Goal: Task Accomplishment & Management: Use online tool/utility

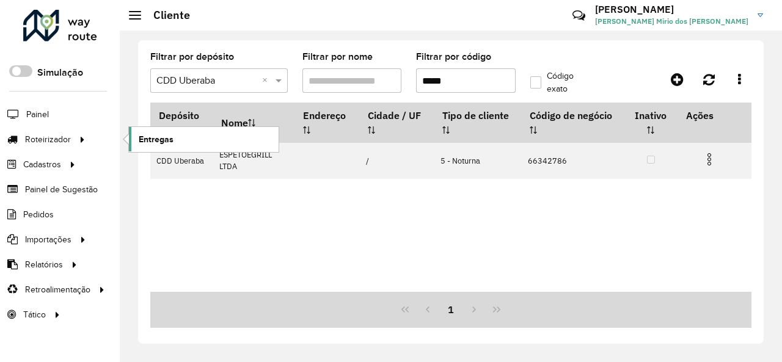
click at [188, 131] on link "Entregas" at bounding box center [204, 139] width 150 height 24
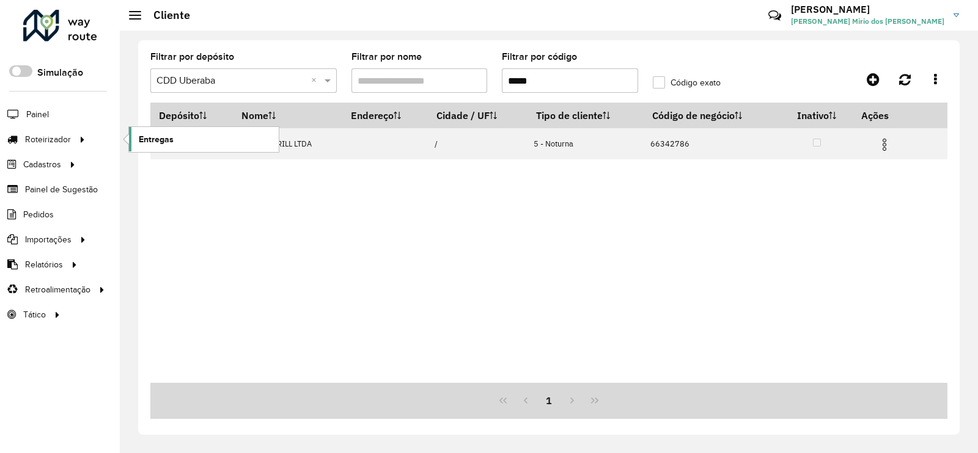
click at [168, 137] on span "Entregas" at bounding box center [156, 139] width 35 height 13
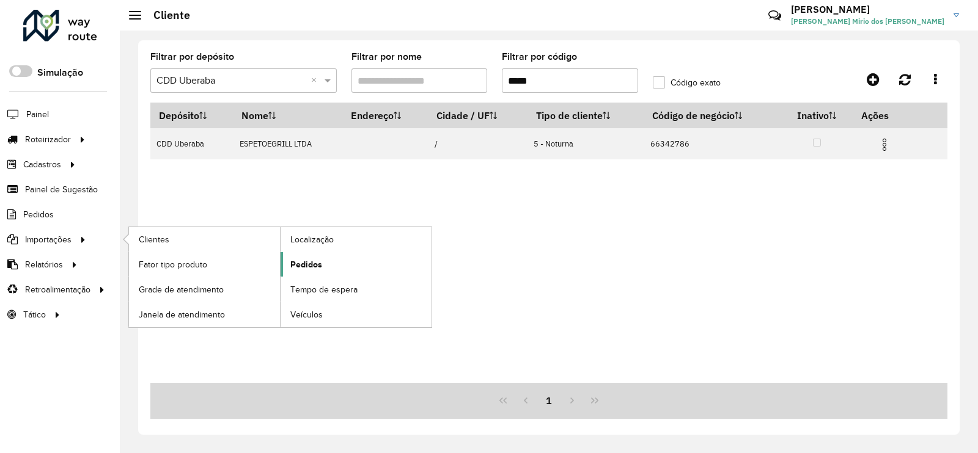
click at [333, 265] on link "Pedidos" at bounding box center [356, 264] width 151 height 24
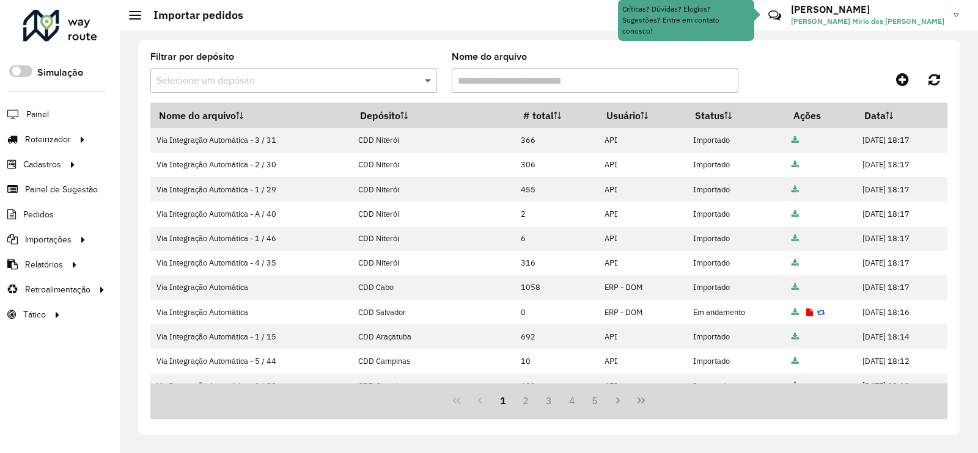
click at [425, 87] on span at bounding box center [429, 80] width 15 height 15
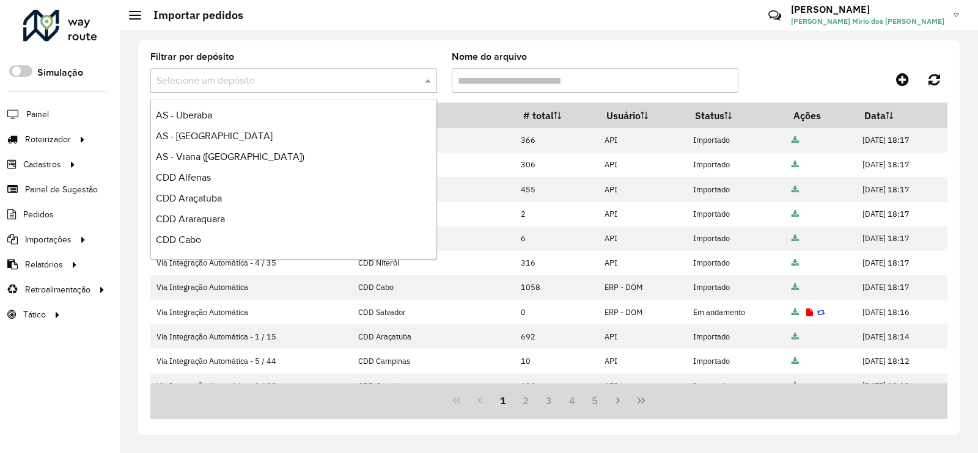
scroll to position [305, 0]
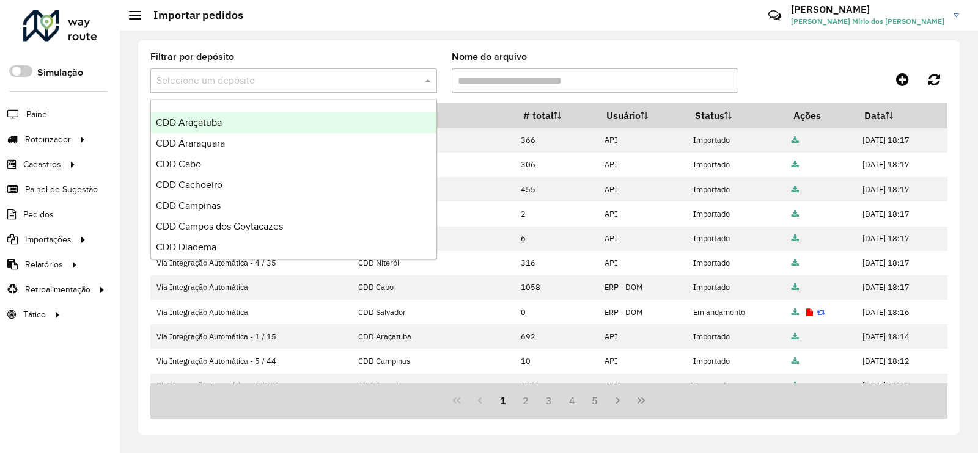
click at [288, 124] on div "CDD Araçatuba" at bounding box center [293, 122] width 285 height 21
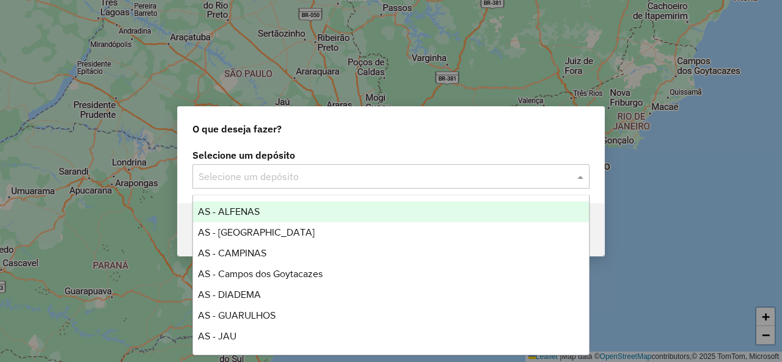
click at [310, 183] on input "text" at bounding box center [379, 177] width 361 height 15
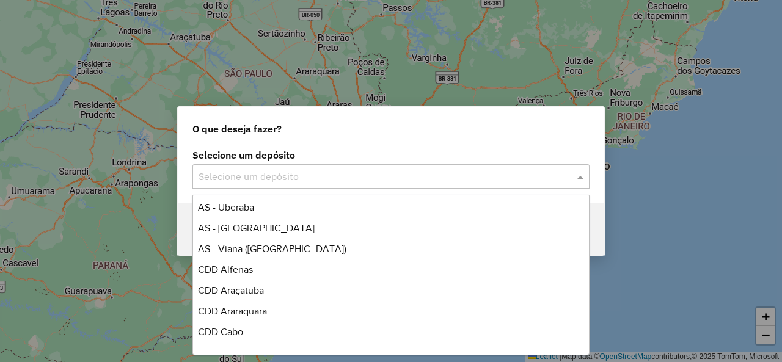
scroll to position [244, 0]
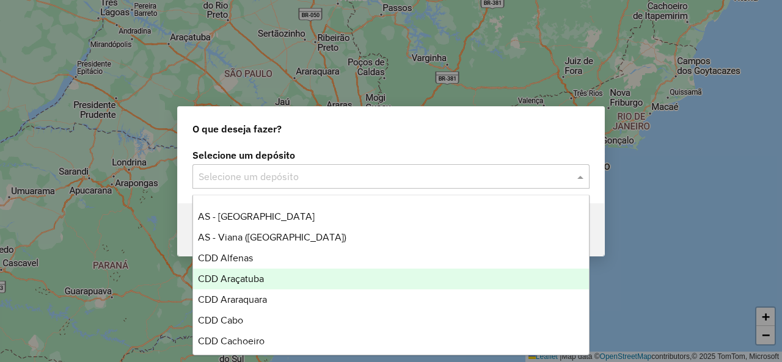
click at [249, 275] on span "CDD Araçatuba" at bounding box center [231, 279] width 66 height 10
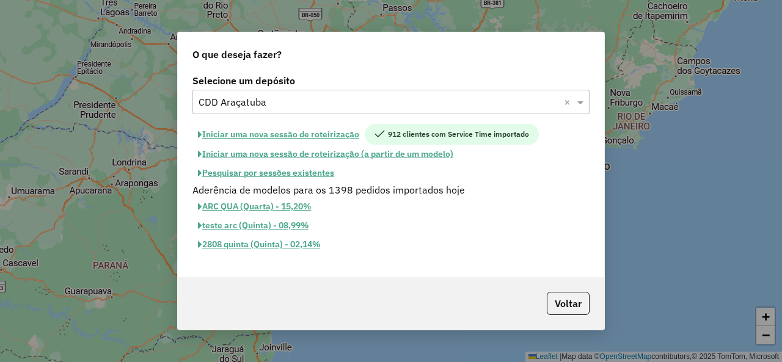
click at [306, 133] on button "Iniciar uma nova sessão de roteirização" at bounding box center [279, 134] width 172 height 21
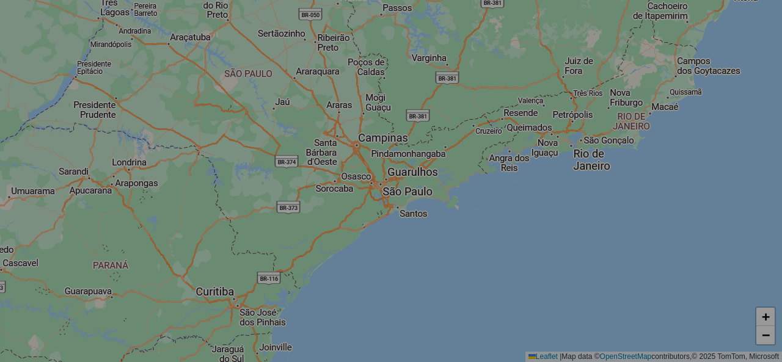
select select "*"
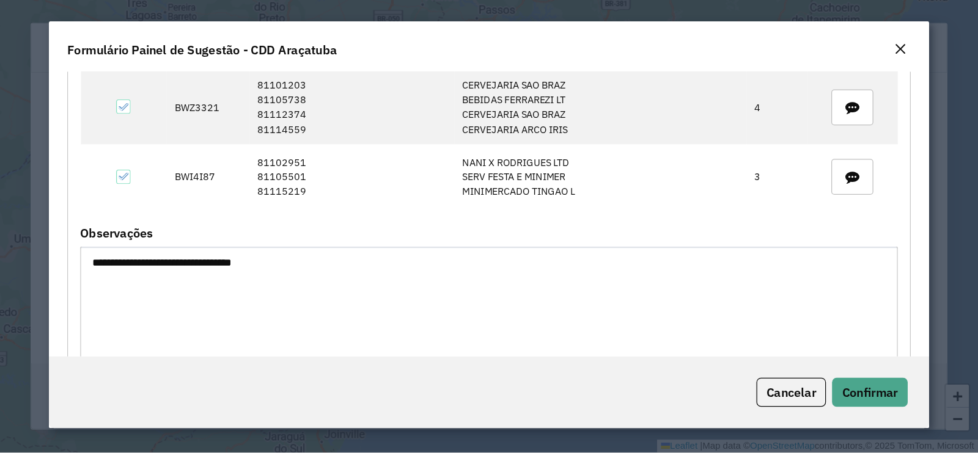
scroll to position [365, 0]
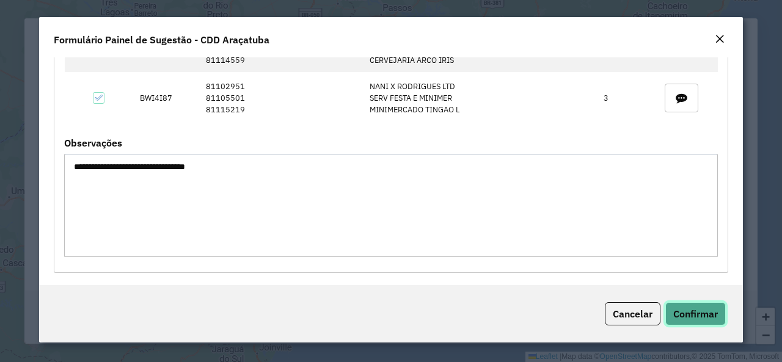
click at [704, 315] on span "Confirmar" at bounding box center [695, 314] width 45 height 12
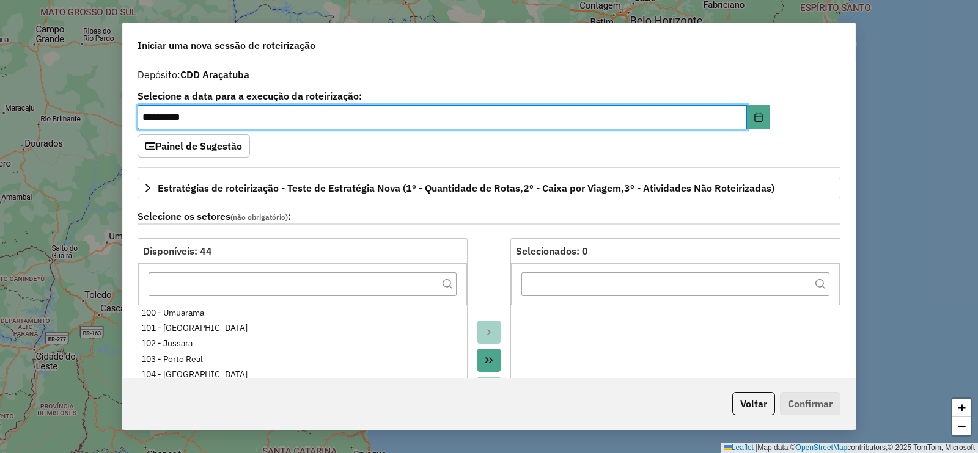
drag, startPoint x: 775, startPoint y: 1, endPoint x: 618, endPoint y: 76, distance: 174.1
click at [606, 72] on div "Depósito: CDD Araçatuba" at bounding box center [489, 74] width 703 height 15
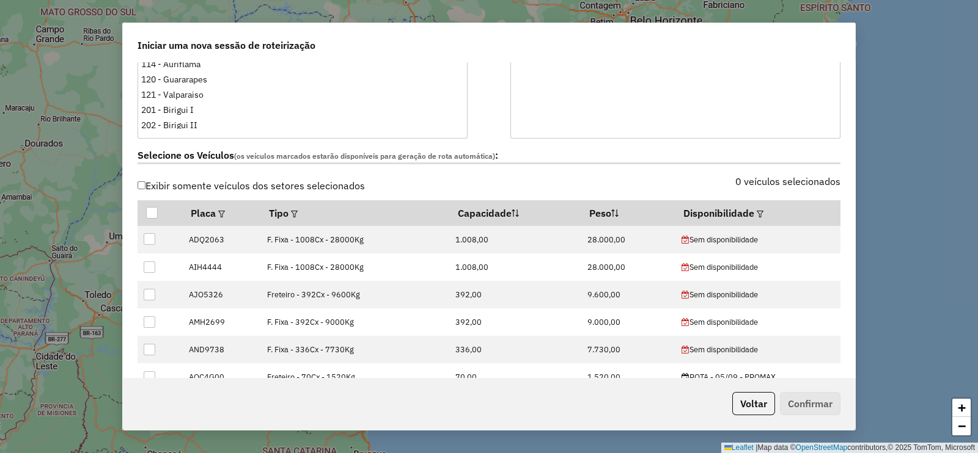
scroll to position [458, 0]
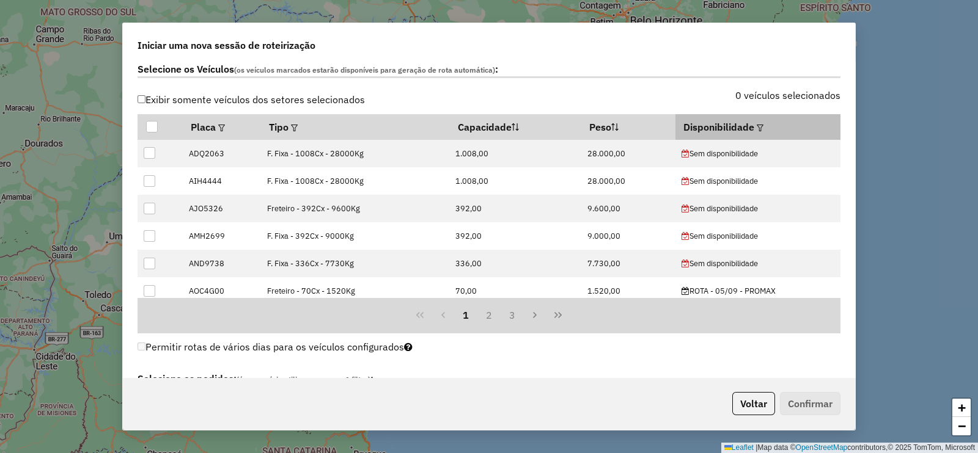
click at [757, 127] on em at bounding box center [760, 128] width 7 height 7
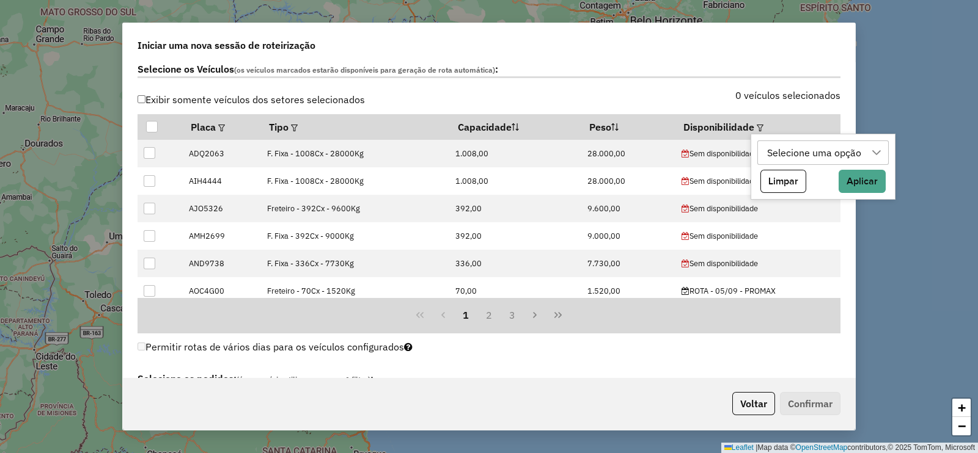
click at [777, 153] on div "Selecione uma opção" at bounding box center [814, 152] width 103 height 23
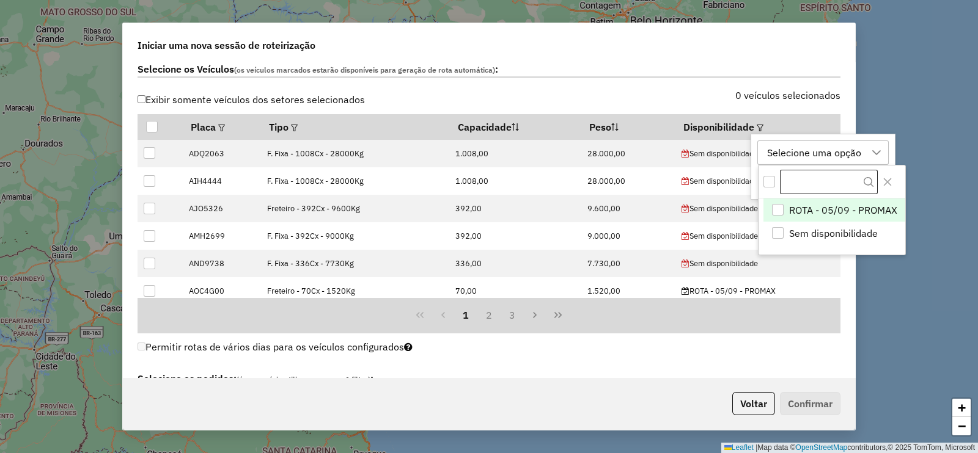
scroll to position [9, 56]
click at [780, 207] on div "ROTA - 05/09 - PROMAX" at bounding box center [778, 210] width 12 height 12
click at [782, 183] on icon "Close" at bounding box center [887, 182] width 8 height 8
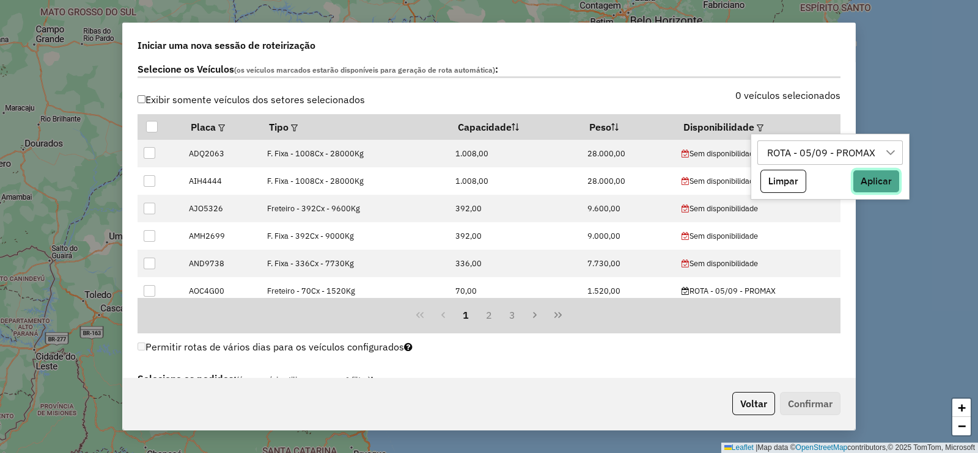
click at [782, 182] on button "Aplicar" at bounding box center [876, 181] width 47 height 23
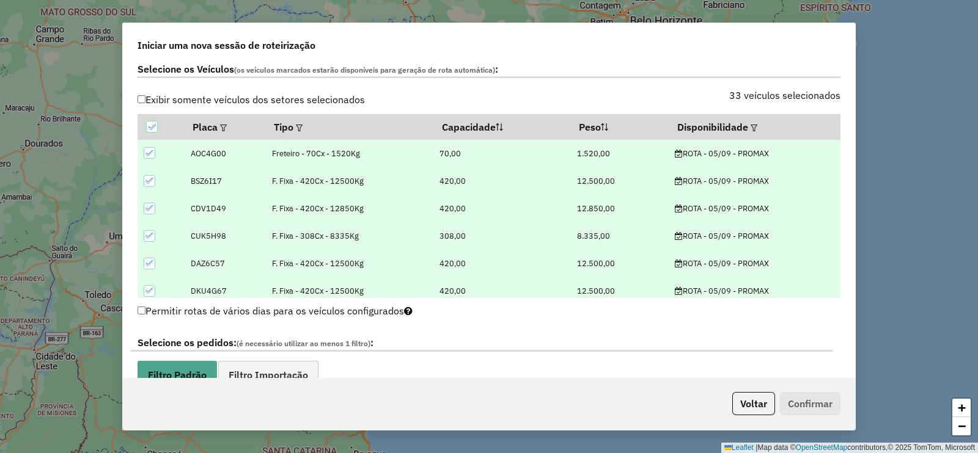
click at [782, 149] on div "**********" at bounding box center [489, 219] width 732 height 315
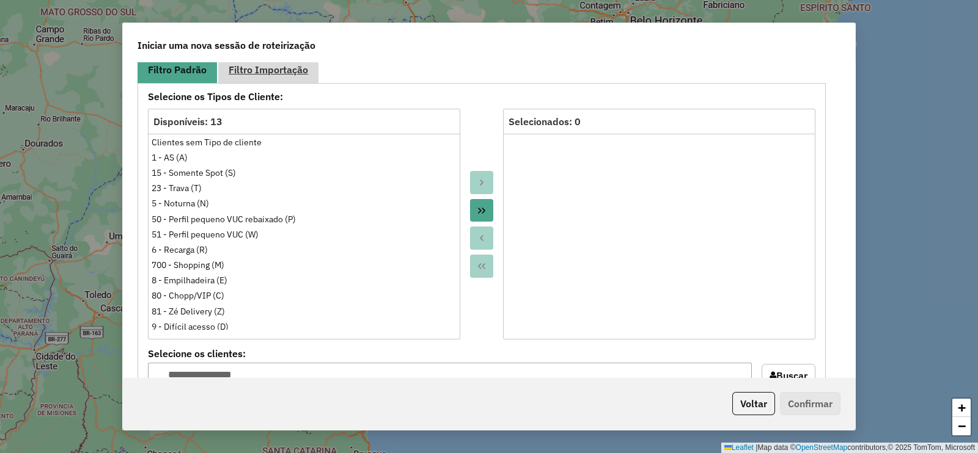
click at [252, 65] on span "Filtro Importação" at bounding box center [268, 70] width 79 height 10
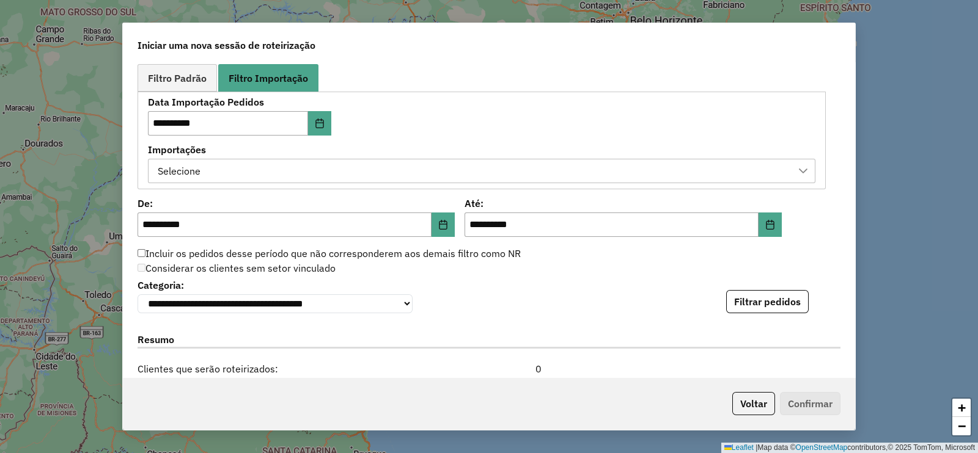
click at [401, 166] on div "Selecione" at bounding box center [472, 171] width 638 height 23
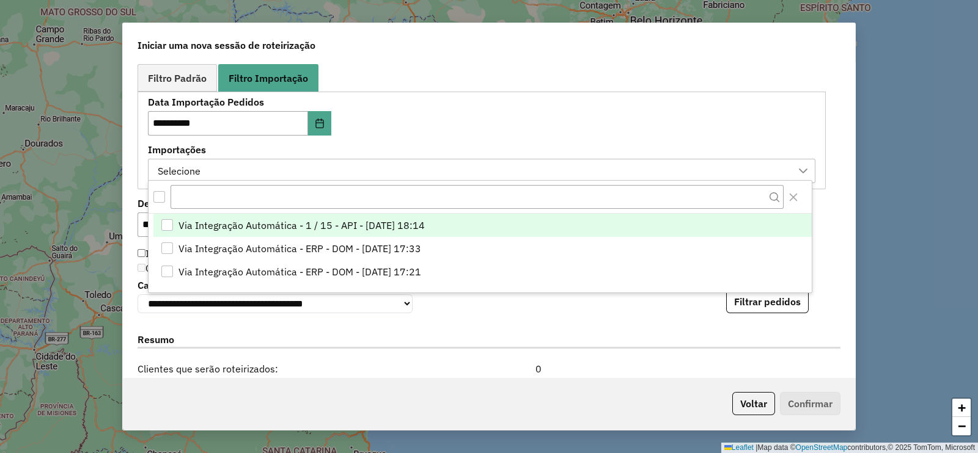
click at [158, 196] on div "All items unselected" at bounding box center [159, 197] width 12 height 12
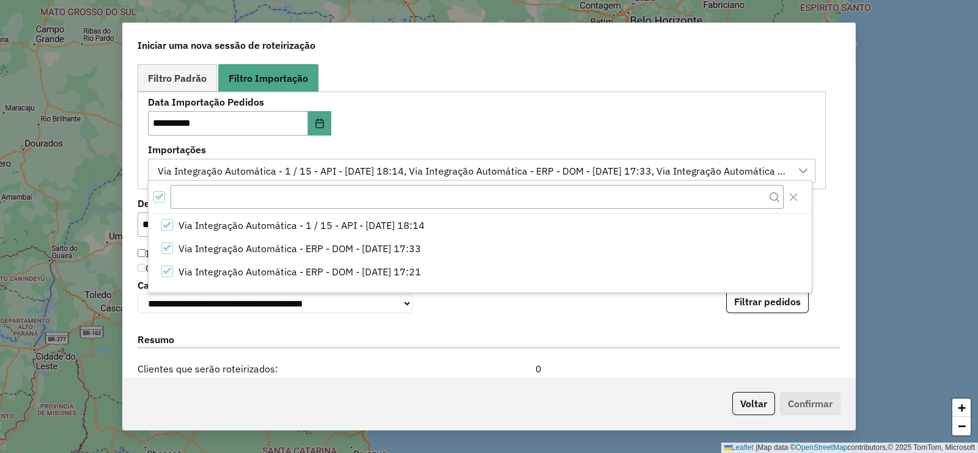
click at [782, 202] on div "**********" at bounding box center [489, 219] width 732 height 315
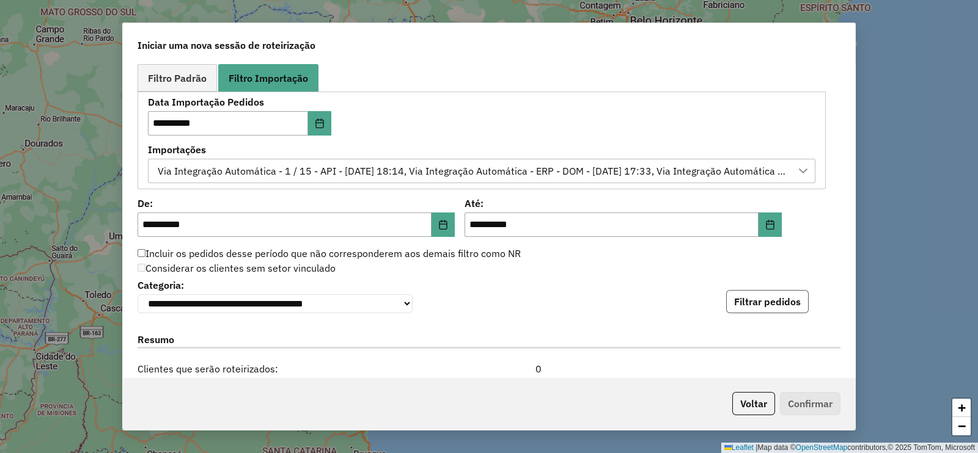
click at [764, 299] on button "Filtrar pedidos" at bounding box center [767, 301] width 83 height 23
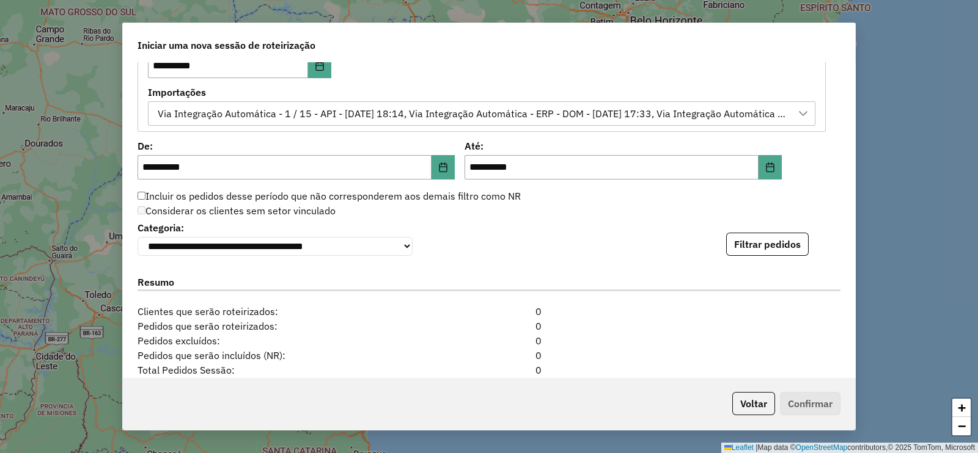
scroll to position [739, 0]
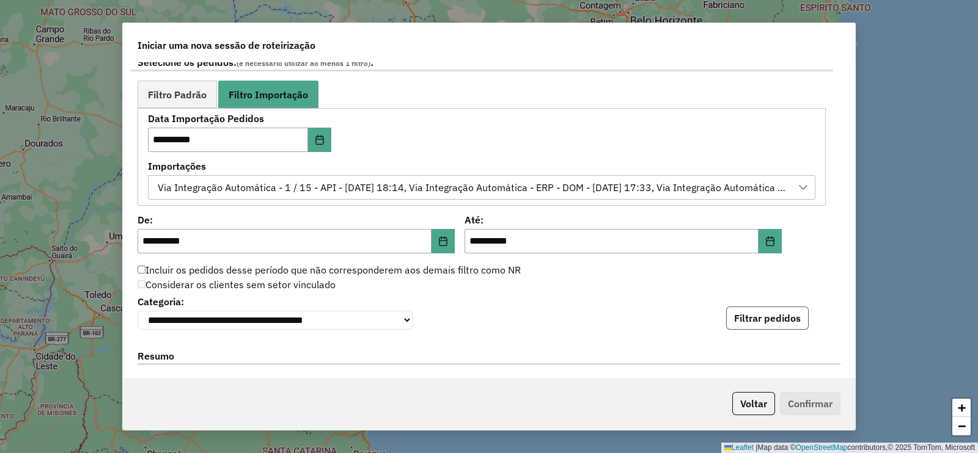
click at [771, 315] on button "Filtrar pedidos" at bounding box center [767, 318] width 83 height 23
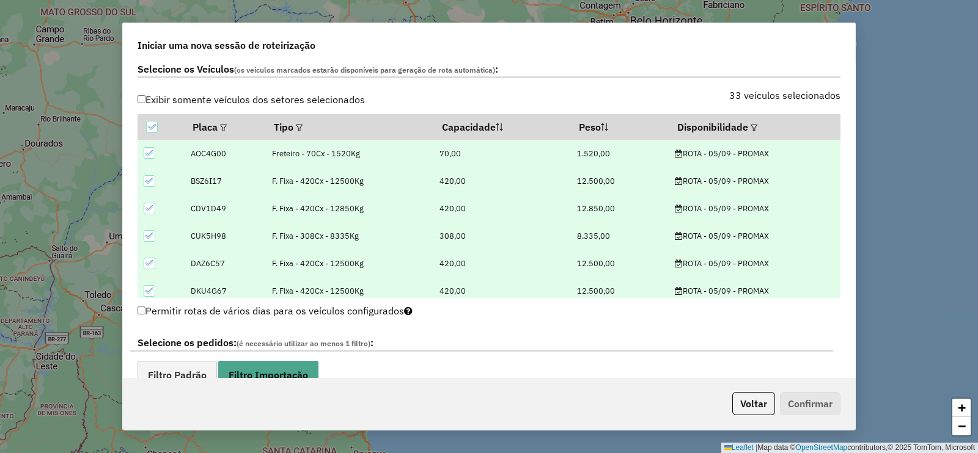
scroll to position [534, 0]
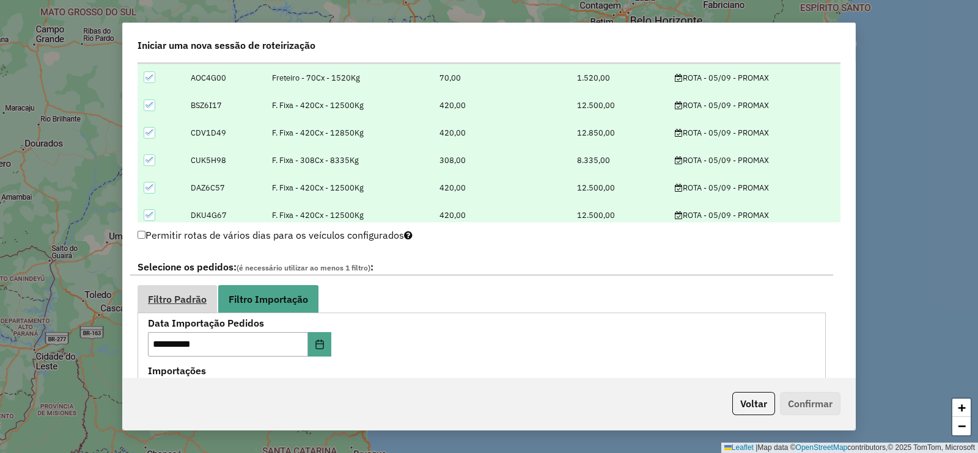
click at [166, 298] on span "Filtro Padrão" at bounding box center [177, 300] width 59 height 10
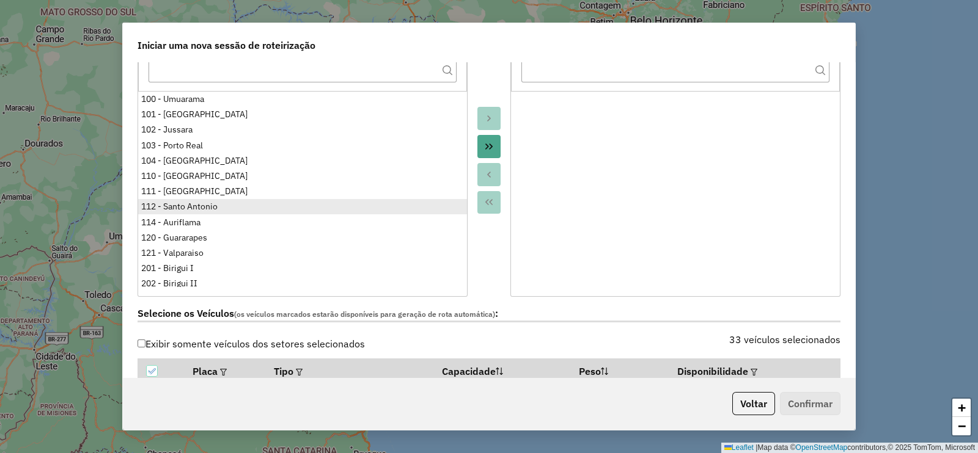
scroll to position [152, 0]
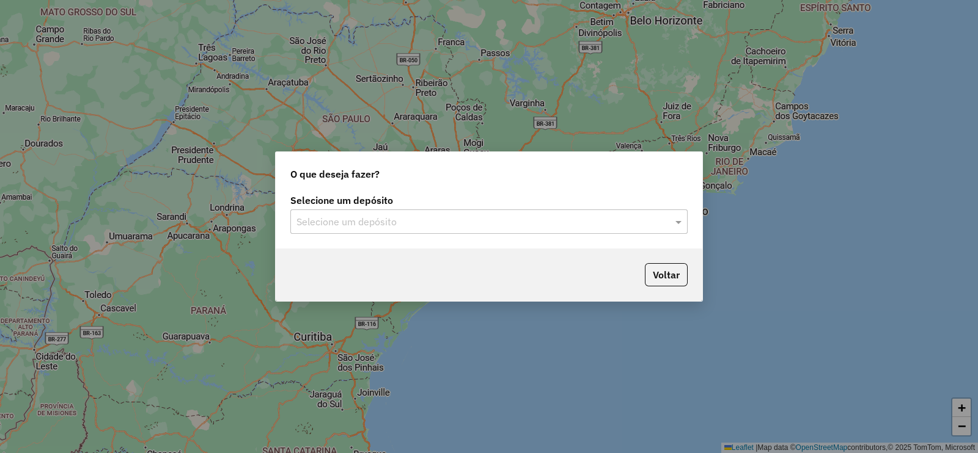
click at [452, 221] on input "text" at bounding box center [476, 222] width 361 height 15
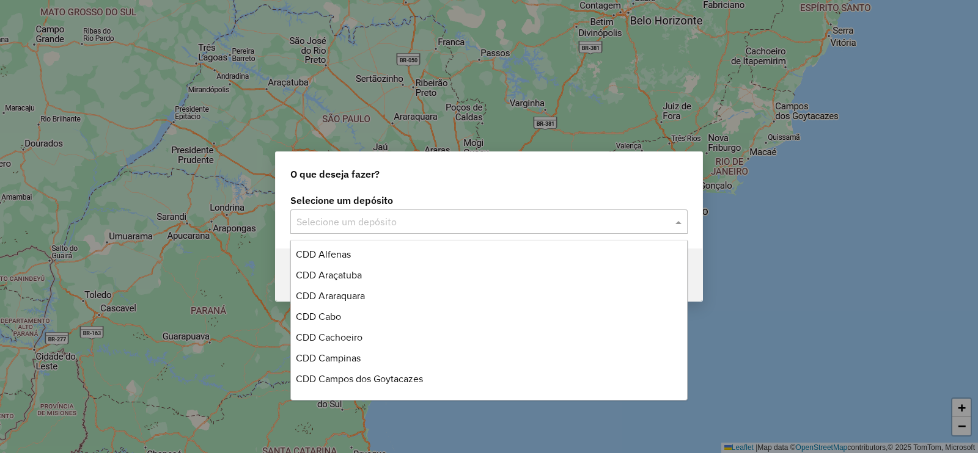
scroll to position [305, 0]
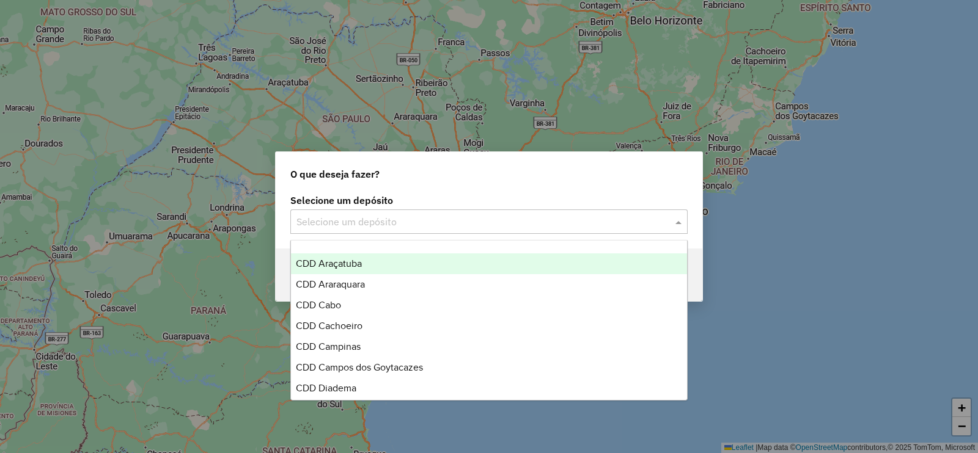
click at [402, 264] on div "CDD Araçatuba" at bounding box center [489, 264] width 396 height 21
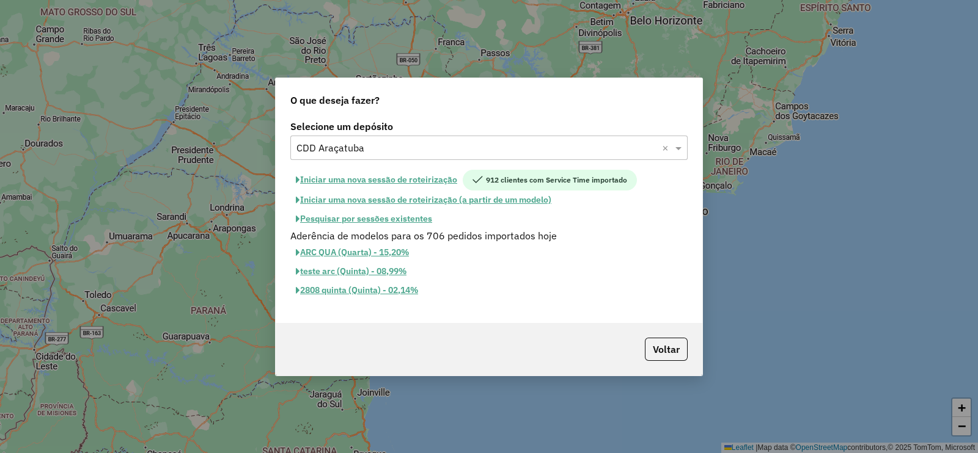
click at [378, 178] on button "Iniciar uma nova sessão de roteirização" at bounding box center [376, 180] width 172 height 21
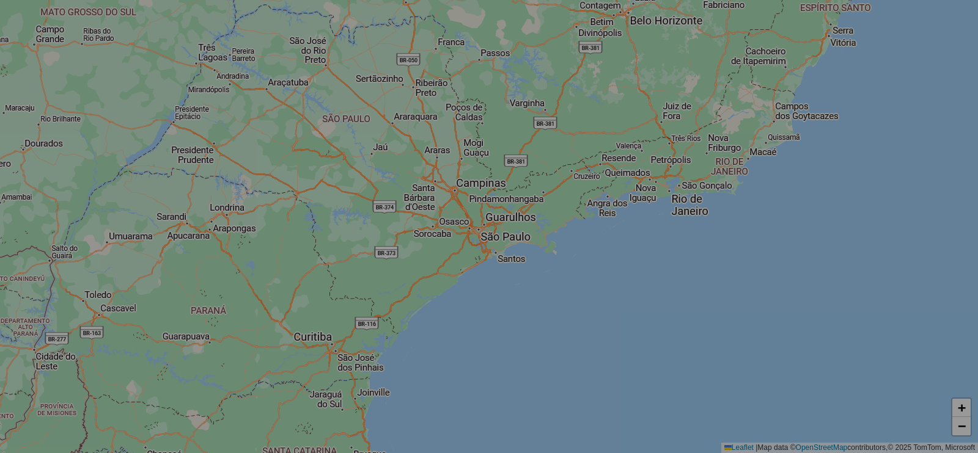
select select "*"
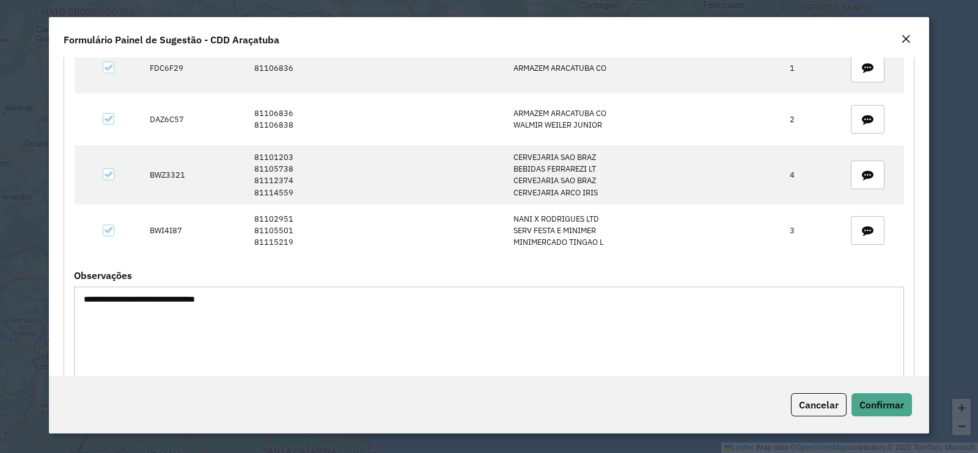
scroll to position [277, 0]
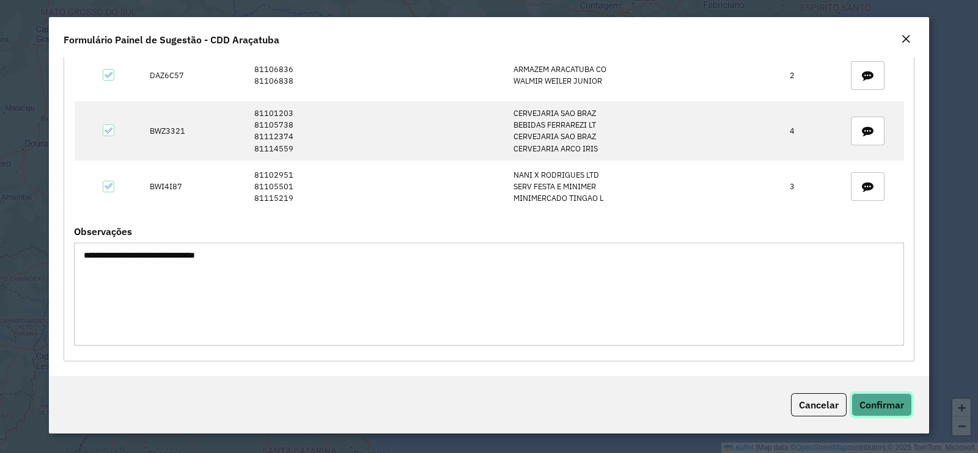
click at [870, 404] on span "Confirmar" at bounding box center [881, 405] width 45 height 12
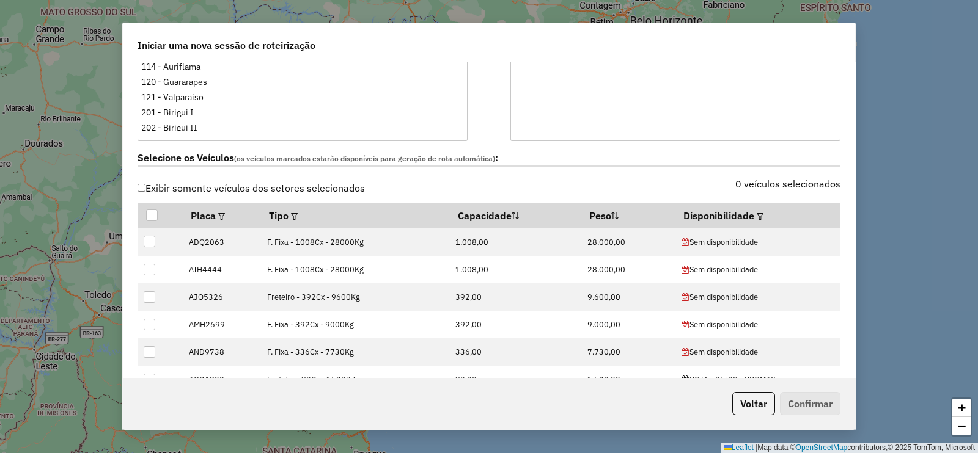
scroll to position [458, 0]
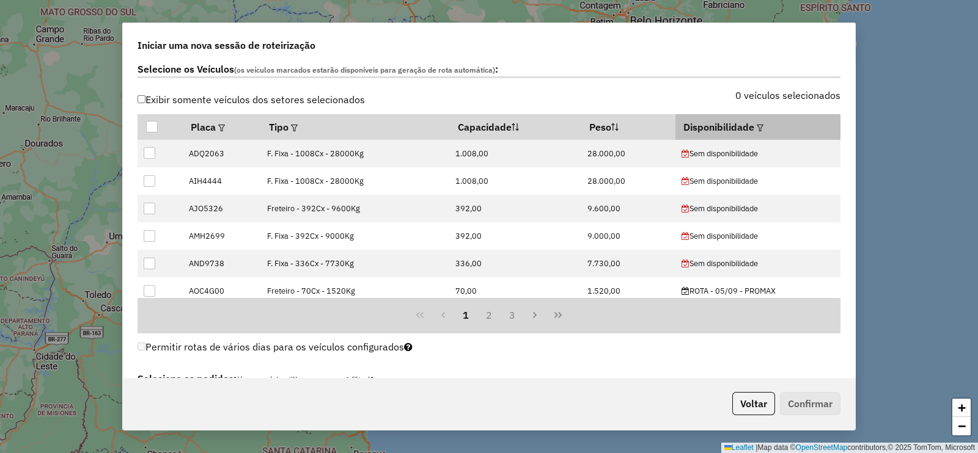
click at [757, 125] on em at bounding box center [760, 128] width 7 height 7
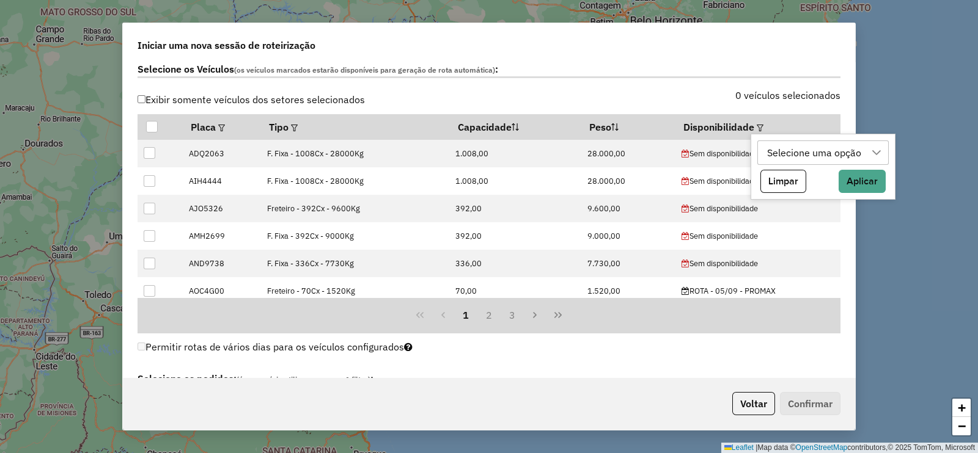
click at [782, 152] on div "Selecione uma opção" at bounding box center [814, 152] width 103 height 23
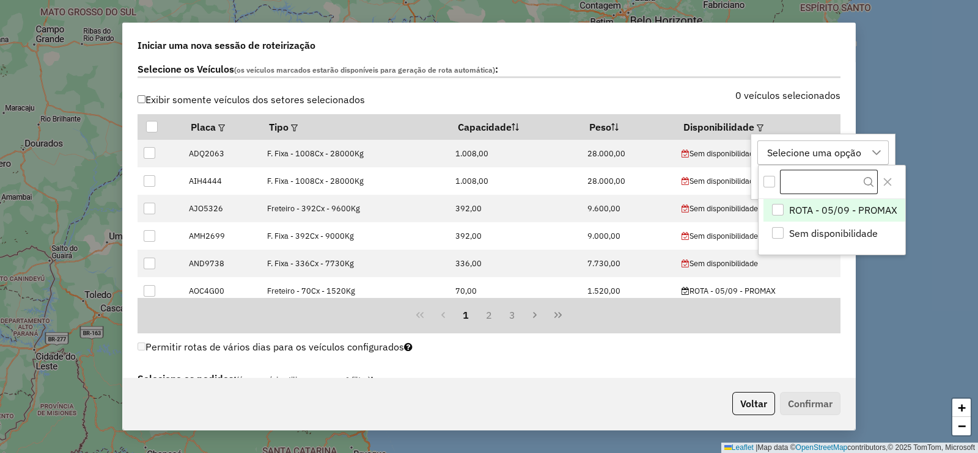
scroll to position [9, 56]
click at [776, 209] on div "ROTA - 05/09 - PROMAX" at bounding box center [778, 210] width 12 height 12
click at [886, 177] on icon "Close" at bounding box center [887, 182] width 10 height 10
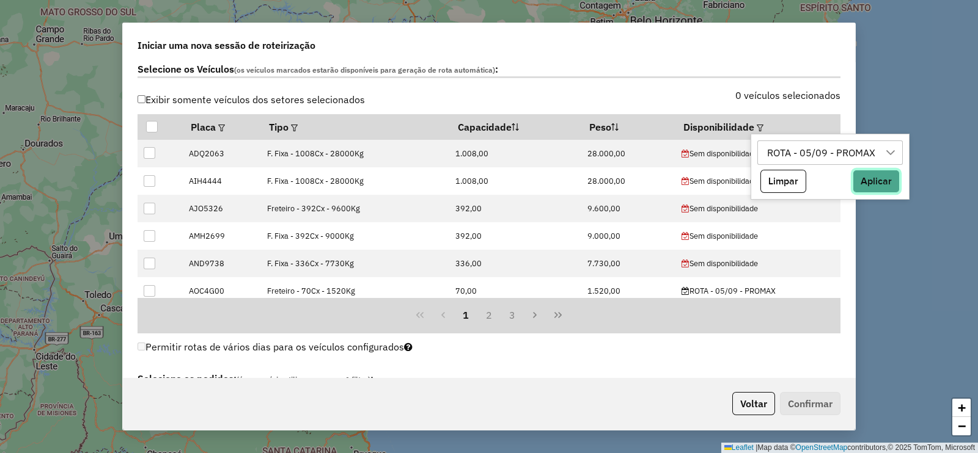
click at [871, 175] on button "Aplicar" at bounding box center [876, 181] width 47 height 23
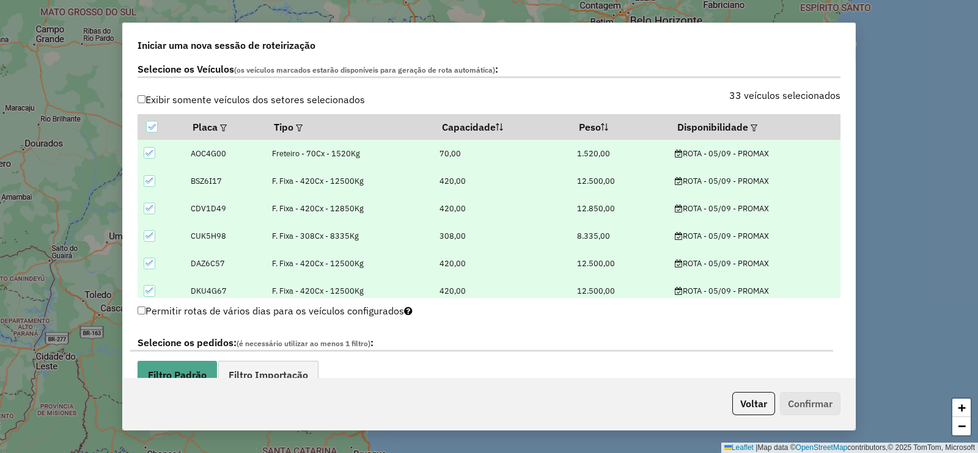
click at [841, 126] on div "Exibir somente veículos dos setores selecionados 33 veículos selecionados Placa…" at bounding box center [488, 194] width 717 height 207
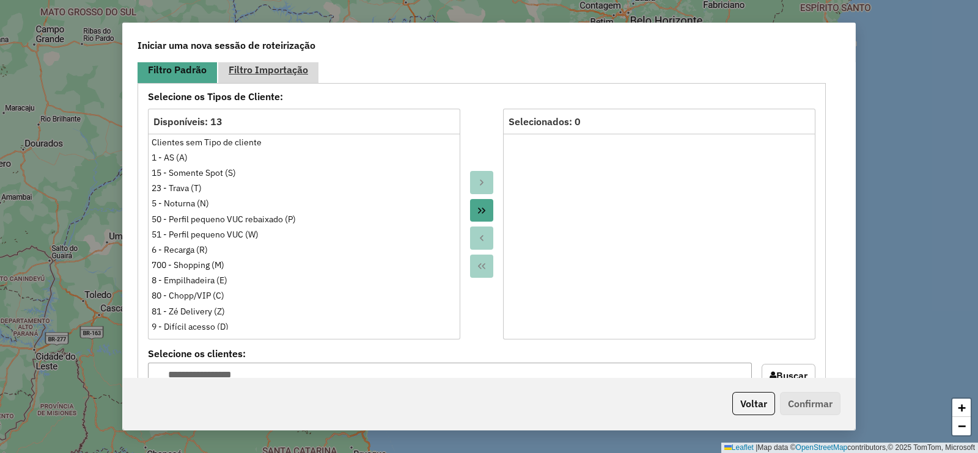
click at [266, 68] on span "Filtro Importação" at bounding box center [268, 70] width 79 height 10
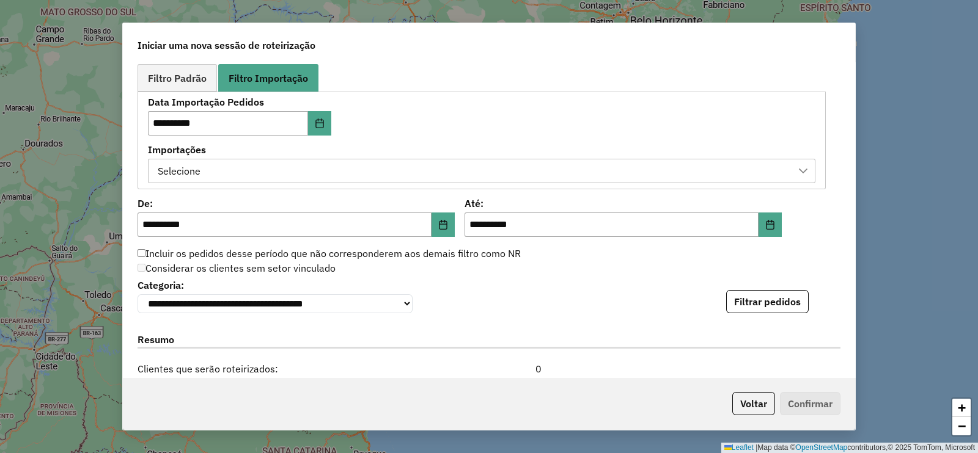
click at [442, 164] on div "Selecione" at bounding box center [472, 171] width 638 height 23
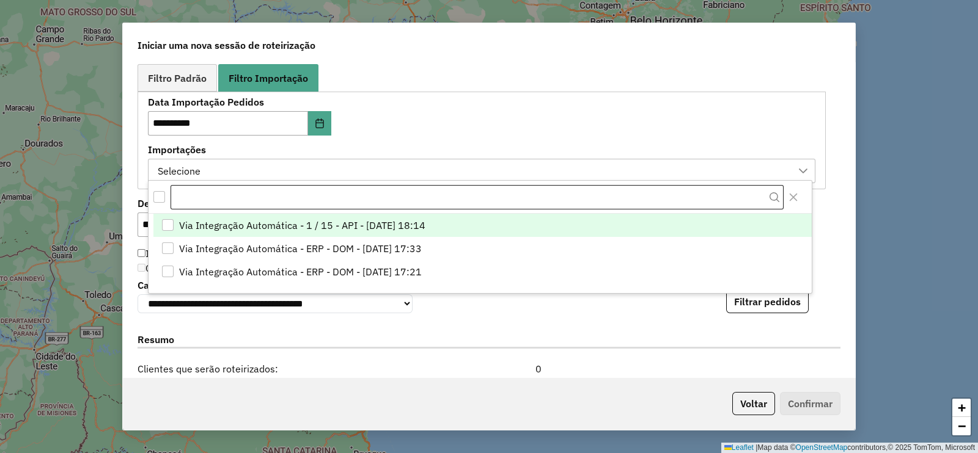
scroll to position [9, 56]
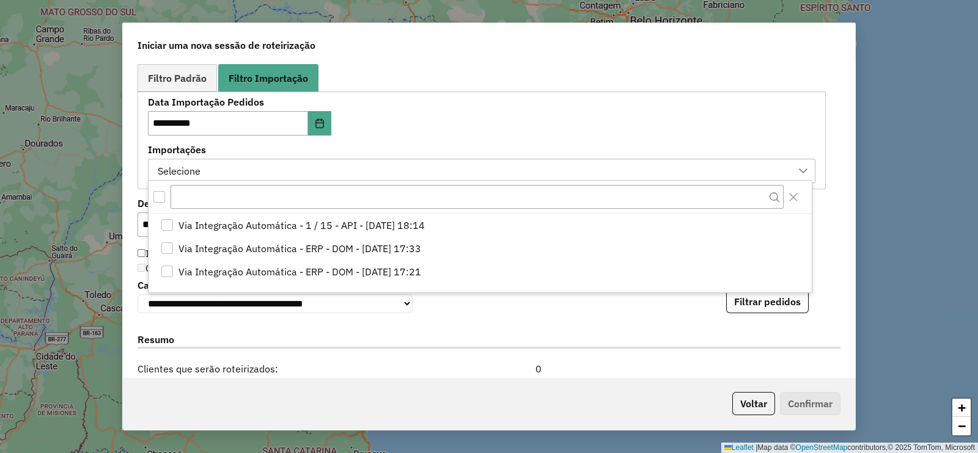
click at [162, 198] on div "All items unselected" at bounding box center [159, 197] width 12 height 12
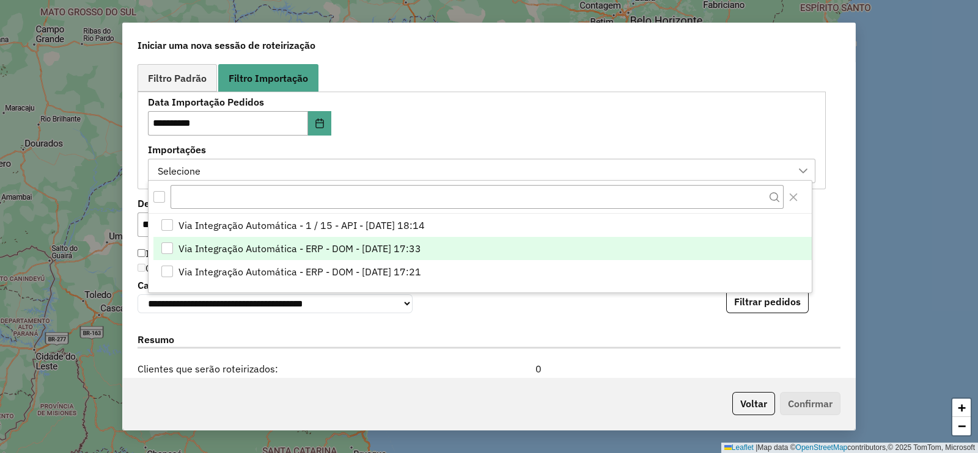
scroll to position [6, 4]
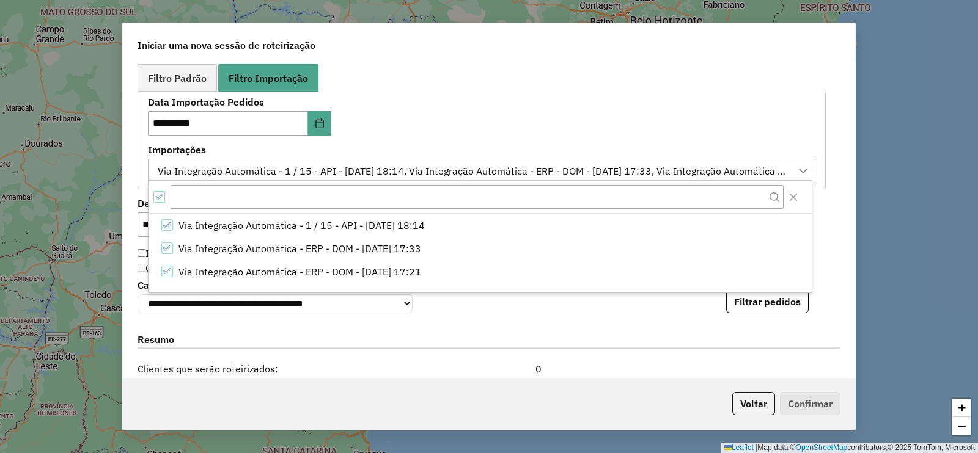
click at [840, 153] on div "**********" at bounding box center [489, 219] width 732 height 315
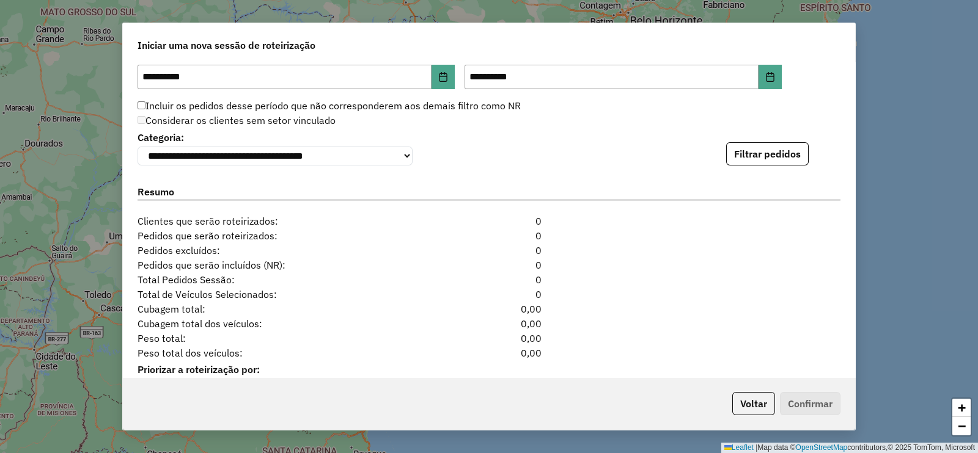
scroll to position [908, 0]
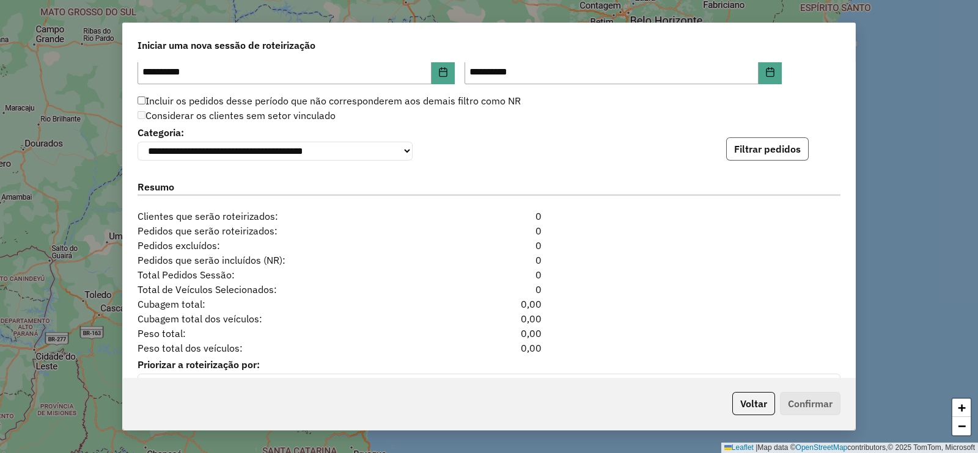
click at [773, 152] on button "Filtrar pedidos" at bounding box center [767, 149] width 83 height 23
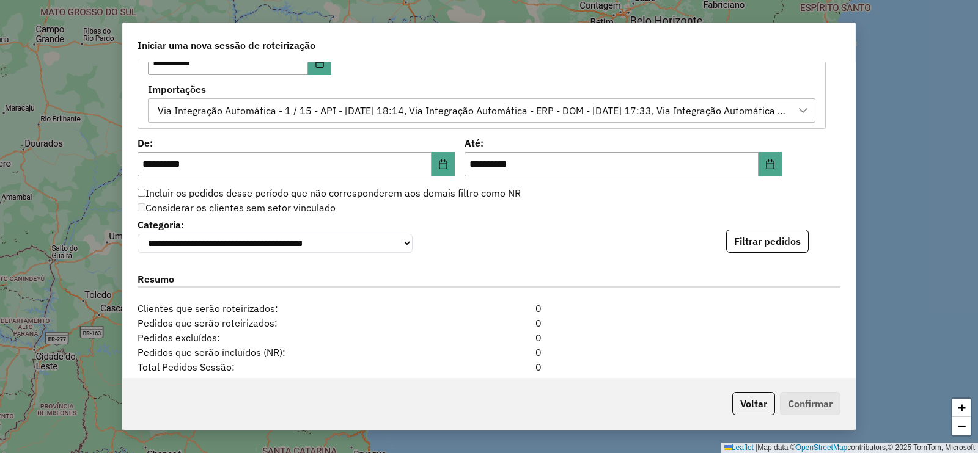
scroll to position [815, 0]
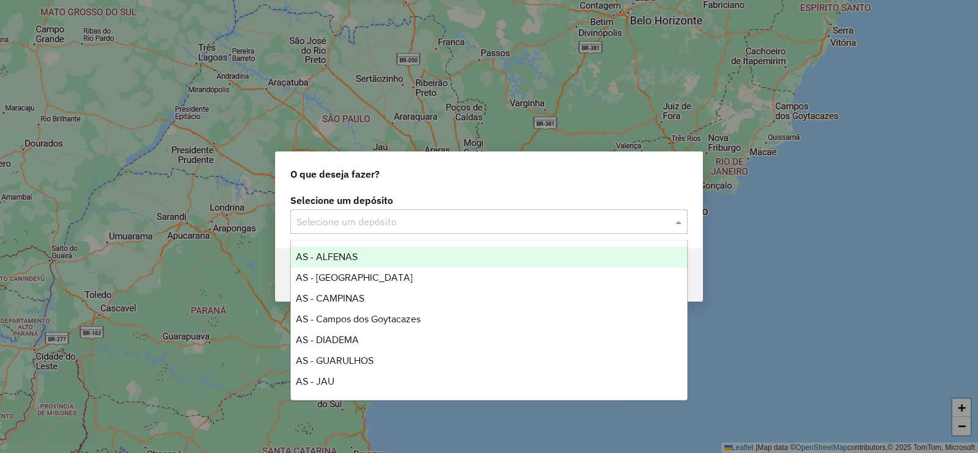
click at [347, 221] on input "text" at bounding box center [476, 222] width 361 height 15
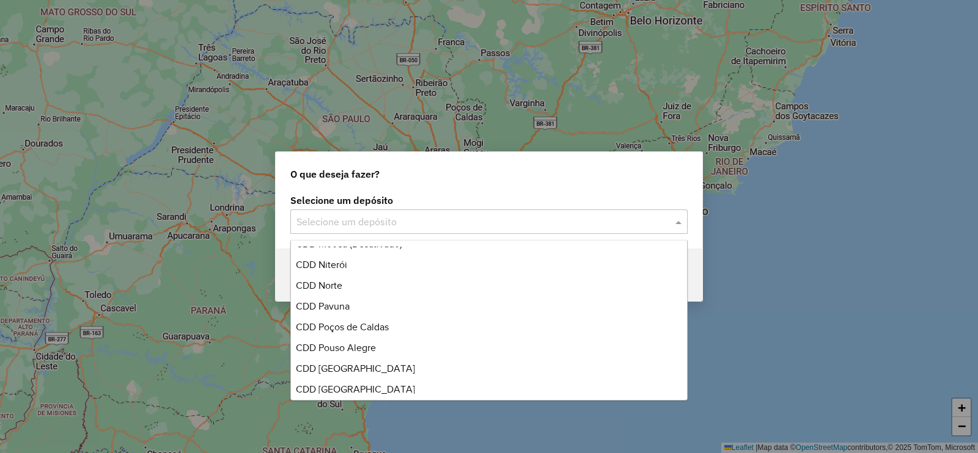
scroll to position [684, 0]
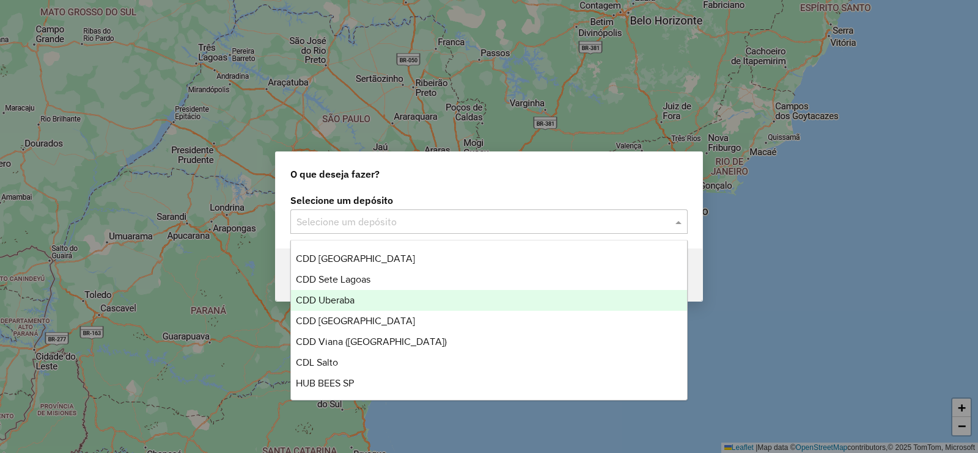
click at [382, 304] on div "CDD Uberaba" at bounding box center [489, 300] width 396 height 21
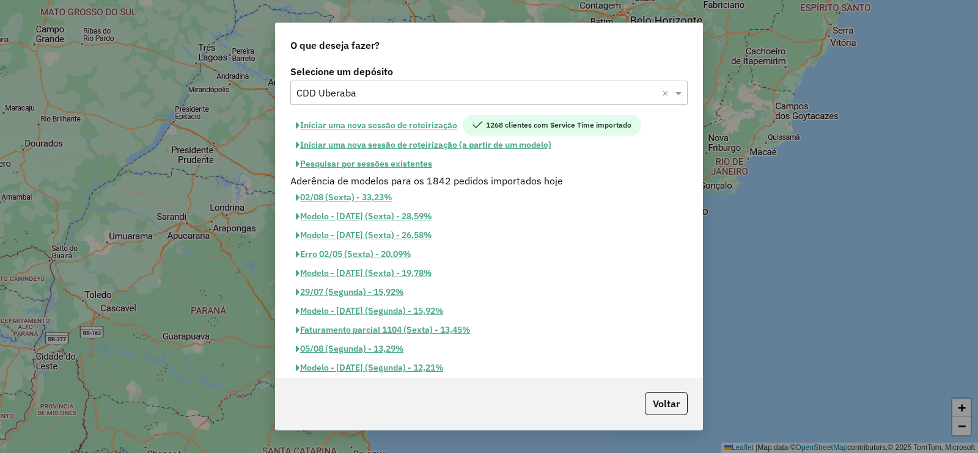
click at [398, 123] on button "Iniciar uma nova sessão de roteirização" at bounding box center [376, 125] width 172 height 21
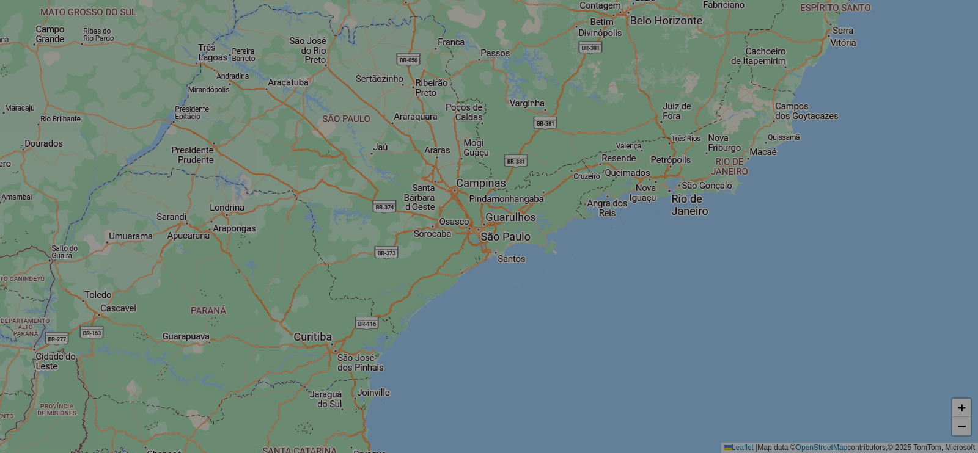
select select "*"
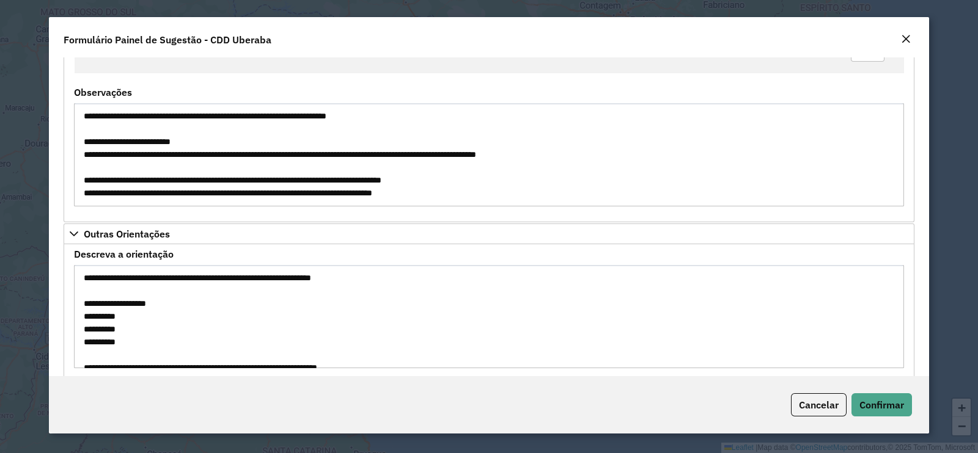
scroll to position [3163, 0]
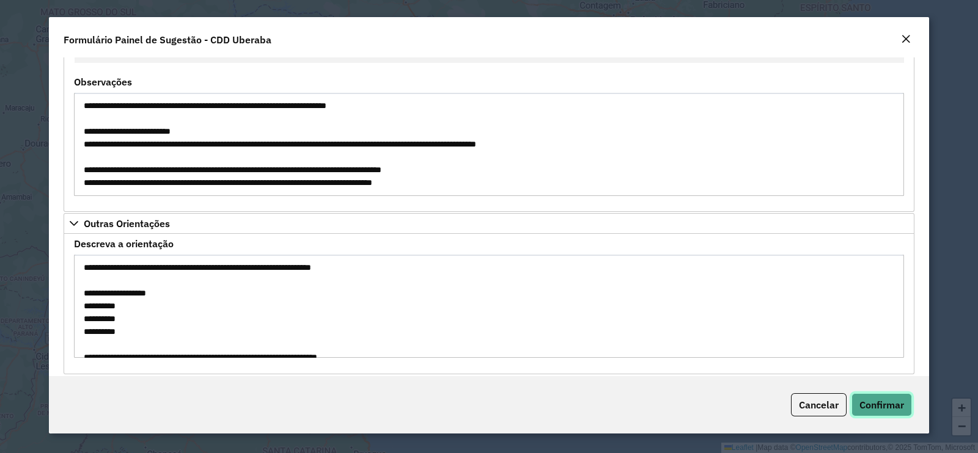
drag, startPoint x: 885, startPoint y: 408, endPoint x: 885, endPoint y: 392, distance: 16.5
click at [885, 408] on span "Confirmar" at bounding box center [881, 405] width 45 height 12
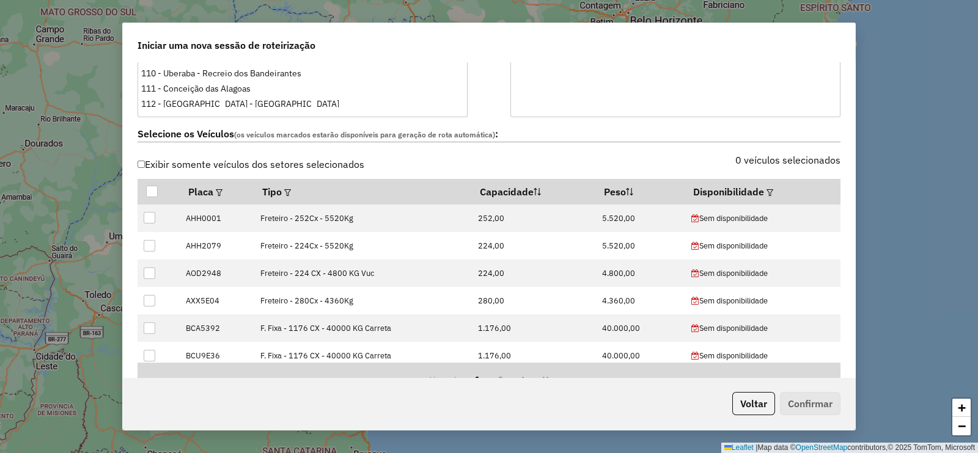
scroll to position [458, 0]
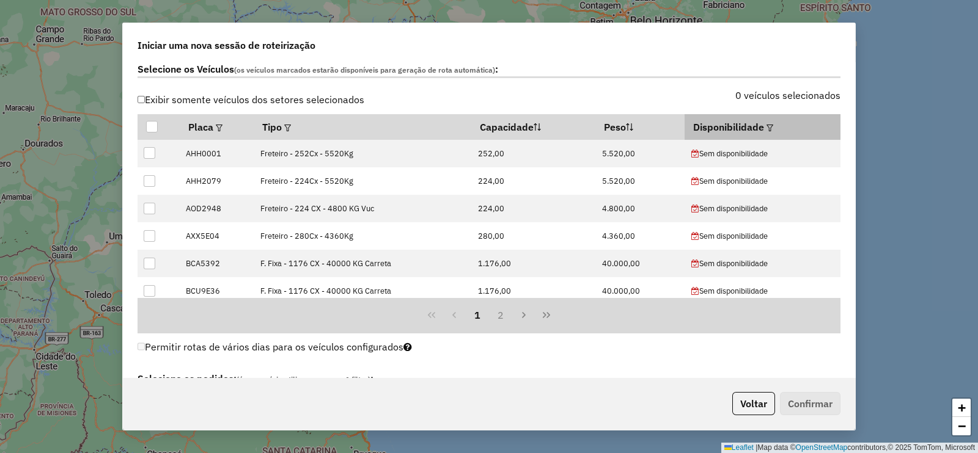
click at [765, 122] on div at bounding box center [768, 127] width 9 height 15
click at [766, 125] on em at bounding box center [769, 128] width 7 height 7
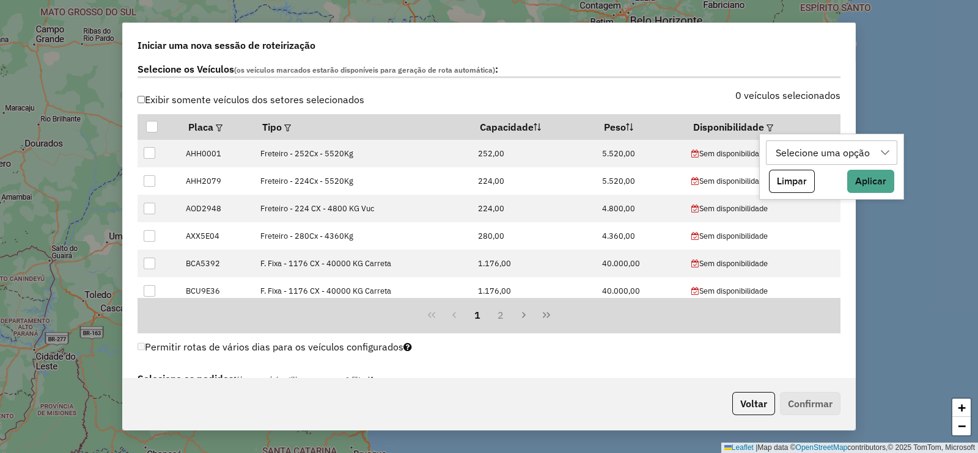
click at [767, 153] on div "Selecione uma opção" at bounding box center [831, 153] width 131 height 24
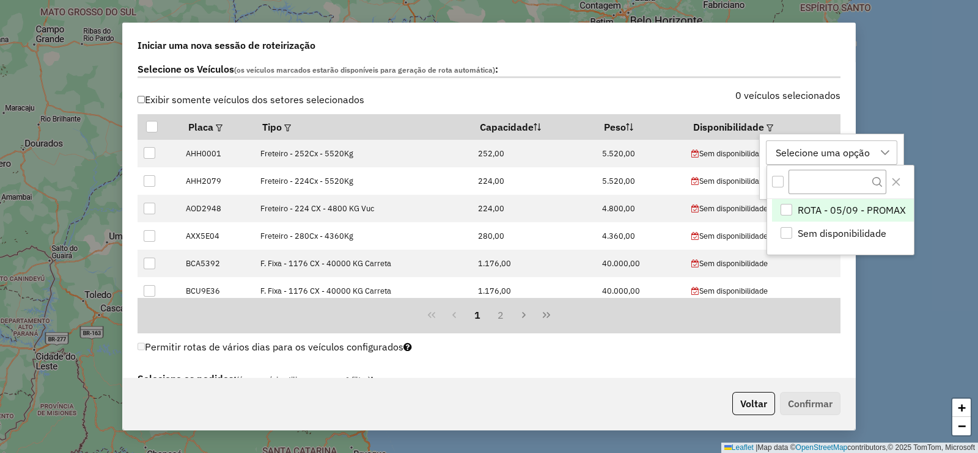
click at [788, 212] on div "ROTA - 05/09 - PROMAX" at bounding box center [786, 210] width 12 height 12
click at [894, 182] on icon "Close" at bounding box center [896, 182] width 8 height 8
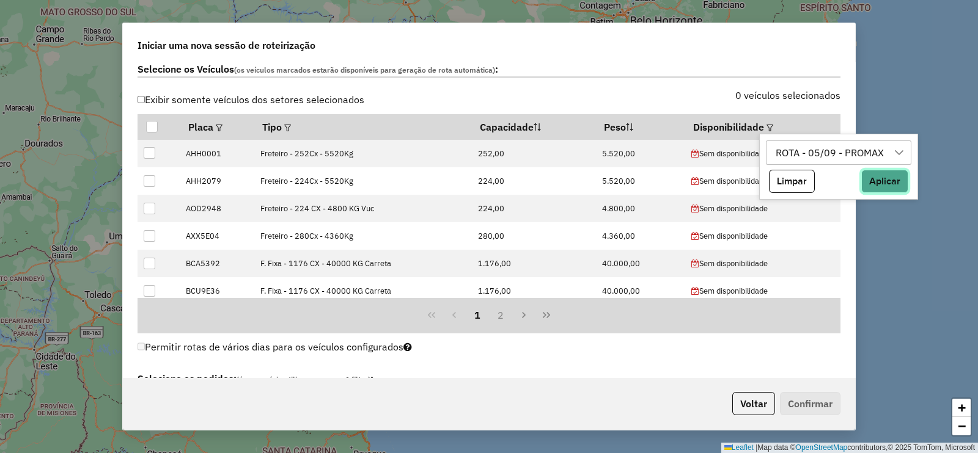
click at [878, 174] on button "Aplicar" at bounding box center [884, 181] width 47 height 23
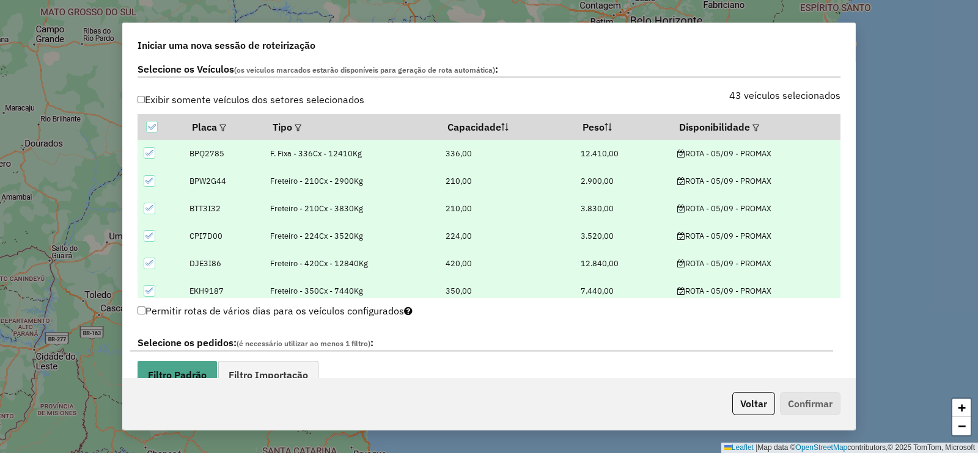
click at [840, 119] on div "Exibir somente veículos dos setores selecionados 43 veículos selecionados Placa…" at bounding box center [488, 194] width 717 height 207
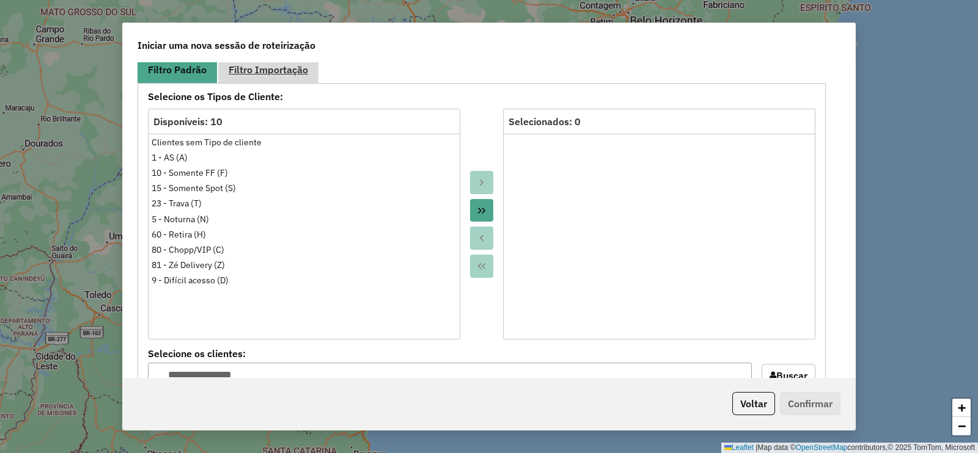
click at [287, 68] on span "Filtro Importação" at bounding box center [268, 70] width 79 height 10
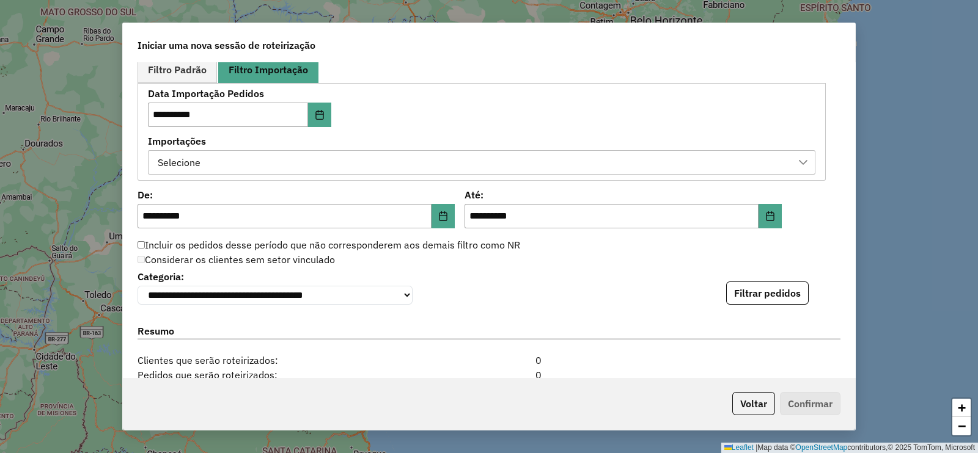
scroll to position [755, 0]
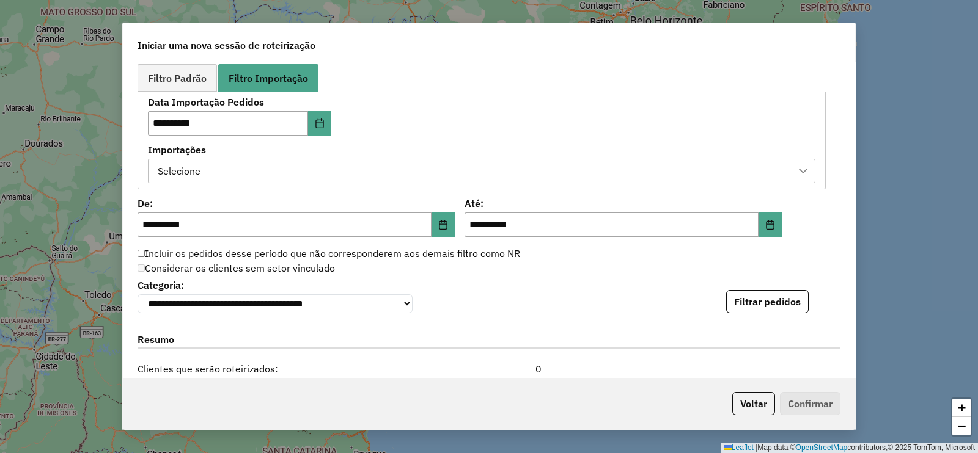
click at [417, 168] on div "Selecione" at bounding box center [472, 171] width 638 height 23
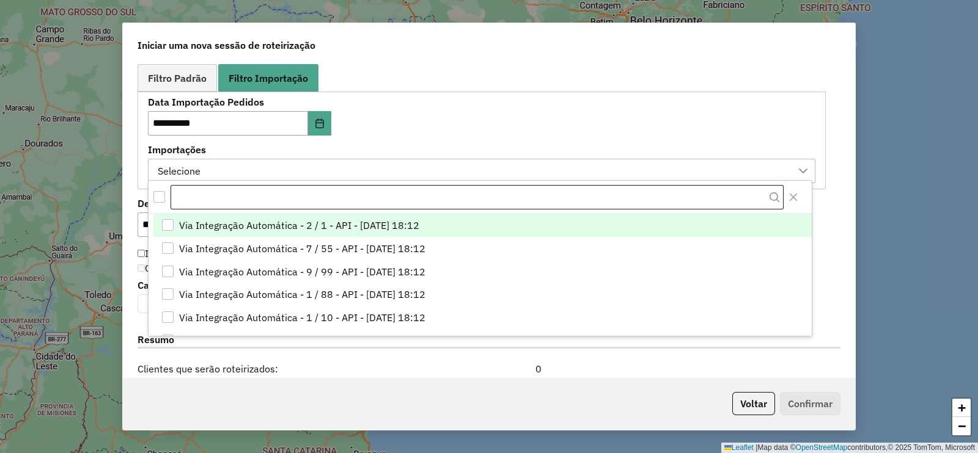
scroll to position [9, 56]
click at [160, 194] on div "All items unselected" at bounding box center [159, 197] width 12 height 12
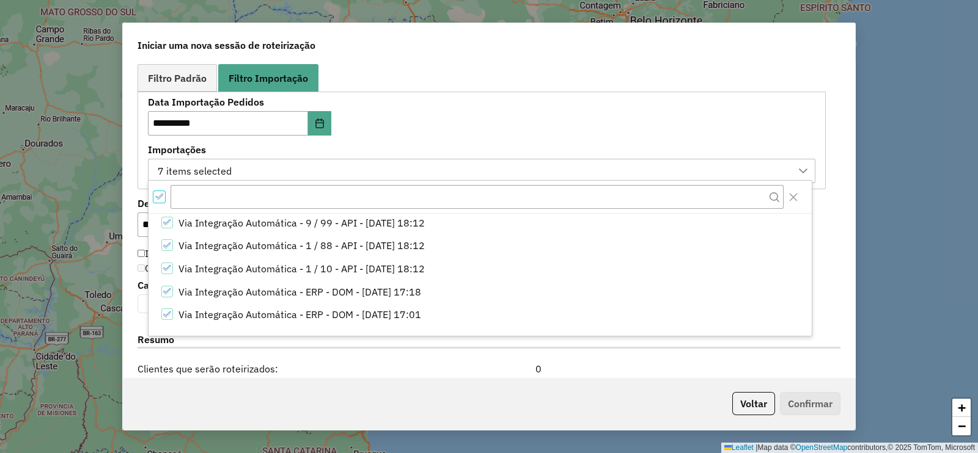
scroll to position [0, 0]
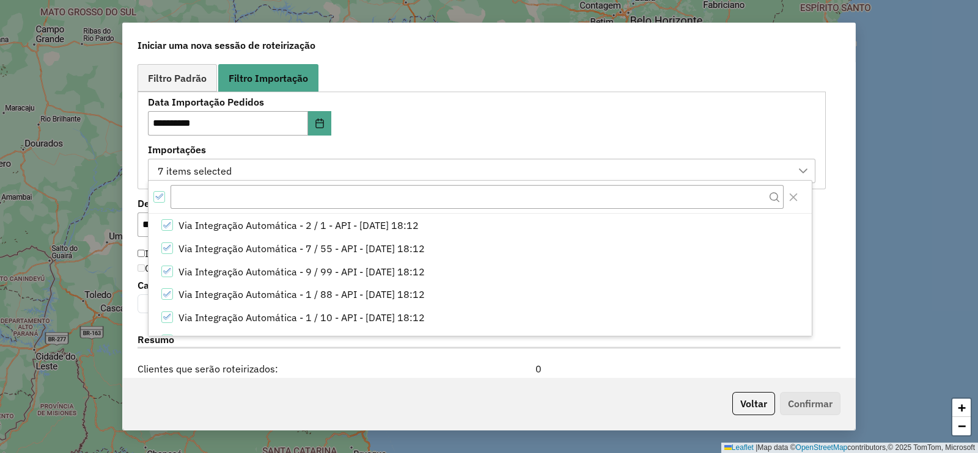
click at [846, 146] on div "**********" at bounding box center [489, 219] width 732 height 315
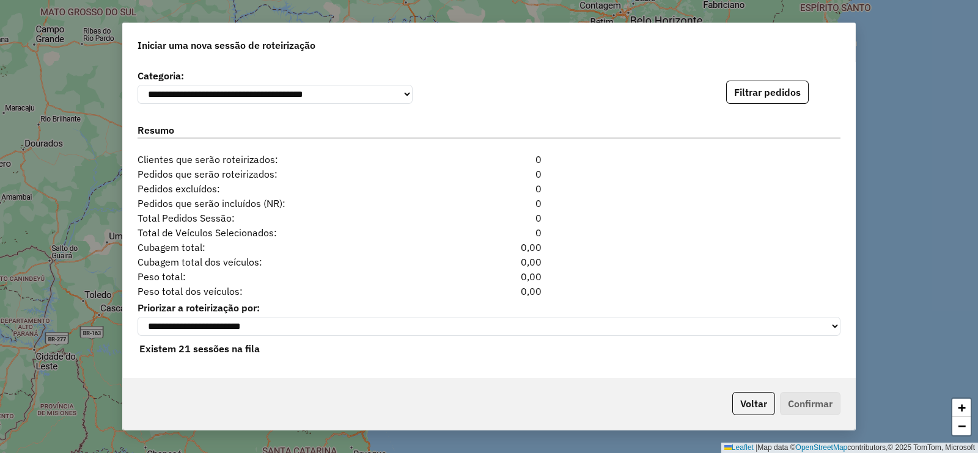
scroll to position [968, 0]
click at [783, 90] on button "Filtrar pedidos" at bounding box center [767, 92] width 83 height 23
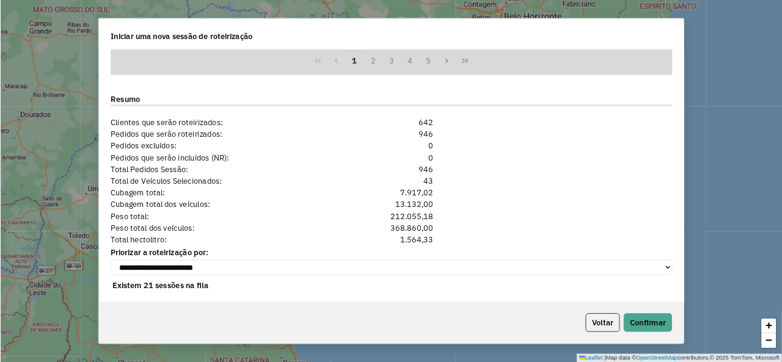
scroll to position [1235, 0]
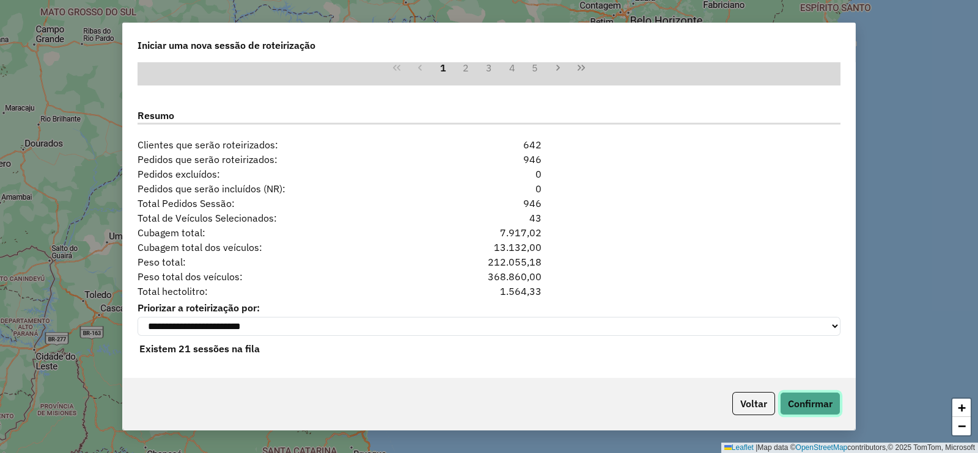
click at [813, 408] on button "Confirmar" at bounding box center [810, 403] width 61 height 23
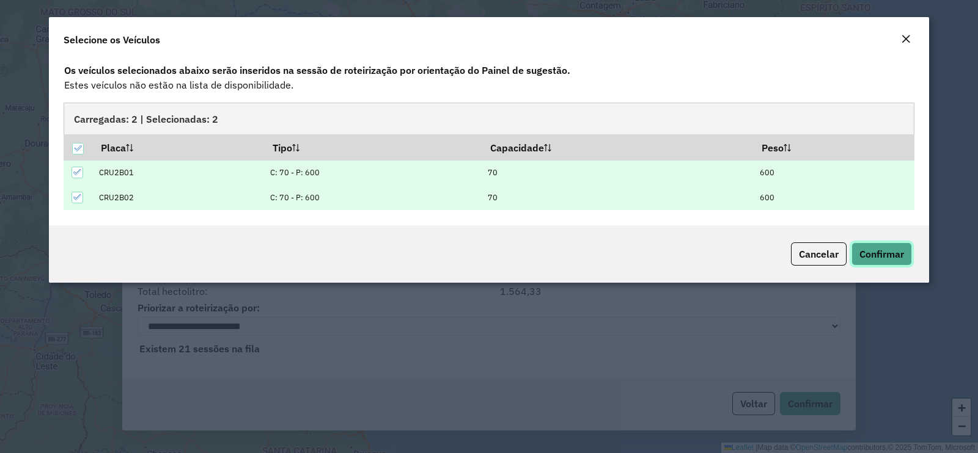
drag, startPoint x: 813, startPoint y: 408, endPoint x: 889, endPoint y: 257, distance: 169.2
click at [889, 257] on span "Confirmar" at bounding box center [881, 254] width 45 height 12
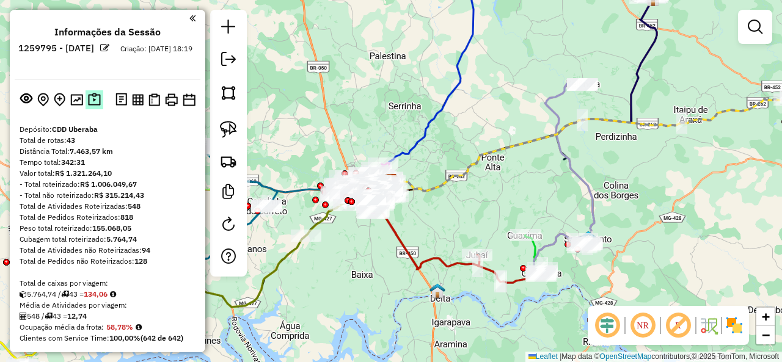
drag, startPoint x: 964, startPoint y: 0, endPoint x: 95, endPoint y: 105, distance: 875.3
click at [95, 105] on img at bounding box center [94, 100] width 13 height 14
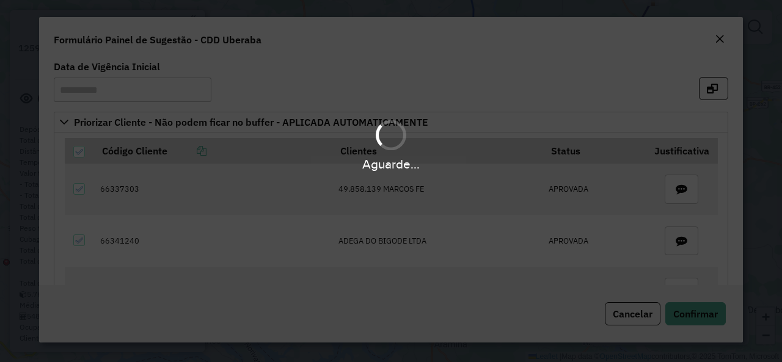
click at [710, 86] on icon "button" at bounding box center [712, 89] width 11 height 10
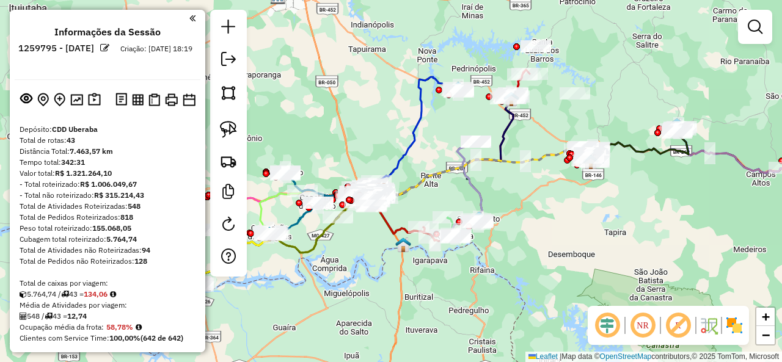
click at [683, 328] on em at bounding box center [678, 325] width 29 height 29
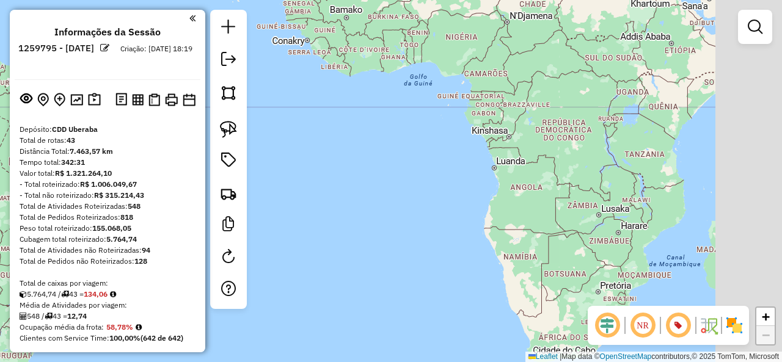
drag, startPoint x: 774, startPoint y: 193, endPoint x: 396, endPoint y: 267, distance: 385.5
click at [391, 274] on div "Janela de atendimento Grade de atendimento Capacidade Transportadoras Veículos …" at bounding box center [391, 181] width 782 height 362
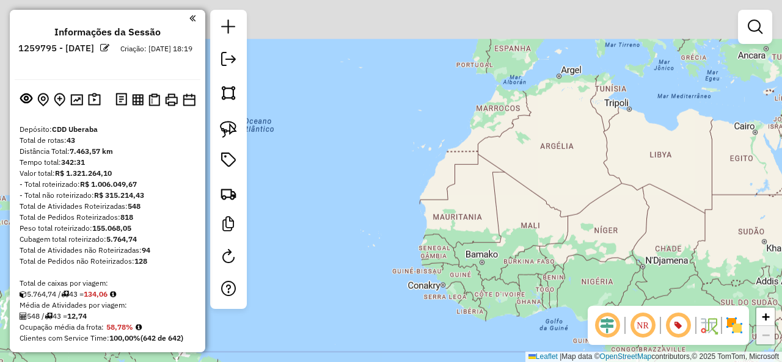
drag, startPoint x: 428, startPoint y: 152, endPoint x: 552, endPoint y: 296, distance: 190.3
click at [613, 317] on hb-router-mapa "Informações da Sessão 1259795 - 05/09/2025 Criação: 04/09/2025 18:19 Depósito: …" at bounding box center [391, 181] width 782 height 362
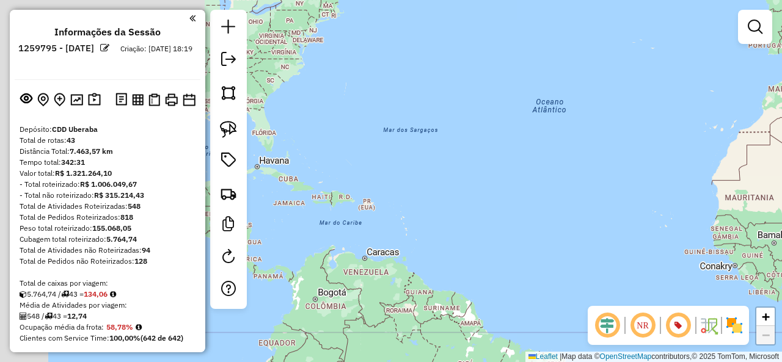
drag, startPoint x: 417, startPoint y: 257, endPoint x: 626, endPoint y: 226, distance: 211.3
click at [768, 221] on div "Janela de atendimento Grade de atendimento Capacidade Transportadoras Veículos …" at bounding box center [391, 181] width 782 height 362
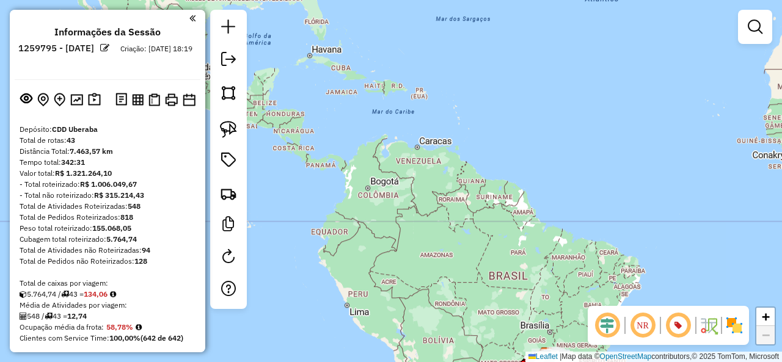
drag, startPoint x: 478, startPoint y: 206, endPoint x: 405, endPoint y: 10, distance: 209.2
click at [405, 7] on div "Janela de atendimento Grade de atendimento Capacidade Transportadoras Veículos …" at bounding box center [391, 181] width 782 height 362
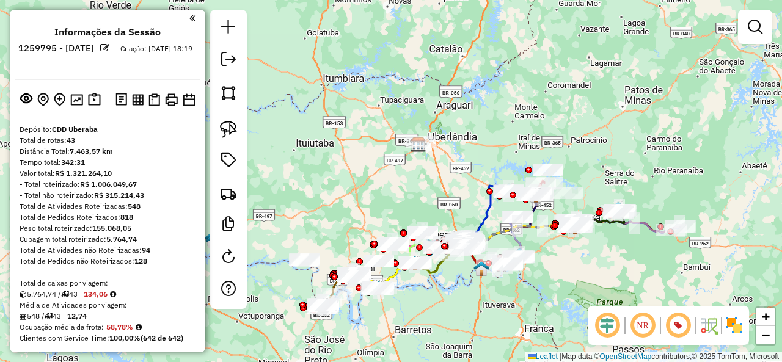
drag, startPoint x: 428, startPoint y: 185, endPoint x: 413, endPoint y: 147, distance: 40.3
click at [413, 149] on div "Janela de atendimento Grade de atendimento Capacidade Transportadoras Veículos …" at bounding box center [391, 181] width 782 height 362
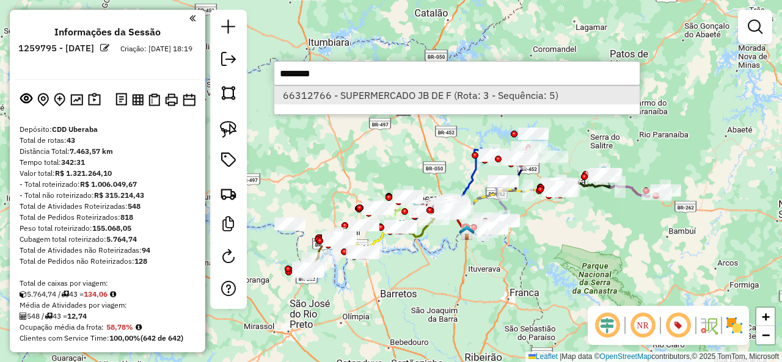
type input "********"
click at [409, 97] on li "66312766 - SUPERMERCADO JB DE F (Rota: 3 - Sequência: 5)" at bounding box center [456, 95] width 365 height 18
select select "**********"
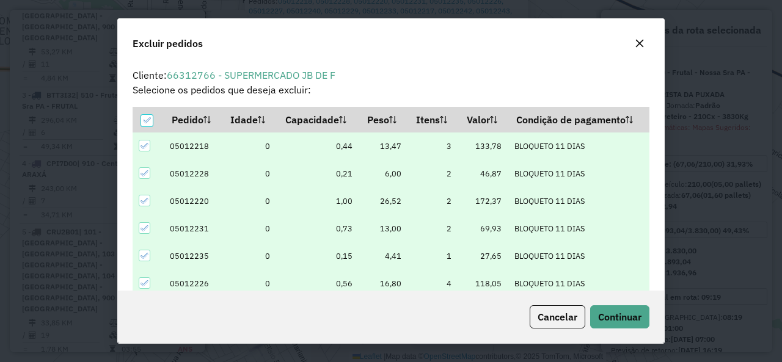
scroll to position [7, 4]
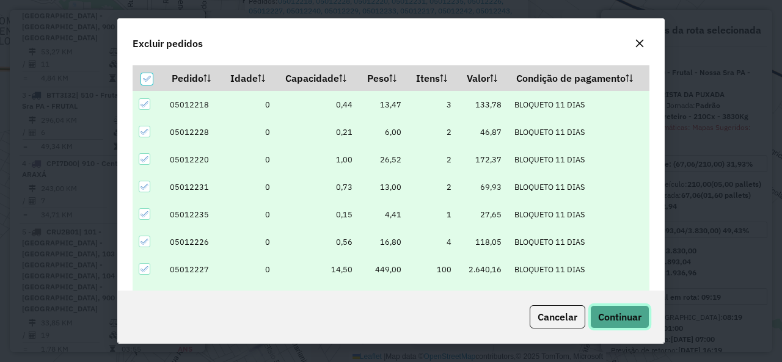
click at [621, 315] on span "Continuar" at bounding box center [619, 317] width 43 height 12
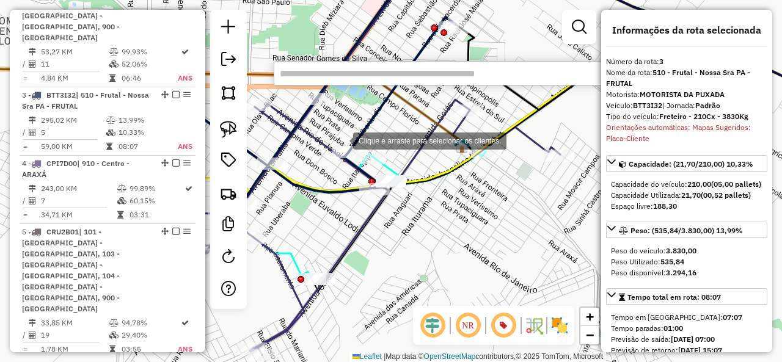
paste input "********"
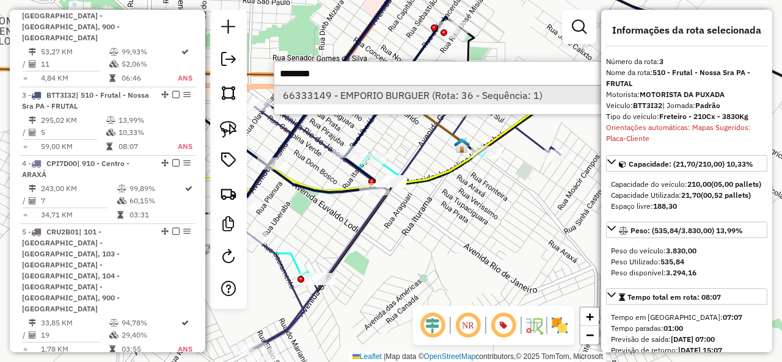
type input "********"
click at [405, 89] on li "66333149 - EMPORIO BURGUER (Rota: 36 - Sequência: 1)" at bounding box center [456, 95] width 365 height 18
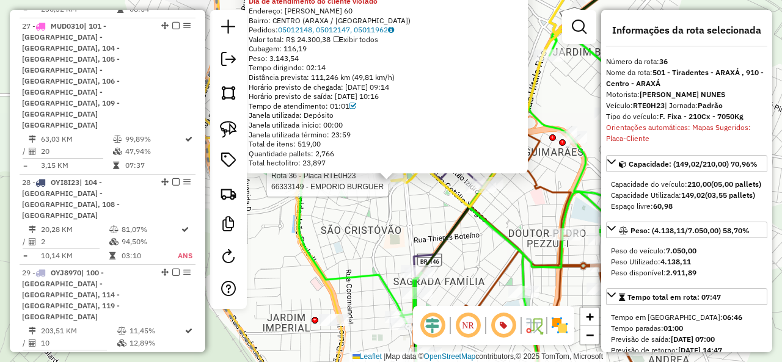
scroll to position [3673, 0]
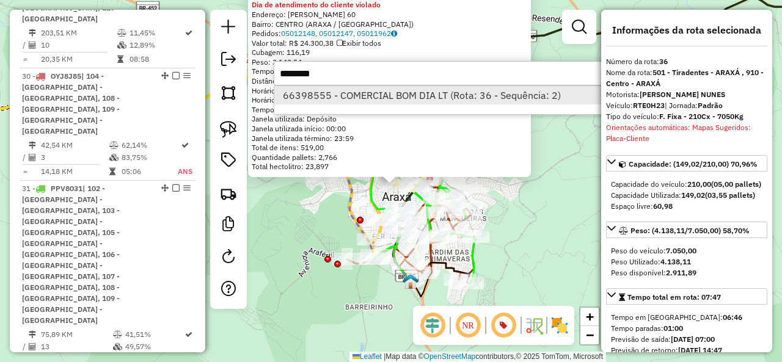
type input "********"
click at [449, 91] on li "66398555 - COMERCIAL BOM DIA LT (Rota: 36 - Sequência: 2)" at bounding box center [456, 95] width 365 height 18
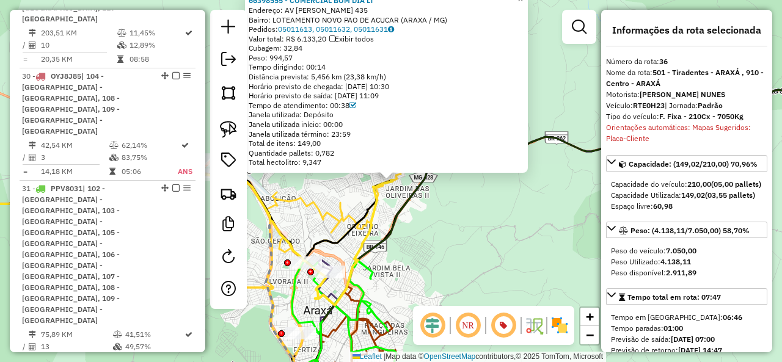
click at [390, 184] on icon at bounding box center [353, 242] width 77 height 125
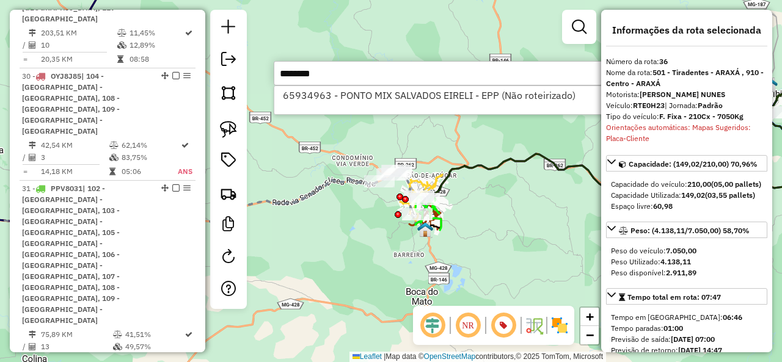
type input "********"
click at [414, 98] on li "65934963 - PONTO MIX SALVADOS EIRELI - EPP (Não roteirizado)" at bounding box center [456, 95] width 365 height 18
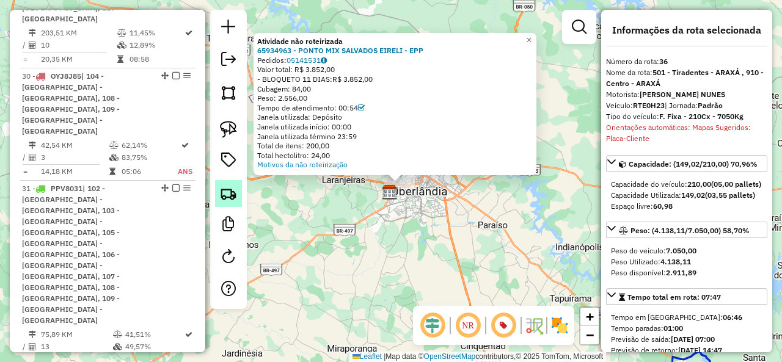
click at [227, 186] on img at bounding box center [228, 193] width 17 height 17
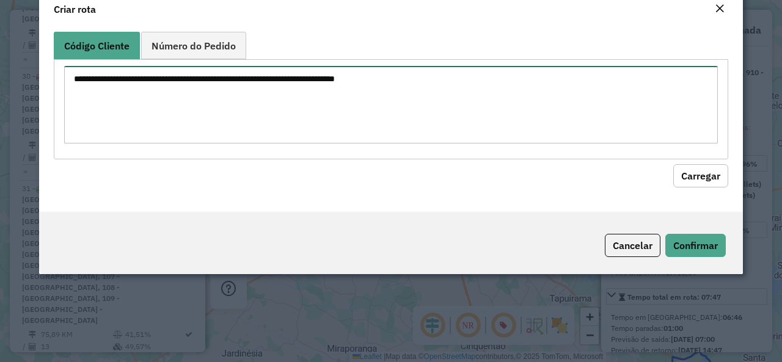
click at [265, 133] on textarea at bounding box center [391, 105] width 654 height 78
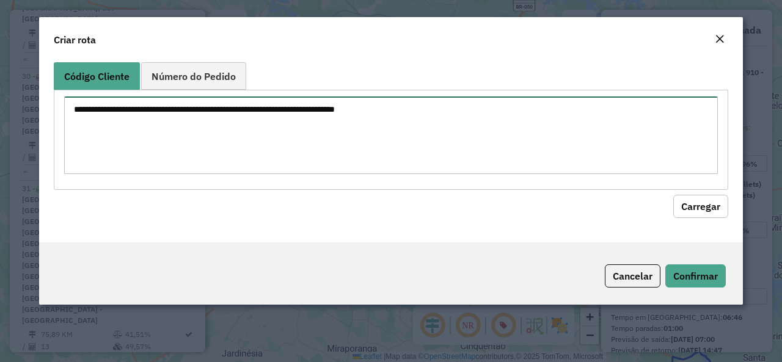
paste textarea "******** ********"
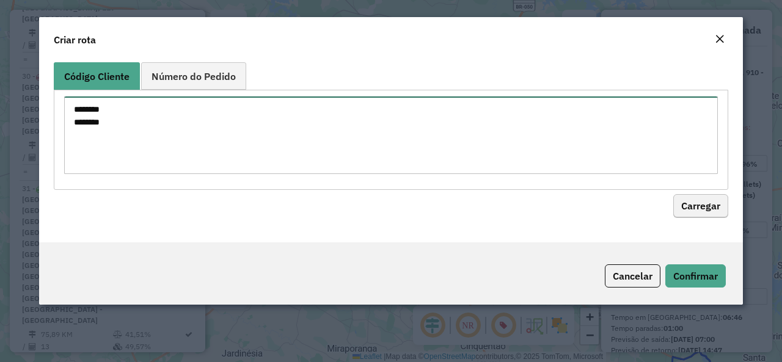
type textarea "******** ********"
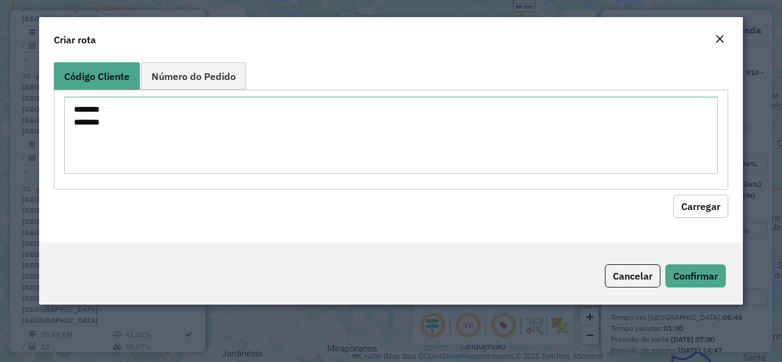
click at [709, 211] on button "Carregar" at bounding box center [700, 206] width 55 height 23
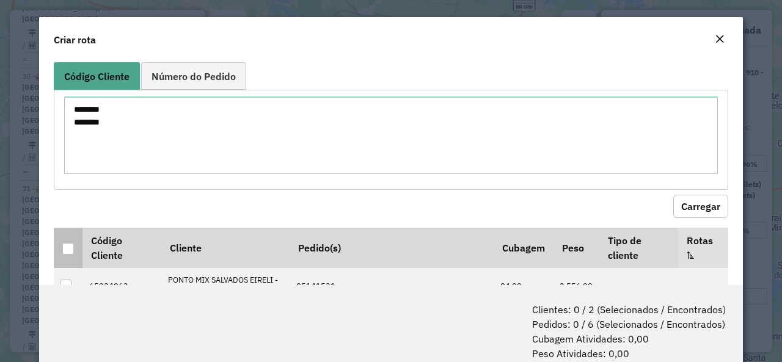
click at [70, 250] on div at bounding box center [68, 249] width 12 height 12
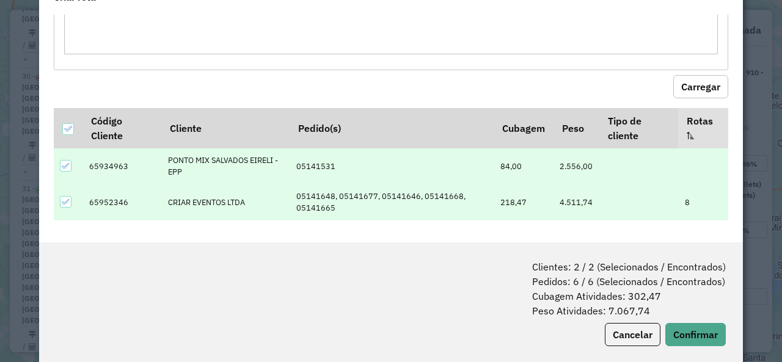
scroll to position [61, 0]
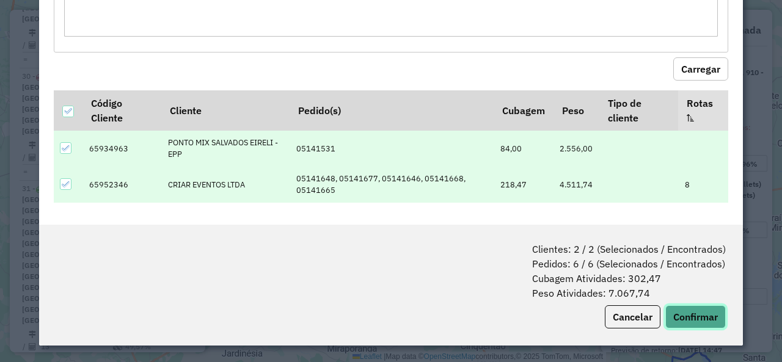
click at [708, 315] on button "Confirmar" at bounding box center [696, 317] width 61 height 23
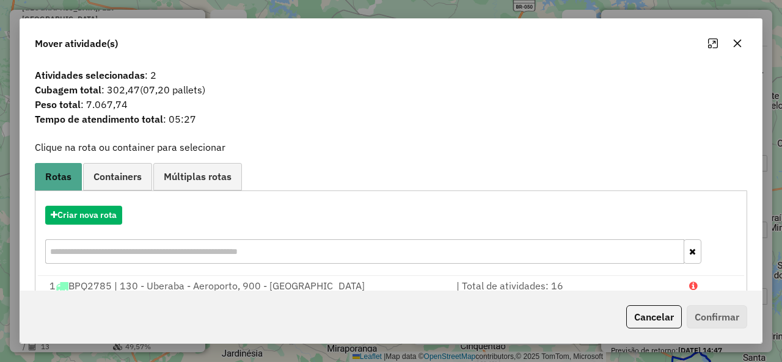
click at [101, 204] on div "Criar nova rota" at bounding box center [391, 236] width 706 height 79
click at [96, 213] on button "Criar nova rota" at bounding box center [83, 215] width 77 height 19
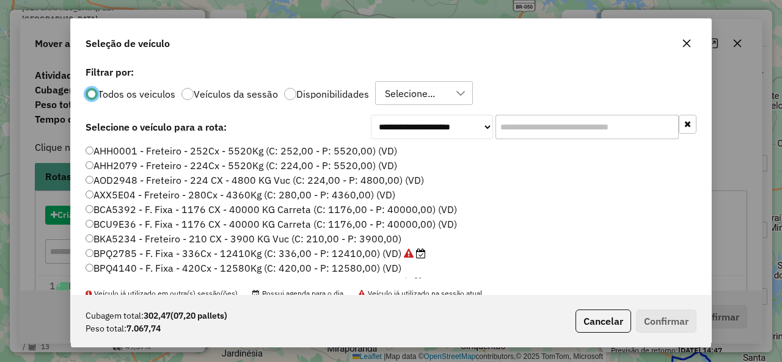
scroll to position [7, 4]
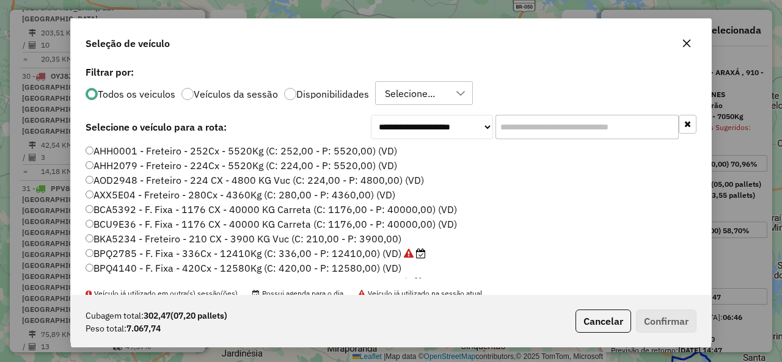
click at [560, 119] on input "text" at bounding box center [587, 127] width 183 height 24
drag, startPoint x: 560, startPoint y: 119, endPoint x: 524, endPoint y: 141, distance: 42.6
click at [560, 119] on input "text" at bounding box center [587, 127] width 183 height 24
paste input "*******"
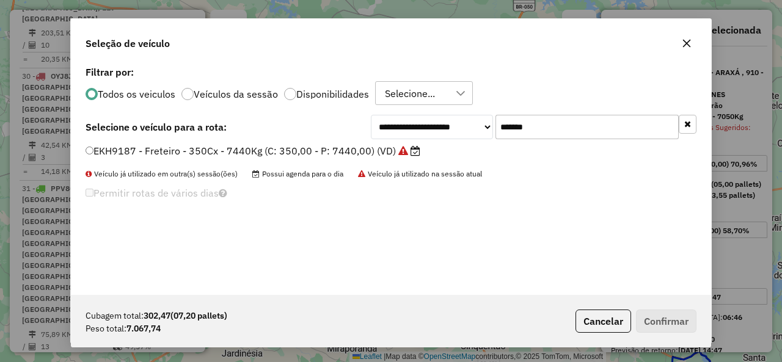
type input "*******"
click at [219, 145] on label "EKH9187 - Freteiro - 350Cx - 7440Kg (C: 350,00 - P: 7440,00) (VD)" at bounding box center [253, 151] width 335 height 15
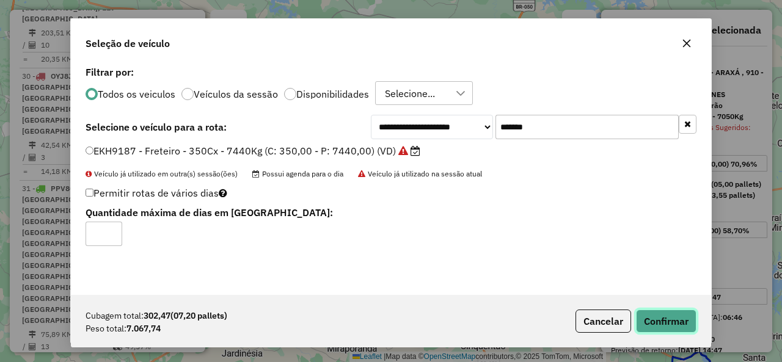
click at [686, 320] on button "Confirmar" at bounding box center [666, 321] width 61 height 23
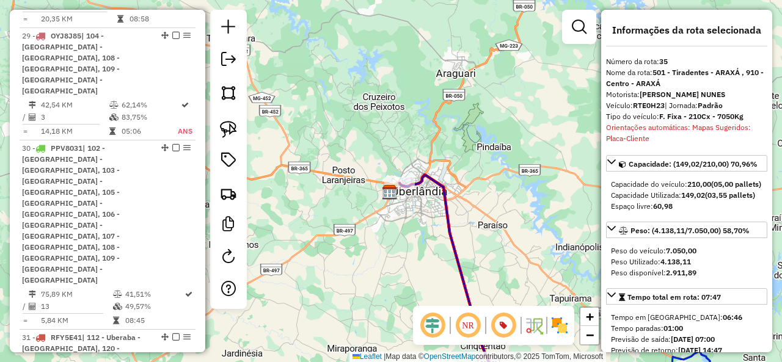
scroll to position [3673, 0]
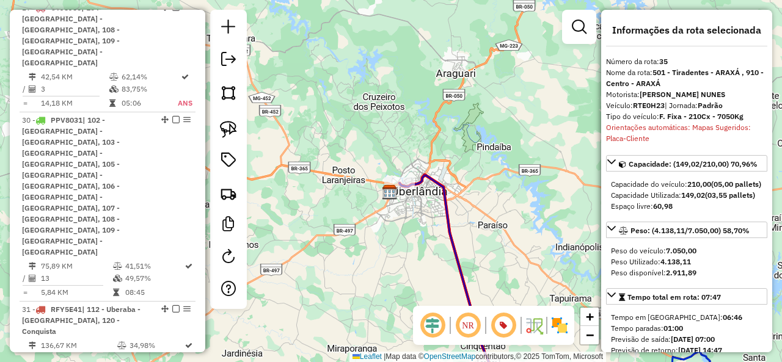
click at [448, 201] on icon at bounding box center [454, 287] width 108 height 224
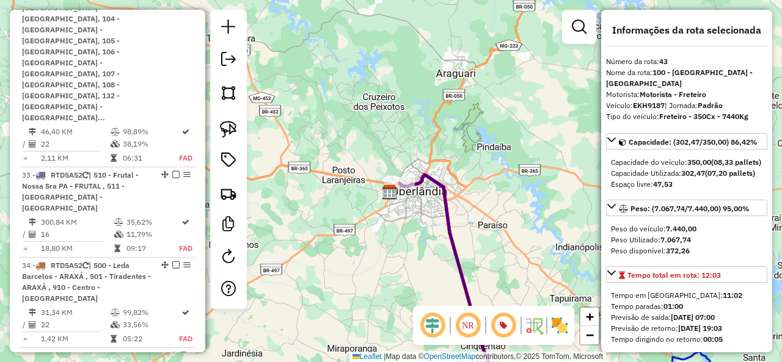
scroll to position [4107, 0]
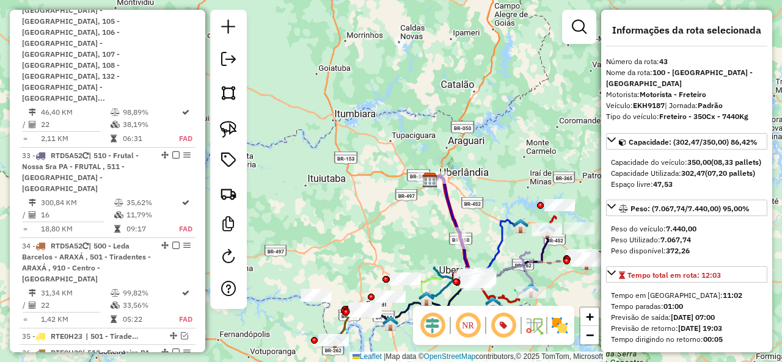
drag, startPoint x: 480, startPoint y: 211, endPoint x: 457, endPoint y: 166, distance: 51.1
click at [457, 166] on div "Janela de atendimento Grade de atendimento Capacidade Transportadoras Veículos …" at bounding box center [391, 181] width 782 height 362
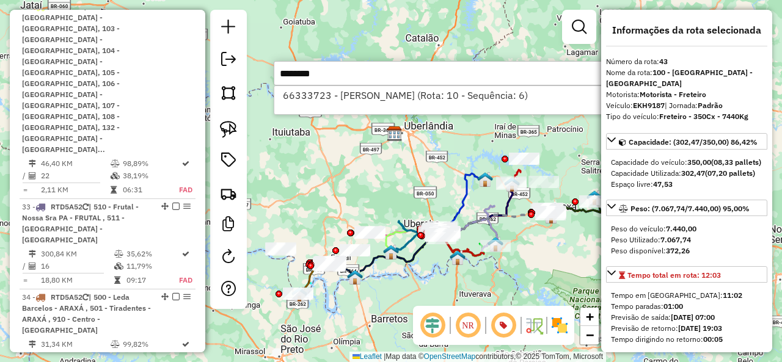
type input "********"
click at [446, 90] on li "66333723 - MARIA LUIZA NETA FER (Rota: 10 - Sequência: 6)" at bounding box center [456, 95] width 365 height 18
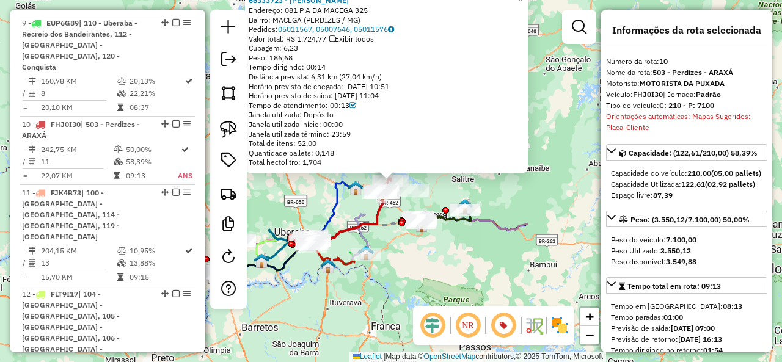
scroll to position [1304, 0]
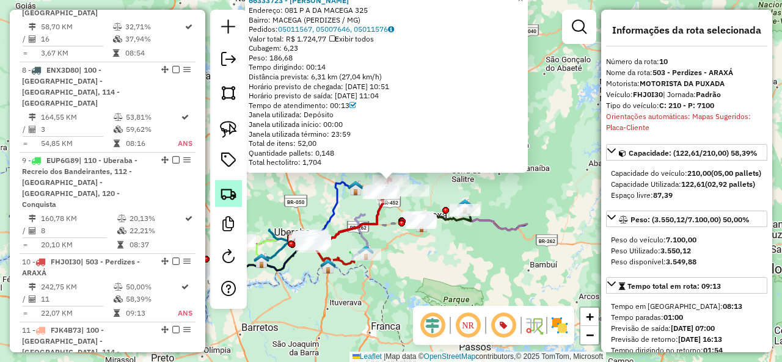
click at [226, 191] on img at bounding box center [228, 193] width 17 height 17
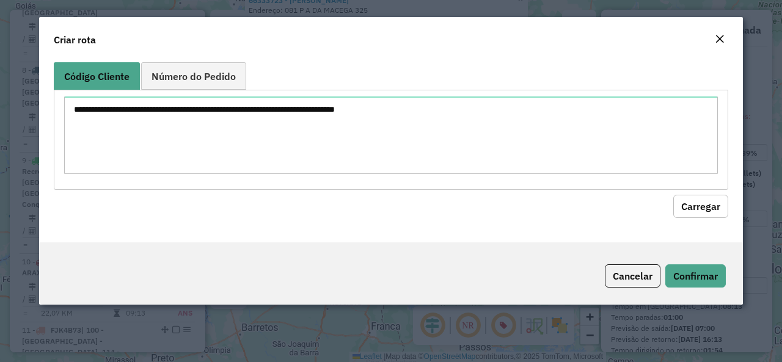
click at [261, 132] on textarea at bounding box center [391, 136] width 654 height 78
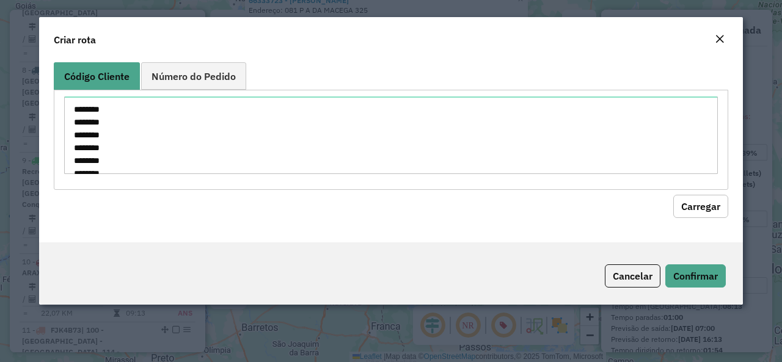
scroll to position [108, 0]
type textarea "******** ******** ******** ******** ******** ******** ******** ******** *******…"
click at [695, 207] on button "Carregar" at bounding box center [700, 206] width 55 height 23
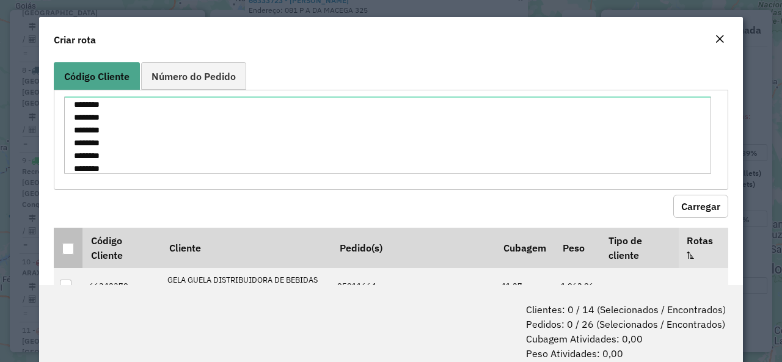
drag, startPoint x: 63, startPoint y: 246, endPoint x: 90, endPoint y: 251, distance: 27.2
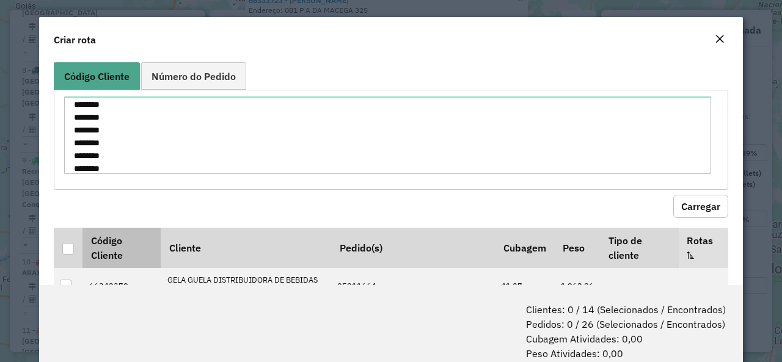
click at [64, 246] on div at bounding box center [68, 249] width 12 height 12
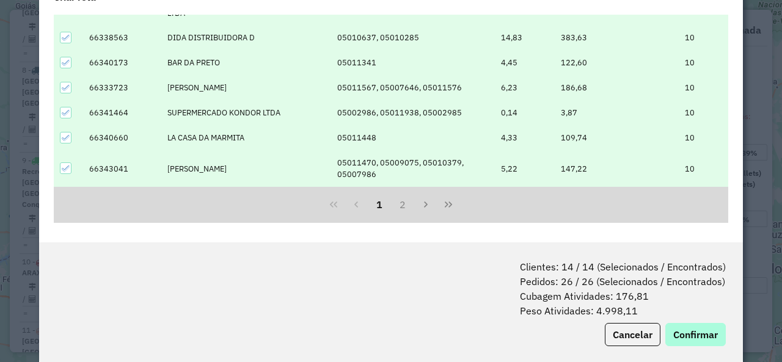
scroll to position [61, 0]
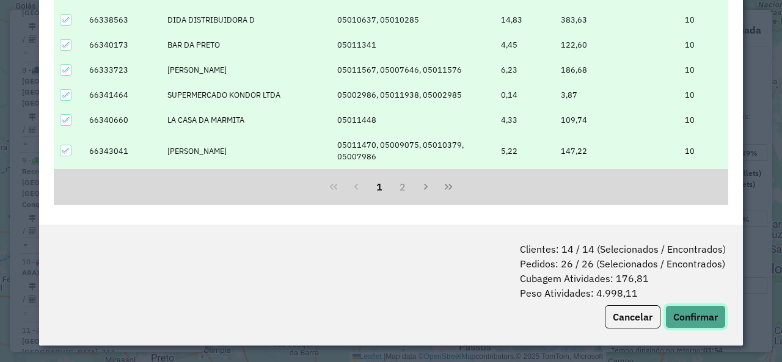
click at [704, 318] on button "Confirmar" at bounding box center [696, 317] width 61 height 23
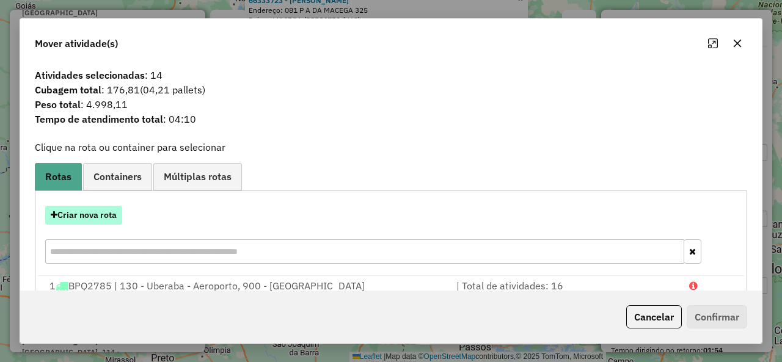
click at [93, 216] on button "Criar nova rota" at bounding box center [83, 215] width 77 height 19
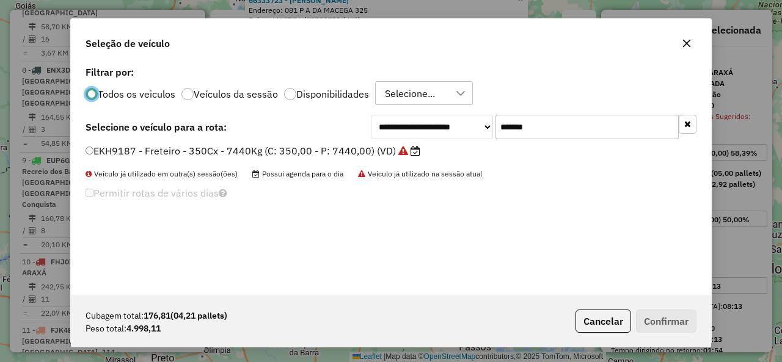
scroll to position [7, 4]
click at [537, 119] on input "*******" at bounding box center [587, 127] width 183 height 24
paste input "text"
type input "*******"
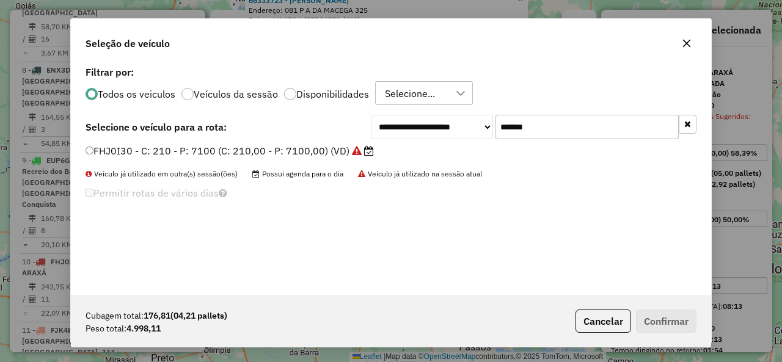
click at [209, 151] on label "FHJ0I30 - C: 210 - P: 7100 (C: 210,00 - P: 7100,00) (VD)" at bounding box center [230, 151] width 288 height 15
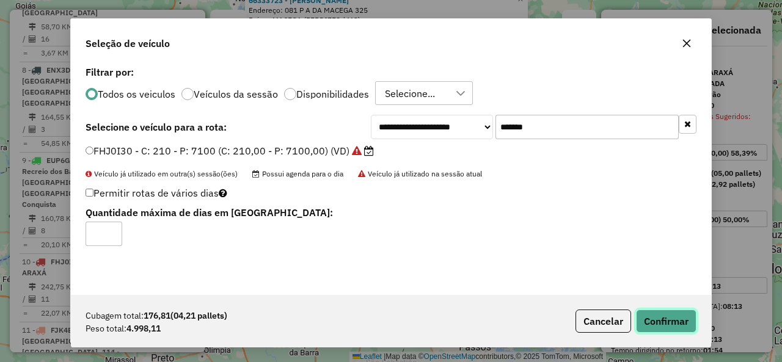
click at [693, 327] on button "Confirmar" at bounding box center [666, 321] width 61 height 23
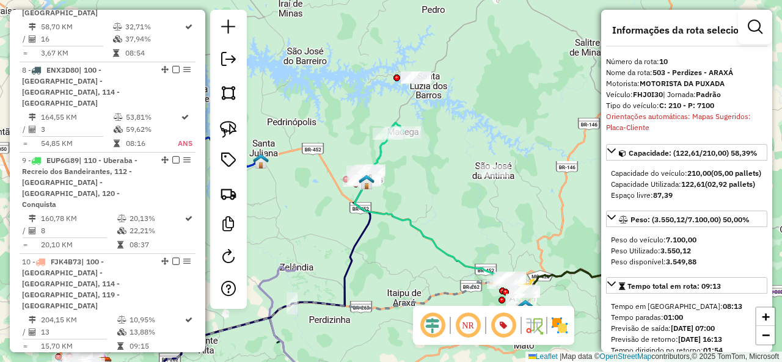
click at [382, 150] on icon at bounding box center [382, 152] width 42 height 58
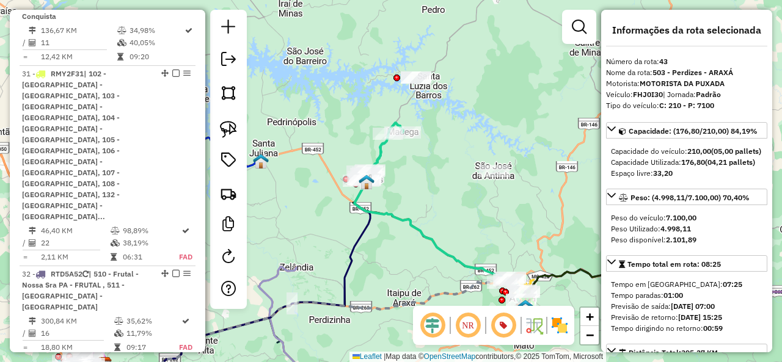
scroll to position [4056, 0]
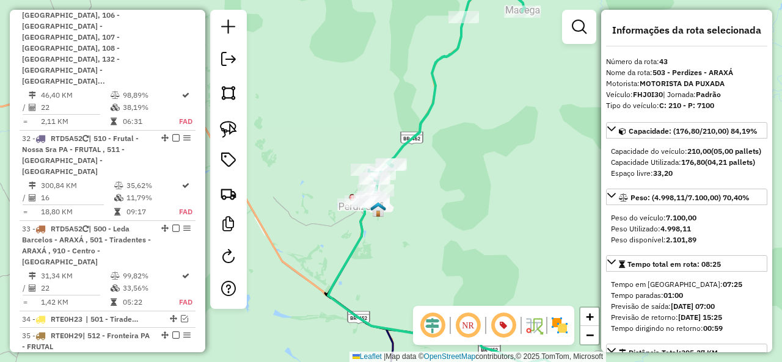
click at [413, 139] on icon at bounding box center [440, 89] width 169 height 231
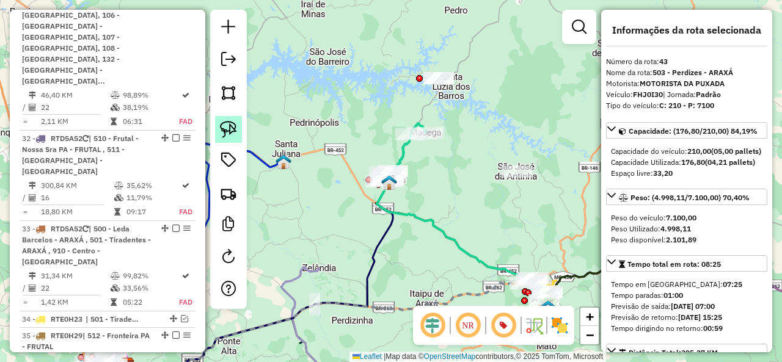
click at [237, 128] on link at bounding box center [228, 129] width 27 height 27
drag, startPoint x: 464, startPoint y: 92, endPoint x: 403, endPoint y: 80, distance: 62.2
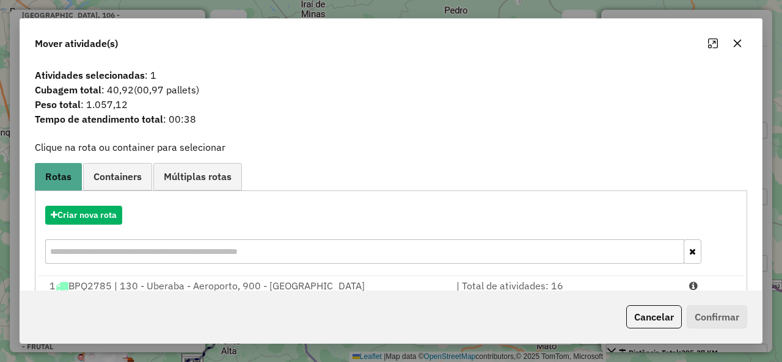
click at [656, 315] on button "Cancelar" at bounding box center [654, 317] width 56 height 23
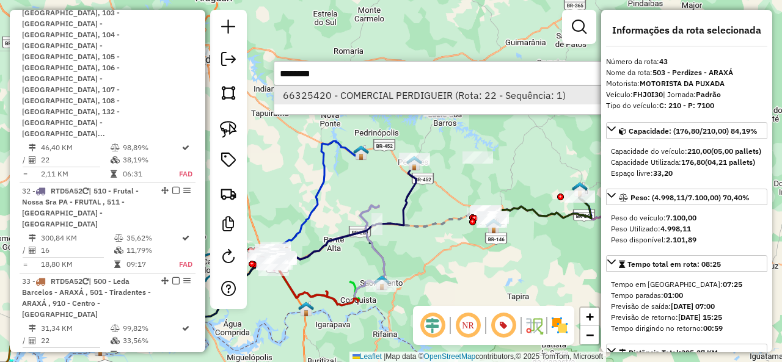
type input "********"
click at [406, 94] on li "66325420 - COMERCIAL PERDIGUEIR (Rota: 22 - Sequência: 1)" at bounding box center [456, 95] width 365 height 18
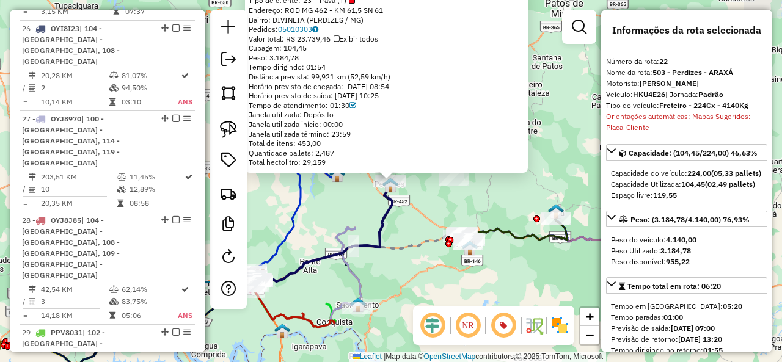
scroll to position [2475, 0]
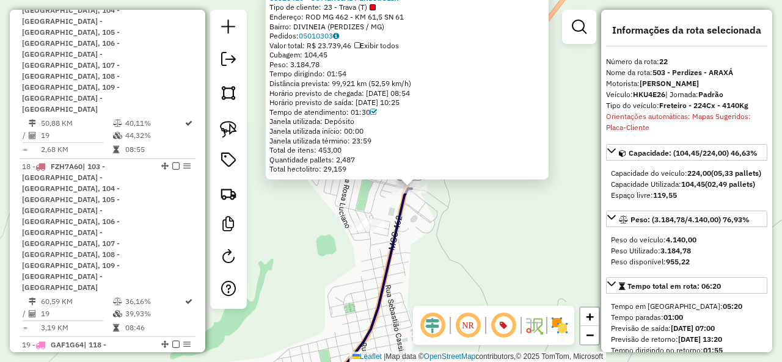
click at [399, 215] on icon at bounding box center [364, 294] width 95 height 210
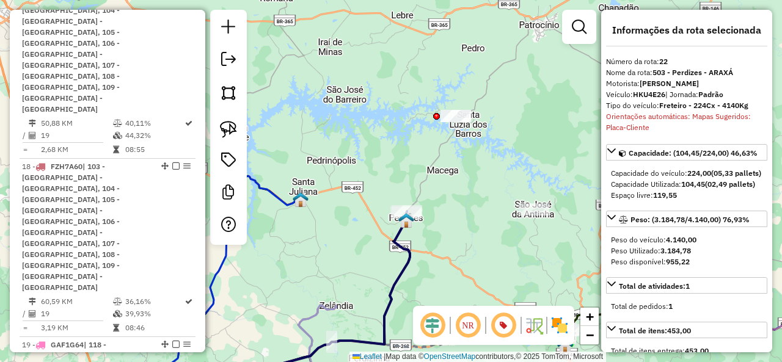
click at [235, 123] on img at bounding box center [228, 129] width 17 height 17
drag, startPoint x: 428, startPoint y: 97, endPoint x: 435, endPoint y: 141, distance: 44.4
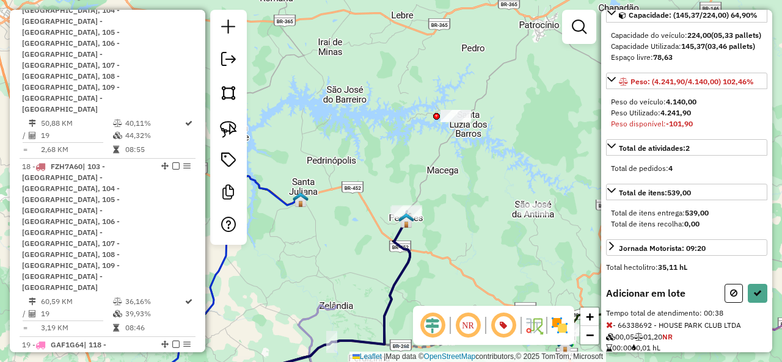
scroll to position [244, 0]
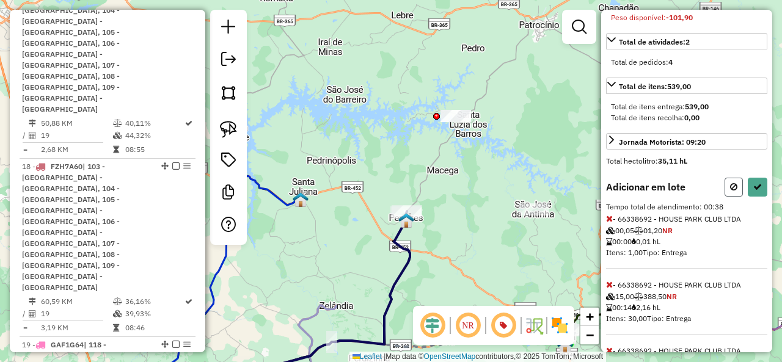
click at [735, 197] on button at bounding box center [734, 187] width 18 height 19
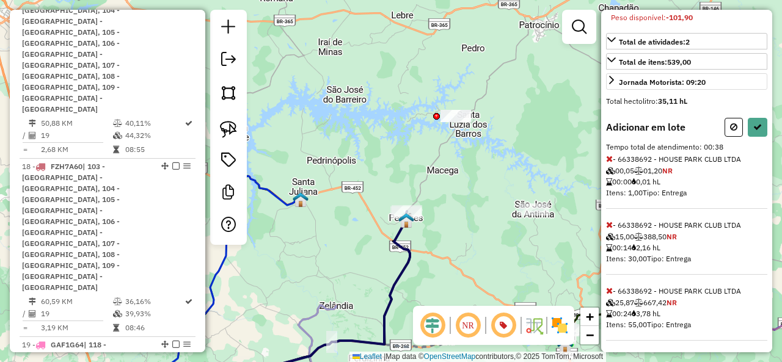
select select "**********"
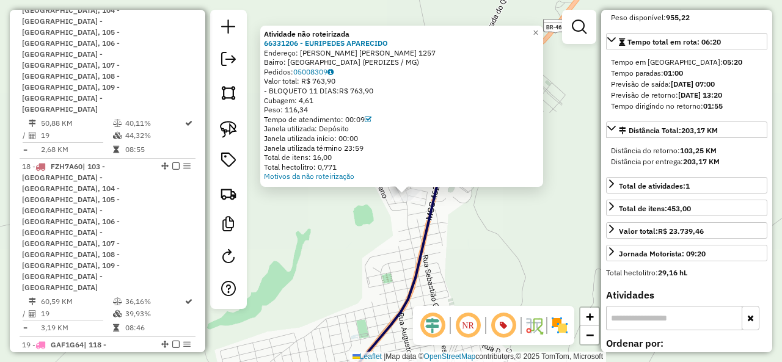
click at [424, 229] on icon at bounding box center [389, 279] width 120 height 240
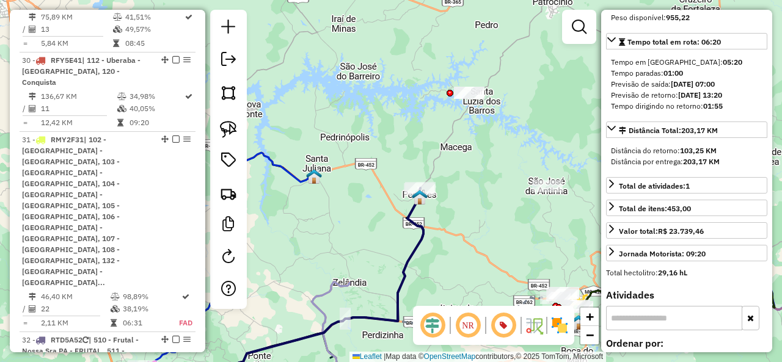
scroll to position [4003, 0]
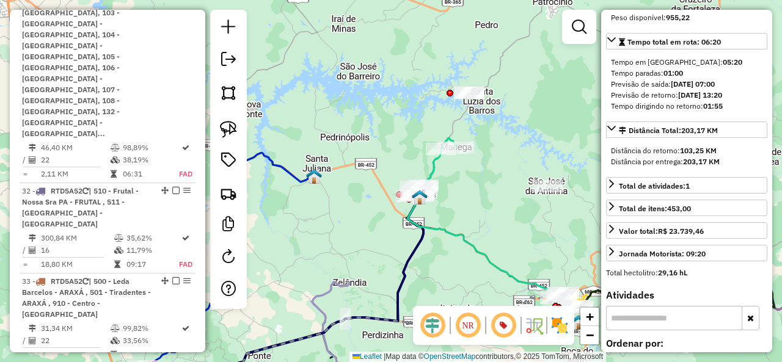
click at [429, 169] on icon at bounding box center [435, 167] width 42 height 58
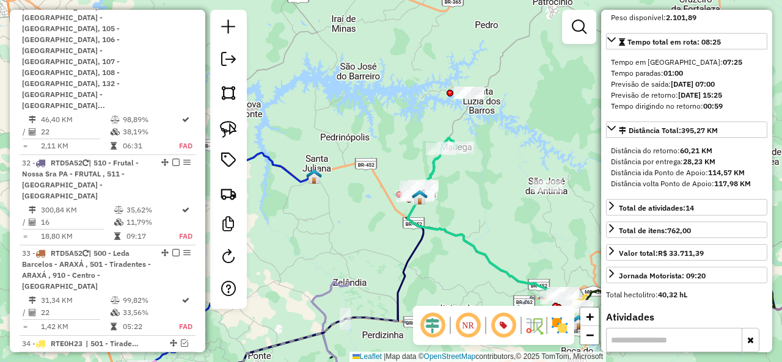
scroll to position [4056, 0]
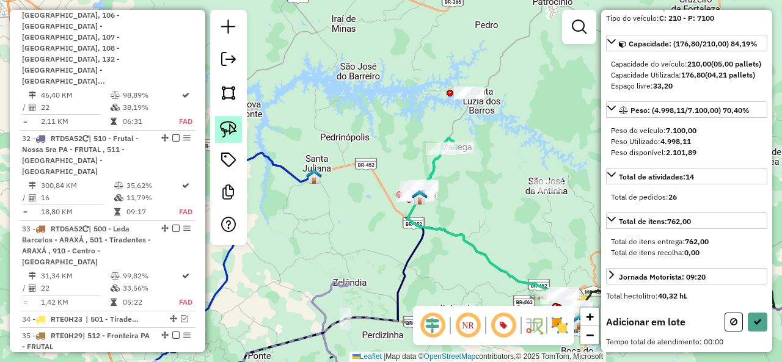
click at [240, 127] on link at bounding box center [228, 129] width 27 height 27
drag, startPoint x: 488, startPoint y: 80, endPoint x: 439, endPoint y: 101, distance: 53.1
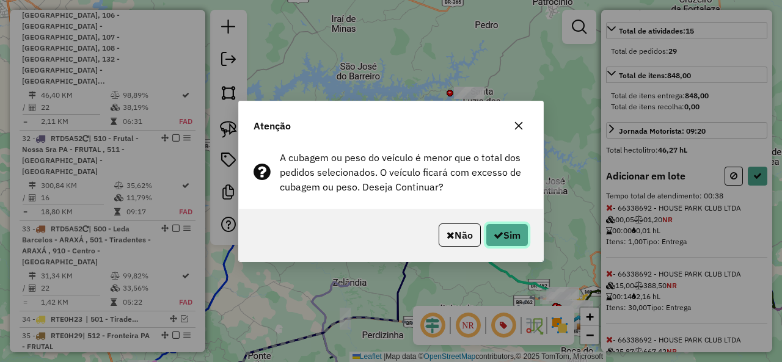
click at [516, 233] on button "Sim" at bounding box center [507, 235] width 43 height 23
select select "**********"
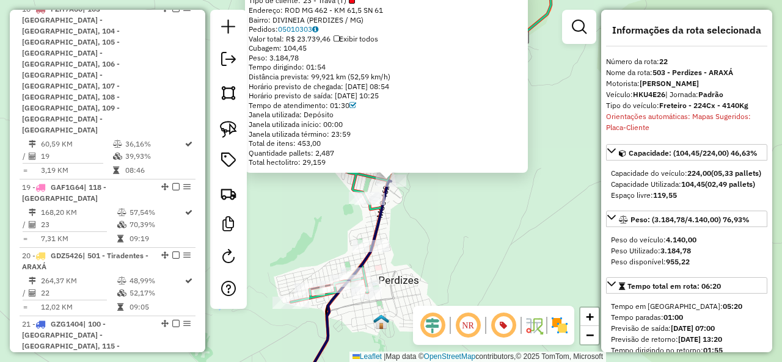
scroll to position [2475, 0]
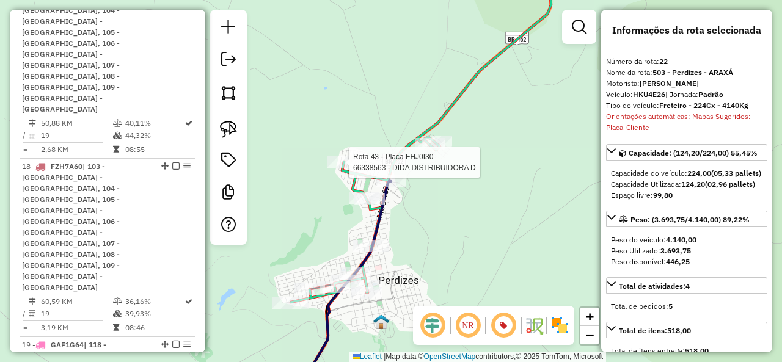
select select "**********"
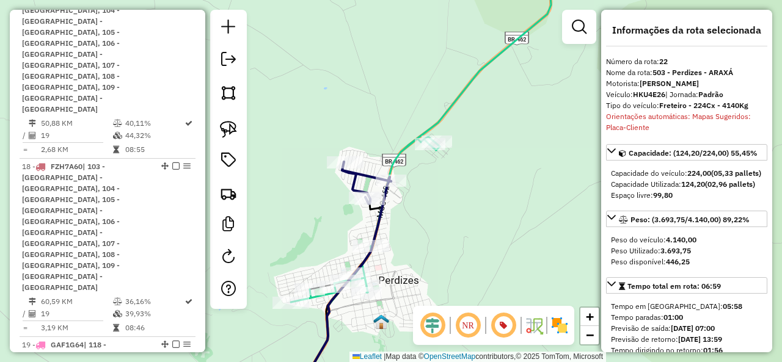
click at [399, 157] on icon at bounding box center [426, 133] width 270 height 339
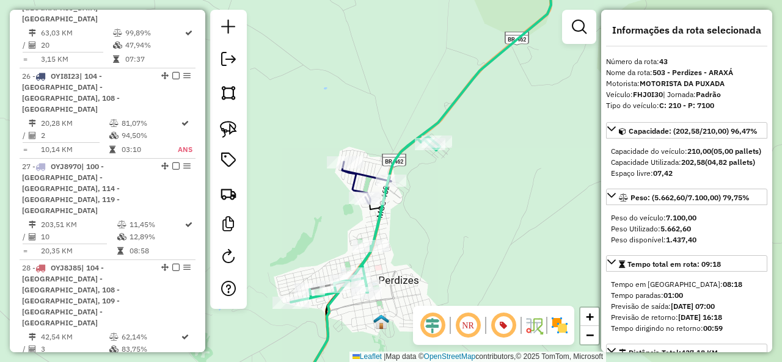
scroll to position [4056, 0]
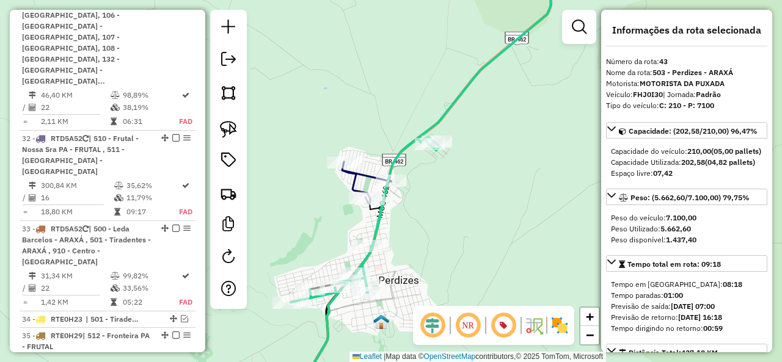
click at [362, 178] on icon at bounding box center [366, 183] width 49 height 42
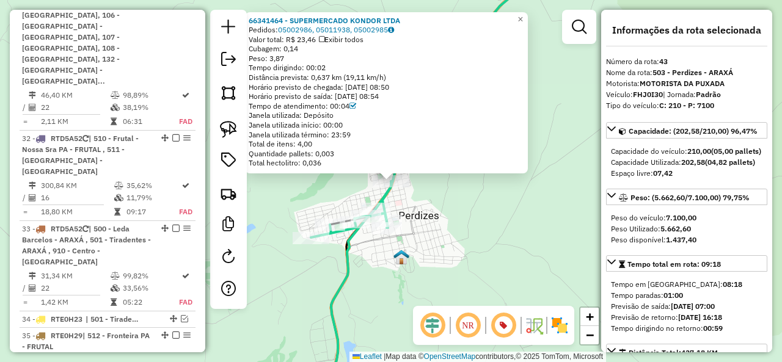
click at [438, 197] on div "66341464 - SUPERMERCADO KONDOR LTDA Pedidos: 05002986, 05011938, 05002985 Valor…" at bounding box center [391, 181] width 782 height 362
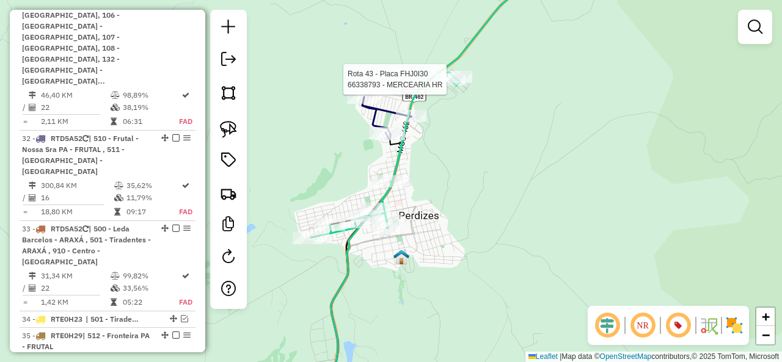
select select "**********"
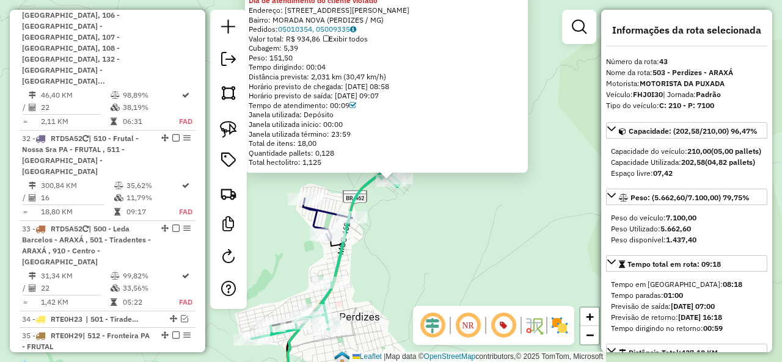
click at [329, 208] on icon at bounding box center [327, 220] width 49 height 42
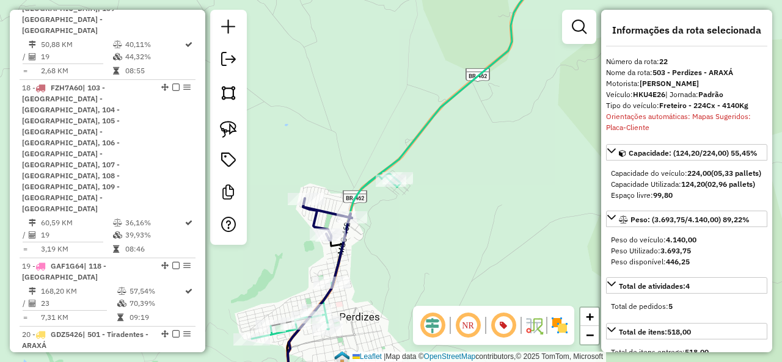
scroll to position [2475, 0]
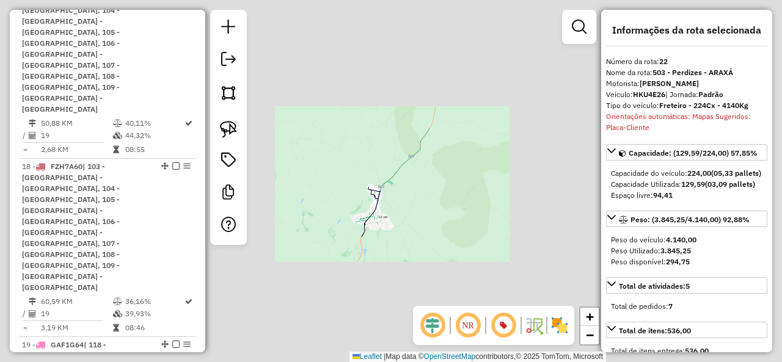
select select "**********"
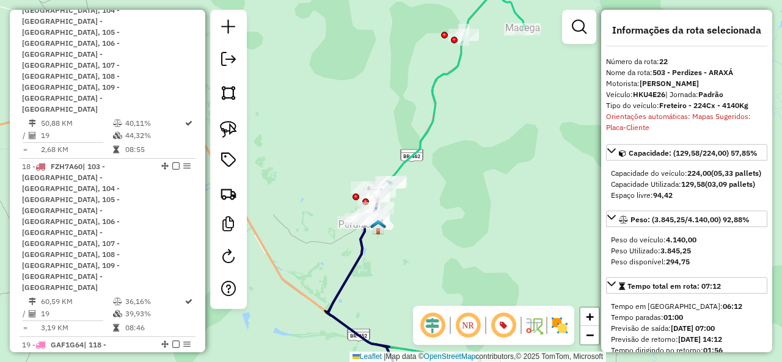
click at [422, 141] on icon at bounding box center [440, 93] width 169 height 259
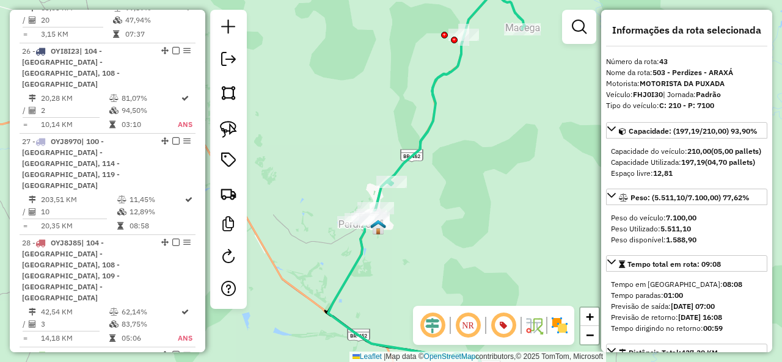
scroll to position [4003, 0]
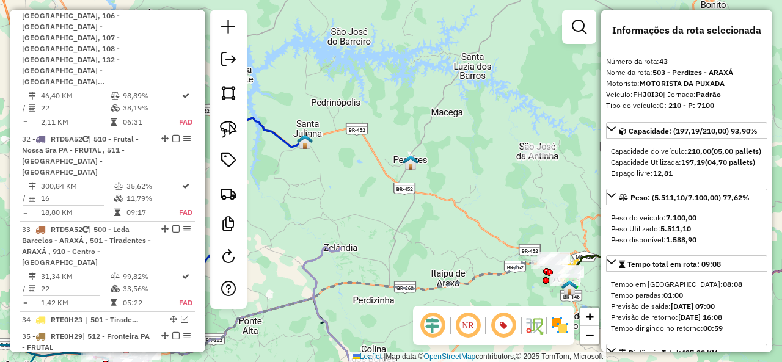
scroll to position [3952, 0]
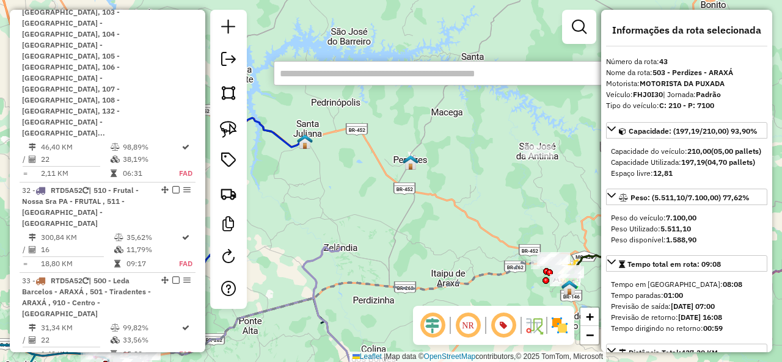
paste input "********"
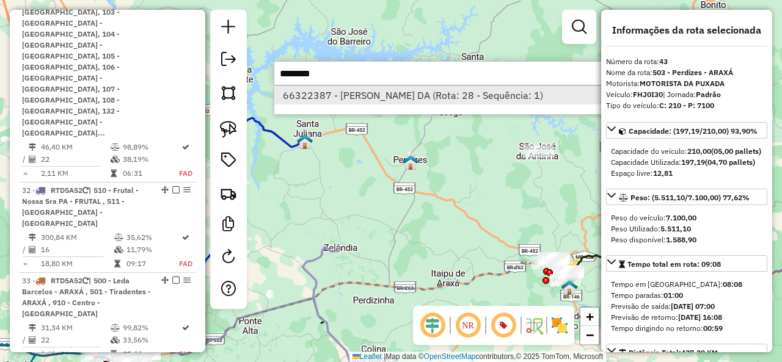
type input "********"
click at [408, 93] on li "66322387 - DENILSIA PEREIRA DA (Rota: 28 - Sequência: 1)" at bounding box center [456, 95] width 365 height 18
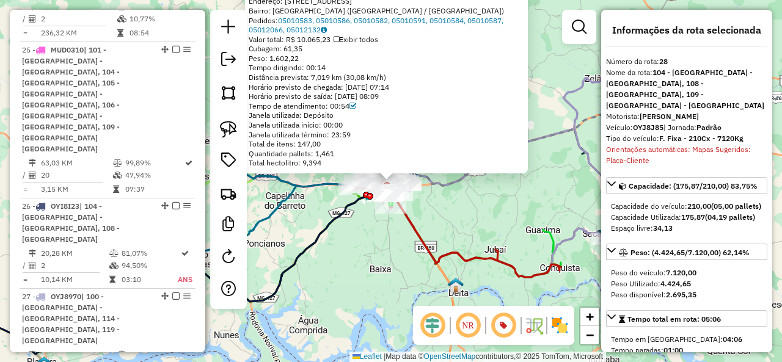
scroll to position [2899, 0]
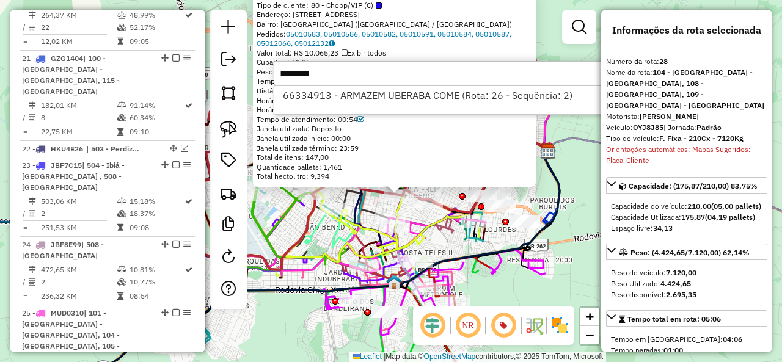
type input "********"
click at [387, 93] on li "66334913 - ARMAZEM UBERABA COME (Rota: 26 - Sequência: 2)" at bounding box center [456, 95] width 365 height 18
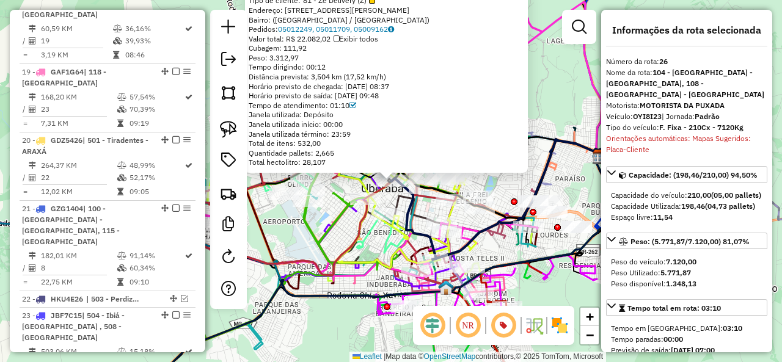
scroll to position [2740, 0]
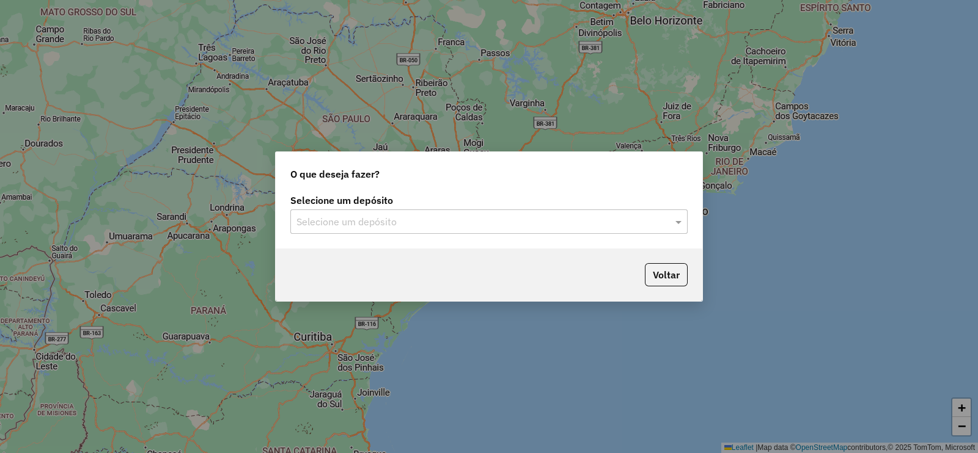
click at [361, 228] on input "text" at bounding box center [476, 222] width 361 height 15
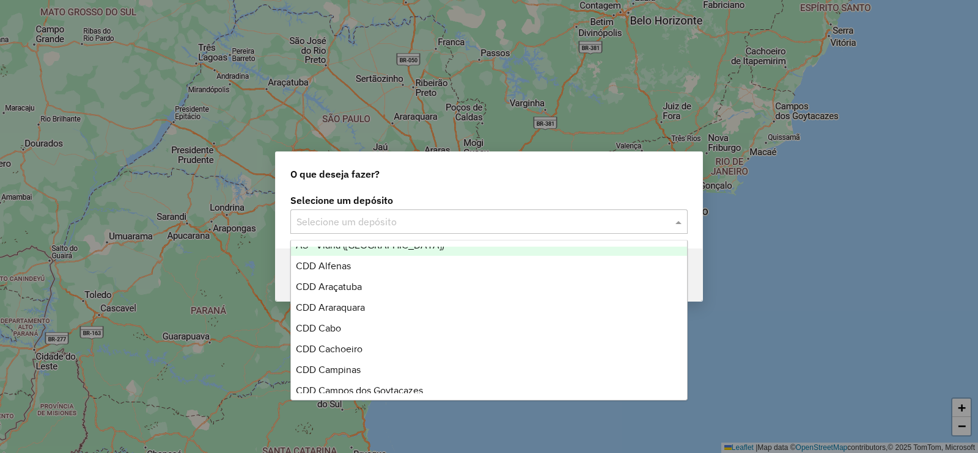
scroll to position [305, 0]
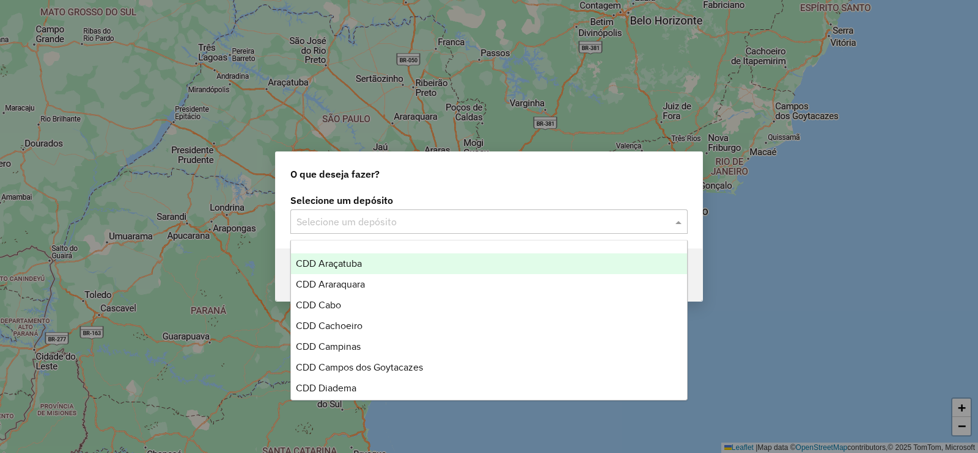
click at [387, 264] on div "CDD Araçatuba" at bounding box center [489, 264] width 396 height 21
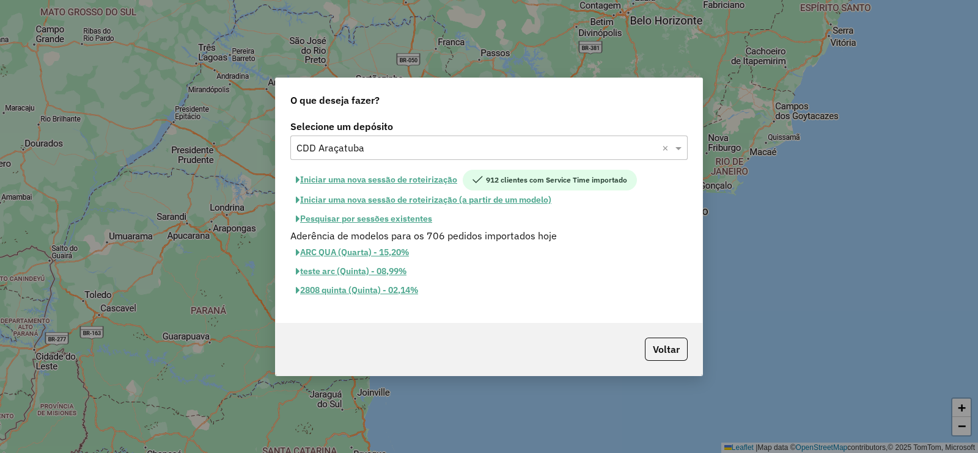
click at [394, 178] on button "Iniciar uma nova sessão de roteirização" at bounding box center [376, 180] width 172 height 21
select select "*"
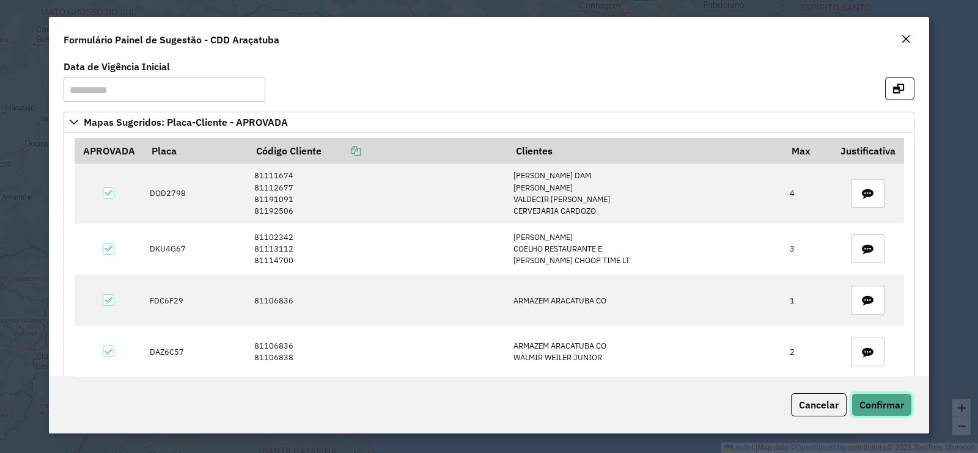
click at [883, 399] on span "Confirmar" at bounding box center [881, 405] width 45 height 12
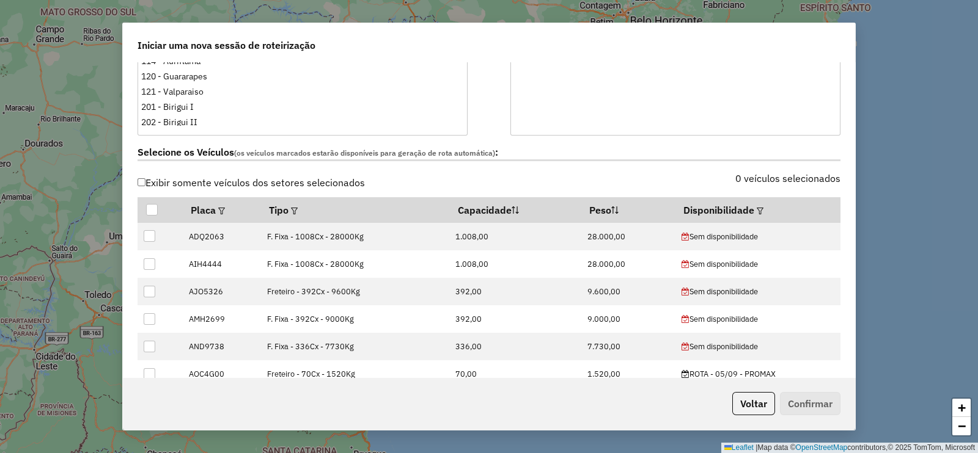
scroll to position [458, 0]
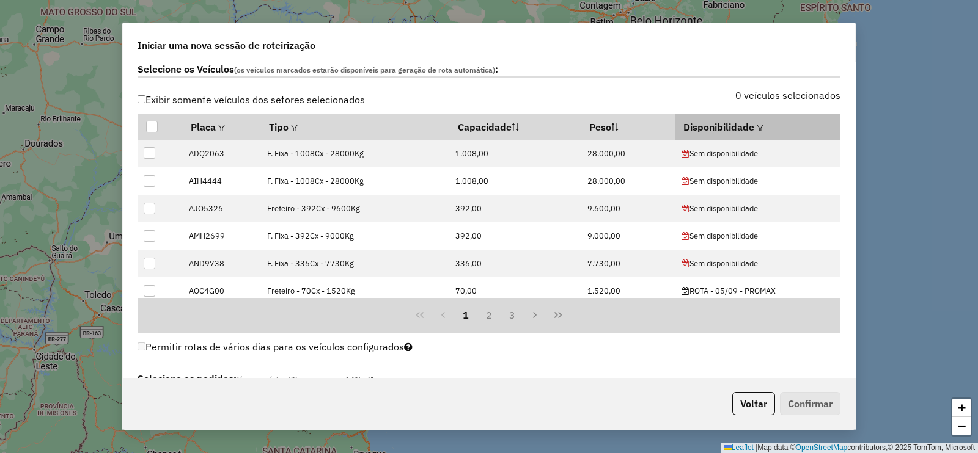
click at [757, 129] on em at bounding box center [760, 128] width 7 height 7
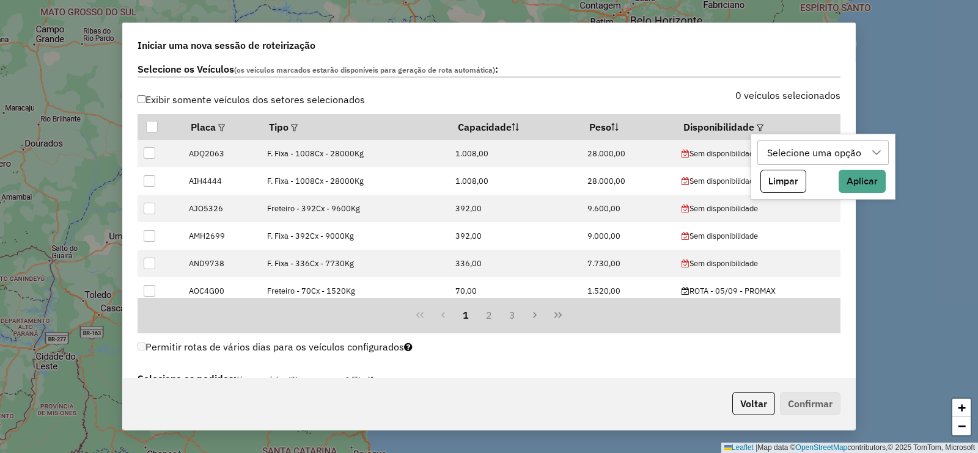
click at [769, 156] on div "Selecione uma opção" at bounding box center [814, 152] width 103 height 23
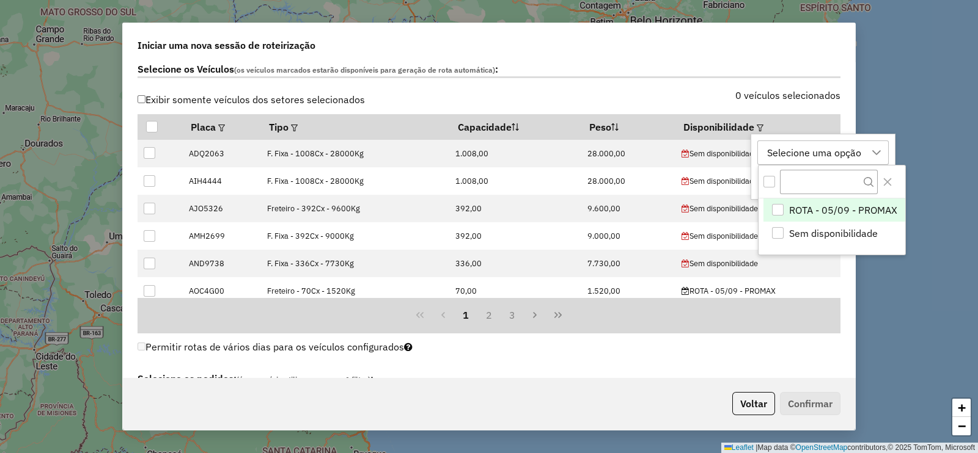
scroll to position [9, 56]
click at [779, 208] on div "ROTA - 05/09 - PROMAX" at bounding box center [778, 210] width 12 height 12
click at [890, 182] on icon "Close" at bounding box center [887, 182] width 10 height 10
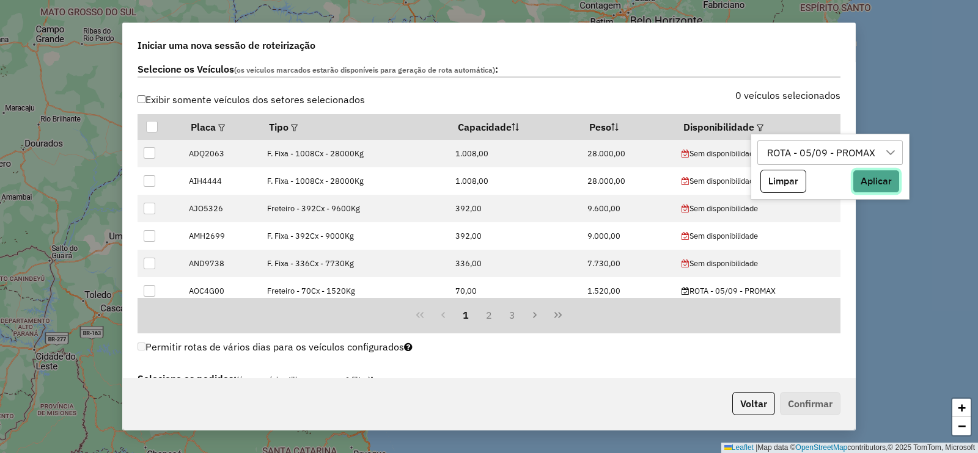
click at [865, 191] on button "Aplicar" at bounding box center [876, 181] width 47 height 23
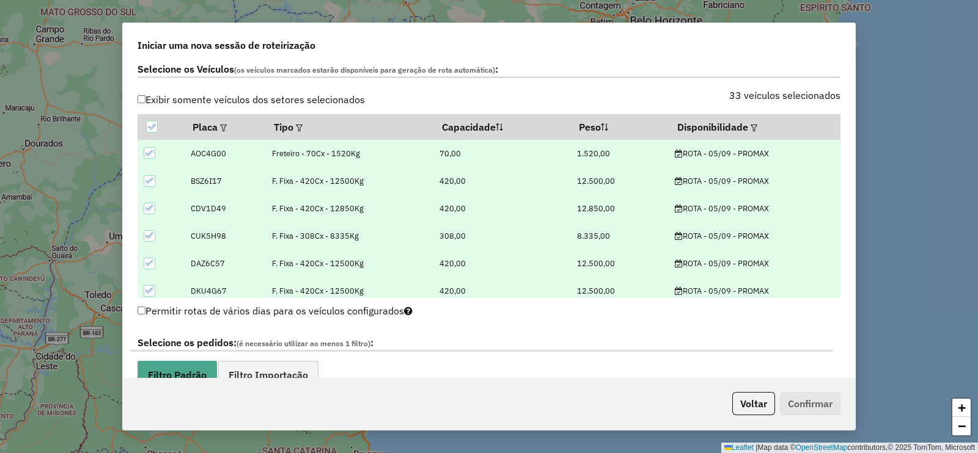
click at [848, 117] on div "**********" at bounding box center [489, 219] width 732 height 315
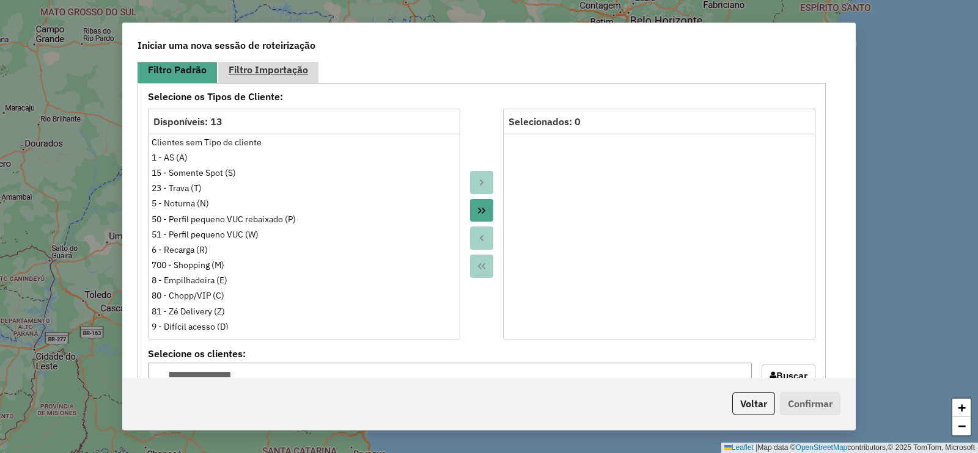
click at [275, 75] on link "Filtro Importação" at bounding box center [268, 70] width 100 height 28
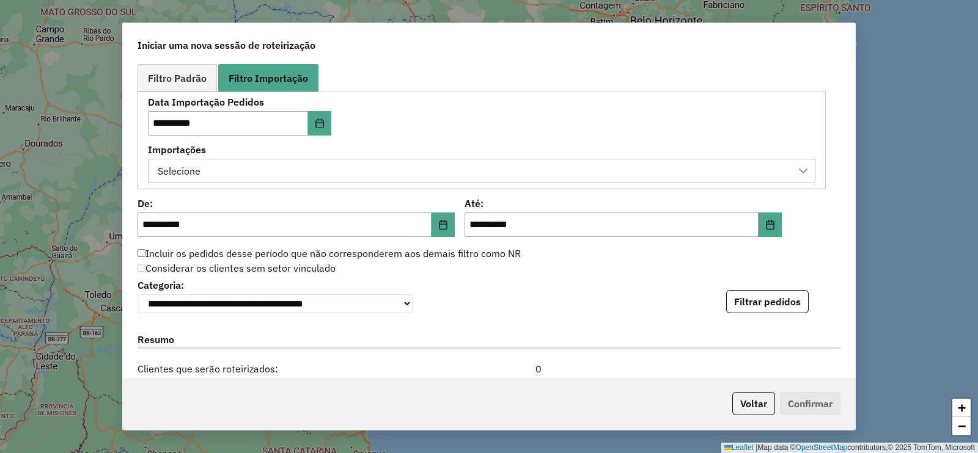
click at [440, 160] on div "Selecione" at bounding box center [472, 171] width 638 height 23
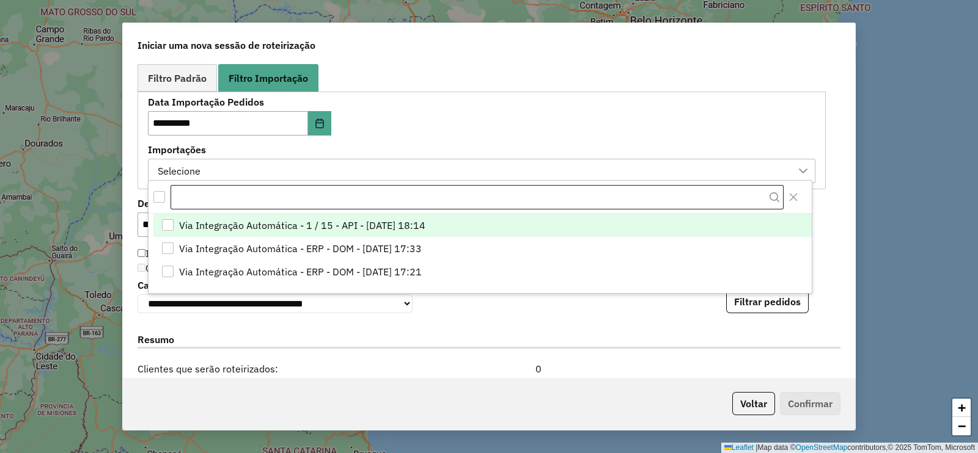
scroll to position [9, 56]
click at [163, 197] on div "All items unselected" at bounding box center [159, 197] width 12 height 12
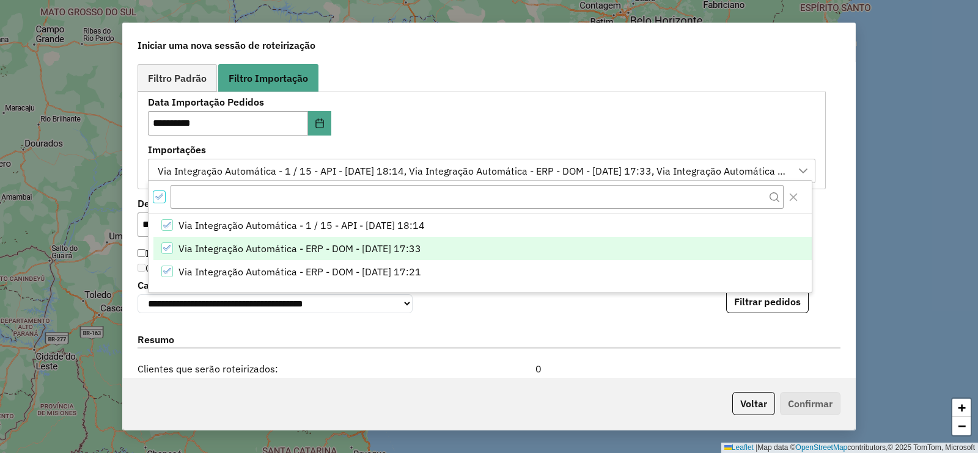
scroll to position [6, 4]
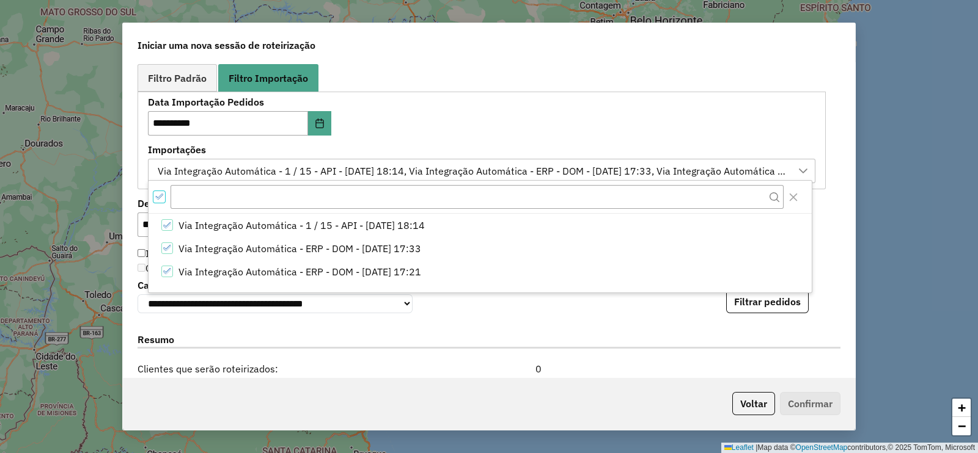
click at [842, 221] on div "**********" at bounding box center [489, 219] width 732 height 315
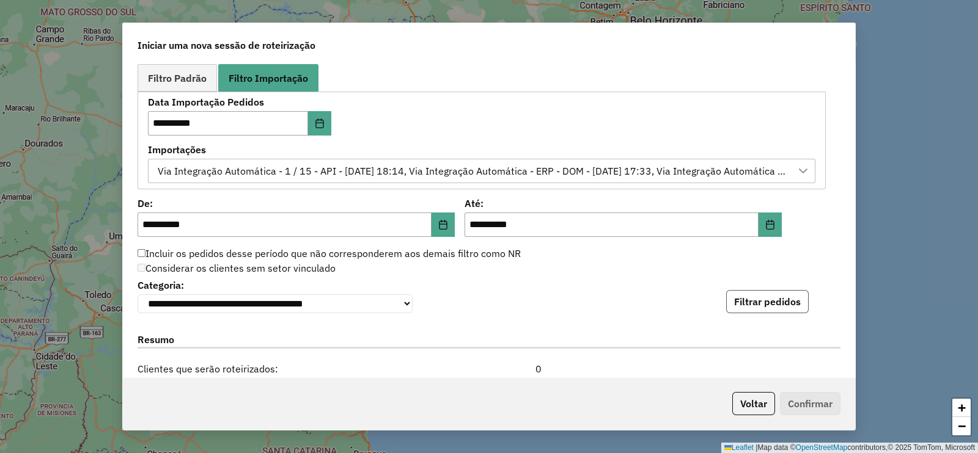
click at [794, 311] on button "Filtrar pedidos" at bounding box center [767, 301] width 83 height 23
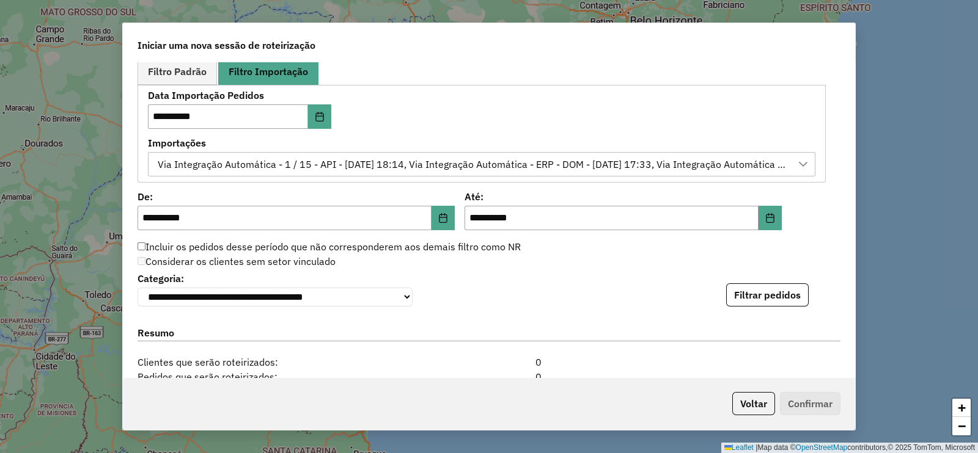
scroll to position [688, 0]
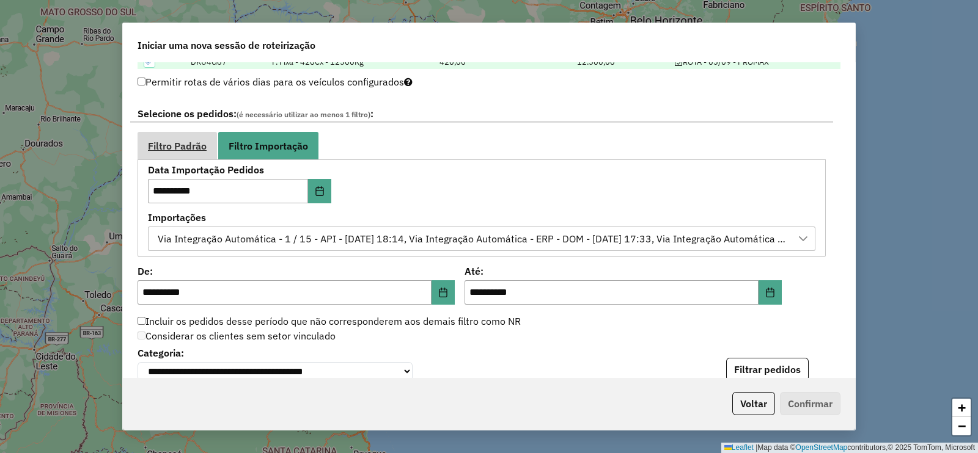
click at [191, 141] on span "Filtro Padrão" at bounding box center [177, 146] width 59 height 10
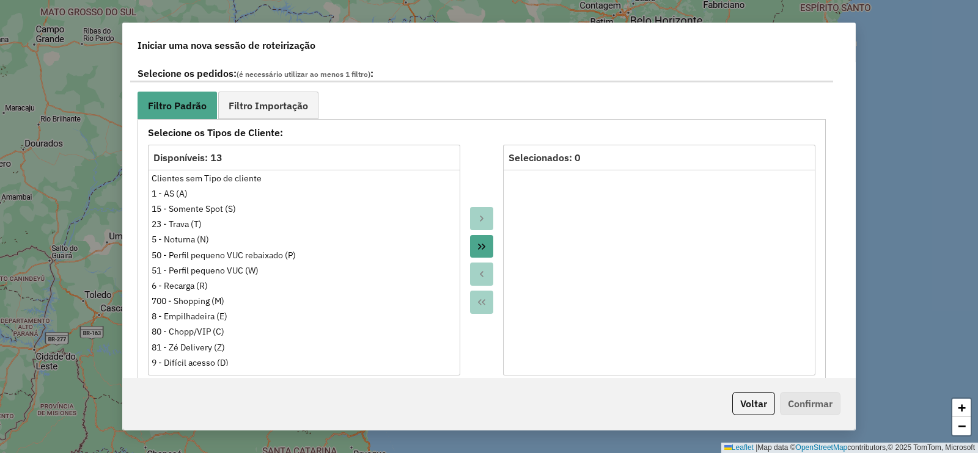
scroll to position [712, 0]
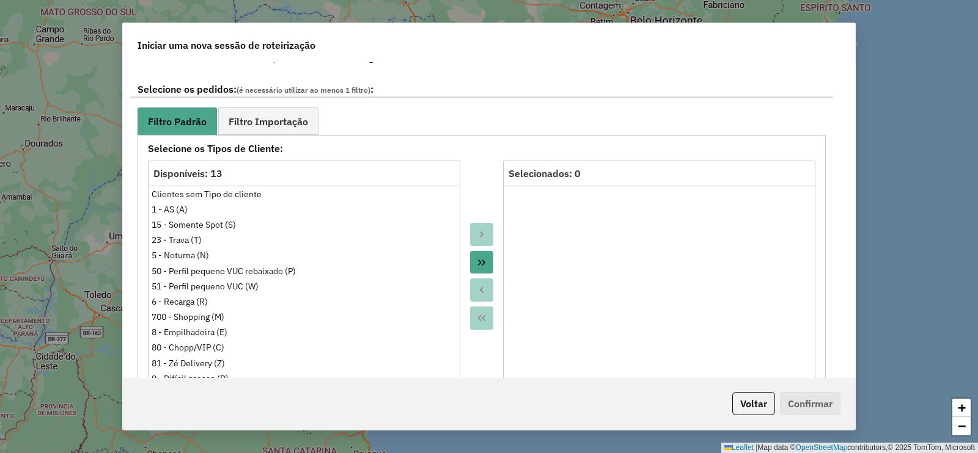
drag, startPoint x: 845, startPoint y: 138, endPoint x: 441, endPoint y: 107, distance: 405.7
click at [514, 108] on ul "Filtro Padrão Filtro Importação" at bounding box center [482, 122] width 688 height 28
click at [287, 120] on span "Filtro Importação" at bounding box center [268, 122] width 79 height 10
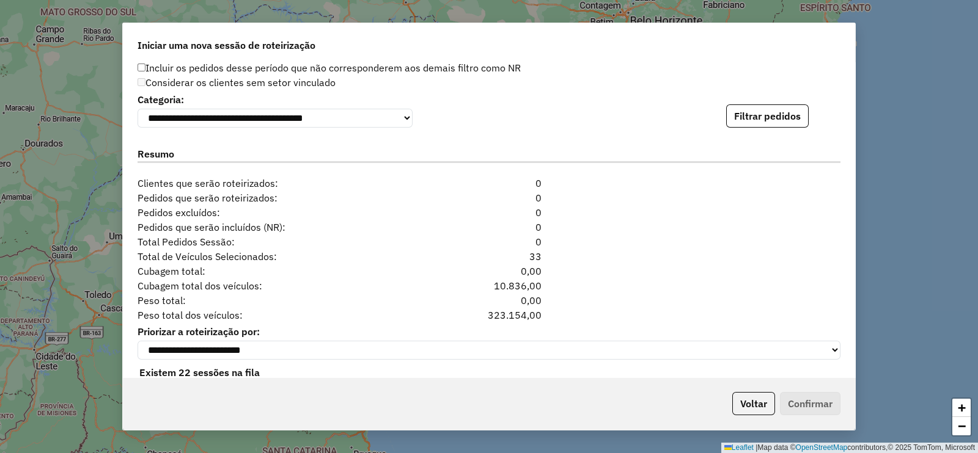
scroll to position [968, 0]
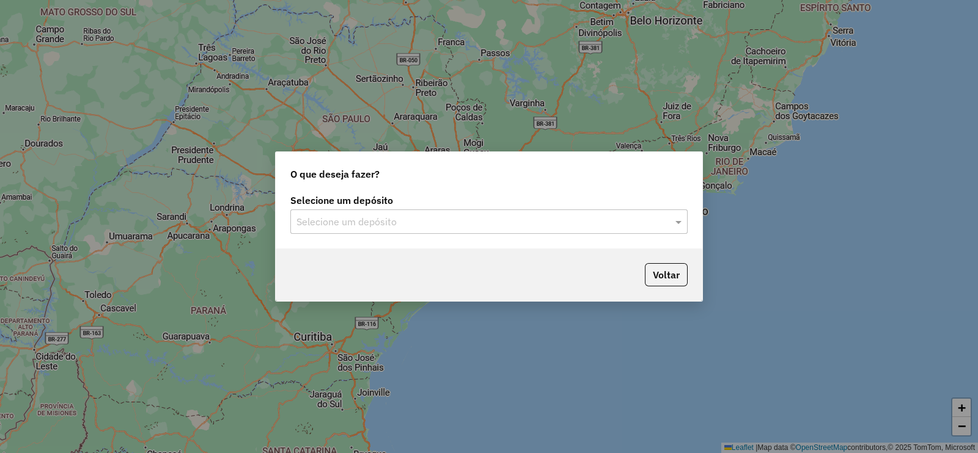
click at [387, 218] on input "text" at bounding box center [476, 222] width 361 height 15
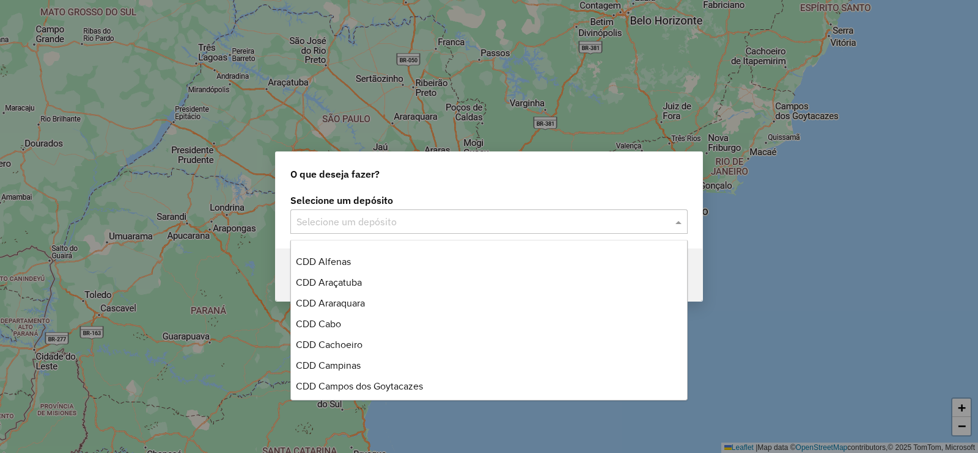
scroll to position [305, 0]
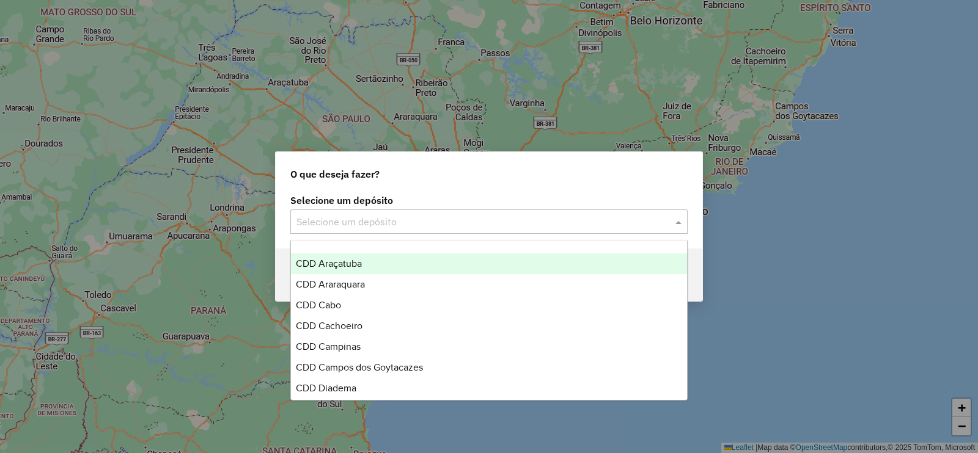
click at [409, 265] on div "CDD Araçatuba" at bounding box center [489, 264] width 396 height 21
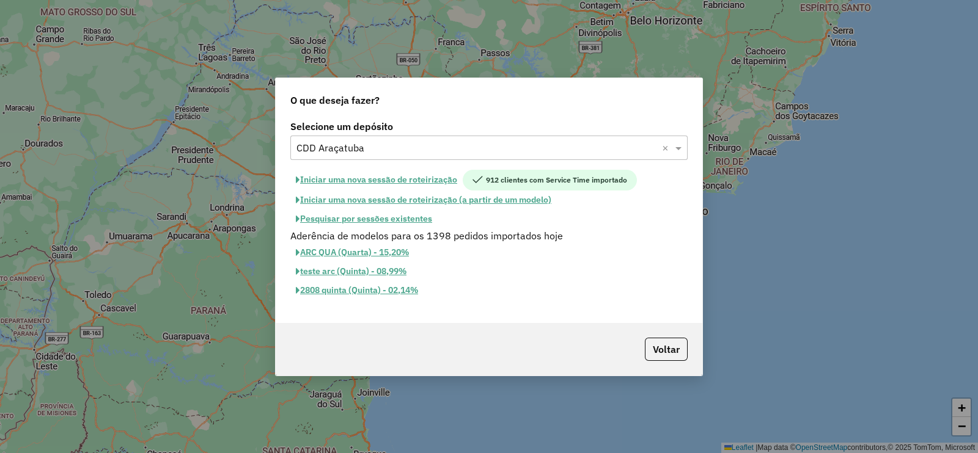
click at [408, 172] on button "Iniciar uma nova sessão de roteirização" at bounding box center [376, 180] width 172 height 21
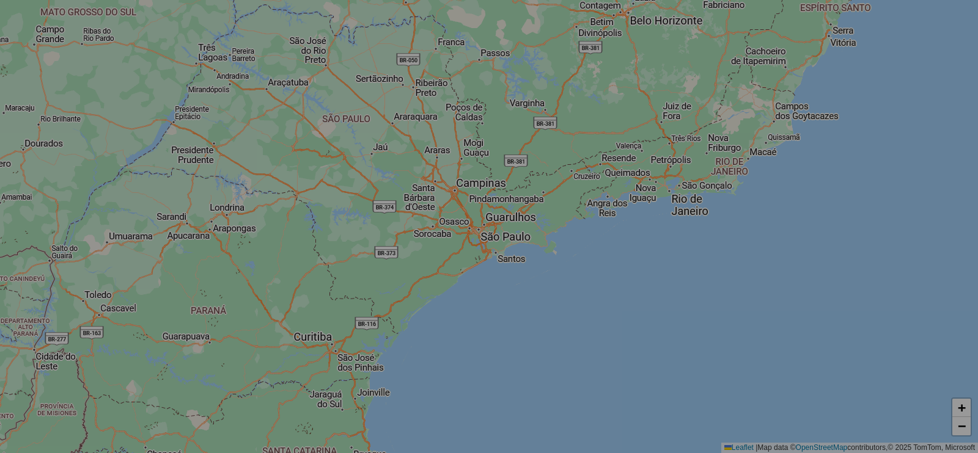
select select "*"
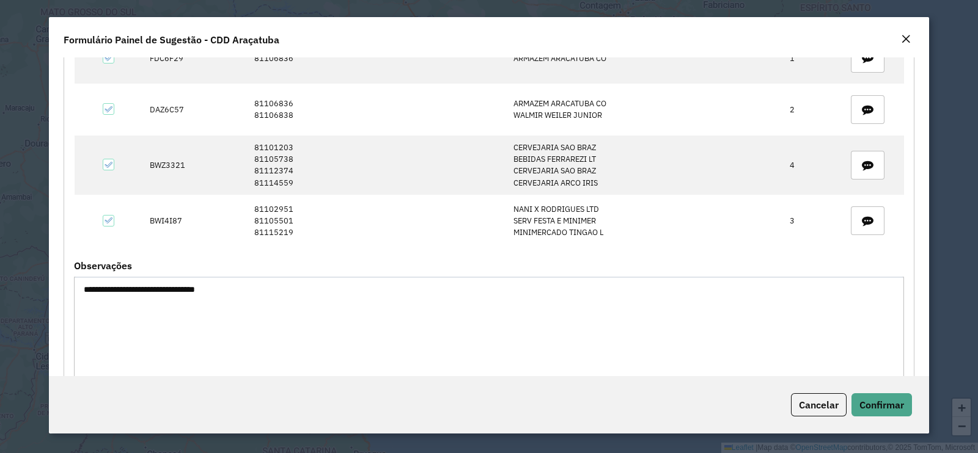
scroll to position [277, 0]
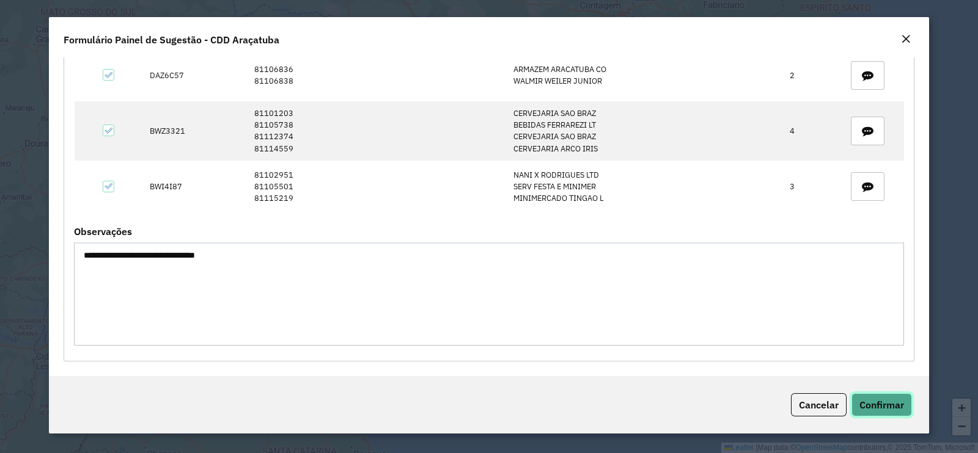
click at [884, 399] on span "Confirmar" at bounding box center [881, 405] width 45 height 12
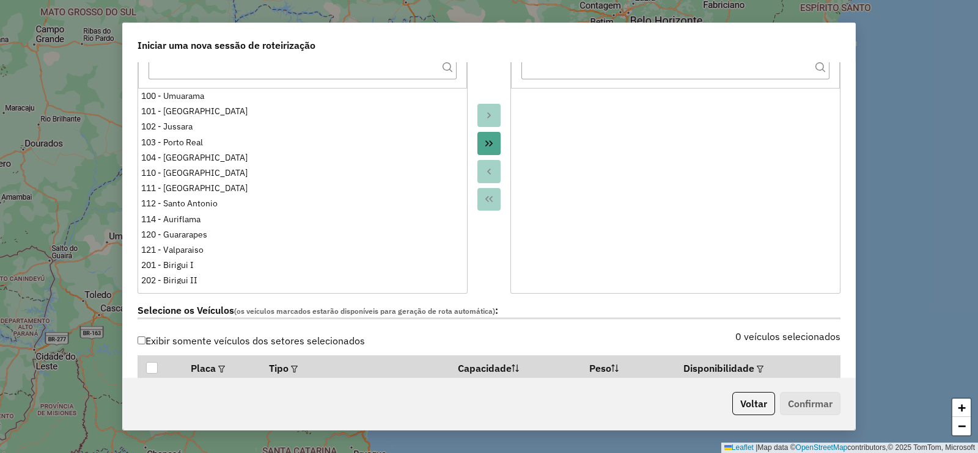
scroll to position [382, 0]
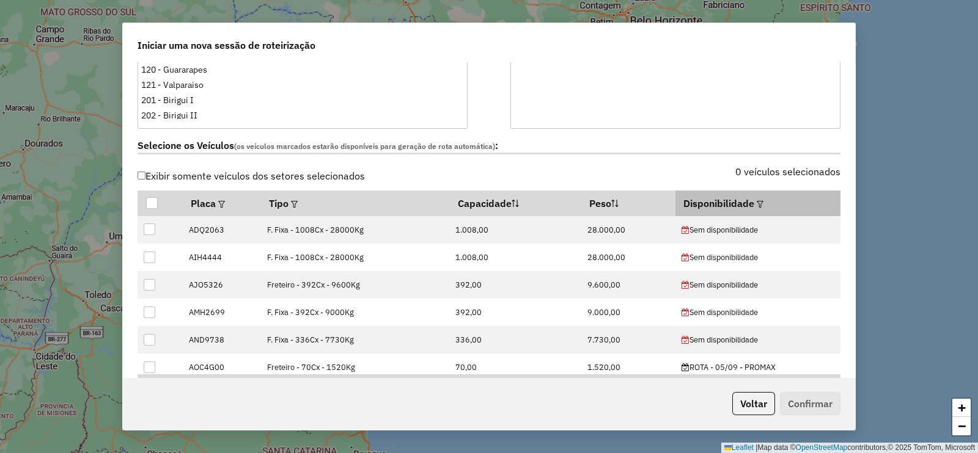
click at [757, 204] on em at bounding box center [760, 204] width 7 height 7
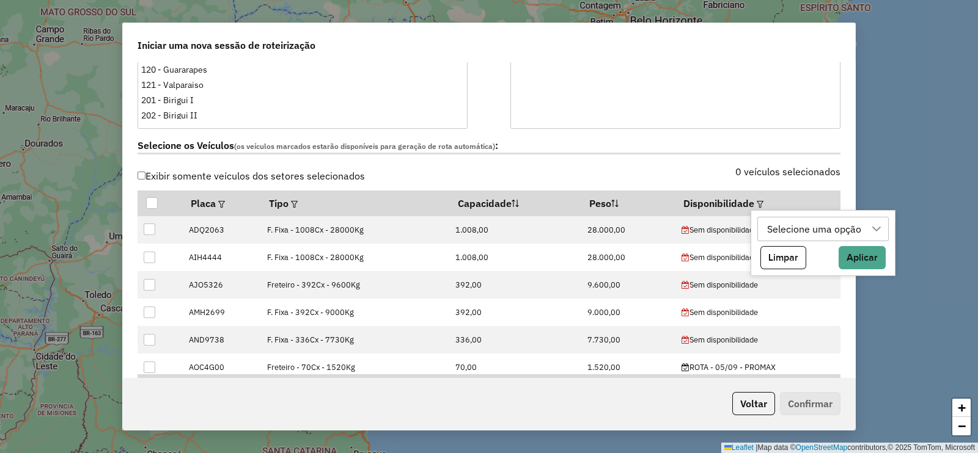
click at [782, 233] on div "Selecione uma opção" at bounding box center [814, 229] width 103 height 23
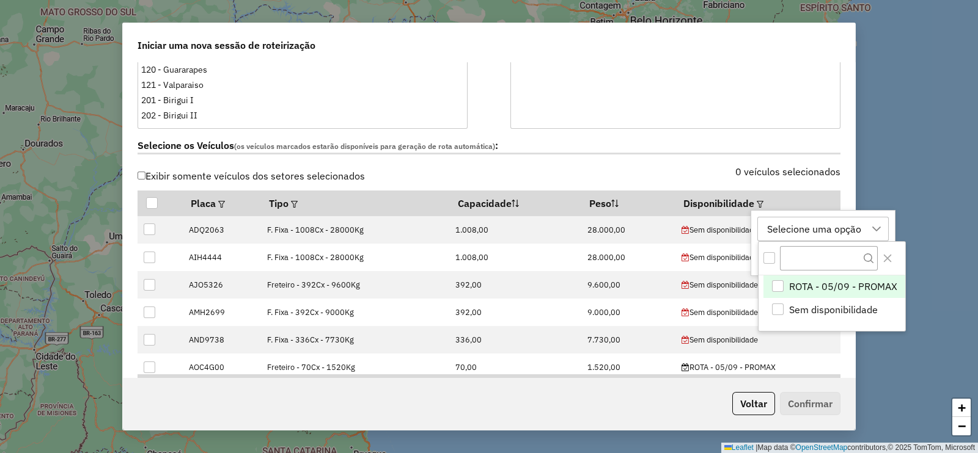
scroll to position [9, 56]
click at [776, 282] on div "ROTA - 05/09 - PROMAX" at bounding box center [778, 287] width 12 height 12
click at [884, 258] on icon "Close" at bounding box center [887, 259] width 10 height 10
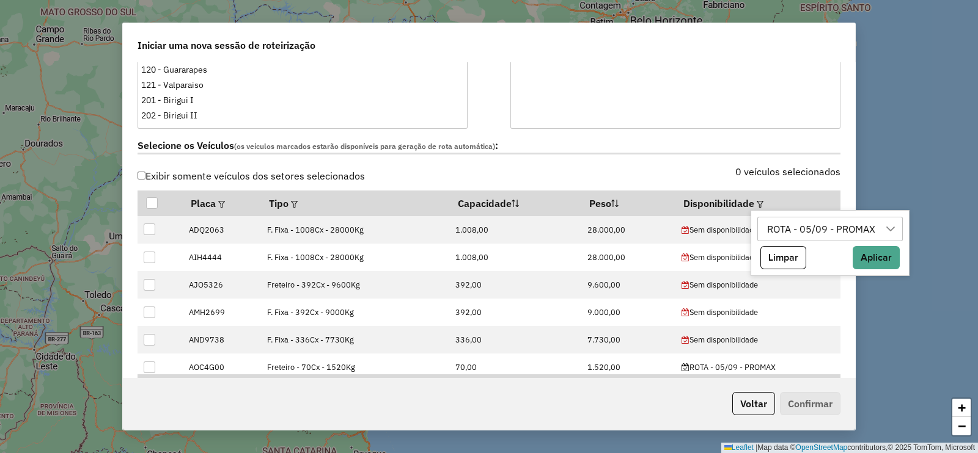
click at [851, 251] on div "Limpar Aplicar" at bounding box center [829, 257] width 145 height 23
click at [862, 251] on button "Aplicar" at bounding box center [876, 257] width 47 height 23
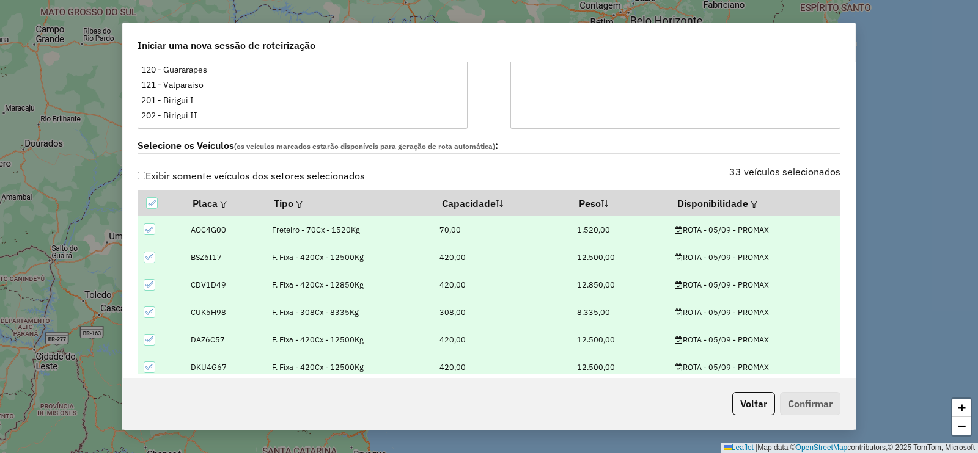
click at [840, 158] on div "Selecione os Veículos (os veículos marcados estarão disponíveis para geração de…" at bounding box center [488, 148] width 717 height 39
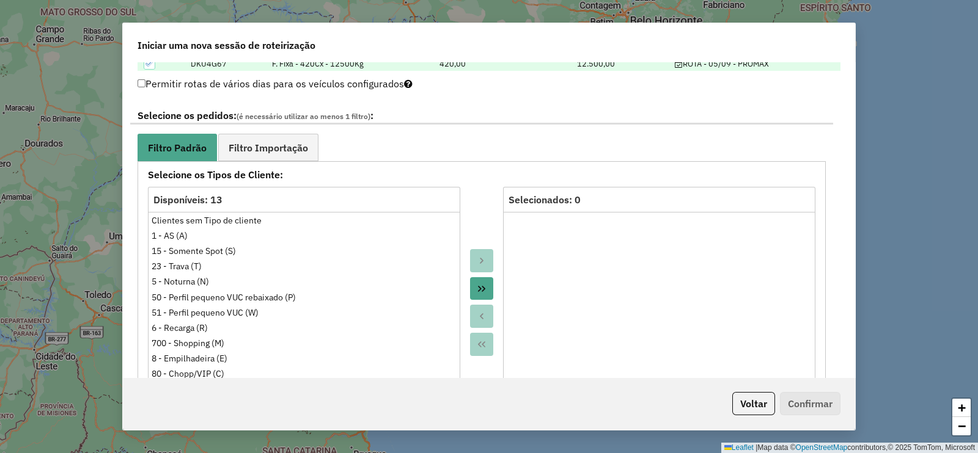
scroll to position [688, 0]
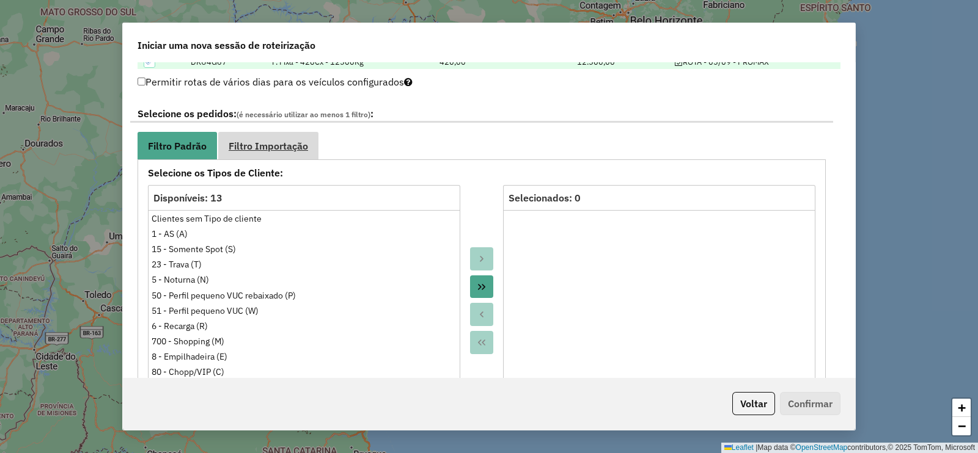
click at [286, 141] on span "Filtro Importação" at bounding box center [268, 146] width 79 height 10
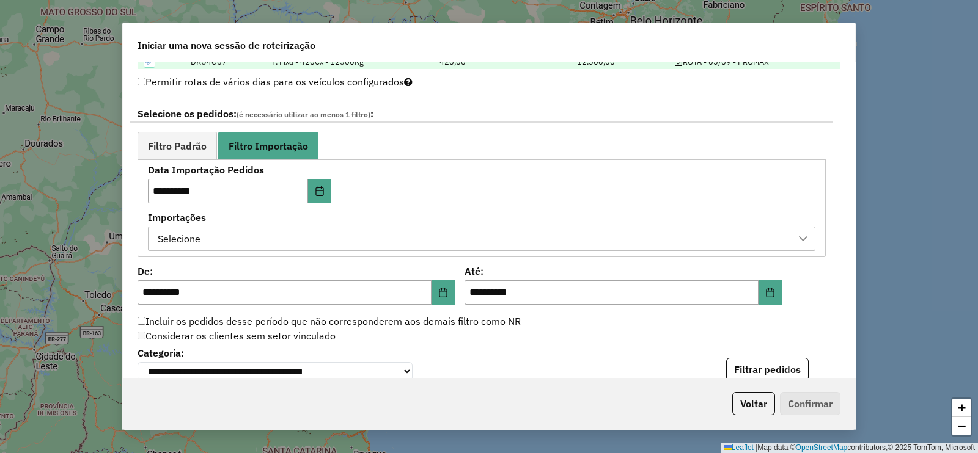
click at [342, 233] on div "Selecione" at bounding box center [472, 238] width 638 height 23
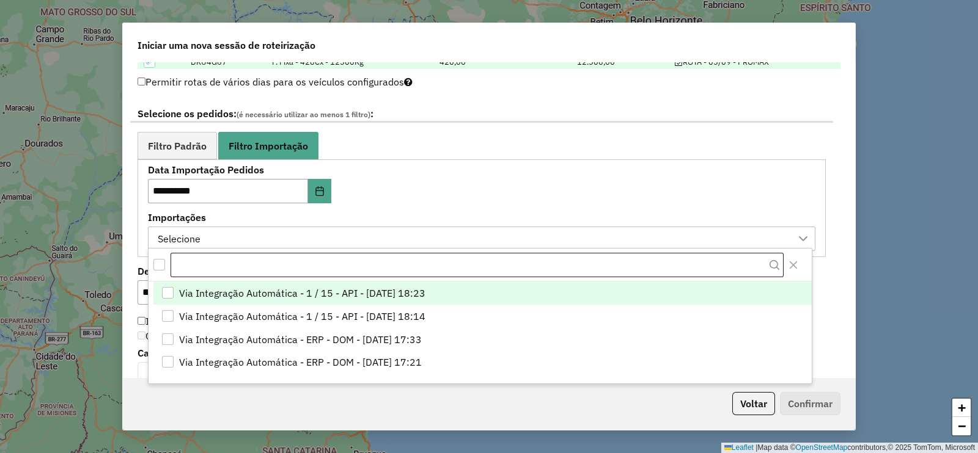
scroll to position [9, 56]
click at [157, 263] on div "All items unselected" at bounding box center [159, 265] width 12 height 12
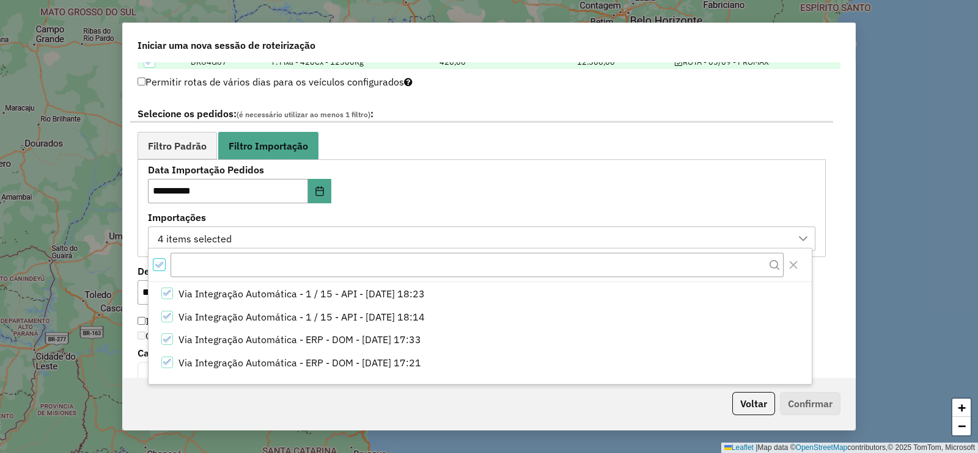
click at [843, 249] on div "**********" at bounding box center [489, 219] width 732 height 315
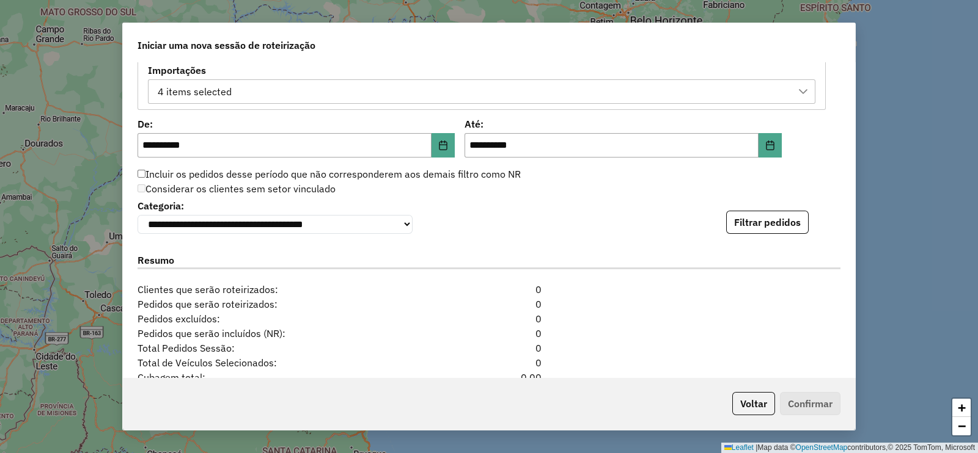
scroll to position [840, 0]
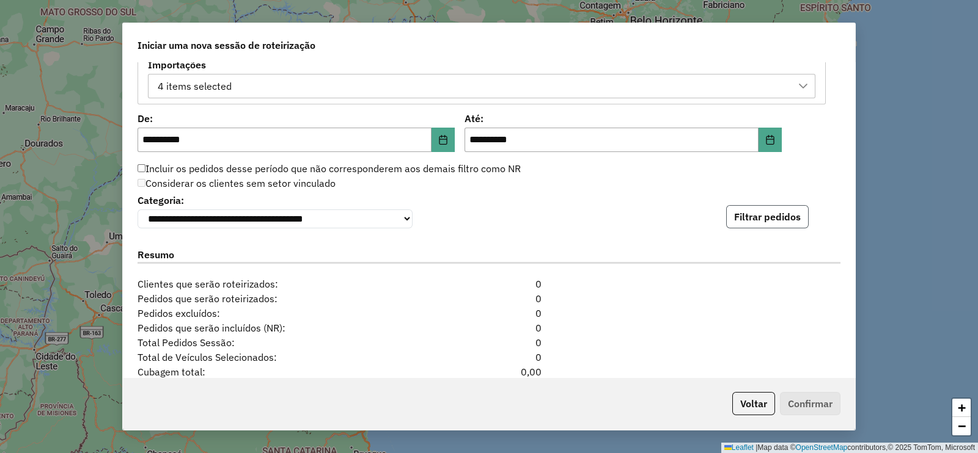
click at [794, 219] on button "Filtrar pedidos" at bounding box center [767, 216] width 83 height 23
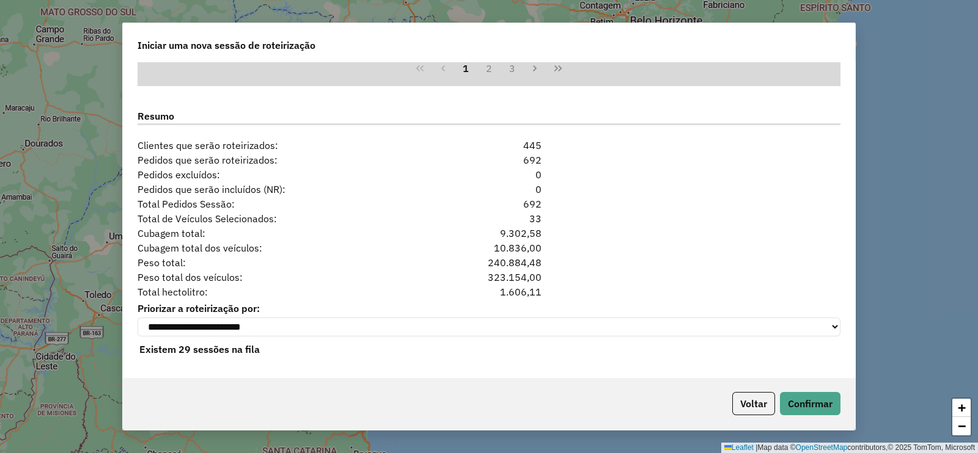
scroll to position [1235, 0]
click at [825, 398] on button "Confirmar" at bounding box center [810, 403] width 61 height 23
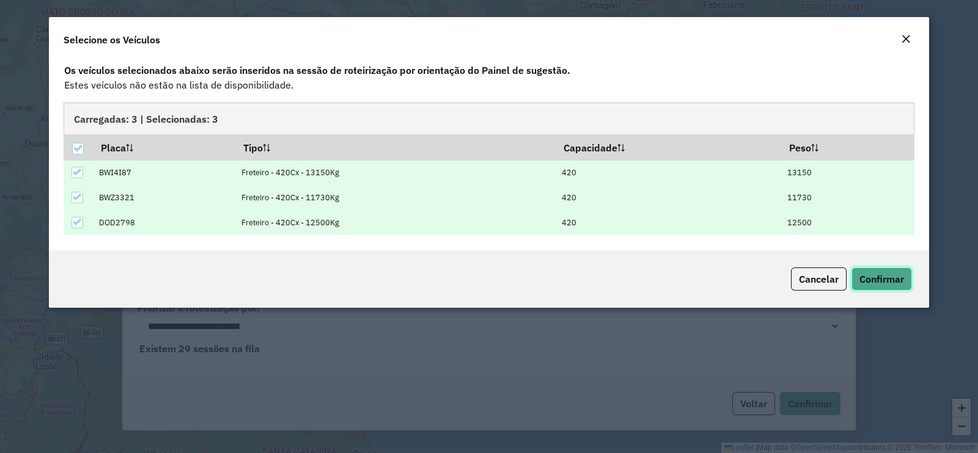
click at [903, 278] on span "Confirmar" at bounding box center [881, 279] width 45 height 12
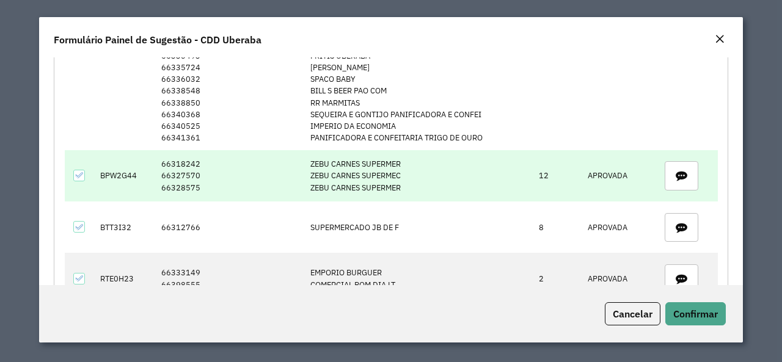
scroll to position [2445, 0]
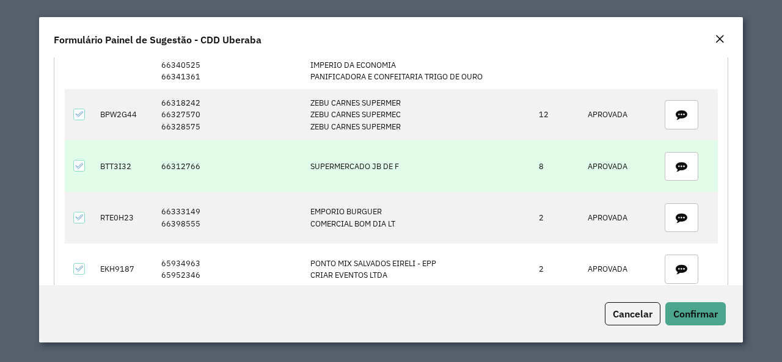
click at [185, 141] on td "66312766" at bounding box center [229, 166] width 149 height 51
copy td "66312766"
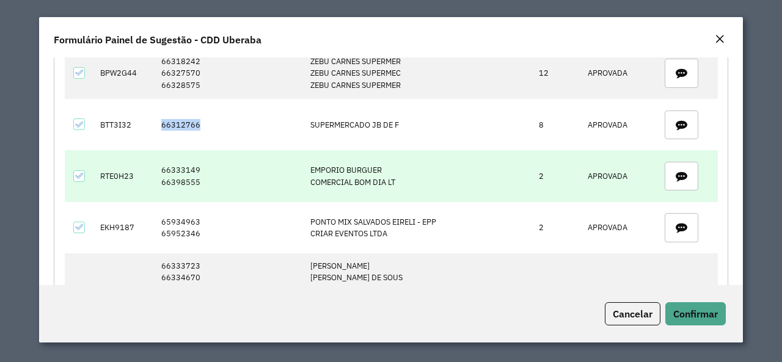
scroll to position [2506, 0]
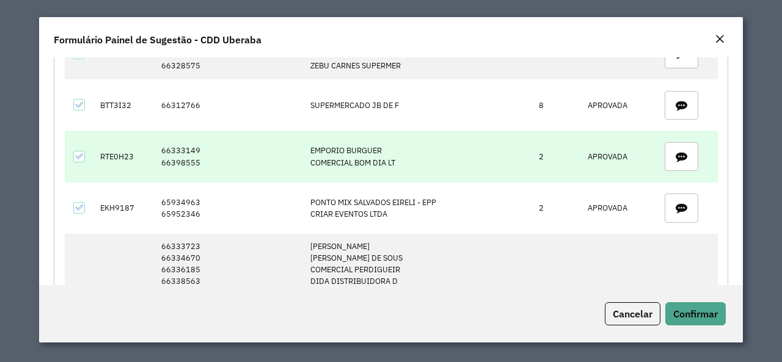
click at [185, 131] on td "66333149 66398555" at bounding box center [229, 156] width 149 height 51
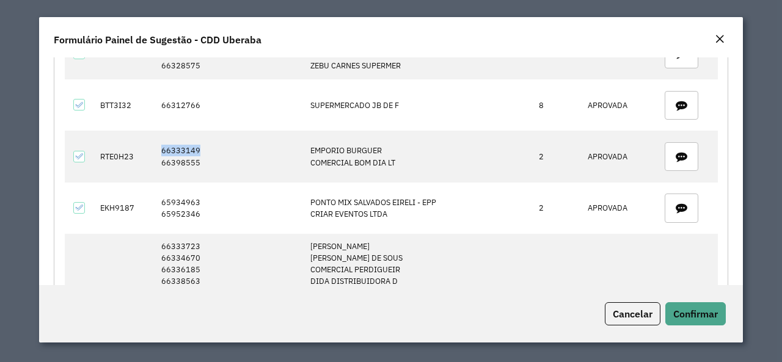
copy td "66333149"
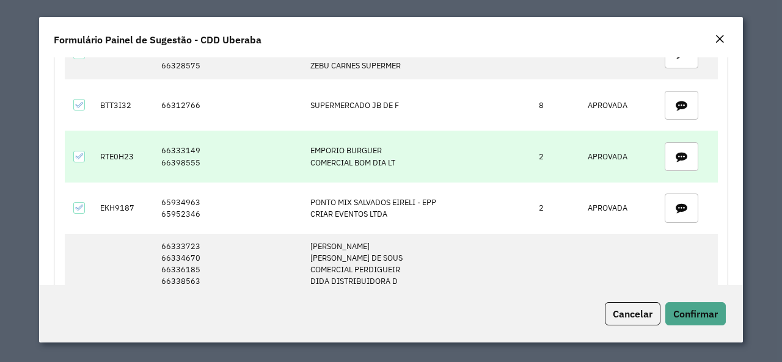
click at [175, 140] on td "66333149 66398555" at bounding box center [229, 156] width 149 height 51
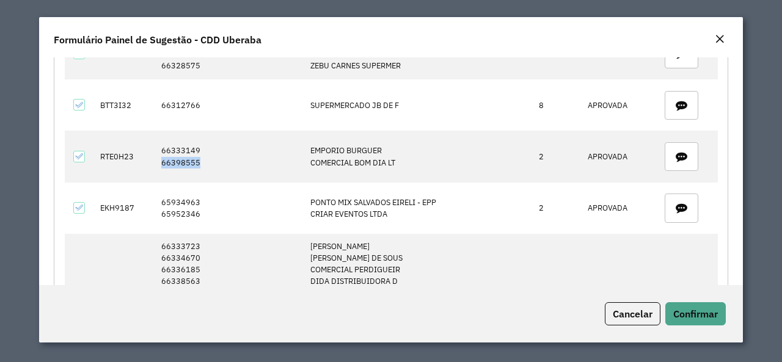
copy td "66398555"
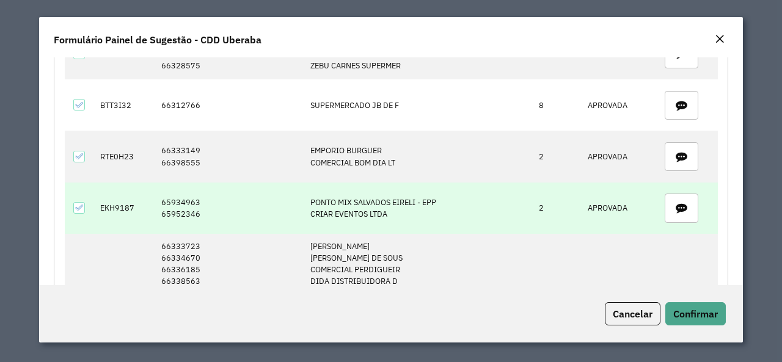
click at [185, 183] on td "65934963 65952346" at bounding box center [229, 208] width 149 height 51
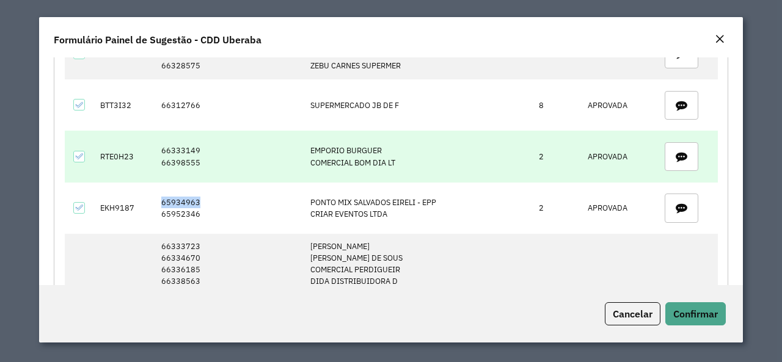
copy td "65934963"
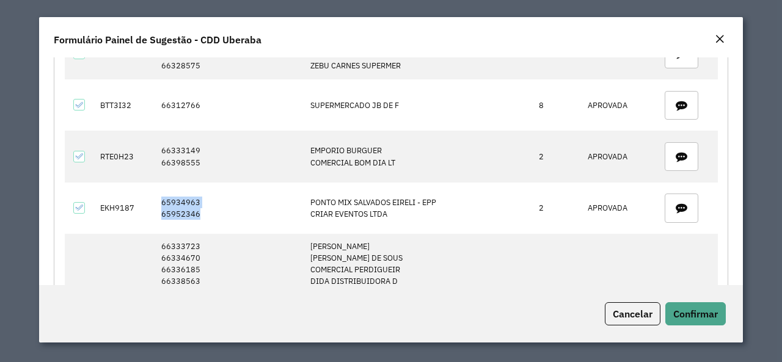
copy td "65934963 65952346"
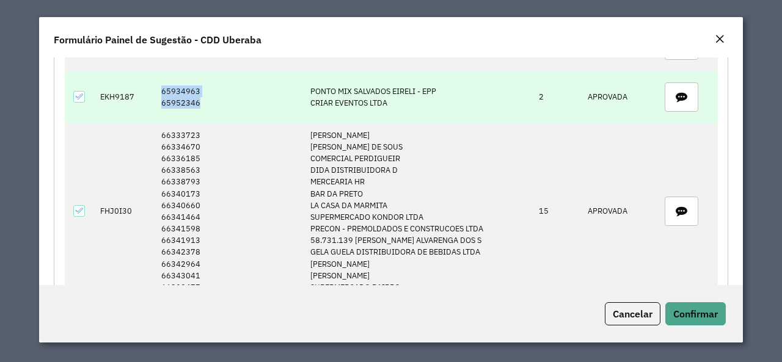
scroll to position [2628, 0]
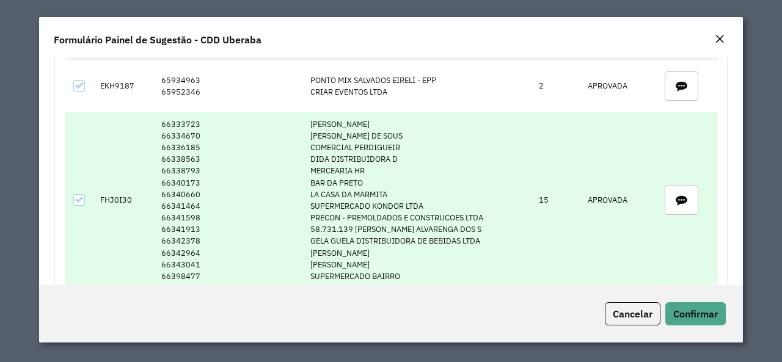
click at [174, 112] on td "66333723 66334670 66336185 66338563 66338793 66340173 66340660 66341464 6634159…" at bounding box center [229, 200] width 149 height 177
copy td "66333723"
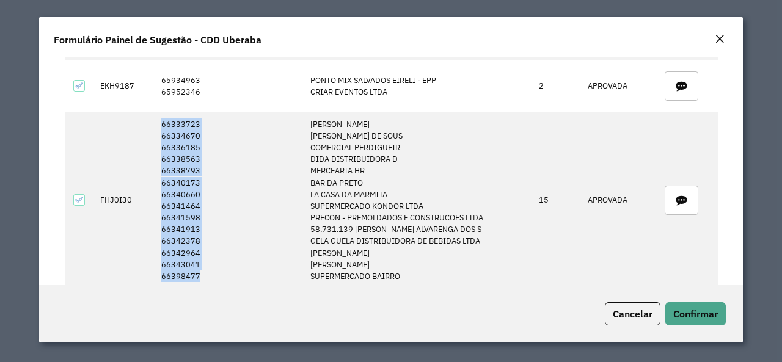
copy td "66333723 66334670 66336185 66338563 66338793 66340173 66340660 66341464 6634159…"
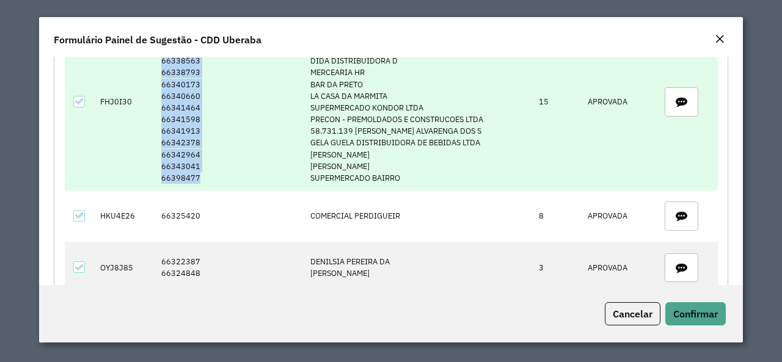
scroll to position [2750, 0]
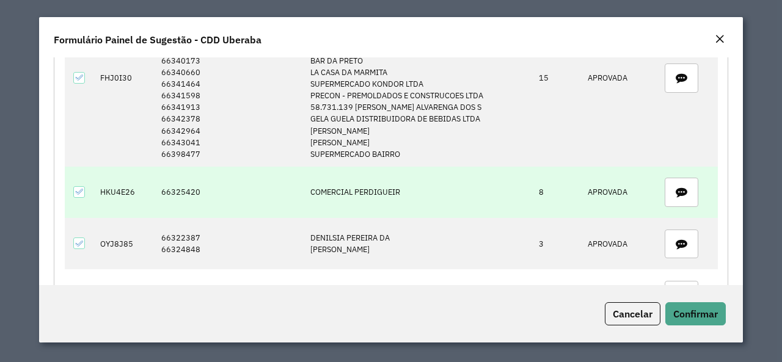
click at [187, 167] on td "66325420" at bounding box center [229, 192] width 149 height 51
copy td "66325420"
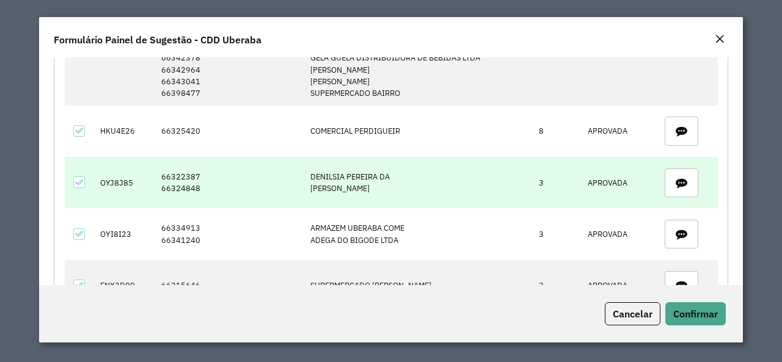
click at [185, 157] on td "66322387 66324848" at bounding box center [229, 182] width 149 height 51
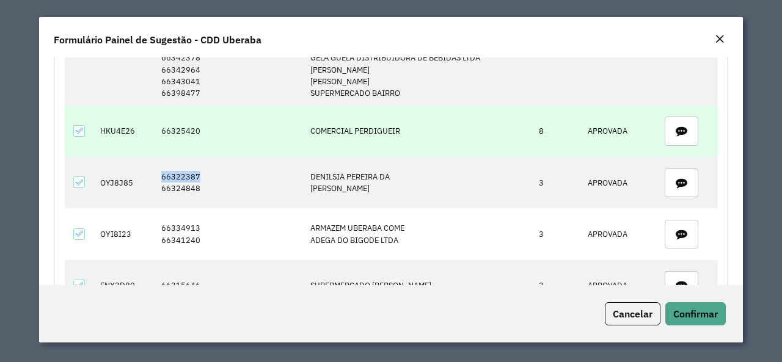
copy td "66322387"
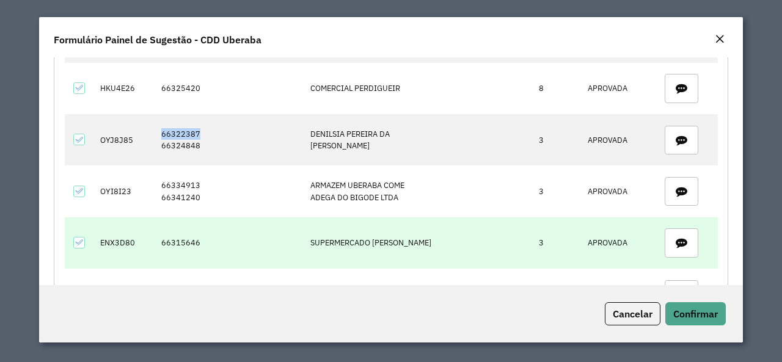
scroll to position [2872, 0]
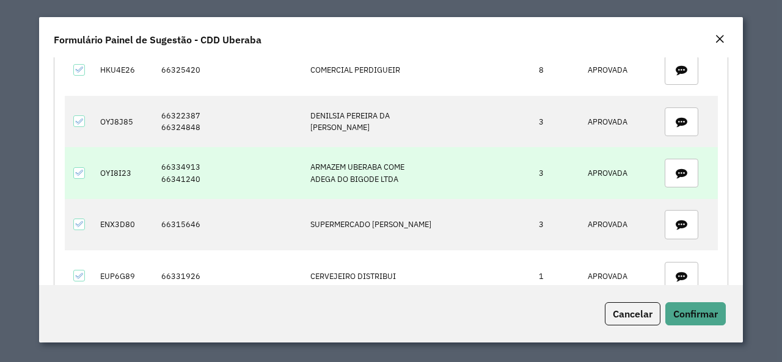
click at [174, 147] on td "66334913 66341240" at bounding box center [229, 172] width 149 height 51
copy td "66334913"
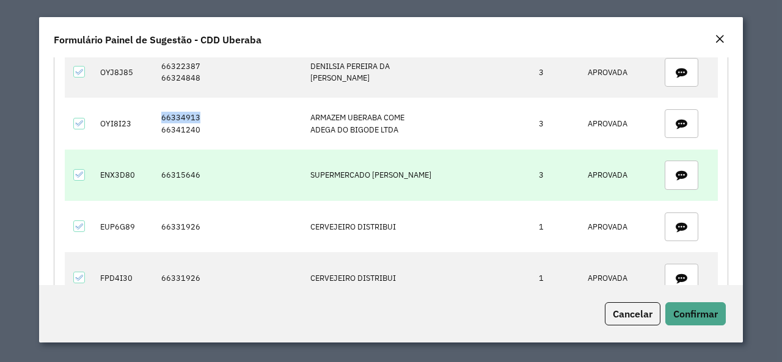
scroll to position [2933, 0]
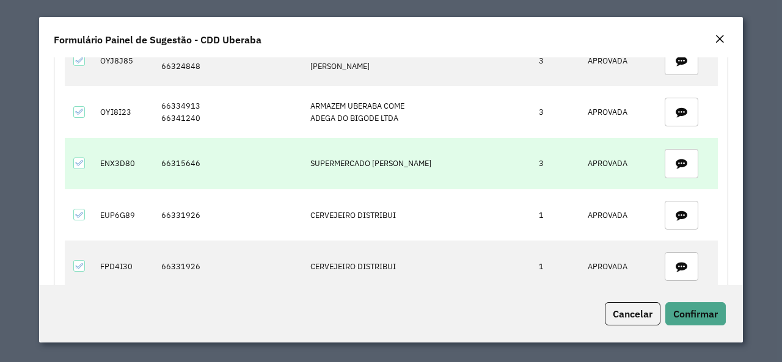
click at [188, 142] on td "66315646" at bounding box center [229, 163] width 149 height 51
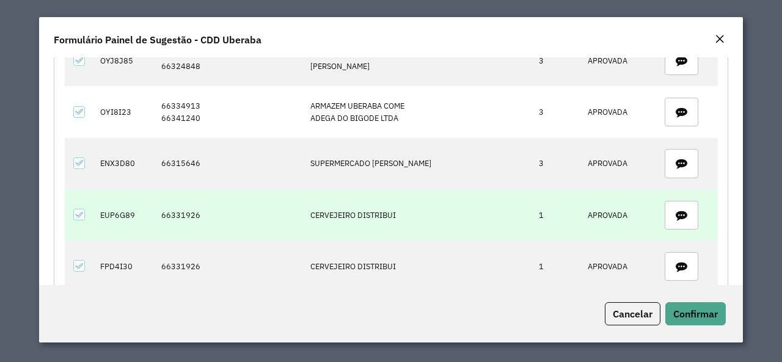
click at [177, 189] on td "66331926" at bounding box center [229, 214] width 149 height 51
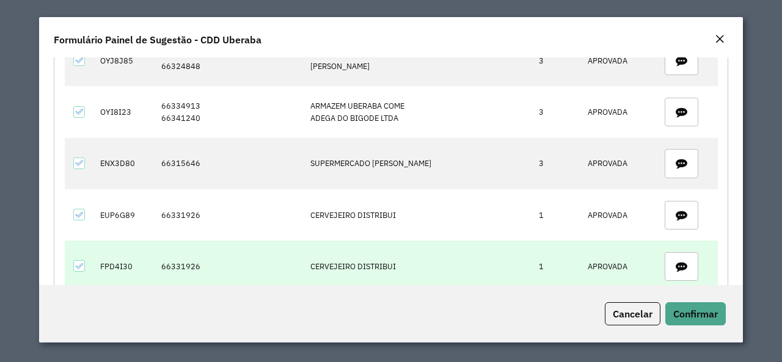
click at [175, 241] on td "66331926" at bounding box center [229, 266] width 149 height 51
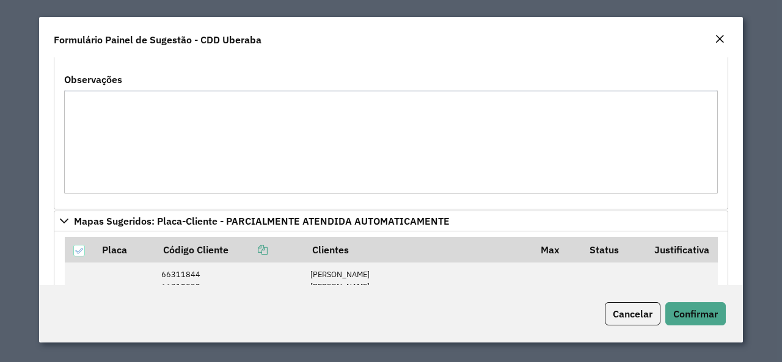
scroll to position [1961, 0]
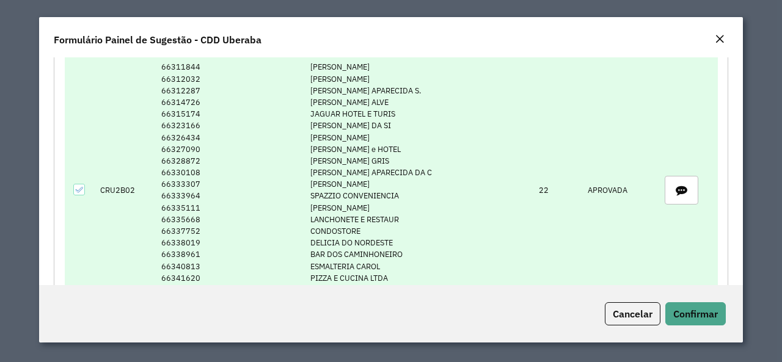
drag, startPoint x: 359, startPoint y: 130, endPoint x: 301, endPoint y: 142, distance: 59.2
click at [304, 141] on td "RONALDO DE OLIVEIRA EMIR RIBEIRO ELIZENA APARECIDA S. AMADEU SILVEIRA ALVE JAGU…" at bounding box center [418, 190] width 229 height 271
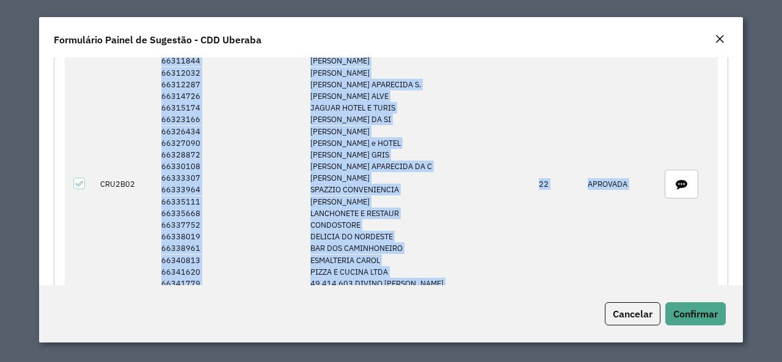
scroll to position [2055, 0]
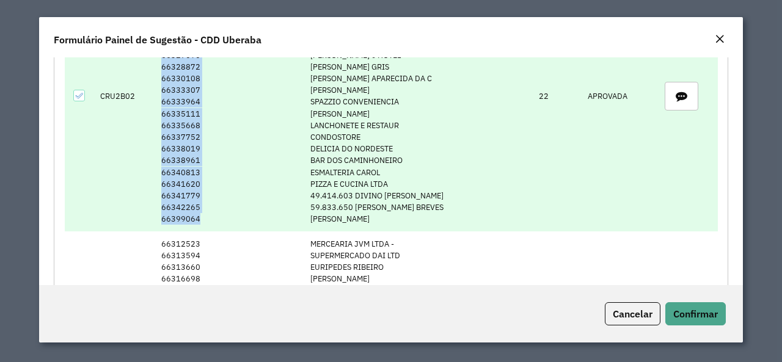
drag, startPoint x: 157, startPoint y: 167, endPoint x: 208, endPoint y: 200, distance: 60.2
click at [208, 200] on td "66311844 66312032 66312287 66314726 66315174 66323166 66326434 66327090 6632887…" at bounding box center [229, 96] width 149 height 271
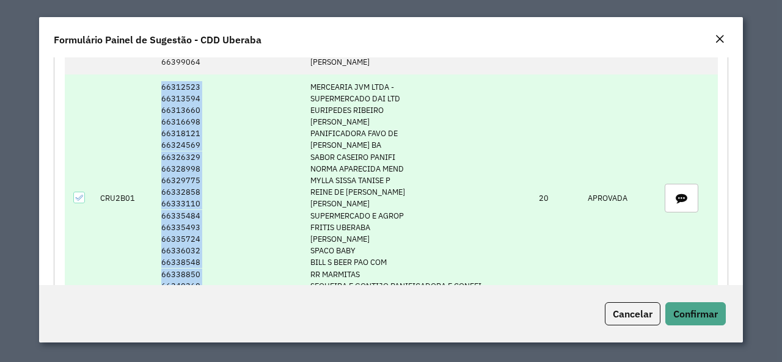
scroll to position [2312, 0]
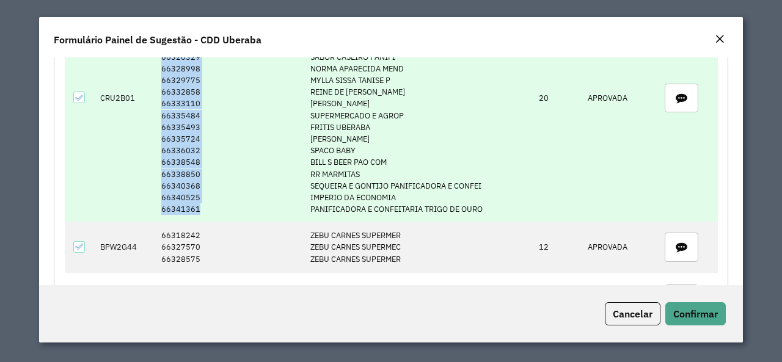
drag, startPoint x: 159, startPoint y: 160, endPoint x: 199, endPoint y: 190, distance: 49.7
click at [199, 190] on td "66312523 66313594 66313660 66316698 66318121 66324569 66326329 66328998 6632977…" at bounding box center [229, 98] width 149 height 248
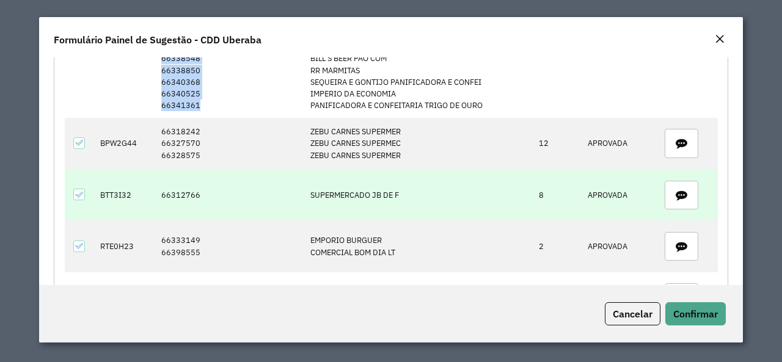
scroll to position [2434, 0]
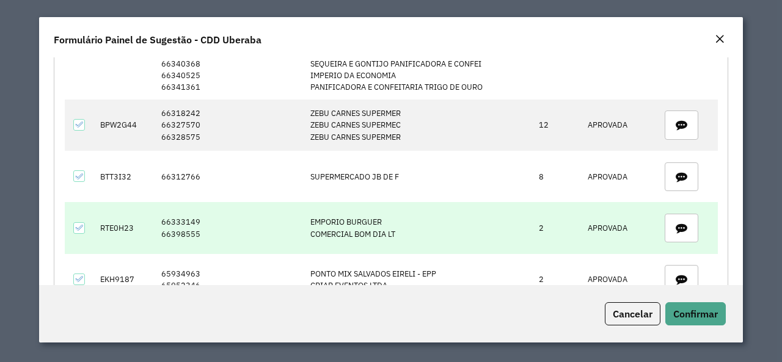
click at [164, 202] on td "66333149 66398555" at bounding box center [229, 227] width 149 height 51
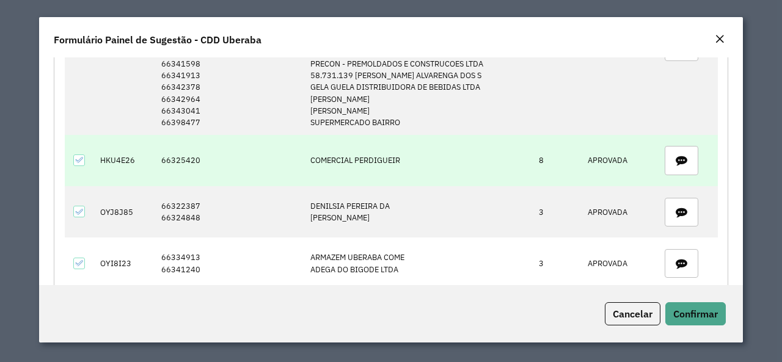
scroll to position [2801, 0]
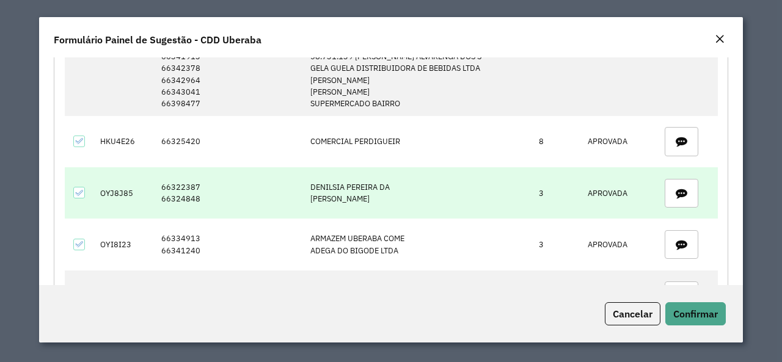
click at [185, 167] on td "66322387 66324848" at bounding box center [229, 192] width 149 height 51
click at [174, 167] on td "66322387 66324848" at bounding box center [229, 192] width 149 height 51
click at [180, 175] on td "66322387 66324848" at bounding box center [229, 192] width 149 height 51
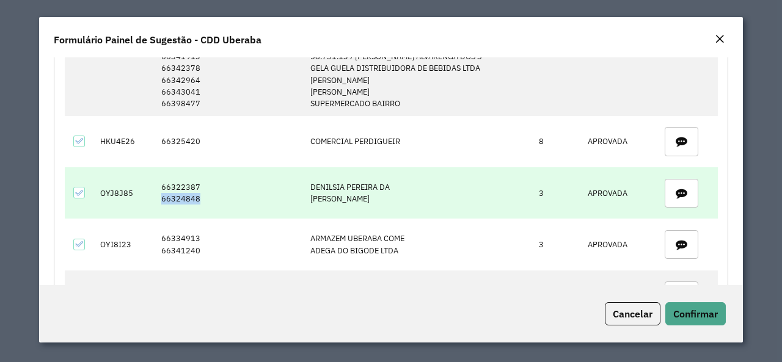
scroll to position [2862, 0]
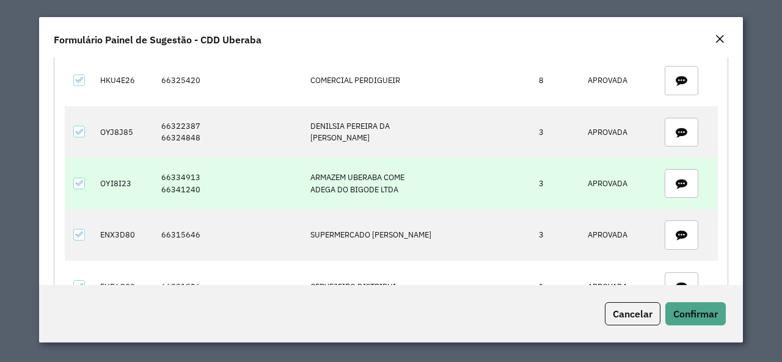
click at [180, 158] on td "66334913 66341240" at bounding box center [229, 183] width 149 height 51
click at [179, 162] on td "66334913 66341240" at bounding box center [229, 183] width 149 height 51
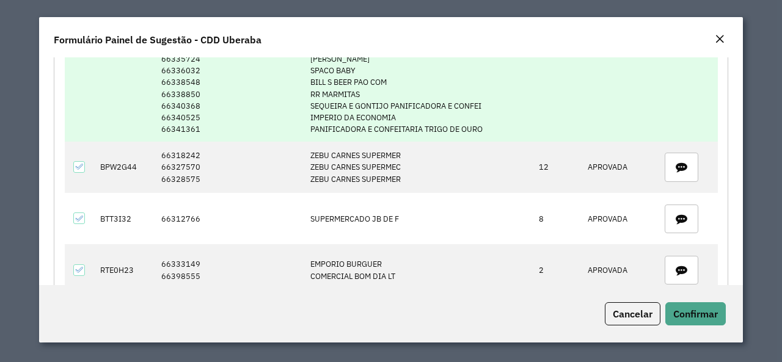
scroll to position [2373, 0]
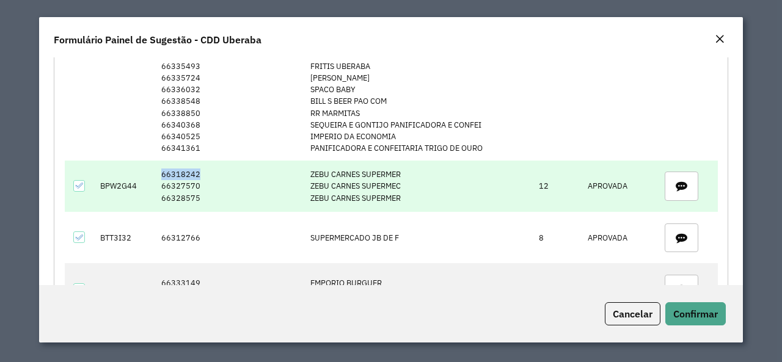
drag, startPoint x: 160, startPoint y: 155, endPoint x: 203, endPoint y: 156, distance: 42.8
click at [203, 161] on td "66318242 66327570 66328575" at bounding box center [229, 186] width 149 height 51
click at [186, 161] on td "66318242 66327570 66328575" at bounding box center [229, 186] width 149 height 51
click at [177, 175] on td "66318242 66327570 66328575" at bounding box center [229, 186] width 149 height 51
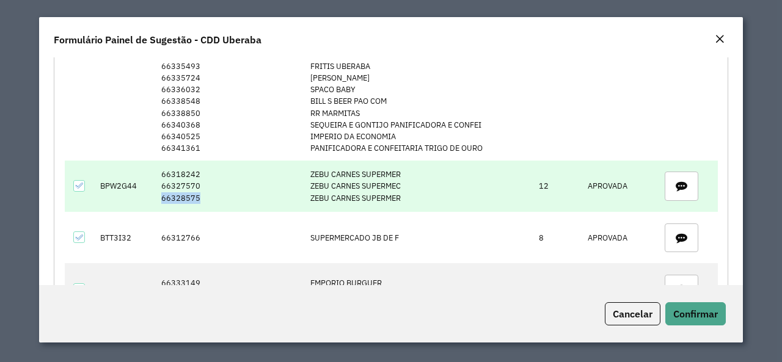
drag, startPoint x: 177, startPoint y: 175, endPoint x: 213, endPoint y: 185, distance: 37.5
click at [178, 175] on td "66318242 66327570 66328575" at bounding box center [229, 186] width 149 height 51
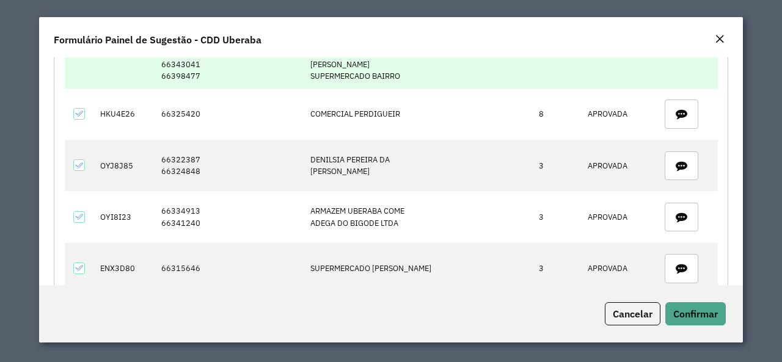
scroll to position [2862, 0]
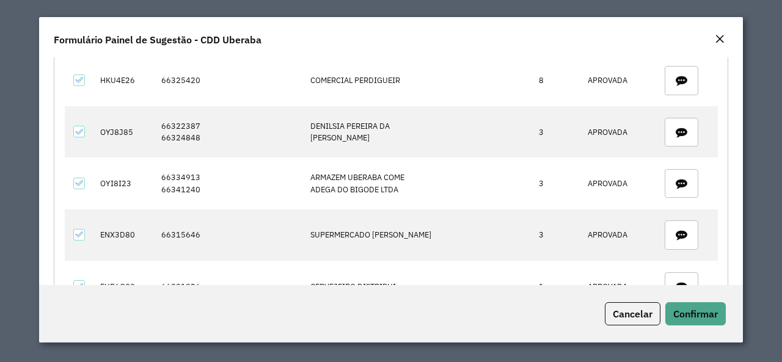
click at [682, 301] on div "Cancelar Confirmar" at bounding box center [391, 313] width 704 height 57
click at [691, 312] on span "Confirmar" at bounding box center [695, 314] width 45 height 12
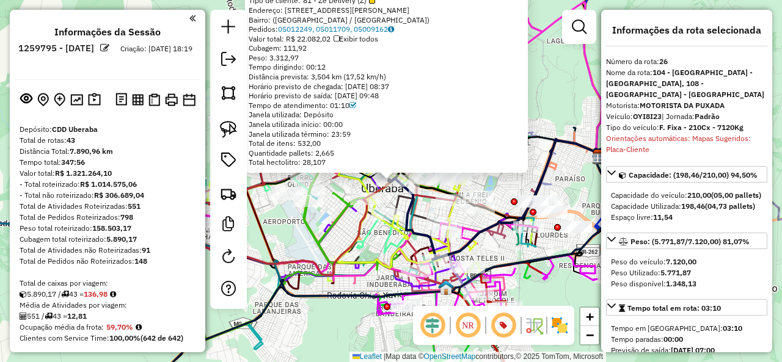
select select "**********"
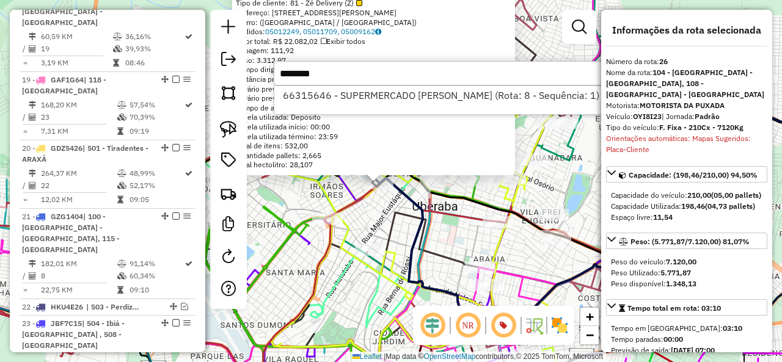
type input "********"
click at [423, 92] on li "66315646 - SUPERMERCADO [PERSON_NAME] (Rota: 8 - Sequência: 1)" at bounding box center [456, 95] width 365 height 18
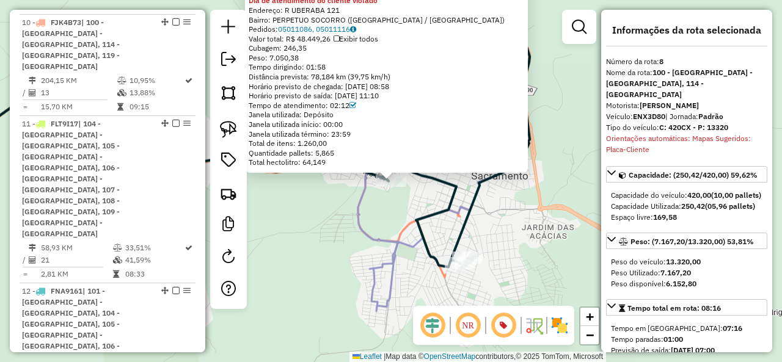
scroll to position [1146, 0]
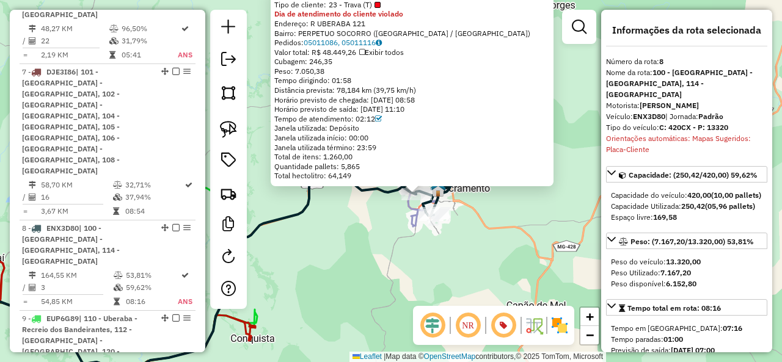
click at [385, 227] on div "Rota 8 - Placa ENX3D80 66315646 - SUPERMERCADO RENATA 66315646 - SUPERMERCADO R…" at bounding box center [391, 181] width 782 height 362
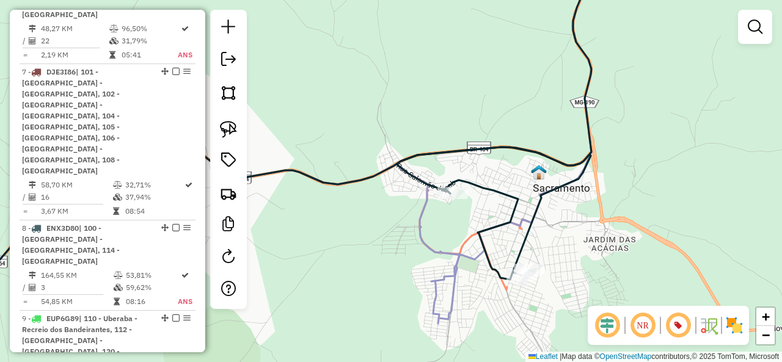
click at [426, 183] on icon at bounding box center [498, 79] width 202 height 230
select select "**********"
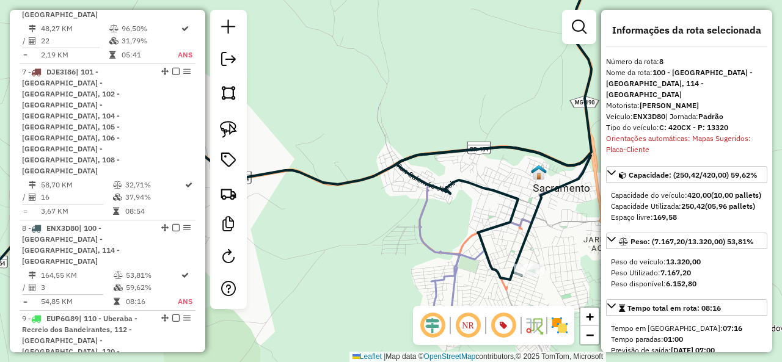
click at [426, 190] on icon at bounding box center [498, 79] width 202 height 230
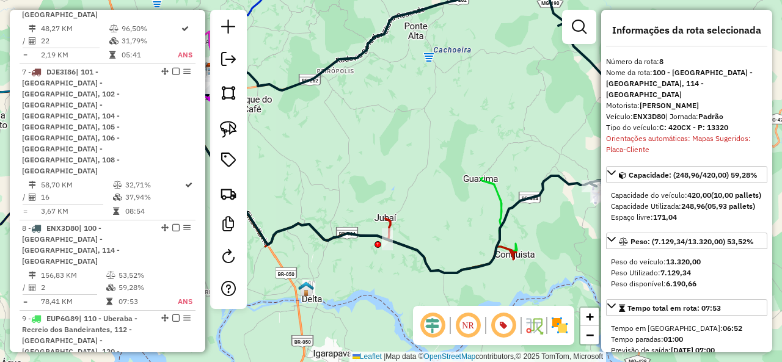
drag, startPoint x: 376, startPoint y: 214, endPoint x: 534, endPoint y: 267, distance: 165.8
click at [534, 267] on div "Janela de atendimento Grade de atendimento Capacidade Transportadoras Veículos …" at bounding box center [391, 181] width 782 height 362
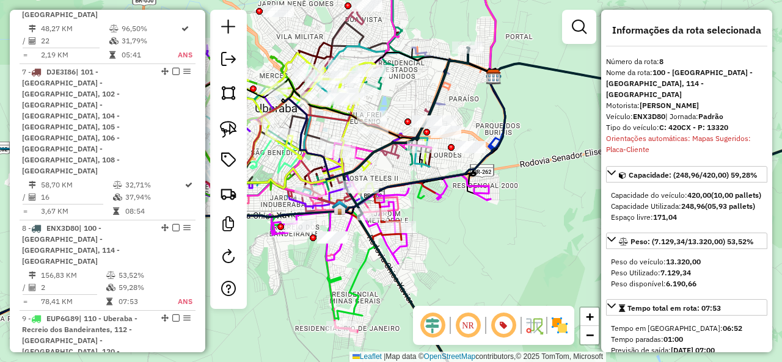
drag, startPoint x: 422, startPoint y: 215, endPoint x: 484, endPoint y: 234, distance: 65.3
click at [484, 234] on div "Janela de atendimento Grade de atendimento Capacidade Transportadoras Veículos …" at bounding box center [391, 181] width 782 height 362
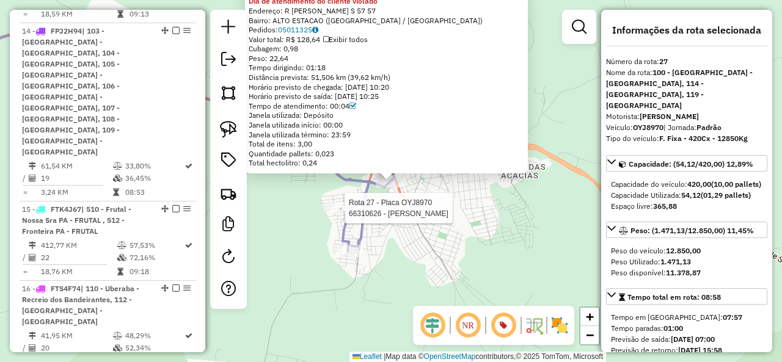
scroll to position [2820, 0]
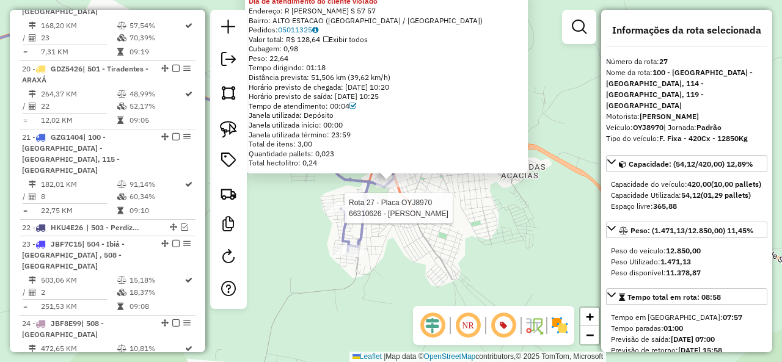
click at [343, 215] on div at bounding box center [341, 208] width 31 height 12
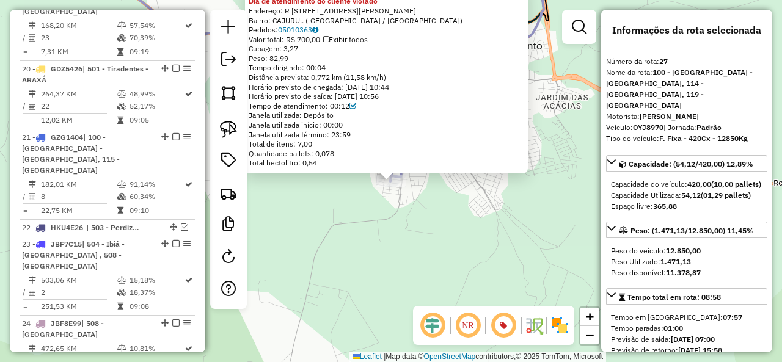
click at [450, 215] on div "66332965 - [PERSON_NAME] BRIT Dia de atendimento do cliente [PERSON_NAME]: [STR…" at bounding box center [391, 181] width 782 height 362
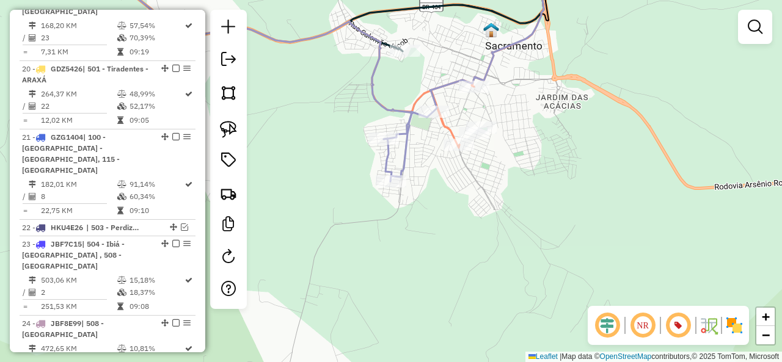
click at [490, 119] on div "Janela de atendimento Grade de atendimento Capacidade Transportadoras Veículos …" at bounding box center [391, 181] width 782 height 362
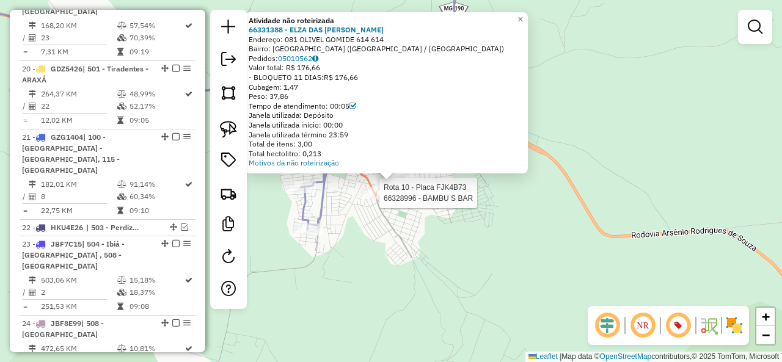
select select "**********"
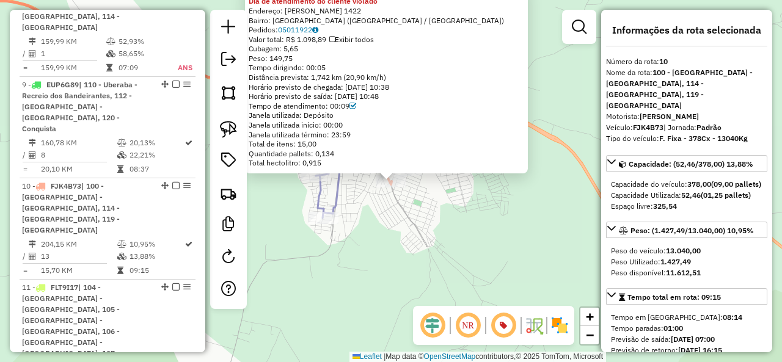
scroll to position [1304, 0]
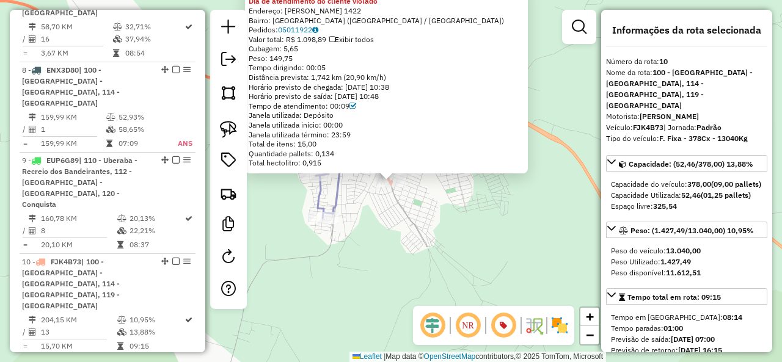
click at [384, 211] on div "66328996 - BAMBU S BAR Dia de atendimento do cliente violado Endereço: ANToNIO …" at bounding box center [391, 181] width 782 height 362
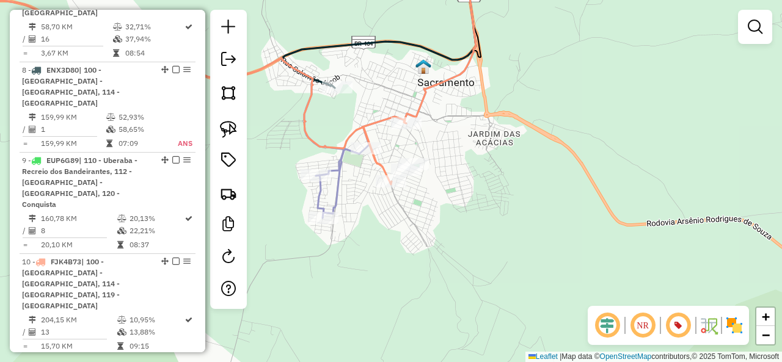
click at [340, 94] on div at bounding box center [337, 87] width 31 height 12
select select "**********"
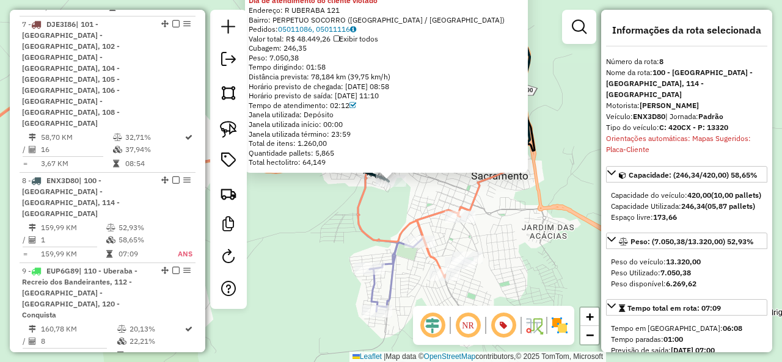
scroll to position [1146, 0]
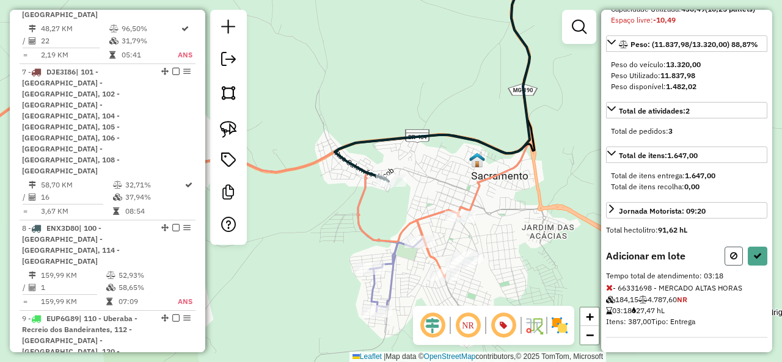
click at [730, 256] on icon at bounding box center [733, 256] width 7 height 9
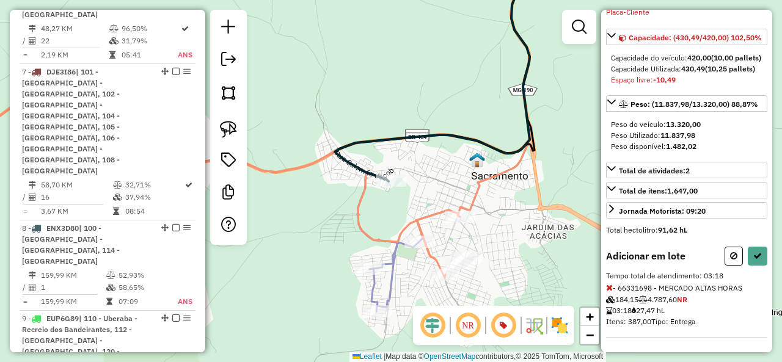
scroll to position [204, 0]
select select "**********"
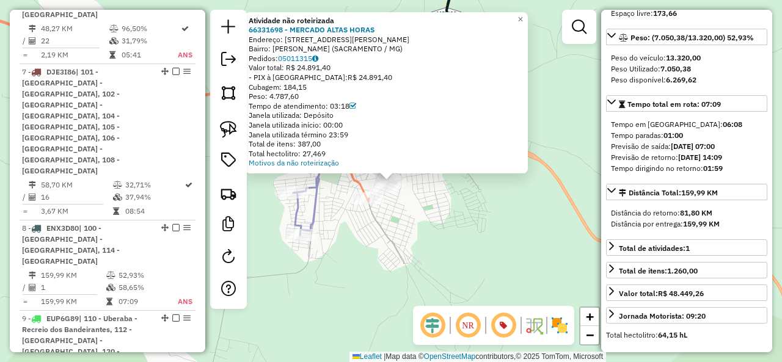
click at [435, 218] on div "Atividade não roteirizada 66331698 - MERCADO ALTAS HORAS Endereço: [STREET_ADDR…" at bounding box center [391, 181] width 782 height 362
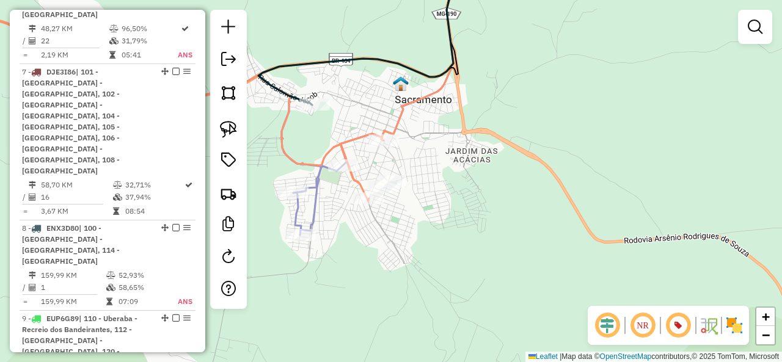
click at [275, 91] on icon at bounding box center [356, 34] width 195 height 141
select select "**********"
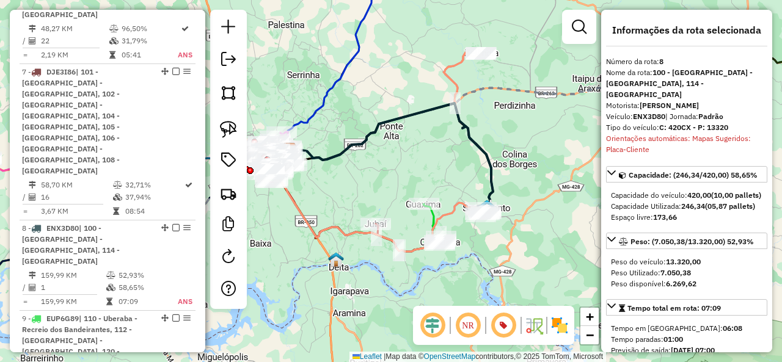
click at [243, 124] on div at bounding box center [228, 159] width 37 height 299
click at [231, 127] on img at bounding box center [228, 129] width 17 height 17
drag, startPoint x: 510, startPoint y: 65, endPoint x: 442, endPoint y: 55, distance: 68.6
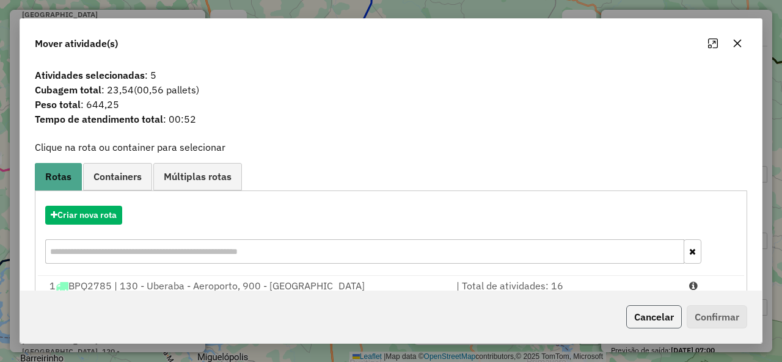
click at [655, 314] on button "Cancelar" at bounding box center [654, 317] width 56 height 23
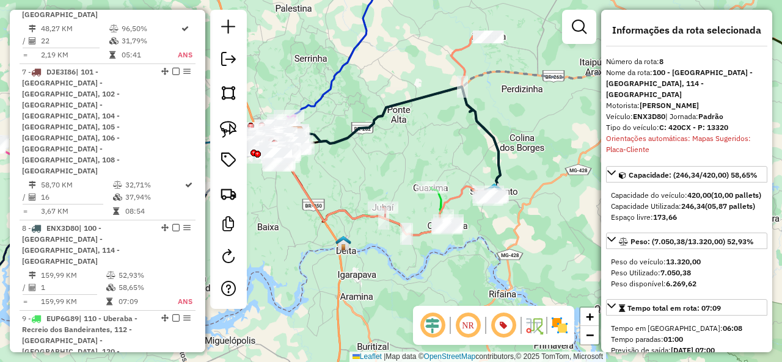
drag, startPoint x: 451, startPoint y: 175, endPoint x: 463, endPoint y: 145, distance: 32.3
click at [463, 145] on div "Rota 9 - Placa EUP6G89 66341246 - ABILO [PERSON_NAME] de atendimento Grade de a…" at bounding box center [391, 181] width 782 height 362
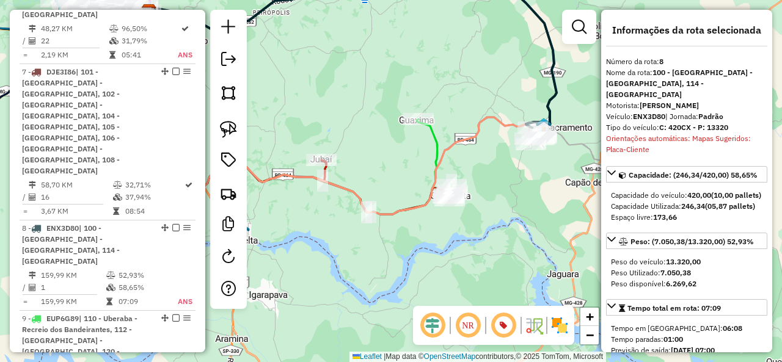
click at [431, 147] on icon at bounding box center [273, 127] width 359 height 176
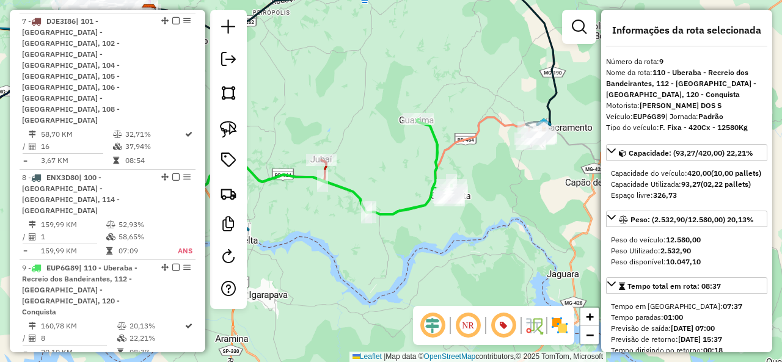
scroll to position [1214, 0]
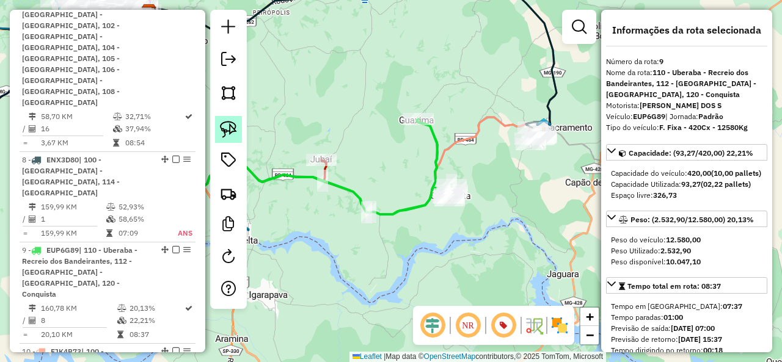
click at [234, 130] on img at bounding box center [228, 129] width 17 height 17
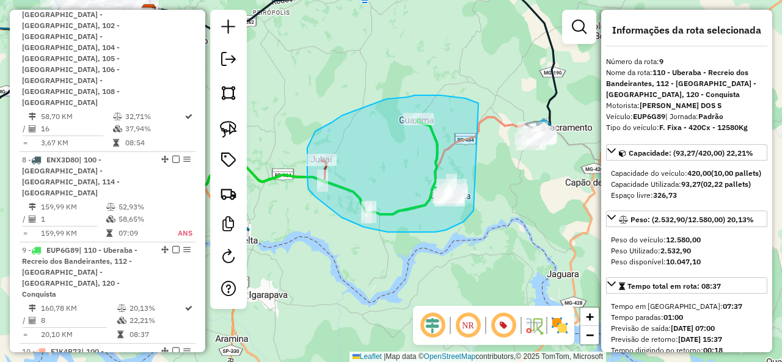
drag, startPoint x: 408, startPoint y: 97, endPoint x: 488, endPoint y: 188, distance: 120.8
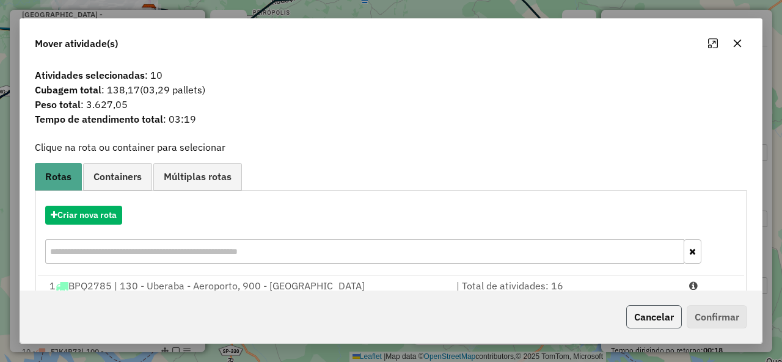
click at [656, 320] on button "Cancelar" at bounding box center [654, 317] width 56 height 23
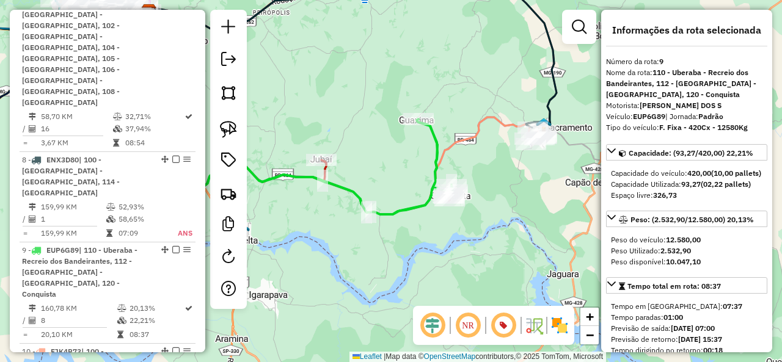
click at [438, 135] on icon at bounding box center [273, 127] width 359 height 176
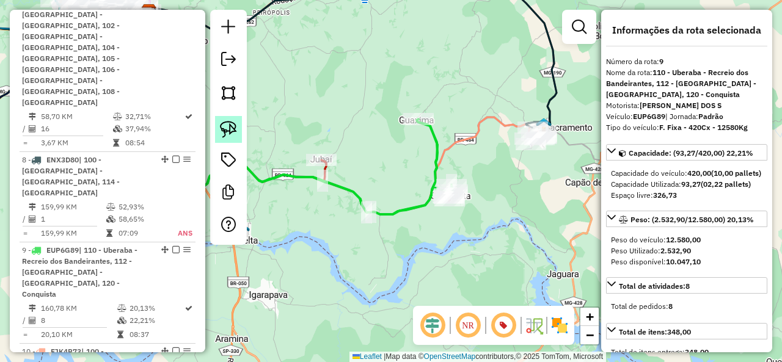
click at [229, 125] on img at bounding box center [228, 129] width 17 height 17
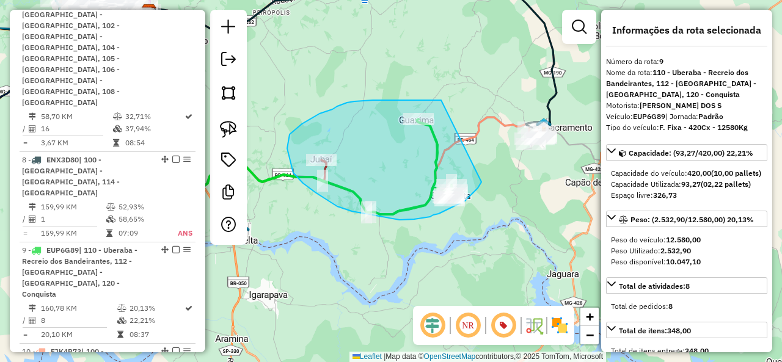
drag, startPoint x: 347, startPoint y: 103, endPoint x: 483, endPoint y: 180, distance: 156.3
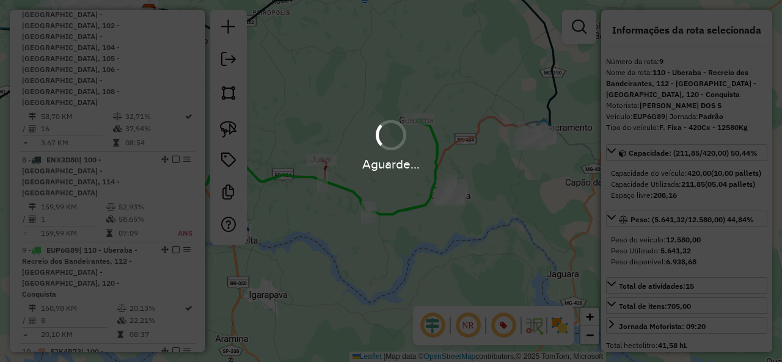
select select "**********"
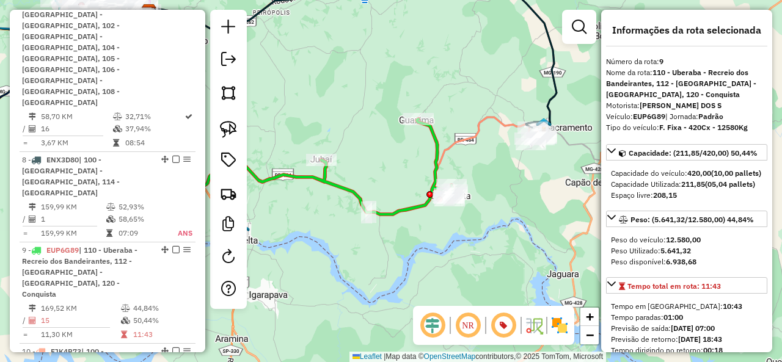
click at [408, 210] on icon at bounding box center [273, 127] width 359 height 176
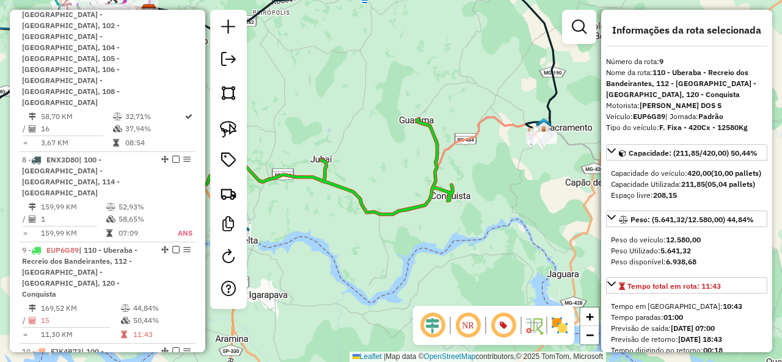
click at [408, 210] on icon at bounding box center [273, 127] width 359 height 176
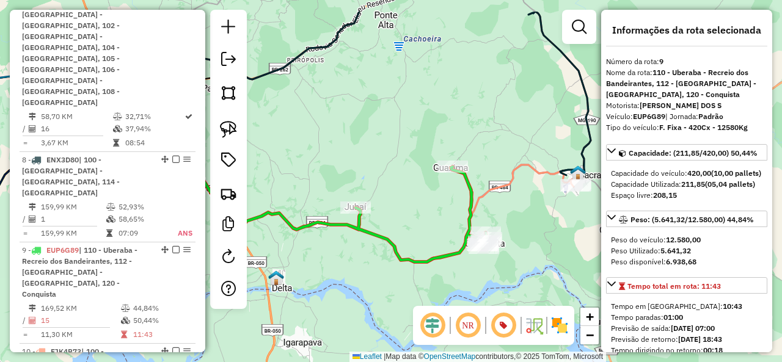
drag, startPoint x: 372, startPoint y: 160, endPoint x: 525, endPoint y: 234, distance: 170.6
click at [525, 234] on div "Janela de atendimento Grade de atendimento Capacidade Transportadoras Veículos …" at bounding box center [391, 181] width 782 height 362
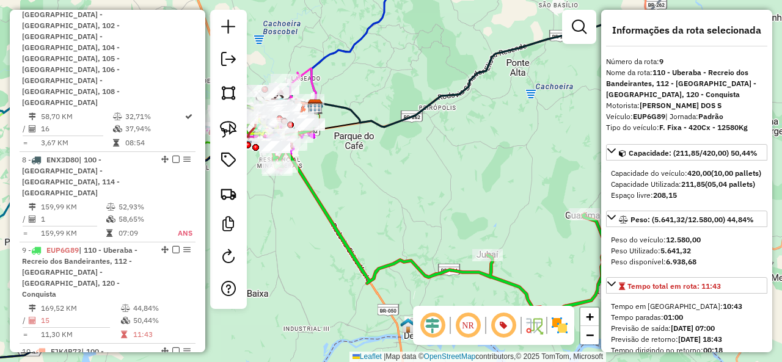
drag, startPoint x: 350, startPoint y: 173, endPoint x: 449, endPoint y: 185, distance: 99.8
click at [449, 185] on div "Janela de atendimento Grade de atendimento Capacidade Transportadoras Veículos …" at bounding box center [391, 181] width 782 height 362
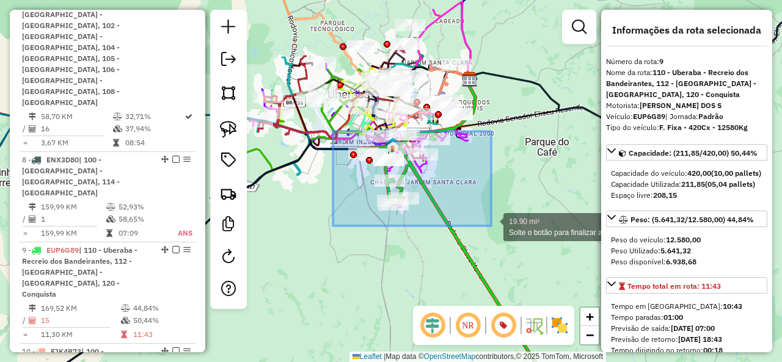
drag, startPoint x: 333, startPoint y: 131, endPoint x: 491, endPoint y: 226, distance: 184.5
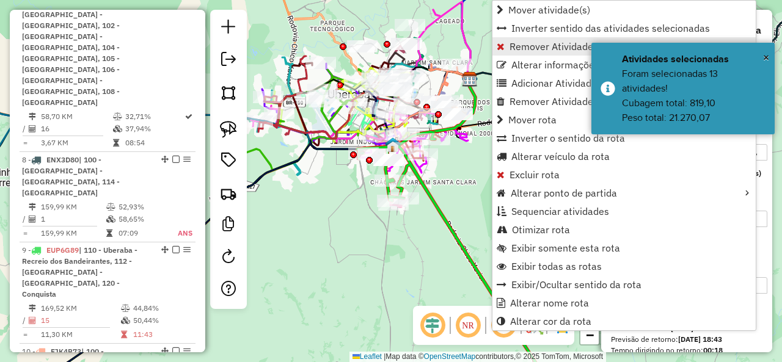
click at [540, 45] on span "Remover Atividade(s) da rota" at bounding box center [574, 47] width 129 height 10
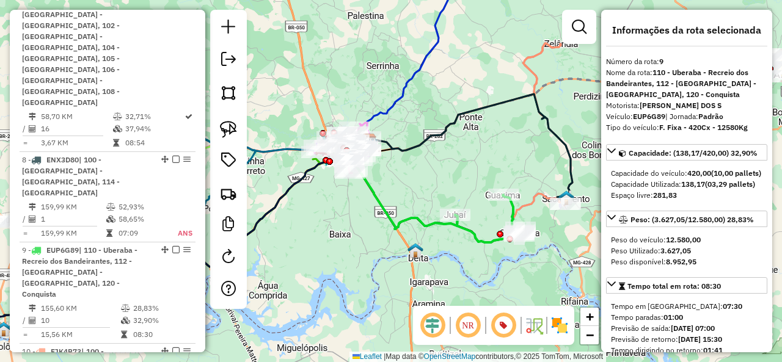
drag, startPoint x: 468, startPoint y: 179, endPoint x: 389, endPoint y: 188, distance: 79.3
click at [384, 188] on div "Janela de atendimento Grade de atendimento Capacidade Transportadoras Veículos …" at bounding box center [391, 181] width 782 height 362
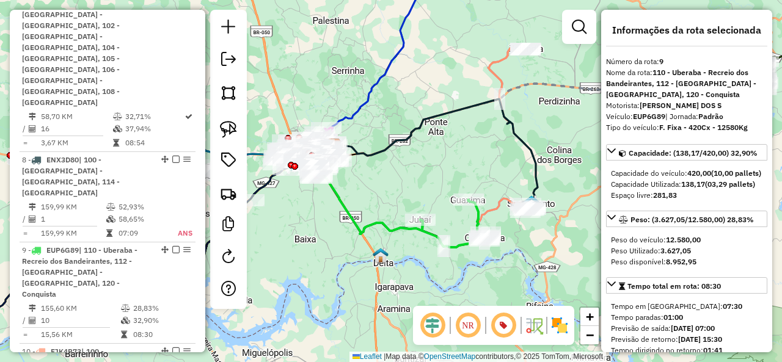
drag, startPoint x: 364, startPoint y: 166, endPoint x: 438, endPoint y: 158, distance: 75.0
click at [438, 158] on div "Janela de atendimento Grade de atendimento Capacidade Transportadoras Veículos …" at bounding box center [391, 181] width 782 height 362
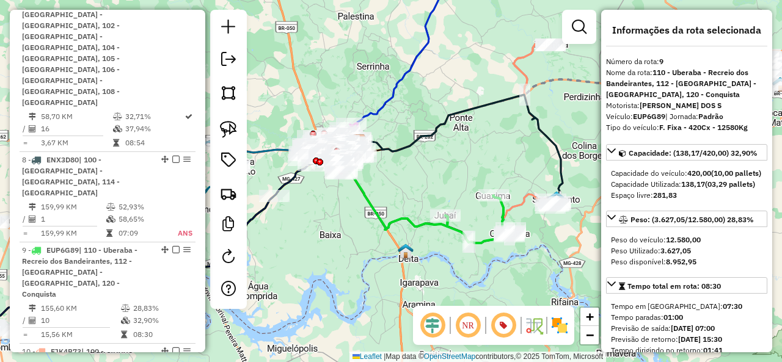
click at [582, 16] on link at bounding box center [579, 27] width 24 height 24
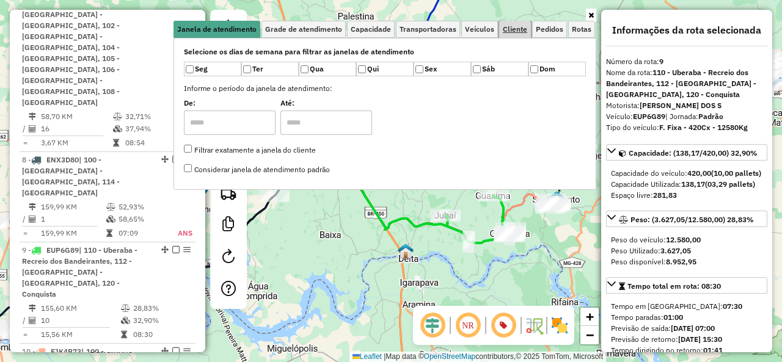
click at [515, 28] on span "Cliente" at bounding box center [515, 29] width 24 height 7
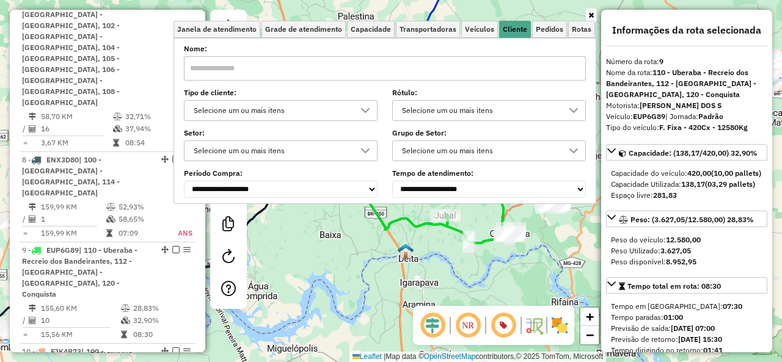
click at [196, 107] on div "Selecione um ou mais itens" at bounding box center [281, 110] width 194 height 21
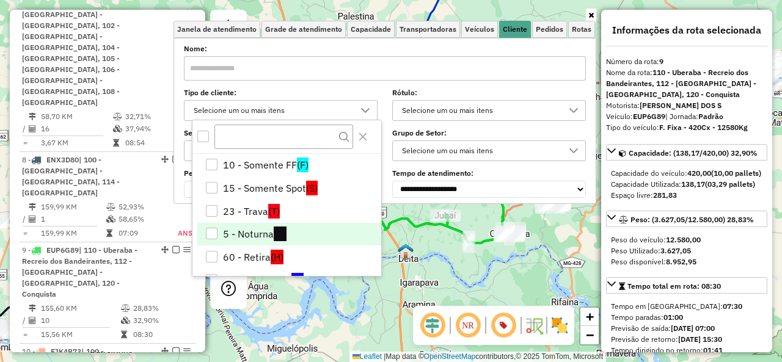
scroll to position [61, 0]
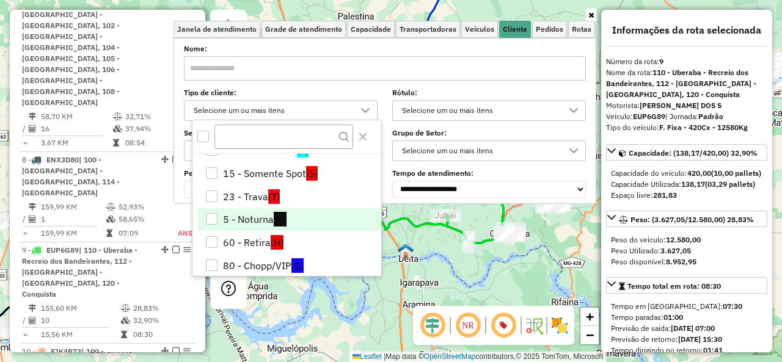
click at [218, 218] on div "5 - Noturna" at bounding box center [212, 219] width 12 height 12
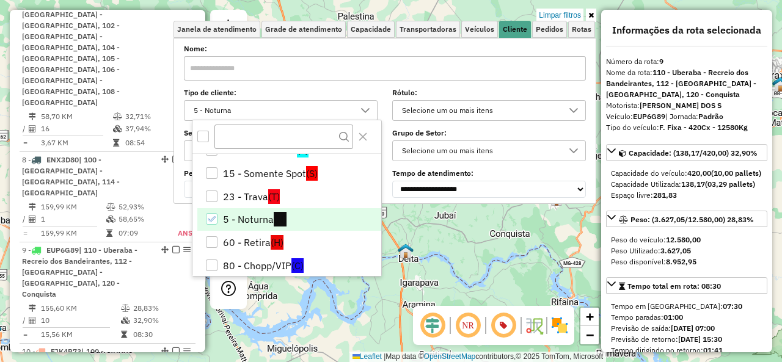
click at [366, 134] on icon "Close" at bounding box center [363, 137] width 8 height 8
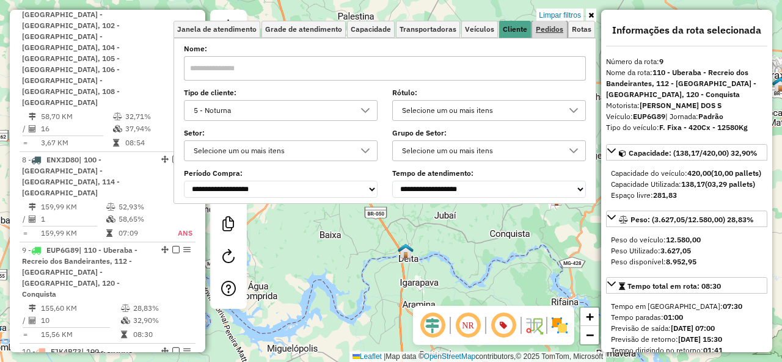
click at [554, 26] on span "Pedidos" at bounding box center [550, 29] width 28 height 7
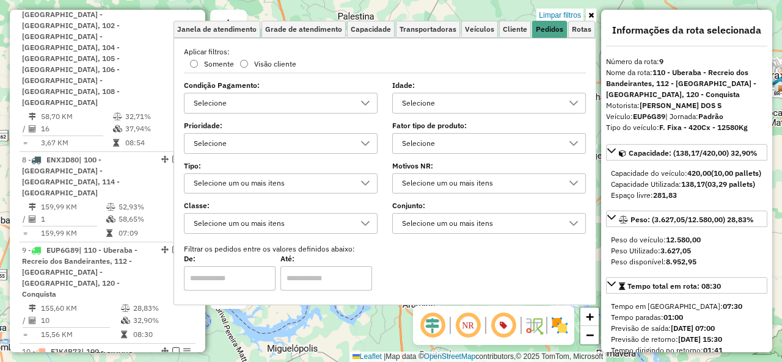
click at [413, 104] on div "Selecione" at bounding box center [480, 104] width 164 height 20
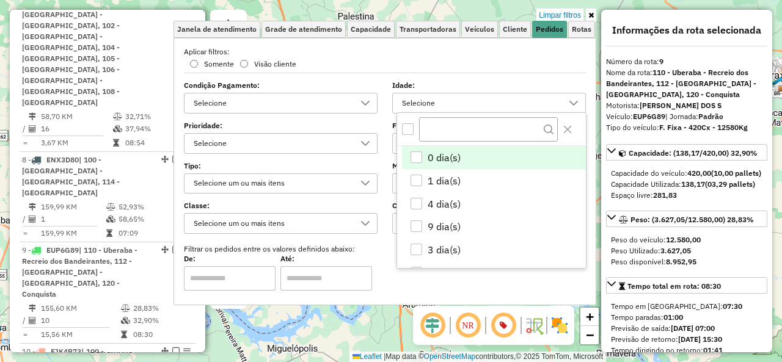
scroll to position [7, 42]
click at [406, 123] on div "All items unselected" at bounding box center [408, 129] width 12 height 12
click at [423, 156] on li "0 dia(s)" at bounding box center [494, 158] width 184 height 23
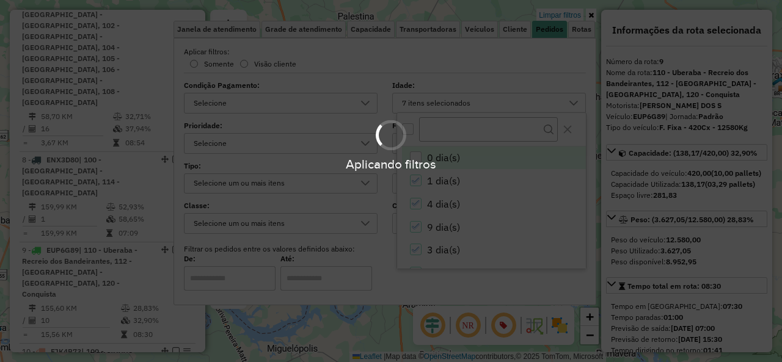
click at [567, 126] on div "Aplicando filtros" at bounding box center [391, 145] width 782 height 58
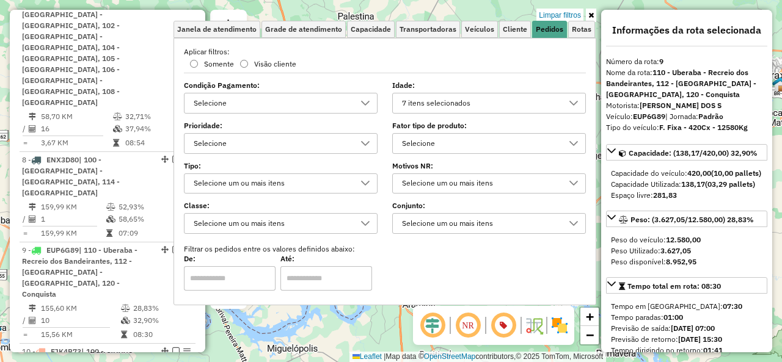
click at [591, 13] on icon at bounding box center [592, 15] width 6 height 7
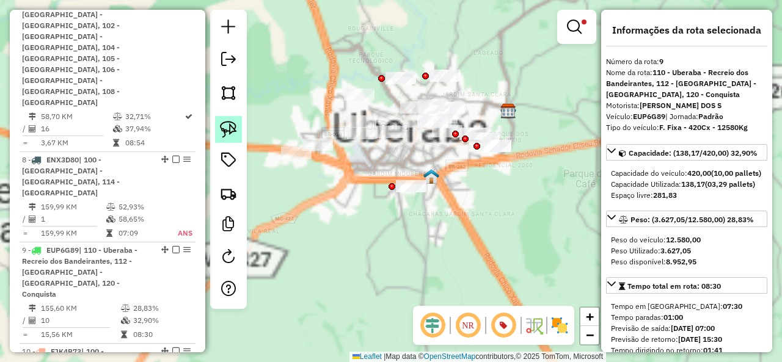
click at [235, 127] on img at bounding box center [228, 129] width 17 height 17
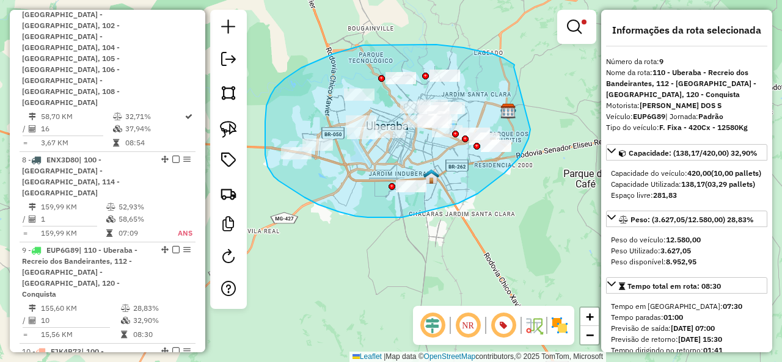
drag, startPoint x: 514, startPoint y: 67, endPoint x: 530, endPoint y: 130, distance: 64.5
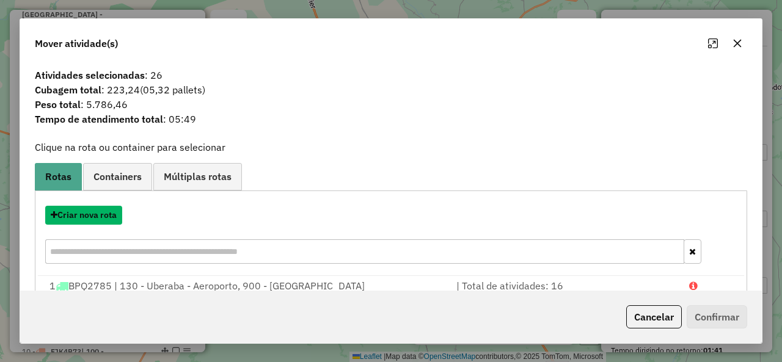
click at [95, 215] on button "Criar nova rota" at bounding box center [83, 215] width 77 height 19
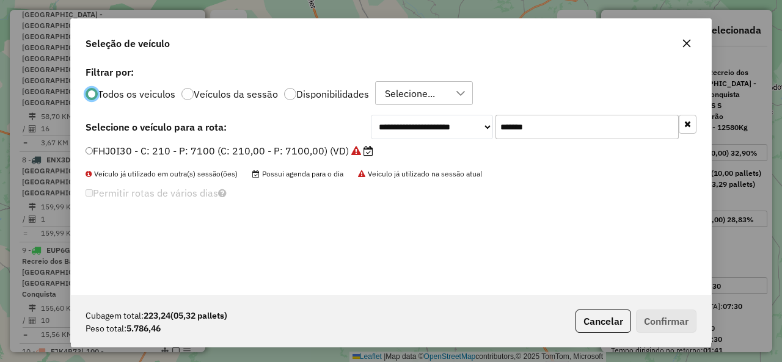
click at [519, 123] on input "*******" at bounding box center [587, 127] width 183 height 24
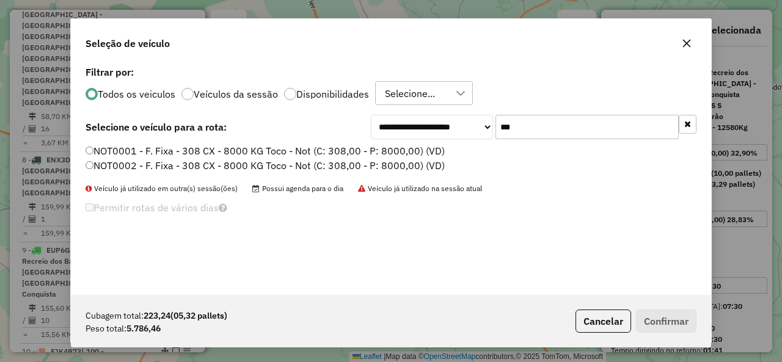
type input "***"
click at [111, 149] on label "NOT0001 - F. Fixa - 308 CX - 8000 KG Toco - Not (C: 308,00 - P: 8000,00) (VD)" at bounding box center [265, 151] width 359 height 15
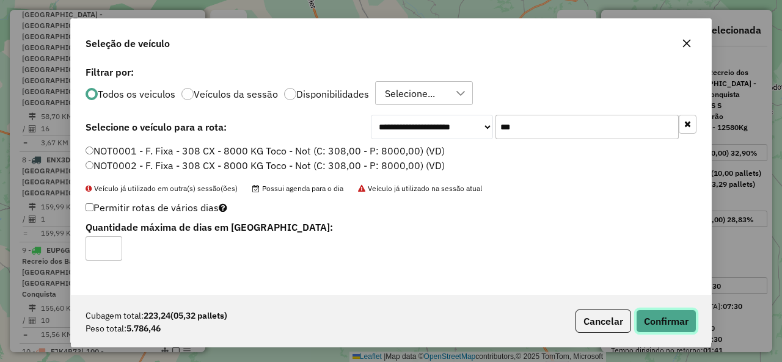
click at [670, 324] on button "Confirmar" at bounding box center [666, 321] width 61 height 23
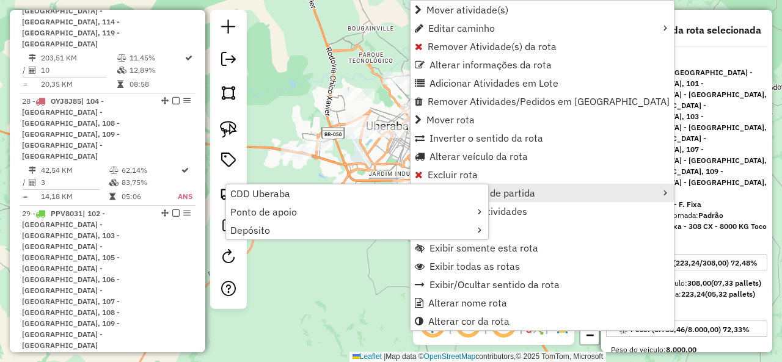
scroll to position [4033, 0]
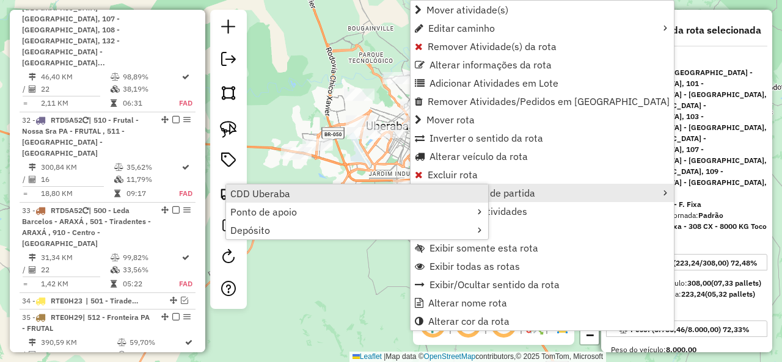
click at [358, 189] on link "CDD Uberaba" at bounding box center [357, 194] width 262 height 18
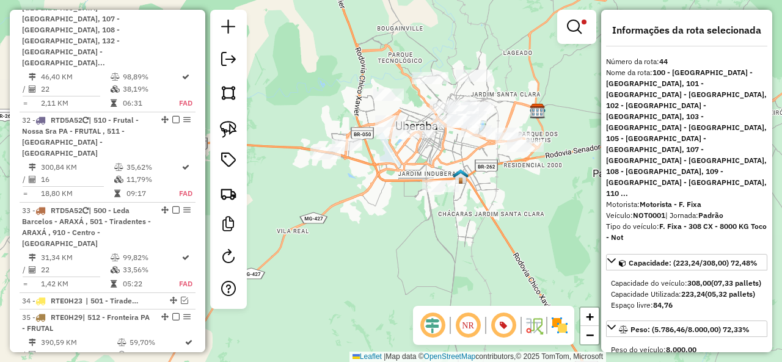
click at [368, 186] on div "Limpar filtros Janela de atendimento Grade de atendimento Capacidade Transporta…" at bounding box center [391, 181] width 782 height 362
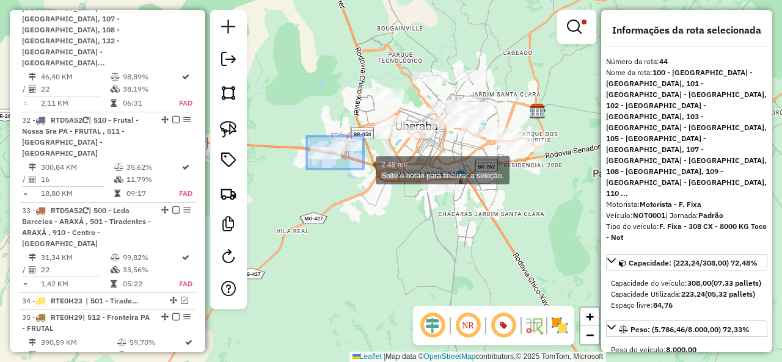
drag, startPoint x: 307, startPoint y: 136, endPoint x: 364, endPoint y: 169, distance: 65.7
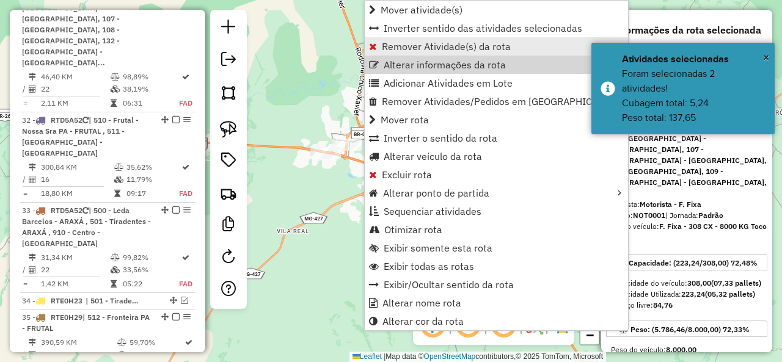
click at [436, 47] on span "Remover Atividade(s) da rota" at bounding box center [446, 47] width 129 height 10
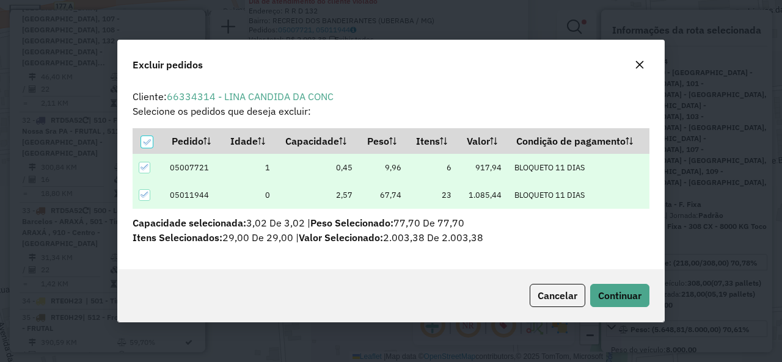
scroll to position [0, 0]
click at [631, 284] on div "Cancelar Continuar" at bounding box center [391, 296] width 546 height 53
click at [629, 288] on button "Continuar" at bounding box center [619, 295] width 59 height 23
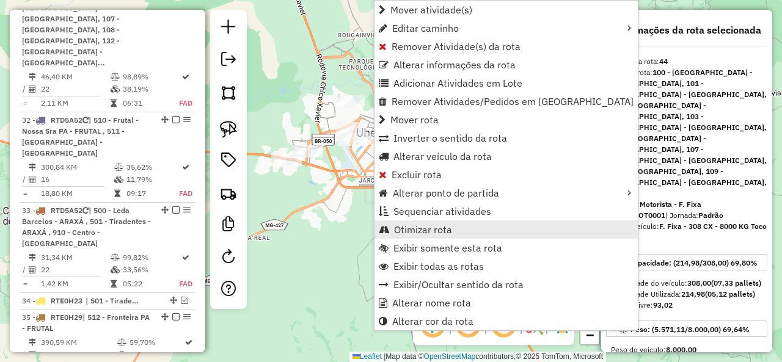
click at [482, 230] on link "Otimizar rota" at bounding box center [506, 230] width 263 height 18
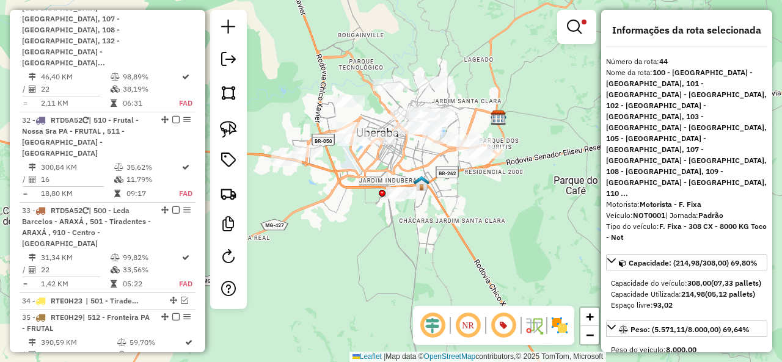
click at [573, 24] on em at bounding box center [574, 27] width 15 height 15
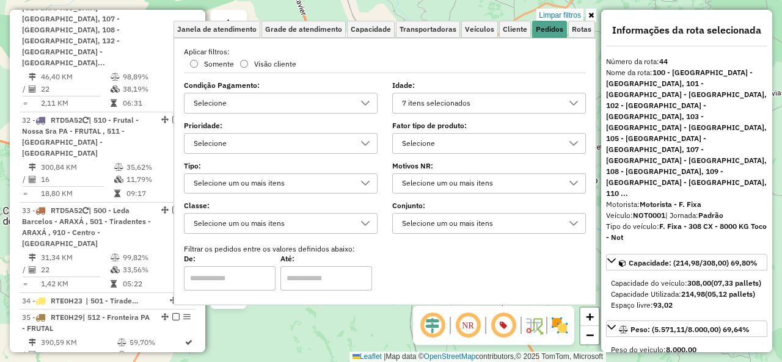
click at [406, 103] on div "7 itens selecionados" at bounding box center [480, 104] width 164 height 20
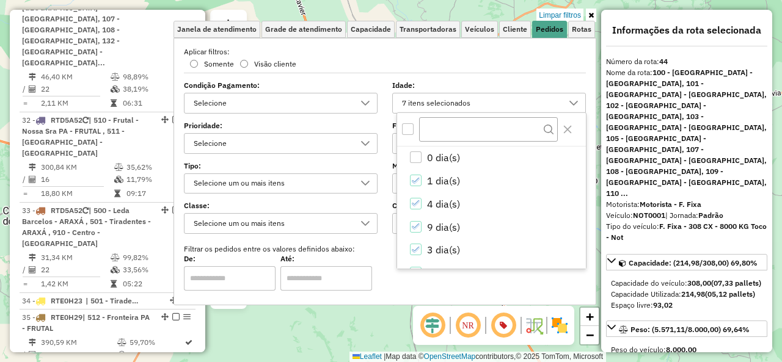
click at [410, 127] on div "All items unselected" at bounding box center [408, 129] width 12 height 12
click at [410, 127] on icon "All items selected" at bounding box center [407, 129] width 9 height 9
click at [568, 128] on icon "Close" at bounding box center [568, 130] width 8 height 8
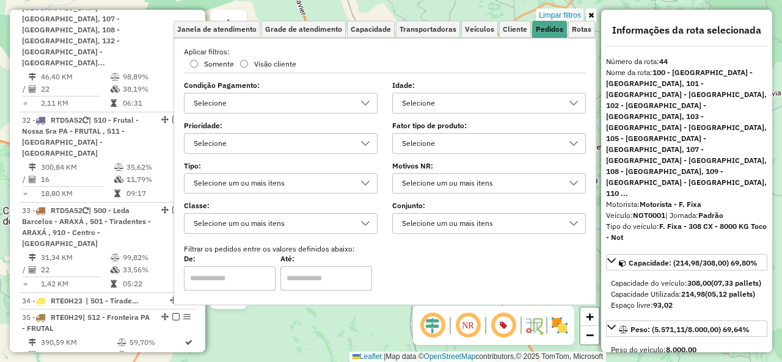
click at [593, 13] on icon at bounding box center [592, 15] width 6 height 7
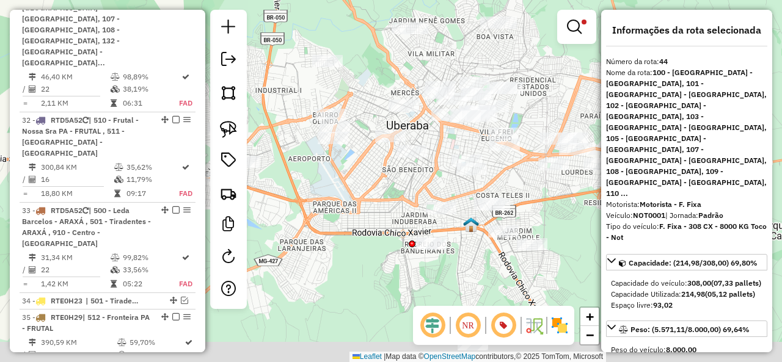
drag, startPoint x: 512, startPoint y: 118, endPoint x: 546, endPoint y: 76, distance: 54.7
click at [546, 76] on div "Limpar filtros Janela de atendimento Grade de atendimento Capacidade Transporta…" at bounding box center [391, 181] width 782 height 362
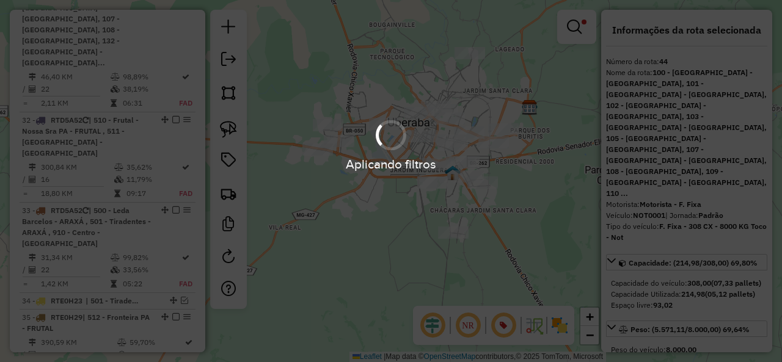
scroll to position [3979, 0]
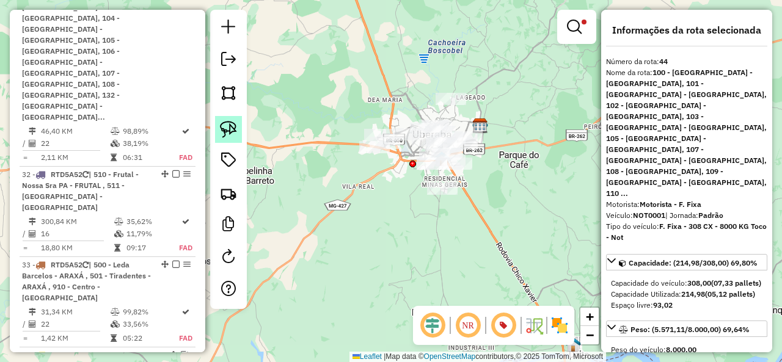
click at [232, 127] on img at bounding box center [228, 129] width 17 height 17
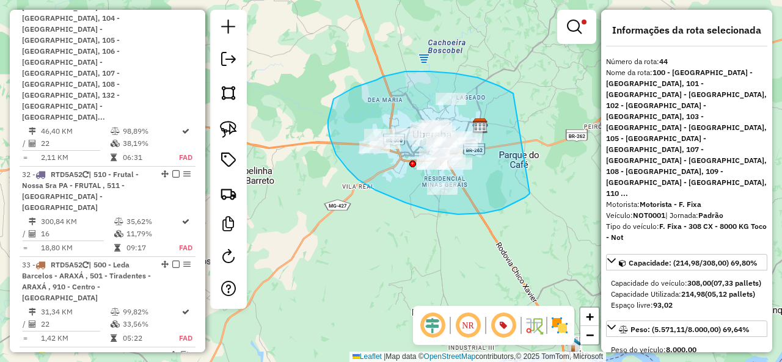
drag, startPoint x: 478, startPoint y: 78, endPoint x: 530, endPoint y: 194, distance: 127.2
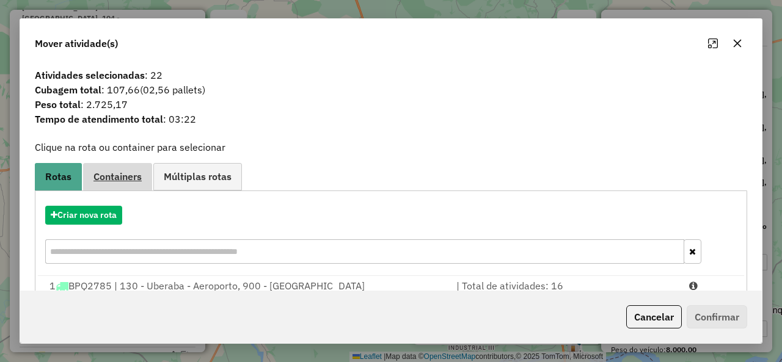
click at [128, 178] on span "Containers" at bounding box center [118, 177] width 48 height 10
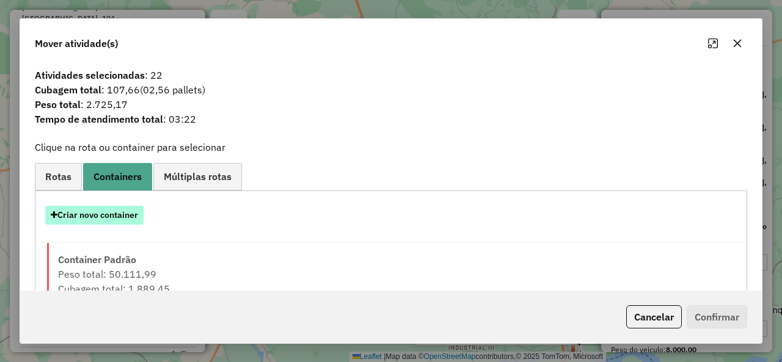
click at [94, 223] on button "Criar novo container" at bounding box center [94, 215] width 98 height 19
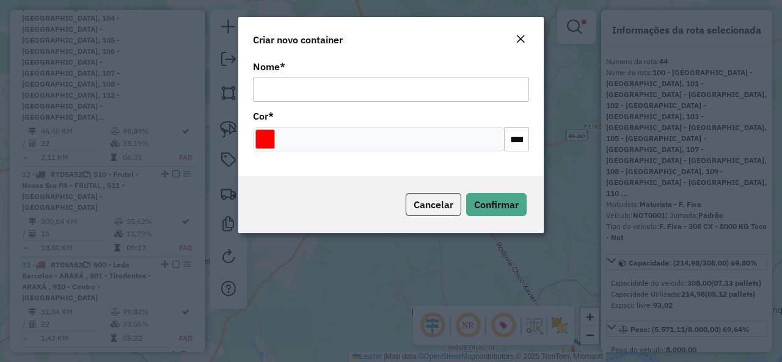
click at [429, 87] on input "Nome *" at bounding box center [391, 90] width 276 height 24
type input "*******"
click at [523, 206] on button "Confirmar" at bounding box center [496, 204] width 61 height 23
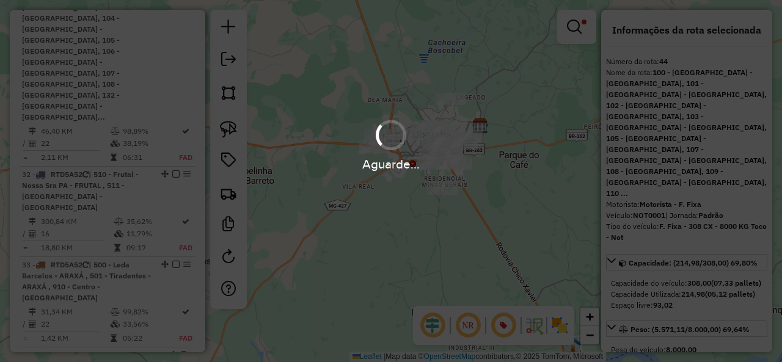
scroll to position [4033, 0]
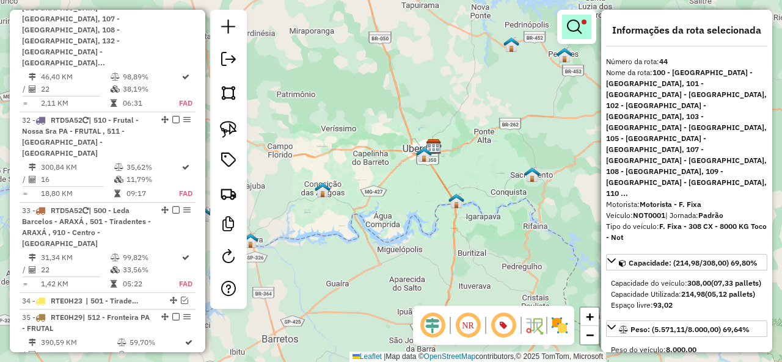
click at [583, 21] on span at bounding box center [584, 22] width 5 height 5
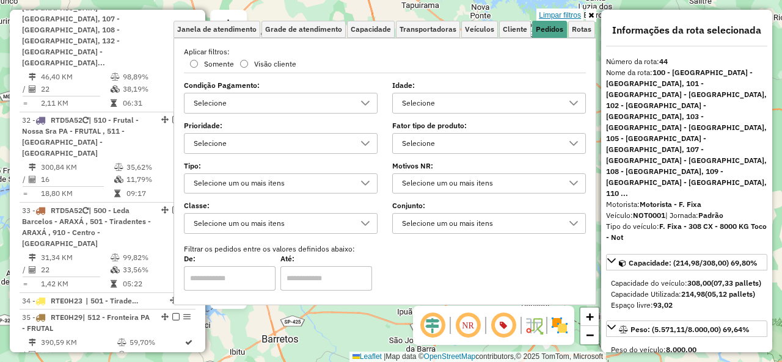
click at [573, 14] on link "Limpar filtros" at bounding box center [560, 15] width 47 height 13
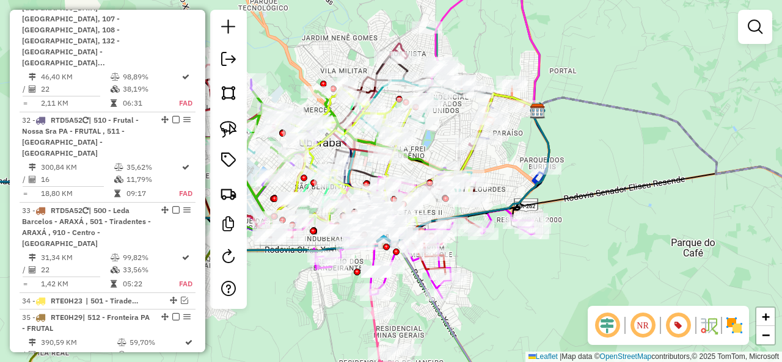
drag, startPoint x: 498, startPoint y: 174, endPoint x: 470, endPoint y: 167, distance: 28.9
click at [470, 167] on div "Janela de atendimento Grade de atendimento Capacidade Transportadoras Veículos …" at bounding box center [391, 181] width 782 height 362
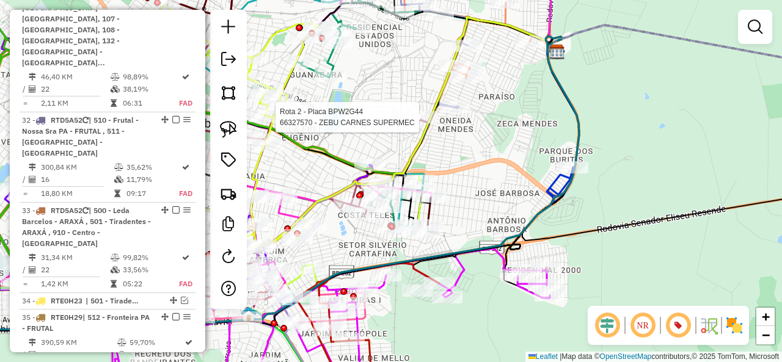
select select "**********"
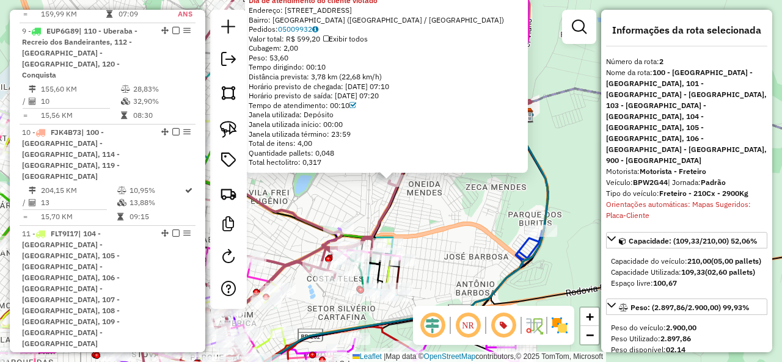
scroll to position [582, 0]
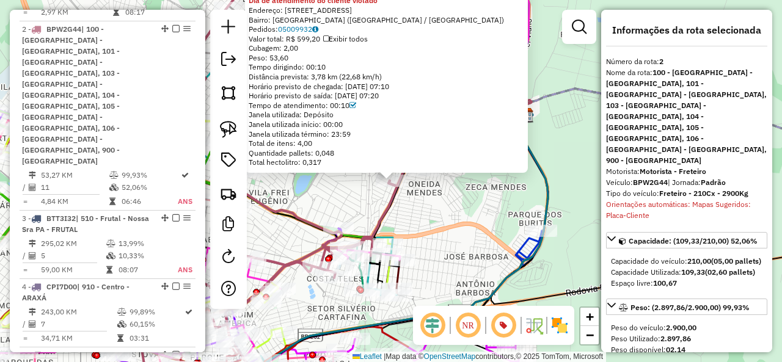
click at [464, 188] on div "66327570 - ZEBU CARNES SUPERMEC Tipo de cliente: 23 - Trava (T) Dia de atendime…" at bounding box center [391, 181] width 782 height 362
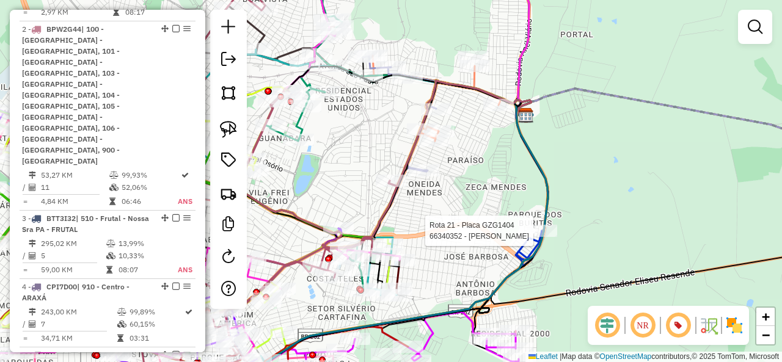
select select "**********"
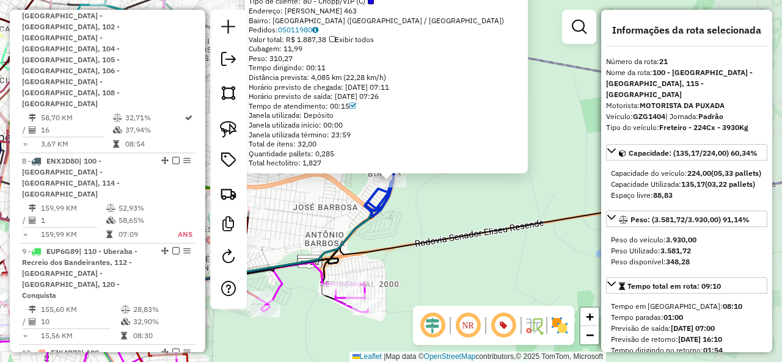
scroll to position [2418, 0]
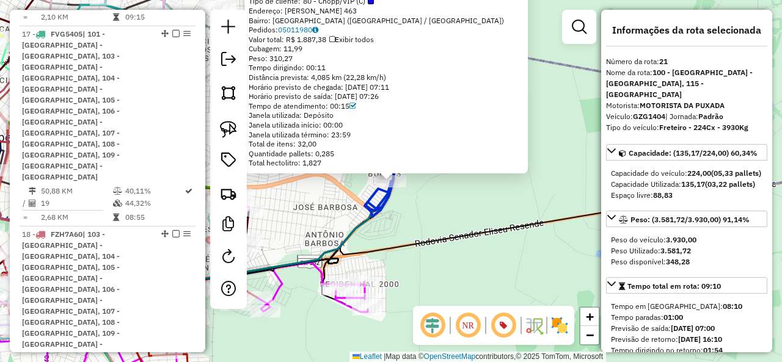
click at [469, 215] on div "66340352 - [PERSON_NAME] Tipo de cliente: 80 - Chopp/VIP (C) Endereço: GENOVEVA…" at bounding box center [391, 181] width 782 height 362
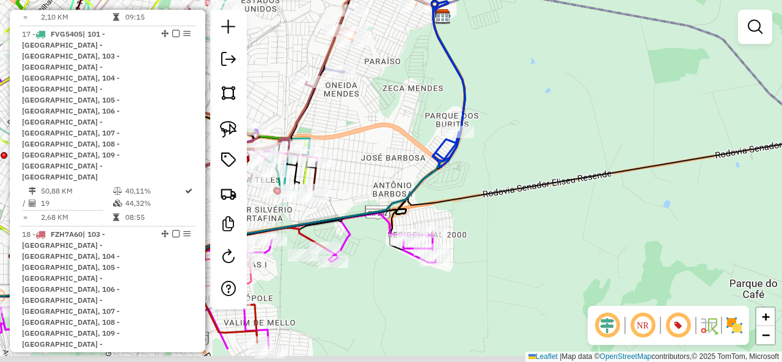
drag, startPoint x: 424, startPoint y: 237, endPoint x: 559, endPoint y: 147, distance: 162.4
click at [559, 147] on icon at bounding box center [668, 103] width 520 height 204
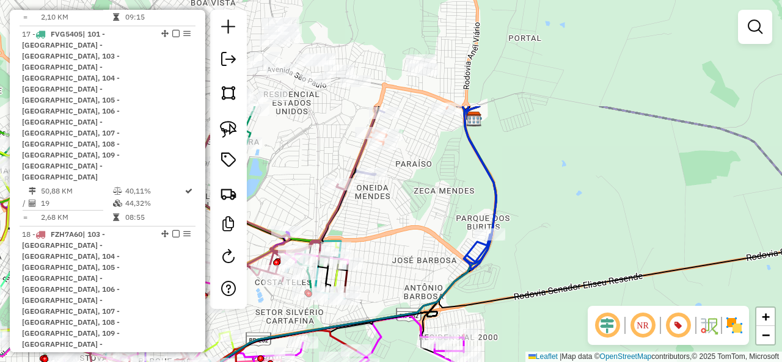
drag, startPoint x: 458, startPoint y: 111, endPoint x: 457, endPoint y: 183, distance: 72.1
click at [422, 255] on div "Janela de atendimento Grade de atendimento Capacidade Transportadoras Veículos …" at bounding box center [391, 181] width 782 height 362
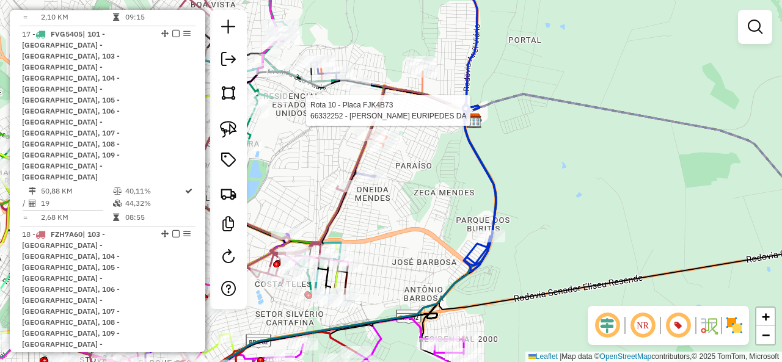
select select "**********"
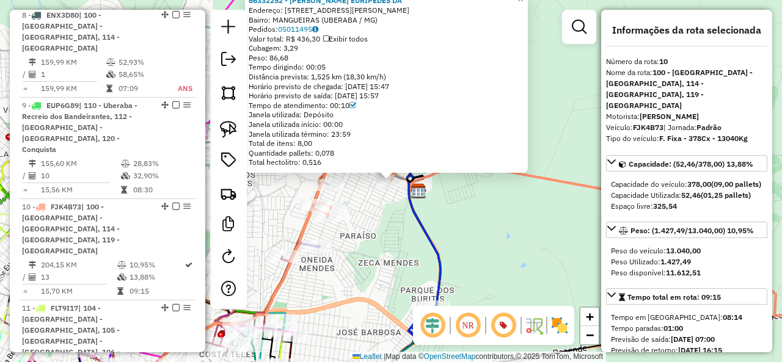
scroll to position [1315, 0]
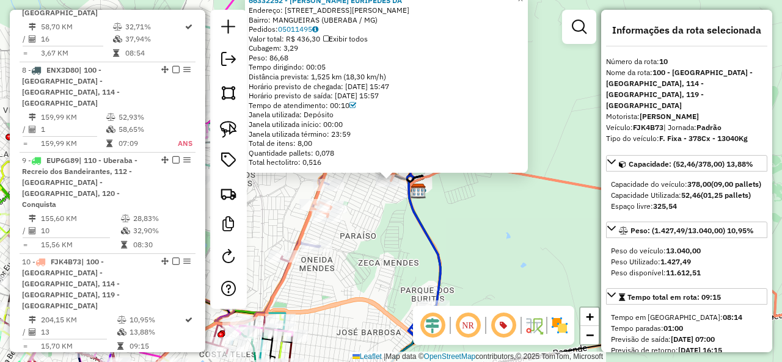
click at [392, 213] on div "66332252 - WAGNER EURIPEDES DA Endereço: R EMIRENA DA CUNHA REIS 96 Bairro: MAN…" at bounding box center [391, 181] width 782 height 362
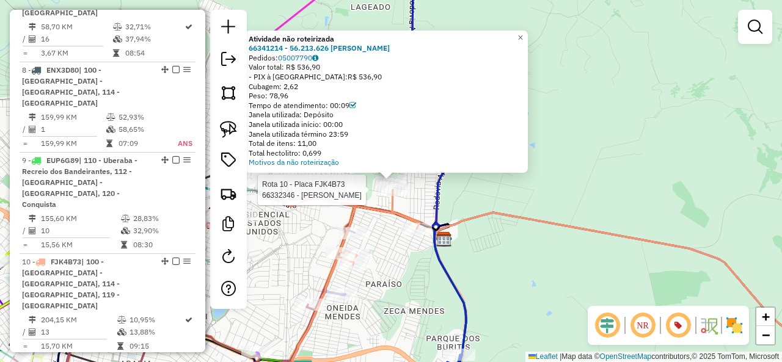
select select "**********"
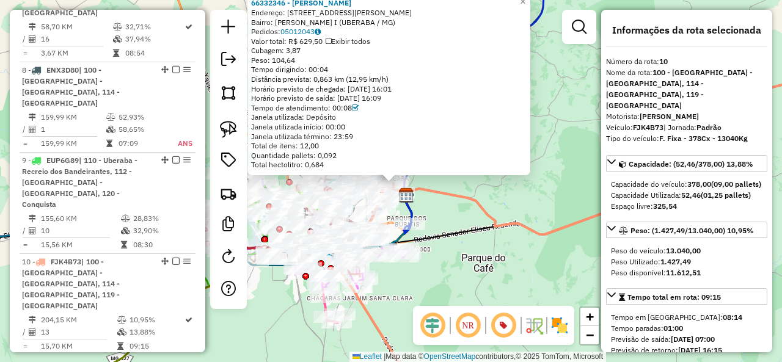
click at [478, 202] on icon at bounding box center [633, 149] width 456 height 172
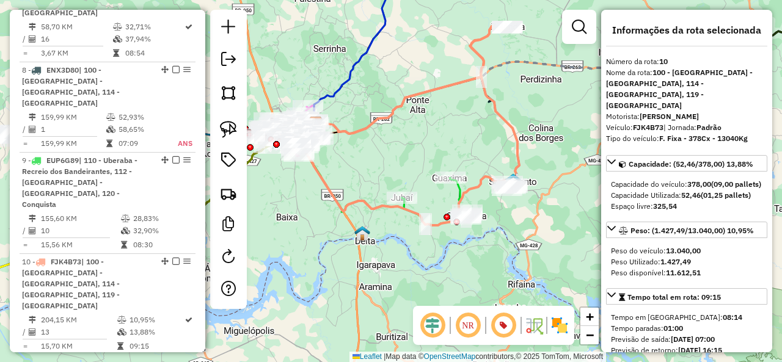
drag, startPoint x: 423, startPoint y: 154, endPoint x: 383, endPoint y: 158, distance: 40.5
click at [377, 154] on div "Janela de atendimento Grade de atendimento Capacidade Transportadoras Veículos …" at bounding box center [391, 181] width 782 height 362
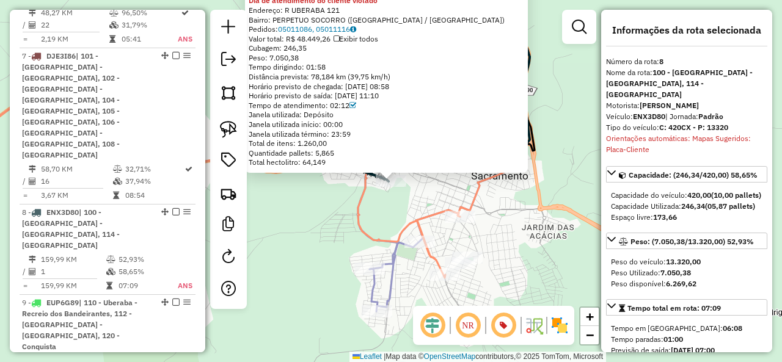
scroll to position [1157, 0]
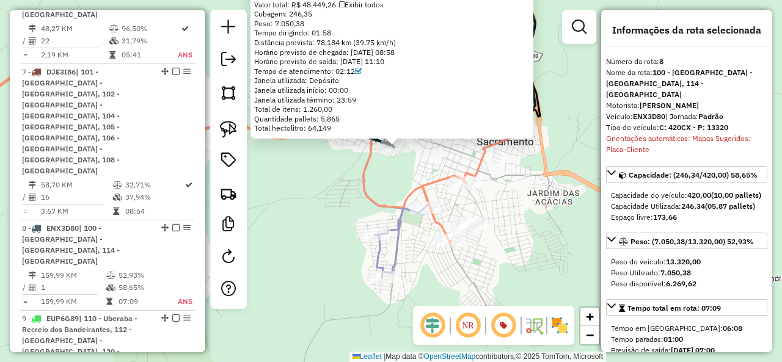
drag, startPoint x: 423, startPoint y: 203, endPoint x: 428, endPoint y: 169, distance: 34.7
click at [428, 169] on div "66315646 - SUPERMERCADO [PERSON_NAME] de cliente: 23 - Trava (T) Dia de atendim…" at bounding box center [391, 181] width 782 height 362
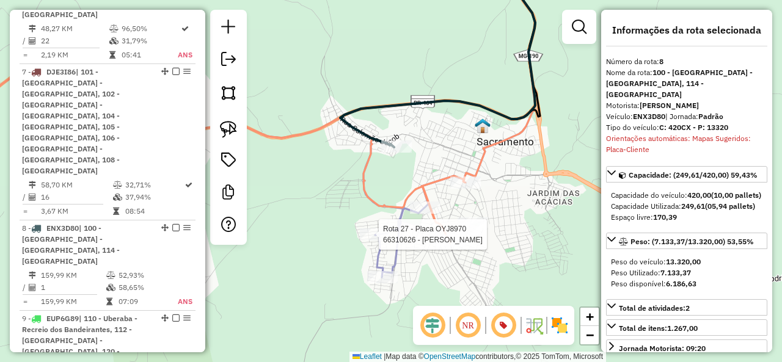
select select "**********"
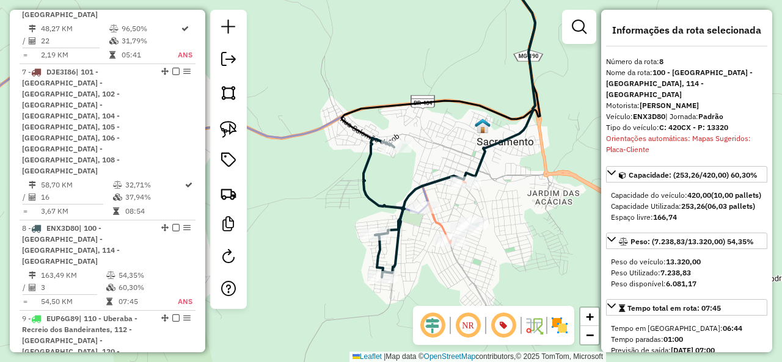
click at [375, 199] on icon at bounding box center [384, 207] width 41 height 139
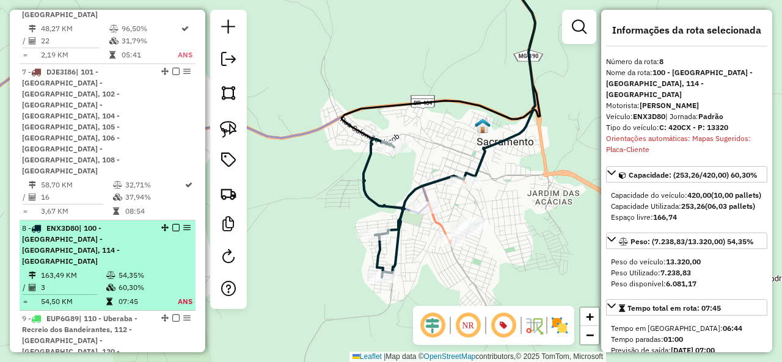
click at [172, 224] on em at bounding box center [175, 227] width 7 height 7
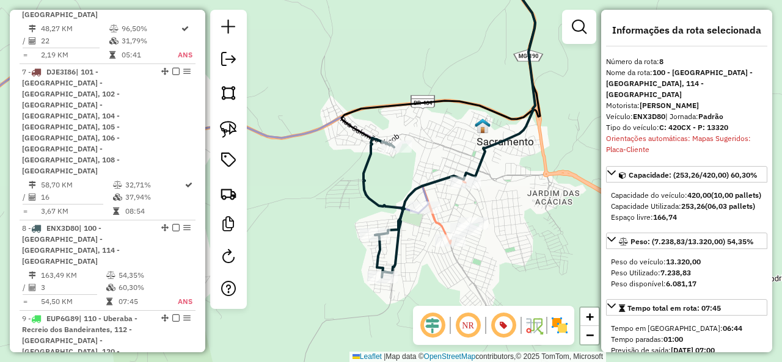
scroll to position [1105, 0]
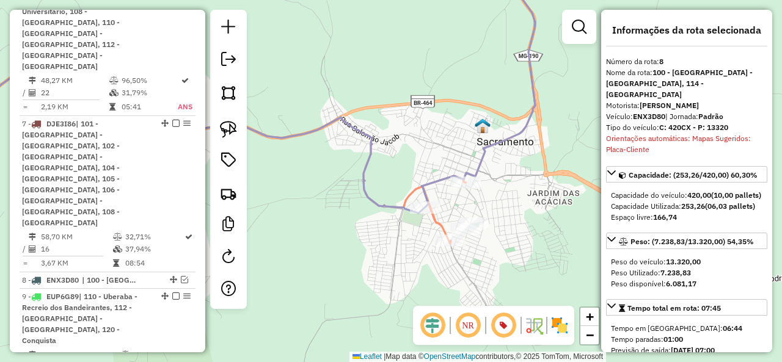
click at [392, 199] on div "Janela de atendimento Grade de atendimento Capacidade Transportadoras Veículos …" at bounding box center [391, 181] width 782 height 362
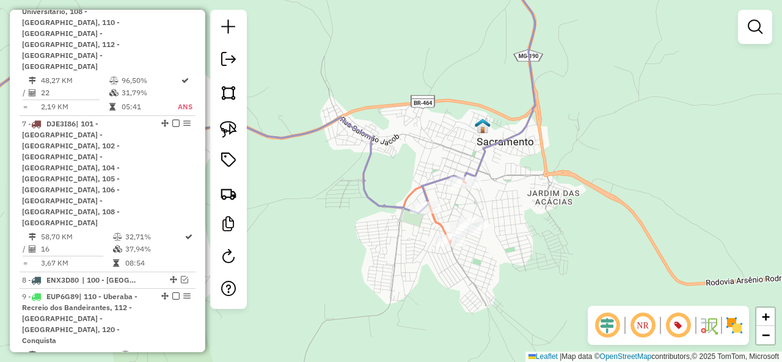
click at [382, 207] on icon at bounding box center [229, 95] width 614 height 263
select select "**********"
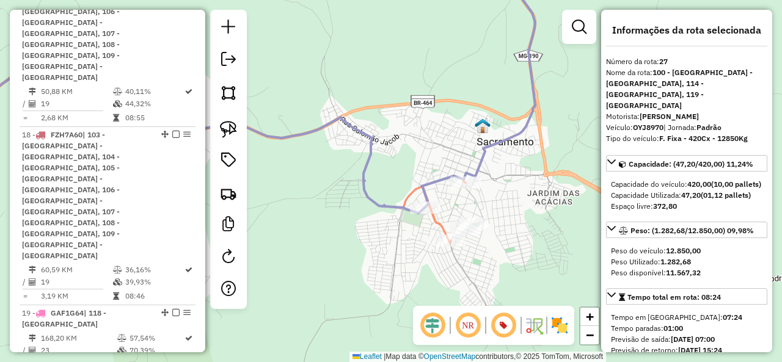
scroll to position [2779, 0]
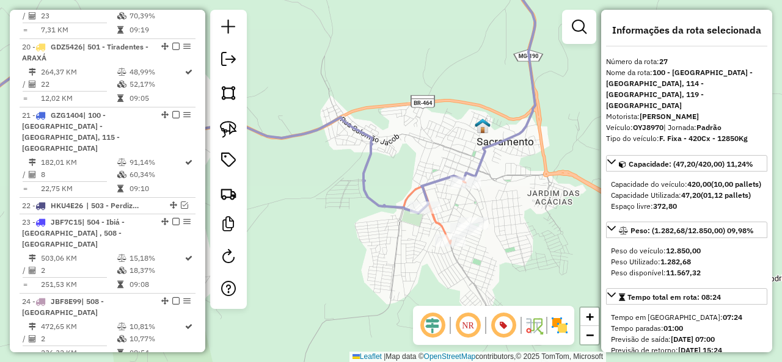
click at [442, 224] on icon at bounding box center [229, 104] width 614 height 280
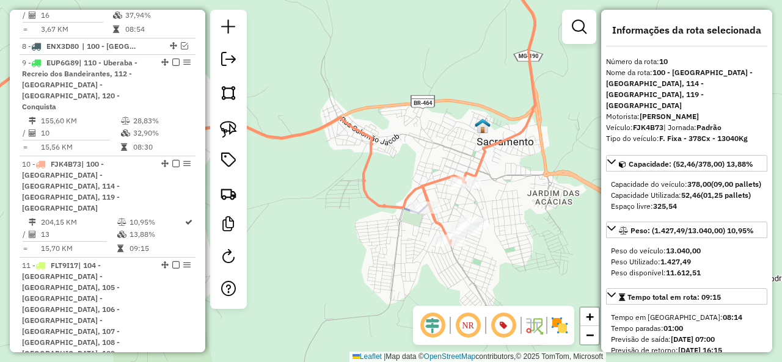
scroll to position [1263, 0]
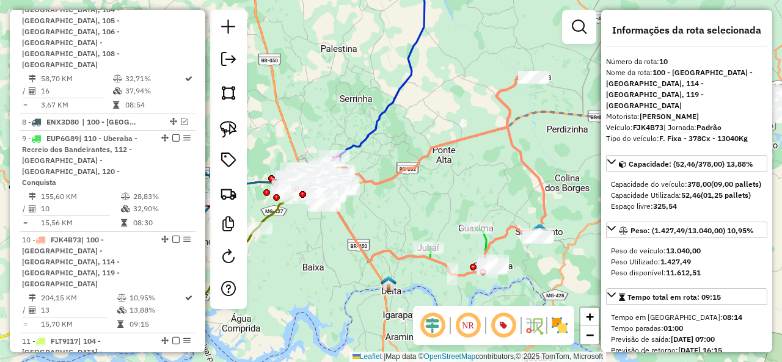
drag, startPoint x: 369, startPoint y: 213, endPoint x: 438, endPoint y: 221, distance: 68.8
click at [438, 221] on div "Janela de atendimento Grade de atendimento Capacidade Transportadoras Veículos …" at bounding box center [391, 181] width 782 height 362
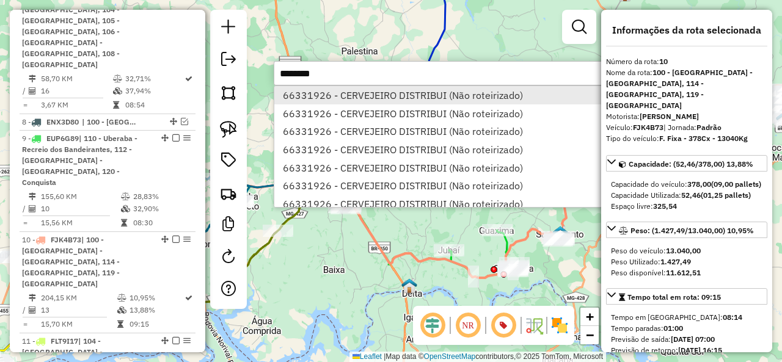
type input "********"
click at [445, 91] on li "66331926 - CERVEJEIRO DISTRIBUI (Não roteirizado)" at bounding box center [456, 95] width 365 height 18
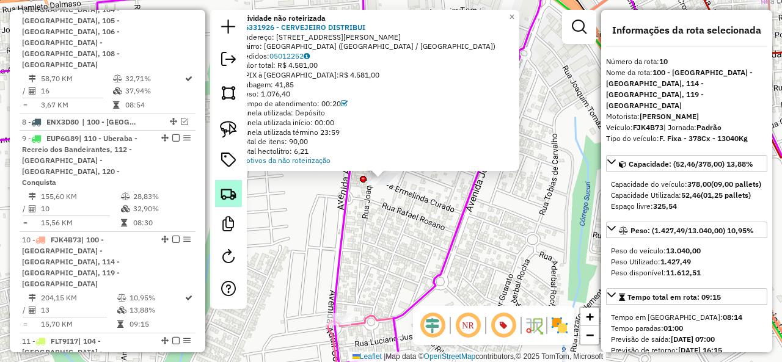
click at [235, 195] on img at bounding box center [228, 193] width 17 height 17
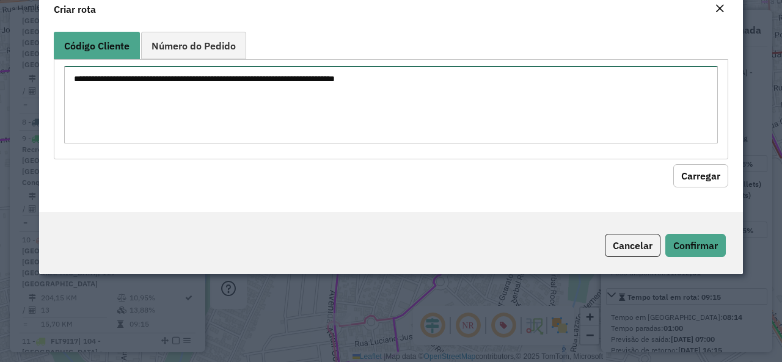
click at [273, 133] on textarea at bounding box center [391, 105] width 654 height 78
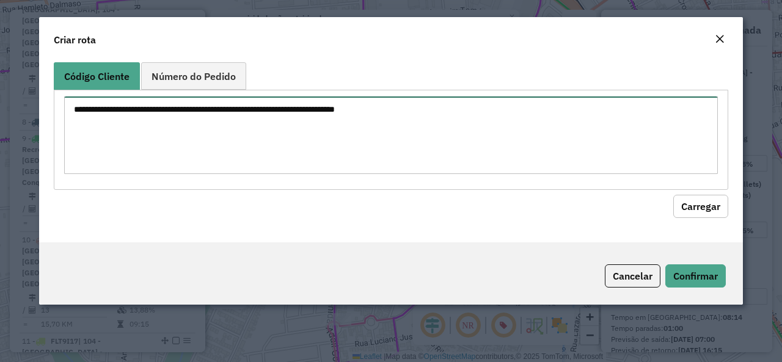
paste textarea "********"
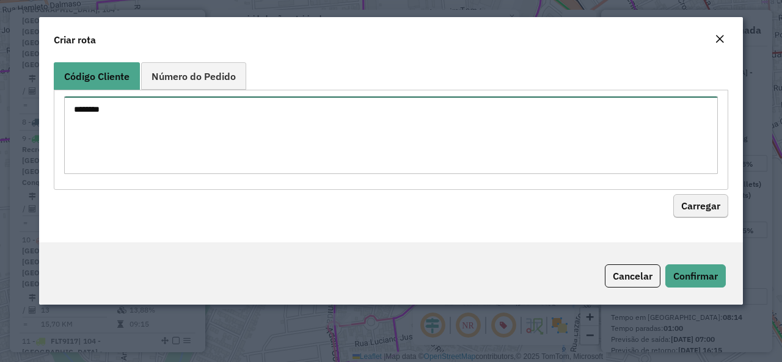
type textarea "********"
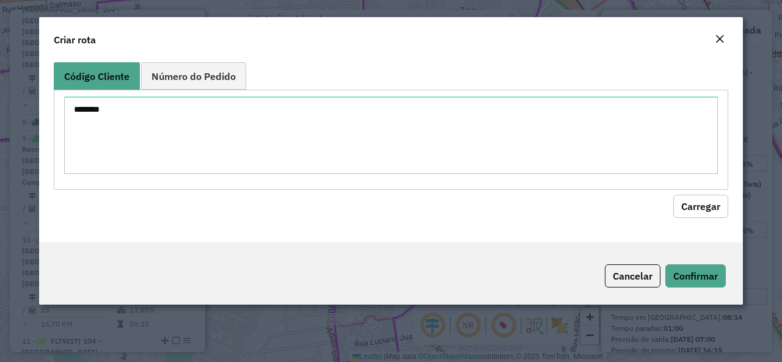
click at [687, 205] on button "Carregar" at bounding box center [700, 206] width 55 height 23
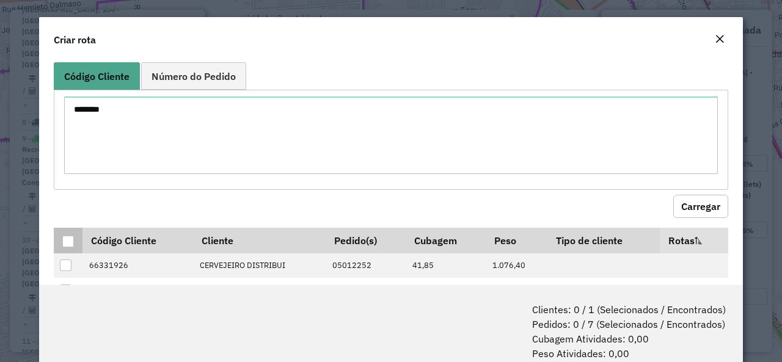
click at [73, 240] on div at bounding box center [68, 242] width 12 height 12
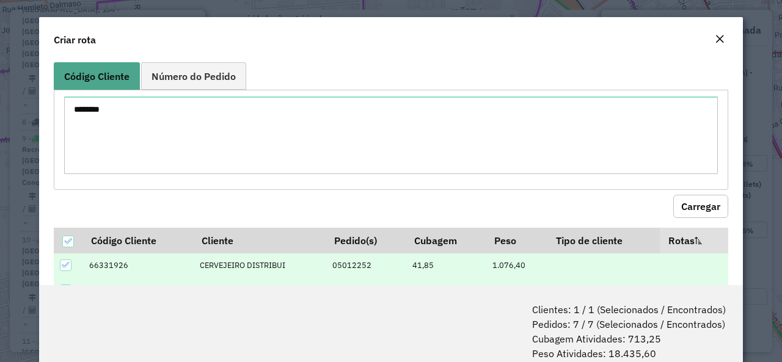
scroll to position [122, 0]
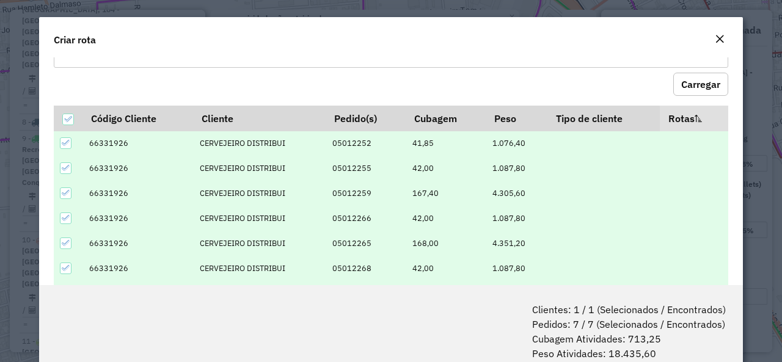
click at [66, 193] on icon at bounding box center [66, 194] width 8 height 6
click at [67, 168] on icon at bounding box center [66, 168] width 9 height 9
click at [68, 145] on icon at bounding box center [66, 143] width 9 height 9
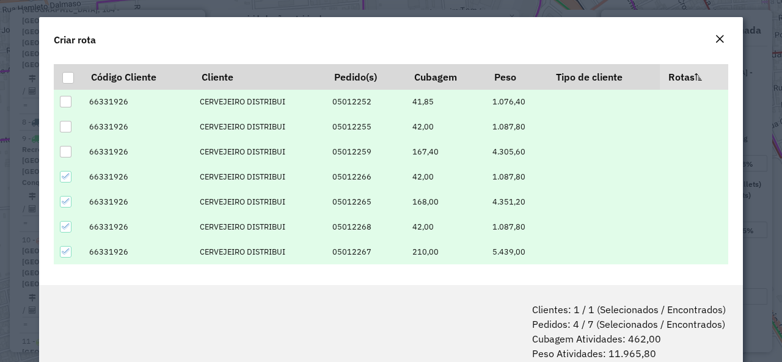
click at [67, 175] on icon at bounding box center [66, 176] width 9 height 9
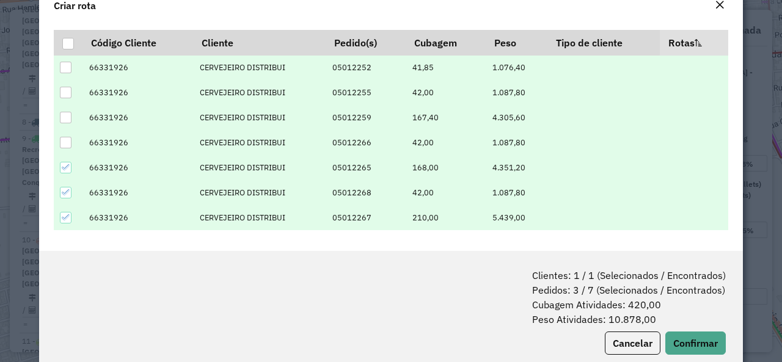
scroll to position [61, 0]
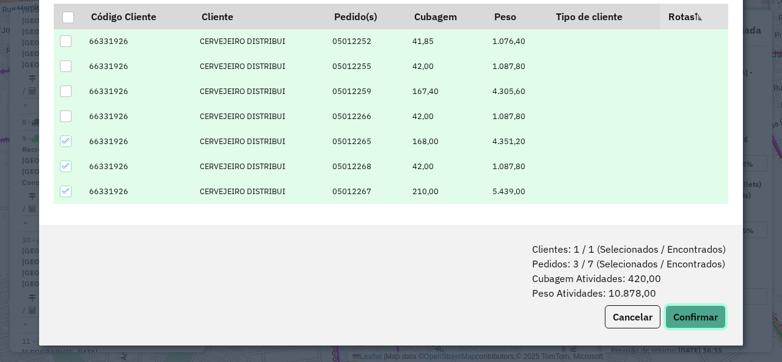
click at [703, 322] on button "Confirmar" at bounding box center [696, 317] width 61 height 23
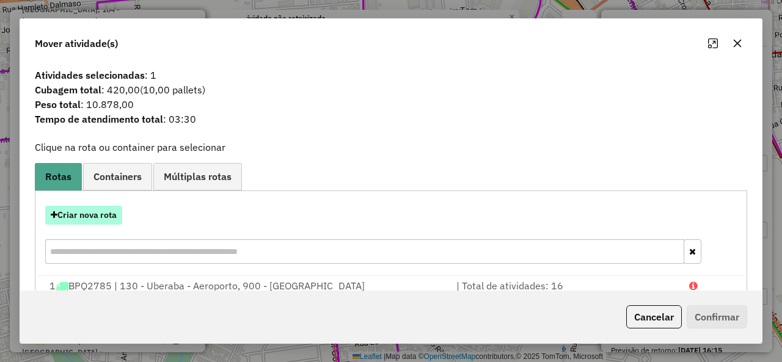
click at [87, 212] on button "Criar nova rota" at bounding box center [83, 215] width 77 height 19
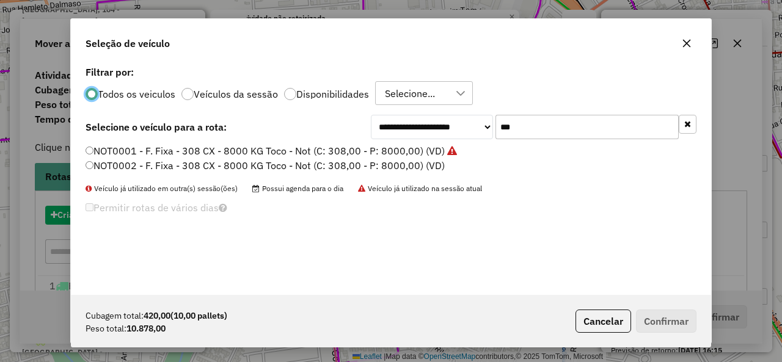
scroll to position [7, 4]
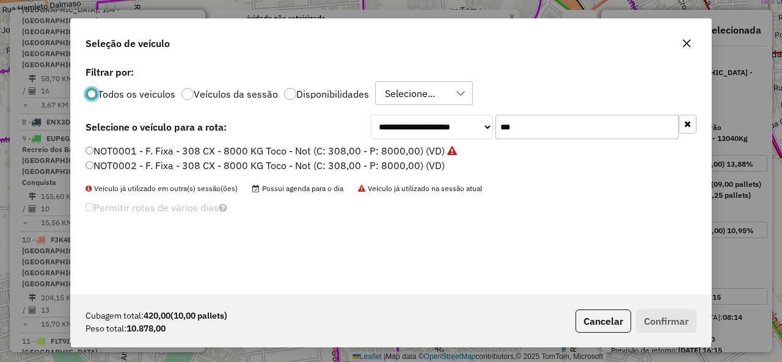
click at [539, 127] on input "***" at bounding box center [587, 127] width 183 height 24
paste input "****"
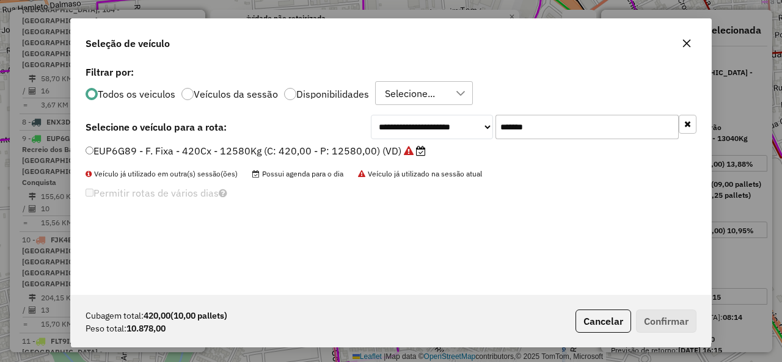
type input "*******"
click at [122, 156] on label "EUP6G89 - F. Fixa - 420Cx - 12580Kg (C: 420,00 - P: 12580,00) (VD)" at bounding box center [256, 151] width 340 height 15
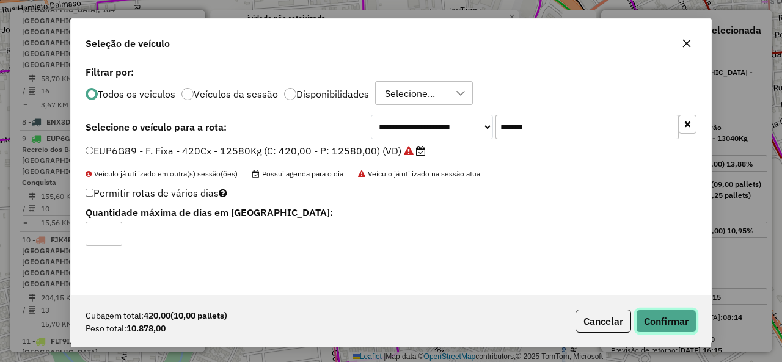
click at [662, 318] on button "Confirmar" at bounding box center [666, 321] width 61 height 23
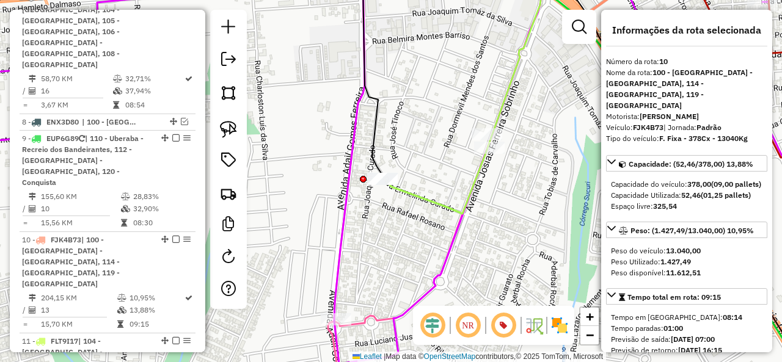
click at [425, 201] on icon at bounding box center [462, 89] width 157 height 250
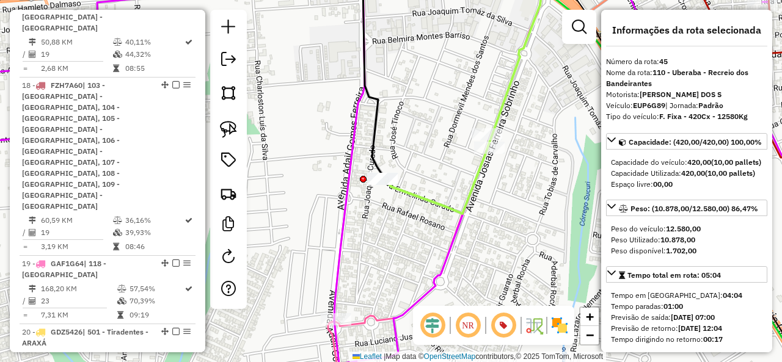
scroll to position [3997, 0]
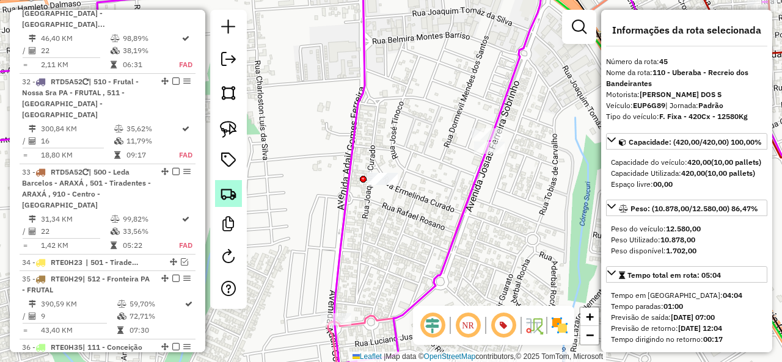
click at [226, 200] on img at bounding box center [228, 193] width 17 height 17
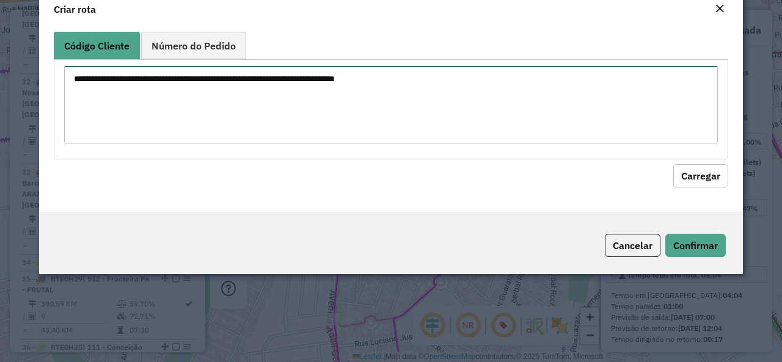
click at [273, 133] on textarea at bounding box center [391, 105] width 654 height 78
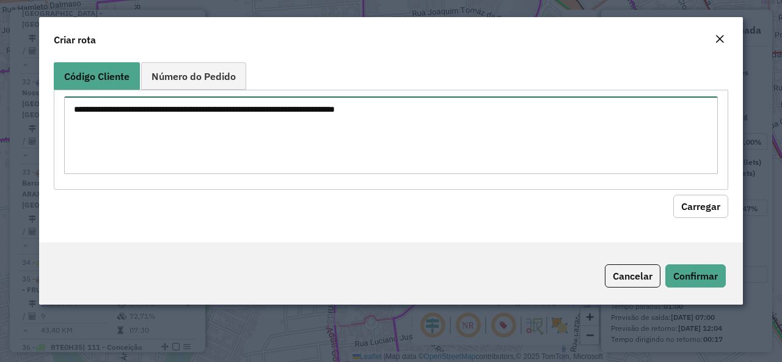
paste textarea "********"
type textarea "********"
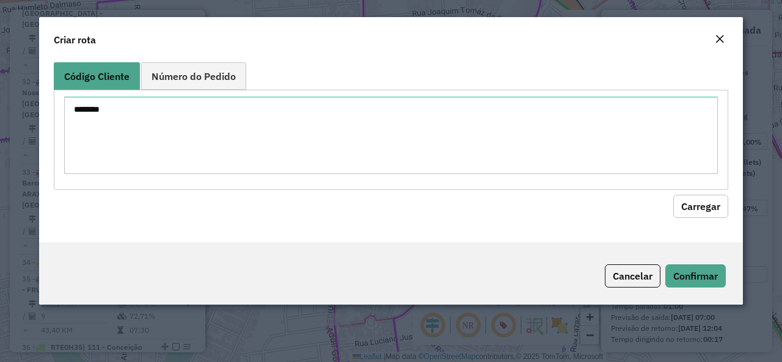
click at [671, 197] on hb-field-button "Carregar" at bounding box center [391, 204] width 675 height 28
click at [714, 208] on button "Carregar" at bounding box center [700, 206] width 55 height 23
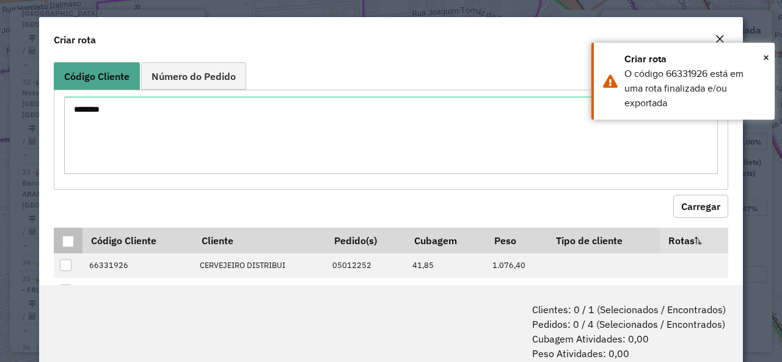
click at [64, 240] on div at bounding box center [68, 242] width 12 height 12
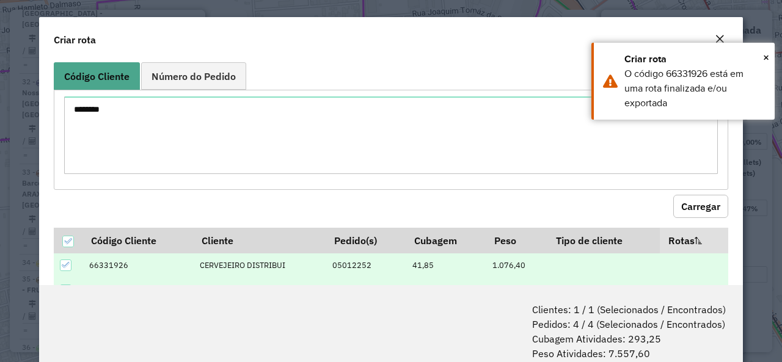
scroll to position [89, 0]
select select "**********"
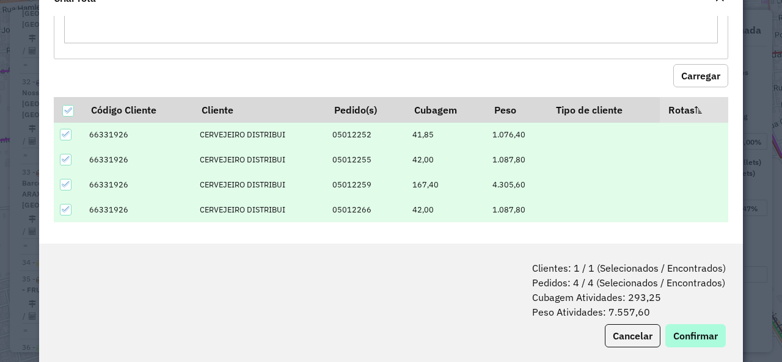
scroll to position [61, 0]
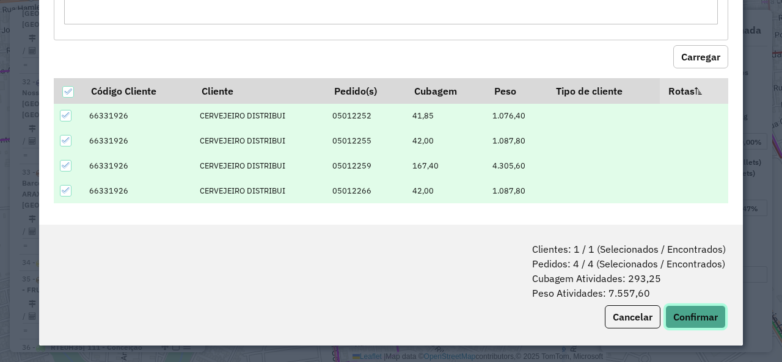
click at [697, 322] on button "Confirmar" at bounding box center [696, 317] width 61 height 23
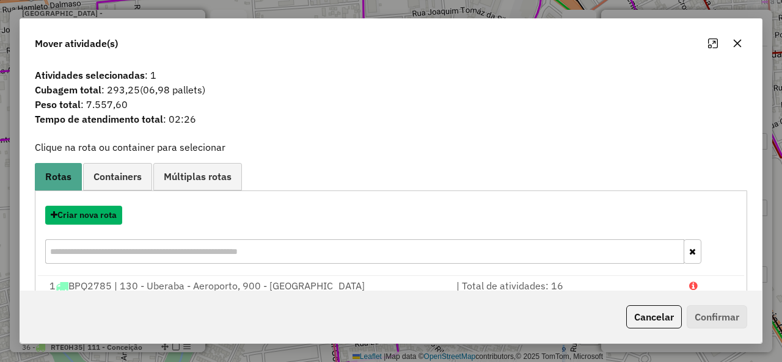
click at [85, 214] on button "Criar nova rota" at bounding box center [83, 215] width 77 height 19
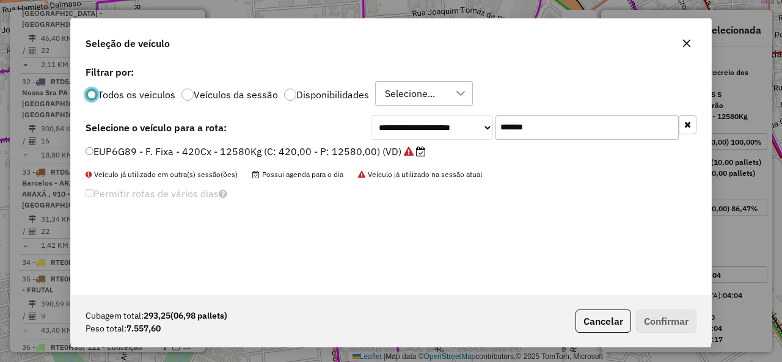
scroll to position [7, 4]
click at [578, 120] on input "*******" at bounding box center [587, 127] width 183 height 24
paste input "text"
type input "*******"
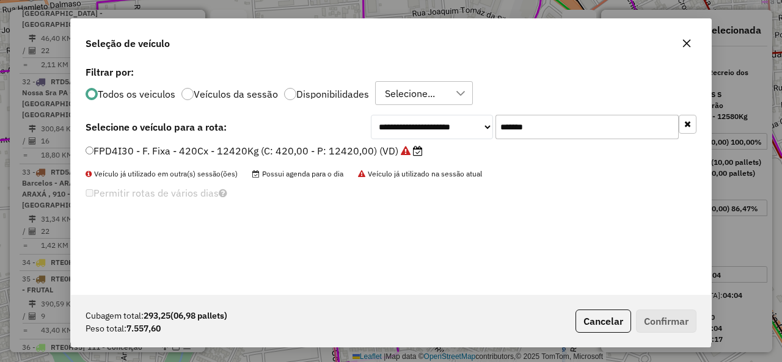
drag, startPoint x: 154, startPoint y: 149, endPoint x: 442, endPoint y: 194, distance: 292.1
click at [155, 149] on label "FPD4I30 - F. Fixa - 420Cx - 12420Kg (C: 420,00 - P: 12420,00) (VD)" at bounding box center [254, 151] width 337 height 15
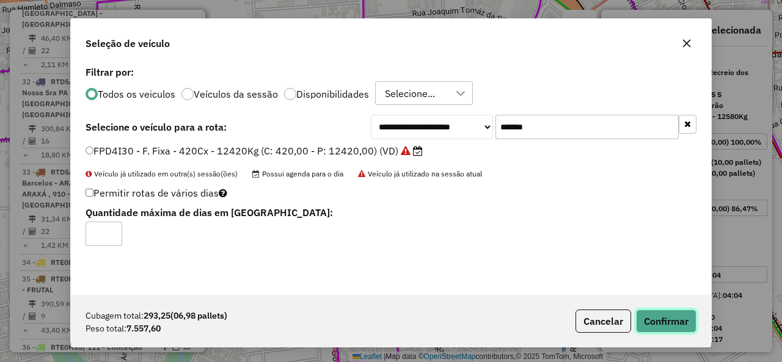
click at [650, 327] on button "Confirmar" at bounding box center [666, 321] width 61 height 23
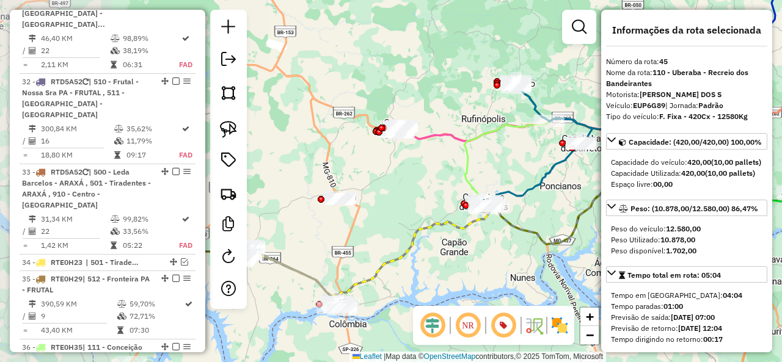
drag, startPoint x: 351, startPoint y: 249, endPoint x: 554, endPoint y: 216, distance: 206.2
click at [554, 216] on div "Janela de atendimento Grade de atendimento Capacidade Transportadoras Veículos …" at bounding box center [391, 181] width 782 height 362
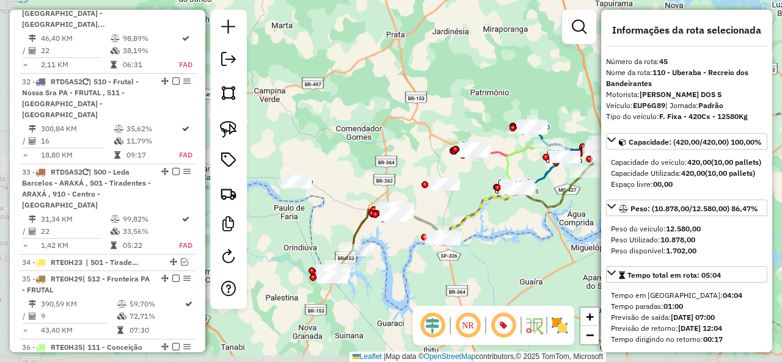
drag, startPoint x: 329, startPoint y: 283, endPoint x: 397, endPoint y: 265, distance: 70.9
click at [397, 265] on div "Janela de atendimento Grade de atendimento Capacidade Transportadoras Veículos …" at bounding box center [391, 181] width 782 height 362
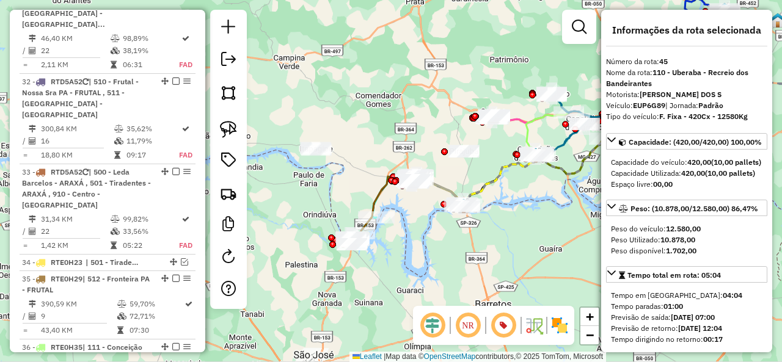
drag, startPoint x: 324, startPoint y: 214, endPoint x: 337, endPoint y: 188, distance: 29.2
click at [336, 185] on div "Janela de atendimento Grade de atendimento Capacidade Transportadoras Veículos …" at bounding box center [391, 181] width 782 height 362
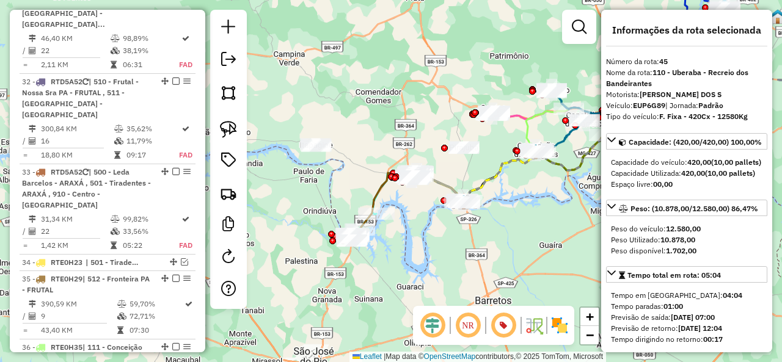
click at [582, 13] on div at bounding box center [579, 27] width 34 height 34
click at [579, 23] on em at bounding box center [579, 27] width 15 height 15
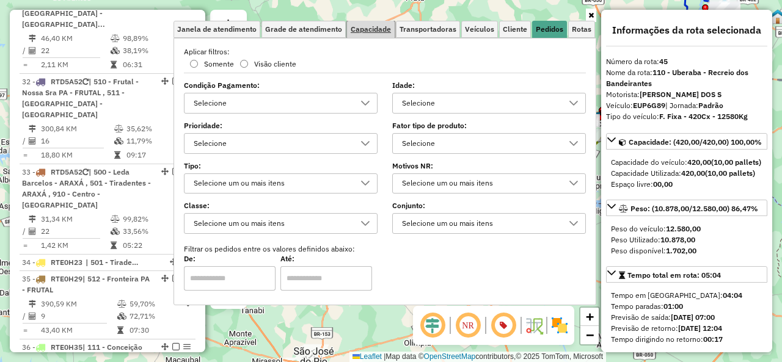
click at [381, 28] on span "Capacidade" at bounding box center [371, 29] width 40 height 7
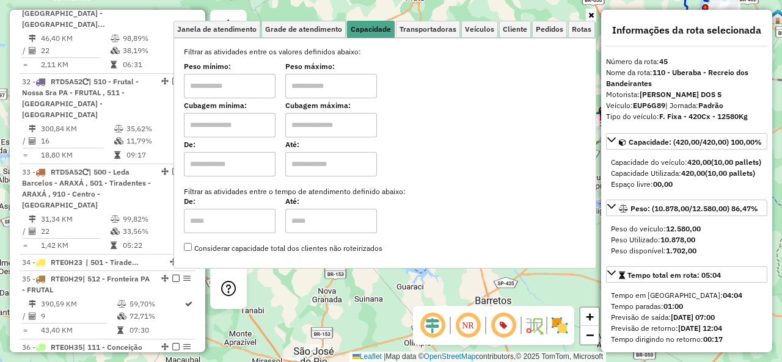
click at [236, 131] on input "text" at bounding box center [230, 125] width 92 height 24
type input "****"
click at [593, 12] on icon at bounding box center [592, 15] width 6 height 7
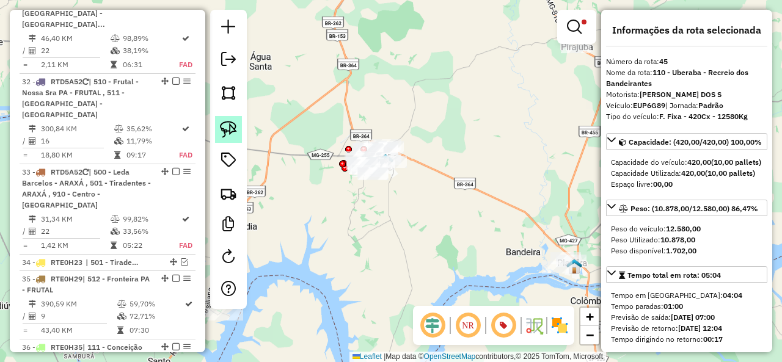
click at [231, 120] on link at bounding box center [228, 129] width 27 height 27
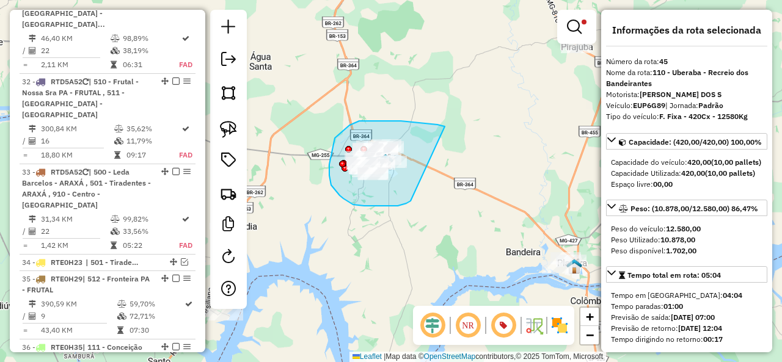
drag, startPoint x: 401, startPoint y: 121, endPoint x: 411, endPoint y: 201, distance: 80.7
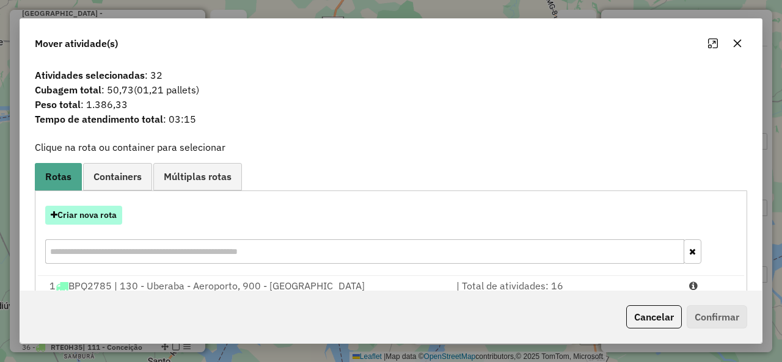
click at [109, 212] on button "Criar nova rota" at bounding box center [83, 215] width 77 height 19
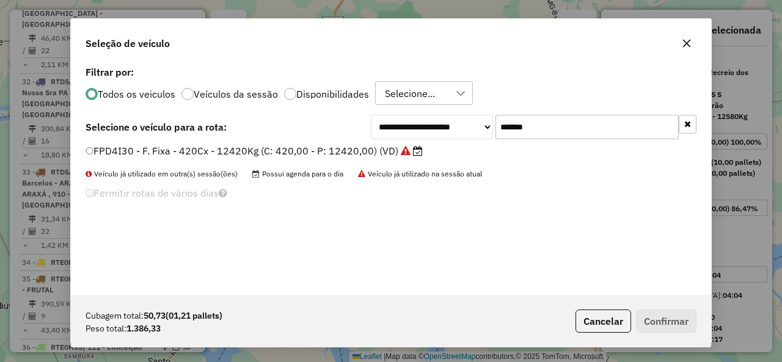
click at [606, 122] on input "*******" at bounding box center [587, 127] width 183 height 24
drag, startPoint x: 606, startPoint y: 122, endPoint x: 512, endPoint y: 152, distance: 99.0
click at [605, 122] on input "*******" at bounding box center [587, 127] width 183 height 24
paste input "text"
type input "*******"
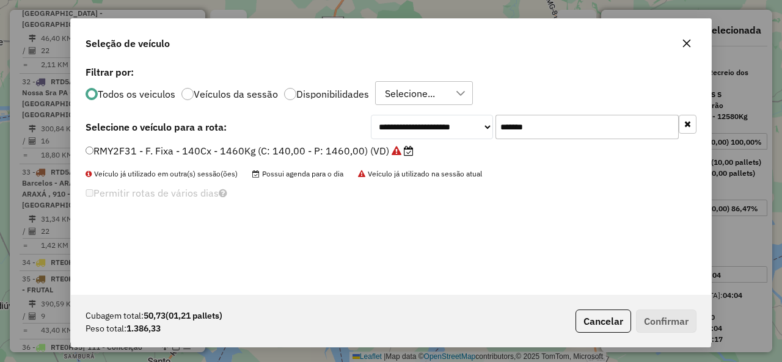
click at [167, 160] on div "RMY2F31 - F. Fixa - 140Cx - 1460Kg (C: 140,00 - P: 1460,00) (VD)" at bounding box center [391, 156] width 626 height 24
click at [117, 151] on label "RMY2F31 - F. Fixa - 140Cx - 1460Kg (C: 140,00 - P: 1460,00) (VD)" at bounding box center [250, 151] width 328 height 15
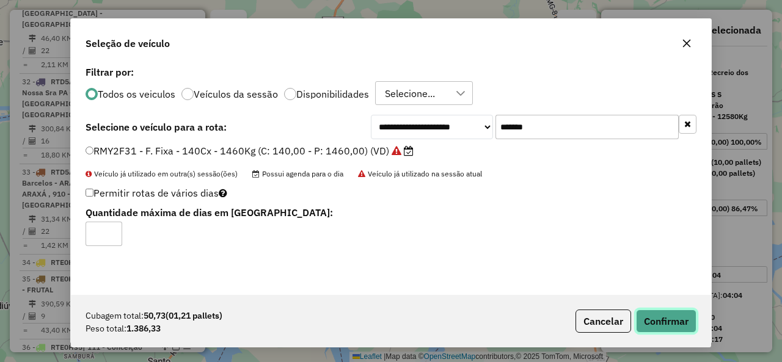
click at [676, 323] on button "Confirmar" at bounding box center [666, 321] width 61 height 23
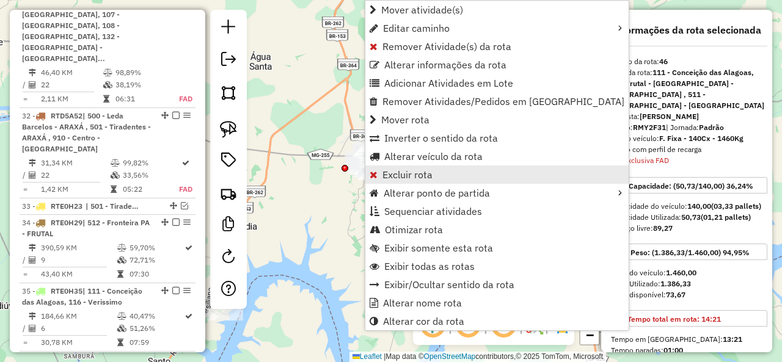
scroll to position [3961, 0]
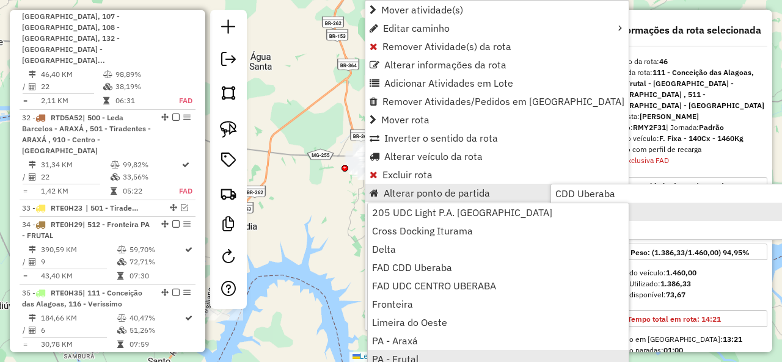
click at [452, 356] on link "PA - Frutal" at bounding box center [498, 359] width 261 height 18
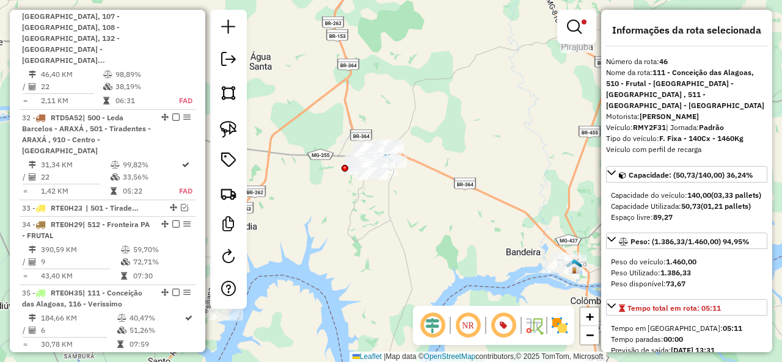
click at [576, 20] on em at bounding box center [574, 27] width 15 height 15
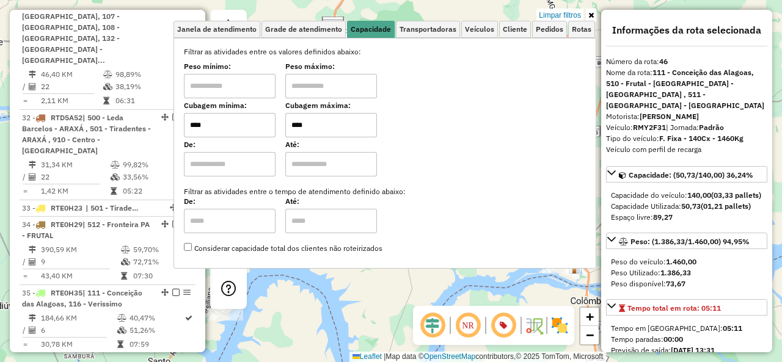
drag, startPoint x: 315, startPoint y: 127, endPoint x: 282, endPoint y: 123, distance: 33.2
click at [282, 123] on div "Cubagem mínima: **** Cubagem máxima: ****" at bounding box center [385, 120] width 402 height 34
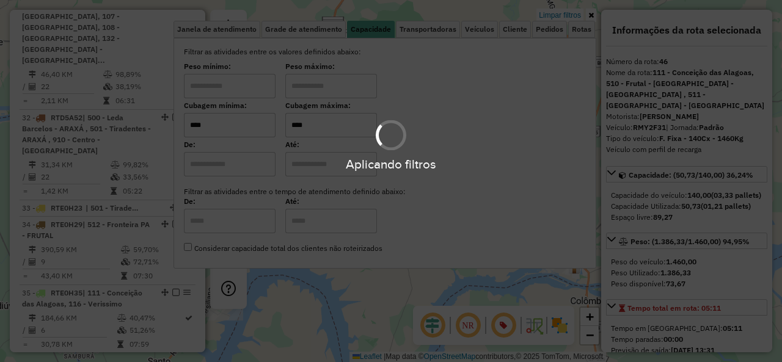
type input "****"
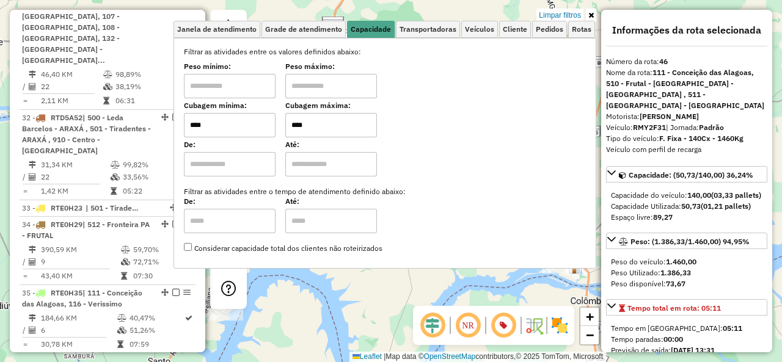
click at [594, 13] on link at bounding box center [591, 15] width 10 height 13
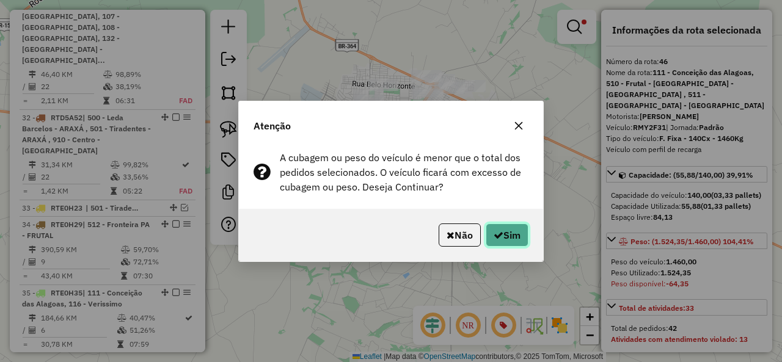
click at [510, 231] on button "Sim" at bounding box center [507, 235] width 43 height 23
select select "**********"
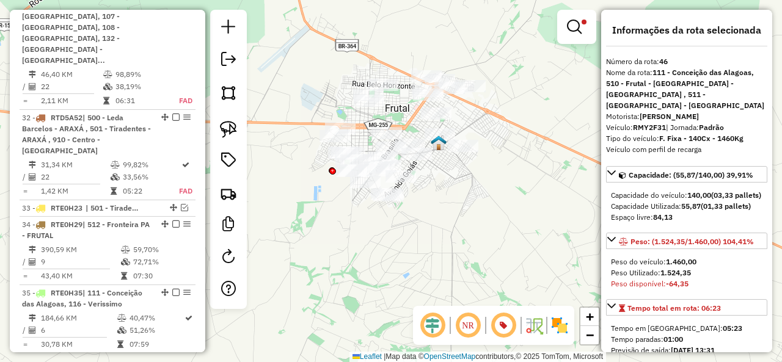
click at [577, 28] on em at bounding box center [574, 27] width 15 height 15
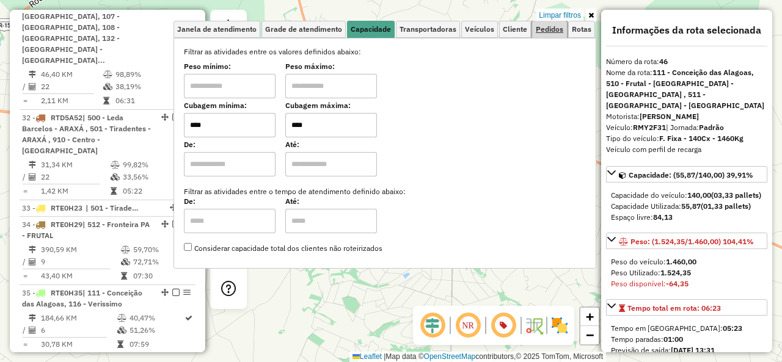
click at [548, 30] on span "Pedidos" at bounding box center [550, 29] width 28 height 7
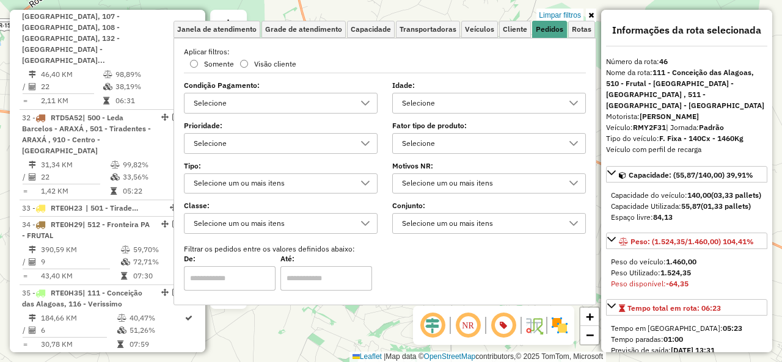
click at [413, 142] on div "Selecione" at bounding box center [480, 144] width 164 height 20
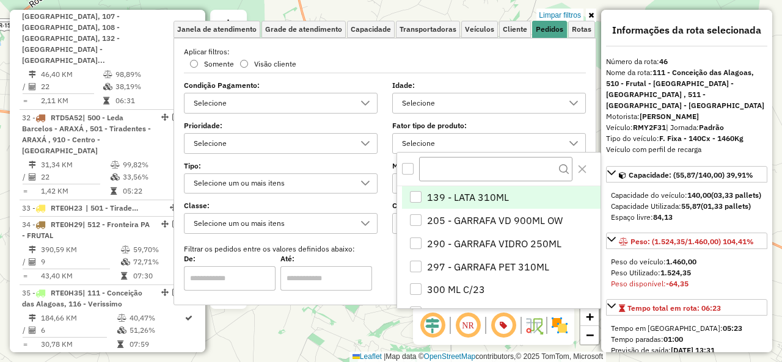
scroll to position [7, 42]
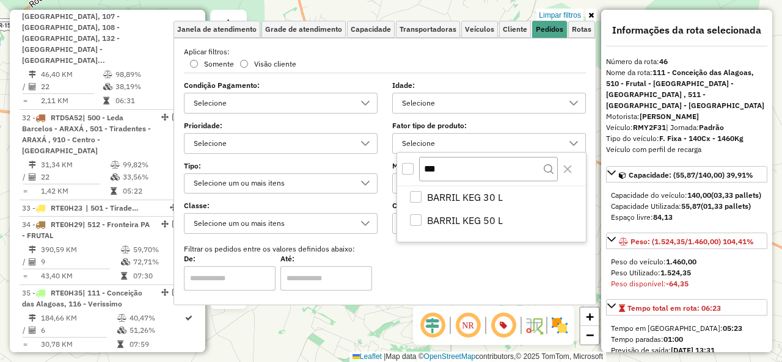
type input "***"
click at [405, 175] on div "***" at bounding box center [491, 169] width 189 height 33
click at [408, 167] on div "All items unselected" at bounding box center [408, 169] width 12 height 12
click at [568, 163] on button "Close" at bounding box center [568, 170] width 20 height 20
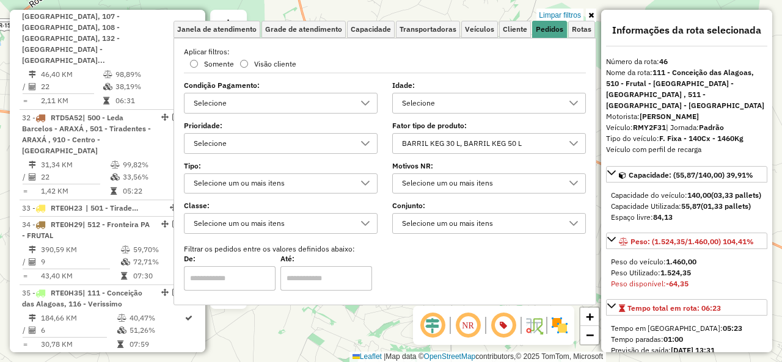
click at [592, 14] on icon at bounding box center [592, 15] width 6 height 7
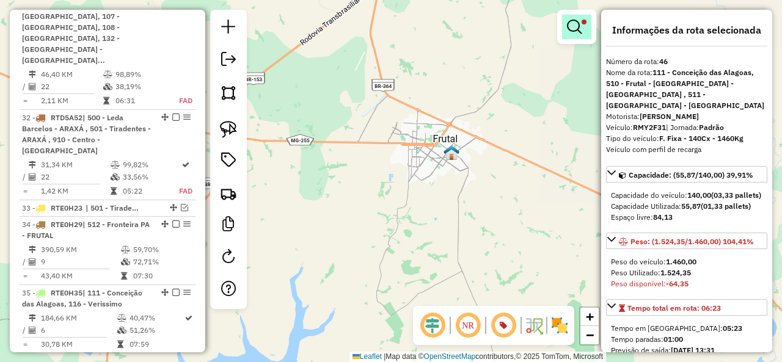
click at [571, 31] on em at bounding box center [574, 27] width 15 height 15
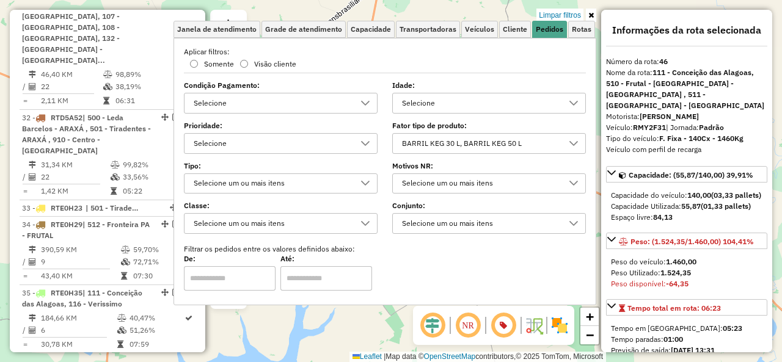
click at [405, 142] on div "BARRIL KEG 30 L, BARRIL KEG 50 L" at bounding box center [480, 144] width 164 height 20
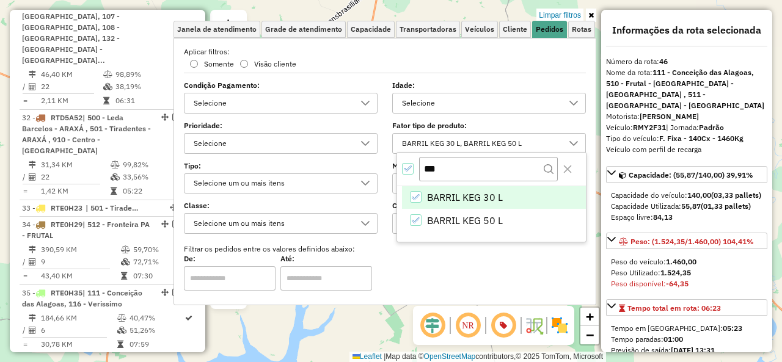
click at [405, 174] on div at bounding box center [408, 169] width 12 height 12
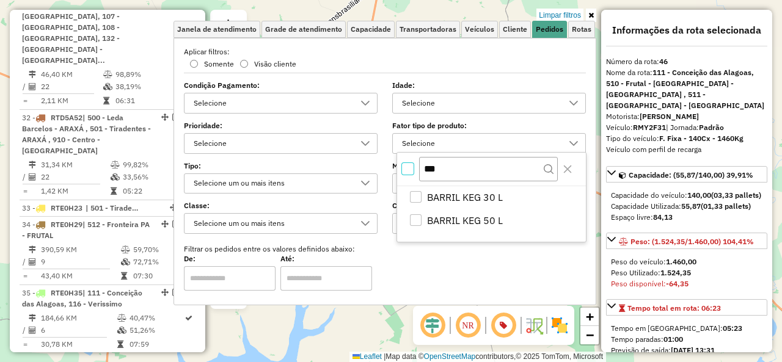
drag, startPoint x: 568, startPoint y: 168, endPoint x: 589, endPoint y: 88, distance: 82.9
click at [570, 166] on icon "Close" at bounding box center [568, 169] width 10 height 10
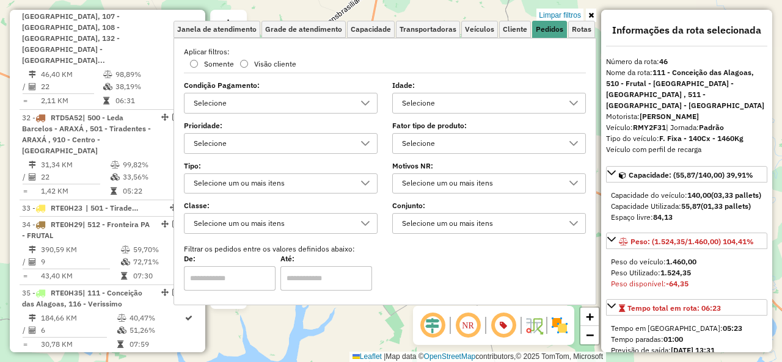
click at [592, 14] on icon at bounding box center [592, 15] width 6 height 7
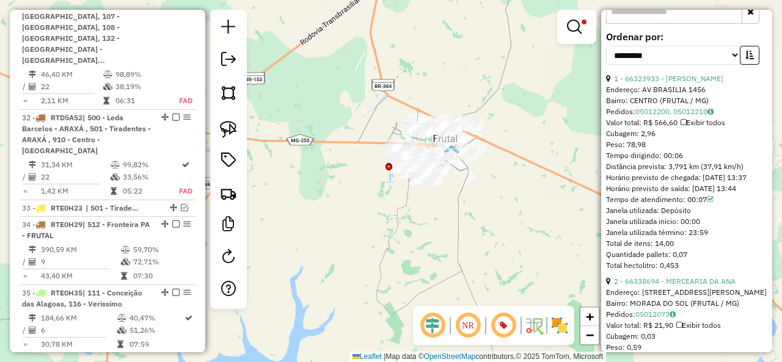
scroll to position [611, 0]
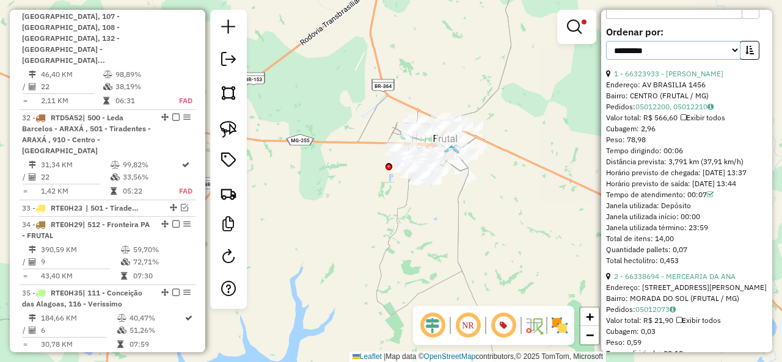
drag, startPoint x: 720, startPoint y: 46, endPoint x: 715, endPoint y: 53, distance: 8.8
click at [720, 46] on select "**********" at bounding box center [673, 50] width 134 height 19
select select "*********"
click at [606, 41] on select "**********" at bounding box center [673, 50] width 134 height 19
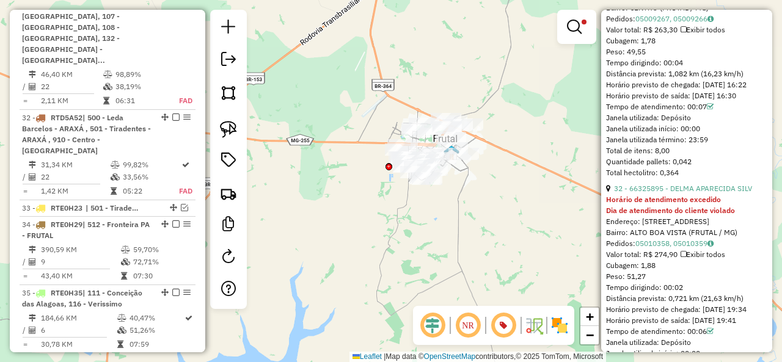
scroll to position [4278, 0]
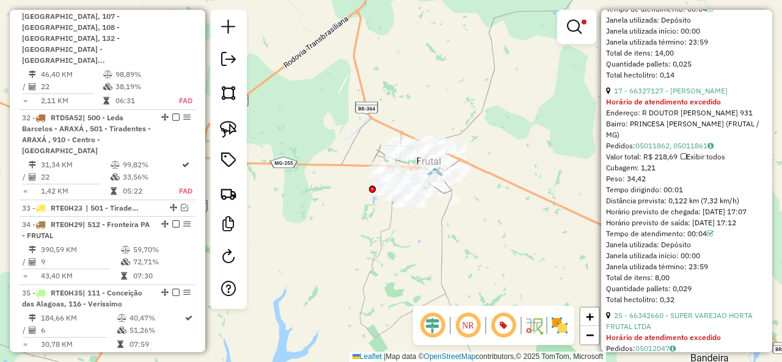
scroll to position [3620, 0]
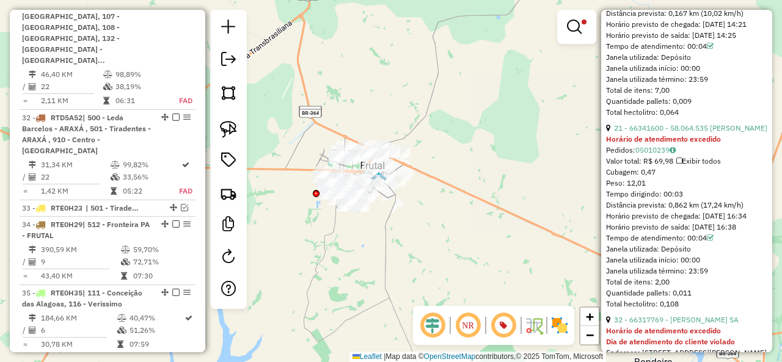
scroll to position [2567, 0]
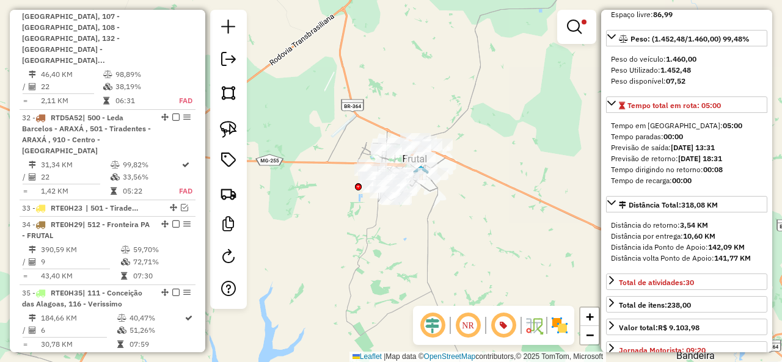
scroll to position [0, 0]
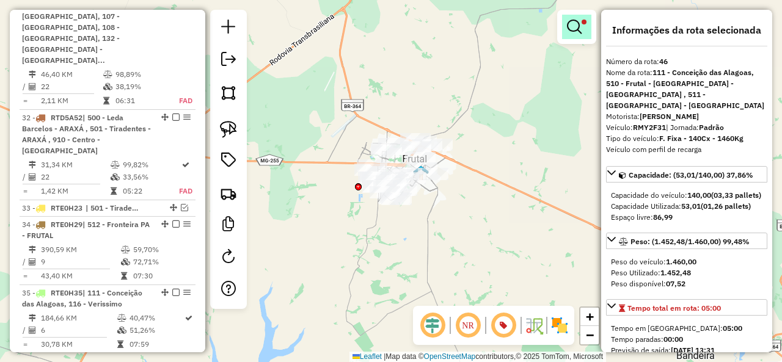
click at [579, 24] on em at bounding box center [574, 27] width 15 height 15
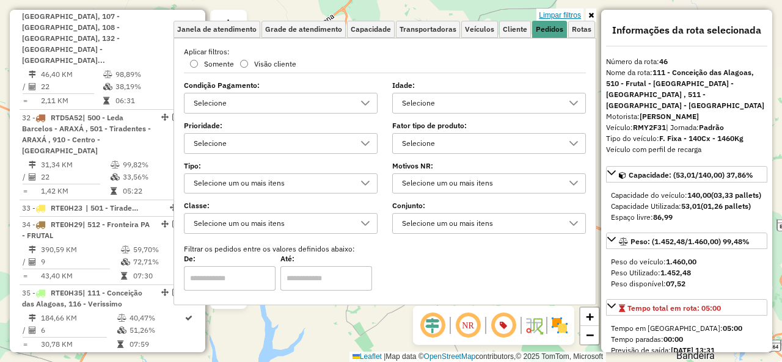
click at [577, 15] on link "Limpar filtros" at bounding box center [560, 15] width 47 height 13
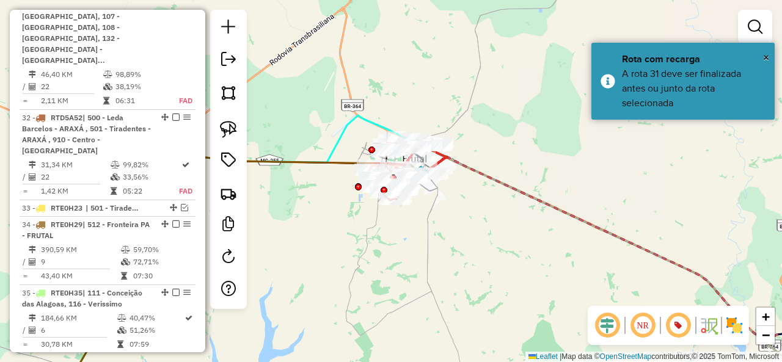
scroll to position [3473, 0]
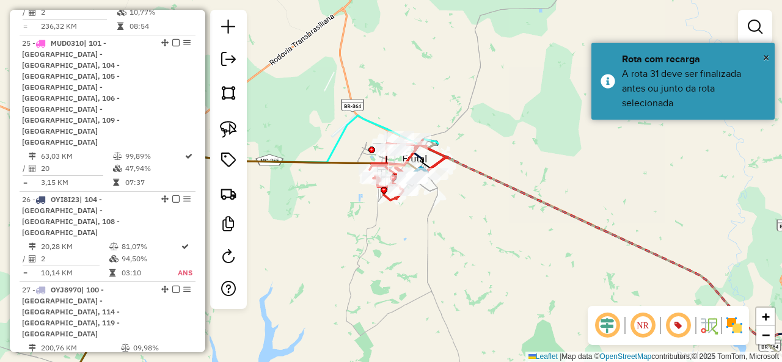
select select "*********"
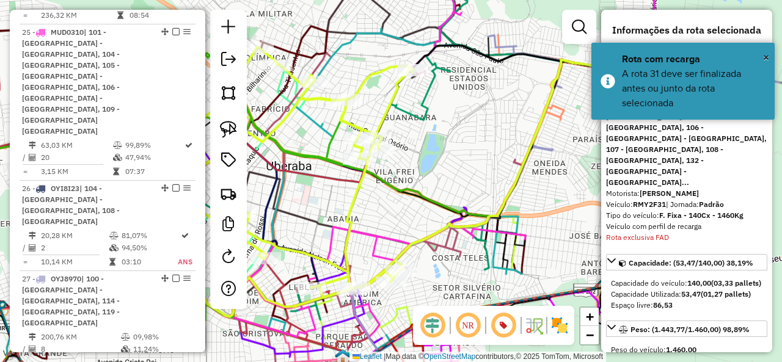
scroll to position [3150, 0]
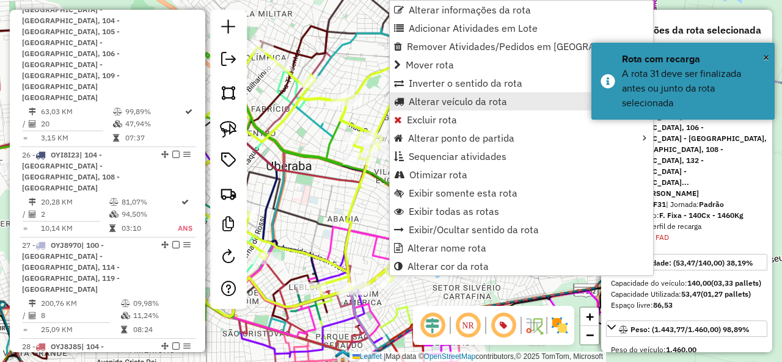
click at [479, 101] on span "Alterar veículo da rota" at bounding box center [458, 102] width 98 height 10
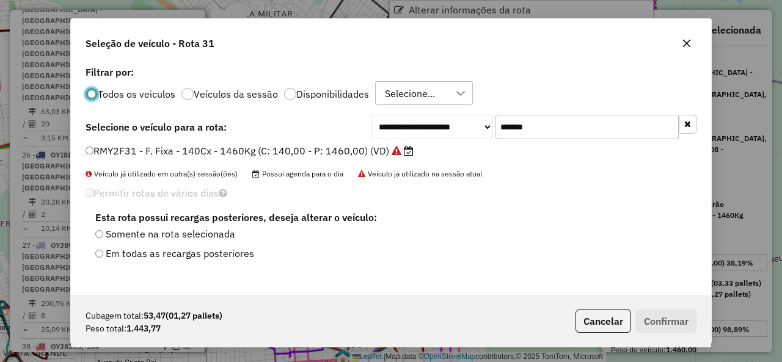
scroll to position [7, 4]
click at [558, 122] on input "*******" at bounding box center [587, 127] width 183 height 24
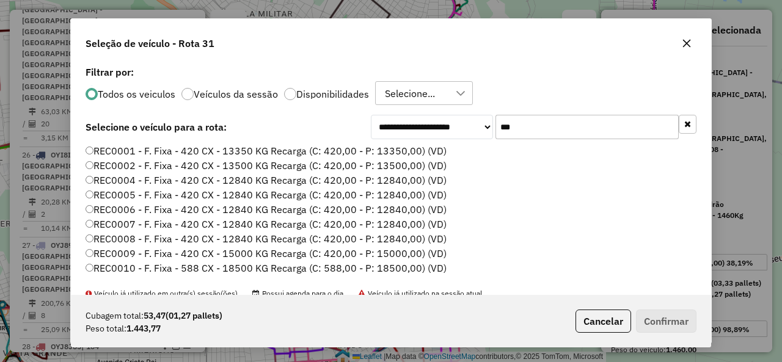
type input "***"
click at [107, 191] on label "REC0005 - F. Fixa - 420 CX - 12840 KG Recarga (C: 420,00 - P: 12840,00) (VD)" at bounding box center [266, 195] width 361 height 15
click at [675, 318] on button "Confirmar" at bounding box center [666, 321] width 61 height 23
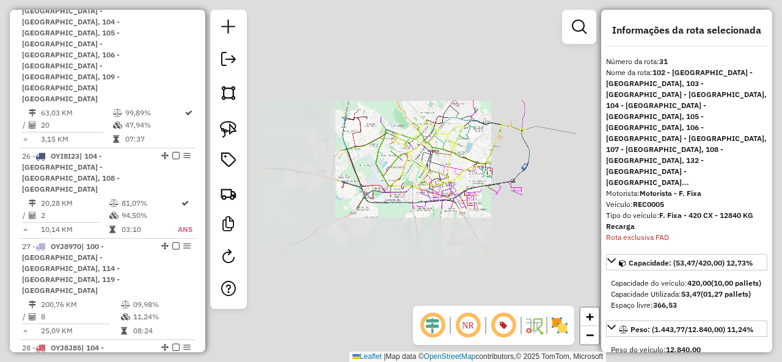
scroll to position [3150, 0]
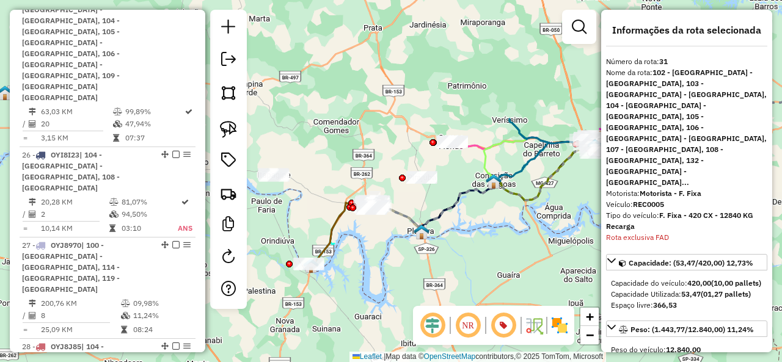
drag, startPoint x: 367, startPoint y: 207, endPoint x: 475, endPoint y: 199, distance: 108.5
click at [475, 199] on g at bounding box center [549, 131] width 860 height 277
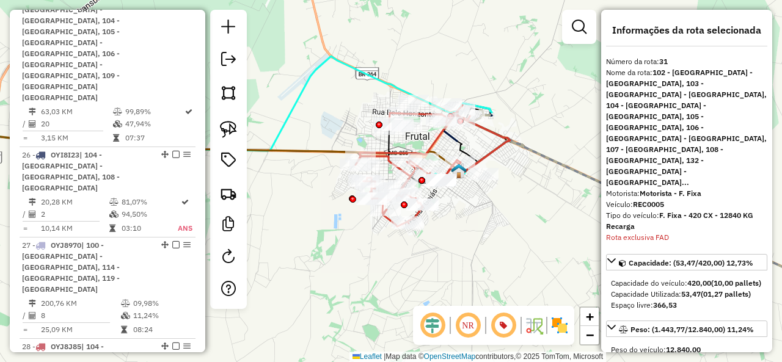
click at [504, 135] on icon at bounding box center [433, 166] width 155 height 122
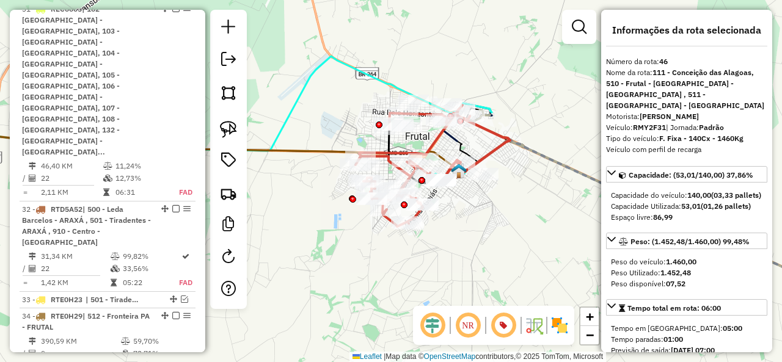
scroll to position [3950, 0]
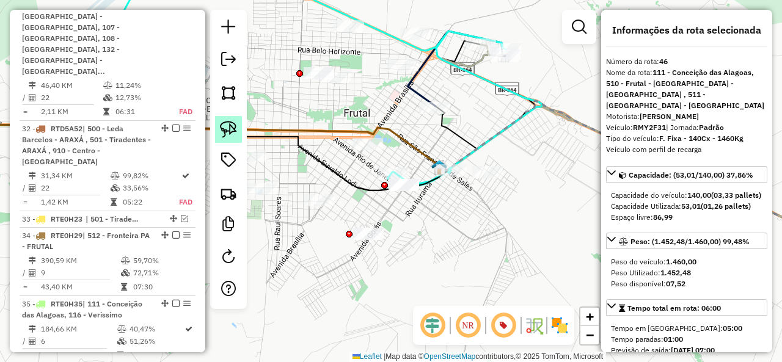
click at [217, 116] on link at bounding box center [228, 129] width 27 height 27
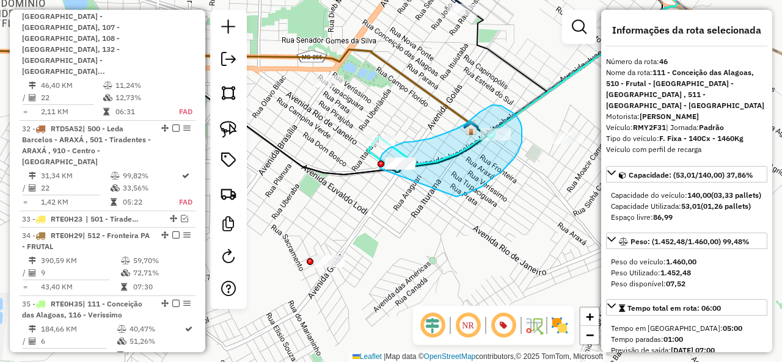
drag, startPoint x: 472, startPoint y: 191, endPoint x: 385, endPoint y: 183, distance: 87.8
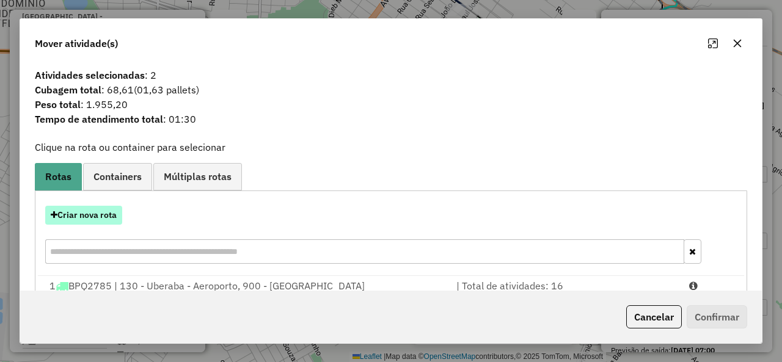
click at [101, 213] on button "Criar nova rota" at bounding box center [83, 215] width 77 height 19
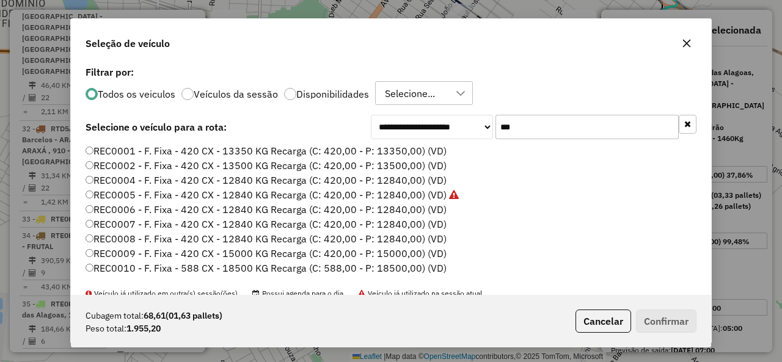
scroll to position [7, 4]
click at [538, 131] on input "***" at bounding box center [587, 127] width 183 height 24
drag, startPoint x: 538, startPoint y: 131, endPoint x: 436, endPoint y: 152, distance: 103.6
click at [538, 131] on input "***" at bounding box center [587, 127] width 183 height 24
paste input "****"
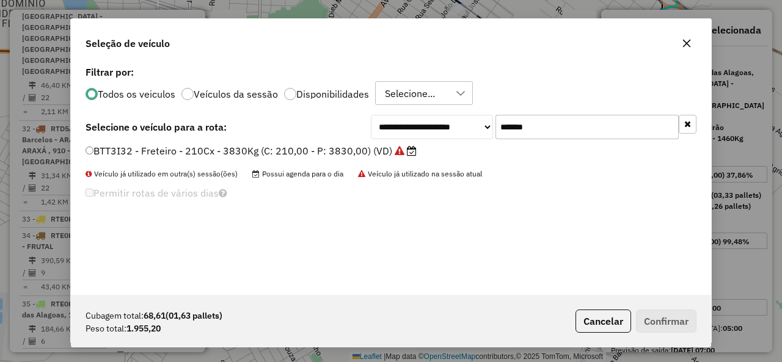
type input "*******"
click at [216, 158] on label "BTT3I32 - Freteiro - 210Cx - 3830Kg (C: 210,00 - P: 3830,00) (VD)" at bounding box center [251, 151] width 331 height 15
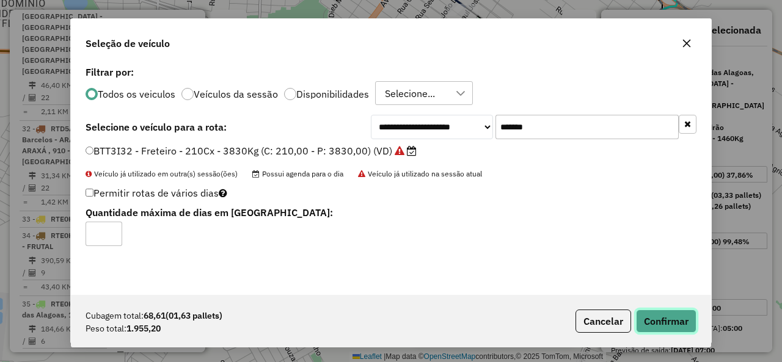
click at [680, 323] on button "Confirmar" at bounding box center [666, 321] width 61 height 23
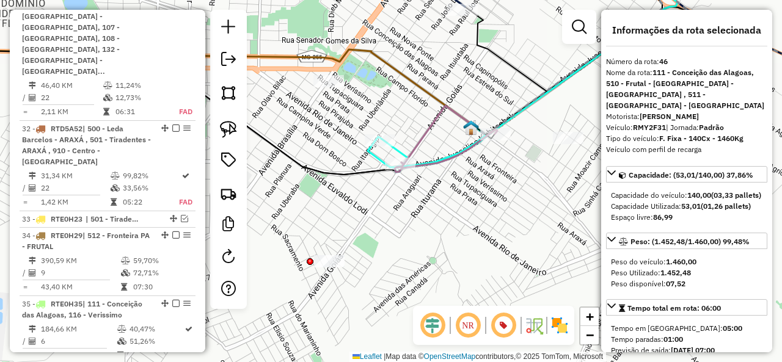
click at [420, 135] on icon at bounding box center [438, 135] width 72 height 59
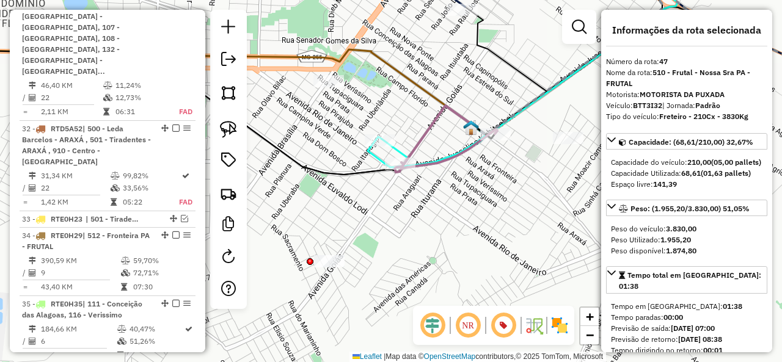
scroll to position [3967, 0]
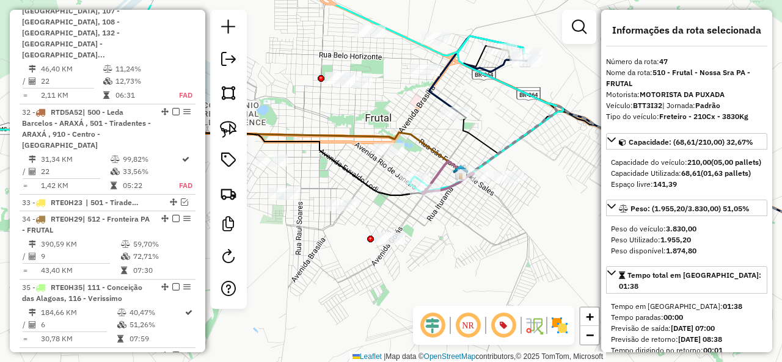
drag, startPoint x: 427, startPoint y: 219, endPoint x: 378, endPoint y: 171, distance: 68.3
click at [423, 238] on div "Janela de atendimento Grade de atendimento Capacidade Transportadoras Veículos …" at bounding box center [391, 181] width 782 height 362
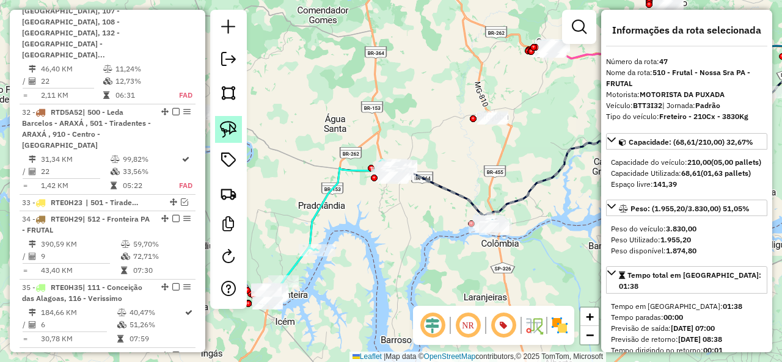
click at [229, 122] on img at bounding box center [228, 129] width 17 height 17
drag, startPoint x: 488, startPoint y: 152, endPoint x: 463, endPoint y: 107, distance: 51.4
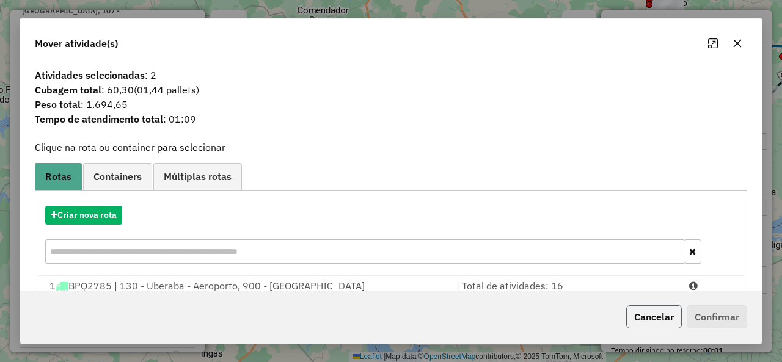
click at [651, 318] on button "Cancelar" at bounding box center [654, 317] width 56 height 23
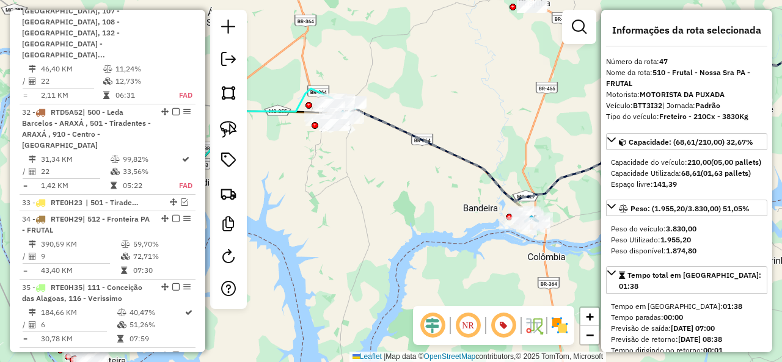
drag, startPoint x: 444, startPoint y: 234, endPoint x: 381, endPoint y: 171, distance: 89.0
click at [381, 171] on div "Janela de atendimento Grade de atendimento Capacidade Transportadoras Veículos …" at bounding box center [391, 181] width 782 height 362
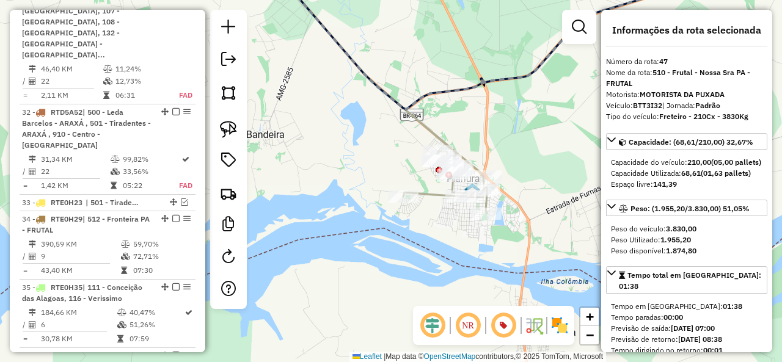
click at [438, 132] on icon at bounding box center [369, 88] width 237 height 249
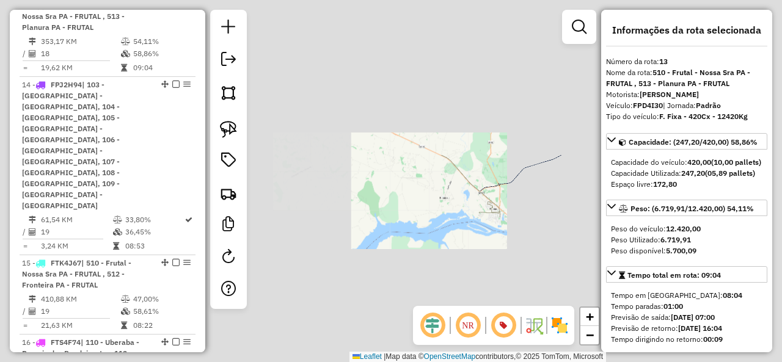
scroll to position [1589, 0]
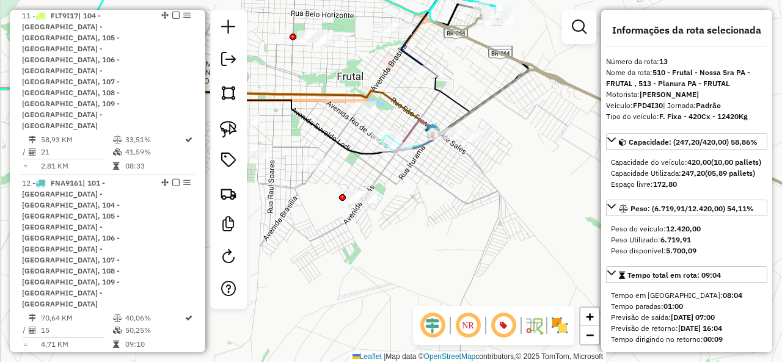
drag, startPoint x: 493, startPoint y: 140, endPoint x: 528, endPoint y: 138, distance: 35.5
click at [528, 138] on div "Janela de atendimento Grade de atendimento Capacidade Transportadoras Veículos …" at bounding box center [391, 181] width 782 height 362
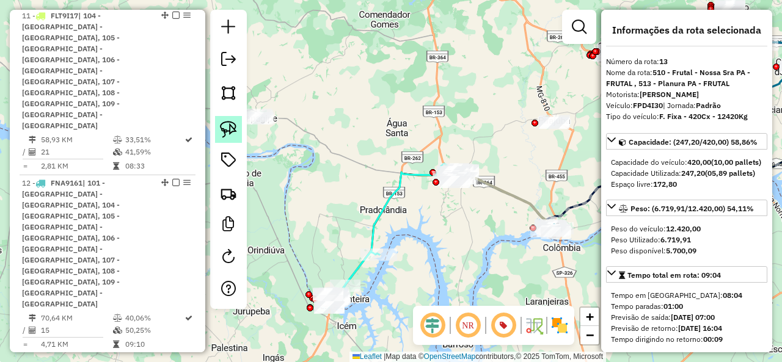
click at [235, 129] on img at bounding box center [228, 129] width 17 height 17
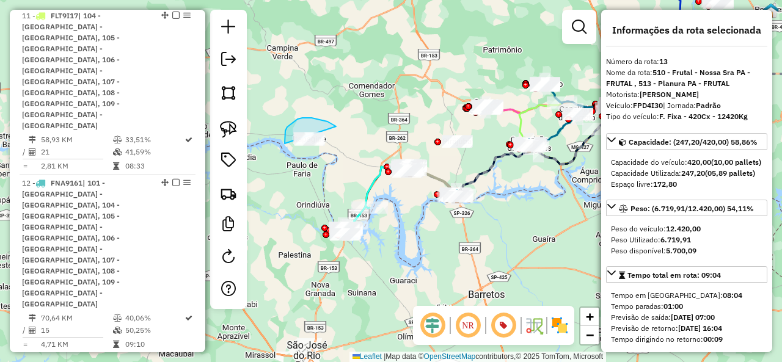
drag, startPoint x: 328, startPoint y: 122, endPoint x: 348, endPoint y: 162, distance: 45.4
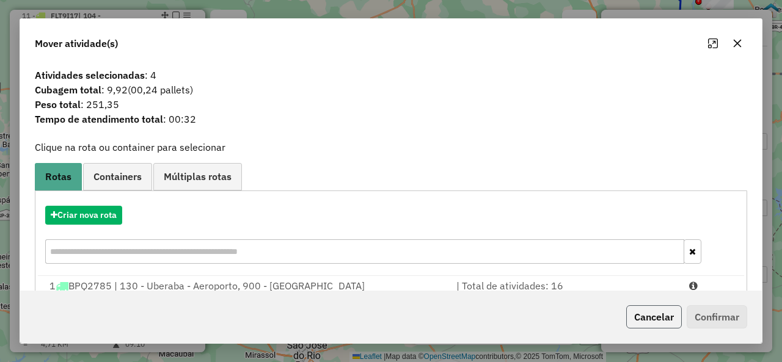
click at [657, 320] on button "Cancelar" at bounding box center [654, 317] width 56 height 23
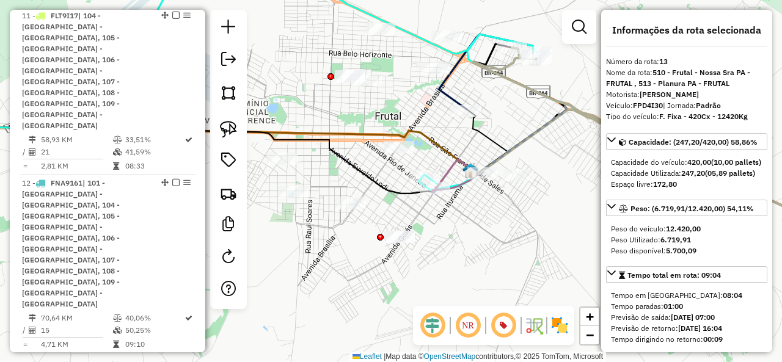
click at [452, 169] on icon at bounding box center [453, 174] width 35 height 29
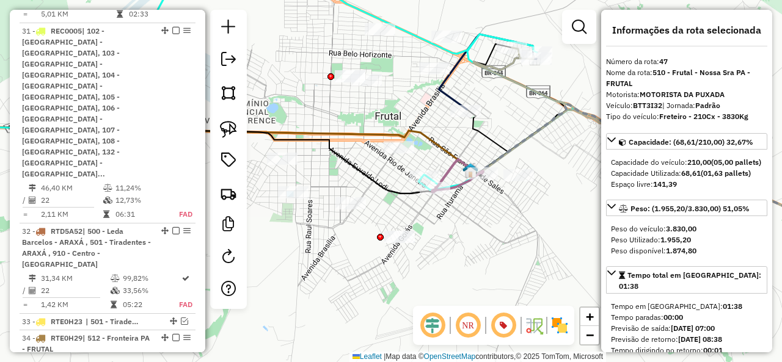
scroll to position [3967, 0]
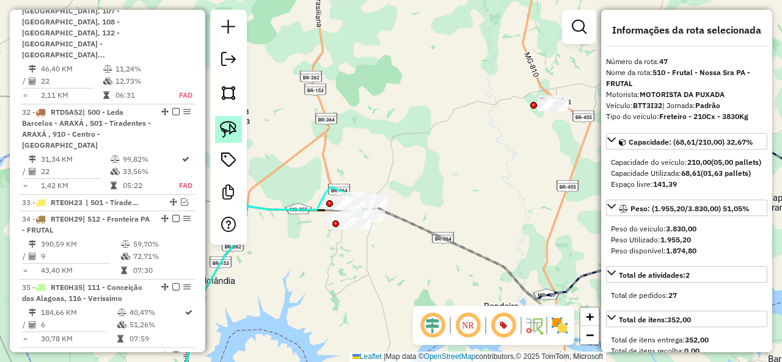
click at [233, 138] on img at bounding box center [228, 129] width 17 height 17
drag, startPoint x: 562, startPoint y: 134, endPoint x: 524, endPoint y: 97, distance: 53.6
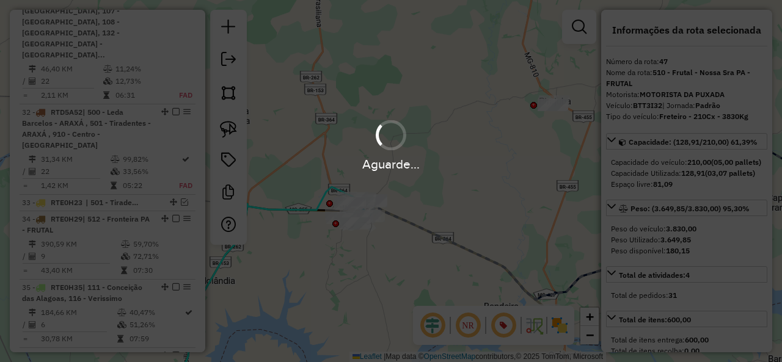
select select "*********"
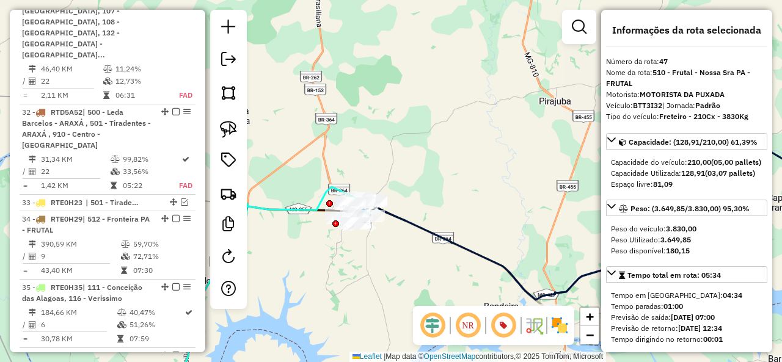
drag, startPoint x: 433, startPoint y: 193, endPoint x: 446, endPoint y: 168, distance: 27.6
click at [446, 168] on div "Janela de atendimento Grade de atendimento Capacidade Transportadoras Veículos …" at bounding box center [391, 181] width 782 height 362
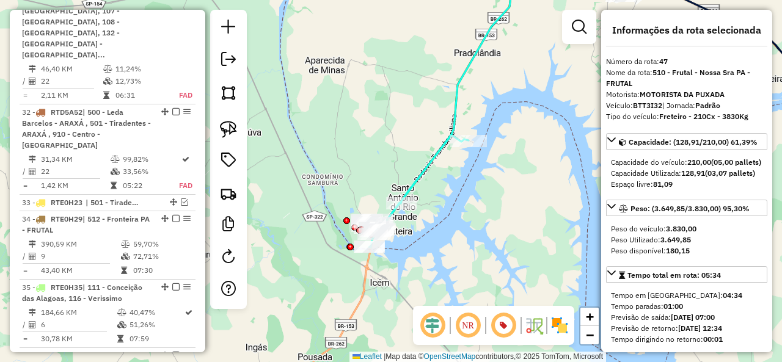
click at [419, 177] on icon at bounding box center [504, 106] width 276 height 284
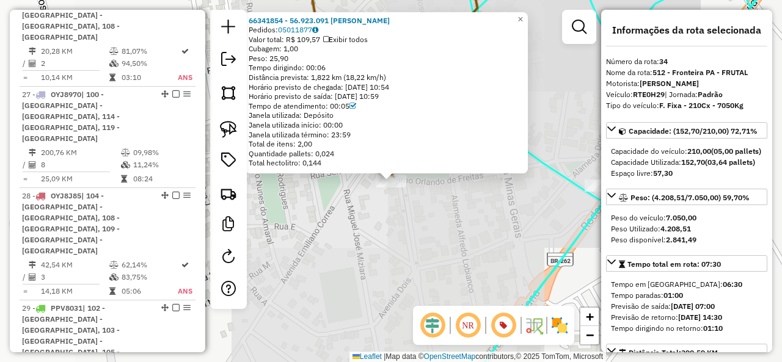
scroll to position [3380, 0]
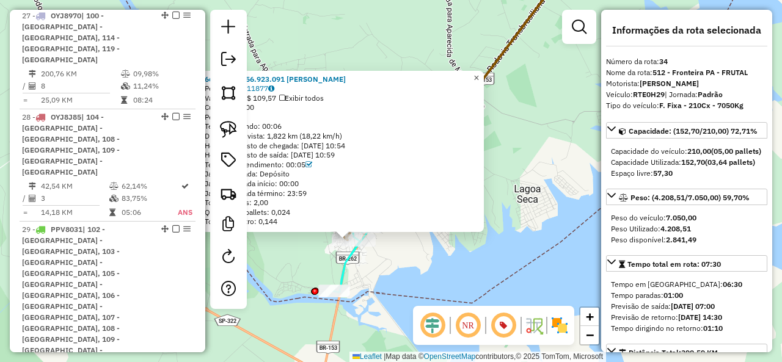
click at [484, 74] on link "×" at bounding box center [476, 78] width 15 height 15
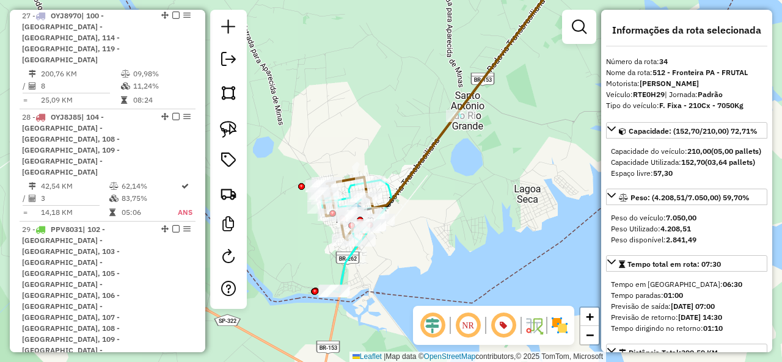
click at [390, 179] on icon at bounding box center [445, 128] width 249 height 329
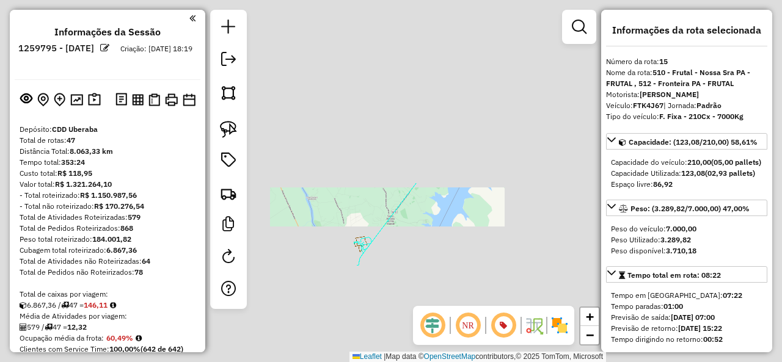
select select "*********"
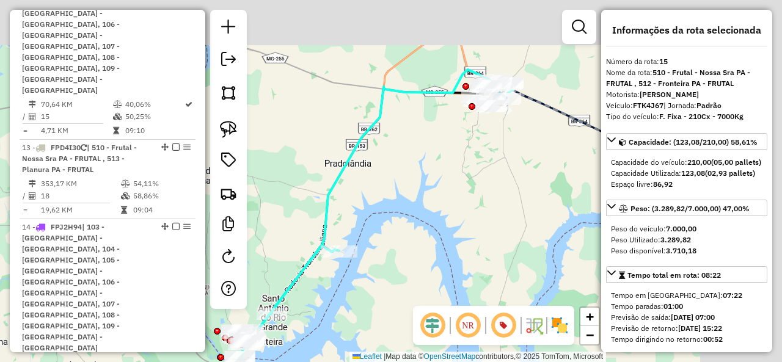
drag, startPoint x: 422, startPoint y: 191, endPoint x: 391, endPoint y: 220, distance: 42.4
click at [391, 220] on div "Janela de atendimento Grade de atendimento Capacidade Transportadoras Veículos …" at bounding box center [391, 181] width 782 height 362
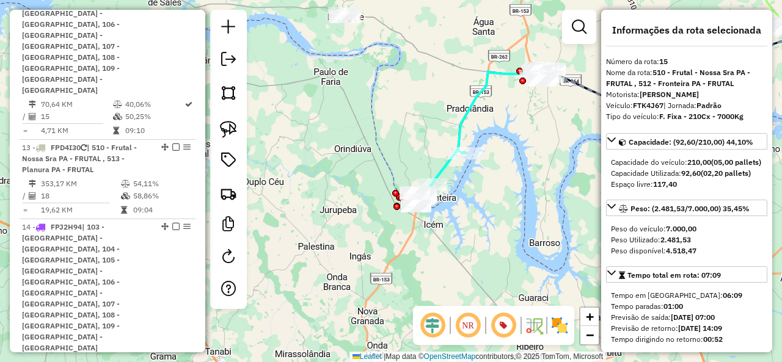
click at [461, 130] on icon at bounding box center [482, 133] width 128 height 125
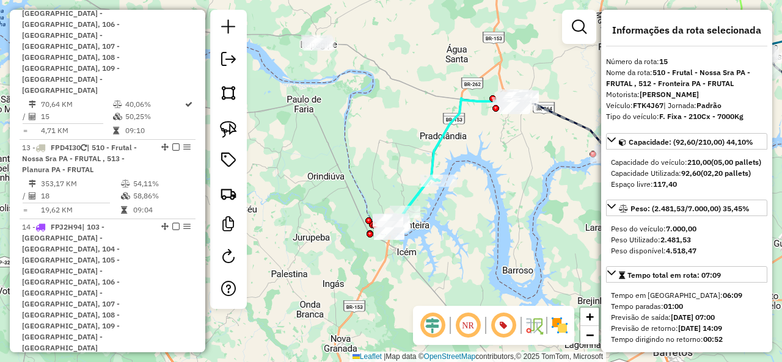
drag, startPoint x: 471, startPoint y: 244, endPoint x: 458, endPoint y: 259, distance: 19.1
click at [459, 259] on div "Janela de atendimento Grade de atendimento Capacidade Transportadoras Veículos …" at bounding box center [391, 181] width 782 height 362
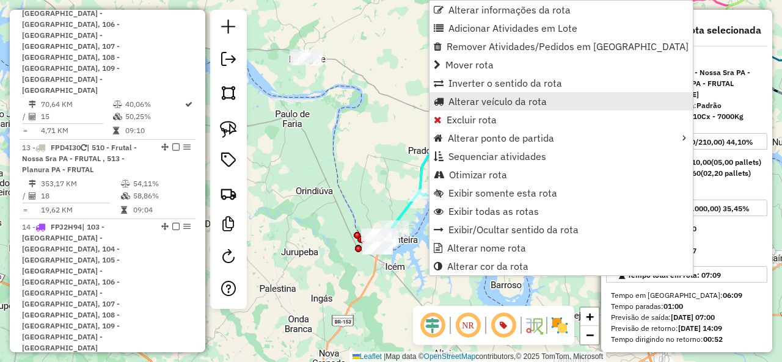
click at [510, 100] on span "Alterar veículo da rota" at bounding box center [498, 102] width 98 height 10
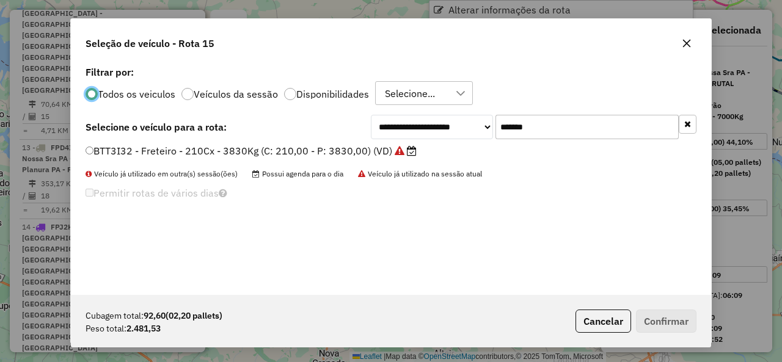
click at [567, 113] on div "**********" at bounding box center [391, 179] width 640 height 232
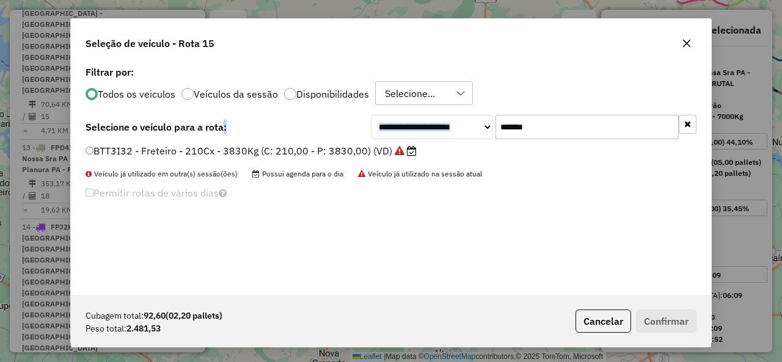
click at [567, 113] on div "**********" at bounding box center [391, 179] width 640 height 232
click at [542, 127] on input "*******" at bounding box center [587, 127] width 183 height 24
paste input "text"
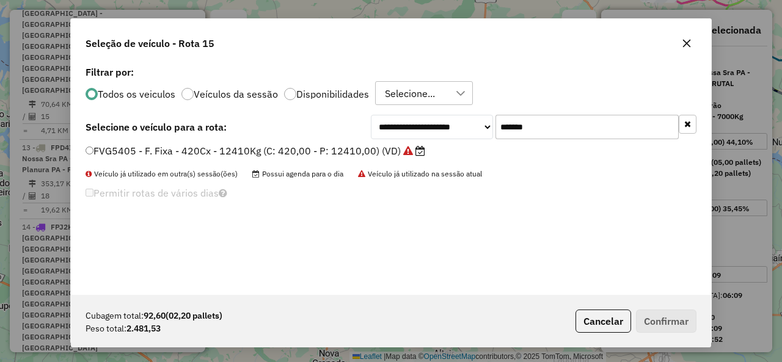
type input "*******"
click at [153, 145] on label "FVG5405 - F. Fixa - 420Cx - 12410Kg (C: 420,00 - P: 12410,00) (VD)" at bounding box center [256, 151] width 340 height 15
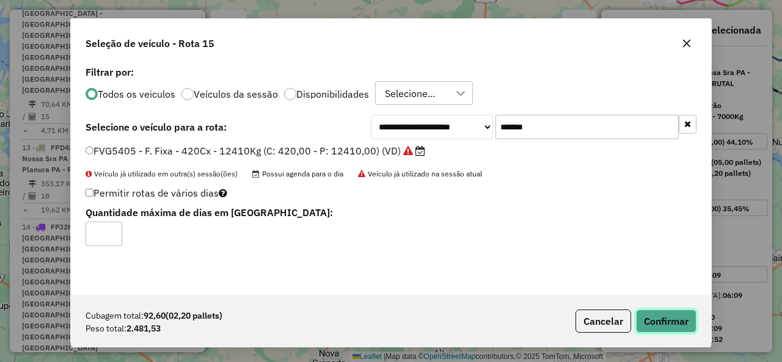
click at [673, 315] on button "Confirmar" at bounding box center [666, 321] width 61 height 23
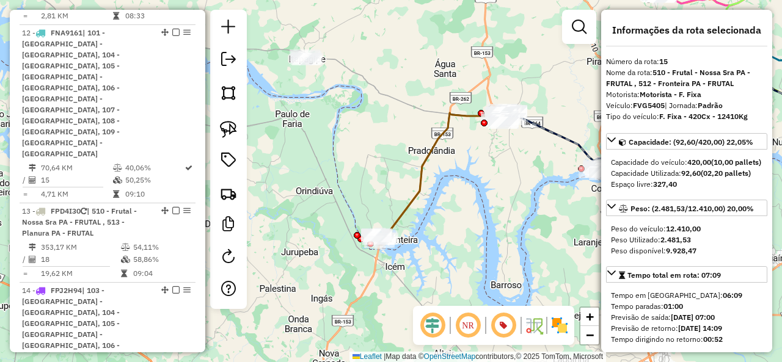
click at [406, 211] on icon at bounding box center [445, 176] width 125 height 126
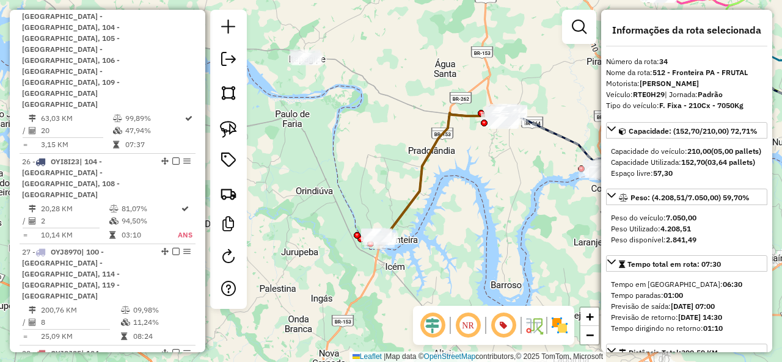
scroll to position [3317, 0]
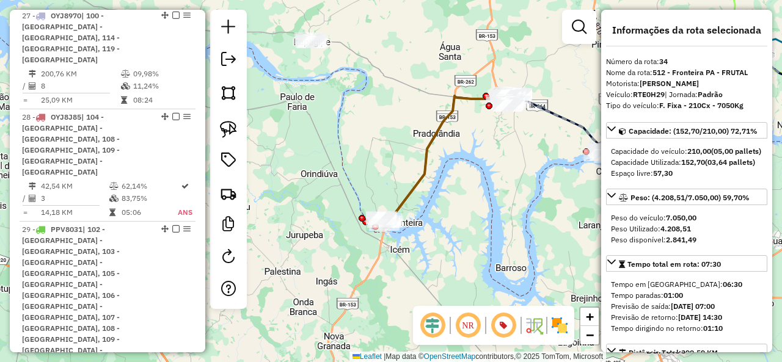
drag, startPoint x: 406, startPoint y: 207, endPoint x: 411, endPoint y: 190, distance: 17.2
click at [411, 190] on icon at bounding box center [449, 159] width 125 height 126
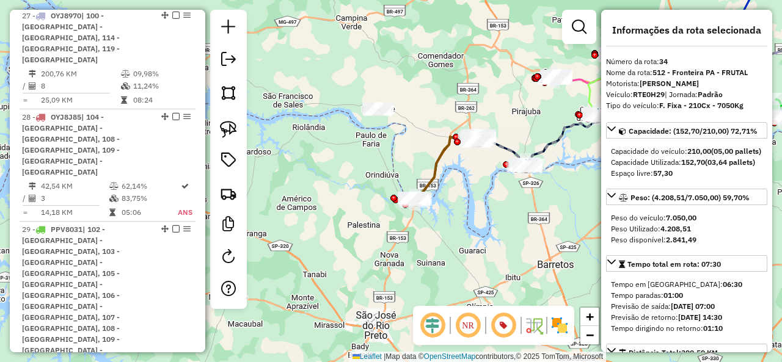
click at [431, 183] on icon at bounding box center [448, 168] width 62 height 63
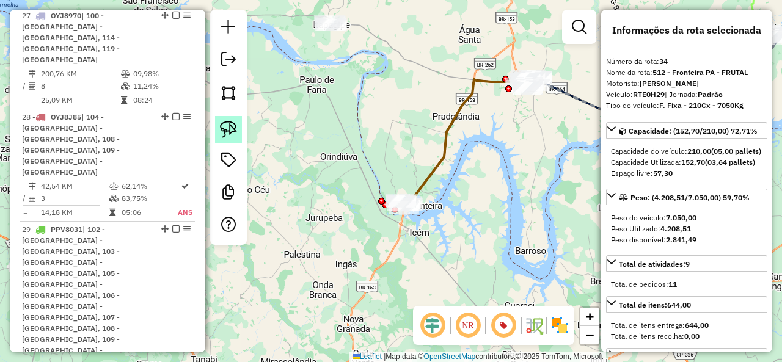
click at [237, 122] on link at bounding box center [228, 129] width 27 height 27
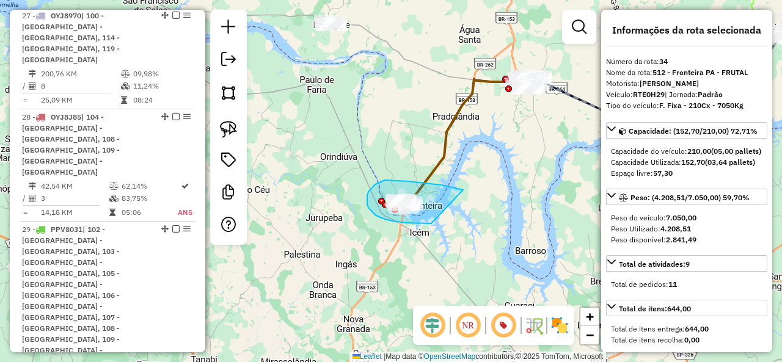
drag, startPoint x: 392, startPoint y: 180, endPoint x: 431, endPoint y: 224, distance: 58.4
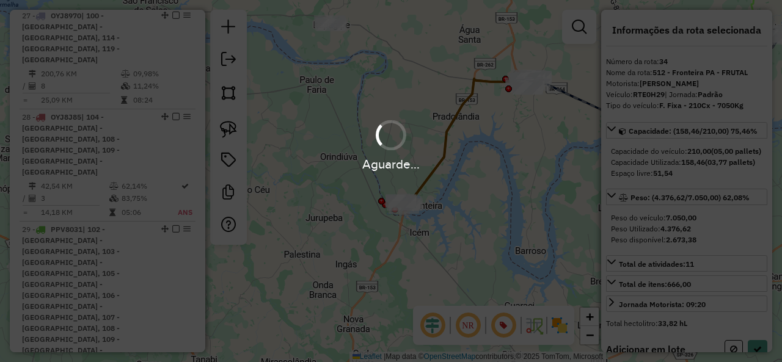
select select "*********"
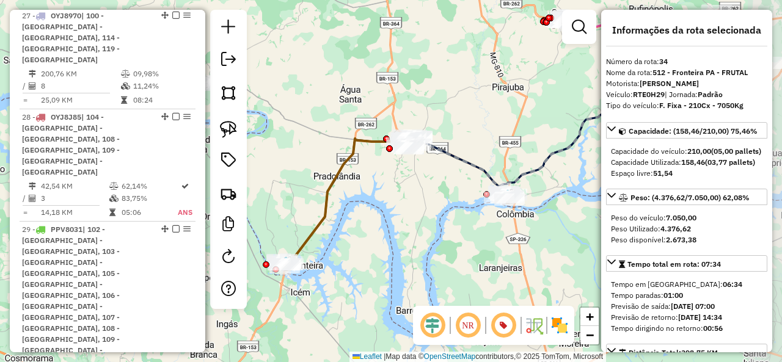
drag, startPoint x: 441, startPoint y: 202, endPoint x: 358, endPoint y: 229, distance: 87.0
click at [359, 233] on div "Janela de atendimento Grade de atendimento Capacidade Transportadoras Veículos …" at bounding box center [391, 181] width 782 height 362
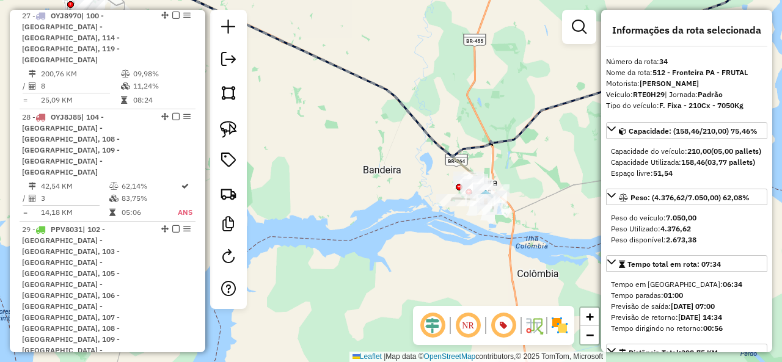
click at [471, 164] on icon at bounding box center [304, 86] width 377 height 245
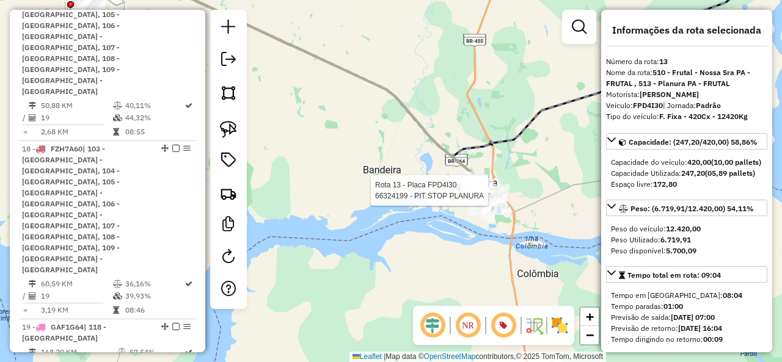
scroll to position [1589, 0]
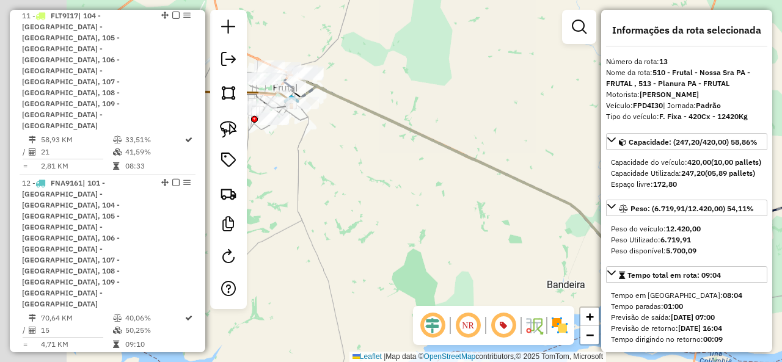
drag, startPoint x: 348, startPoint y: 189, endPoint x: 501, endPoint y: 262, distance: 169.2
click at [533, 299] on div "Janela de atendimento Grade de atendimento Capacidade Transportadoras Veículos …" at bounding box center [391, 181] width 782 height 362
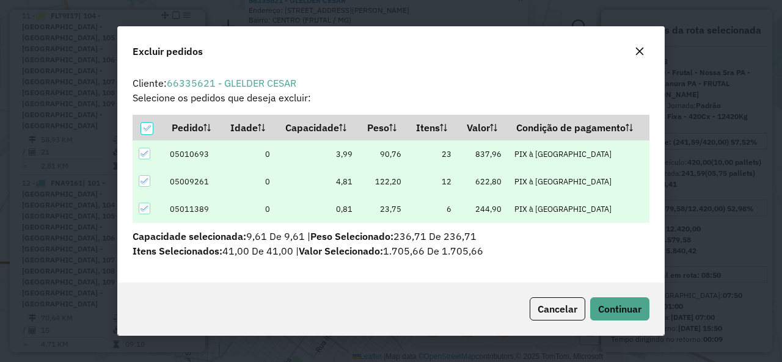
scroll to position [0, 0]
click at [623, 299] on button "Continuar" at bounding box center [619, 309] width 59 height 23
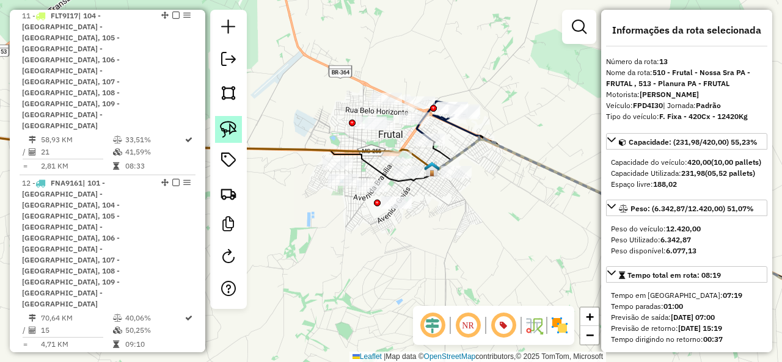
click at [238, 124] on link at bounding box center [228, 129] width 27 height 27
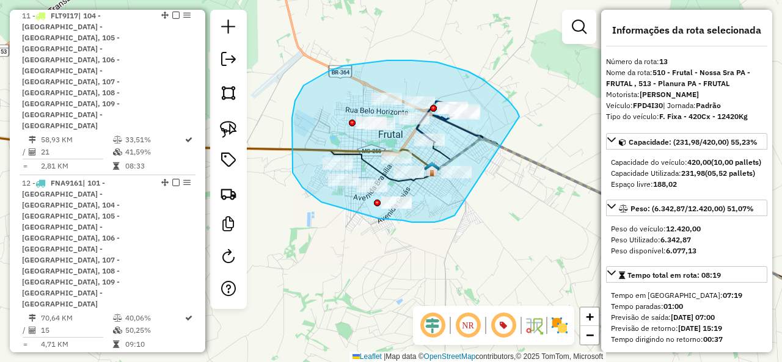
drag, startPoint x: 468, startPoint y: 72, endPoint x: 472, endPoint y: 198, distance: 126.6
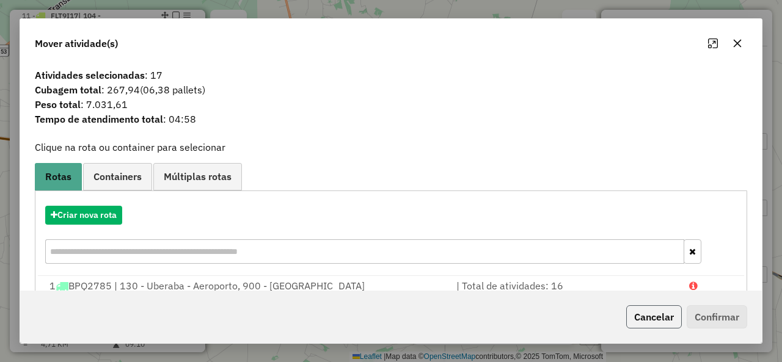
click at [654, 317] on button "Cancelar" at bounding box center [654, 317] width 56 height 23
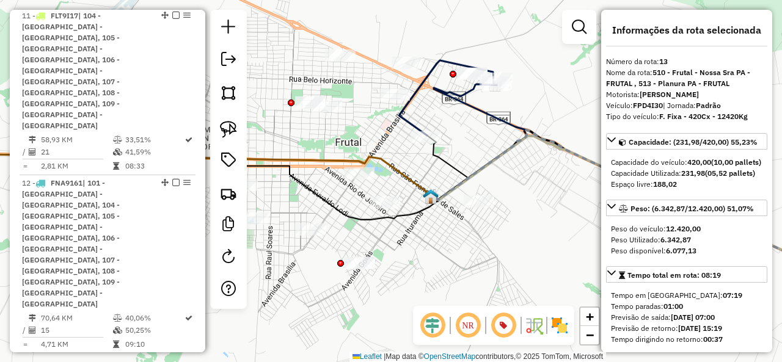
click at [400, 117] on icon at bounding box center [448, 98] width 97 height 75
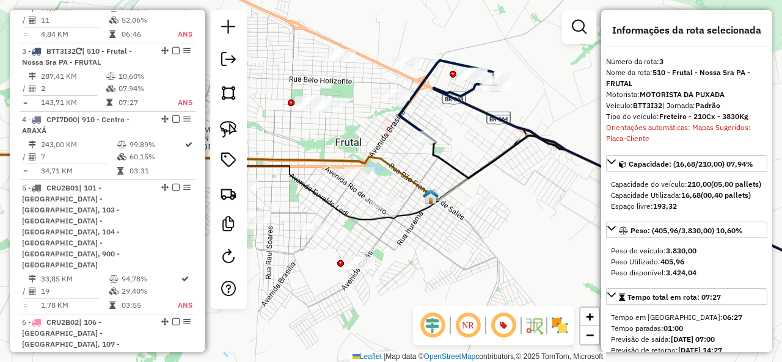
scroll to position [706, 0]
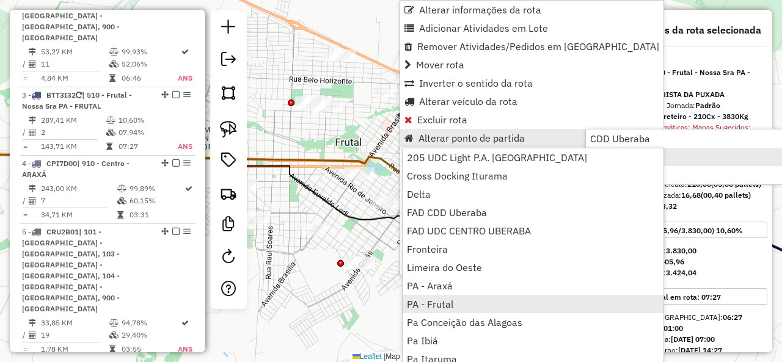
click at [495, 302] on link "PA - Frutal" at bounding box center [533, 304] width 261 height 18
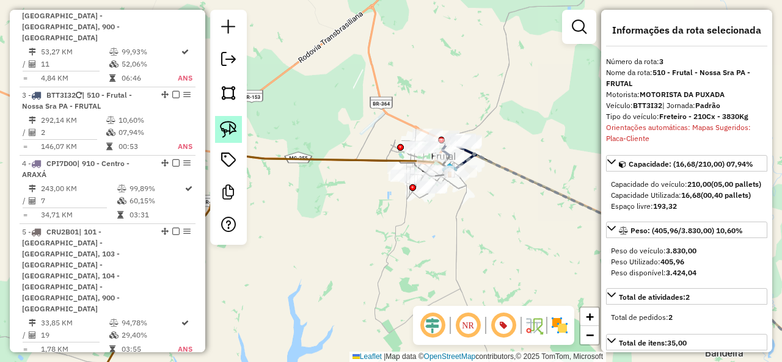
click at [229, 127] on img at bounding box center [228, 129] width 17 height 17
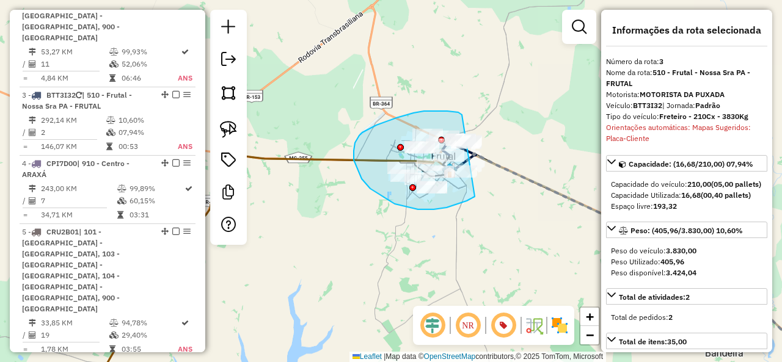
drag, startPoint x: 397, startPoint y: 118, endPoint x: 508, endPoint y: 141, distance: 114.2
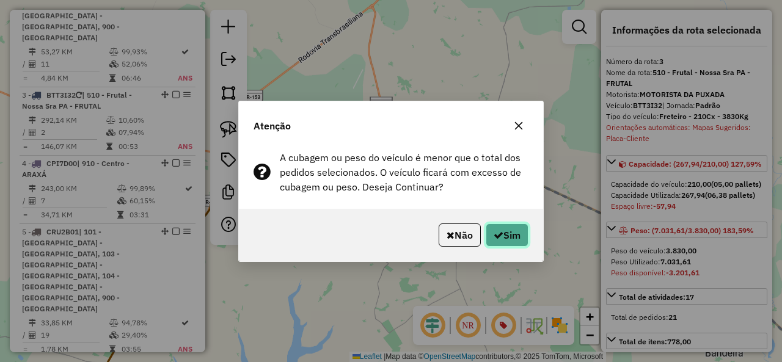
click at [514, 234] on button "Sim" at bounding box center [507, 235] width 43 height 23
select select "*********"
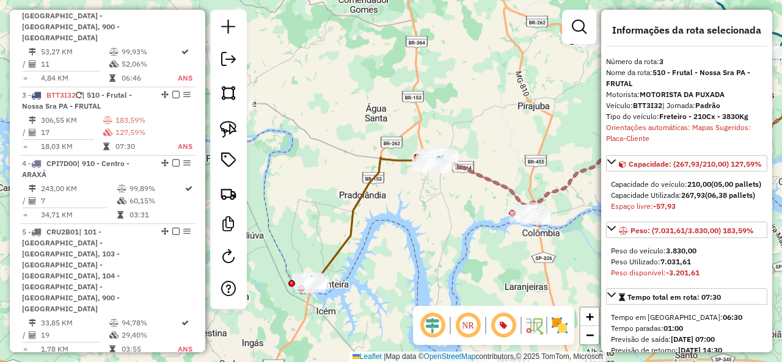
click at [354, 220] on icon at bounding box center [373, 221] width 132 height 126
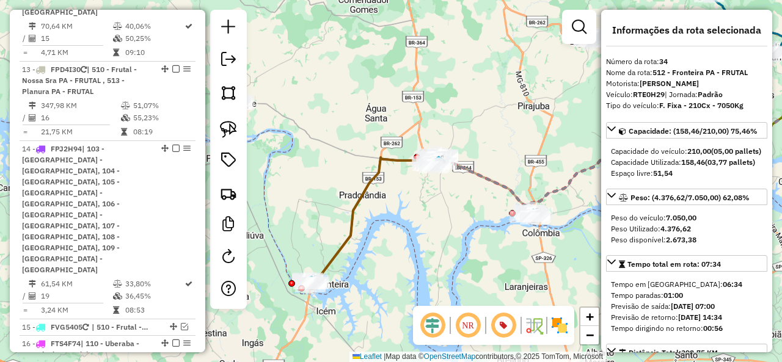
scroll to position [3317, 0]
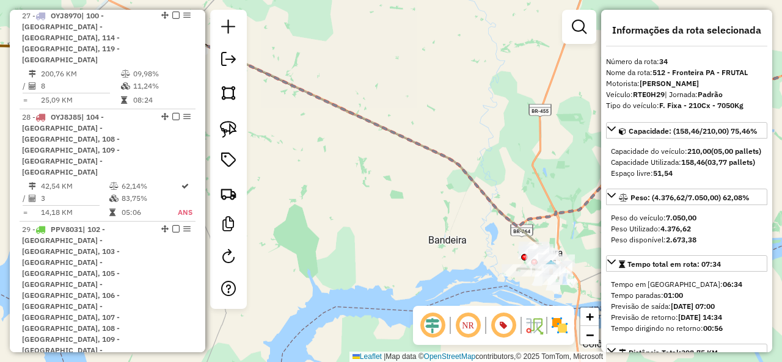
click at [537, 238] on icon at bounding box center [365, 151] width 383 height 218
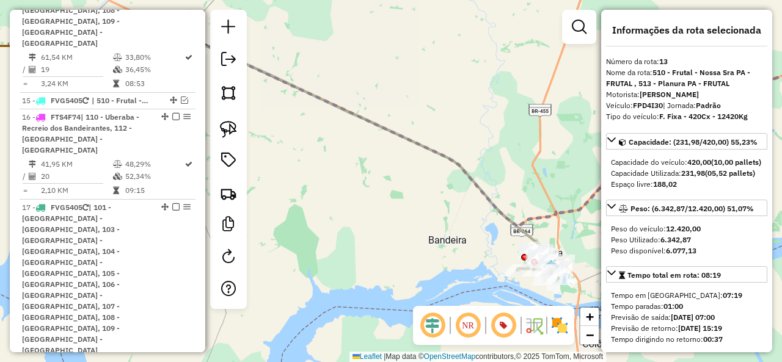
scroll to position [1589, 0]
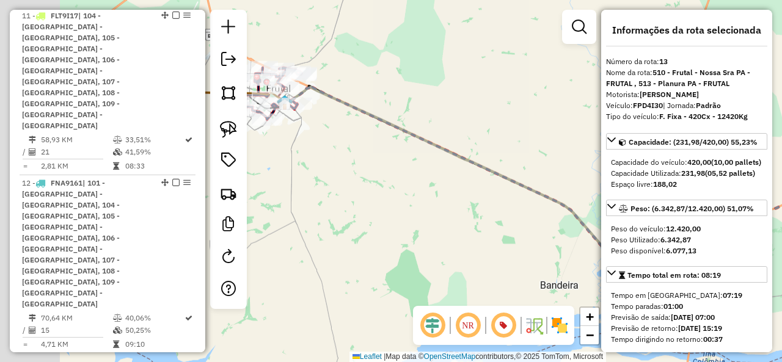
drag, startPoint x: 425, startPoint y: 217, endPoint x: 495, endPoint y: 239, distance: 73.1
click at [495, 239] on div "Janela de atendimento Grade de atendimento Capacidade Transportadoras Veículos …" at bounding box center [391, 181] width 782 height 362
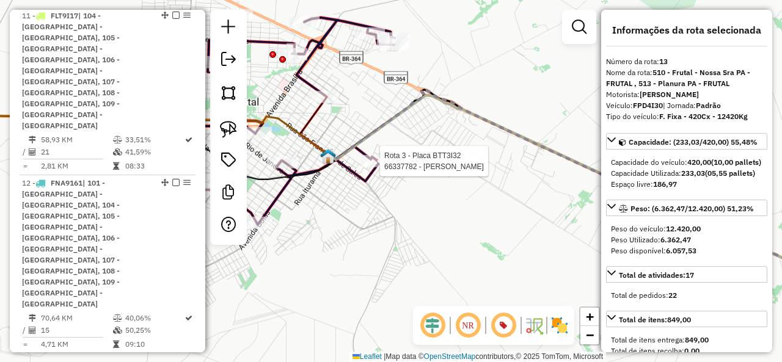
select select "*********"
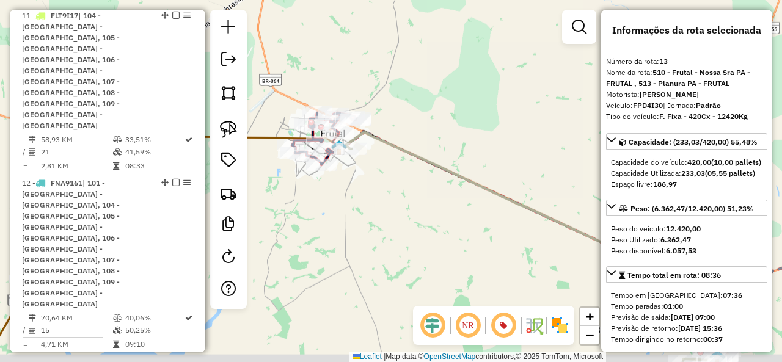
drag, startPoint x: 482, startPoint y: 215, endPoint x: 380, endPoint y: 167, distance: 112.6
click at [380, 167] on div "Janela de atendimento Grade de atendimento Capacidade Transportadoras Veículos …" at bounding box center [391, 181] width 782 height 362
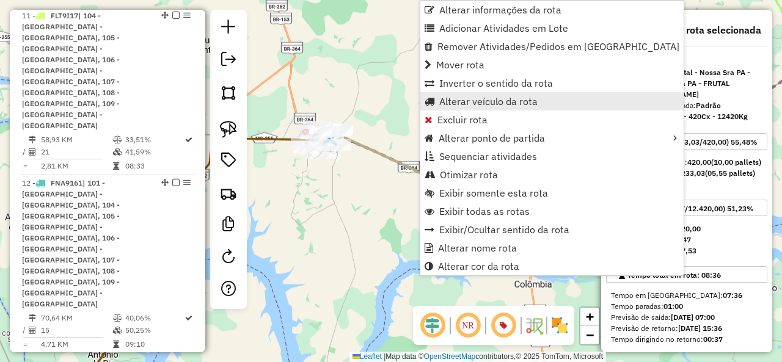
click at [490, 102] on span "Alterar veículo da rota" at bounding box center [488, 102] width 98 height 10
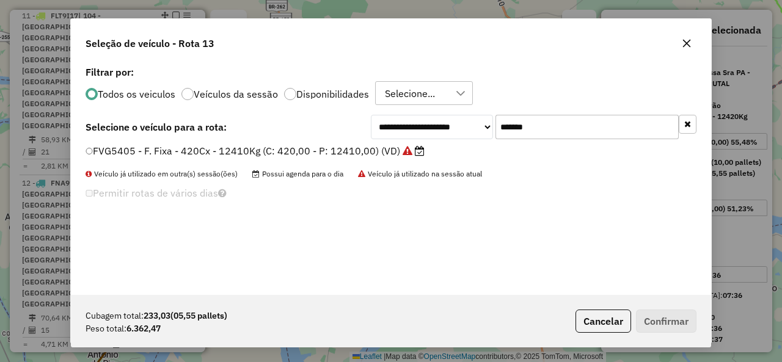
scroll to position [7, 4]
click at [541, 130] on input "*******" at bounding box center [587, 127] width 183 height 24
paste input "text"
type input "*******"
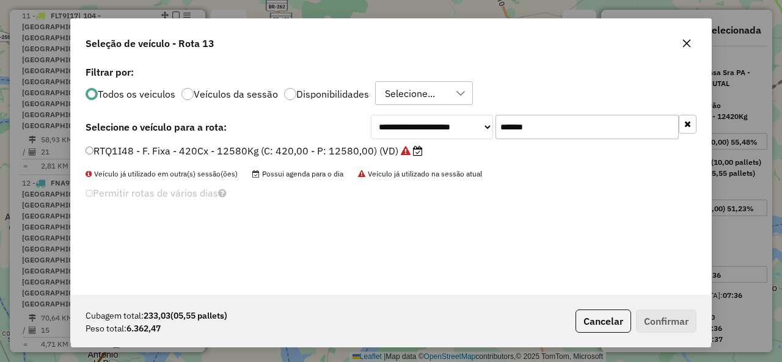
click at [193, 138] on div "**********" at bounding box center [391, 127] width 611 height 24
click at [158, 146] on label "RTQ1I48 - F. Fixa - 420Cx - 12580Kg (C: 420,00 - P: 12580,00) (VD)" at bounding box center [254, 151] width 337 height 15
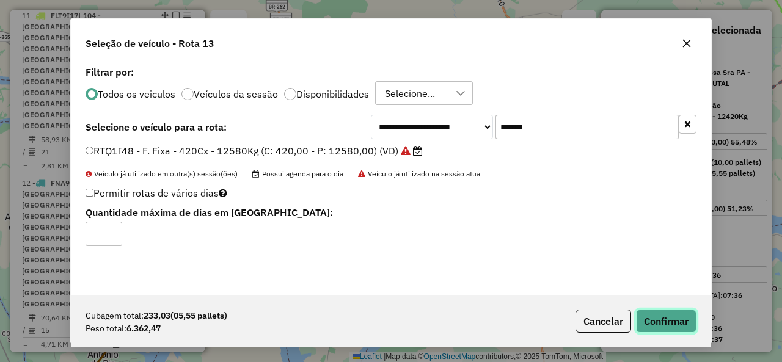
click at [666, 317] on button "Confirmar" at bounding box center [666, 321] width 61 height 23
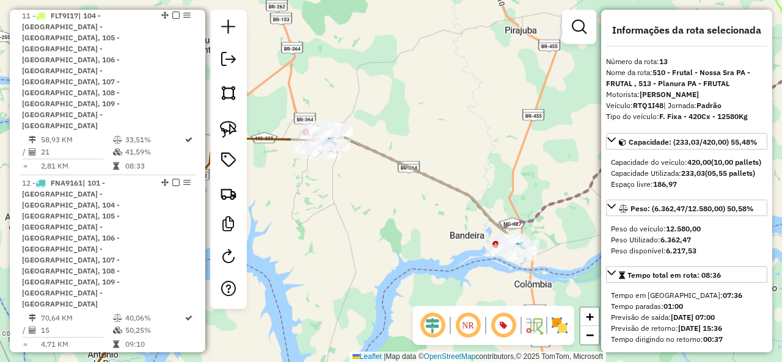
click at [172, 358] on em at bounding box center [175, 361] width 7 height 7
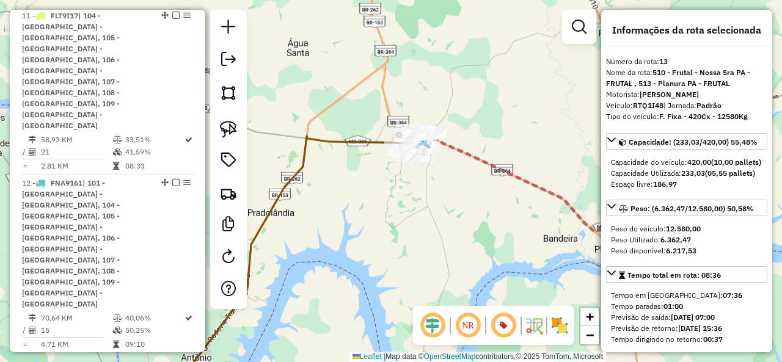
drag, startPoint x: 453, startPoint y: 188, endPoint x: 517, endPoint y: 203, distance: 65.2
click at [517, 203] on div "Janela de atendimento Grade de atendimento Capacidade Transportadoras Veículos …" at bounding box center [391, 181] width 782 height 362
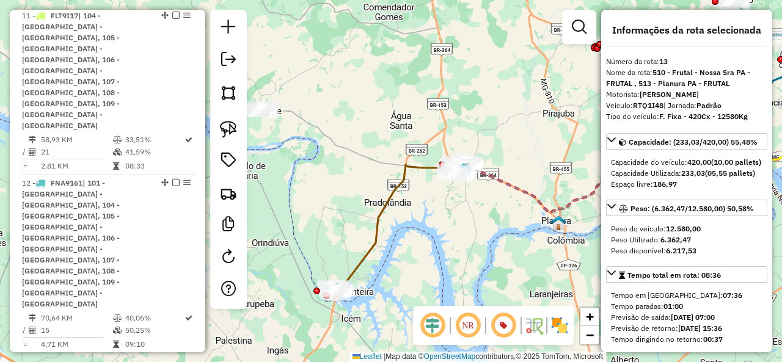
click at [387, 211] on icon at bounding box center [398, 228] width 132 height 126
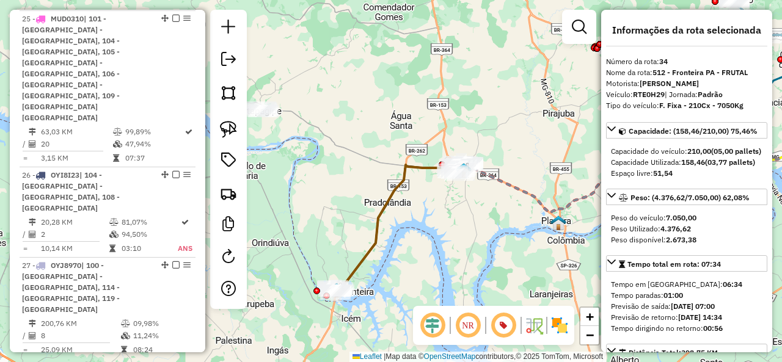
scroll to position [3254, 0]
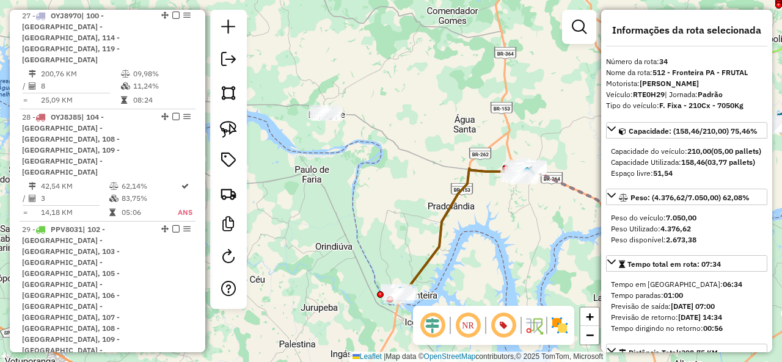
drag, startPoint x: 365, startPoint y: 201, endPoint x: 430, endPoint y: 205, distance: 64.3
click at [430, 205] on div "Janela de atendimento Grade de atendimento Capacidade Transportadoras Veículos …" at bounding box center [391, 181] width 782 height 362
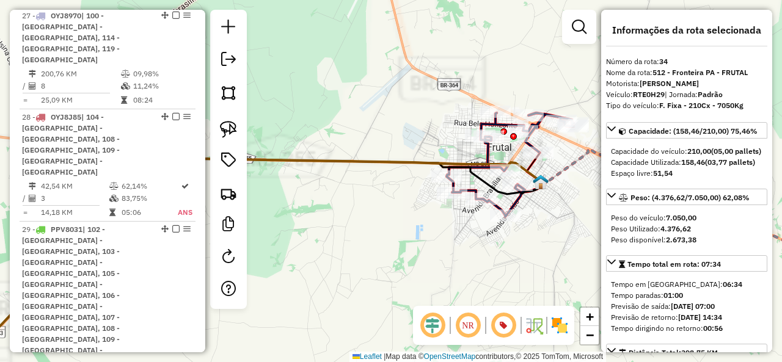
click at [409, 160] on icon at bounding box center [247, 267] width 587 height 263
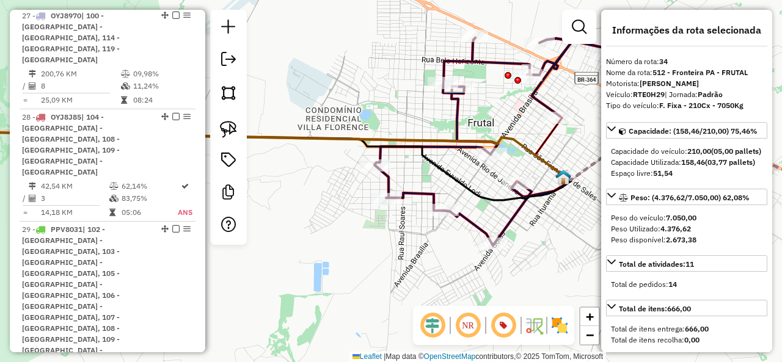
click at [242, 134] on div at bounding box center [228, 127] width 37 height 235
drag, startPoint x: 229, startPoint y: 130, endPoint x: 385, endPoint y: 127, distance: 155.9
click at [229, 129] on img at bounding box center [228, 129] width 17 height 17
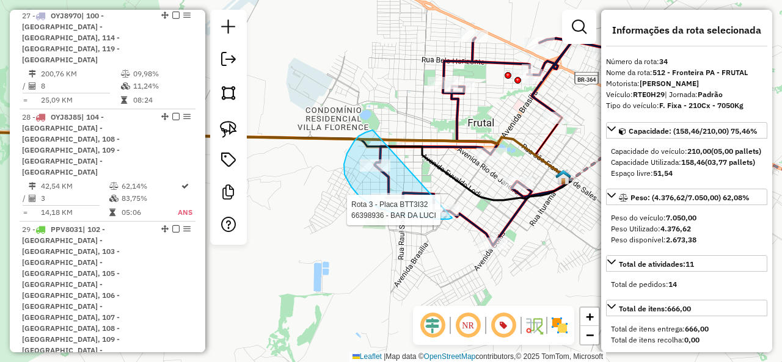
drag, startPoint x: 369, startPoint y: 131, endPoint x: 466, endPoint y: 206, distance: 122.5
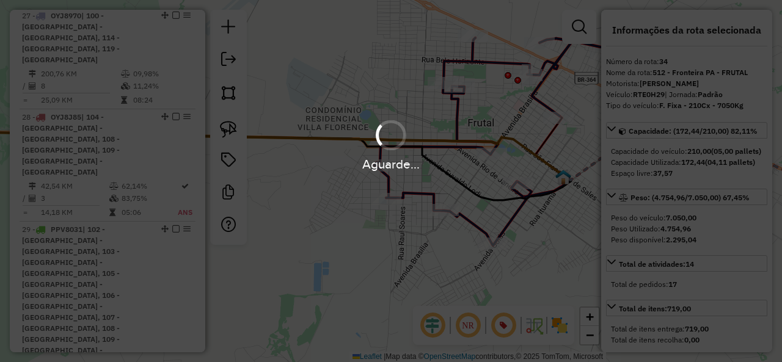
select select "*********"
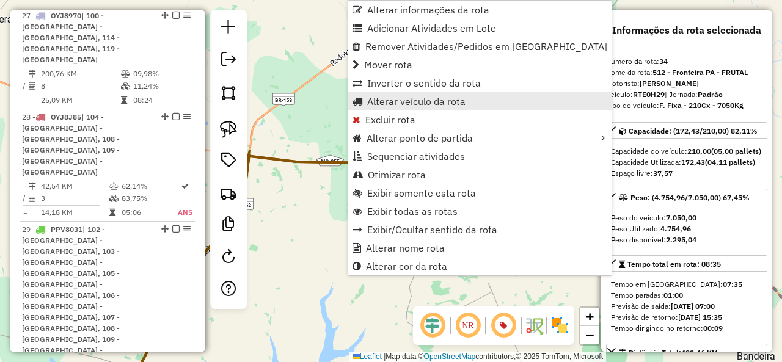
click at [428, 103] on span "Alterar veículo da rota" at bounding box center [416, 102] width 98 height 10
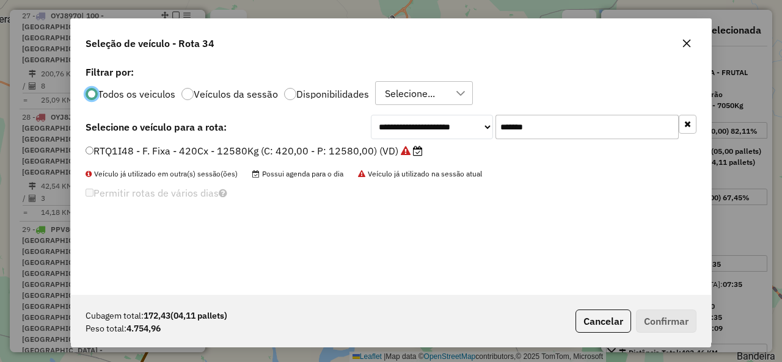
scroll to position [7, 4]
click at [573, 138] on input "*******" at bounding box center [587, 127] width 183 height 24
paste input "text"
type input "*******"
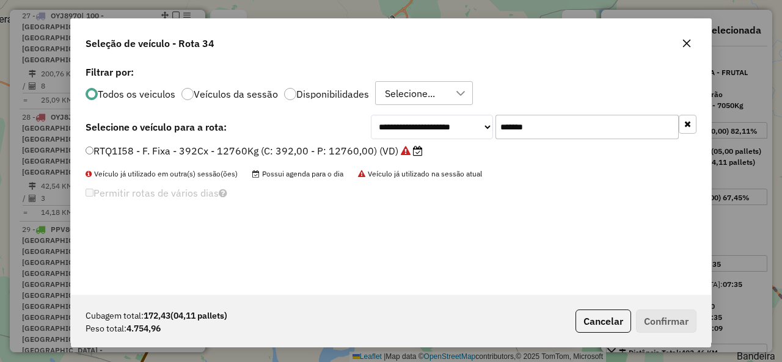
click at [194, 140] on div "**********" at bounding box center [391, 179] width 640 height 232
click at [155, 158] on li "RTQ1I58 - F. Fixa - 392Cx - 12760Kg (C: 392,00 - P: 12760,00) (VD)" at bounding box center [391, 151] width 611 height 15
click at [115, 151] on label "RTQ1I58 - F. Fixa - 392Cx - 12760Kg (C: 392,00 - P: 12760,00) (VD)" at bounding box center [254, 151] width 337 height 15
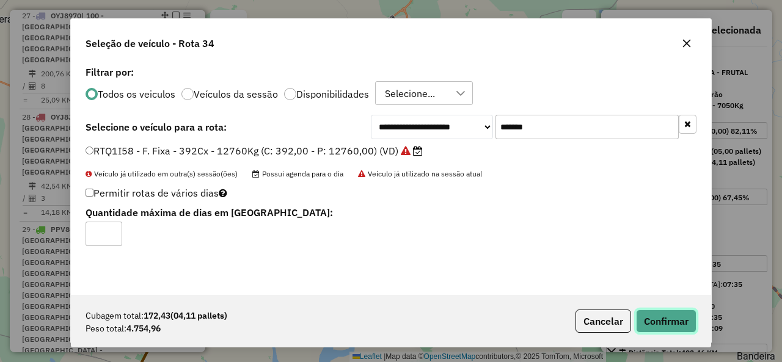
click at [658, 323] on button "Confirmar" at bounding box center [666, 321] width 61 height 23
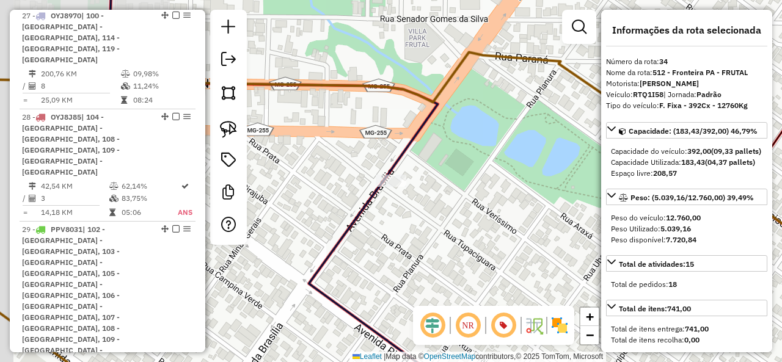
select select "*********"
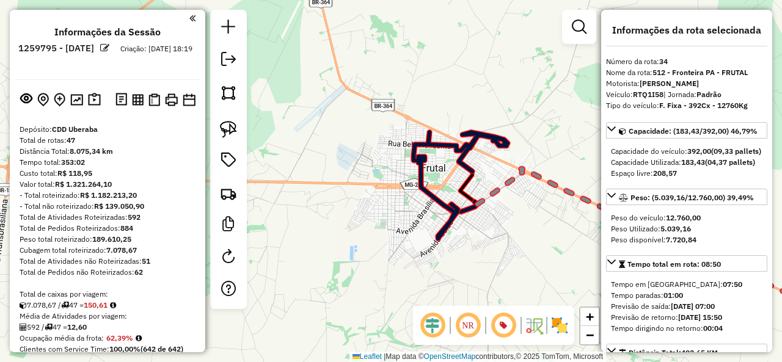
select select "*********"
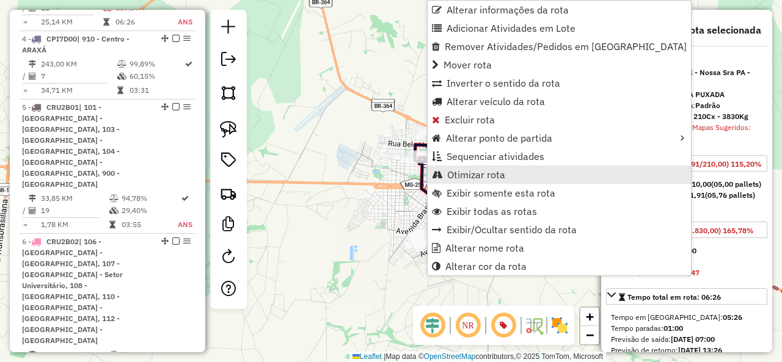
scroll to position [706, 0]
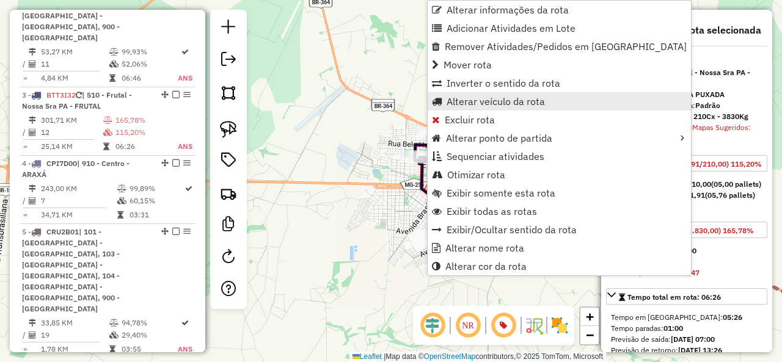
click at [490, 97] on span "Alterar veículo da rota" at bounding box center [496, 102] width 98 height 10
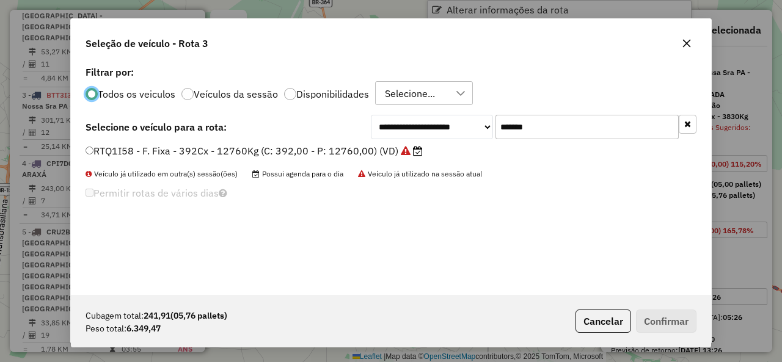
scroll to position [7, 4]
click at [589, 134] on input "*******" at bounding box center [587, 127] width 183 height 24
paste input "text"
type input "*******"
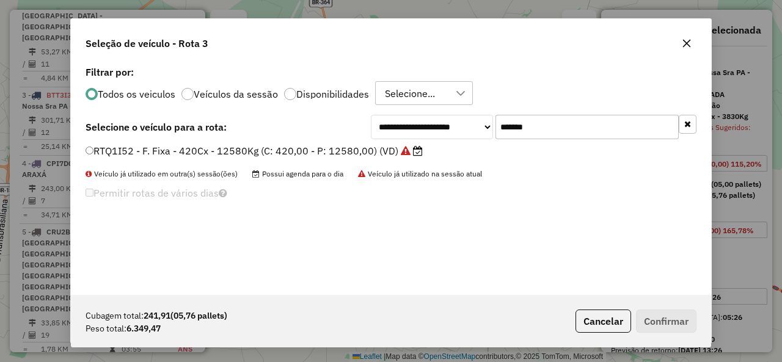
click at [165, 153] on label "RTQ1I52 - F. Fixa - 420Cx - 12580Kg (C: 420,00 - P: 12580,00) (VD)" at bounding box center [254, 151] width 337 height 15
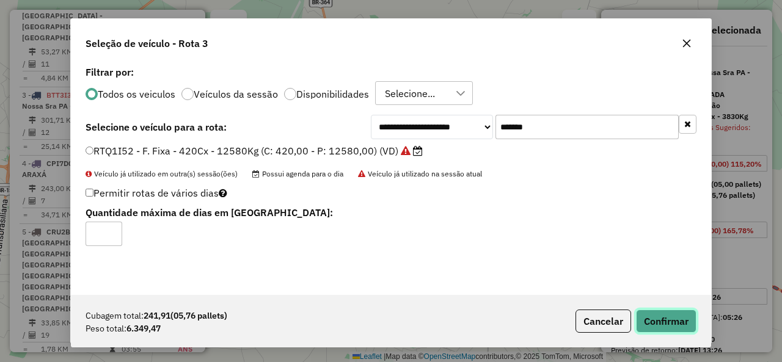
click at [686, 327] on button "Confirmar" at bounding box center [666, 321] width 61 height 23
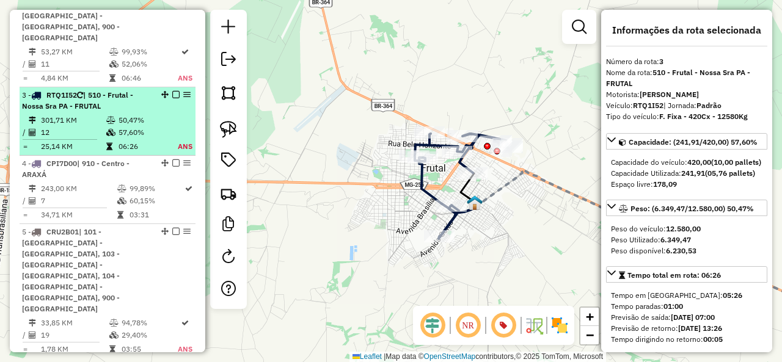
click at [172, 91] on em at bounding box center [175, 94] width 7 height 7
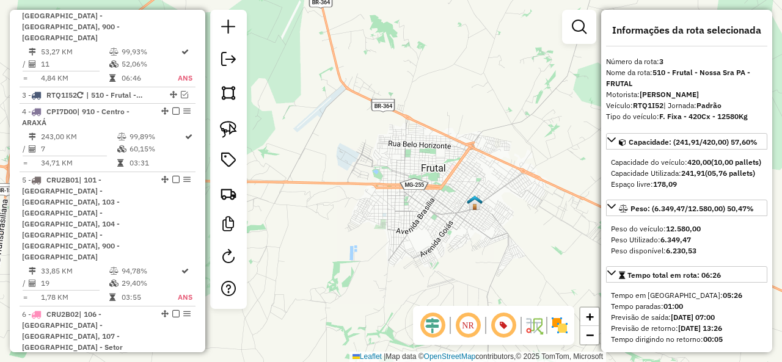
scroll to position [654, 0]
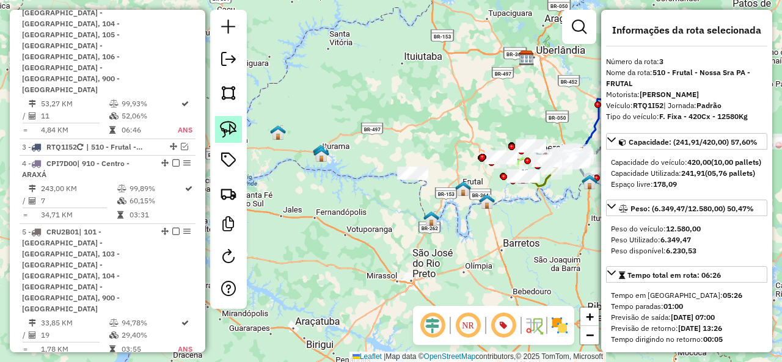
click at [220, 125] on img at bounding box center [228, 129] width 17 height 17
drag, startPoint x: 380, startPoint y: 158, endPoint x: 447, endPoint y: 194, distance: 76.0
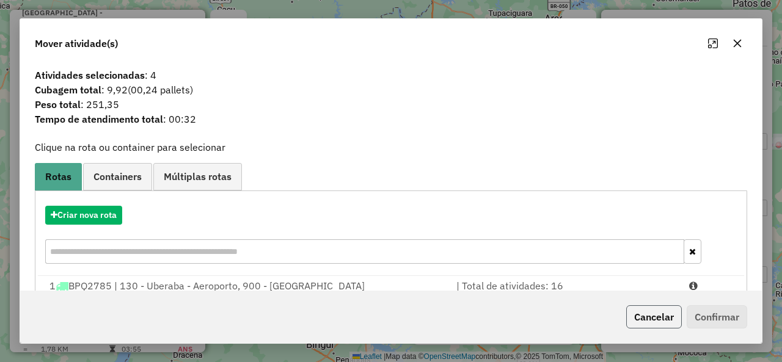
click at [651, 314] on button "Cancelar" at bounding box center [654, 317] width 56 height 23
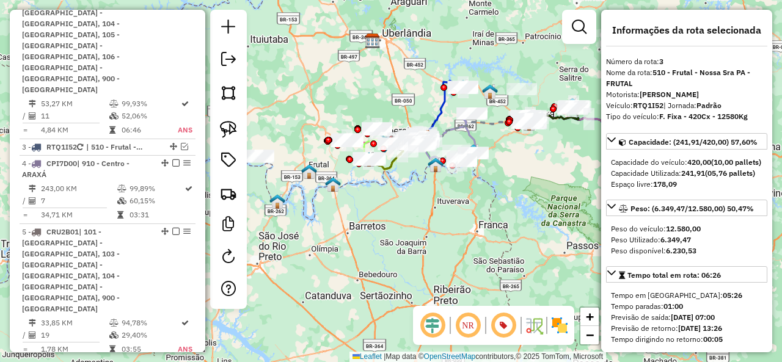
drag, startPoint x: 526, startPoint y: 265, endPoint x: 381, endPoint y: 250, distance: 145.0
click at [381, 250] on div "Janela de atendimento Grade de atendimento Capacidade Transportadoras Veículos …" at bounding box center [391, 181] width 782 height 362
click at [398, 243] on div "Janela de atendimento Grade de atendimento Capacidade Transportadoras Veículos …" at bounding box center [391, 181] width 782 height 362
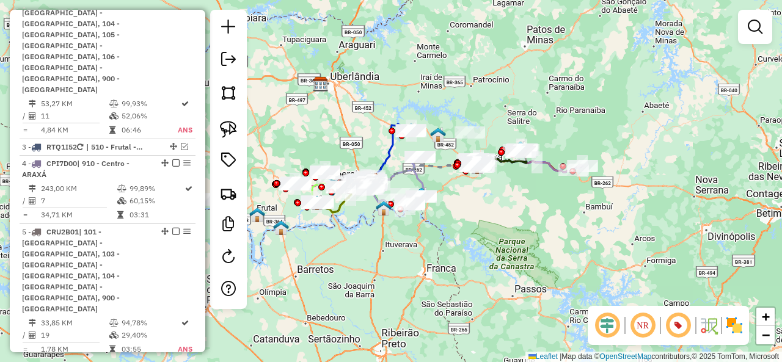
drag, startPoint x: 460, startPoint y: 199, endPoint x: 402, endPoint y: 248, distance: 75.4
click at [402, 248] on div "Janela de atendimento Grade de atendimento Capacidade Transportadoras Veículos …" at bounding box center [391, 181] width 782 height 362
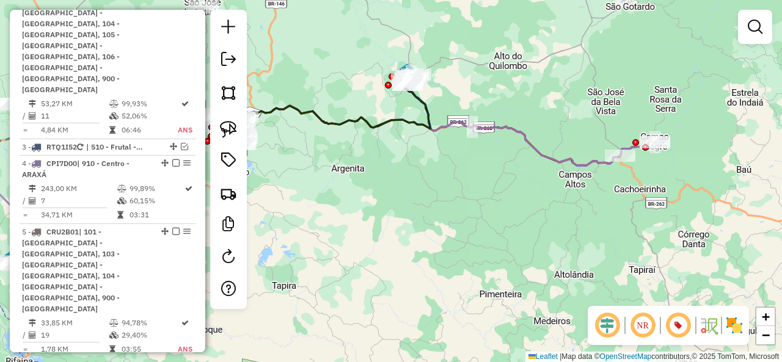
click at [571, 160] on icon at bounding box center [426, 136] width 388 height 60
select select "*********"
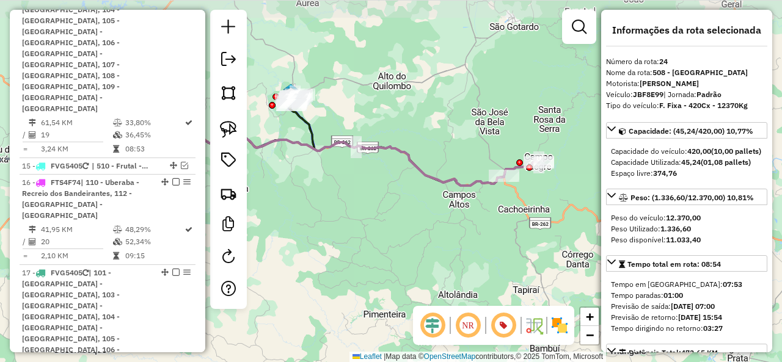
scroll to position [2352, 0]
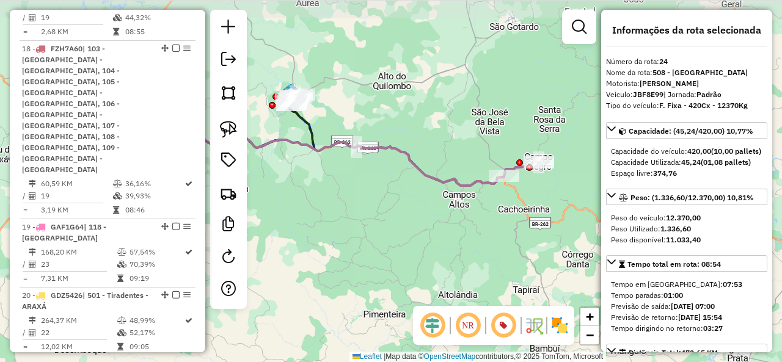
drag, startPoint x: 536, startPoint y: 171, endPoint x: 397, endPoint y: 195, distance: 140.9
click at [397, 195] on div "Janela de atendimento Grade de atendimento Capacidade Transportadoras Veículos …" at bounding box center [391, 181] width 782 height 362
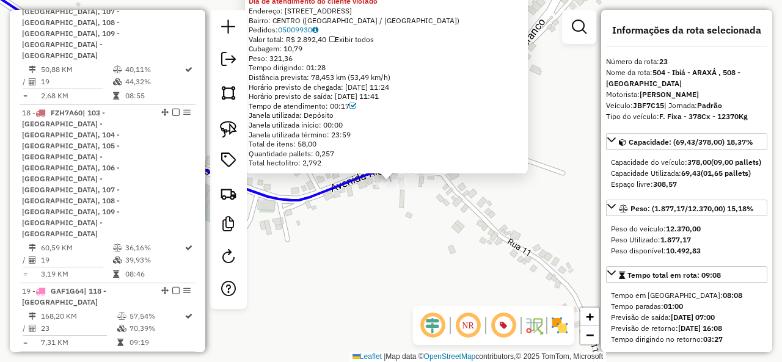
scroll to position [2273, 0]
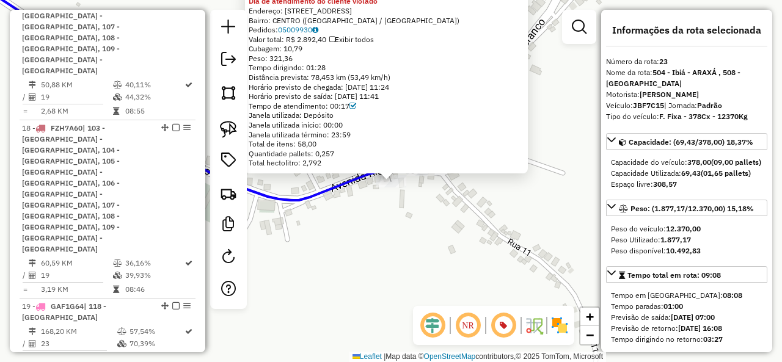
click at [398, 205] on div "66329221 - EDER MOISES FERREIRA Dia de atendimento do cliente violado Endereço:…" at bounding box center [391, 181] width 782 height 362
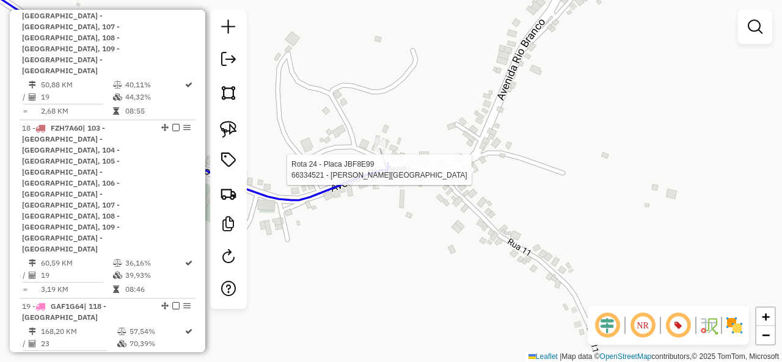
select select "*********"
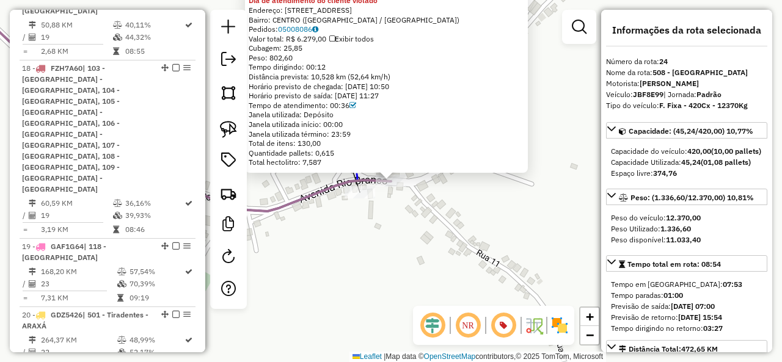
scroll to position [2352, 0]
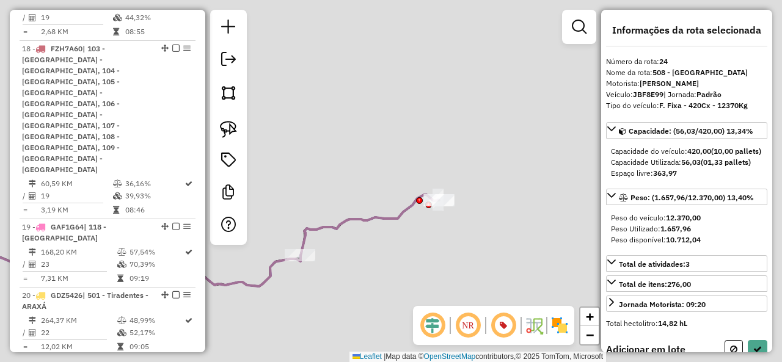
select select "*********"
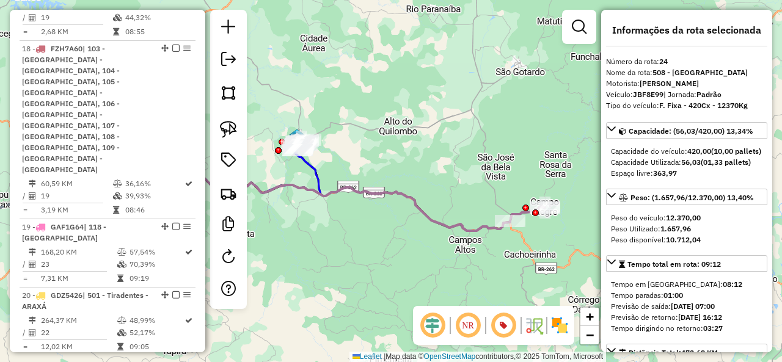
drag, startPoint x: 319, startPoint y: 249, endPoint x: 446, endPoint y: 244, distance: 127.2
click at [447, 254] on div "Janela de atendimento Grade de atendimento Capacidade Transportadoras Veículos …" at bounding box center [391, 181] width 782 height 362
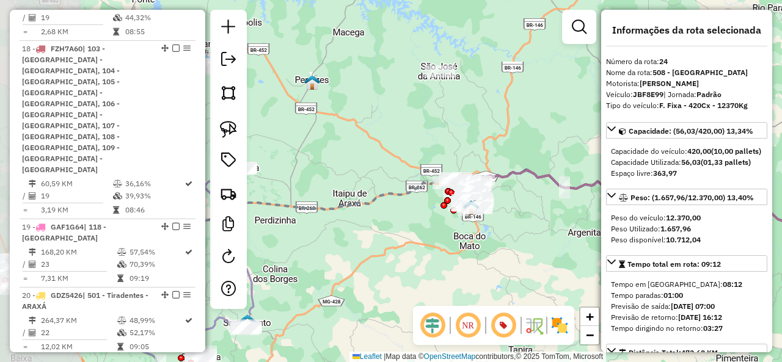
drag, startPoint x: 364, startPoint y: 230, endPoint x: 519, endPoint y: 230, distance: 155.8
click at [519, 230] on div "Janela de atendimento Grade de atendimento Capacidade Transportadoras Veículos …" at bounding box center [391, 181] width 782 height 362
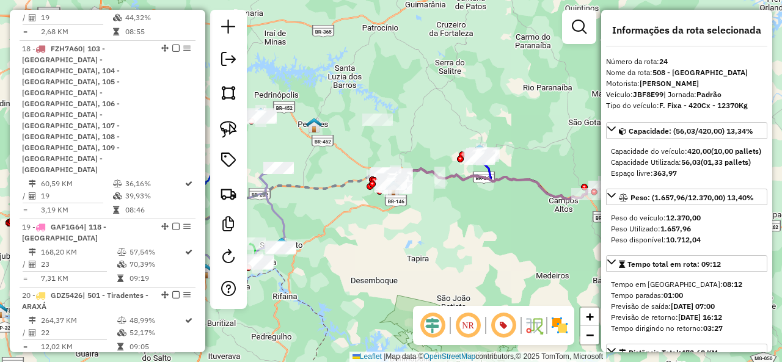
drag, startPoint x: 497, startPoint y: 229, endPoint x: 438, endPoint y: 232, distance: 58.8
click at [438, 232] on div "Janela de atendimento Grade de atendimento Capacidade Transportadoras Veículos …" at bounding box center [391, 181] width 782 height 362
click at [580, 25] on em at bounding box center [579, 27] width 15 height 15
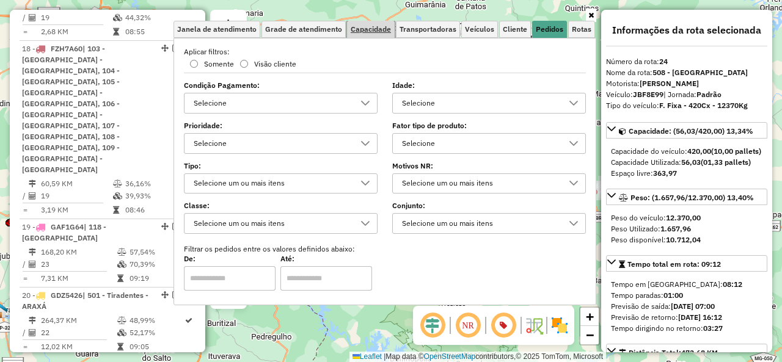
click at [383, 29] on span "Capacidade" at bounding box center [371, 29] width 40 height 7
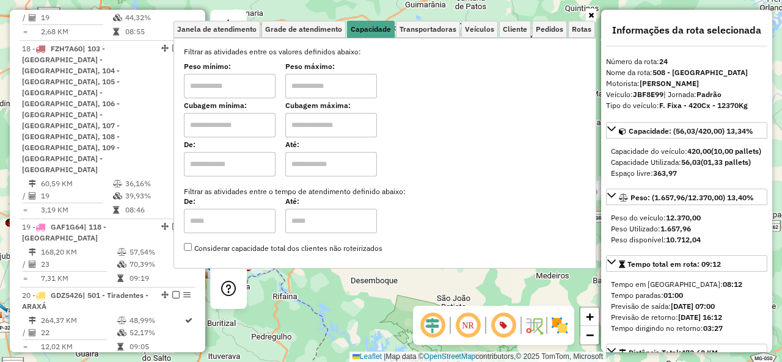
click at [240, 134] on input "text" at bounding box center [230, 125] width 92 height 24
type input "****"
click at [591, 12] on icon at bounding box center [592, 15] width 6 height 7
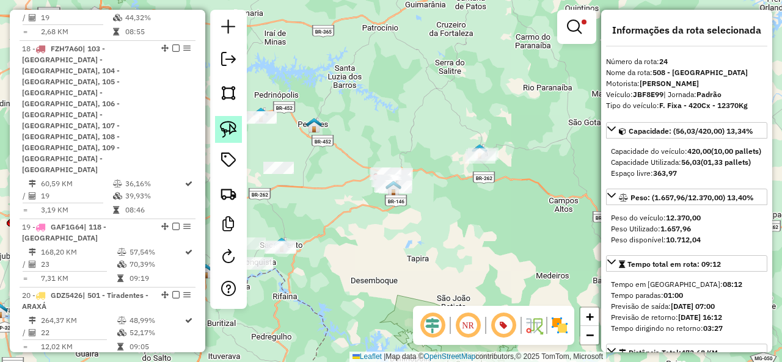
drag, startPoint x: 222, startPoint y: 131, endPoint x: 358, endPoint y: 147, distance: 137.3
click at [222, 130] on img at bounding box center [228, 129] width 17 height 17
drag, startPoint x: 408, startPoint y: 147, endPoint x: 436, endPoint y: 201, distance: 61.0
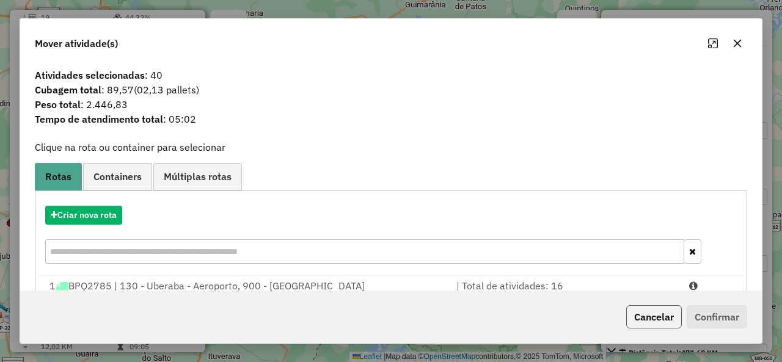
click at [648, 311] on button "Cancelar" at bounding box center [654, 317] width 56 height 23
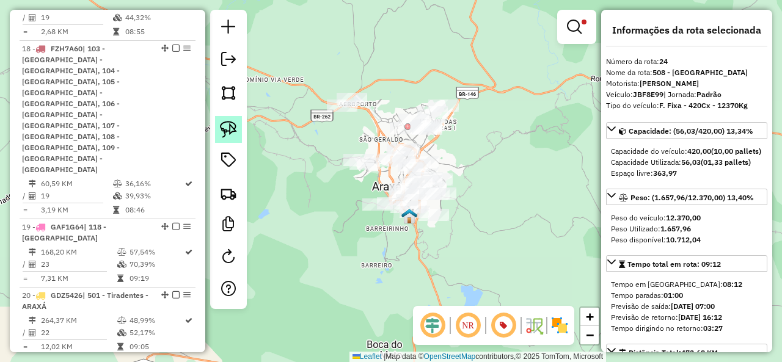
click at [230, 127] on img at bounding box center [228, 129] width 17 height 17
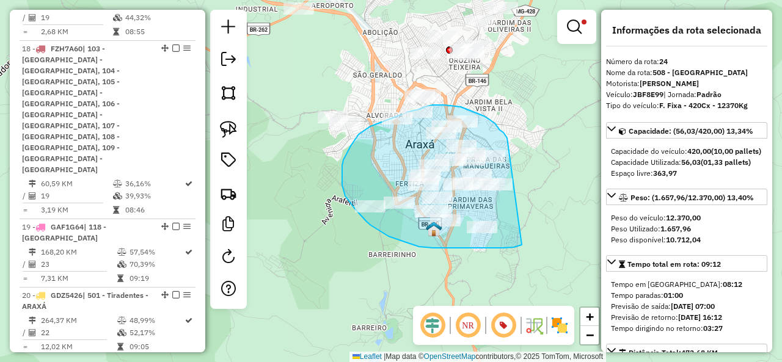
drag, startPoint x: 500, startPoint y: 130, endPoint x: 535, endPoint y: 235, distance: 110.7
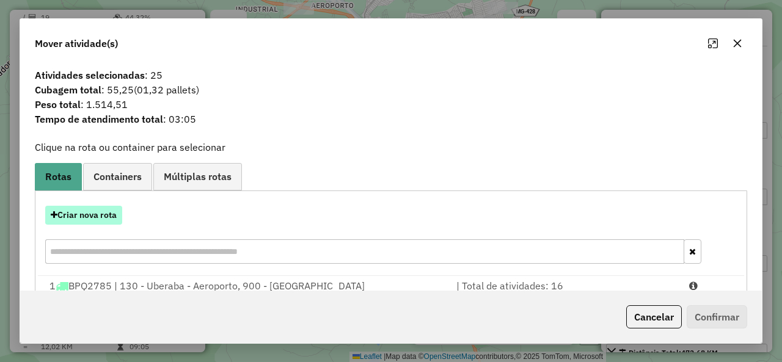
click at [99, 218] on button "Criar nova rota" at bounding box center [83, 215] width 77 height 19
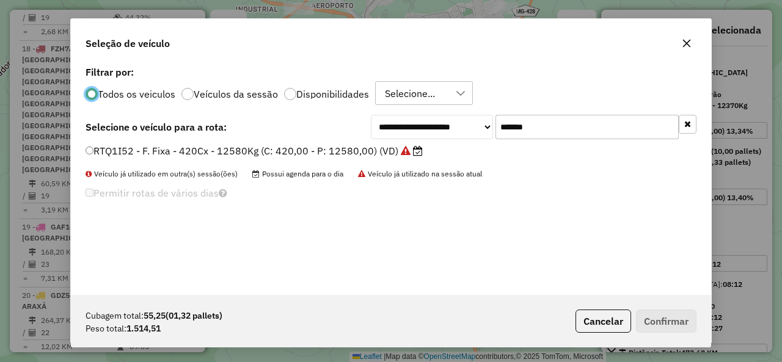
scroll to position [7, 4]
click at [576, 124] on input "*******" at bounding box center [587, 127] width 183 height 24
paste input "text"
type input "*******"
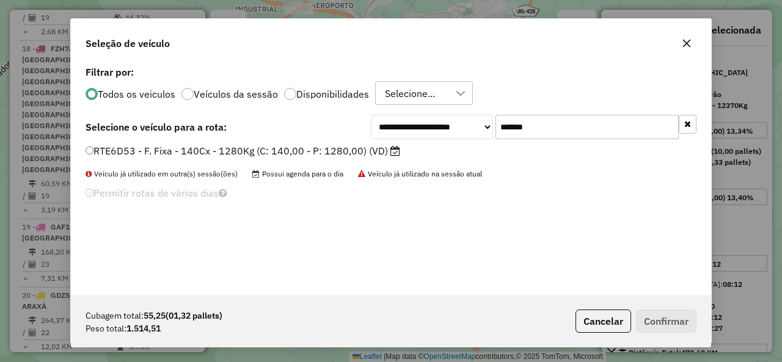
click at [153, 149] on label "RTE6D53 - F. Fixa - 140Cx - 1280Kg (C: 140,00 - P: 1280,00) (VD)" at bounding box center [243, 151] width 315 height 15
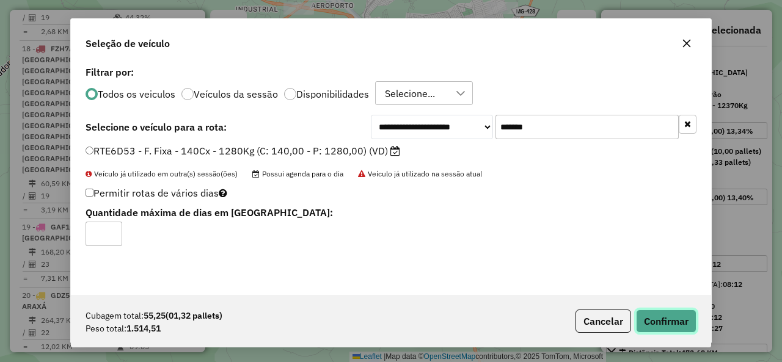
click at [644, 317] on button "Confirmar" at bounding box center [666, 321] width 61 height 23
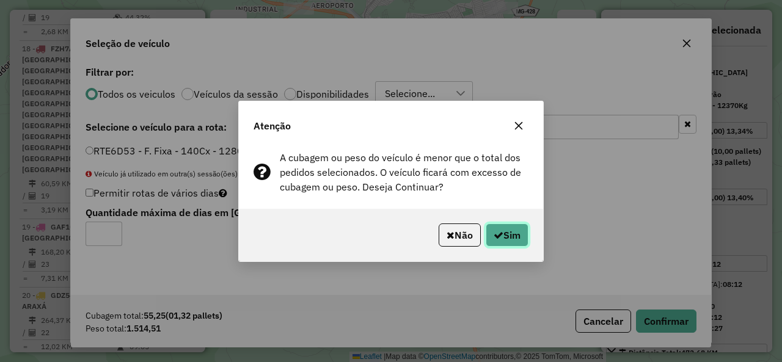
click at [524, 224] on button "Sim" at bounding box center [507, 235] width 43 height 23
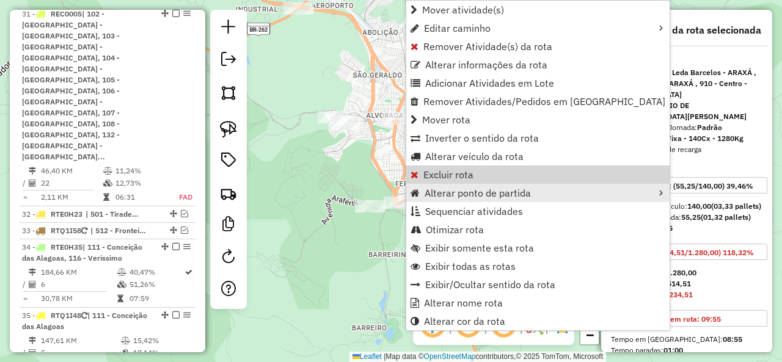
scroll to position [3685, 0]
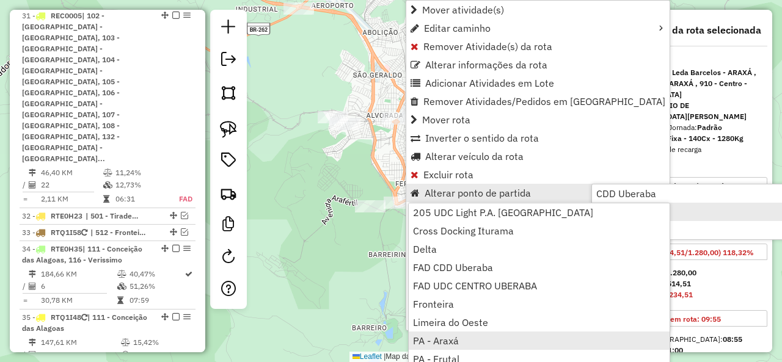
click at [506, 336] on link "PA - Araxá" at bounding box center [539, 341] width 261 height 18
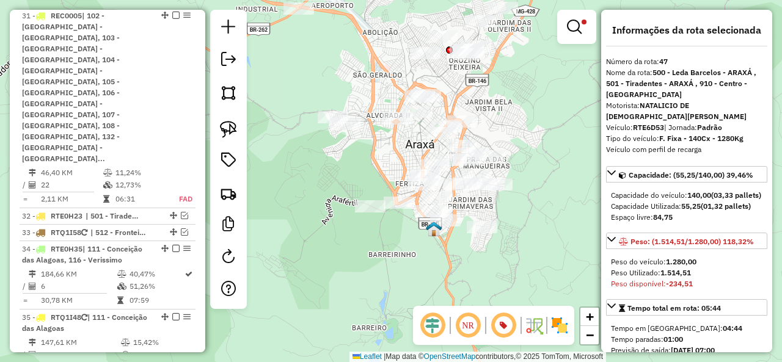
click at [573, 26] on em at bounding box center [574, 27] width 15 height 15
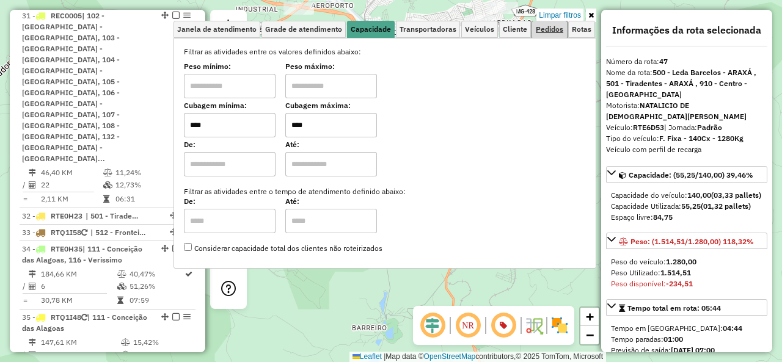
click at [551, 34] on link "Pedidos" at bounding box center [549, 29] width 35 height 17
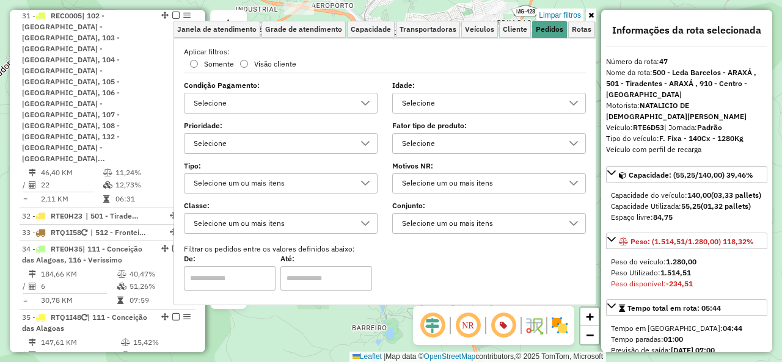
click at [407, 137] on div "Selecione" at bounding box center [480, 144] width 164 height 20
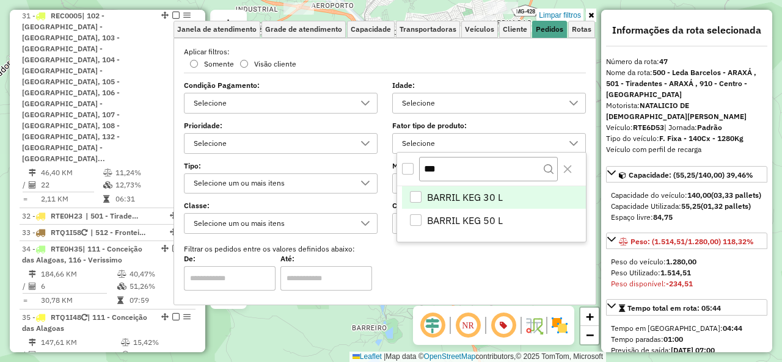
click at [408, 174] on div "***" at bounding box center [491, 169] width 189 height 33
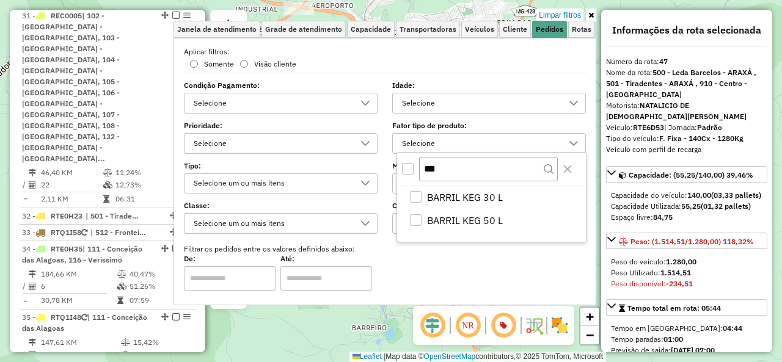
click at [406, 164] on div "All items unselected" at bounding box center [408, 169] width 12 height 12
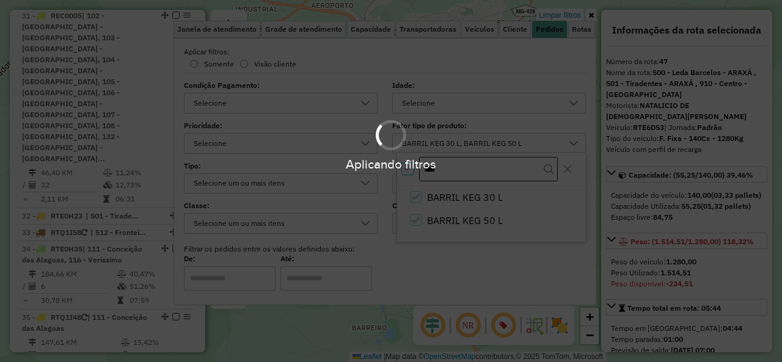
click div "Aplicando filtros"
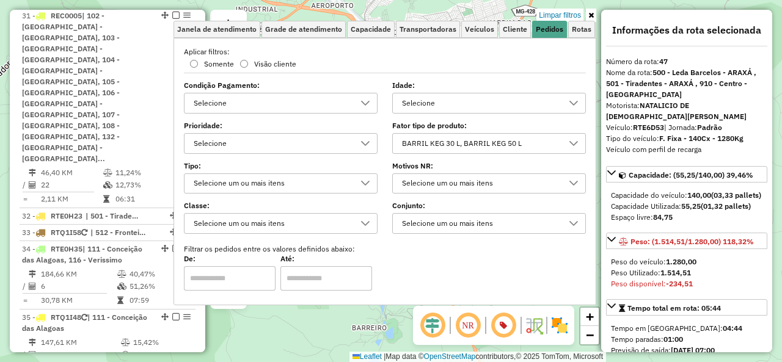
click icon
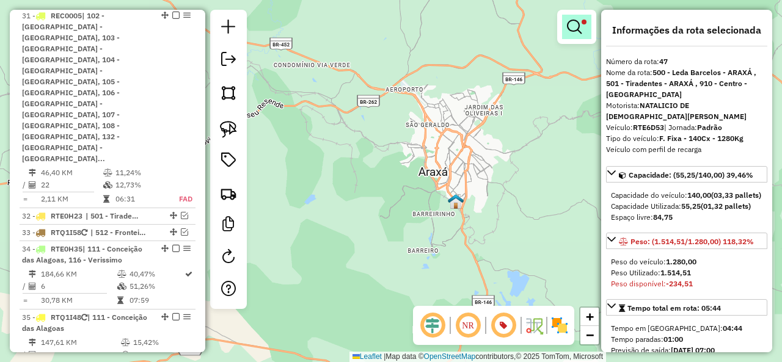
click em
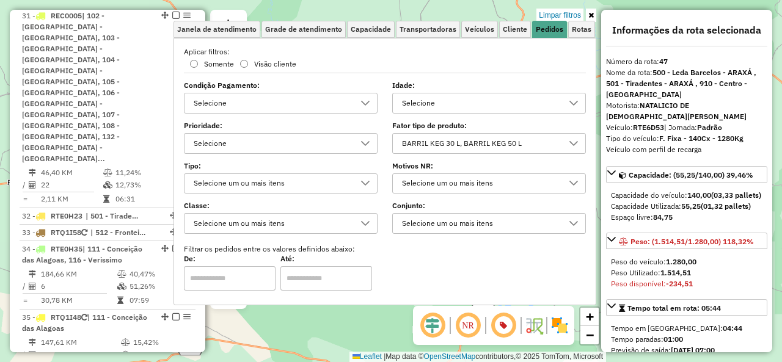
click div "BARRIL KEG 30 L, BARRIL KEG 50 L"
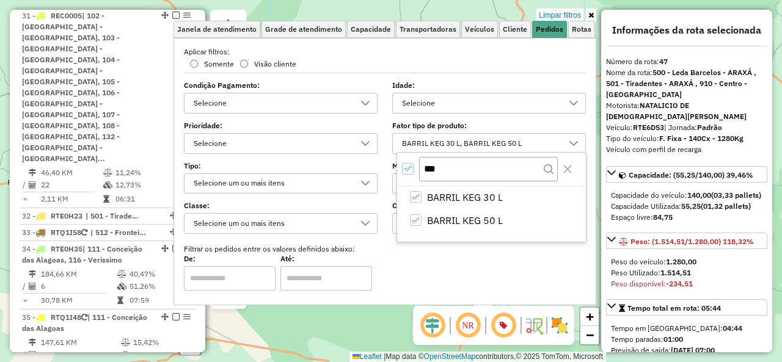
click div "All items selected"
click div "Aplicando filtros"
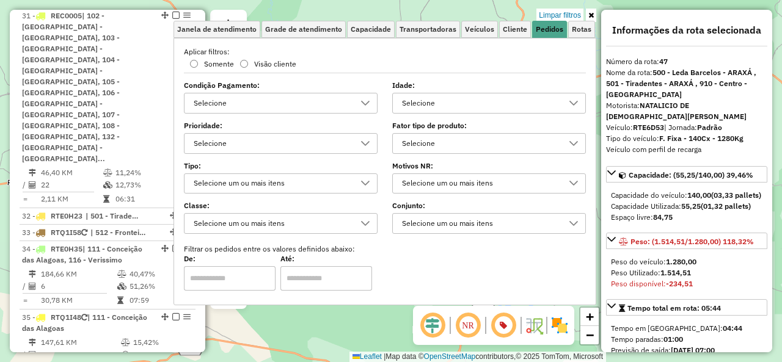
click icon
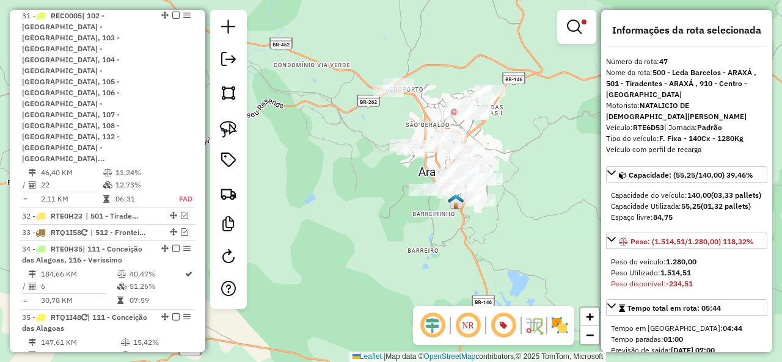
scroll to position [428, 0]
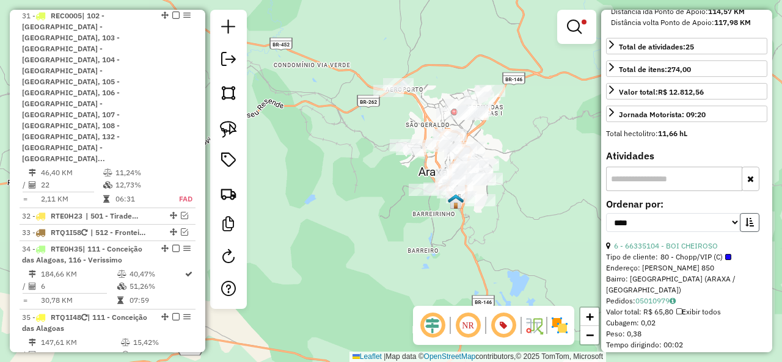
click button "button"
click div "22 - 66336968 - CONVENIENCIA FAVORIT"
click link "22 - 66336968 - CONVENIENCIA FAVORIT"
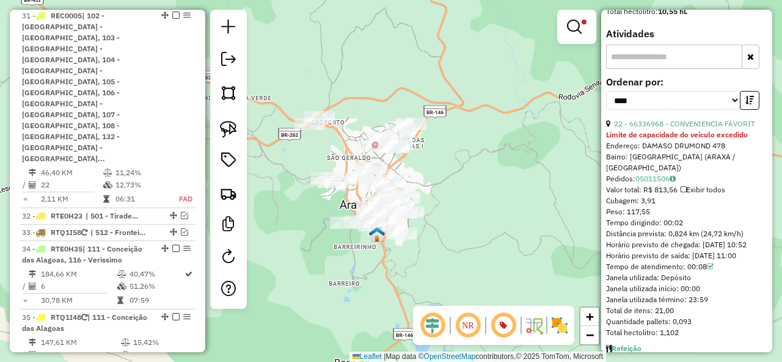
scroll to position [611, 0]
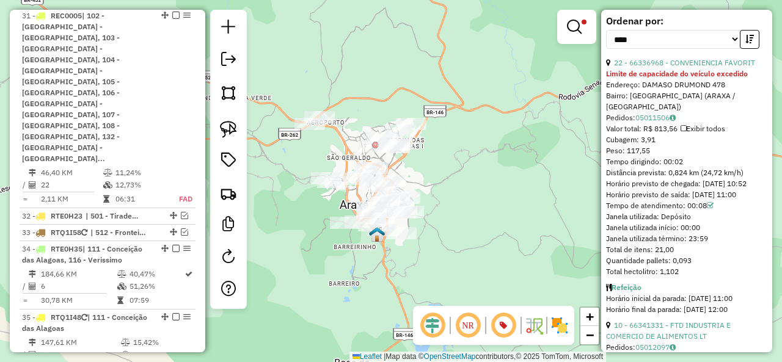
click div "10 - 66341331 - FTD INDUSTRIA E COMERCIO DE ALIMENTOS LT"
click link "10 - 66341331 - FTD INDUSTRIA E COMERCIO DE ALIMENTOS LT"
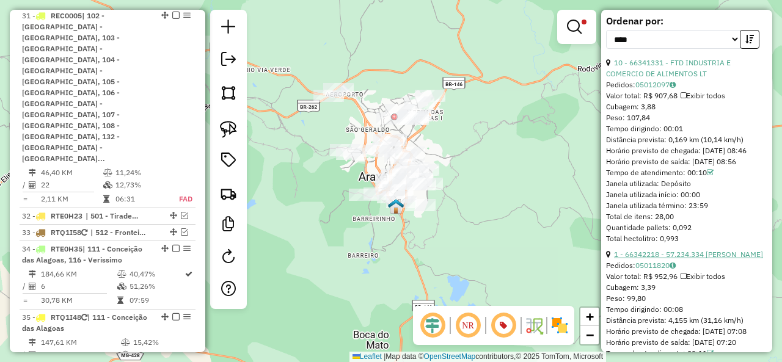
click link "1 - 66342218 - 57.234.334 ALESSANDRO PITER CASTRO ALVES"
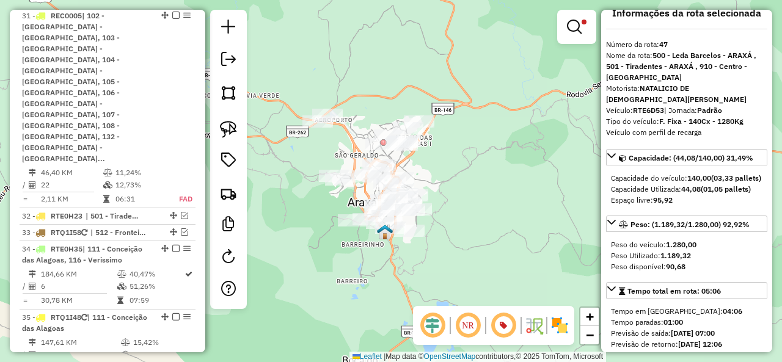
scroll to position [0, 0]
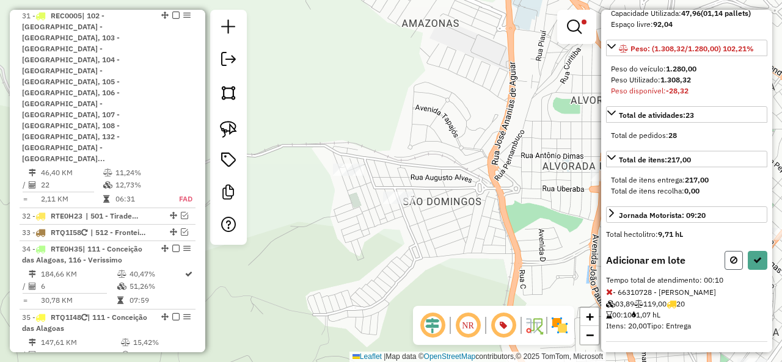
click icon
select select "*********"
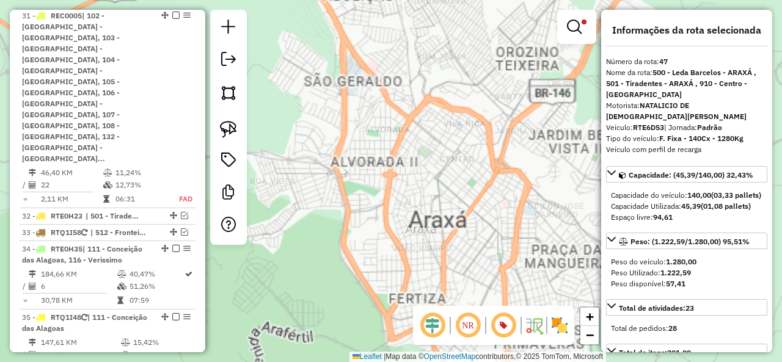
select select "*********"
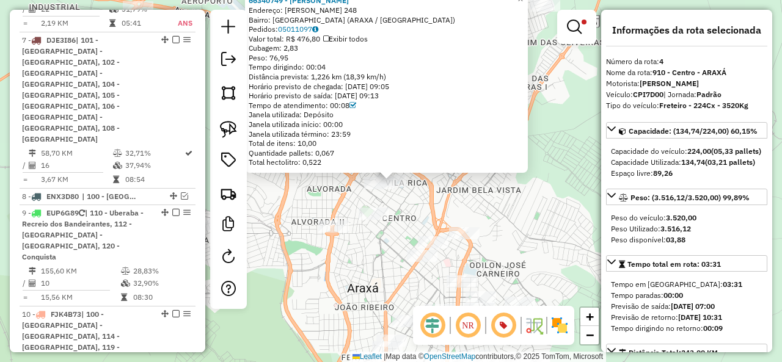
scroll to position [722, 0]
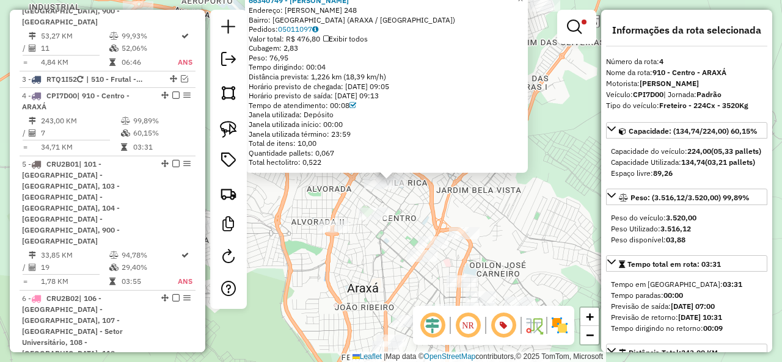
click div "66340749 - JESSICA CRISTIANE Endereço: ABDANUR ELIAS 248 Bairro: VILA SAO PEDRO…"
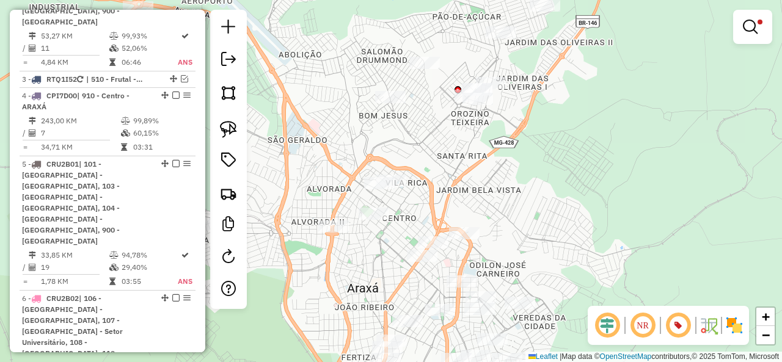
click div
select select "*********"
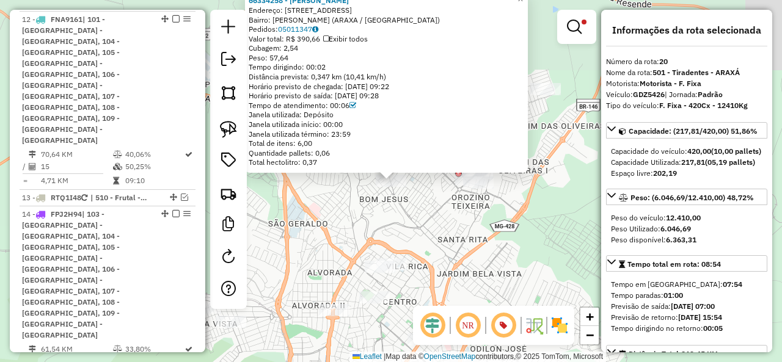
scroll to position [2120, 0]
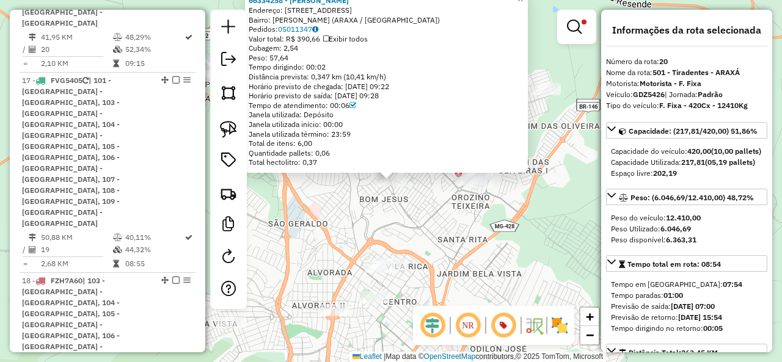
click div "Rota 20 - Placa GDZ5426 66334258 - THIAGO HENRIQUE VARG 66334258 - THIAGO HENRI…"
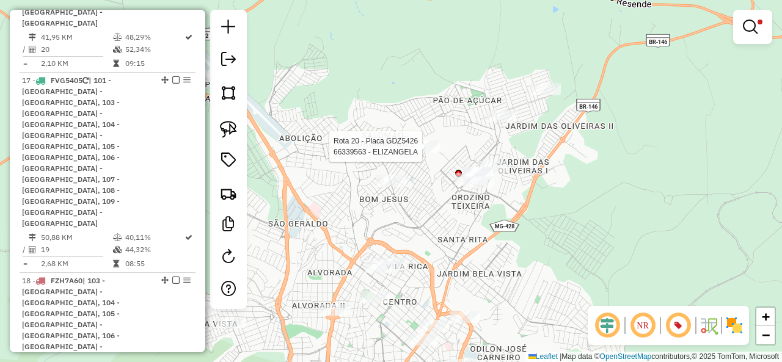
select select "*********"
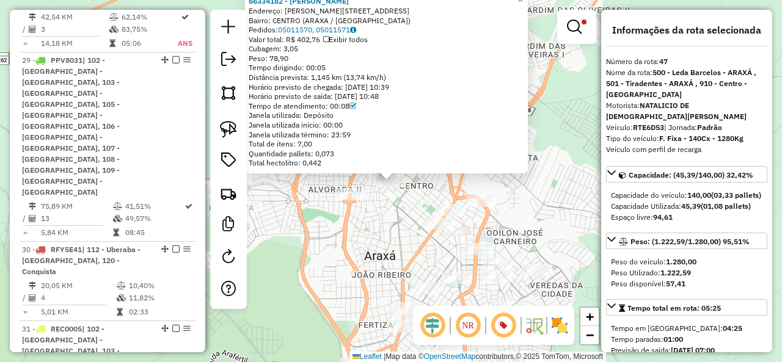
scroll to position [3685, 0]
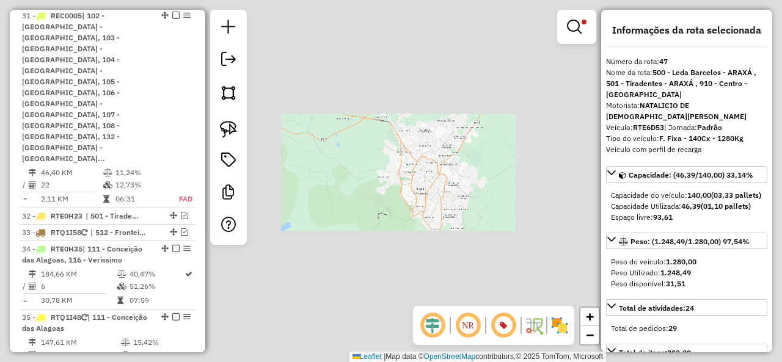
select select "*********"
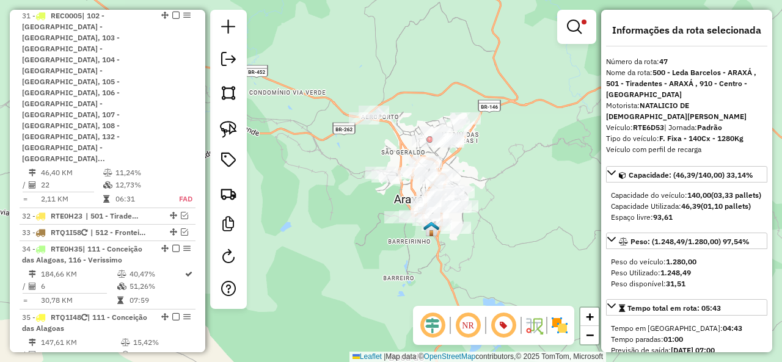
click em
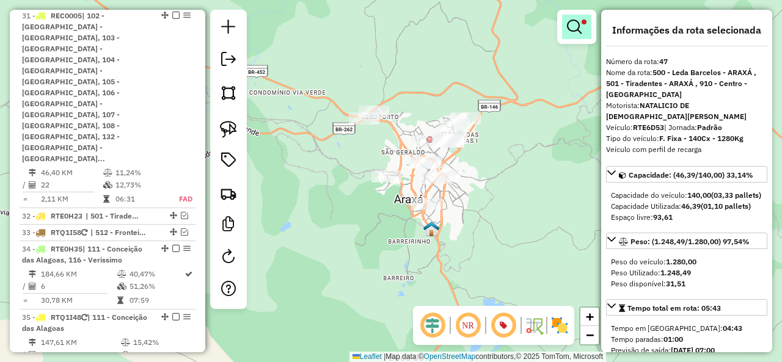
click em
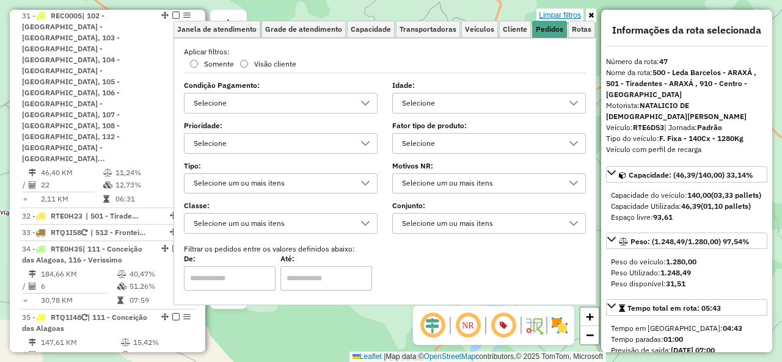
click link "Limpar filtros"
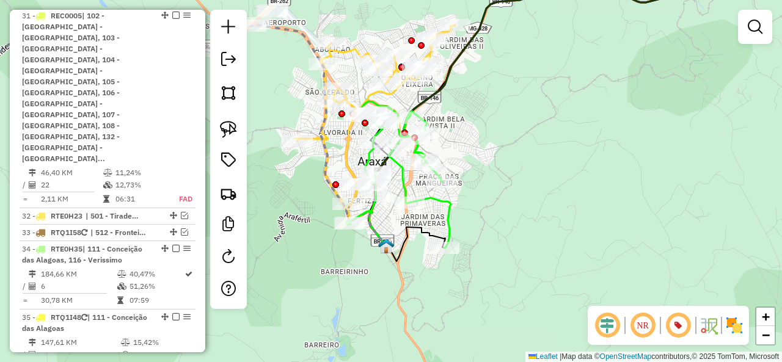
drag, startPoint x: 385, startPoint y: 232, endPoint x: 406, endPoint y: 268, distance: 41.6
click img
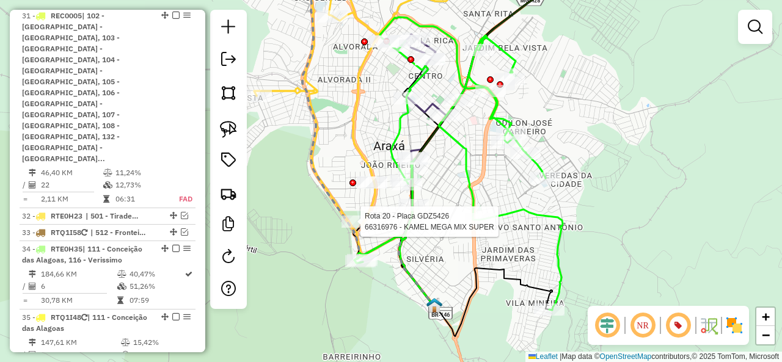
select select "*********"
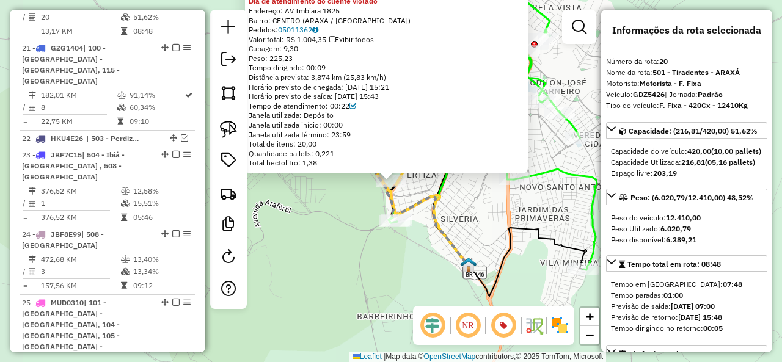
scroll to position [2120, 0]
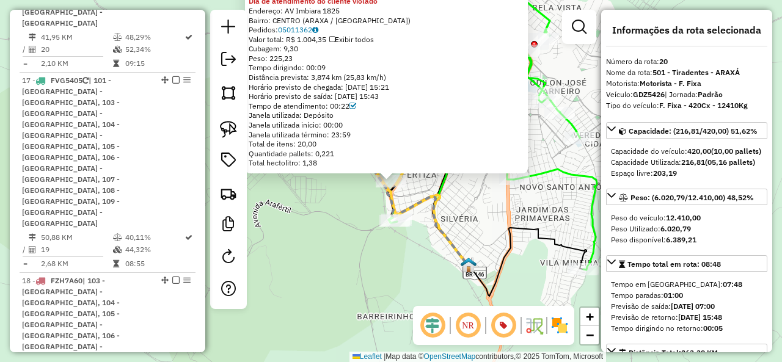
click div "66316976 - KAMEL MEGA MIX SUPER Tipo de cliente: 23 - Trava (T) Dia de atendime…"
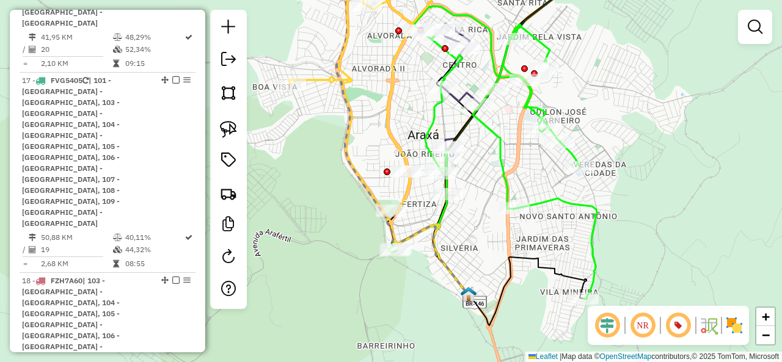
drag, startPoint x: 331, startPoint y: 162, endPoint x: 345, endPoint y: 285, distance: 123.6
click div "Janela de atendimento Grade de atendimento Capacidade Transportadoras Veículos …"
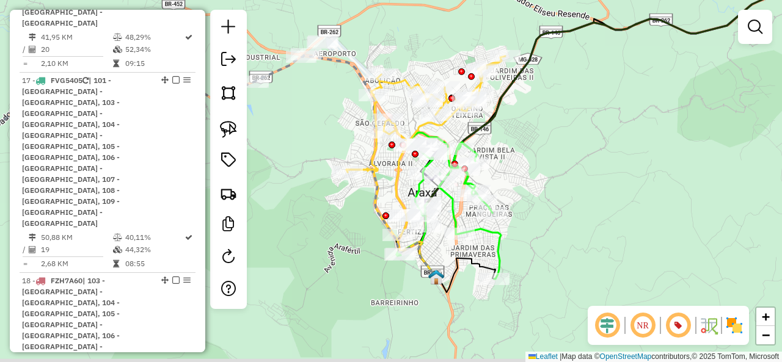
drag, startPoint x: 326, startPoint y: 271, endPoint x: 331, endPoint y: 244, distance: 27.9
click div "Janela de atendimento Grade de atendimento Capacidade Transportadoras Veículos …"
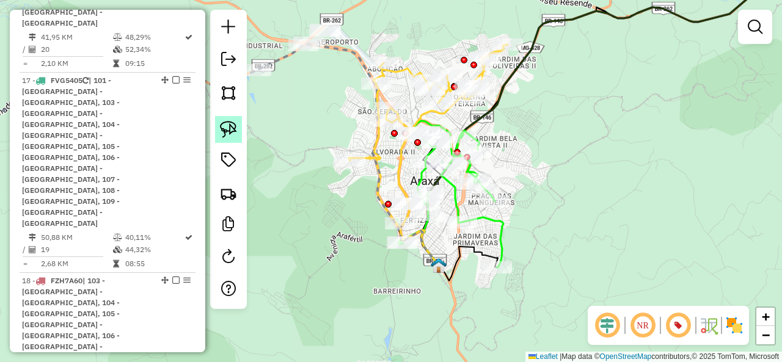
click img
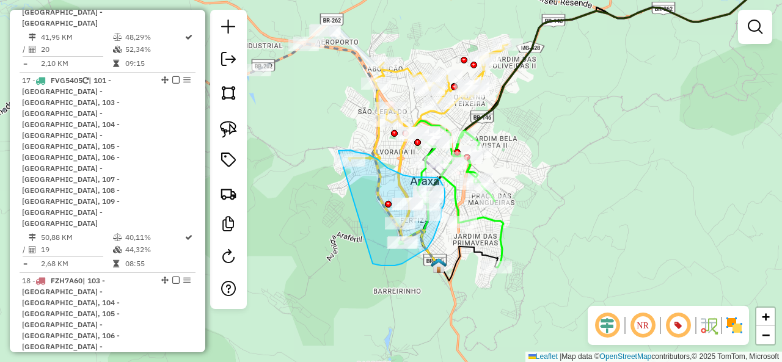
drag, startPoint x: 397, startPoint y: 265, endPoint x: 329, endPoint y: 157, distance: 127.5
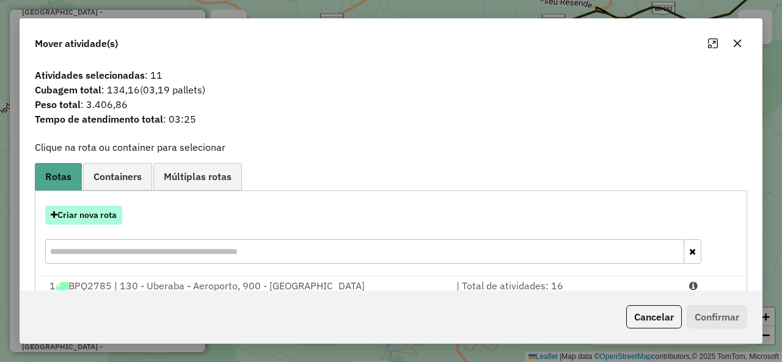
click button "Criar nova rota"
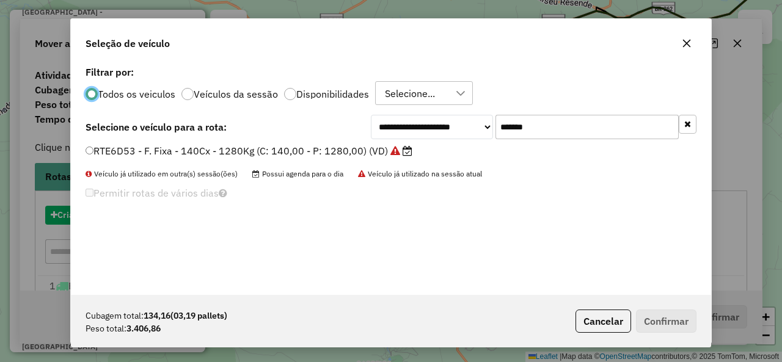
scroll to position [7, 4]
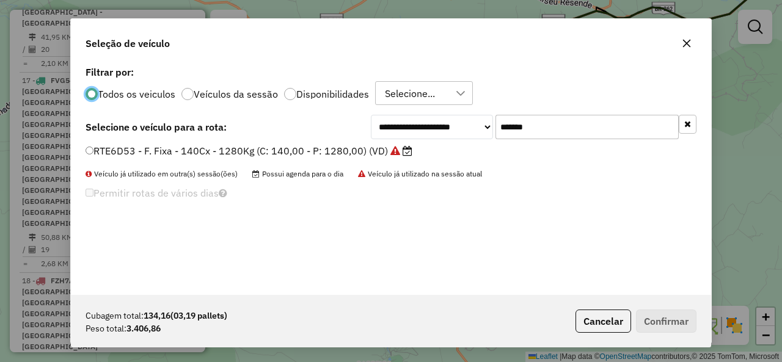
click input "*******"
paste input "text"
type input "*******"
click div "**********"
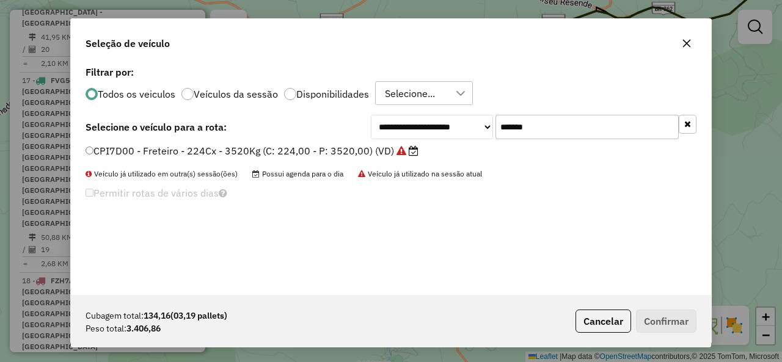
click label "CPI7D00 - Freteiro - 224Cx - 3520Kg (C: 224,00 - P: 3520,00) (VD)"
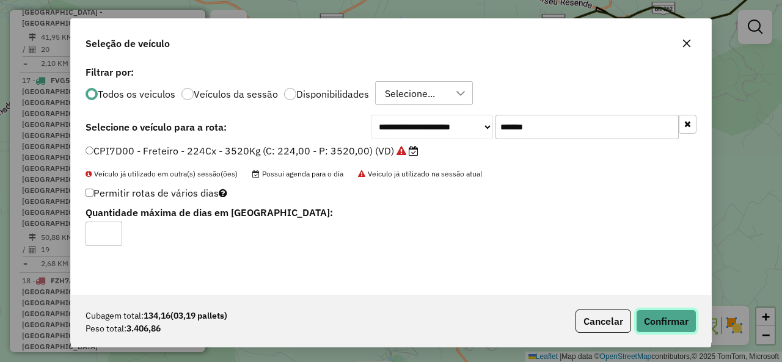
click button "Confirmar"
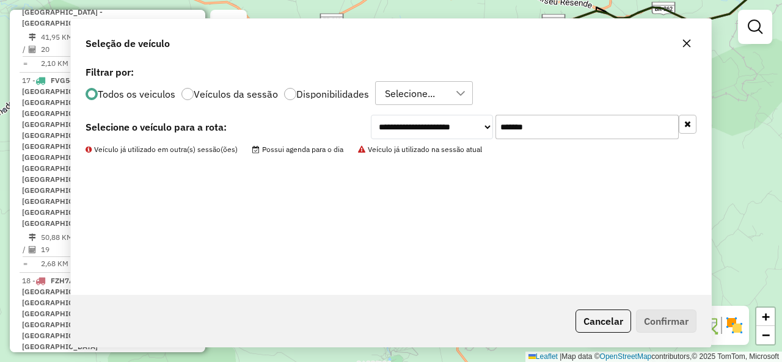
scroll to position [2052, 0]
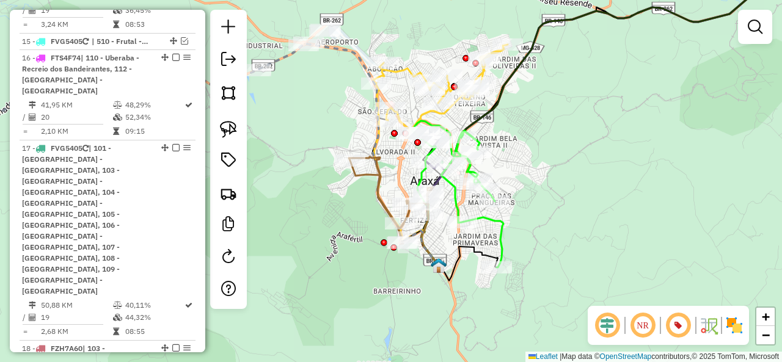
click icon
select select "*********"
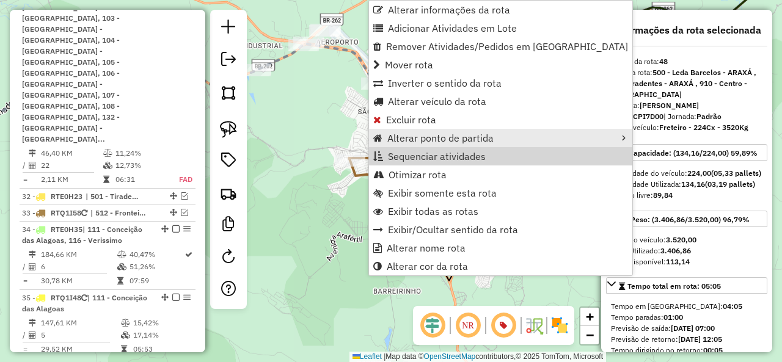
scroll to position [3702, 0]
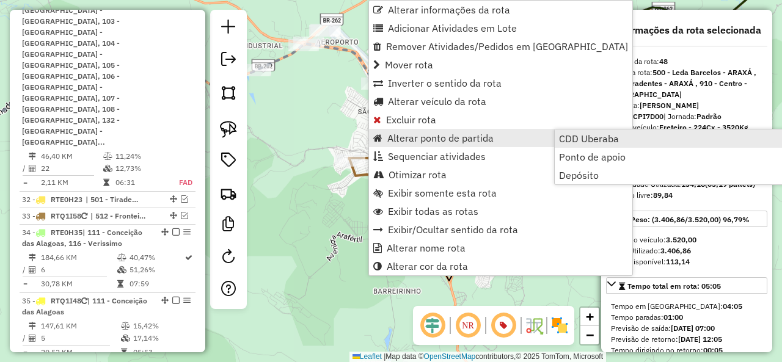
click link "CDD Uberaba"
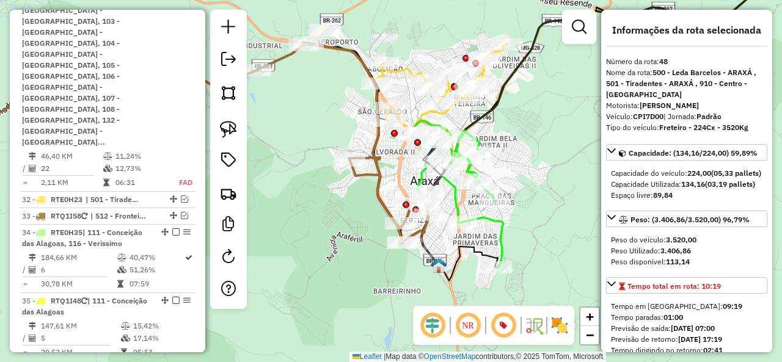
click em
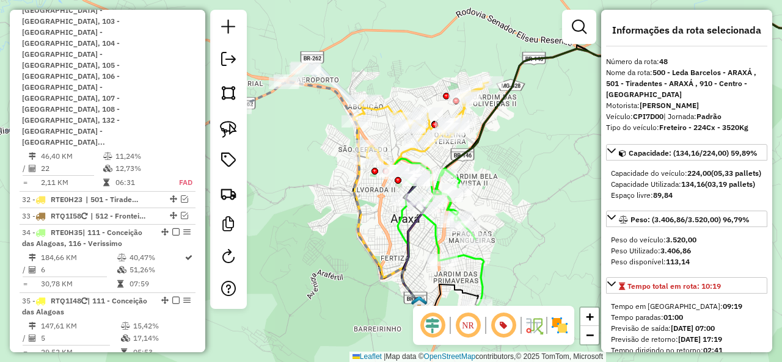
click icon
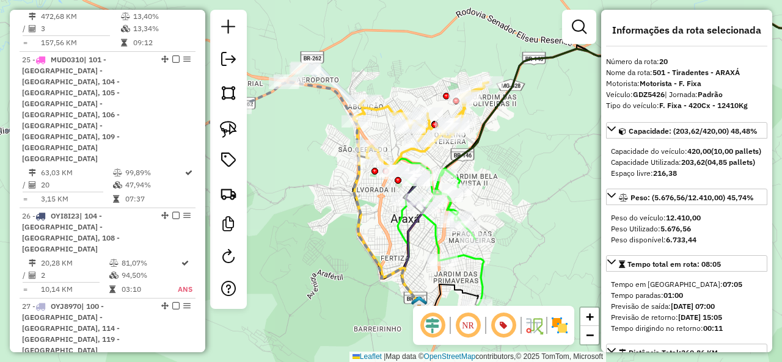
scroll to position [2120, 0]
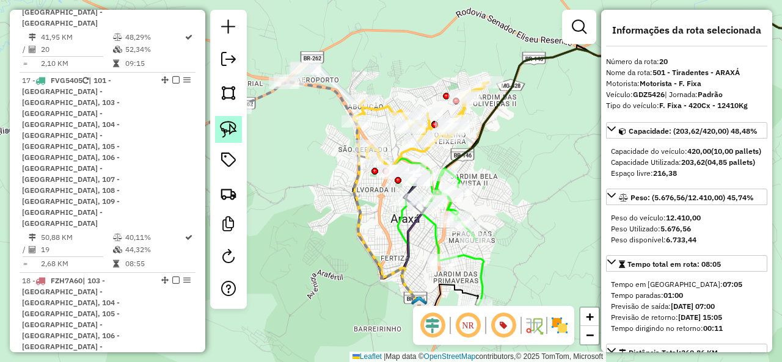
click img
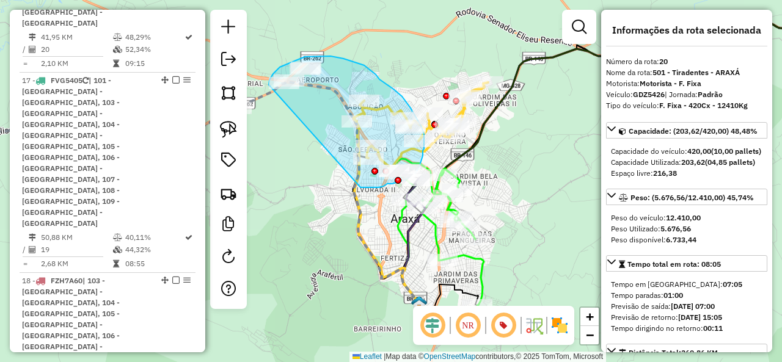
click div
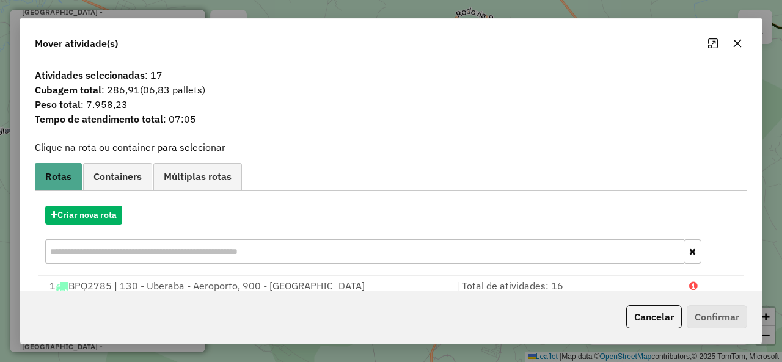
click button "Cancelar"
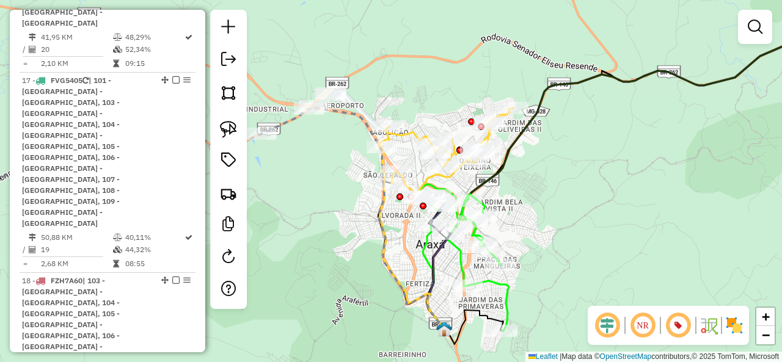
drag, startPoint x: 351, startPoint y: 173, endPoint x: 385, endPoint y: 204, distance: 45.4
click icon
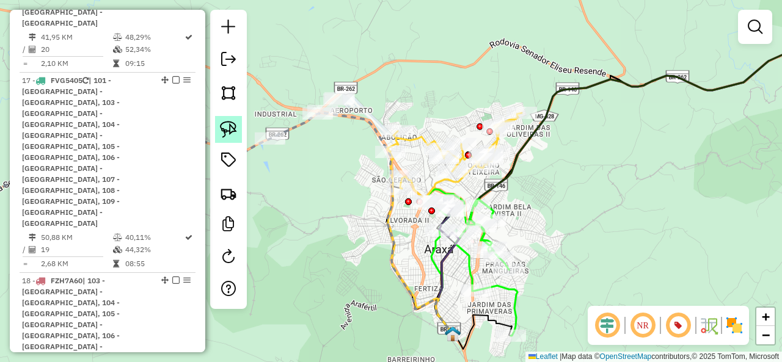
drag, startPoint x: 237, startPoint y: 128, endPoint x: 288, endPoint y: 114, distance: 53.7
click img
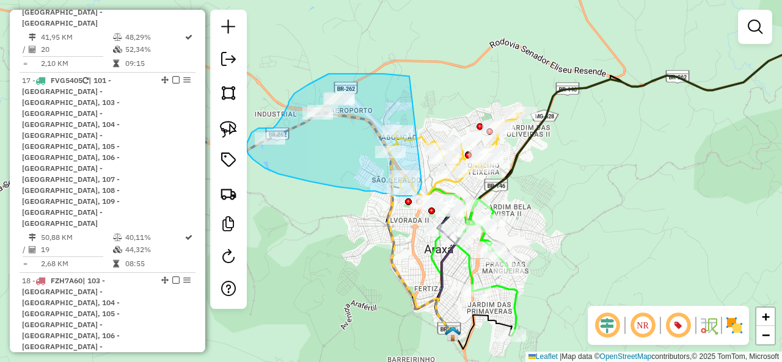
drag, startPoint x: 398, startPoint y: 76, endPoint x: 422, endPoint y: 173, distance: 100.1
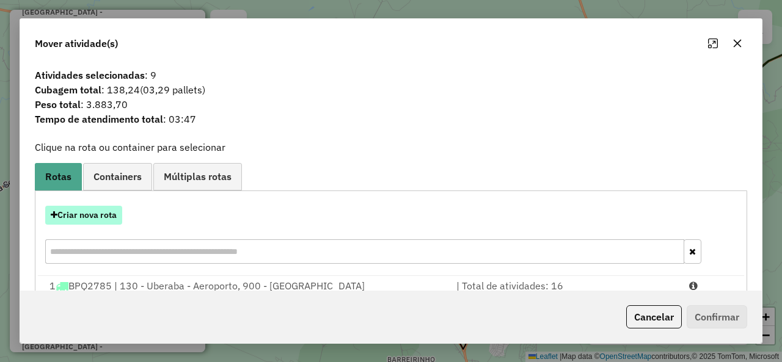
click button "Criar nova rota"
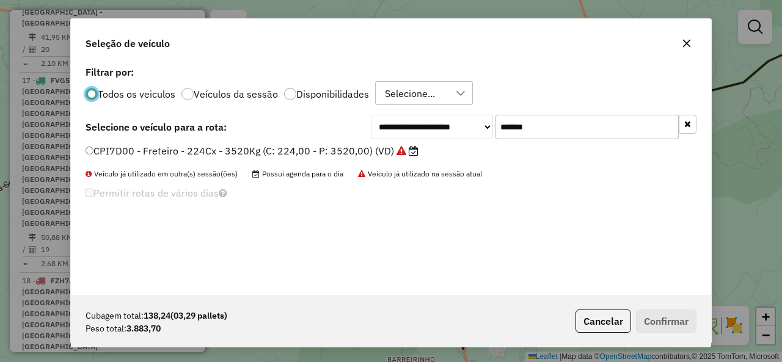
scroll to position [7, 4]
click input "*******"
paste input "text"
type input "*******"
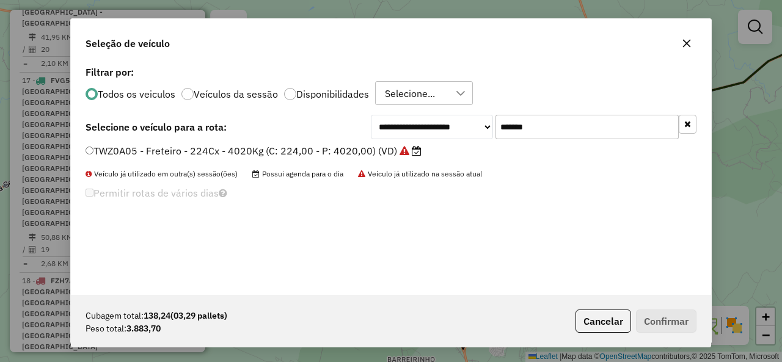
click label "TWZ0A05 - Freteiro - 224Cx - 4020Kg (C: 224,00 - P: 4020,00) (VD)"
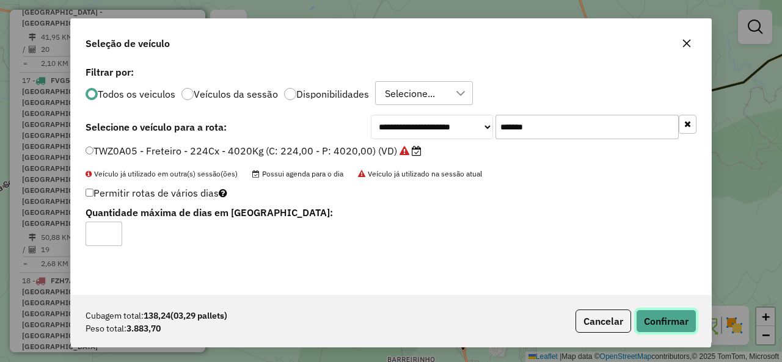
click button "Confirmar"
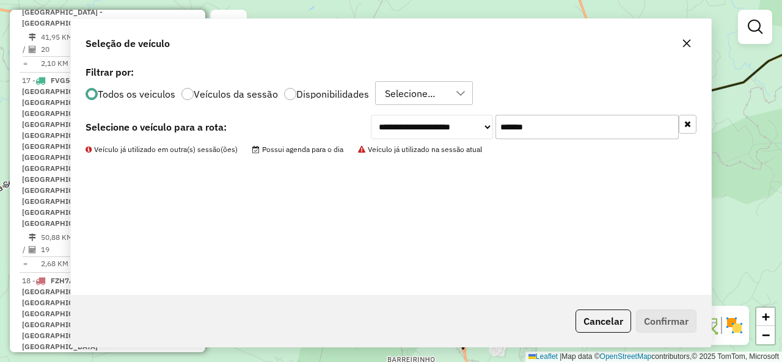
scroll to position [2052, 0]
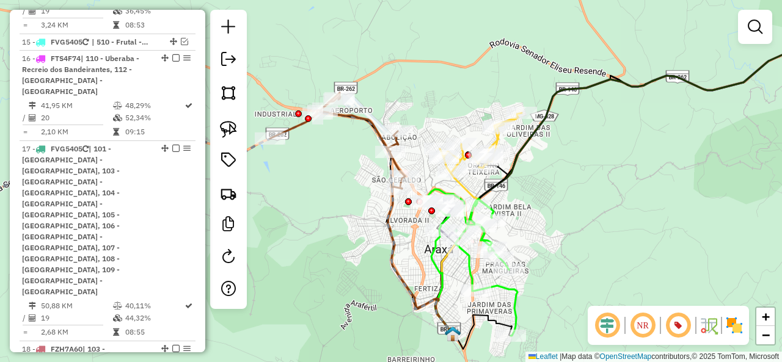
select select "*********"
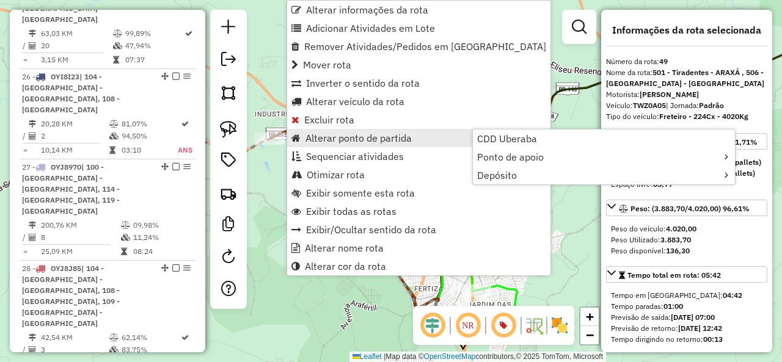
scroll to position [3718, 0]
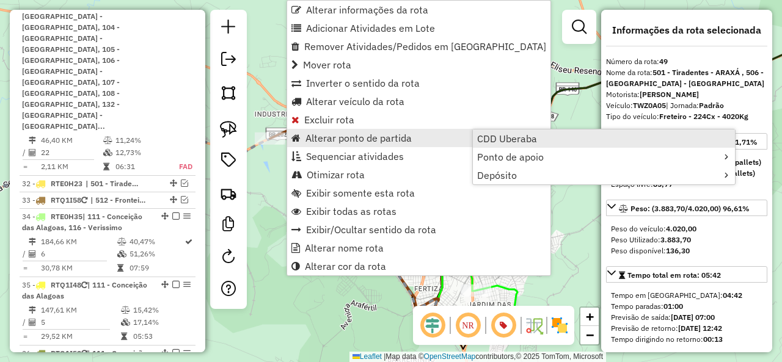
click span "CDD Uberaba"
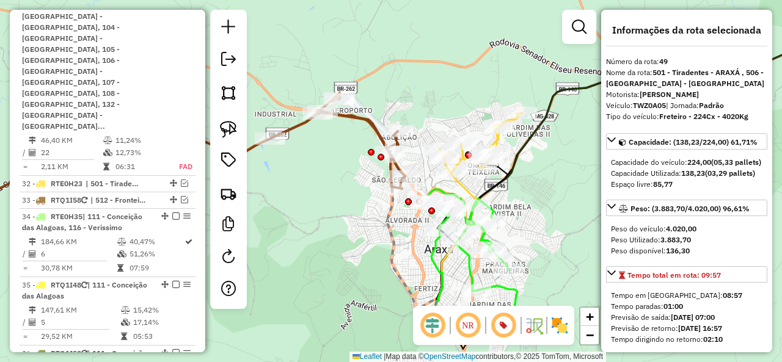
click em
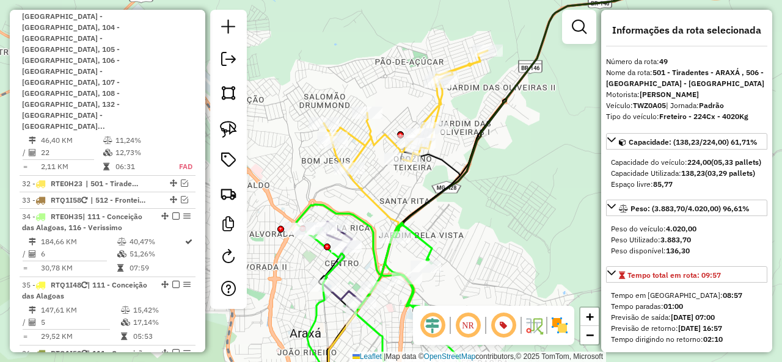
click icon
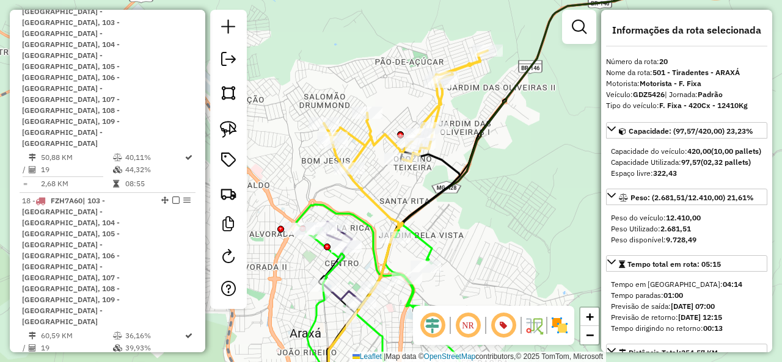
scroll to position [2120, 0]
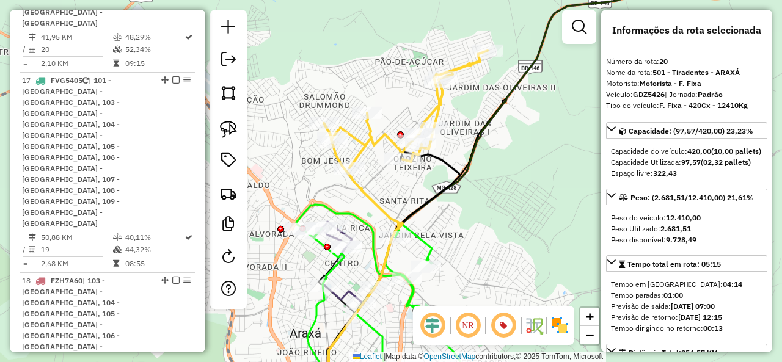
drag, startPoint x: 358, startPoint y: 201, endPoint x: 406, endPoint y: 159, distance: 63.6
click div "Janela de atendimento Grade de atendimento Capacidade Transportadoras Veículos …"
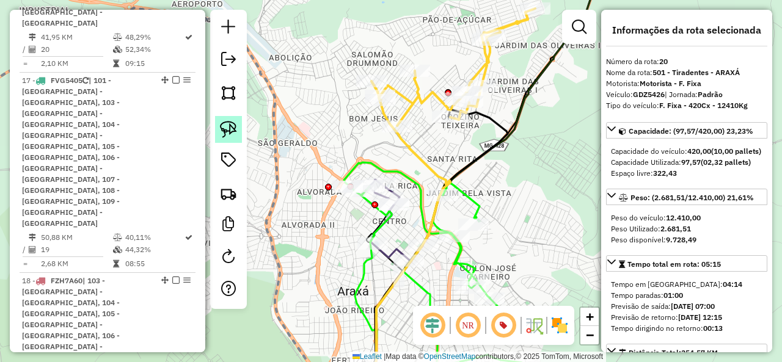
click img
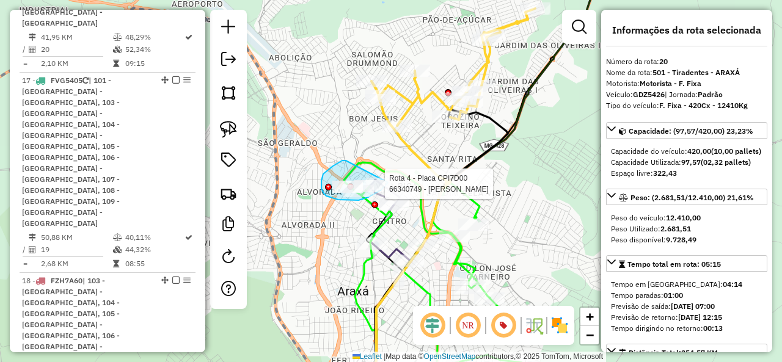
drag, startPoint x: 337, startPoint y: 164, endPoint x: 392, endPoint y: 175, distance: 55.5
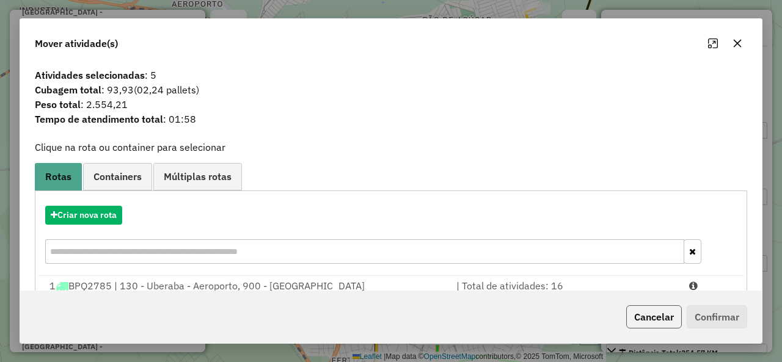
click button "Cancelar"
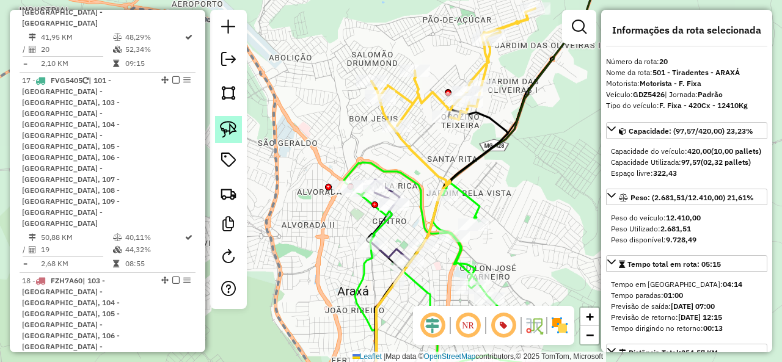
click link
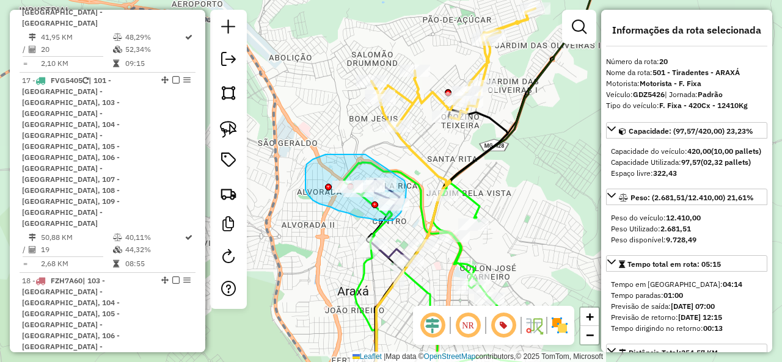
drag, startPoint x: 313, startPoint y: 160, endPoint x: 405, endPoint y: 181, distance: 94.1
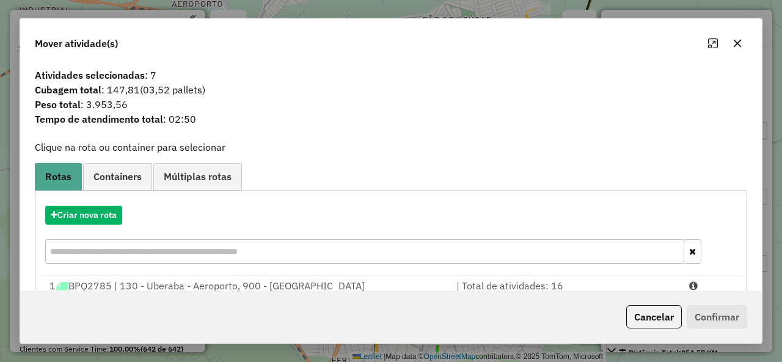
select select "*********"
click at [93, 213] on button "Criar nova rota" at bounding box center [83, 215] width 77 height 19
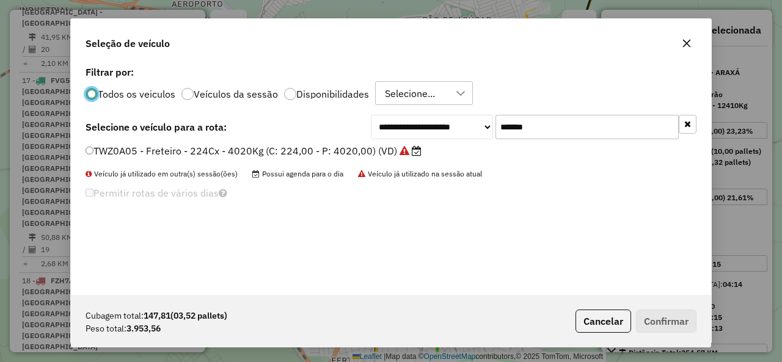
scroll to position [7, 4]
click at [556, 122] on input "*******" at bounding box center [587, 127] width 183 height 24
paste input "text"
type input "*******"
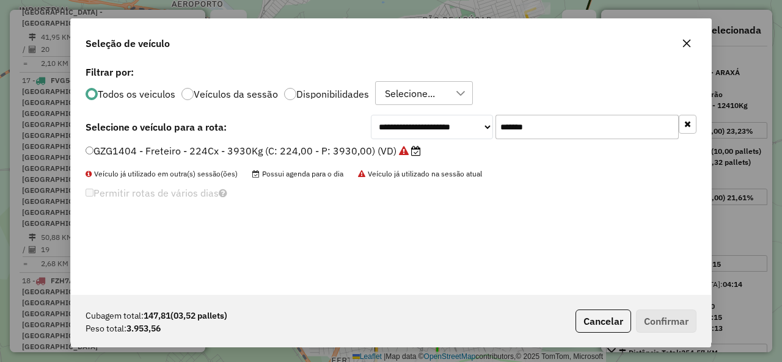
click at [137, 163] on div "GZG1404 - Freteiro - 224Cx - 3930Kg (C: 224,00 - P: 3930,00) (VD)" at bounding box center [391, 156] width 626 height 24
click at [120, 161] on div "GZG1404 - Freteiro - 224Cx - 3930Kg (C: 224,00 - P: 3930,00) (VD)" at bounding box center [391, 156] width 626 height 24
click at [134, 149] on label "GZG1404 - Freteiro - 224Cx - 3930Kg (C: 224,00 - P: 3930,00) (VD)" at bounding box center [254, 151] width 336 height 15
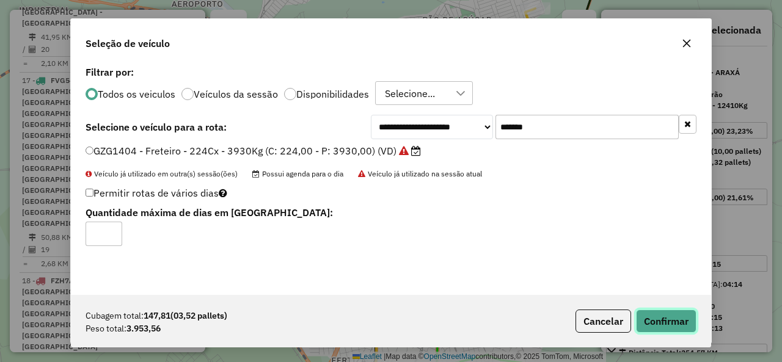
click at [690, 320] on button "Confirmar" at bounding box center [666, 321] width 61 height 23
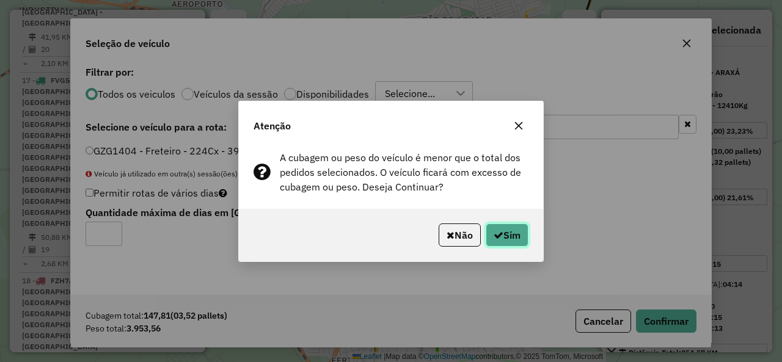
click at [524, 240] on button "Sim" at bounding box center [507, 235] width 43 height 23
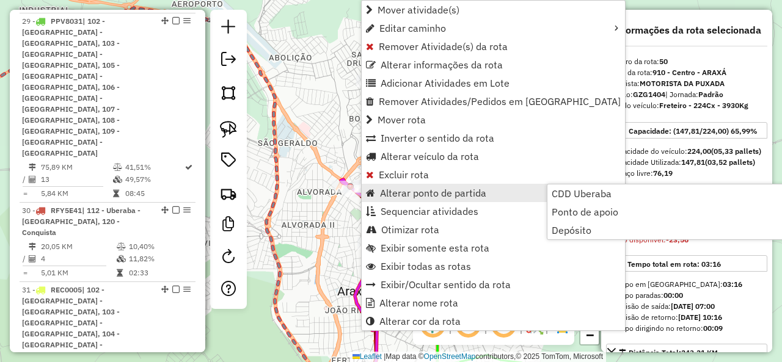
scroll to position [3734, 0]
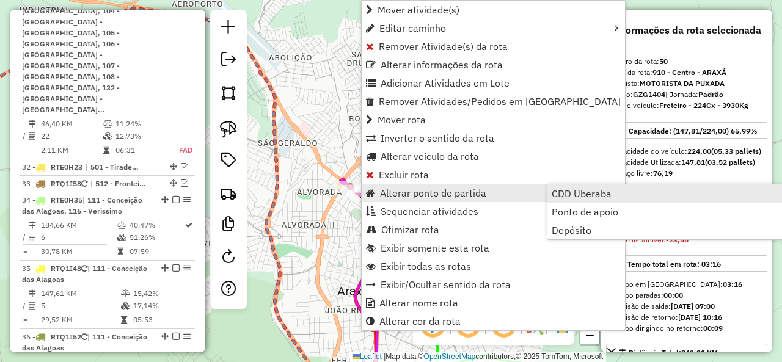
click at [595, 189] on span "CDD Uberaba" at bounding box center [582, 194] width 60 height 10
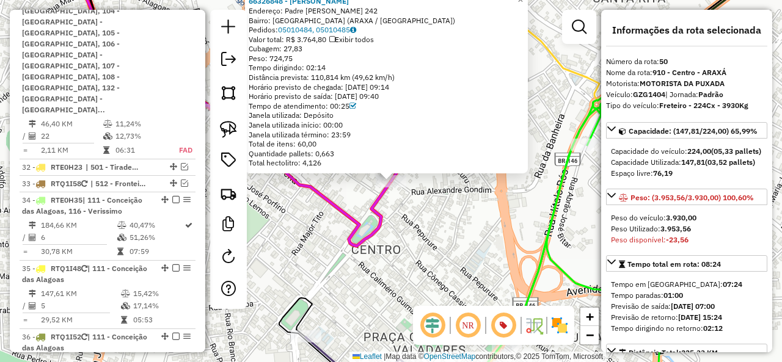
click at [367, 217] on div "66326848 - [PERSON_NAME]: Padre [PERSON_NAME] 242 Bairro: [GEOGRAPHIC_DATA] (AR…" at bounding box center [391, 181] width 782 height 362
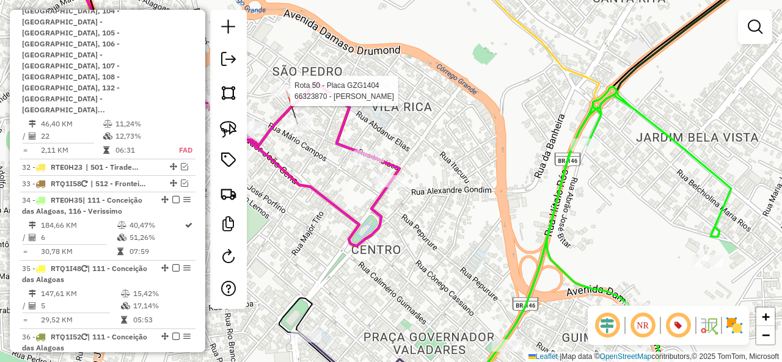
select select "*********"
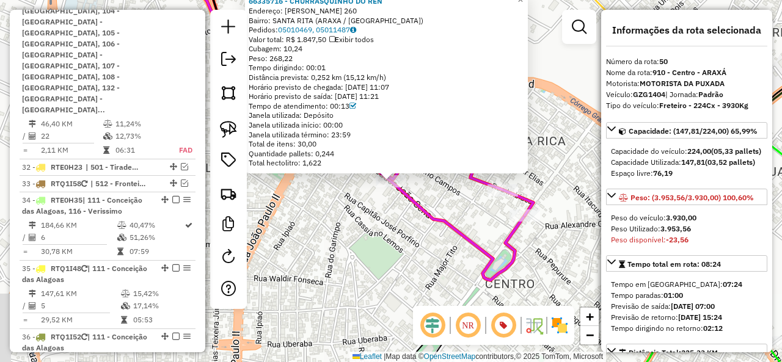
drag, startPoint x: 337, startPoint y: 201, endPoint x: 354, endPoint y: 178, distance: 28.4
click at [337, 200] on div "66335716 - CHURRASQUINHO DO REN Endereço: ALCINO ROSA DOS SANTOS 260 Bairro: SA…" at bounding box center [391, 181] width 782 height 362
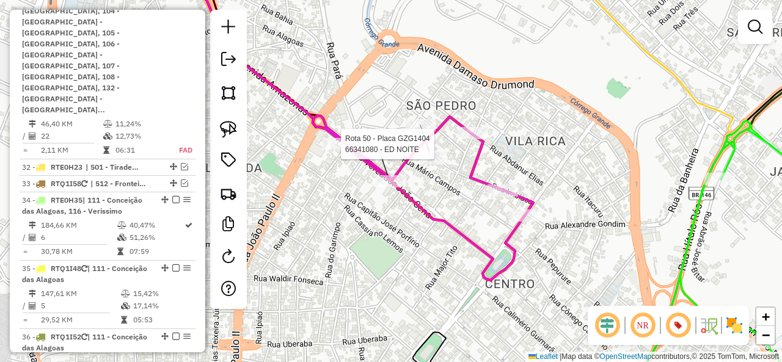
select select "*********"
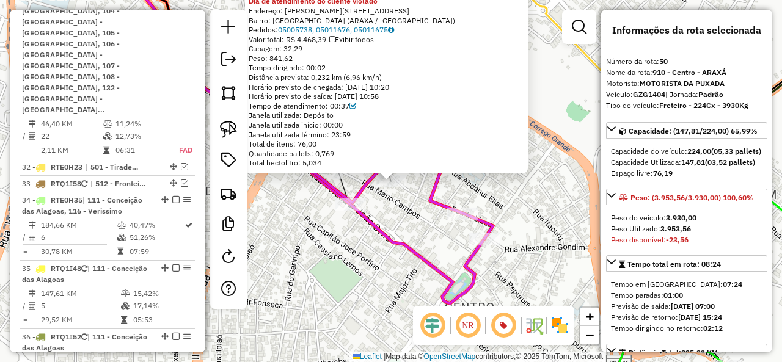
click at [444, 188] on div "66327156 - DARCI ALVES PAIVA - Dia de atendimento do cliente violado Endereço: …" at bounding box center [391, 181] width 782 height 362
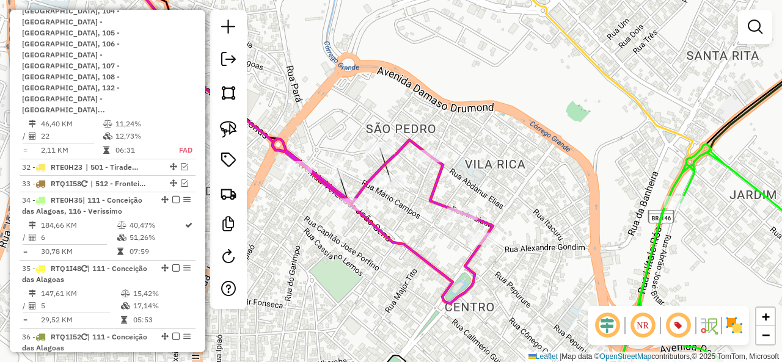
click at [367, 141] on div "Rota 50 - Placa GZG1404 66323870 - JOAO BATISTA DA SILV Janela de atendimento G…" at bounding box center [391, 181] width 782 height 362
select select "*********"
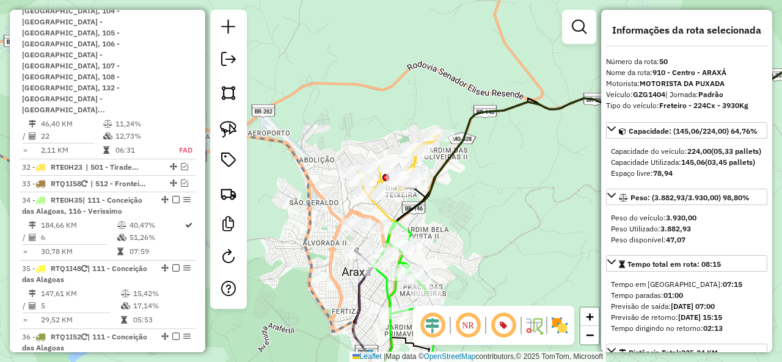
click at [422, 163] on icon at bounding box center [399, 165] width 82 height 59
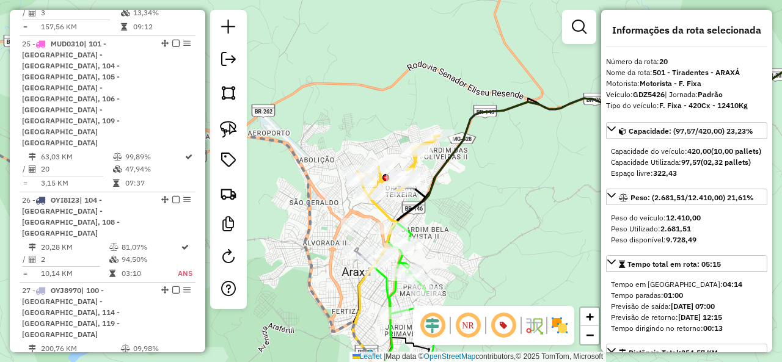
scroll to position [2120, 0]
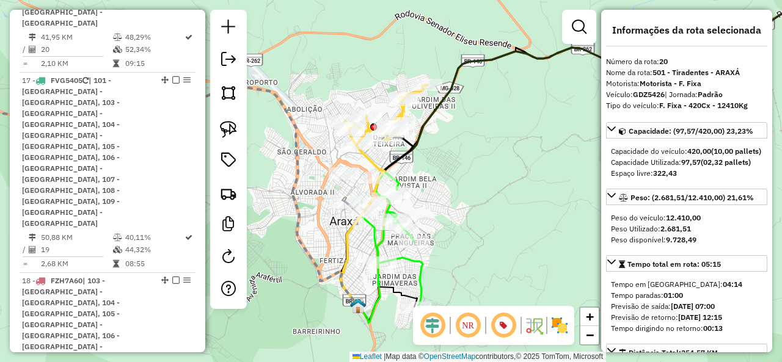
drag, startPoint x: 475, startPoint y: 246, endPoint x: 461, endPoint y: 191, distance: 56.9
click at [462, 191] on div "Janela de atendimento Grade de atendimento Capacidade Transportadoras Veículos …" at bounding box center [391, 181] width 782 height 362
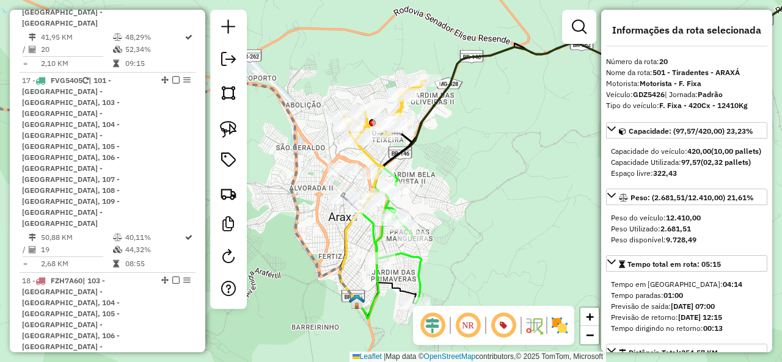
click at [422, 260] on icon at bounding box center [390, 235] width 62 height 137
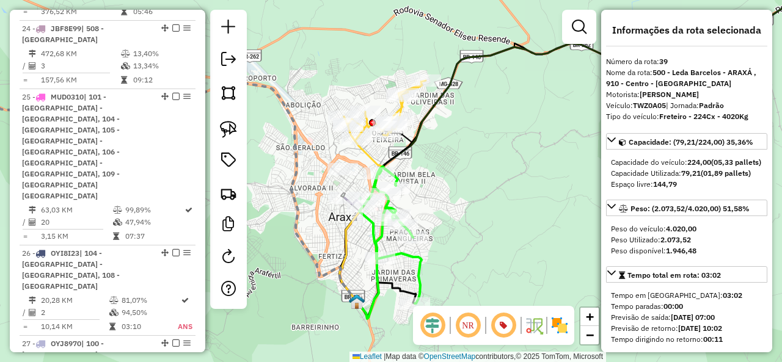
scroll to position [3492, 0]
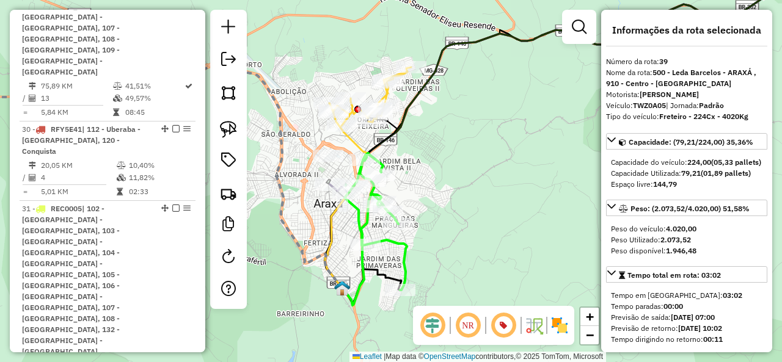
drag, startPoint x: 433, startPoint y: 259, endPoint x: 411, endPoint y: 240, distance: 28.6
click at [411, 240] on div "Janela de atendimento Grade de atendimento Capacidade Transportadoras Veículos …" at bounding box center [391, 181] width 782 height 362
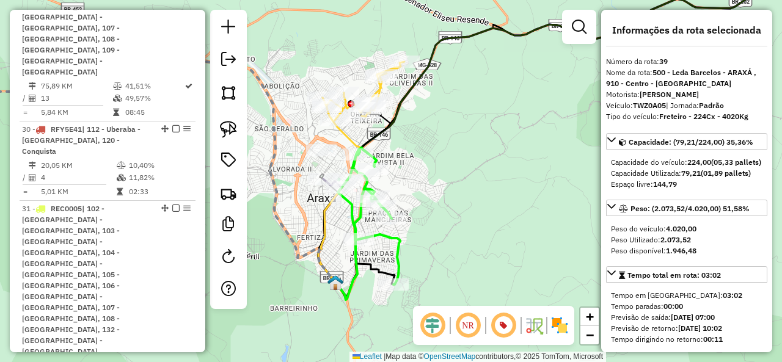
click at [347, 131] on icon at bounding box center [339, 190] width 43 height 185
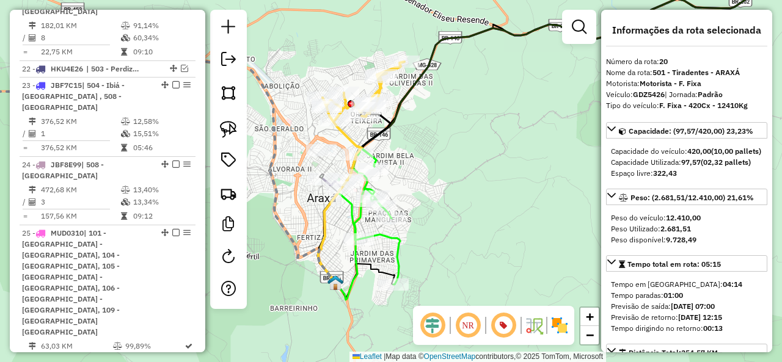
scroll to position [2120, 0]
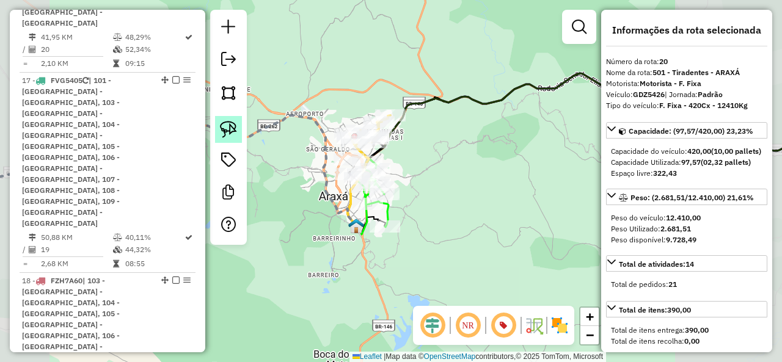
click at [226, 132] on img at bounding box center [228, 129] width 17 height 17
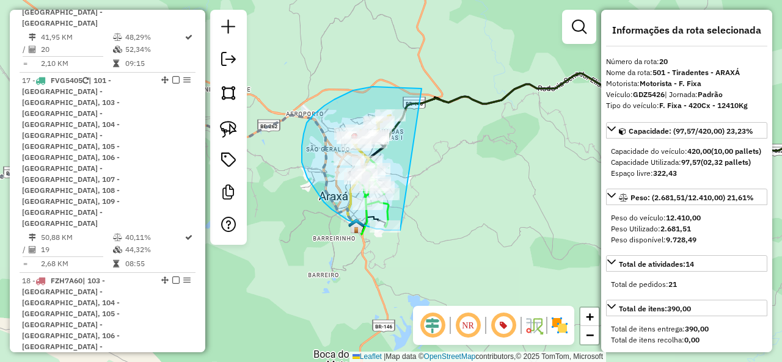
drag, startPoint x: 353, startPoint y: 90, endPoint x: 411, endPoint y: 227, distance: 147.9
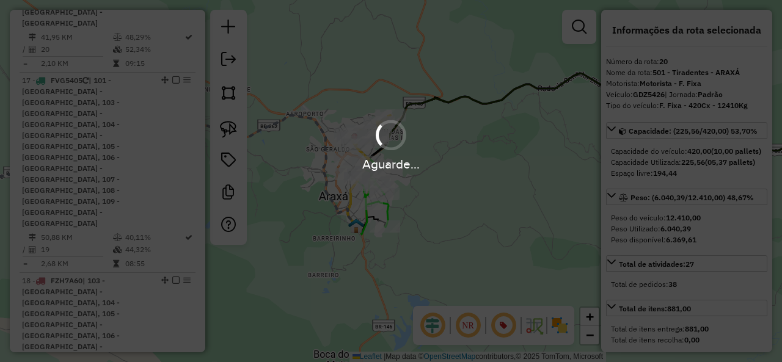
select select "*********"
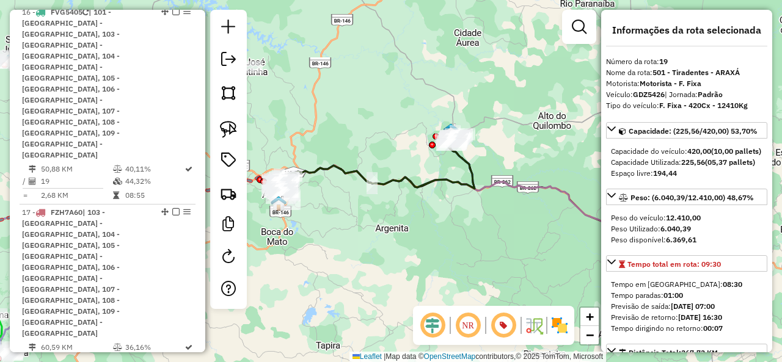
drag, startPoint x: 507, startPoint y: 227, endPoint x: 427, endPoint y: 222, distance: 80.8
click at [427, 222] on div "Janela de atendimento Grade de atendimento Capacidade Transportadoras Veículos …" at bounding box center [391, 181] width 782 height 362
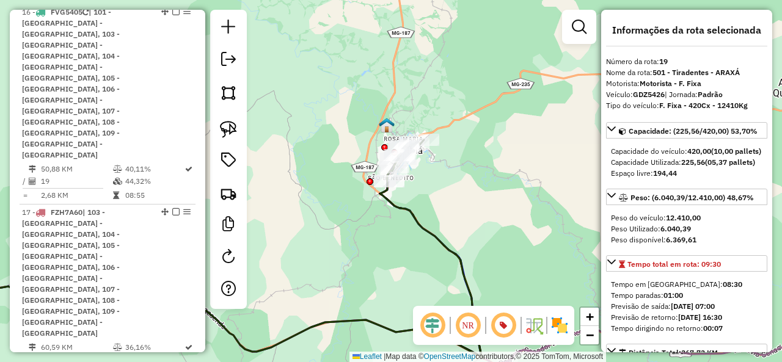
drag, startPoint x: 515, startPoint y: 232, endPoint x: 389, endPoint y: 125, distance: 165.2
click at [397, 119] on div "Janela de atendimento Grade de atendimento Capacidade Transportadoras Veículos …" at bounding box center [391, 181] width 782 height 362
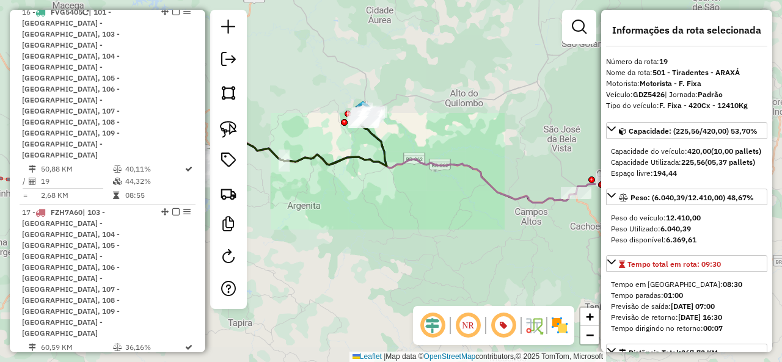
click at [433, 163] on icon at bounding box center [382, 173] width 388 height 60
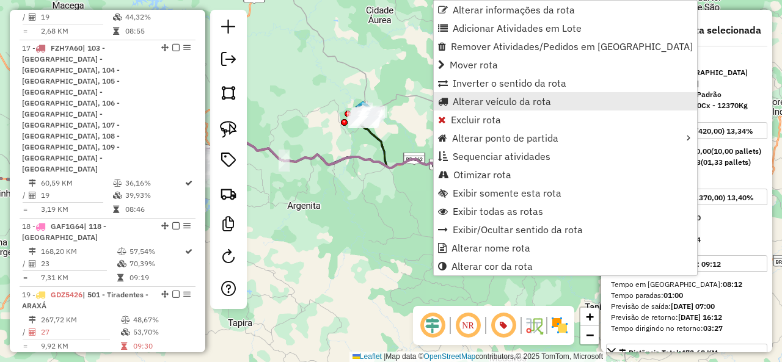
scroll to position [2284, 0]
click at [501, 100] on span "Alterar veículo da rota" at bounding box center [502, 102] width 98 height 10
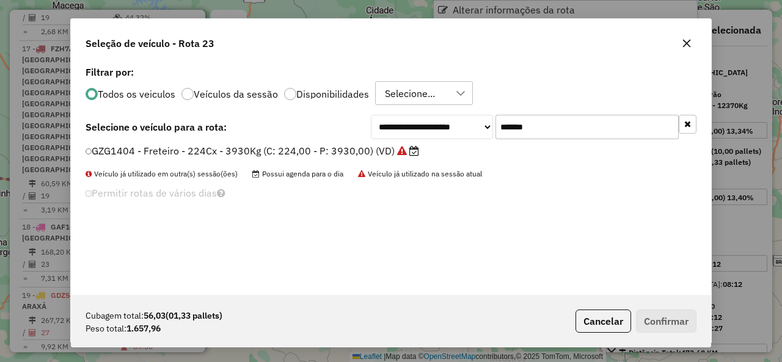
scroll to position [7, 4]
click at [552, 124] on input "*******" at bounding box center [587, 127] width 183 height 24
drag, startPoint x: 552, startPoint y: 124, endPoint x: 507, endPoint y: 143, distance: 49.0
click at [552, 127] on input "*******" at bounding box center [587, 127] width 183 height 24
paste input "text"
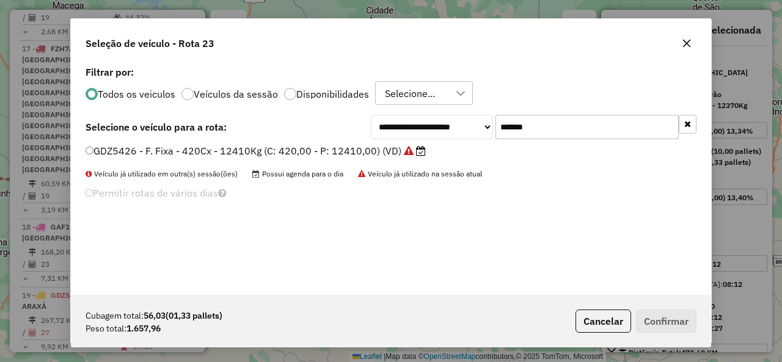
type input "*******"
click at [114, 142] on div "**********" at bounding box center [391, 179] width 640 height 232
click at [127, 150] on label "GDZ5426 - F. Fixa - 420Cx - 12410Kg (C: 420,00 - P: 12410,00) (VD)" at bounding box center [256, 151] width 340 height 15
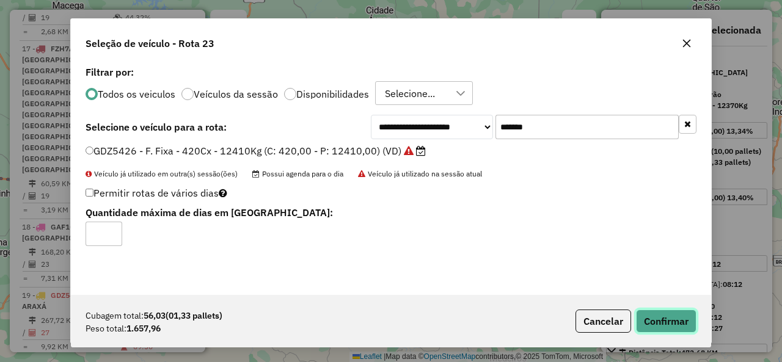
click at [674, 323] on button "Confirmar" at bounding box center [666, 321] width 61 height 23
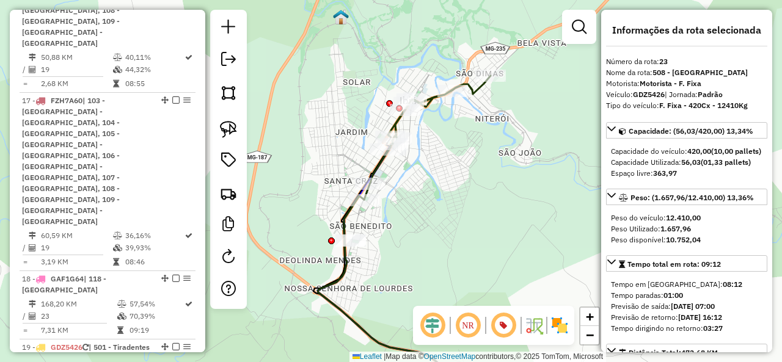
drag, startPoint x: 402, startPoint y: 142, endPoint x: 400, endPoint y: 186, distance: 43.5
click at [407, 184] on div "Janela de atendimento Grade de atendimento Capacidade Transportadoras Veículos …" at bounding box center [391, 181] width 782 height 362
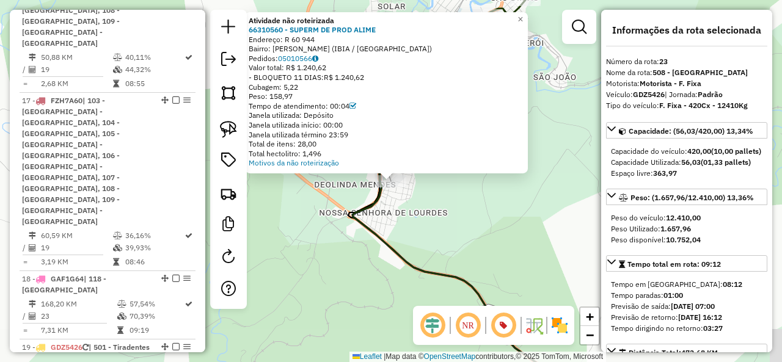
click at [446, 215] on div "Atividade não roteirizada 66310560 - SUPERM DE PROD ALIME Endereço: R 60 944 Ba…" at bounding box center [391, 181] width 782 height 362
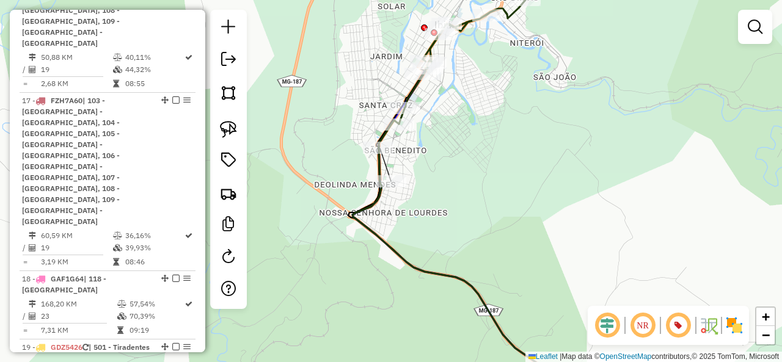
drag, startPoint x: 479, startPoint y: 174, endPoint x: 442, endPoint y: 250, distance: 84.2
click at [441, 255] on div "Janela de atendimento Grade de atendimento Capacidade Transportadoras Veículos …" at bounding box center [391, 181] width 782 height 362
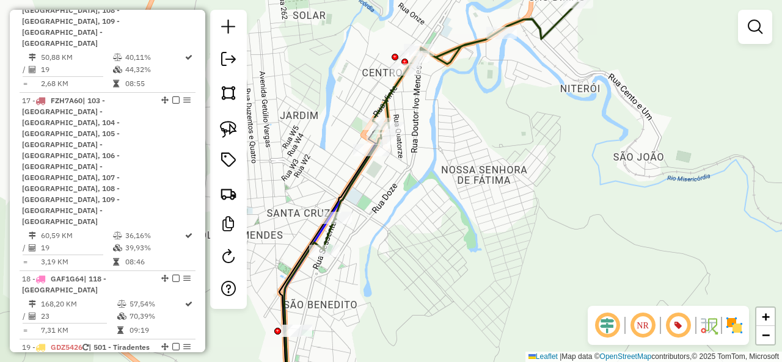
click at [454, 162] on div "Janela de atendimento Grade de atendimento Capacidade Transportadoras Veículos …" at bounding box center [391, 181] width 782 height 362
drag, startPoint x: 454, startPoint y: 173, endPoint x: 475, endPoint y: 111, distance: 65.3
click at [475, 111] on div "Janela de atendimento Grade de atendimento Capacidade Transportadoras Veículos …" at bounding box center [391, 181] width 782 height 362
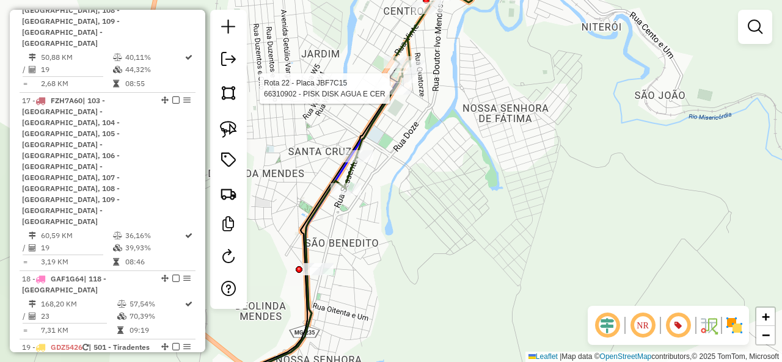
select select "*********"
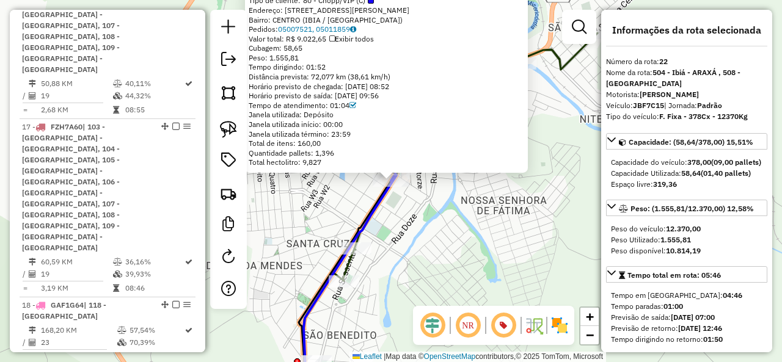
scroll to position [2204, 0]
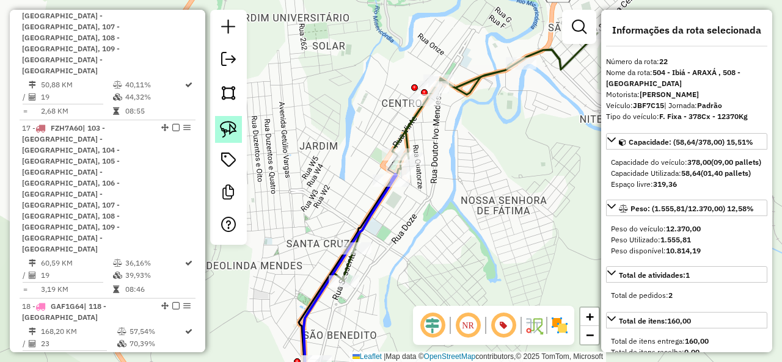
click at [230, 127] on img at bounding box center [228, 129] width 17 height 17
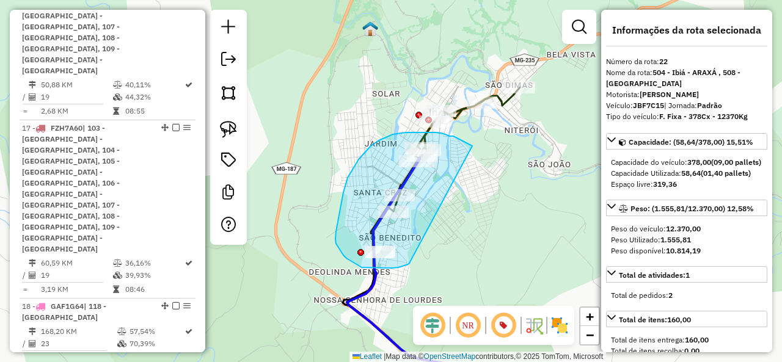
drag, startPoint x: 472, startPoint y: 146, endPoint x: 409, endPoint y: 263, distance: 133.2
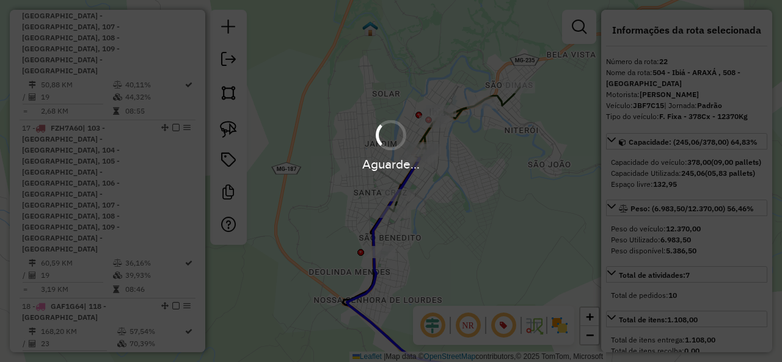
select select "*********"
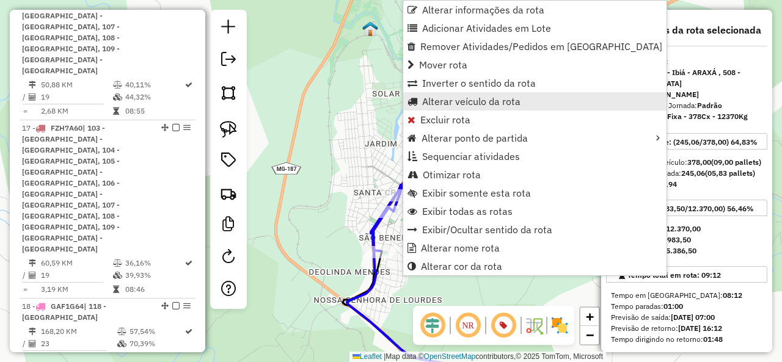
click at [492, 98] on span "Alterar veículo da rota" at bounding box center [471, 102] width 98 height 10
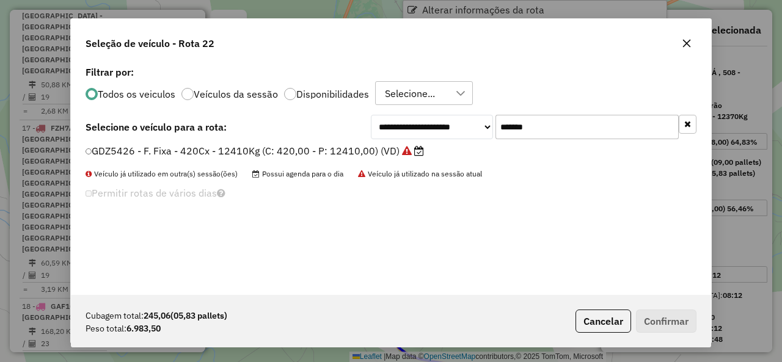
scroll to position [7, 4]
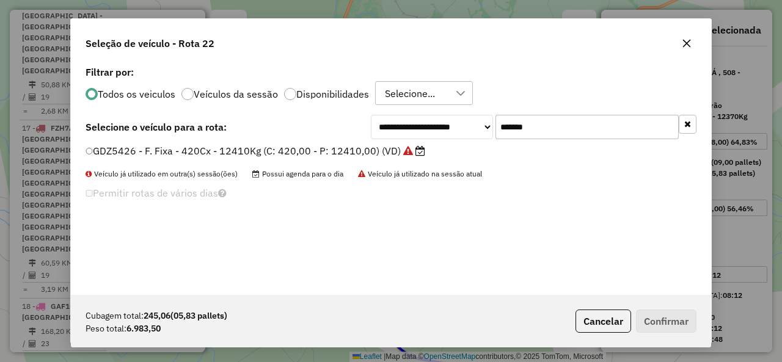
click at [560, 121] on input "*******" at bounding box center [587, 127] width 183 height 24
paste input "text"
type input "*******"
click at [203, 144] on label "JBF8E99 - F. Fixa - 420Cx - 12370Kg (C: 420,00 - P: 12370,00) (VD)" at bounding box center [248, 151] width 325 height 15
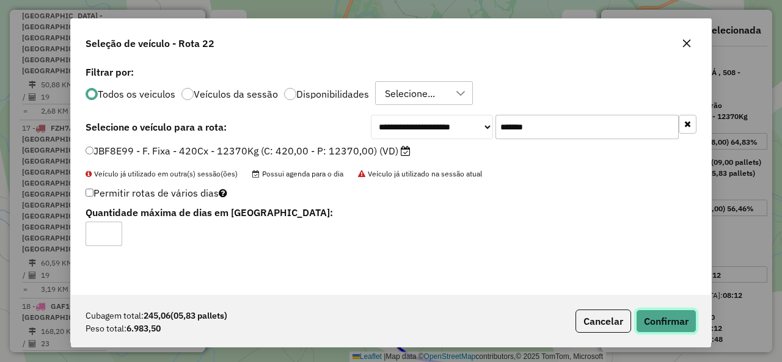
click at [673, 323] on button "Confirmar" at bounding box center [666, 321] width 61 height 23
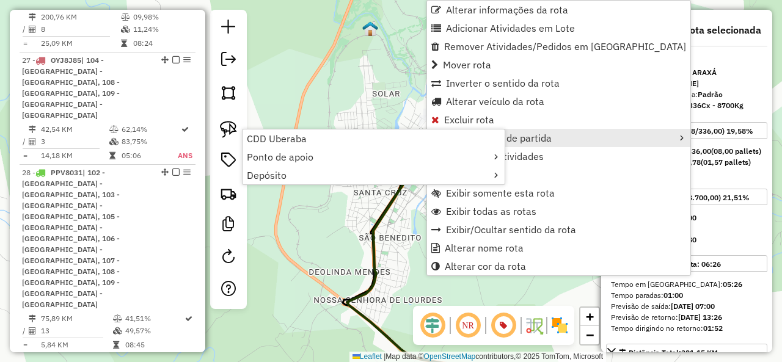
scroll to position [3240, 0]
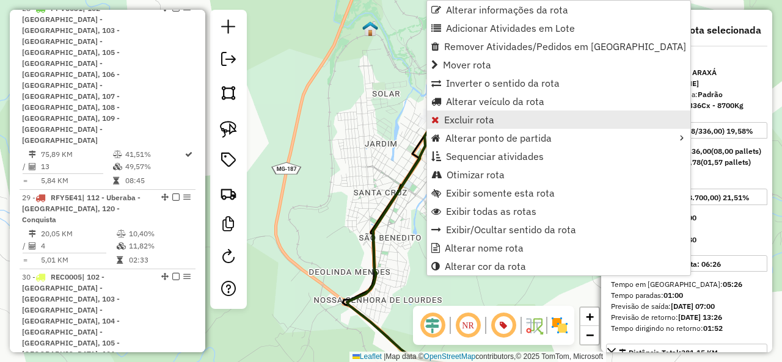
click at [489, 119] on span "Excluir rota" at bounding box center [469, 120] width 50 height 10
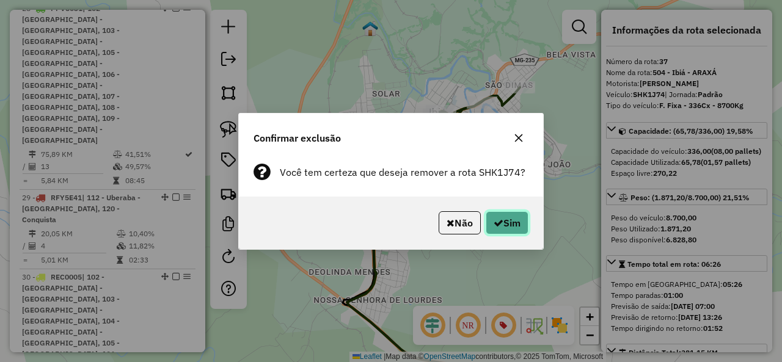
click at [510, 222] on button "Sim" at bounding box center [507, 222] width 43 height 23
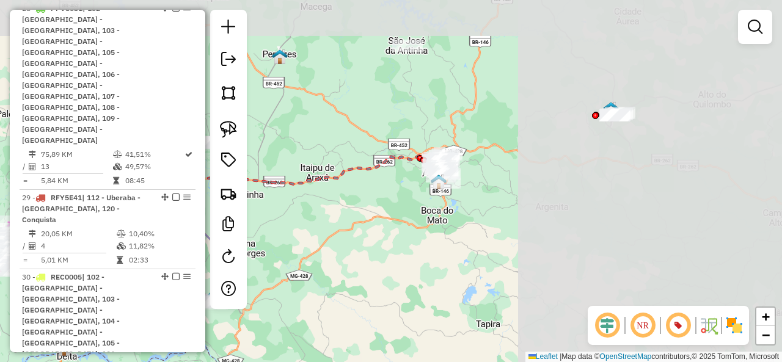
drag, startPoint x: 650, startPoint y: 180, endPoint x: 279, endPoint y: 238, distance: 375.5
click at [279, 238] on div "Janela de atendimento Grade de atendimento Capacidade Transportadoras Veículos …" at bounding box center [391, 181] width 782 height 362
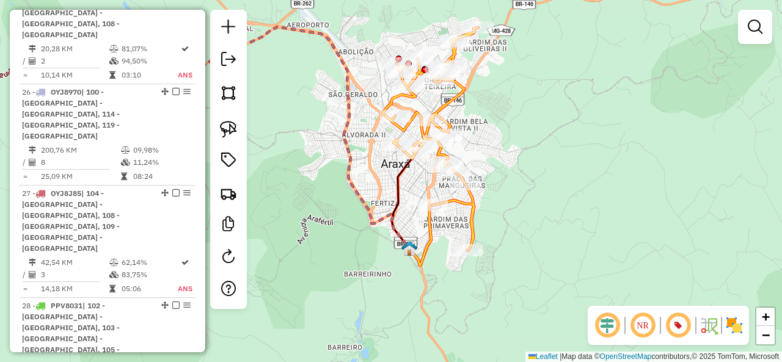
select select "*********"
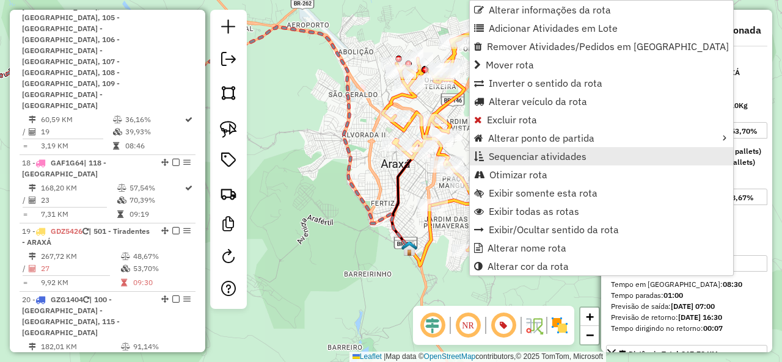
scroll to position [2052, 0]
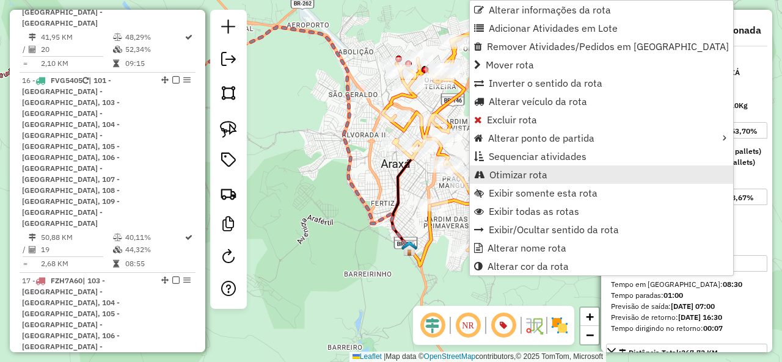
click at [525, 177] on span "Otimizar rota" at bounding box center [519, 175] width 58 height 10
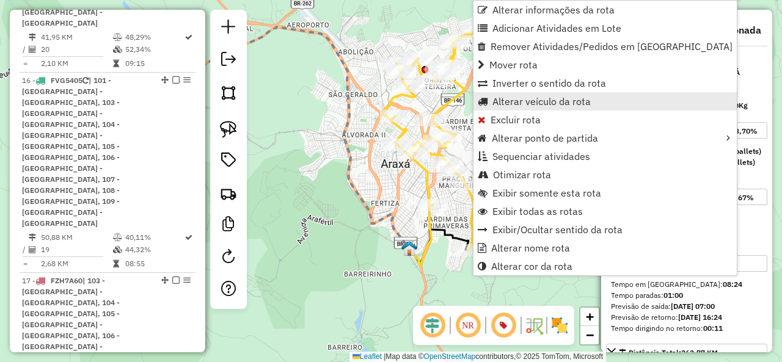
click at [527, 100] on span "Alterar veículo da rota" at bounding box center [542, 102] width 98 height 10
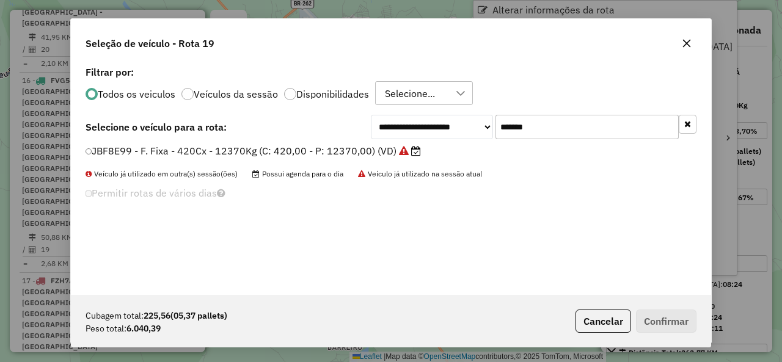
scroll to position [7, 4]
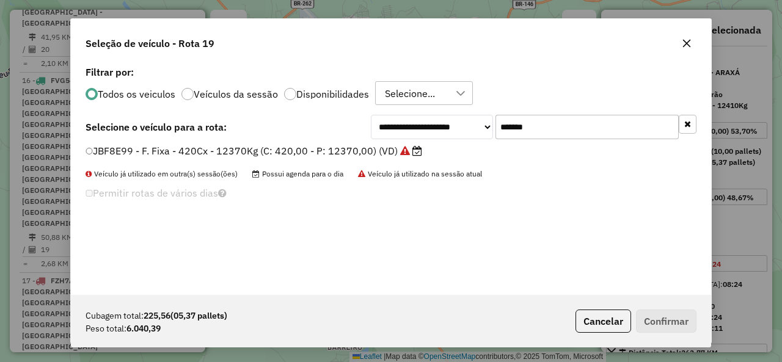
click at [579, 131] on input "*******" at bounding box center [587, 127] width 183 height 24
paste input "text"
type input "*******"
click at [169, 147] on label "JBF7C15 - F. Fixa - 378Cx - 12370Kg (C: 378,00 - P: 12370,00) (VD)" at bounding box center [249, 151] width 326 height 15
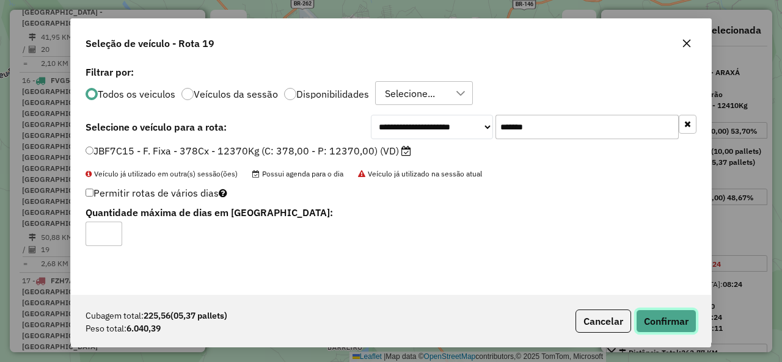
click at [667, 311] on button "Confirmar" at bounding box center [666, 321] width 61 height 23
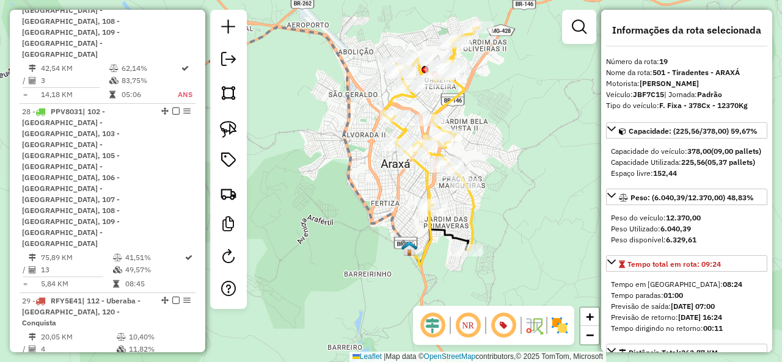
scroll to position [3152, 0]
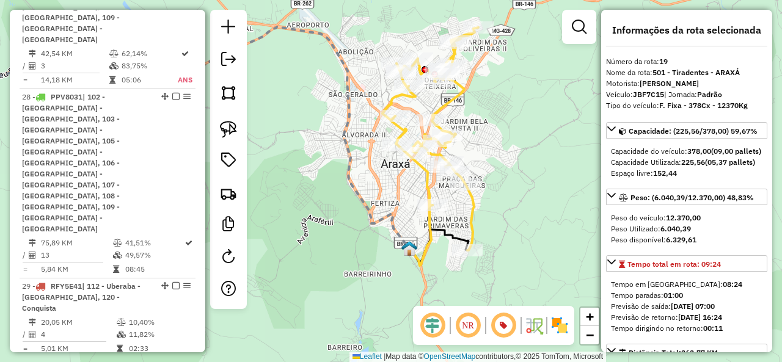
click at [358, 87] on icon at bounding box center [153, 75] width 463 height 96
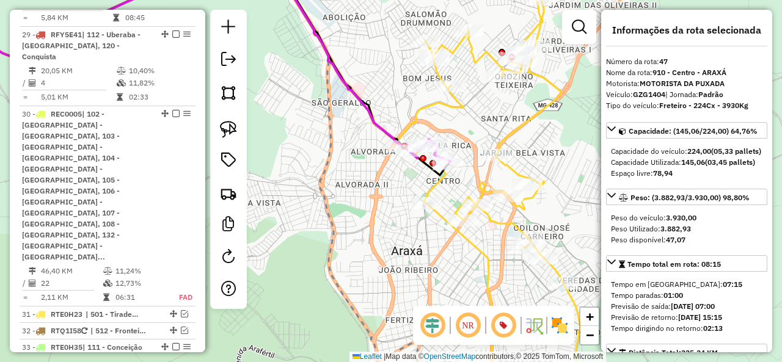
scroll to position [3281, 0]
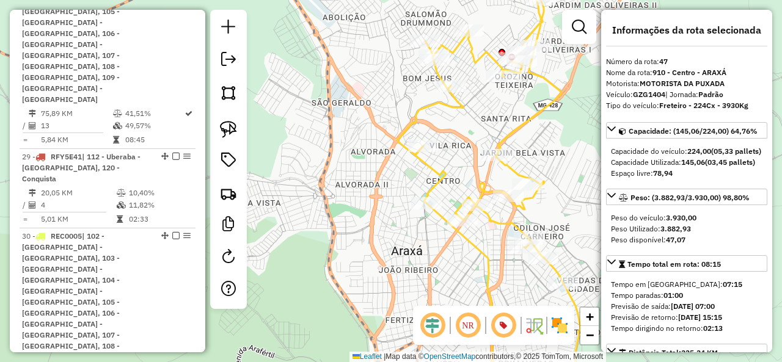
click at [344, 74] on icon at bounding box center [221, 42] width 271 height 157
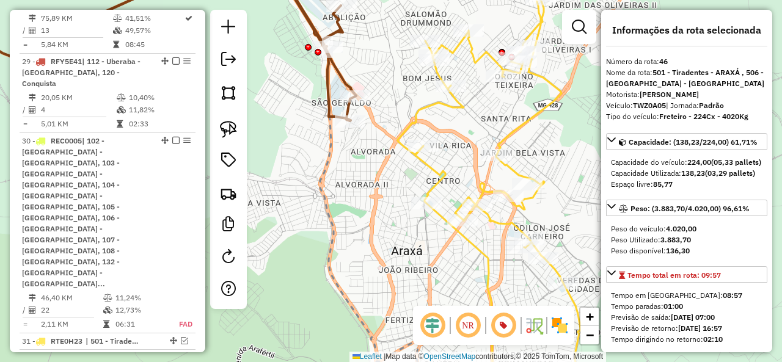
scroll to position [3387, 0]
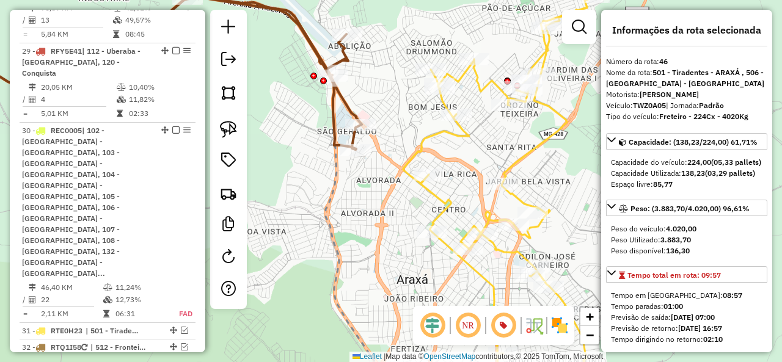
drag, startPoint x: 361, startPoint y: 75, endPoint x: 367, endPoint y: 103, distance: 29.2
click at [367, 103] on div "Janela de atendimento Grade de atendimento Capacidade Transportadoras Veículos …" at bounding box center [391, 181] width 782 height 362
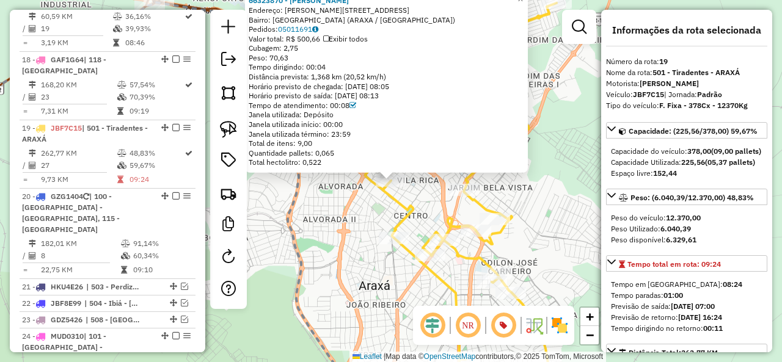
scroll to position [2052, 0]
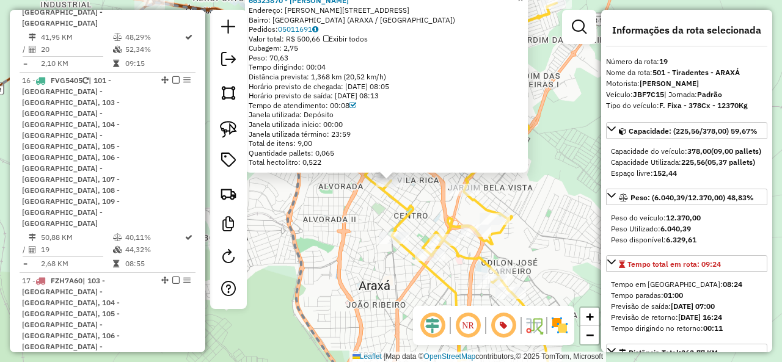
click at [342, 177] on div "66323870 - JOAO BATISTA DA SILV Endereço: R GERALCINO RIBEIRO DA SILVA 10 Bairr…" at bounding box center [391, 181] width 782 height 362
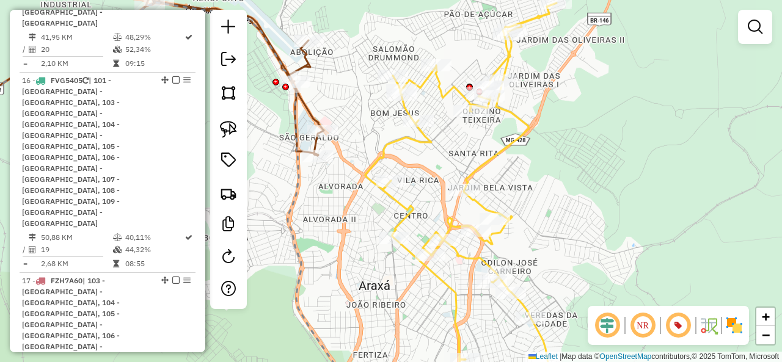
click at [316, 123] on icon at bounding box center [188, 60] width 271 height 192
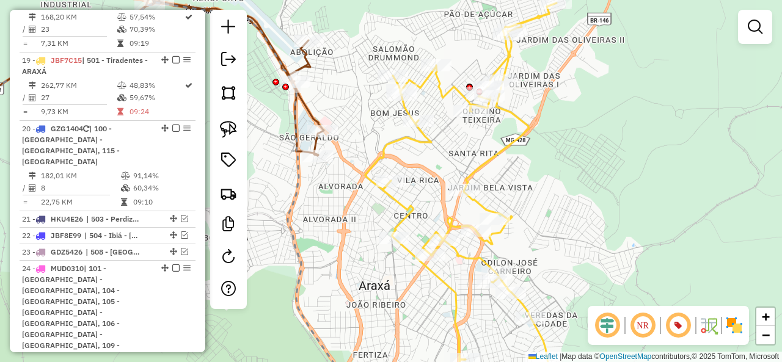
select select "*********"
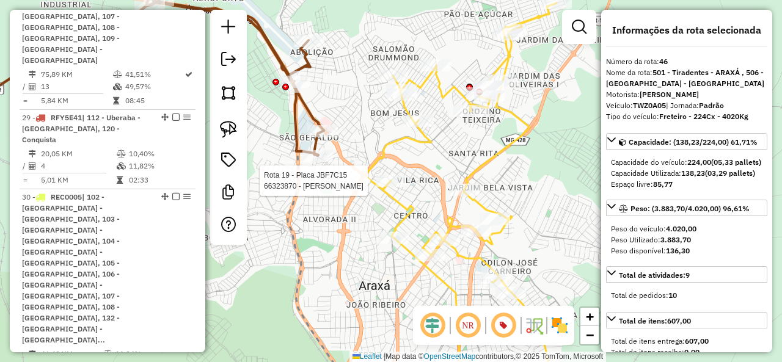
scroll to position [3387, 0]
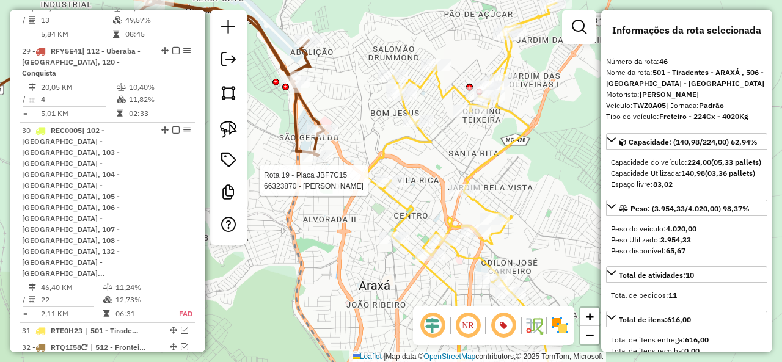
select select "*********"
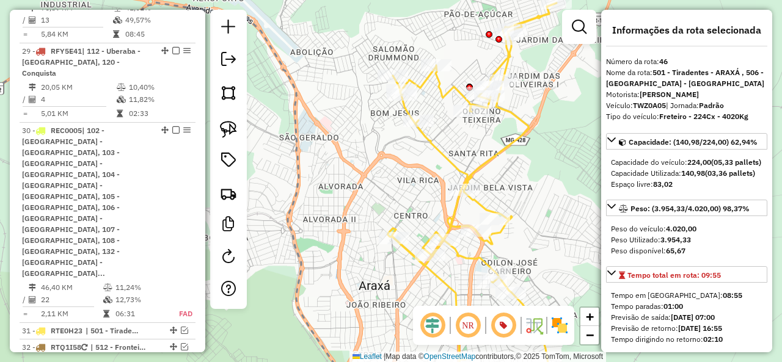
click at [430, 151] on icon at bounding box center [472, 201] width 169 height 396
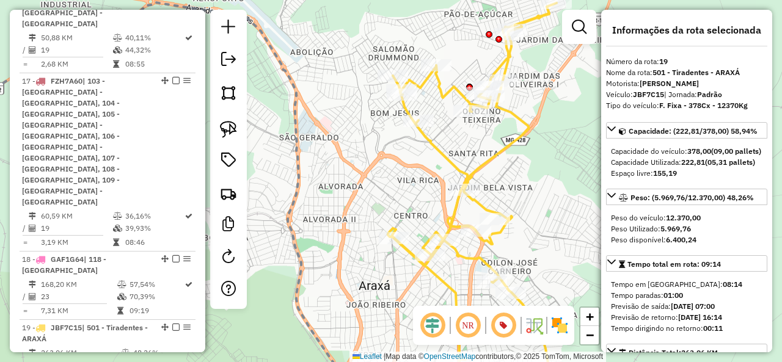
scroll to position [2052, 0]
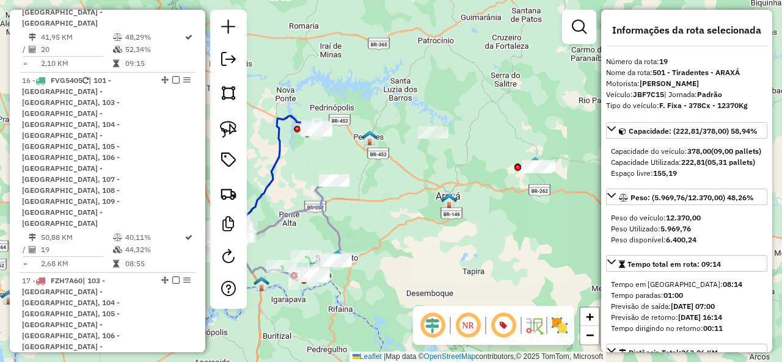
click at [496, 221] on div "Janela de atendimento Grade de atendimento Capacidade Transportadoras Veículos …" at bounding box center [391, 181] width 782 height 362
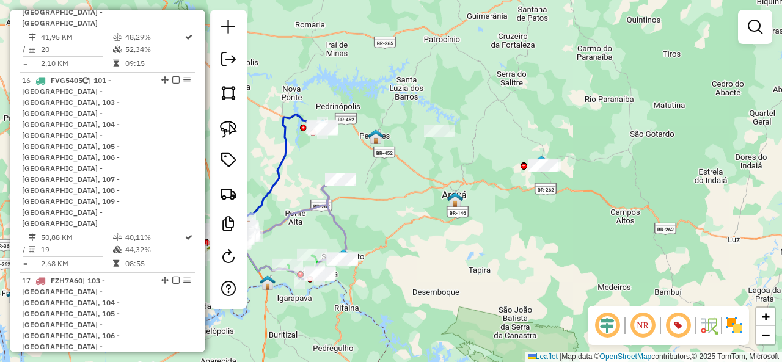
drag, startPoint x: 406, startPoint y: 235, endPoint x: 501, endPoint y: 213, distance: 97.2
click at [500, 213] on div "Janela de atendimento Grade de atendimento Capacidade Transportadoras Veículos …" at bounding box center [391, 181] width 782 height 362
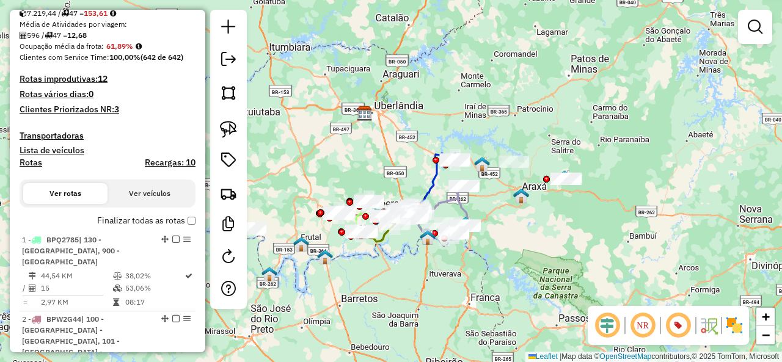
scroll to position [218, 0]
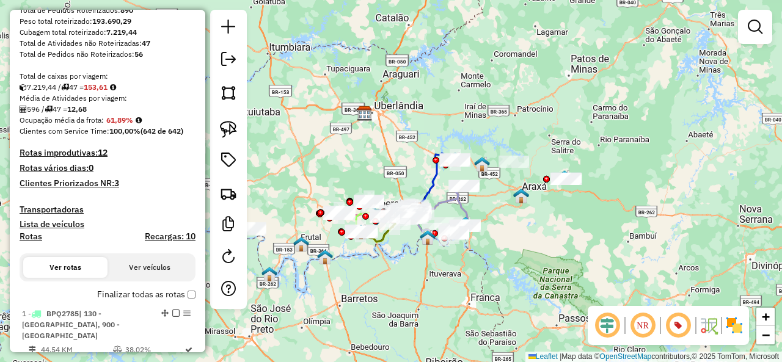
click at [95, 187] on h4 "Clientes Priorizados NR: 3" at bounding box center [108, 183] width 176 height 10
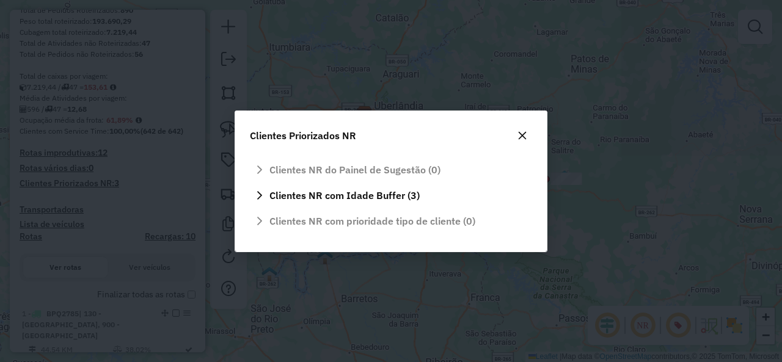
scroll to position [0, 0]
click at [520, 137] on icon "button" at bounding box center [523, 135] width 8 height 8
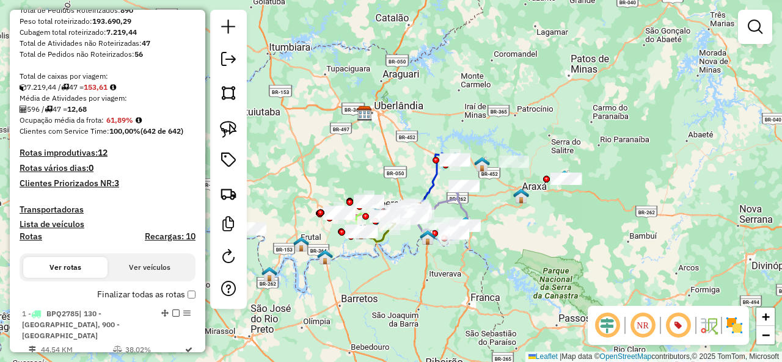
click at [519, 222] on div "Janela de atendimento Grade de atendimento Capacidade Transportadoras Veículos …" at bounding box center [391, 181] width 782 height 362
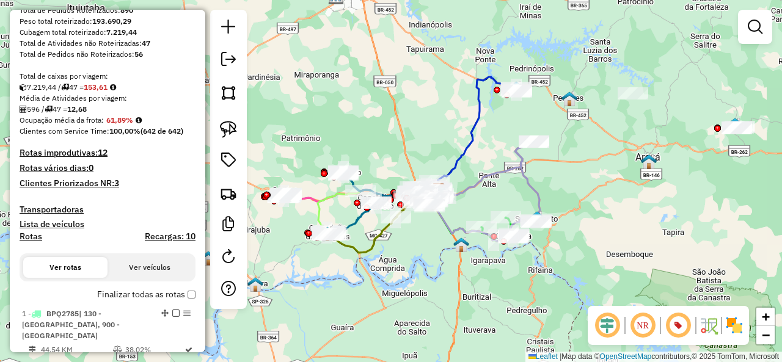
drag, startPoint x: 485, startPoint y: 211, endPoint x: 499, endPoint y: 179, distance: 35.1
click at [499, 179] on div "Janela de atendimento Grade de atendimento Capacidade Transportadoras Veículos …" at bounding box center [391, 181] width 782 height 362
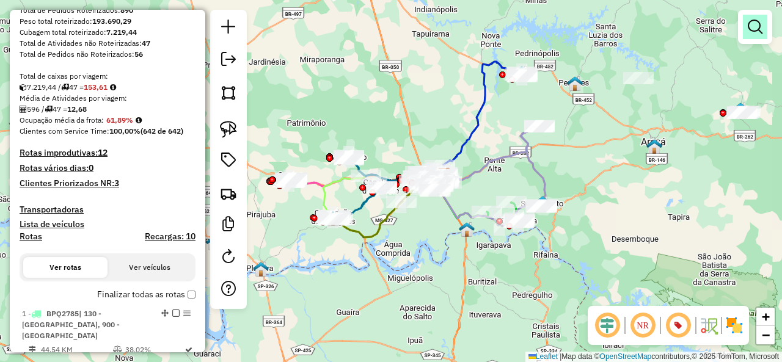
click at [757, 31] on em at bounding box center [755, 27] width 15 height 15
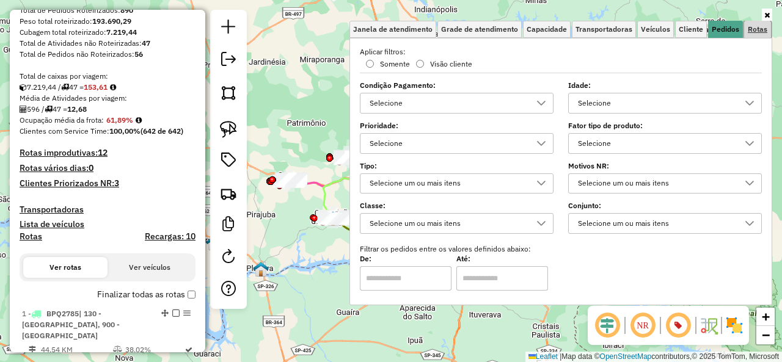
drag, startPoint x: 757, startPoint y: 29, endPoint x: 735, endPoint y: 38, distance: 23.0
click at [757, 29] on span "Rotas" at bounding box center [758, 29] width 20 height 7
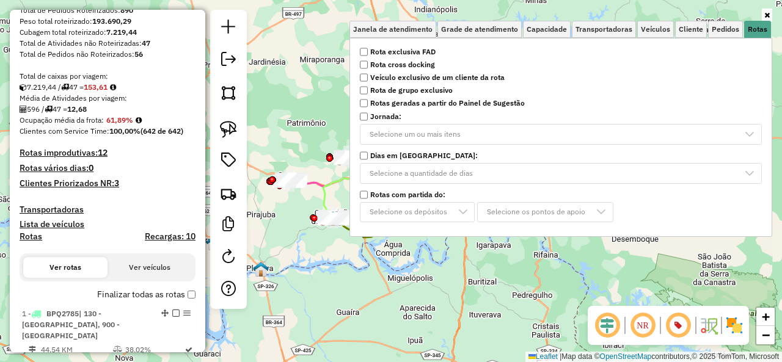
click at [766, 14] on icon at bounding box center [768, 15] width 6 height 7
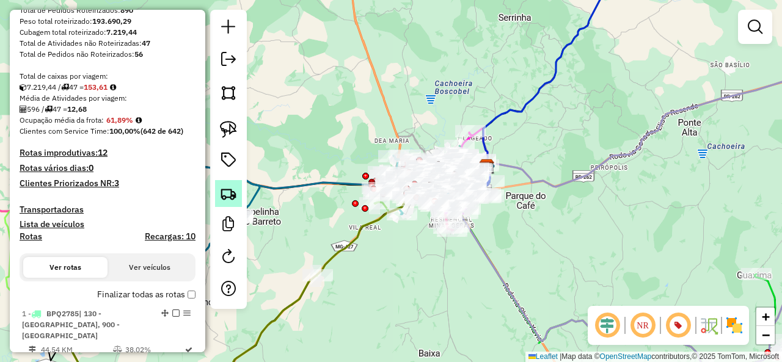
click at [236, 191] on img at bounding box center [228, 193] width 17 height 17
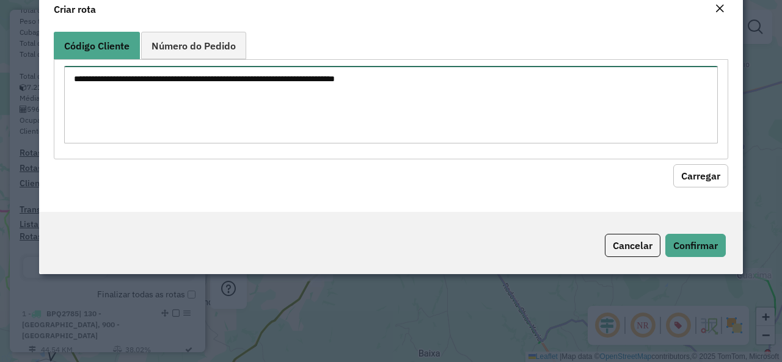
click at [272, 123] on textarea at bounding box center [391, 105] width 654 height 78
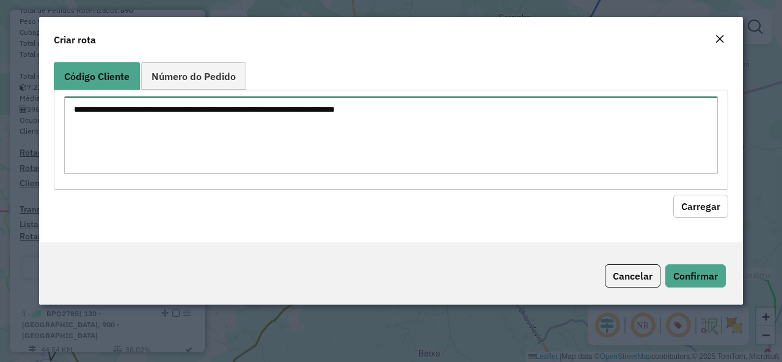
paste textarea "******** ******** ******** ******** ******** ******** ******** ******** *******…"
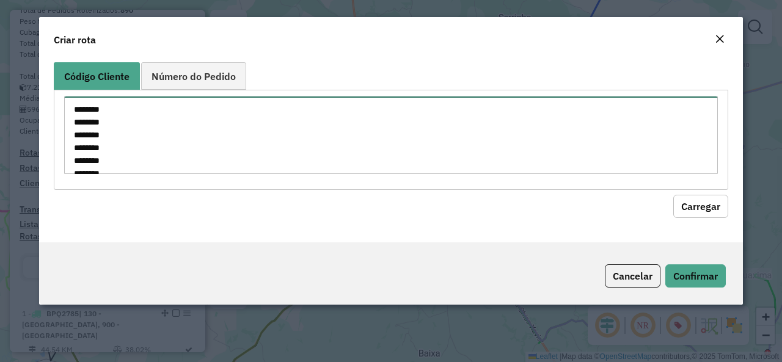
scroll to position [210, 0]
type textarea "******** ******** ******** ******** ******** ******** ******** ******** *******…"
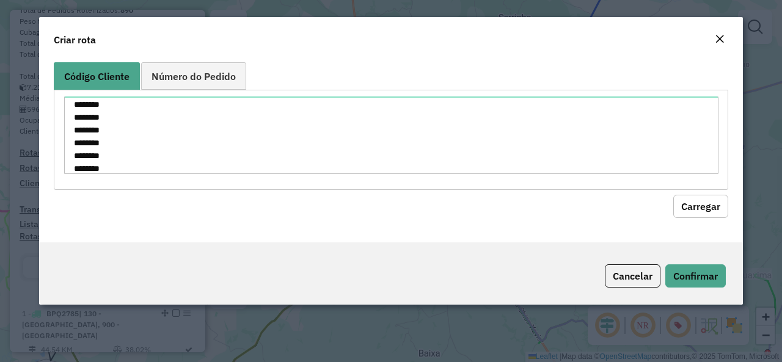
click at [710, 204] on button "Carregar" at bounding box center [700, 206] width 55 height 23
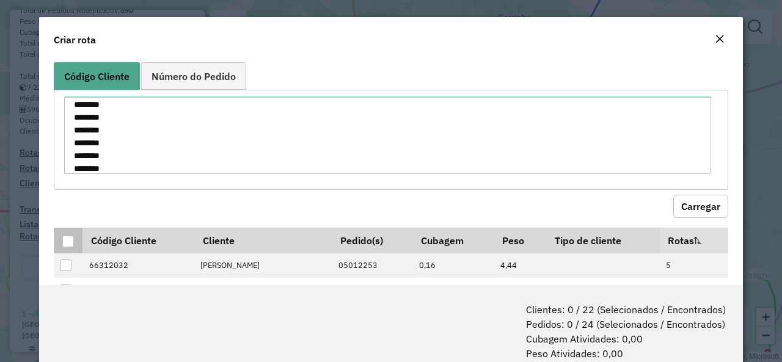
click at [68, 241] on div at bounding box center [68, 242] width 12 height 12
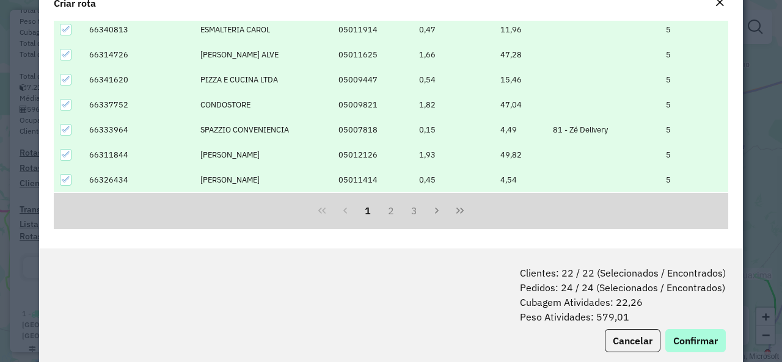
scroll to position [61, 0]
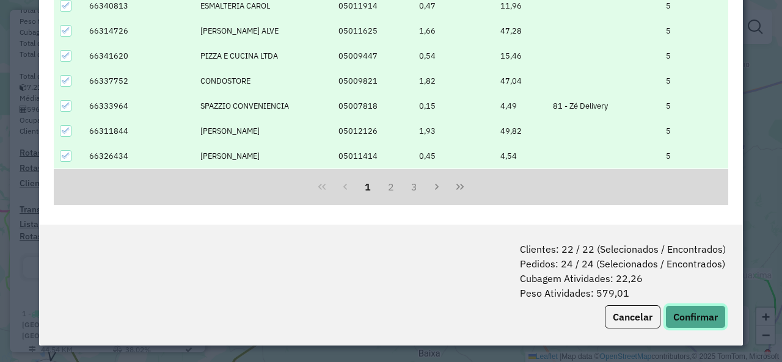
click at [717, 324] on button "Confirmar" at bounding box center [696, 317] width 61 height 23
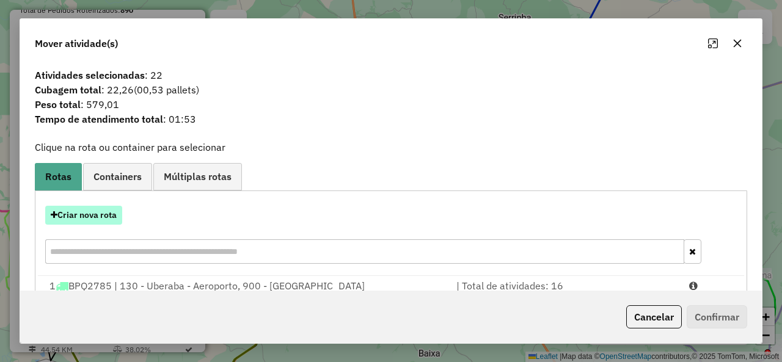
click at [86, 215] on button "Criar nova rota" at bounding box center [83, 215] width 77 height 19
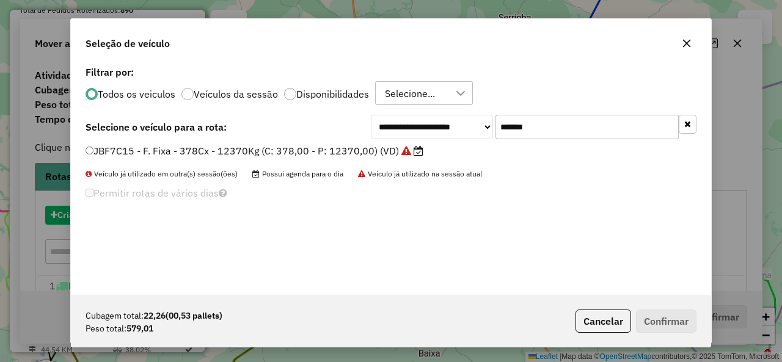
scroll to position [7, 4]
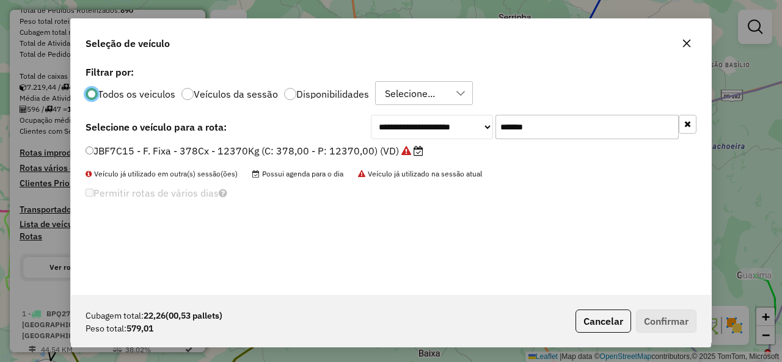
click at [546, 133] on input "*******" at bounding box center [587, 127] width 183 height 24
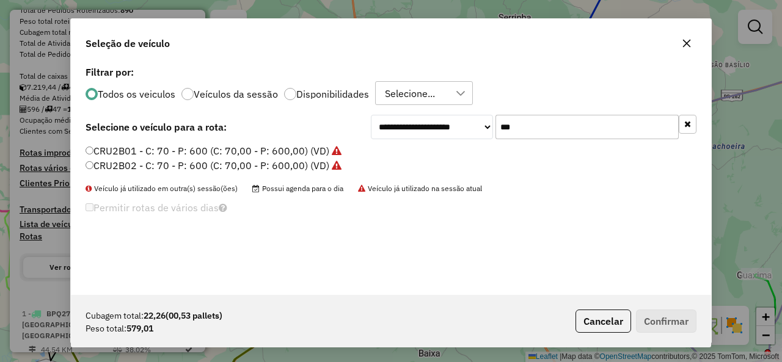
type input "***"
click at [138, 167] on label "CRU2B02 - C: 70 - P: 600 (C: 70,00 - P: 600,00) (VD)" at bounding box center [214, 165] width 256 height 15
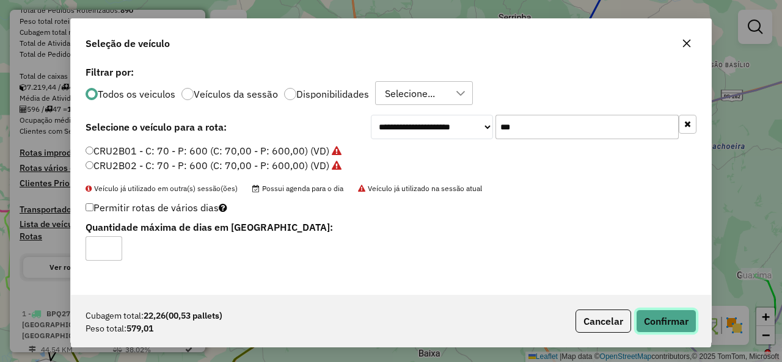
click at [677, 315] on button "Confirmar" at bounding box center [666, 321] width 61 height 23
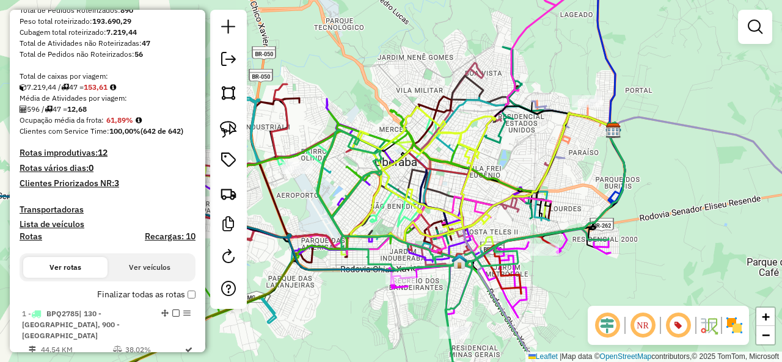
select select "*********"
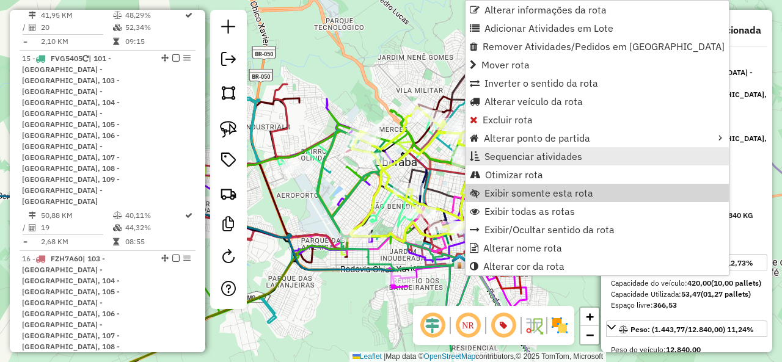
scroll to position [2625, 0]
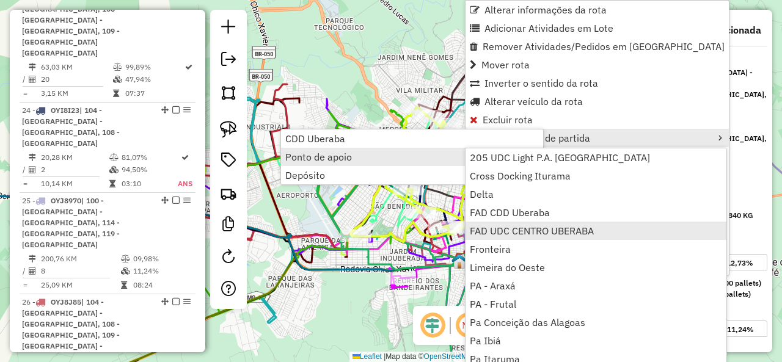
click at [556, 229] on span "FAD UDC CENTRO UBERABA" at bounding box center [532, 231] width 124 height 10
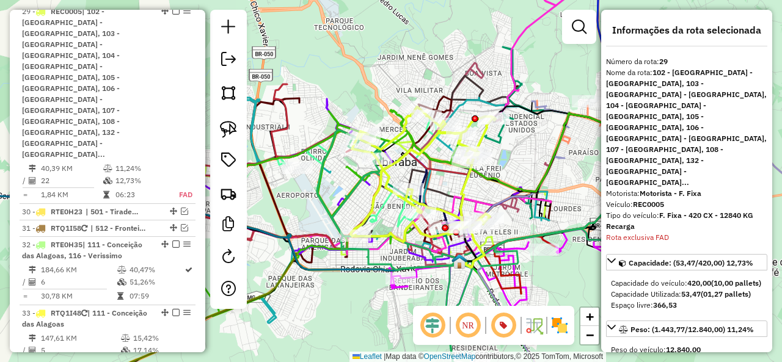
scroll to position [3237, 0]
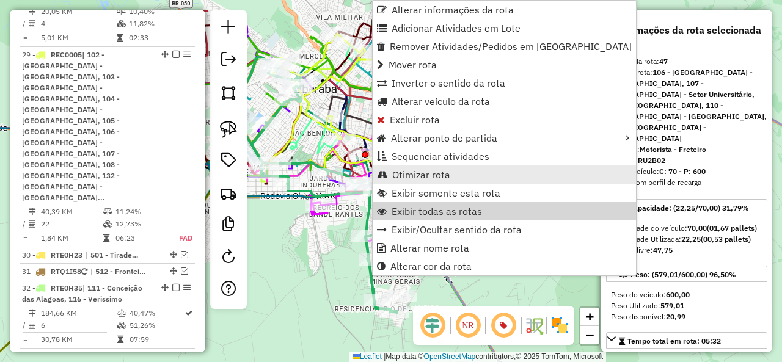
scroll to position [3256, 0]
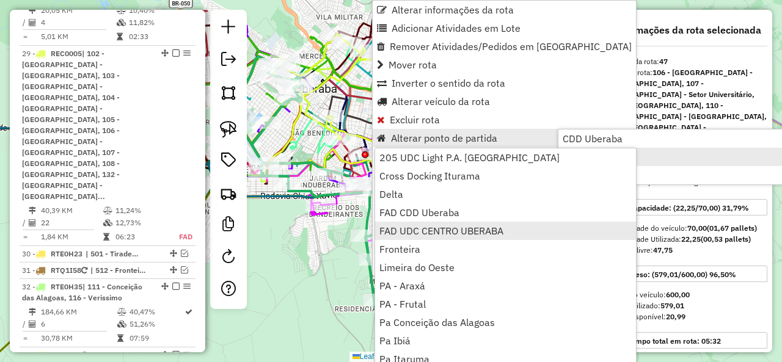
click at [466, 228] on span "FAD UDC CENTRO UBERABA" at bounding box center [442, 231] width 124 height 10
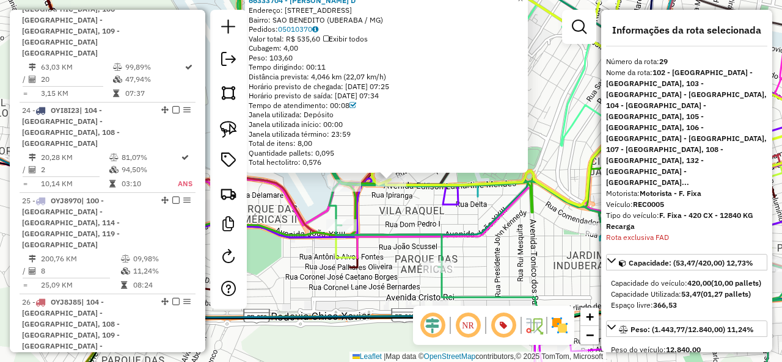
click at [354, 208] on icon at bounding box center [268, 181] width 692 height 435
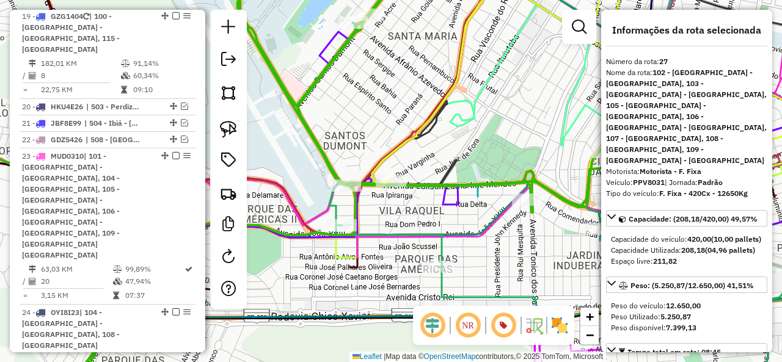
click at [337, 208] on icon at bounding box center [549, 181] width 623 height 435
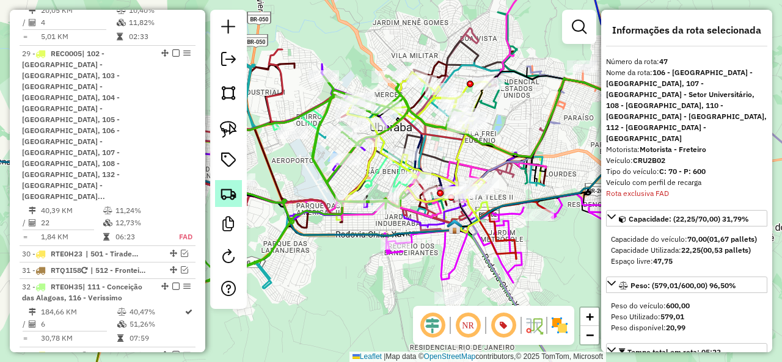
click at [237, 191] on link at bounding box center [228, 193] width 27 height 27
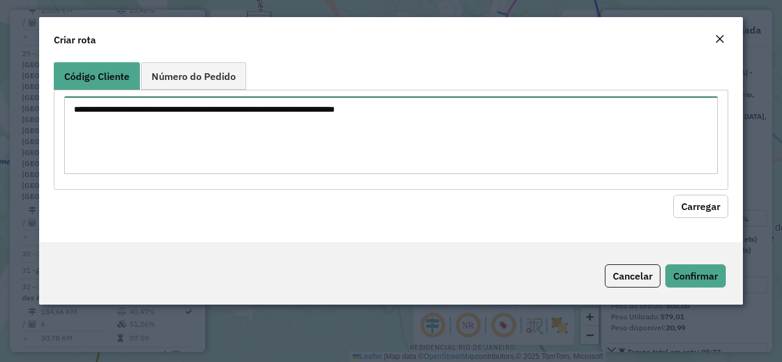
click at [265, 125] on textarea at bounding box center [391, 136] width 654 height 78
paste textarea "******** ******** ******** ******** ******** ******** ******** ******** *******…"
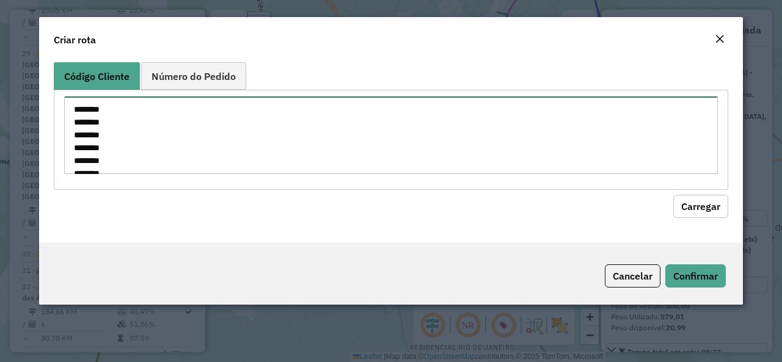
scroll to position [185, 0]
type textarea "******** ******** ******** ******** ******** ******** ******** ******** *******…"
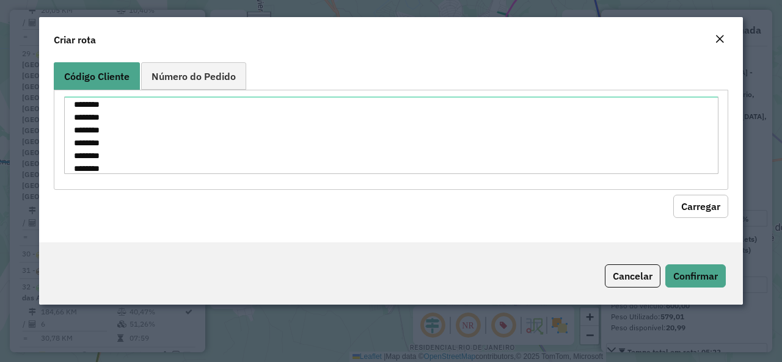
click at [693, 193] on hb-field-button "Carregar" at bounding box center [391, 204] width 675 height 28
click at [693, 202] on button "Carregar" at bounding box center [700, 206] width 55 height 23
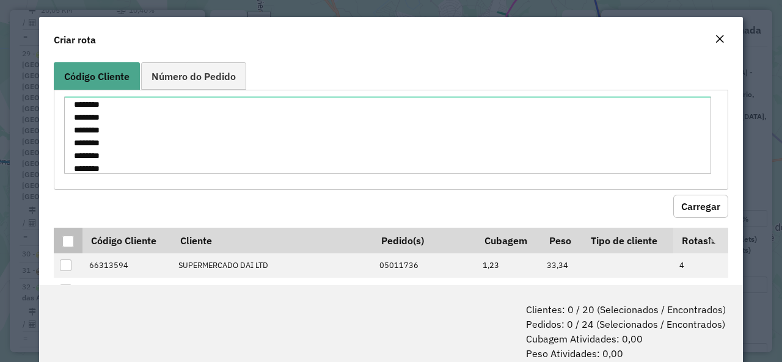
click at [63, 240] on div at bounding box center [68, 242] width 12 height 12
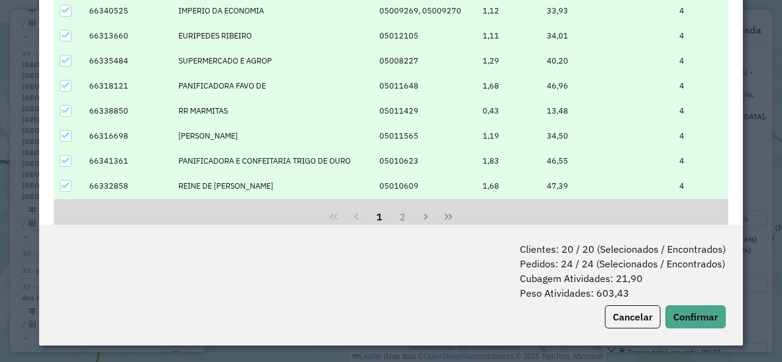
scroll to position [183, 0]
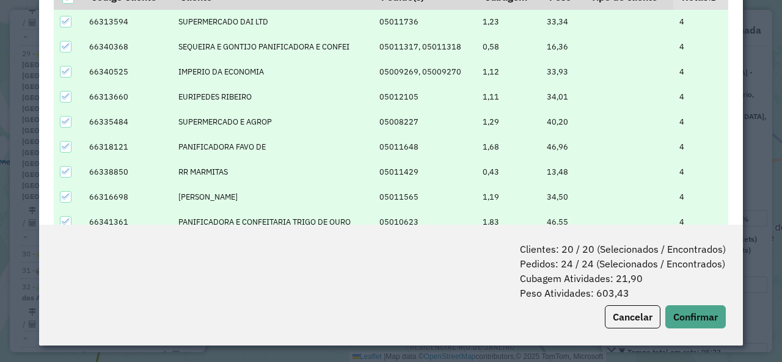
click at [66, 143] on icon at bounding box center [66, 146] width 9 height 9
click at [66, 143] on div at bounding box center [66, 147] width 12 height 12
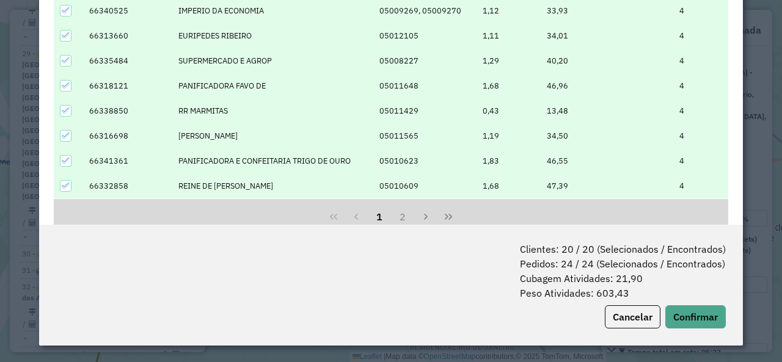
click at [71, 107] on div at bounding box center [66, 111] width 12 height 12
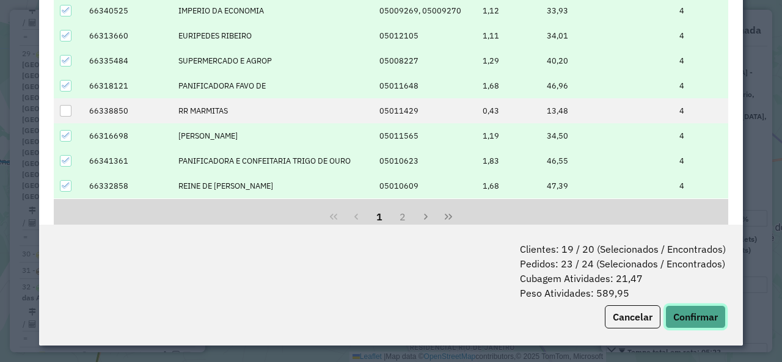
click at [716, 309] on button "Confirmar" at bounding box center [696, 317] width 61 height 23
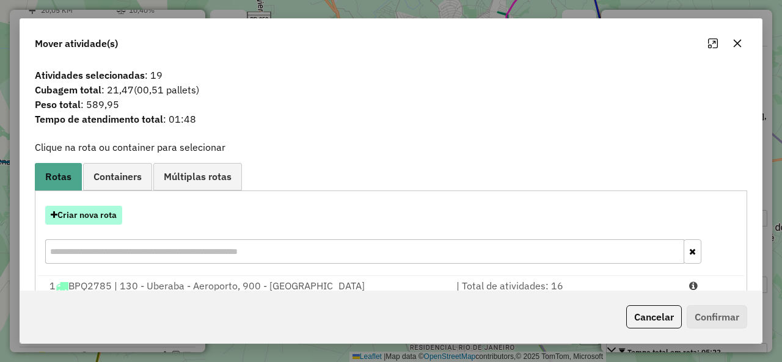
click at [84, 217] on button "Criar nova rota" at bounding box center [83, 215] width 77 height 19
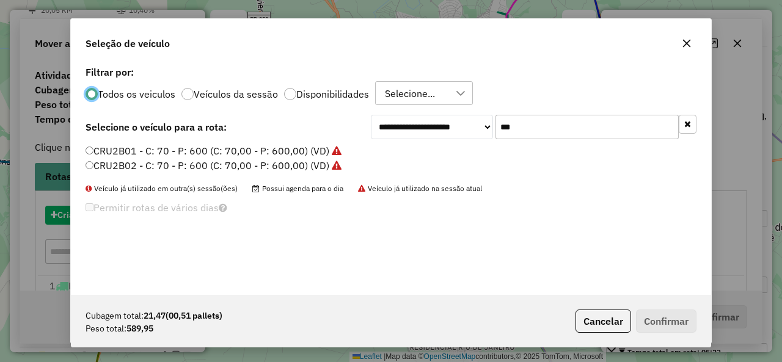
scroll to position [7, 4]
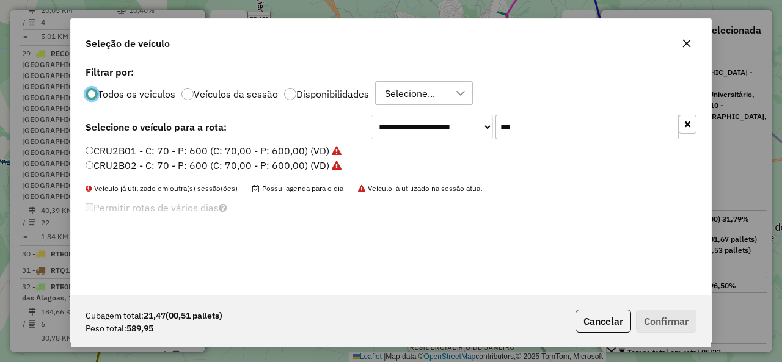
click at [138, 147] on label "CRU2B01 - C: 70 - P: 600 (C: 70,00 - P: 600,00) (VD)" at bounding box center [214, 151] width 256 height 15
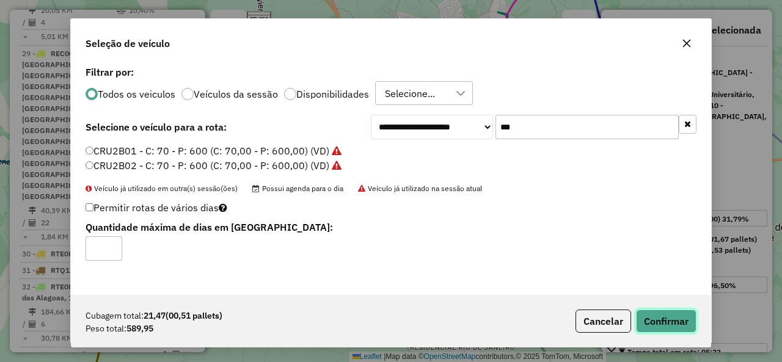
click at [688, 326] on button "Confirmar" at bounding box center [666, 321] width 61 height 23
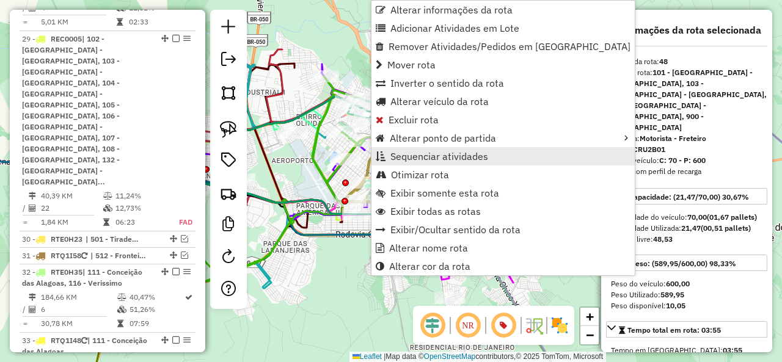
scroll to position [3272, 0]
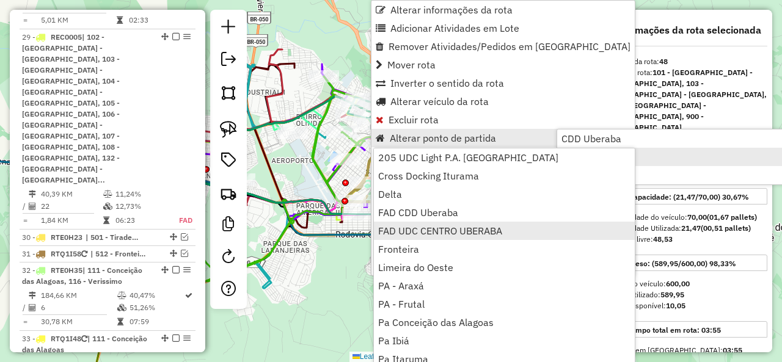
click at [466, 231] on span "FAD UDC CENTRO UBERABA" at bounding box center [440, 231] width 124 height 10
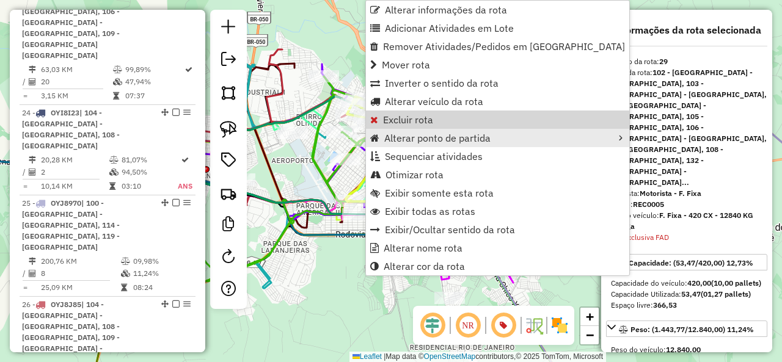
scroll to position [2625, 0]
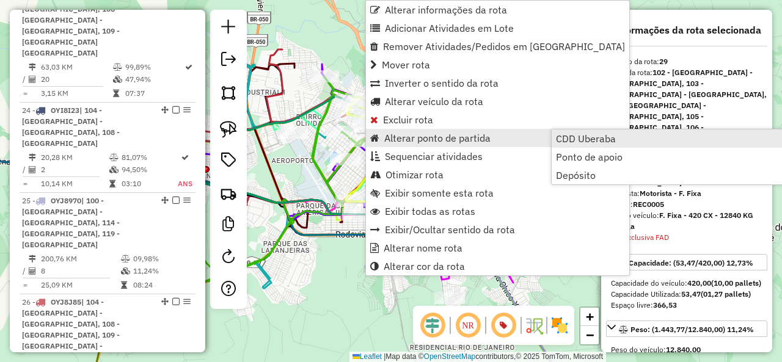
click at [603, 138] on span "CDD Uberaba" at bounding box center [586, 139] width 60 height 10
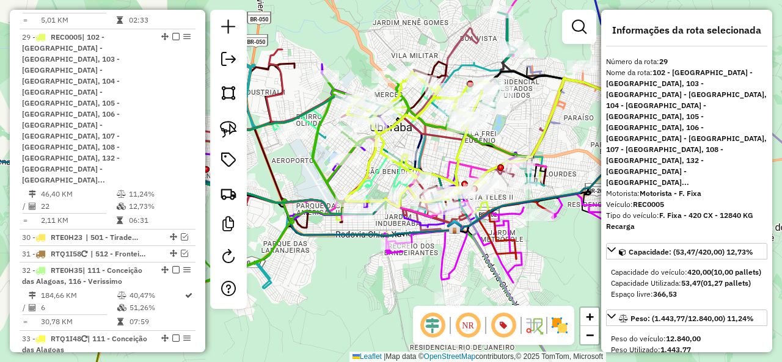
scroll to position [3150, 0]
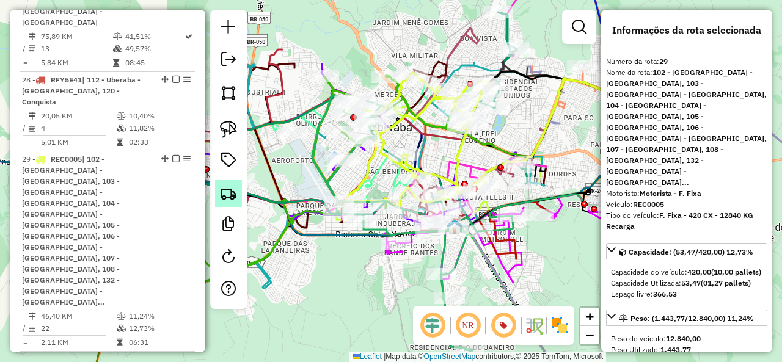
click at [221, 192] on img at bounding box center [228, 193] width 17 height 17
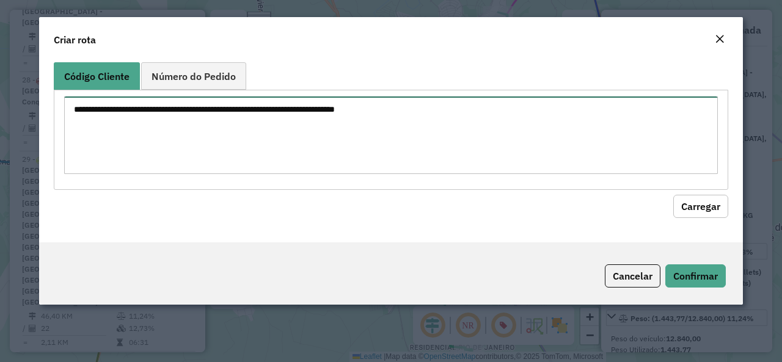
click at [270, 123] on textarea at bounding box center [391, 136] width 654 height 78
paste textarea "******** ******** ******** ******** ******** ******** ******** ******** *******…"
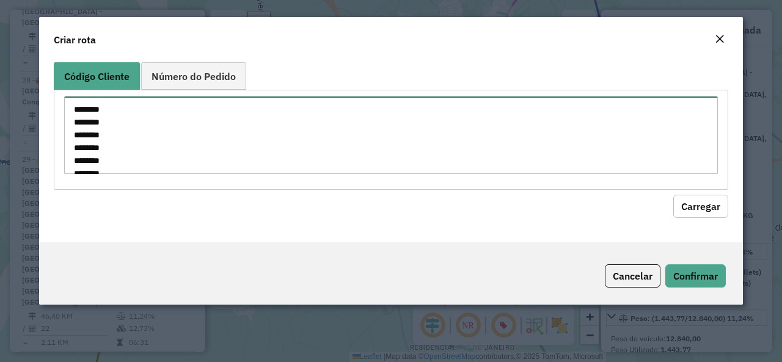
scroll to position [185, 0]
type textarea "******** ******** ******** ******** ******** ******** ******** ******** *******…"
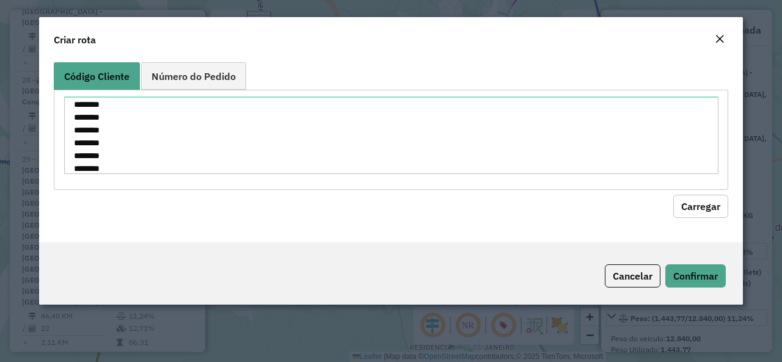
click at [684, 202] on button "Carregar" at bounding box center [700, 206] width 55 height 23
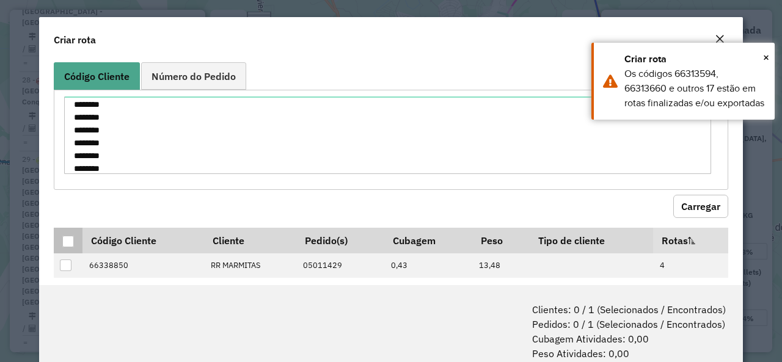
click at [68, 238] on div at bounding box center [68, 242] width 12 height 12
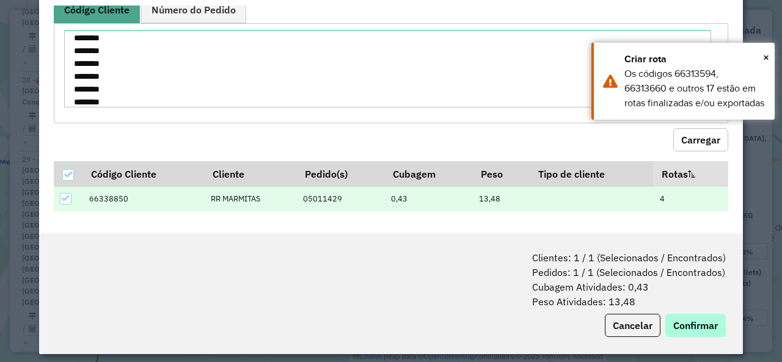
scroll to position [61, 0]
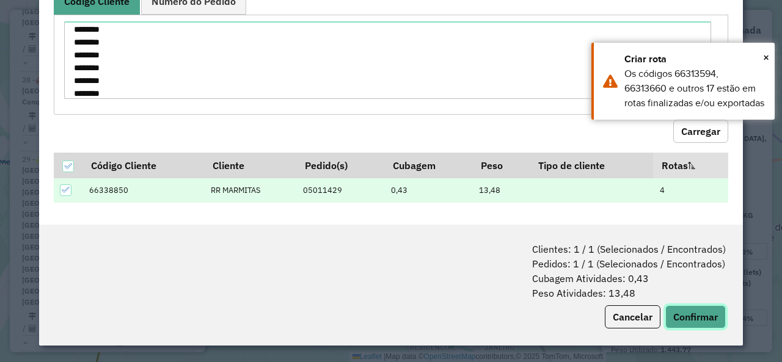
click at [714, 318] on button "Confirmar" at bounding box center [696, 317] width 61 height 23
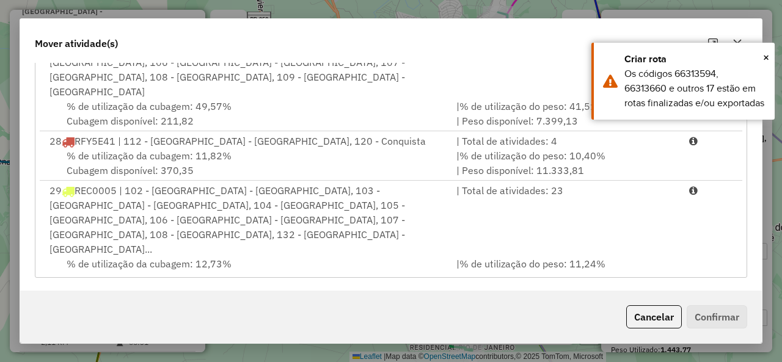
scroll to position [1369, 0]
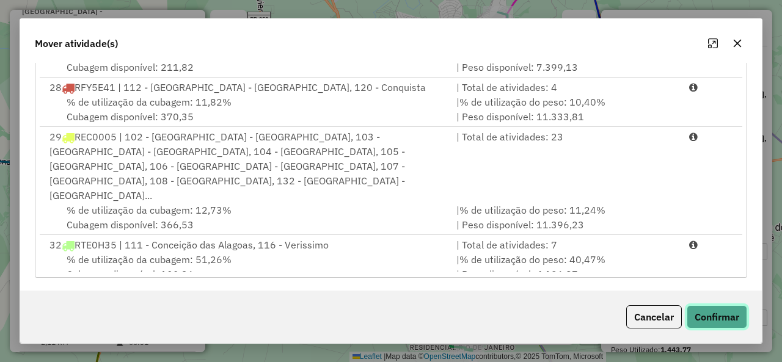
click at [729, 316] on button "Confirmar" at bounding box center [717, 317] width 61 height 23
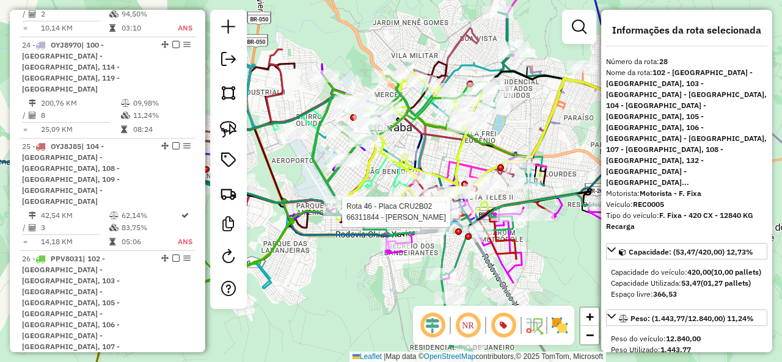
scroll to position [2625, 0]
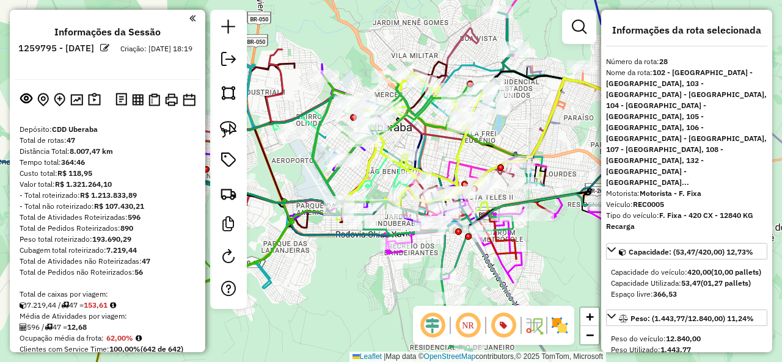
select select "*********"
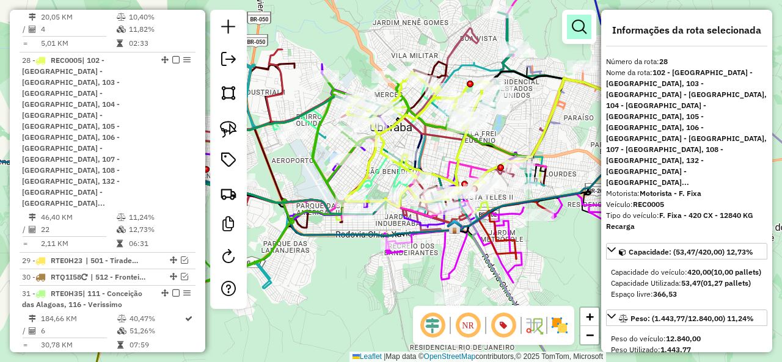
click at [582, 26] on em at bounding box center [579, 27] width 15 height 15
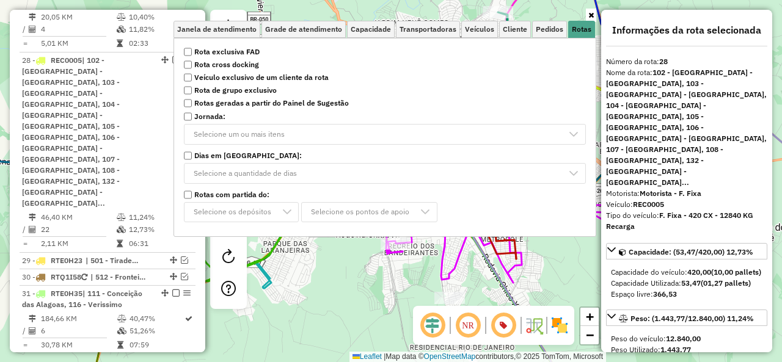
click at [215, 47] on strong "Rota exclusiva FAD" at bounding box center [226, 51] width 65 height 11
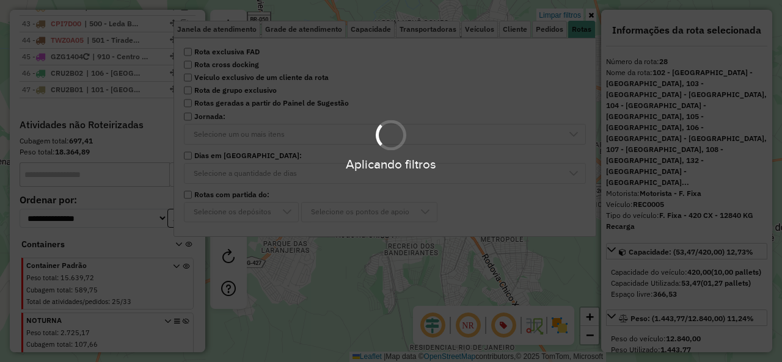
click at [590, 13] on icon at bounding box center [592, 15] width 6 height 7
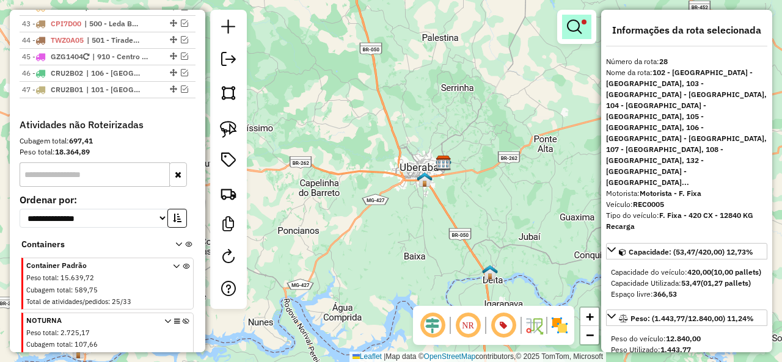
click at [587, 25] on link at bounding box center [576, 27] width 29 height 24
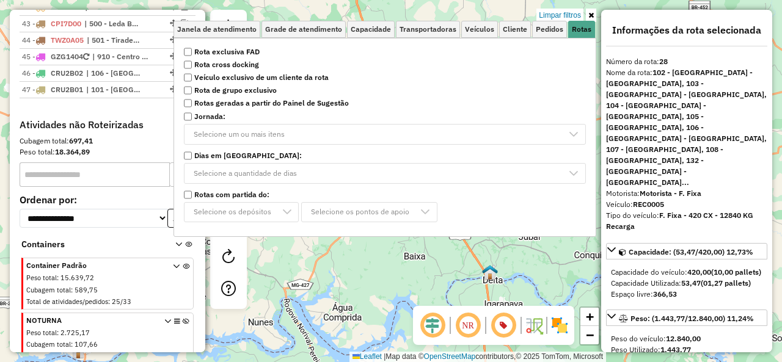
click at [579, 17] on link "Limpar filtros" at bounding box center [560, 15] width 47 height 13
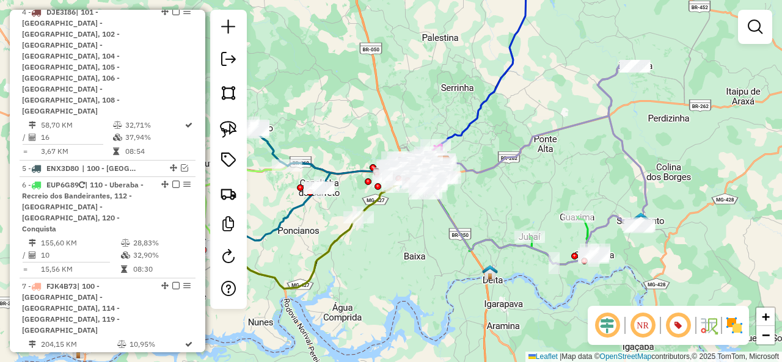
scroll to position [3114, 0]
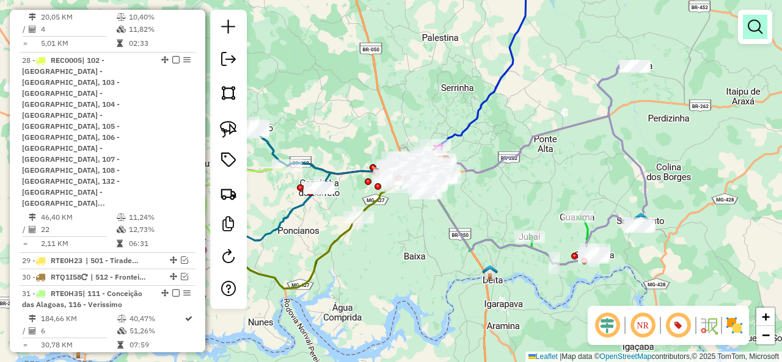
click at [761, 20] on em at bounding box center [755, 27] width 15 height 15
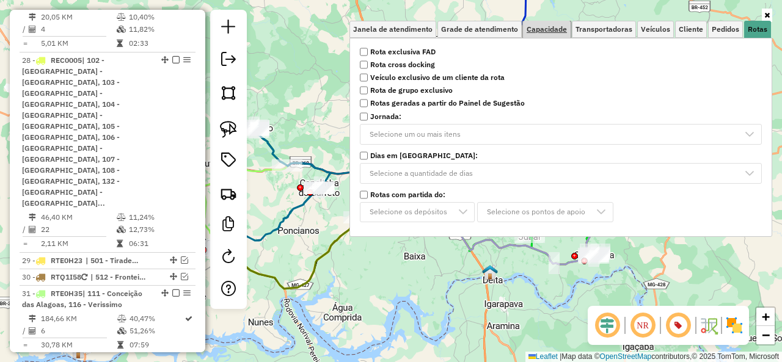
click at [556, 35] on link "Capacidade" at bounding box center [547, 29] width 48 height 17
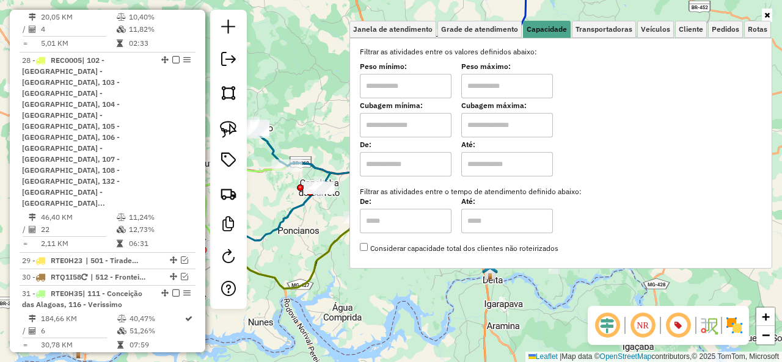
click at [416, 117] on input "text" at bounding box center [406, 125] width 92 height 24
type input "****"
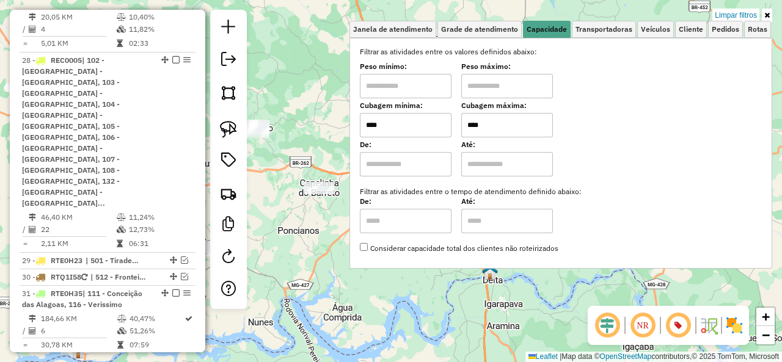
type input "****"
click at [771, 14] on link at bounding box center [767, 15] width 10 height 13
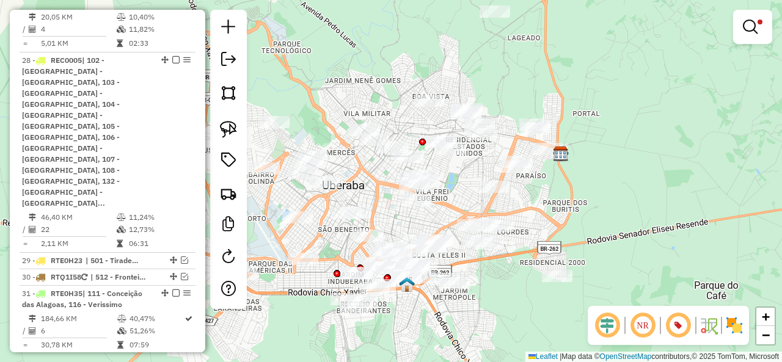
drag, startPoint x: 379, startPoint y: 86, endPoint x: 344, endPoint y: 105, distance: 39.4
click at [346, 105] on div "Limpar filtros Janela de atendimento Grade de atendimento Capacidade Transporta…" at bounding box center [391, 181] width 782 height 362
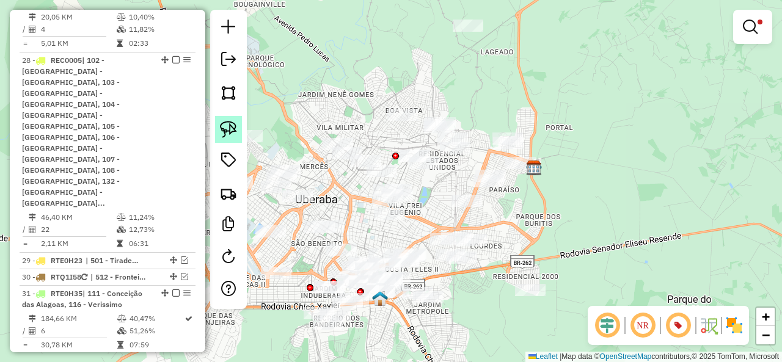
click at [232, 123] on img at bounding box center [228, 129] width 17 height 17
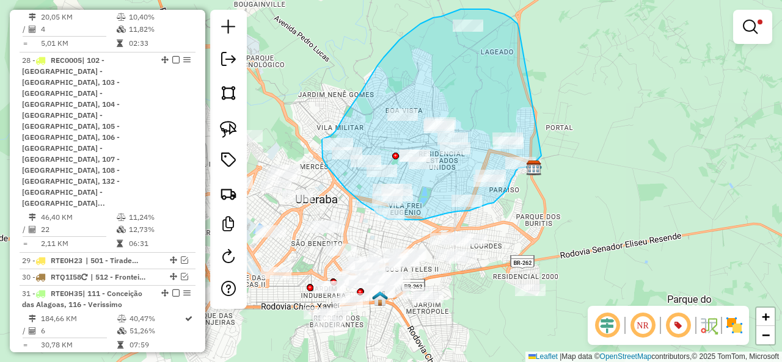
drag, startPoint x: 519, startPoint y: 28, endPoint x: 548, endPoint y: 128, distance: 104.4
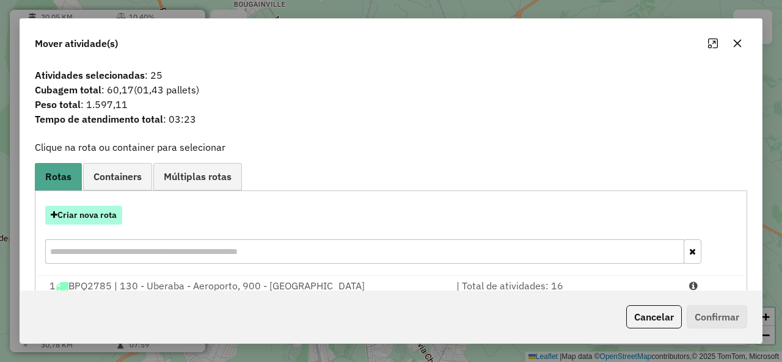
click at [108, 219] on button "Criar nova rota" at bounding box center [83, 215] width 77 height 19
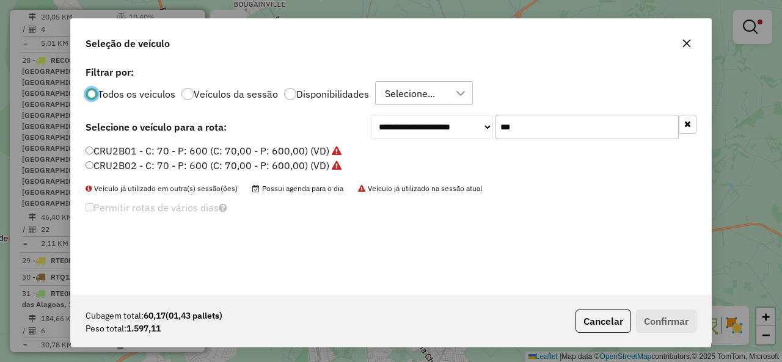
scroll to position [7, 4]
click at [558, 124] on input "***" at bounding box center [587, 127] width 183 height 24
drag, startPoint x: 558, startPoint y: 124, endPoint x: 439, endPoint y: 161, distance: 124.9
click at [558, 124] on input "***" at bounding box center [587, 127] width 183 height 24
paste input "****"
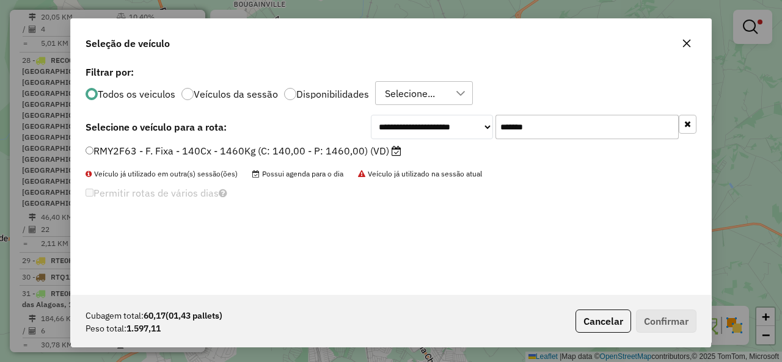
type input "*******"
click at [160, 161] on div "RMY2F63 - F. Fixa - 140Cx - 1460Kg (C: 140,00 - P: 1460,00) (VD)" at bounding box center [391, 156] width 626 height 24
click at [160, 155] on label "RMY2F63 - F. Fixa - 140Cx - 1460Kg (C: 140,00 - P: 1460,00) (VD)" at bounding box center [244, 151] width 316 height 15
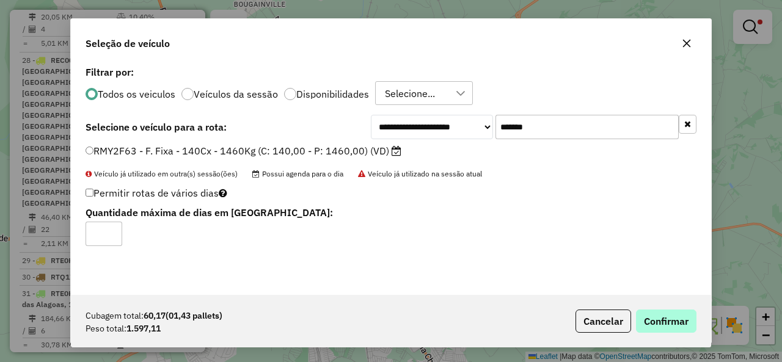
drag, startPoint x: 653, startPoint y: 303, endPoint x: 664, endPoint y: 315, distance: 16.4
click at [654, 305] on div "Cubagem total: 60,17 (01,43 pallets) Peso total: 1.597,11 Cancelar Confirmar" at bounding box center [391, 321] width 640 height 53
click at [664, 315] on button "Confirmar" at bounding box center [666, 321] width 61 height 23
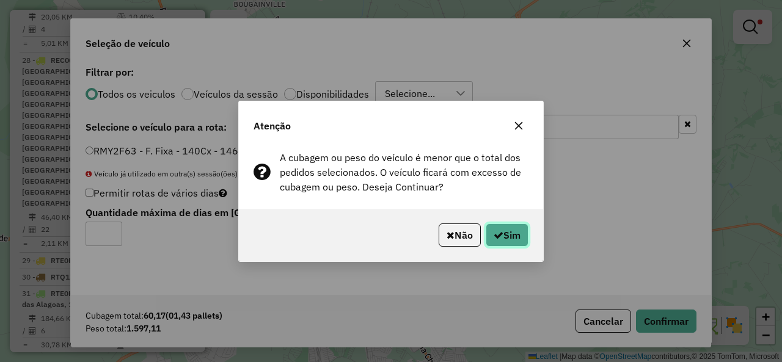
click at [513, 228] on button "Sim" at bounding box center [507, 235] width 43 height 23
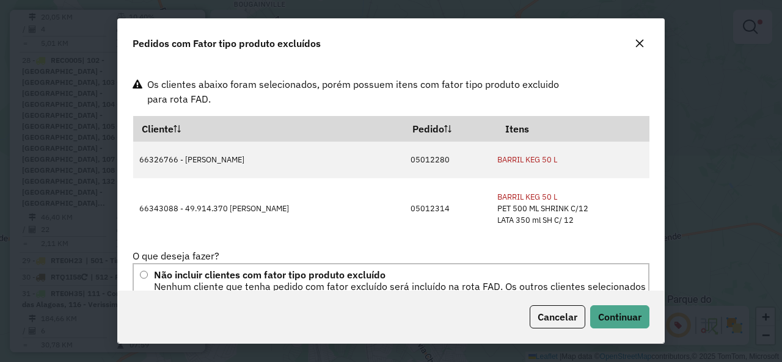
scroll to position [56, 0]
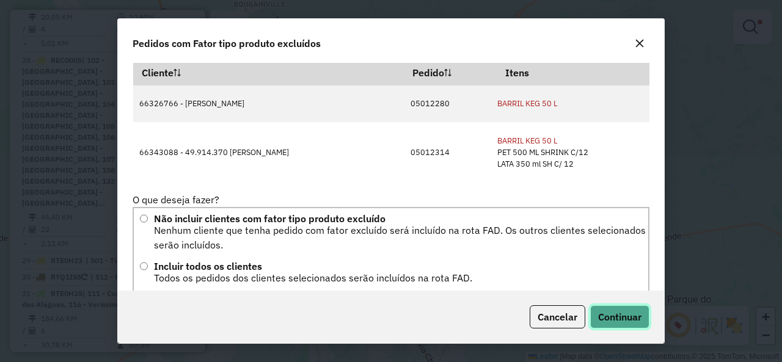
click at [640, 310] on button "Continuar" at bounding box center [619, 317] width 59 height 23
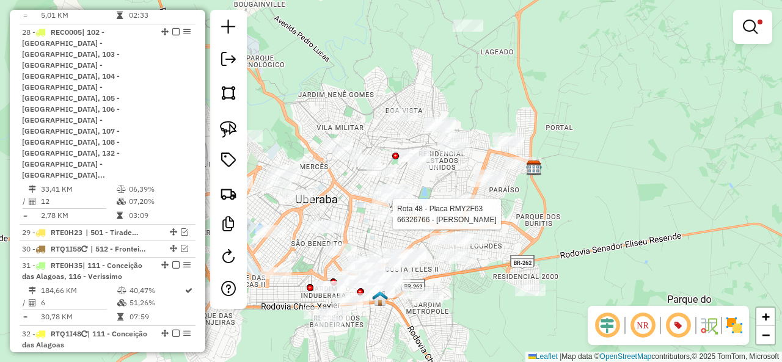
select select "*********"
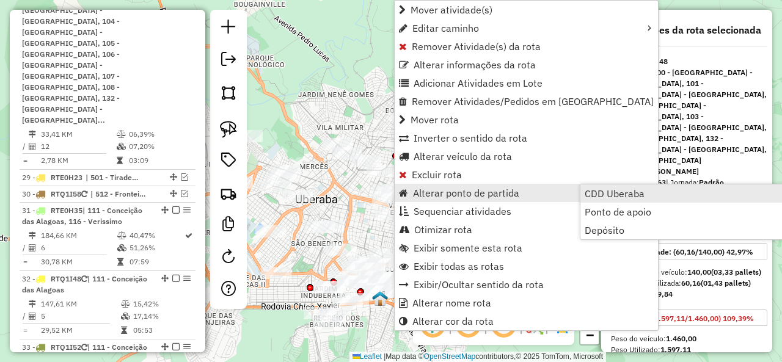
scroll to position [3198, 0]
click at [609, 191] on span "CDD Uberaba" at bounding box center [615, 194] width 60 height 10
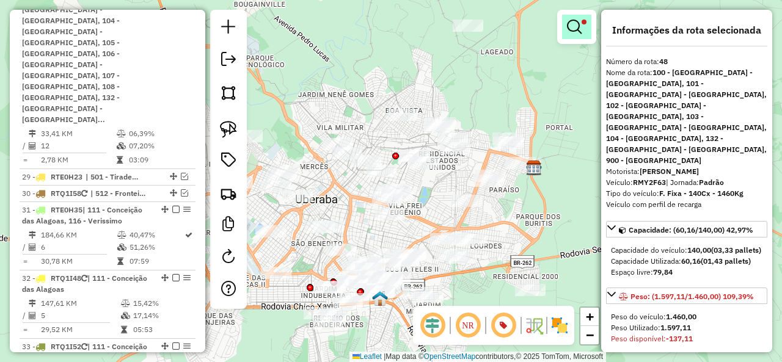
click at [573, 26] on em at bounding box center [574, 27] width 15 height 15
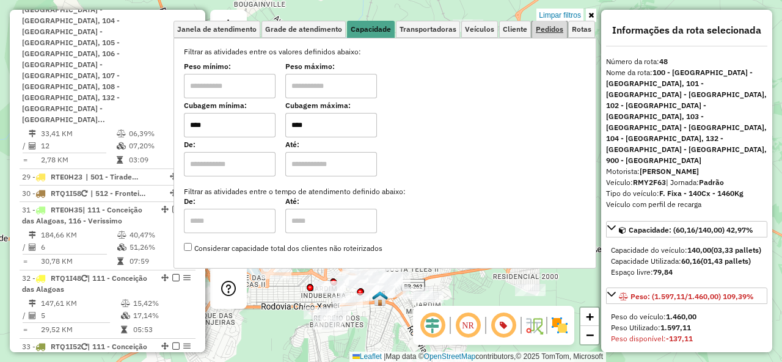
click at [556, 29] on span "Pedidos" at bounding box center [550, 29] width 28 height 7
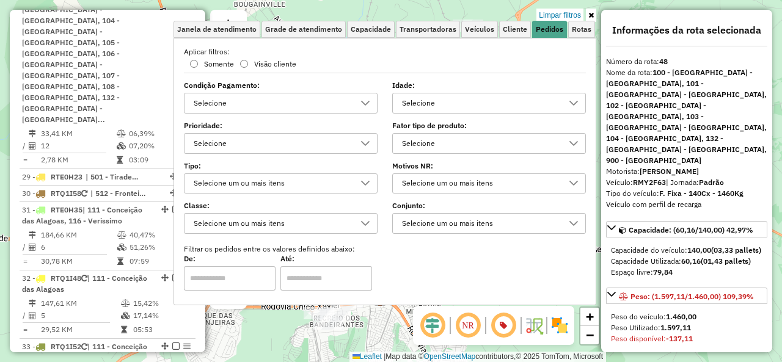
click at [403, 142] on div "Selecione" at bounding box center [480, 144] width 164 height 20
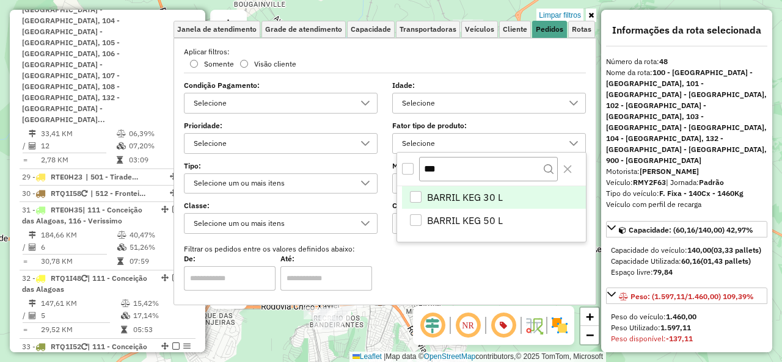
click at [407, 167] on div "All items unselected" at bounding box center [408, 169] width 12 height 12
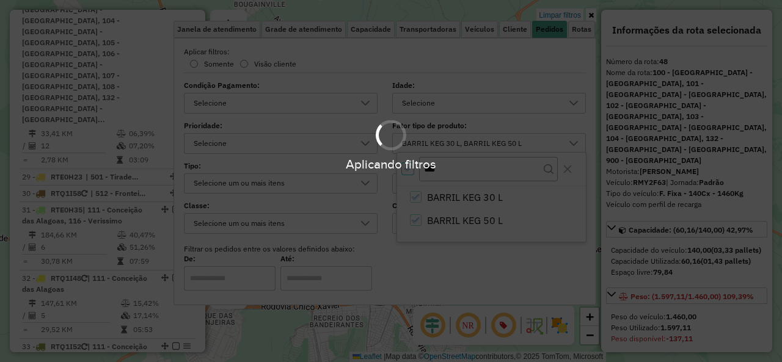
click at [560, 168] on div "Aplicando filtros" at bounding box center [391, 164] width 782 height 19
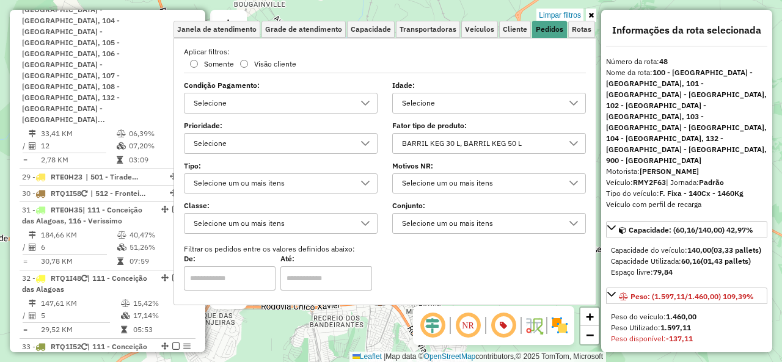
click at [594, 17] on link at bounding box center [591, 15] width 10 height 13
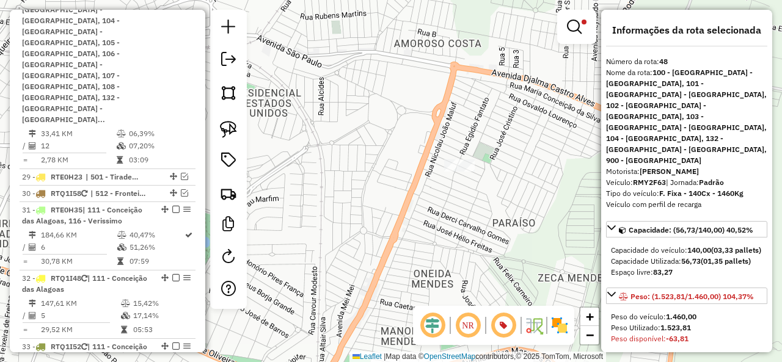
drag, startPoint x: 353, startPoint y: 215, endPoint x: 533, endPoint y: 137, distance: 196.0
click at [529, 139] on div "Limpar filtros Janela de atendimento Grade de atendimento Capacidade Transporta…" at bounding box center [391, 181] width 782 height 362
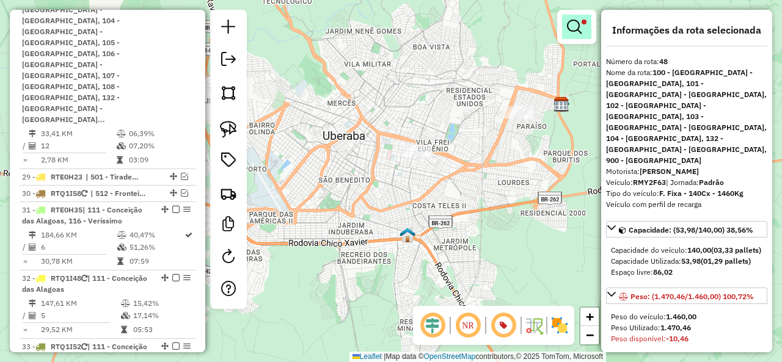
click at [579, 21] on em at bounding box center [574, 27] width 15 height 15
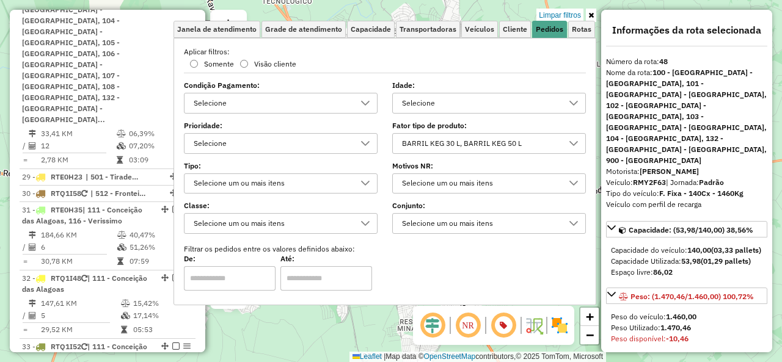
click at [405, 141] on div "BARRIL KEG 30 L, BARRIL KEG 50 L" at bounding box center [480, 144] width 164 height 20
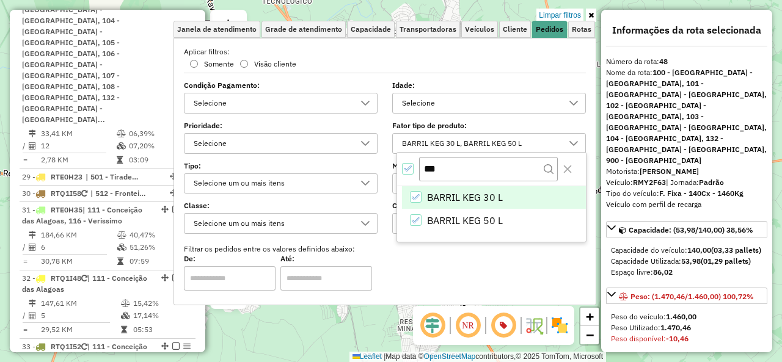
click at [408, 166] on icon "All items selected" at bounding box center [407, 168] width 9 height 9
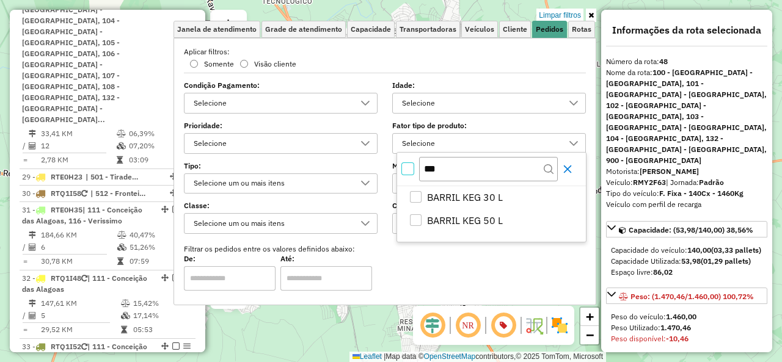
click at [572, 170] on body "Aguarde... Pop-up bloqueado! Seu navegador bloqueou automáticamente a abertura …" at bounding box center [391, 181] width 782 height 362
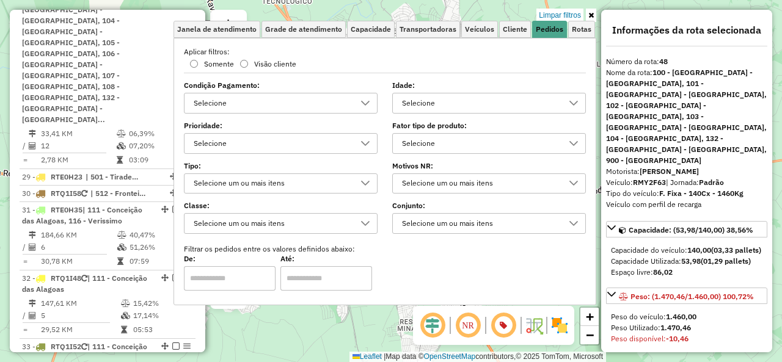
click at [590, 13] on icon at bounding box center [592, 15] width 6 height 7
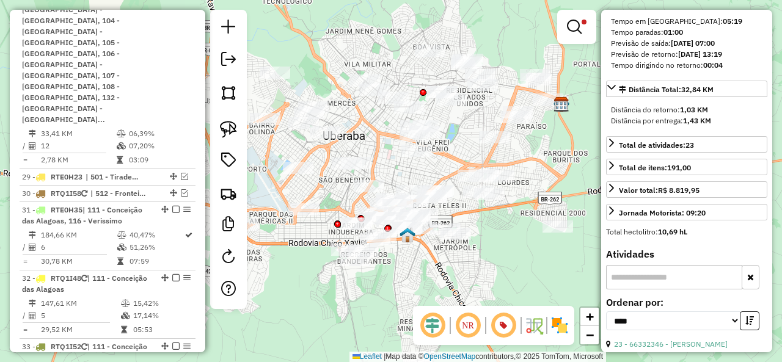
scroll to position [550, 0]
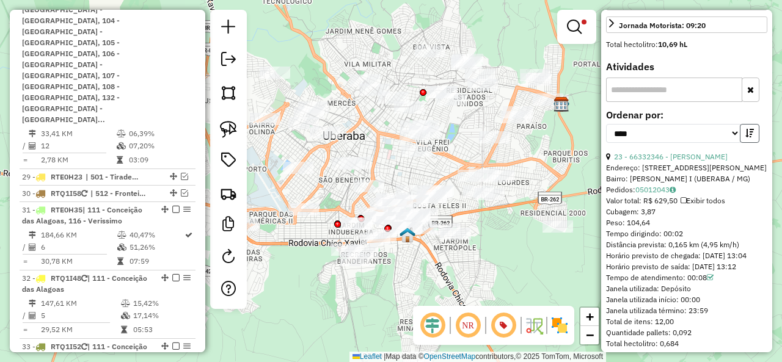
click at [748, 129] on icon "button" at bounding box center [750, 133] width 9 height 9
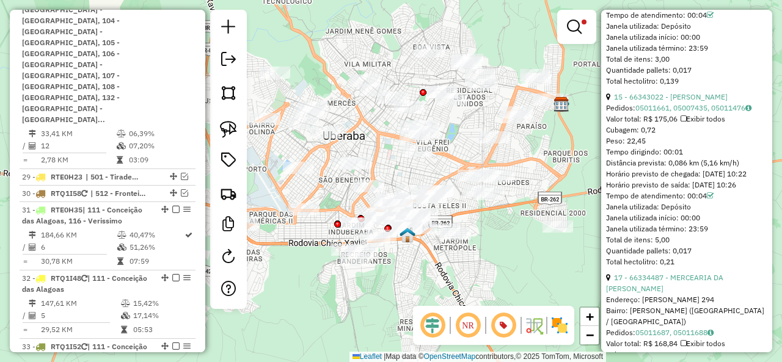
scroll to position [978, 0]
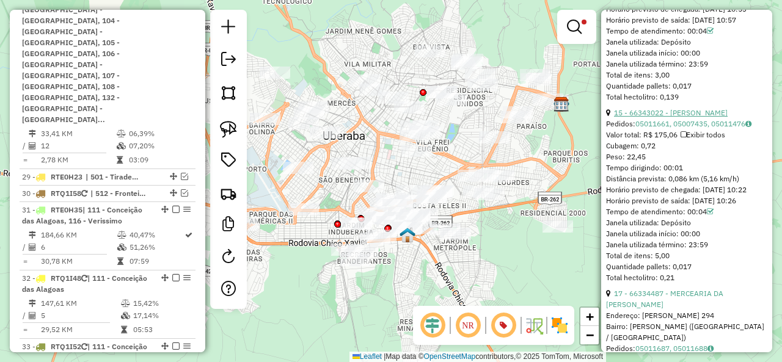
click at [706, 108] on link "15 - 66343022 - [PERSON_NAME]" at bounding box center [671, 112] width 114 height 9
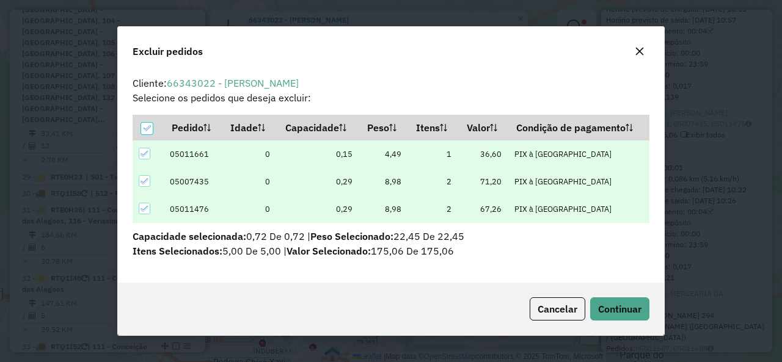
scroll to position [0, 0]
click at [614, 311] on span "Continuar" at bounding box center [619, 309] width 43 height 12
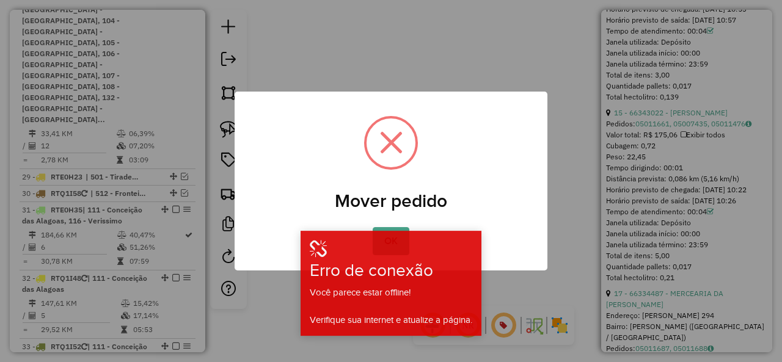
click at [387, 228] on button "OK" at bounding box center [391, 241] width 36 height 28
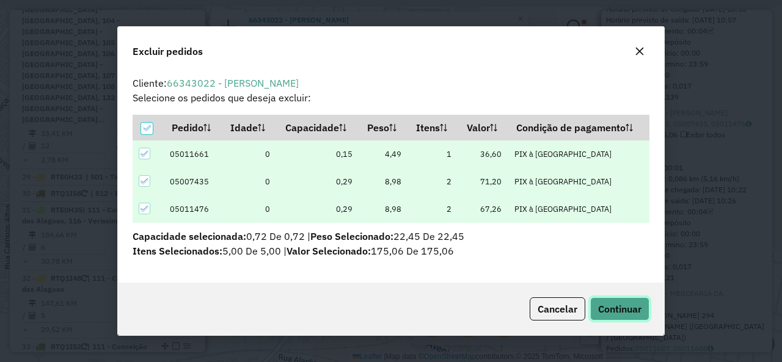
click at [614, 299] on button "Continuar" at bounding box center [619, 309] width 59 height 23
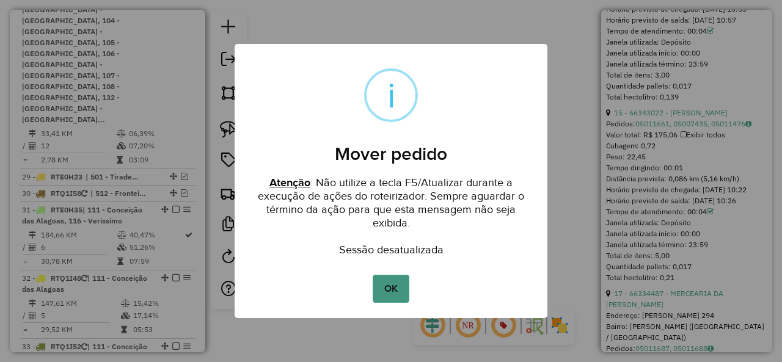
click at [403, 284] on button "OK" at bounding box center [391, 289] width 36 height 28
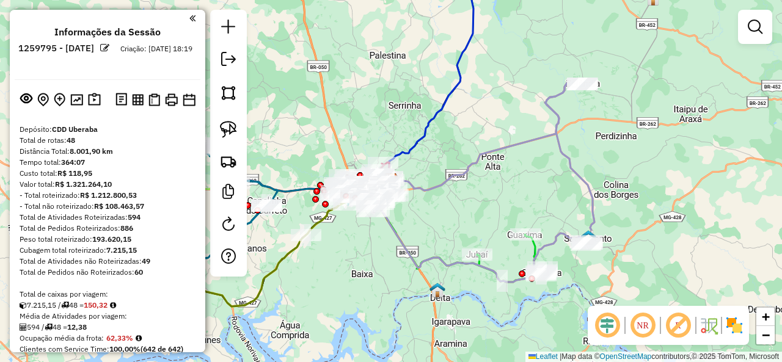
click at [680, 326] on em at bounding box center [678, 325] width 29 height 29
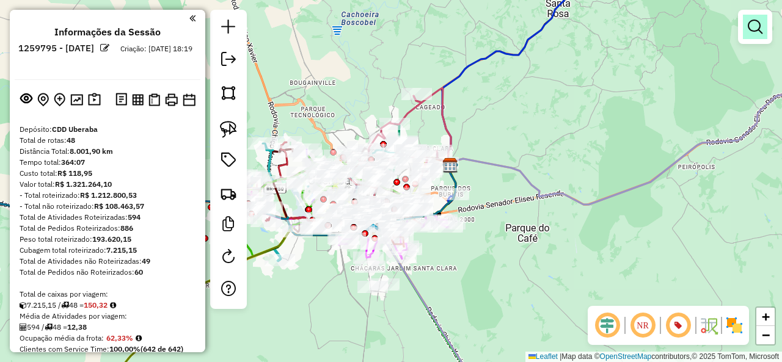
click at [758, 16] on link at bounding box center [755, 27] width 24 height 24
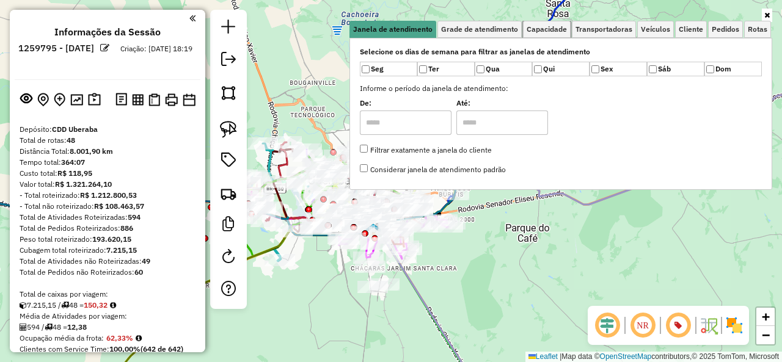
drag, startPoint x: 567, startPoint y: 33, endPoint x: 458, endPoint y: 122, distance: 139.8
click at [566, 34] on link "Capacidade" at bounding box center [547, 29] width 48 height 17
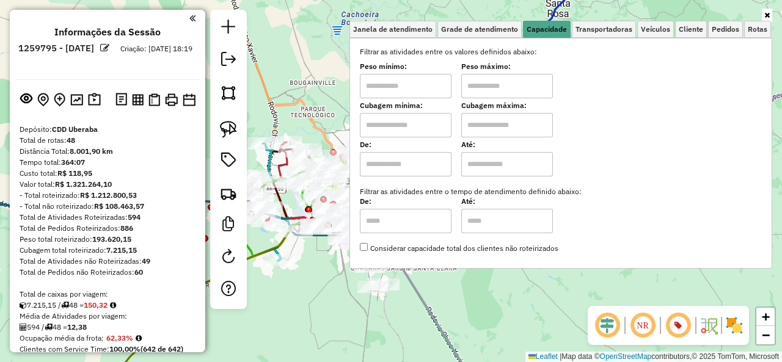
click at [438, 127] on input "text" at bounding box center [406, 125] width 92 height 24
type input "****"
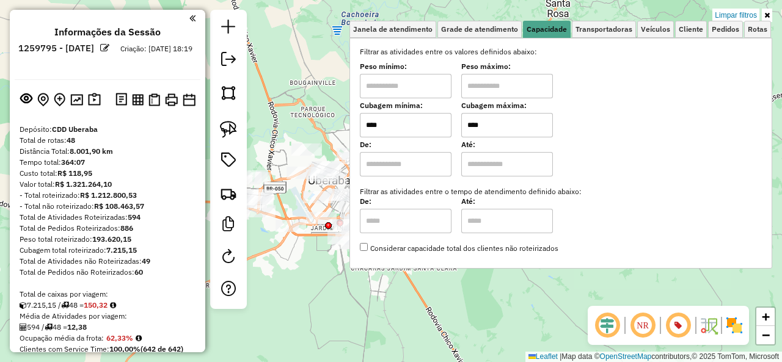
type input "****"
click at [770, 15] on link at bounding box center [767, 15] width 10 height 13
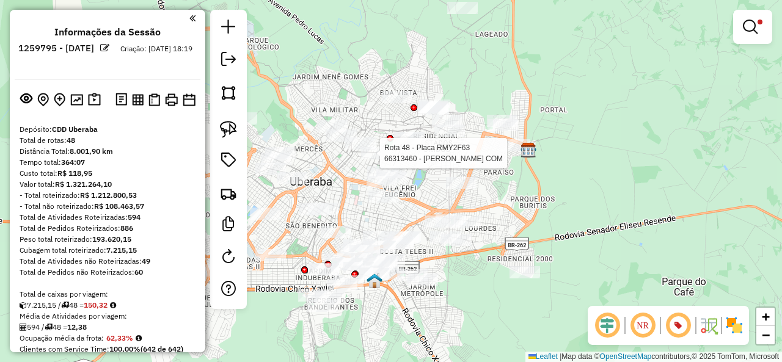
click at [382, 160] on div at bounding box center [376, 153] width 31 height 12
select select "**********"
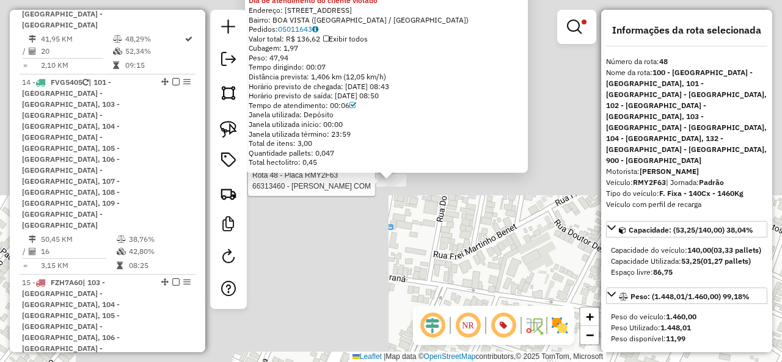
scroll to position [3198, 0]
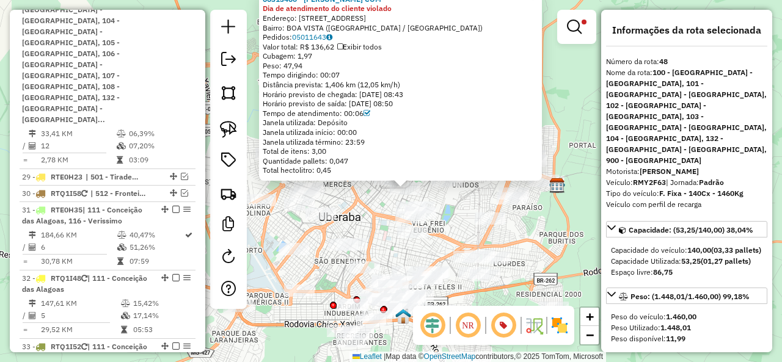
click at [562, 130] on div "66313460 - MENDES CARVALHO COM Dia de atendimento do cliente violado Endereço: …" at bounding box center [391, 181] width 782 height 362
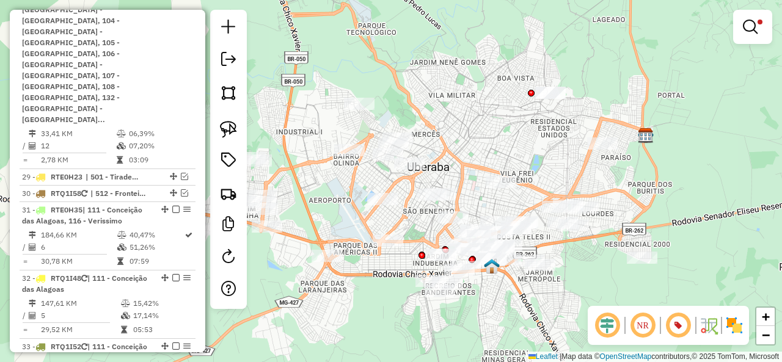
drag, startPoint x: 530, startPoint y: 160, endPoint x: 545, endPoint y: 140, distance: 24.4
click at [551, 141] on div "Limpar filtros Janela de atendimento Grade de atendimento Capacidade Transporta…" at bounding box center [391, 181] width 782 height 362
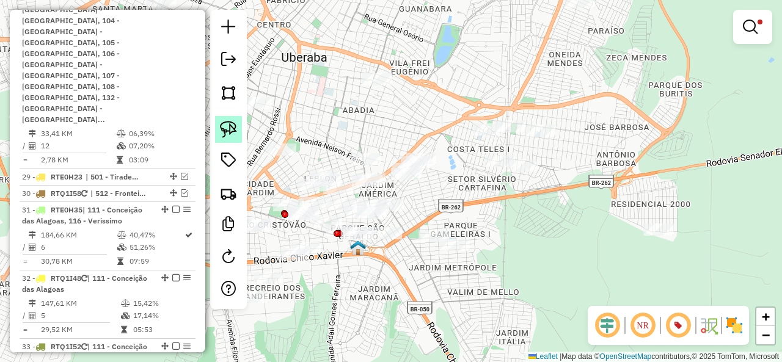
click at [232, 127] on img at bounding box center [228, 129] width 17 height 17
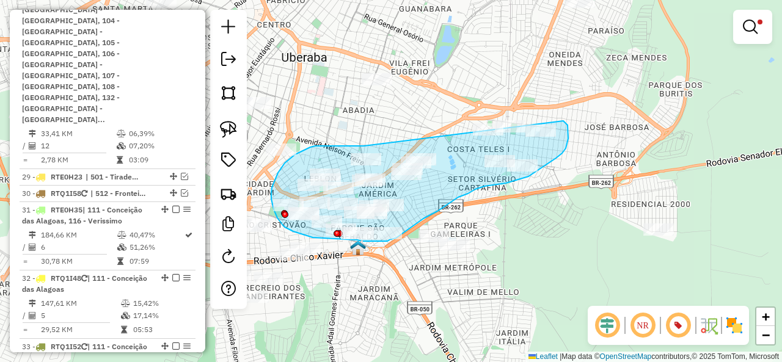
drag, startPoint x: 320, startPoint y: 146, endPoint x: 543, endPoint y: 103, distance: 226.5
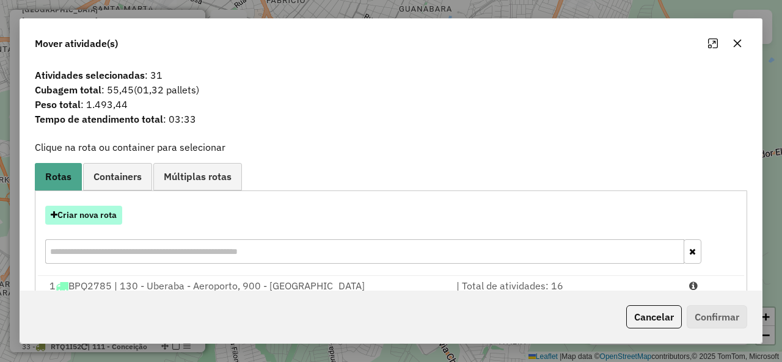
click at [89, 222] on button "Criar nova rota" at bounding box center [83, 215] width 77 height 19
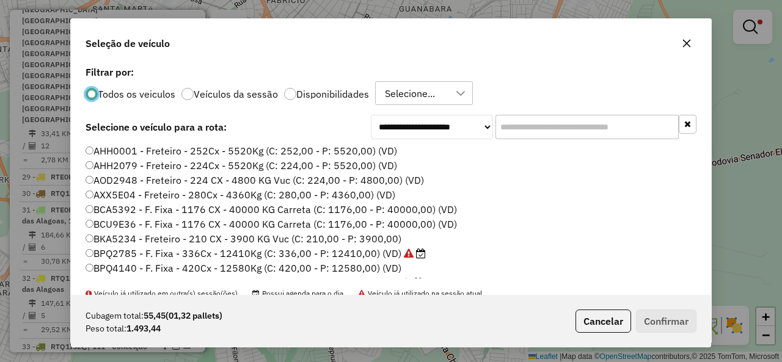
scroll to position [7, 4]
click at [545, 128] on input "text" at bounding box center [587, 127] width 183 height 24
paste input "*******"
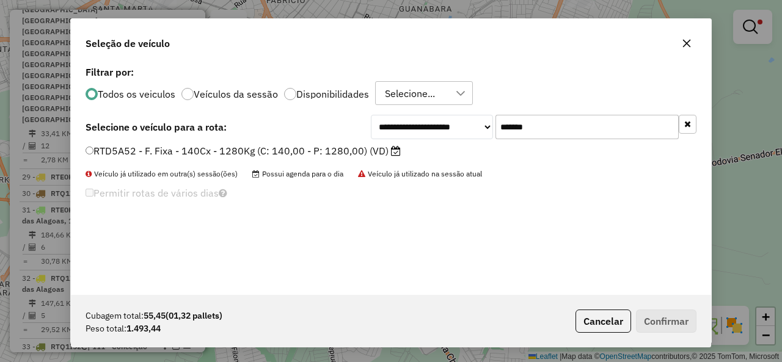
type input "*******"
click at [111, 141] on div "**********" at bounding box center [391, 179] width 640 height 232
drag, startPoint x: 115, startPoint y: 150, endPoint x: 358, endPoint y: 202, distance: 248.8
click at [116, 150] on label "RTD5A52 - F. Fixa - 140Cx - 1280Kg (C: 140,00 - P: 1280,00) (VD)" at bounding box center [243, 151] width 315 height 15
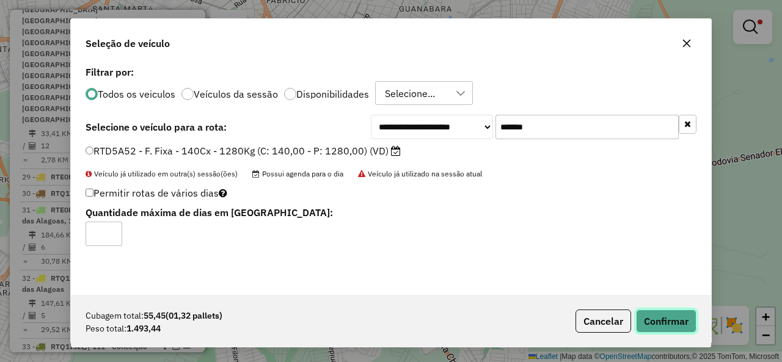
click at [689, 321] on button "Confirmar" at bounding box center [666, 321] width 61 height 23
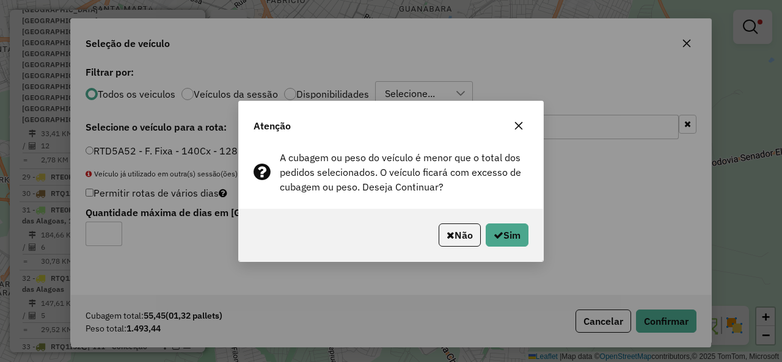
click at [530, 246] on div "Não Sim" at bounding box center [391, 235] width 304 height 53
click at [519, 238] on button "Sim" at bounding box center [507, 235] width 43 height 23
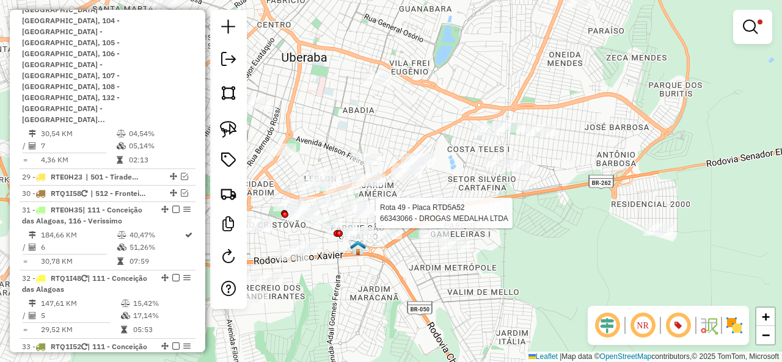
select select "**********"
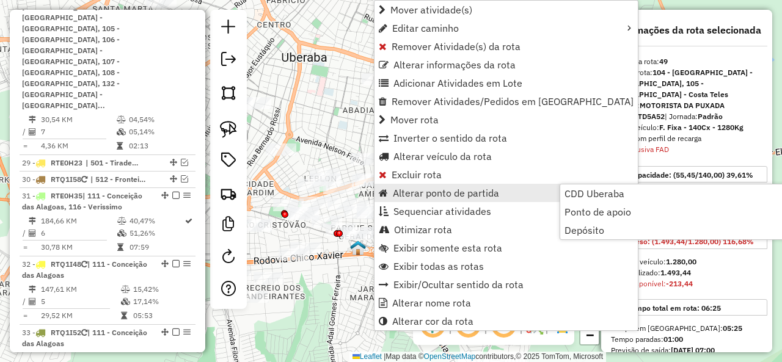
scroll to position [3214, 0]
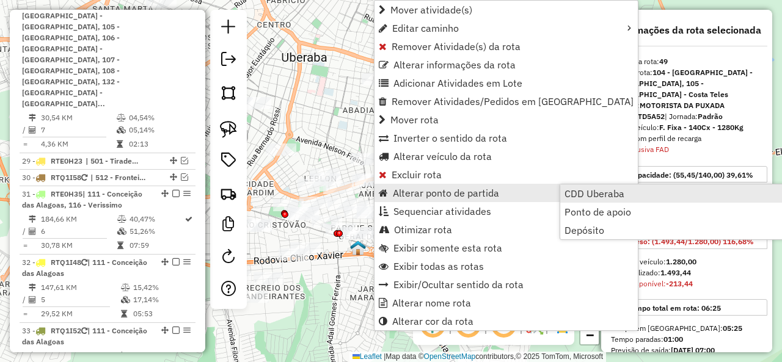
click at [568, 195] on span "CDD Uberaba" at bounding box center [595, 194] width 60 height 10
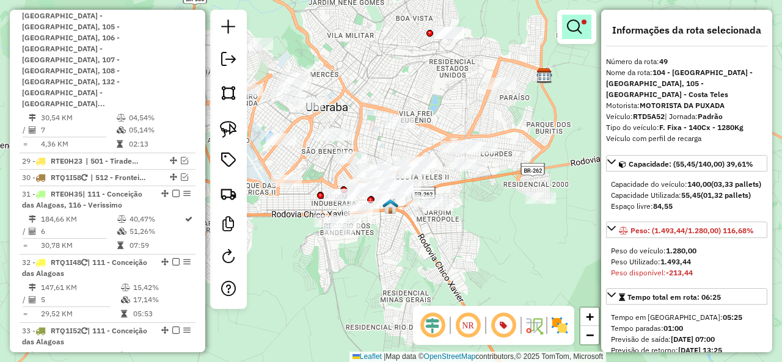
click at [578, 27] on em at bounding box center [574, 27] width 15 height 15
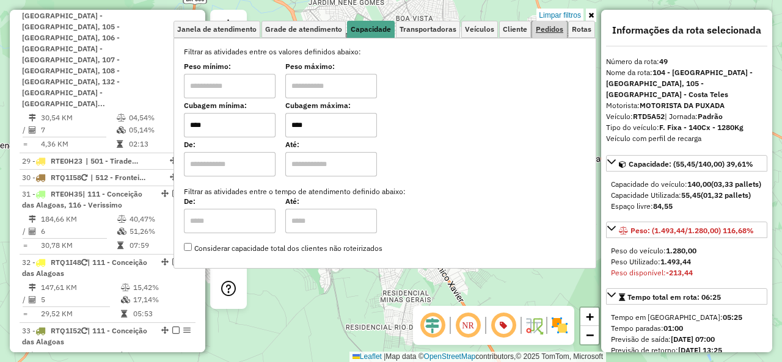
click at [545, 30] on span "Pedidos" at bounding box center [550, 29] width 28 height 7
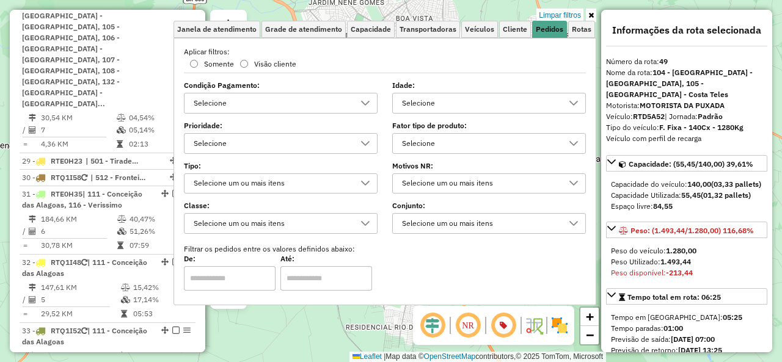
click at [402, 145] on div "Selecione" at bounding box center [480, 144] width 164 height 20
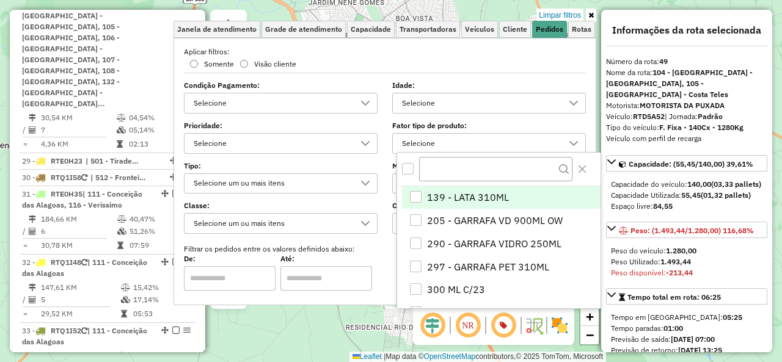
scroll to position [7, 42]
click at [449, 169] on input "text" at bounding box center [496, 169] width 154 height 24
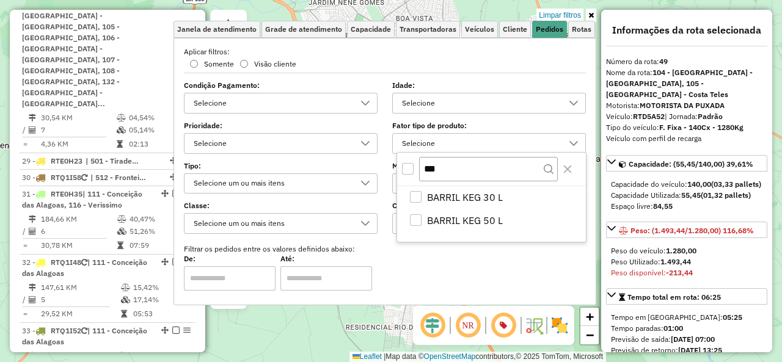
type input "***"
click at [398, 166] on div "***" at bounding box center [491, 169] width 189 height 33
click at [407, 163] on div "All items unselected" at bounding box center [408, 169] width 12 height 12
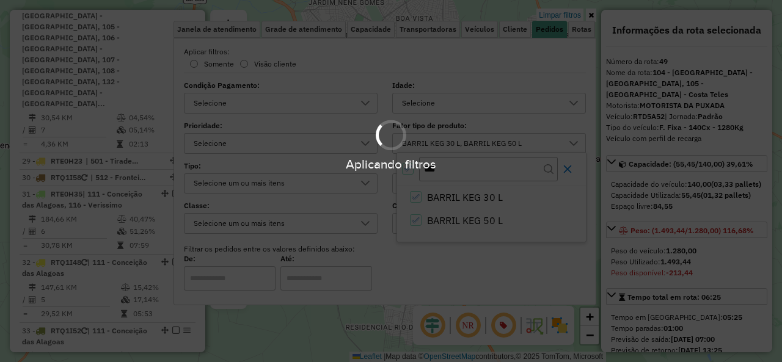
click at [565, 166] on div "Aplicando filtros" at bounding box center [391, 164] width 782 height 19
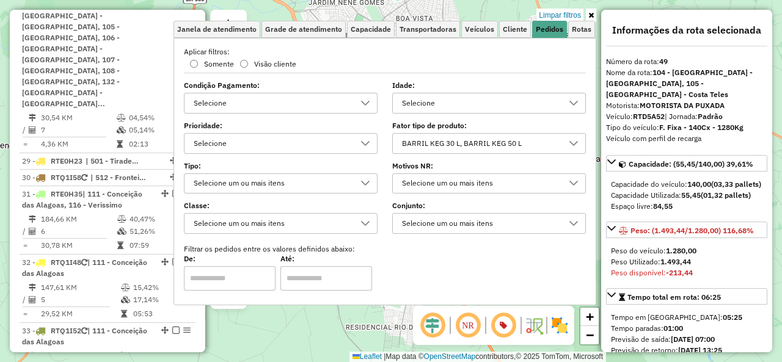
click at [594, 15] on link at bounding box center [591, 15] width 10 height 13
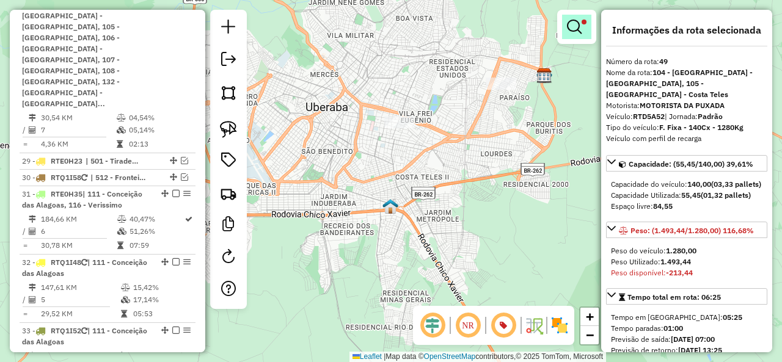
click at [583, 34] on link at bounding box center [576, 27] width 29 height 24
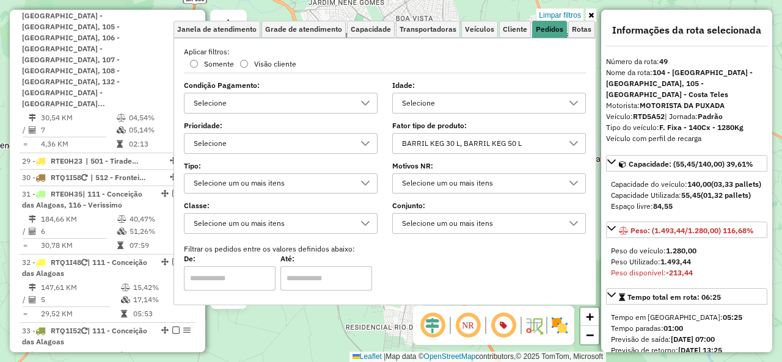
click at [408, 140] on div "BARRIL KEG 30 L, BARRIL KEG 50 L" at bounding box center [480, 144] width 164 height 20
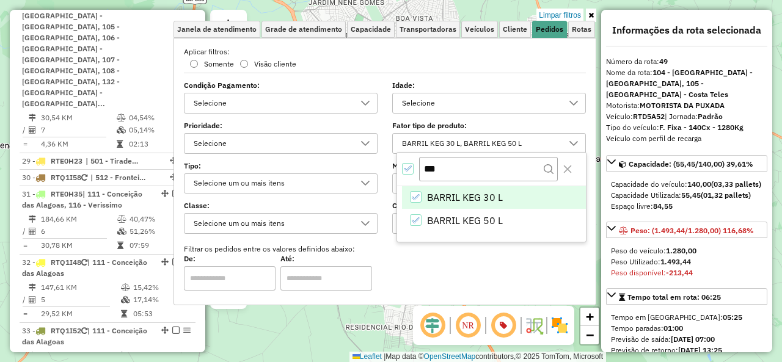
click at [406, 167] on icon "All items selected" at bounding box center [407, 168] width 9 height 9
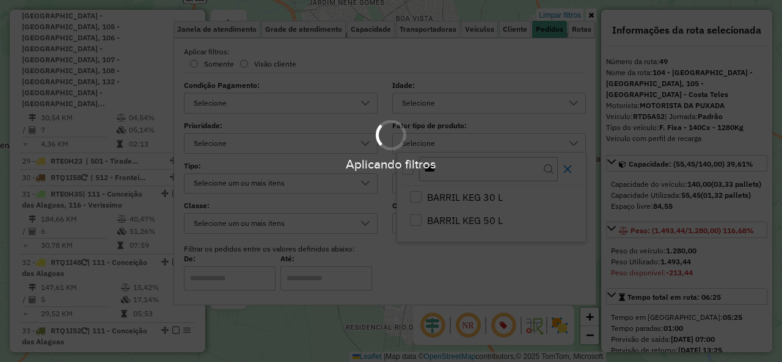
drag, startPoint x: 567, startPoint y: 169, endPoint x: 604, endPoint y: 59, distance: 116.0
click at [567, 168] on body "Aplicando filtros Pop-up bloqueado! Seu navegador bloqueou automáticamente a ab…" at bounding box center [391, 181] width 782 height 362
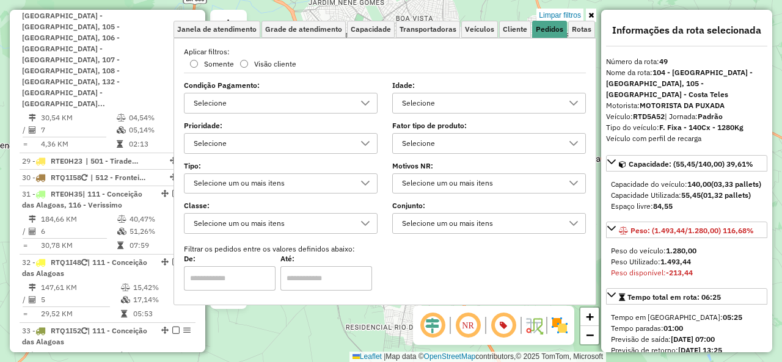
click at [592, 13] on icon at bounding box center [592, 15] width 6 height 7
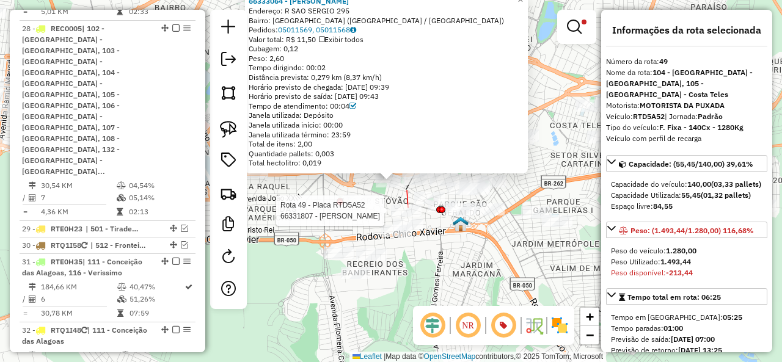
scroll to position [3214, 0]
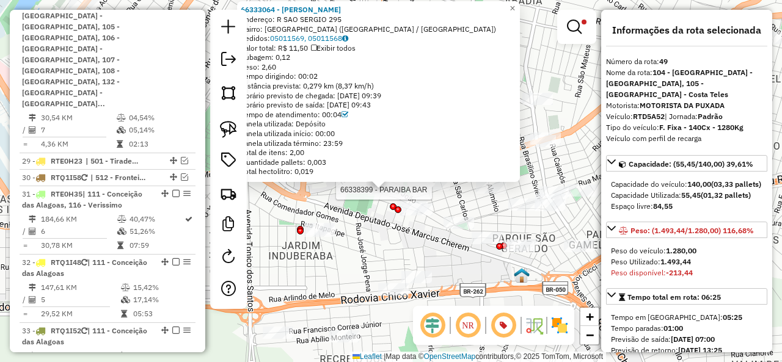
click at [436, 191] on div at bounding box center [435, 184] width 31 height 12
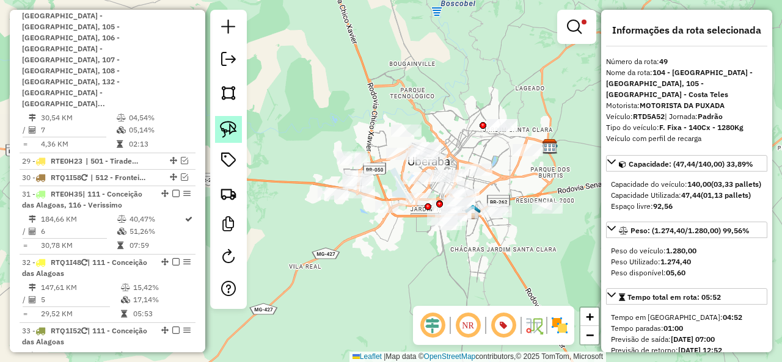
click at [236, 133] on img at bounding box center [228, 129] width 17 height 17
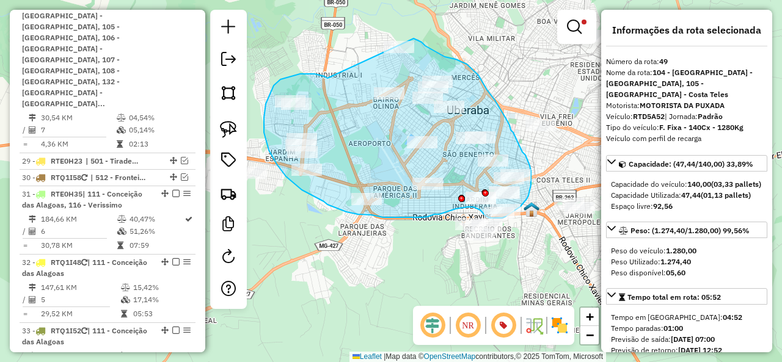
drag, startPoint x: 315, startPoint y: 74, endPoint x: 397, endPoint y: 34, distance: 91.6
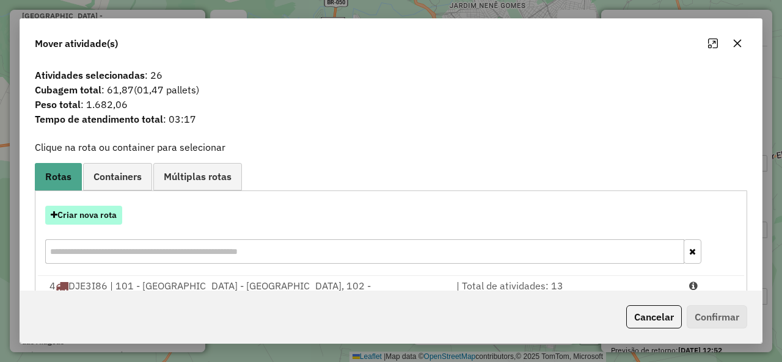
click at [88, 212] on button "Criar nova rota" at bounding box center [83, 215] width 77 height 19
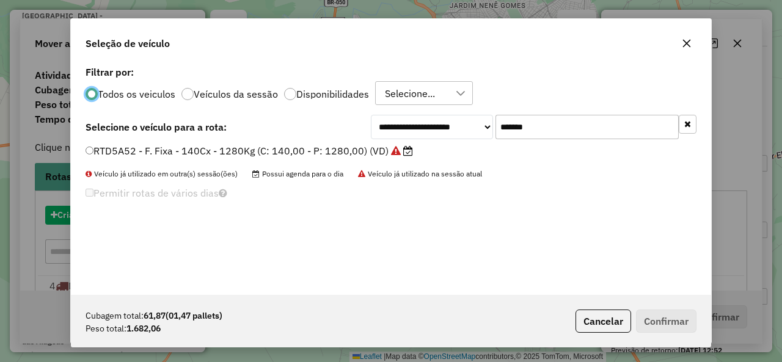
scroll to position [7, 4]
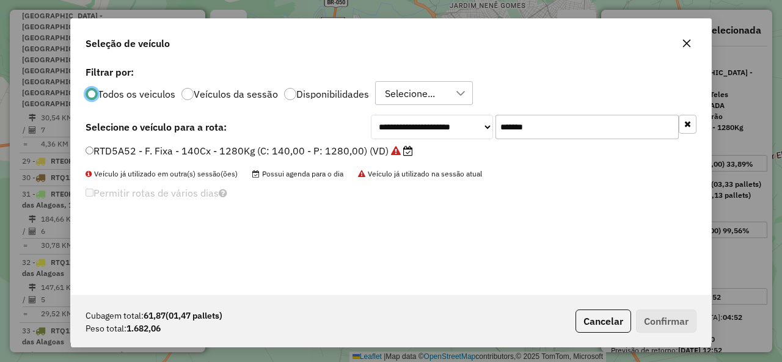
click at [529, 138] on input "*******" at bounding box center [587, 127] width 183 height 24
paste input "text"
type input "*******"
click at [148, 145] on label "ELT4G89 - F. Fixa - 140Cx - 1350Kg (C: 140,00 - P: 1350,00) (VD)" at bounding box center [242, 151] width 313 height 15
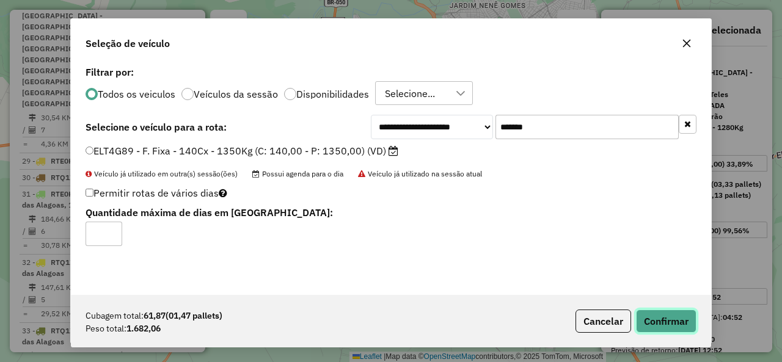
click at [661, 323] on button "Confirmar" at bounding box center [666, 321] width 61 height 23
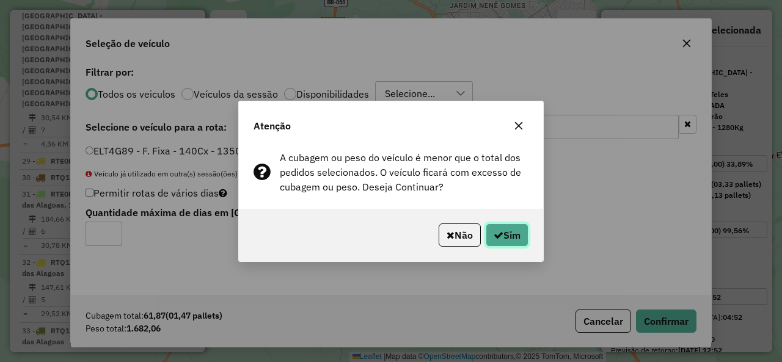
click at [526, 233] on button "Sim" at bounding box center [507, 235] width 43 height 23
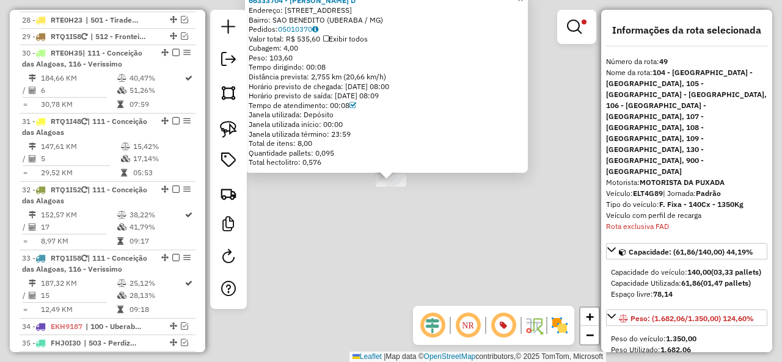
scroll to position [3096, 0]
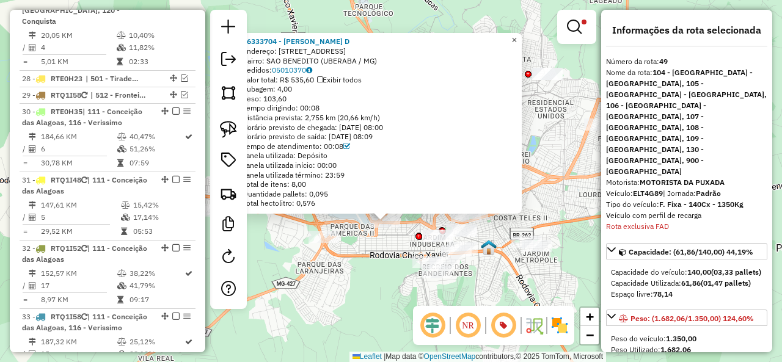
click at [517, 37] on span "×" at bounding box center [515, 40] width 6 height 10
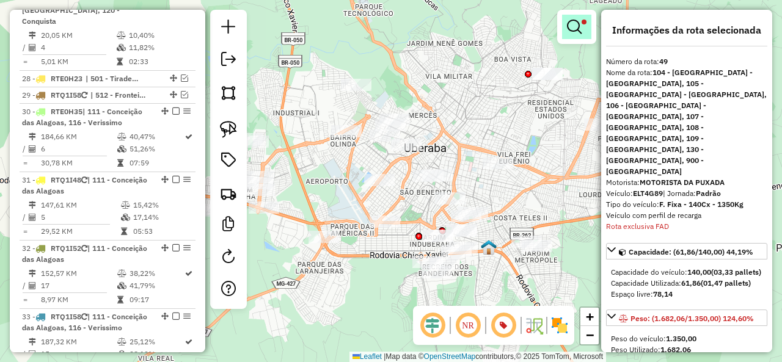
click at [576, 21] on em at bounding box center [574, 27] width 15 height 15
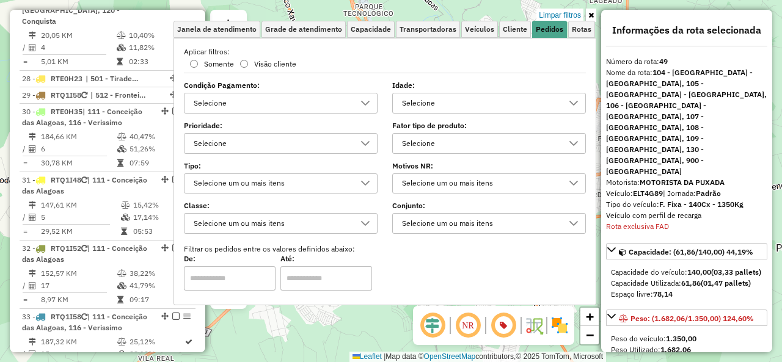
click at [422, 140] on div "Selecione" at bounding box center [480, 144] width 164 height 20
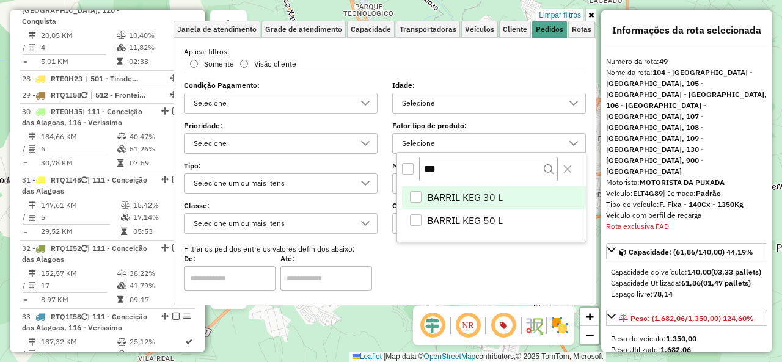
scroll to position [7, 42]
click at [411, 167] on div "All items unselected" at bounding box center [408, 169] width 12 height 12
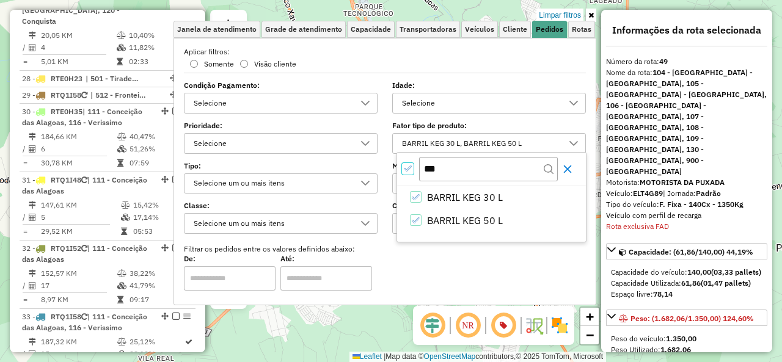
click at [0, 0] on div "Aguarde..." at bounding box center [0, 0] width 0 height 0
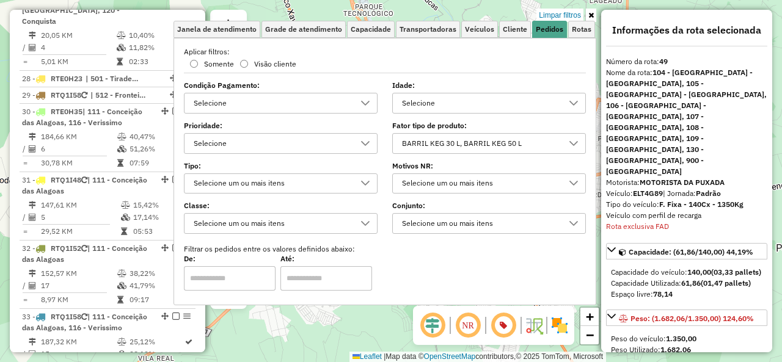
click at [593, 14] on icon at bounding box center [592, 15] width 6 height 7
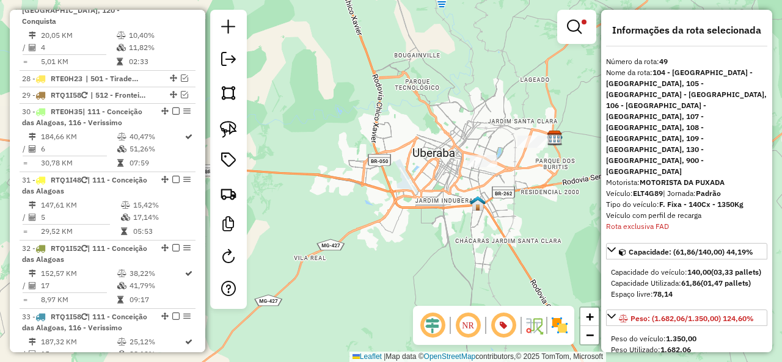
drag, startPoint x: 584, startPoint y: 28, endPoint x: 495, endPoint y: 97, distance: 112.8
click at [584, 28] on link at bounding box center [576, 27] width 29 height 24
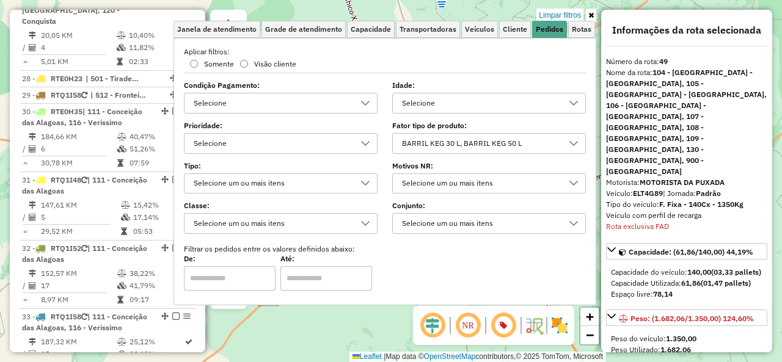
click at [401, 139] on div "BARRIL KEG 30 L, BARRIL KEG 50 L" at bounding box center [489, 143] width 194 height 21
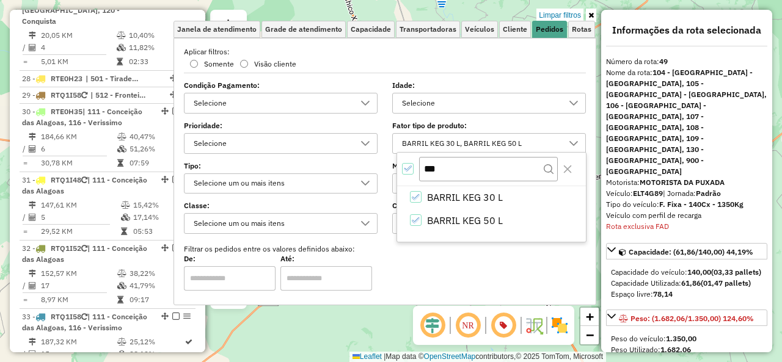
click at [407, 171] on icon "All items selected" at bounding box center [407, 168] width 9 height 9
click at [569, 169] on body "Aplicando filtros Pop-up bloqueado! Seu navegador bloqueou automáticamente a ab…" at bounding box center [391, 181] width 782 height 362
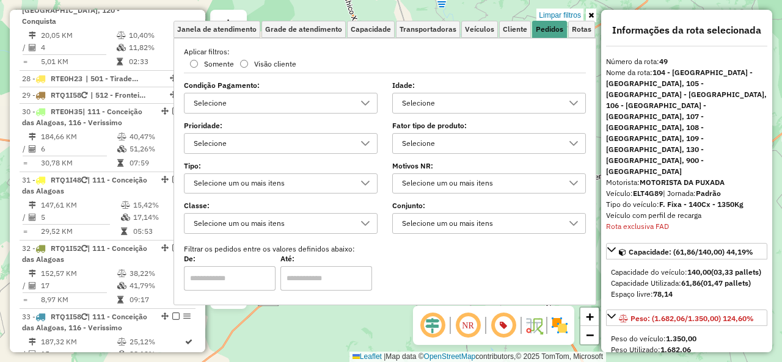
click at [589, 13] on icon at bounding box center [592, 15] width 6 height 7
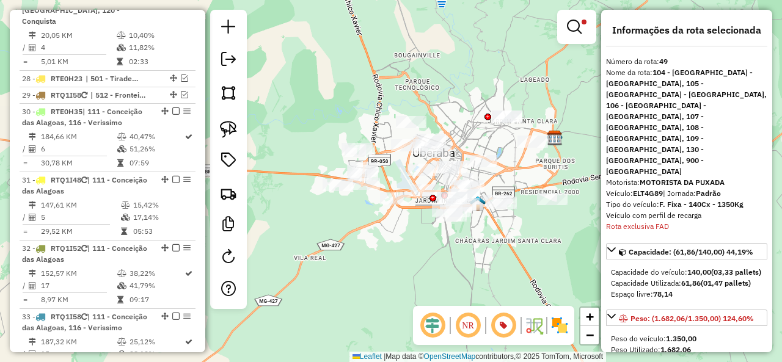
scroll to position [428, 0]
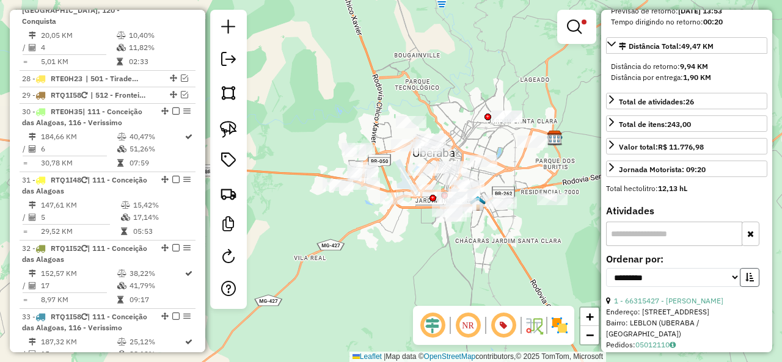
click at [746, 273] on icon "button" at bounding box center [750, 277] width 9 height 9
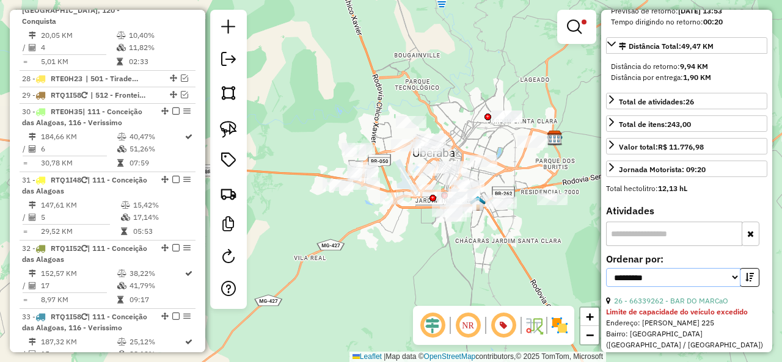
click at [711, 268] on select "**********" at bounding box center [673, 277] width 134 height 19
select select "*********"
click at [606, 268] on select "**********" at bounding box center [673, 277] width 134 height 19
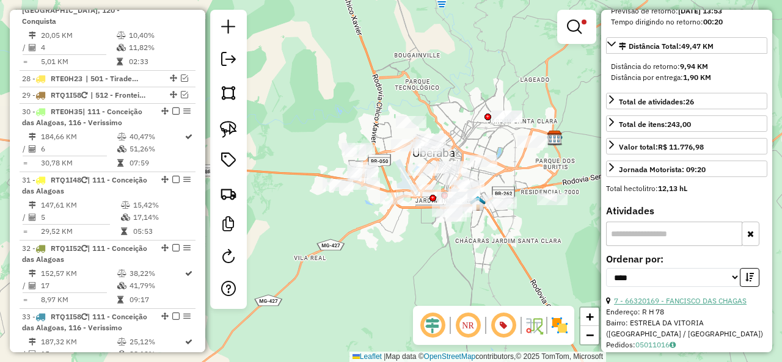
click at [697, 296] on link "7 - 66320169 - FANCISCO DAS CHAGAS" at bounding box center [680, 300] width 133 height 9
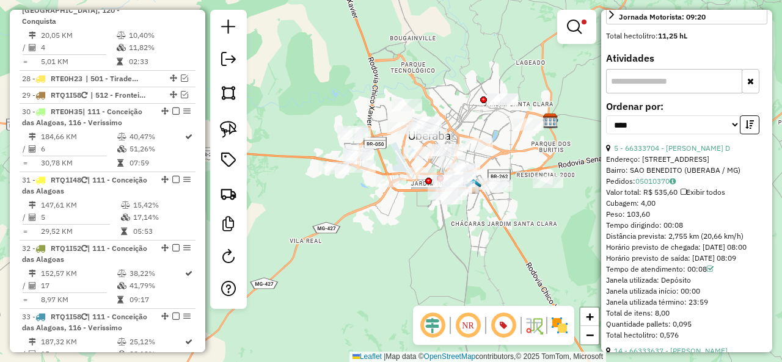
scroll to position [611, 0]
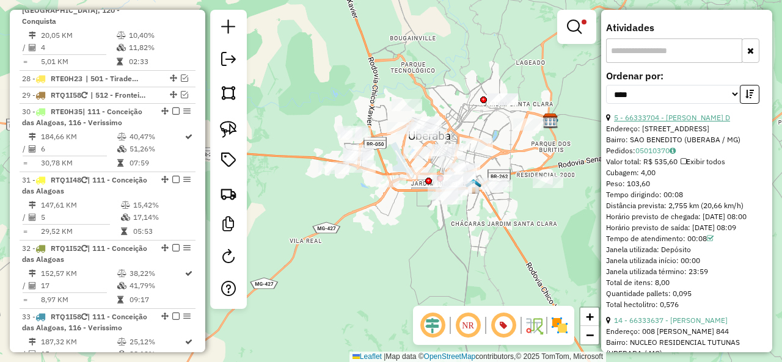
click at [709, 113] on link "5 - 66333704 - LEONARDO ALCANTARA D" at bounding box center [672, 117] width 116 height 9
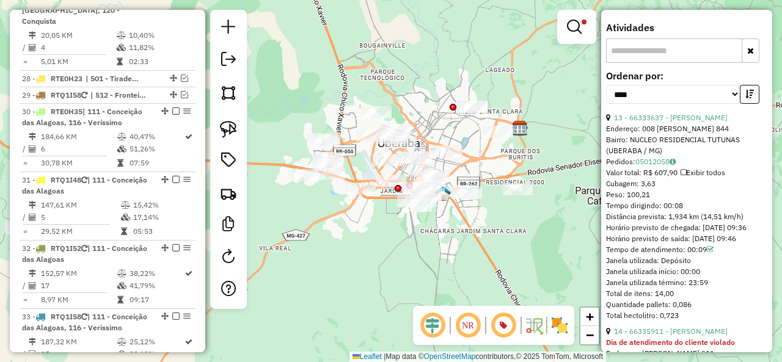
click at [709, 113] on link "13 - 66333637 - DIEGO ADILIO SILVA M" at bounding box center [671, 117] width 114 height 9
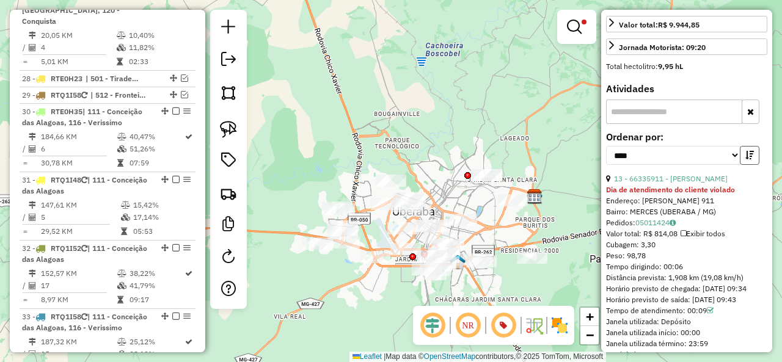
click at [747, 151] on icon "button" at bounding box center [750, 155] width 9 height 9
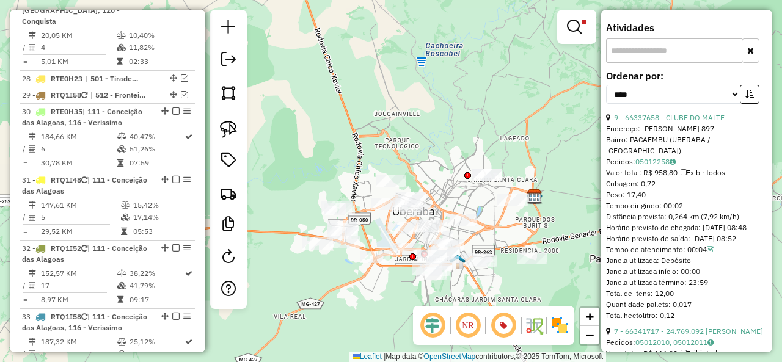
click at [702, 113] on link "9 - 66337658 - CLUBE DO MALTE" at bounding box center [669, 117] width 111 height 9
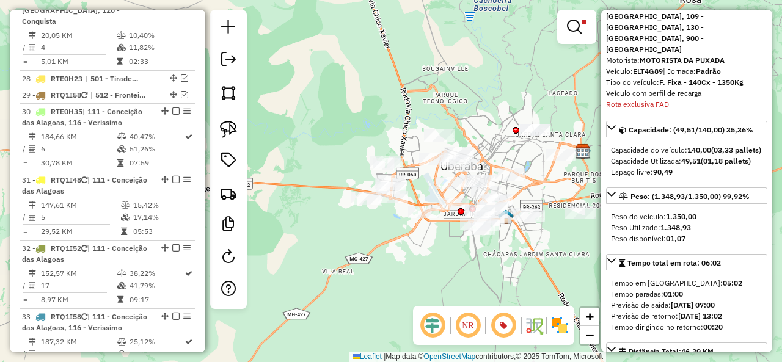
scroll to position [0, 0]
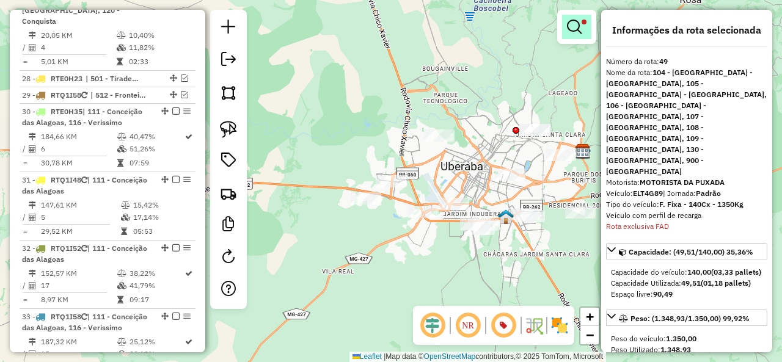
click at [579, 25] on em at bounding box center [574, 27] width 15 height 15
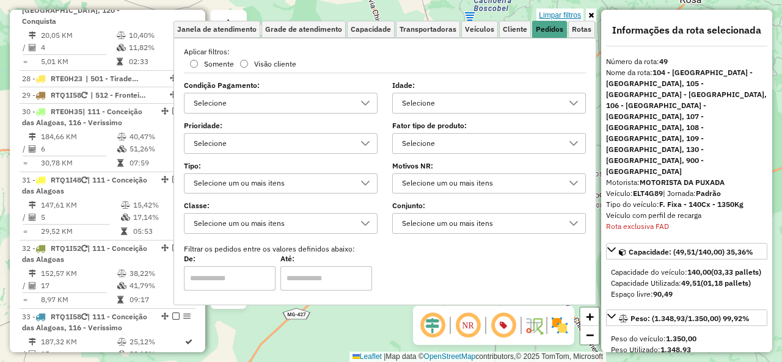
click at [572, 13] on link "Limpar filtros" at bounding box center [560, 15] width 47 height 13
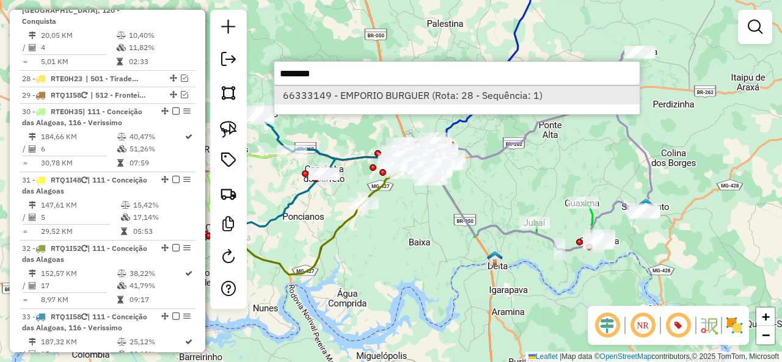
type input "********"
click at [427, 96] on li "66333149 - EMPORIO BURGUER (Rota: 28 - Sequência: 1)" at bounding box center [456, 95] width 365 height 18
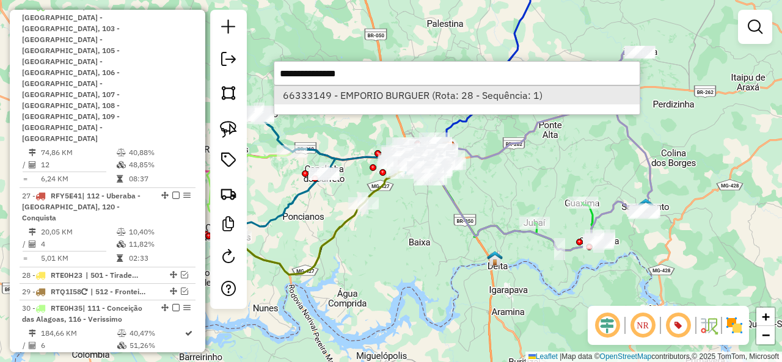
select select "*********"
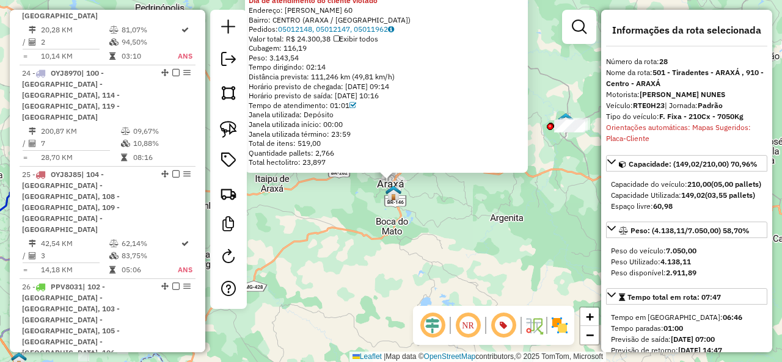
scroll to position [2535, 0]
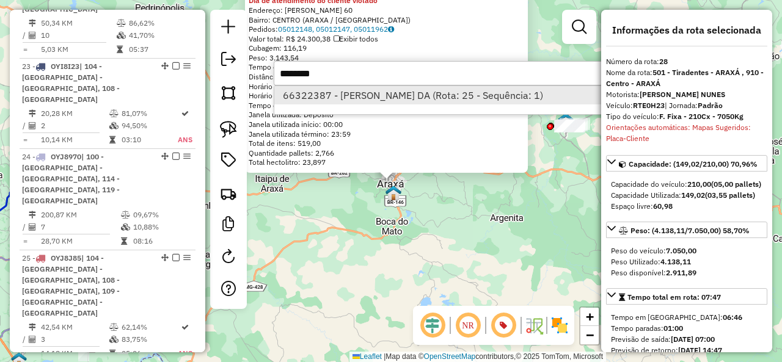
type input "********"
click at [414, 89] on li "66322387 - DENILSIA PEREIRA DA (Rota: 25 - Sequência: 1)" at bounding box center [456, 95] width 365 height 18
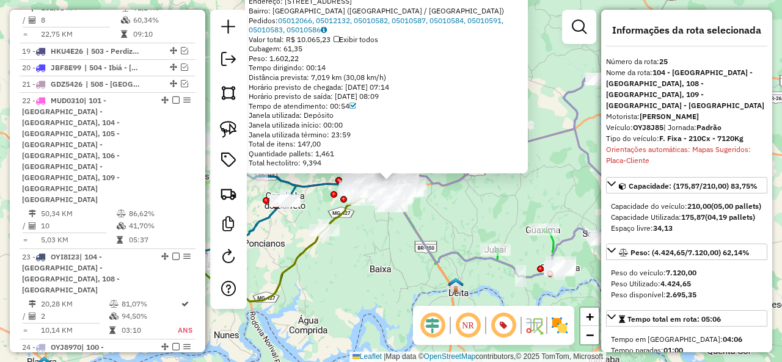
scroll to position [2242, 0]
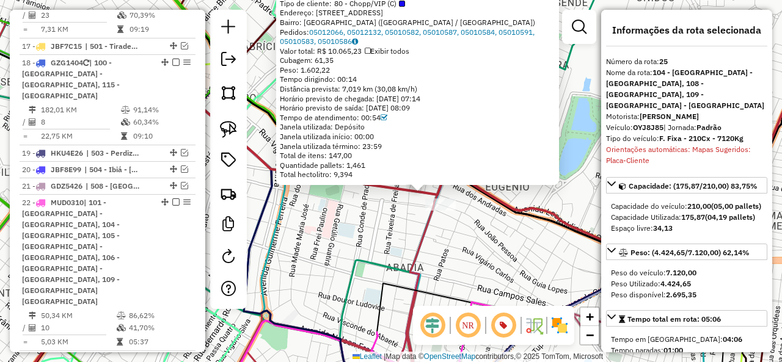
click at [417, 190] on icon at bounding box center [212, 251] width 422 height 295
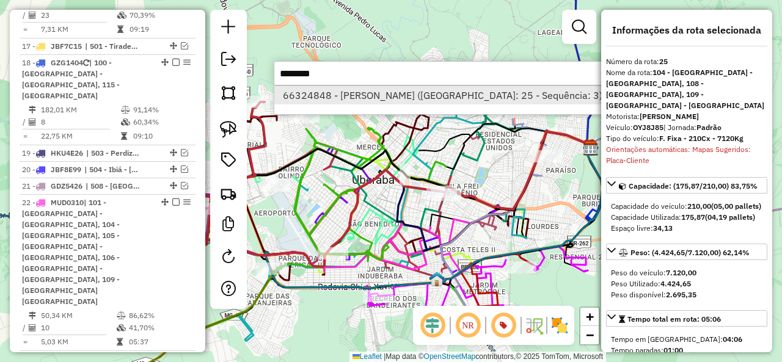
type input "********"
click at [451, 93] on li "66324848 - RAIMUNDO NONATO CARV (Rota: 25 - Sequência: 3)" at bounding box center [456, 95] width 365 height 18
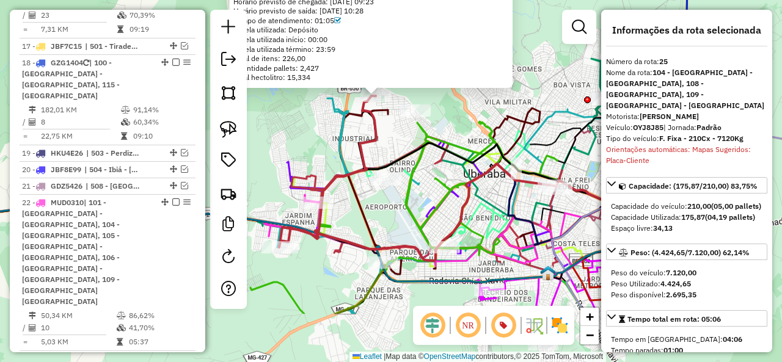
drag, startPoint x: 411, startPoint y: 219, endPoint x: 395, endPoint y: 134, distance: 86.3
click at [395, 134] on div "66324848 - RAIMUNDO NONATO CARV Dia de atendimento do cliente violado Endereço:…" at bounding box center [391, 181] width 782 height 362
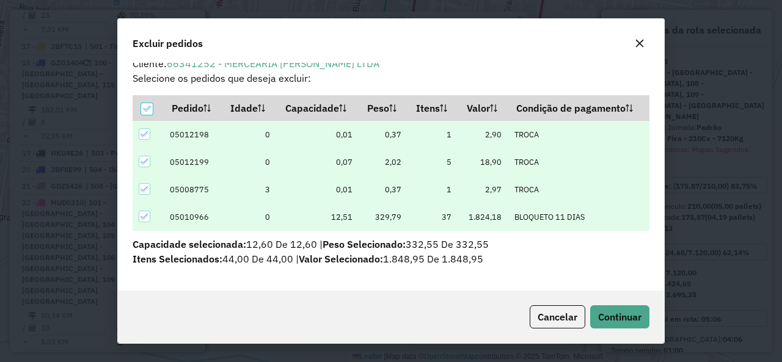
scroll to position [11, 0]
click at [633, 314] on span "Continuar" at bounding box center [619, 317] width 43 height 12
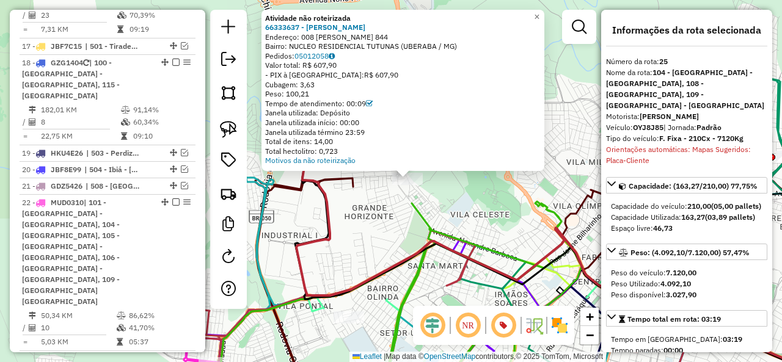
click at [329, 199] on icon at bounding box center [489, 240] width 387 height 180
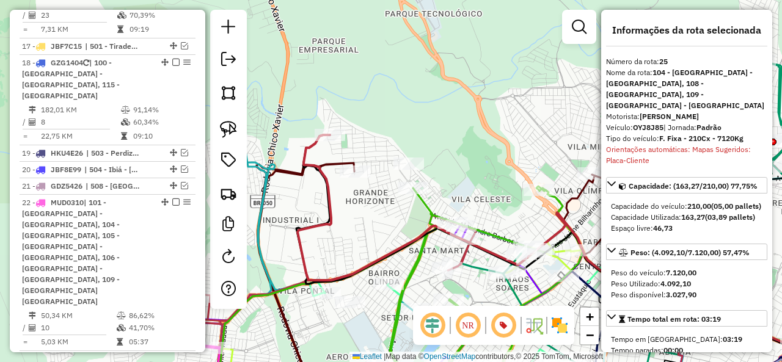
drag, startPoint x: 477, startPoint y: 191, endPoint x: 458, endPoint y: 91, distance: 101.3
click at [458, 91] on div "Janela de atendimento Grade de atendimento Capacidade Transportadoras Veículos …" at bounding box center [391, 181] width 782 height 362
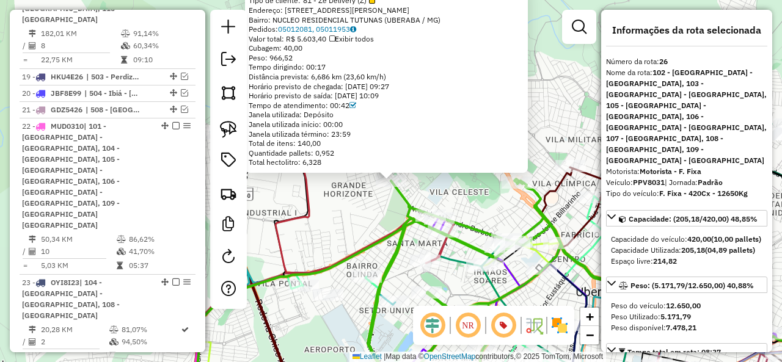
scroll to position [2333, 0]
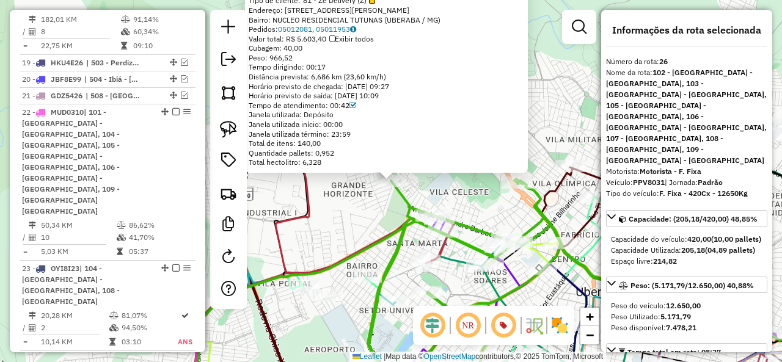
click at [357, 206] on div "66335616 - B R BAR E LANCHONETE Tipo de cliente: 81 - Zé Delivery (Z) Endereço:…" at bounding box center [391, 181] width 782 height 362
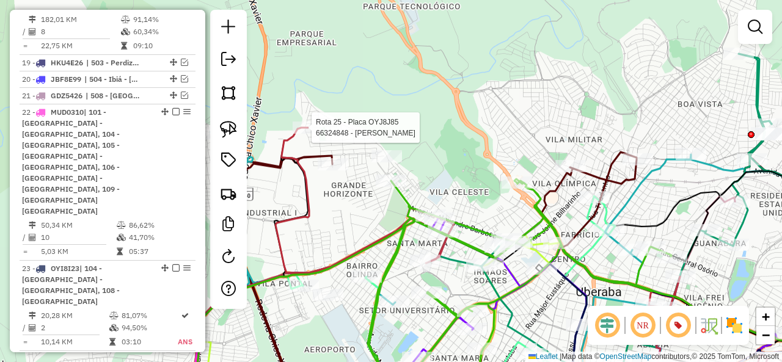
select select "*********"
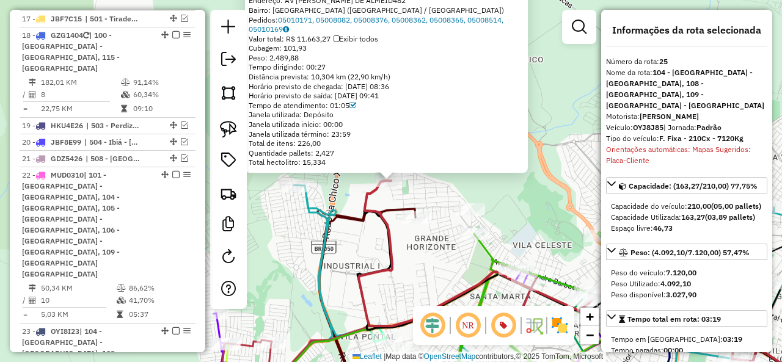
scroll to position [2242, 0]
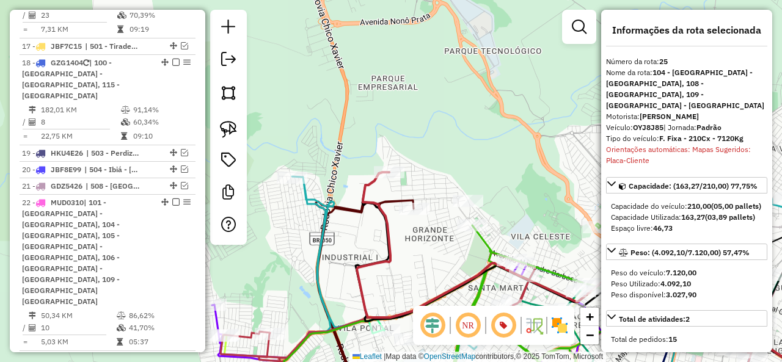
drag, startPoint x: 428, startPoint y: 266, endPoint x: 399, endPoint y: 221, distance: 53.6
click at [399, 221] on div "Janela de atendimento Grade de atendimento Capacidade Transportadoras Veículos …" at bounding box center [391, 181] width 782 height 362
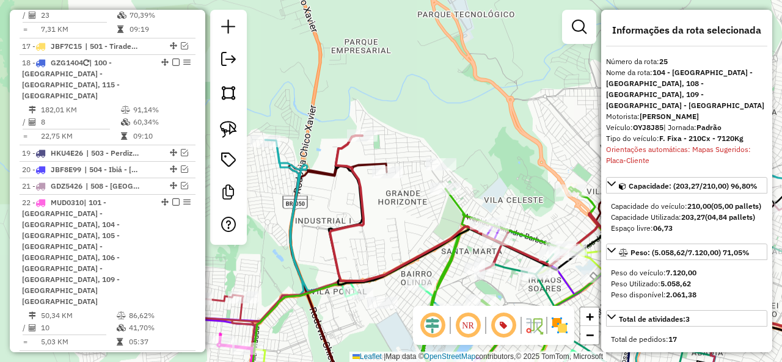
select select "*********"
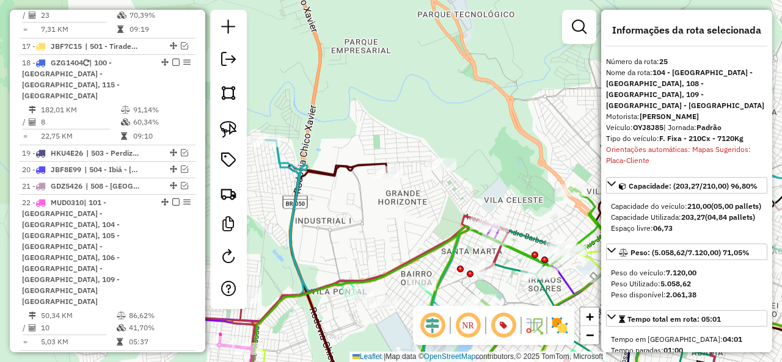
scroll to position [2168, 0]
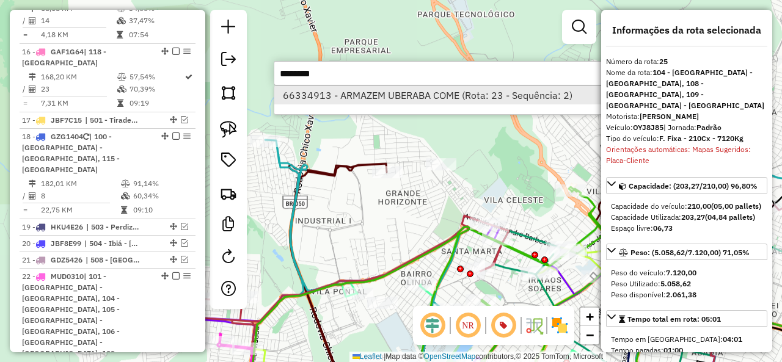
type input "********"
click at [412, 97] on li "66334913 - ARMAZEM UBERABA COME (Rota: 23 - Sequência: 2)" at bounding box center [456, 95] width 365 height 18
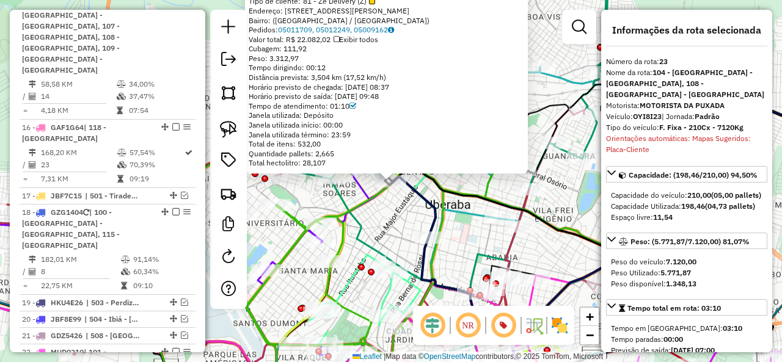
scroll to position [2084, 0]
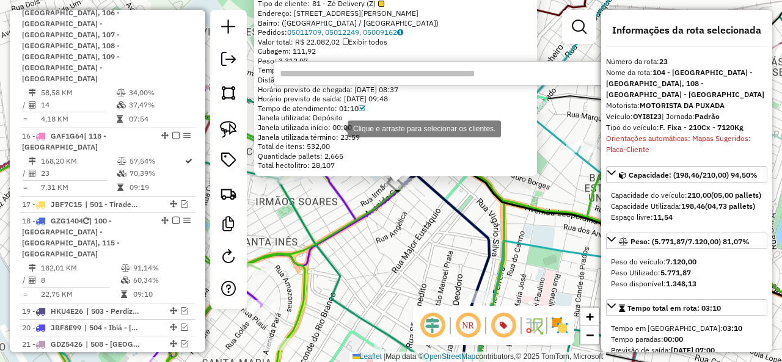
paste input "********"
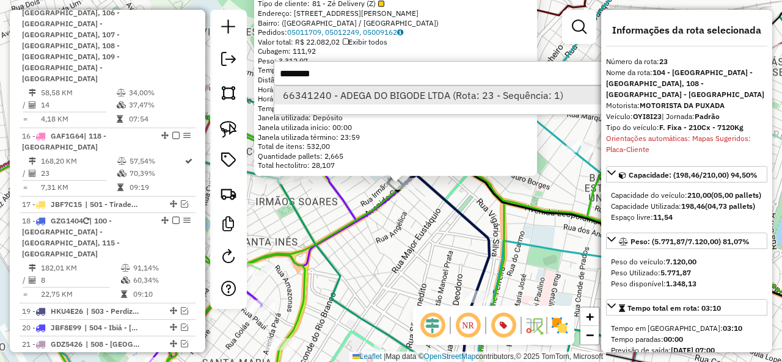
type input "********"
click at [431, 94] on li "66341240 - ADEGA DO BIGODE LTDA (Rota: 23 - Sequência: 1)" at bounding box center [456, 95] width 365 height 18
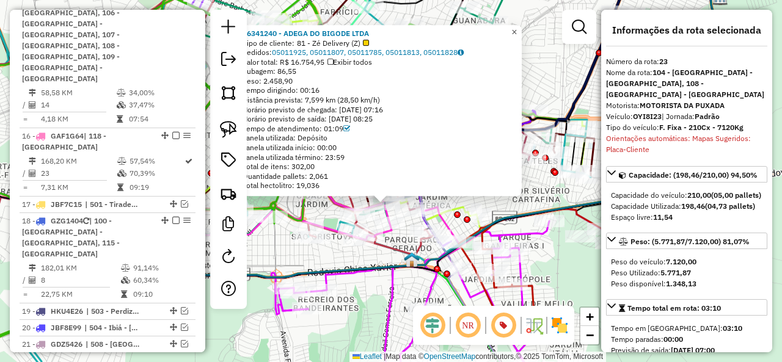
click at [522, 29] on link "×" at bounding box center [514, 32] width 15 height 15
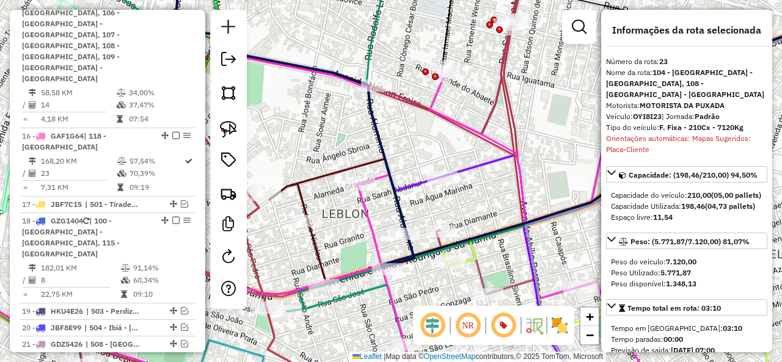
click at [401, 208] on icon at bounding box center [295, 115] width 240 height 303
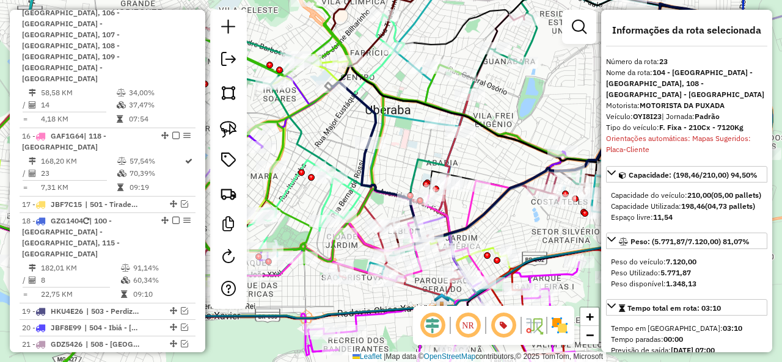
drag, startPoint x: 381, startPoint y: 152, endPoint x: 460, endPoint y: 217, distance: 102.5
click at [460, 217] on div "Janela de atendimento Grade de atendimento Capacidade Transportadoras Veículos …" at bounding box center [391, 181] width 782 height 362
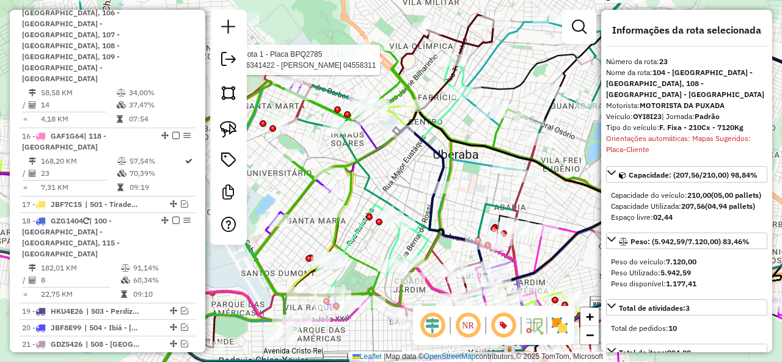
select select "*********"
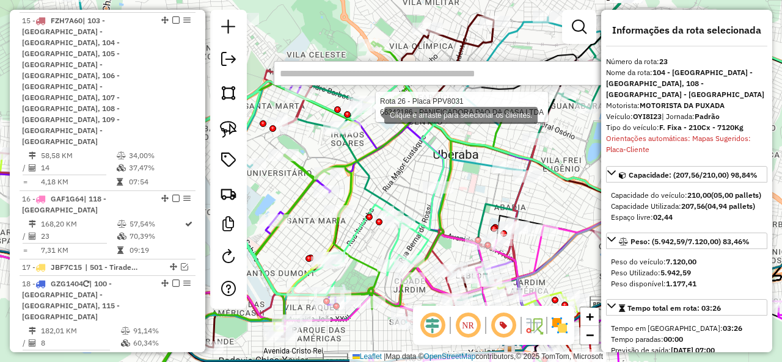
paste input "********"
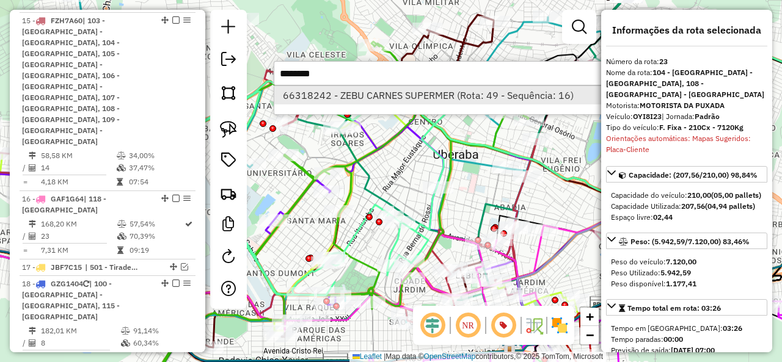
type input "********"
click at [409, 94] on li "66318242 - ZEBU CARNES SUPERMER (Rota: 49 - Sequência: 16)" at bounding box center [456, 95] width 365 height 18
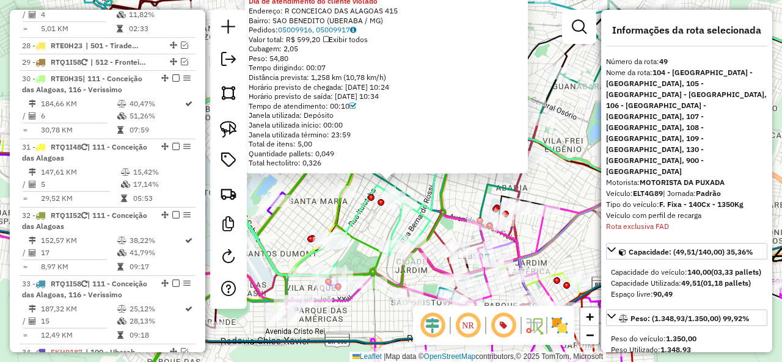
scroll to position [2959, 0]
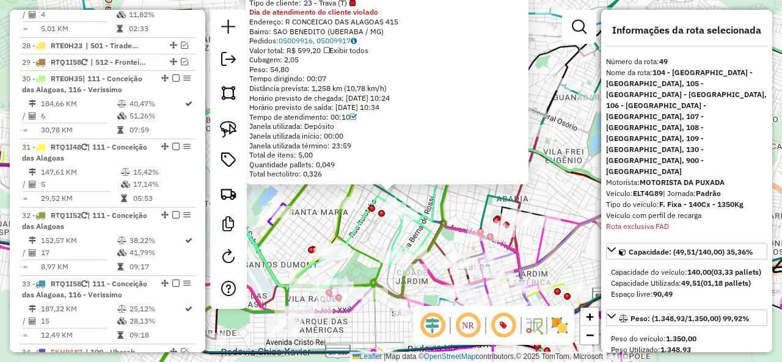
drag, startPoint x: 426, startPoint y: 205, endPoint x: 425, endPoint y: 225, distance: 19.6
click at [425, 225] on icon at bounding box center [307, 185] width 320 height 204
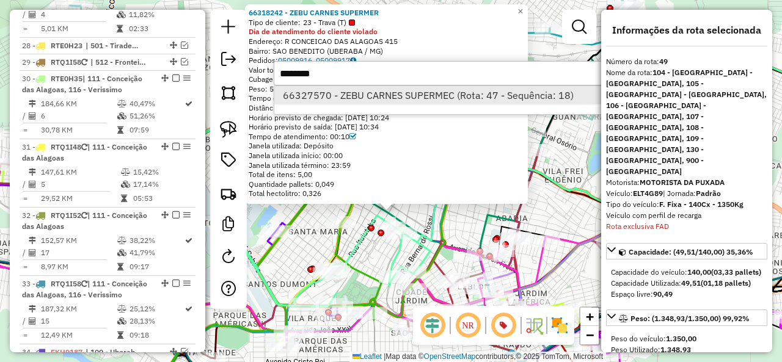
type input "********"
click at [424, 90] on li "66327570 - ZEBU CARNES SUPERMEC (Rota: 47 - Sequência: 18)" at bounding box center [456, 95] width 365 height 18
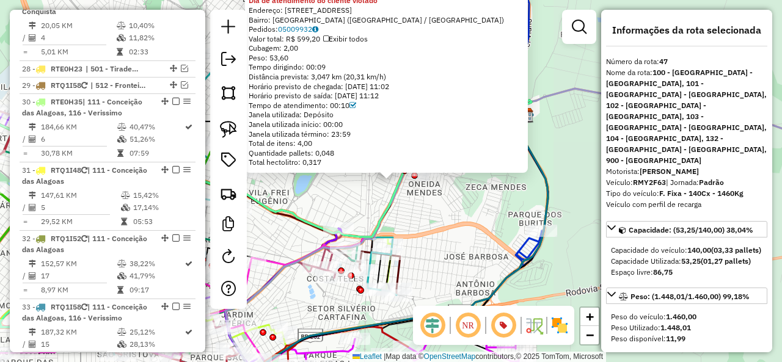
scroll to position [2927, 0]
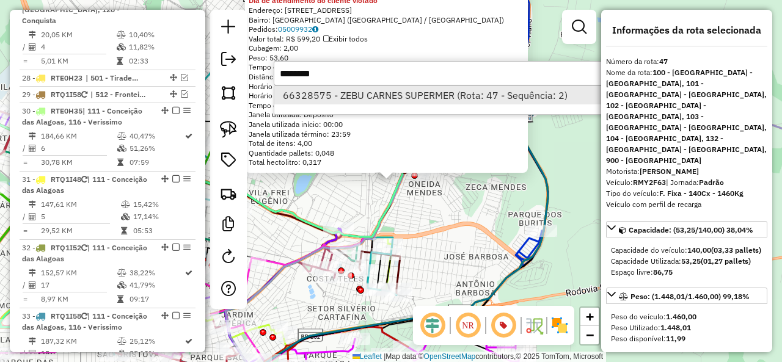
type input "********"
click at [412, 92] on li "66328575 - ZEBU CARNES SUPERMER (Rota: 47 - Sequência: 2)" at bounding box center [456, 95] width 365 height 18
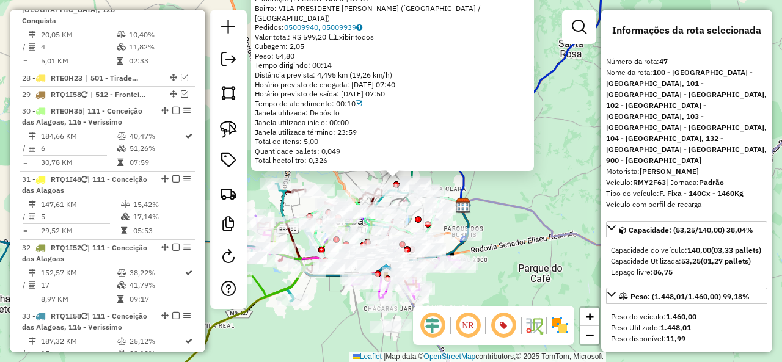
click at [534, 175] on div "66328575 - ZEBU CARNES SUPERMER Tipo de cliente: 23 - Trava (T) Dia de atendime…" at bounding box center [391, 181] width 782 height 362
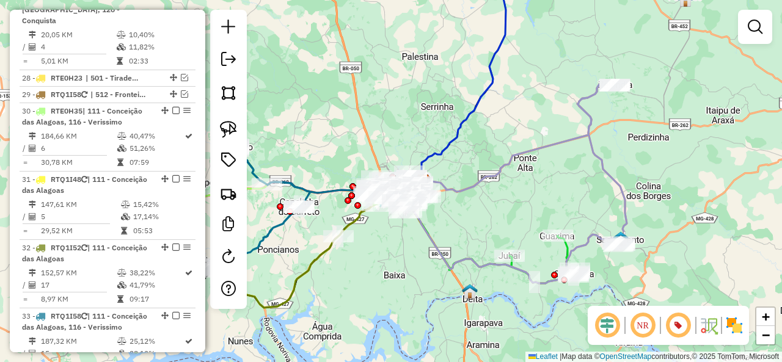
click at [527, 200] on div "Janela de atendimento Grade de atendimento Capacidade Transportadoras Veículos …" at bounding box center [391, 181] width 782 height 362
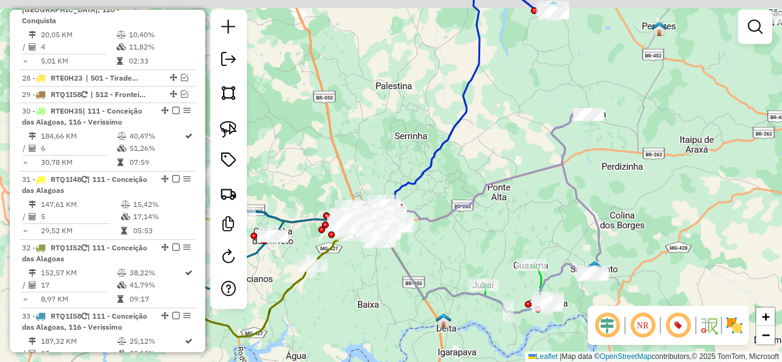
drag, startPoint x: 535, startPoint y: 85, endPoint x: 443, endPoint y: 282, distance: 217.4
click at [436, 286] on div "Janela de atendimento Grade de atendimento Capacidade Transportadoras Veículos …" at bounding box center [391, 181] width 782 height 362
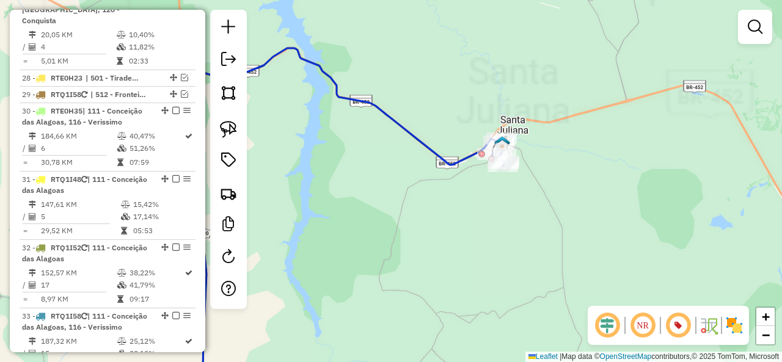
click at [441, 159] on icon at bounding box center [343, 223] width 323 height 351
select select "*********"
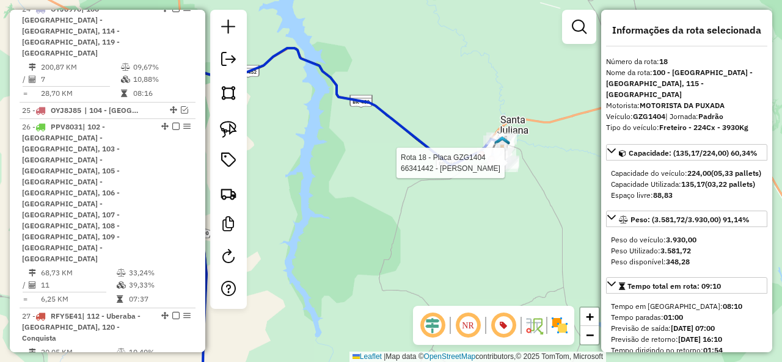
scroll to position [1866, 0]
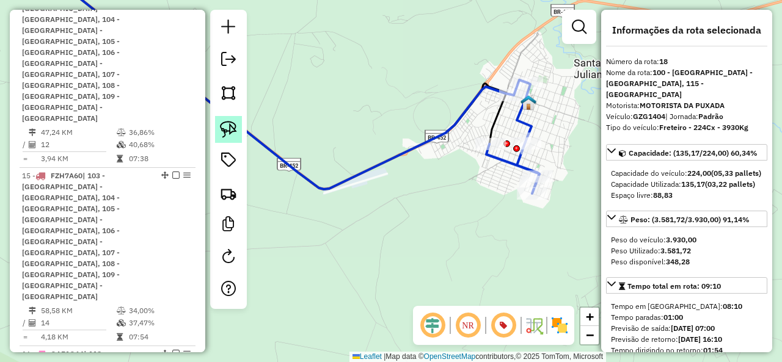
click at [230, 135] on img at bounding box center [228, 129] width 17 height 17
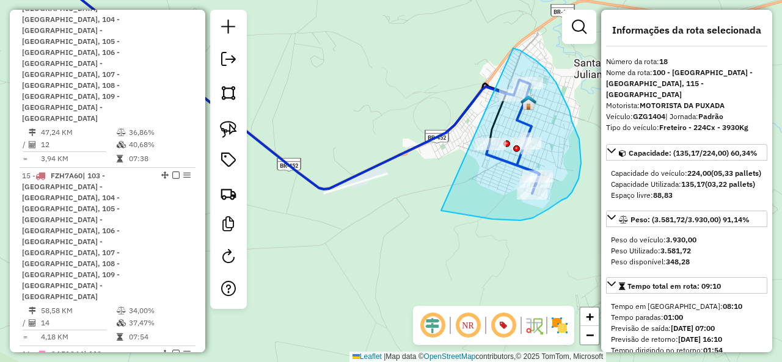
drag, startPoint x: 544, startPoint y: 212, endPoint x: 471, endPoint y: 46, distance: 181.7
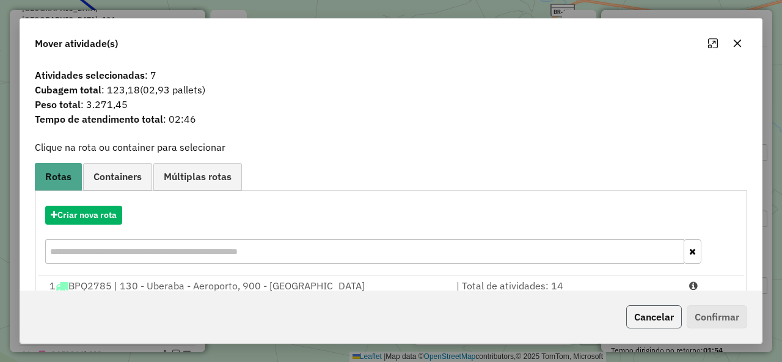
click at [660, 315] on button "Cancelar" at bounding box center [654, 317] width 56 height 23
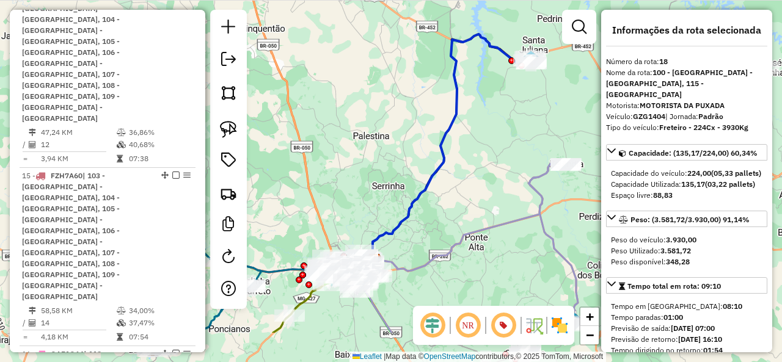
drag, startPoint x: 434, startPoint y: 237, endPoint x: 411, endPoint y: 207, distance: 37.4
click at [491, 139] on div "Janela de atendimento Grade de atendimento Capacidade Transportadoras Veículos …" at bounding box center [391, 181] width 782 height 362
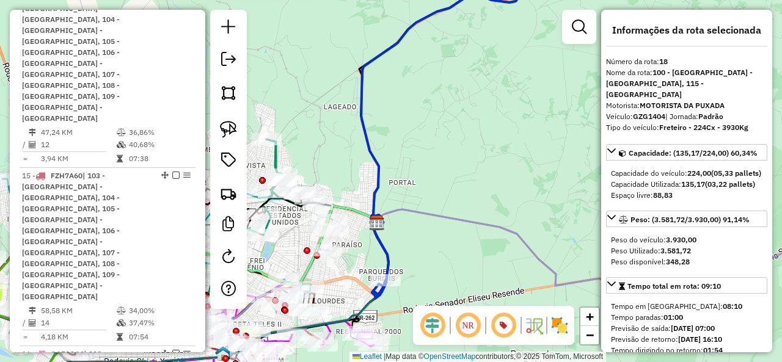
click at [373, 160] on icon at bounding box center [452, 131] width 182 height 334
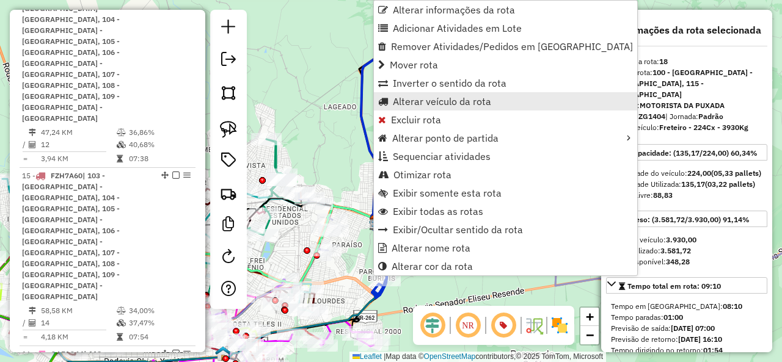
click at [442, 103] on span "Alterar veículo da rota" at bounding box center [442, 102] width 98 height 10
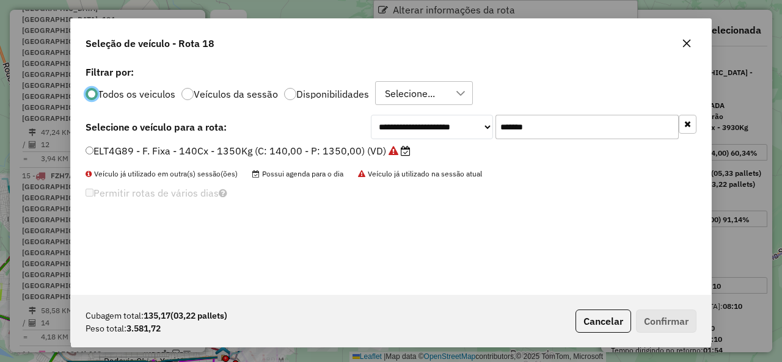
scroll to position [7, 4]
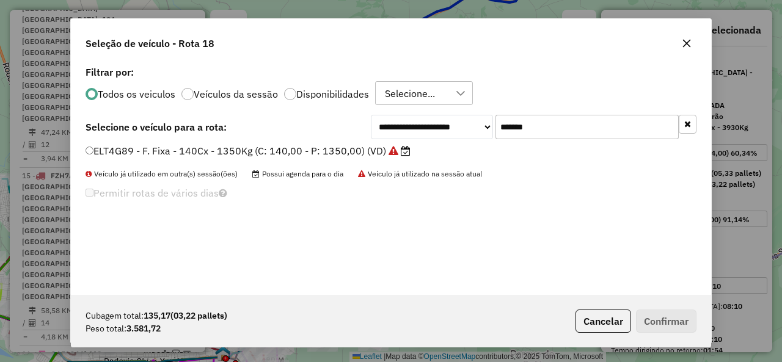
click at [564, 118] on input "*******" at bounding box center [587, 127] width 183 height 24
paste input "text"
type input "*******"
click at [130, 159] on div "RTE0H35 - F. Fixa - 210Cx - 7050Kg (C: 210,00 - P: 7050,00) (VD)" at bounding box center [391, 156] width 626 height 24
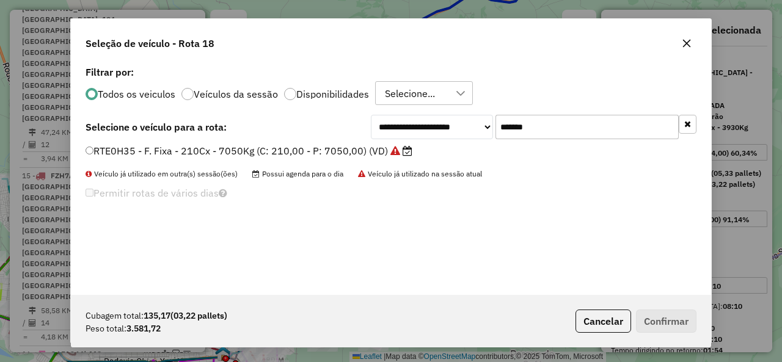
click at [122, 151] on label "RTE0H35 - F. Fixa - 210Cx - 7050Kg (C: 210,00 - P: 7050,00) (VD)" at bounding box center [249, 151] width 327 height 15
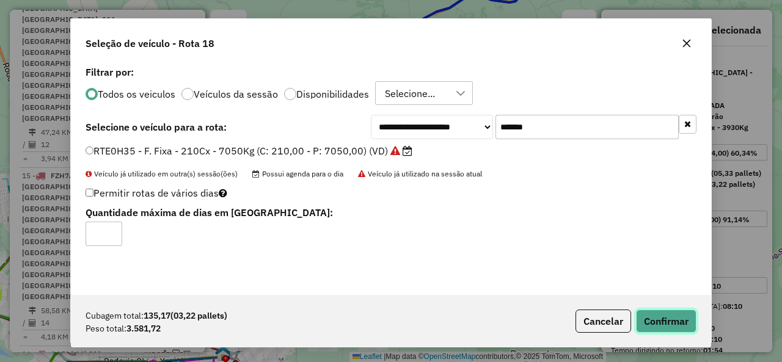
click at [675, 322] on button "Confirmar" at bounding box center [666, 321] width 61 height 23
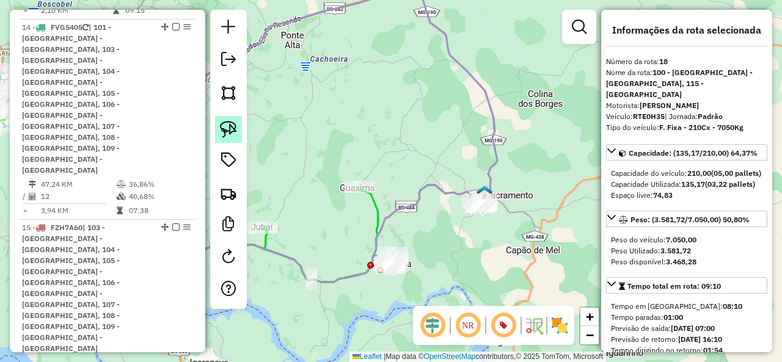
click at [230, 129] on img at bounding box center [228, 129] width 17 height 17
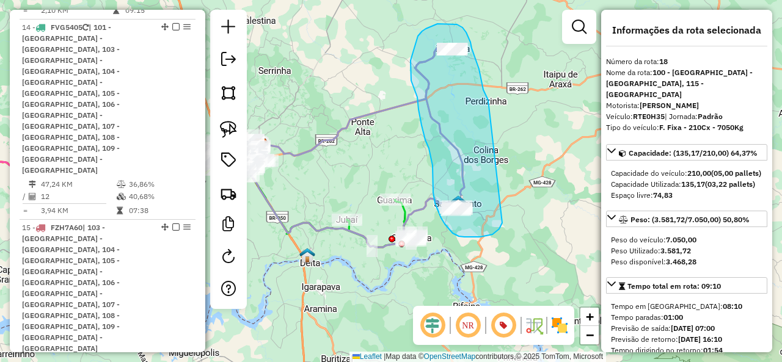
drag, startPoint x: 488, startPoint y: 99, endPoint x: 502, endPoint y: 222, distance: 124.3
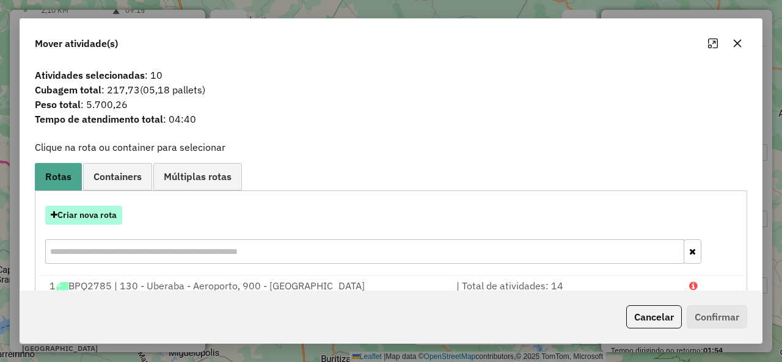
click at [102, 210] on button "Criar nova rota" at bounding box center [83, 215] width 77 height 19
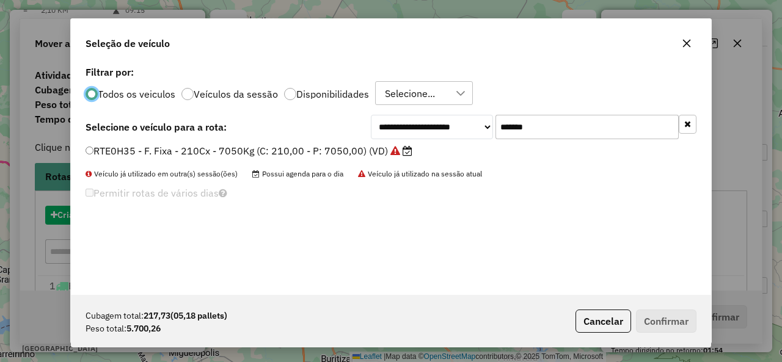
scroll to position [7, 4]
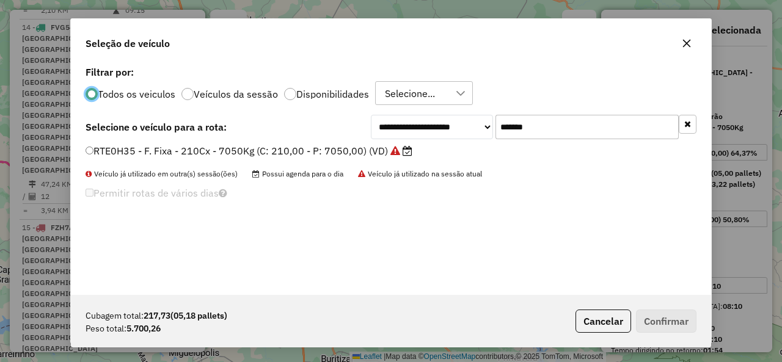
click at [557, 129] on input "*******" at bounding box center [587, 127] width 183 height 24
paste input "text"
type input "*******"
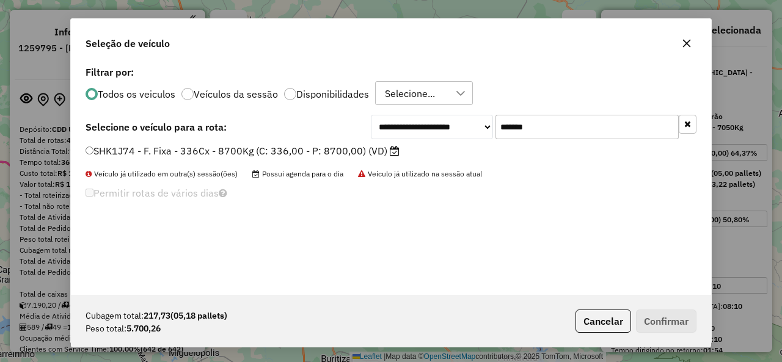
select select "*********"
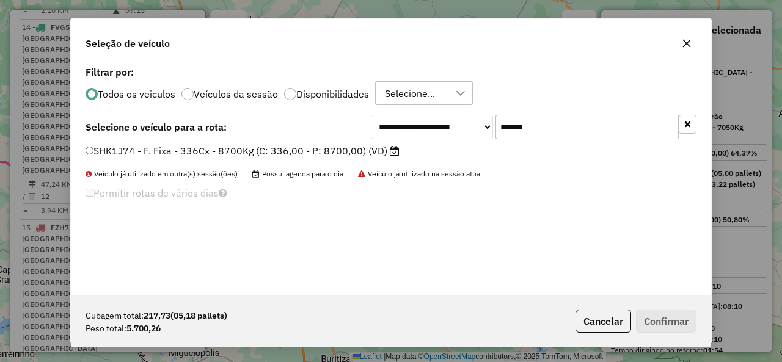
click at [139, 151] on label "SHK1J74 - F. Fixa - 336Cx - 8700Kg (C: 336,00 - P: 8700,00) (VD)" at bounding box center [243, 151] width 314 height 15
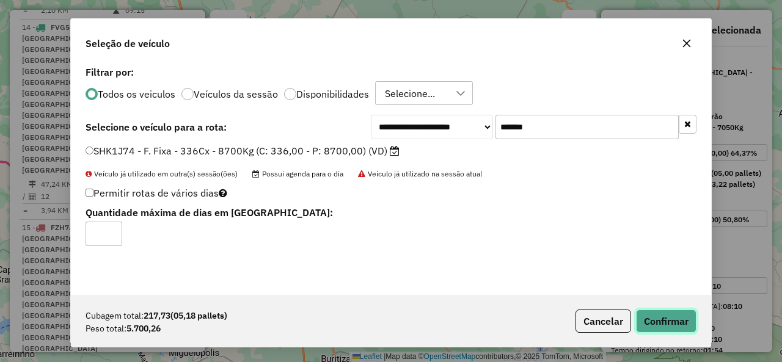
click at [683, 332] on button "Confirmar" at bounding box center [666, 321] width 61 height 23
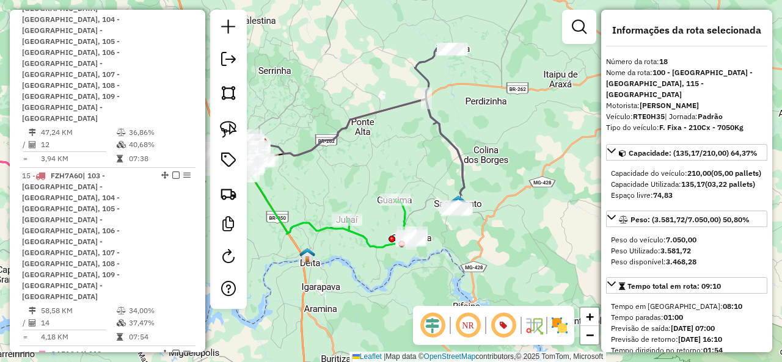
click at [455, 157] on icon at bounding box center [440, 129] width 49 height 162
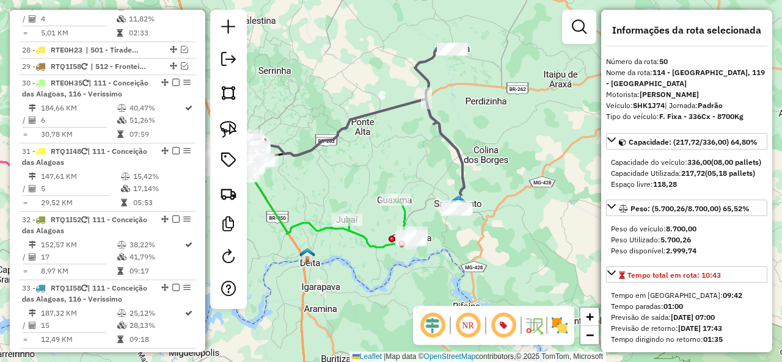
scroll to position [2935, 0]
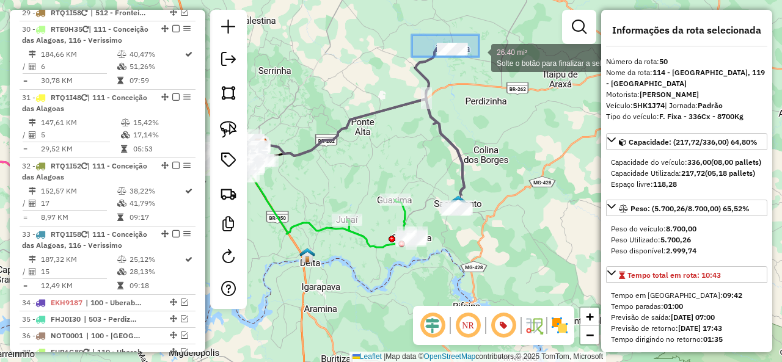
drag, startPoint x: 412, startPoint y: 35, endPoint x: 479, endPoint y: 57, distance: 70.7
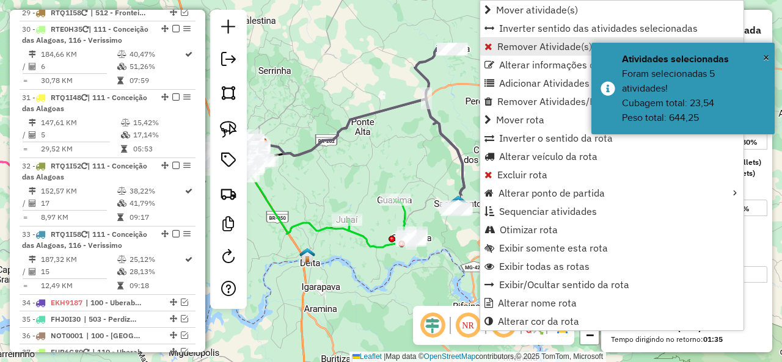
click at [539, 45] on span "Remover Atividade(s) da rota" at bounding box center [561, 47] width 129 height 10
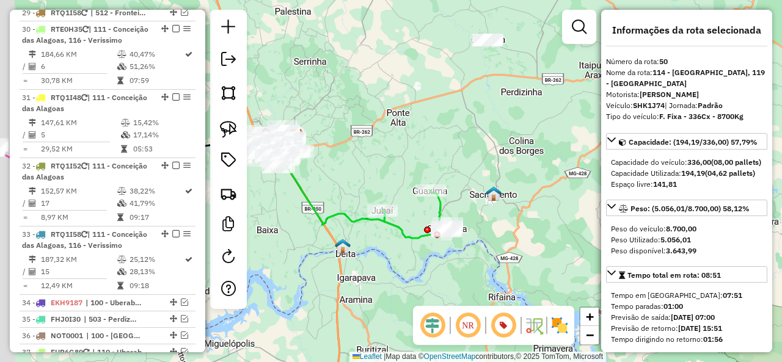
click at [472, 152] on div "Janela de atendimento Grade de atendimento Capacidade Transportadoras Veículos …" at bounding box center [391, 181] width 782 height 362
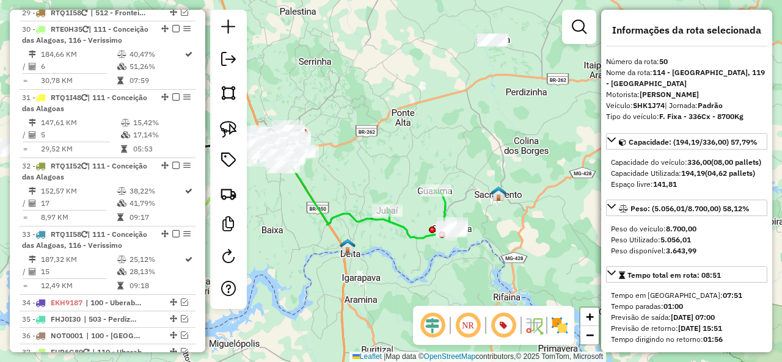
click at [419, 238] on icon at bounding box center [419, 215] width 65 height 48
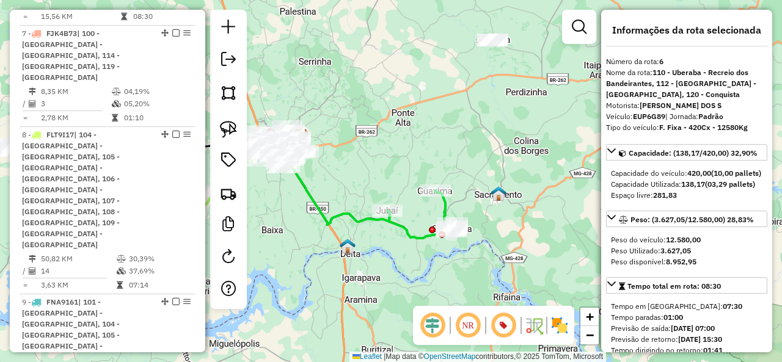
scroll to position [851, 0]
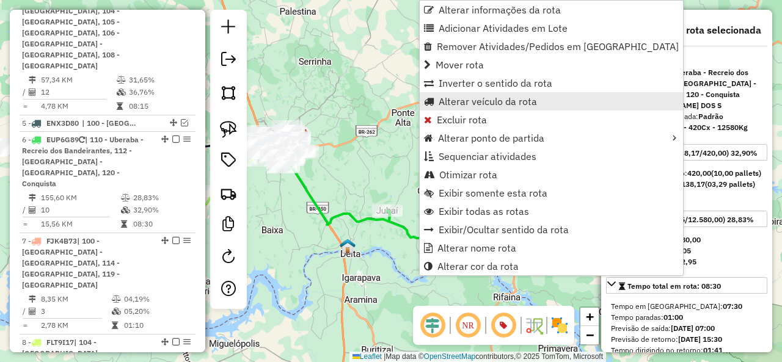
click at [467, 103] on span "Alterar veículo da rota" at bounding box center [488, 102] width 98 height 10
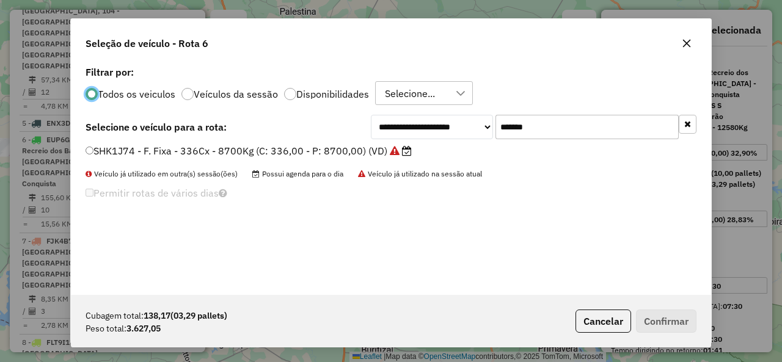
scroll to position [7, 4]
click at [538, 125] on input "*******" at bounding box center [587, 127] width 183 height 24
paste input "text"
type input "*******"
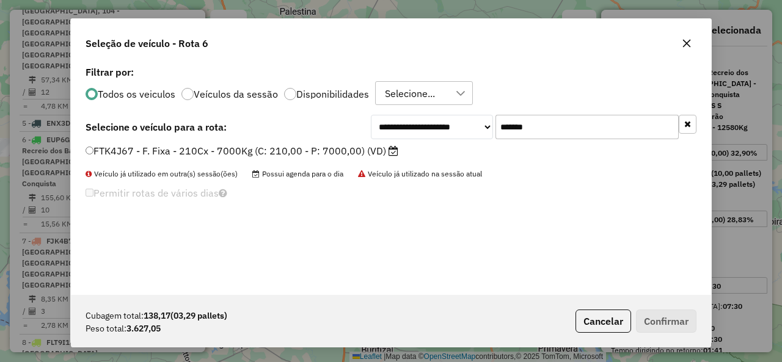
drag, startPoint x: 132, startPoint y: 149, endPoint x: 477, endPoint y: 218, distance: 351.5
click at [133, 149] on label "FTK4J67 - F. Fixa - 210Cx - 7000Kg (C: 210,00 - P: 7000,00) (VD)" at bounding box center [242, 151] width 313 height 15
click at [166, 148] on label "FTK4J67 - F. Fixa - 210Cx - 7000Kg (C: 210,00 - P: 7000,00) (VD)" at bounding box center [242, 151] width 313 height 15
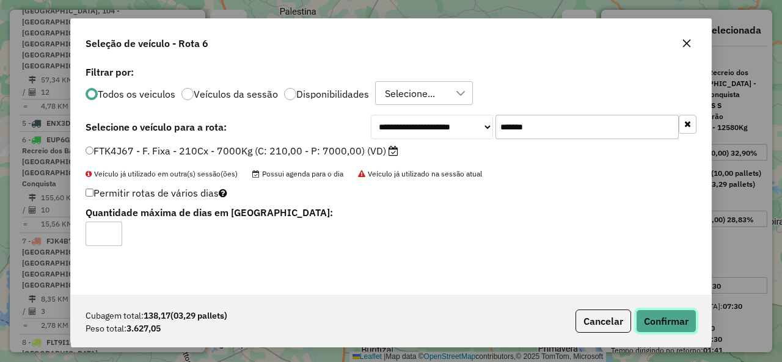
click at [672, 317] on button "Confirmar" at bounding box center [666, 321] width 61 height 23
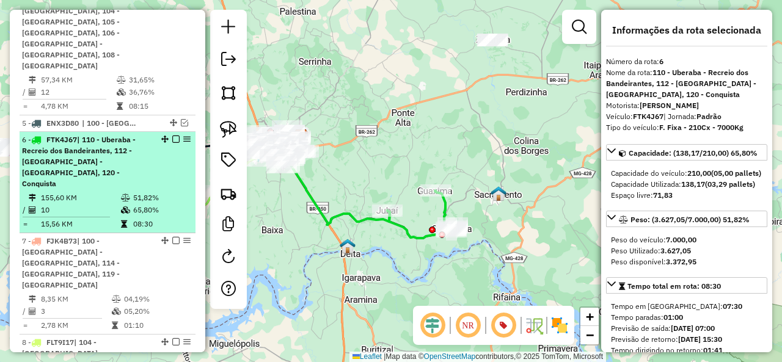
click at [172, 136] on em at bounding box center [175, 139] width 7 height 7
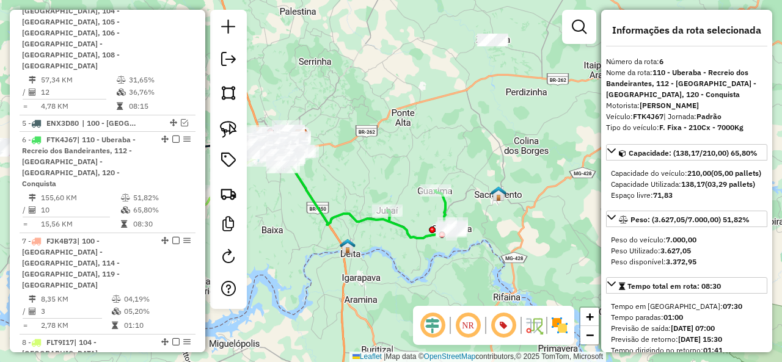
scroll to position [776, 0]
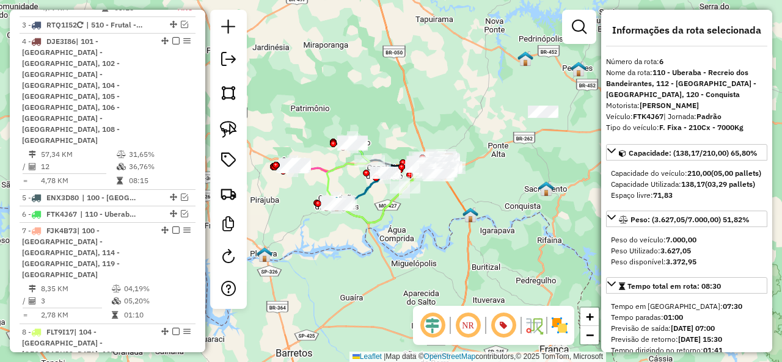
drag, startPoint x: 345, startPoint y: 241, endPoint x: 435, endPoint y: 232, distance: 90.9
click at [433, 228] on div "Janela de atendimento Grade de atendimento Capacidade Transportadoras Veículos …" at bounding box center [391, 181] width 782 height 362
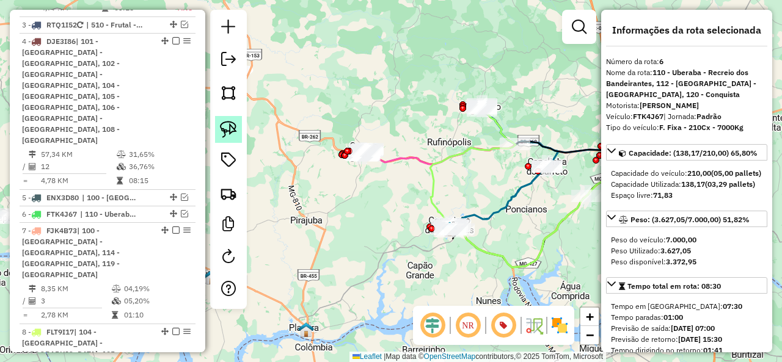
click at [238, 130] on link at bounding box center [228, 129] width 27 height 27
drag, startPoint x: 386, startPoint y: 128, endPoint x: 411, endPoint y: 162, distance: 41.6
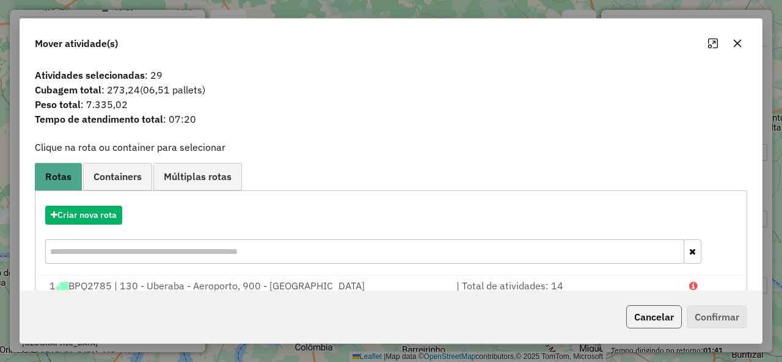
click at [671, 311] on button "Cancelar" at bounding box center [654, 317] width 56 height 23
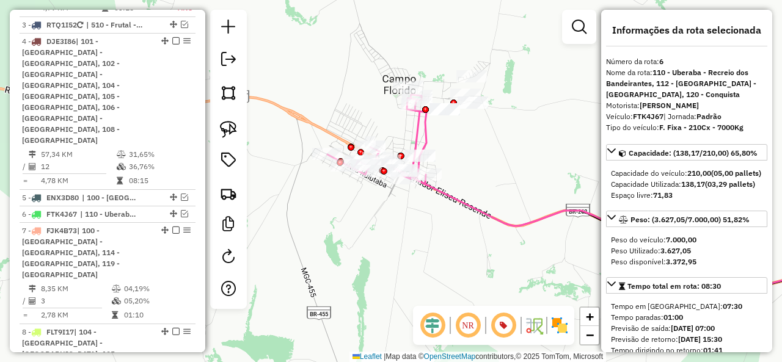
click at [488, 210] on icon at bounding box center [633, 192] width 453 height 189
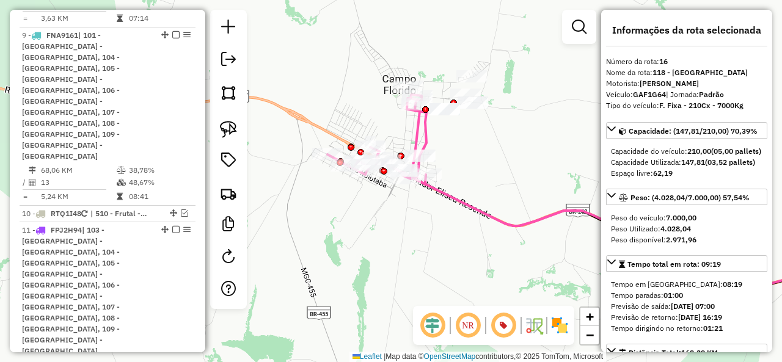
scroll to position [1707, 0]
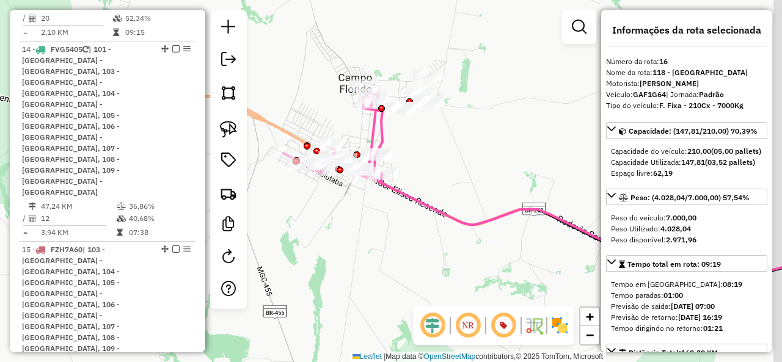
drag, startPoint x: 422, startPoint y: 212, endPoint x: 382, endPoint y: 208, distance: 40.0
click at [382, 208] on div "Janela de atendimento Grade de atendimento Capacidade Transportadoras Veículos …" at bounding box center [391, 181] width 782 height 362
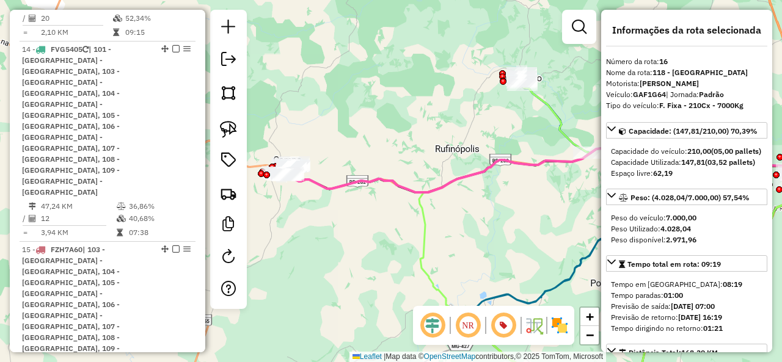
drag, startPoint x: 465, startPoint y: 219, endPoint x: 353, endPoint y: 193, distance: 114.9
click at [353, 193] on div "Janela de atendimento Grade de atendimento Capacidade Transportadoras Veículos …" at bounding box center [391, 181] width 782 height 362
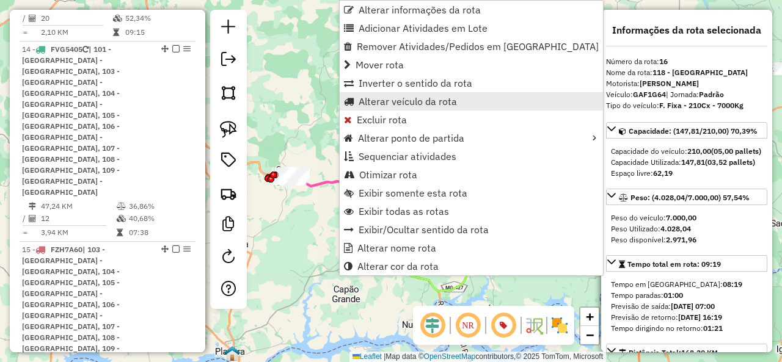
click at [411, 97] on span "Alterar veículo da rota" at bounding box center [408, 102] width 98 height 10
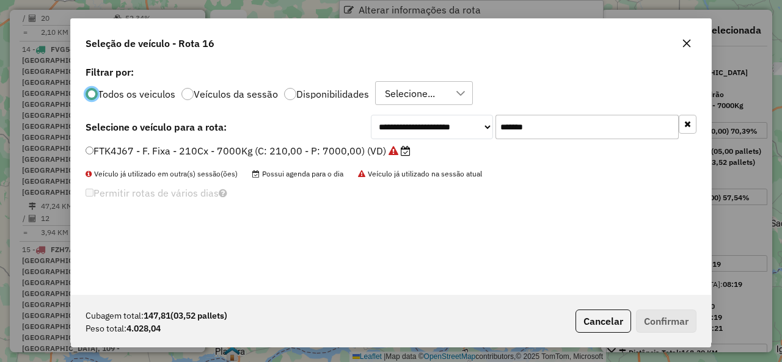
scroll to position [7, 4]
click at [556, 131] on input "*******" at bounding box center [587, 127] width 183 height 24
paste input "text"
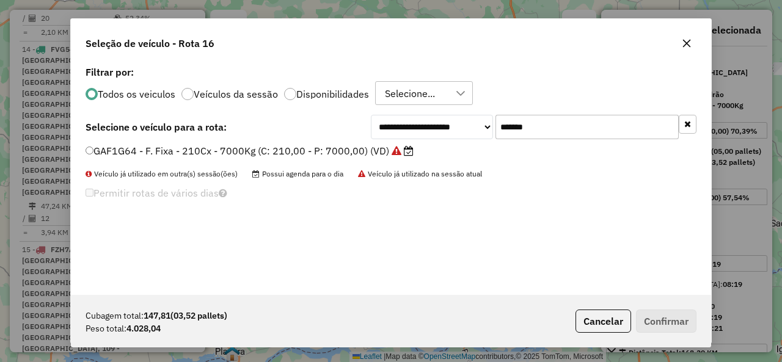
type input "*******"
click at [137, 153] on label "GAF1G64 - F. Fixa - 210Cx - 7000Kg (C: 210,00 - P: 7000,00) (VD)" at bounding box center [250, 151] width 328 height 15
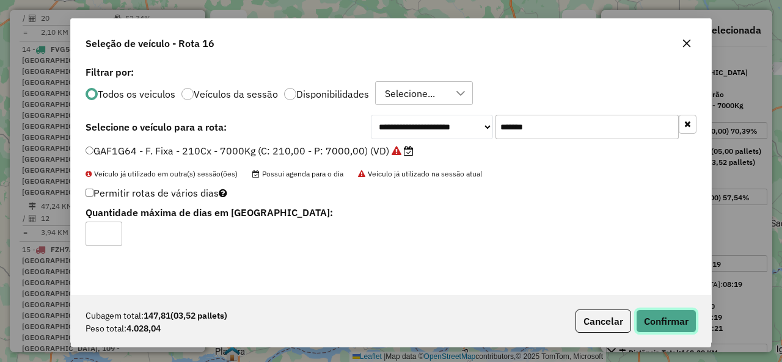
click at [662, 320] on button "Confirmar" at bounding box center [666, 321] width 61 height 23
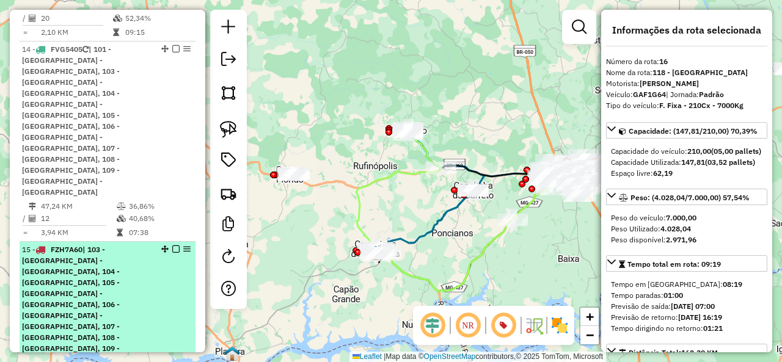
scroll to position [1655, 0]
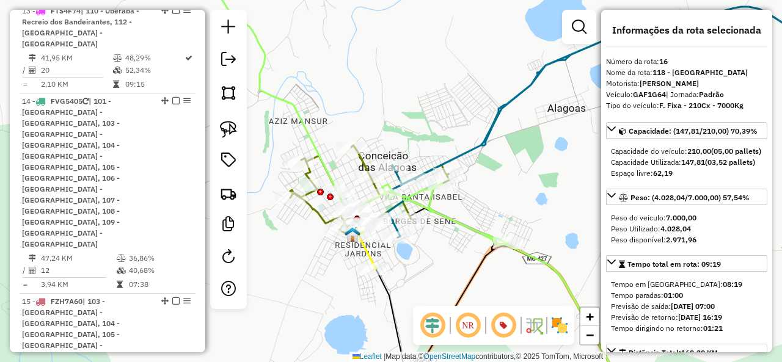
click at [315, 213] on icon at bounding box center [369, 189] width 158 height 88
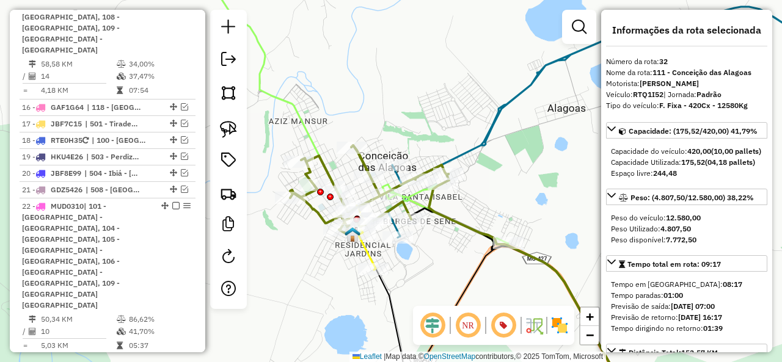
scroll to position [2401, 0]
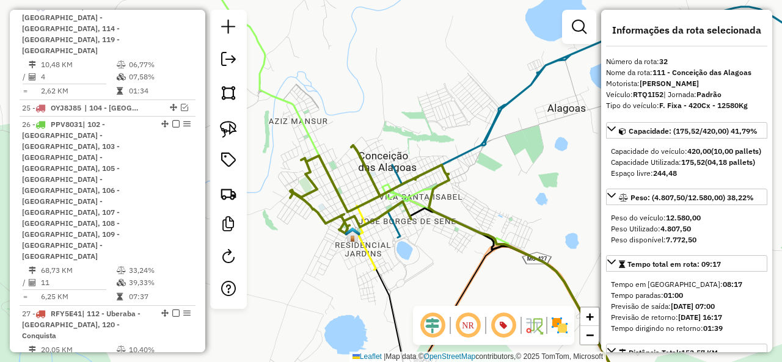
click at [315, 213] on icon at bounding box center [369, 189] width 158 height 88
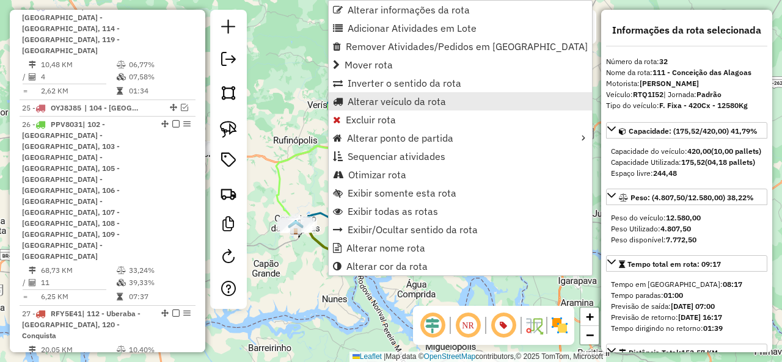
click at [385, 108] on link "Alterar veículo da rota" at bounding box center [460, 101] width 263 height 18
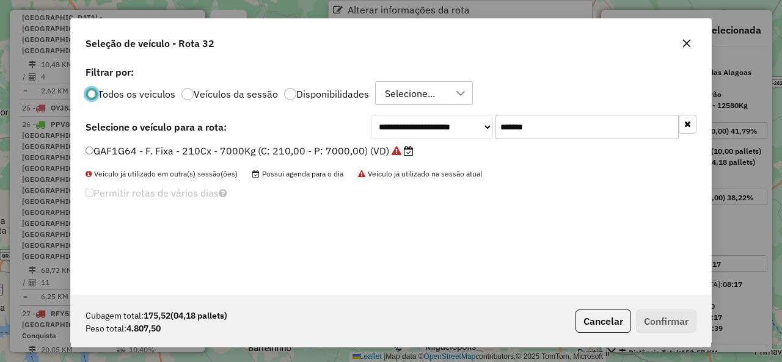
scroll to position [7, 4]
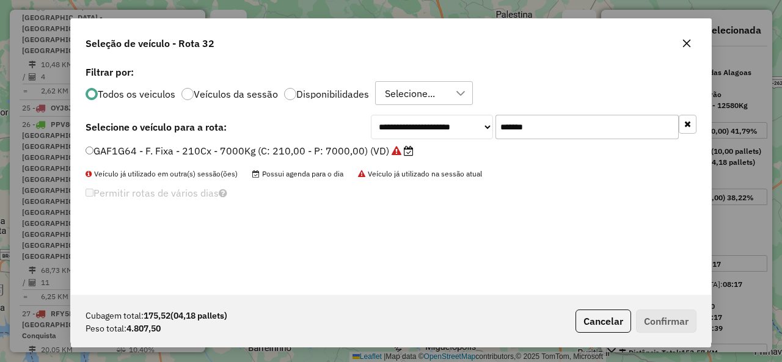
click at [515, 119] on input "*******" at bounding box center [587, 127] width 183 height 24
paste input "text"
type input "*******"
click at [155, 152] on label "FTS4F74 - F. Fixa - 420Cx - 12420Kg (C: 420,00 - P: 12420,00) (VD)" at bounding box center [254, 151] width 337 height 15
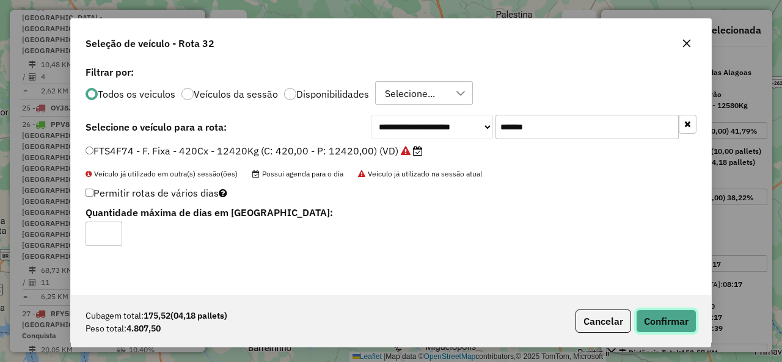
click at [674, 321] on button "Confirmar" at bounding box center [666, 321] width 61 height 23
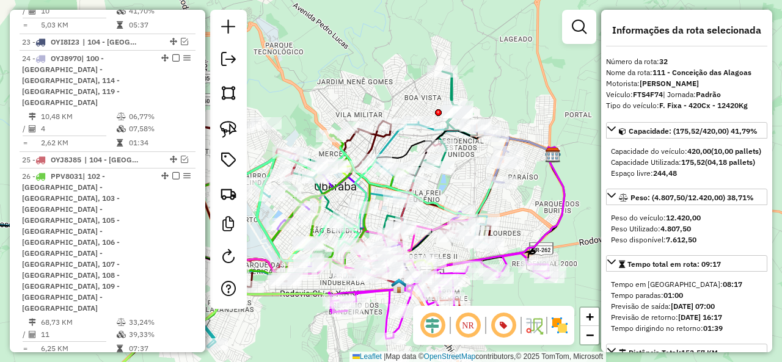
drag, startPoint x: 504, startPoint y: 128, endPoint x: 453, endPoint y: 182, distance: 73.9
click at [453, 182] on div "Janela de atendimento Grade de atendimento Capacidade Transportadoras Veículos …" at bounding box center [391, 181] width 782 height 362
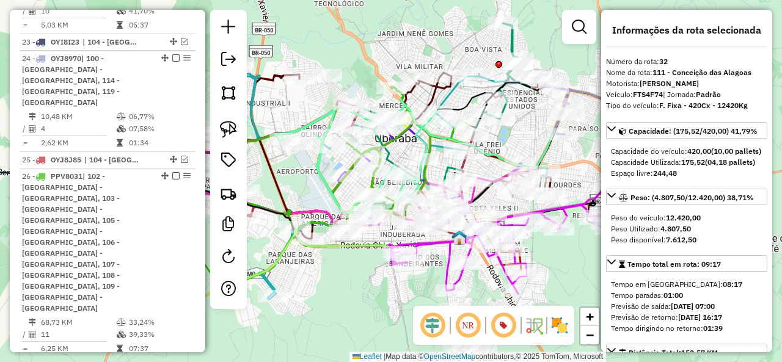
drag, startPoint x: 488, startPoint y: 169, endPoint x: 516, endPoint y: 140, distance: 40.6
click at [516, 140] on div "Janela de atendimento Grade de atendimento Capacidade Transportadoras Veículos …" at bounding box center [391, 181] width 782 height 362
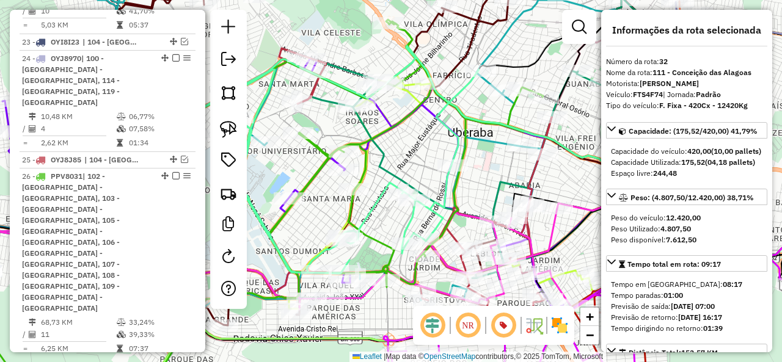
drag, startPoint x: 450, startPoint y: 177, endPoint x: 411, endPoint y: 153, distance: 45.8
click at [411, 153] on div "Janela de atendimento Grade de atendimento Capacidade Transportadoras Veículos …" at bounding box center [391, 181] width 782 height 362
click at [456, 133] on icon at bounding box center [320, 172] width 320 height 204
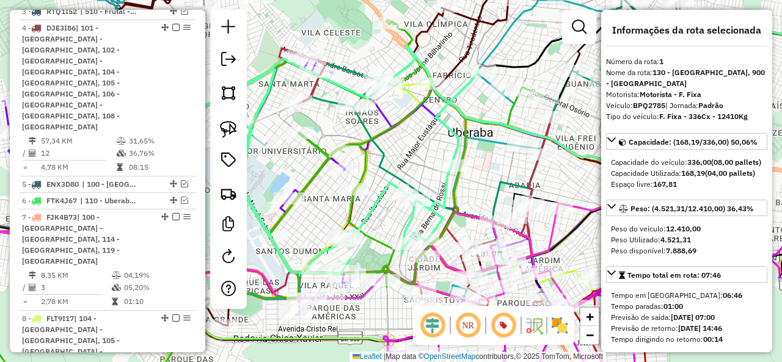
scroll to position [514, 0]
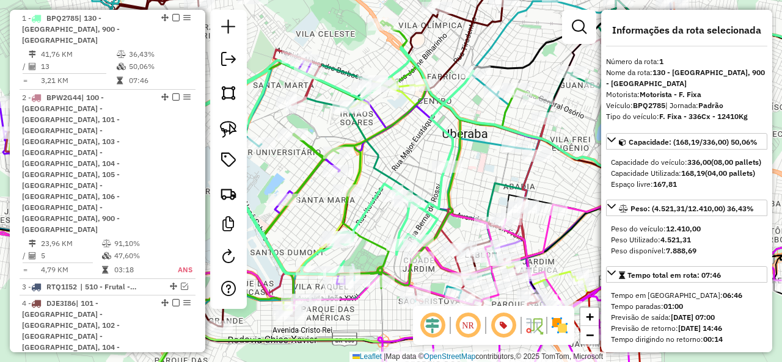
drag, startPoint x: 429, startPoint y: 142, endPoint x: 418, endPoint y: 146, distance: 11.6
click at [418, 146] on div "Janela de atendimento Grade de atendimento Capacidade Transportadoras Veículos …" at bounding box center [391, 181] width 782 height 362
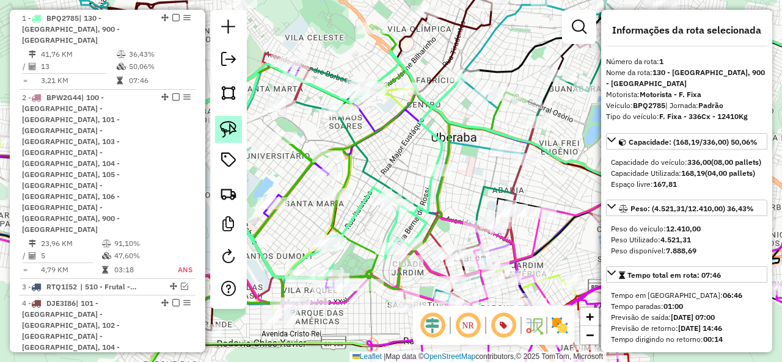
click at [224, 127] on img at bounding box center [228, 129] width 17 height 17
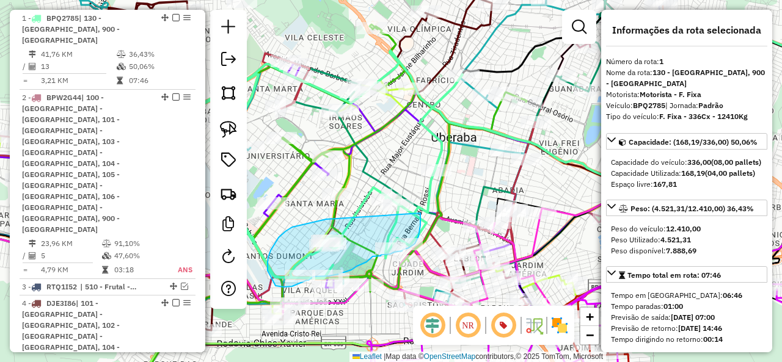
drag, startPoint x: 330, startPoint y: 219, endPoint x: 420, endPoint y: 213, distance: 90.6
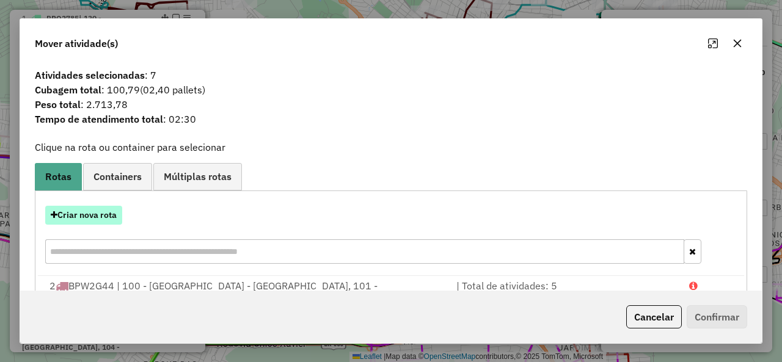
click at [108, 217] on button "Criar nova rota" at bounding box center [83, 215] width 77 height 19
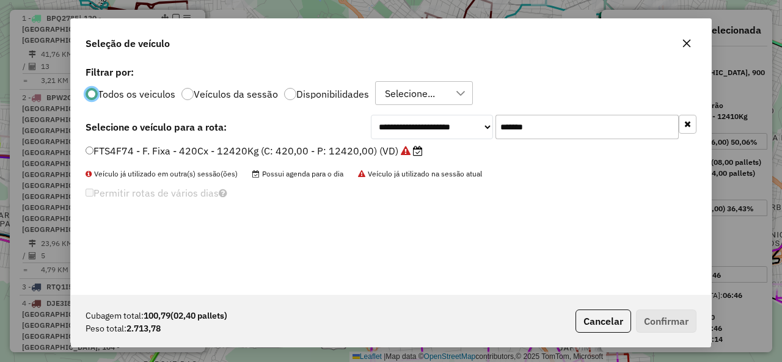
scroll to position [7, 4]
click at [559, 127] on input "*******" at bounding box center [587, 127] width 183 height 24
paste input "text"
type input "*******"
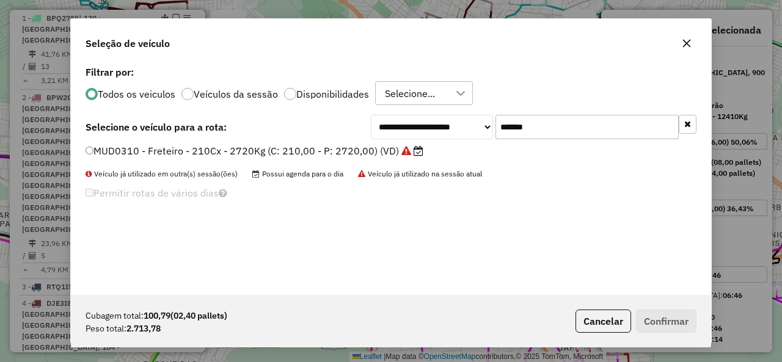
click at [114, 161] on div "MUD0310 - Freteiro - 210Cx - 2720Kg (C: 210,00 - P: 2720,00) (VD)" at bounding box center [391, 156] width 626 height 24
click at [115, 153] on label "MUD0310 - Freteiro - 210Cx - 2720Kg (C: 210,00 - P: 2720,00) (VD)" at bounding box center [255, 151] width 338 height 15
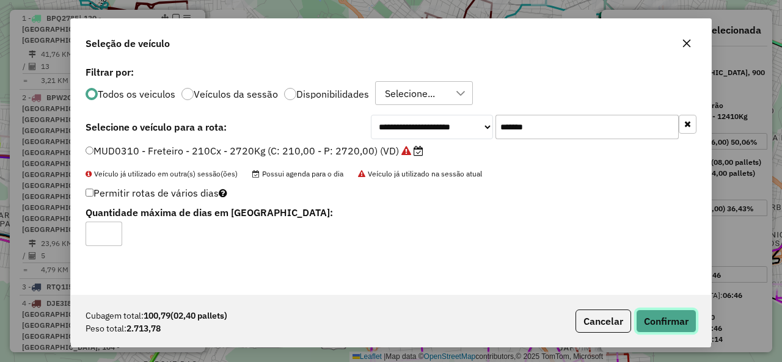
click at [670, 328] on button "Confirmar" at bounding box center [666, 321] width 61 height 23
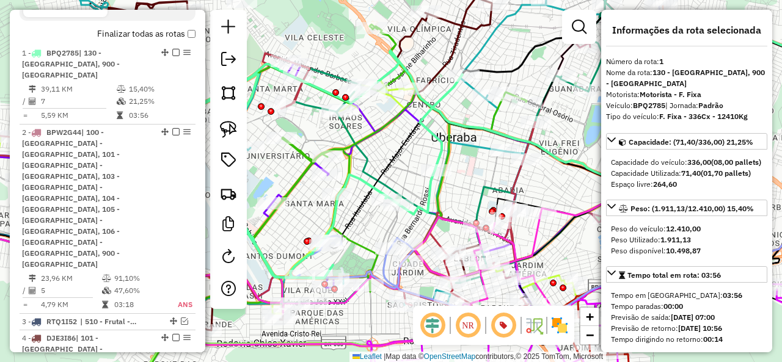
scroll to position [514, 0]
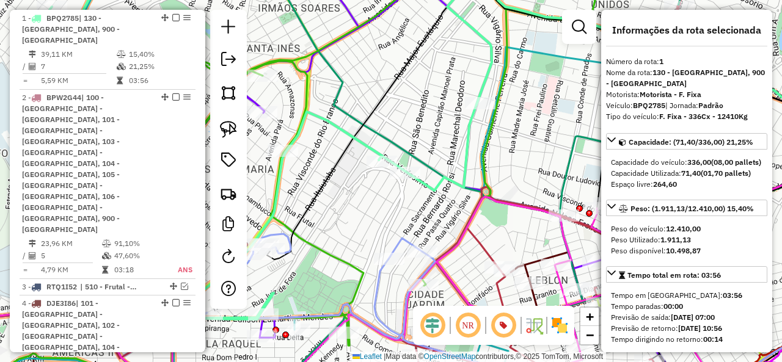
click at [380, 280] on icon at bounding box center [618, 329] width 486 height 140
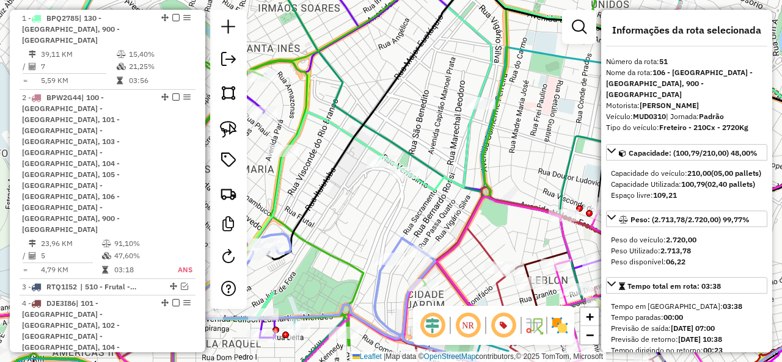
scroll to position [2784, 0]
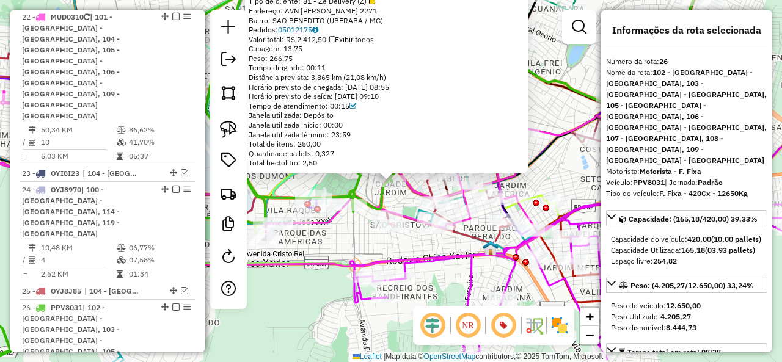
scroll to position [2029, 0]
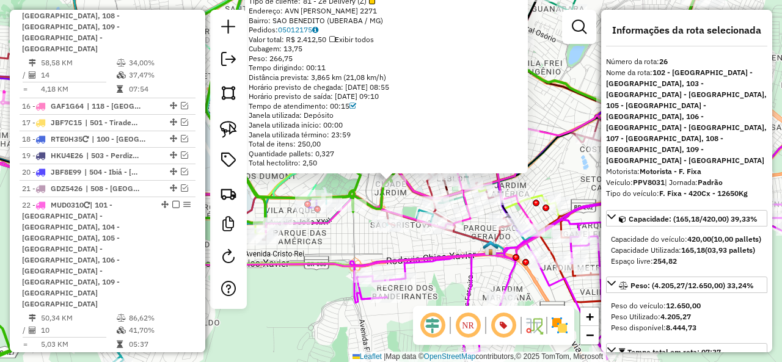
click at [368, 240] on div "66399236 - TAMISA COMERCIO DE B Tipo de cliente: 81 - Zé Delivery (Z) Endereço:…" at bounding box center [391, 181] width 782 height 362
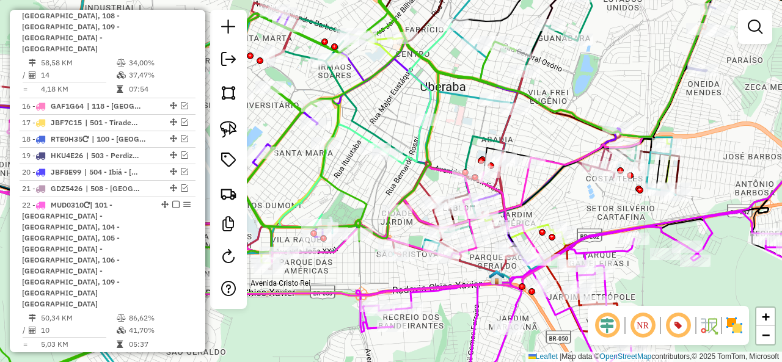
drag, startPoint x: 352, startPoint y: 240, endPoint x: 358, endPoint y: 270, distance: 30.0
click at [358, 270] on div "Janela de atendimento Grade de atendimento Capacidade Transportadoras Veículos …" at bounding box center [391, 181] width 782 height 362
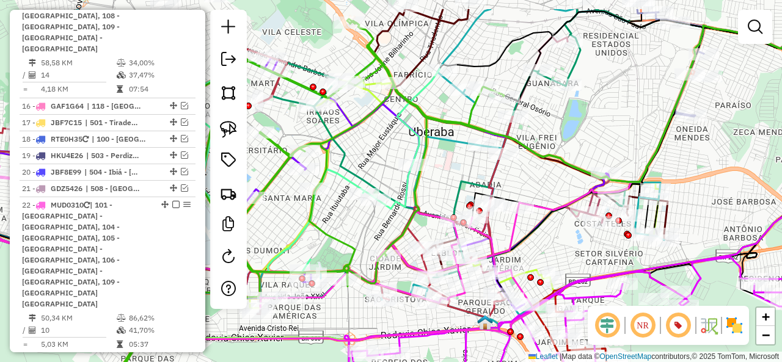
drag, startPoint x: 398, startPoint y: 188, endPoint x: 386, endPoint y: 238, distance: 51.6
click at [386, 237] on div "Janela de atendimento Grade de atendimento Capacidade Transportadoras Veículos …" at bounding box center [391, 181] width 782 height 362
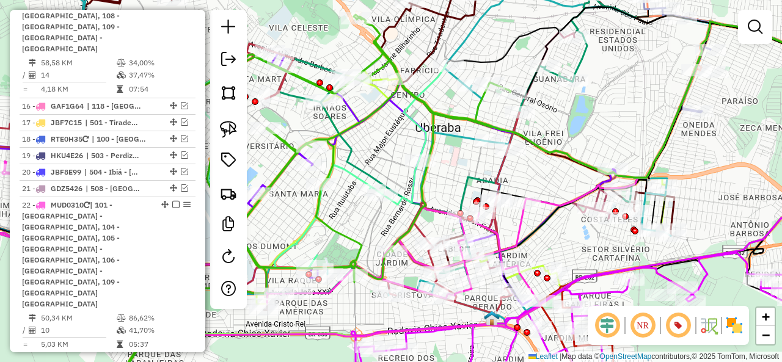
drag, startPoint x: 424, startPoint y: 181, endPoint x: 440, endPoint y: 129, distance: 54.3
click at [440, 129] on icon at bounding box center [220, 201] width 582 height 373
click at [236, 128] on img at bounding box center [228, 129] width 17 height 17
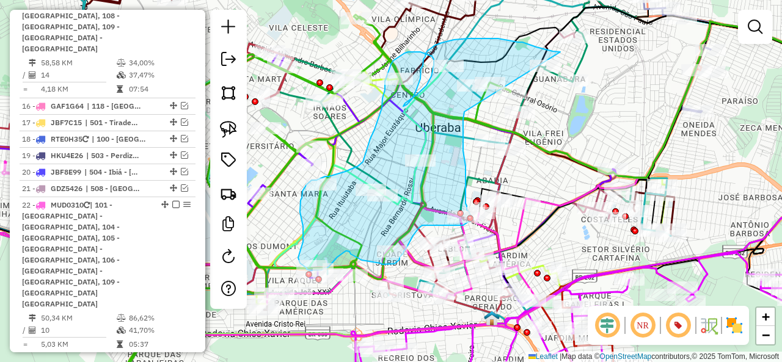
drag, startPoint x: 560, startPoint y: 52, endPoint x: 464, endPoint y: 112, distance: 113.1
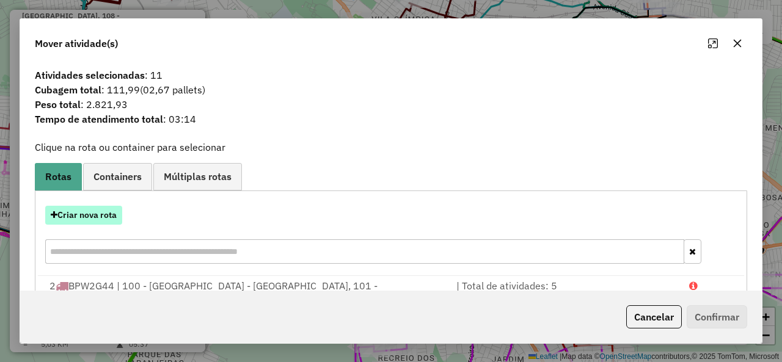
click at [101, 214] on button "Criar nova rota" at bounding box center [83, 215] width 77 height 19
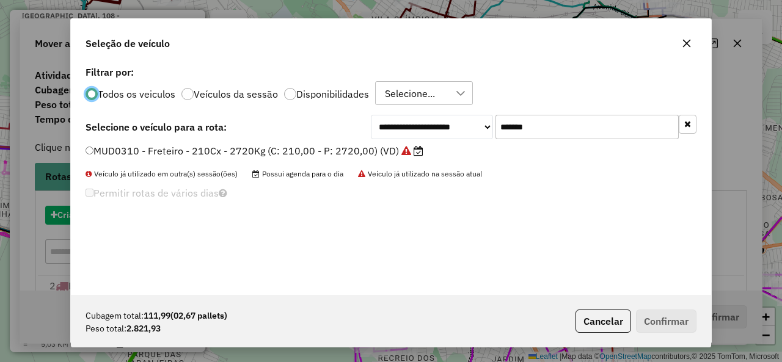
scroll to position [7, 4]
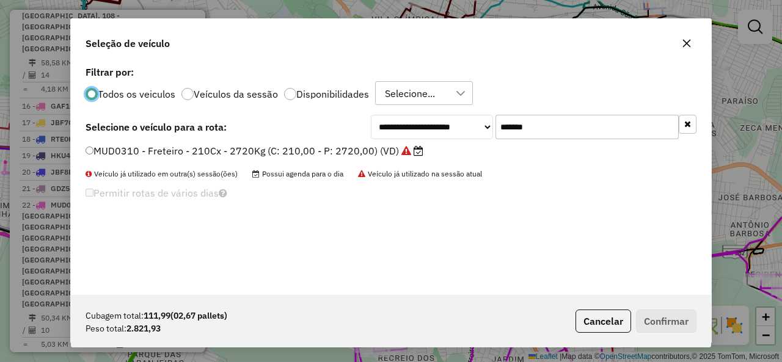
click at [508, 113] on div "**********" at bounding box center [391, 179] width 640 height 232
click at [535, 130] on input "*******" at bounding box center [587, 127] width 183 height 24
paste input "text"
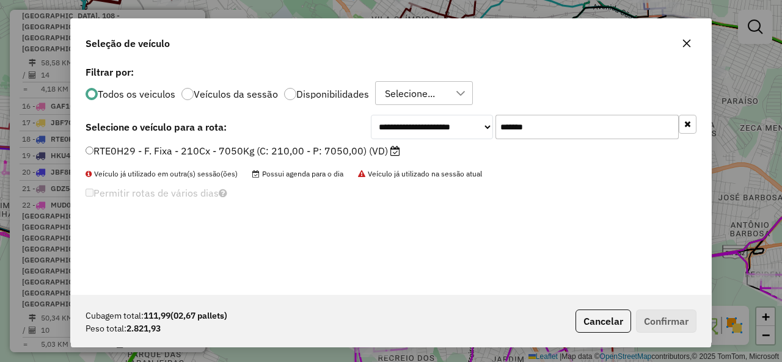
type input "*******"
click at [150, 150] on label "RTE0H29 - F. Fixa - 210Cx - 7050Kg (C: 210,00 - P: 7050,00) (VD)" at bounding box center [243, 151] width 315 height 15
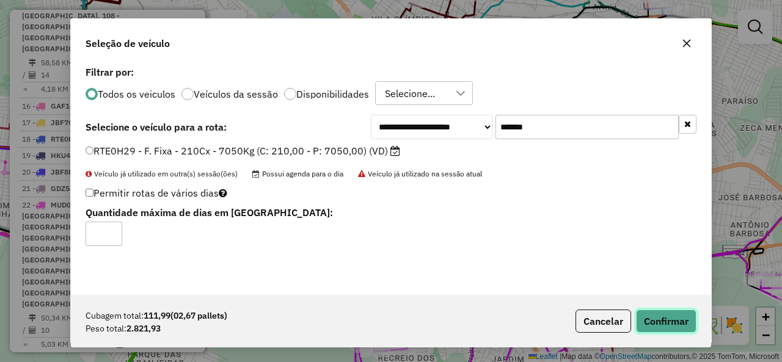
click at [672, 323] on button "Confirmar" at bounding box center [666, 321] width 61 height 23
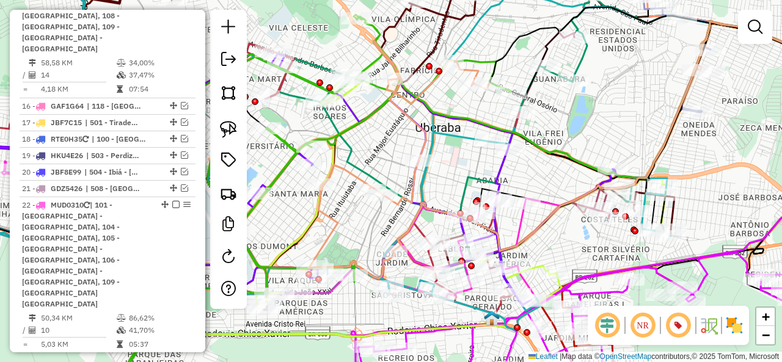
scroll to position [1895, 0]
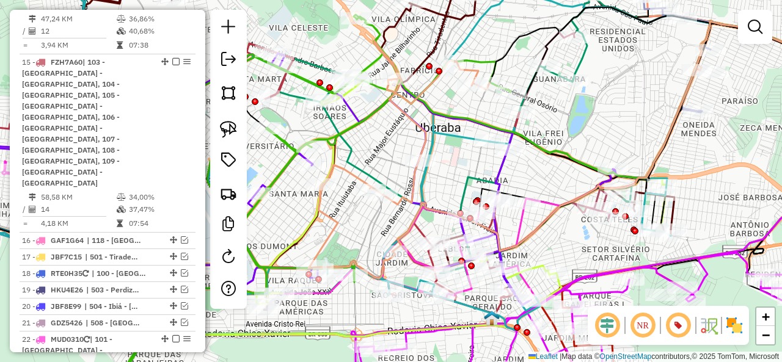
click at [334, 217] on icon at bounding box center [399, 160] width 181 height 238
select select "*********"
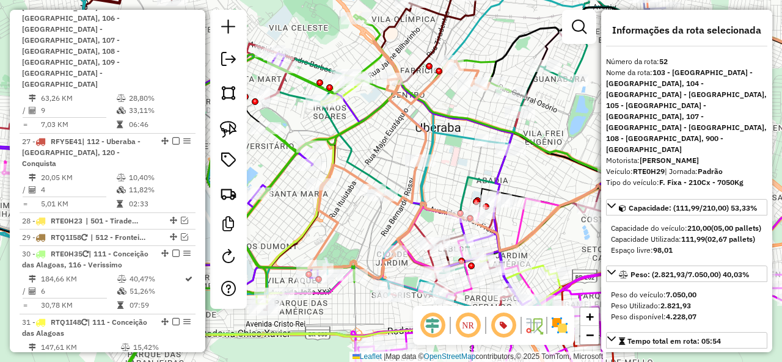
scroll to position [2800, 0]
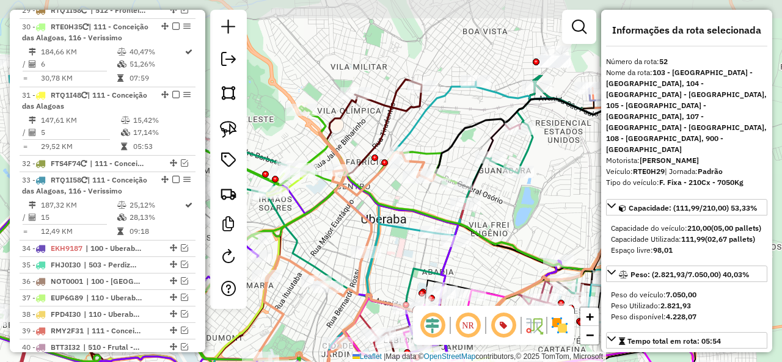
drag, startPoint x: 416, startPoint y: 122, endPoint x: 396, endPoint y: 233, distance: 112.9
click at [396, 233] on icon at bounding box center [279, 292] width 754 height 435
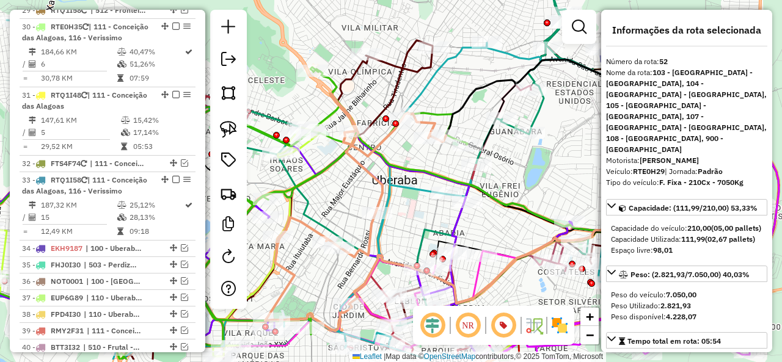
drag, startPoint x: 408, startPoint y: 186, endPoint x: 418, endPoint y: 153, distance: 33.8
click at [418, 153] on icon at bounding box center [300, 190] width 734 height 340
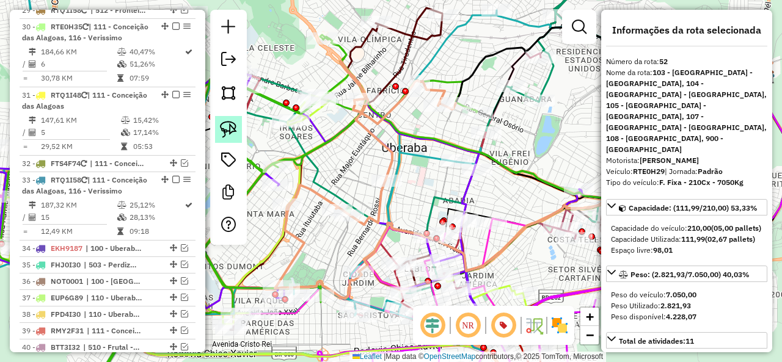
click at [225, 129] on img at bounding box center [228, 129] width 17 height 17
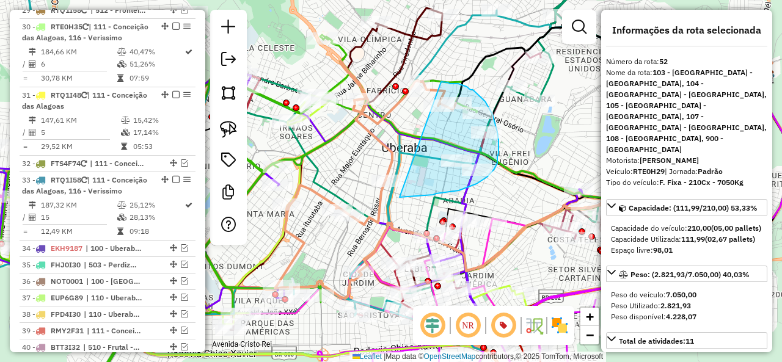
drag, startPoint x: 403, startPoint y: 197, endPoint x: 441, endPoint y: 82, distance: 121.6
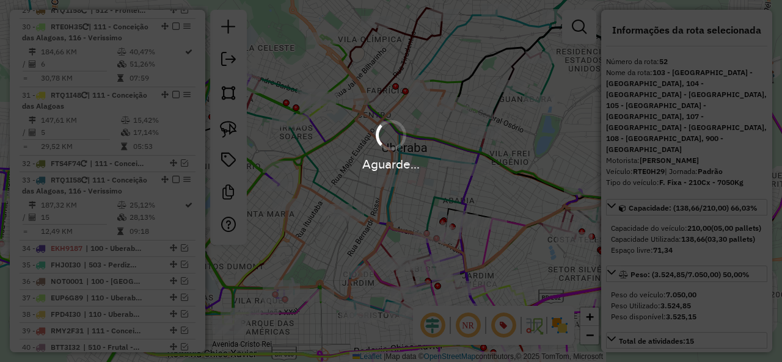
select select "*********"
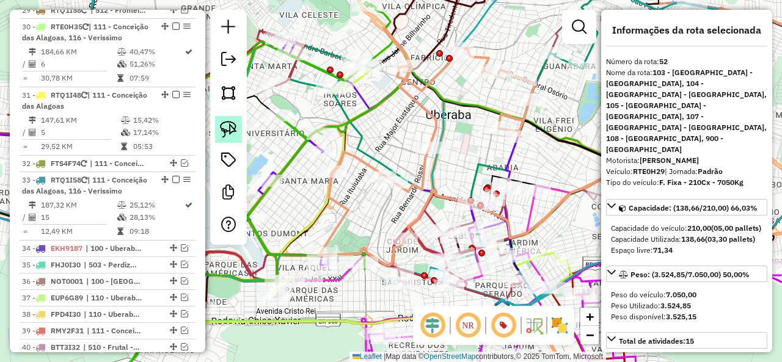
click at [241, 135] on link at bounding box center [228, 129] width 27 height 27
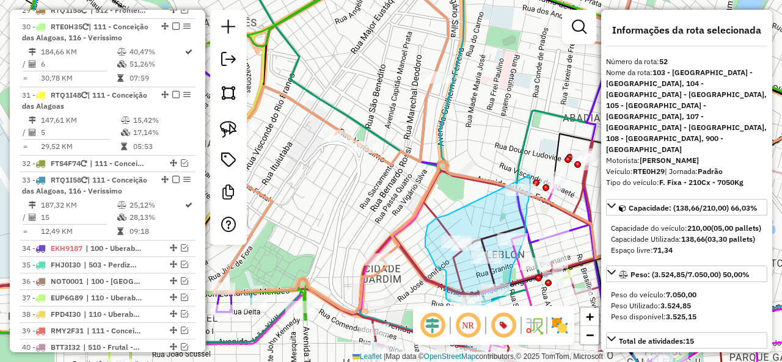
drag, startPoint x: 430, startPoint y: 224, endPoint x: 501, endPoint y: 164, distance: 92.3
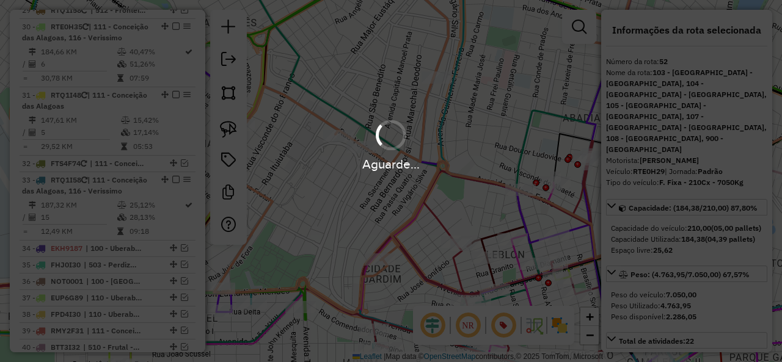
select select "*********"
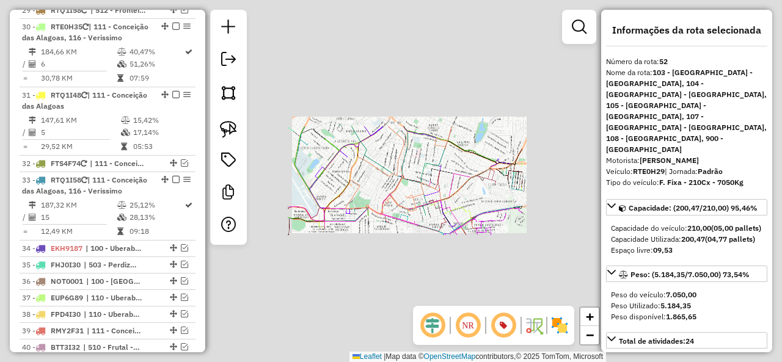
select select "*********"
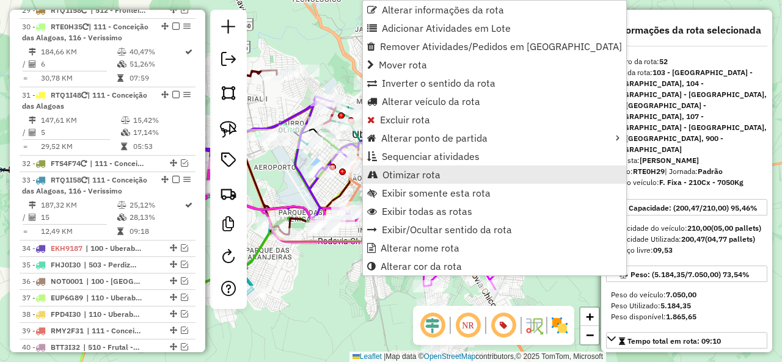
click at [433, 170] on span "Otimizar rota" at bounding box center [412, 175] width 58 height 10
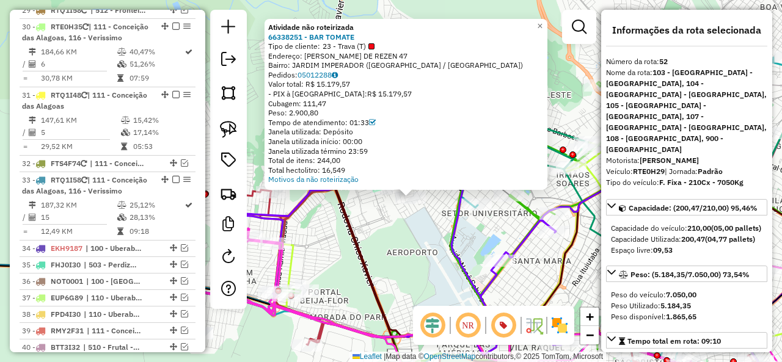
drag, startPoint x: 379, startPoint y: 216, endPoint x: 398, endPoint y: 233, distance: 26.0
click at [398, 233] on div "Atividade não roteirizada 66338251 - BAR TOMATE Tipo de cliente: 23 - Trava (T)…" at bounding box center [391, 181] width 782 height 362
click at [400, 233] on div "Atividade não roteirizada 66338251 - BAR TOMATE Tipo de cliente: 23 - Trava (T)…" at bounding box center [391, 181] width 782 height 362
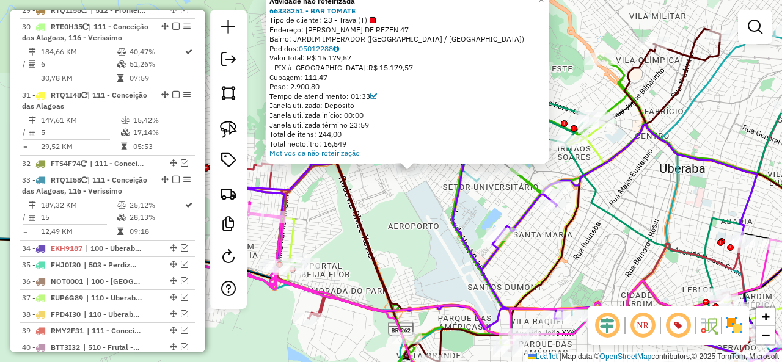
drag, startPoint x: 385, startPoint y: 233, endPoint x: 443, endPoint y: 196, distance: 69.3
click at [443, 196] on div "Atividade não roteirizada 66338251 - BAR TOMATE Tipo de cliente: 23 - Trava (T)…" at bounding box center [391, 181] width 782 height 362
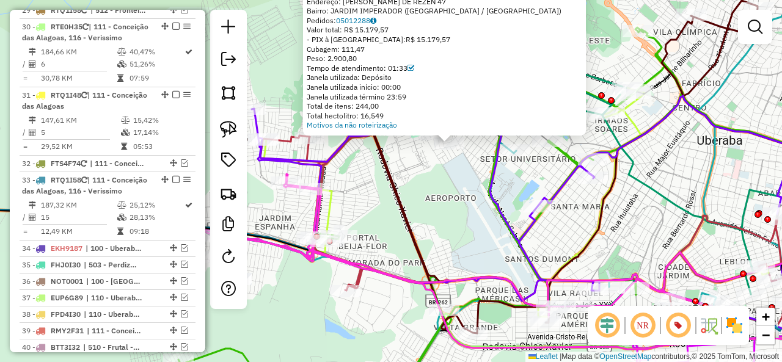
click at [443, 196] on div "Atividade não roteirizada 66338251 - BAR TOMATE Tipo de cliente: 23 - Trava (T)…" at bounding box center [391, 181] width 782 height 362
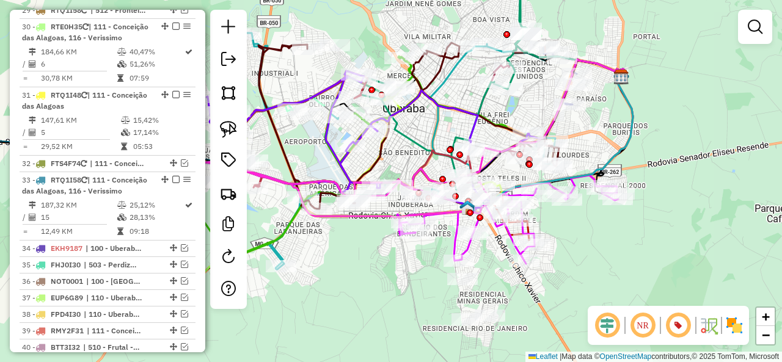
drag, startPoint x: 482, startPoint y: 290, endPoint x: 373, endPoint y: 240, distance: 119.5
click at [373, 240] on div "Janela de atendimento Grade de atendimento Capacidade Transportadoras Veículos …" at bounding box center [391, 181] width 782 height 362
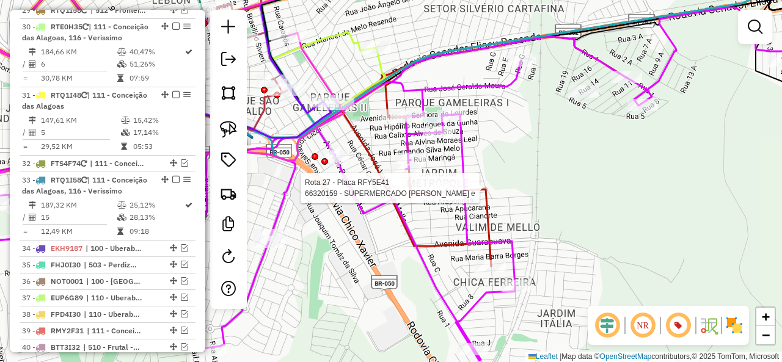
select select "*********"
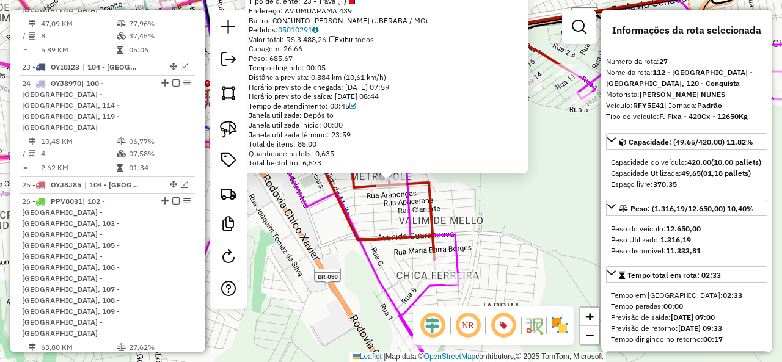
scroll to position [2163, 0]
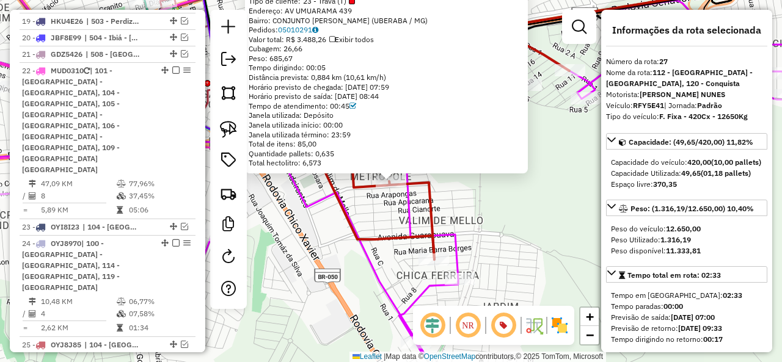
click at [480, 207] on div "66320159 - SUPERMERCADO SOUSA e Tipo de cliente: 23 - Trava (T) Endereço: AV UM…" at bounding box center [391, 181] width 782 height 362
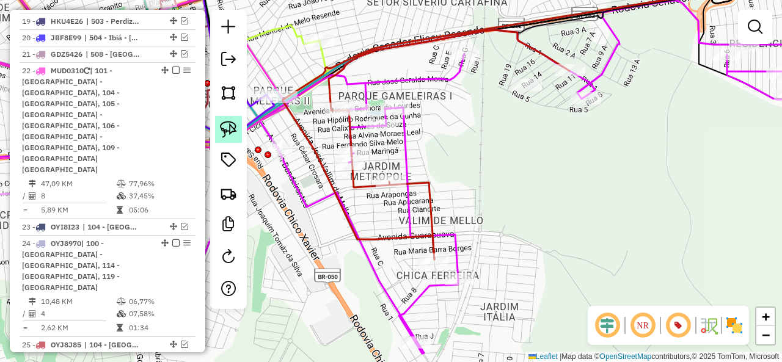
click at [229, 125] on img at bounding box center [228, 129] width 17 height 17
drag, startPoint x: 419, startPoint y: 174, endPoint x: 387, endPoint y: 199, distance: 40.5
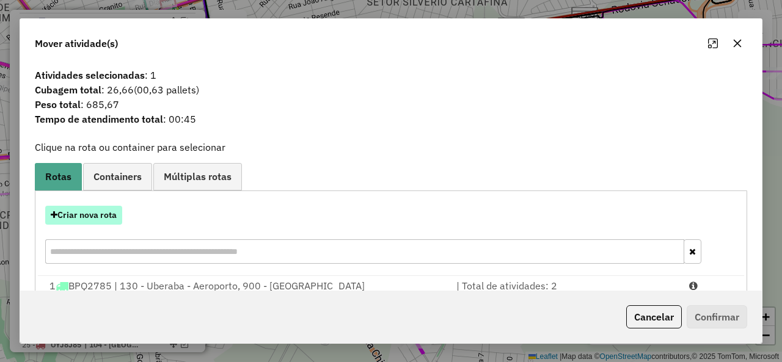
click at [87, 209] on button "Criar nova rota" at bounding box center [83, 215] width 77 height 19
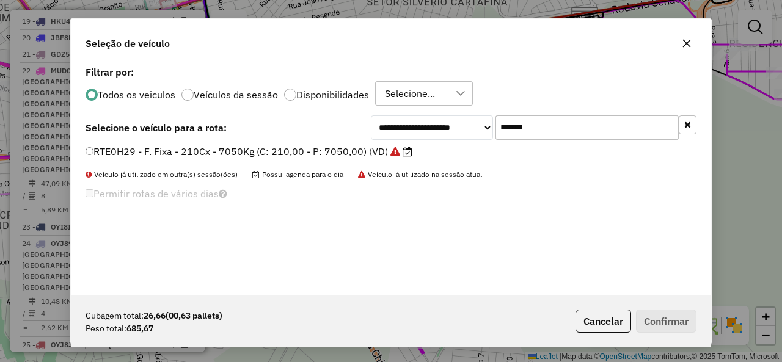
scroll to position [7, 4]
click at [552, 123] on input "*******" at bounding box center [587, 127] width 183 height 24
paste input "text"
type input "*******"
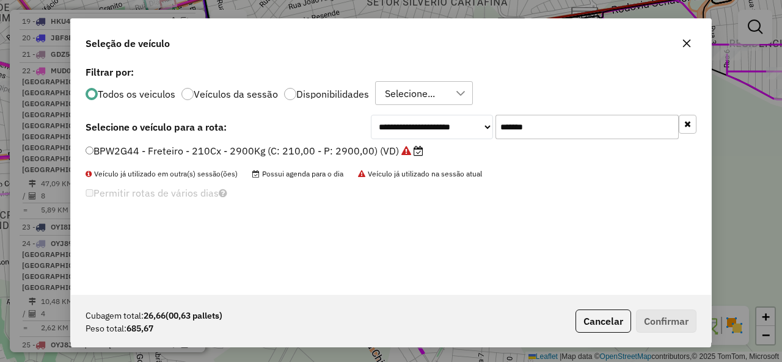
click at [171, 130] on strong "Selecione o veículo para a rota:" at bounding box center [156, 127] width 141 height 12
click at [154, 145] on label "BPW2G44 - Freteiro - 210Cx - 2900Kg (C: 210,00 - P: 2900,00) (VD)" at bounding box center [255, 151] width 338 height 15
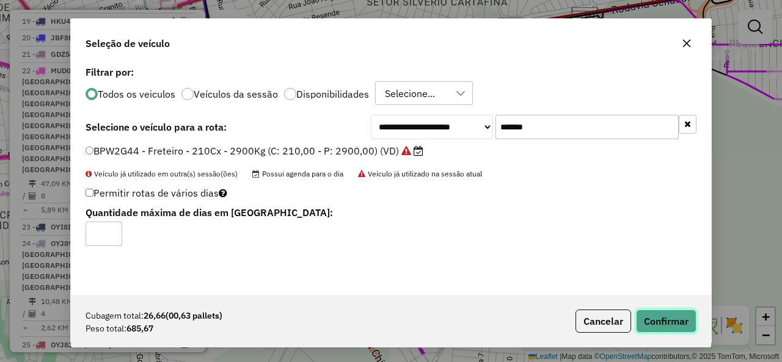
click at [689, 331] on button "Confirmar" at bounding box center [666, 321] width 61 height 23
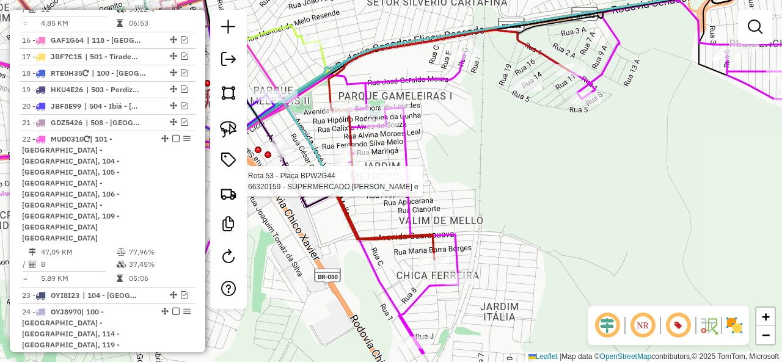
select select "*********"
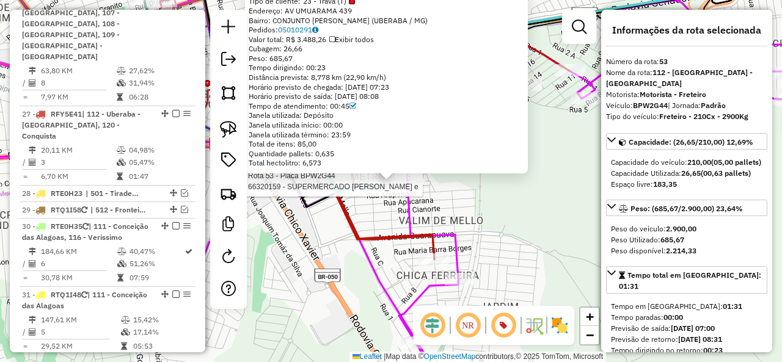
scroll to position [2817, 0]
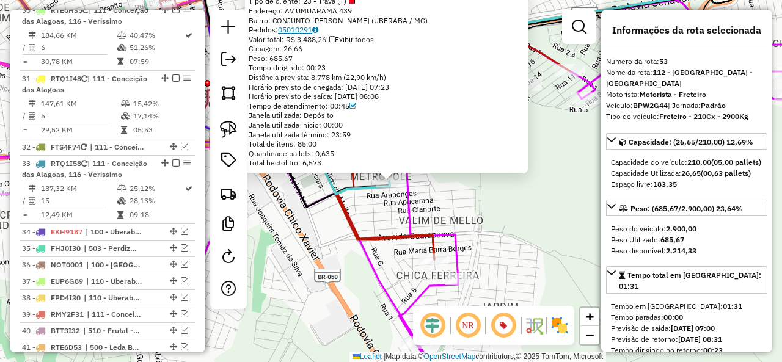
click at [301, 32] on link "05010291" at bounding box center [298, 29] width 40 height 9
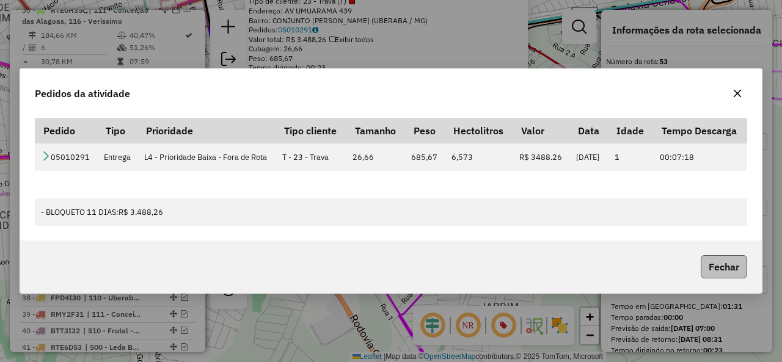
click at [721, 277] on button "Fechar" at bounding box center [724, 266] width 46 height 23
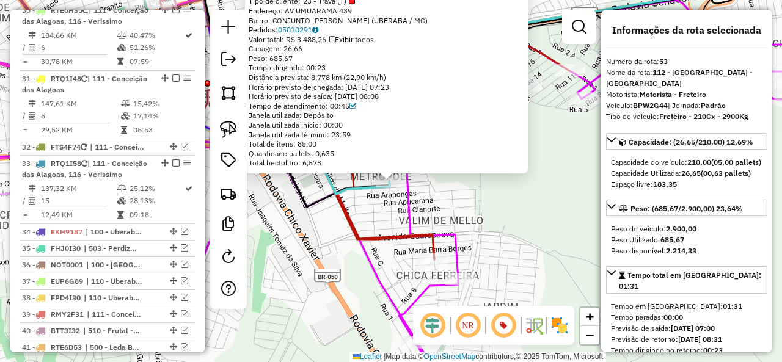
click at [482, 226] on div "66320159 - SUPERMERCADO SOUSA e Tipo de cliente: 23 - Trava (T) Endereço: AV UM…" at bounding box center [391, 181] width 782 height 362
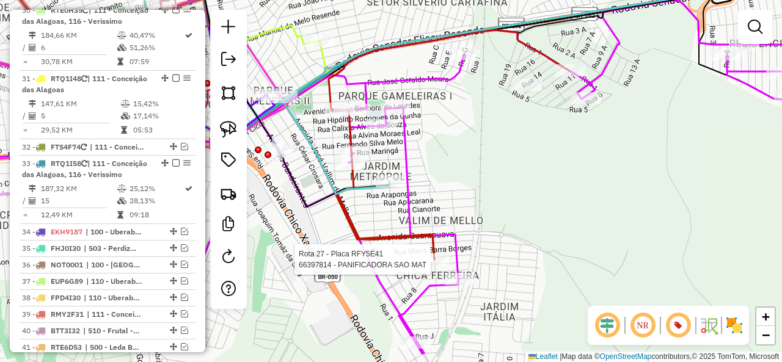
select select "*********"
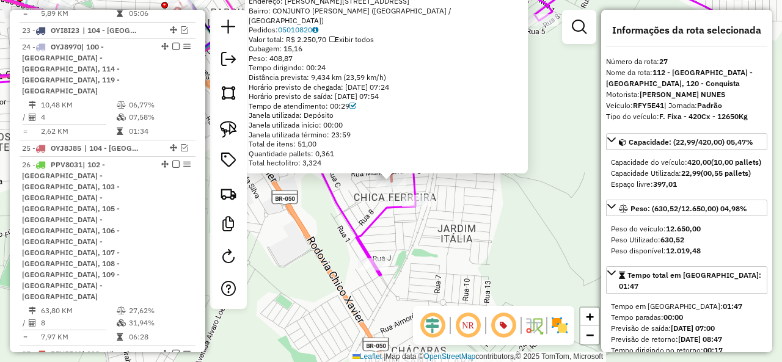
scroll to position [2163, 0]
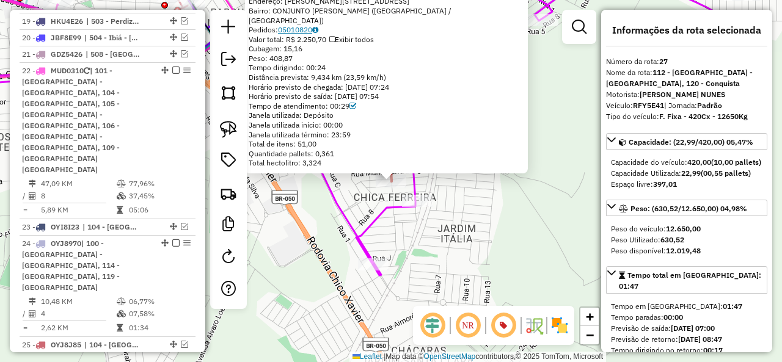
click at [298, 34] on link "05010820" at bounding box center [298, 29] width 40 height 9
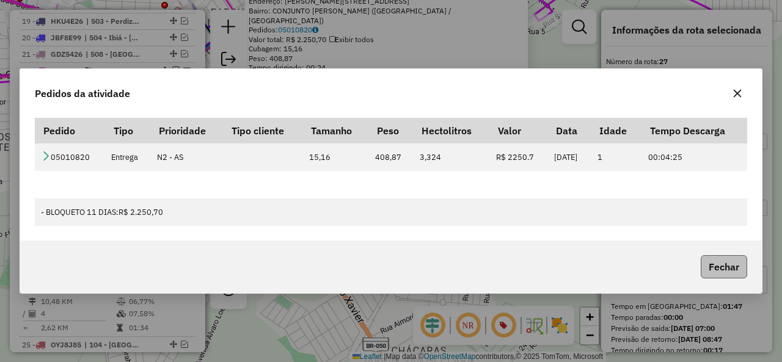
click at [722, 263] on button "Fechar" at bounding box center [724, 266] width 46 height 23
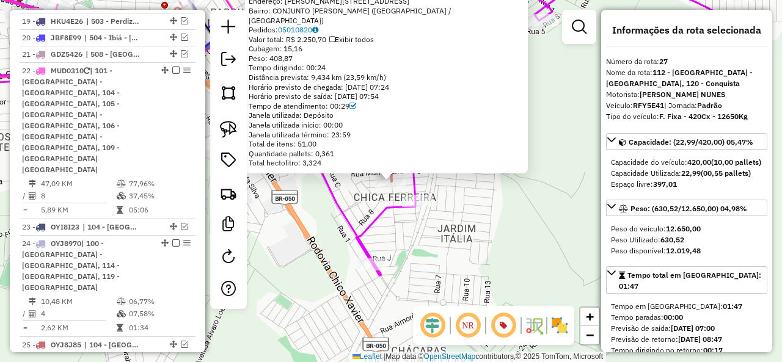
click at [476, 216] on div "66397814 - PANIFICADORA SAO MAT Endereço: R [PERSON_NAME] Leite 815 Bairro: CON…" at bounding box center [391, 181] width 782 height 362
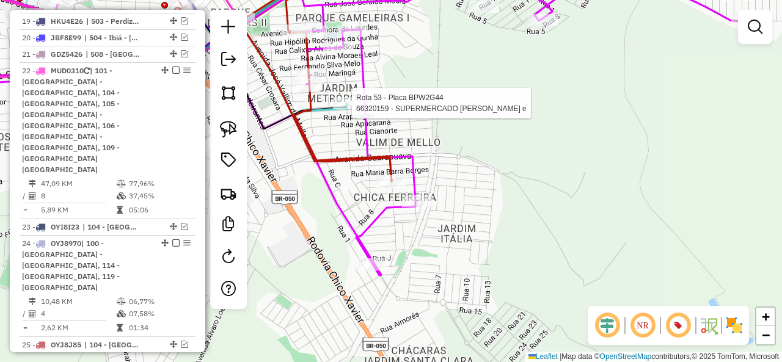
select select "*********"
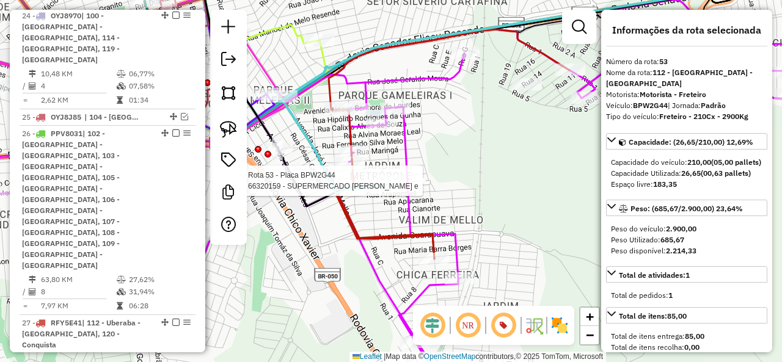
scroll to position [2817, 0]
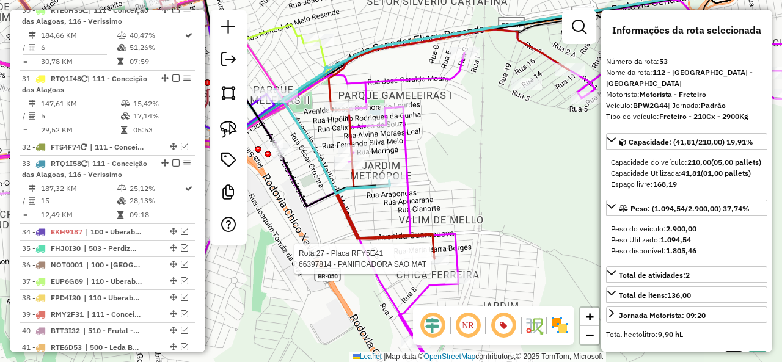
select select "*********"
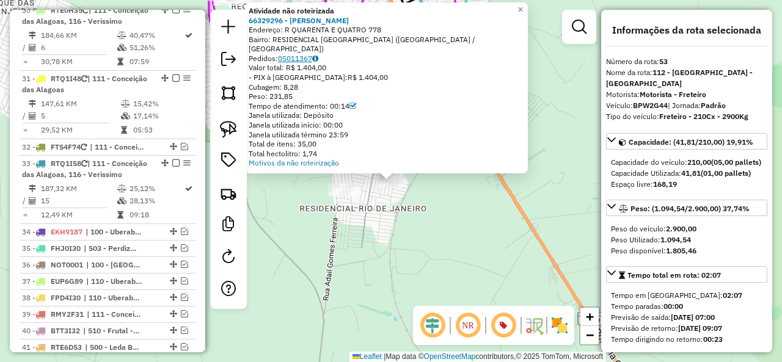
click at [303, 59] on link "05011367" at bounding box center [298, 58] width 40 height 9
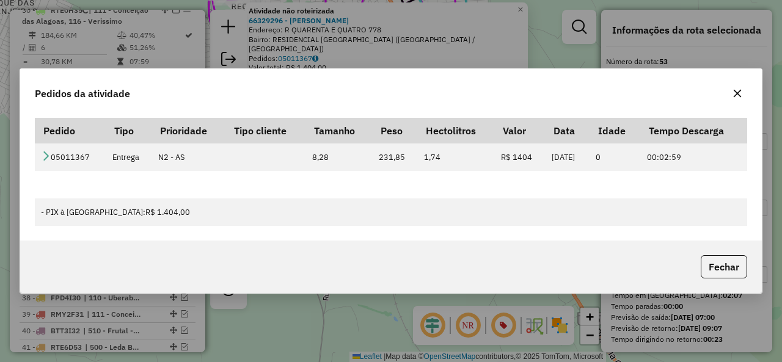
click at [727, 254] on div "Fechar" at bounding box center [391, 267] width 742 height 53
click at [710, 270] on button "Fechar" at bounding box center [724, 266] width 46 height 23
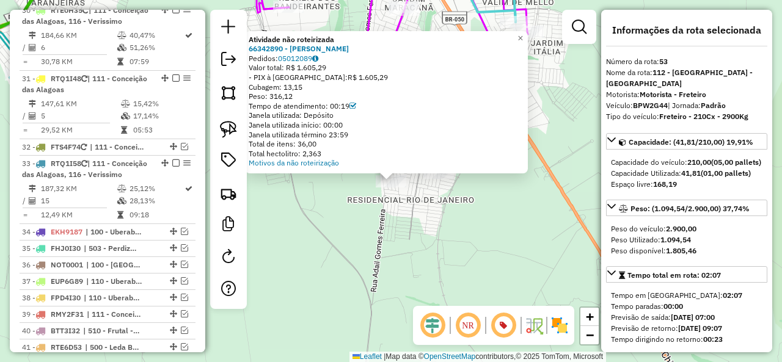
click at [302, 64] on div "Valor total: R$ 1.605,29" at bounding box center [387, 69] width 276 height 10
click at [301, 54] on link "05012089" at bounding box center [298, 58] width 40 height 9
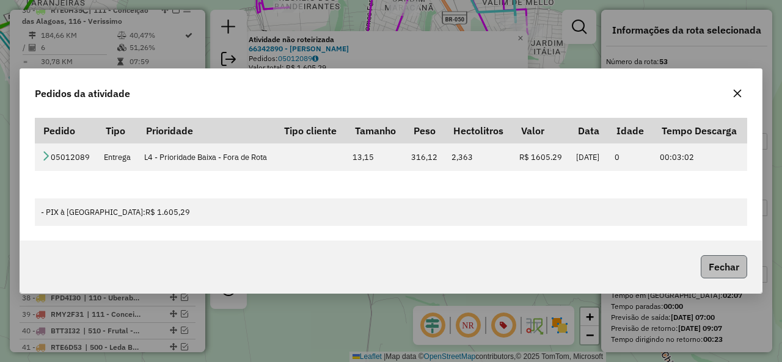
click at [725, 279] on button "Fechar" at bounding box center [724, 266] width 46 height 23
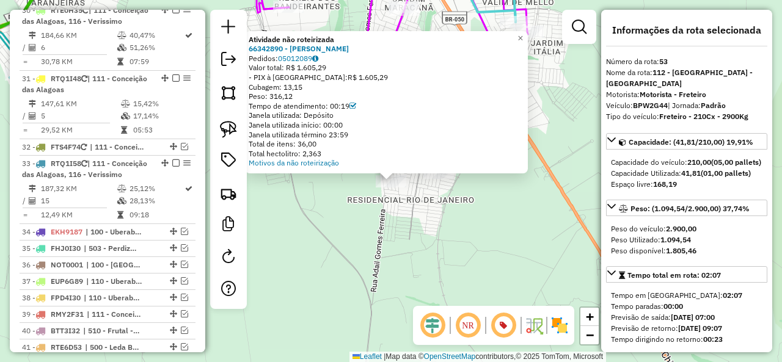
click at [432, 243] on div "Atividade não roteirizada 66342890 - [PERSON_NAME]: 05012089 Valor total: R$ 1.…" at bounding box center [391, 181] width 782 height 362
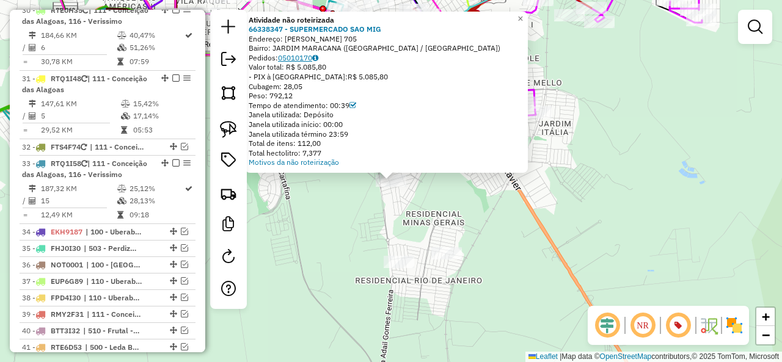
click at [296, 54] on link "05010170" at bounding box center [298, 57] width 40 height 9
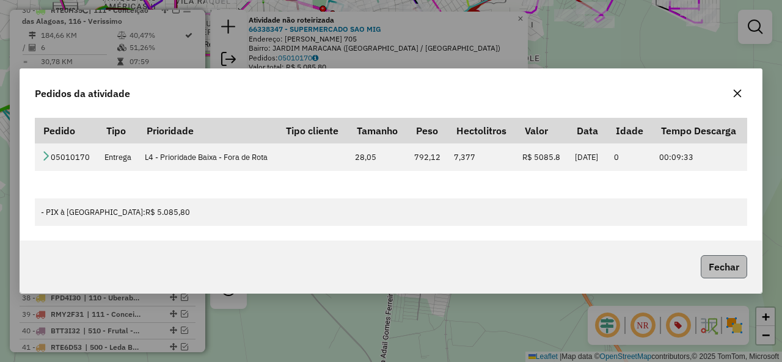
click at [737, 279] on button "Fechar" at bounding box center [724, 266] width 46 height 23
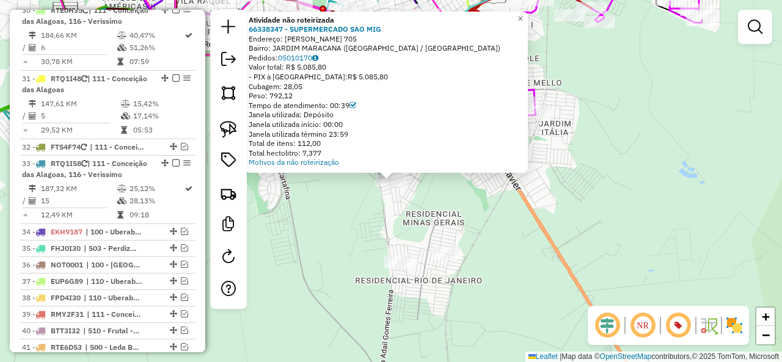
click at [516, 223] on div "Atividade não roteirizada 66338347 - SUPERMERCADO SAO MIG Endereço: [PERSON_NAM…" at bounding box center [391, 181] width 782 height 362
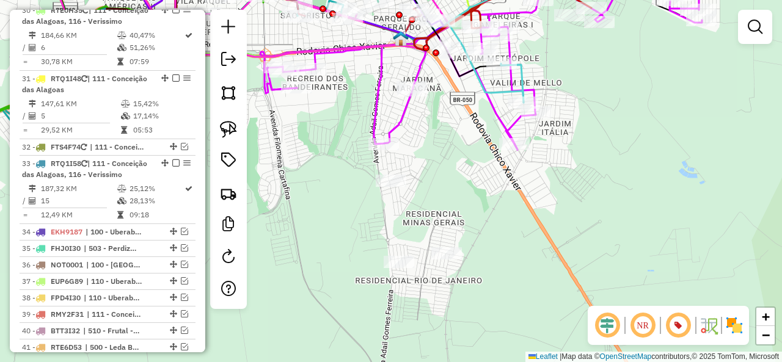
click at [497, 90] on icon at bounding box center [553, 33] width 210 height 139
select select "*********"
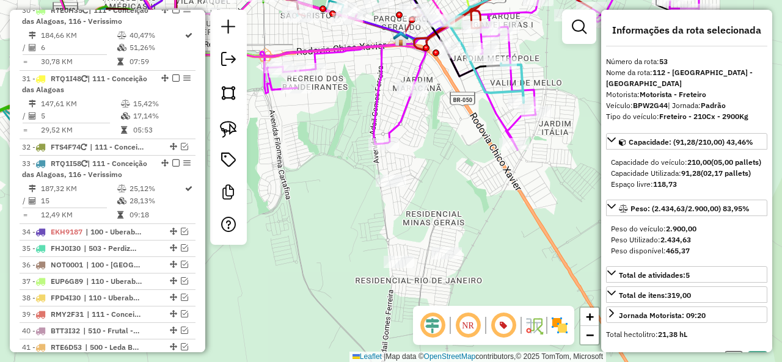
select select "*********"
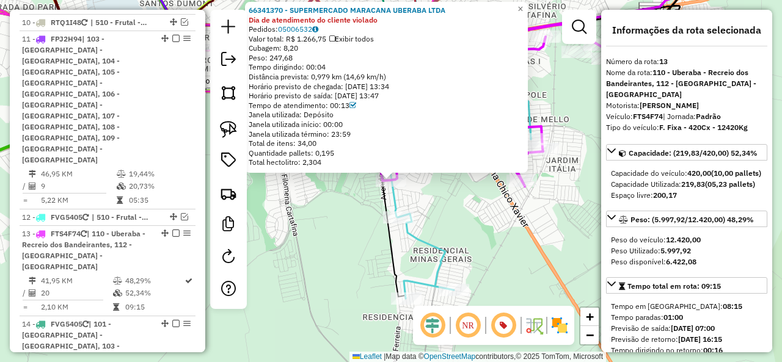
scroll to position [1359, 0]
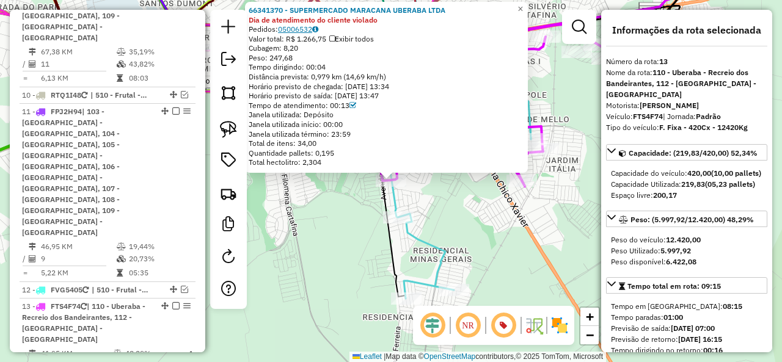
click at [307, 26] on link "05006532" at bounding box center [298, 28] width 40 height 9
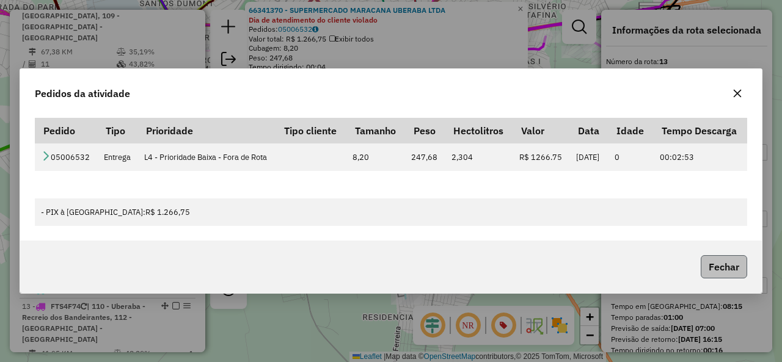
click at [731, 279] on button "Fechar" at bounding box center [724, 266] width 46 height 23
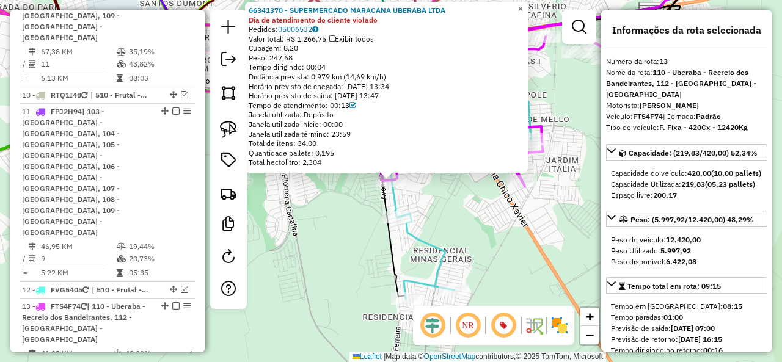
click at [429, 241] on icon at bounding box center [460, 183] width 142 height 231
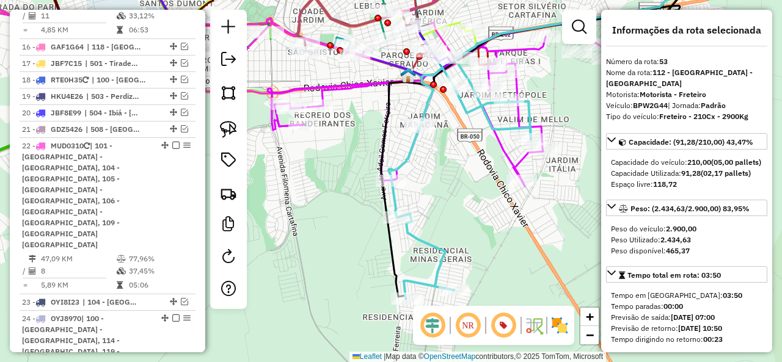
scroll to position [2817, 0]
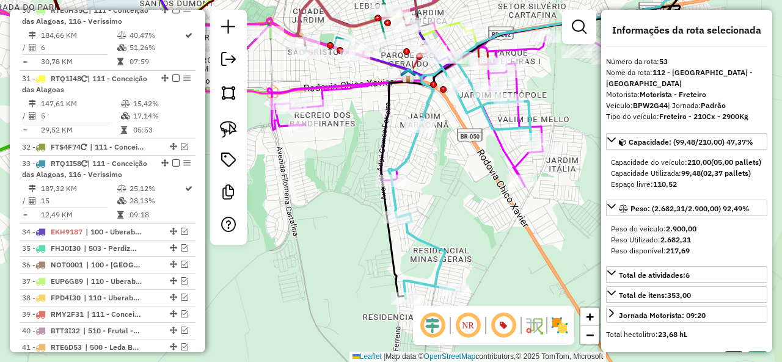
select select "*********"
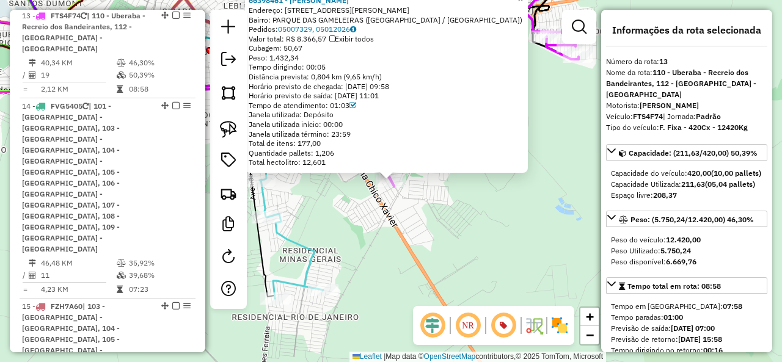
scroll to position [1359, 0]
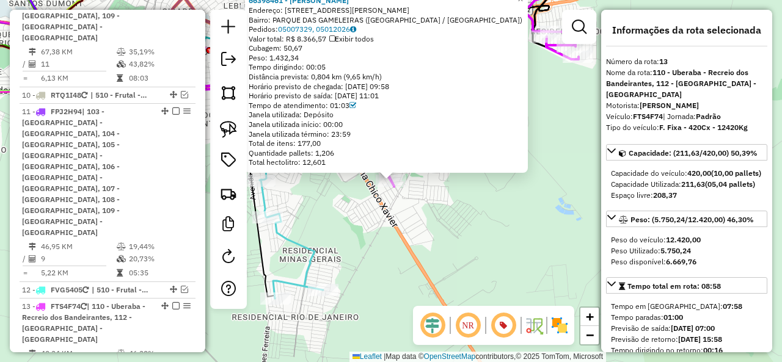
click at [450, 202] on div "66398461 - [PERSON_NAME][GEOGRAPHIC_DATA] EIRE Endereço: AV [PERSON_NAME] de Me…" at bounding box center [391, 181] width 782 height 362
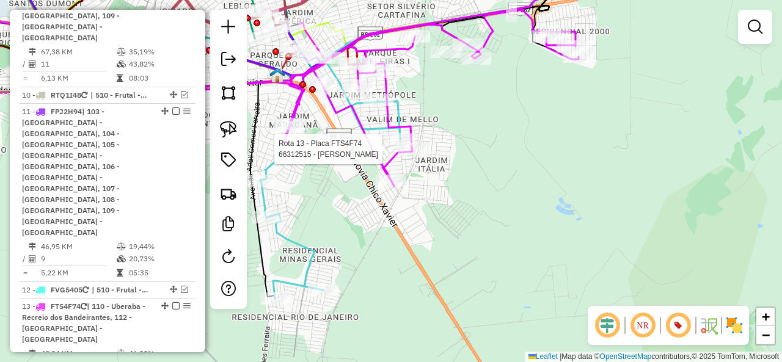
select select "*********"
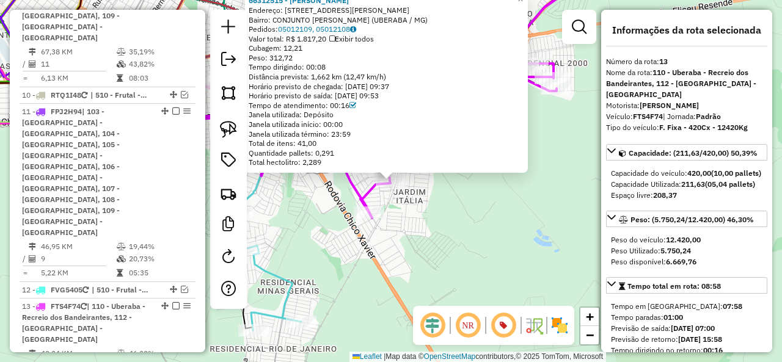
click at [441, 209] on div "66312515 - [PERSON_NAME]: R CORONEL [PERSON_NAME] 276 Bairro: CONJUNTO [PERSON_…" at bounding box center [391, 181] width 782 height 362
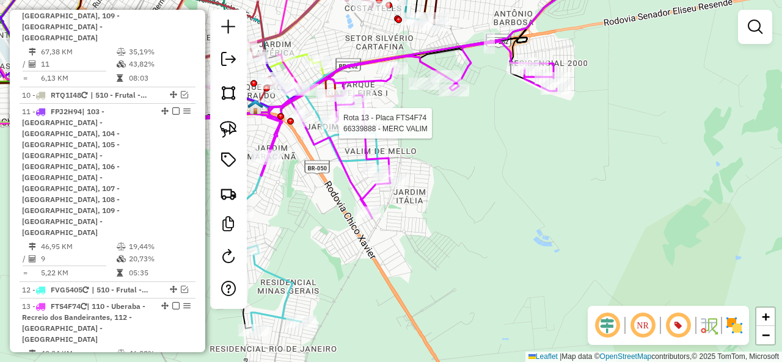
select select "*********"
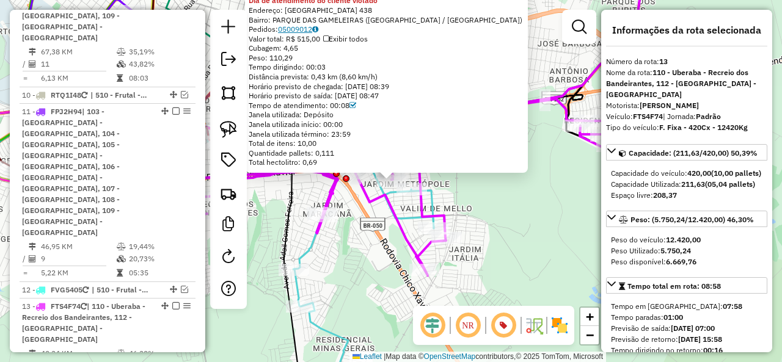
click at [295, 26] on link "05009012" at bounding box center [298, 28] width 40 height 9
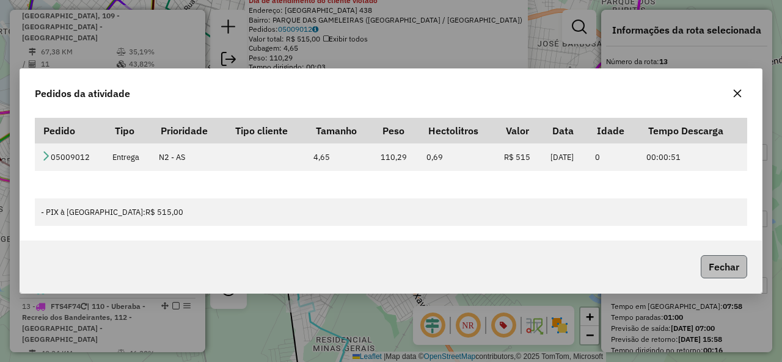
click at [722, 268] on button "Fechar" at bounding box center [724, 266] width 46 height 23
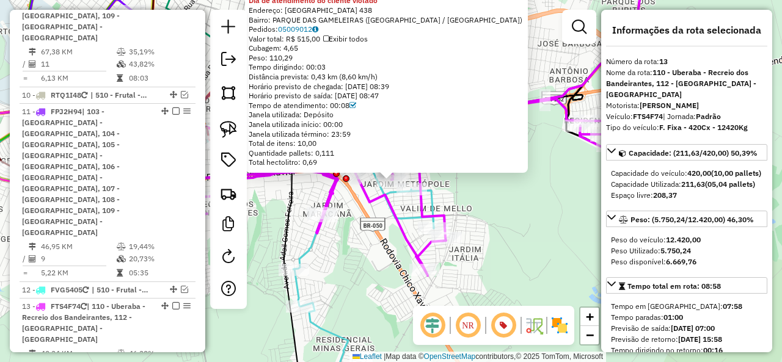
click at [407, 216] on icon at bounding box center [500, 96] width 284 height 265
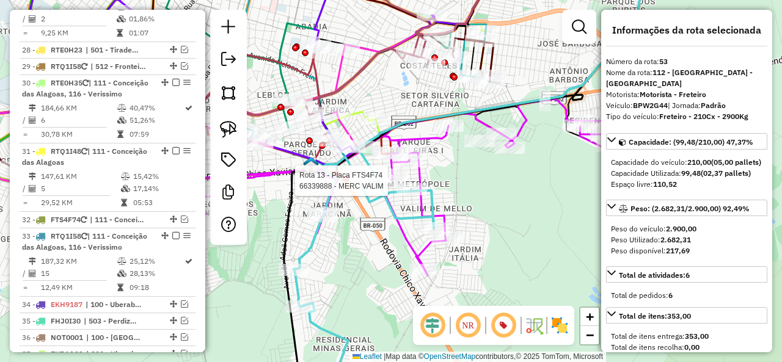
scroll to position [2817, 0]
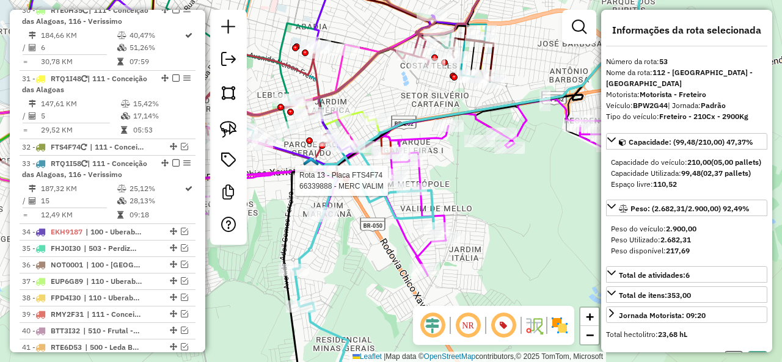
select select "*********"
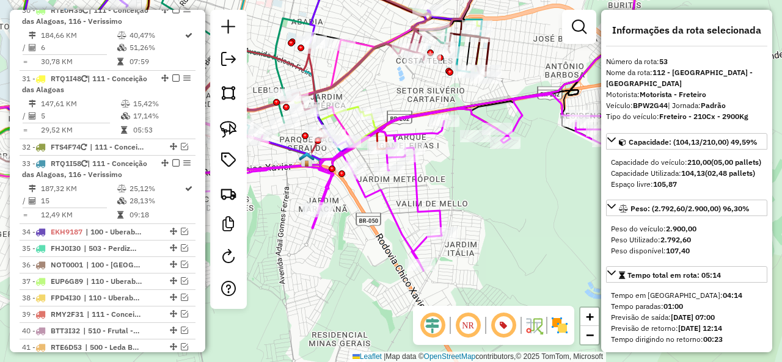
click at [426, 207] on icon at bounding box center [390, 182] width 435 height 177
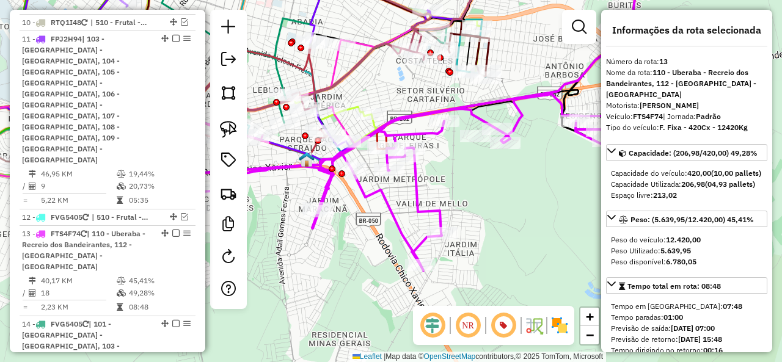
scroll to position [1359, 0]
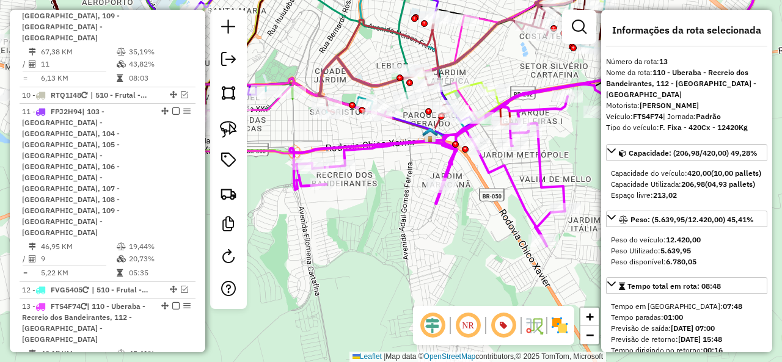
drag, startPoint x: 479, startPoint y: 199, endPoint x: 595, endPoint y: 177, distance: 117.5
click at [603, 174] on hb-router-mapa "Informações da Sessão 1259795 - [DATE] Criação: [DATE] 18:19 Depósito: CDD Uber…" at bounding box center [391, 181] width 782 height 362
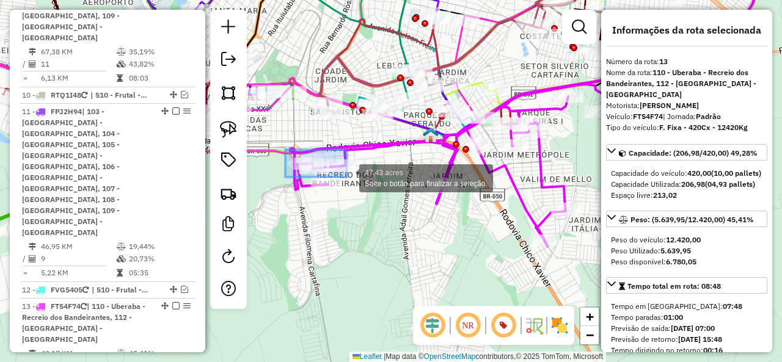
drag, startPoint x: 285, startPoint y: 150, endPoint x: 385, endPoint y: 192, distance: 108.2
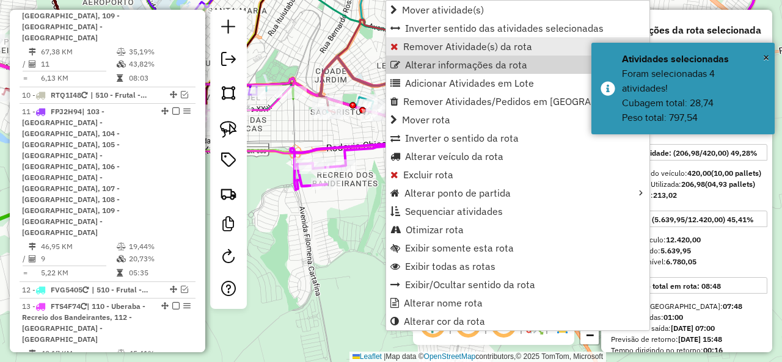
click at [452, 48] on span "Remover Atividade(s) da rota" at bounding box center [467, 47] width 129 height 10
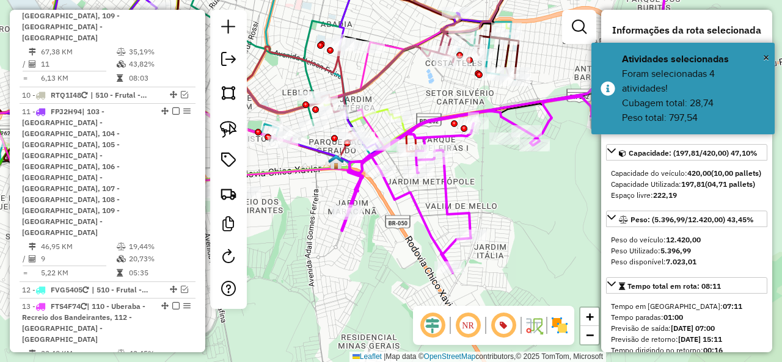
drag, startPoint x: 444, startPoint y: 241, endPoint x: 395, endPoint y: 254, distance: 50.4
click at [395, 254] on div "Janela de atendimento Grade de atendimento Capacidade Transportadoras Veículos …" at bounding box center [391, 181] width 782 height 362
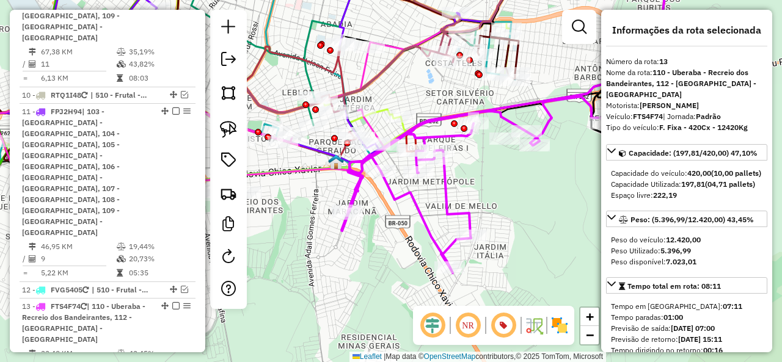
click at [426, 227] on icon at bounding box center [490, 185] width 296 height 177
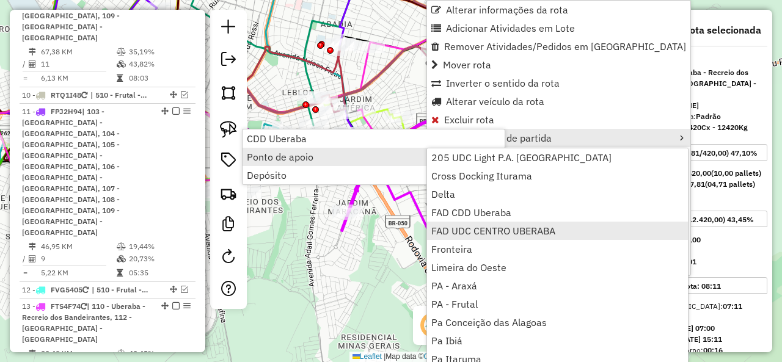
click at [504, 229] on span "FAD UDC CENTRO UBERABA" at bounding box center [493, 231] width 124 height 10
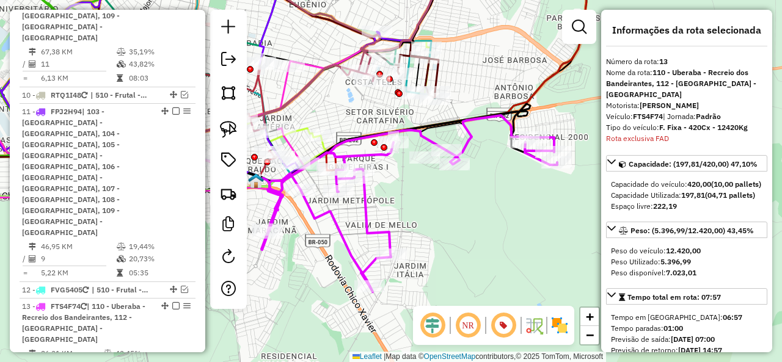
drag, startPoint x: 541, startPoint y: 194, endPoint x: 461, endPoint y: 213, distance: 82.3
click at [461, 213] on div "Janela de atendimento Grade de atendimento Capacidade Transportadoras Veículos …" at bounding box center [391, 181] width 782 height 362
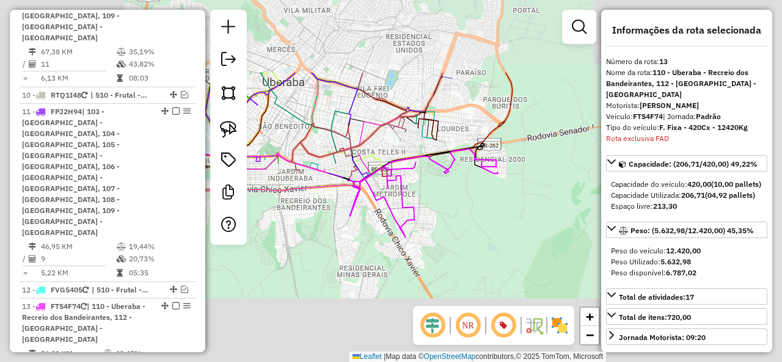
select select "*********"
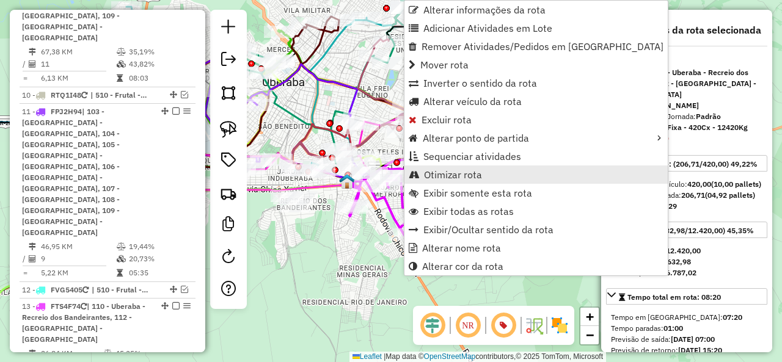
click at [477, 174] on span "Otimizar rota" at bounding box center [453, 175] width 58 height 10
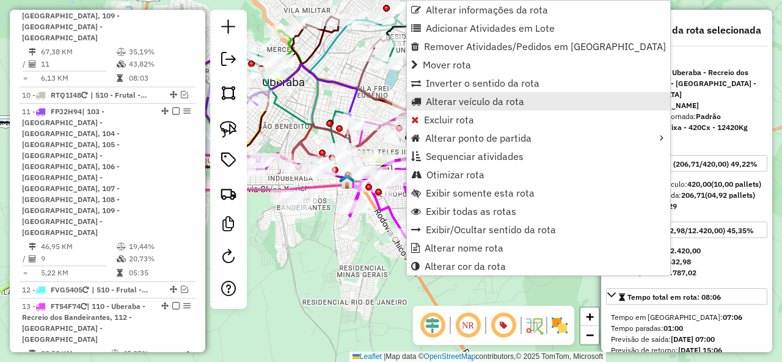
click at [451, 97] on span "Alterar veículo da rota" at bounding box center [475, 102] width 98 height 10
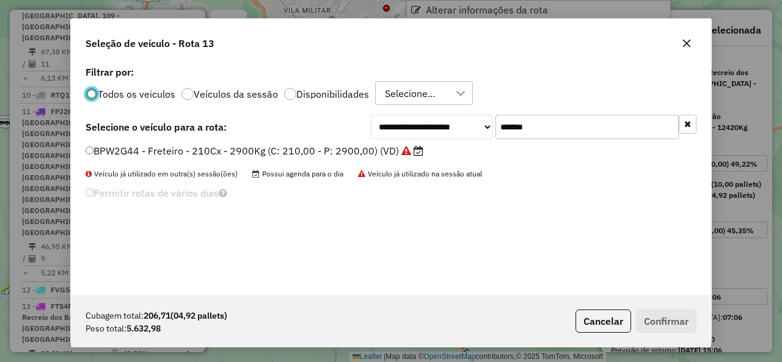
scroll to position [7, 4]
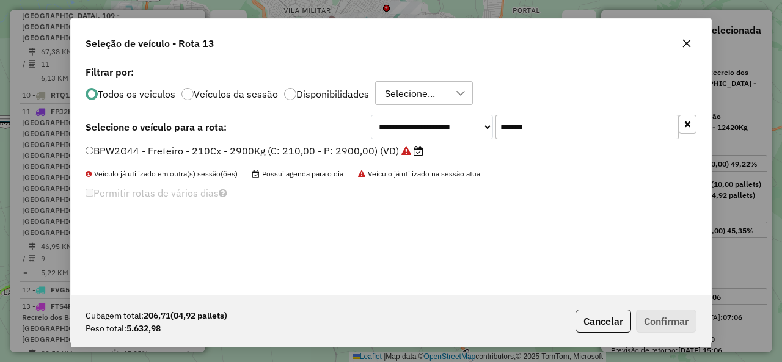
click at [536, 116] on input "*******" at bounding box center [587, 127] width 183 height 24
paste input "text"
type input "*******"
click at [158, 155] on label "RFY5E41 - F. Fixa - 420Cx - 12650Kg (C: 420,00 - P: 12650,00) (VD)" at bounding box center [255, 151] width 338 height 15
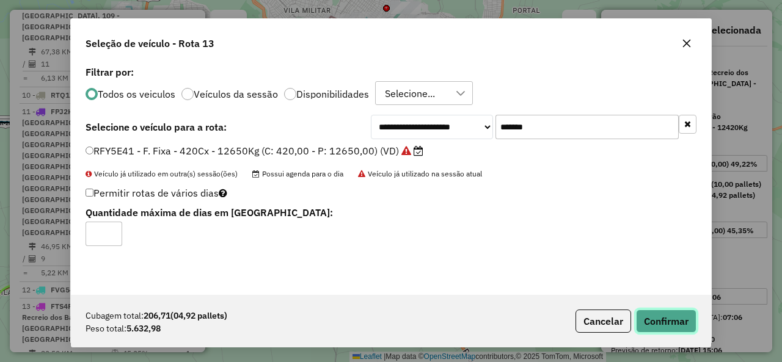
click at [667, 320] on button "Confirmar" at bounding box center [666, 321] width 61 height 23
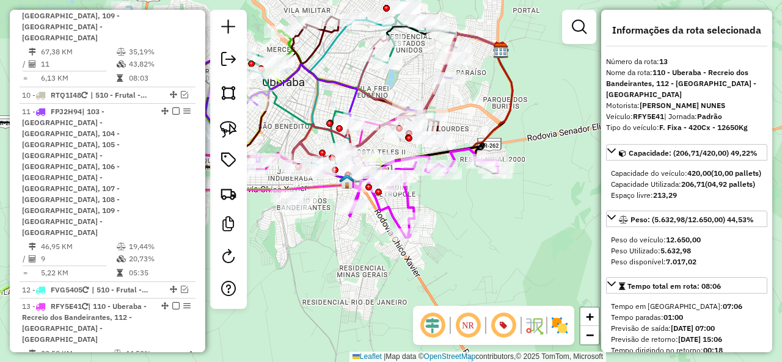
click at [172, 303] on em at bounding box center [175, 306] width 7 height 7
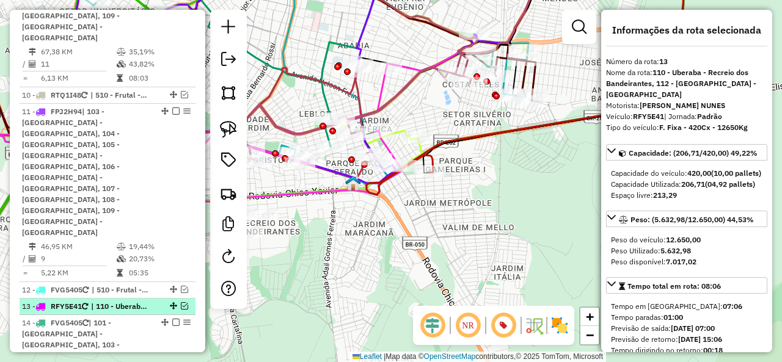
click at [182, 303] on em at bounding box center [184, 306] width 7 height 7
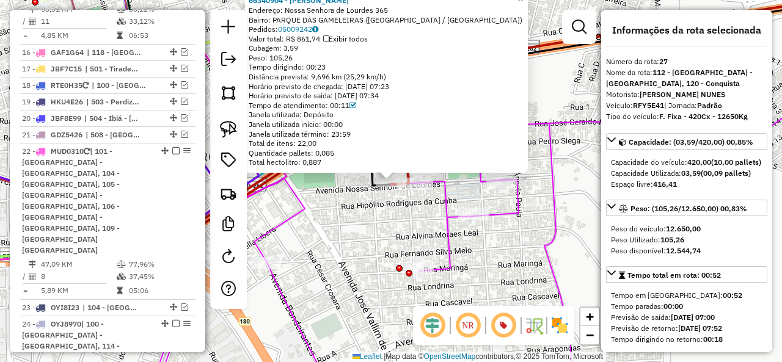
scroll to position [2163, 0]
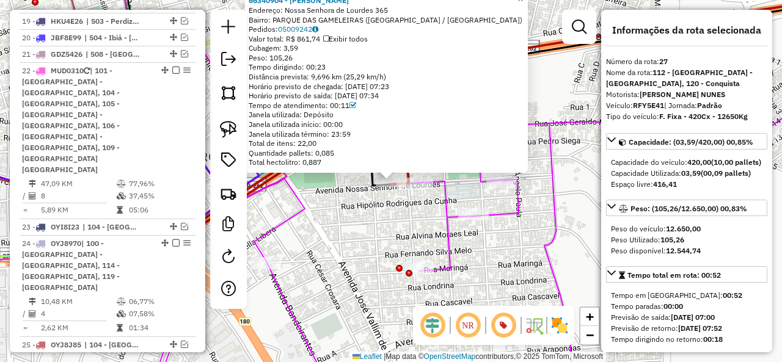
click at [445, 221] on icon at bounding box center [497, 211] width 725 height 376
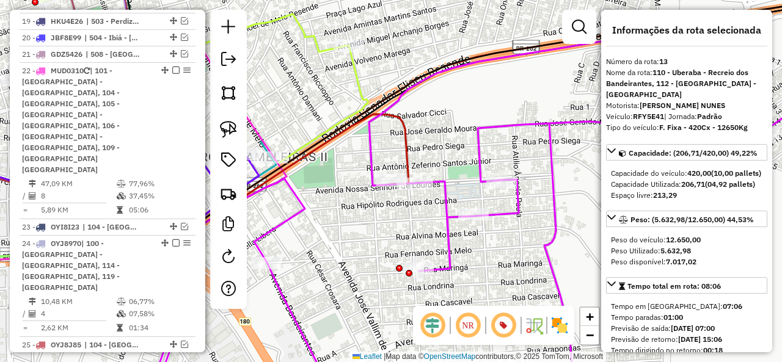
scroll to position [1359, 0]
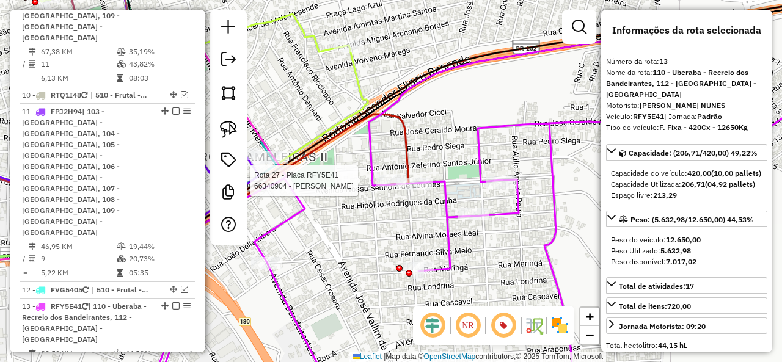
select select "*********"
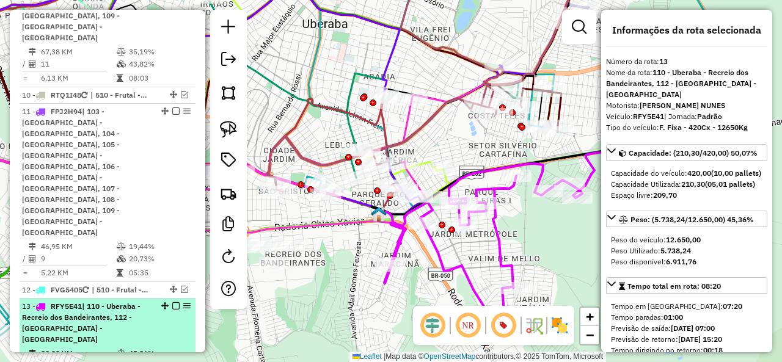
click at [172, 303] on em at bounding box center [175, 306] width 7 height 7
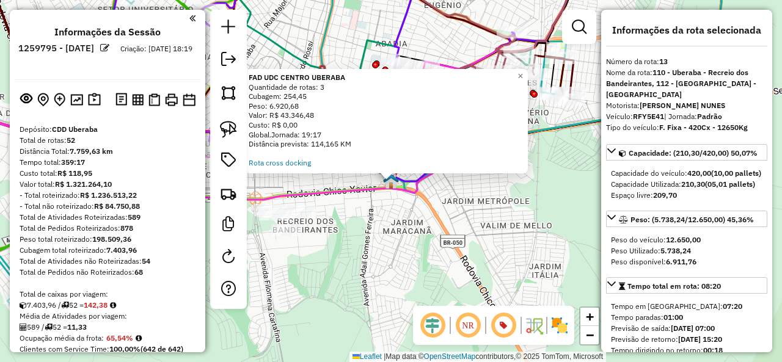
select select "*********"
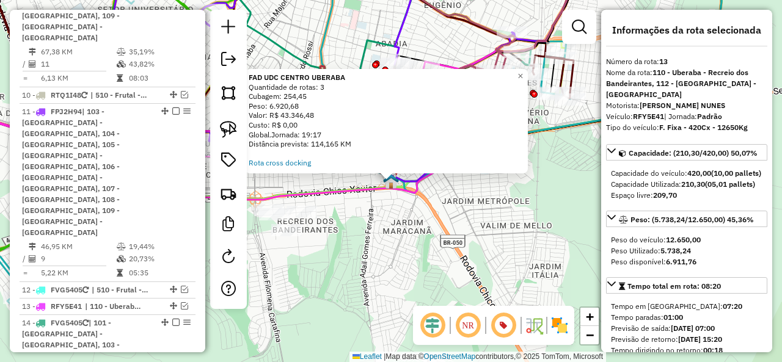
click at [411, 219] on div "FAD UDC CENTRO UBERABA Quantidade de rotas: 3 Cubagem: 254,45 Peso: 6.920,68 Va…" at bounding box center [391, 181] width 782 height 362
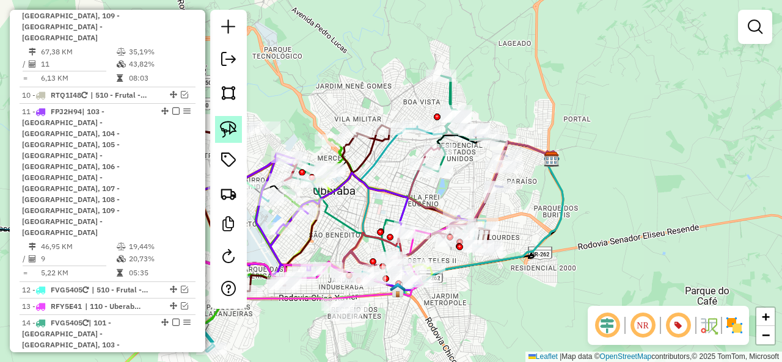
click at [236, 125] on img at bounding box center [228, 129] width 17 height 17
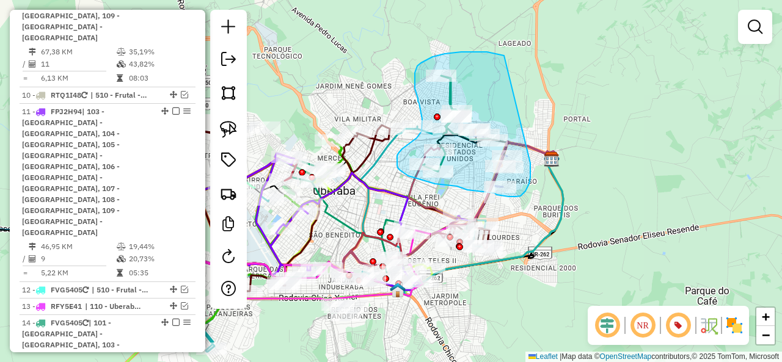
drag, startPoint x: 480, startPoint y: 52, endPoint x: 530, endPoint y: 163, distance: 122.0
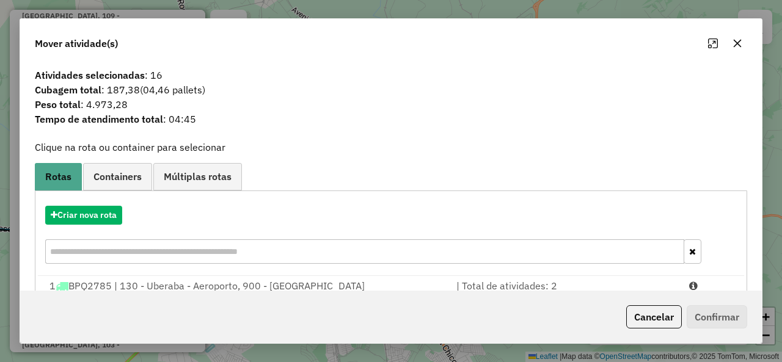
click at [87, 204] on div "Criar nova rota" at bounding box center [391, 236] width 706 height 79
click at [95, 215] on button "Criar nova rota" at bounding box center [83, 215] width 77 height 19
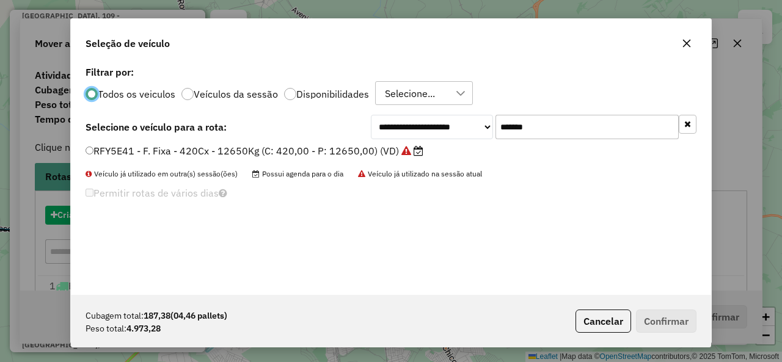
scroll to position [7, 4]
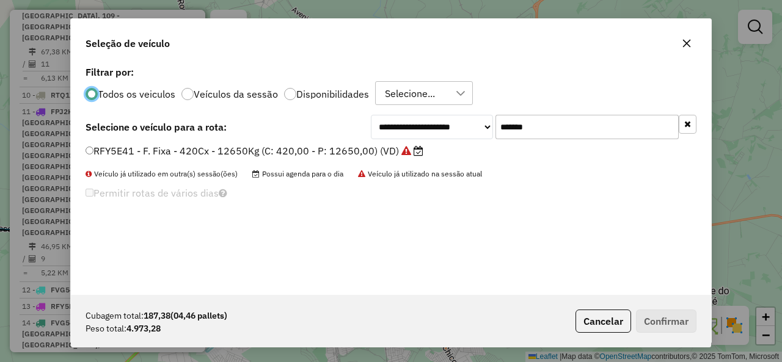
click at [545, 136] on input "*******" at bounding box center [587, 127] width 183 height 24
paste input "text"
type input "*******"
click at [150, 155] on label "FNA9161 - F. Fixa - 378Cx - 12420Kg (C: 378,00 - P: 12420,00) (VD)" at bounding box center [256, 151] width 340 height 15
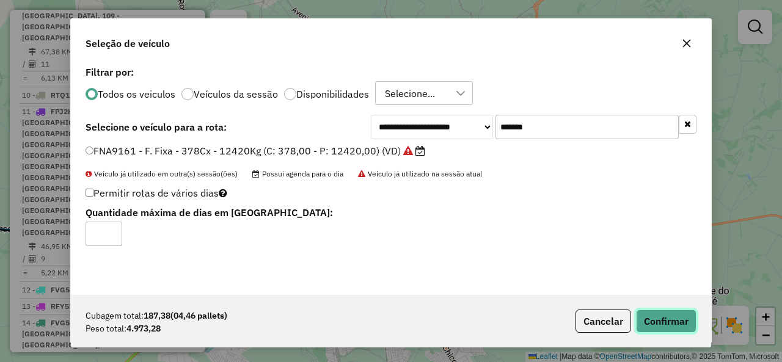
click at [674, 316] on button "Confirmar" at bounding box center [666, 321] width 61 height 23
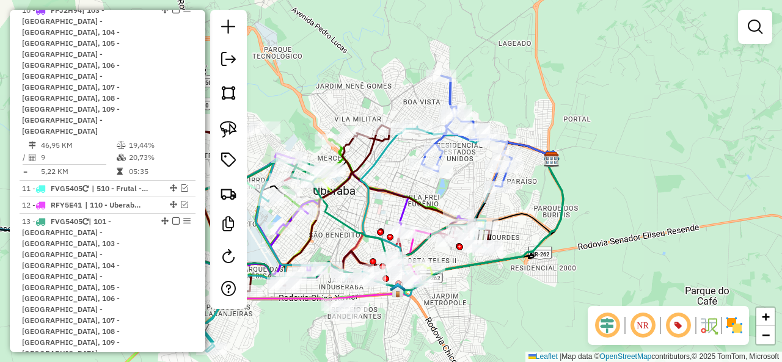
scroll to position [1280, 0]
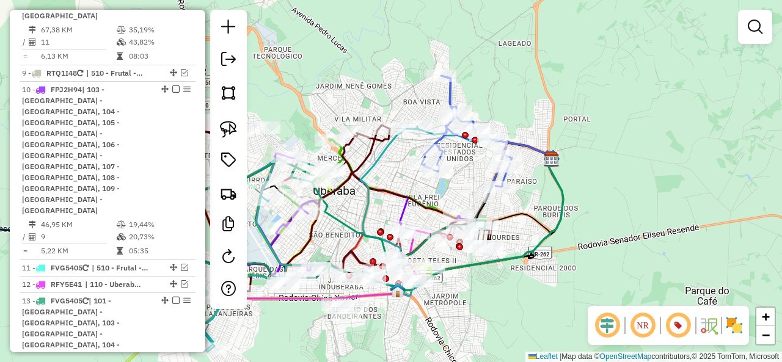
click at [452, 91] on icon at bounding box center [467, 131] width 90 height 111
select select "*********"
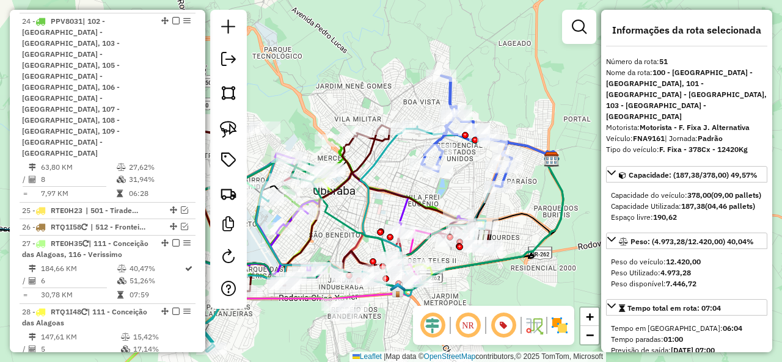
scroll to position [2544, 0]
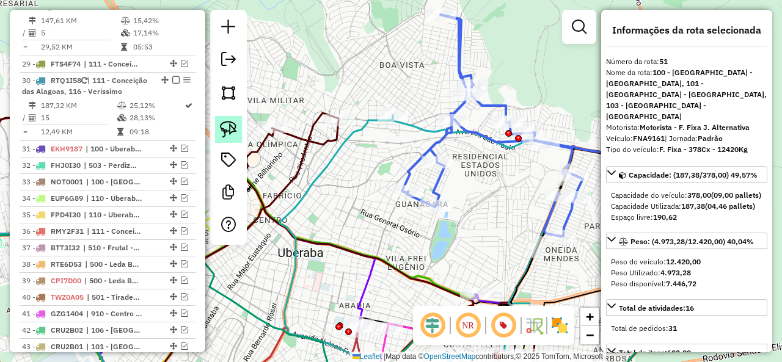
click at [236, 127] on img at bounding box center [228, 129] width 17 height 17
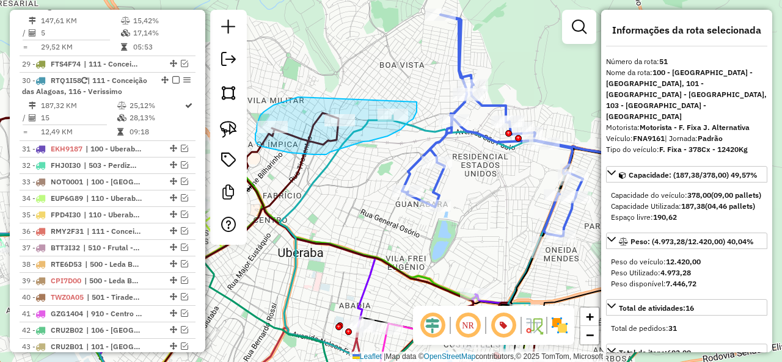
drag, startPoint x: 260, startPoint y: 116, endPoint x: 417, endPoint y: 102, distance: 157.0
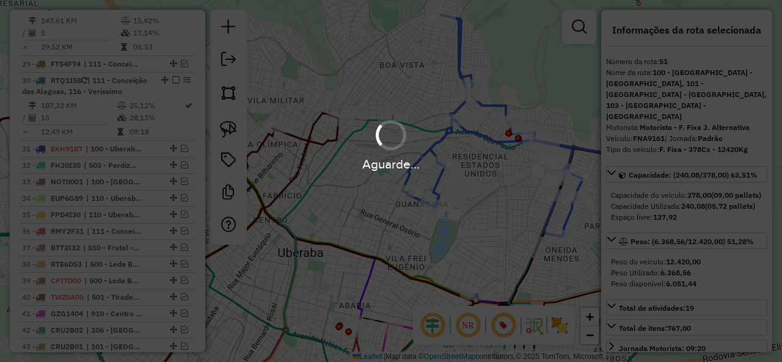
select select "*********"
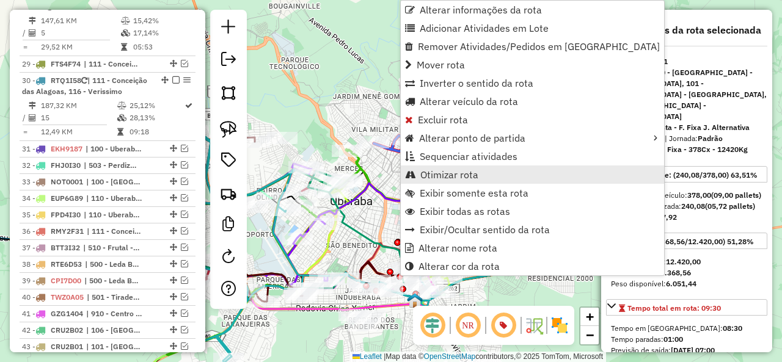
click at [475, 174] on span "Otimizar rota" at bounding box center [449, 175] width 58 height 10
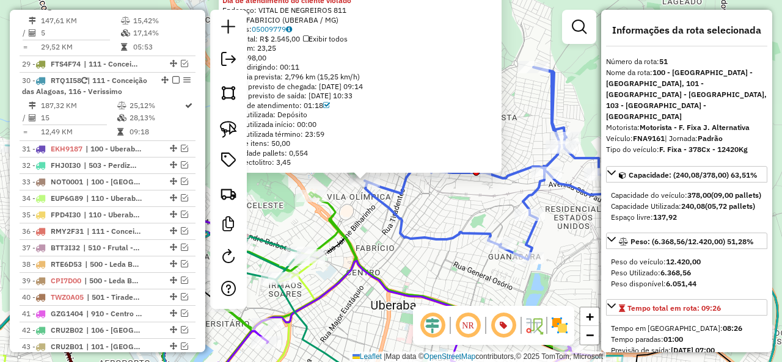
drag, startPoint x: 430, startPoint y: 243, endPoint x: 405, endPoint y: 202, distance: 48.0
click at [405, 202] on icon at bounding box center [520, 178] width 311 height 222
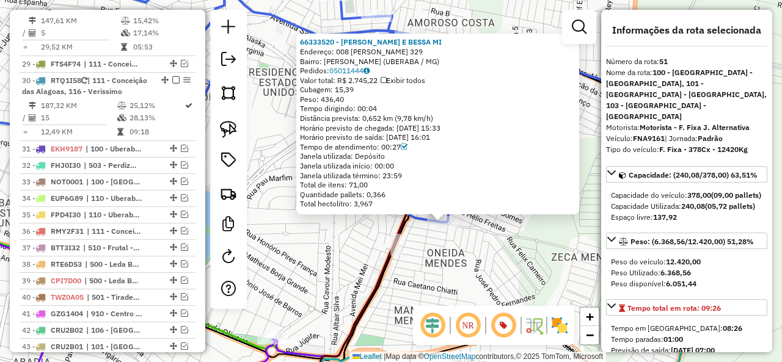
drag, startPoint x: 368, startPoint y: 254, endPoint x: 389, endPoint y: 254, distance: 20.8
click at [389, 254] on div "Rota 21 - Placa MUD0310 66325014 - [PERSON_NAME] DA SI 66333520 - RODRIGUES E B…" at bounding box center [391, 181] width 782 height 362
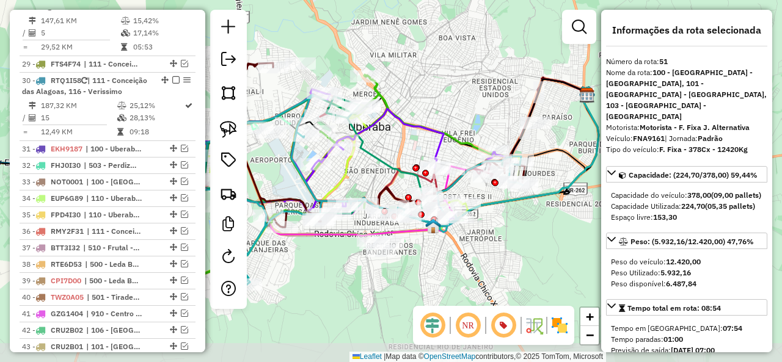
drag, startPoint x: 428, startPoint y: 183, endPoint x: 462, endPoint y: 107, distance: 82.9
click at [462, 107] on div "Janela de atendimento Grade de atendimento Capacidade Transportadoras Veículos …" at bounding box center [391, 181] width 782 height 362
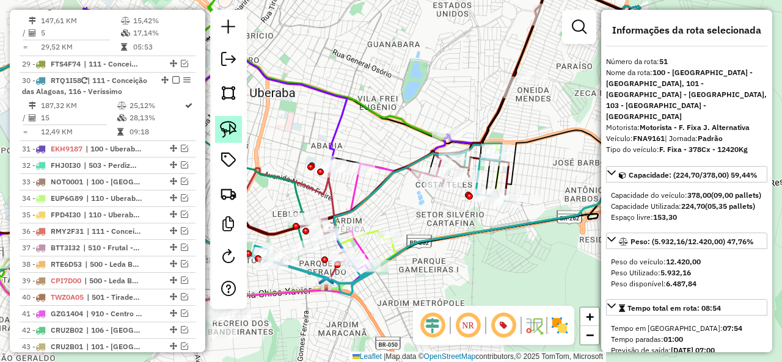
click at [222, 128] on img at bounding box center [228, 129] width 17 height 17
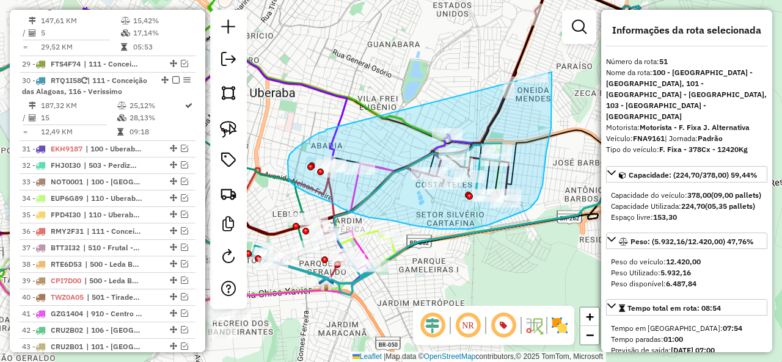
drag, startPoint x: 304, startPoint y: 143, endPoint x: 549, endPoint y: 60, distance: 258.2
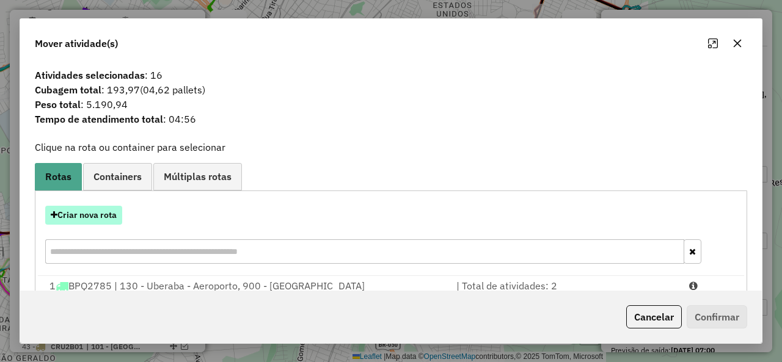
click at [119, 218] on button "Criar nova rota" at bounding box center [83, 215] width 77 height 19
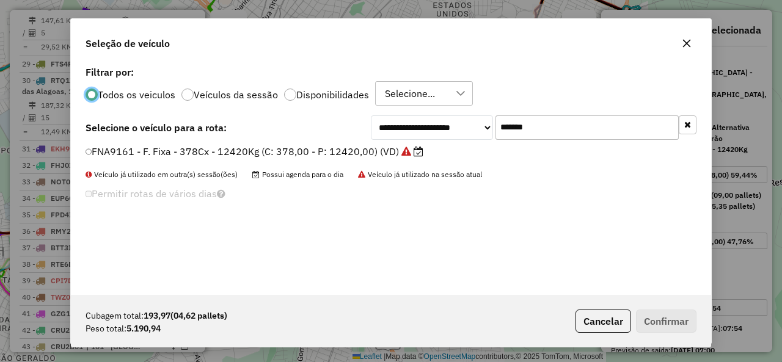
scroll to position [7, 4]
click at [541, 121] on input "*******" at bounding box center [587, 127] width 183 height 24
paste input "text"
type input "*******"
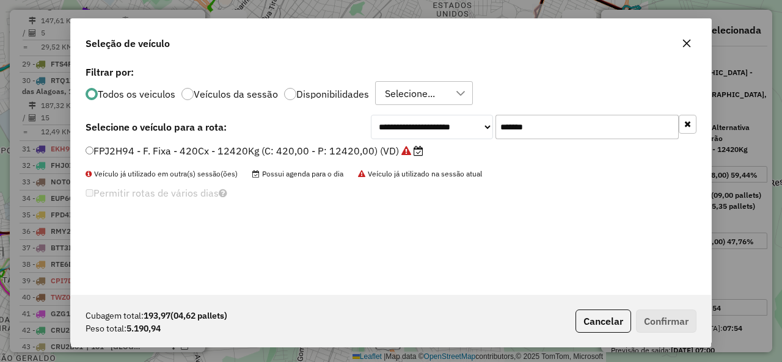
click at [180, 156] on label "FPJ2H94 - F. Fixa - 420Cx - 12420Kg (C: 420,00 - P: 12420,00) (VD)" at bounding box center [255, 151] width 338 height 15
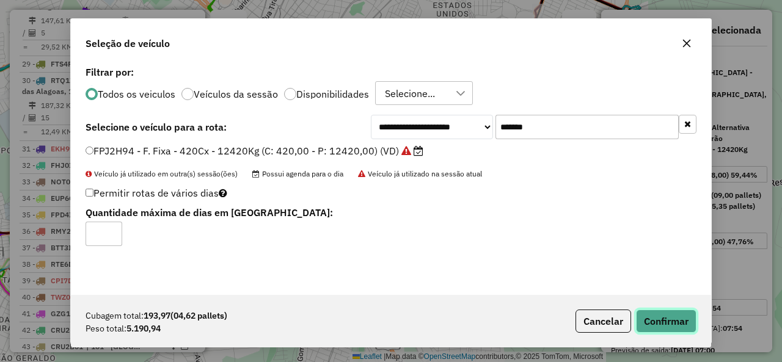
click at [673, 323] on button "Confirmar" at bounding box center [666, 321] width 61 height 23
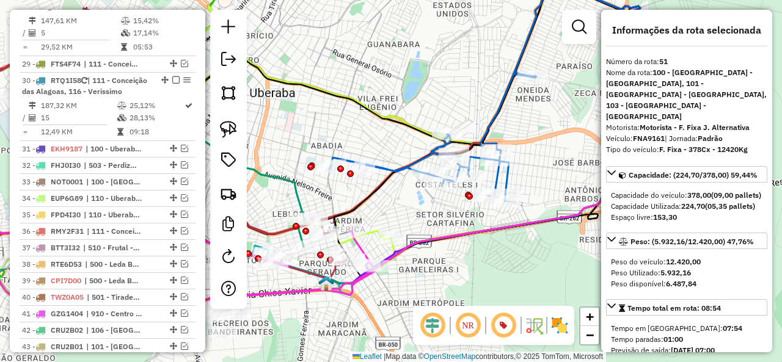
click at [512, 178] on icon at bounding box center [431, 136] width 204 height 129
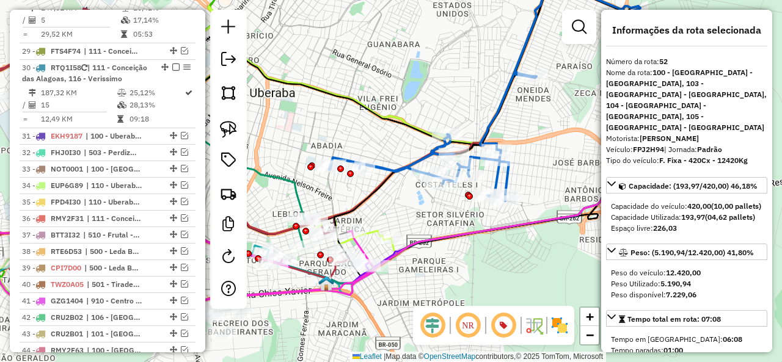
scroll to position [2559, 0]
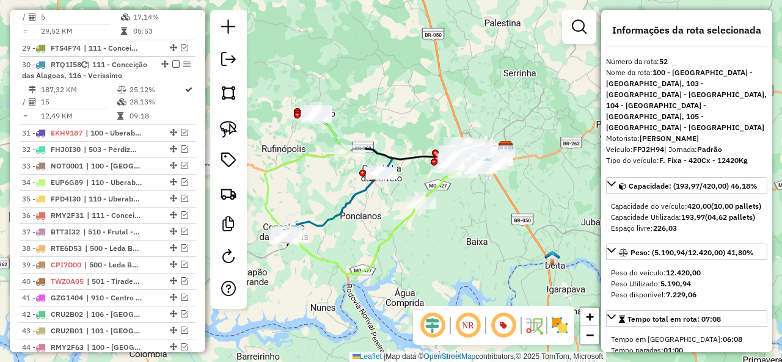
drag, startPoint x: 490, startPoint y: 177, endPoint x: 598, endPoint y: 128, distance: 118.2
click at [598, 128] on div "Janela de atendimento Grade de atendimento Capacidade Transportadoras Veículos …" at bounding box center [391, 181] width 782 height 362
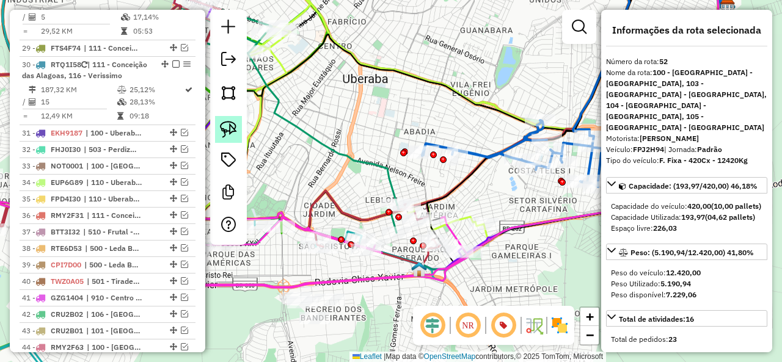
click at [236, 131] on img at bounding box center [228, 129] width 17 height 17
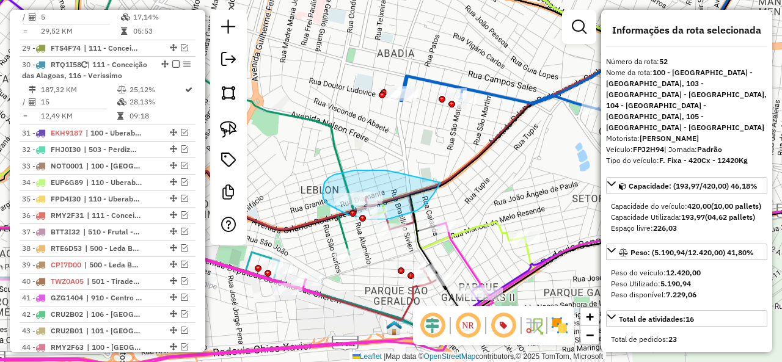
drag, startPoint x: 389, startPoint y: 172, endPoint x: 441, endPoint y: 183, distance: 52.5
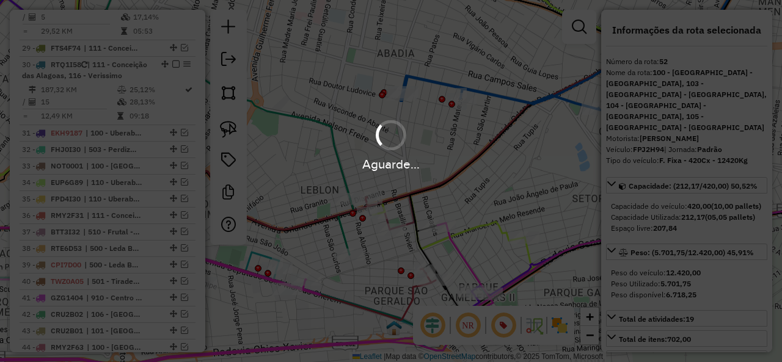
select select "*********"
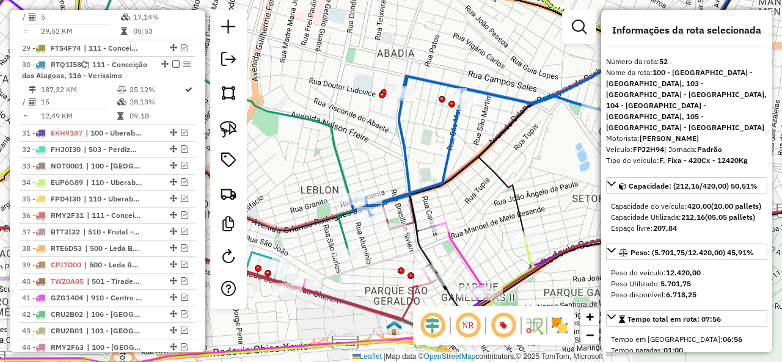
click at [446, 169] on icon at bounding box center [555, 90] width 410 height 252
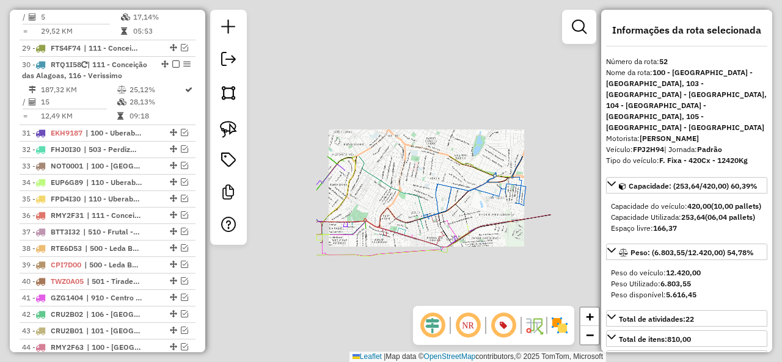
select select "*********"
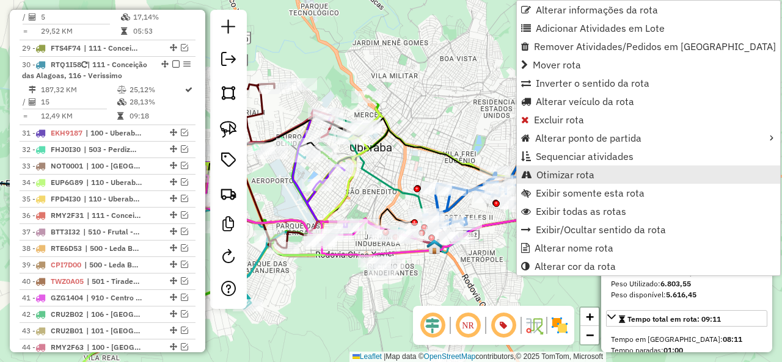
click at [549, 172] on span "Otimizar rota" at bounding box center [566, 175] width 58 height 10
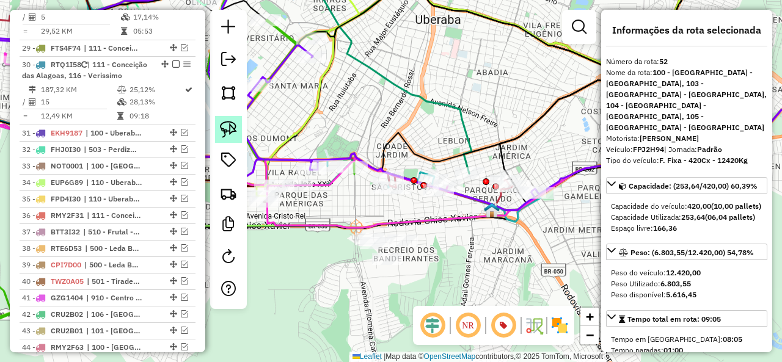
click at [228, 124] on img at bounding box center [228, 129] width 17 height 17
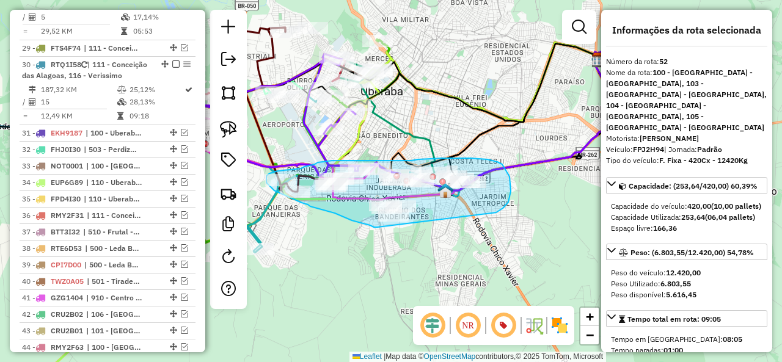
drag, startPoint x: 500, startPoint y: 211, endPoint x: 378, endPoint y: 227, distance: 123.3
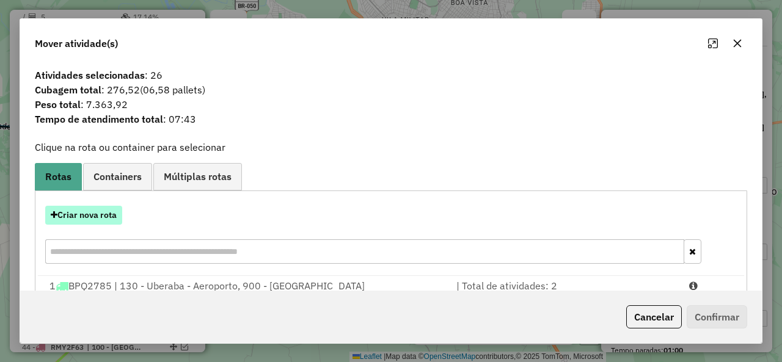
click at [92, 212] on button "Criar nova rota" at bounding box center [83, 215] width 77 height 19
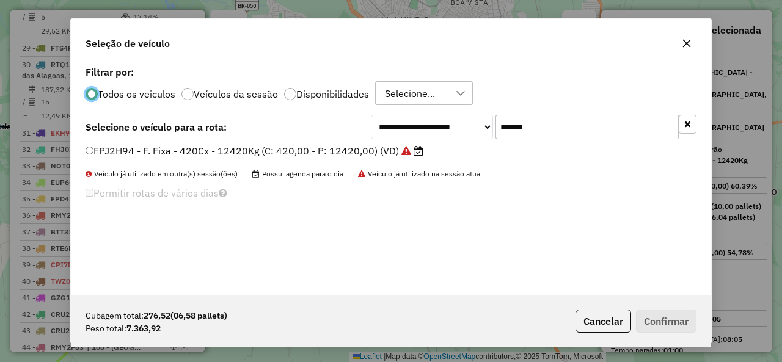
scroll to position [7, 4]
click at [572, 139] on input "*******" at bounding box center [587, 127] width 183 height 24
paste input "text"
type input "*******"
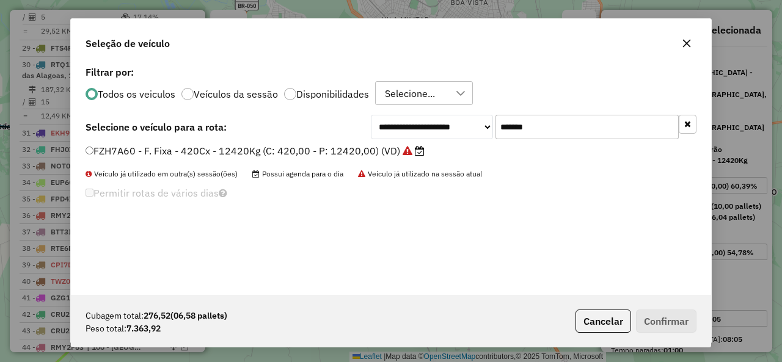
click at [150, 155] on label "FZH7A60 - F. Fixa - 420Cx - 12420Kg (C: 420,00 - P: 12420,00) (VD)" at bounding box center [255, 151] width 339 height 15
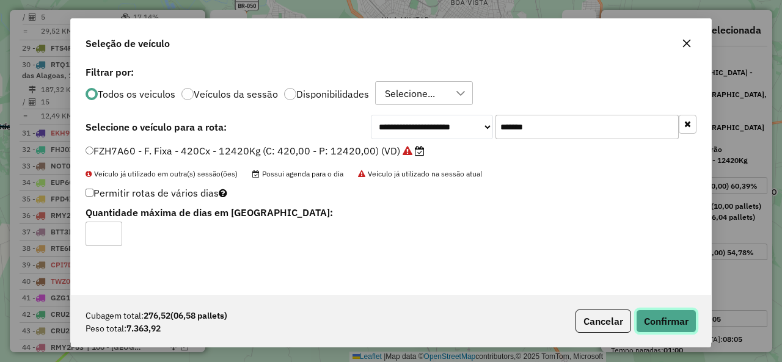
click at [662, 316] on button "Confirmar" at bounding box center [666, 321] width 61 height 23
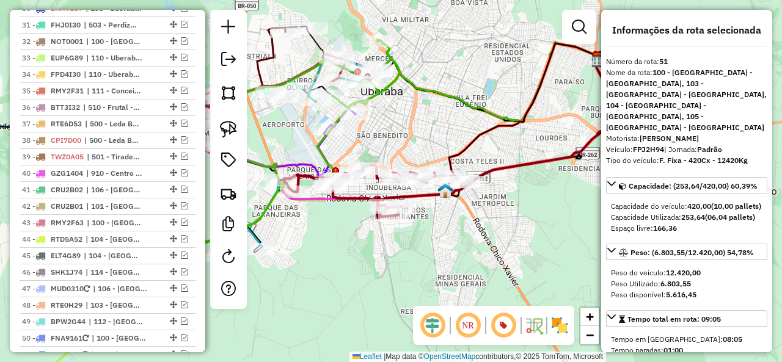
scroll to position [2526, 0]
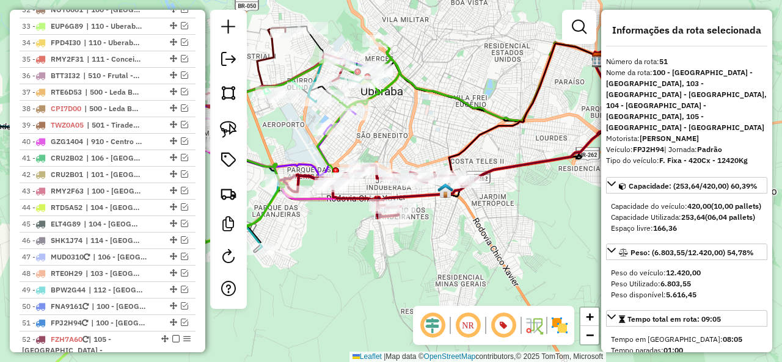
click at [351, 197] on icon at bounding box center [375, 190] width 188 height 51
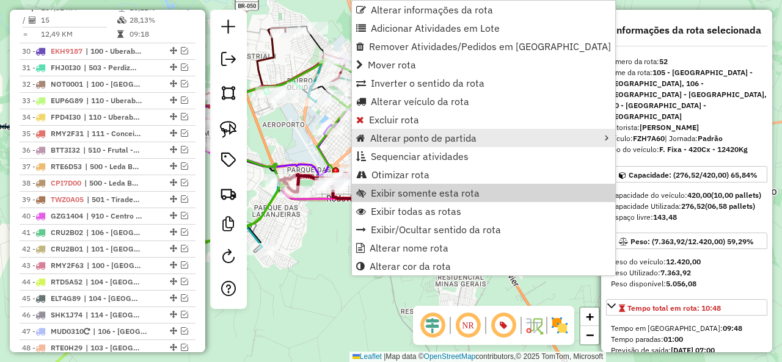
scroll to position [2453, 0]
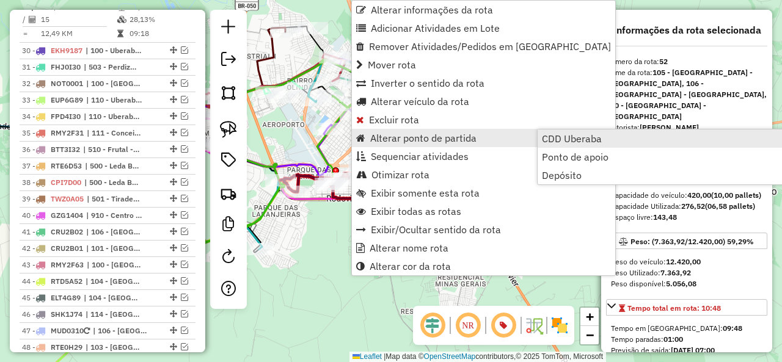
click at [558, 144] on span "CDD Uberaba" at bounding box center [572, 139] width 60 height 10
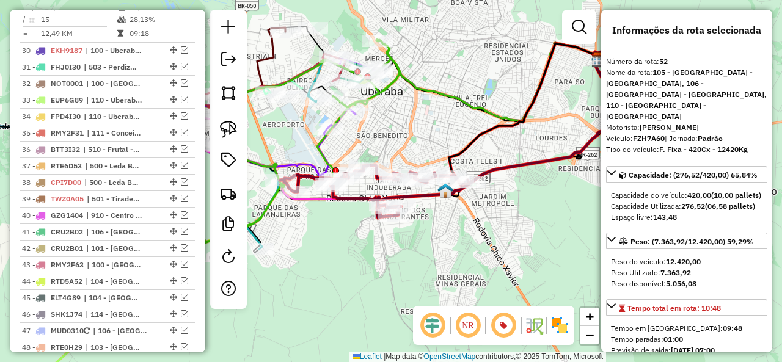
click at [460, 243] on div "Rota 52 - Placa FZH7A60 66397791 - LUCIMAR DOS REIS FER Rota 52 - Placa FZH7A60…" at bounding box center [391, 181] width 782 height 362
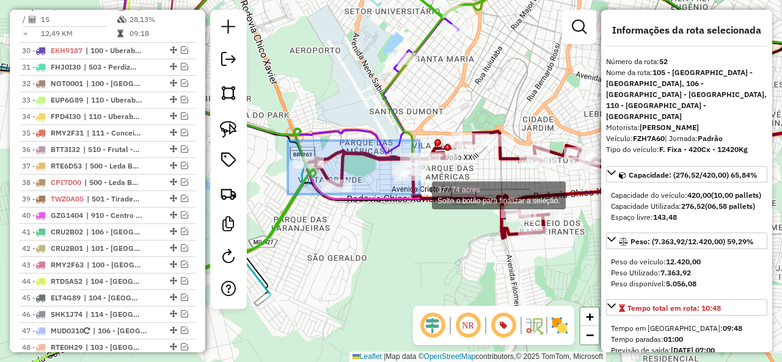
drag, startPoint x: 288, startPoint y: 140, endPoint x: 420, endPoint y: 194, distance: 142.2
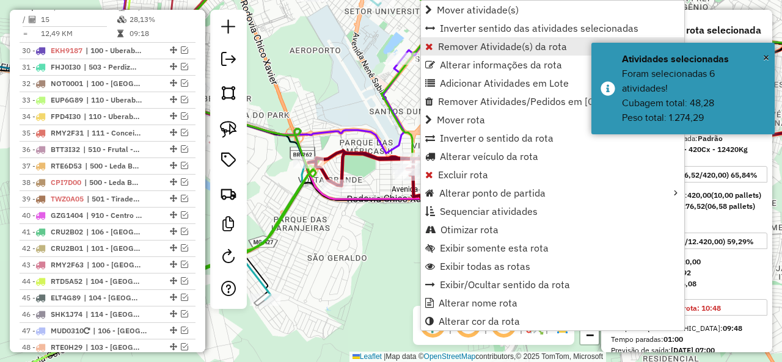
click at [463, 45] on span "Remover Atividade(s) da rota" at bounding box center [502, 47] width 129 height 10
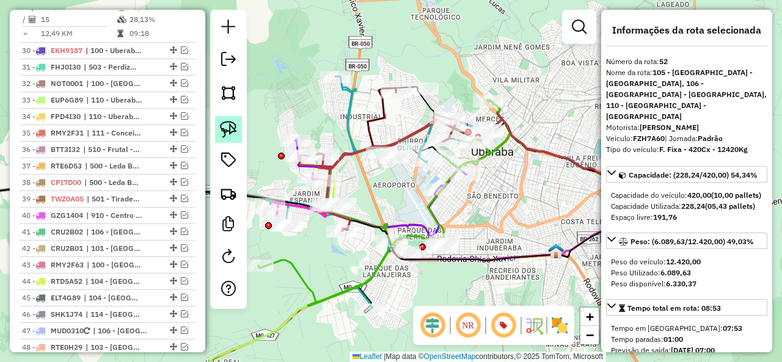
click at [236, 127] on img at bounding box center [228, 129] width 17 height 17
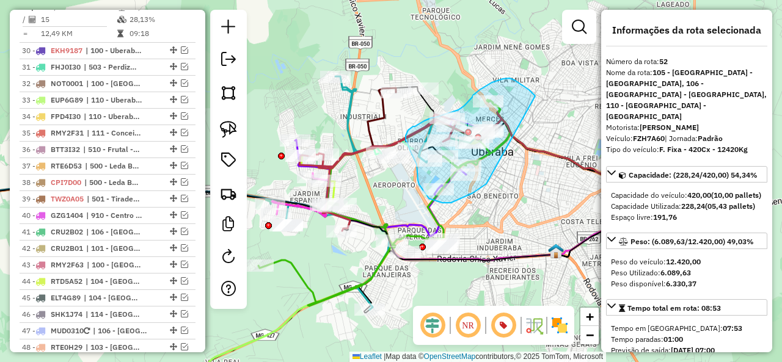
drag, startPoint x: 535, startPoint y: 96, endPoint x: 507, endPoint y: 169, distance: 78.5
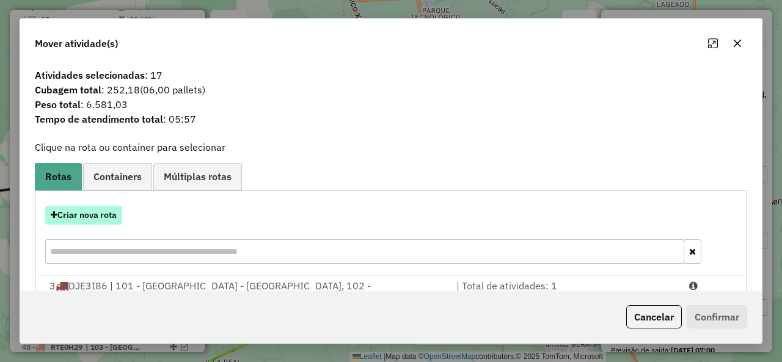
click at [98, 211] on button "Criar nova rota" at bounding box center [83, 215] width 77 height 19
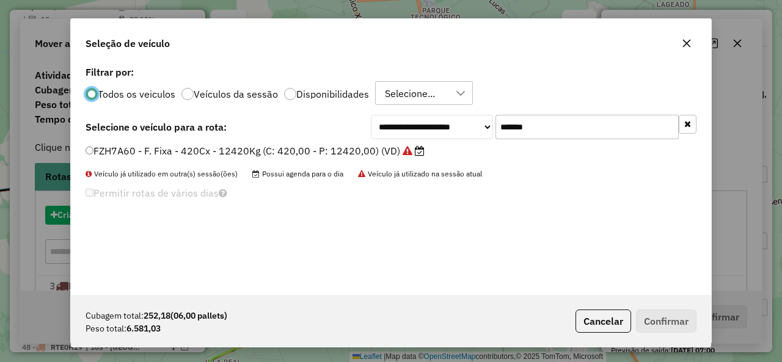
scroll to position [7, 4]
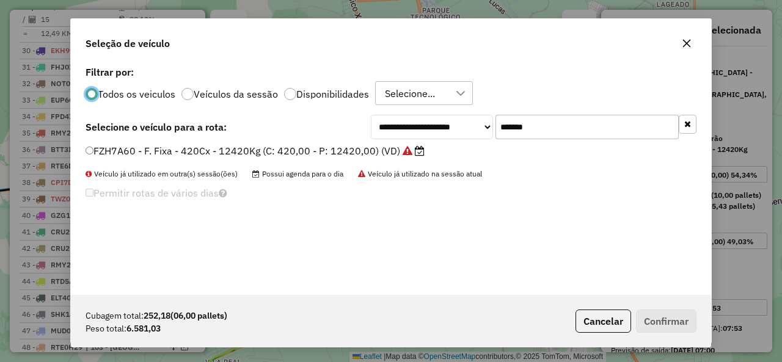
click at [546, 127] on input "*******" at bounding box center [587, 127] width 183 height 24
paste input "text"
type input "*******"
click at [106, 153] on label "FLT9I17 - F. Fixa - 378Cx - 12420Kg (C: 378,00 - P: 12420,00) (VD)" at bounding box center [253, 151] width 334 height 15
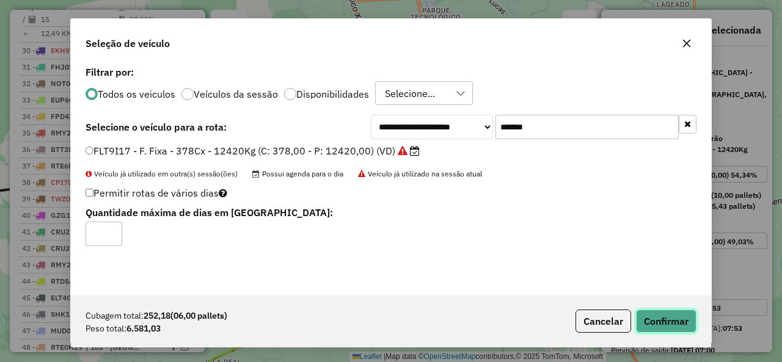
click at [669, 320] on button "Confirmar" at bounding box center [666, 321] width 61 height 23
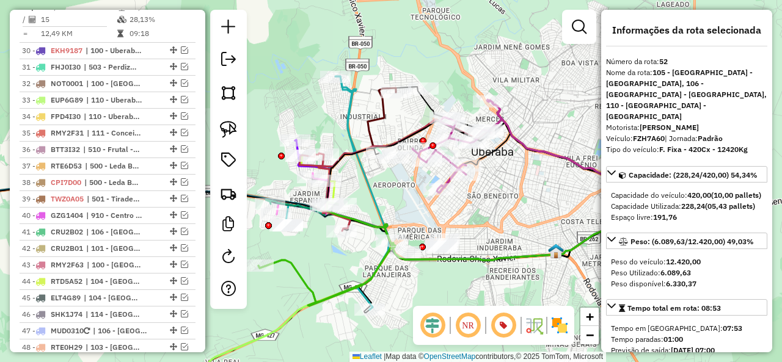
click at [527, 140] on icon at bounding box center [600, 140] width 225 height 81
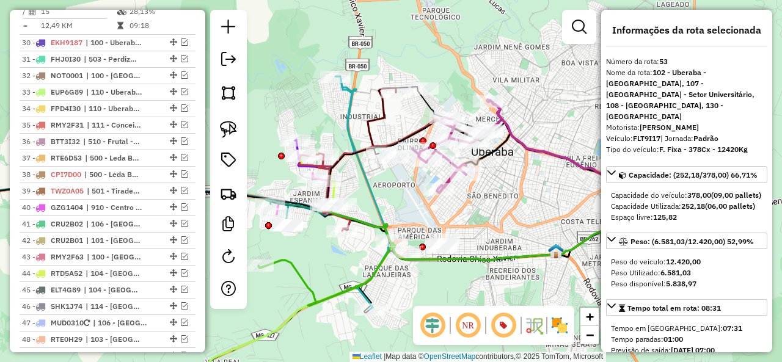
scroll to position [2469, 0]
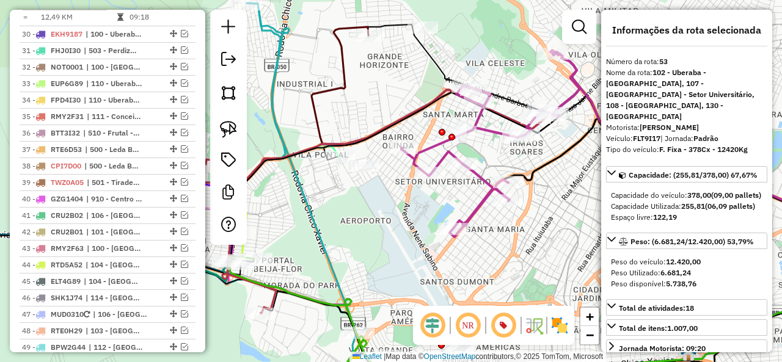
select select "*********"
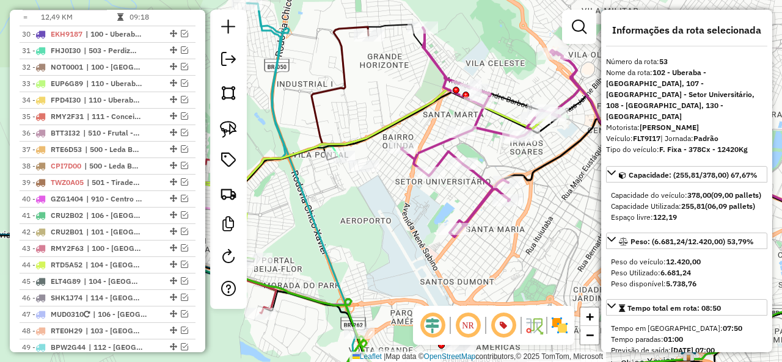
drag, startPoint x: 172, startPoint y: 21, endPoint x: 207, endPoint y: 51, distance: 45.9
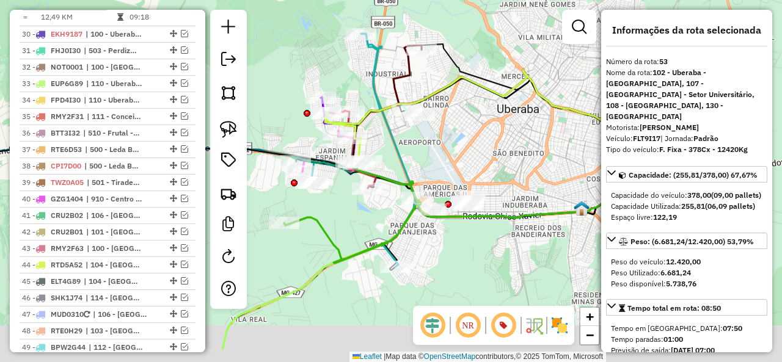
drag, startPoint x: 489, startPoint y: 175, endPoint x: 479, endPoint y: 125, distance: 51.7
click at [479, 125] on div "Janela de atendimento Grade de atendimento Capacidade Transportadoras Veículos …" at bounding box center [391, 181] width 782 height 362
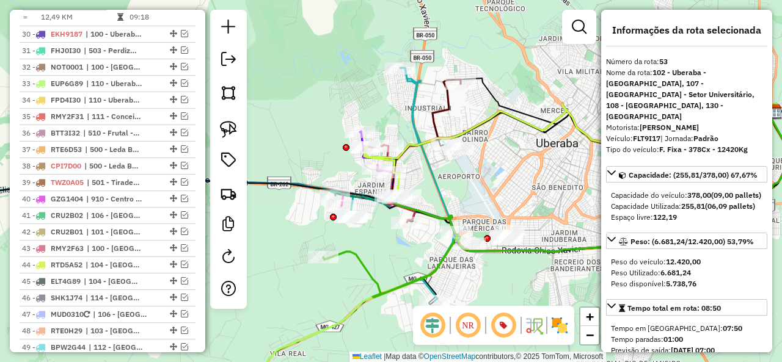
click at [417, 103] on icon at bounding box center [395, 184] width 117 height 233
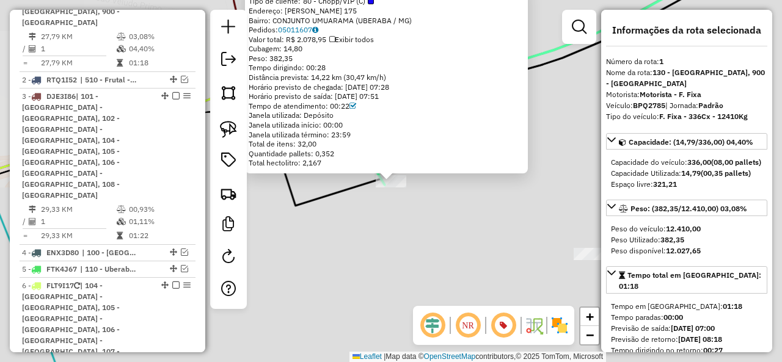
scroll to position [514, 0]
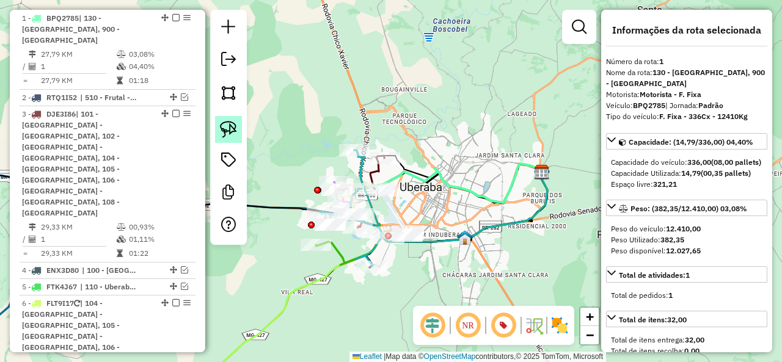
drag, startPoint x: 215, startPoint y: 129, endPoint x: 233, endPoint y: 130, distance: 18.3
click at [215, 128] on link at bounding box center [228, 129] width 27 height 27
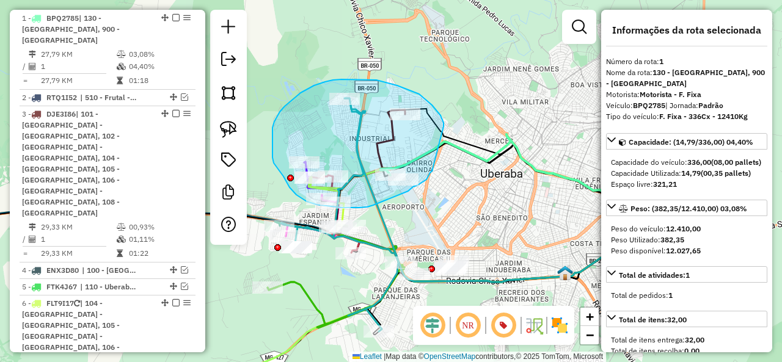
drag, startPoint x: 436, startPoint y: 110, endPoint x: 433, endPoint y: 169, distance: 59.4
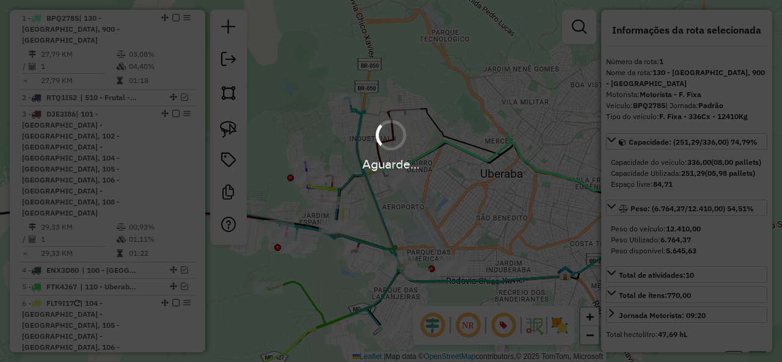
select select "*********"
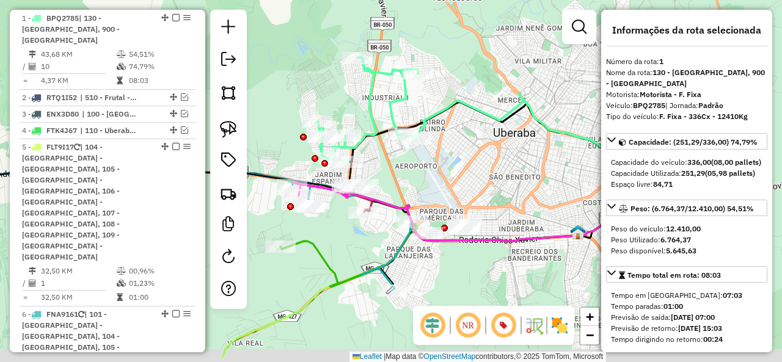
drag, startPoint x: 450, startPoint y: 202, endPoint x: 475, endPoint y: 137, distance: 69.5
click at [475, 137] on div "Janela de atendimento Grade de atendimento Capacidade Transportadoras Veículos …" at bounding box center [391, 181] width 782 height 362
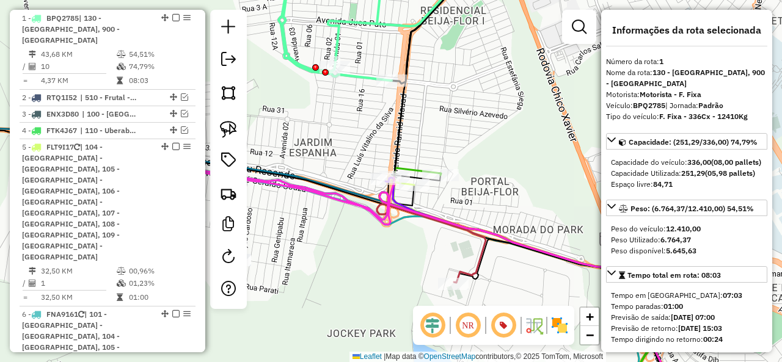
click at [365, 79] on icon at bounding box center [469, 22] width 384 height 117
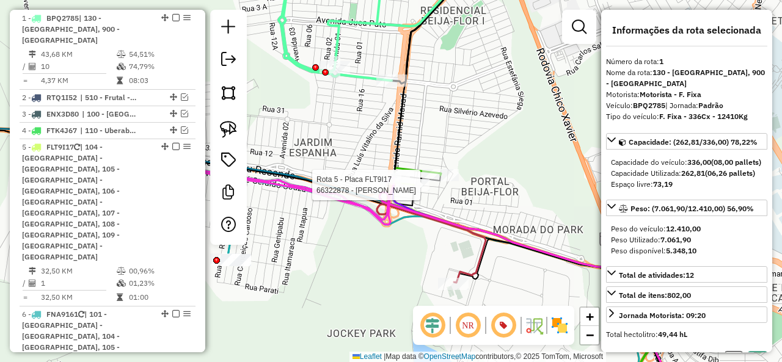
select select "*********"
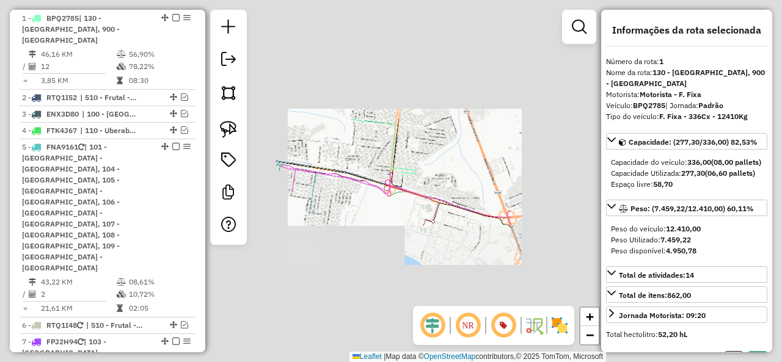
select select "*********"
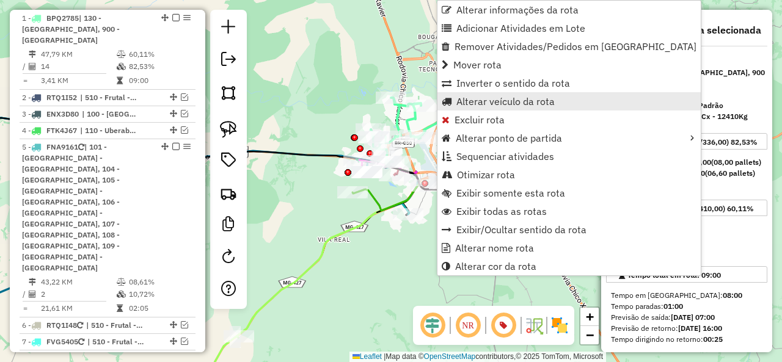
click at [506, 101] on span "Alterar veículo da rota" at bounding box center [506, 102] width 98 height 10
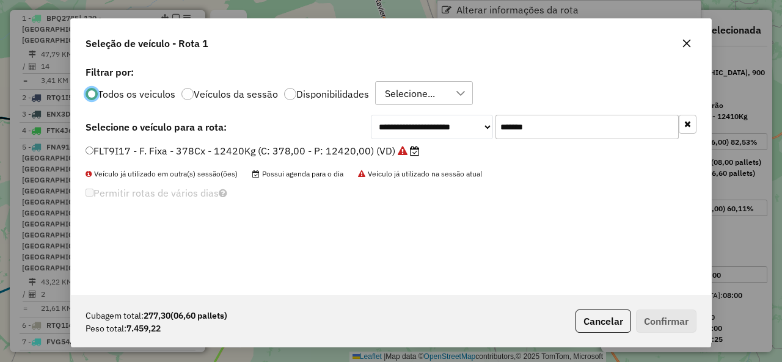
scroll to position [7, 4]
click at [603, 130] on input "*******" at bounding box center [587, 127] width 183 height 24
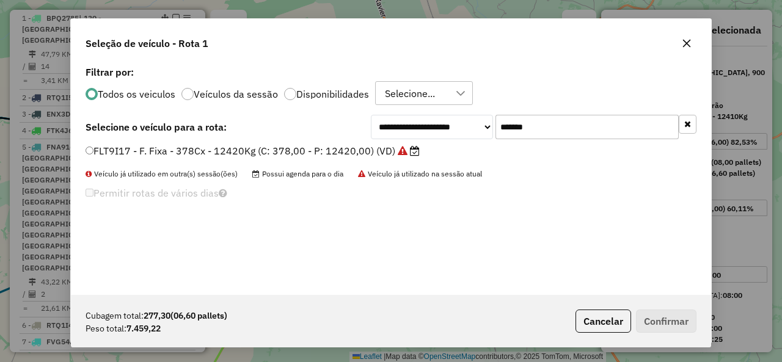
click at [603, 130] on input "*******" at bounding box center [587, 127] width 183 height 24
paste input "text"
click at [167, 153] on label "FJK4B73 - F. Fixa - 378Cx - 13040Kg (C: 378,00 - P: 13040,00) (VD)" at bounding box center [248, 151] width 325 height 15
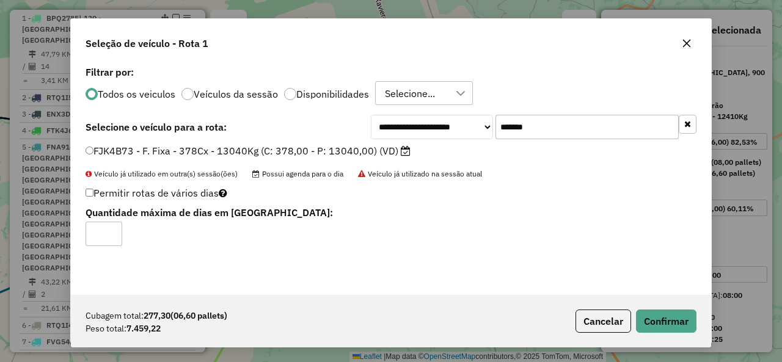
click at [554, 111] on div "**********" at bounding box center [391, 179] width 640 height 232
click at [552, 124] on input "*******" at bounding box center [587, 127] width 183 height 24
paste input "text"
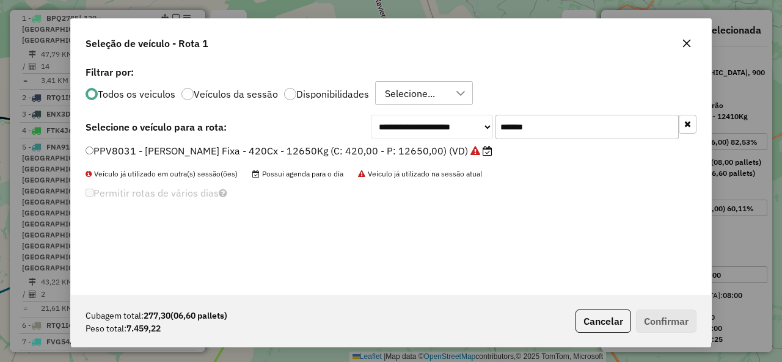
type input "*******"
click at [180, 152] on label "PPV8031 - [PERSON_NAME] Fixa - 420Cx - 12650Kg (C: 420,00 - P: 12650,00) (VD)" at bounding box center [289, 151] width 407 height 15
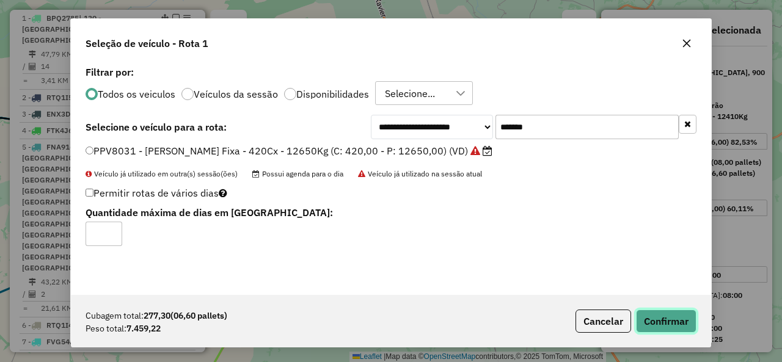
click at [672, 315] on button "Confirmar" at bounding box center [666, 321] width 61 height 23
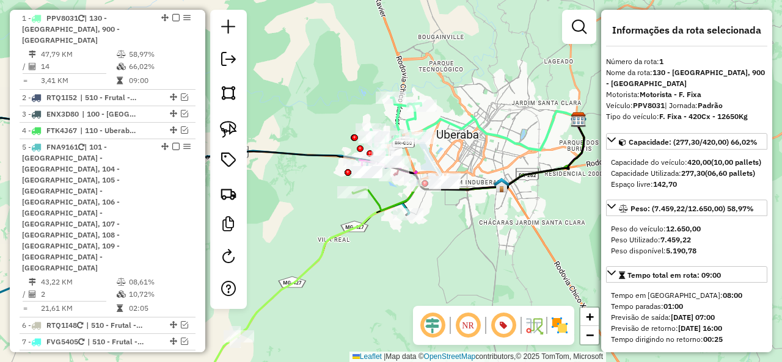
click at [174, 19] on em at bounding box center [175, 17] width 7 height 7
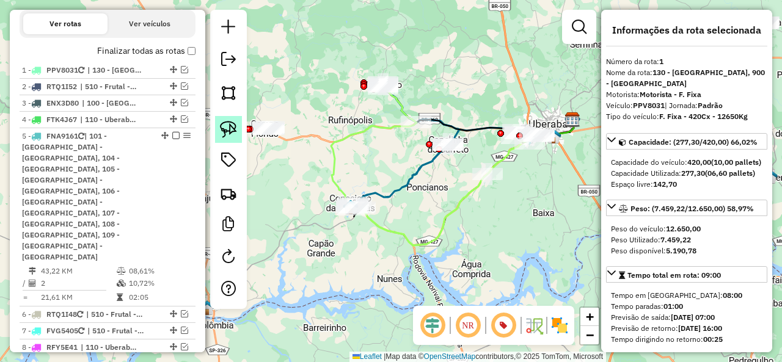
click at [228, 128] on img at bounding box center [228, 129] width 17 height 17
drag, startPoint x: 408, startPoint y: 201, endPoint x: 370, endPoint y: 226, distance: 45.9
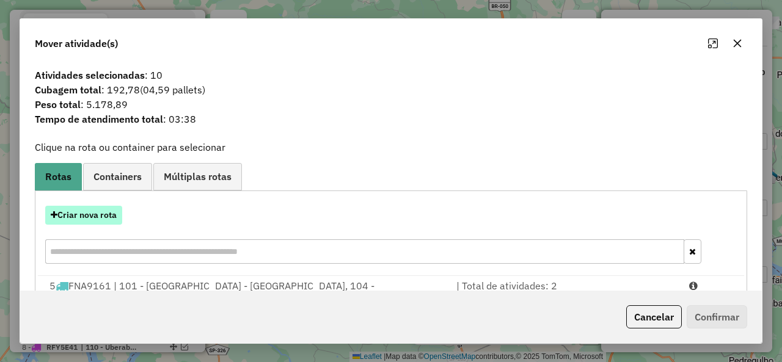
click at [96, 218] on button "Criar nova rota" at bounding box center [83, 215] width 77 height 19
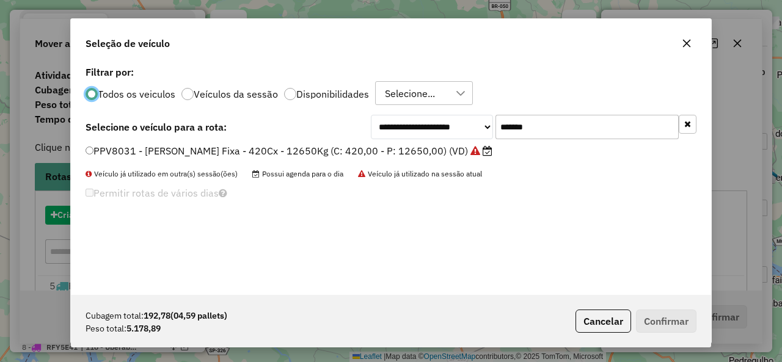
scroll to position [7, 4]
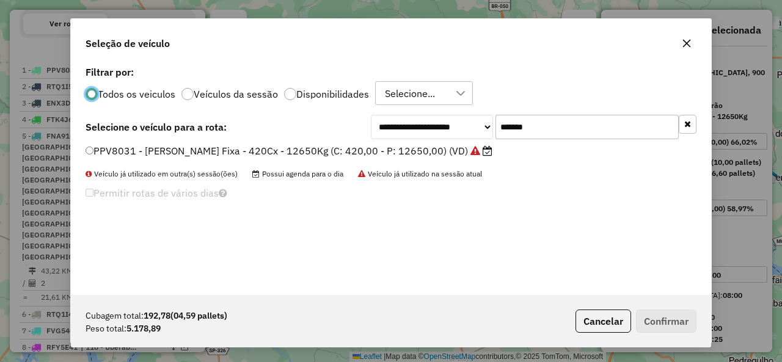
click at [540, 129] on input "*******" at bounding box center [587, 127] width 183 height 24
paste input "text"
type input "*******"
click at [137, 157] on label "OYJ8970 - F. Fixa - 420Cx - 12850Kg (C: 420,00 - P: 12850,00) (VD)" at bounding box center [249, 151] width 326 height 15
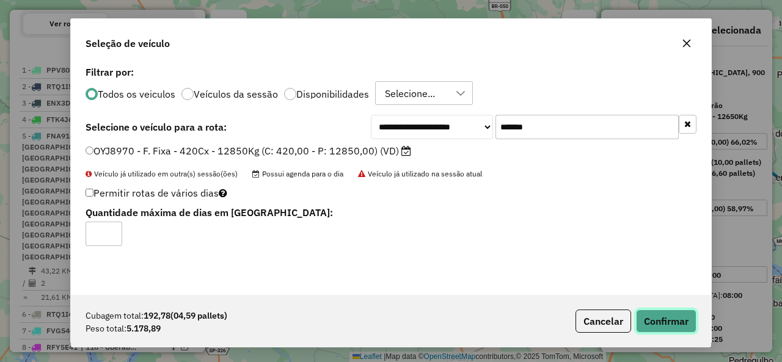
click at [655, 316] on button "Confirmar" at bounding box center [666, 321] width 61 height 23
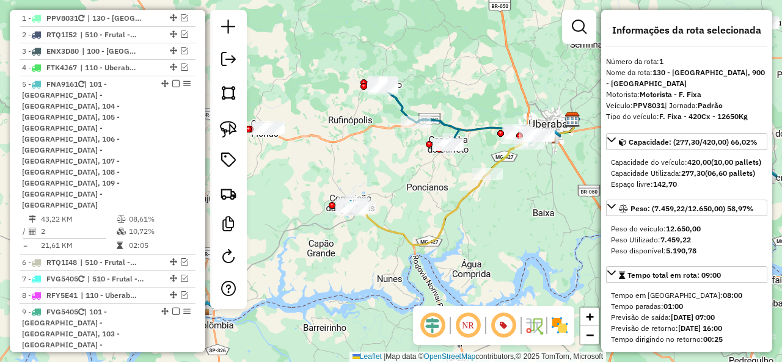
click at [378, 231] on icon at bounding box center [467, 182] width 213 height 127
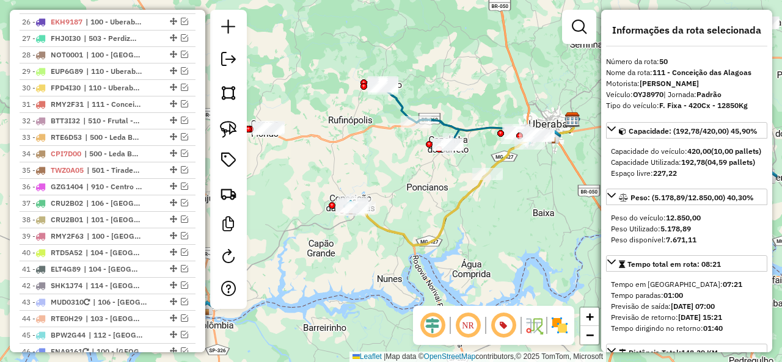
scroll to position [1995, 0]
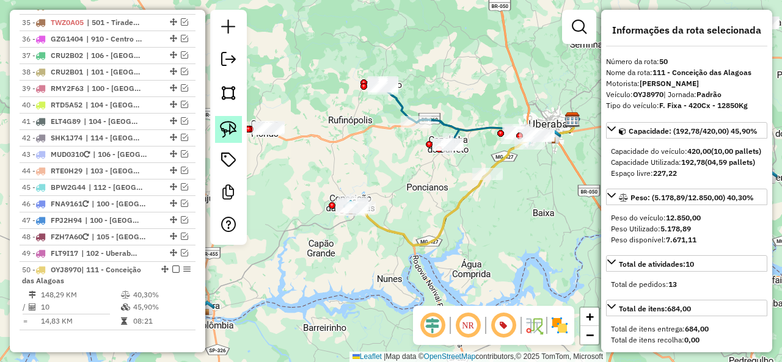
click at [238, 127] on link at bounding box center [228, 129] width 27 height 27
drag, startPoint x: 510, startPoint y: 188, endPoint x: 462, endPoint y: 178, distance: 49.4
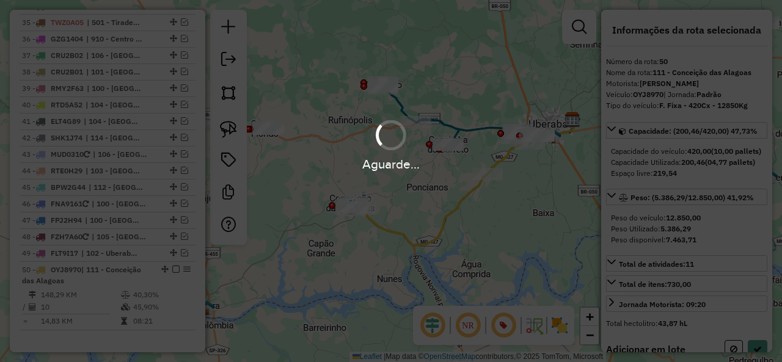
select select "*********"
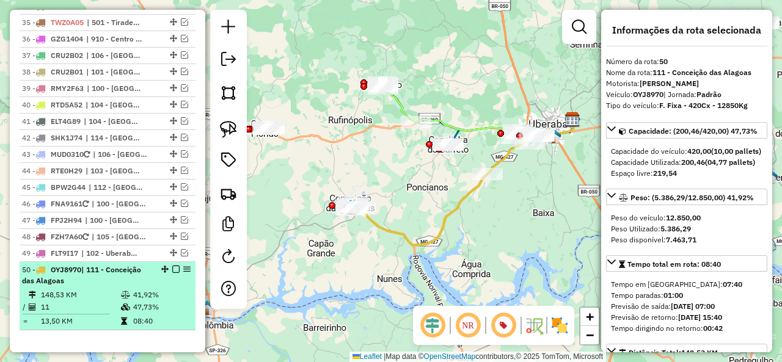
click at [174, 266] on em at bounding box center [175, 269] width 7 height 7
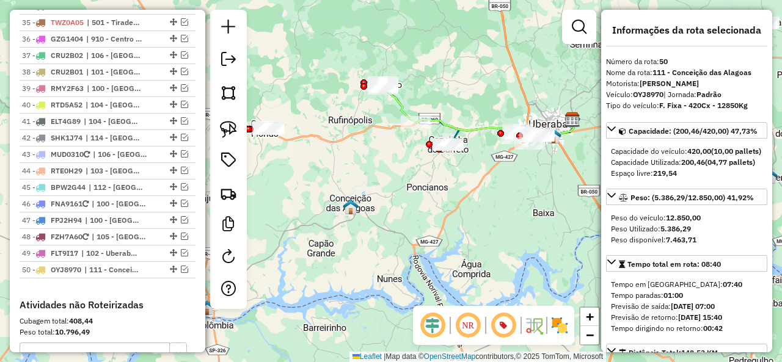
click at [400, 106] on icon at bounding box center [478, 110] width 191 height 53
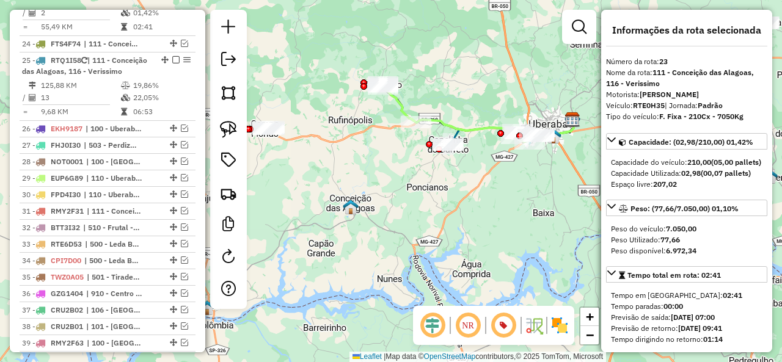
scroll to position [1429, 0]
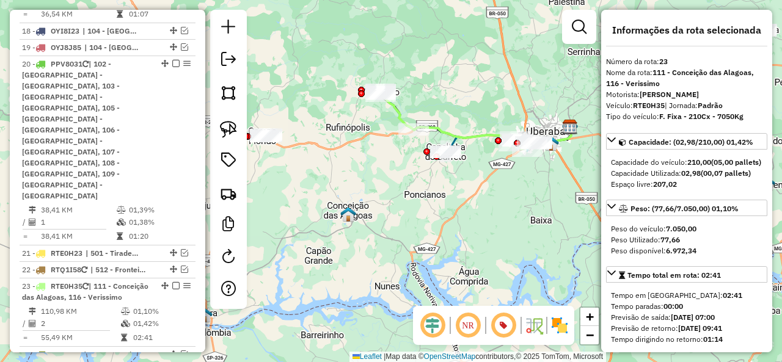
drag, startPoint x: 386, startPoint y: 121, endPoint x: 378, endPoint y: 146, distance: 26.3
click at [378, 146] on div "Janela de atendimento Grade de atendimento Capacidade Transportadoras Veículos …" at bounding box center [391, 181] width 782 height 362
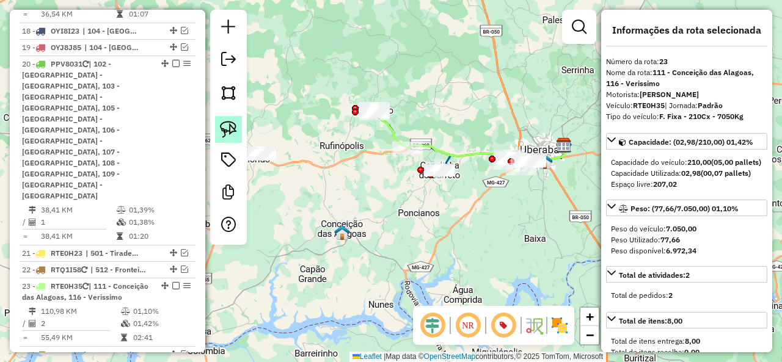
click at [227, 130] on img at bounding box center [228, 129] width 17 height 17
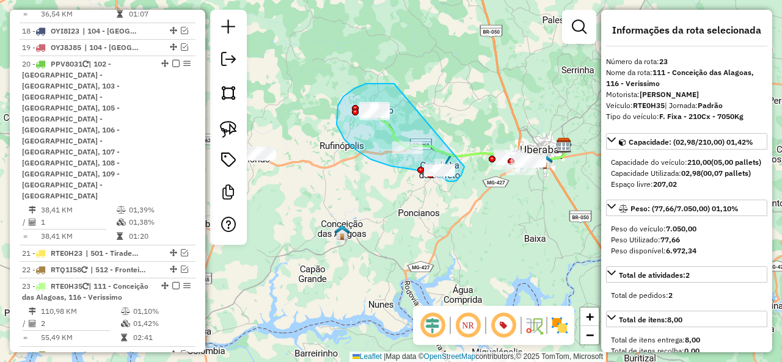
drag, startPoint x: 363, startPoint y: 85, endPoint x: 464, endPoint y: 167, distance: 130.4
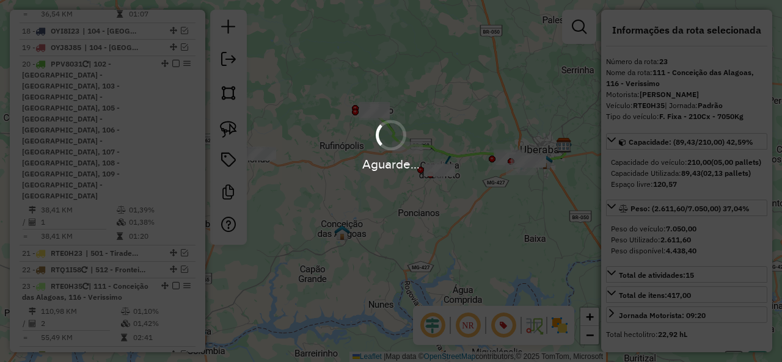
select select "*********"
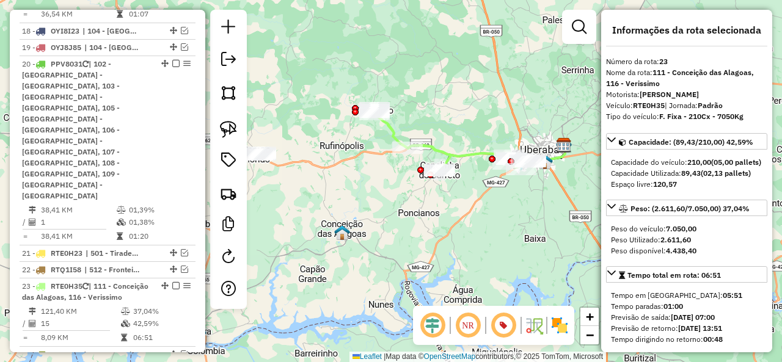
click at [464, 155] on icon at bounding box center [487, 154] width 158 height 18
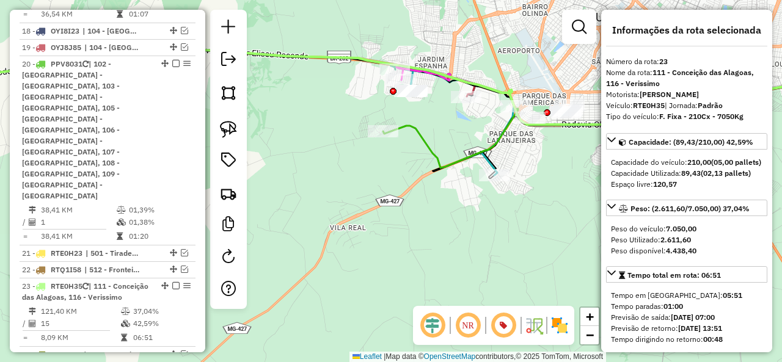
click at [419, 138] on icon at bounding box center [614, 73] width 463 height 190
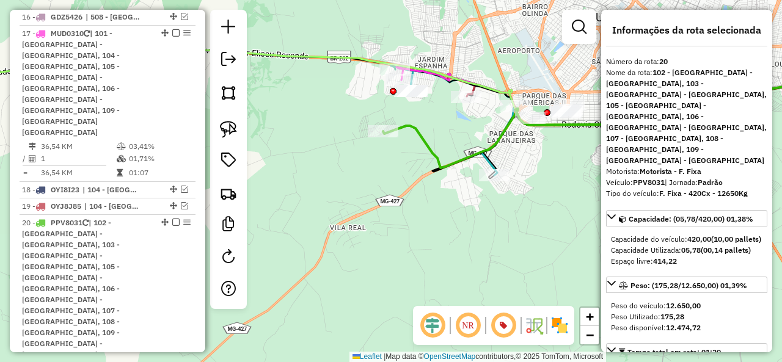
scroll to position [1263, 0]
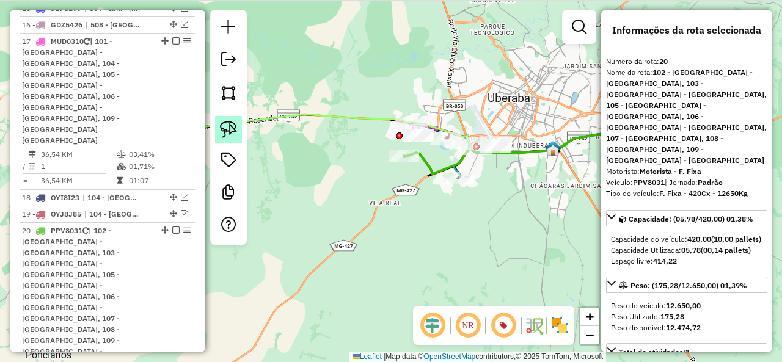
click at [236, 128] on img at bounding box center [228, 129] width 17 height 17
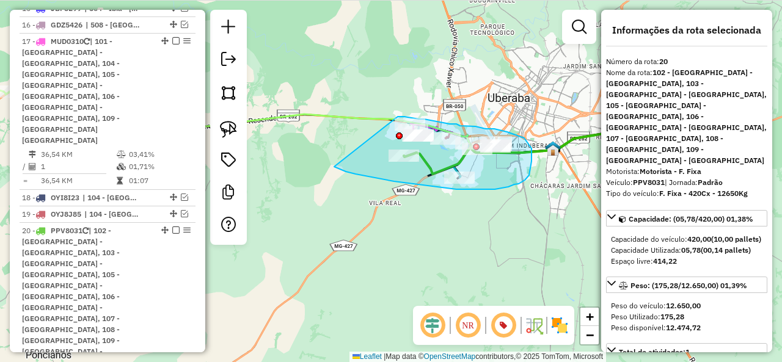
drag, startPoint x: 339, startPoint y: 168, endPoint x: 398, endPoint y: 117, distance: 78.4
click at [398, 117] on div "Janela de atendimento Grade de atendimento Capacidade Transportadoras Veículos …" at bounding box center [391, 181] width 782 height 362
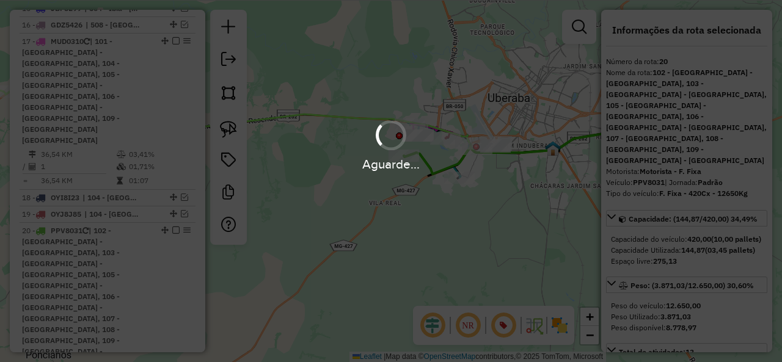
select select "*********"
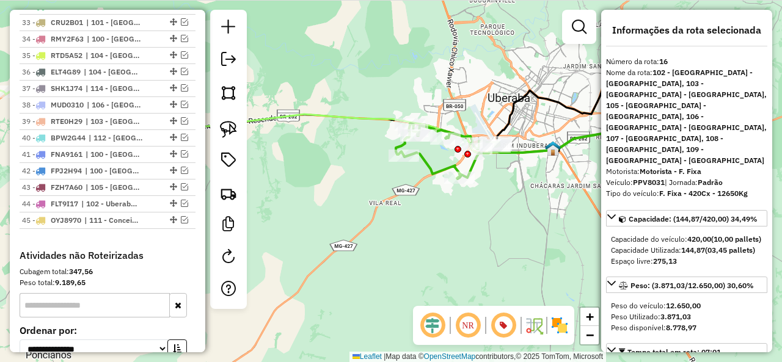
click at [431, 173] on icon at bounding box center [447, 151] width 103 height 56
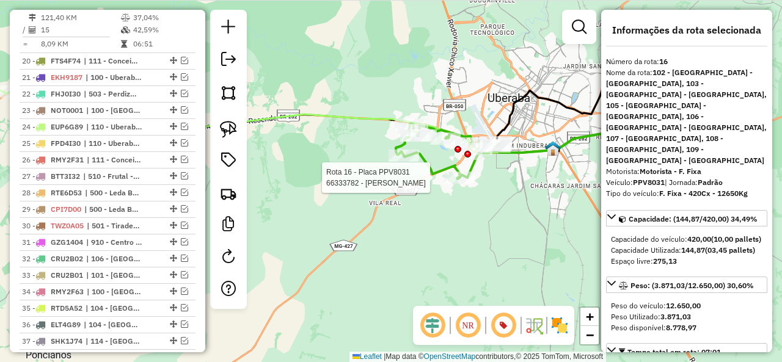
scroll to position [758, 0]
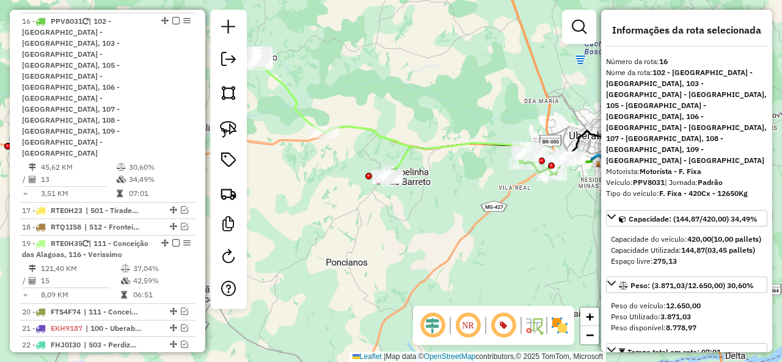
drag, startPoint x: 403, startPoint y: 205, endPoint x: 463, endPoint y: 200, distance: 60.1
click at [463, 200] on div "Janela de atendimento Grade de atendimento Capacidade Transportadoras Veículos …" at bounding box center [391, 181] width 782 height 362
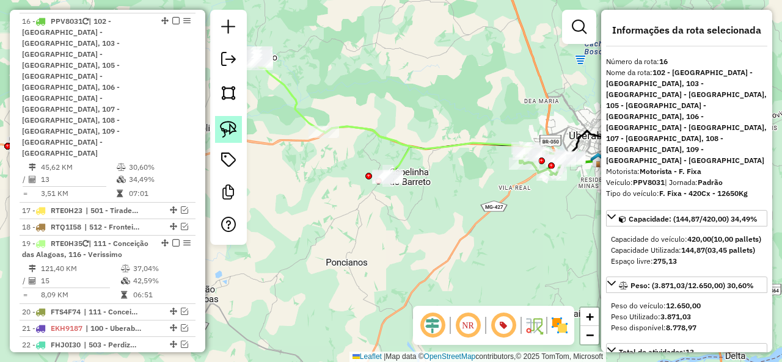
click at [238, 131] on link at bounding box center [228, 129] width 27 height 27
drag, startPoint x: 369, startPoint y: 161, endPoint x: 411, endPoint y: 193, distance: 52.4
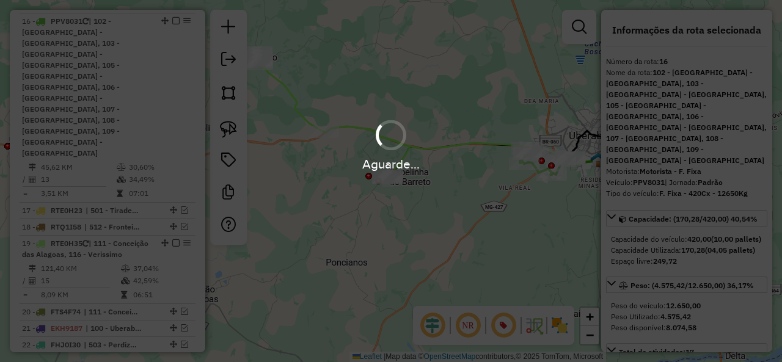
select select "*********"
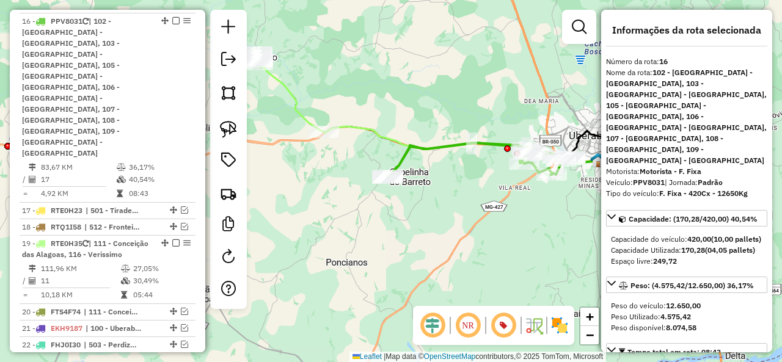
click at [422, 148] on icon at bounding box center [479, 160] width 185 height 35
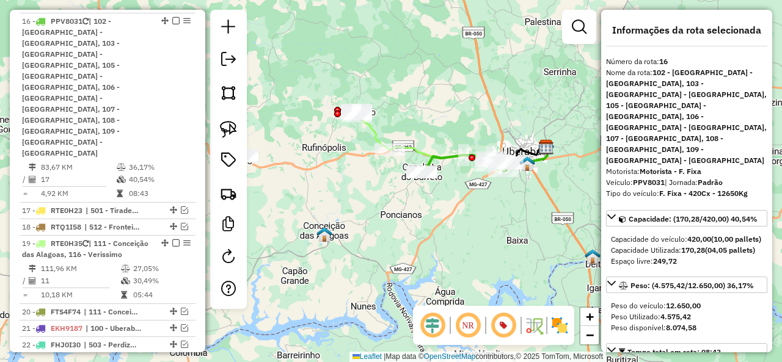
click at [380, 130] on icon at bounding box center [373, 130] width 34 height 40
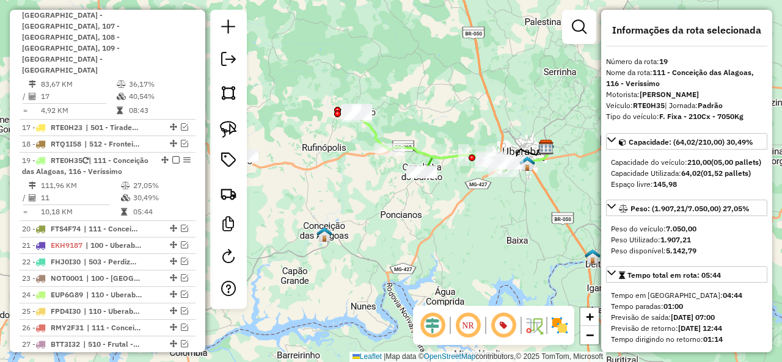
scroll to position [925, 0]
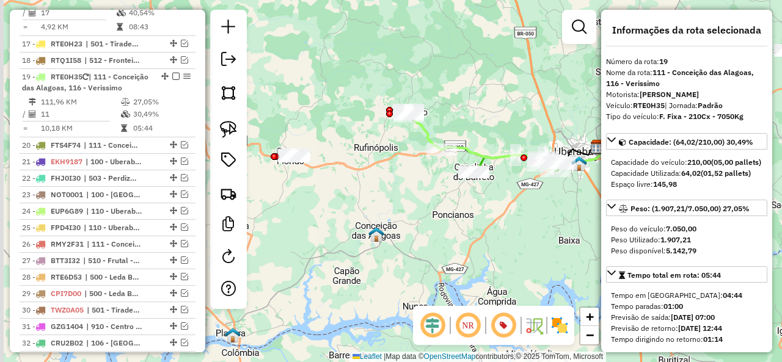
drag, startPoint x: 400, startPoint y: 130, endPoint x: 495, endPoint y: 133, distance: 95.4
click at [495, 133] on div "Janela de atendimento Grade de atendimento Capacidade Transportadoras Veículos …" at bounding box center [391, 181] width 782 height 362
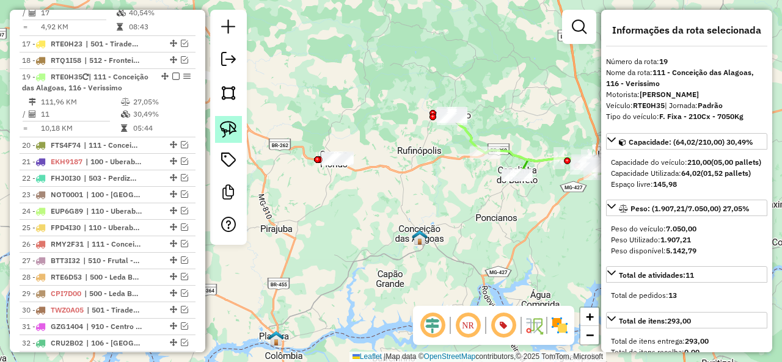
click at [238, 127] on link at bounding box center [228, 129] width 27 height 27
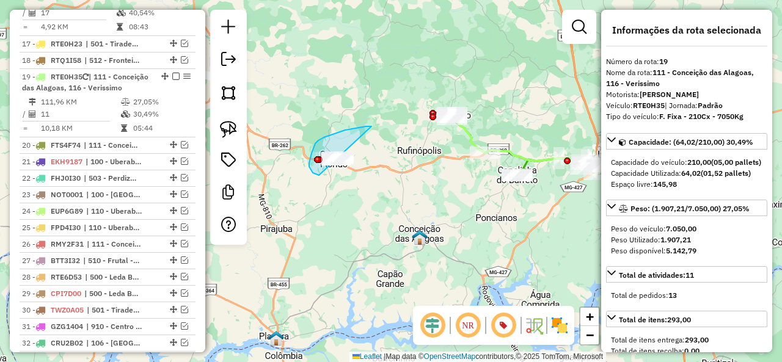
drag, startPoint x: 351, startPoint y: 129, endPoint x: 363, endPoint y: 174, distance: 46.3
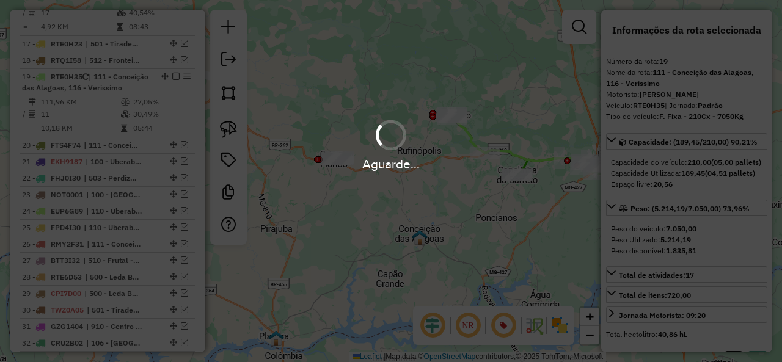
select select "*********"
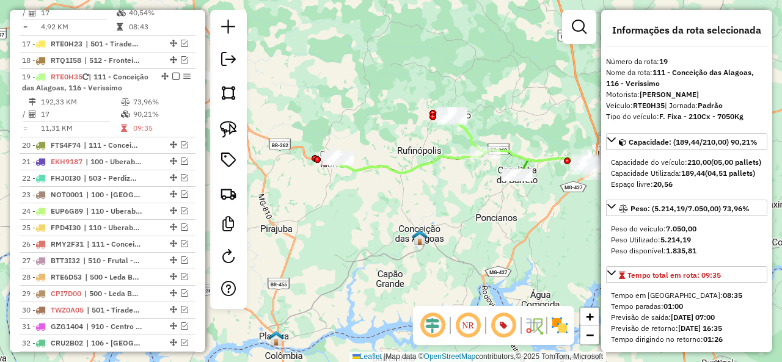
click at [420, 163] on icon at bounding box center [410, 143] width 152 height 60
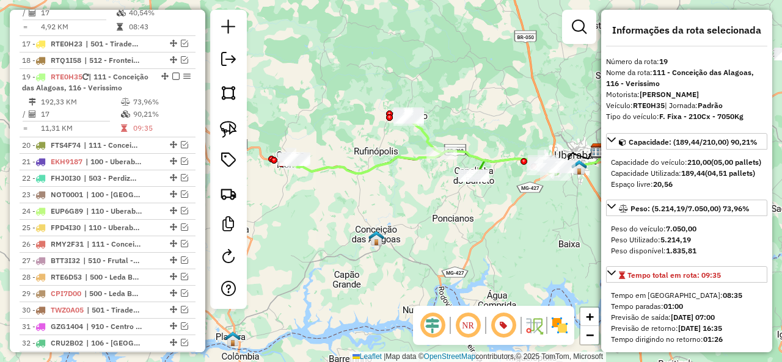
drag, startPoint x: 439, startPoint y: 177, endPoint x: 396, endPoint y: 177, distance: 43.4
click at [396, 177] on div "Janela de atendimento Grade de atendimento Capacidade Transportadoras Veículos …" at bounding box center [391, 181] width 782 height 362
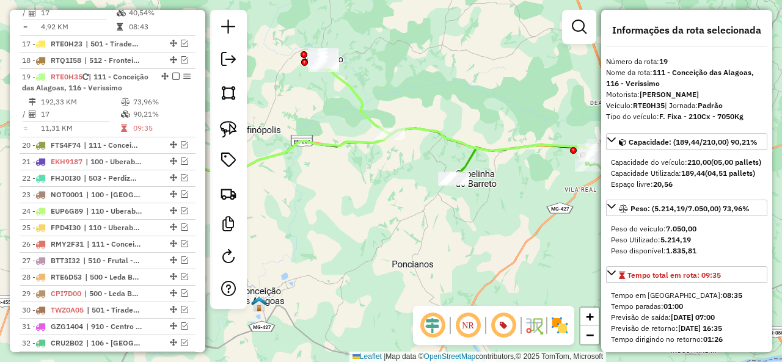
click at [473, 162] on icon at bounding box center [545, 162] width 185 height 35
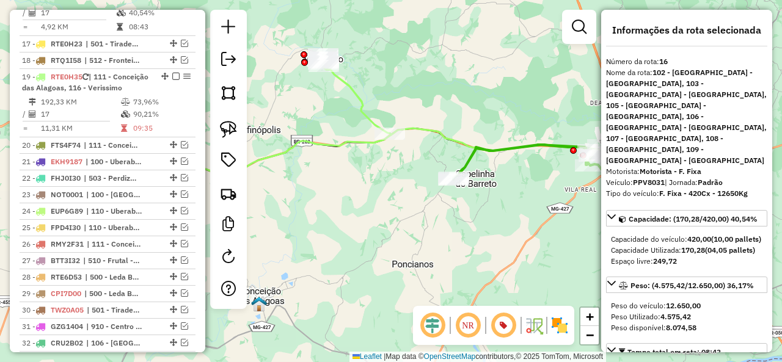
scroll to position [758, 0]
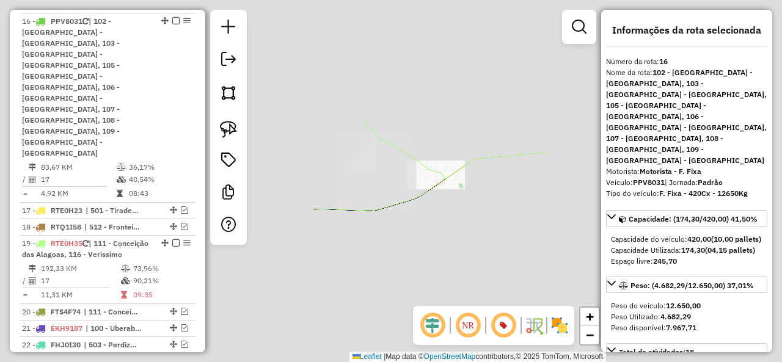
select select "*********"
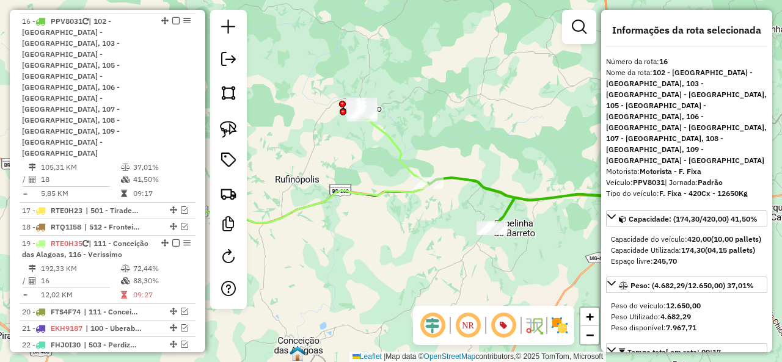
click at [391, 193] on icon at bounding box center [278, 163] width 303 height 119
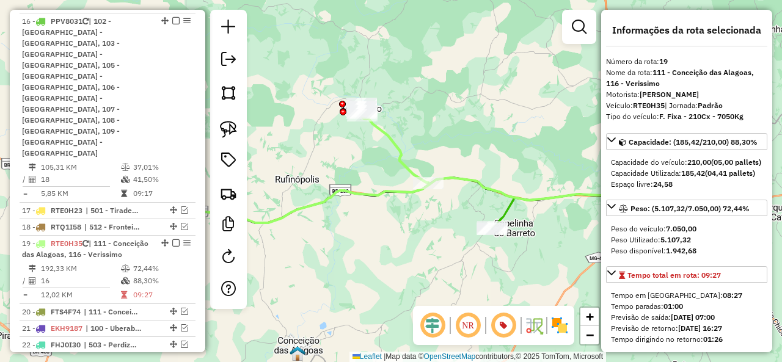
scroll to position [925, 0]
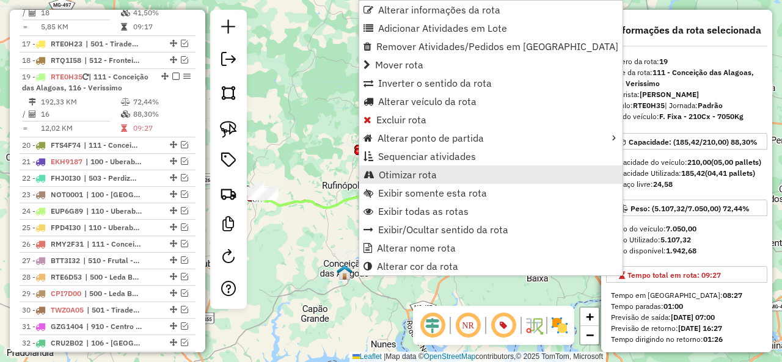
click at [433, 172] on span "Otimizar rota" at bounding box center [408, 175] width 58 height 10
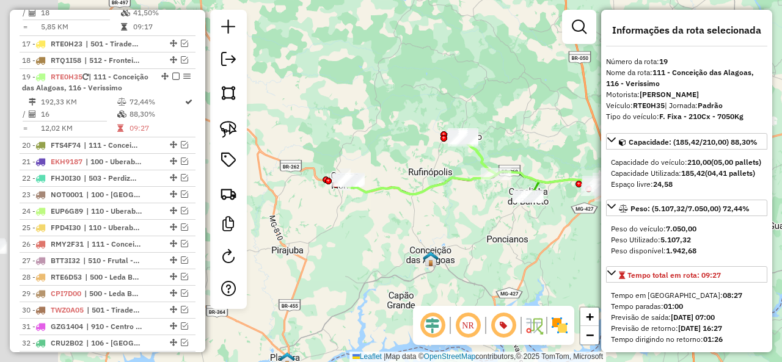
drag, startPoint x: 374, startPoint y: 206, endPoint x: 409, endPoint y: 196, distance: 36.2
click at [409, 196] on div "Janela de atendimento Grade de atendimento Capacidade Transportadoras Veículos …" at bounding box center [391, 181] width 782 height 362
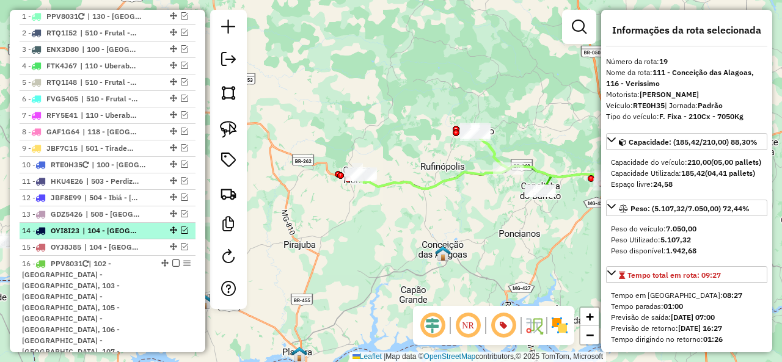
scroll to position [497, 0]
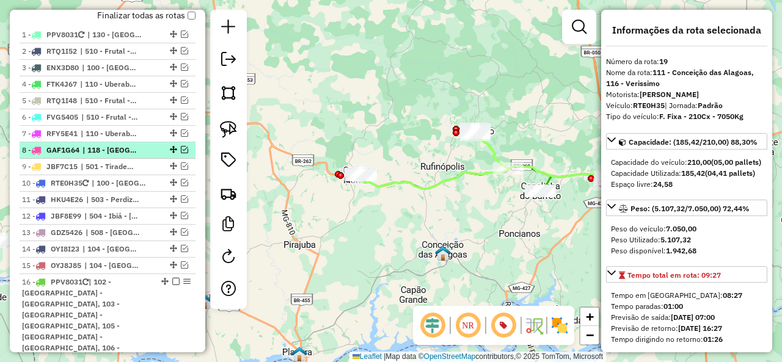
click at [181, 147] on em at bounding box center [184, 149] width 7 height 7
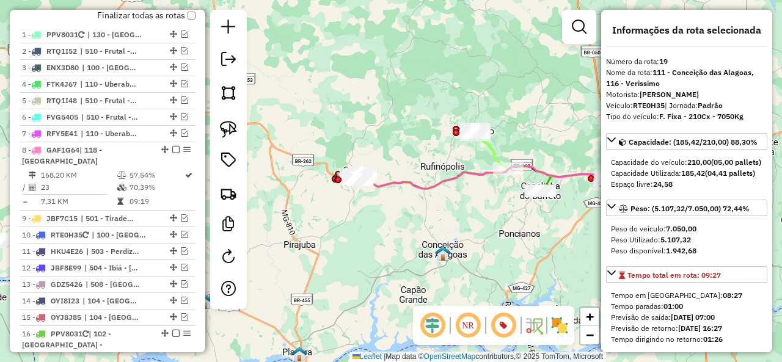
click at [424, 179] on div "Janela de atendimento Grade de atendimento Capacidade Transportadoras Veículos …" at bounding box center [391, 181] width 782 height 362
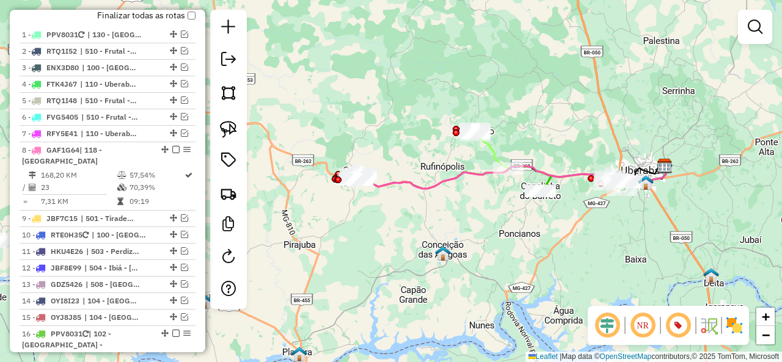
click at [420, 186] on icon at bounding box center [512, 177] width 308 height 23
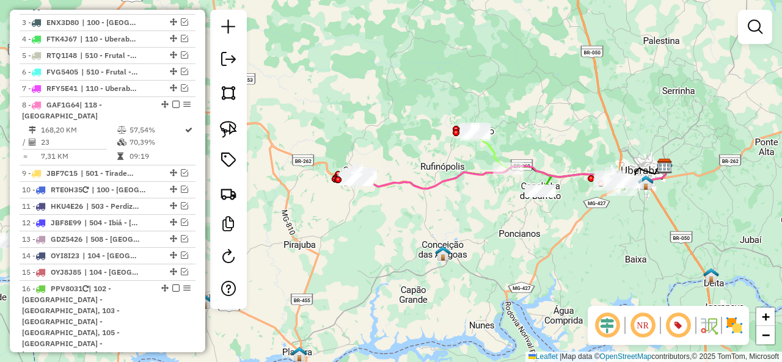
select select "*********"
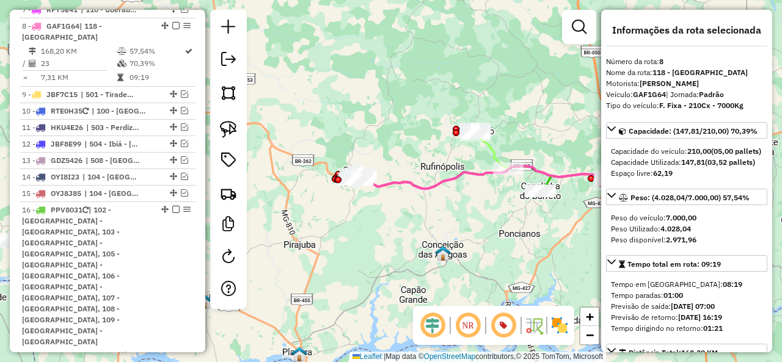
scroll to position [628, 0]
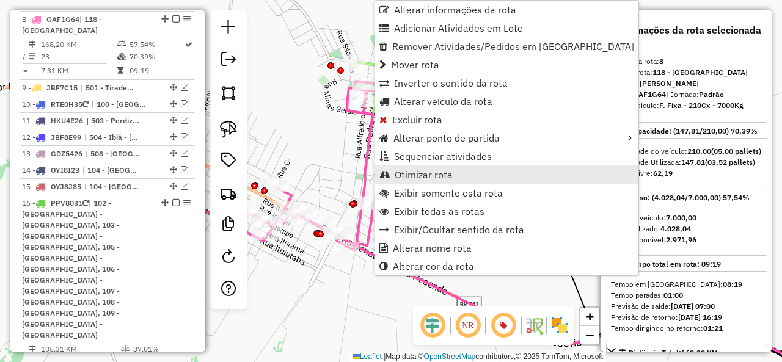
click at [448, 174] on span "Otimizar rota" at bounding box center [424, 175] width 58 height 10
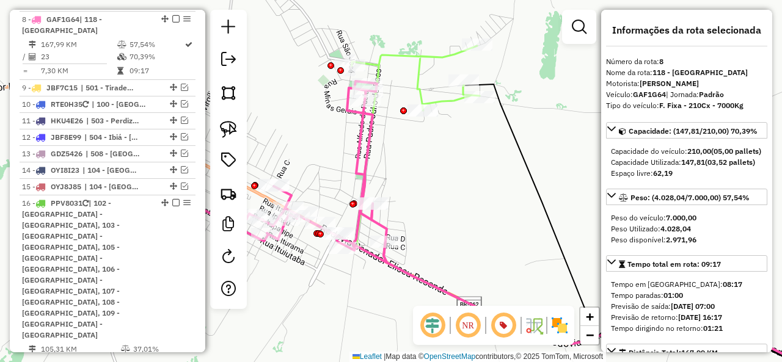
click at [367, 161] on icon at bounding box center [287, 172] width 199 height 182
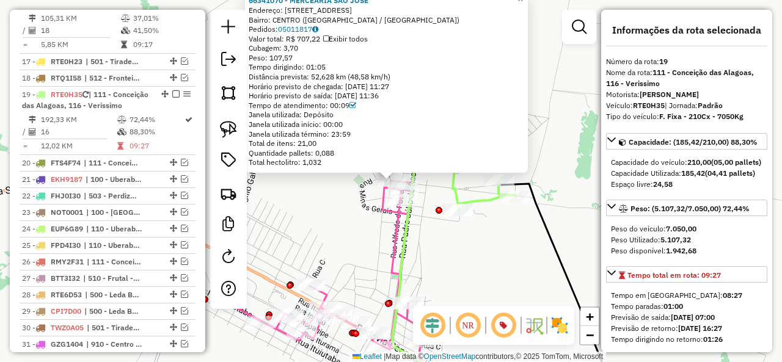
scroll to position [977, 0]
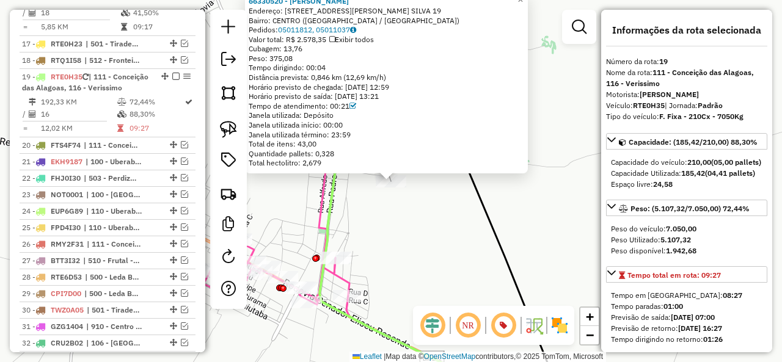
click at [317, 202] on icon at bounding box center [250, 227] width 199 height 182
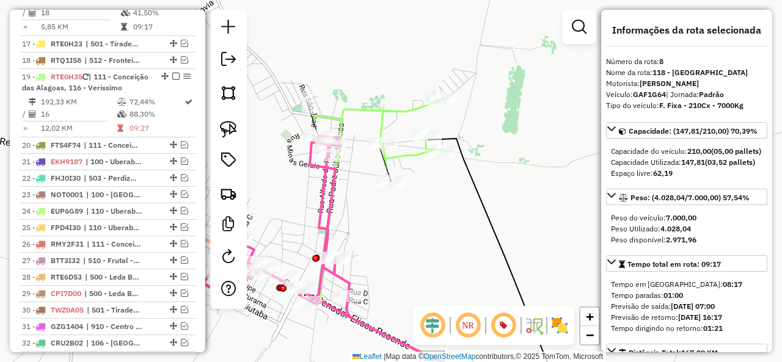
scroll to position [628, 0]
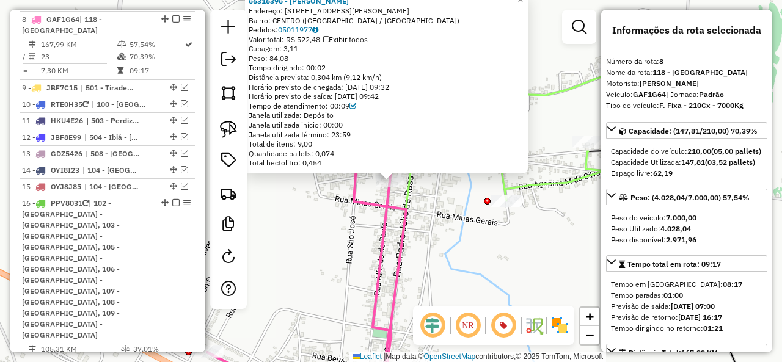
click at [402, 212] on icon at bounding box center [225, 271] width 378 height 256
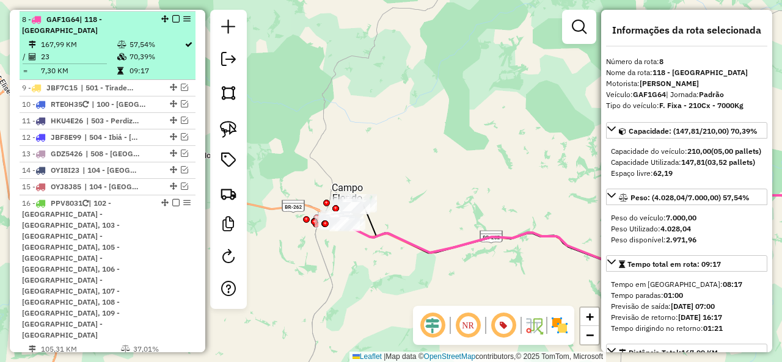
click at [175, 18] on em at bounding box center [175, 18] width 7 height 7
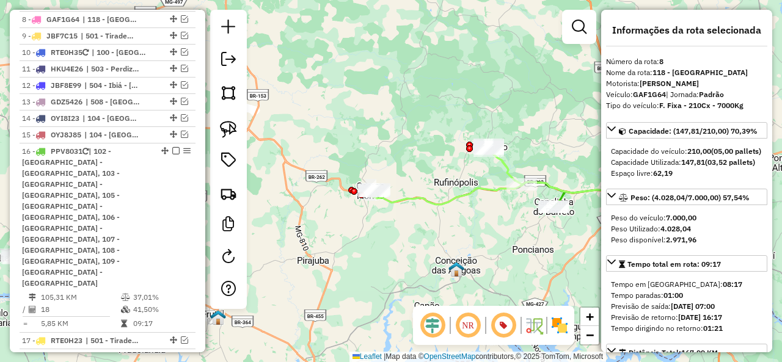
click at [453, 197] on icon at bounding box center [447, 175] width 152 height 60
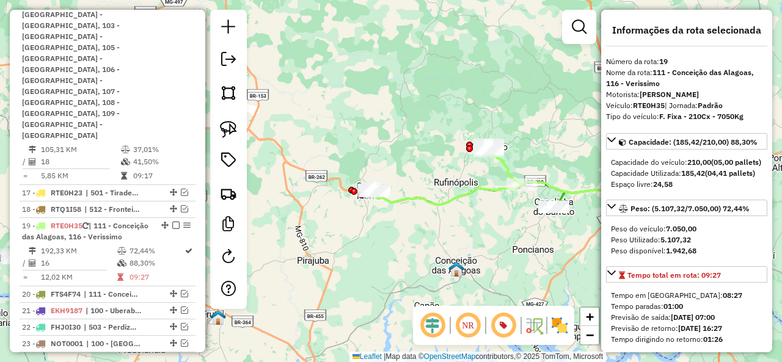
scroll to position [925, 0]
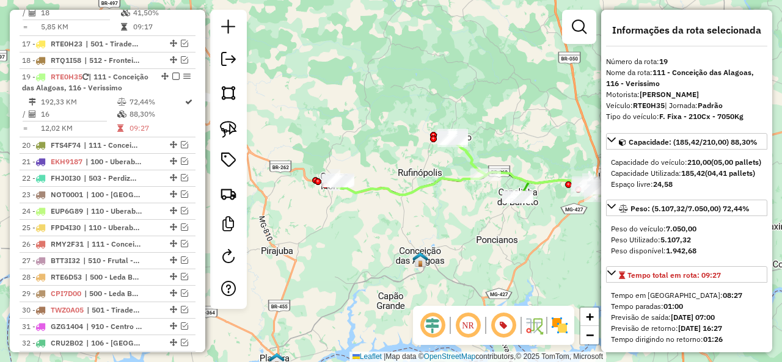
drag, startPoint x: 447, startPoint y: 200, endPoint x: 413, endPoint y: 191, distance: 34.7
click at [413, 191] on div "Janela de atendimento Grade de atendimento Capacidade Transportadoras Veículos …" at bounding box center [391, 181] width 782 height 362
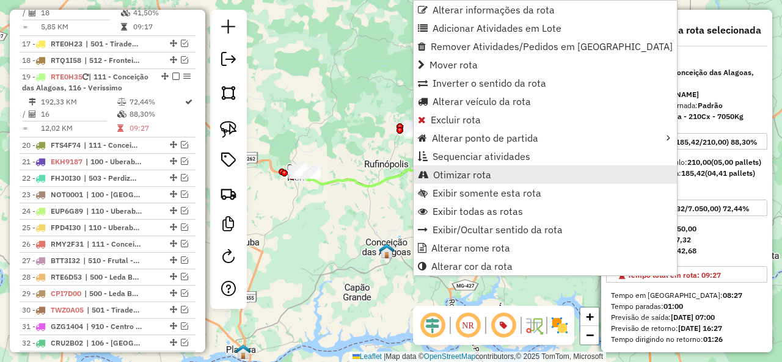
click at [491, 171] on link "Otimizar rota" at bounding box center [545, 175] width 263 height 18
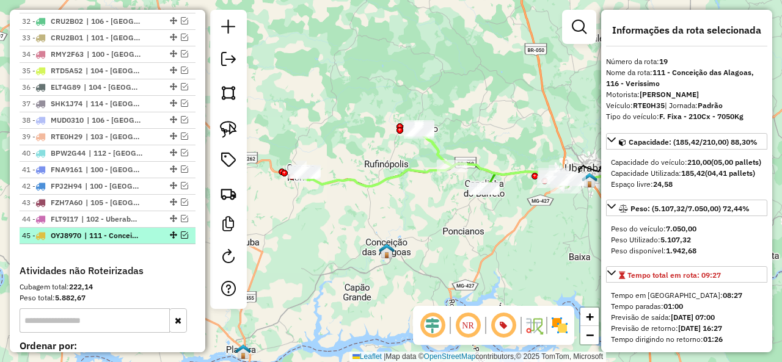
scroll to position [1231, 0]
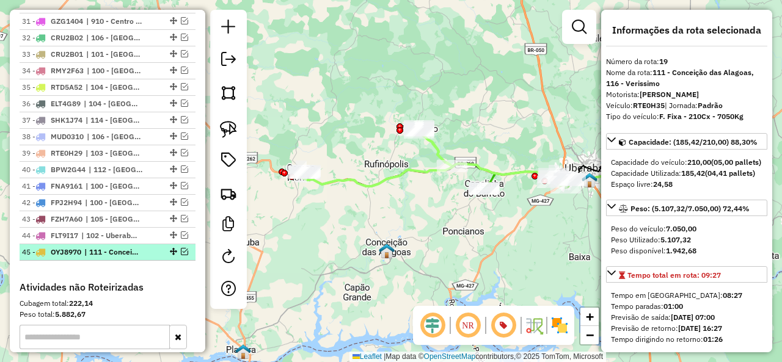
click at [185, 248] on div at bounding box center [172, 251] width 37 height 7
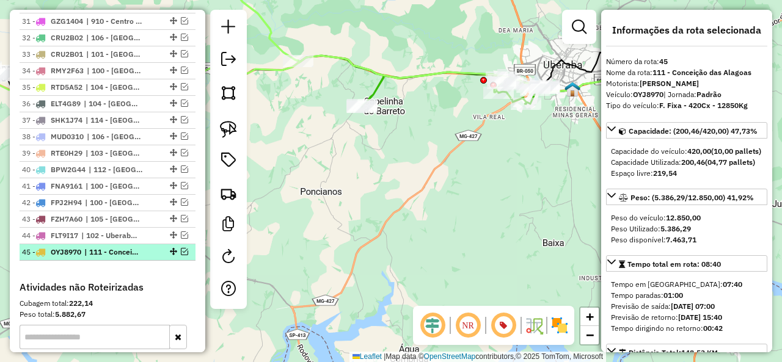
drag, startPoint x: 180, startPoint y: 197, endPoint x: 189, endPoint y: 199, distance: 9.2
click at [181, 248] on em at bounding box center [184, 251] width 7 height 7
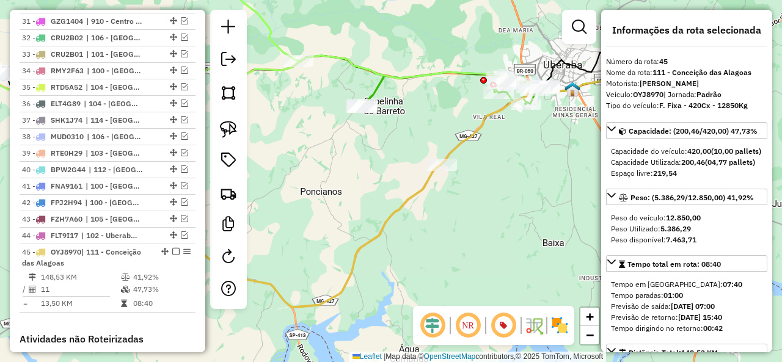
click at [394, 208] on icon at bounding box center [304, 236] width 273 height 142
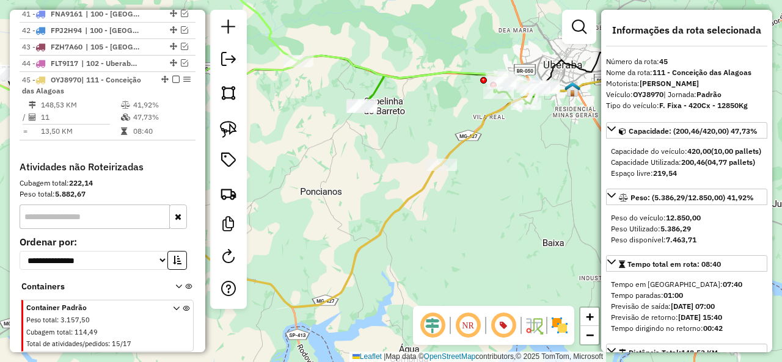
scroll to position [1412, 0]
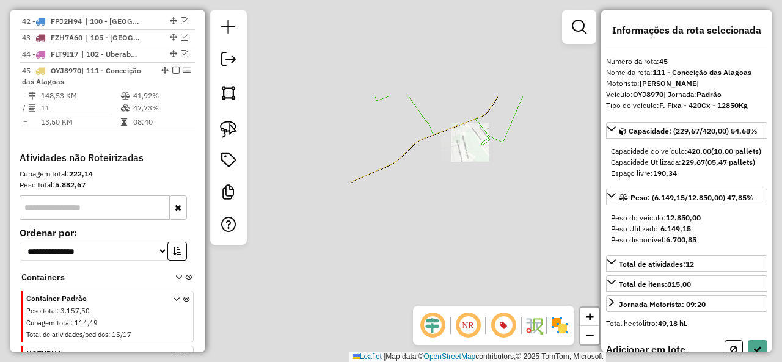
select select "*********"
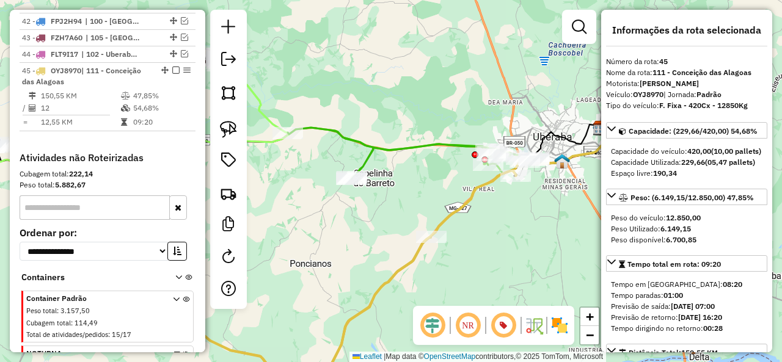
click at [397, 266] on icon at bounding box center [337, 275] width 359 height 209
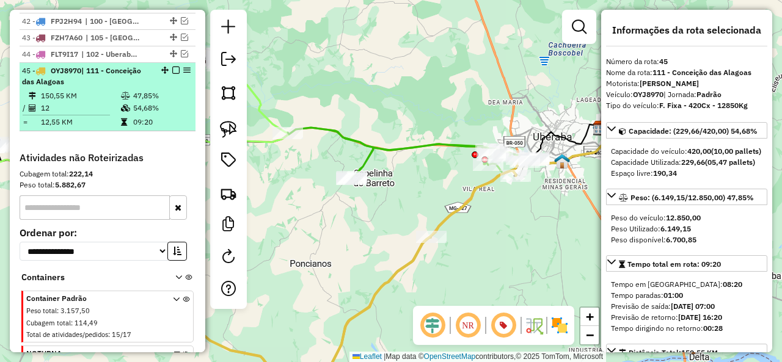
click at [174, 67] on em at bounding box center [175, 70] width 7 height 7
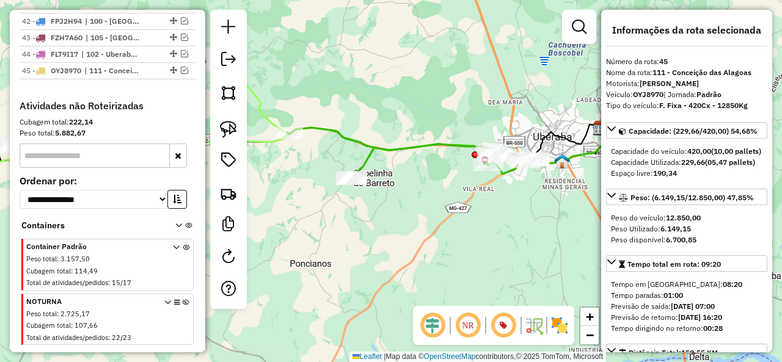
click at [356, 137] on icon at bounding box center [412, 153] width 248 height 51
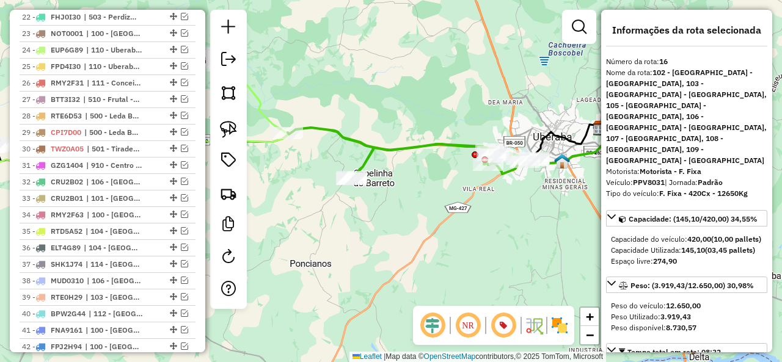
scroll to position [758, 0]
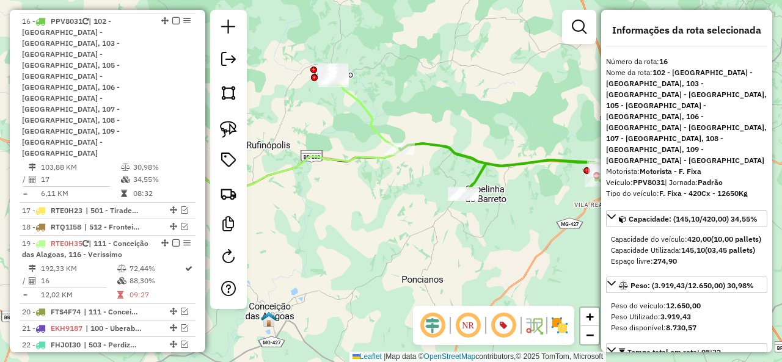
drag, startPoint x: 355, startPoint y: 140, endPoint x: 468, endPoint y: 156, distance: 113.6
click at [468, 156] on icon at bounding box center [524, 169] width 248 height 51
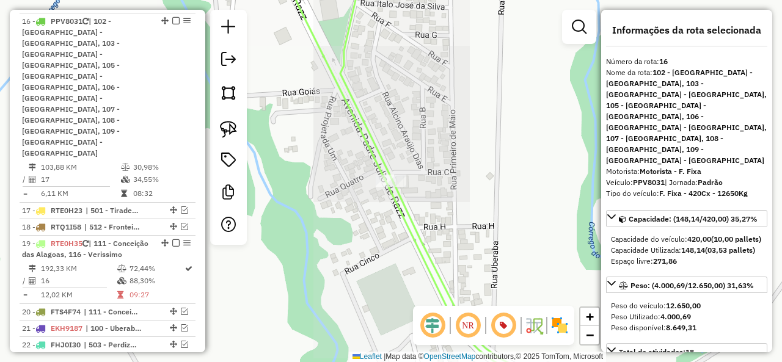
select select "*********"
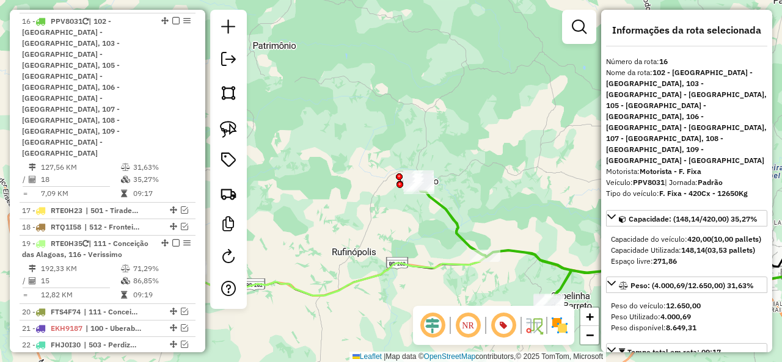
click at [425, 265] on icon at bounding box center [334, 236] width 303 height 119
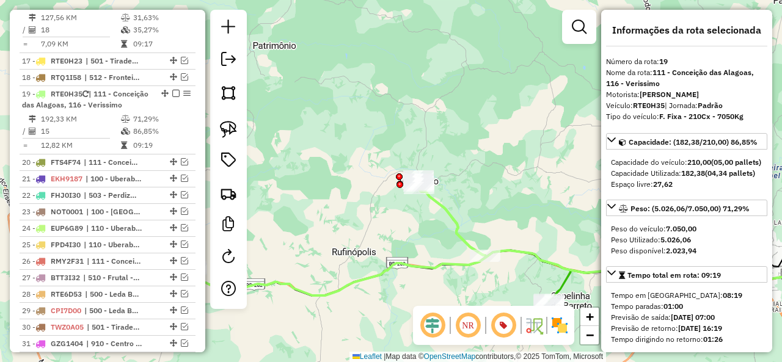
scroll to position [925, 0]
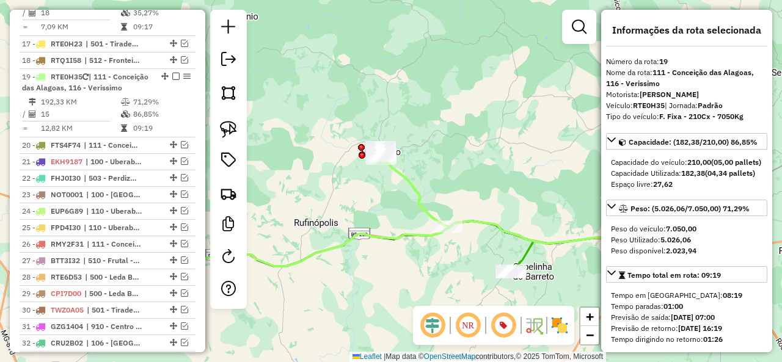
drag, startPoint x: 522, startPoint y: 273, endPoint x: 446, endPoint y: 221, distance: 92.2
click at [433, 215] on div "Janela de atendimento Grade de atendimento Capacidade Transportadoras Veículos …" at bounding box center [391, 181] width 782 height 362
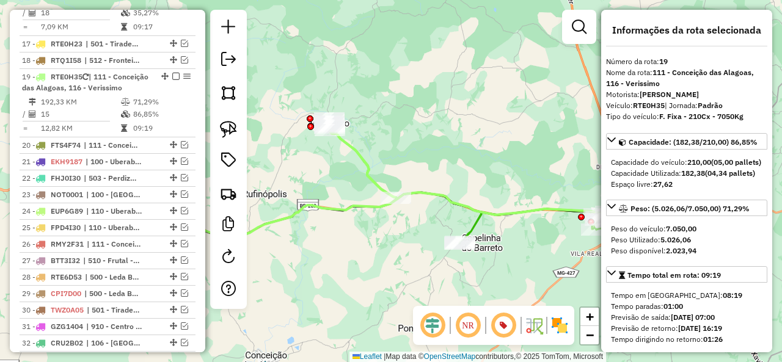
click at [465, 224] on div "Janela de atendimento Grade de atendimento Capacidade Transportadoras Veículos …" at bounding box center [391, 181] width 782 height 362
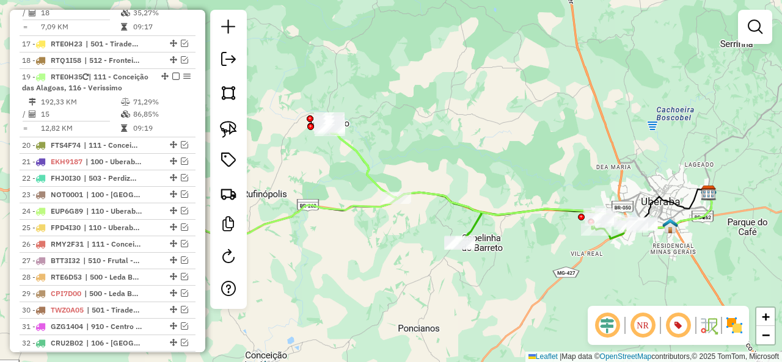
click at [471, 225] on icon at bounding box center [487, 187] width 314 height 114
select select "*********"
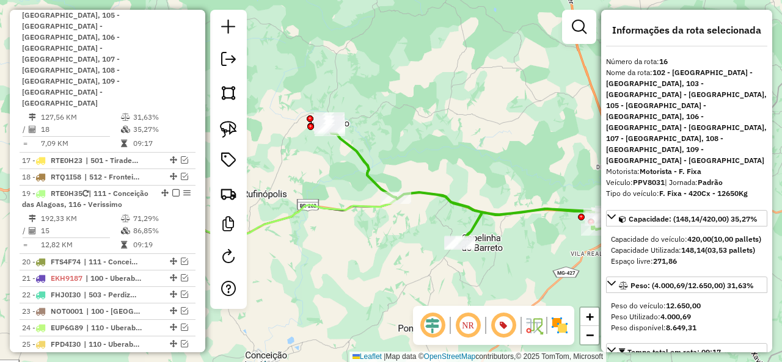
scroll to position [758, 0]
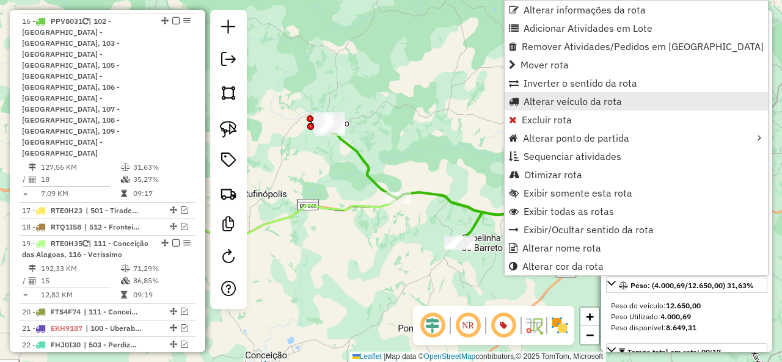
click at [555, 98] on span "Alterar veículo da rota" at bounding box center [573, 102] width 98 height 10
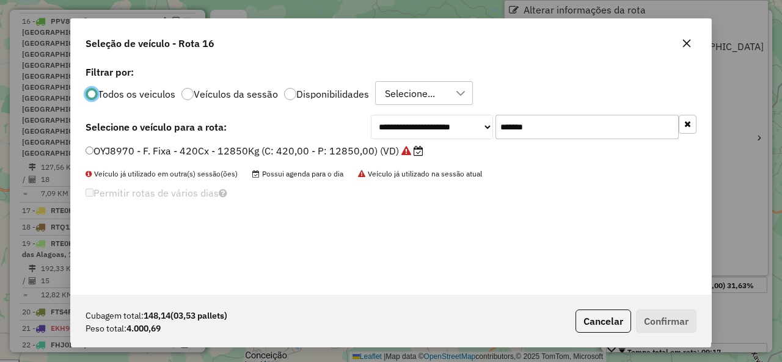
scroll to position [7, 4]
click at [571, 124] on input "*******" at bounding box center [587, 127] width 183 height 24
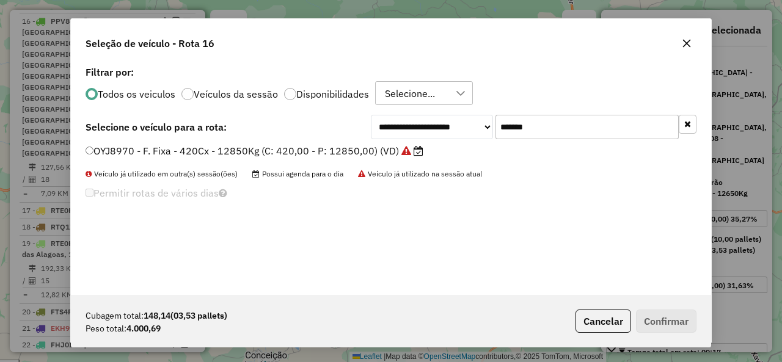
click at [571, 124] on input "*******" at bounding box center [587, 127] width 183 height 24
paste input "text"
type input "*******"
click at [166, 152] on label "BPQ2785 - F. Fixa - 336Cx - 12410Kg (C: 336,00 - P: 12410,00) (VD)" at bounding box center [250, 151] width 328 height 15
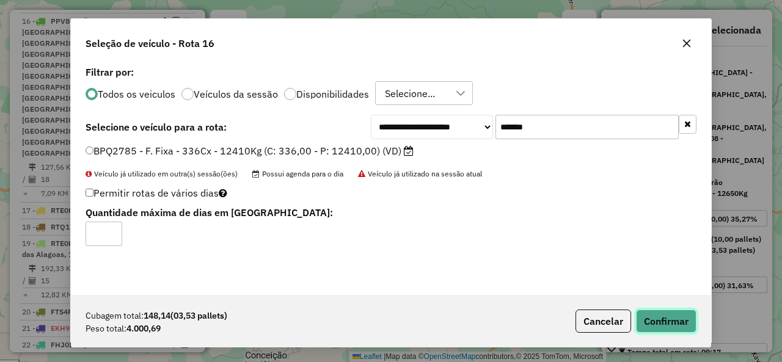
click at [673, 315] on button "Confirmar" at bounding box center [666, 321] width 61 height 23
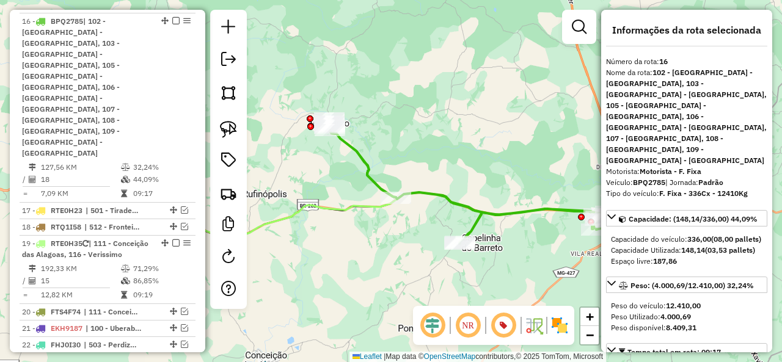
click at [172, 20] on em at bounding box center [175, 20] width 7 height 7
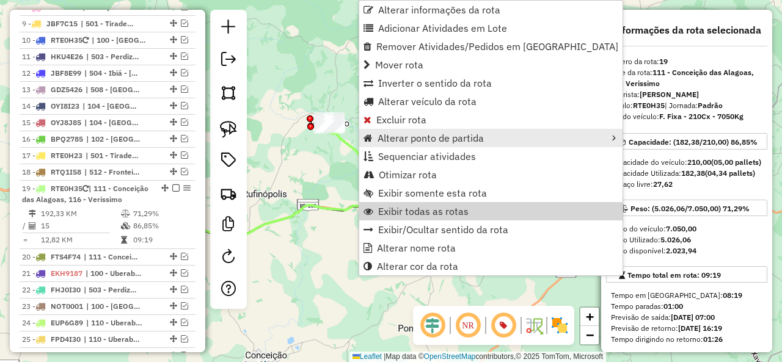
scroll to position [807, 0]
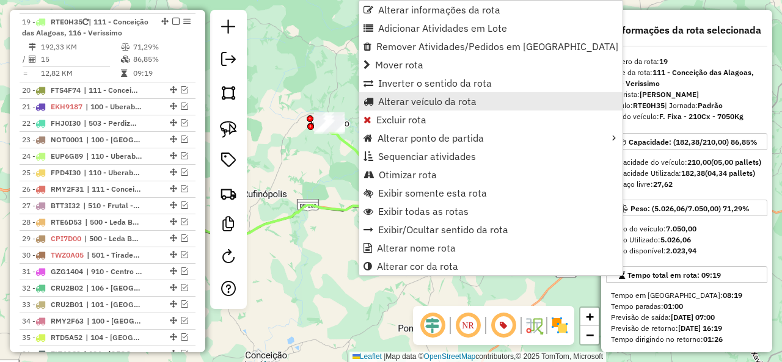
click at [441, 101] on span "Alterar veículo da rota" at bounding box center [427, 102] width 98 height 10
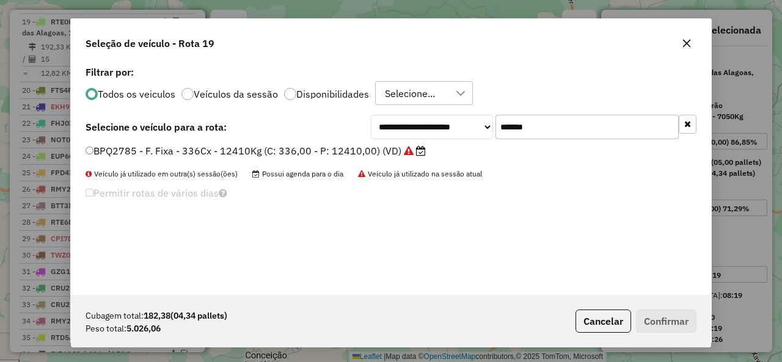
scroll to position [7, 4]
click at [578, 130] on input "*******" at bounding box center [587, 127] width 183 height 24
paste input "text"
type input "*******"
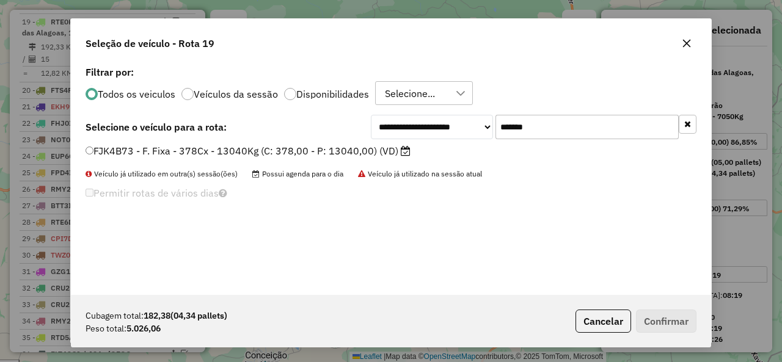
click at [142, 156] on label "FJK4B73 - F. Fixa - 378Cx - 13040Kg (C: 378,00 - P: 13040,00) (VD)" at bounding box center [248, 151] width 325 height 15
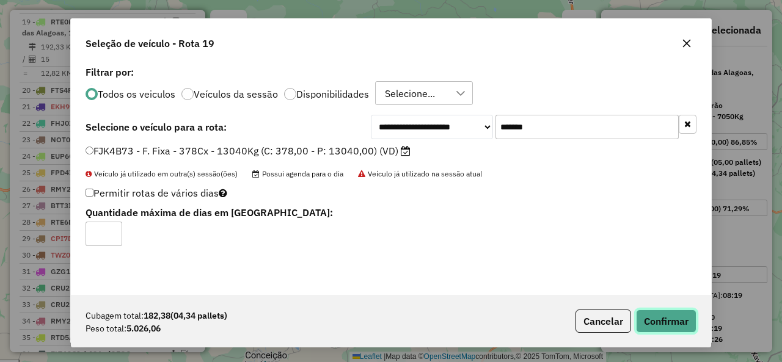
click at [666, 318] on button "Confirmar" at bounding box center [666, 321] width 61 height 23
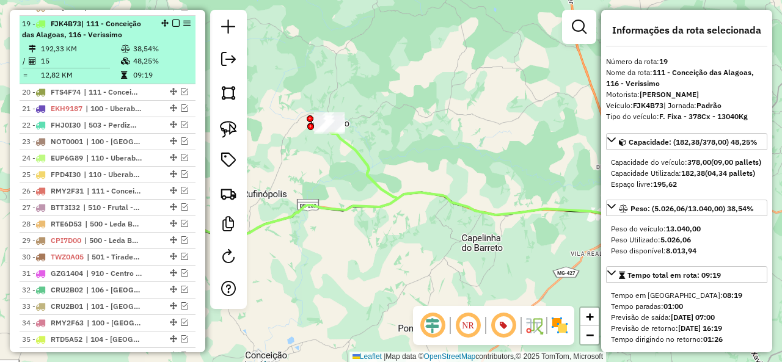
scroll to position [807, 0]
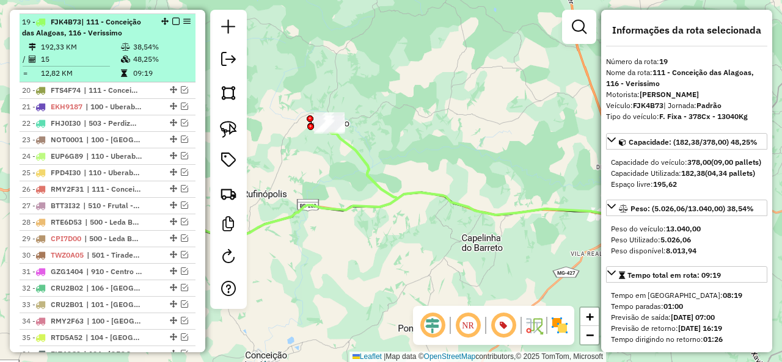
click at [172, 19] on em at bounding box center [175, 21] width 7 height 7
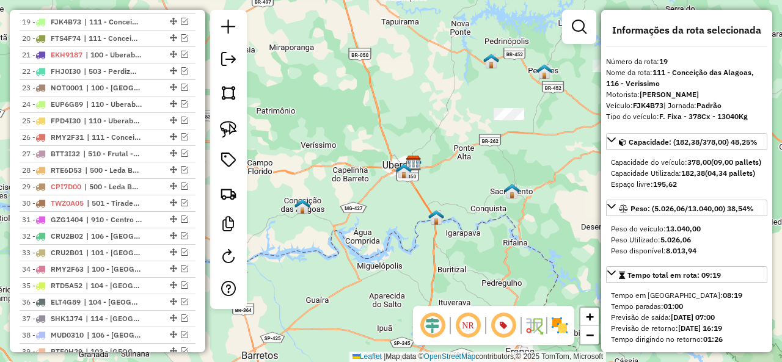
click at [408, 174] on img at bounding box center [404, 171] width 16 height 16
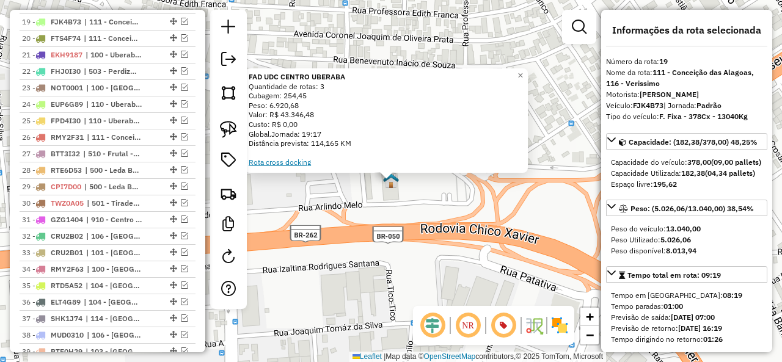
click at [277, 160] on link "Rota cross docking" at bounding box center [280, 162] width 62 height 9
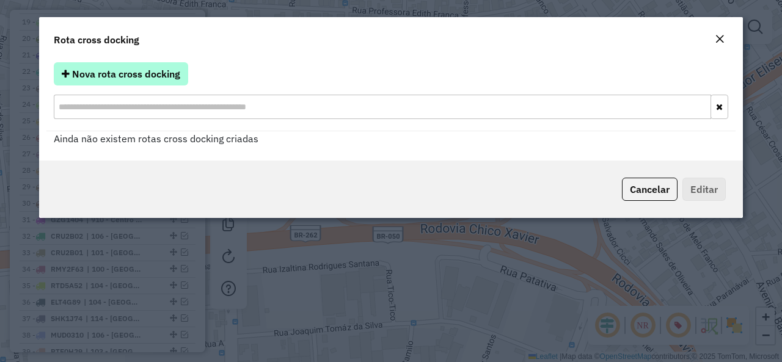
click at [158, 76] on span "Nova rota cross docking" at bounding box center [126, 74] width 108 height 12
select select "*"
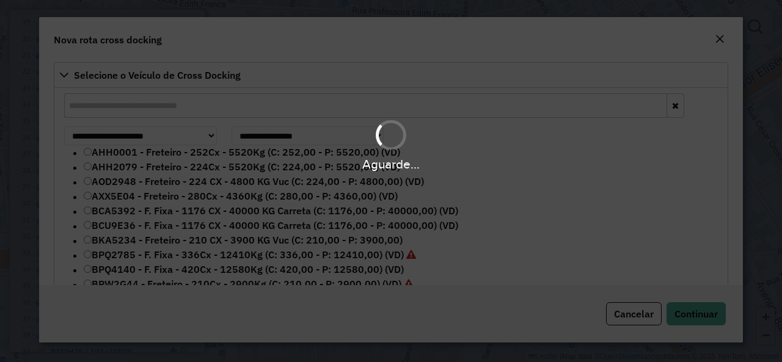
click at [225, 109] on div "Aguarde..." at bounding box center [391, 181] width 782 height 362
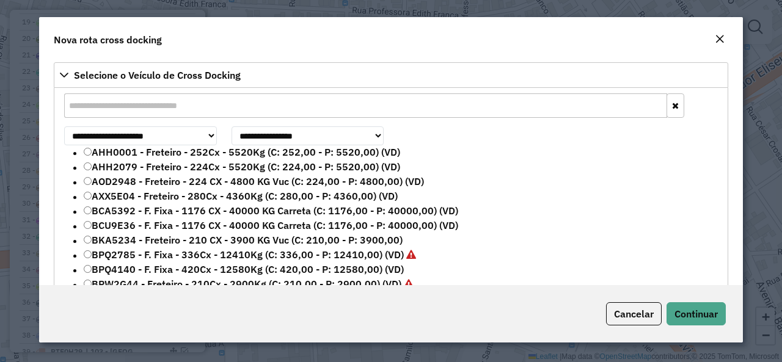
click at [225, 108] on input "text" at bounding box center [365, 106] width 603 height 24
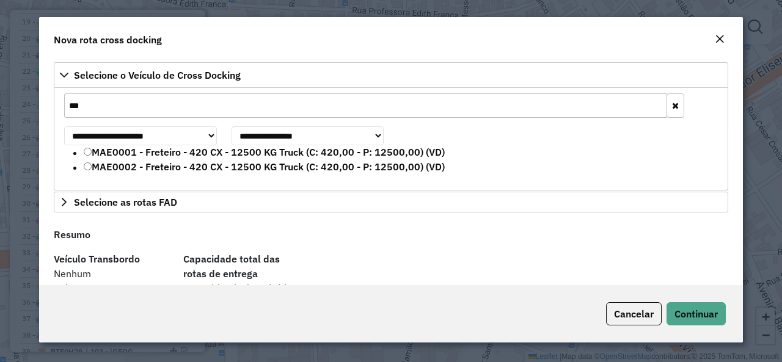
type input "***"
drag, startPoint x: 98, startPoint y: 150, endPoint x: 117, endPoint y: 155, distance: 20.3
click at [98, 150] on label "MAE0001 - Freteiro - 420 CX - 12500 KG Truck (C: 420,00 - P: 12500,00) (VD)" at bounding box center [264, 152] width 361 height 15
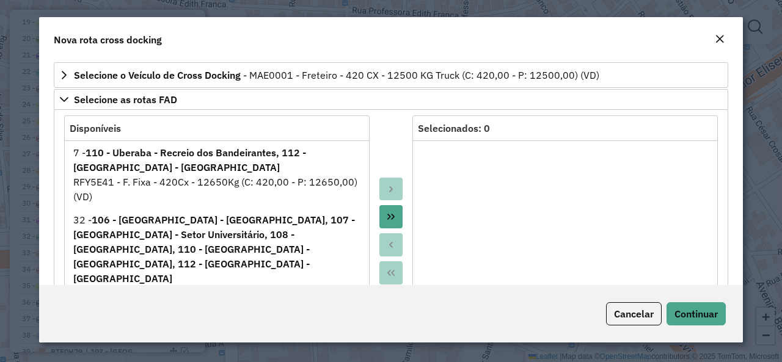
click at [381, 211] on button "Move All to Target" at bounding box center [391, 216] width 23 height 23
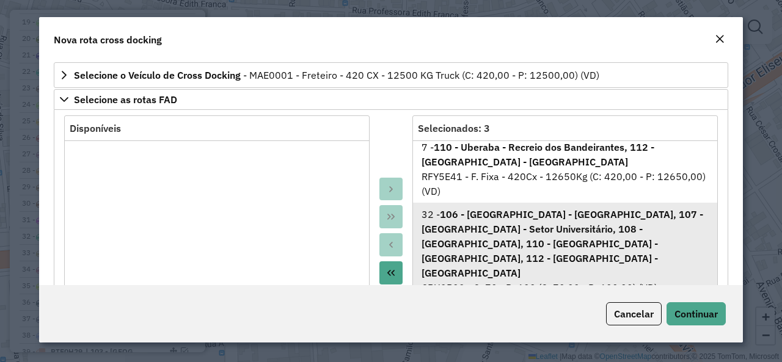
scroll to position [193, 0]
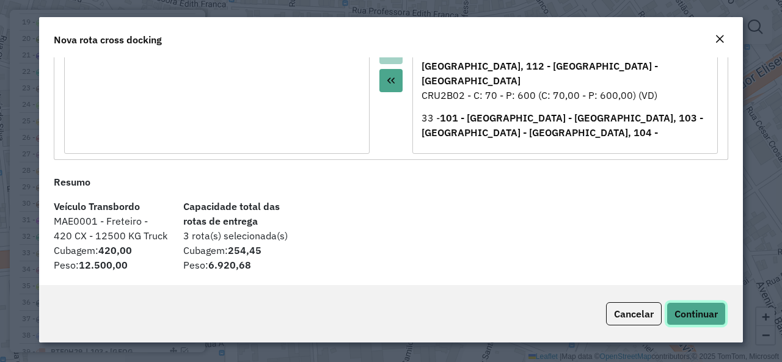
click at [705, 322] on button "Continuar" at bounding box center [696, 314] width 59 height 23
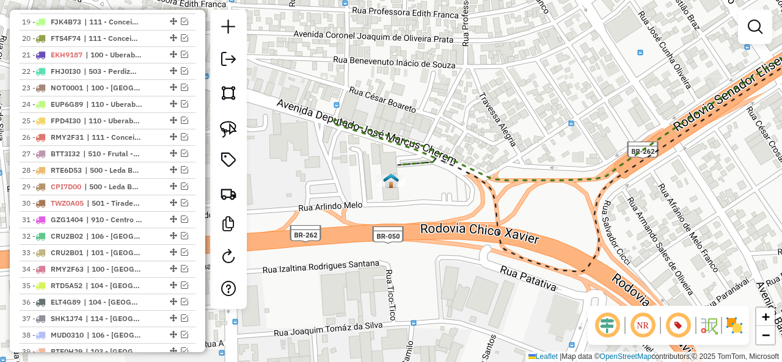
scroll to position [818, 0]
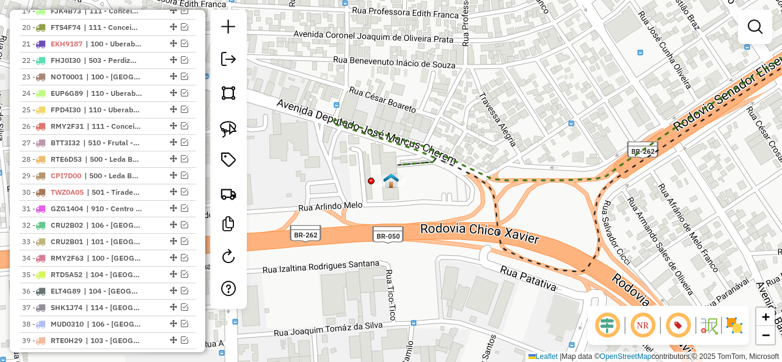
click at [431, 167] on icon at bounding box center [596, 93] width 527 height 173
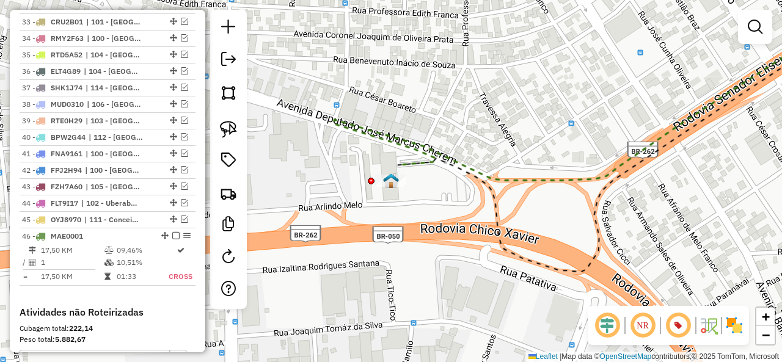
select select "*********"
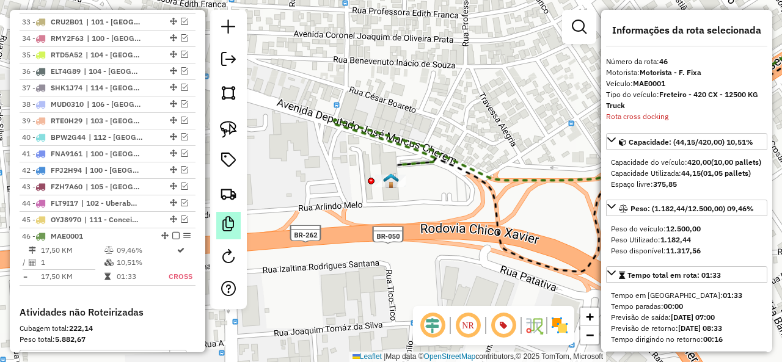
scroll to position [1258, 0]
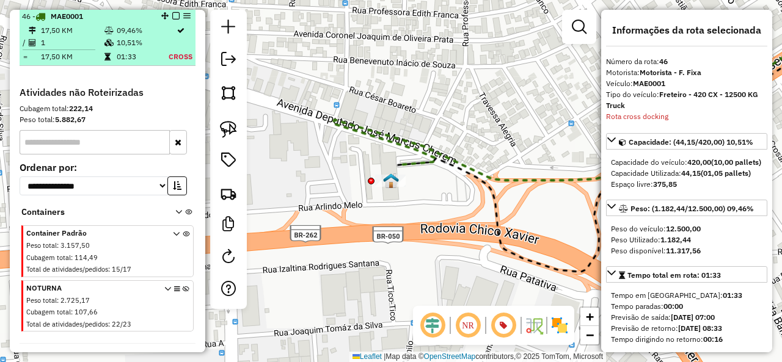
click at [172, 16] on em at bounding box center [175, 15] width 7 height 7
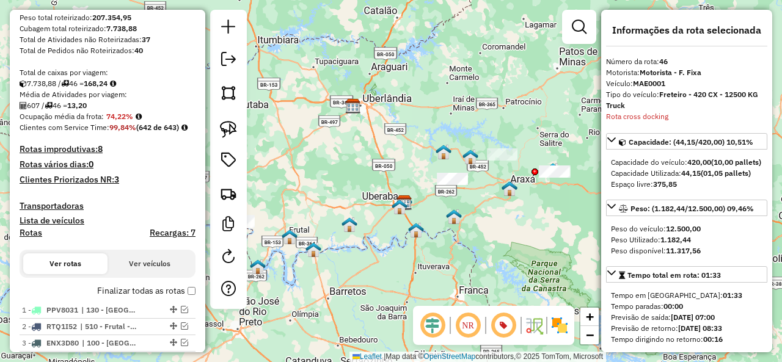
scroll to position [220, 0]
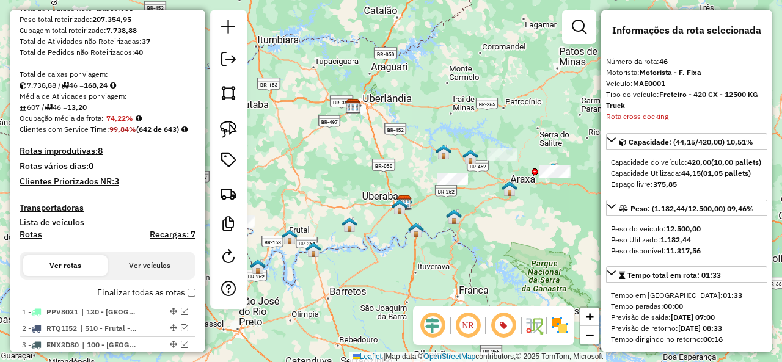
click at [118, 187] on strong "3" at bounding box center [116, 181] width 5 height 11
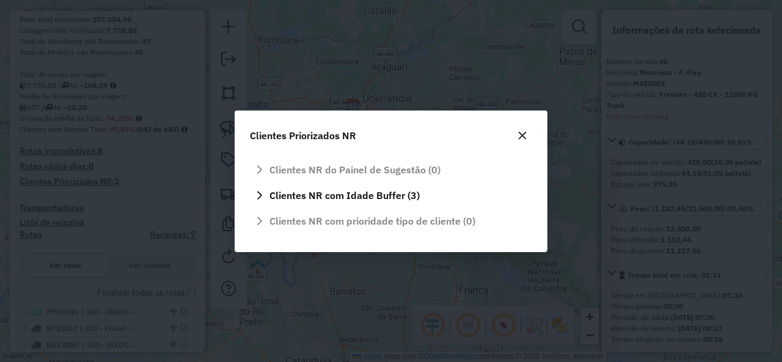
scroll to position [0, 0]
click at [525, 137] on icon "button" at bounding box center [523, 136] width 10 height 10
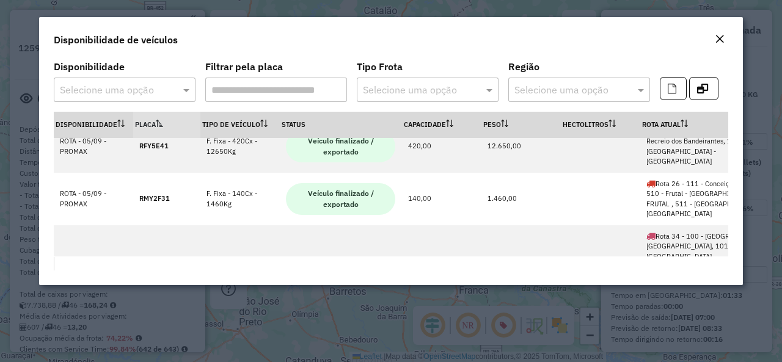
scroll to position [2123, 0]
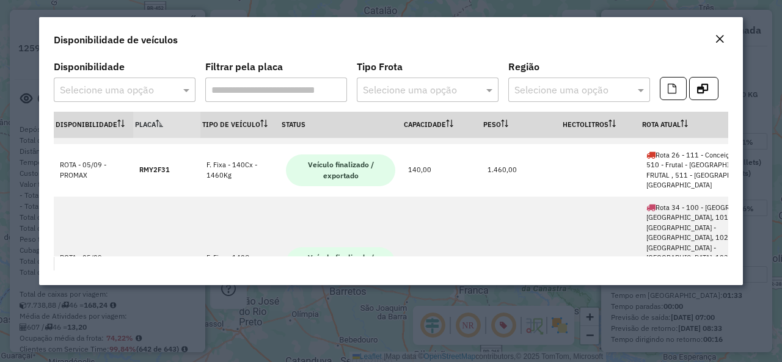
click at [719, 34] on em "Close" at bounding box center [720, 39] width 10 height 10
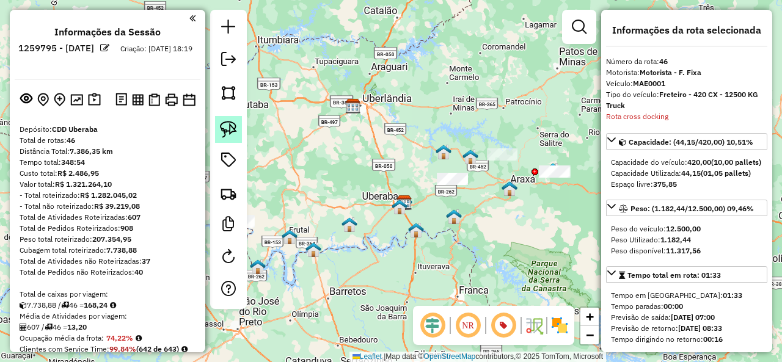
click at [238, 131] on link at bounding box center [228, 129] width 27 height 27
drag, startPoint x: 562, startPoint y: 193, endPoint x: 534, endPoint y: 177, distance: 32.5
click at [534, 177] on div "Janela de atendimento Grade de atendimento Capacidade Transportadoras Veículos …" at bounding box center [391, 181] width 782 height 362
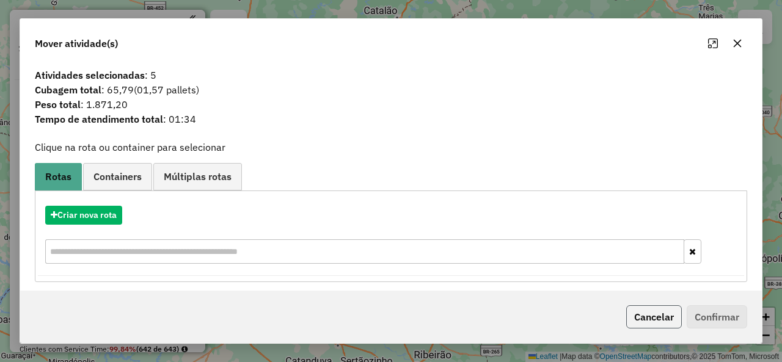
click at [664, 319] on button "Cancelar" at bounding box center [654, 317] width 56 height 23
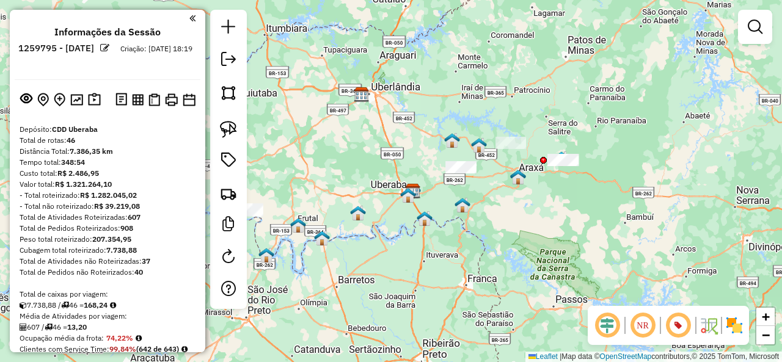
drag, startPoint x: 549, startPoint y: 246, endPoint x: 556, endPoint y: 234, distance: 13.4
click at [559, 234] on div "Janela de atendimento Grade de atendimento Capacidade Transportadoras Veículos …" at bounding box center [391, 181] width 782 height 362
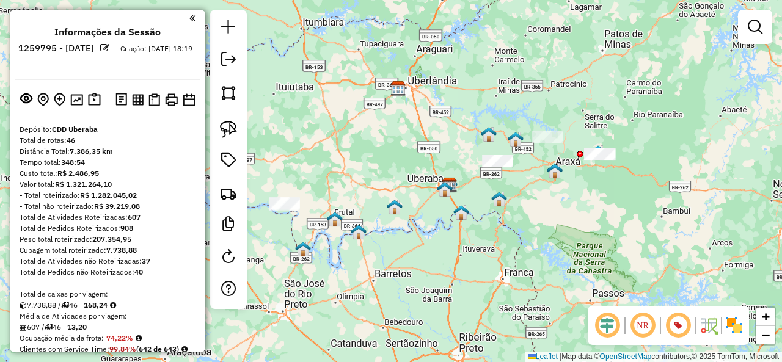
drag, startPoint x: 501, startPoint y: 218, endPoint x: 512, endPoint y: 218, distance: 11.6
click at [512, 218] on div "Janela de atendimento Grade de atendimento Capacidade Transportadoras Veículos …" at bounding box center [391, 181] width 782 height 362
click at [238, 63] on link at bounding box center [228, 61] width 24 height 28
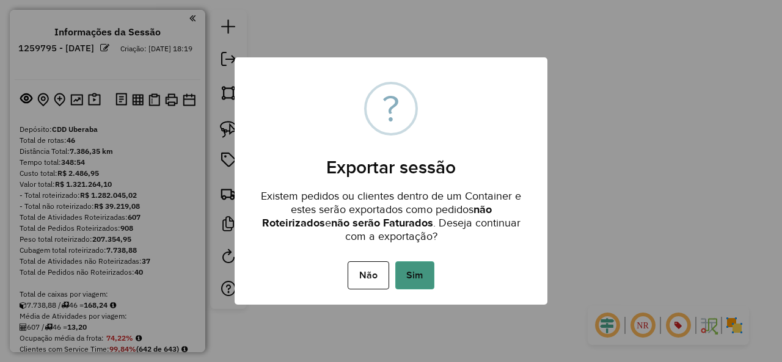
click at [426, 270] on button "Sim" at bounding box center [414, 276] width 39 height 28
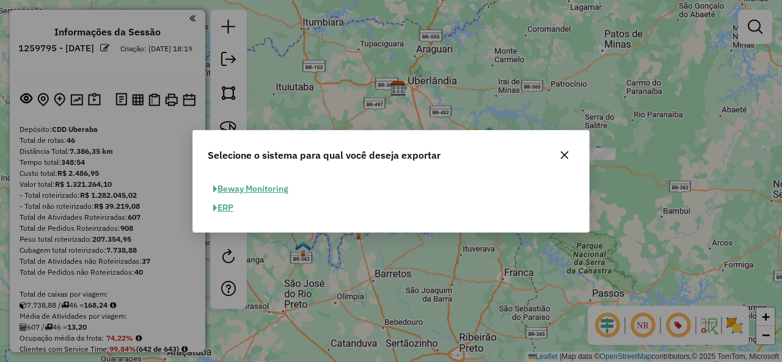
click at [225, 208] on button "ERP" at bounding box center [223, 208] width 31 height 19
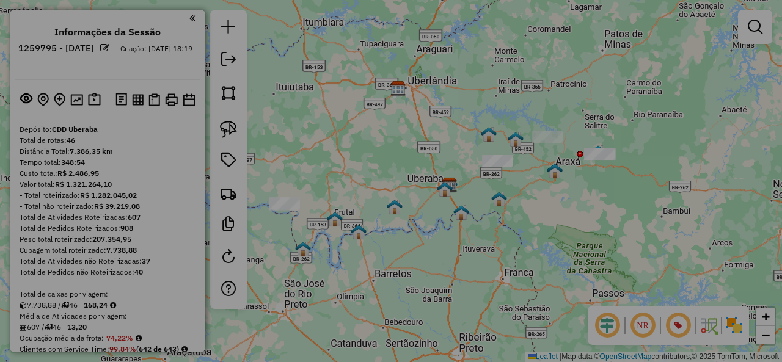
select select "**"
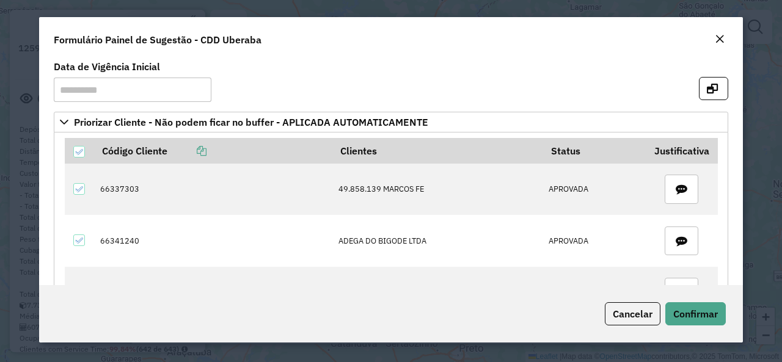
select select "**"
click at [696, 314] on span "Confirmar" at bounding box center [695, 314] width 45 height 12
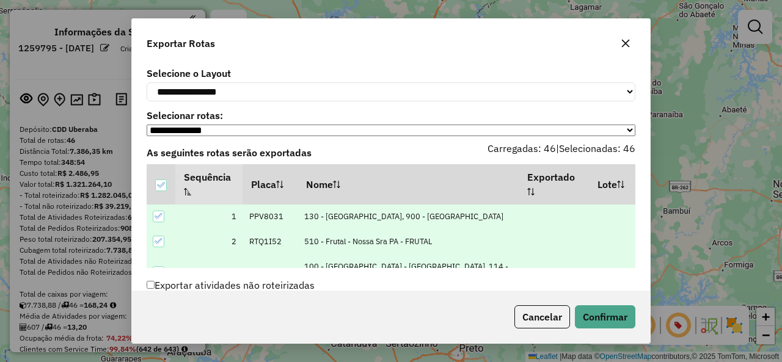
scroll to position [66, 0]
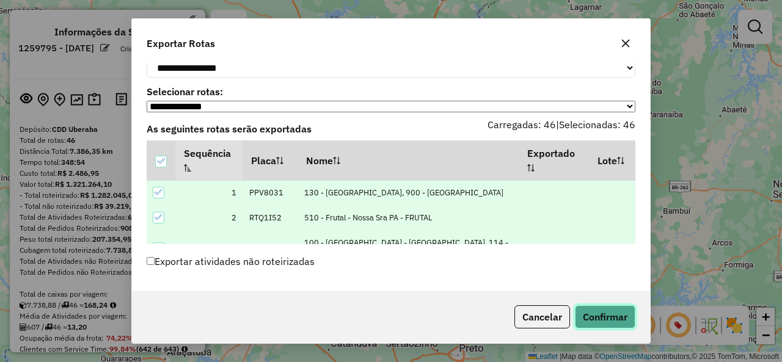
click at [608, 320] on button "Confirmar" at bounding box center [605, 317] width 61 height 23
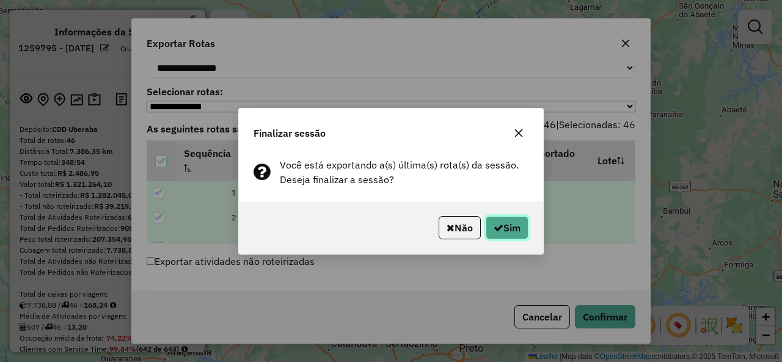
click at [527, 228] on button "Sim" at bounding box center [507, 227] width 43 height 23
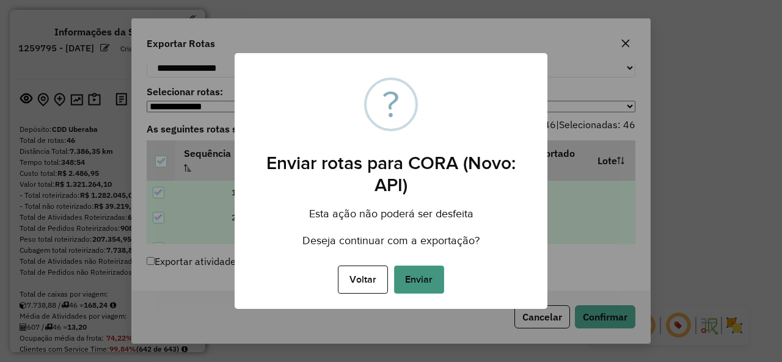
click at [428, 281] on button "Enviar" at bounding box center [419, 280] width 50 height 28
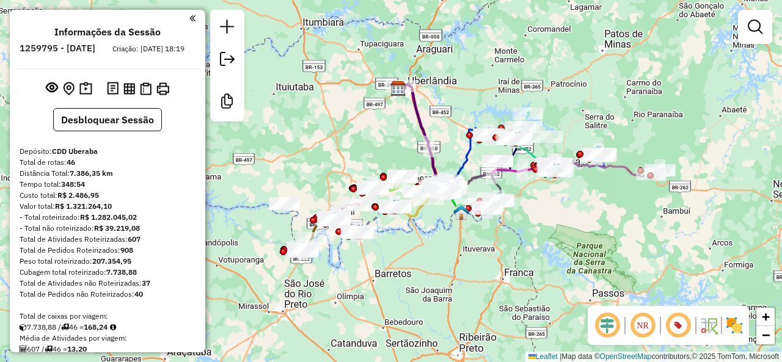
click at [561, 54] on div "Janela de atendimento Grade de atendimento Capacidade Transportadoras Veículos …" at bounding box center [391, 181] width 782 height 362
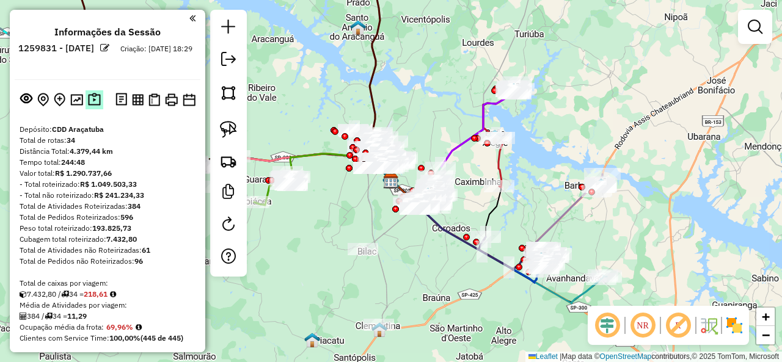
click at [98, 98] on img at bounding box center [94, 100] width 13 height 14
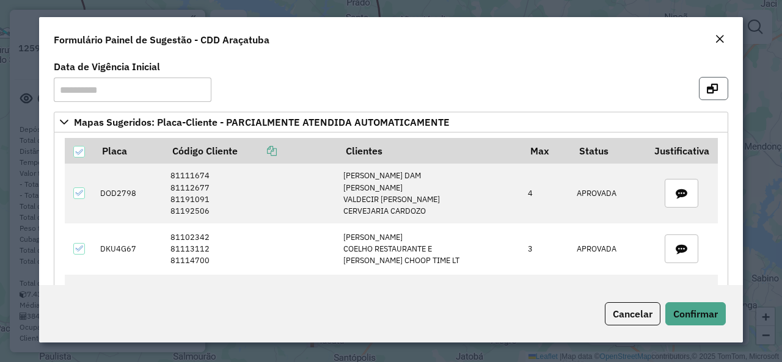
click at [709, 86] on icon "button" at bounding box center [712, 89] width 11 height 10
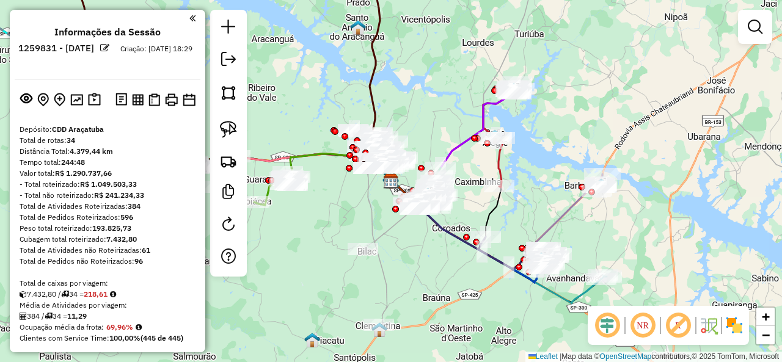
click at [677, 328] on em at bounding box center [678, 325] width 29 height 29
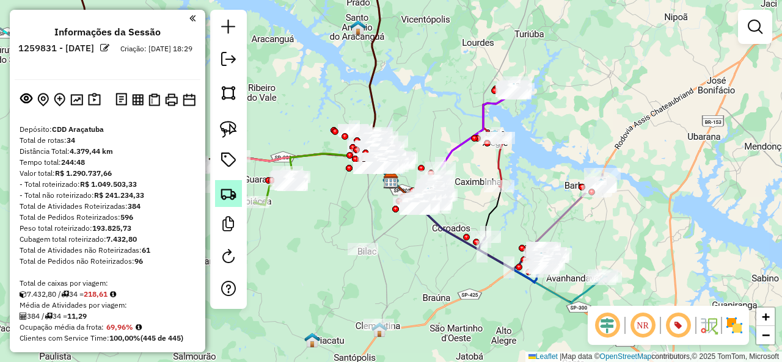
click at [229, 193] on img at bounding box center [228, 193] width 17 height 17
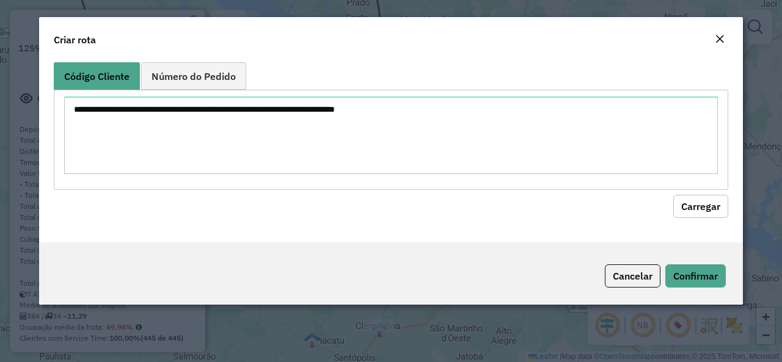
click at [295, 119] on textarea at bounding box center [391, 136] width 654 height 78
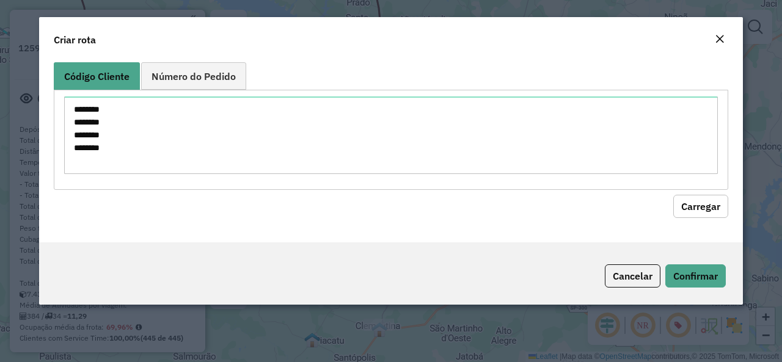
type textarea "******** ******** ******** ********"
click at [735, 206] on div "Código Cliente Número do Pedido ******** ******** ******** ******** Carregar" at bounding box center [391, 149] width 704 height 185
click at [710, 210] on button "Carregar" at bounding box center [700, 206] width 55 height 23
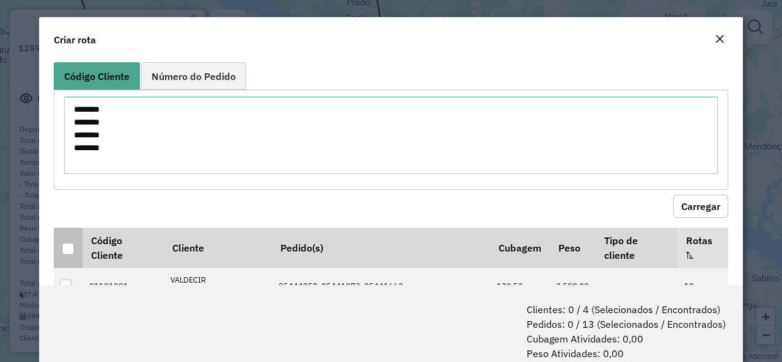
click at [73, 249] on div at bounding box center [68, 249] width 12 height 12
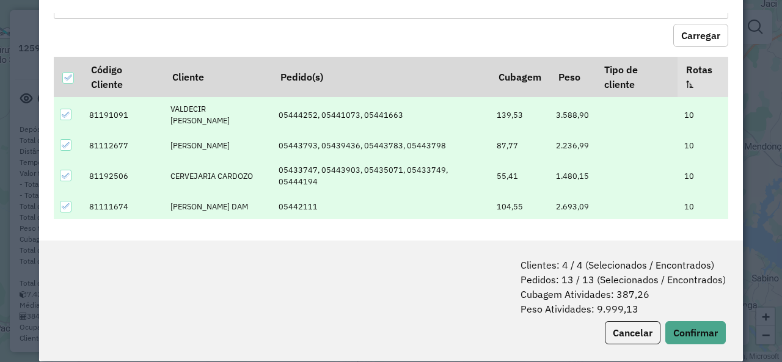
scroll to position [61, 0]
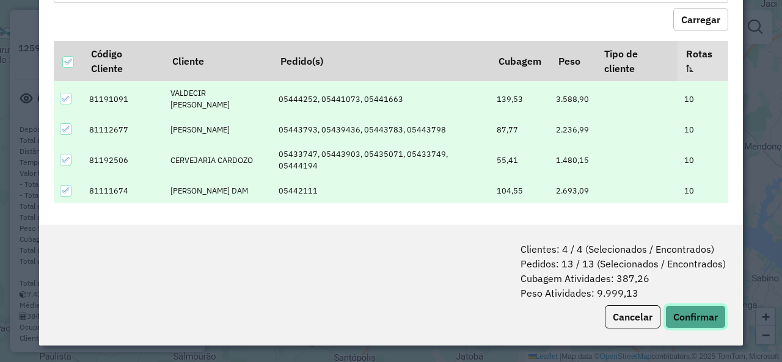
click at [705, 316] on button "Confirmar" at bounding box center [696, 317] width 61 height 23
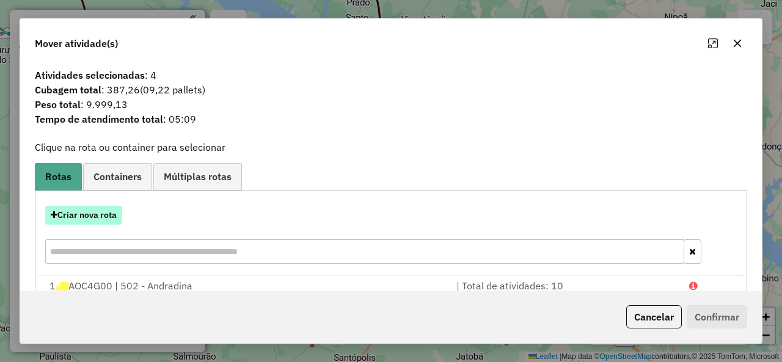
click at [94, 208] on button "Criar nova rota" at bounding box center [83, 215] width 77 height 19
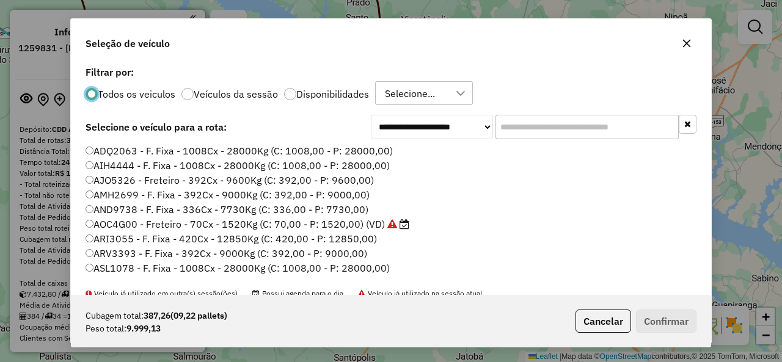
scroll to position [7, 4]
click at [545, 123] on input "text" at bounding box center [587, 127] width 183 height 24
paste input "*******"
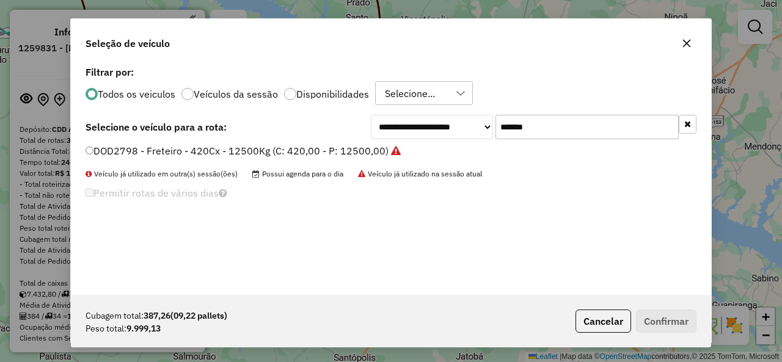
type input "*******"
drag, startPoint x: 135, startPoint y: 152, endPoint x: 272, endPoint y: 172, distance: 138.3
click at [135, 152] on label "DOD2798 - Freteiro - 420Cx - 12500Kg (C: 420,00 - P: 12500,00)" at bounding box center [243, 151] width 315 height 15
click at [675, 317] on button "Confirmar" at bounding box center [666, 321] width 61 height 23
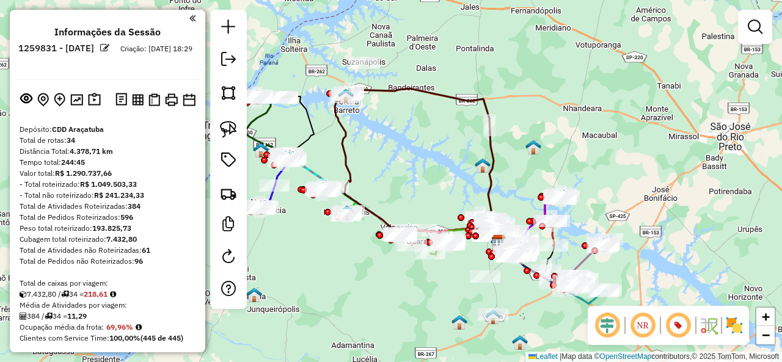
drag, startPoint x: 365, startPoint y: 145, endPoint x: 396, endPoint y: 124, distance: 37.0
click at [415, 183] on div "Janela de atendimento Grade de atendimento Capacidade Transportadoras Veículos …" at bounding box center [391, 181] width 782 height 362
click at [381, 91] on icon at bounding box center [424, 160] width 154 height 142
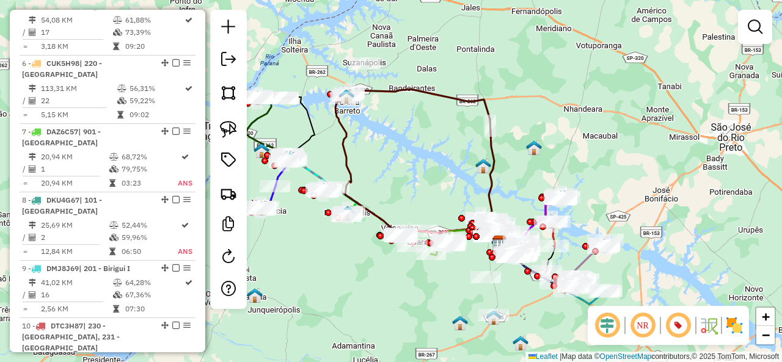
select select "**********"
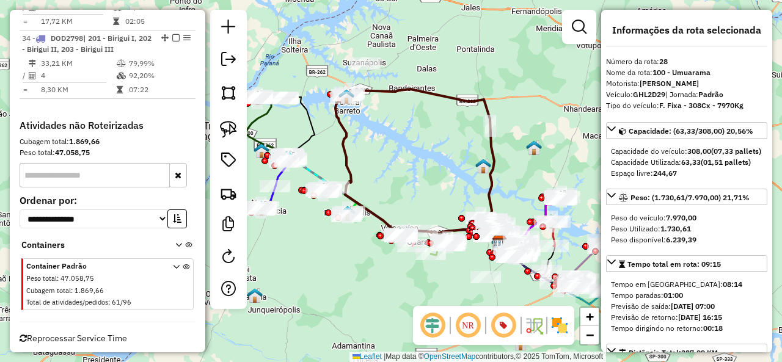
scroll to position [2526, 0]
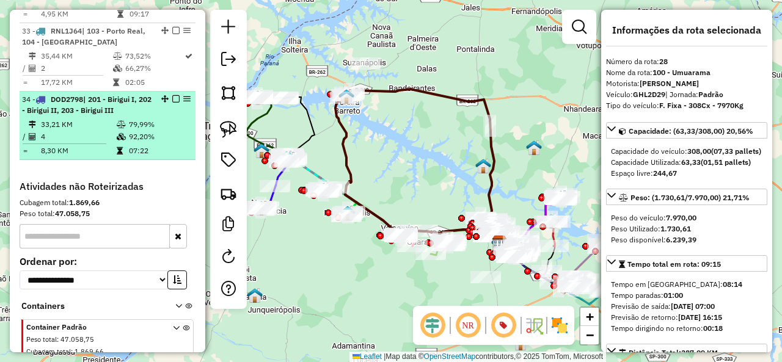
click at [107, 131] on td "4" at bounding box center [78, 137] width 76 height 12
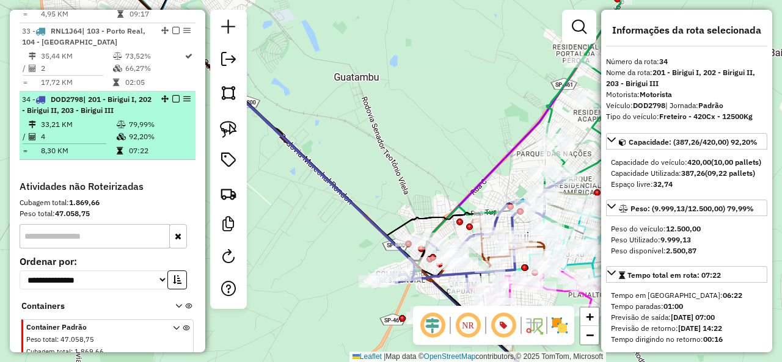
click at [174, 95] on em at bounding box center [175, 98] width 7 height 7
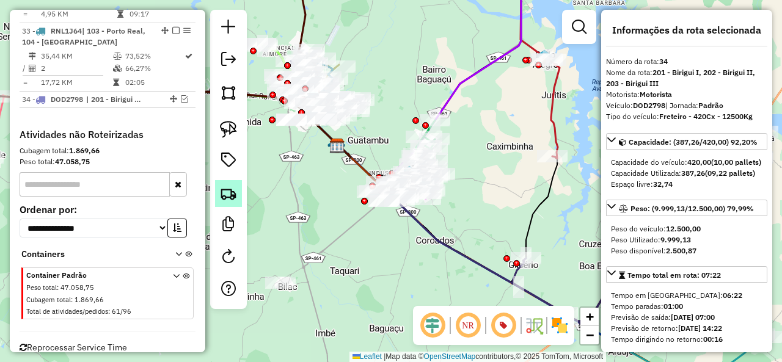
click at [226, 200] on img at bounding box center [228, 193] width 17 height 17
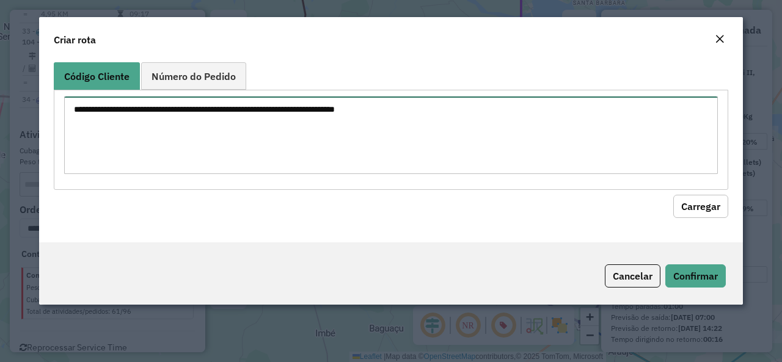
click at [290, 113] on textarea at bounding box center [391, 136] width 654 height 78
paste textarea "******** ******** ********"
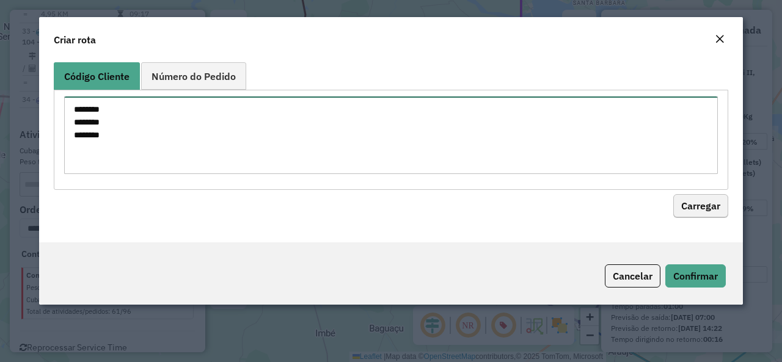
type textarea "******** ******** ********"
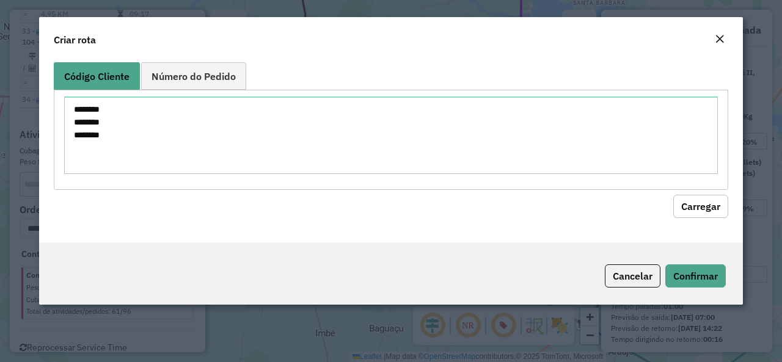
click at [695, 213] on button "Carregar" at bounding box center [700, 206] width 55 height 23
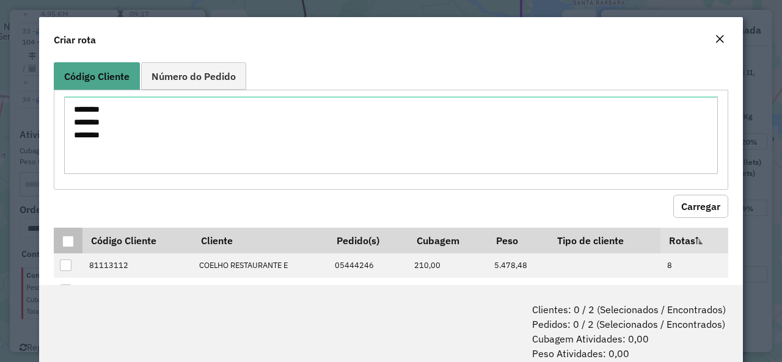
click at [69, 241] on div at bounding box center [68, 242] width 12 height 12
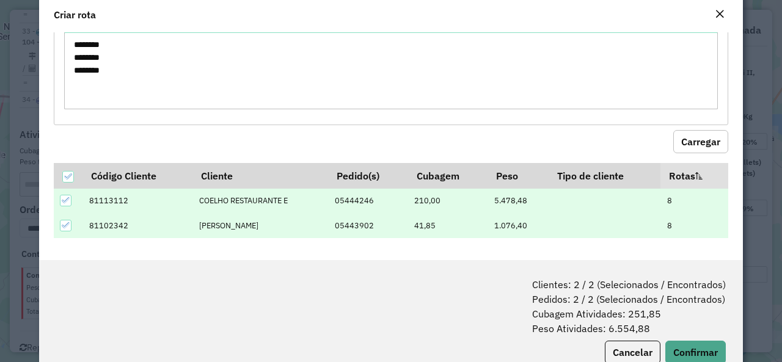
scroll to position [61, 0]
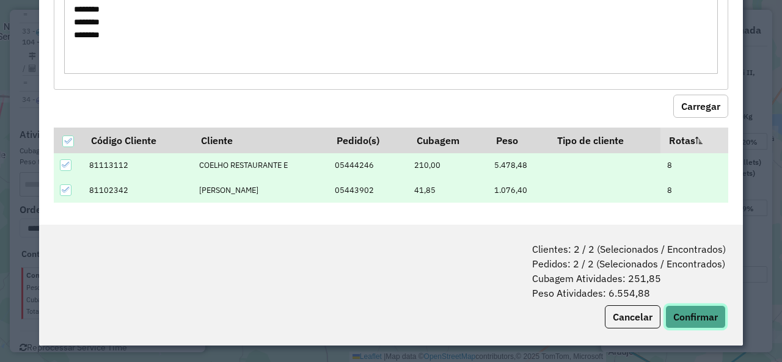
click at [704, 315] on button "Confirmar" at bounding box center [696, 317] width 61 height 23
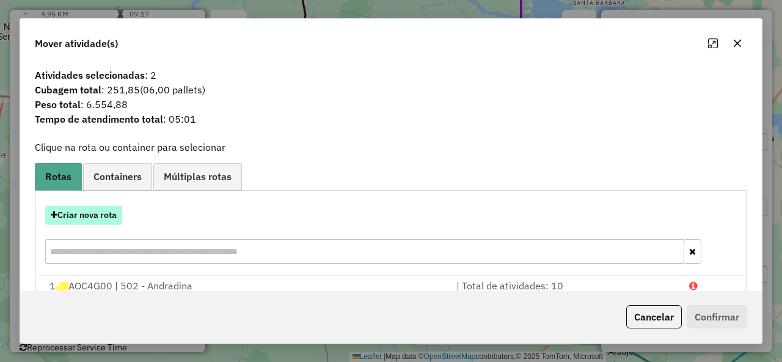
click at [103, 211] on button "Criar nova rota" at bounding box center [83, 215] width 77 height 19
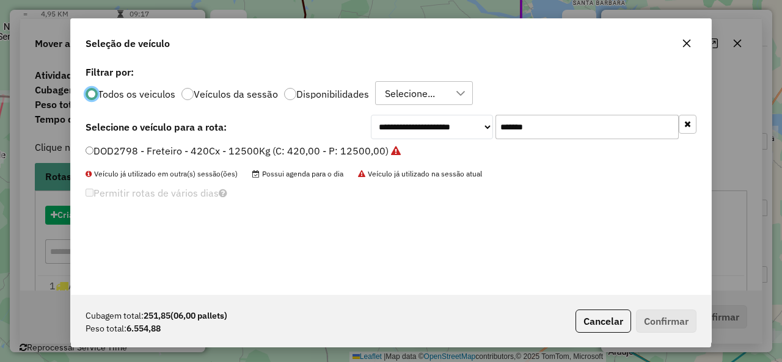
scroll to position [7, 4]
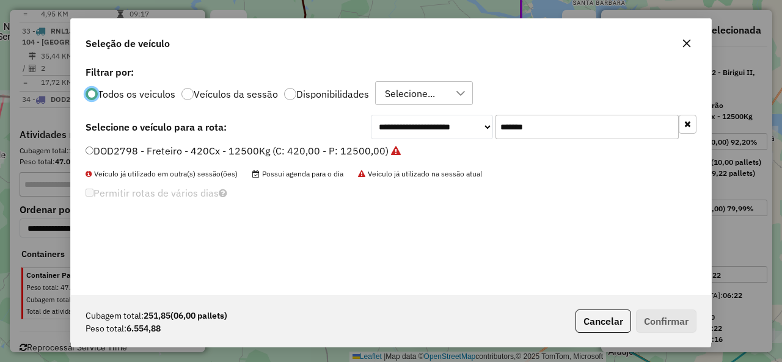
click at [557, 115] on input "*******" at bounding box center [587, 127] width 183 height 24
paste input "text"
type input "*******"
click at [128, 152] on label "DKU4G67 - F. Fixa - 420Cx - 12500Kg (C: 420,00 - P: 12500,00) (VD)" at bounding box center [257, 151] width 342 height 15
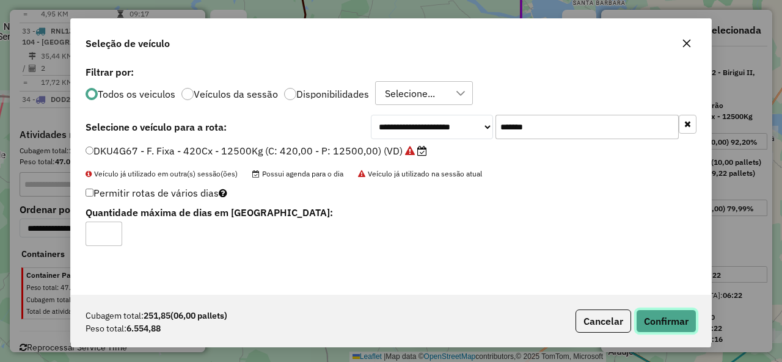
click at [681, 328] on button "Confirmar" at bounding box center [666, 321] width 61 height 23
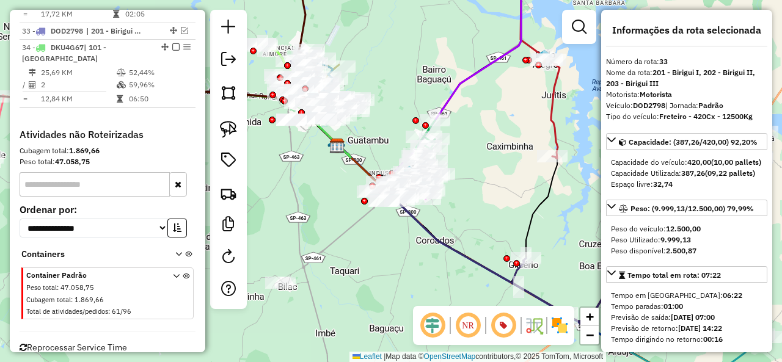
scroll to position [2536, 0]
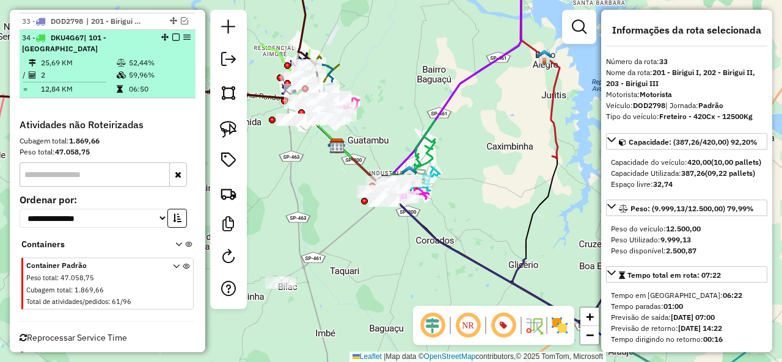
click at [88, 57] on td "25,69 KM" at bounding box center [78, 63] width 76 height 12
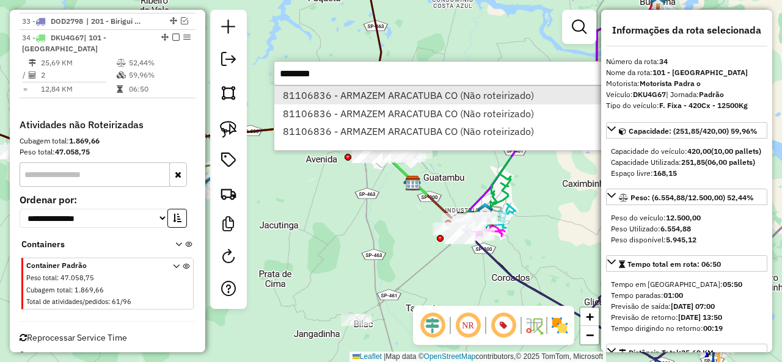
type input "********"
click at [351, 93] on li "81106836 - ARMAZEM ARACATUBA CO (Não roteirizado)" at bounding box center [456, 95] width 365 height 18
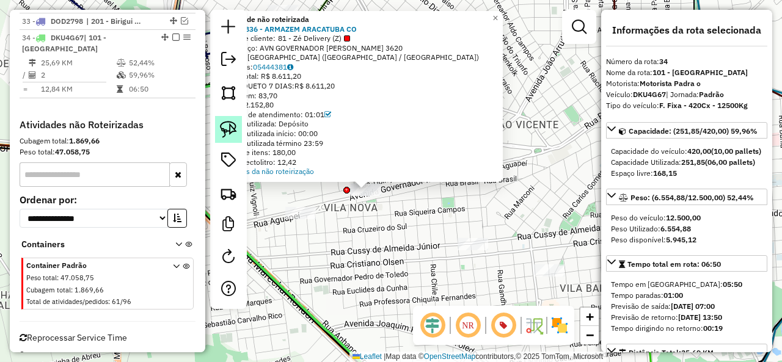
click at [233, 128] on img at bounding box center [228, 129] width 17 height 17
drag, startPoint x: 416, startPoint y: 205, endPoint x: 340, endPoint y: 202, distance: 76.4
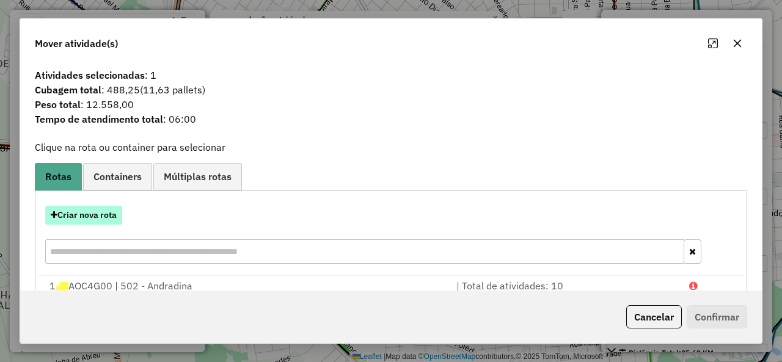
click at [78, 210] on button "Criar nova rota" at bounding box center [83, 215] width 77 height 19
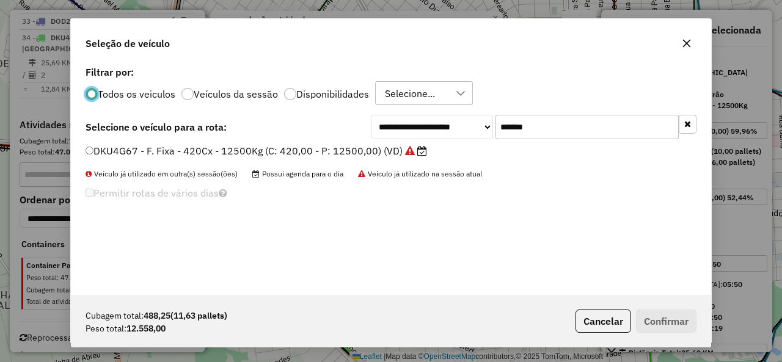
scroll to position [7, 4]
click at [552, 123] on input "*******" at bounding box center [587, 127] width 183 height 24
paste input "text"
type input "*******"
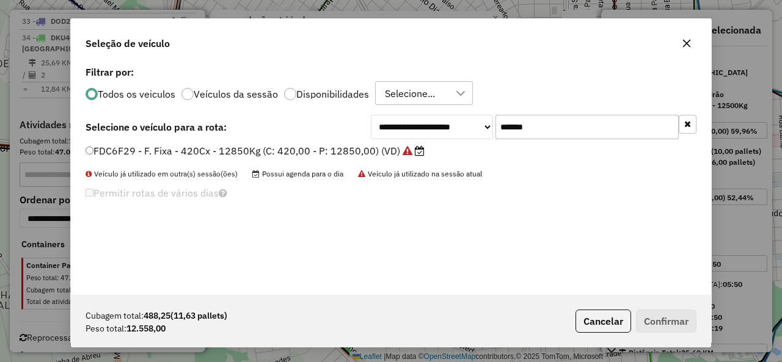
click at [105, 151] on label "FDC6F29 - F. Fixa - 420Cx - 12850Kg (C: 420,00 - P: 12850,00) (VD)" at bounding box center [255, 151] width 339 height 15
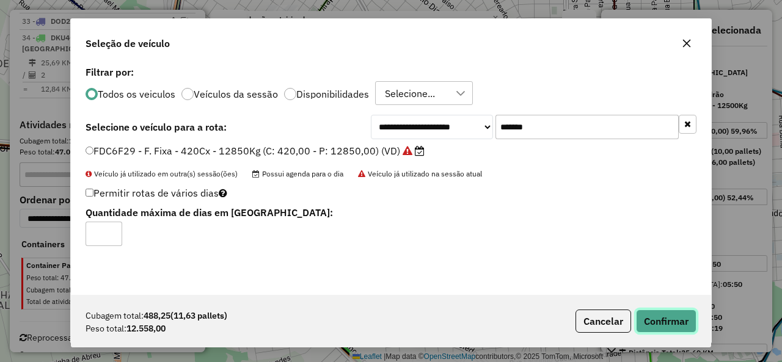
click at [694, 316] on button "Confirmar" at bounding box center [666, 321] width 61 height 23
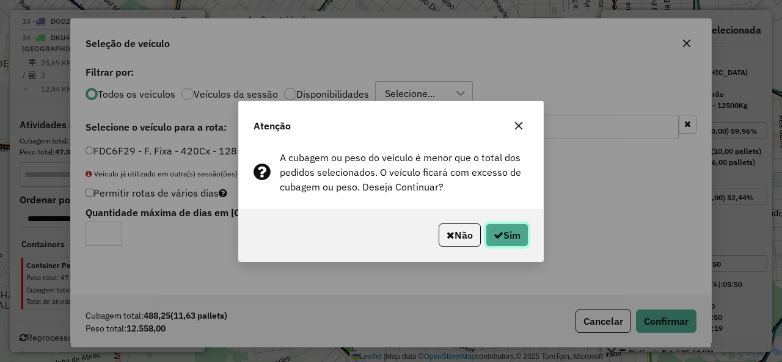
click at [504, 235] on button "Sim" at bounding box center [507, 235] width 43 height 23
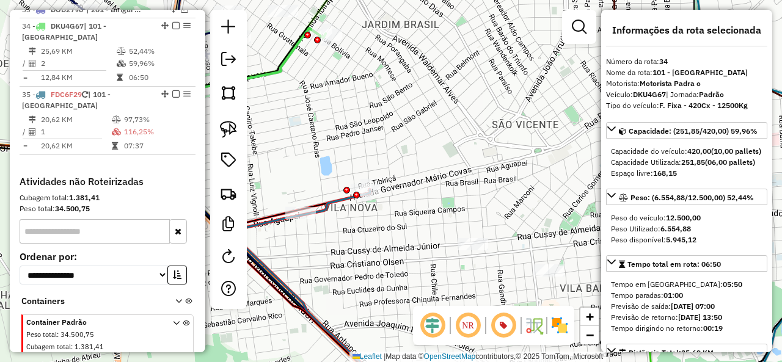
scroll to position [2549, 0]
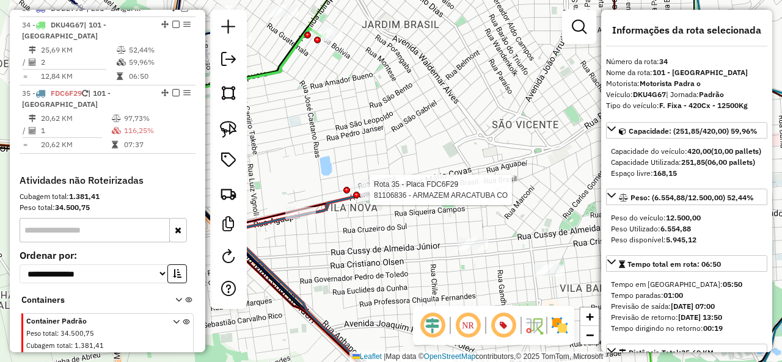
click at [358, 197] on div at bounding box center [356, 195] width 7 height 7
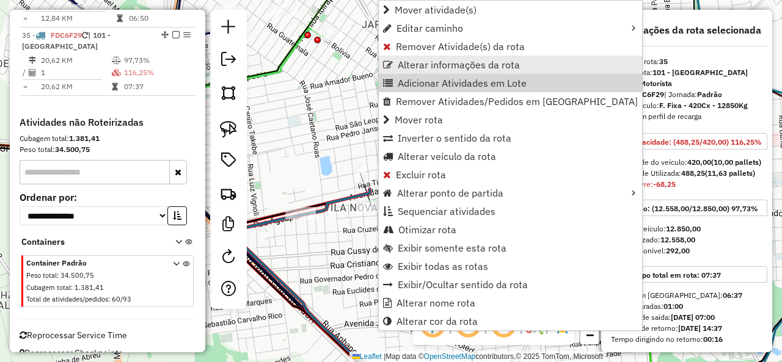
scroll to position [2615, 0]
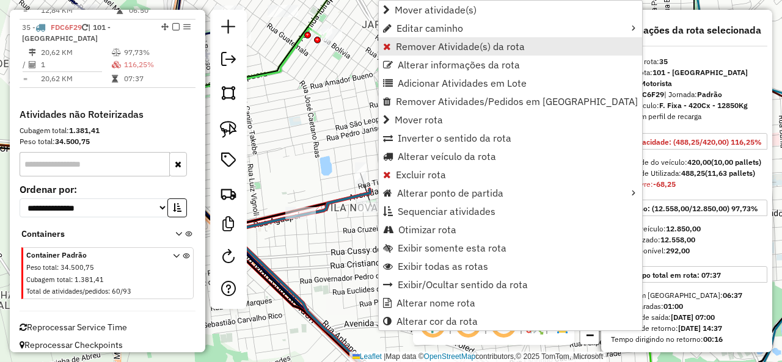
click at [431, 43] on span "Remover Atividade(s) da rota" at bounding box center [460, 47] width 129 height 10
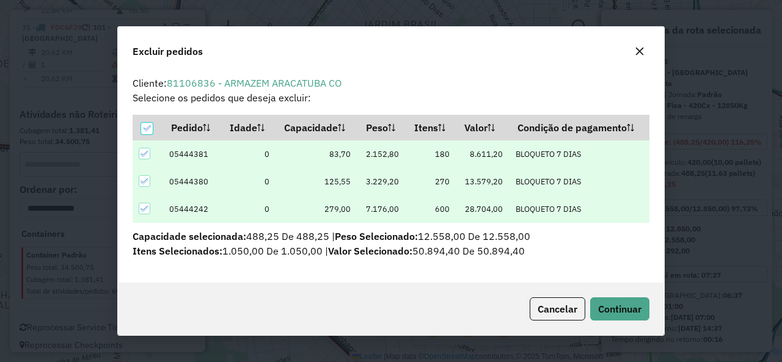
scroll to position [0, 0]
click at [142, 128] on icon at bounding box center [146, 128] width 9 height 9
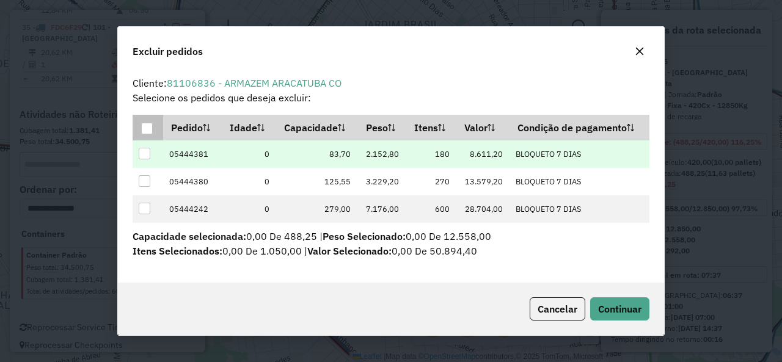
click at [145, 151] on div at bounding box center [145, 154] width 12 height 12
click at [621, 309] on span "Continuar" at bounding box center [619, 309] width 43 height 12
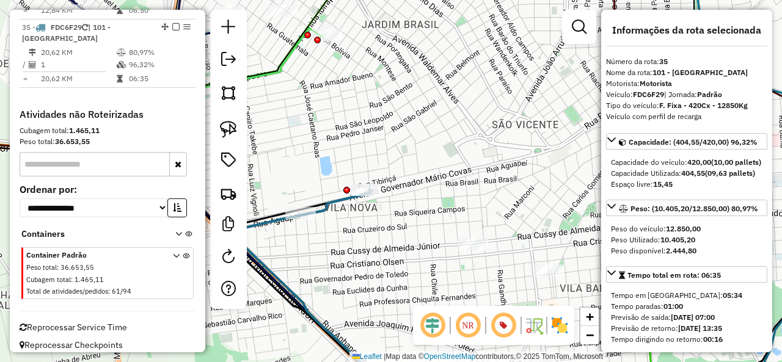
click at [328, 203] on icon at bounding box center [320, 294] width 156 height 210
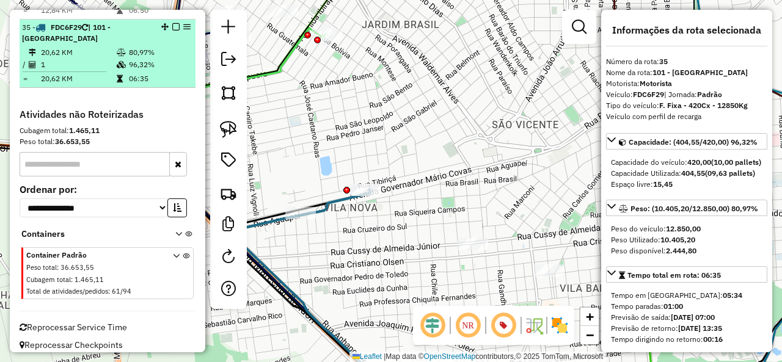
click at [174, 23] on em at bounding box center [175, 26] width 7 height 7
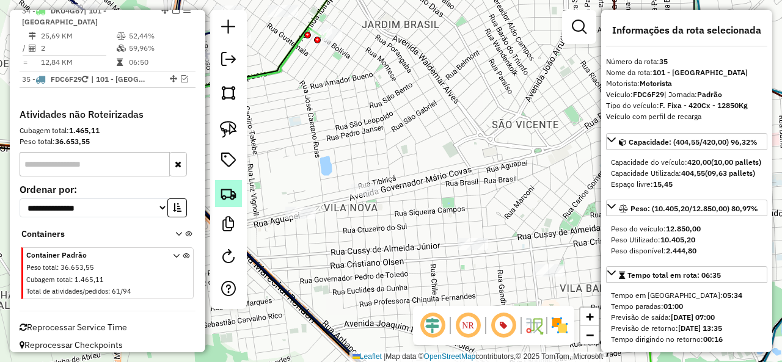
click at [231, 194] on img at bounding box center [228, 193] width 17 height 17
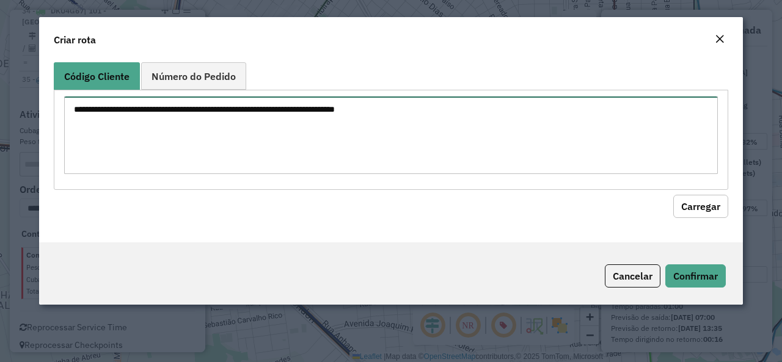
click at [277, 125] on textarea at bounding box center [391, 136] width 654 height 78
paste textarea "******** ********"
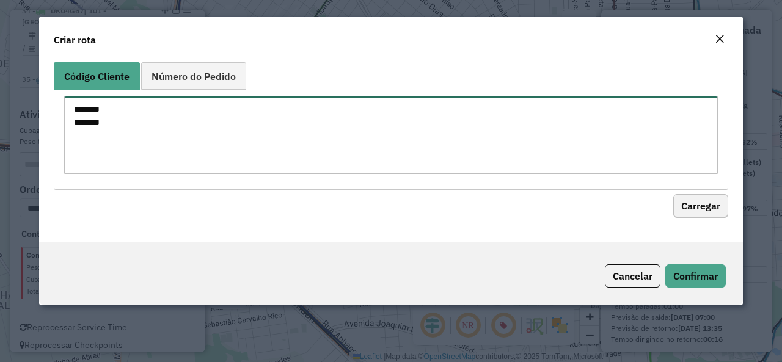
type textarea "******** ********"
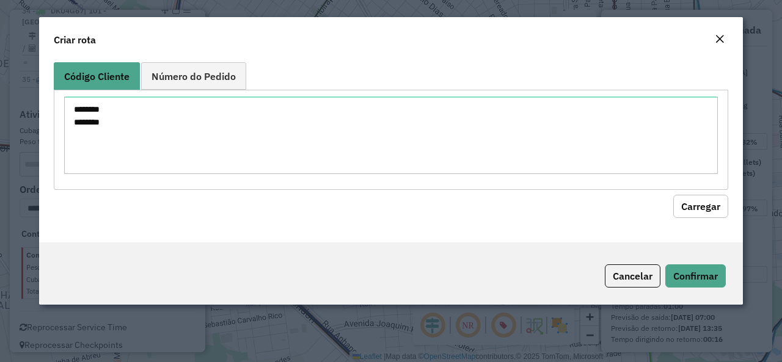
click at [692, 204] on button "Carregar" at bounding box center [700, 206] width 55 height 23
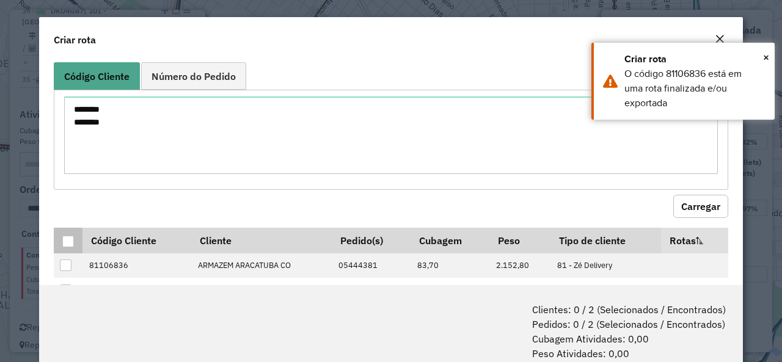
click at [63, 238] on div at bounding box center [68, 242] width 12 height 12
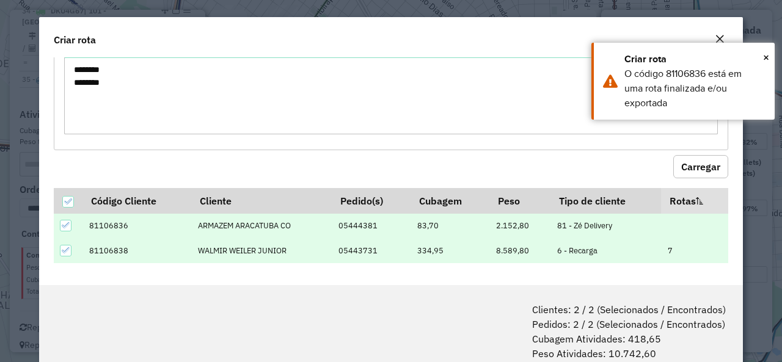
scroll to position [61, 0]
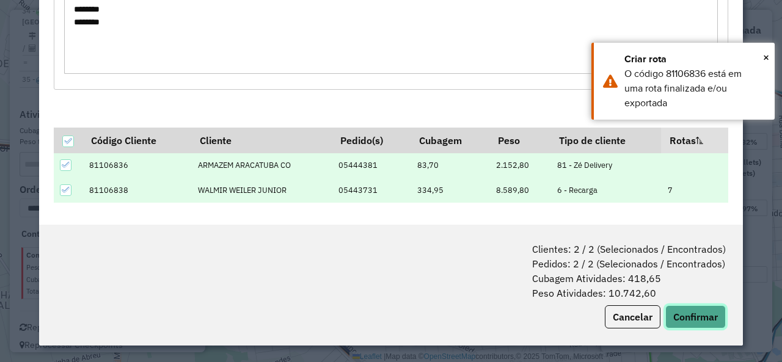
click at [705, 325] on button "Confirmar" at bounding box center [696, 317] width 61 height 23
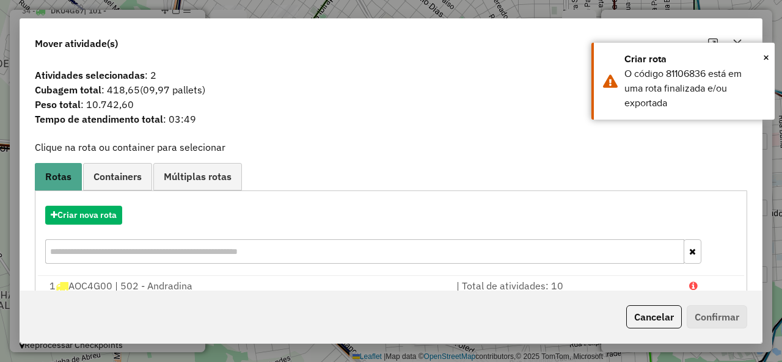
drag, startPoint x: 98, startPoint y: 205, endPoint x: 339, endPoint y: 205, distance: 240.8
click at [109, 205] on div "Criar nova rota" at bounding box center [391, 236] width 706 height 79
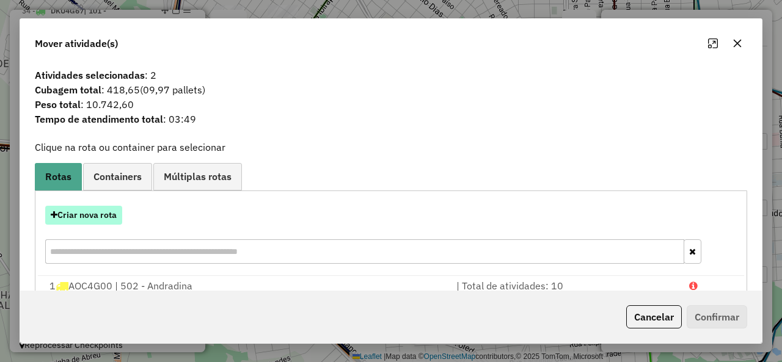
click at [103, 221] on button "Criar nova rota" at bounding box center [83, 215] width 77 height 19
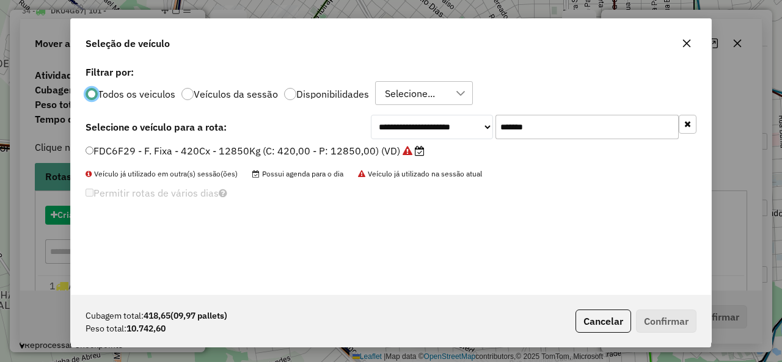
scroll to position [7, 4]
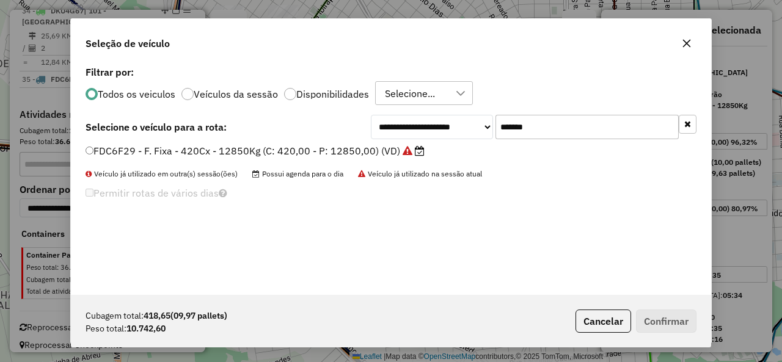
click at [537, 115] on input "*******" at bounding box center [587, 127] width 183 height 24
paste input "text"
type input "*******"
click at [112, 164] on div "DAZ6C57 - F. Fixa - 420Cx - 12500Kg (C: 420,00 - P: 12500,00) (VD)" at bounding box center [391, 156] width 626 height 24
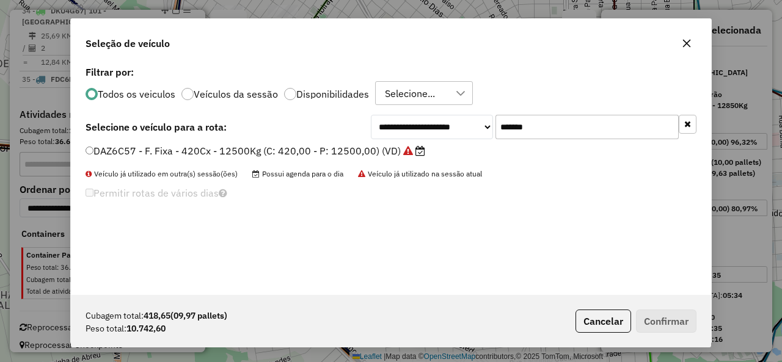
click at [126, 153] on label "DAZ6C57 - F. Fixa - 420Cx - 12500Kg (C: 420,00 - P: 12500,00) (VD)" at bounding box center [256, 151] width 340 height 15
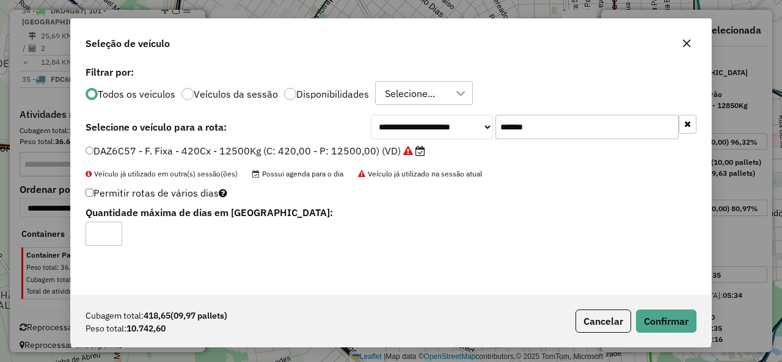
click at [717, 340] on div "**********" at bounding box center [391, 181] width 782 height 362
click at [700, 332] on div "Cubagem total: 418,65 (09,97 pallets) Peso total: 10.742,60 Cancelar Confirmar" at bounding box center [391, 321] width 640 height 53
click at [659, 321] on button "Confirmar" at bounding box center [666, 321] width 61 height 23
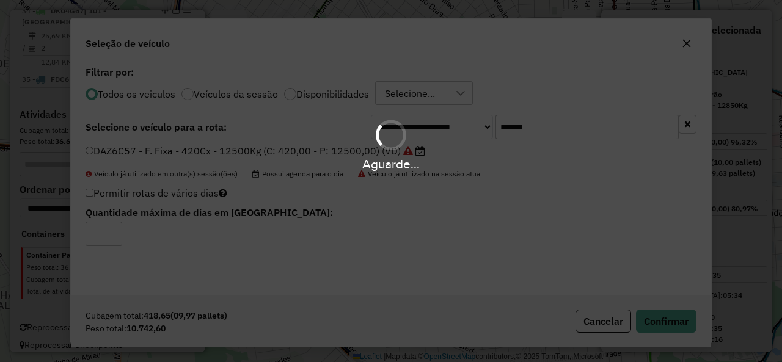
click at [652, 320] on div "Aguarde..." at bounding box center [391, 181] width 782 height 362
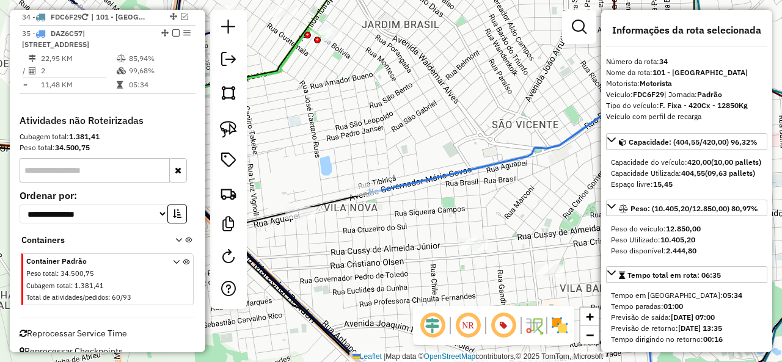
scroll to position [2563, 0]
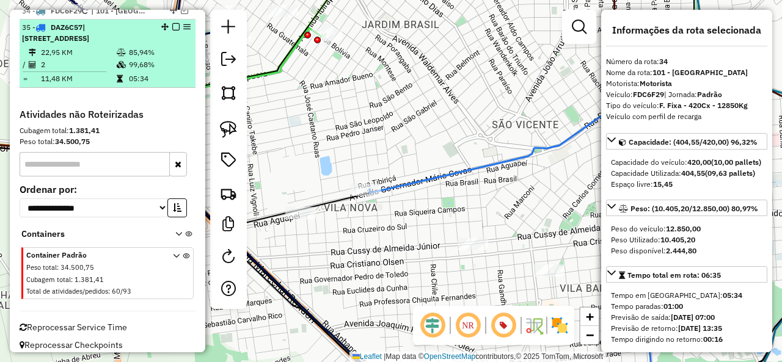
click at [172, 23] on em at bounding box center [175, 26] width 7 height 7
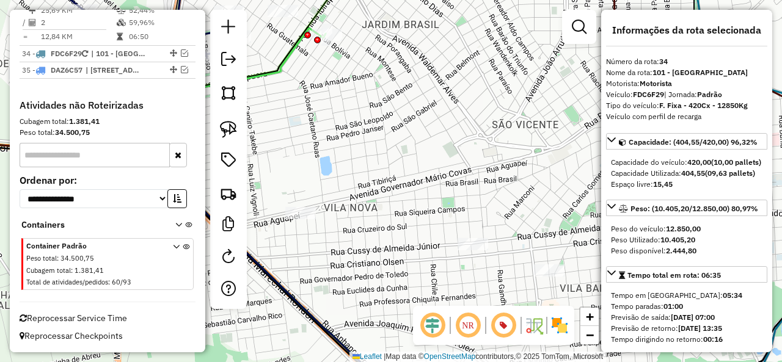
scroll to position [2511, 0]
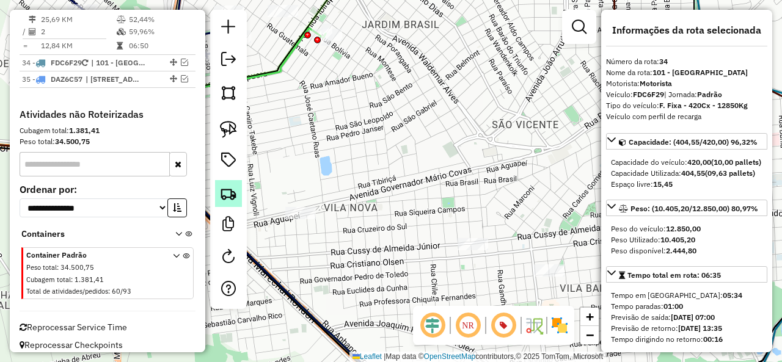
click at [235, 202] on img at bounding box center [228, 193] width 17 height 17
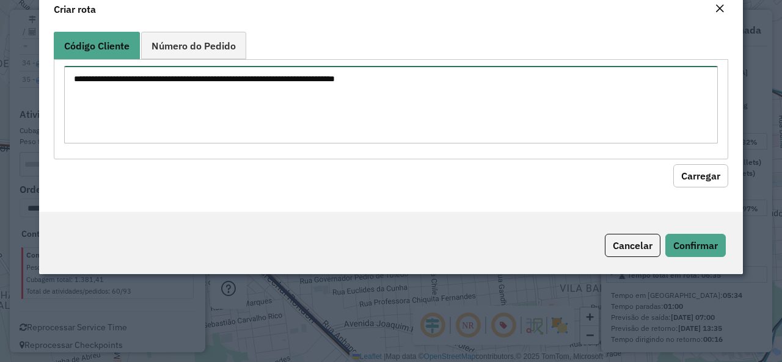
click at [290, 125] on textarea at bounding box center [391, 105] width 654 height 78
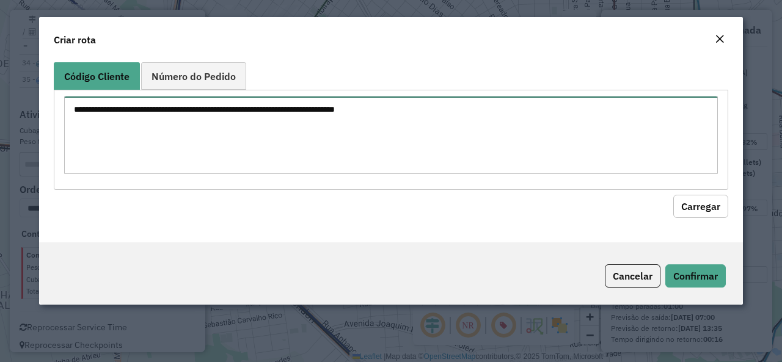
paste textarea "******** ******** ******** ********"
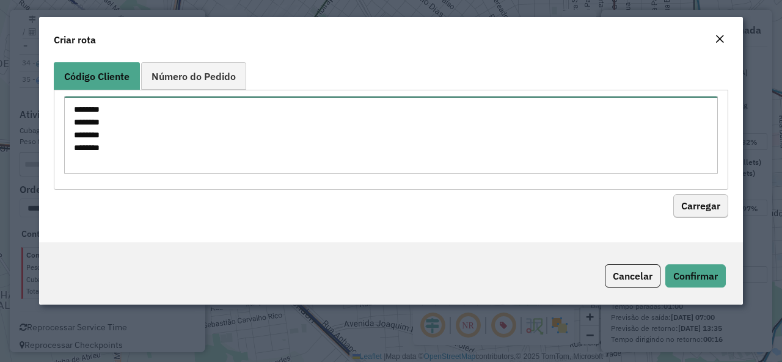
type textarea "******** ******** ******** ********"
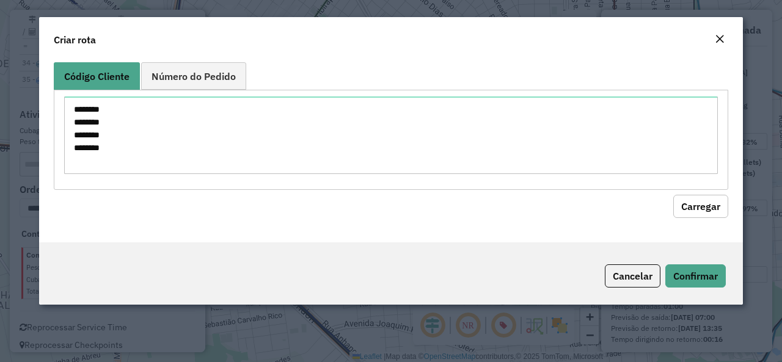
click at [689, 195] on button "Carregar" at bounding box center [700, 206] width 55 height 23
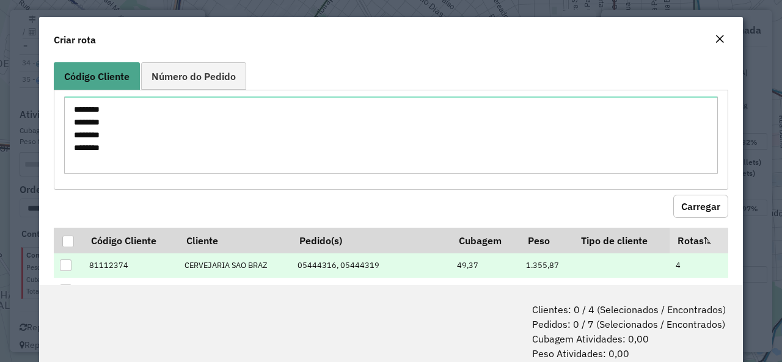
drag, startPoint x: 65, startPoint y: 238, endPoint x: 312, endPoint y: 268, distance: 249.3
click at [65, 238] on div at bounding box center [68, 242] width 12 height 12
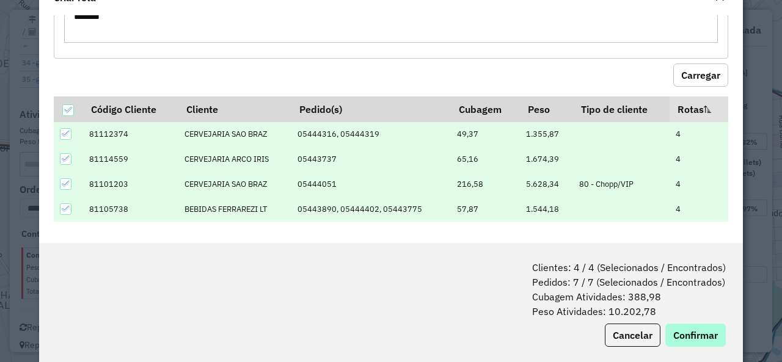
scroll to position [61, 0]
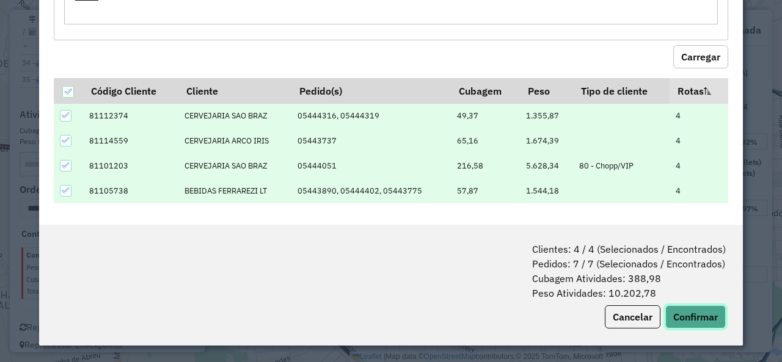
click at [687, 311] on button "Confirmar" at bounding box center [696, 317] width 61 height 23
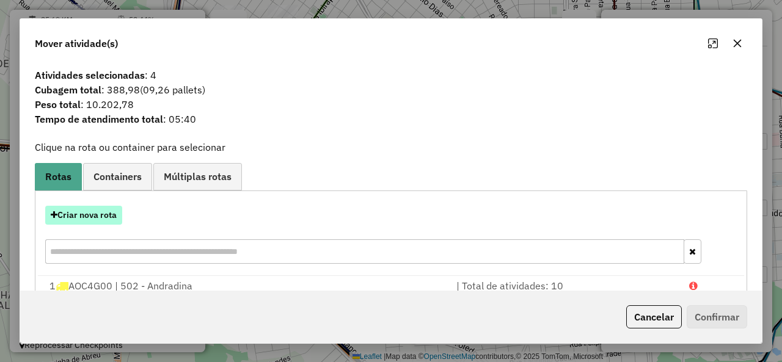
click at [94, 210] on button "Criar nova rota" at bounding box center [83, 215] width 77 height 19
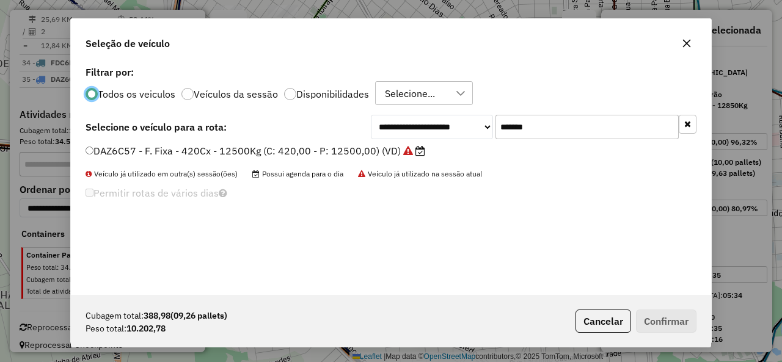
scroll to position [7, 4]
click at [518, 122] on input "*******" at bounding box center [587, 127] width 183 height 24
paste input "text"
type input "*******"
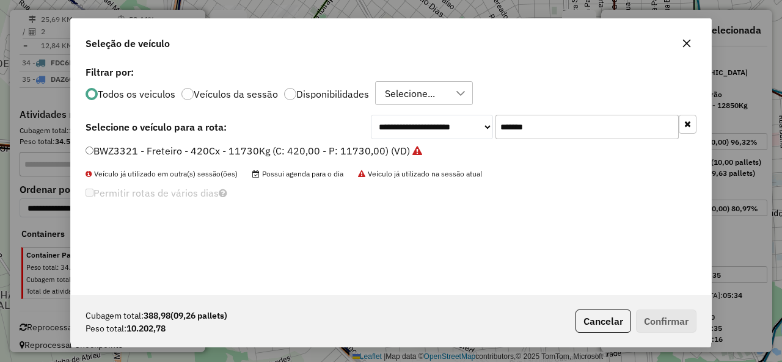
click at [188, 138] on div "**********" at bounding box center [391, 127] width 611 height 24
click at [163, 147] on label "BWZ3321 - Freteiro - 420Cx - 11730Kg (C: 420,00 - P: 11730,00) (VD)" at bounding box center [254, 151] width 337 height 15
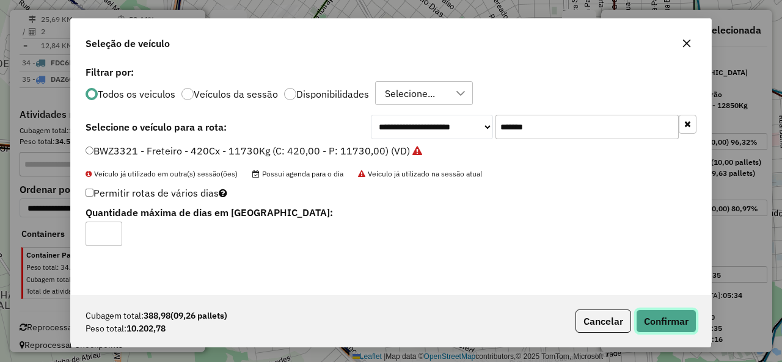
click at [670, 319] on button "Confirmar" at bounding box center [666, 321] width 61 height 23
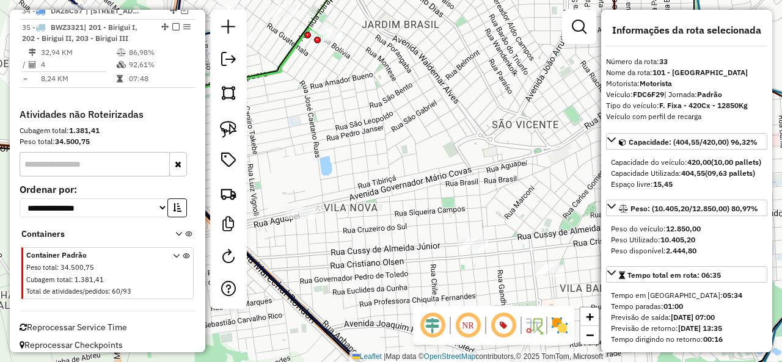
scroll to position [2511, 0]
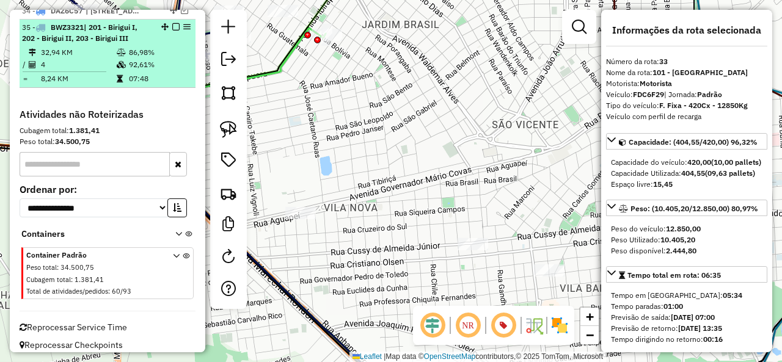
click at [174, 23] on div "35 - BWZ3321 | 201 - Birigui I, 202 - Birigui II, 203 - Birigui III" at bounding box center [107, 33] width 171 height 22
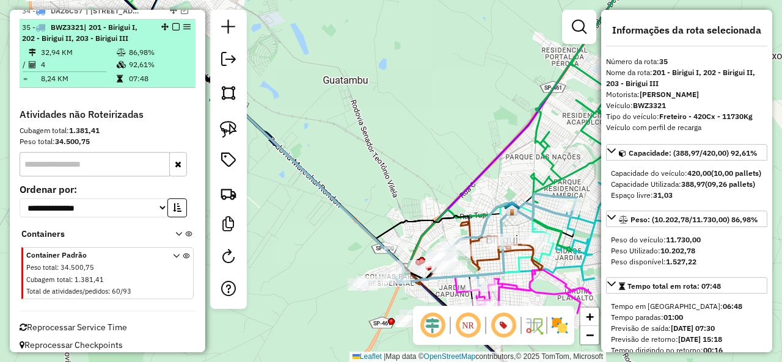
click at [172, 23] on div "35 - BWZ3321 | 201 - Birigui I, 202 - Birigui II, 203 - Birigui III" at bounding box center [107, 33] width 171 height 22
click at [173, 23] on em at bounding box center [175, 26] width 7 height 7
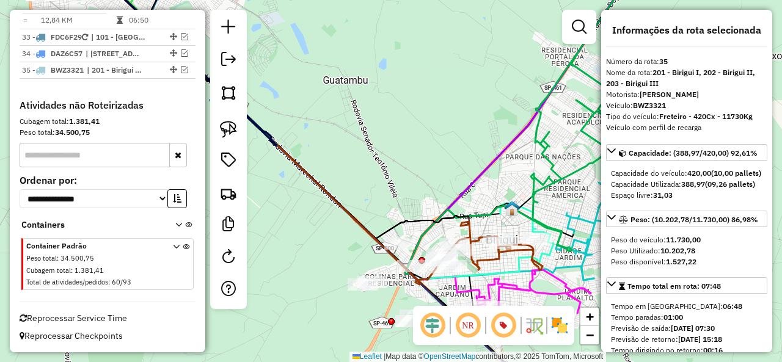
scroll to position [2459, 0]
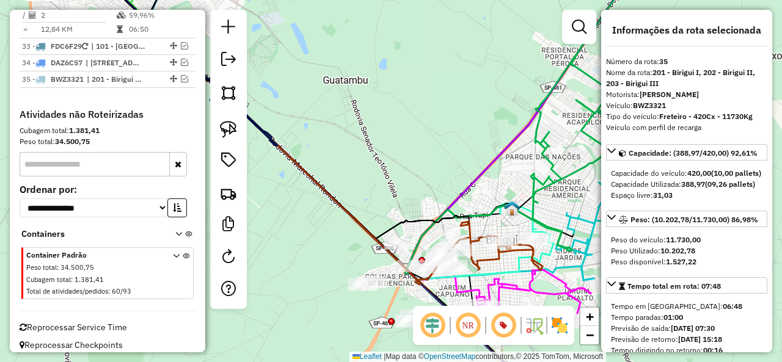
click at [275, 112] on div "Janela de atendimento Grade de atendimento Capacidade Transportadoras Veículos …" at bounding box center [391, 181] width 782 height 362
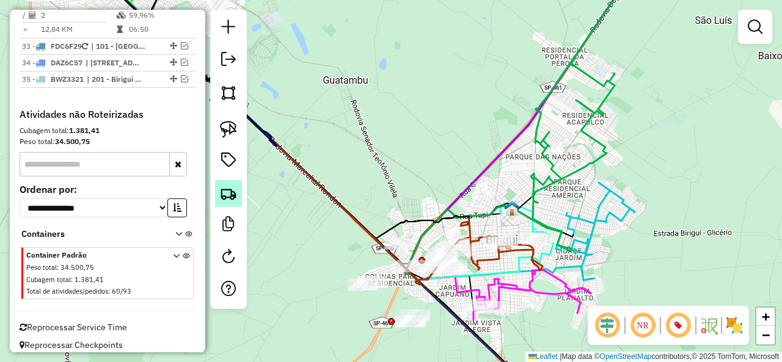
click at [232, 190] on img at bounding box center [228, 193] width 17 height 17
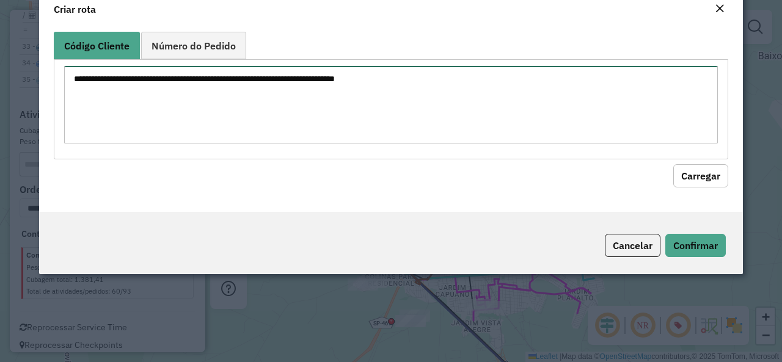
click at [268, 123] on textarea at bounding box center [391, 105] width 654 height 78
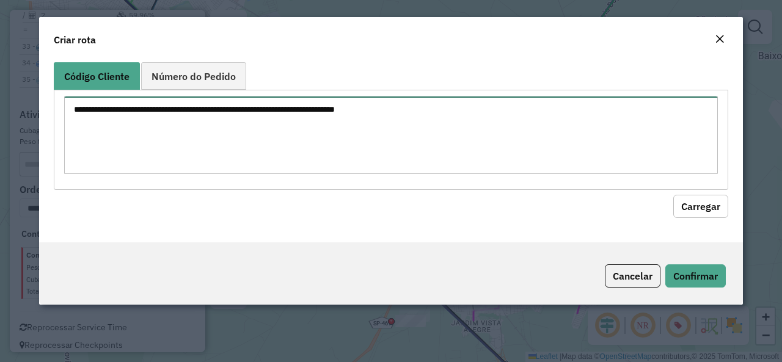
paste textarea "******** ******** ********"
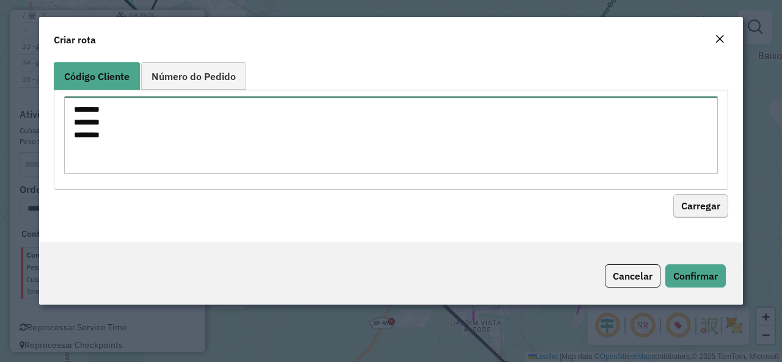
type textarea "******** ******** ********"
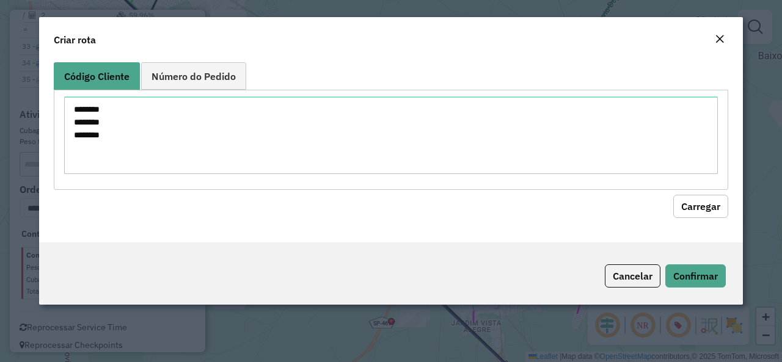
click at [702, 204] on button "Carregar" at bounding box center [700, 206] width 55 height 23
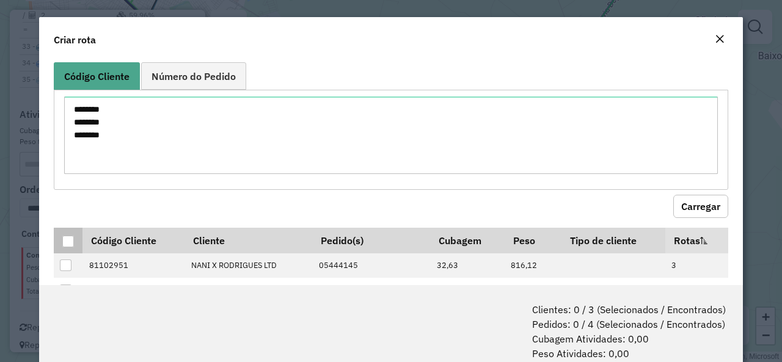
click at [67, 240] on div at bounding box center [68, 242] width 12 height 12
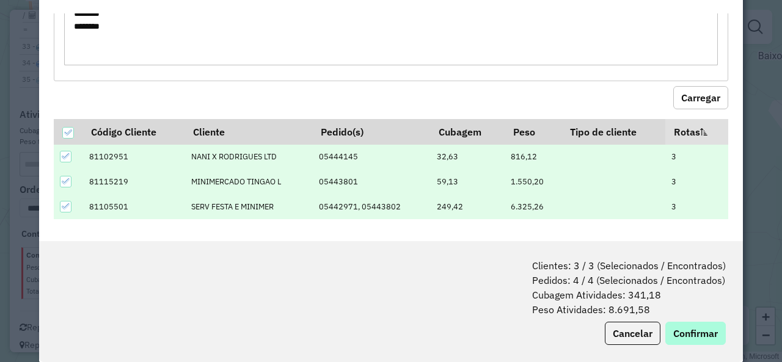
scroll to position [61, 0]
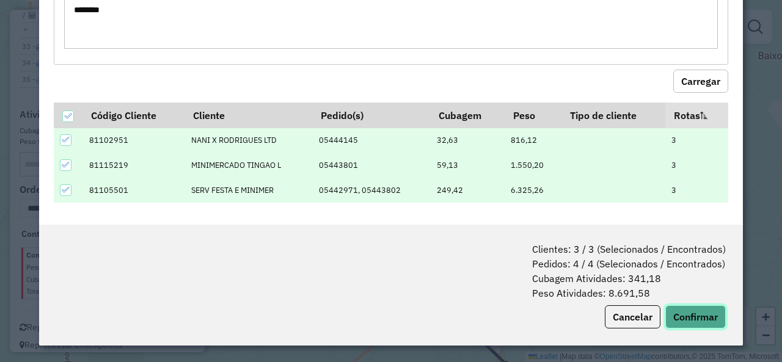
click at [695, 323] on button "Confirmar" at bounding box center [696, 317] width 61 height 23
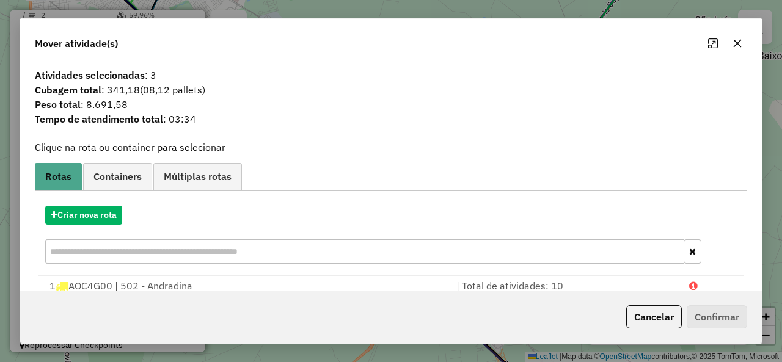
click at [127, 202] on div "Criar nova rota" at bounding box center [391, 236] width 706 height 79
click at [106, 208] on button "Criar nova rota" at bounding box center [83, 215] width 77 height 19
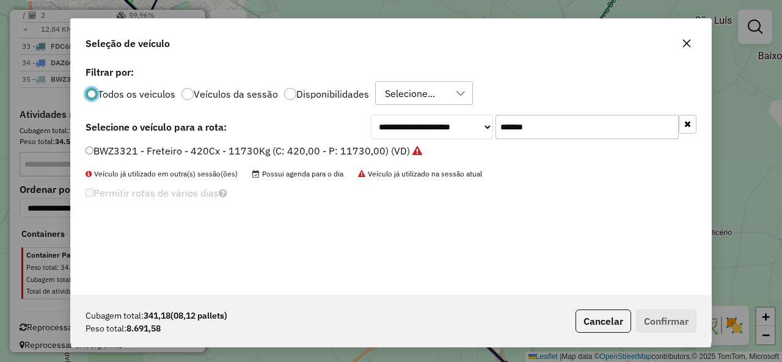
scroll to position [7, 4]
click at [510, 123] on input "*******" at bounding box center [587, 127] width 183 height 24
drag, startPoint x: 510, startPoint y: 123, endPoint x: 466, endPoint y: 155, distance: 54.3
click at [510, 123] on input "*******" at bounding box center [587, 127] width 183 height 24
paste input "text"
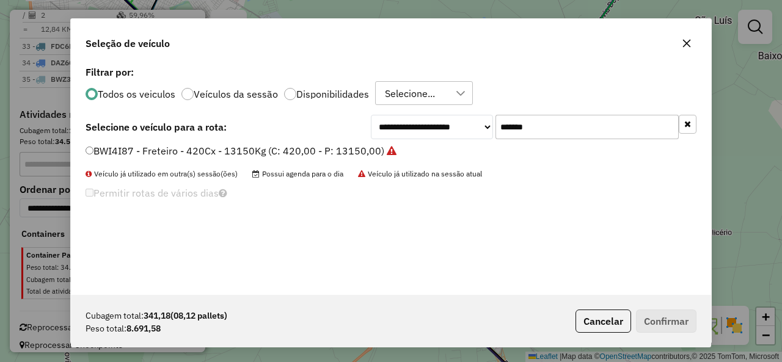
type input "*******"
click at [170, 145] on label "BWI4I87 - Freteiro - 420Cx - 13150Kg (C: 420,00 - P: 13150,00)" at bounding box center [241, 151] width 311 height 15
click at [685, 321] on button "Confirmar" at bounding box center [666, 321] width 61 height 23
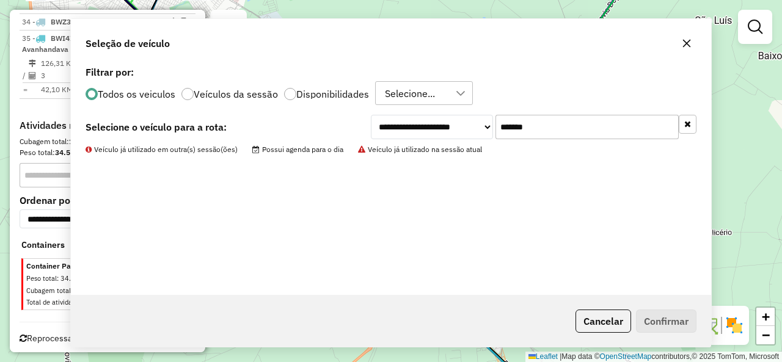
scroll to position [2443, 0]
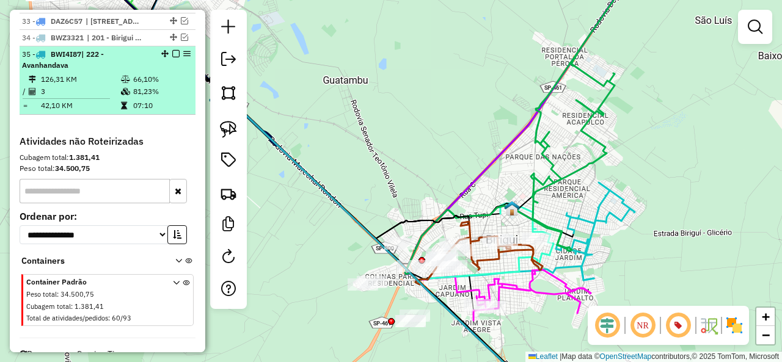
click at [120, 73] on td at bounding box center [126, 79] width 12 height 12
select select "**********"
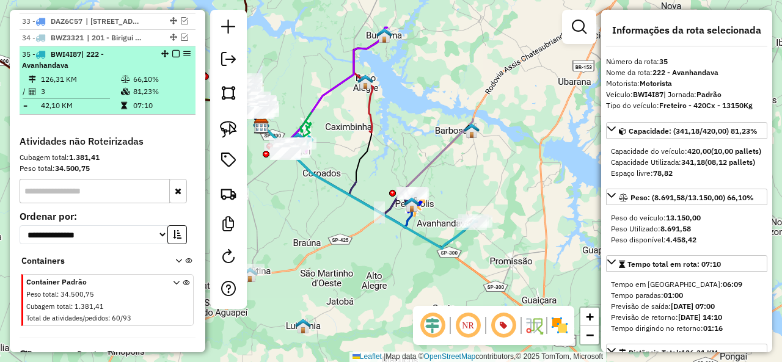
click at [172, 50] on em at bounding box center [175, 53] width 7 height 7
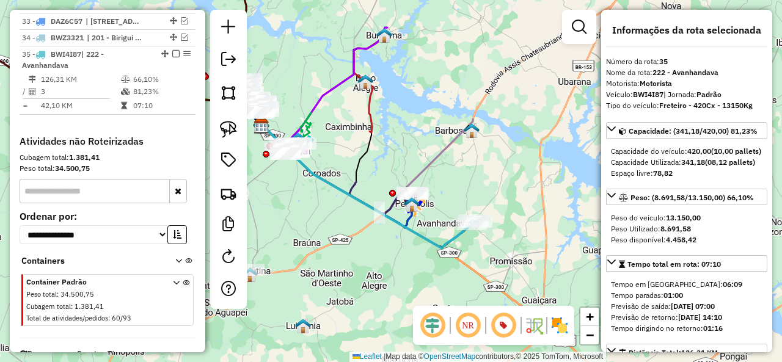
scroll to position [2407, 0]
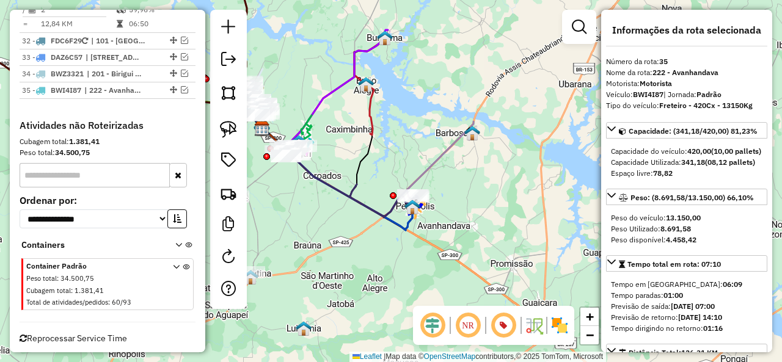
drag, startPoint x: 360, startPoint y: 155, endPoint x: 464, endPoint y: 182, distance: 108.1
click at [372, 182] on icon at bounding box center [316, 161] width 111 height 71
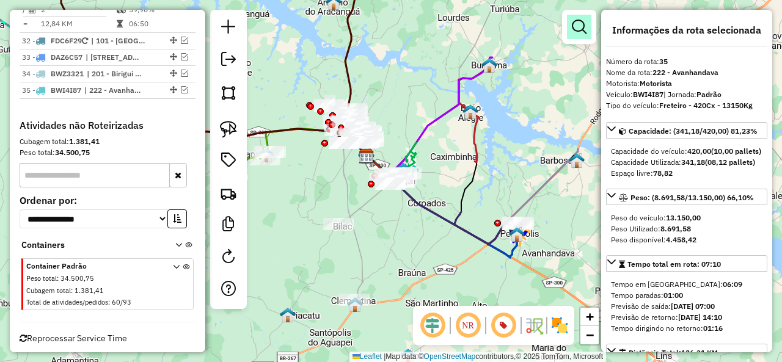
click at [579, 25] on em at bounding box center [579, 27] width 15 height 15
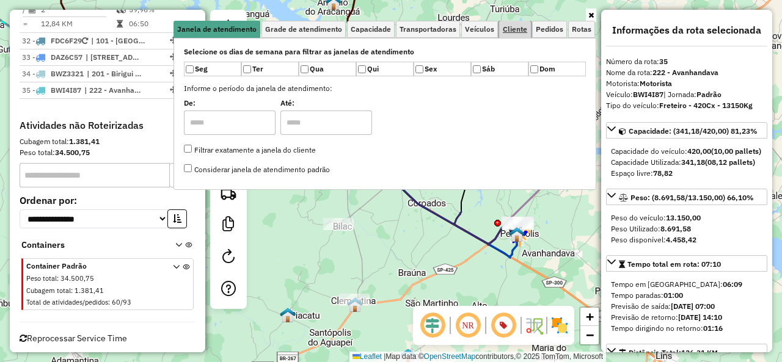
click at [513, 30] on span "Cliente" at bounding box center [515, 29] width 24 height 7
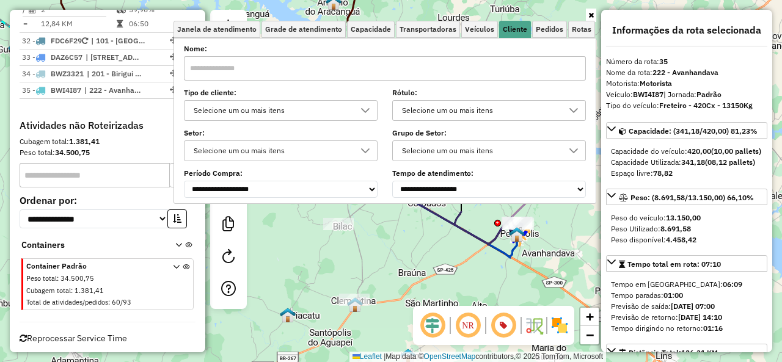
click at [218, 112] on div "Selecione um ou mais itens" at bounding box center [271, 111] width 164 height 20
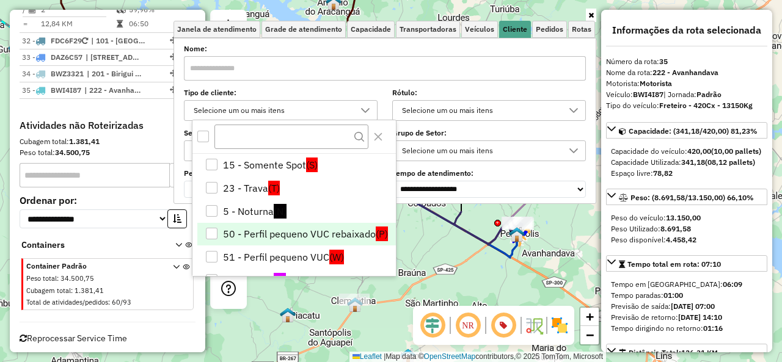
scroll to position [61, 0]
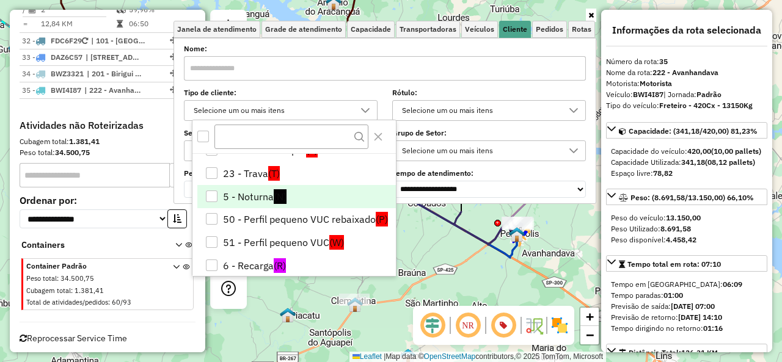
click at [226, 196] on li "5 - Noturna (N)" at bounding box center [296, 196] width 199 height 23
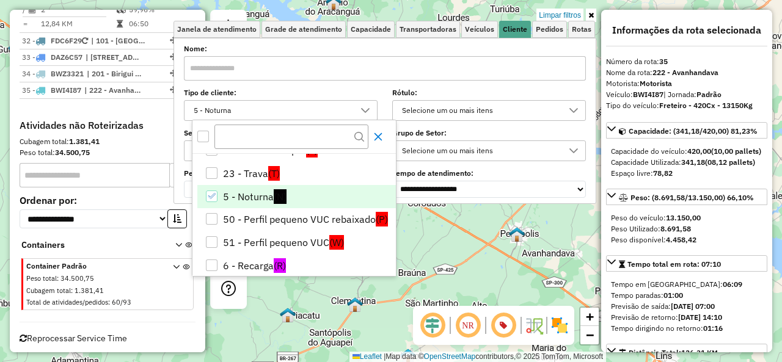
click at [380, 134] on icon "Close" at bounding box center [378, 137] width 10 height 10
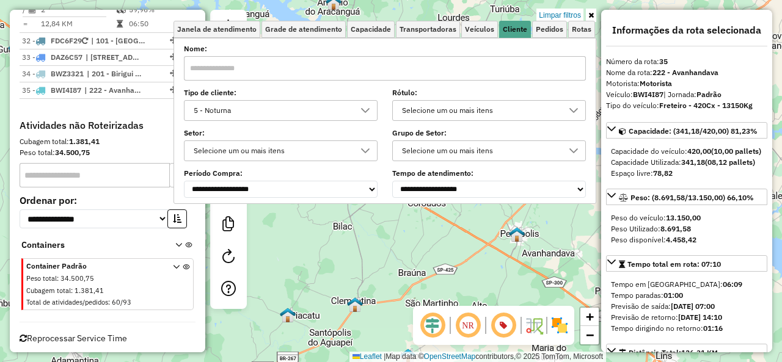
click at [592, 17] on icon at bounding box center [592, 15] width 6 height 7
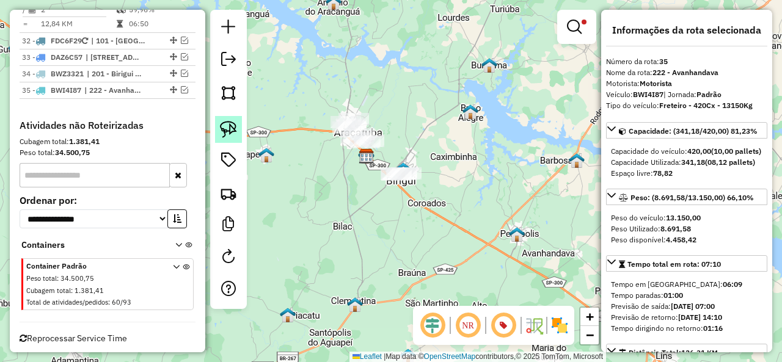
click at [231, 121] on img at bounding box center [228, 129] width 17 height 17
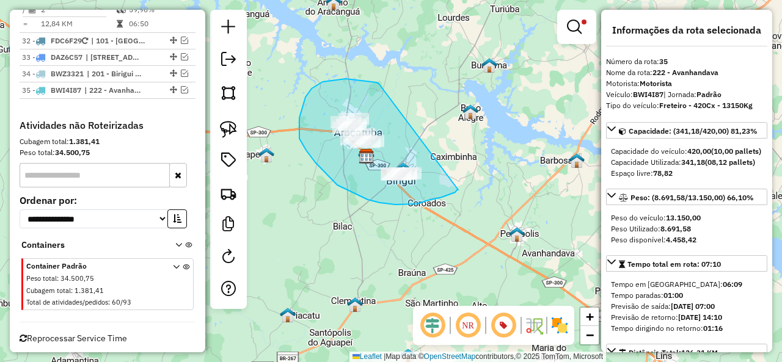
drag, startPoint x: 358, startPoint y: 80, endPoint x: 458, endPoint y: 190, distance: 148.8
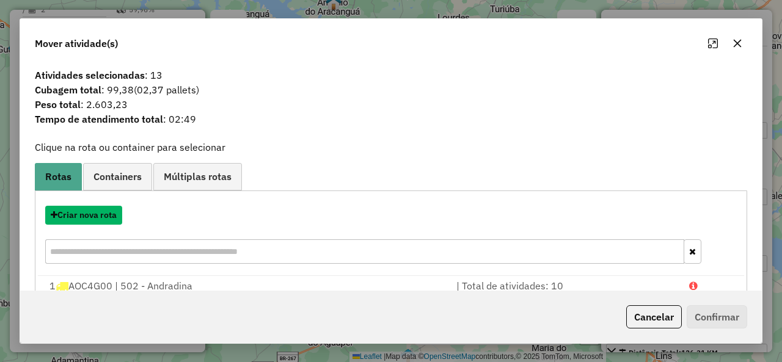
click at [77, 218] on button "Criar nova rota" at bounding box center [83, 215] width 77 height 19
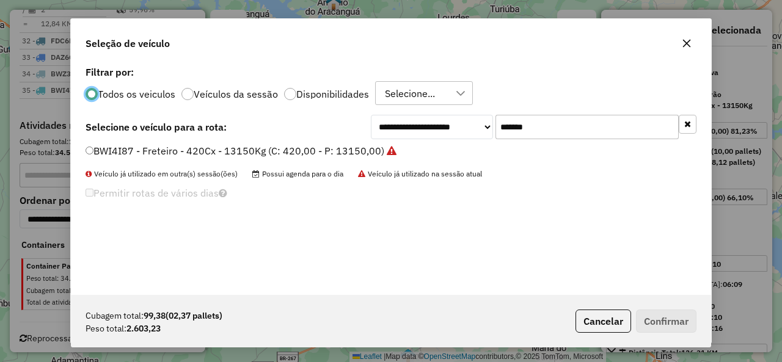
scroll to position [7, 4]
click at [504, 123] on input "*******" at bounding box center [587, 127] width 183 height 24
type input "***"
drag, startPoint x: 147, startPoint y: 150, endPoint x: 202, endPoint y: 166, distance: 56.7
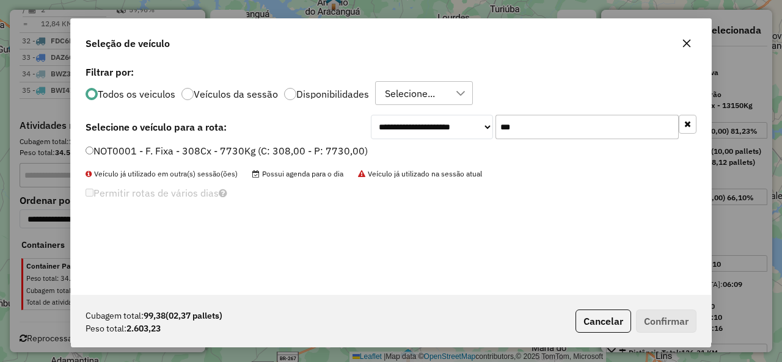
click at [147, 150] on label "NOT0001 - F. Fixa - 308Cx - 7730Kg (C: 308,00 - P: 7730,00)" at bounding box center [227, 151] width 282 height 15
click at [675, 321] on button "Confirmar" at bounding box center [666, 321] width 61 height 23
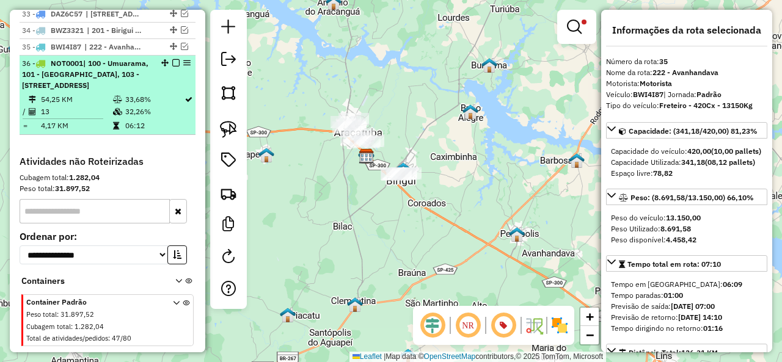
click at [173, 59] on em at bounding box center [175, 62] width 7 height 7
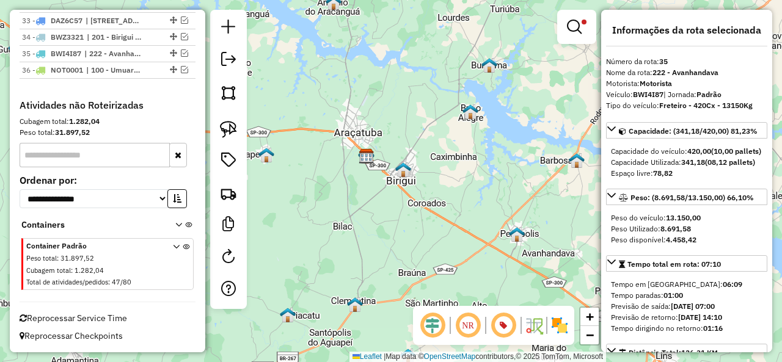
scroll to position [2435, 0]
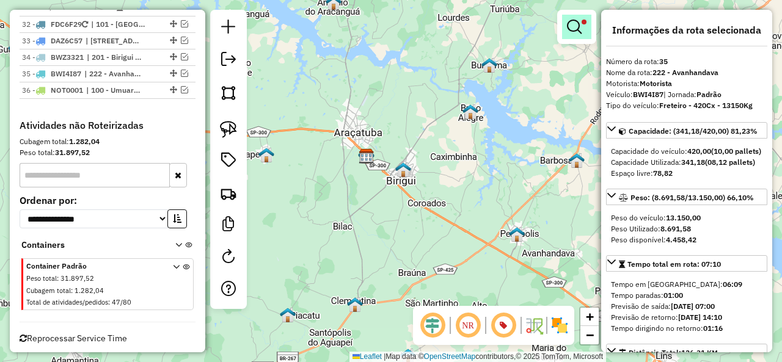
click at [567, 25] on em at bounding box center [574, 27] width 15 height 15
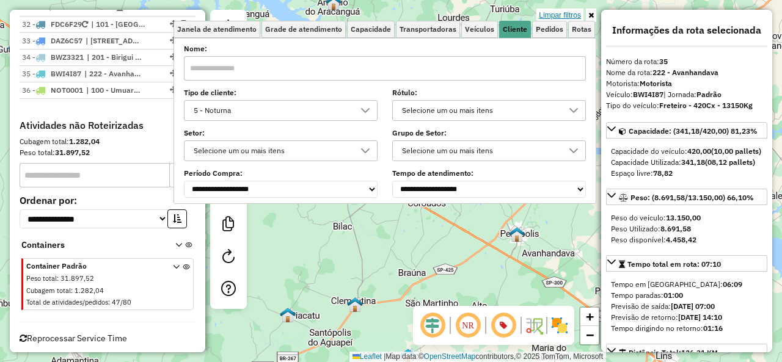
click at [566, 12] on link "Limpar filtros" at bounding box center [560, 15] width 47 height 13
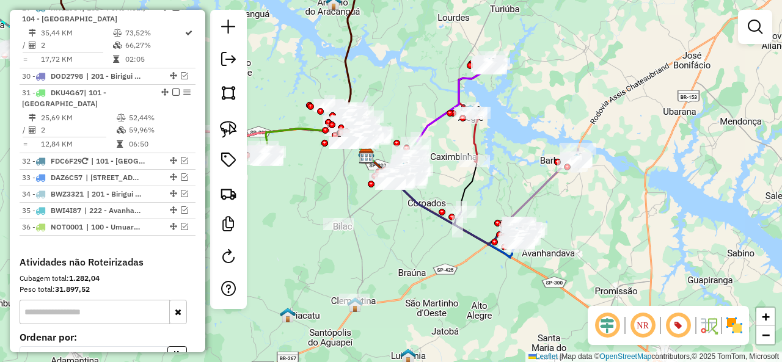
scroll to position [2251, 0]
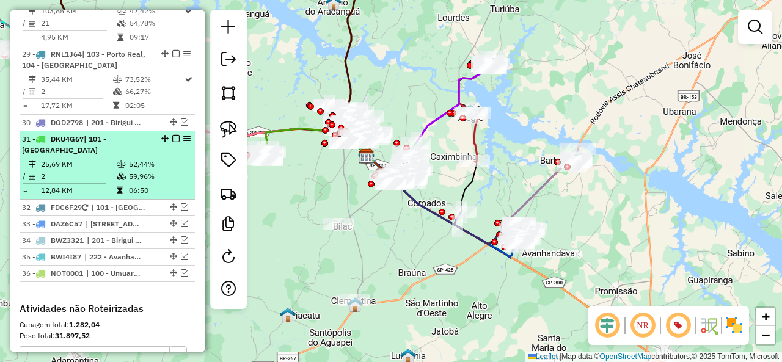
click at [88, 158] on td "25,69 KM" at bounding box center [78, 164] width 76 height 12
select select "**********"
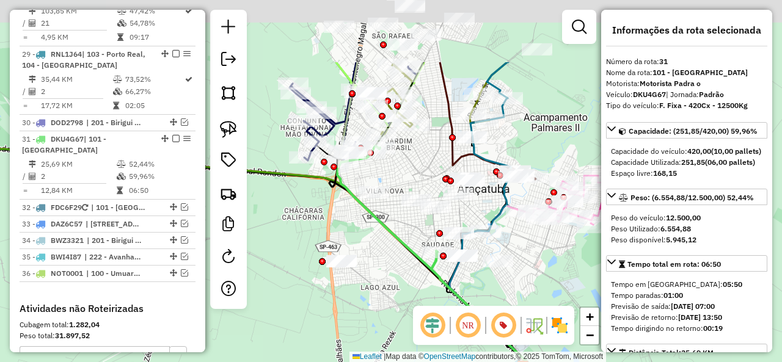
drag, startPoint x: 317, startPoint y: 153, endPoint x: 378, endPoint y: 250, distance: 114.0
click at [378, 250] on div "Janela de atendimento Grade de atendimento Capacidade Transportadoras Veículos …" at bounding box center [391, 181] width 782 height 362
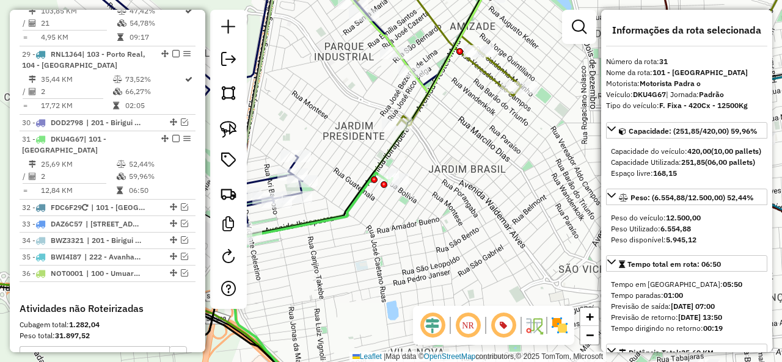
click at [353, 208] on icon at bounding box center [306, 286] width 171 height 226
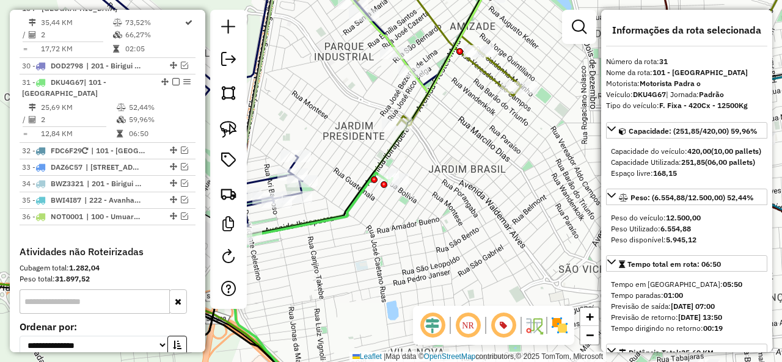
scroll to position [2366, 0]
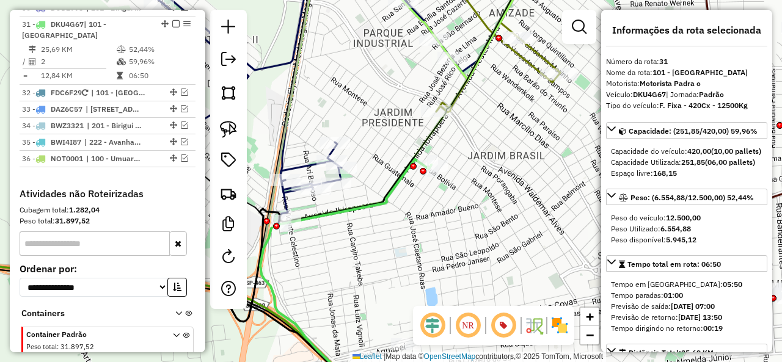
drag, startPoint x: 391, startPoint y: 213, endPoint x: 430, endPoint y: 201, distance: 41.0
click at [430, 202] on div "Janela de atendimento Grade de atendimento Capacidade Transportadoras Veículos …" at bounding box center [391, 181] width 782 height 362
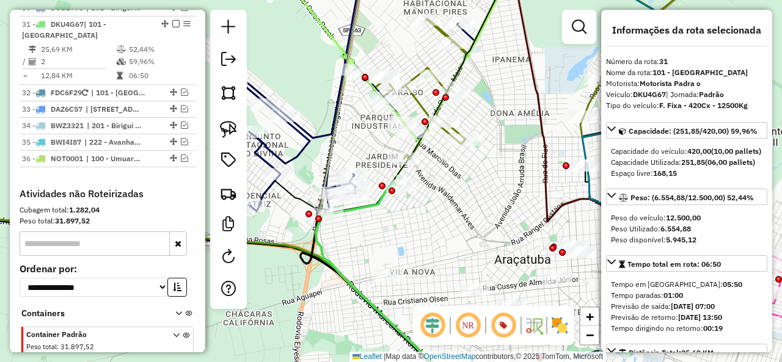
drag, startPoint x: 472, startPoint y: 231, endPoint x: 434, endPoint y: 232, distance: 37.9
click at [436, 236] on div "Janela de atendimento Grade de atendimento Capacidade Transportadoras Veículos …" at bounding box center [391, 181] width 782 height 362
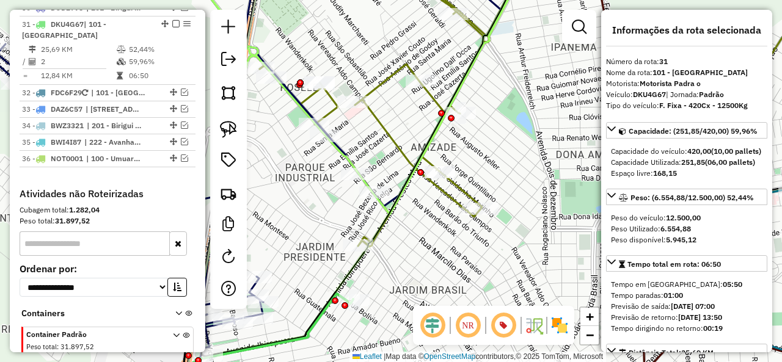
click at [403, 63] on div "Janela de atendimento Grade de atendimento Capacidade Transportadoras Veículos …" at bounding box center [391, 181] width 782 height 362
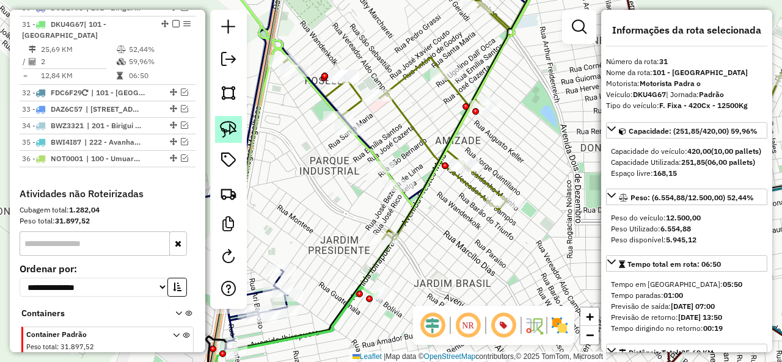
click at [224, 126] on img at bounding box center [228, 129] width 17 height 17
drag, startPoint x: 391, startPoint y: 59, endPoint x: 325, endPoint y: 106, distance: 81.4
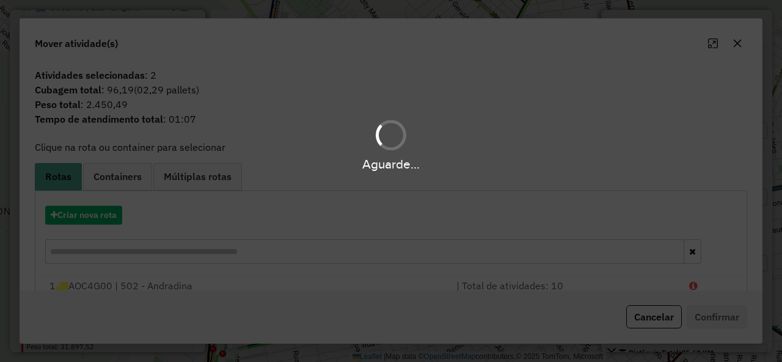
click at [658, 322] on div "Aguarde..." at bounding box center [391, 181] width 782 height 362
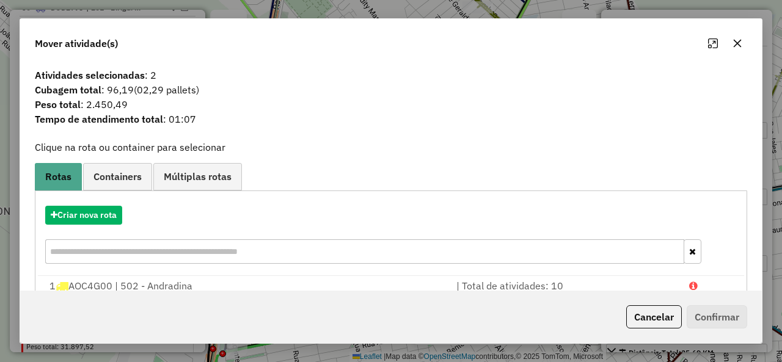
click at [658, 322] on button "Cancelar" at bounding box center [654, 317] width 56 height 23
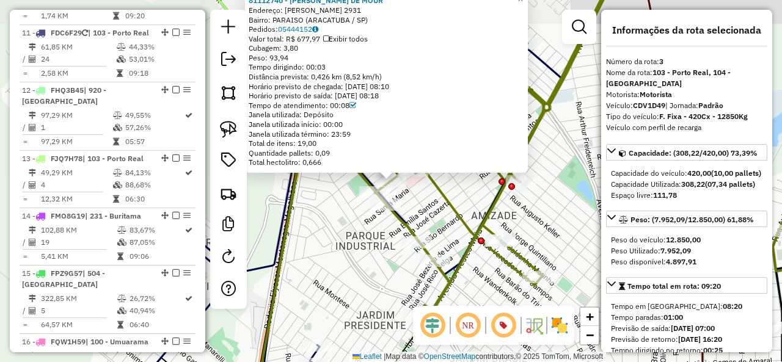
scroll to position [629, 0]
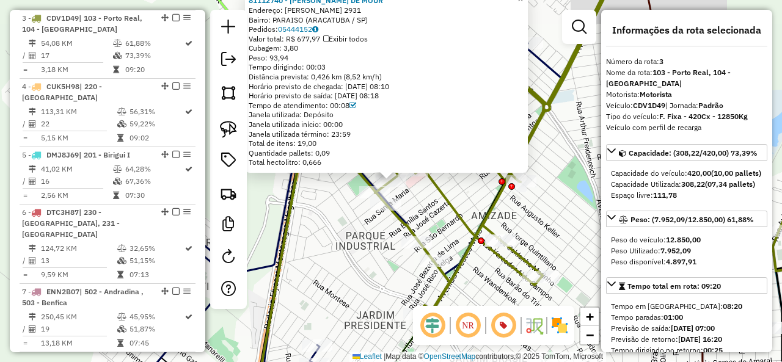
click at [321, 211] on div "81112740 - MARIA DA PAZ DE MOUR Endereço: R WANDENKOLK 2931 Bairro: PARAISO (AR…" at bounding box center [391, 181] width 782 height 362
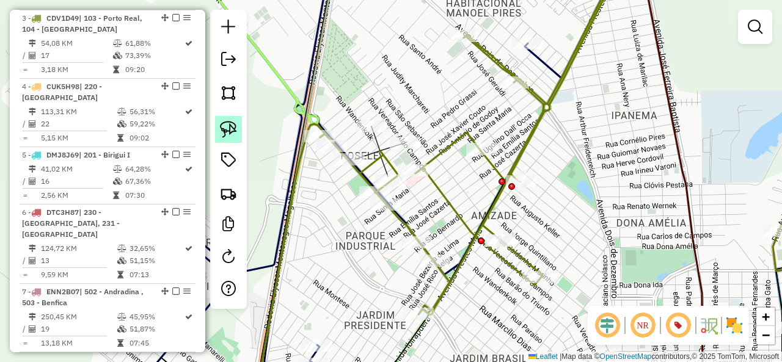
click at [221, 122] on img at bounding box center [228, 129] width 17 height 17
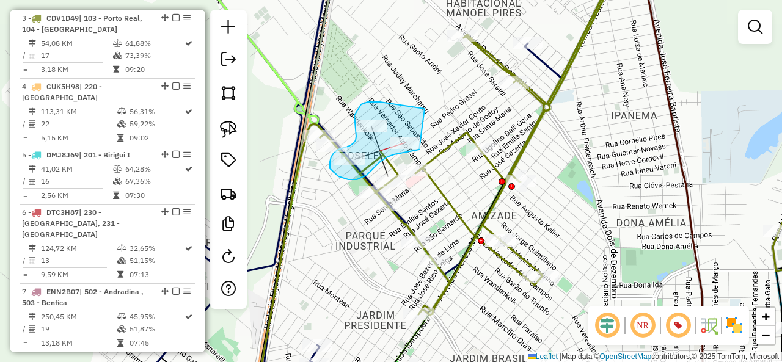
drag, startPoint x: 372, startPoint y: 102, endPoint x: 431, endPoint y: 141, distance: 71.5
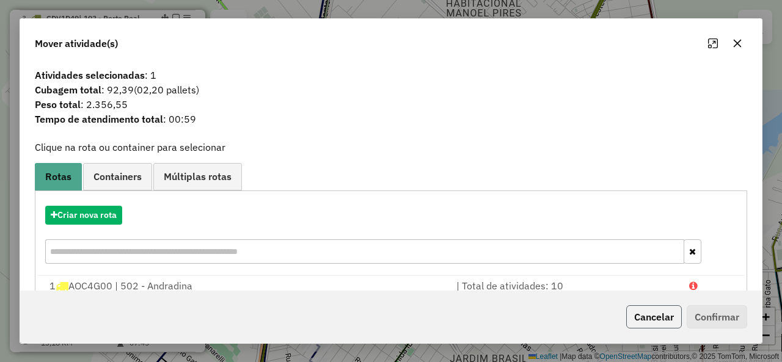
click at [666, 321] on button "Cancelar" at bounding box center [654, 317] width 56 height 23
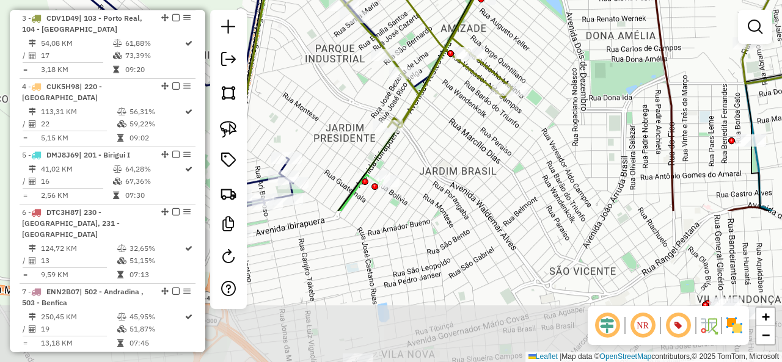
drag, startPoint x: 413, startPoint y: 285, endPoint x: 383, endPoint y: 98, distance: 189.4
click at [383, 98] on div "Janela de atendimento Grade de atendimento Capacidade Transportadoras Veículos …" at bounding box center [391, 181] width 782 height 362
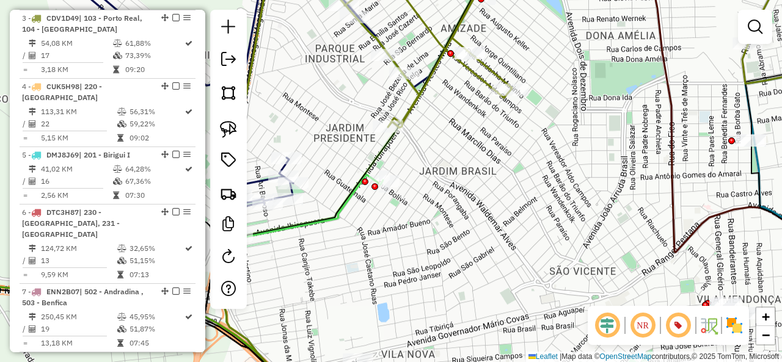
click at [350, 200] on icon at bounding box center [297, 287] width 171 height 224
select select "**********"
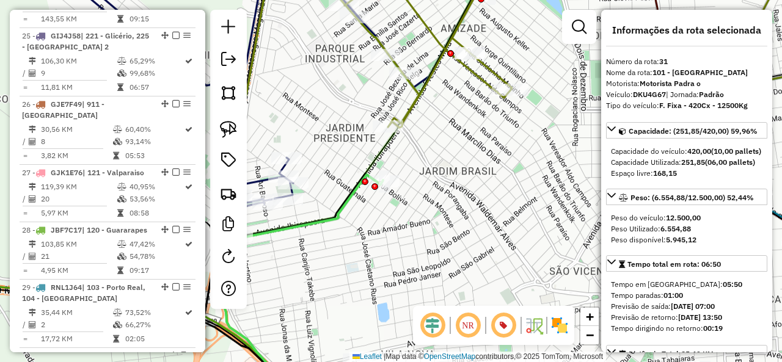
scroll to position [2366, 0]
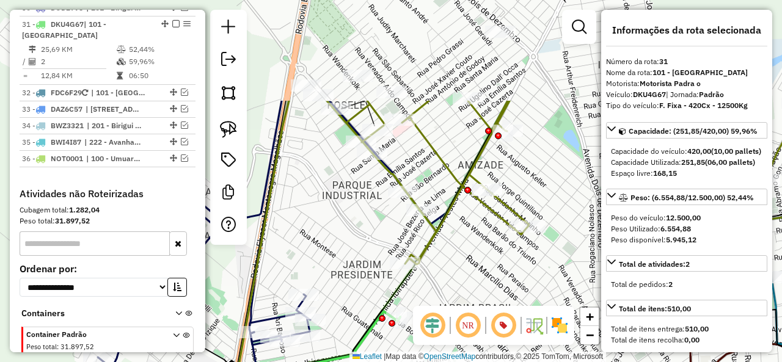
drag, startPoint x: 447, startPoint y: 160, endPoint x: 463, endPoint y: 293, distance: 134.2
click at [463, 293] on div "Janela de atendimento Grade de atendimento Capacidade Transportadoras Veículos …" at bounding box center [391, 181] width 782 height 362
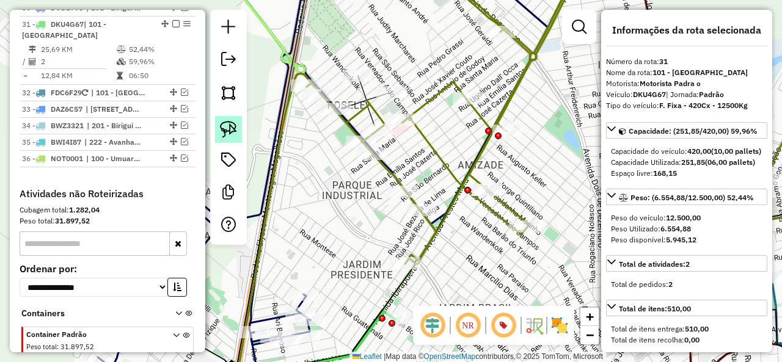
click at [232, 127] on img at bounding box center [228, 129] width 17 height 17
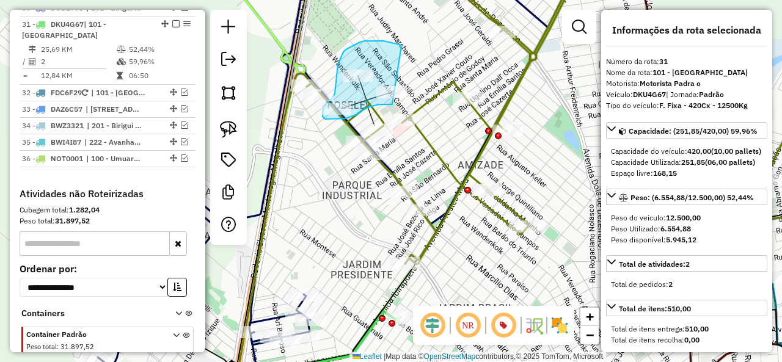
drag, startPoint x: 402, startPoint y: 46, endPoint x: 413, endPoint y: 90, distance: 46.1
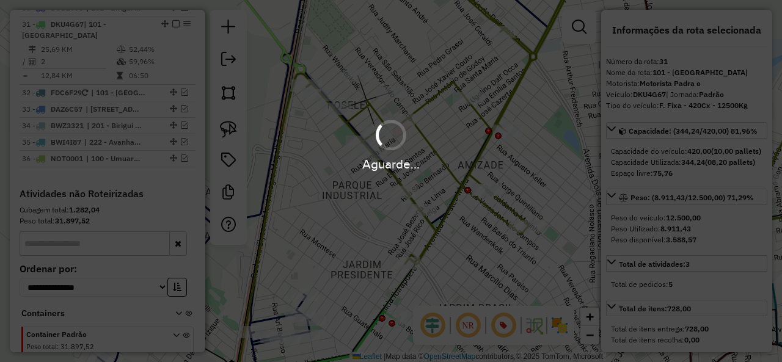
select select "**********"
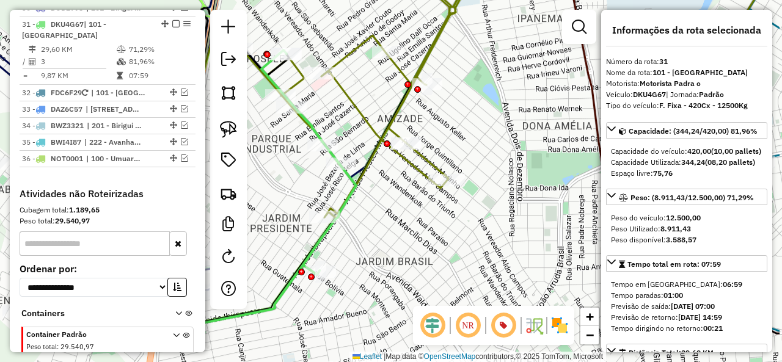
drag, startPoint x: 533, startPoint y: 191, endPoint x: 424, endPoint y: 131, distance: 124.2
click at [431, 131] on div "Janela de atendimento Grade de atendimento Capacidade Transportadoras Veículos …" at bounding box center [391, 181] width 782 height 362
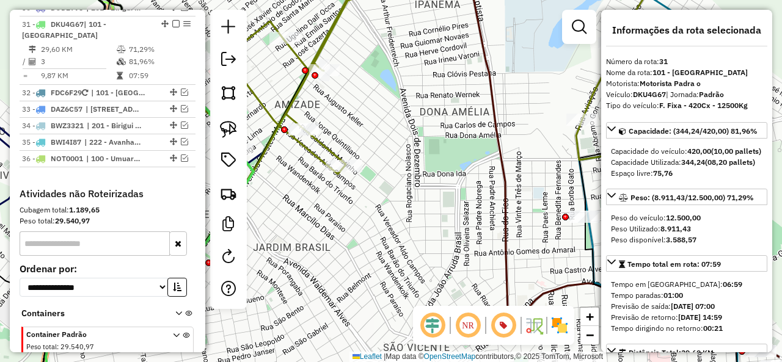
drag, startPoint x: 433, startPoint y: 122, endPoint x: 414, endPoint y: 117, distance: 19.6
click at [414, 117] on div "Janela de atendimento Grade de atendimento Capacidade Transportadoras Veículos …" at bounding box center [391, 181] width 782 height 362
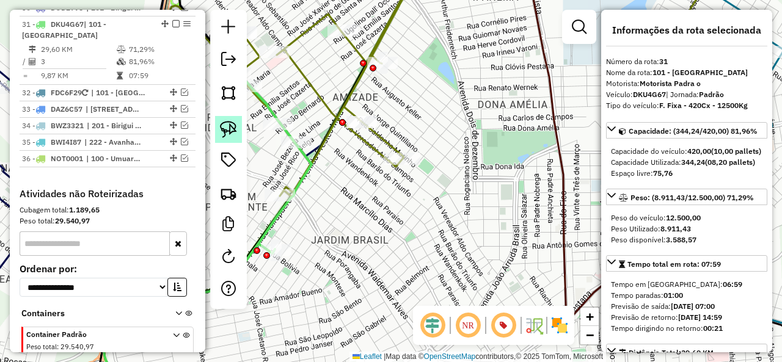
click at [226, 127] on img at bounding box center [228, 129] width 17 height 17
drag, startPoint x: 372, startPoint y: 103, endPoint x: 354, endPoint y: 144, distance: 44.1
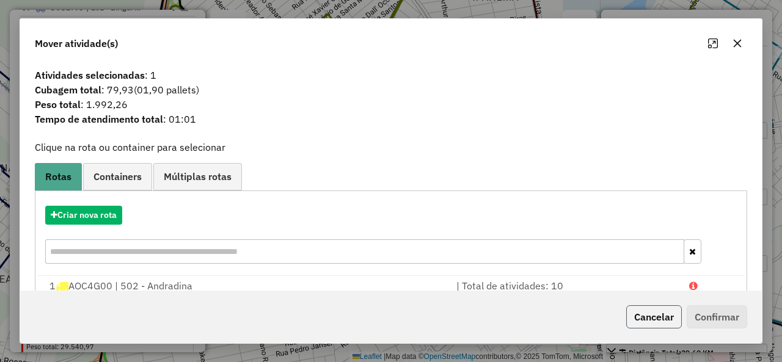
click at [664, 318] on button "Cancelar" at bounding box center [654, 317] width 56 height 23
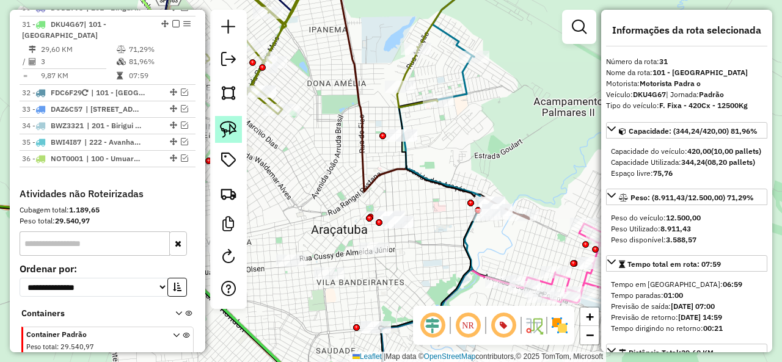
click at [236, 119] on link at bounding box center [228, 129] width 27 height 27
drag, startPoint x: 472, startPoint y: 123, endPoint x: 398, endPoint y: 164, distance: 84.2
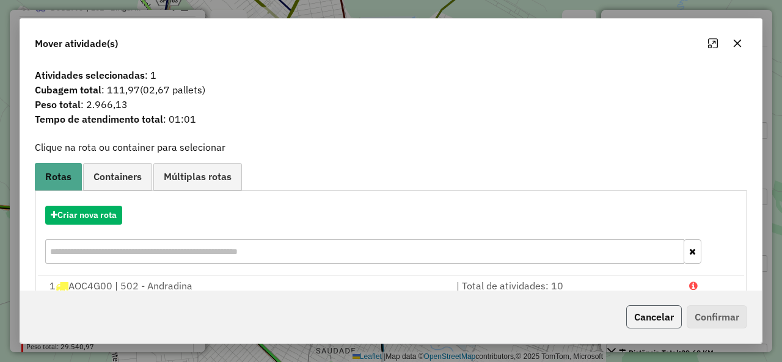
click at [653, 317] on button "Cancelar" at bounding box center [654, 317] width 56 height 23
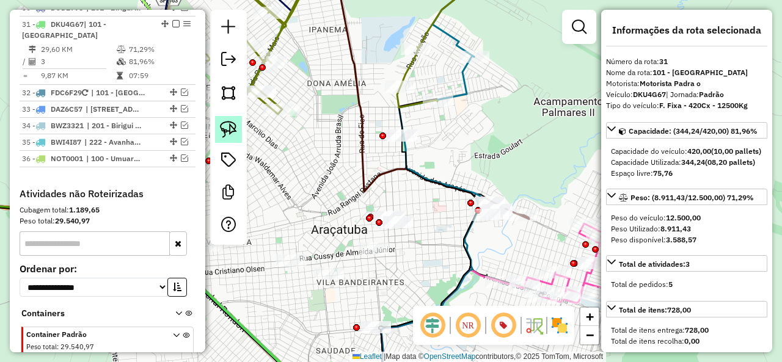
click at [235, 130] on img at bounding box center [228, 129] width 17 height 17
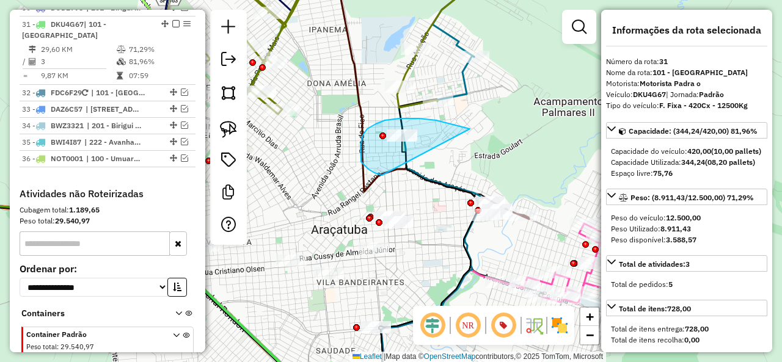
drag, startPoint x: 432, startPoint y: 120, endPoint x: 407, endPoint y: 180, distance: 65.5
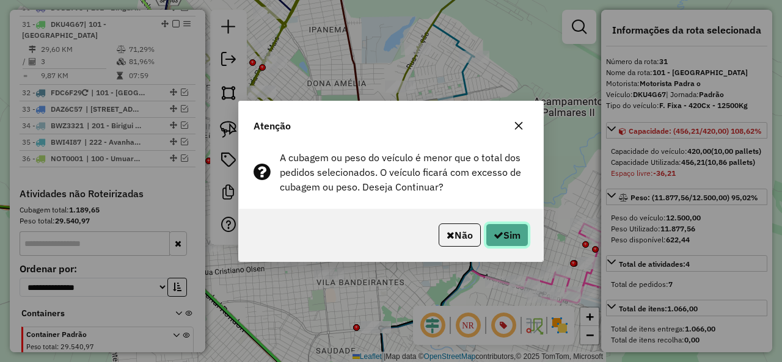
click at [510, 232] on button "Sim" at bounding box center [507, 235] width 43 height 23
select select "**********"
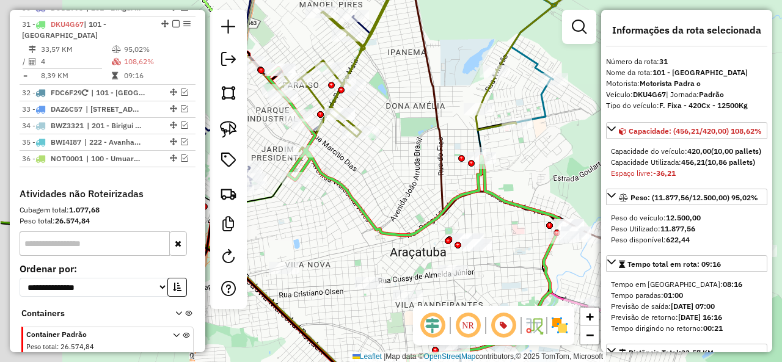
drag, startPoint x: 287, startPoint y: 162, endPoint x: 417, endPoint y: 196, distance: 135.0
click at [417, 196] on div "Janela de atendimento Grade de atendimento Capacidade Transportadoras Veículos …" at bounding box center [391, 181] width 782 height 362
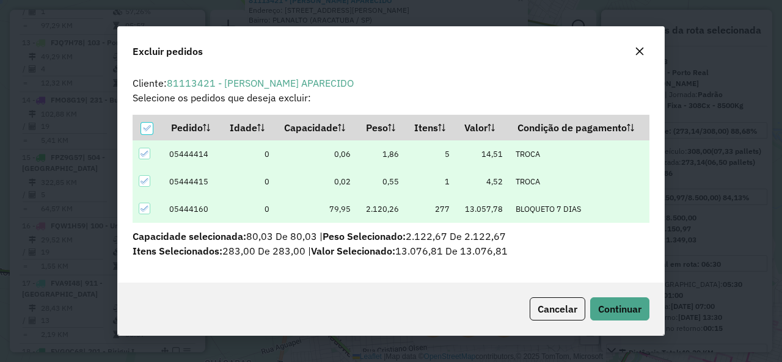
scroll to position [0, 0]
click at [557, 311] on span "Cancelar" at bounding box center [558, 309] width 40 height 12
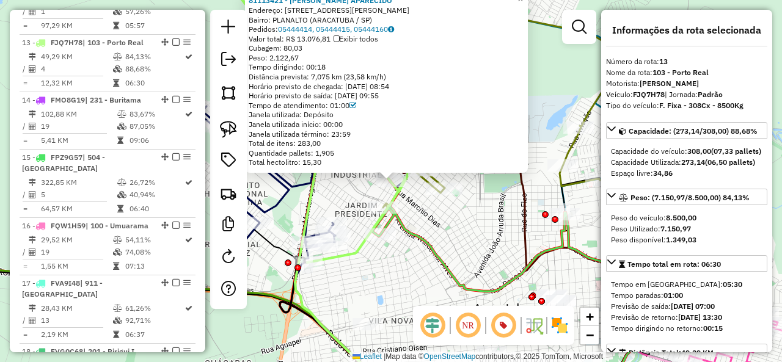
click at [422, 238] on icon at bounding box center [497, 261] width 292 height 275
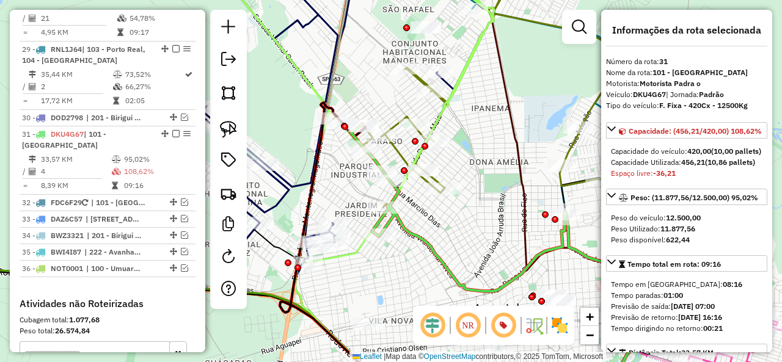
scroll to position [2366, 0]
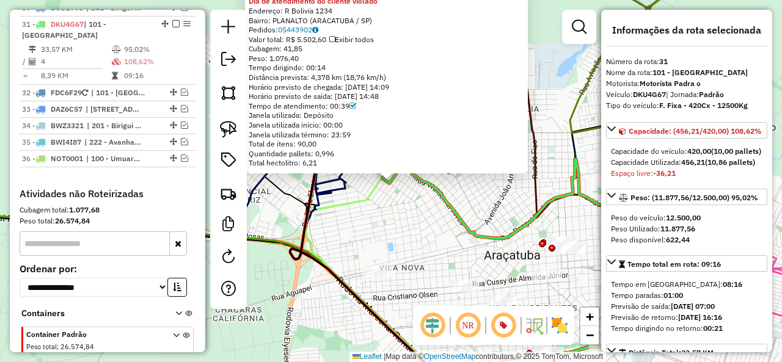
click at [394, 186] on icon at bounding box center [508, 230] width 292 height 319
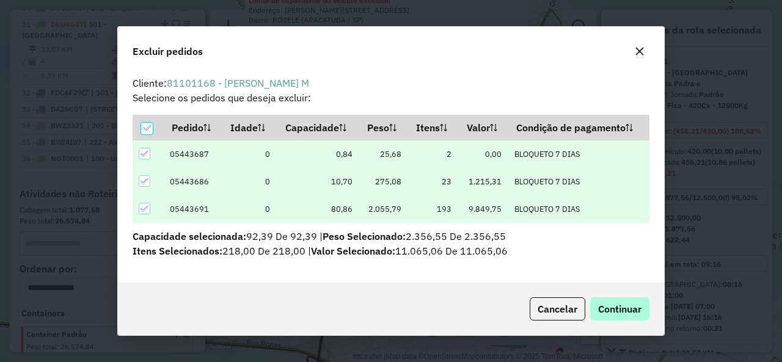
scroll to position [0, 0]
click at [632, 309] on span "Continuar" at bounding box center [619, 309] width 43 height 12
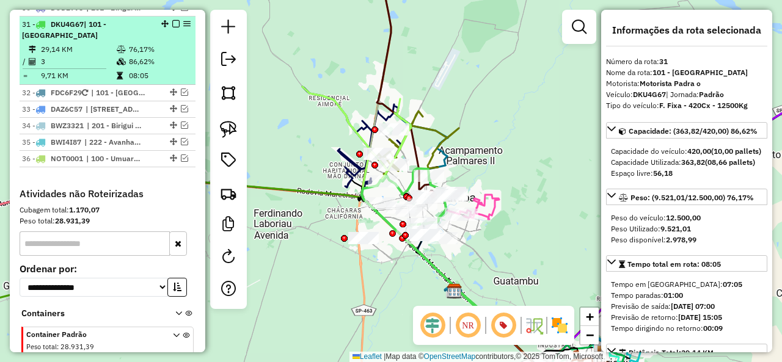
click at [173, 20] on em at bounding box center [175, 23] width 7 height 7
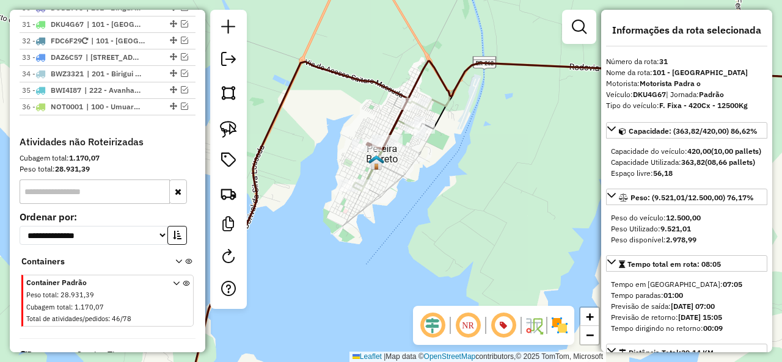
click at [367, 171] on icon at bounding box center [386, 145] width 67 height 94
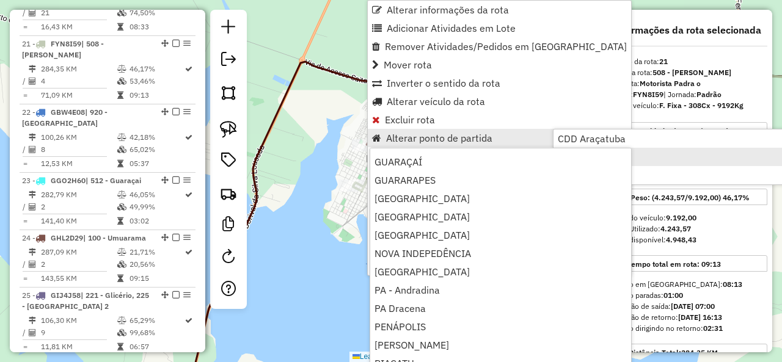
scroll to position [221, 0]
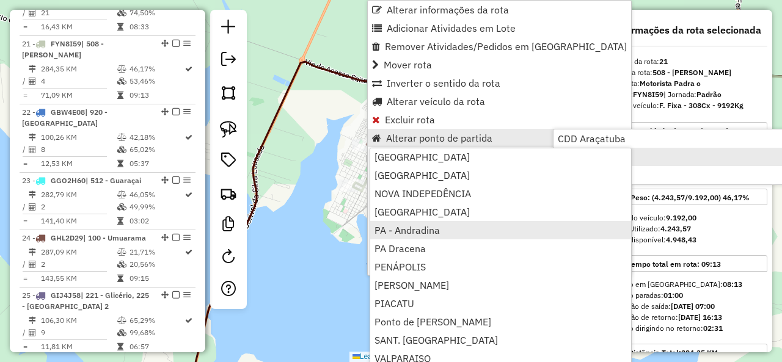
click at [453, 232] on link "PA - Andradina" at bounding box center [500, 230] width 261 height 18
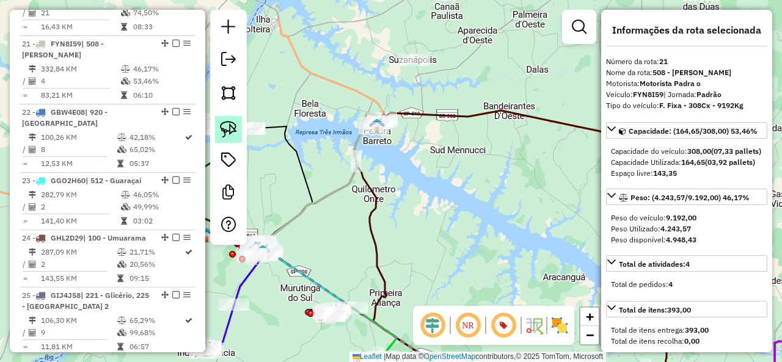
click at [226, 127] on img at bounding box center [228, 129] width 17 height 17
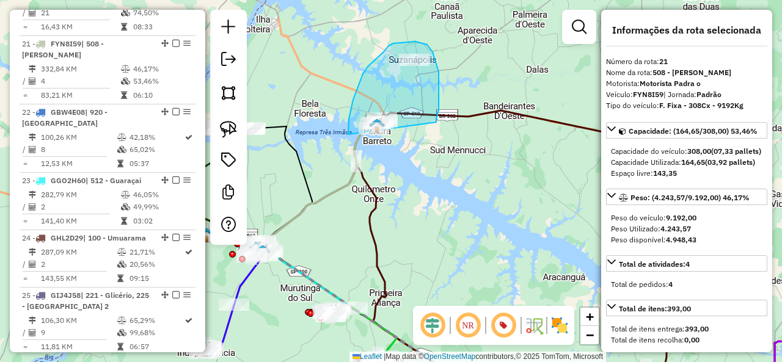
drag, startPoint x: 436, startPoint y: 119, endPoint x: 368, endPoint y: 148, distance: 74.2
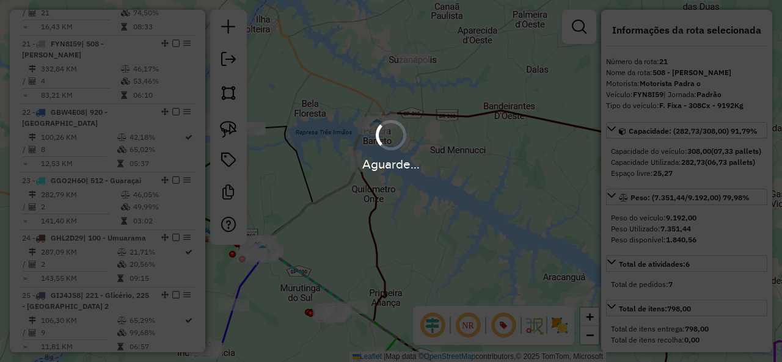
select select "**********"
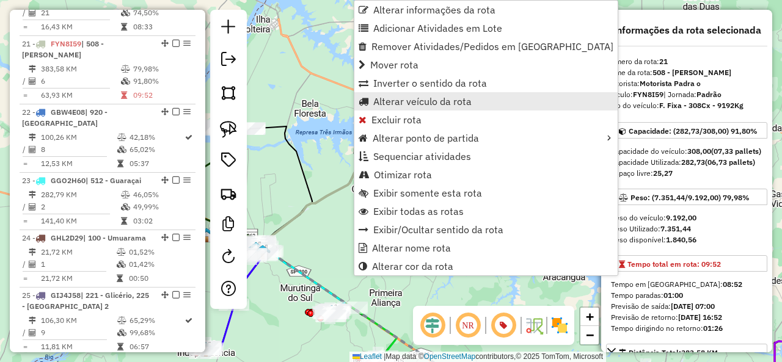
click at [417, 100] on span "Alterar veículo da rota" at bounding box center [422, 102] width 98 height 10
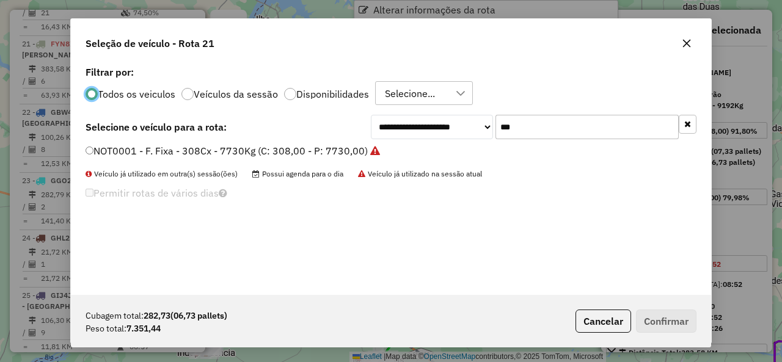
scroll to position [7, 4]
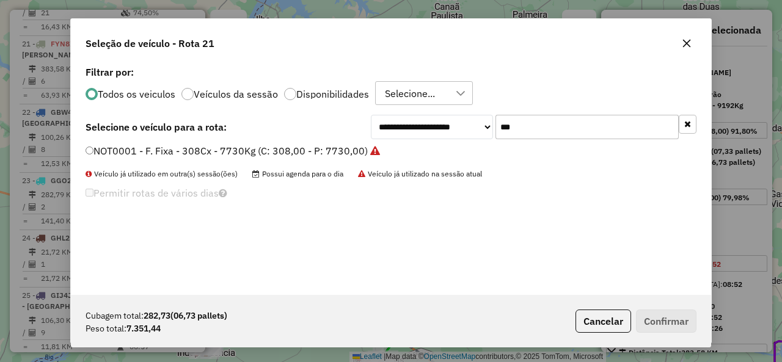
click at [550, 118] on input "***" at bounding box center [587, 127] width 183 height 24
paste input "****"
type input "*******"
click at [125, 147] on label "BSZ6I17 - F. Fixa - 420Cx - 12500Kg (C: 420,00 - P: 12500,00) (VD)" at bounding box center [254, 151] width 336 height 15
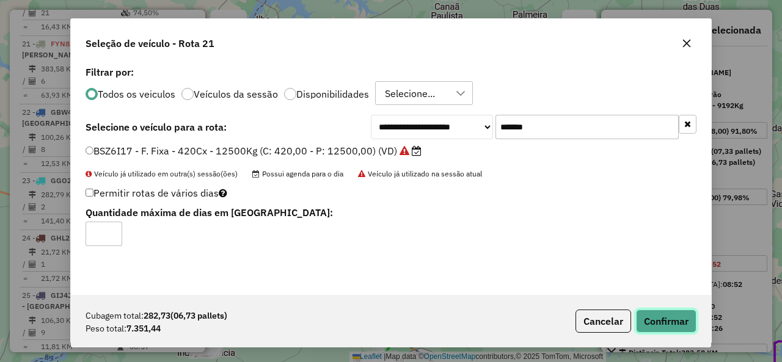
click at [673, 317] on button "Confirmar" at bounding box center [666, 321] width 61 height 23
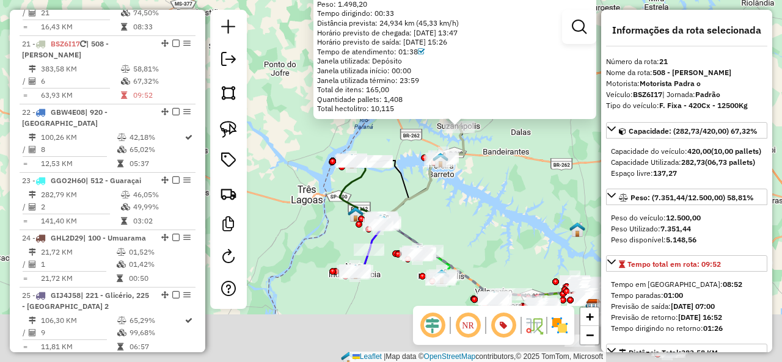
drag, startPoint x: 411, startPoint y: 241, endPoint x: 447, endPoint y: 171, distance: 79.3
click at [466, 167] on div "81103766 - SUPERMERCADO LEONARD Tipo de cliente: 23 - Trava (T) Dia de atendime…" at bounding box center [391, 181] width 782 height 362
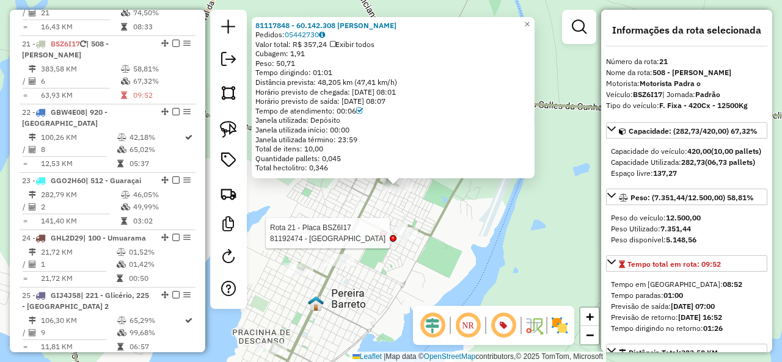
click at [391, 238] on div at bounding box center [393, 238] width 7 height 7
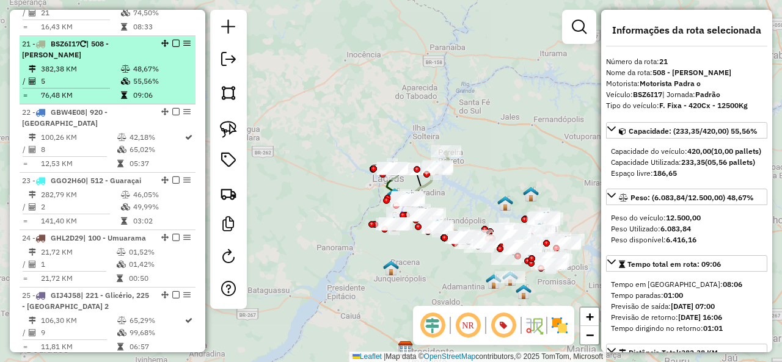
click at [172, 40] on em at bounding box center [175, 43] width 7 height 7
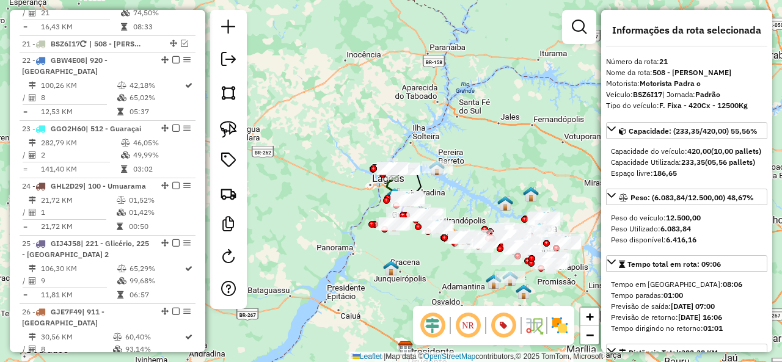
scroll to position [1706, 0]
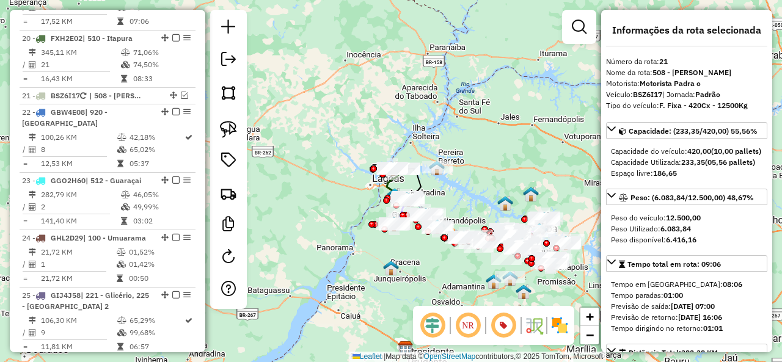
click at [436, 112] on div "Janela de atendimento Grade de atendimento Capacidade Transportadoras Veículos …" at bounding box center [391, 181] width 782 height 362
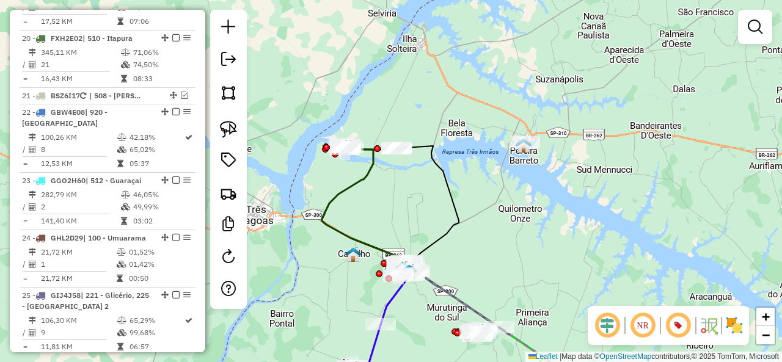
click at [368, 174] on icon at bounding box center [368, 209] width 92 height 125
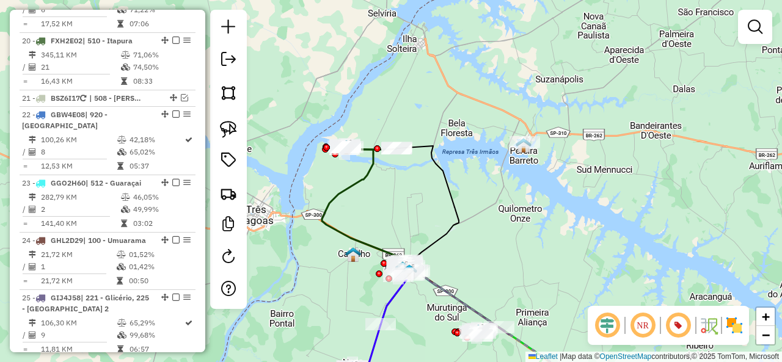
select select "**********"
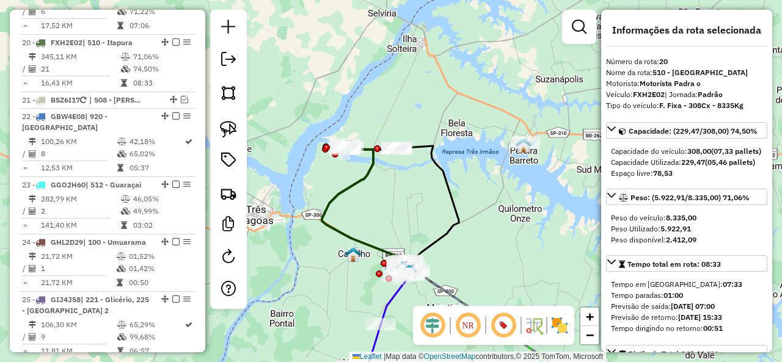
scroll to position [1701, 0]
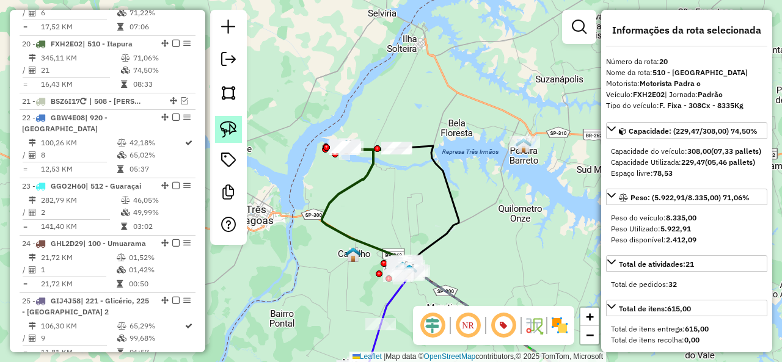
click at [222, 131] on img at bounding box center [228, 129] width 17 height 17
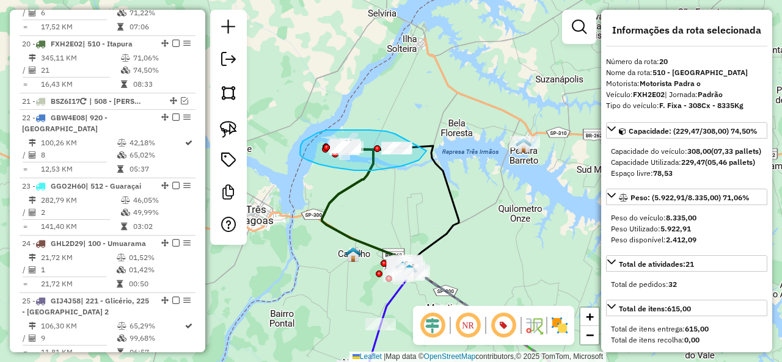
drag, startPoint x: 394, startPoint y: 134, endPoint x: 429, endPoint y: 139, distance: 35.8
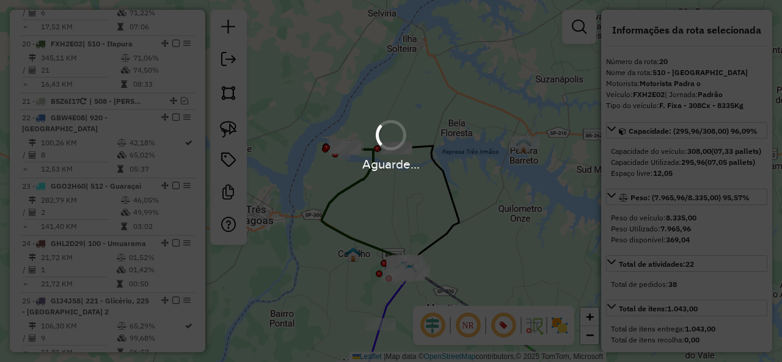
select select "**********"
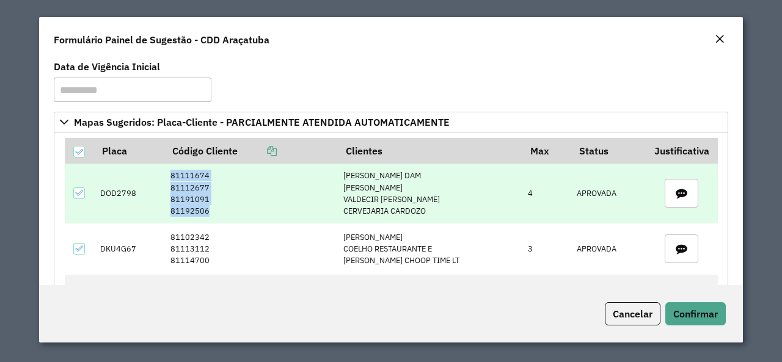
drag, startPoint x: 172, startPoint y: 173, endPoint x: 217, endPoint y: 208, distance: 57.0
click at [217, 208] on td "81111674 81112677 81191091 81192506" at bounding box center [251, 193] width 174 height 59
copy td "81111674 81112677 81191091 81192506"
click at [122, 195] on td "DOD2798" at bounding box center [129, 193] width 70 height 59
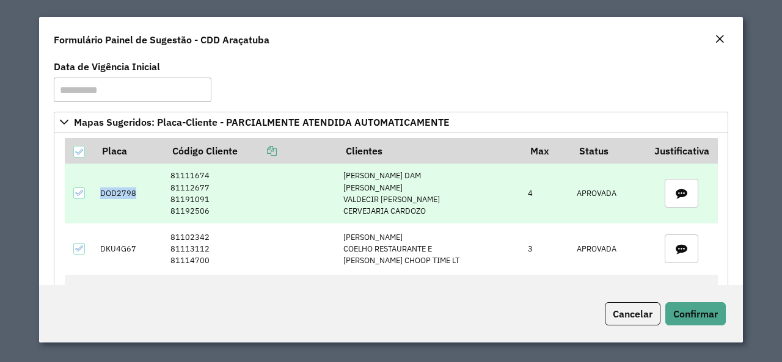
copy td "DOD2798"
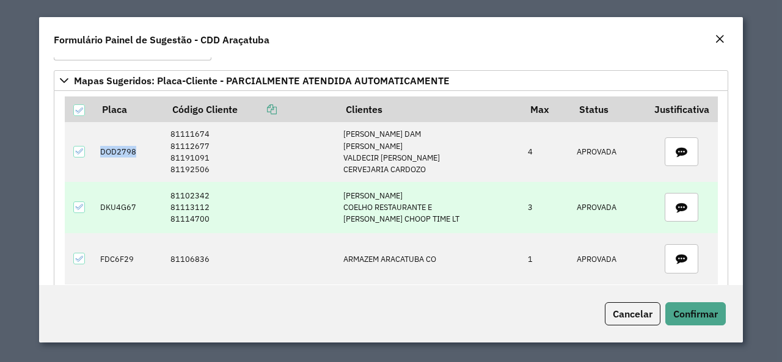
scroll to position [61, 0]
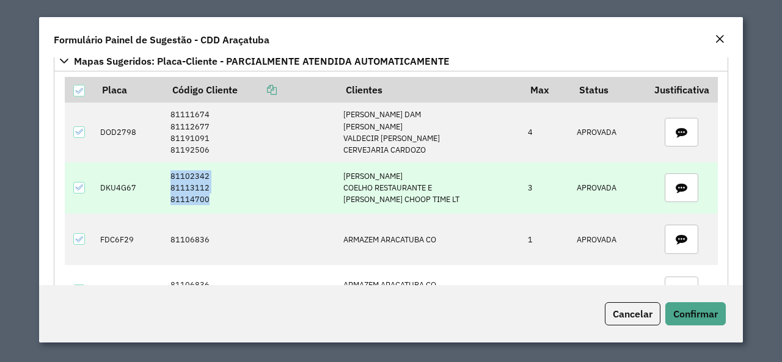
drag, startPoint x: 174, startPoint y: 177, endPoint x: 219, endPoint y: 194, distance: 48.4
click at [219, 194] on td "81102342 81113112 81114700" at bounding box center [251, 188] width 174 height 51
copy td "81102342 81113112 81114700"
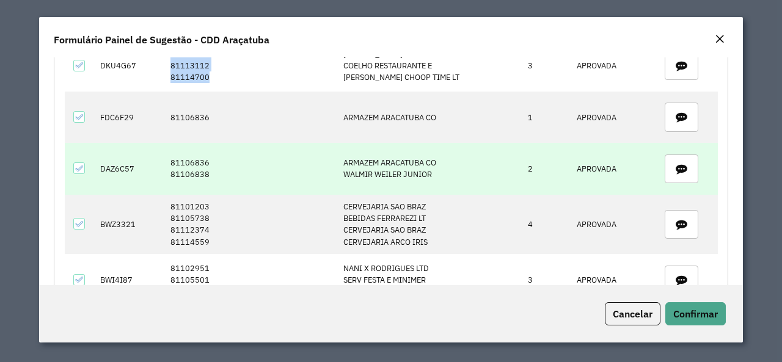
scroll to position [122, 0]
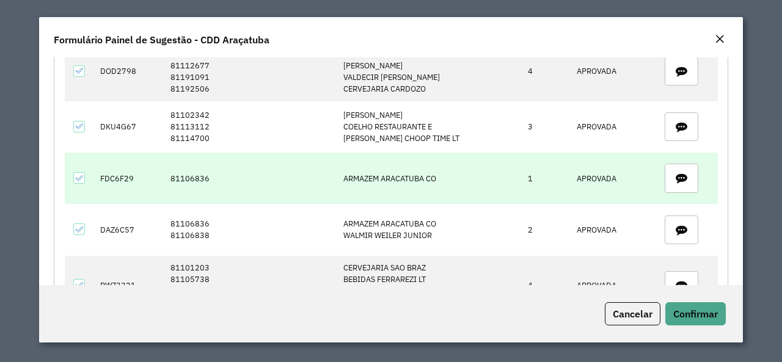
click at [186, 175] on td "81106836" at bounding box center [251, 178] width 174 height 51
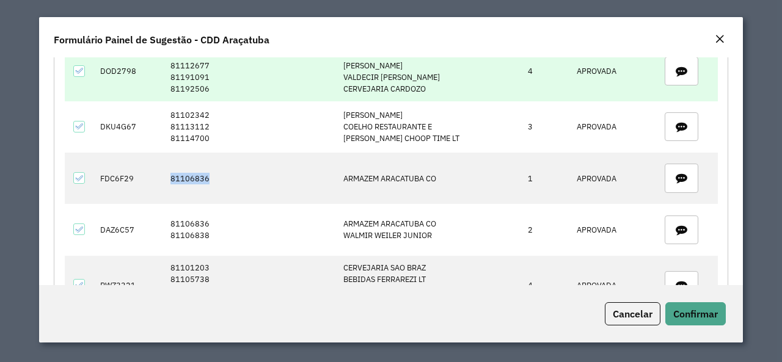
copy td "81106836"
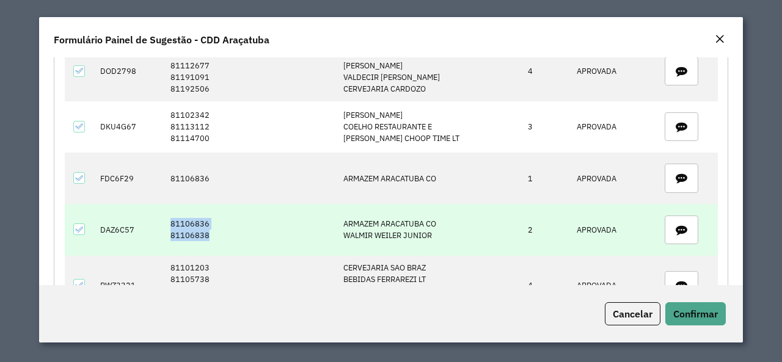
drag, startPoint x: 167, startPoint y: 220, endPoint x: 215, endPoint y: 234, distance: 49.1
click at [215, 234] on td "81106836 81106838" at bounding box center [251, 229] width 174 height 51
copy td "81106836 81106838"
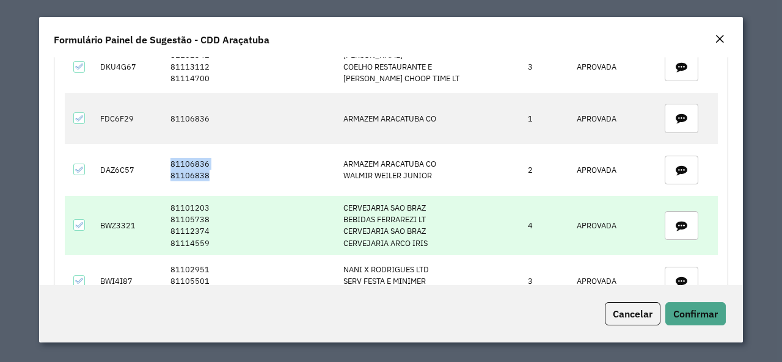
scroll to position [183, 0]
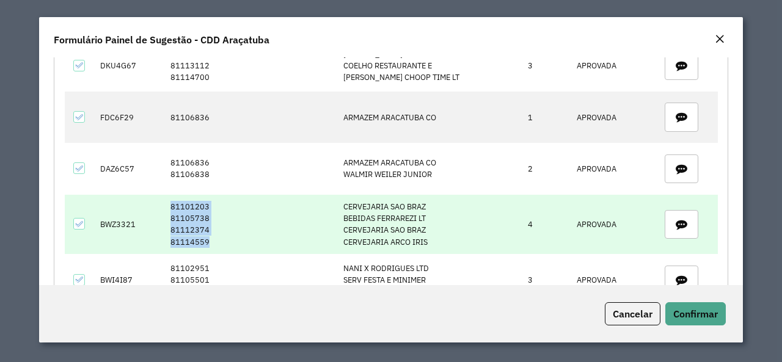
drag, startPoint x: 171, startPoint y: 204, endPoint x: 222, endPoint y: 240, distance: 62.4
click at [222, 240] on td "81101203 81105738 81112374 81114559" at bounding box center [251, 225] width 174 height 60
copy td "81101203 81105738 81112374 81114559"
click at [126, 221] on td "BWZ3321" at bounding box center [129, 225] width 70 height 60
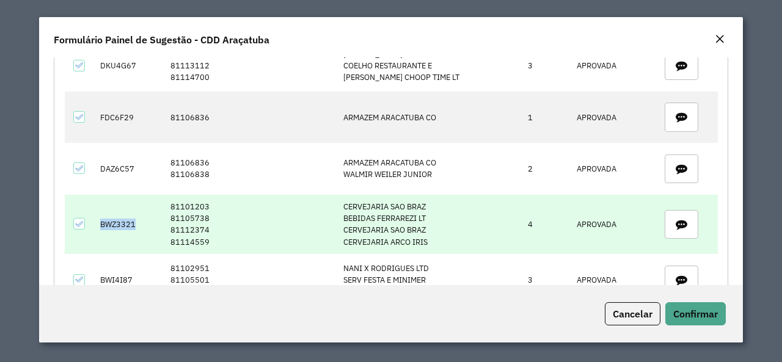
copy td "BWZ3321"
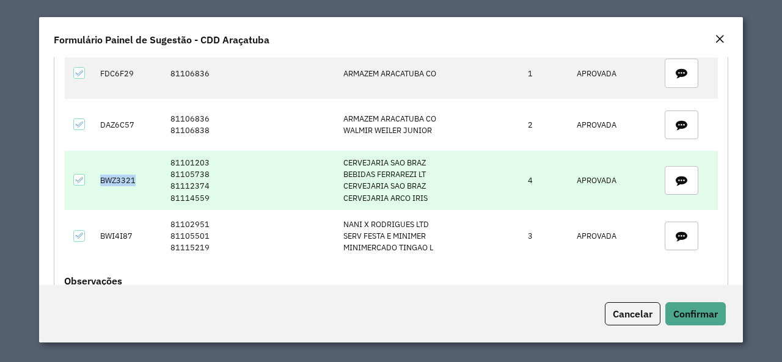
scroll to position [244, 0]
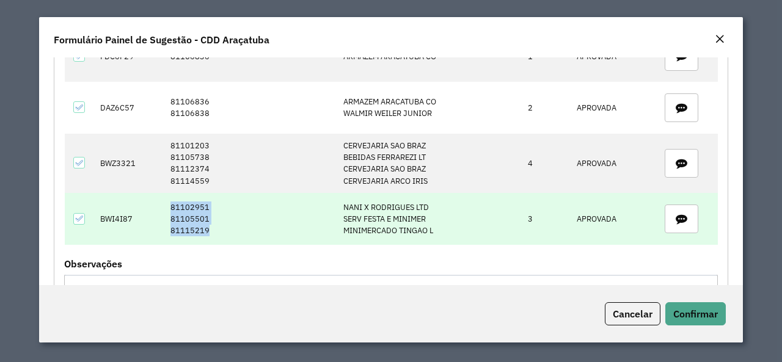
drag, startPoint x: 169, startPoint y: 205, endPoint x: 224, endPoint y: 226, distance: 58.8
click at [224, 226] on td "81102951 81105501 81115219" at bounding box center [251, 218] width 174 height 51
copy td "81102951 81105501 81115219"
click at [111, 208] on td "BWI4I87" at bounding box center [129, 218] width 70 height 51
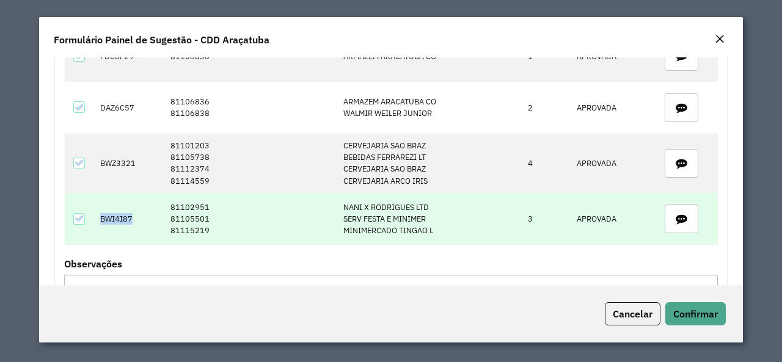
click at [111, 208] on td "BWI4I87" at bounding box center [129, 218] width 70 height 51
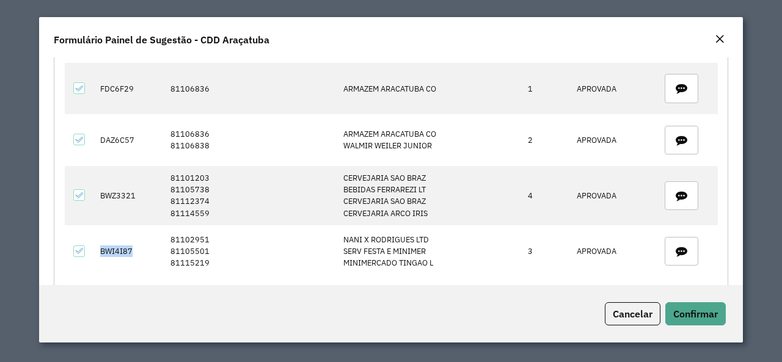
scroll to position [309, 0]
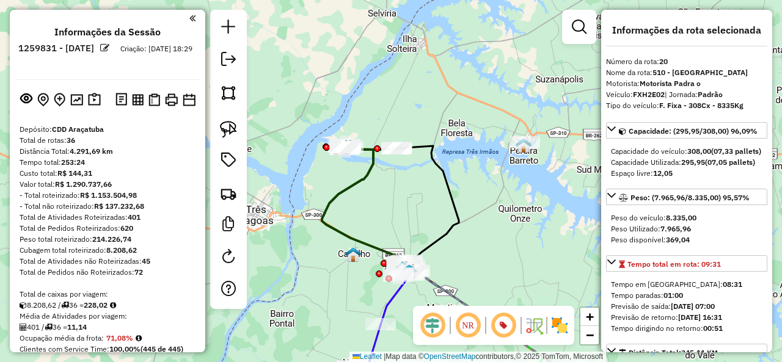
select select "**********"
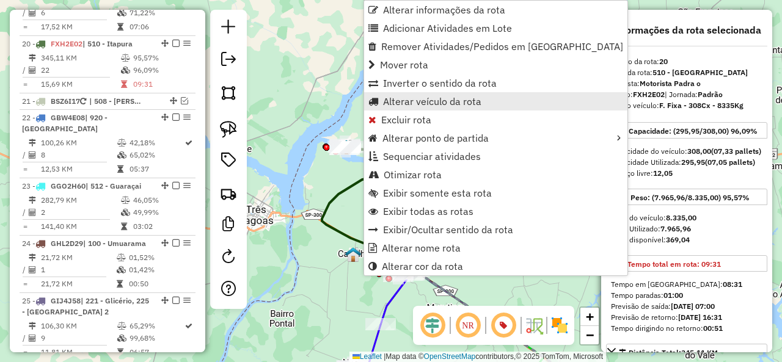
click at [436, 100] on span "Alterar veículo da rota" at bounding box center [432, 102] width 98 height 10
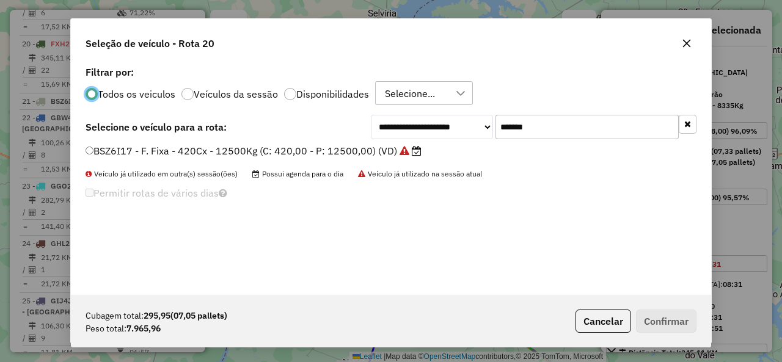
scroll to position [7, 4]
click at [533, 123] on input "*******" at bounding box center [587, 127] width 183 height 24
paste input "text"
type input "*******"
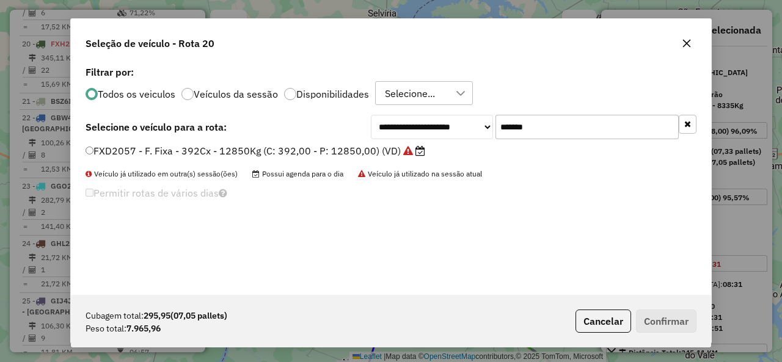
click at [182, 150] on label "FXD2057 - F. Fixa - 392Cx - 12850Kg (C: 392,00 - P: 12850,00) (VD)" at bounding box center [256, 151] width 340 height 15
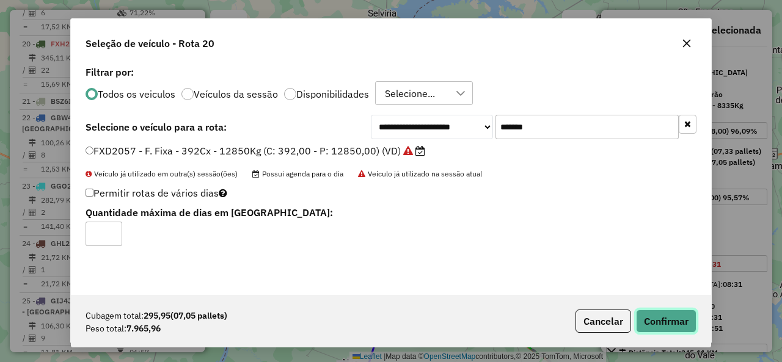
click at [671, 317] on button "Confirmar" at bounding box center [666, 321] width 61 height 23
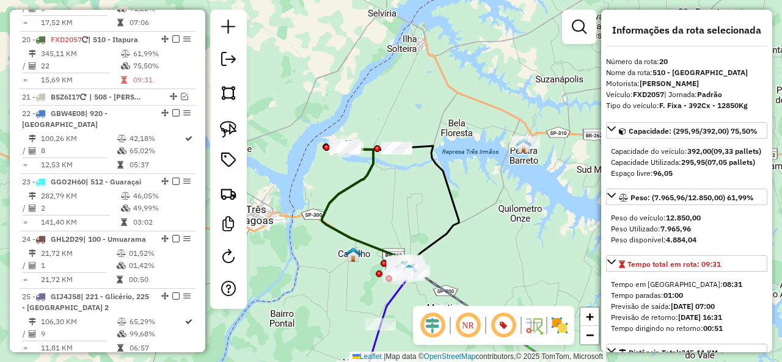
scroll to position [1701, 0]
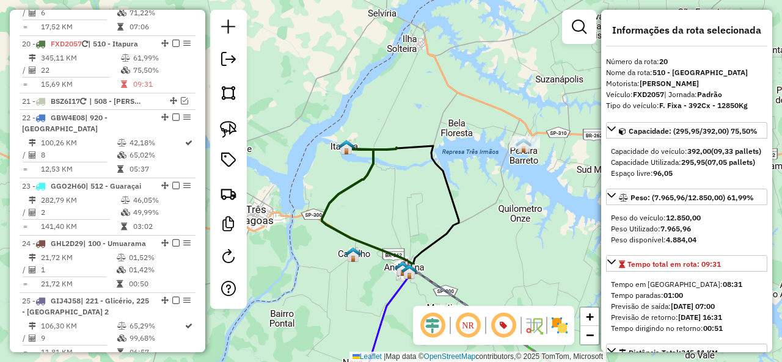
click at [368, 177] on icon at bounding box center [368, 209] width 92 height 125
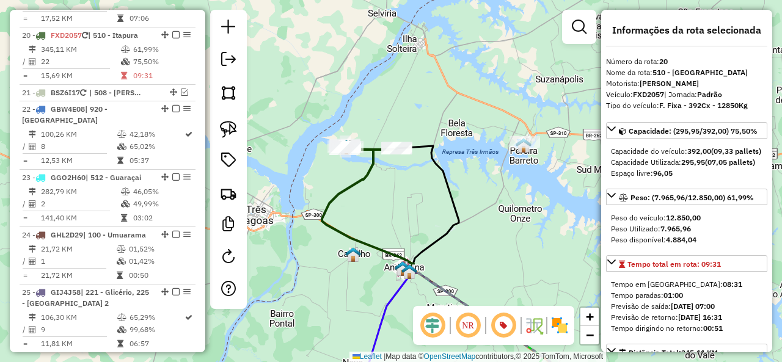
scroll to position [1712, 0]
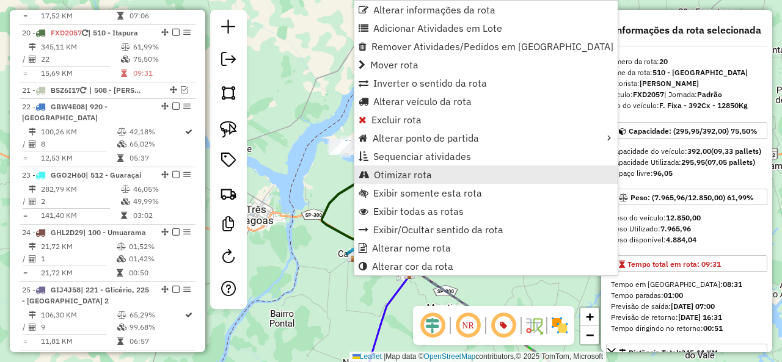
click at [431, 178] on link "Otimizar rota" at bounding box center [485, 175] width 263 height 18
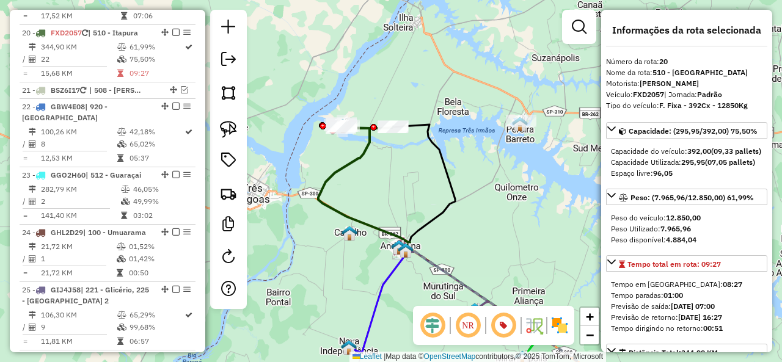
drag, startPoint x: 384, startPoint y: 201, endPoint x: 372, endPoint y: 171, distance: 32.9
click at [380, 179] on div "Janela de atendimento Grade de atendimento Capacidade Transportadoras Veículos …" at bounding box center [391, 181] width 782 height 362
click at [361, 158] on icon at bounding box center [364, 187] width 92 height 125
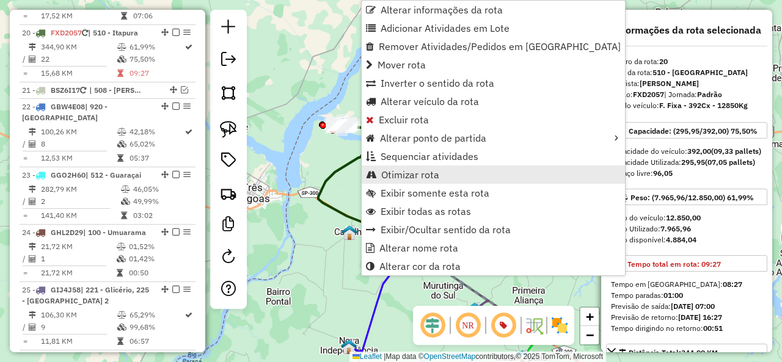
click at [437, 176] on span "Otimizar rota" at bounding box center [410, 175] width 58 height 10
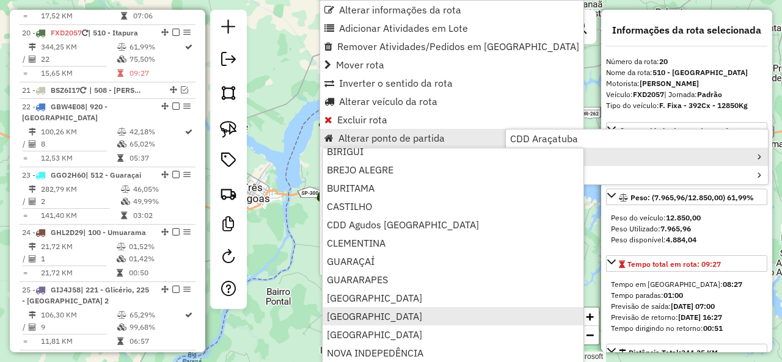
scroll to position [122, 0]
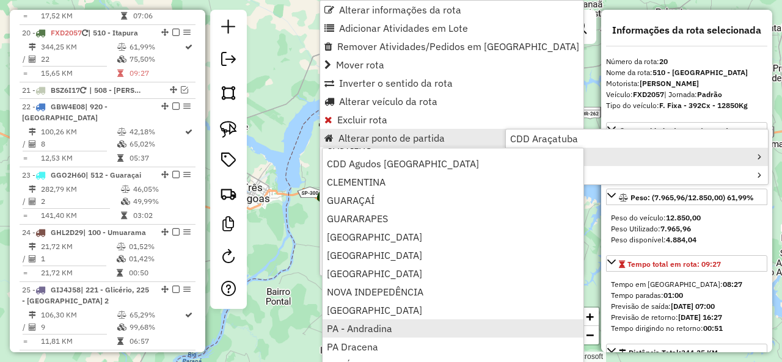
click at [412, 327] on link "PA - Andradina" at bounding box center [453, 329] width 261 height 18
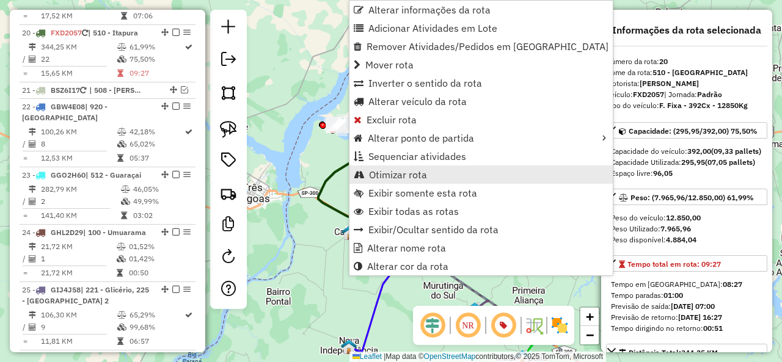
click at [441, 177] on link "Otimizar rota" at bounding box center [481, 175] width 263 height 18
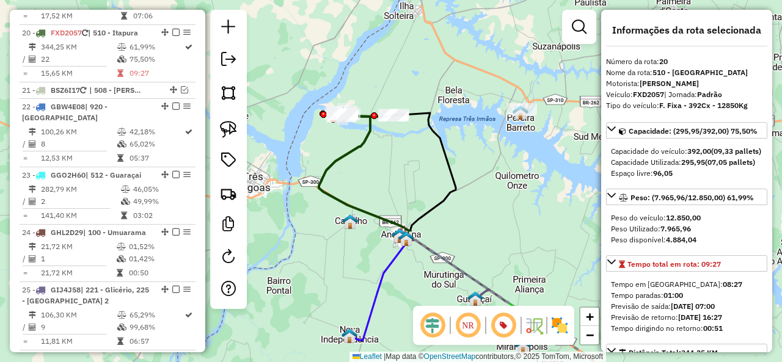
drag, startPoint x: 386, startPoint y: 178, endPoint x: 384, endPoint y: 168, distance: 9.9
click at [384, 168] on div "Janela de atendimento Grade de atendimento Capacidade Transportadoras Veículos …" at bounding box center [391, 181] width 782 height 362
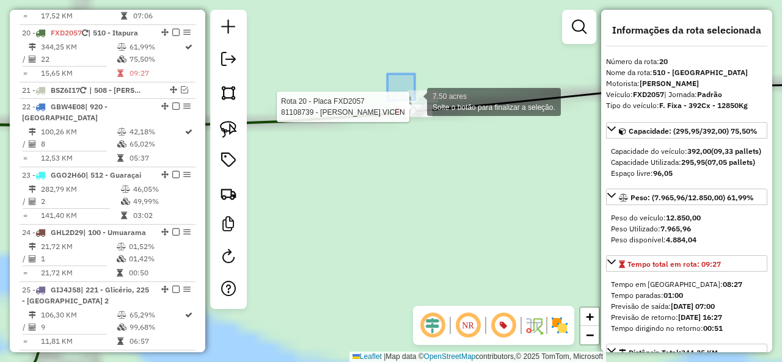
drag, startPoint x: 396, startPoint y: 81, endPoint x: 457, endPoint y: 128, distance: 76.3
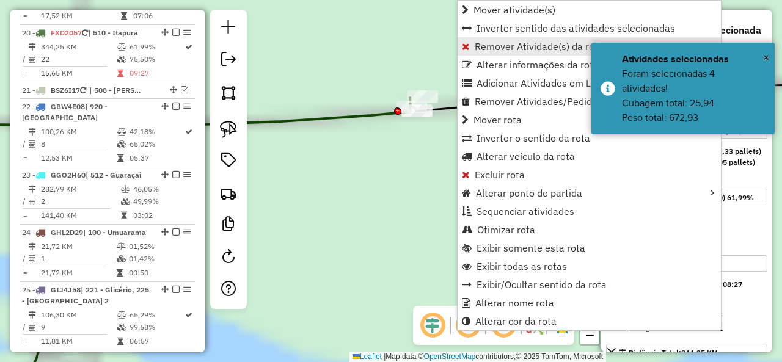
click at [522, 45] on span "Remover Atividade(s) da rota" at bounding box center [539, 47] width 129 height 10
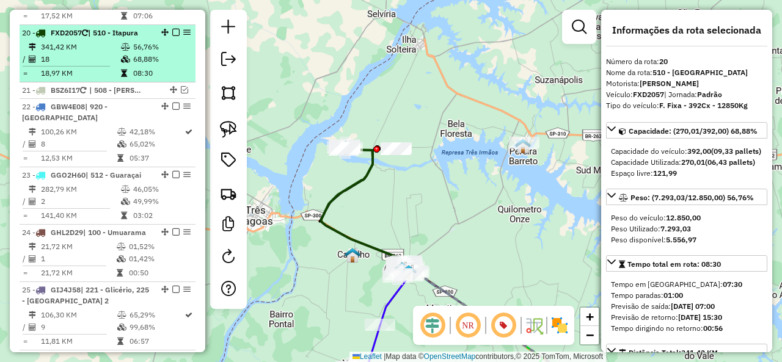
click at [175, 29] on em at bounding box center [175, 32] width 7 height 7
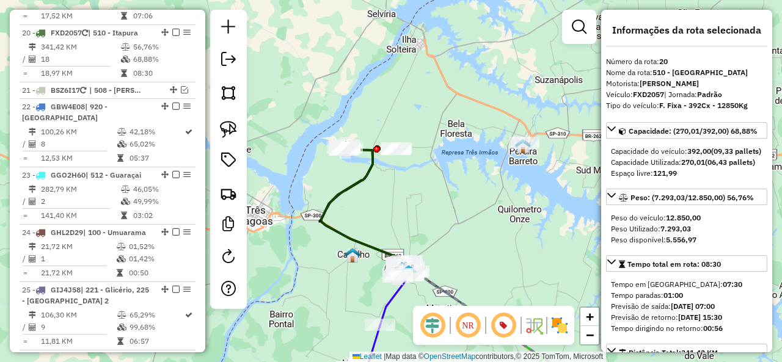
scroll to position [1671, 0]
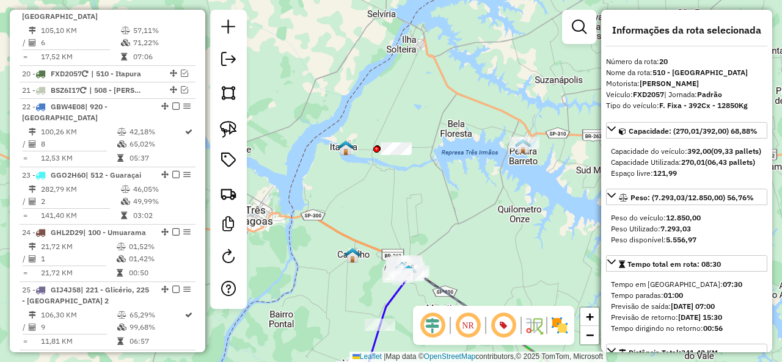
drag, startPoint x: 367, startPoint y: 207, endPoint x: 372, endPoint y: 123, distance: 84.5
click at [371, 123] on div "Janela de atendimento Grade de atendimento Capacidade Transportadoras Veículos …" at bounding box center [391, 181] width 782 height 362
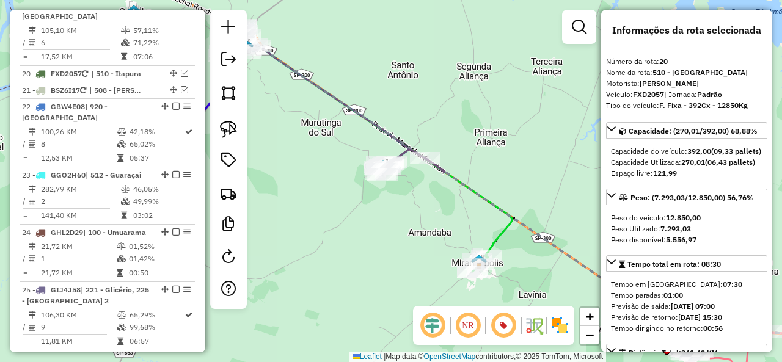
click at [499, 232] on icon at bounding box center [379, 151] width 267 height 211
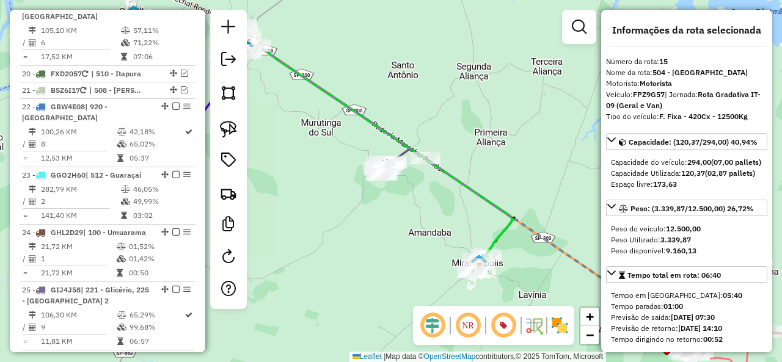
scroll to position [1382, 0]
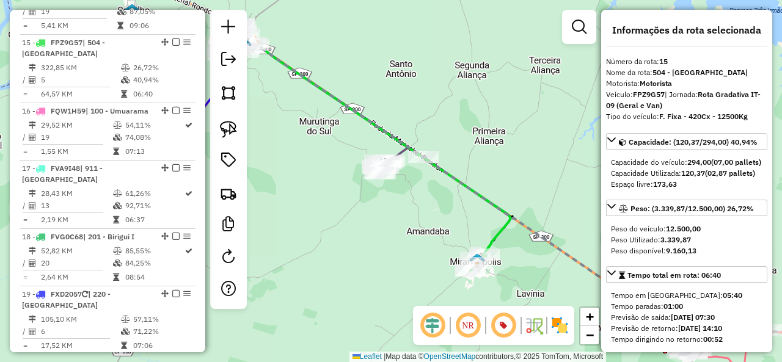
drag, startPoint x: 499, startPoint y: 232, endPoint x: 471, endPoint y: 218, distance: 31.2
click at [471, 218] on icon at bounding box center [377, 150] width 267 height 211
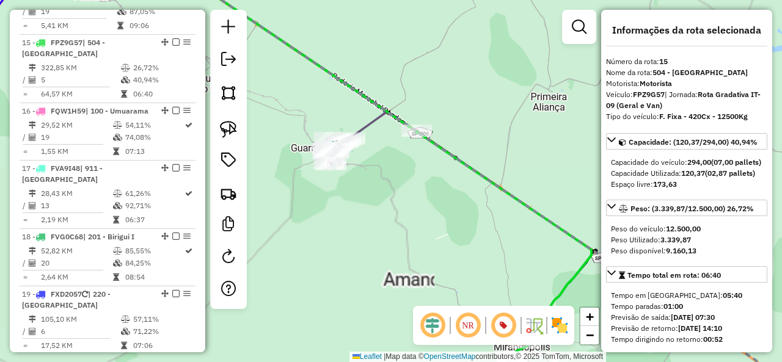
click at [372, 129] on icon at bounding box center [391, 138] width 131 height 51
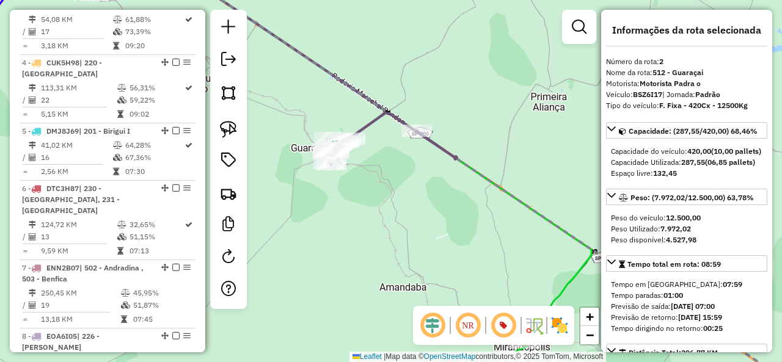
scroll to position [571, 0]
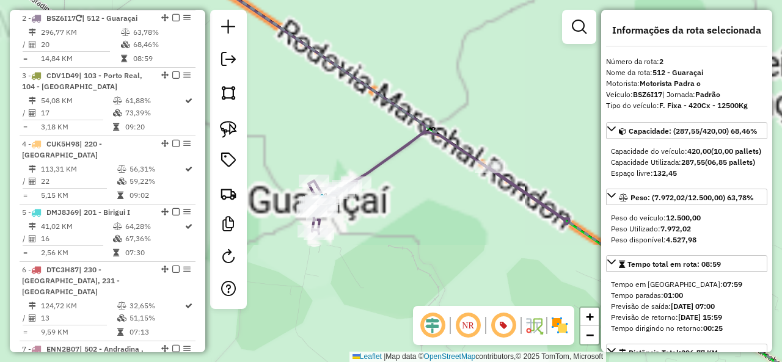
click at [397, 153] on icon at bounding box center [439, 183] width 261 height 102
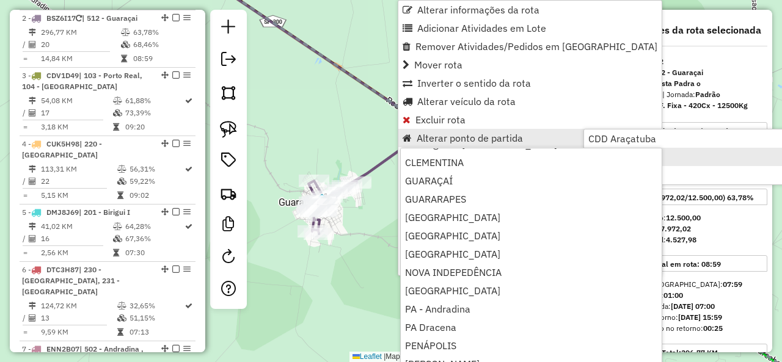
scroll to position [183, 0]
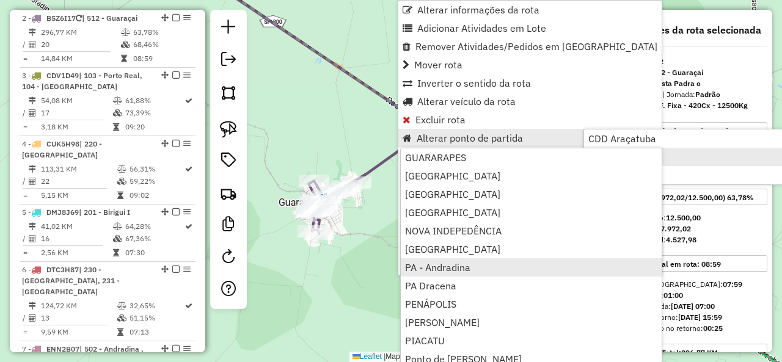
click at [483, 268] on link "PA - Andradina" at bounding box center [531, 268] width 261 height 18
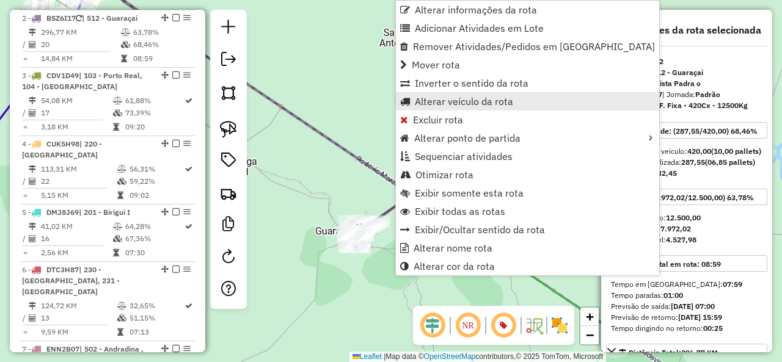
click at [464, 101] on span "Alterar veículo da rota" at bounding box center [464, 102] width 98 height 10
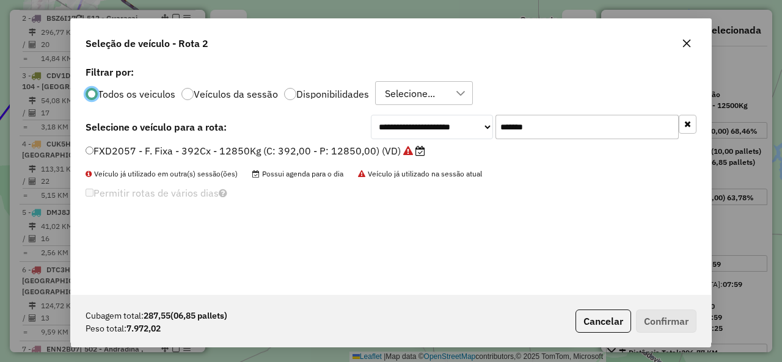
click at [568, 123] on input "*******" at bounding box center [587, 127] width 183 height 24
paste input "text"
type input "*******"
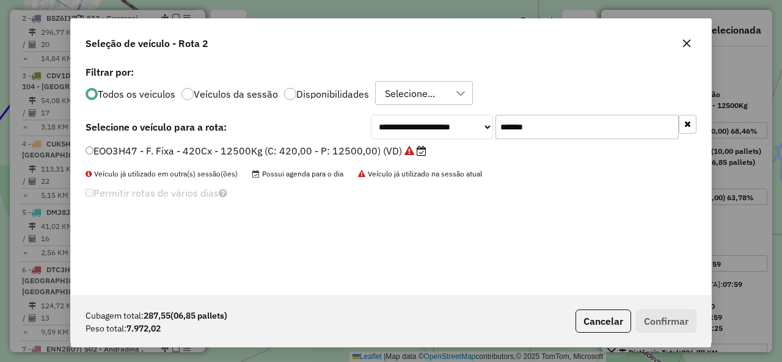
click at [182, 141] on div "**********" at bounding box center [391, 179] width 640 height 232
click at [158, 152] on label "EOO3H47 - F. Fixa - 420Cx - 12500Kg (C: 420,00 - P: 12500,00) (VD)" at bounding box center [256, 151] width 341 height 15
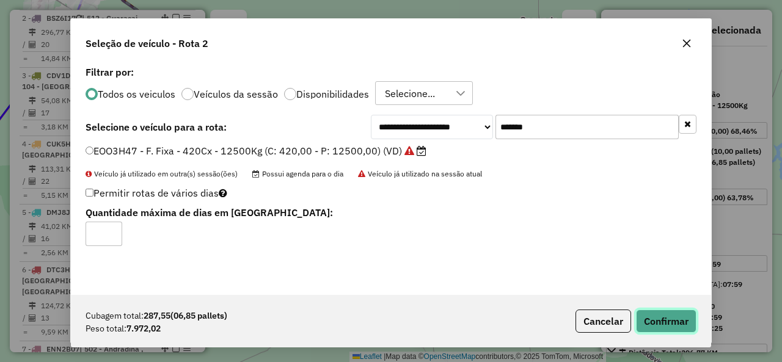
click at [659, 316] on button "Confirmar" at bounding box center [666, 321] width 61 height 23
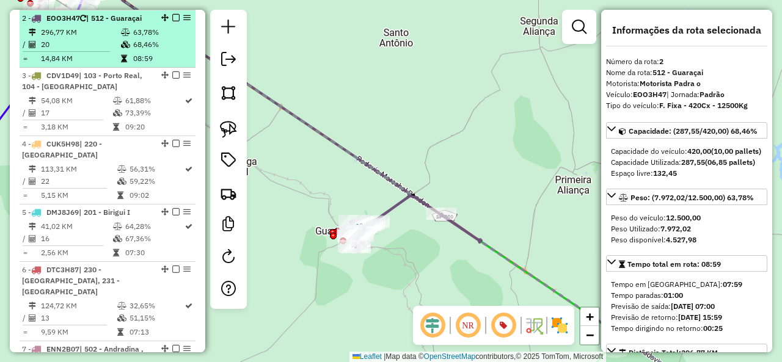
click at [172, 18] on em at bounding box center [175, 17] width 7 height 7
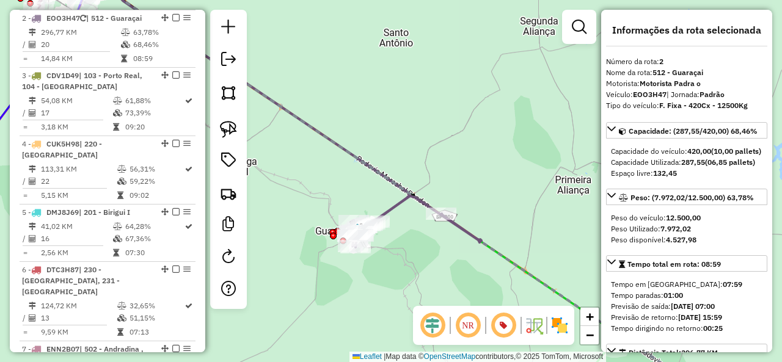
scroll to position [530, 0]
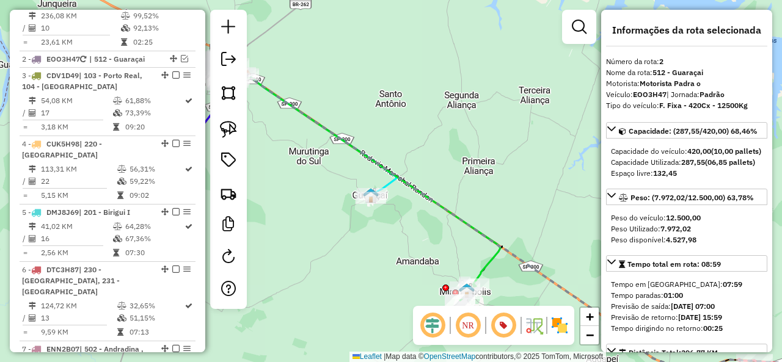
click at [498, 260] on icon at bounding box center [366, 180] width 267 height 211
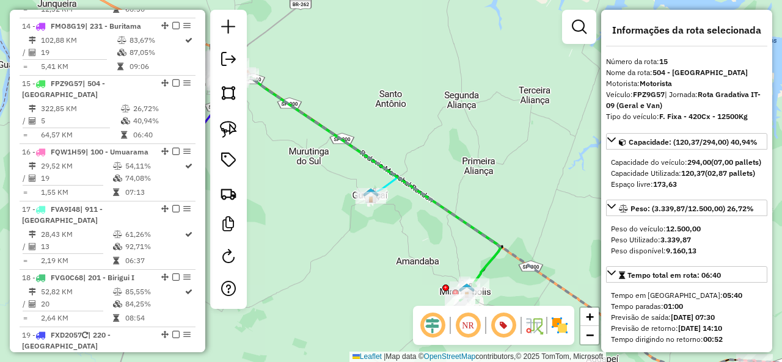
scroll to position [1341, 0]
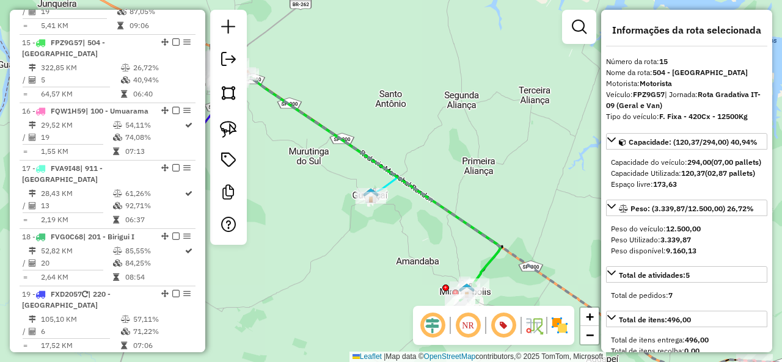
drag, startPoint x: 238, startPoint y: 127, endPoint x: 245, endPoint y: 128, distance: 7.0
click at [238, 127] on link at bounding box center [228, 129] width 27 height 27
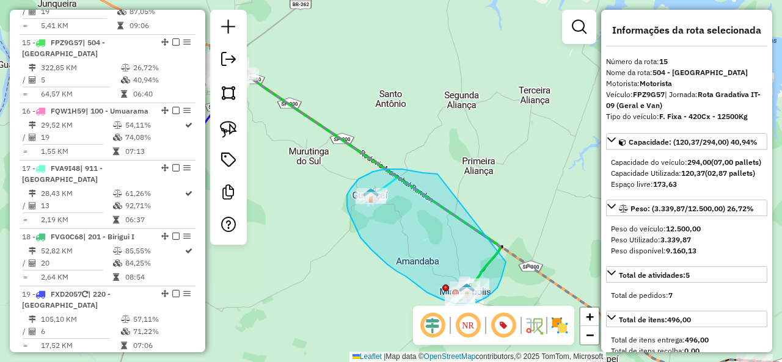
drag, startPoint x: 402, startPoint y: 169, endPoint x: 508, endPoint y: 237, distance: 125.8
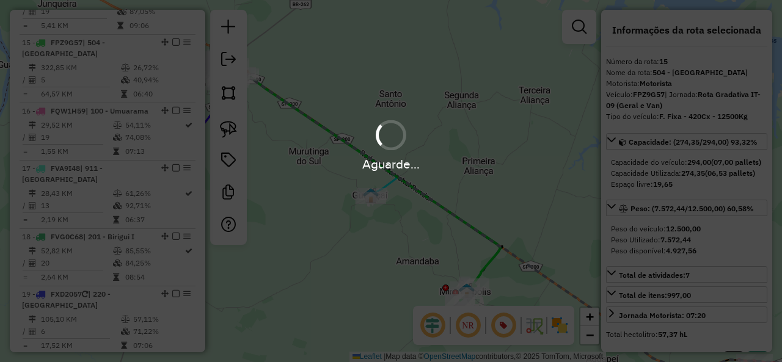
select select "**********"
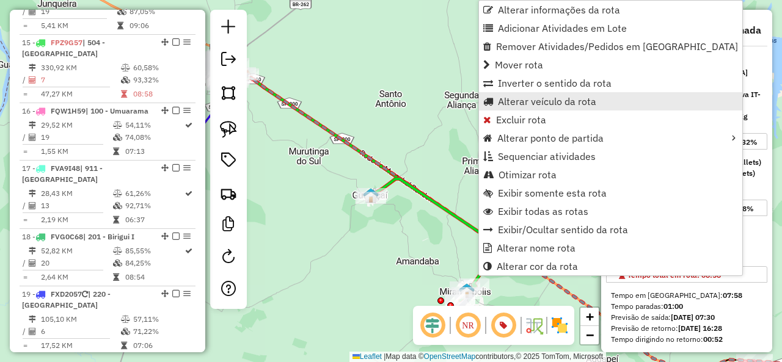
click at [530, 101] on span "Alterar veículo da rota" at bounding box center [547, 102] width 98 height 10
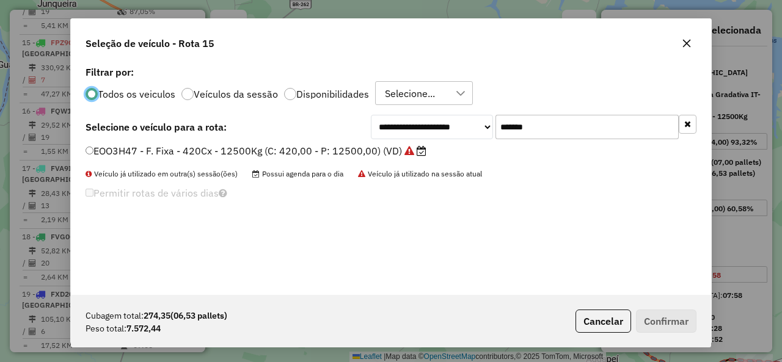
scroll to position [7, 4]
click at [578, 127] on input "*******" at bounding box center [587, 127] width 183 height 24
paste input "text"
type input "*******"
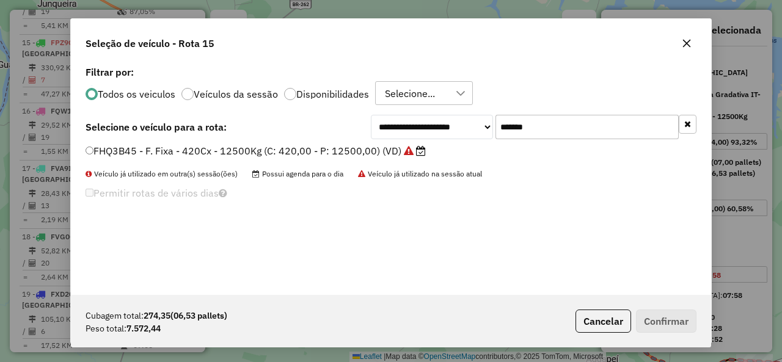
click at [108, 146] on label "FHQ3B45 - F. Fixa - 420Cx - 12500Kg (C: 420,00 - P: 12500,00) (VD)" at bounding box center [256, 151] width 340 height 15
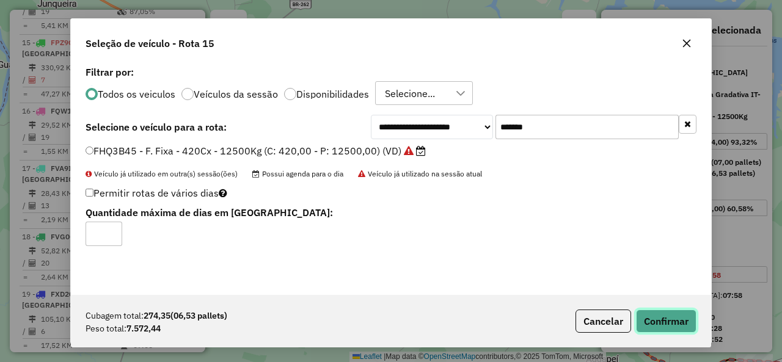
click at [676, 318] on button "Confirmar" at bounding box center [666, 321] width 61 height 23
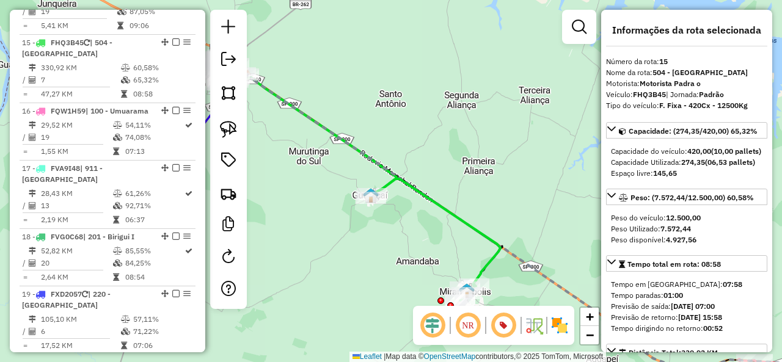
click at [172, 39] on em at bounding box center [175, 42] width 7 height 7
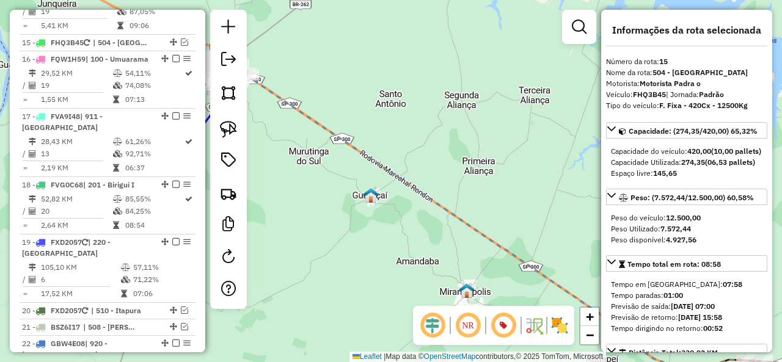
scroll to position [1288, 0]
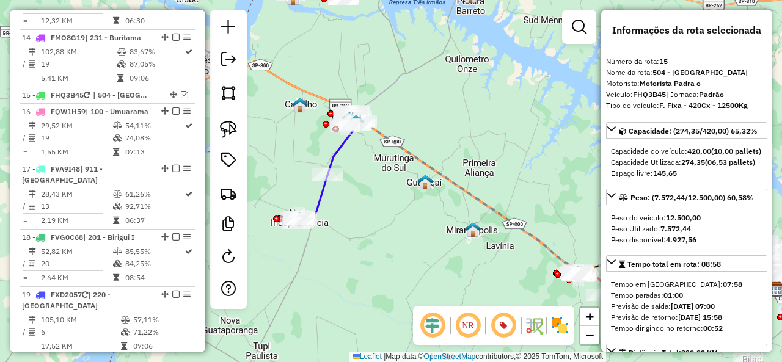
click at [318, 200] on icon at bounding box center [312, 199] width 29 height 48
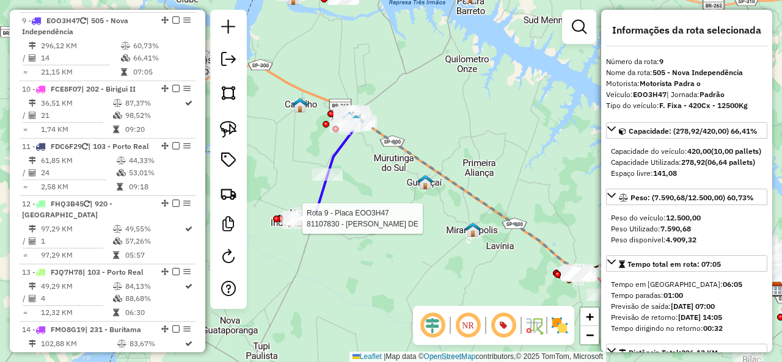
scroll to position [964, 0]
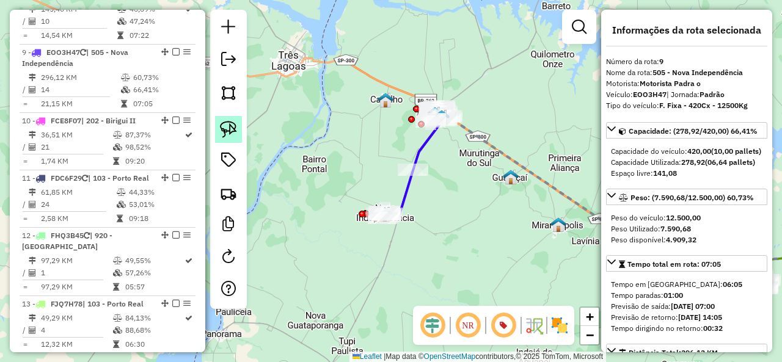
click at [235, 128] on img at bounding box center [228, 129] width 17 height 17
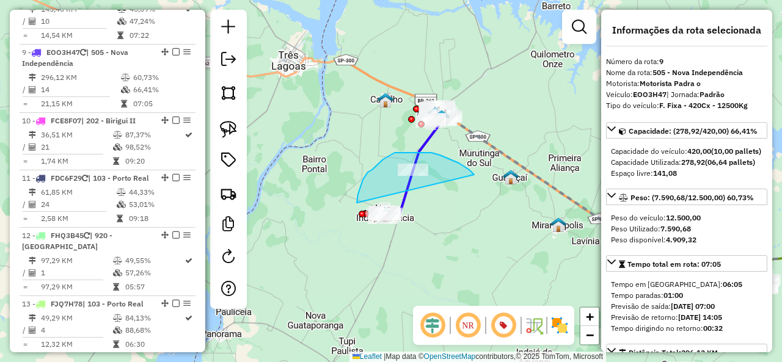
drag, startPoint x: 431, startPoint y: 153, endPoint x: 411, endPoint y: 243, distance: 92.1
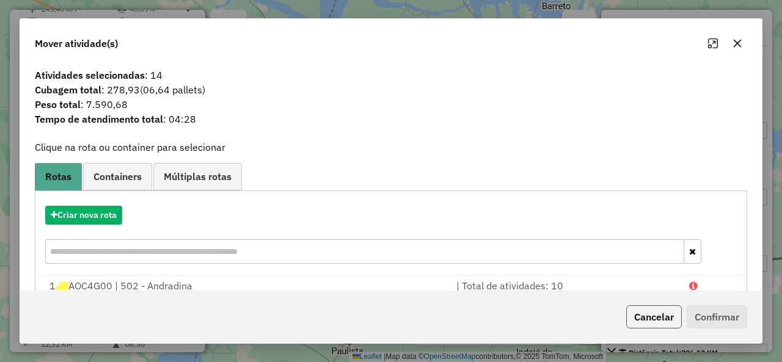
click at [651, 312] on button "Cancelar" at bounding box center [654, 317] width 56 height 23
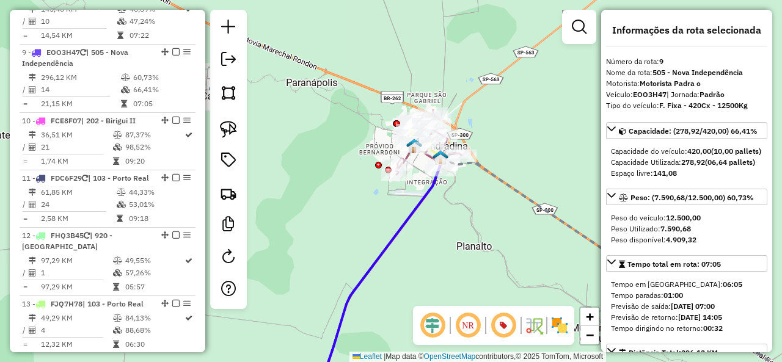
drag, startPoint x: 461, startPoint y: 173, endPoint x: 444, endPoint y: 221, distance: 50.4
click at [444, 223] on div "Janela de atendimento Grade de atendimento Capacidade Transportadoras Veículos …" at bounding box center [391, 181] width 782 height 362
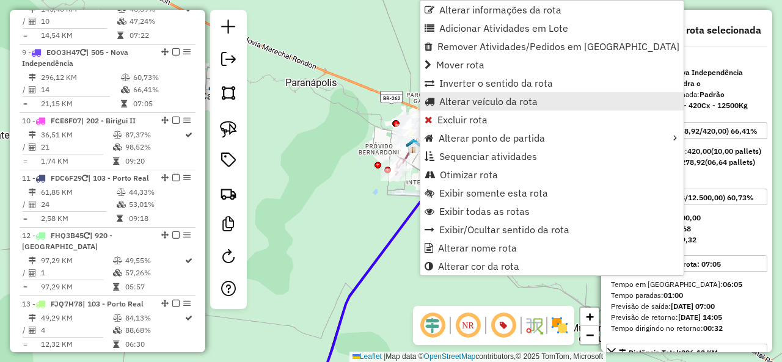
click at [477, 98] on span "Alterar veículo da rota" at bounding box center [488, 102] width 98 height 10
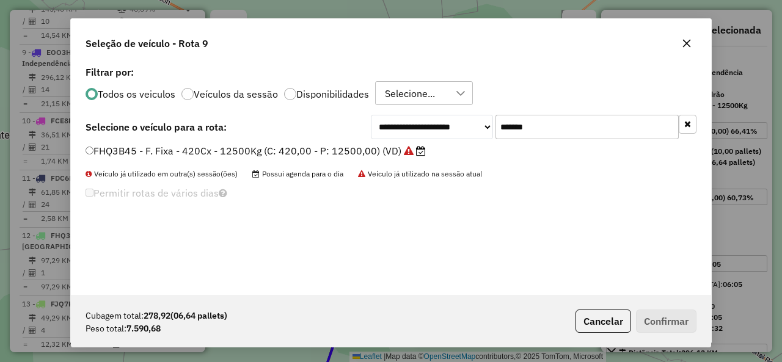
scroll to position [7, 4]
click at [530, 134] on input "*******" at bounding box center [587, 127] width 183 height 24
paste input "text"
type input "*******"
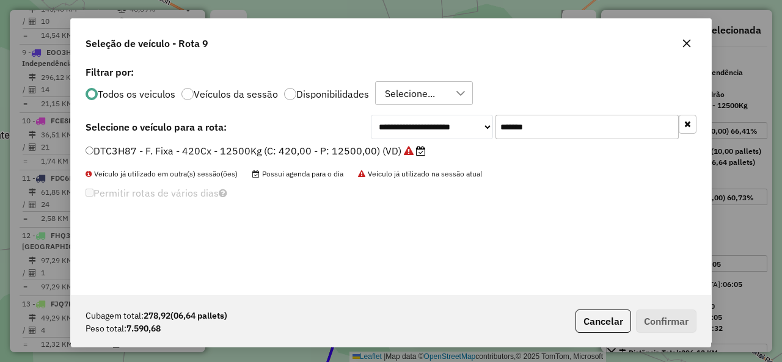
click at [150, 144] on label "DTC3H87 - F. Fixa - 420Cx - 12500Kg (C: 420,00 - P: 12500,00) (VD)" at bounding box center [256, 151] width 340 height 15
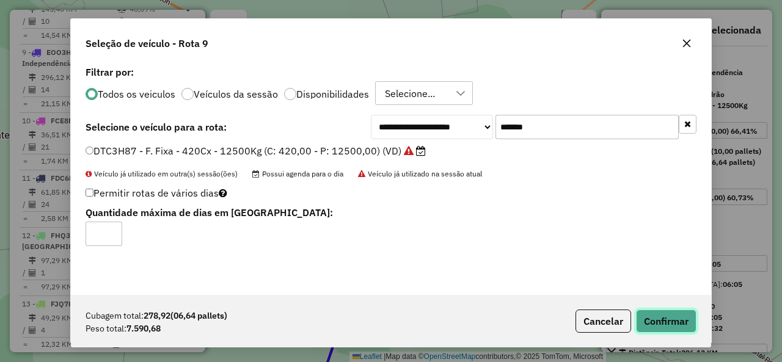
click at [664, 316] on button "Confirmar" at bounding box center [666, 321] width 61 height 23
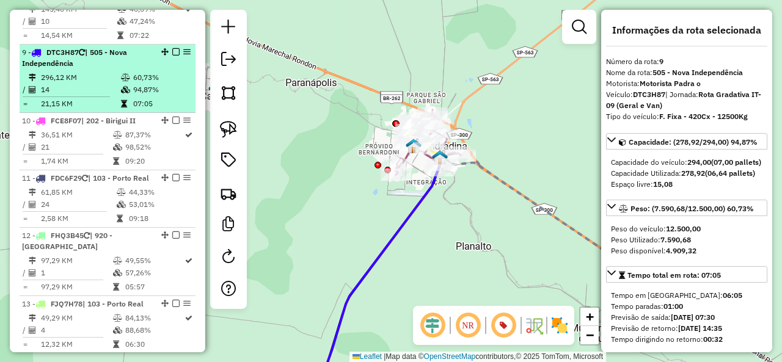
click at [172, 48] on em at bounding box center [175, 51] width 7 height 7
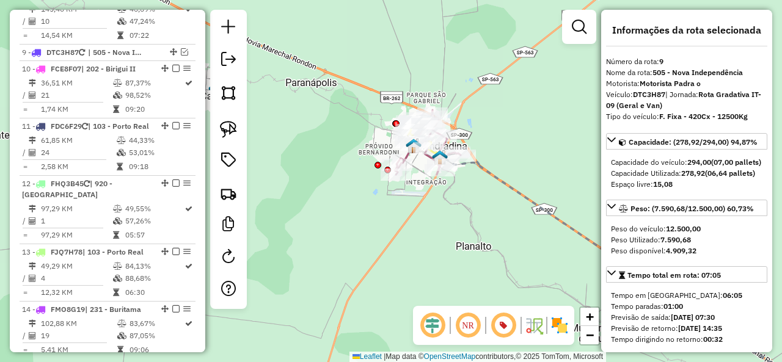
scroll to position [912, 0]
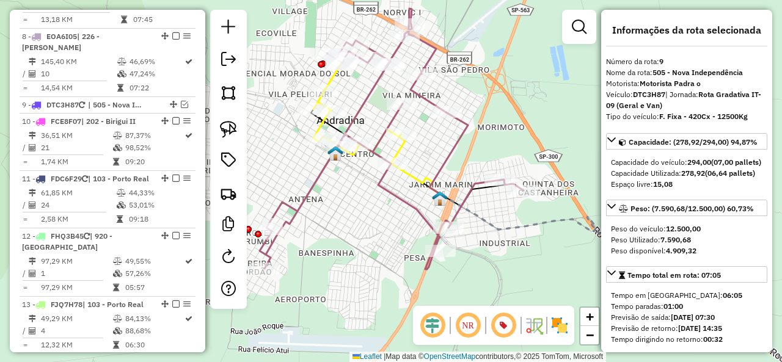
click at [400, 193] on icon at bounding box center [392, 139] width 264 height 261
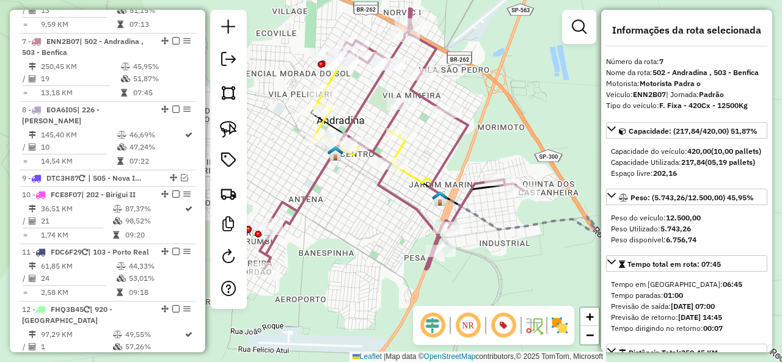
click at [403, 150] on icon at bounding box center [360, 114] width 92 height 100
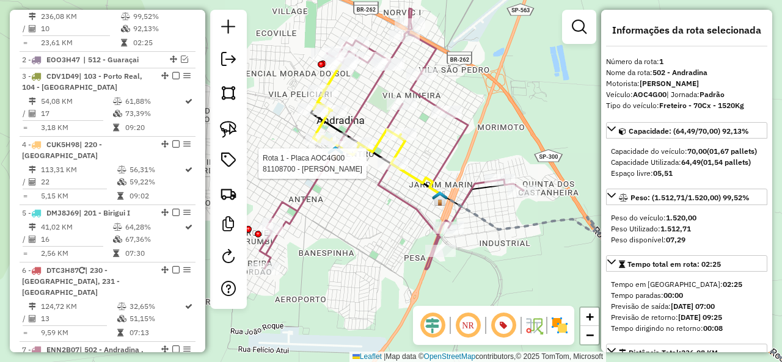
scroll to position [514, 0]
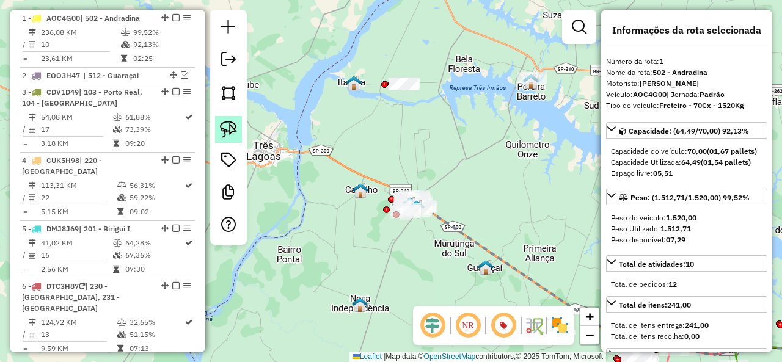
click at [231, 131] on img at bounding box center [228, 129] width 17 height 17
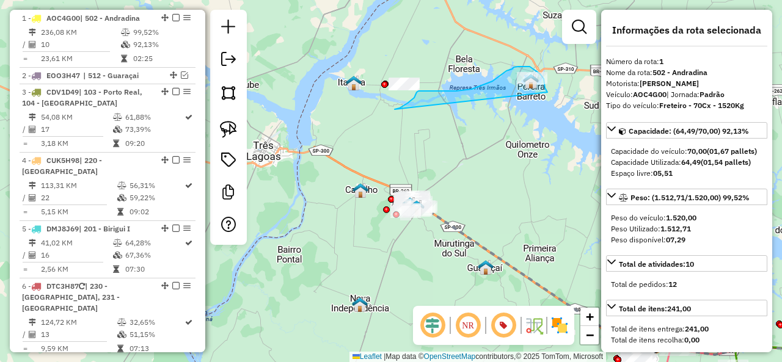
drag, startPoint x: 408, startPoint y: 103, endPoint x: 548, endPoint y: 92, distance: 140.4
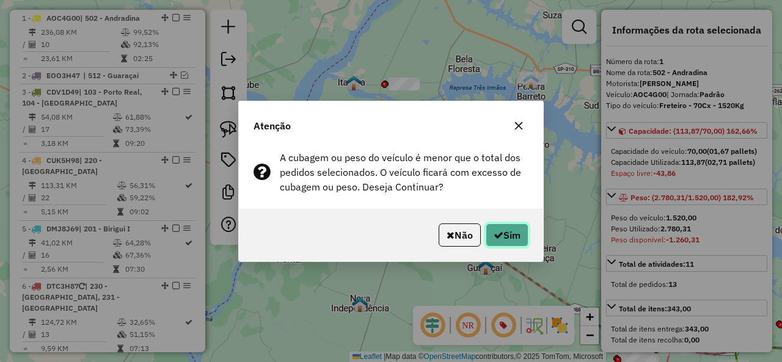
click at [519, 229] on button "Sim" at bounding box center [507, 235] width 43 height 23
select select "**********"
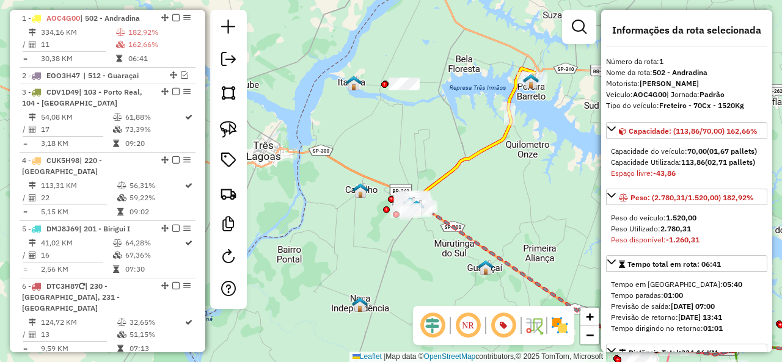
click at [459, 164] on icon at bounding box center [472, 136] width 126 height 137
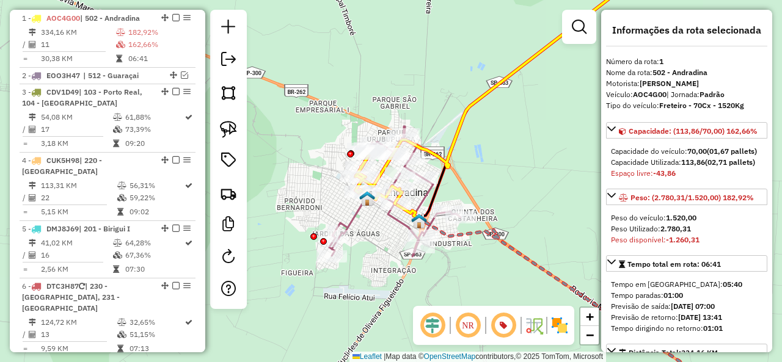
drag, startPoint x: 451, startPoint y: 200, endPoint x: 449, endPoint y: 164, distance: 36.1
click at [449, 164] on div "Janela de atendimento Grade de atendimento Capacidade Transportadoras Veículos …" at bounding box center [391, 181] width 782 height 362
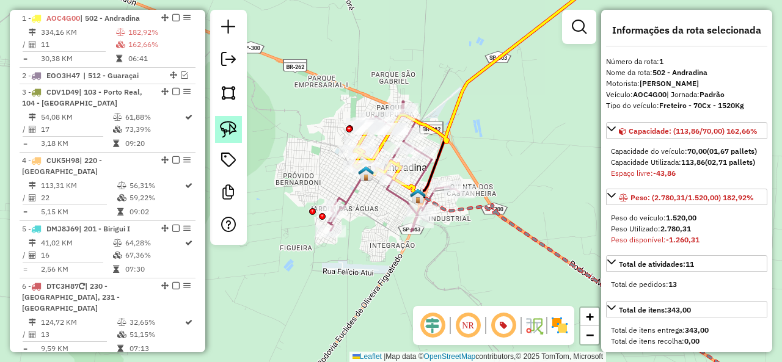
click at [241, 131] on link at bounding box center [228, 129] width 27 height 27
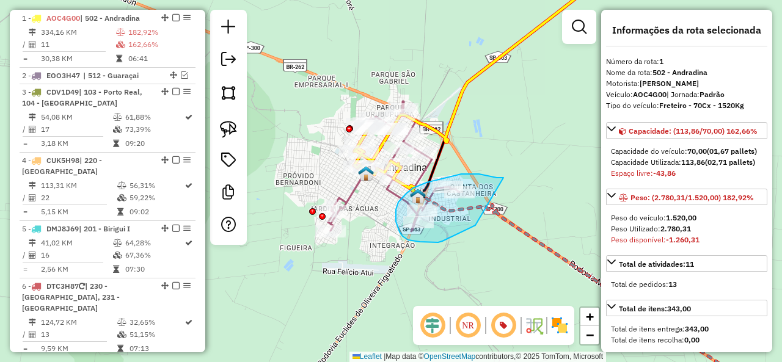
drag, startPoint x: 499, startPoint y: 178, endPoint x: 475, endPoint y: 226, distance: 53.3
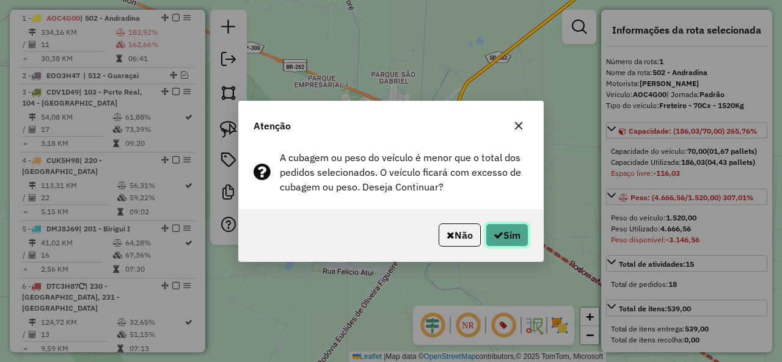
click at [507, 235] on button "Sim" at bounding box center [507, 235] width 43 height 23
select select "**********"
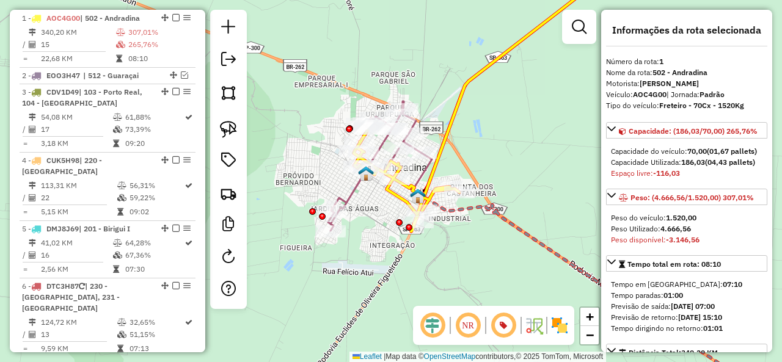
click at [449, 136] on icon at bounding box center [487, 98] width 266 height 268
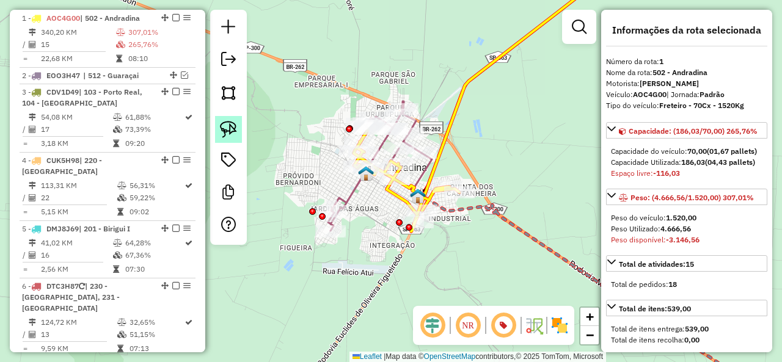
click at [233, 134] on img at bounding box center [228, 129] width 17 height 17
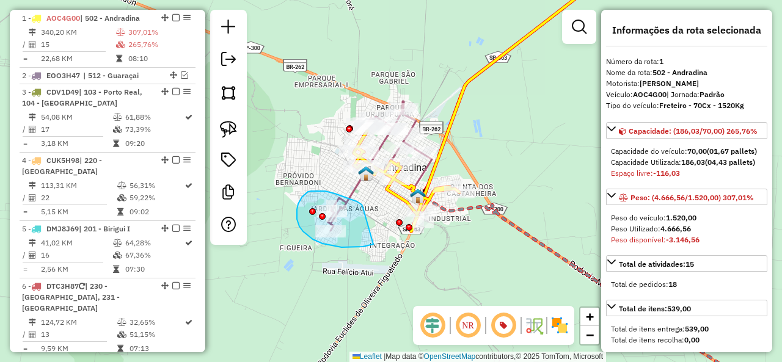
drag, startPoint x: 361, startPoint y: 204, endPoint x: 383, endPoint y: 242, distance: 43.8
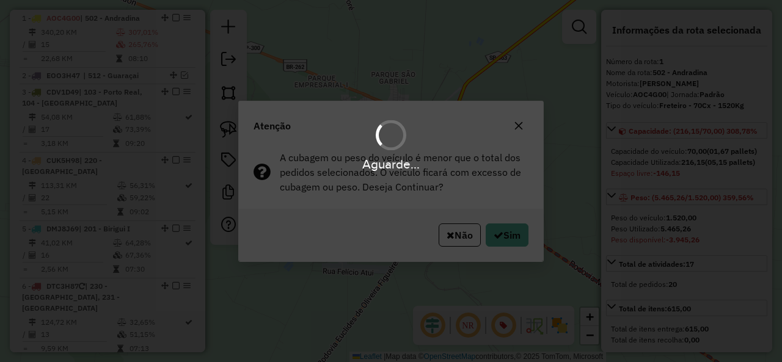
click at [511, 232] on div "Aguarde..." at bounding box center [391, 181] width 782 height 362
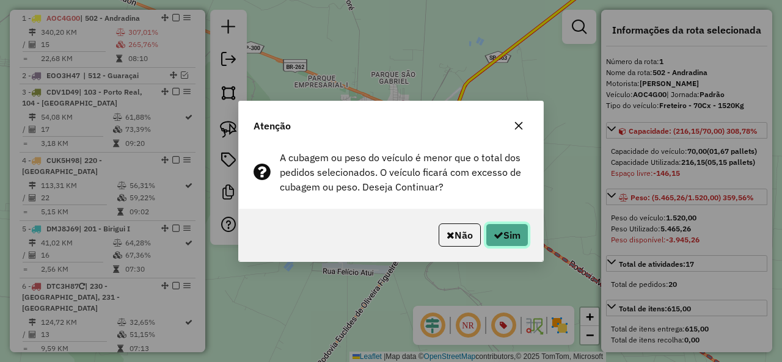
click at [511, 232] on button "Sim" at bounding box center [507, 235] width 43 height 23
select select "**********"
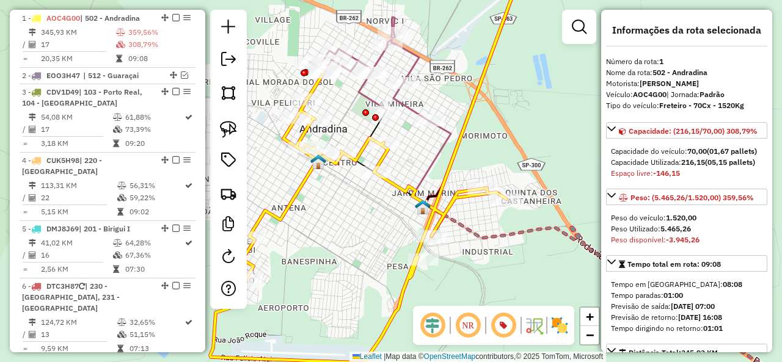
click at [441, 142] on icon at bounding box center [432, 164] width 39 height 87
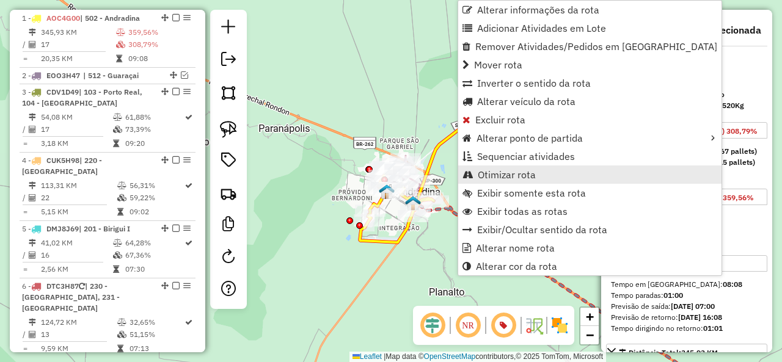
click at [529, 180] on span "Otimizar rota" at bounding box center [507, 175] width 58 height 10
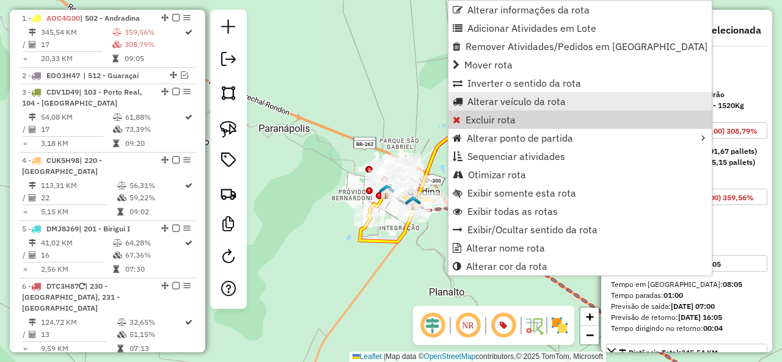
click at [516, 100] on span "Alterar veículo da rota" at bounding box center [517, 102] width 98 height 10
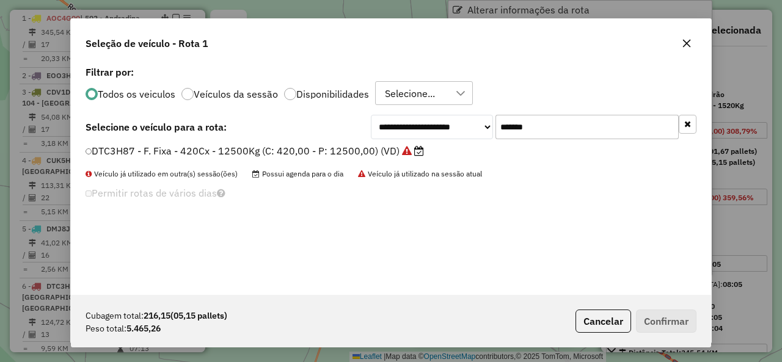
scroll to position [7, 4]
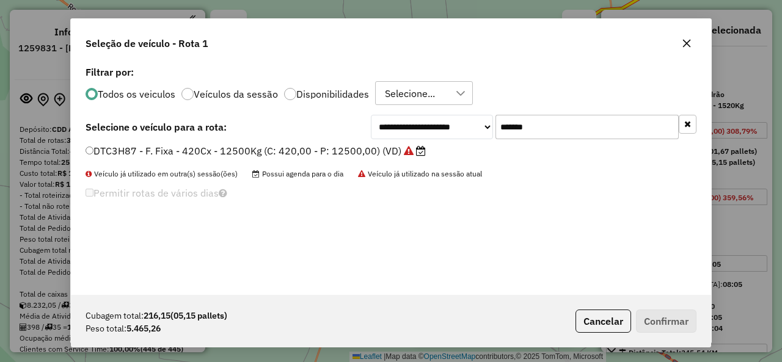
select select "**********"
click at [562, 123] on input "*******" at bounding box center [587, 127] width 183 height 24
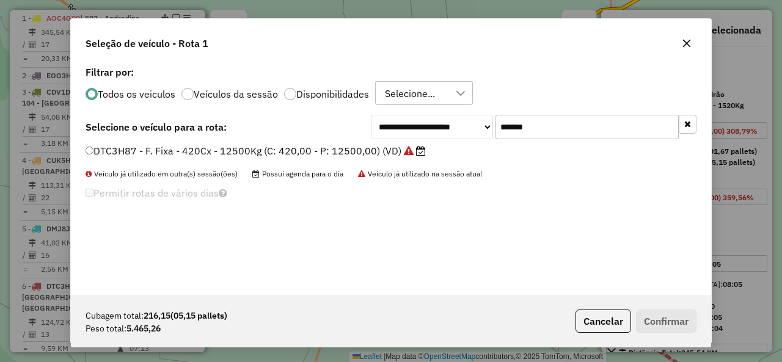
scroll to position [7, 4]
click at [562, 123] on input "*******" at bounding box center [587, 127] width 183 height 24
paste input "text"
type input "*******"
click at [140, 150] on label "JBF7C17 - F. Fixa - 420Cx - 12500Kg (C: 420,00 - P: 12500,00) (VD)" at bounding box center [255, 151] width 338 height 15
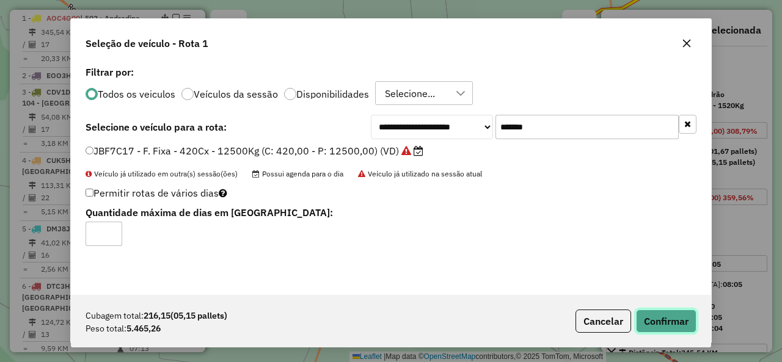
click at [674, 326] on button "Confirmar" at bounding box center [666, 321] width 61 height 23
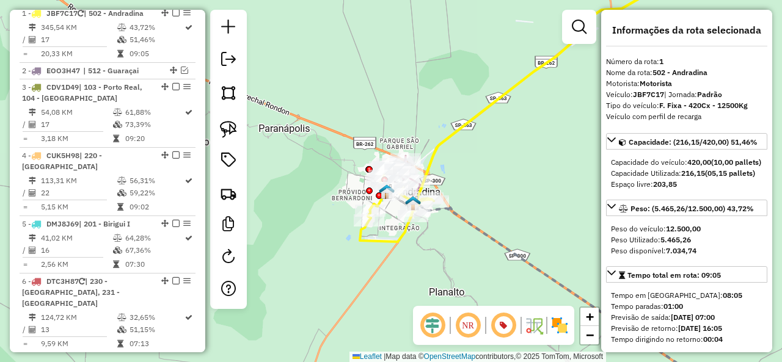
scroll to position [514, 0]
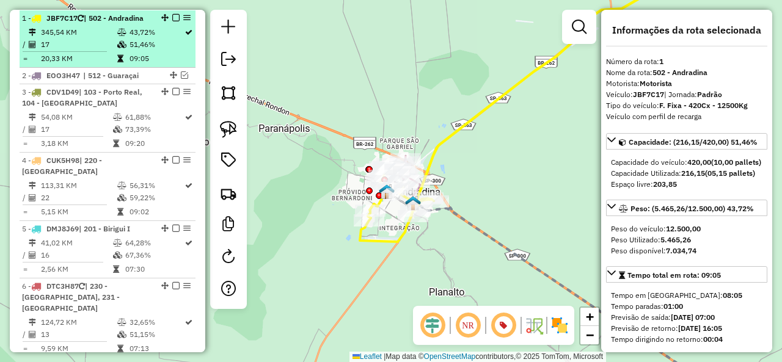
click at [174, 18] on em at bounding box center [175, 17] width 7 height 7
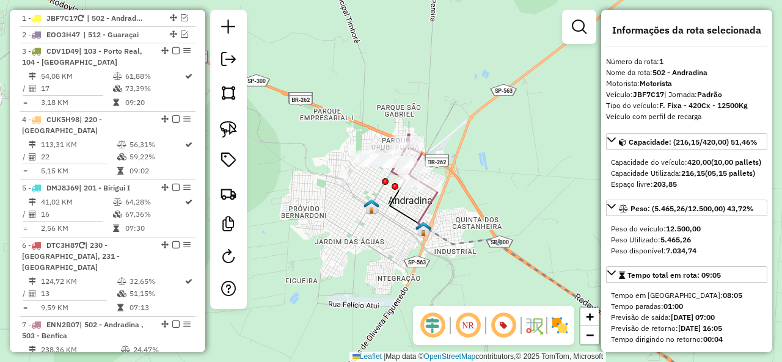
click at [431, 208] on icon at bounding box center [428, 207] width 20 height 43
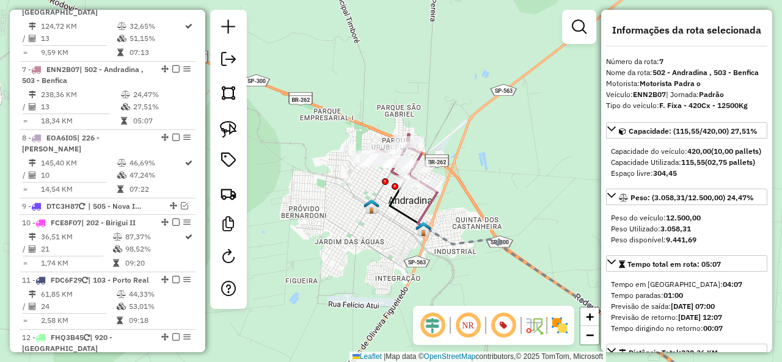
scroll to position [798, 0]
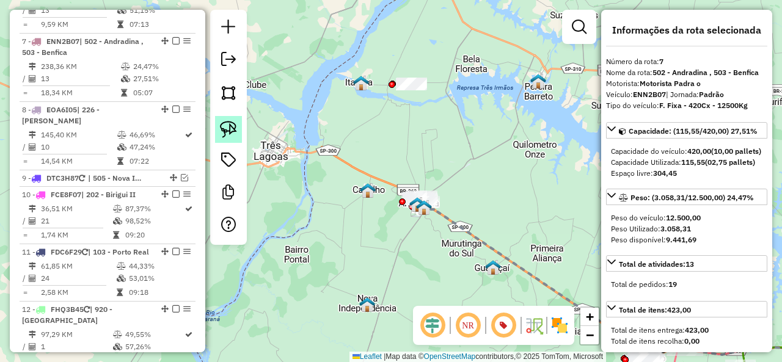
click at [233, 125] on img at bounding box center [228, 129] width 17 height 17
drag, startPoint x: 433, startPoint y: 92, endPoint x: 393, endPoint y: 87, distance: 40.0
click at [393, 87] on div "Janela de atendimento Grade de atendimento Capacidade Transportadoras Veículos …" at bounding box center [391, 181] width 782 height 362
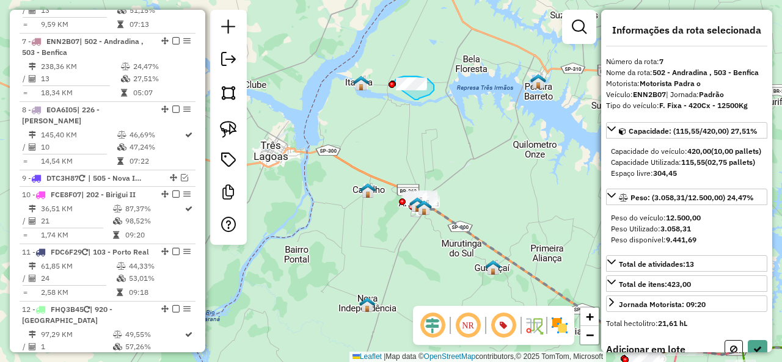
select select "**********"
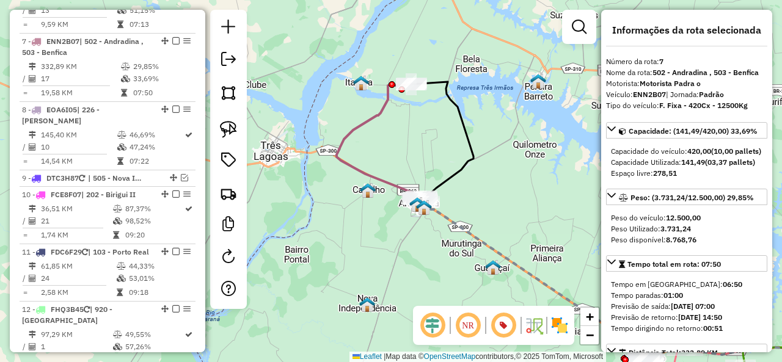
click at [370, 174] on icon at bounding box center [381, 143] width 88 height 119
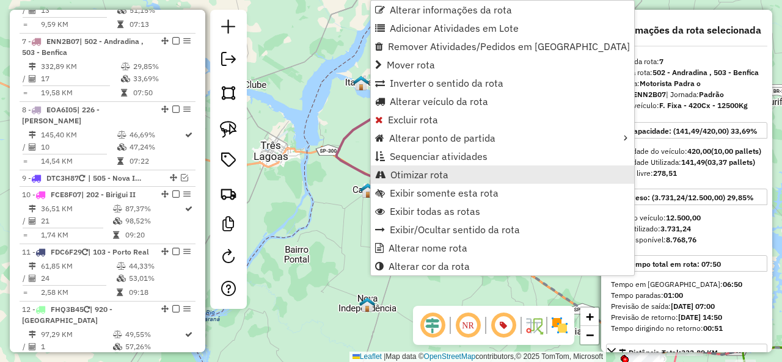
click at [452, 171] on link "Otimizar rota" at bounding box center [502, 175] width 263 height 18
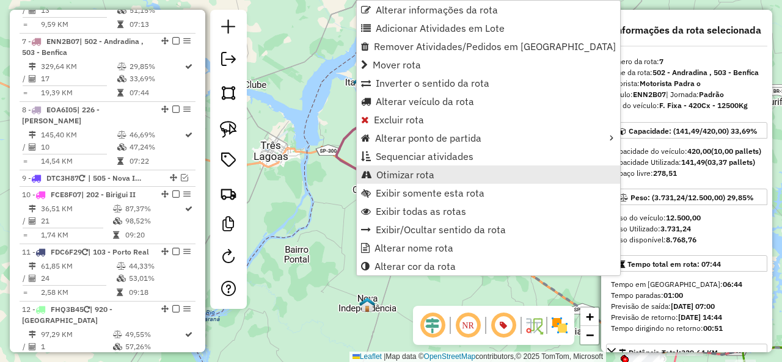
click at [415, 172] on span "Otimizar rota" at bounding box center [405, 175] width 58 height 10
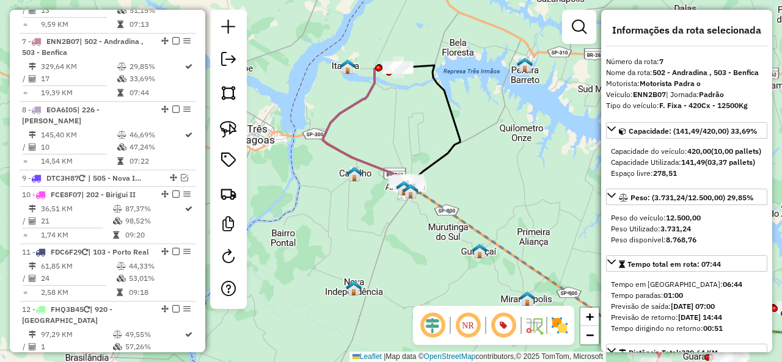
drag, startPoint x: 486, startPoint y: 204, endPoint x: 471, endPoint y: 185, distance: 23.5
click at [471, 185] on div "Janela de atendimento Grade de atendimento Capacidade Transportadoras Veículos …" at bounding box center [391, 181] width 782 height 362
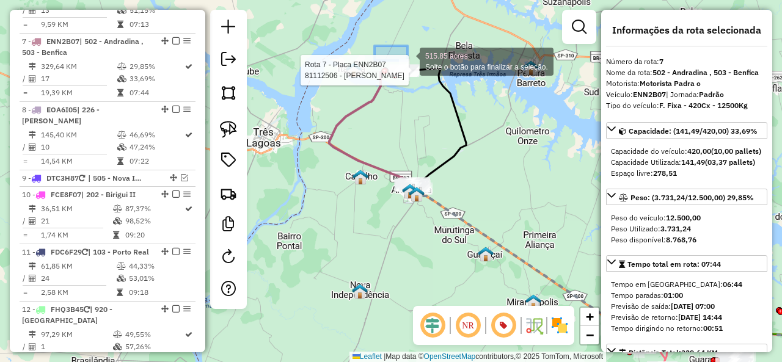
drag, startPoint x: 375, startPoint y: 46, endPoint x: 447, endPoint y: 83, distance: 80.9
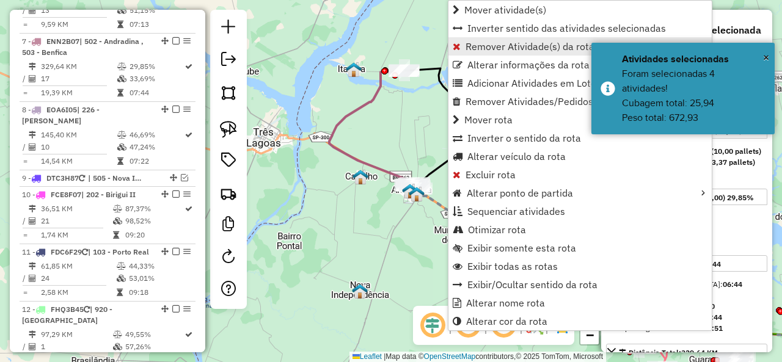
click at [514, 43] on span "Remover Atividade(s) da rota" at bounding box center [530, 47] width 129 height 10
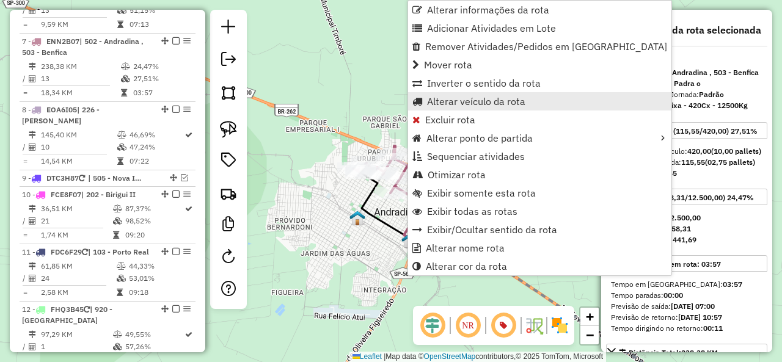
click at [477, 101] on span "Alterar veículo da rota" at bounding box center [476, 102] width 98 height 10
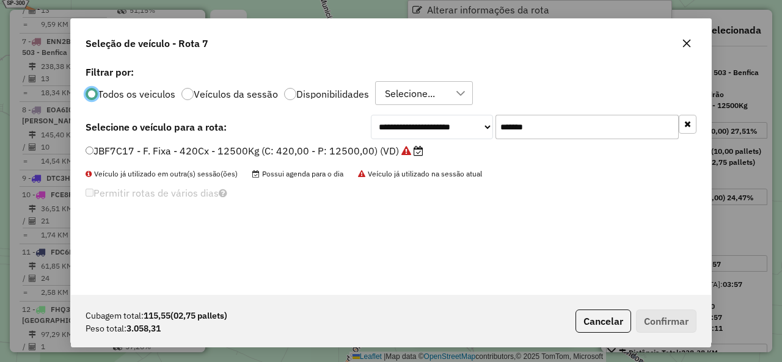
scroll to position [7, 4]
click at [556, 127] on input "*******" at bounding box center [587, 127] width 183 height 24
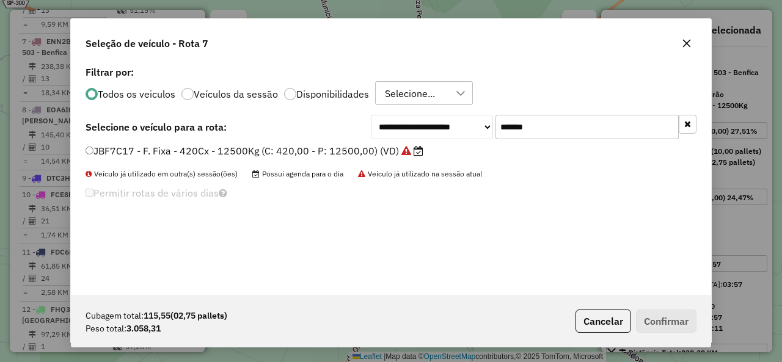
click at [556, 127] on input "*******" at bounding box center [587, 127] width 183 height 24
paste input "text"
type input "*******"
click at [147, 145] on label "FPZ9G57 - F. Fixa - 420Cx - 12500Kg (C: 420,00 - P: 12500,00) (VD)" at bounding box center [249, 151] width 327 height 15
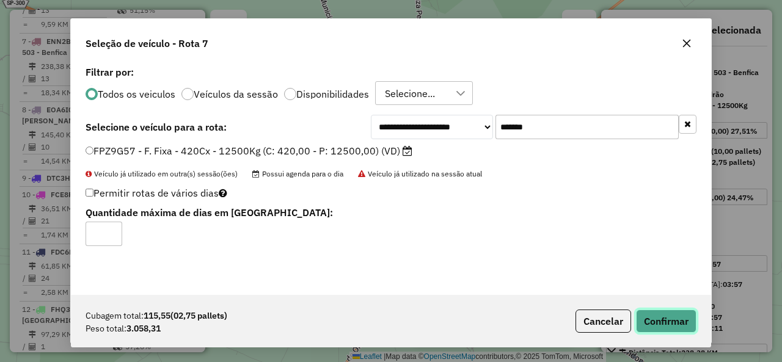
click at [663, 323] on button "Confirmar" at bounding box center [666, 321] width 61 height 23
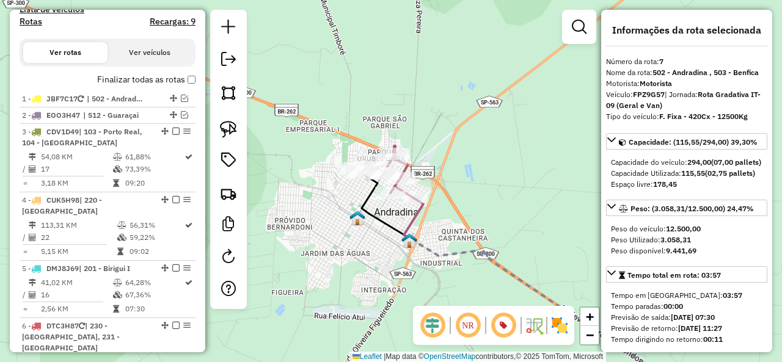
scroll to position [370, 0]
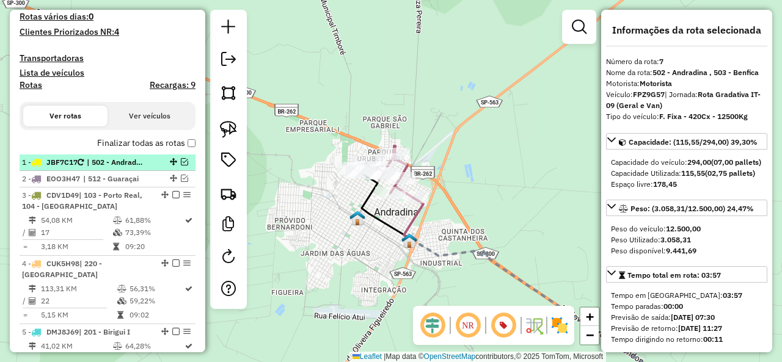
click at [182, 163] on em at bounding box center [184, 161] width 7 height 7
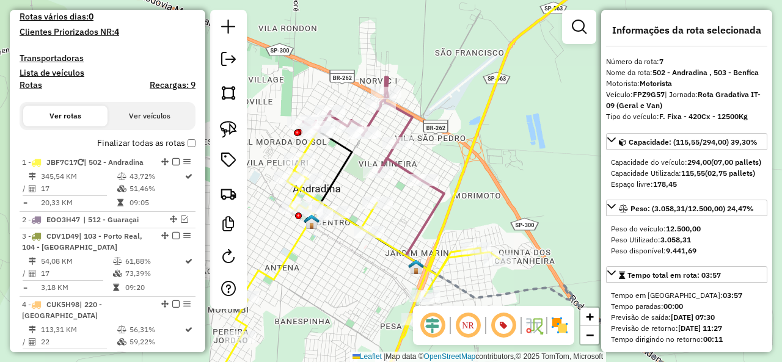
click at [431, 213] on icon at bounding box center [425, 224] width 39 height 87
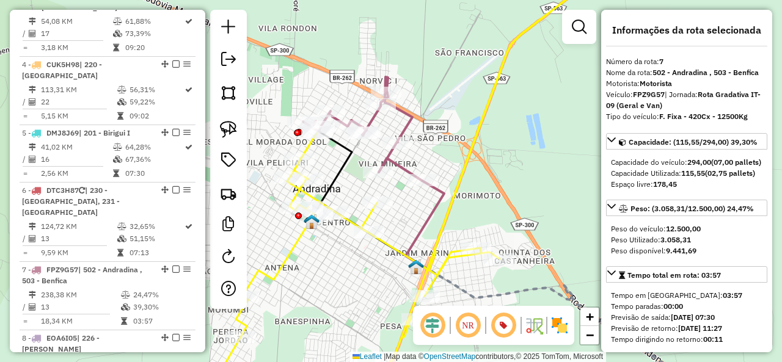
scroll to position [849, 0]
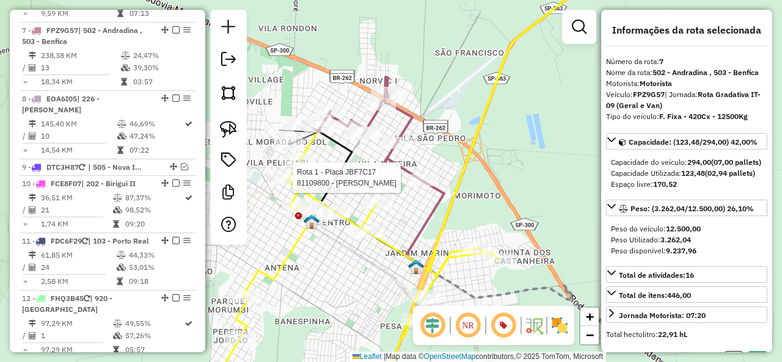
select select "**********"
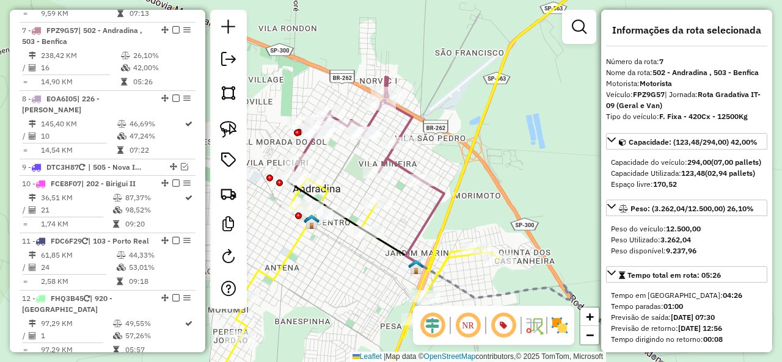
click at [404, 164] on icon at bounding box center [356, 129] width 133 height 104
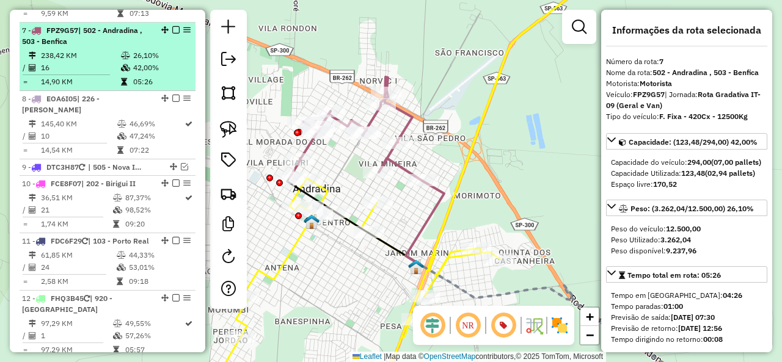
click at [172, 26] on em at bounding box center [175, 29] width 7 height 7
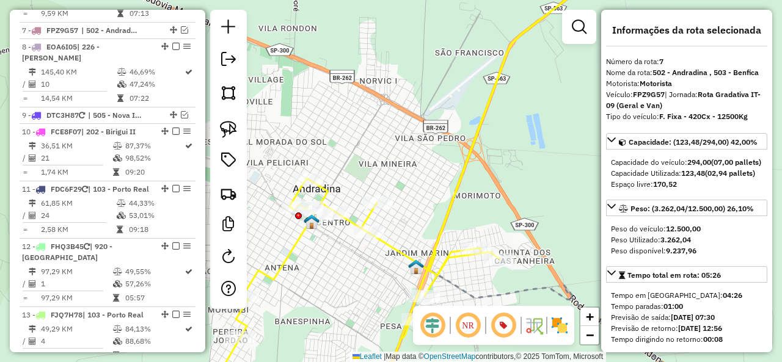
click at [389, 243] on icon at bounding box center [409, 181] width 405 height 435
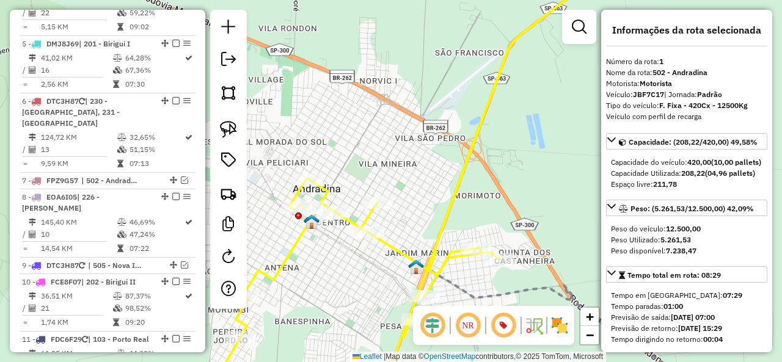
scroll to position [514, 0]
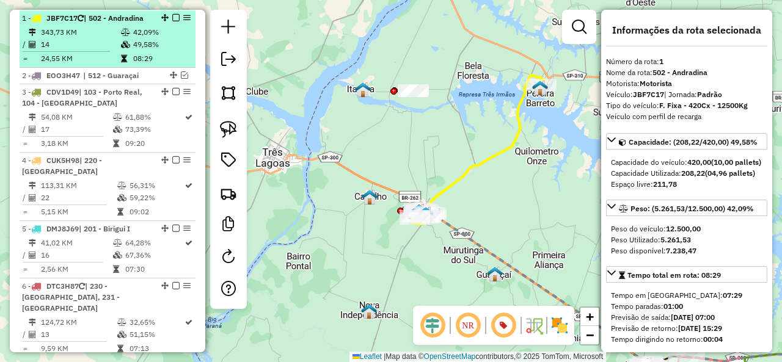
click at [173, 17] on em at bounding box center [175, 17] width 7 height 7
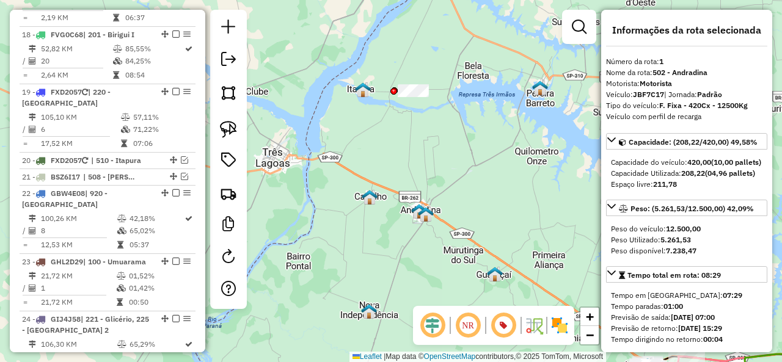
scroll to position [1370, 0]
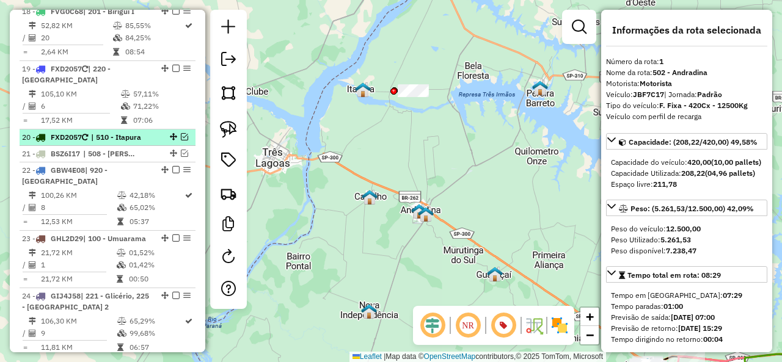
click at [181, 133] on em at bounding box center [184, 136] width 7 height 7
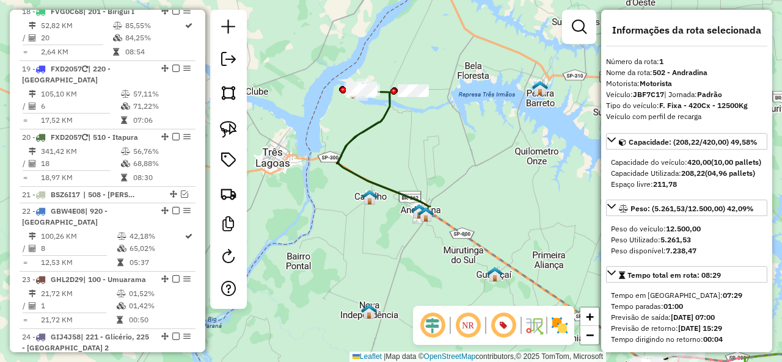
click at [366, 135] on icon at bounding box center [385, 152] width 92 height 125
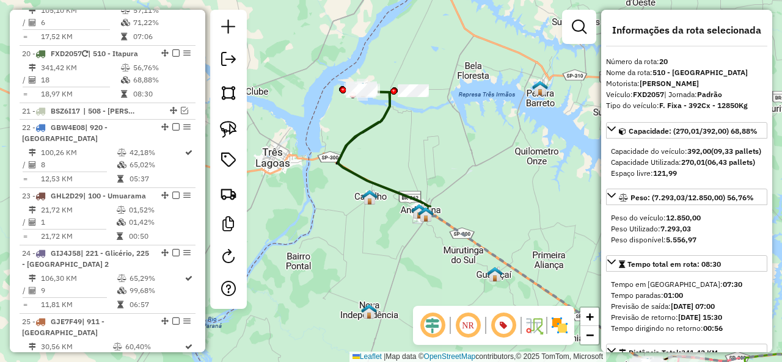
scroll to position [1474, 0]
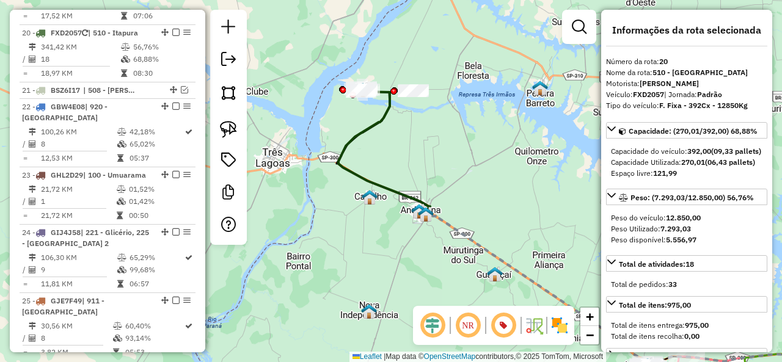
click at [214, 125] on div at bounding box center [228, 127] width 37 height 235
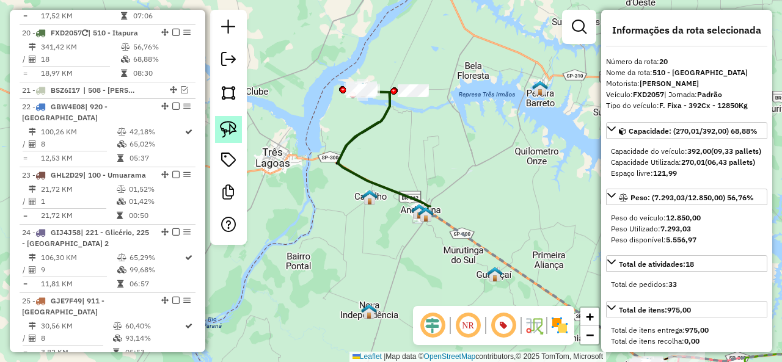
click at [238, 124] on link at bounding box center [228, 129] width 27 height 27
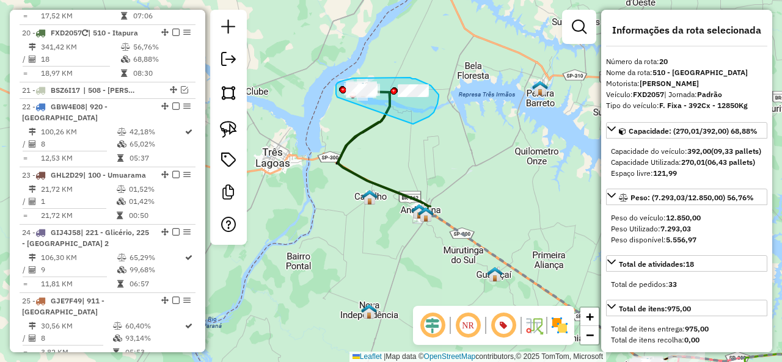
drag, startPoint x: 427, startPoint y: 118, endPoint x: 342, endPoint y: 102, distance: 85.8
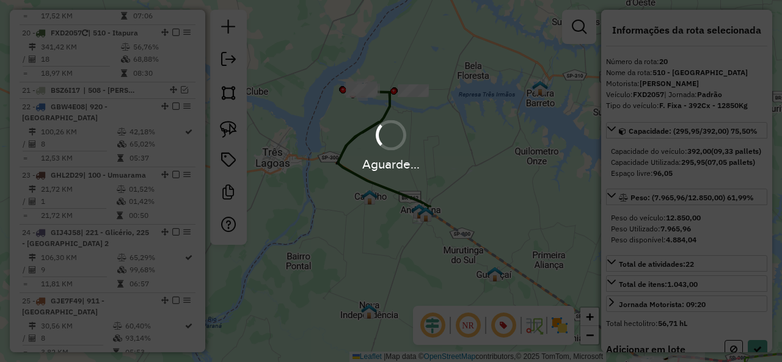
select select "**********"
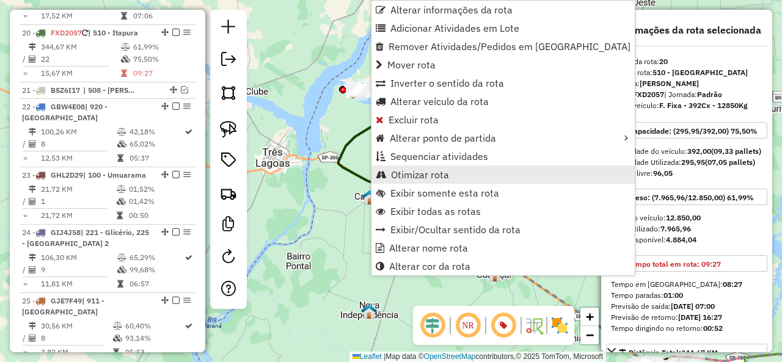
click at [466, 173] on link "Otimizar rota" at bounding box center [503, 175] width 263 height 18
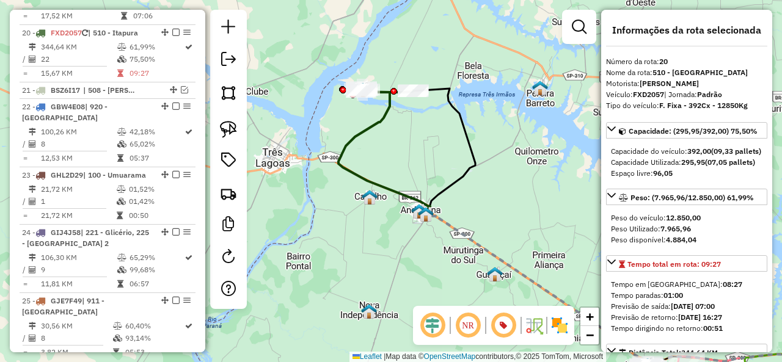
click at [356, 138] on icon at bounding box center [385, 153] width 92 height 123
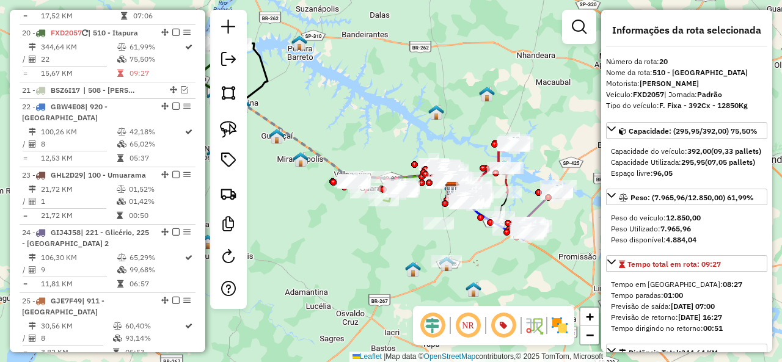
drag, startPoint x: 504, startPoint y: 262, endPoint x: 475, endPoint y: 244, distance: 34.3
click at [475, 244] on div "Janela de atendimento Grade de atendimento Capacidade Transportadoras Veículos …" at bounding box center [391, 181] width 782 height 362
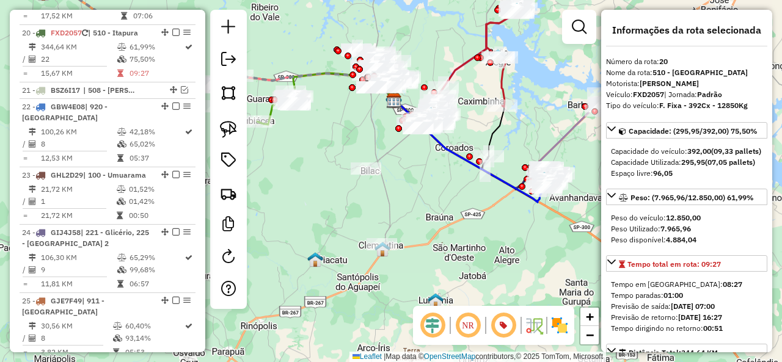
drag, startPoint x: 421, startPoint y: 262, endPoint x: 535, endPoint y: 217, distance: 122.9
click at [535, 217] on div "Janela de atendimento Grade de atendimento Capacidade Transportadoras Veículos …" at bounding box center [391, 181] width 782 height 362
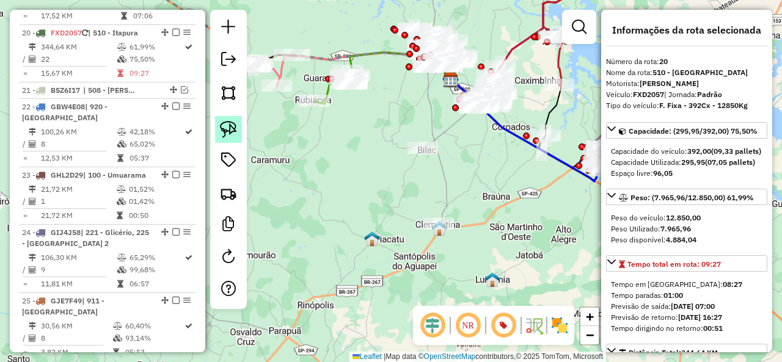
click at [233, 131] on img at bounding box center [228, 129] width 17 height 17
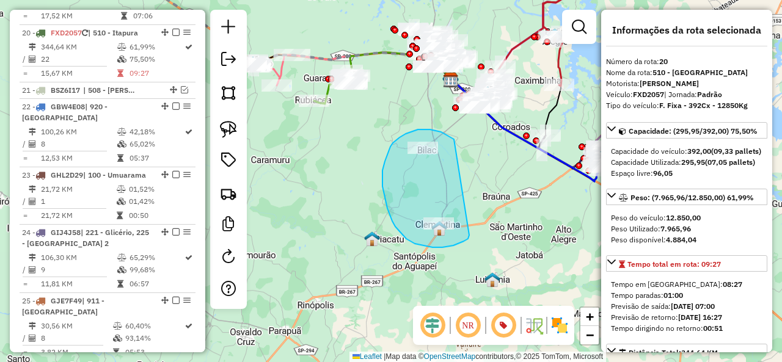
drag, startPoint x: 424, startPoint y: 130, endPoint x: 469, endPoint y: 235, distance: 115.0
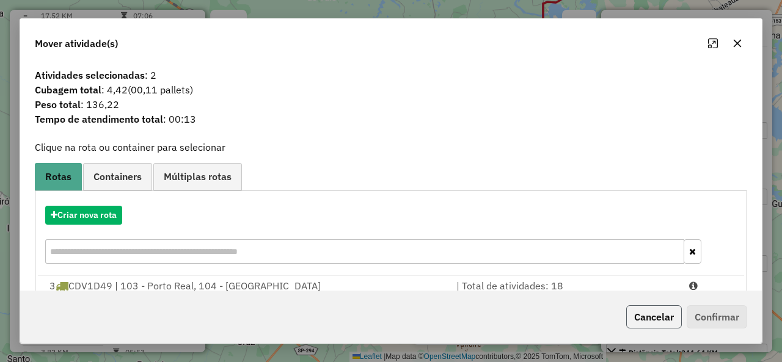
click at [659, 317] on button "Cancelar" at bounding box center [654, 317] width 56 height 23
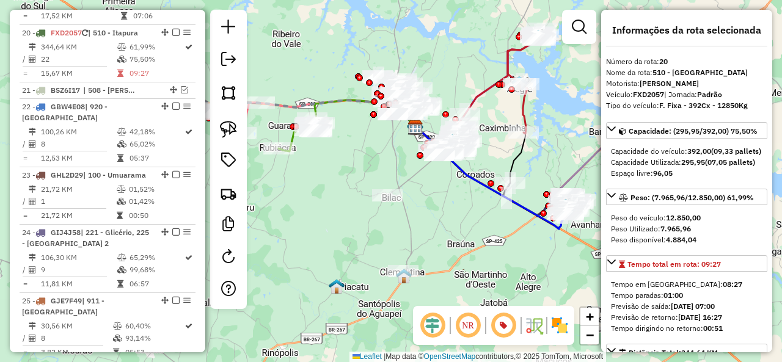
drag, startPoint x: 513, startPoint y: 219, endPoint x: 468, endPoint y: 265, distance: 63.5
click at [477, 270] on div "Janela de atendimento Grade de atendimento Capacidade Transportadoras Veículos …" at bounding box center [391, 181] width 782 height 362
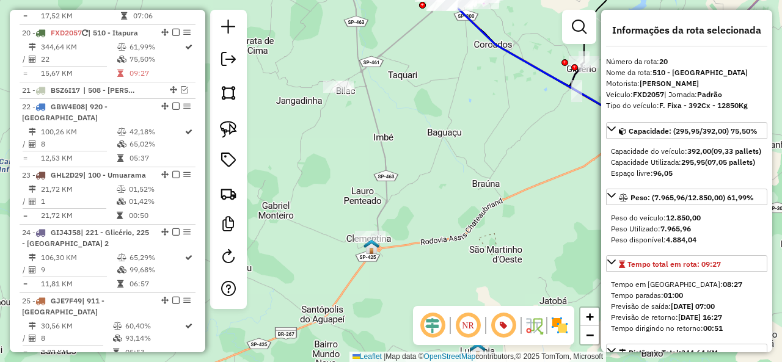
drag, startPoint x: 424, startPoint y: 196, endPoint x: 468, endPoint y: 222, distance: 50.7
click at [466, 222] on div "Janela de atendimento Grade de atendimento Capacidade Transportadoras Veículos …" at bounding box center [391, 181] width 782 height 362
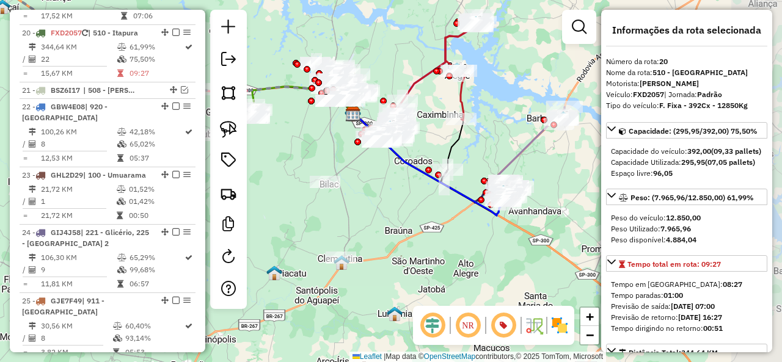
drag, startPoint x: 474, startPoint y: 185, endPoint x: 396, endPoint y: 198, distance: 79.4
click at [396, 198] on div "Janela de atendimento Grade de atendimento Capacidade Transportadoras Veículos …" at bounding box center [391, 181] width 782 height 362
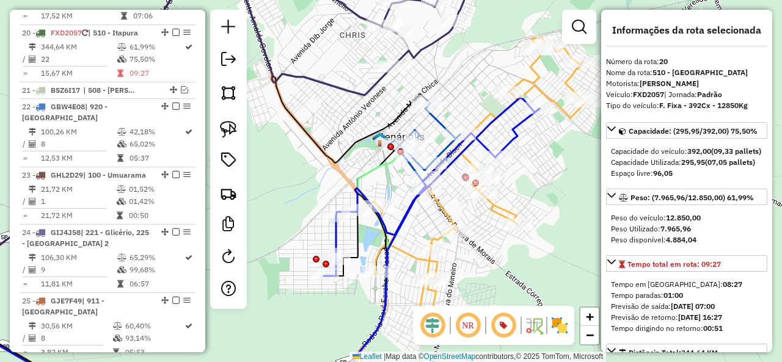
click at [451, 160] on icon at bounding box center [432, 192] width 216 height 167
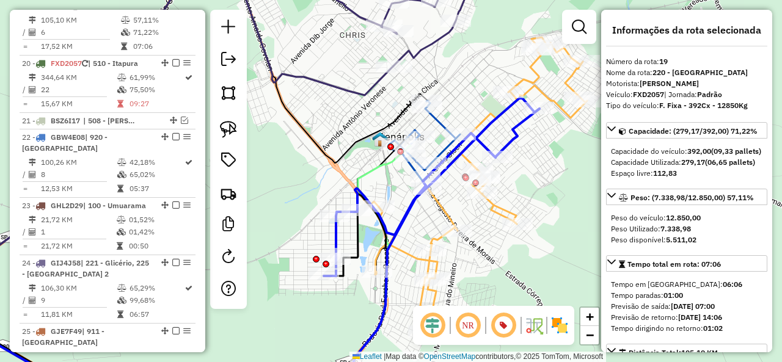
scroll to position [1406, 0]
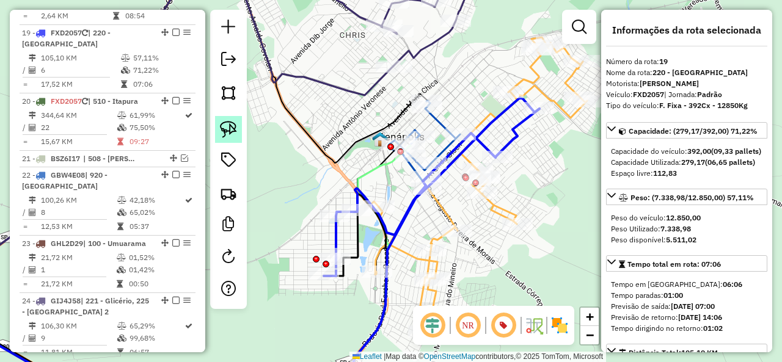
click at [237, 133] on link at bounding box center [228, 129] width 27 height 27
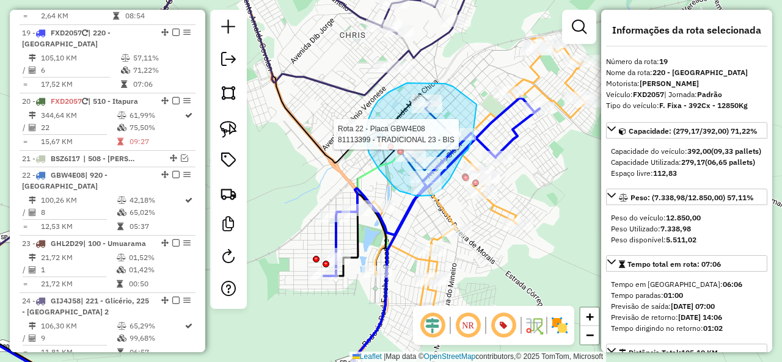
click at [473, 137] on div "Rota 22 - Placa GBW4E08 81113399 - TRADICIONAL 23 - BIS Janela de atendimento G…" at bounding box center [391, 181] width 782 height 362
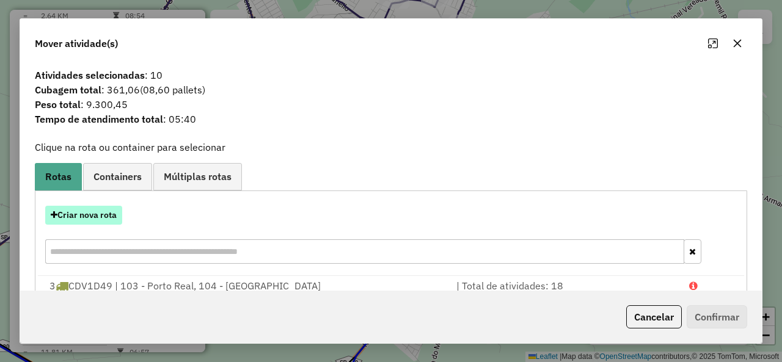
click at [110, 211] on button "Criar nova rota" at bounding box center [83, 215] width 77 height 19
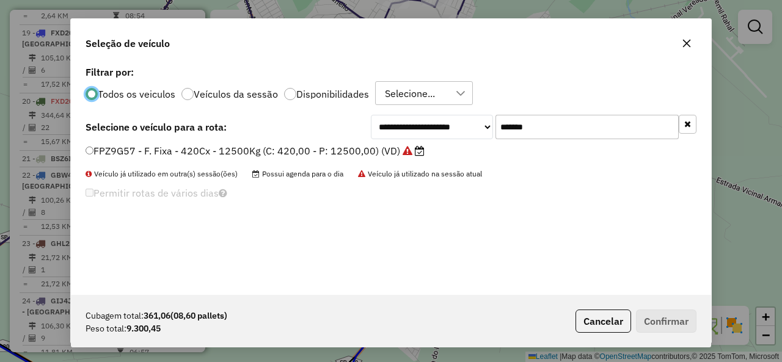
scroll to position [7, 4]
click at [510, 125] on input "*******" at bounding box center [587, 127] width 183 height 24
paste input "text"
type input "*******"
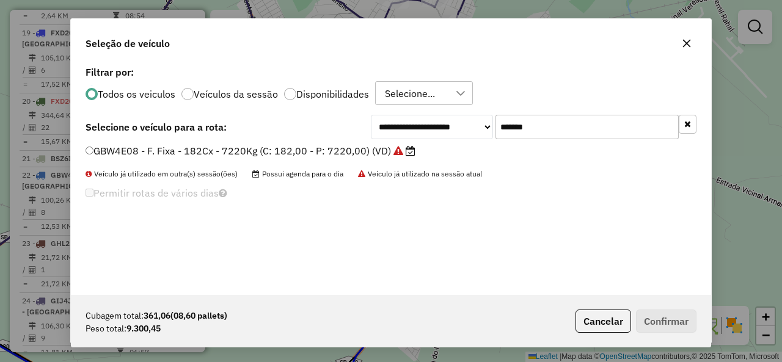
click at [194, 141] on div "**********" at bounding box center [391, 179] width 640 height 232
click at [172, 147] on label "GBW4E08 - F. Fixa - 182Cx - 7220Kg (C: 182,00 - P: 7220,00) (VD)" at bounding box center [251, 151] width 330 height 15
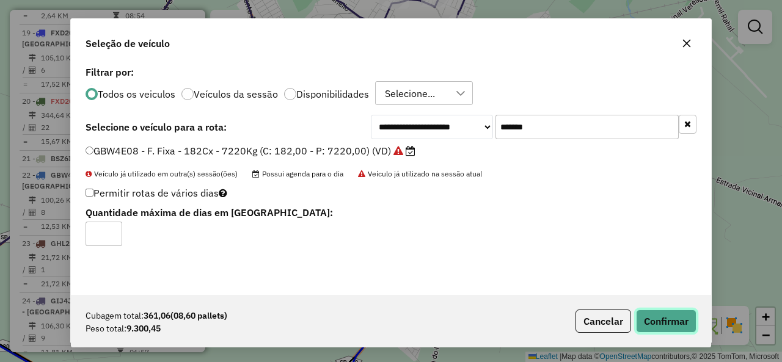
click at [675, 320] on button "Confirmar" at bounding box center [666, 321] width 61 height 23
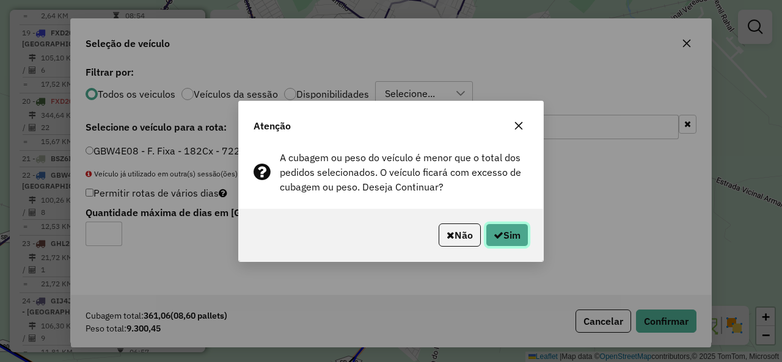
click at [509, 233] on button "Sim" at bounding box center [507, 235] width 43 height 23
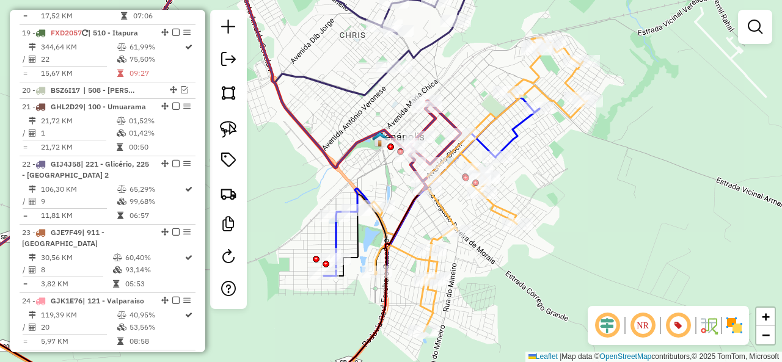
scroll to position [1337, 0]
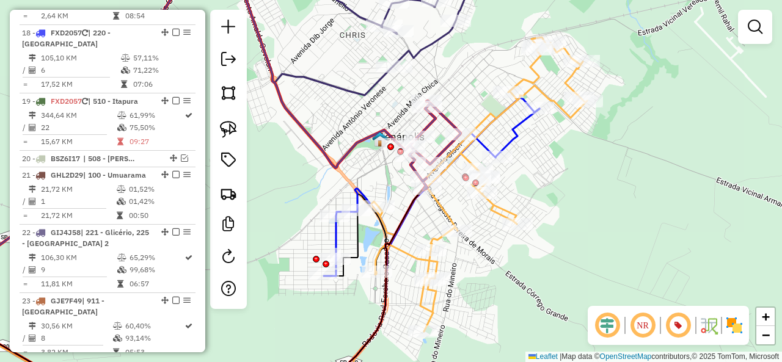
click at [356, 135] on icon at bounding box center [160, 137] width 477 height 347
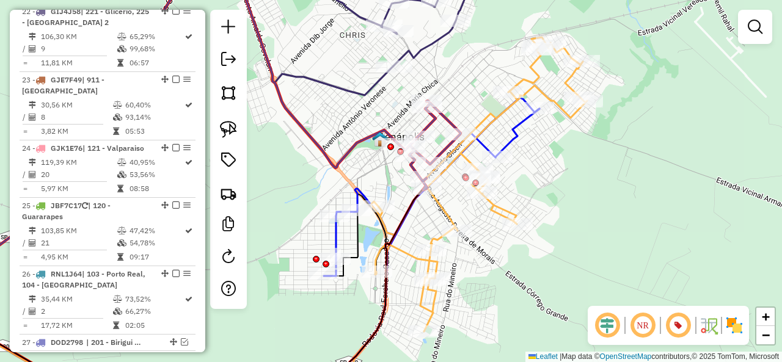
select select "**********"
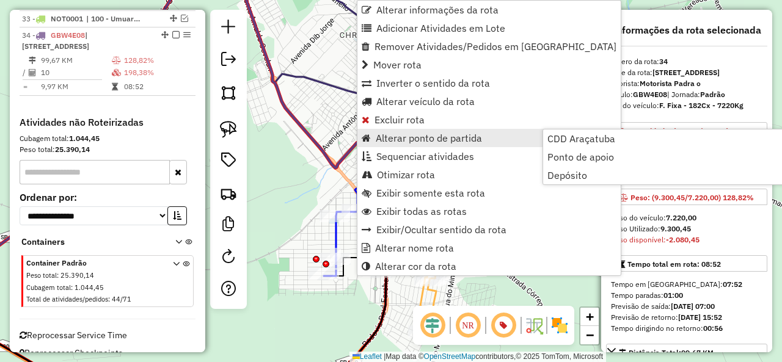
scroll to position [1990, 0]
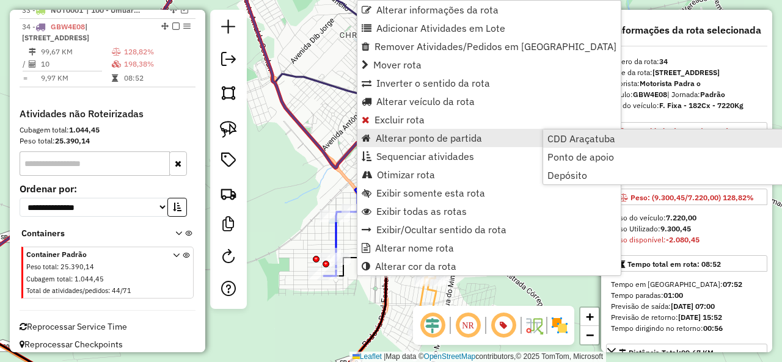
click at [567, 140] on span "CDD Araçatuba" at bounding box center [582, 139] width 68 height 10
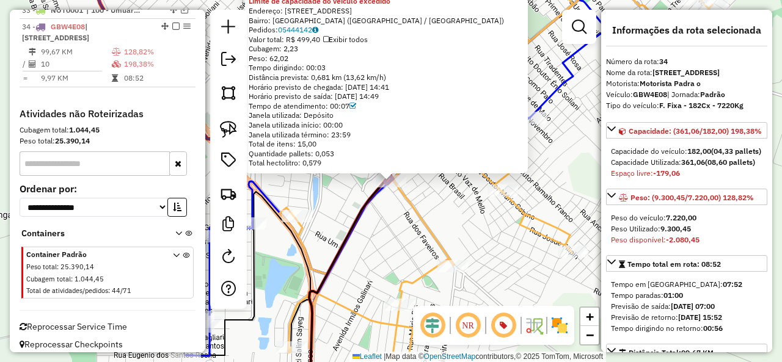
click at [379, 232] on div "81190771 - TONELLI E MARANGONI Limite de capacidade do veículo excedido Endereç…" at bounding box center [391, 181] width 782 height 362
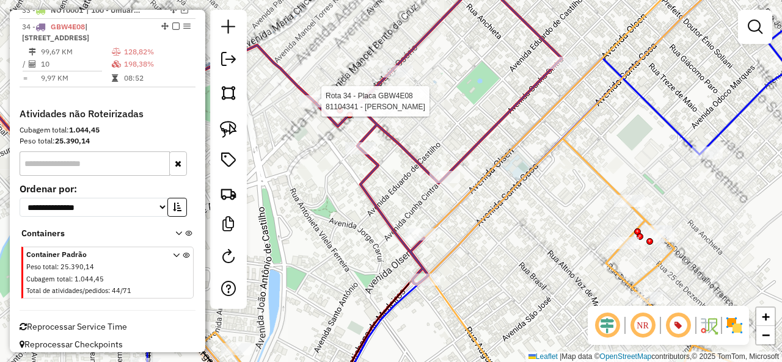
select select "**********"
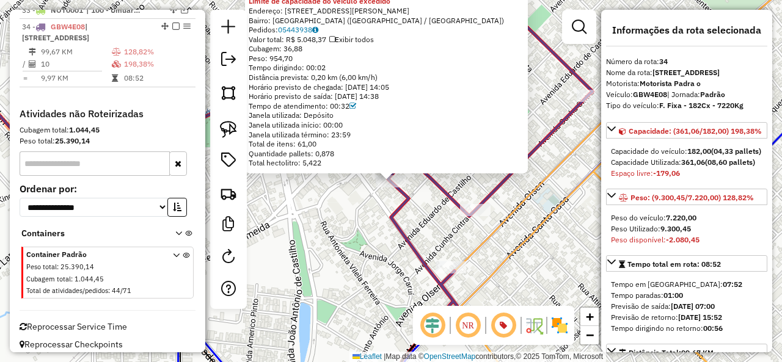
click at [400, 208] on icon at bounding box center [470, 141] width 246 height 354
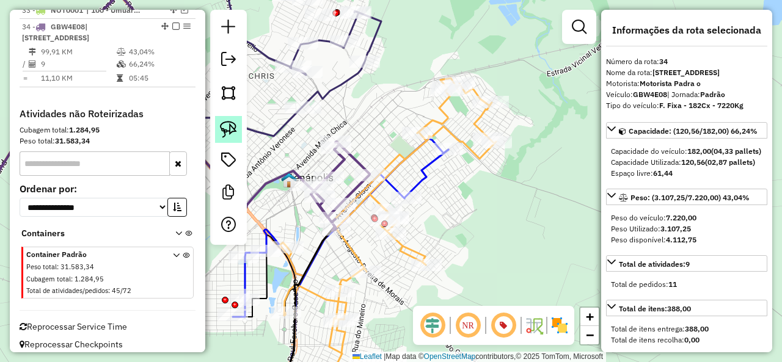
click at [230, 132] on img at bounding box center [228, 129] width 17 height 17
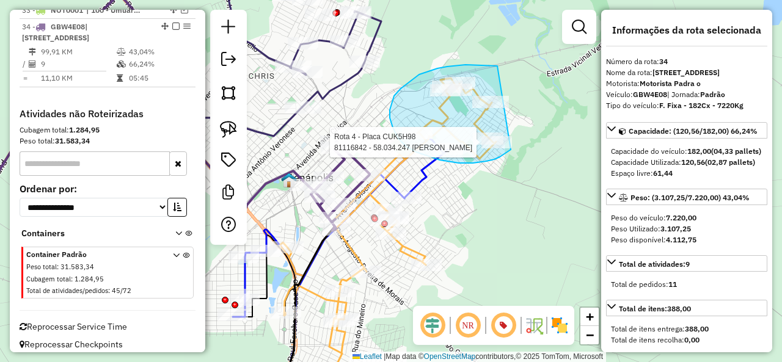
drag, startPoint x: 466, startPoint y: 65, endPoint x: 520, endPoint y: 130, distance: 84.6
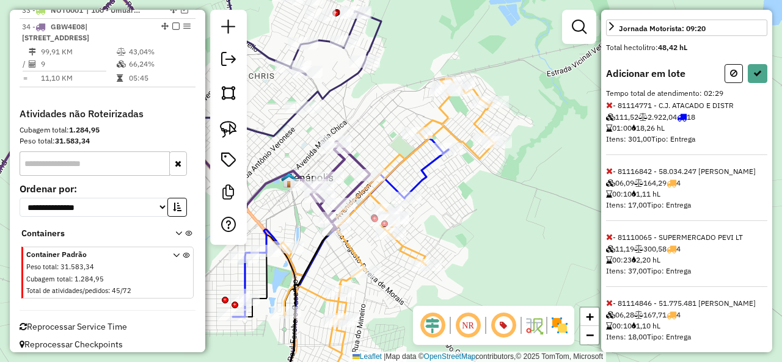
scroll to position [367, 0]
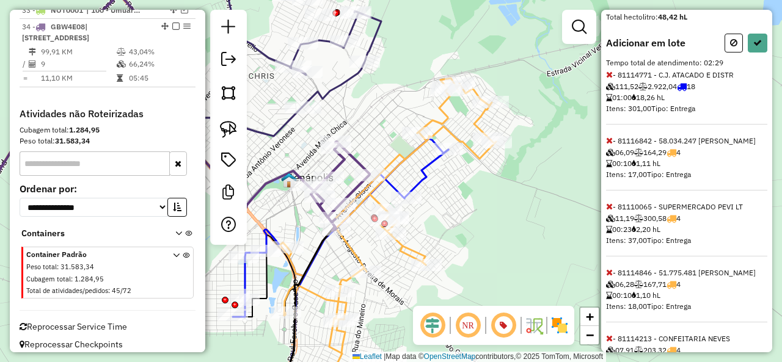
click at [611, 79] on icon at bounding box center [609, 74] width 7 height 9
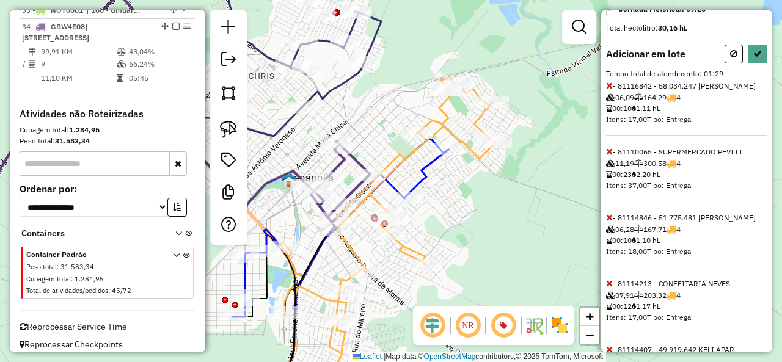
scroll to position [0, 0]
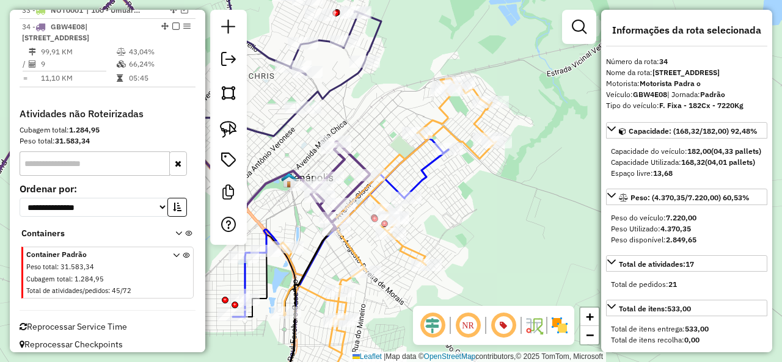
select select "**********"
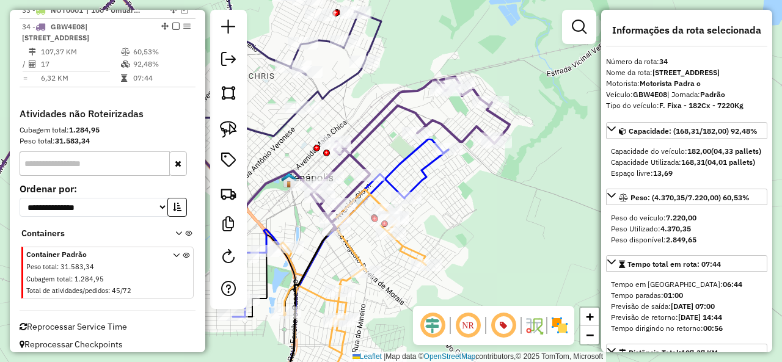
click at [436, 125] on icon at bounding box center [409, 154] width 202 height 154
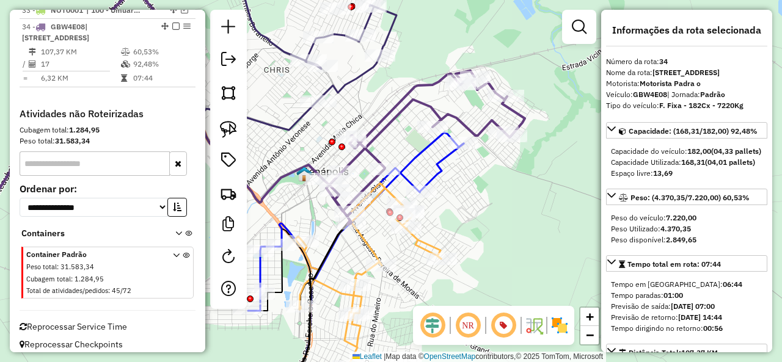
drag, startPoint x: 450, startPoint y: 124, endPoint x: 474, endPoint y: 111, distance: 27.9
click at [474, 111] on icon at bounding box center [424, 148] width 202 height 154
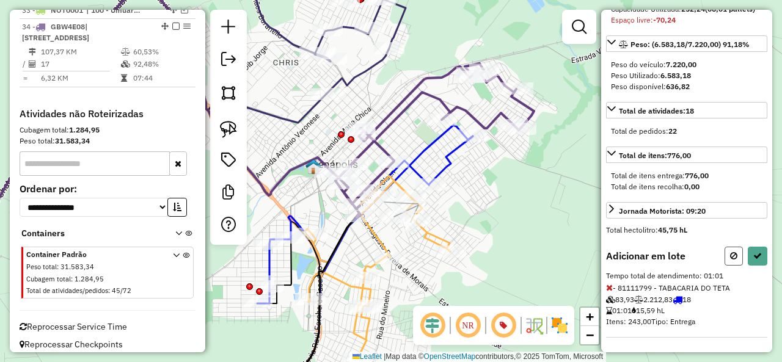
click at [730, 252] on icon at bounding box center [733, 256] width 7 height 9
select select "**********"
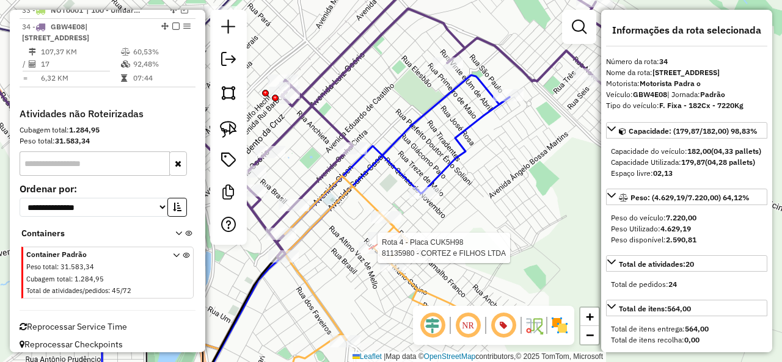
select select "**********"
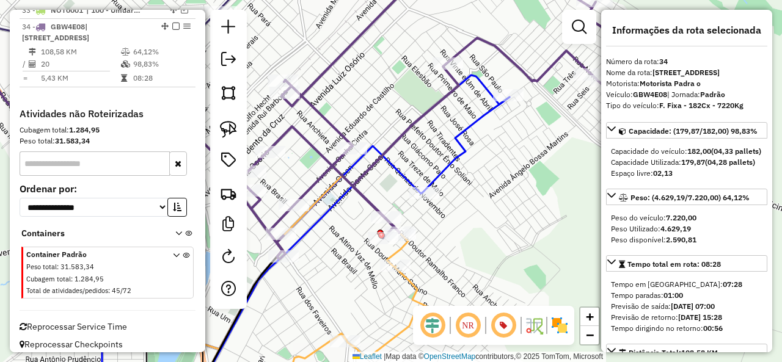
click at [173, 23] on em at bounding box center [175, 26] width 7 height 7
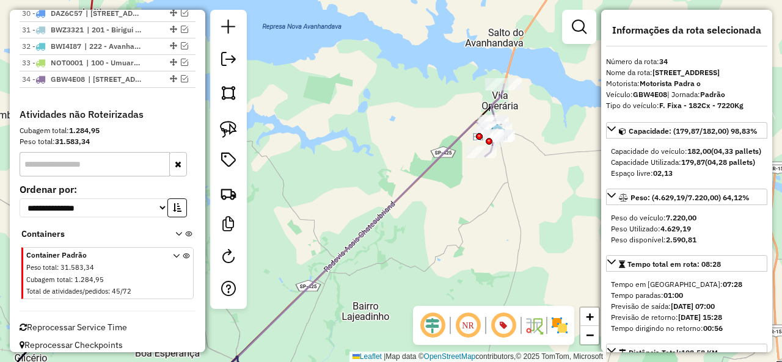
click at [497, 100] on icon at bounding box center [494, 120] width 19 height 72
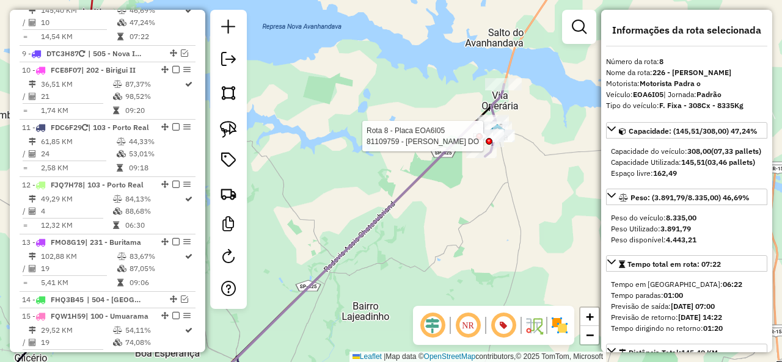
scroll to position [814, 0]
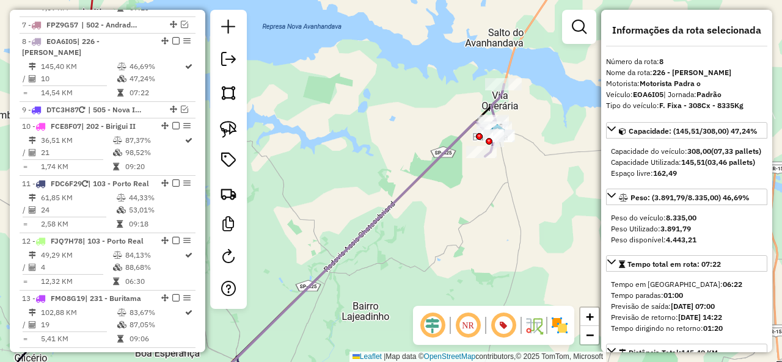
click at [243, 128] on div at bounding box center [228, 159] width 37 height 299
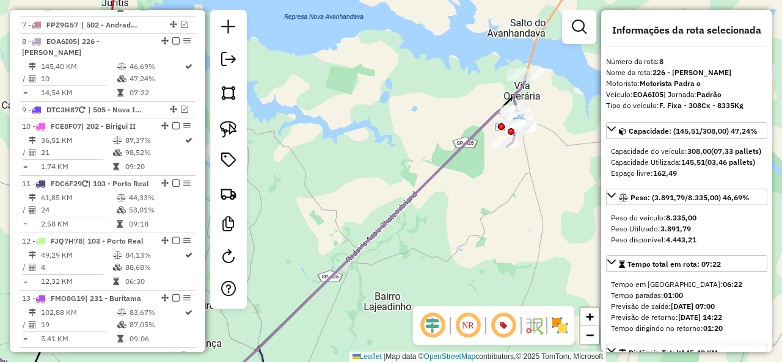
drag, startPoint x: 483, startPoint y: 167, endPoint x: 337, endPoint y: 176, distance: 145.7
click at [346, 181] on icon at bounding box center [232, 250] width 576 height 277
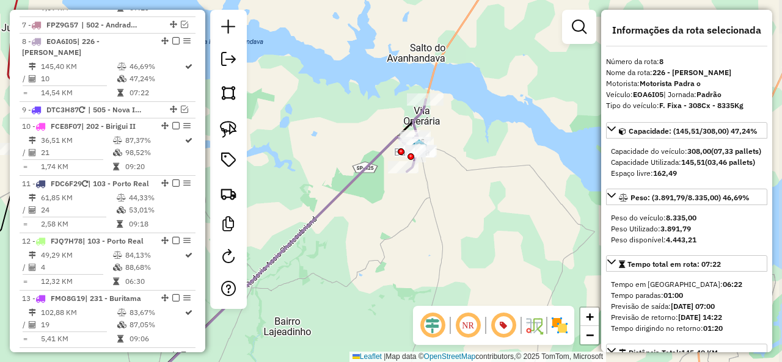
drag, startPoint x: 220, startPoint y: 131, endPoint x: 253, endPoint y: 128, distance: 33.2
click at [220, 131] on img at bounding box center [228, 129] width 17 height 17
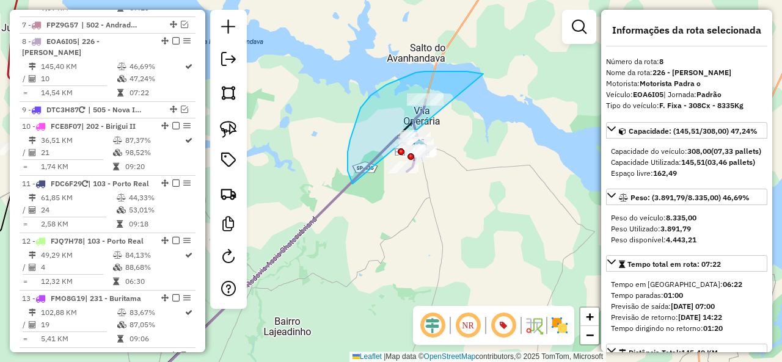
drag, startPoint x: 475, startPoint y: 73, endPoint x: 433, endPoint y: 208, distance: 141.5
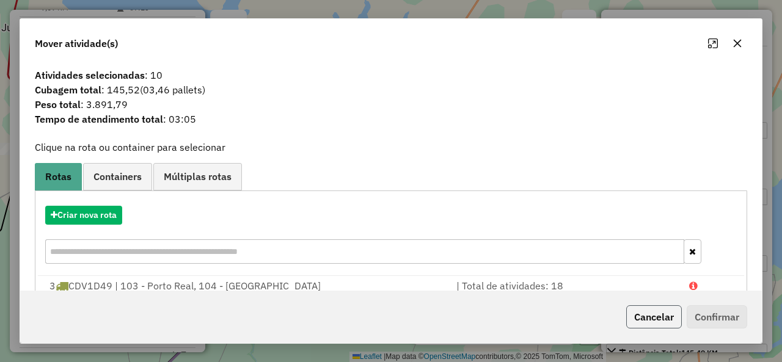
click at [669, 320] on button "Cancelar" at bounding box center [654, 317] width 56 height 23
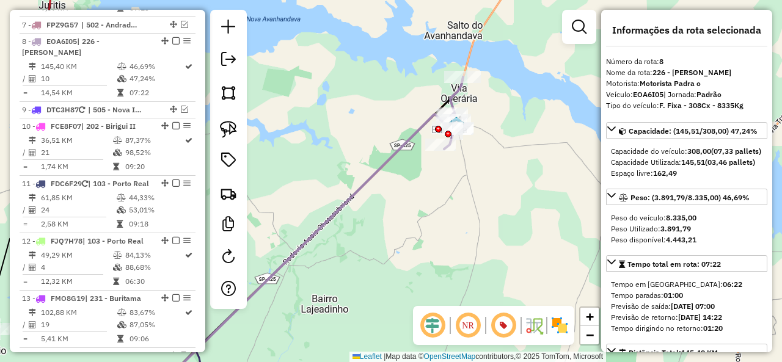
drag, startPoint x: 427, startPoint y: 229, endPoint x: 518, endPoint y: 161, distance: 114.4
click at [505, 175] on div "Janela de atendimento Grade de atendimento Capacidade Transportadoras Veículos …" at bounding box center [391, 181] width 782 height 362
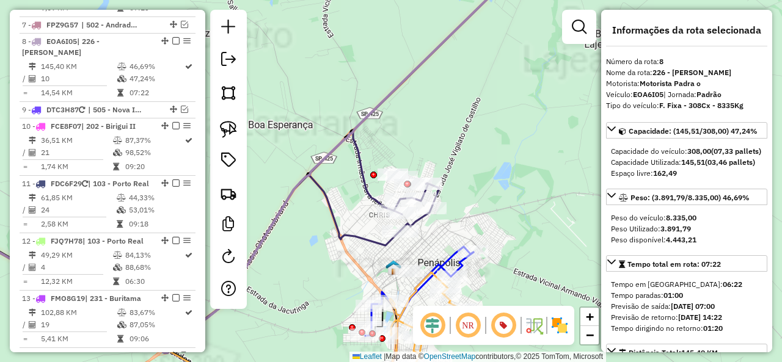
drag, startPoint x: 422, startPoint y: 127, endPoint x: 420, endPoint y: 108, distance: 18.4
click at [420, 108] on div "Janela de atendimento Grade de atendimento Capacidade Transportadoras Veículos …" at bounding box center [391, 181] width 782 height 362
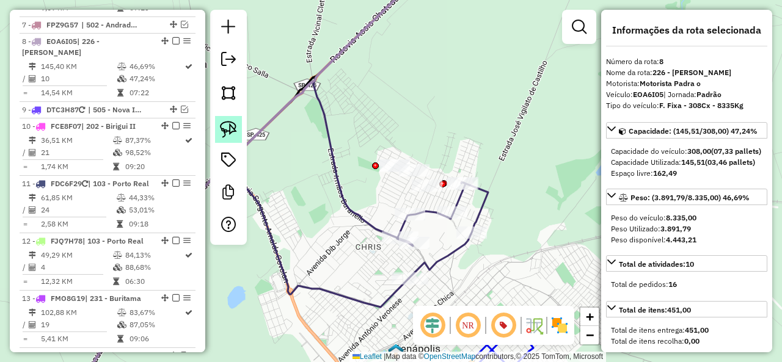
click at [230, 124] on img at bounding box center [228, 129] width 17 height 17
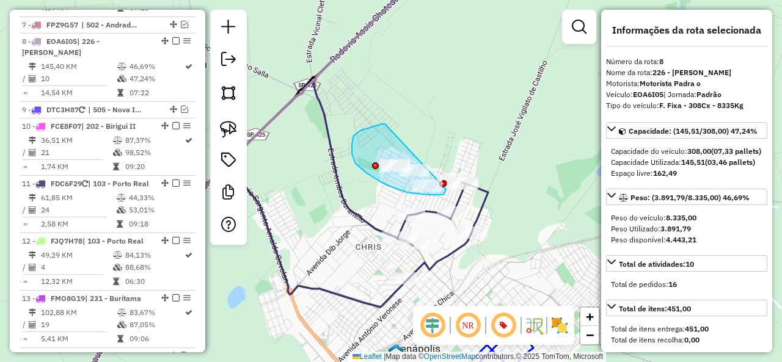
drag, startPoint x: 364, startPoint y: 130, endPoint x: 444, endPoint y: 174, distance: 91.7
click at [444, 174] on div "Rota 22 - Placa GIJ4J58 81113760 - AVENIDA SERV FESTAS Rota 22 - Placa GIJ4J58 …" at bounding box center [391, 181] width 782 height 362
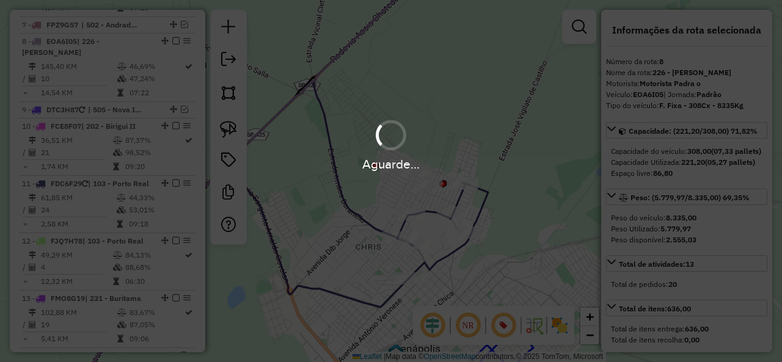
select select "**********"
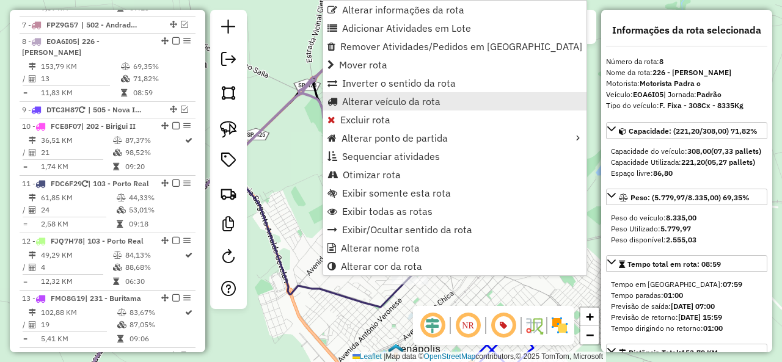
click at [420, 101] on span "Alterar veículo da rota" at bounding box center [391, 102] width 98 height 10
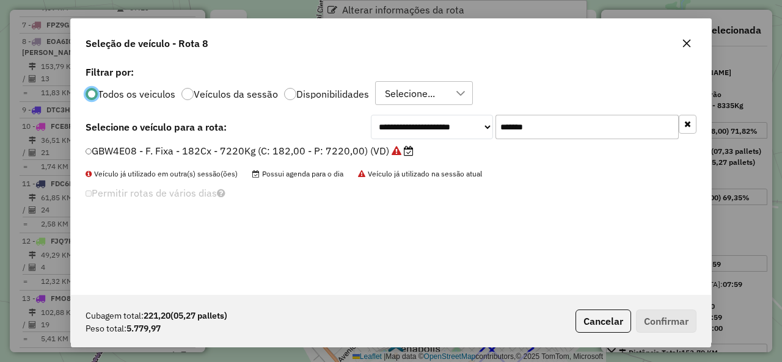
scroll to position [7, 4]
click at [562, 136] on input "*******" at bounding box center [587, 127] width 183 height 24
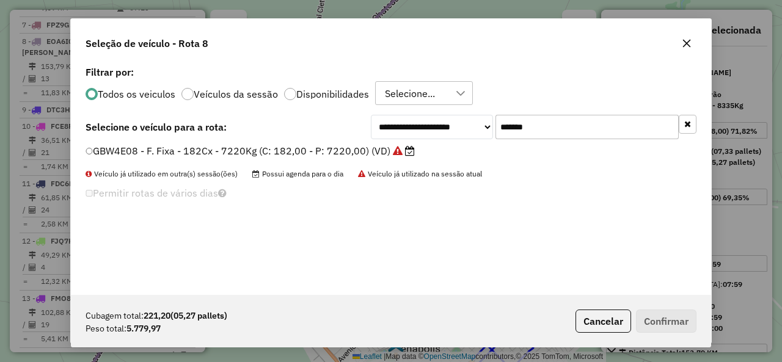
paste input "text"
type input "*******"
click at [147, 152] on label "GGO2H60 - F. Fixa - 308Cx - 9192Kg (C: 308,00 - P: 9192,00) (VD)" at bounding box center [245, 151] width 318 height 15
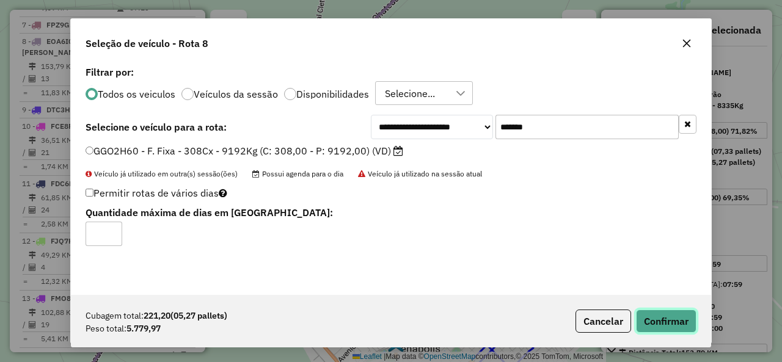
click at [648, 320] on button "Confirmar" at bounding box center [666, 321] width 61 height 23
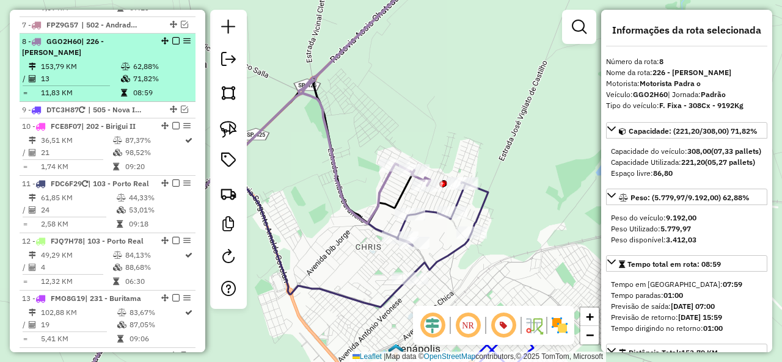
click at [172, 37] on em at bounding box center [175, 40] width 7 height 7
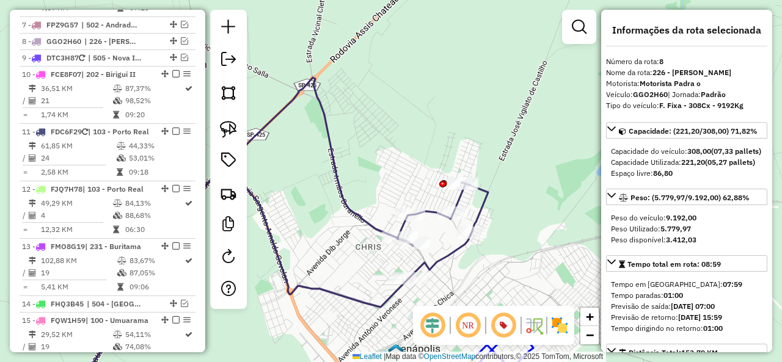
scroll to position [773, 0]
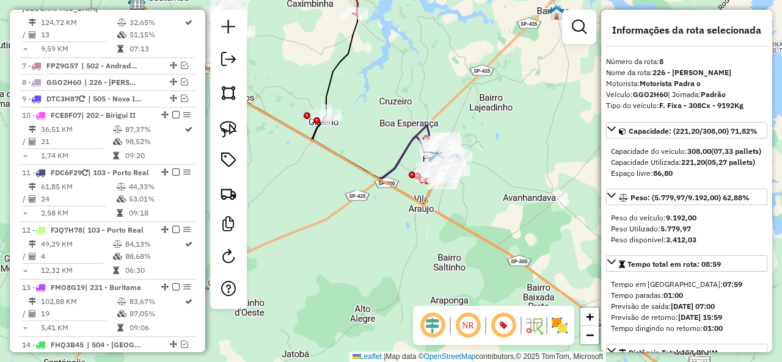
click at [471, 227] on div "Janela de atendimento Grade de atendimento Capacidade Transportadoras Veículos …" at bounding box center [391, 181] width 782 height 362
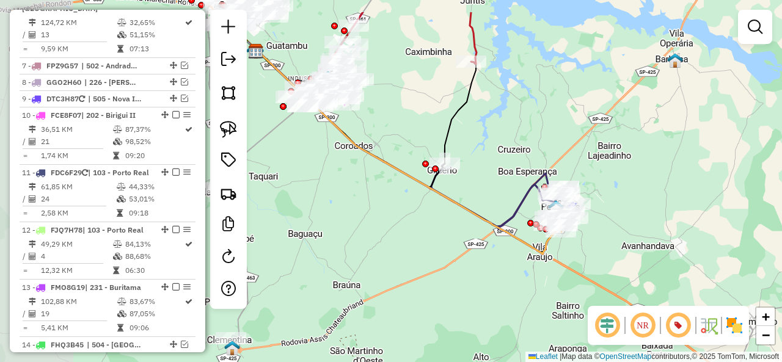
drag, startPoint x: 376, startPoint y: 236, endPoint x: 466, endPoint y: 280, distance: 100.0
click at [466, 280] on div "Janela de atendimento Grade de atendimento Capacidade Transportadoras Veículos …" at bounding box center [391, 181] width 782 height 362
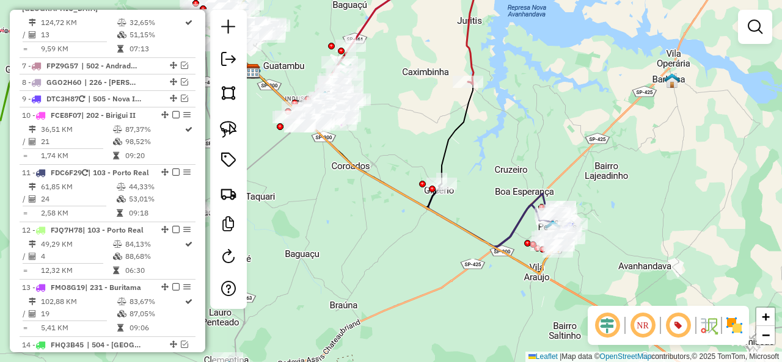
drag, startPoint x: 488, startPoint y: 134, endPoint x: 479, endPoint y: 196, distance: 62.5
click at [479, 196] on div "Janela de atendimento Grade de atendimento Capacidade Transportadoras Veículos …" at bounding box center [391, 181] width 782 height 362
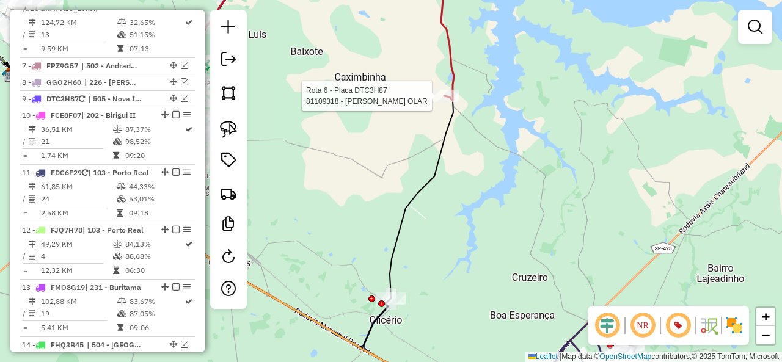
select select "**********"
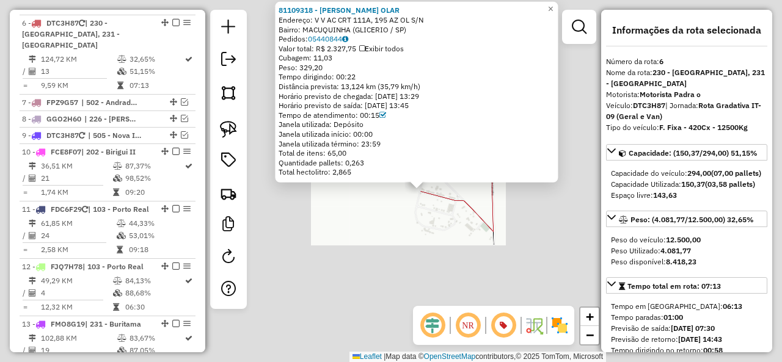
scroll to position [730, 0]
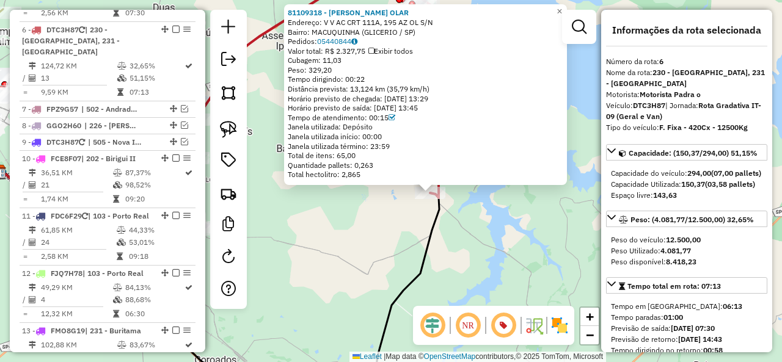
click at [467, 222] on div "Rota 6 - Placa DTC3H87 81109318 - IRMAOS COUTINHO OLAR 81109318 - IRMAOS COUTIN…" at bounding box center [391, 181] width 782 height 362
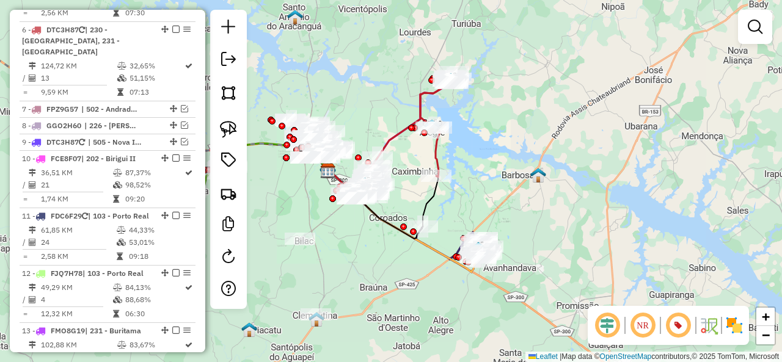
click at [466, 183] on div "Rota 6 - Placa DTC3H87 81109318 - IRMAOS COUTINHO OLAR Janela de atendimento Gr…" at bounding box center [391, 181] width 782 height 362
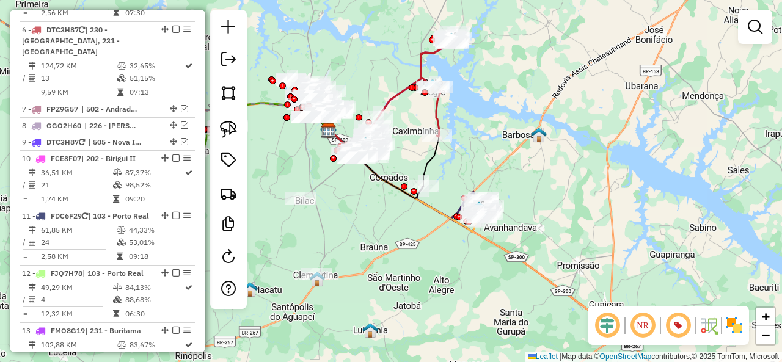
drag, startPoint x: 482, startPoint y: 183, endPoint x: 490, endPoint y: 122, distance: 62.2
click at [490, 122] on div "Janela de atendimento Grade de atendimento Capacidade Transportadoras Veículos …" at bounding box center [391, 181] width 782 height 362
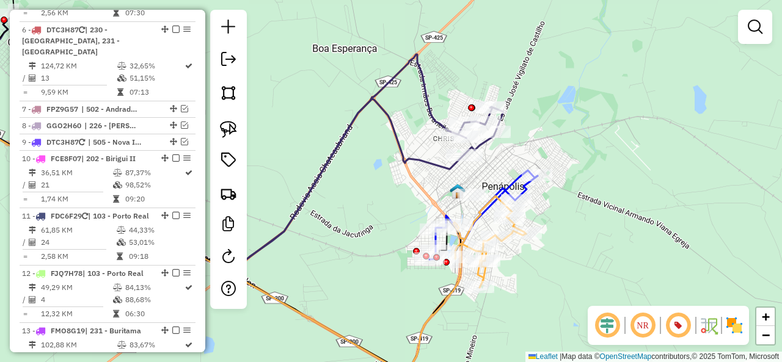
click at [532, 190] on icon at bounding box center [484, 218] width 108 height 84
select select "**********"
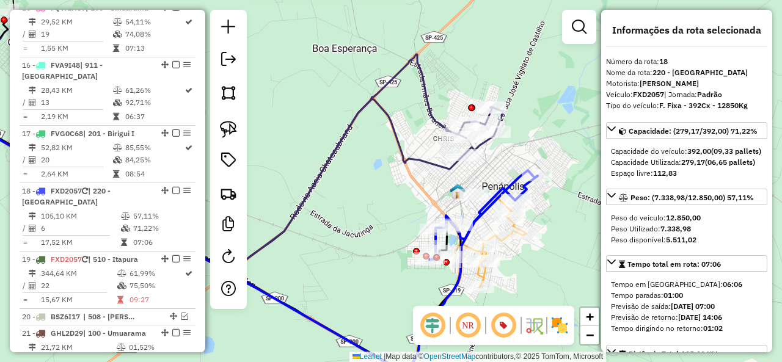
scroll to position [1297, 0]
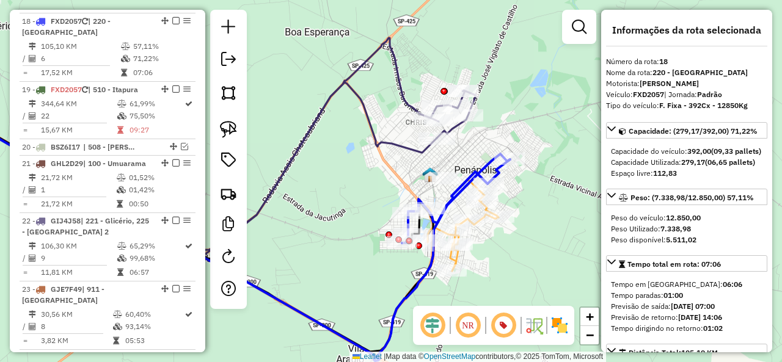
drag, startPoint x: 546, startPoint y: 201, endPoint x: 512, endPoint y: 178, distance: 40.5
click at [512, 178] on div "Janela de atendimento Grade de atendimento Capacidade Transportadoras Veículos …" at bounding box center [391, 181] width 782 height 362
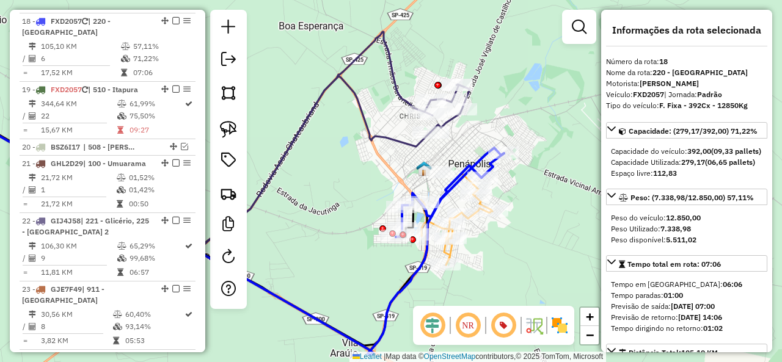
click at [455, 254] on icon at bounding box center [456, 220] width 73 height 92
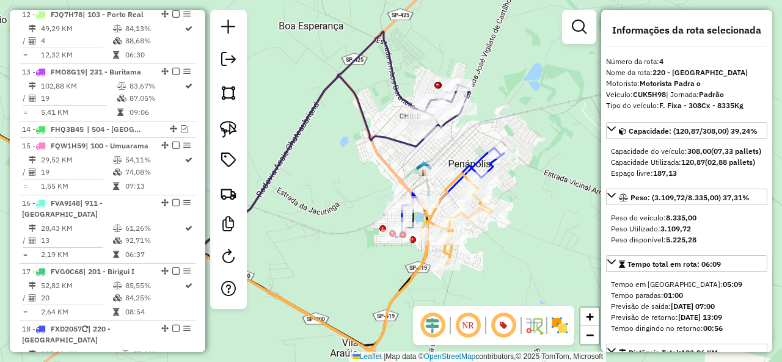
scroll to position [615, 0]
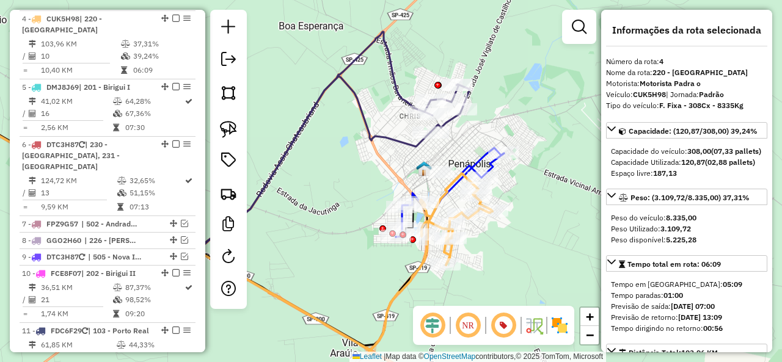
click at [459, 124] on div "Rota 22 - Placa GIJ4J58 81108580 - [PERSON_NAME] DA S Janela de atendimento Gra…" at bounding box center [391, 181] width 782 height 362
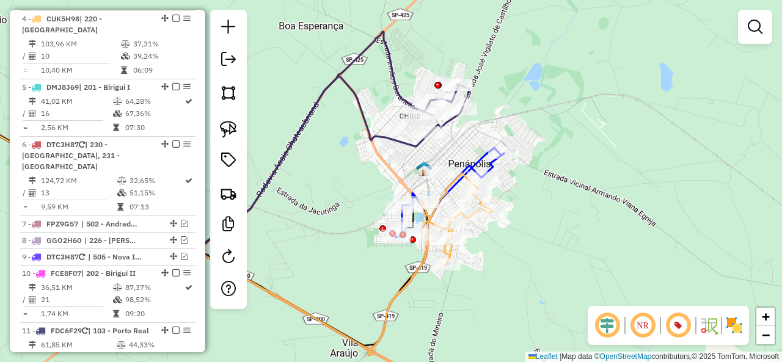
click at [455, 123] on icon at bounding box center [197, 118] width 545 height 252
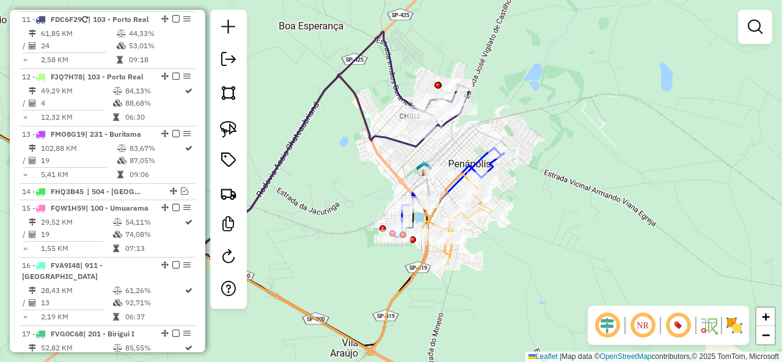
select select "**********"
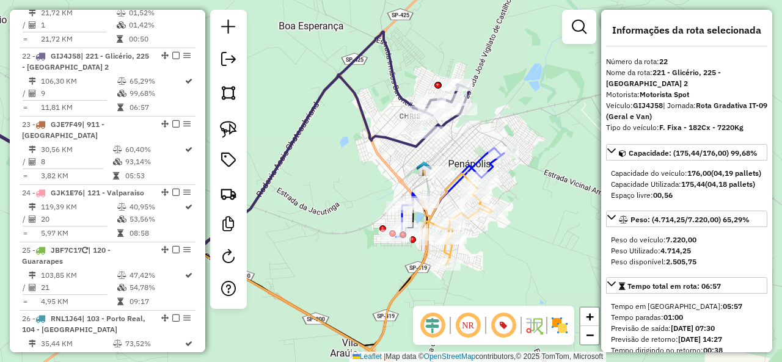
scroll to position [1506, 0]
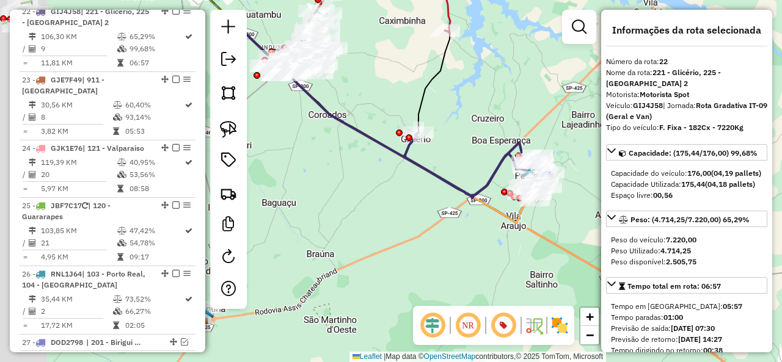
drag, startPoint x: 368, startPoint y: 204, endPoint x: 441, endPoint y: 210, distance: 73.6
click at [441, 210] on div "Janela de atendimento Grade de atendimento Capacidade Transportadoras Veículos …" at bounding box center [391, 181] width 782 height 362
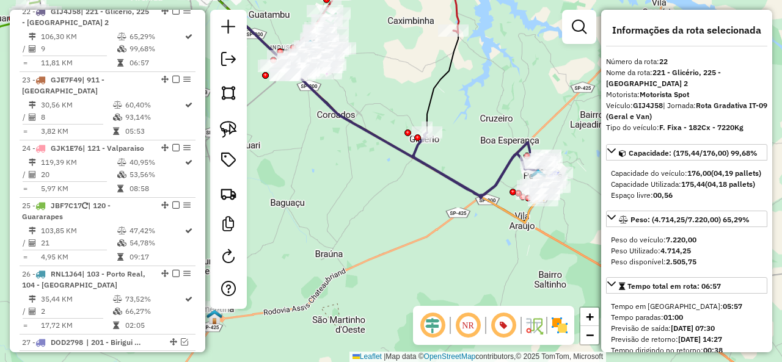
click at [456, 184] on icon at bounding box center [482, 164] width 136 height 63
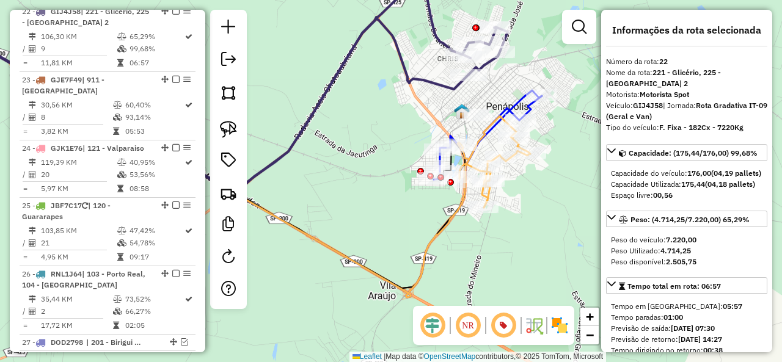
click at [515, 95] on icon at bounding box center [232, 154] width 620 height 285
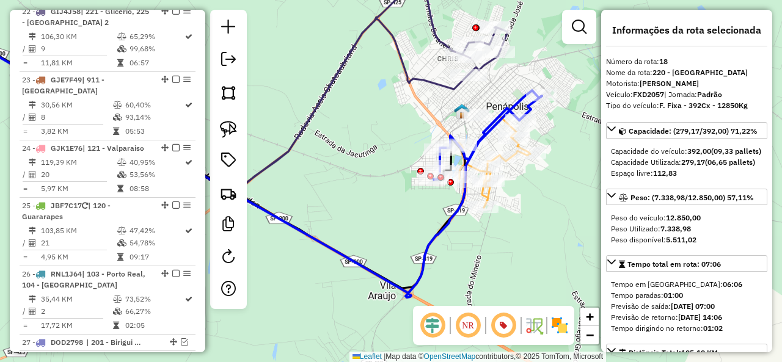
scroll to position [1297, 0]
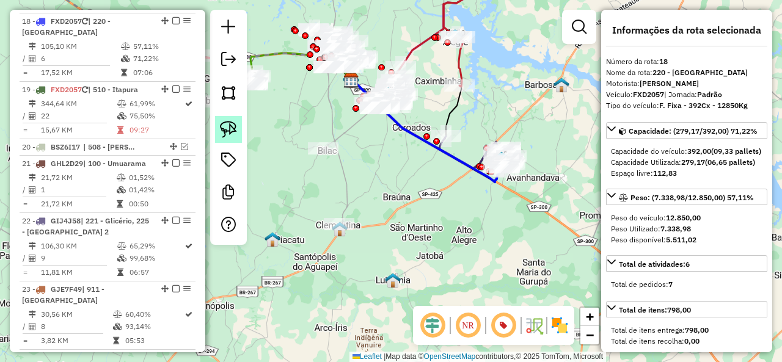
click at [233, 136] on img at bounding box center [228, 129] width 17 height 17
drag, startPoint x: 357, startPoint y: 208, endPoint x: 362, endPoint y: 238, distance: 29.7
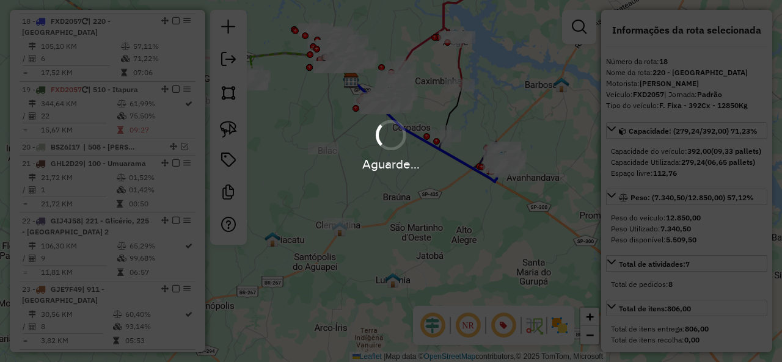
select select "**********"
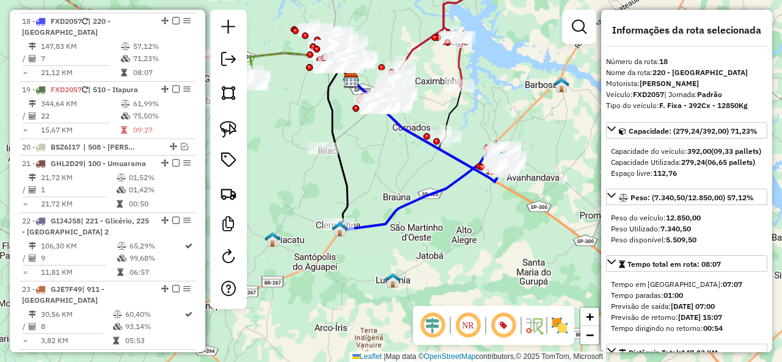
click at [387, 217] on icon at bounding box center [425, 188] width 172 height 83
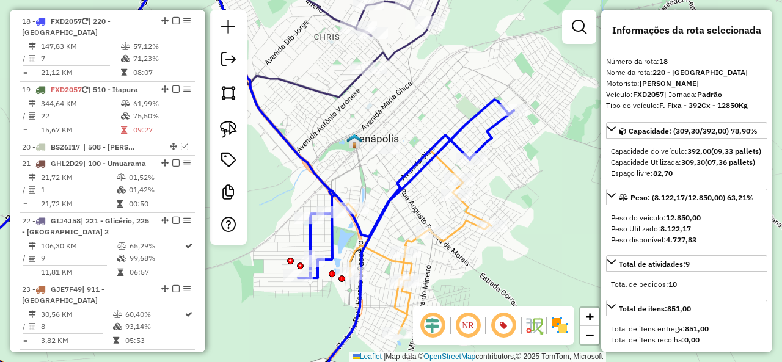
scroll to position [237, 0]
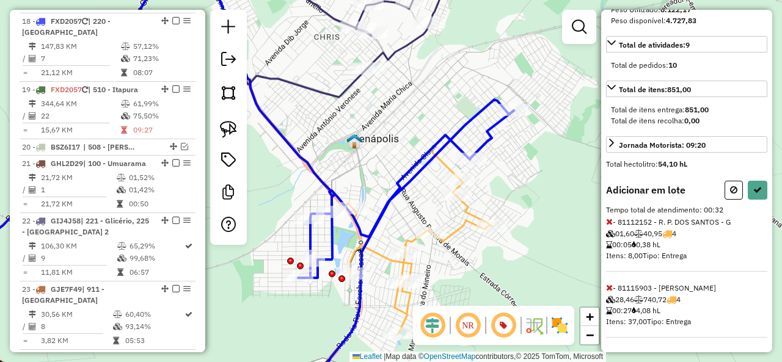
click at [607, 290] on icon at bounding box center [609, 288] width 7 height 9
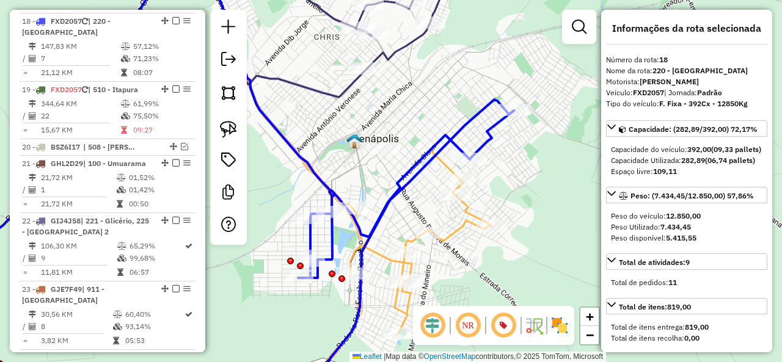
scroll to position [0, 0]
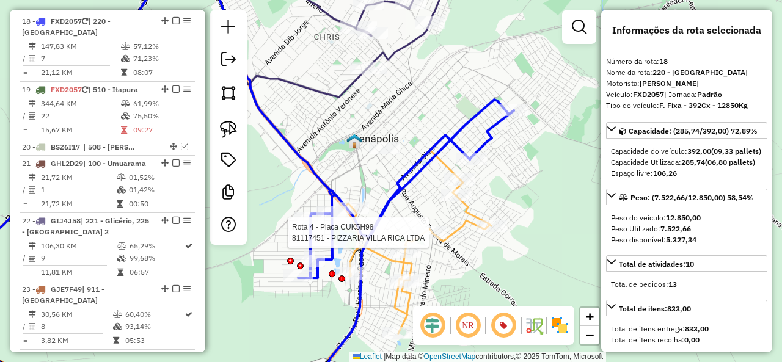
select select "**********"
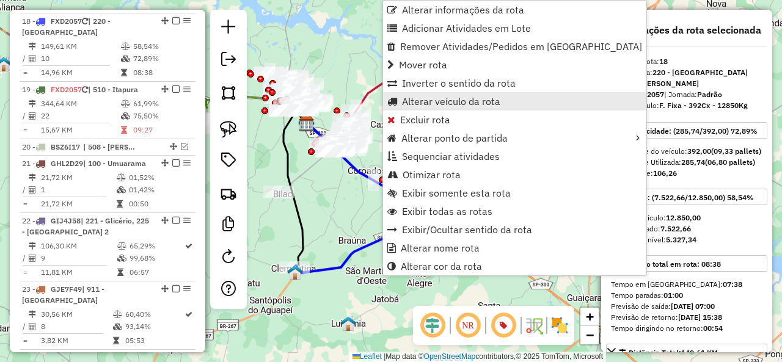
click at [475, 94] on link "Alterar veículo da rota" at bounding box center [514, 101] width 263 height 18
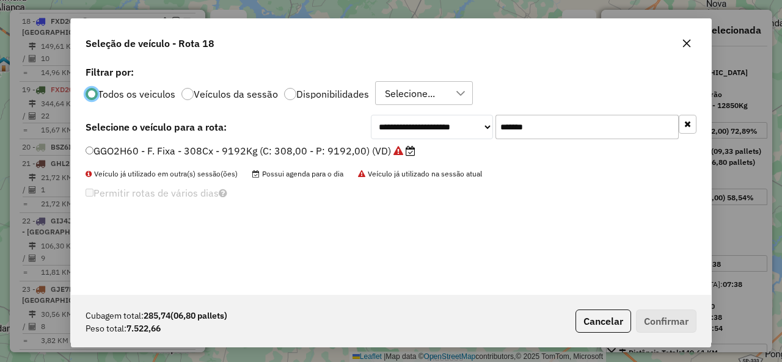
scroll to position [7, 4]
click at [581, 128] on input "*******" at bounding box center [587, 127] width 183 height 24
paste input "text"
type input "*******"
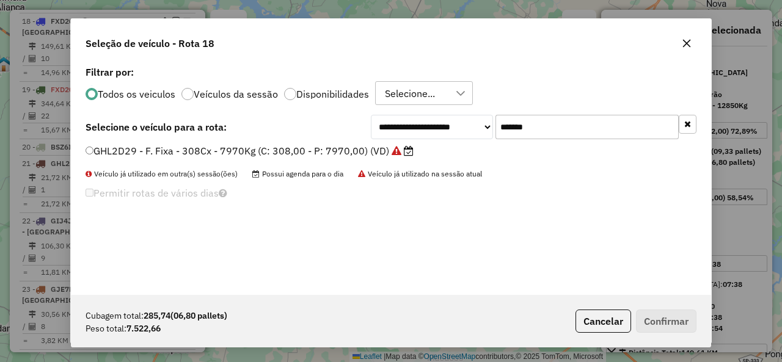
drag, startPoint x: 140, startPoint y: 146, endPoint x: 340, endPoint y: 202, distance: 207.4
click at [141, 146] on label "GHL2D29 - F. Fixa - 308Cx - 7970Kg (C: 308,00 - P: 7970,00) (VD)" at bounding box center [250, 151] width 328 height 15
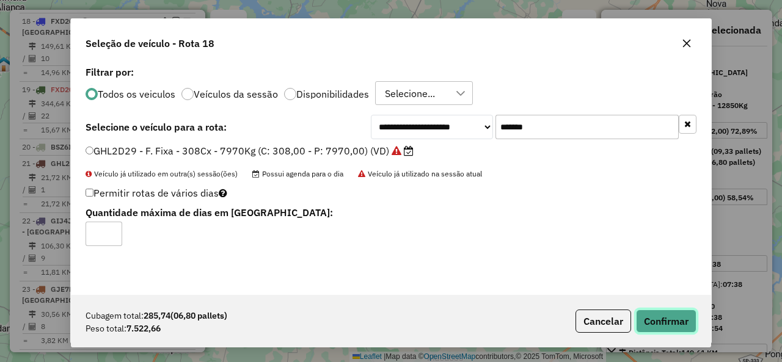
click at [685, 329] on button "Confirmar" at bounding box center [666, 321] width 61 height 23
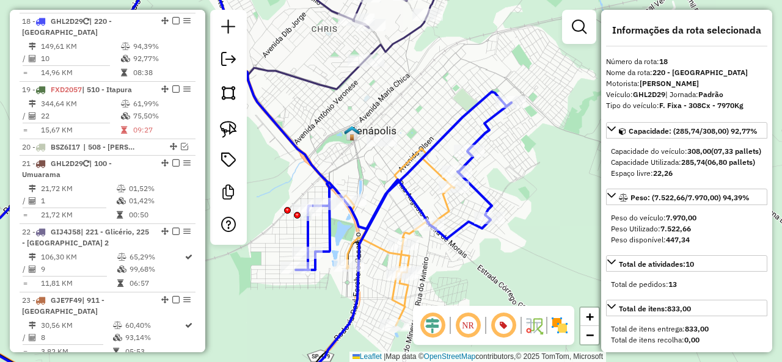
drag, startPoint x: 440, startPoint y: 252, endPoint x: 457, endPoint y: 222, distance: 35.0
click at [457, 222] on div "Janela de atendimento Grade de atendimento Capacidade Transportadoras Veículos …" at bounding box center [391, 181] width 782 height 362
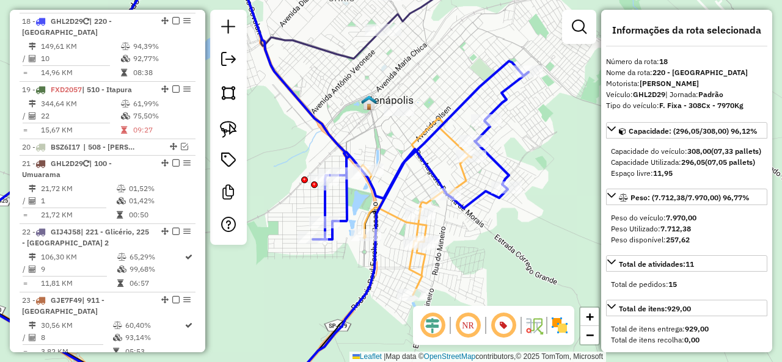
select select "**********"
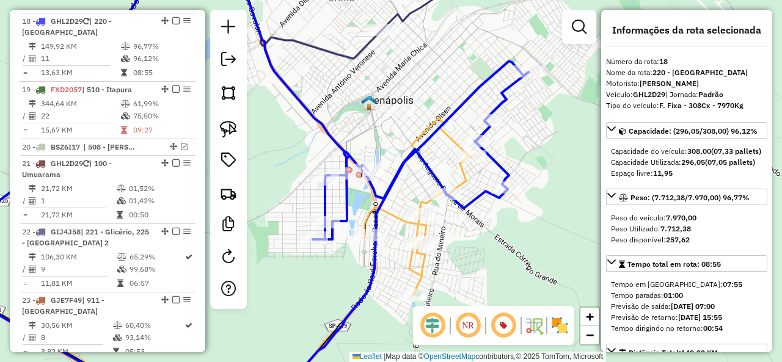
click at [174, 18] on em at bounding box center [175, 20] width 7 height 7
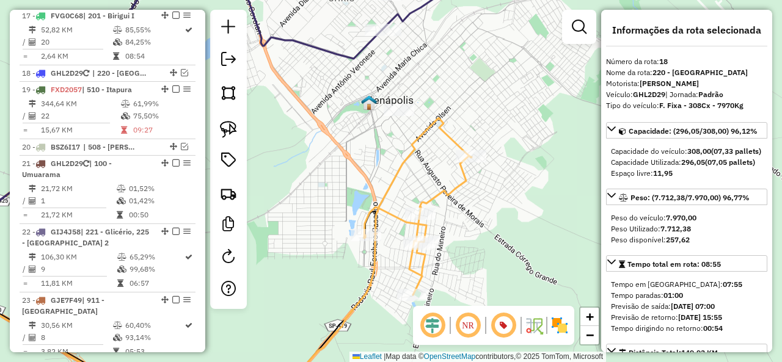
click at [447, 187] on icon at bounding box center [418, 206] width 108 height 177
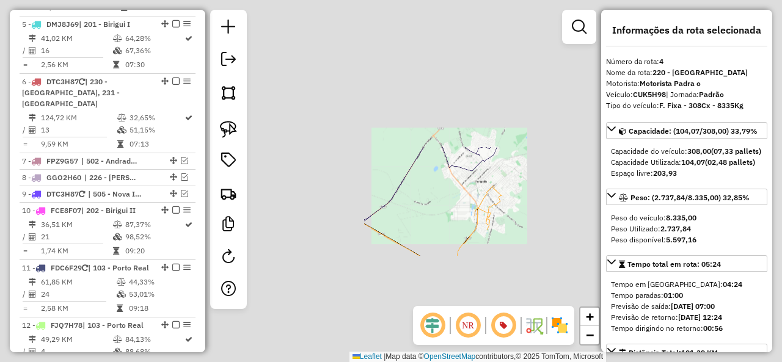
scroll to position [615, 0]
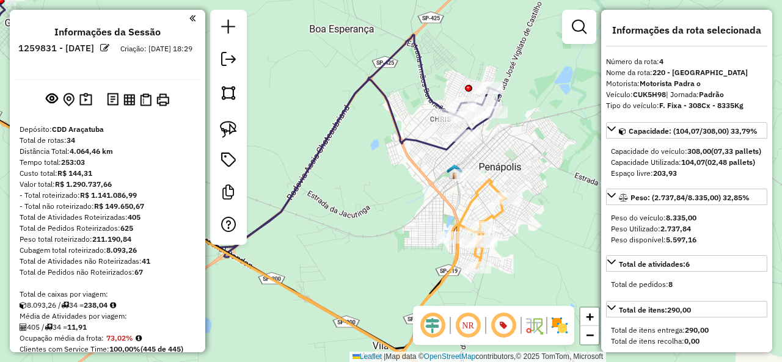
scroll to position [615, 0]
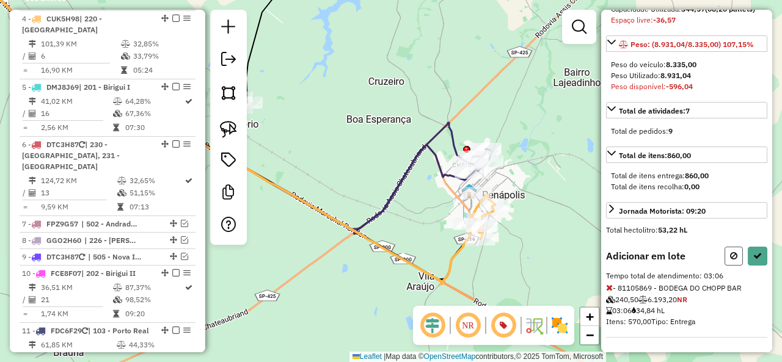
click at [725, 261] on button at bounding box center [734, 256] width 18 height 19
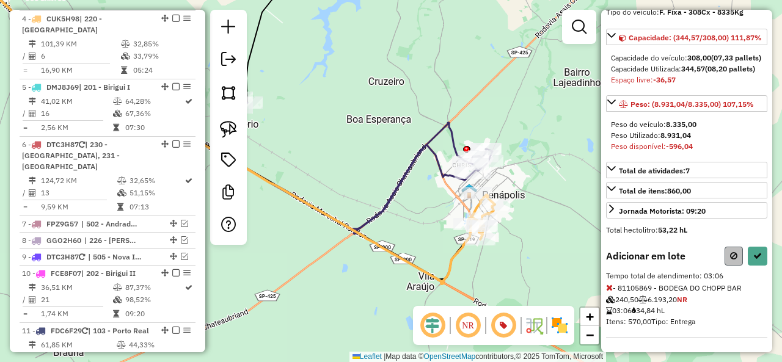
scroll to position [171, 0]
select select "**********"
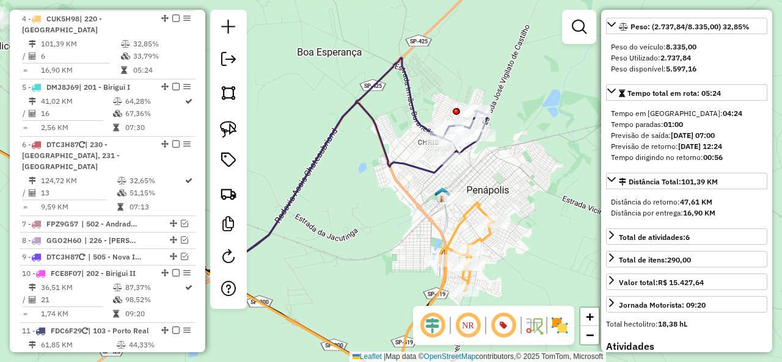
click at [397, 163] on icon at bounding box center [185, 192] width 527 height 178
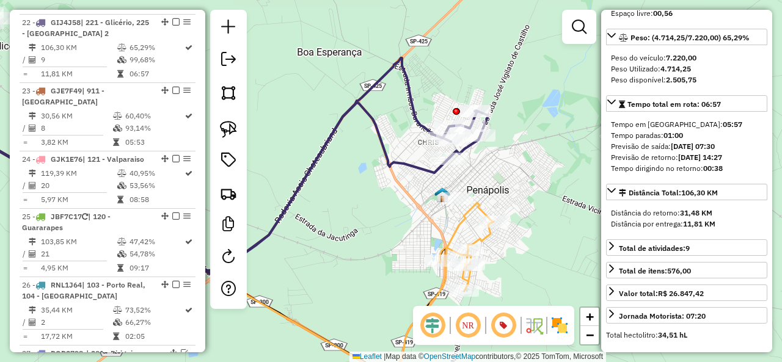
scroll to position [0, 0]
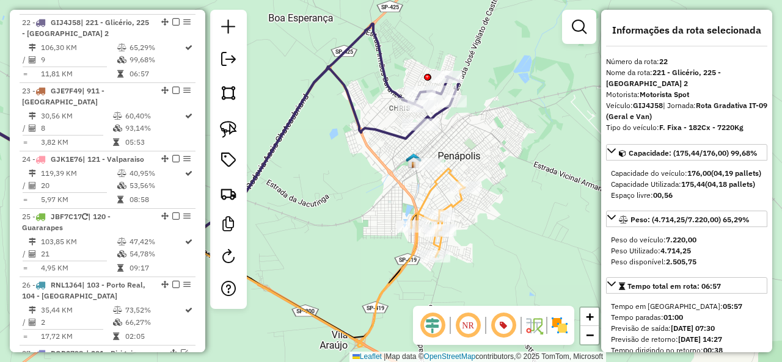
drag, startPoint x: 501, startPoint y: 186, endPoint x: 469, endPoint y: 146, distance: 51.7
click at [469, 146] on div "Janela de atendimento Grade de atendimento Capacidade Transportadoras Veículos …" at bounding box center [391, 181] width 782 height 362
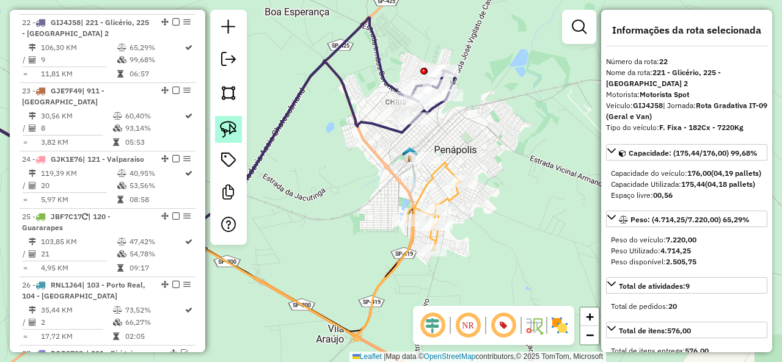
click at [235, 124] on img at bounding box center [228, 129] width 17 height 17
drag, startPoint x: 414, startPoint y: 262, endPoint x: 400, endPoint y: 205, distance: 58.7
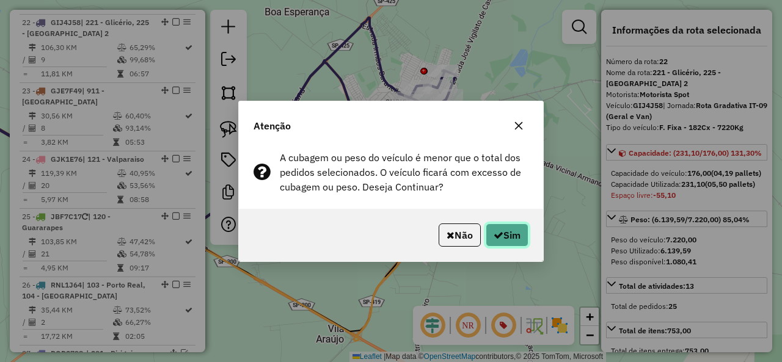
click at [523, 236] on button "Sim" at bounding box center [507, 235] width 43 height 23
select select "**********"
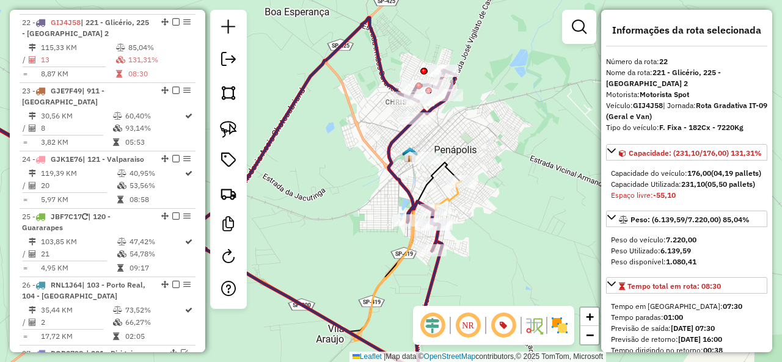
click at [457, 199] on icon at bounding box center [449, 196] width 26 height 29
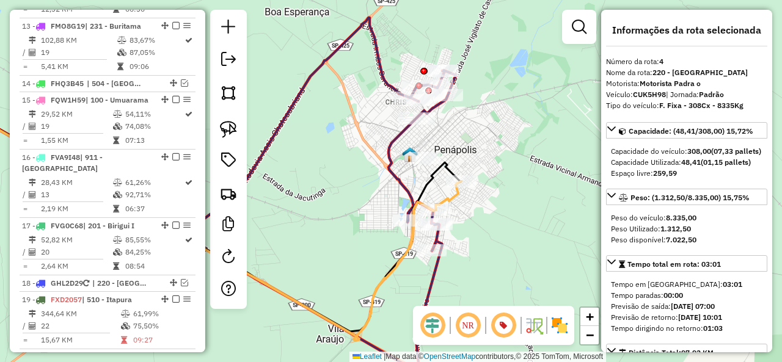
scroll to position [615, 0]
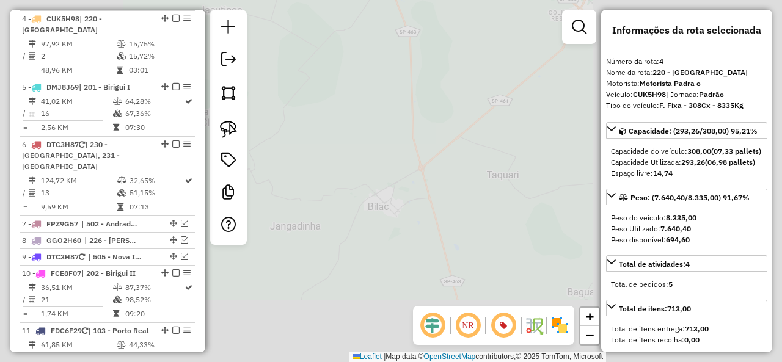
select select "**********"
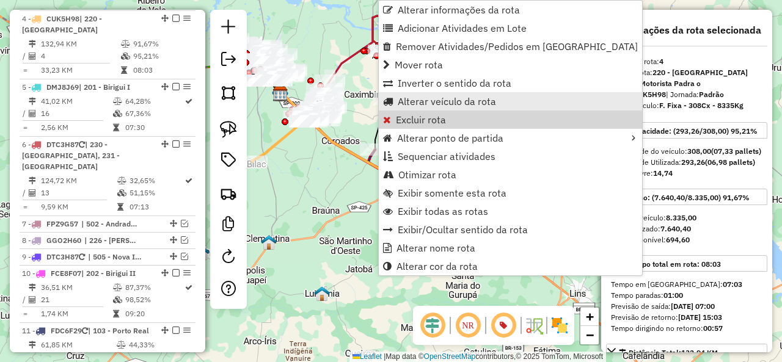
click at [456, 100] on span "Alterar veículo da rota" at bounding box center [447, 102] width 98 height 10
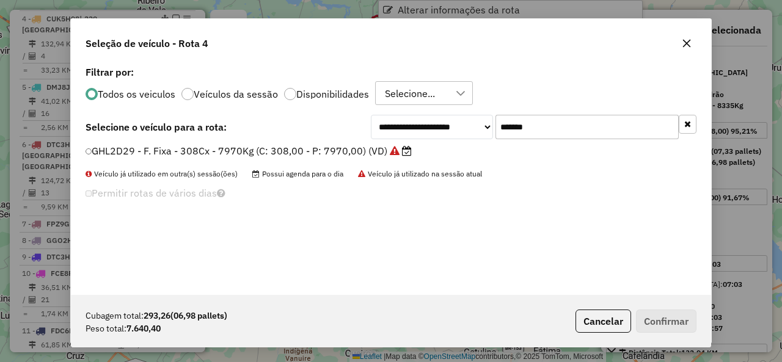
scroll to position [7, 4]
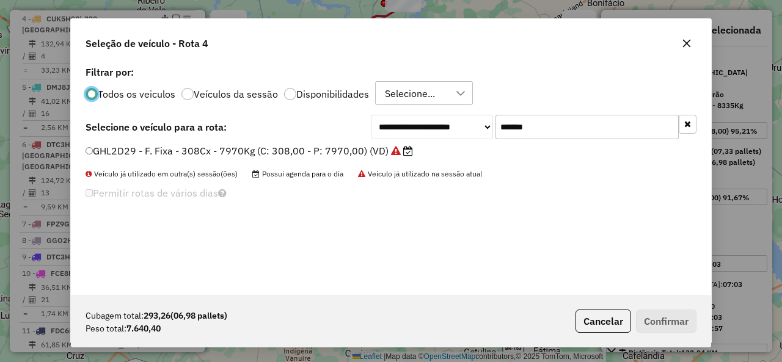
click at [529, 133] on input "*******" at bounding box center [587, 127] width 183 height 24
paste input "text"
type input "*******"
click at [177, 153] on label "DMJ8J69 - F. Fixa - 308Cx - 8500Kg (C: 308,00 - P: 8500,00) (VD)" at bounding box center [250, 151] width 328 height 15
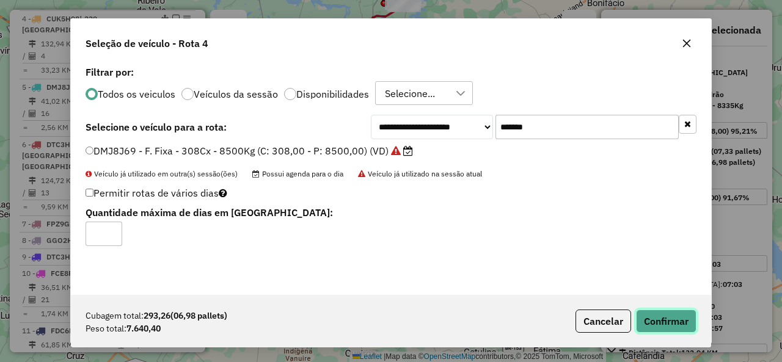
click at [680, 317] on button "Confirmar" at bounding box center [666, 321] width 61 height 23
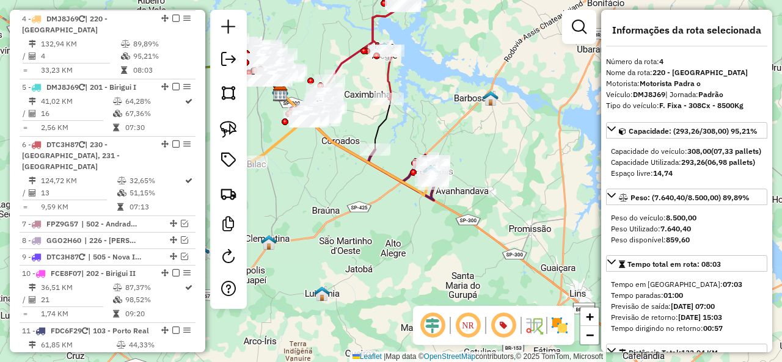
click at [394, 174] on icon at bounding box center [344, 155] width 185 height 79
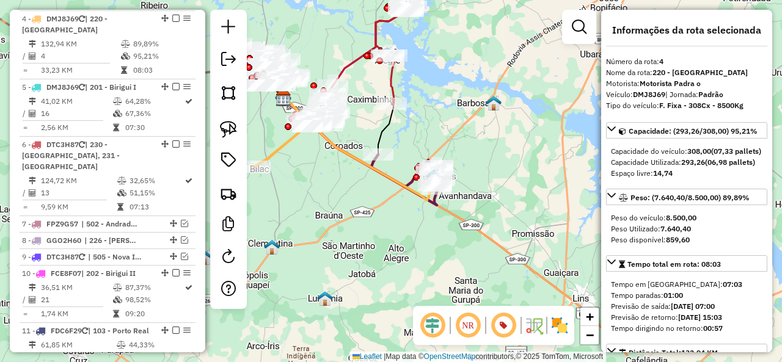
drag, startPoint x: 382, startPoint y: 193, endPoint x: 409, endPoint y: 212, distance: 32.9
click at [409, 212] on div "Janela de atendimento Grade de atendimento Capacidade Transportadoras Veículos …" at bounding box center [391, 181] width 782 height 362
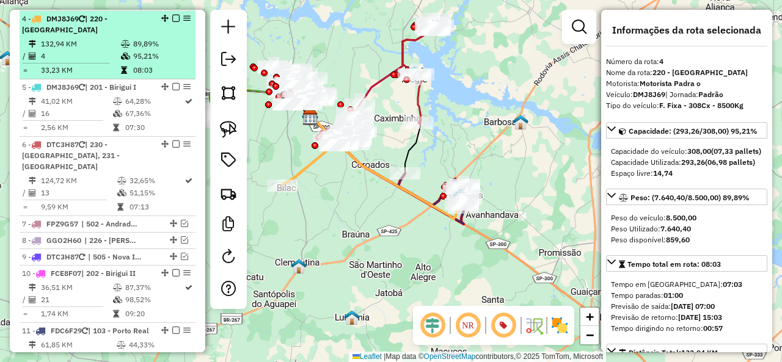
click at [174, 17] on em at bounding box center [175, 18] width 7 height 7
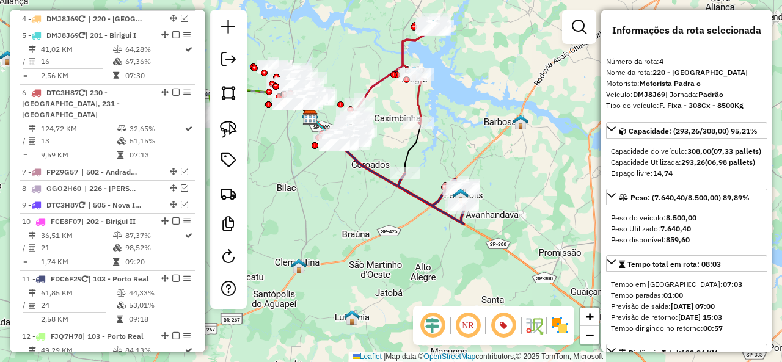
click at [433, 206] on icon at bounding box center [432, 191] width 68 height 34
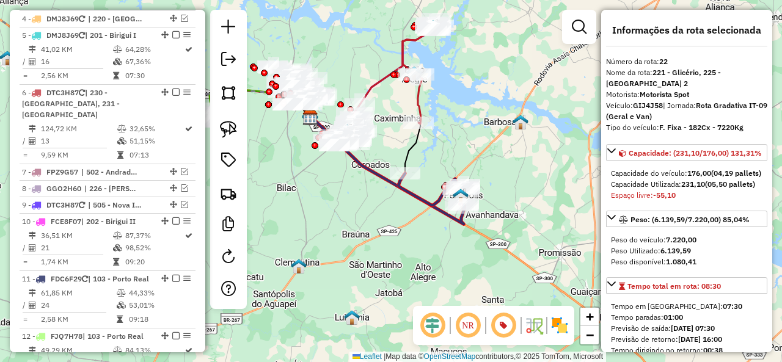
scroll to position [1414, 0]
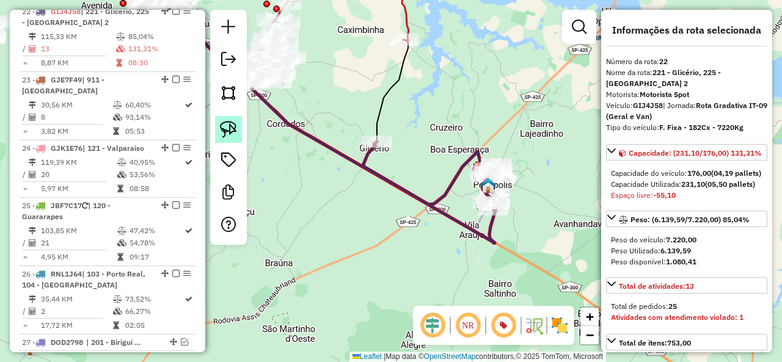
click at [230, 128] on img at bounding box center [228, 129] width 17 height 17
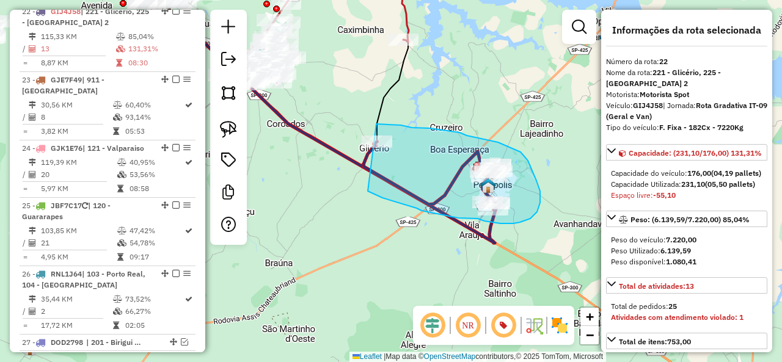
drag, startPoint x: 431, startPoint y: 212, endPoint x: 345, endPoint y: 132, distance: 117.6
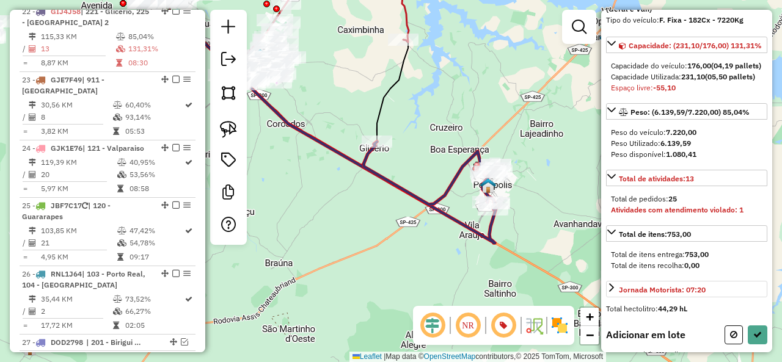
scroll to position [138, 0]
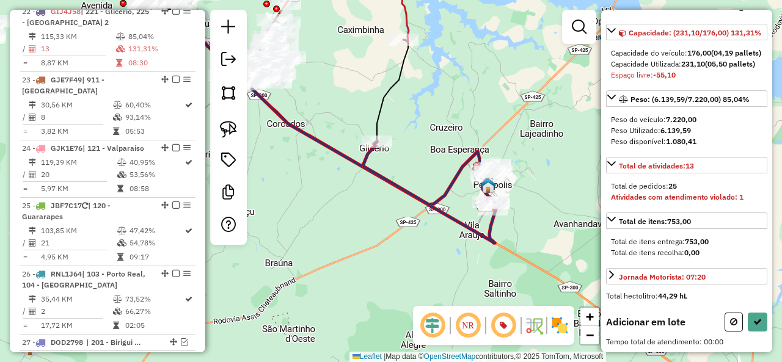
click at [732, 315] on button at bounding box center [734, 322] width 18 height 19
select select "**********"
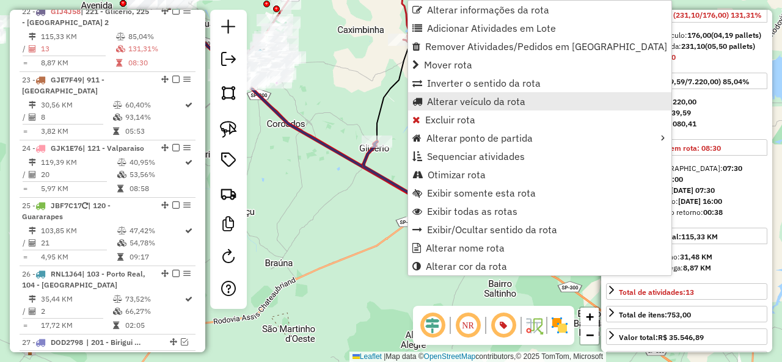
click at [476, 97] on span "Alterar veículo da rota" at bounding box center [476, 102] width 98 height 10
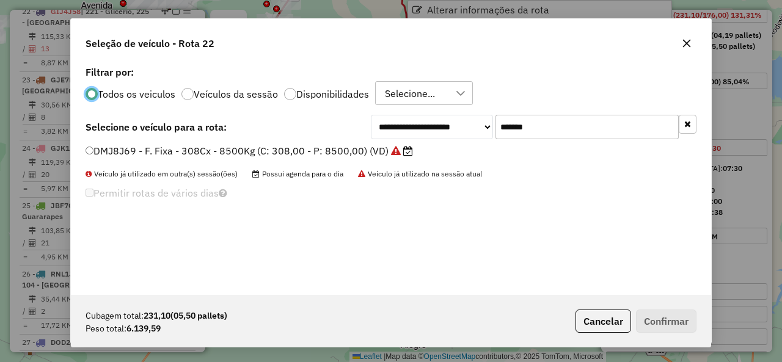
scroll to position [7, 4]
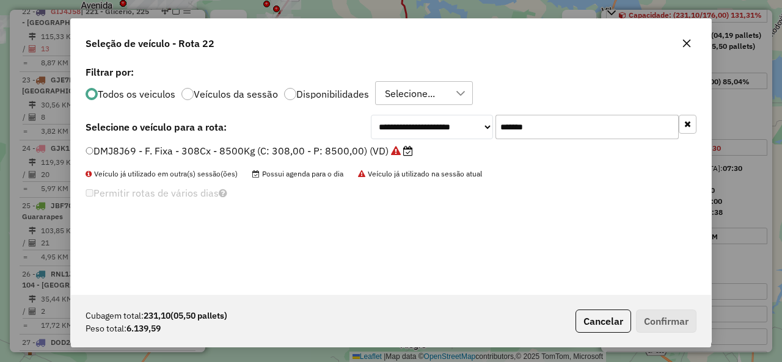
click at [569, 130] on input "*******" at bounding box center [587, 127] width 183 height 24
paste input "text"
type input "*******"
click at [134, 150] on label "CUK5H98 - F. Fixa - 308Cx - 8335Kg (C: 308,00 - P: 8335,00) (VD)" at bounding box center [244, 151] width 317 height 15
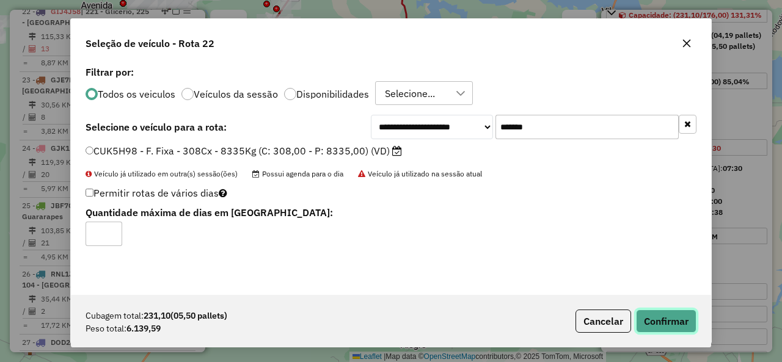
click at [664, 317] on button "Confirmar" at bounding box center [666, 321] width 61 height 23
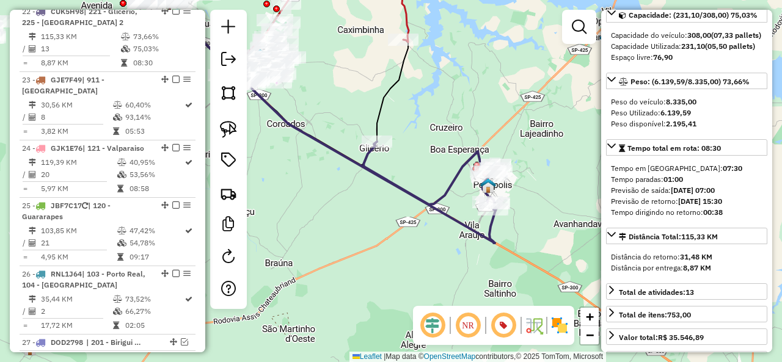
scroll to position [0, 0]
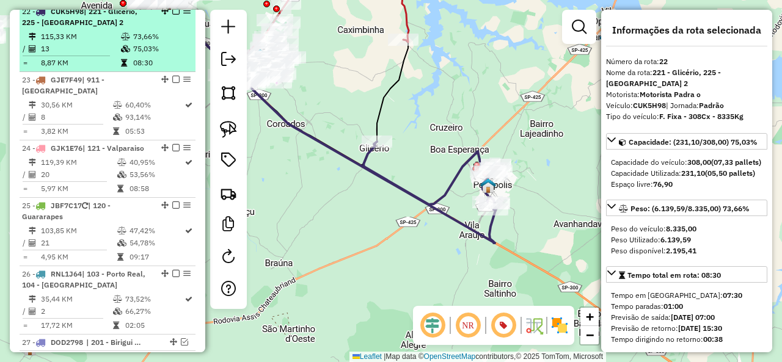
click at [174, 15] on em at bounding box center [175, 10] width 7 height 7
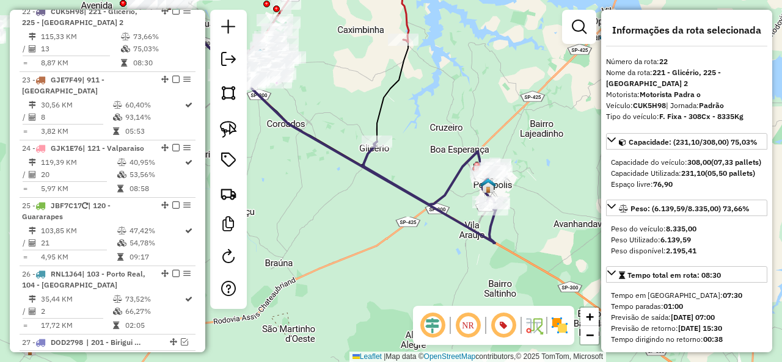
scroll to position [1362, 0]
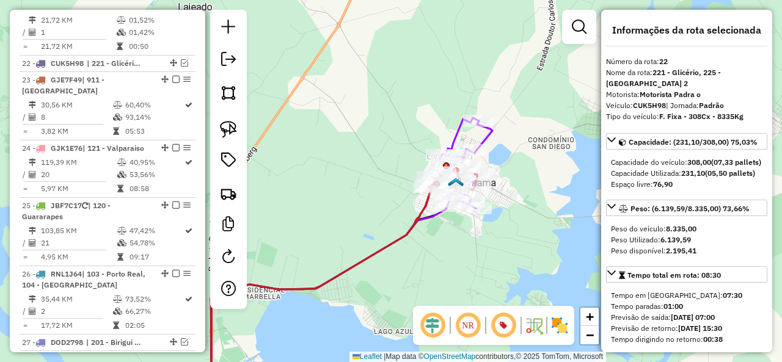
click at [484, 141] on icon at bounding box center [466, 163] width 53 height 90
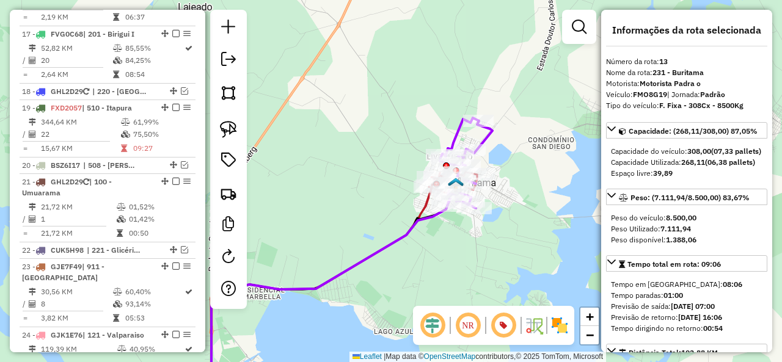
scroll to position [988, 0]
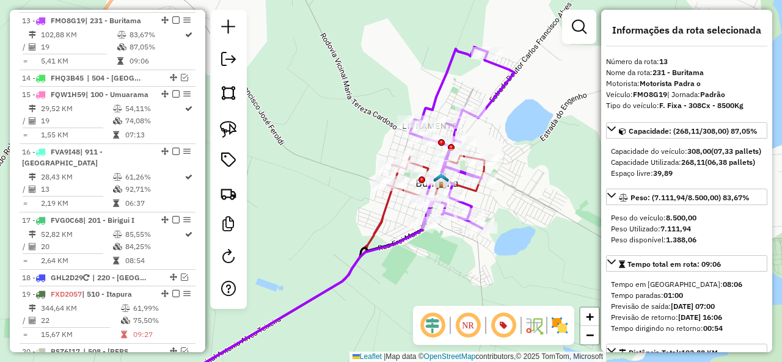
click at [475, 193] on icon at bounding box center [230, 277] width 508 height 243
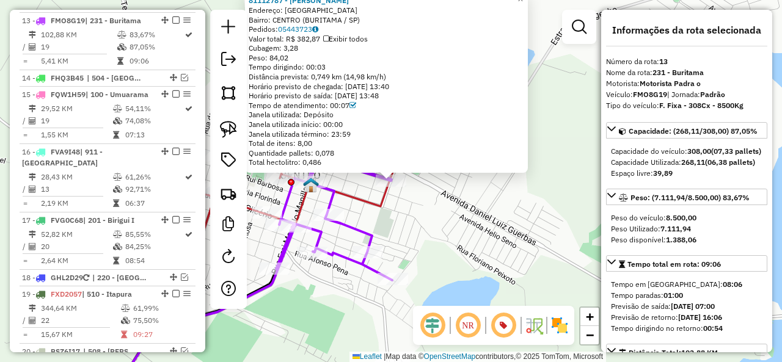
click at [445, 188] on div "81112787 - ALEXANDRE MAGNO Endereço: AVENIDA GALDINO ALVES DE SOUZA894 Bairro: …" at bounding box center [391, 181] width 782 height 362
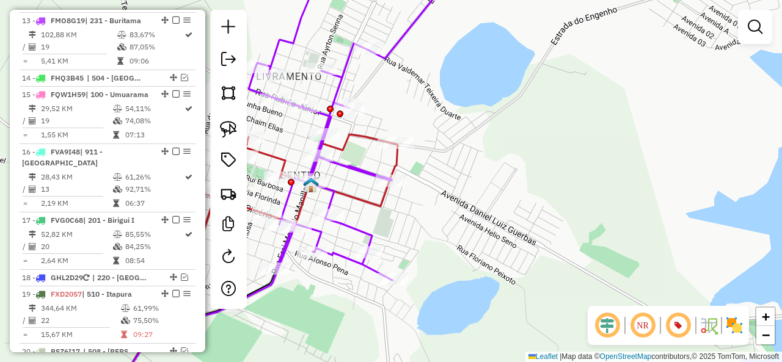
click at [365, 198] on icon at bounding box center [245, 266] width 305 height 265
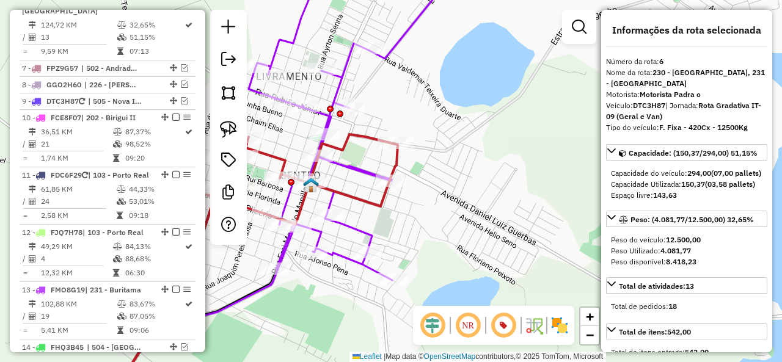
scroll to position [689, 0]
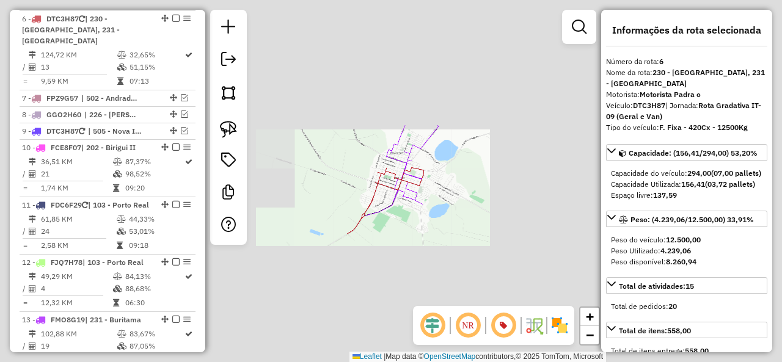
select select "**********"
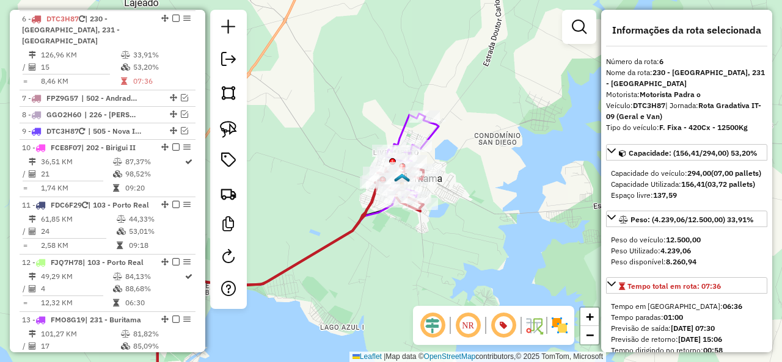
click at [435, 134] on icon at bounding box center [412, 158] width 53 height 88
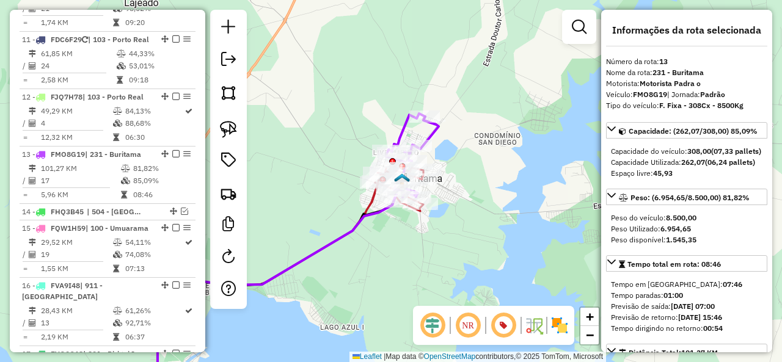
scroll to position [988, 0]
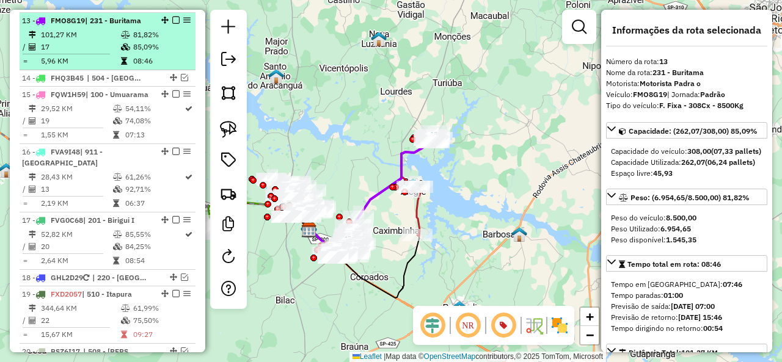
click at [173, 17] on em at bounding box center [175, 20] width 7 height 7
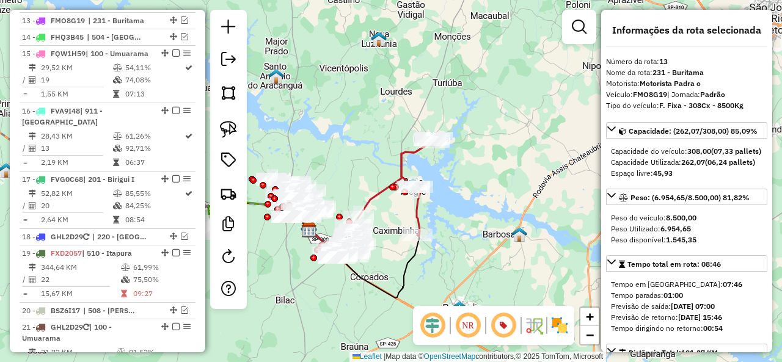
click at [402, 153] on icon at bounding box center [418, 187] width 33 height 98
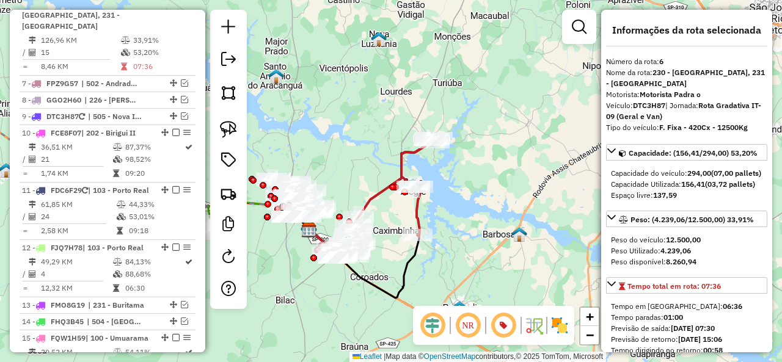
scroll to position [689, 0]
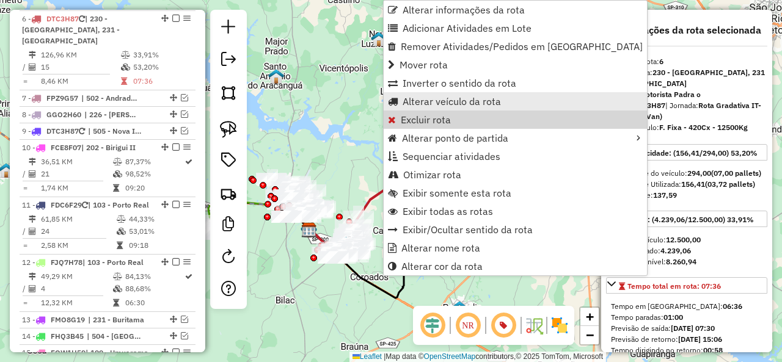
click at [452, 101] on span "Alterar veículo da rota" at bounding box center [452, 102] width 98 height 10
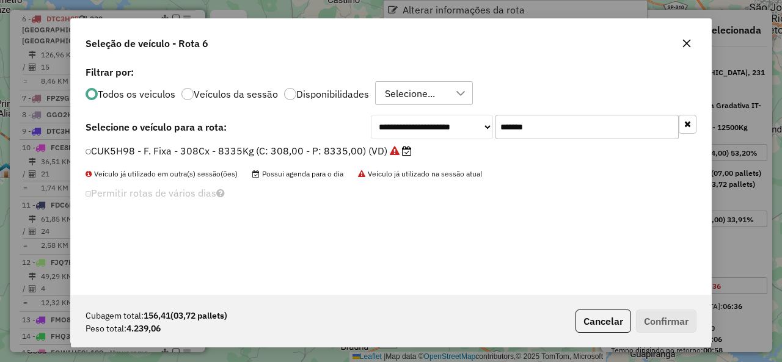
scroll to position [7, 4]
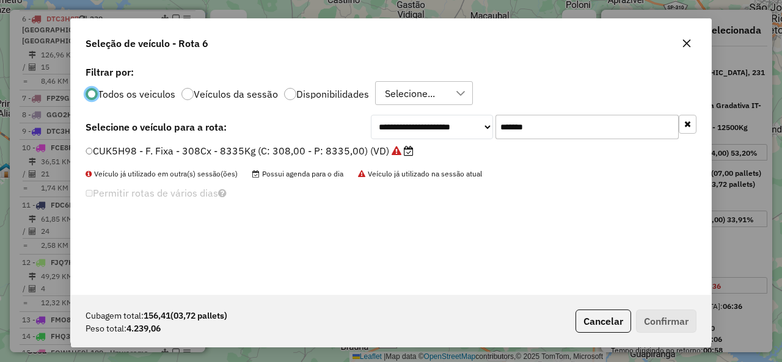
click at [551, 128] on input "*******" at bounding box center [587, 127] width 183 height 24
paste input "text"
type input "*******"
click at [188, 149] on label "FCE8F07 - F. Fixa - 308Cx - 9192Kg (C: 308,00 - P: 9192,00) (VD)" at bounding box center [249, 151] width 326 height 15
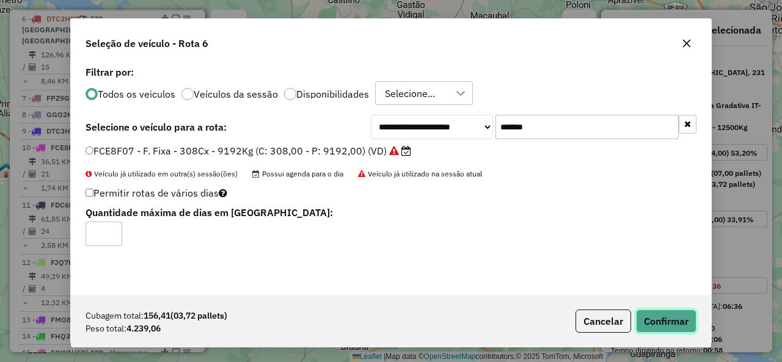
click at [671, 317] on button "Confirmar" at bounding box center [666, 321] width 61 height 23
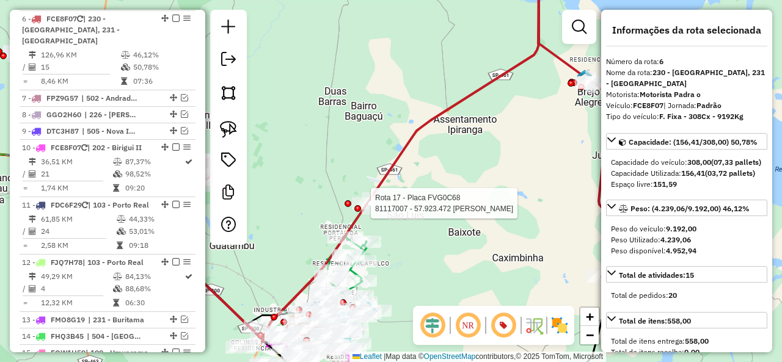
click at [358, 211] on div at bounding box center [357, 208] width 7 height 7
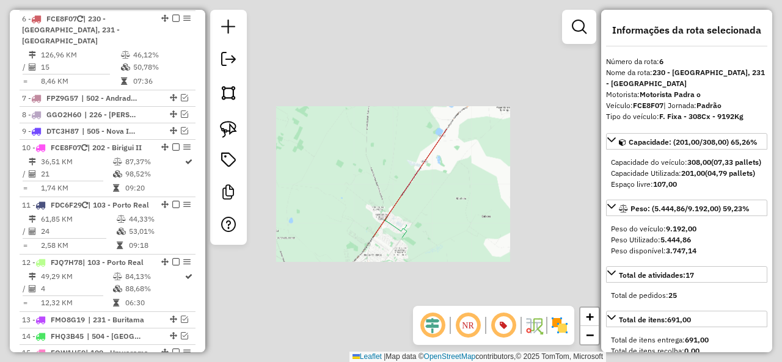
select select "**********"
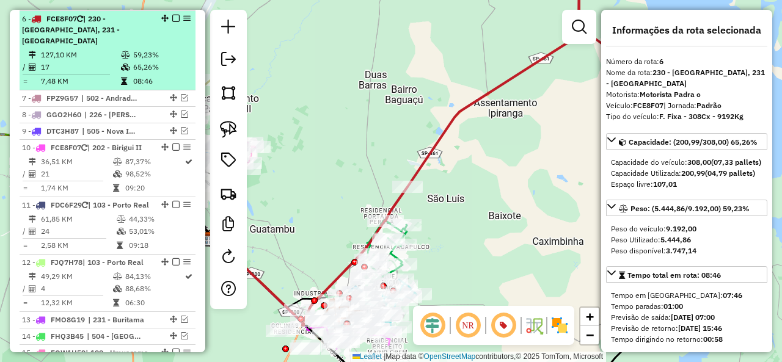
click at [172, 17] on em at bounding box center [175, 18] width 7 height 7
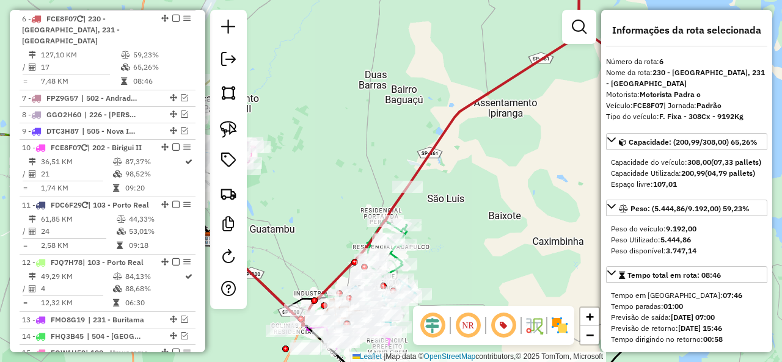
scroll to position [637, 0]
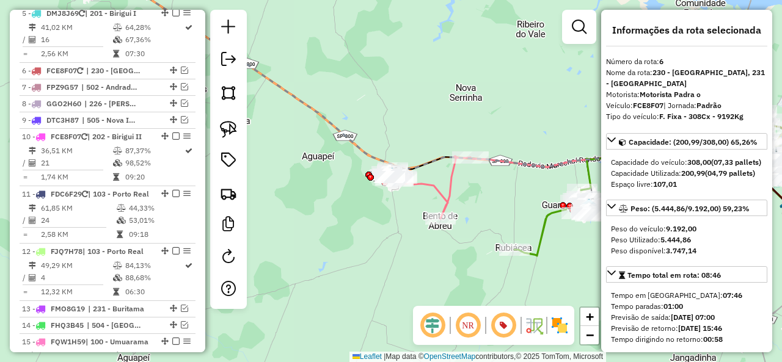
click at [432, 185] on icon at bounding box center [428, 187] width 84 height 62
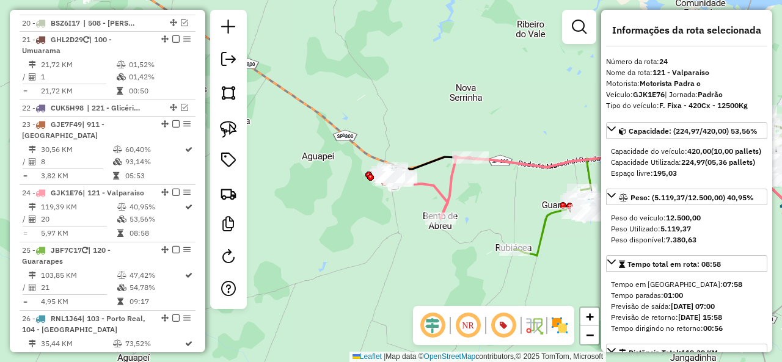
scroll to position [1406, 0]
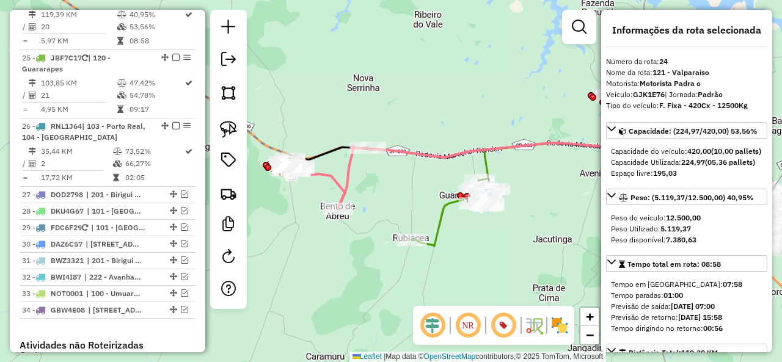
drag, startPoint x: 478, startPoint y: 208, endPoint x: 370, endPoint y: 199, distance: 108.0
click at [370, 199] on div "Janela de atendimento Grade de atendimento Capacidade Transportadoras Veículos …" at bounding box center [391, 181] width 782 height 362
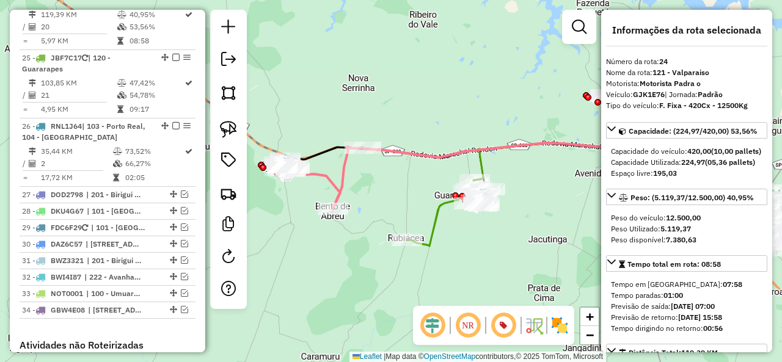
click at [434, 214] on icon at bounding box center [446, 213] width 78 height 66
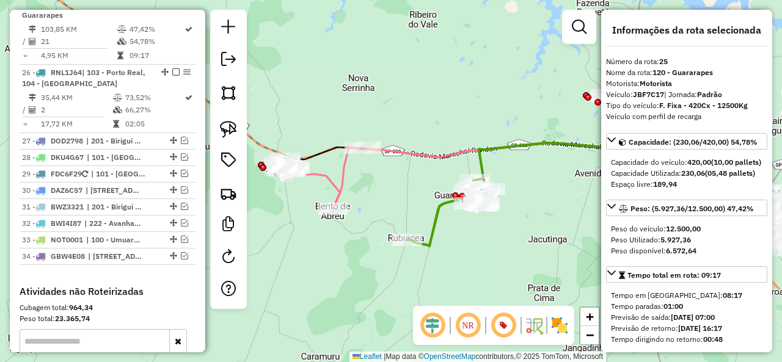
scroll to position [1462, 0]
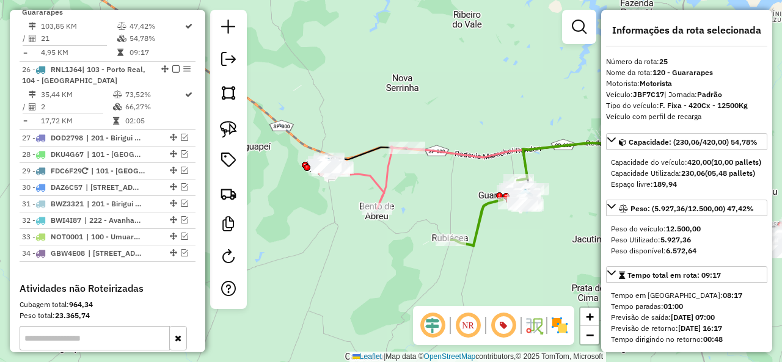
drag, startPoint x: 328, startPoint y: 182, endPoint x: 372, endPoint y: 182, distance: 44.0
click at [372, 182] on icon at bounding box center [365, 178] width 84 height 62
click at [370, 179] on icon at bounding box center [365, 178] width 84 height 62
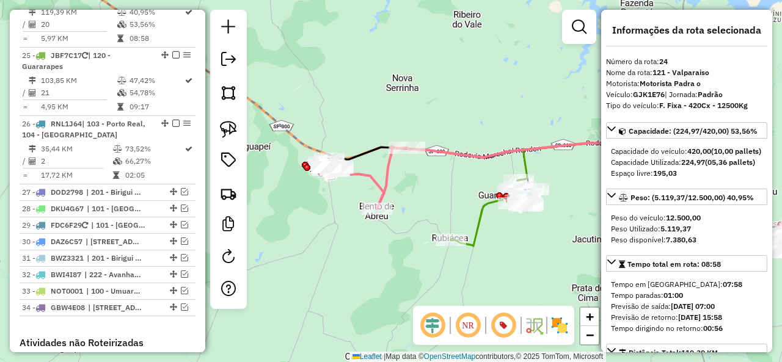
scroll to position [1406, 0]
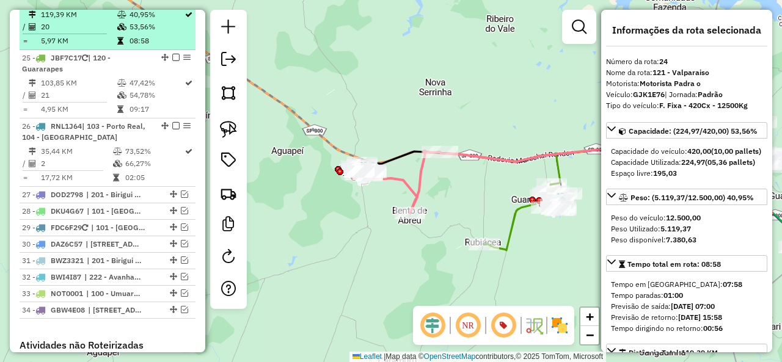
click at [173, 4] on em at bounding box center [175, -1] width 7 height 7
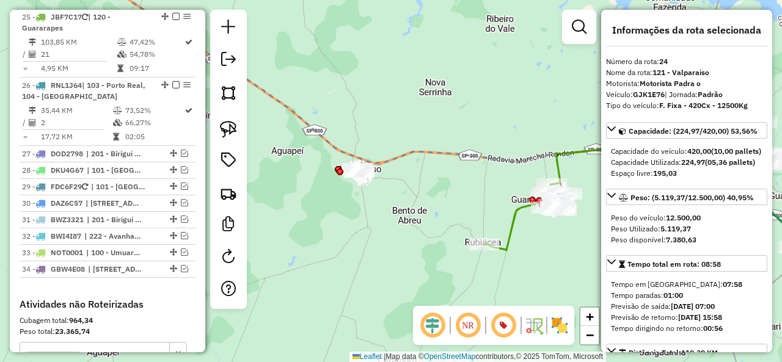
click at [512, 216] on icon at bounding box center [523, 218] width 78 height 66
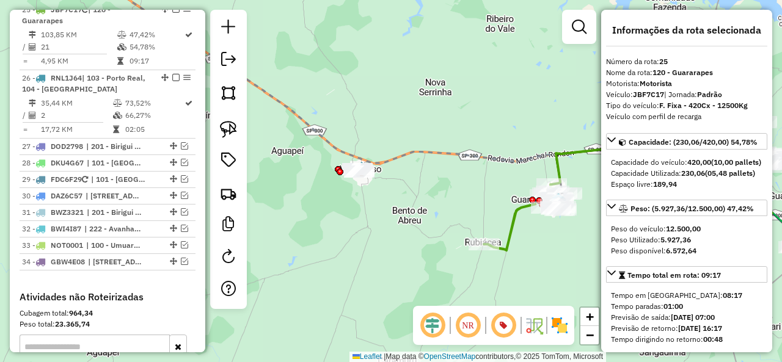
scroll to position [1422, 0]
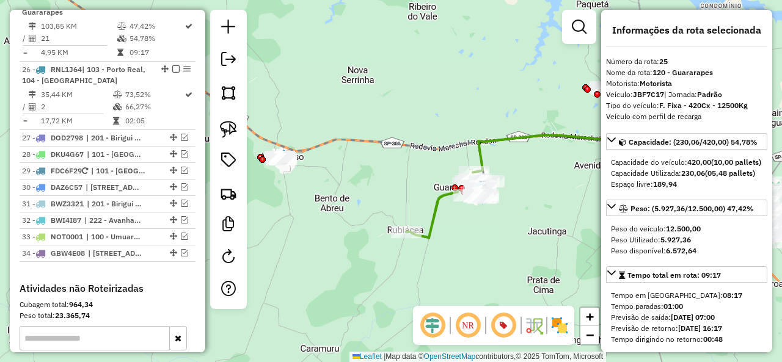
drag, startPoint x: 515, startPoint y: 228, endPoint x: 437, endPoint y: 216, distance: 78.6
click at [437, 216] on icon at bounding box center [445, 205] width 78 height 66
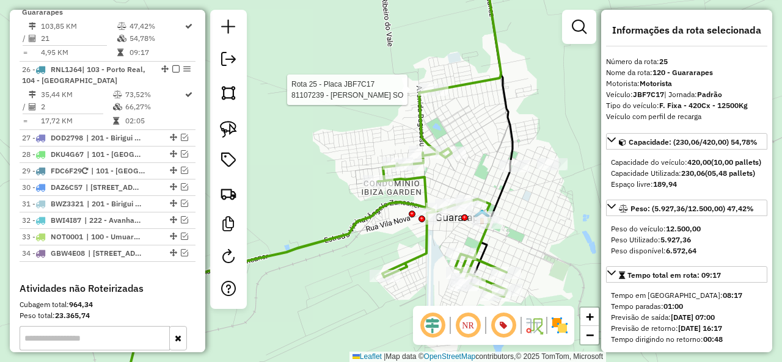
click at [433, 96] on div at bounding box center [433, 90] width 31 height 12
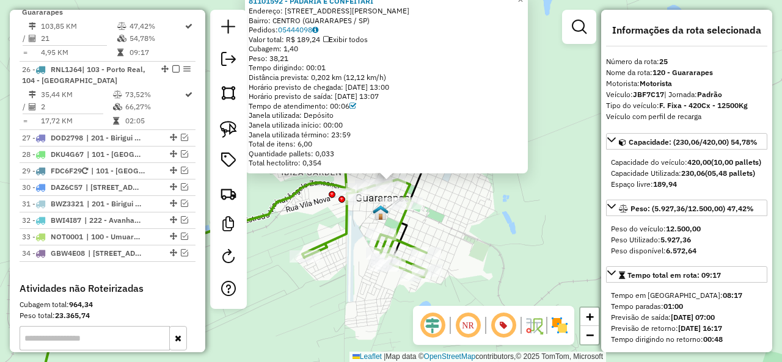
click at [341, 174] on icon at bounding box center [232, 235] width 390 height 328
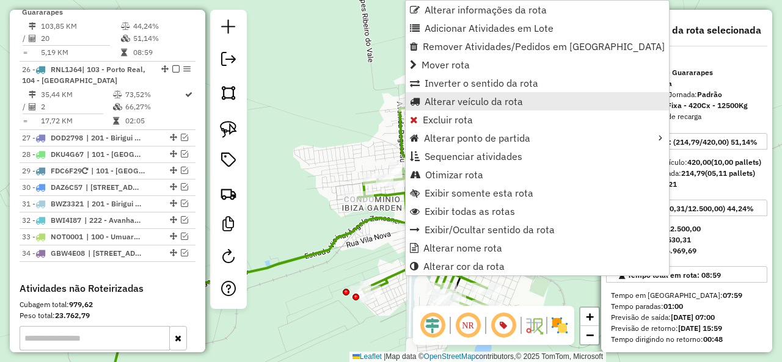
click at [468, 98] on span "Alterar veículo da rota" at bounding box center [474, 102] width 98 height 10
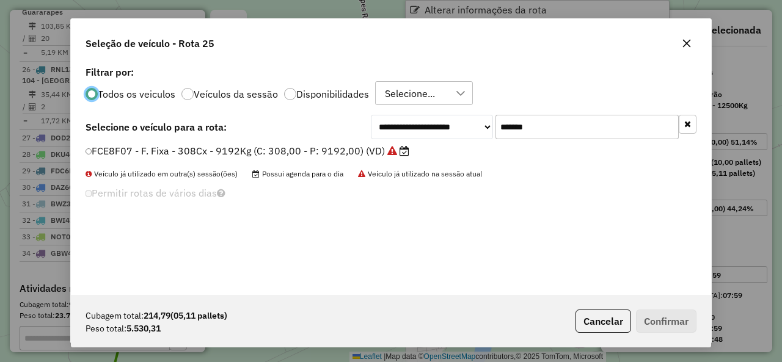
scroll to position [7, 4]
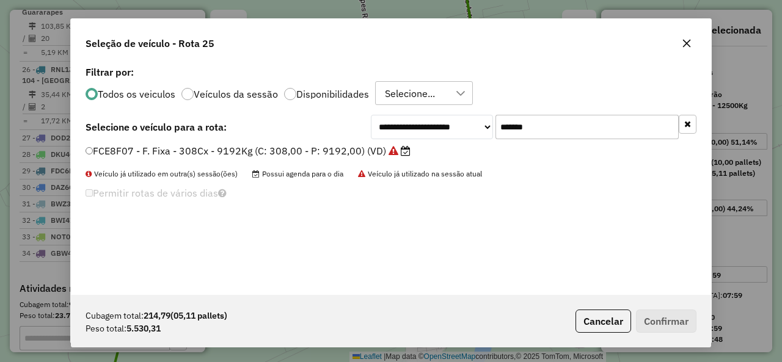
click at [548, 124] on input "*******" at bounding box center [587, 127] width 183 height 24
paste input "text"
type input "*******"
click at [127, 147] on label "FJQ7H78 - F. Fixa - 308Cx - 8500Kg (C: 308,00 - P: 8500,00) (VD)" at bounding box center [249, 151] width 326 height 15
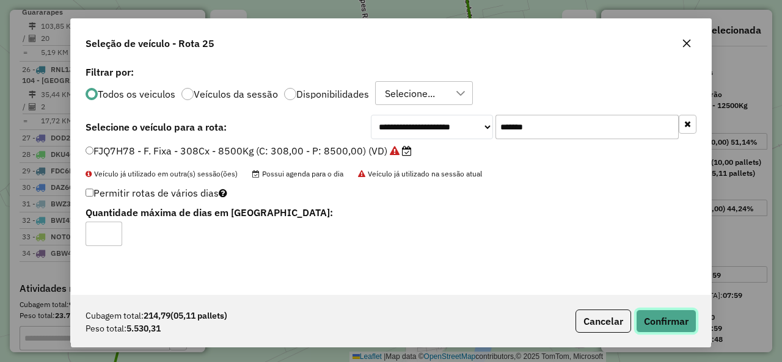
click at [669, 321] on button "Confirmar" at bounding box center [666, 321] width 61 height 23
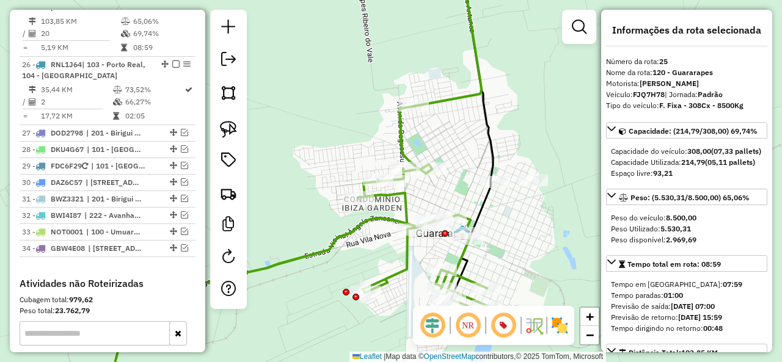
scroll to position [1422, 0]
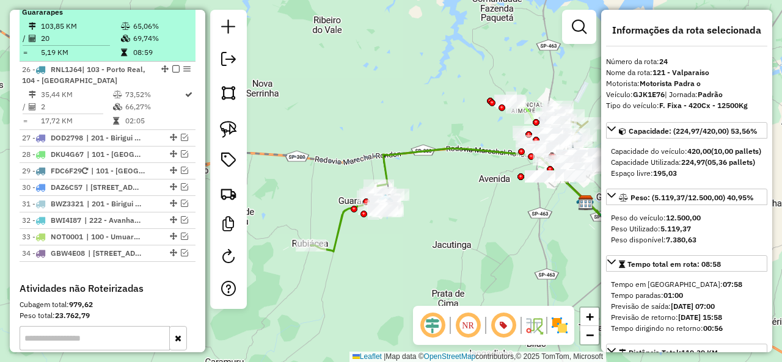
click at [173, 18] on div "25 - FJQ7H78 | 120 - Guararapes" at bounding box center [107, 7] width 171 height 22
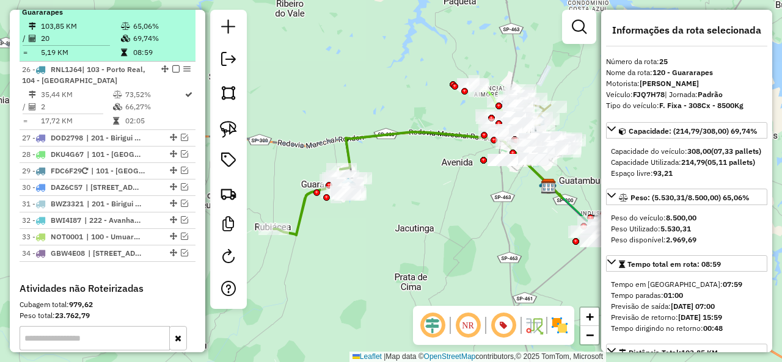
click at [174, 4] on em at bounding box center [175, 0] width 7 height 7
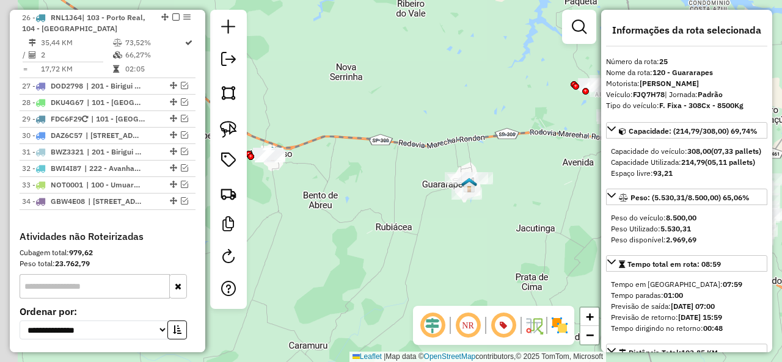
drag, startPoint x: 372, startPoint y: 127, endPoint x: 448, endPoint y: 128, distance: 76.4
click at [448, 128] on div "Janela de atendimento Grade de atendimento Capacidade Transportadoras Veículos …" at bounding box center [391, 181] width 782 height 362
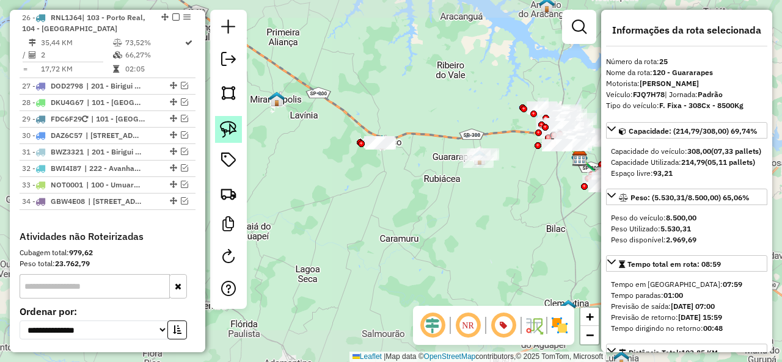
click at [229, 128] on img at bounding box center [228, 129] width 17 height 17
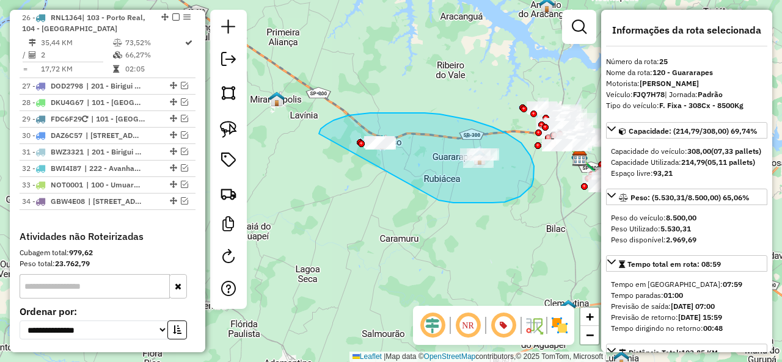
drag, startPoint x: 515, startPoint y: 199, endPoint x: 319, endPoint y: 134, distance: 206.0
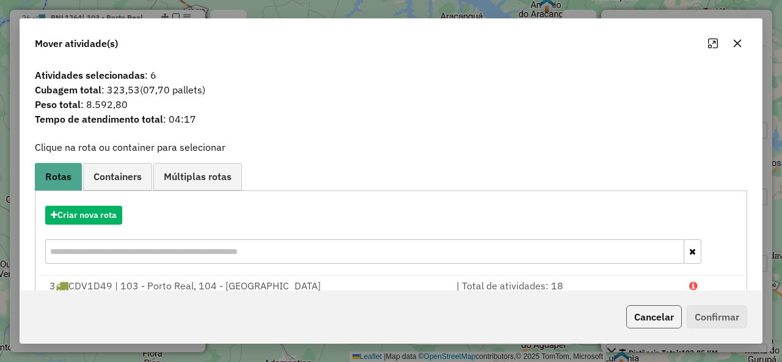
click at [658, 318] on button "Cancelar" at bounding box center [654, 317] width 56 height 23
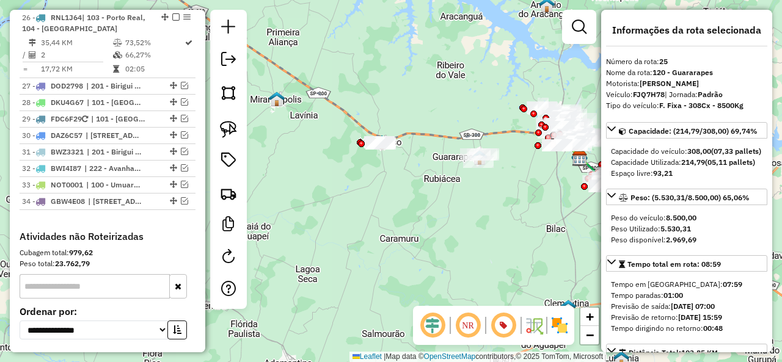
drag, startPoint x: 436, startPoint y: 250, endPoint x: 386, endPoint y: 240, distance: 50.5
click at [386, 240] on div "Janela de atendimento Grade de atendimento Capacidade Transportadoras Veículos …" at bounding box center [391, 181] width 782 height 362
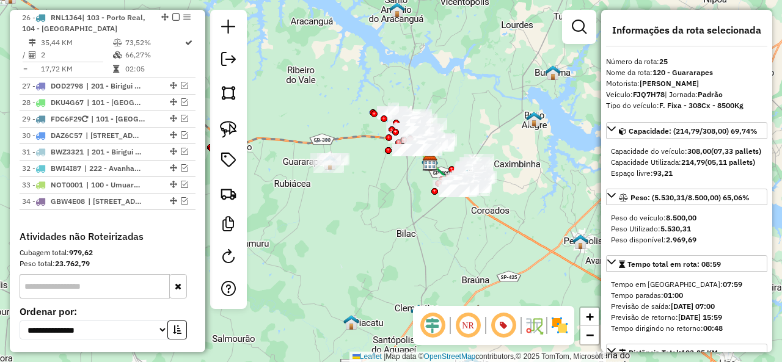
drag, startPoint x: 464, startPoint y: 234, endPoint x: 348, endPoint y: 250, distance: 117.8
click at [348, 250] on div "Janela de atendimento Grade de atendimento Capacidade Transportadoras Veículos …" at bounding box center [391, 181] width 782 height 362
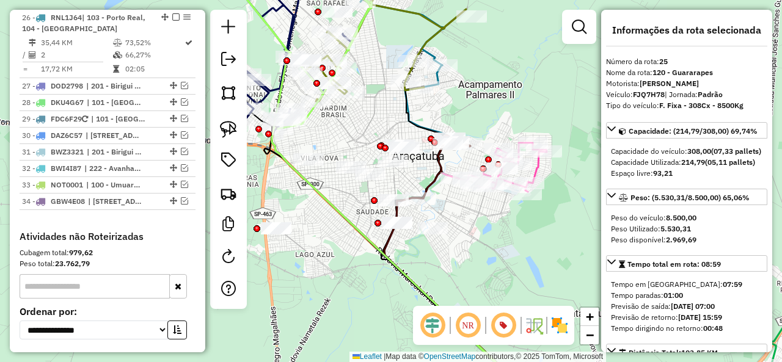
drag, startPoint x: 400, startPoint y: 120, endPoint x: 379, endPoint y: 127, distance: 21.7
click at [379, 127] on div "Janela de atendimento Grade de atendimento Capacidade Transportadoras Veículos …" at bounding box center [391, 181] width 782 height 362
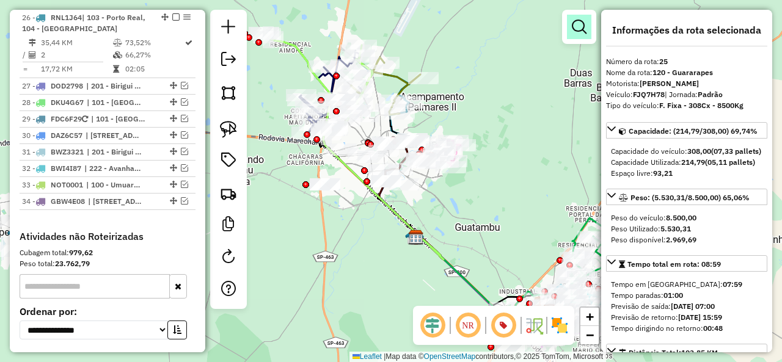
click at [583, 23] on em at bounding box center [579, 27] width 15 height 15
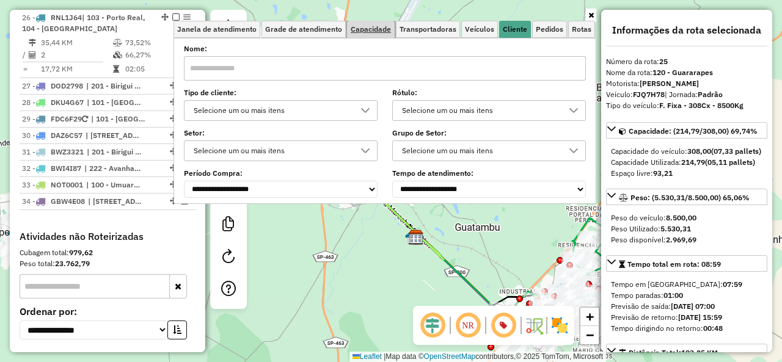
click at [388, 30] on span "Capacidade" at bounding box center [371, 29] width 40 height 7
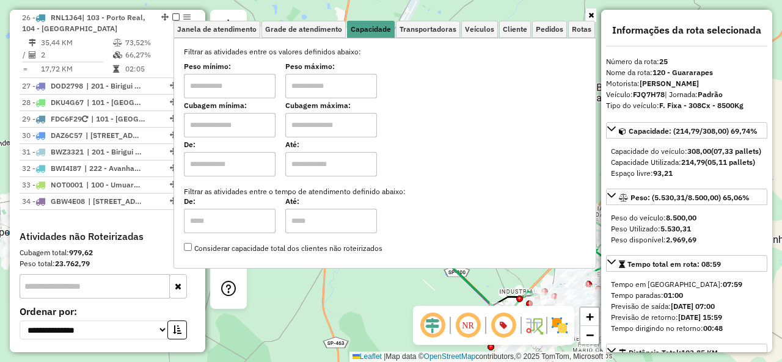
click at [244, 120] on input "text" at bounding box center [230, 125] width 92 height 24
type input "****"
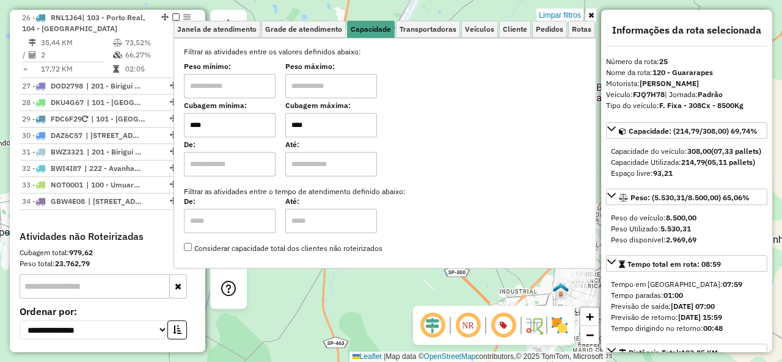
type input "****"
click at [593, 19] on link at bounding box center [591, 15] width 10 height 13
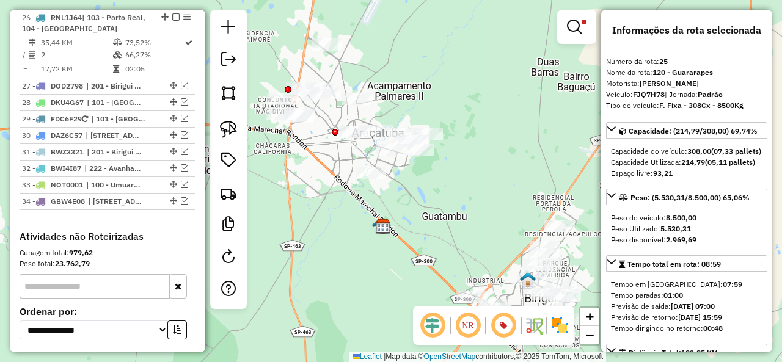
drag, startPoint x: 530, startPoint y: 190, endPoint x: 356, endPoint y: 124, distance: 186.3
click at [359, 127] on div "Limpar filtros Janela de atendimento Grade de atendimento Capacidade Transporta…" at bounding box center [391, 181] width 782 height 362
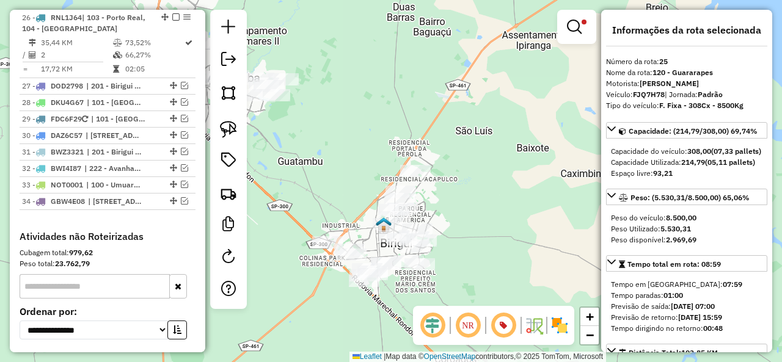
drag, startPoint x: 355, startPoint y: 177, endPoint x: 350, endPoint y: 136, distance: 40.7
click at [368, 127] on div "Limpar filtros Janela de atendimento Grade de atendimento Capacidade Transporta…" at bounding box center [391, 181] width 782 height 362
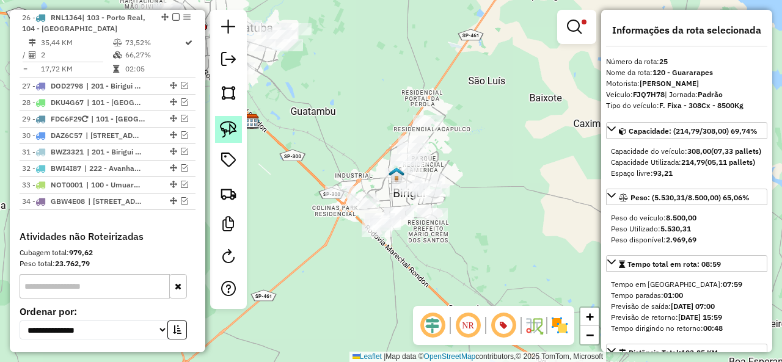
click at [239, 134] on link at bounding box center [228, 129] width 27 height 27
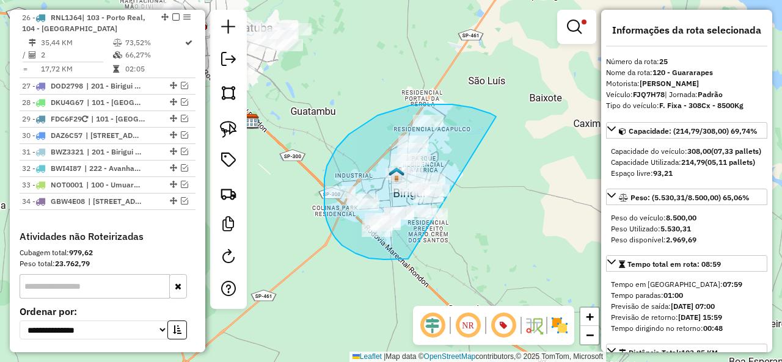
drag, startPoint x: 491, startPoint y: 114, endPoint x: 456, endPoint y: 230, distance: 121.8
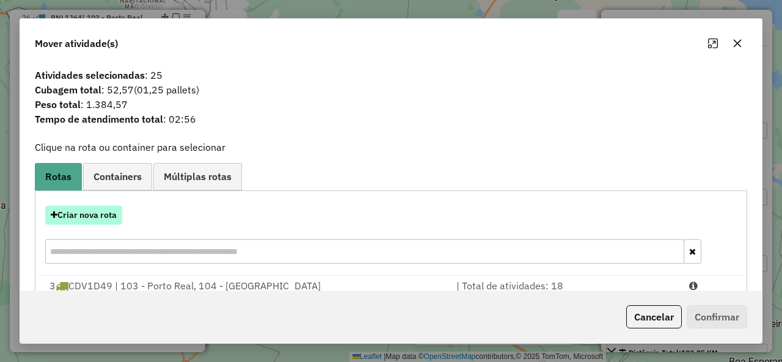
click at [115, 214] on button "Criar nova rota" at bounding box center [83, 215] width 77 height 19
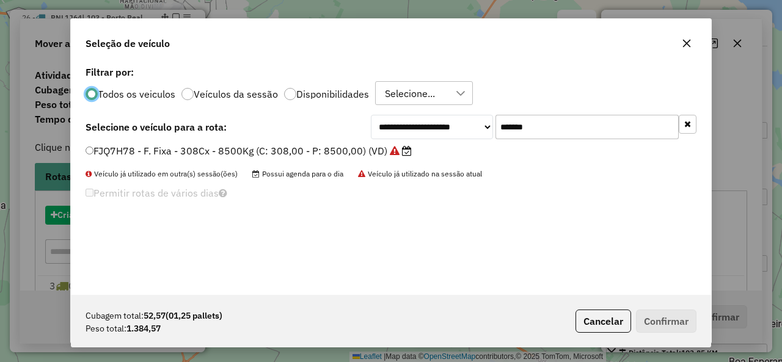
scroll to position [7, 4]
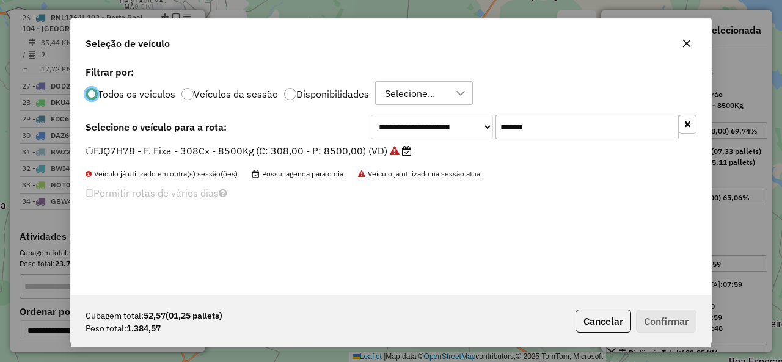
click at [543, 123] on input "*******" at bounding box center [587, 127] width 183 height 24
drag, startPoint x: 543, startPoint y: 123, endPoint x: 337, endPoint y: 163, distance: 209.2
click at [540, 123] on input "*******" at bounding box center [587, 127] width 183 height 24
paste input "text"
type input "*******"
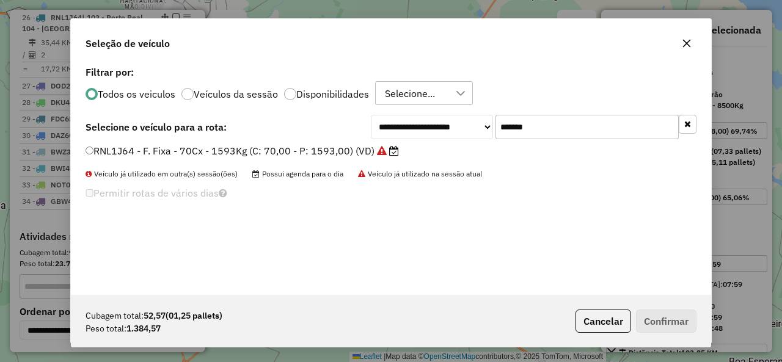
click at [192, 167] on div "RNL1J64 - F. Fixa - 70Cx - 1593Kg (C: 70,00 - P: 1593,00) (VD)" at bounding box center [391, 156] width 626 height 24
click at [165, 157] on label "RNL1J64 - F. Fixa - 70Cx - 1593Kg (C: 70,00 - P: 1593,00) (VD)" at bounding box center [243, 151] width 314 height 15
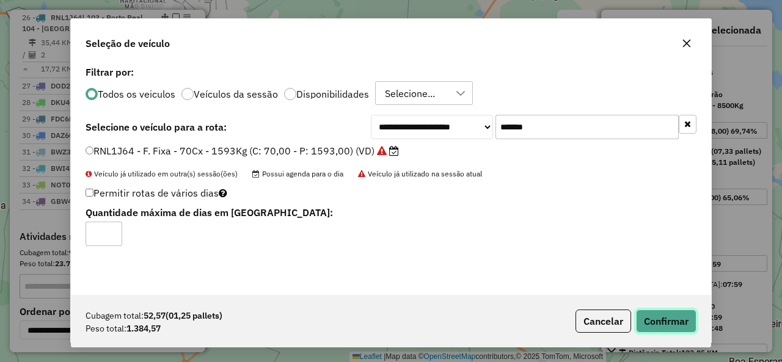
click at [670, 316] on button "Confirmar" at bounding box center [666, 321] width 61 height 23
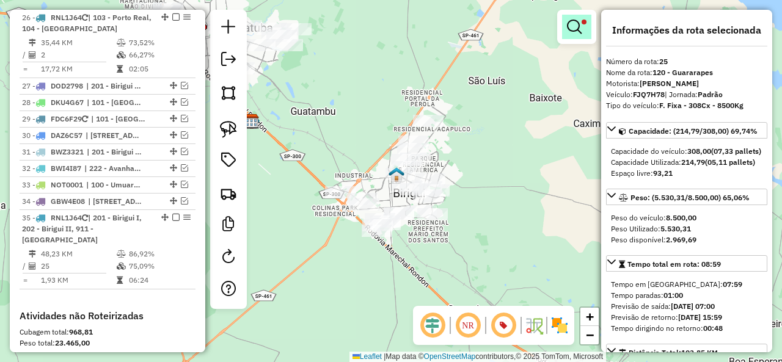
click at [577, 28] on em at bounding box center [574, 27] width 15 height 15
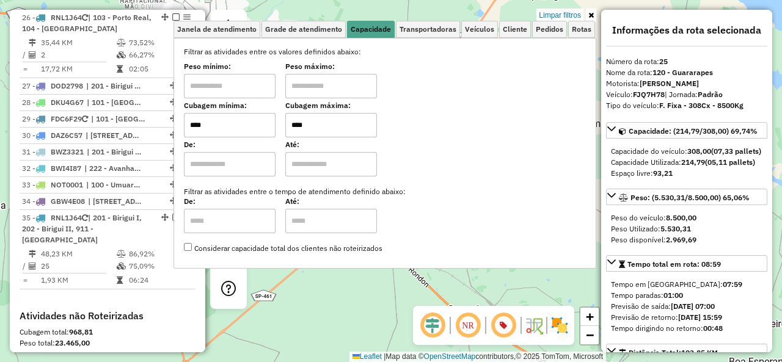
drag, startPoint x: 281, startPoint y: 123, endPoint x: 252, endPoint y: 127, distance: 29.6
click at [252, 127] on div "Cubagem mínima: **** Cubagem máxima: ****" at bounding box center [385, 120] width 402 height 34
type input "****"
click at [594, 13] on link at bounding box center [591, 15] width 10 height 13
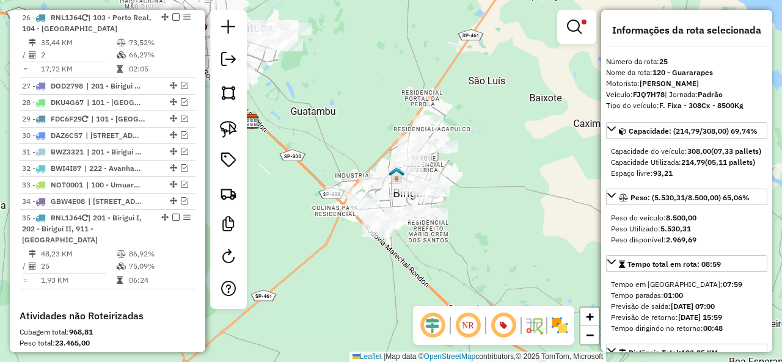
click at [384, 241] on div "Rota 35 - Placa RNL1J64 81114495 - 50.746.938 MARCOS AN Rota 35 - Placa RNL1J64…" at bounding box center [391, 181] width 782 height 362
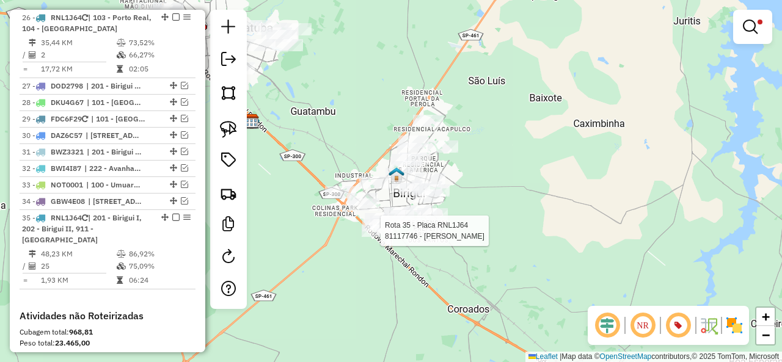
select select "**********"
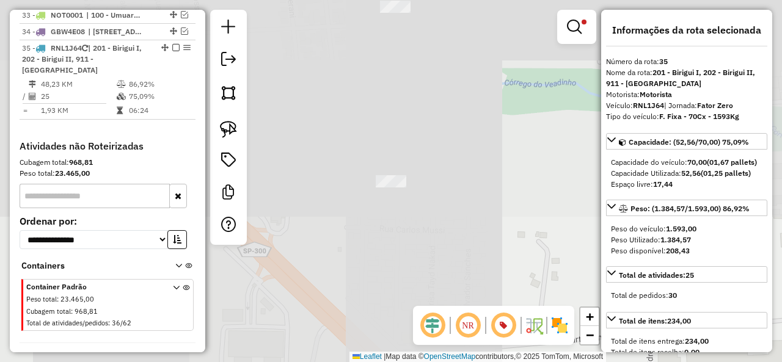
scroll to position [1648, 0]
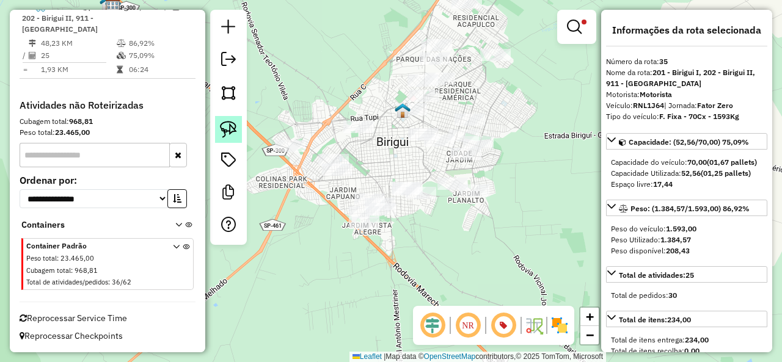
click at [230, 129] on img at bounding box center [228, 129] width 17 height 17
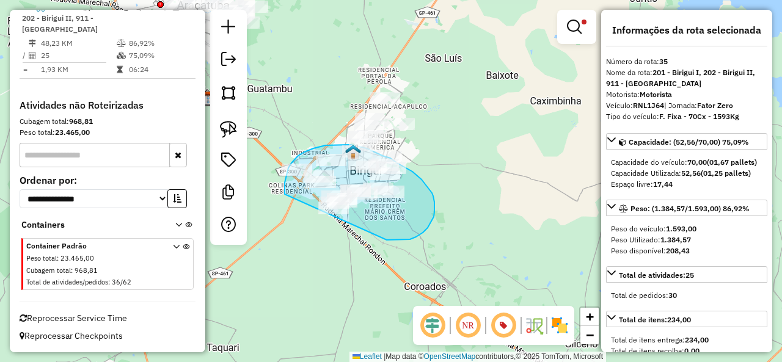
drag, startPoint x: 431, startPoint y: 223, endPoint x: 295, endPoint y: 197, distance: 138.1
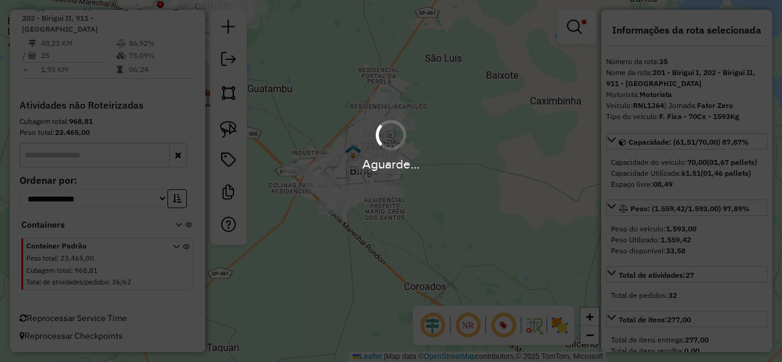
select select "**********"
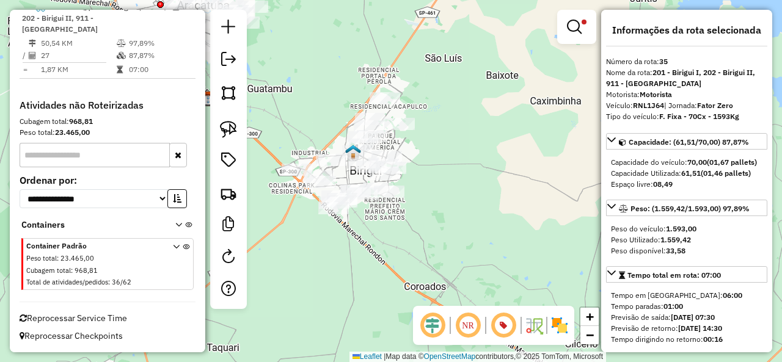
click at [574, 26] on em at bounding box center [574, 27] width 15 height 15
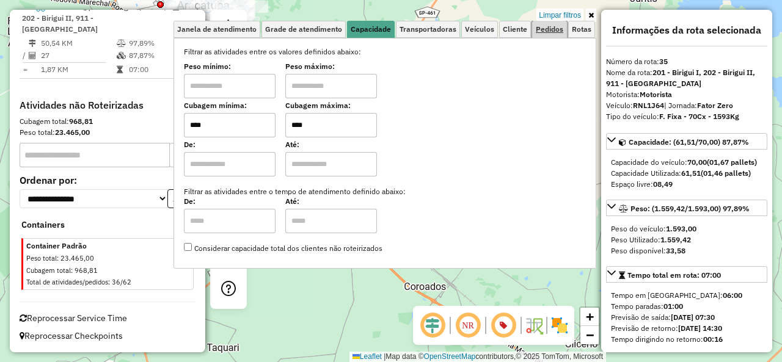
click at [555, 31] on span "Pedidos" at bounding box center [550, 29] width 28 height 7
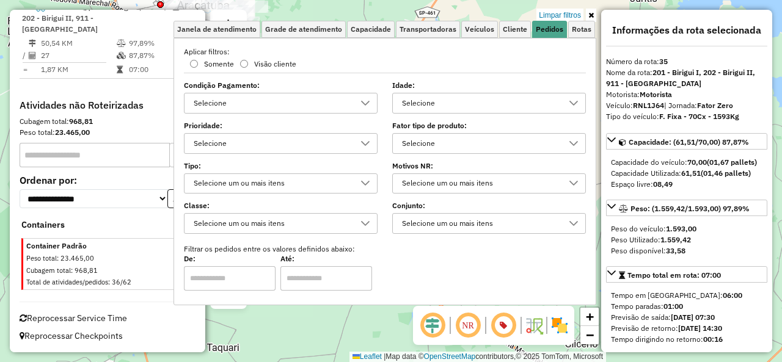
click at [403, 139] on div "Selecione" at bounding box center [480, 144] width 164 height 20
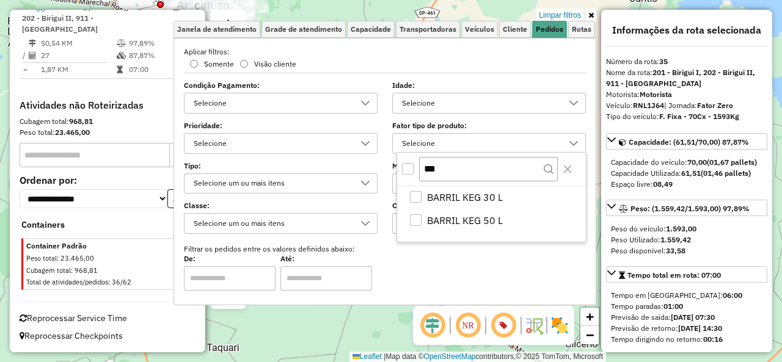
type input "***"
click at [405, 175] on div "***" at bounding box center [491, 169] width 189 height 33
click at [405, 171] on div "All items unselected" at bounding box center [408, 169] width 12 height 12
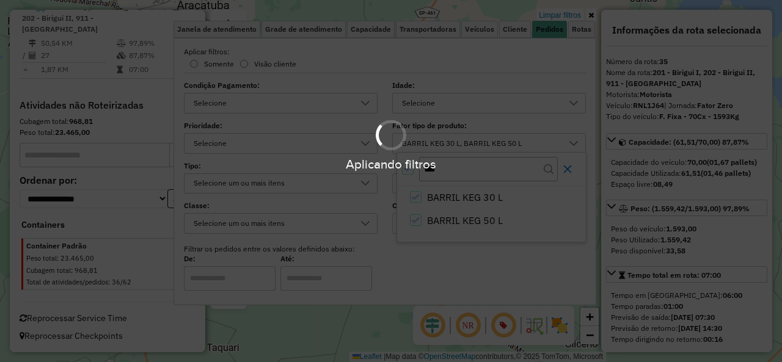
click at [569, 166] on div "Aplicando filtros" at bounding box center [391, 164] width 782 height 19
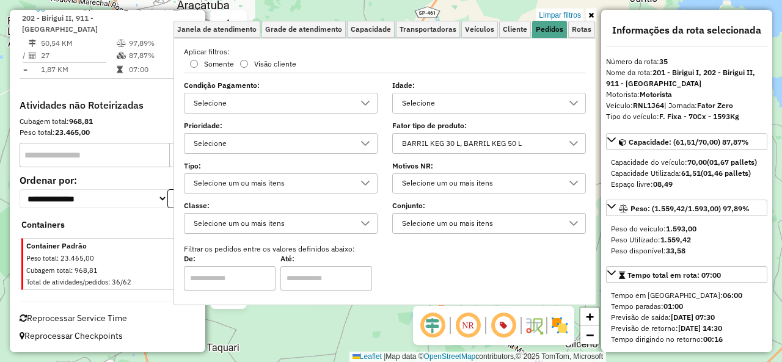
click at [590, 12] on icon at bounding box center [592, 15] width 6 height 7
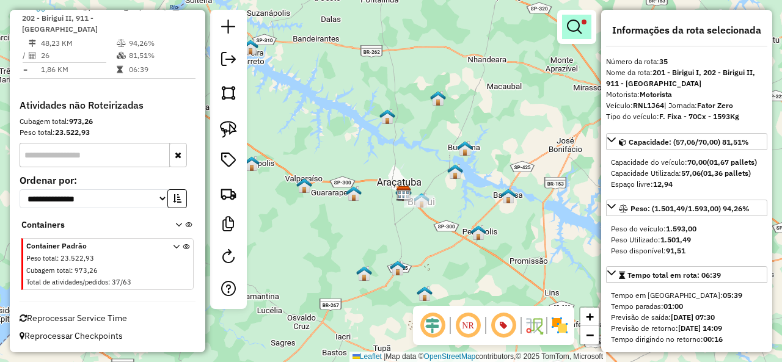
click at [577, 28] on em at bounding box center [574, 27] width 15 height 15
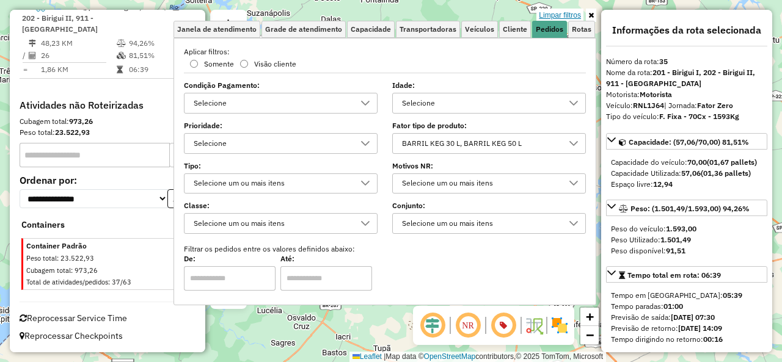
click at [570, 13] on link "Limpar filtros" at bounding box center [560, 15] width 47 height 13
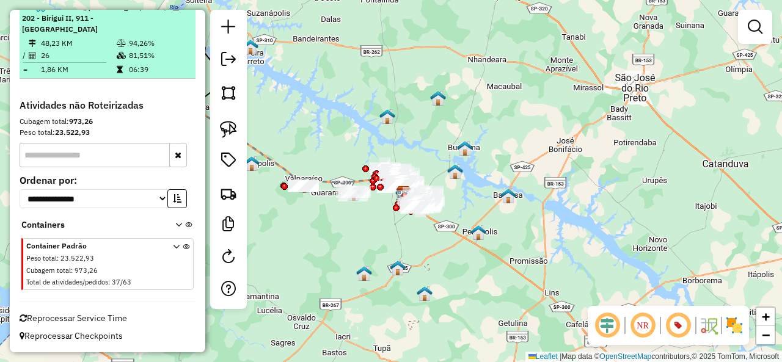
click at [175, 10] on em at bounding box center [175, 6] width 7 height 7
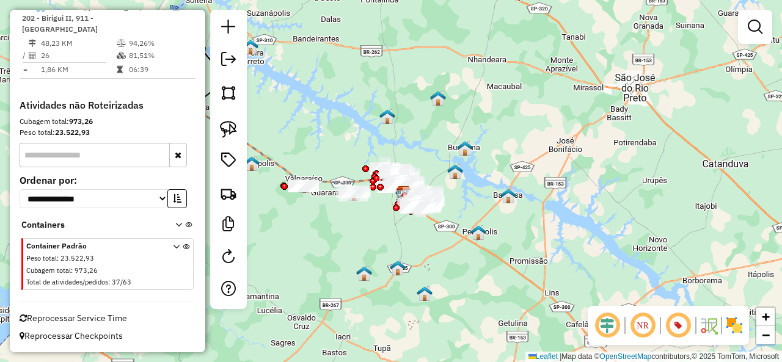
scroll to position [1593, 0]
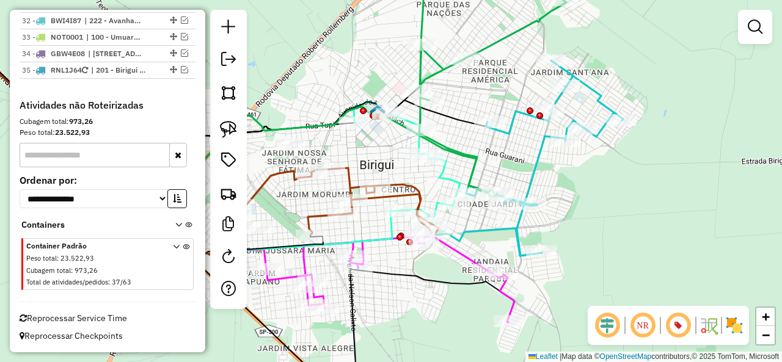
drag, startPoint x: 413, startPoint y: 178, endPoint x: 387, endPoint y: 155, distance: 34.6
click at [387, 155] on div "Janela de atendimento Grade de atendimento Capacidade Transportadoras Veículos …" at bounding box center [391, 181] width 782 height 362
click at [443, 173] on icon at bounding box center [407, 163] width 106 height 122
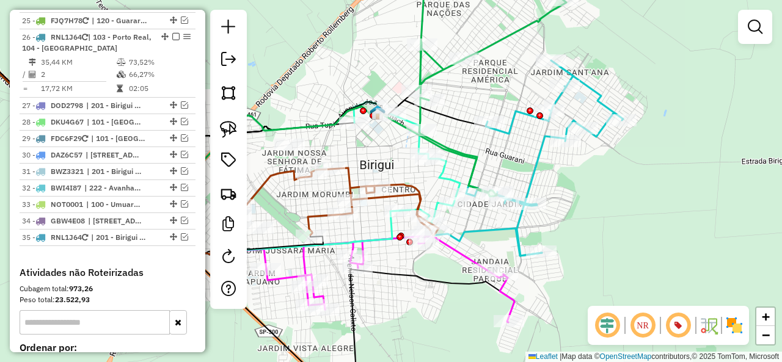
select select "**********"
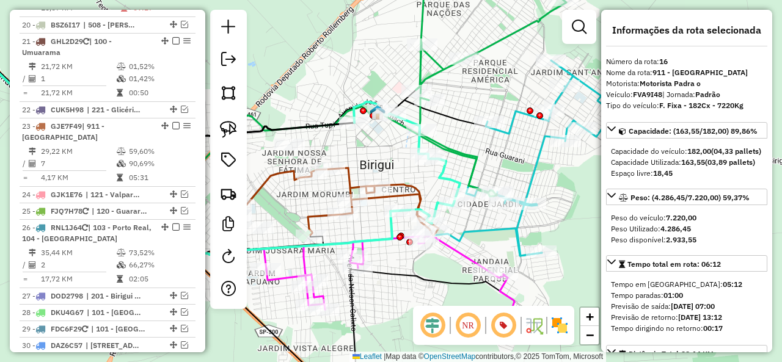
scroll to position [1048, 0]
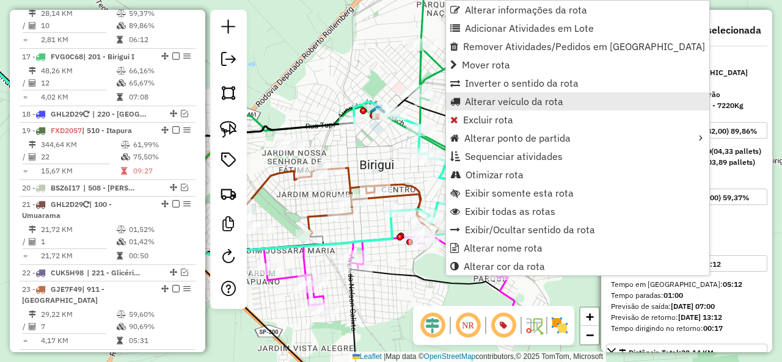
click at [515, 103] on span "Alterar veículo da rota" at bounding box center [514, 102] width 98 height 10
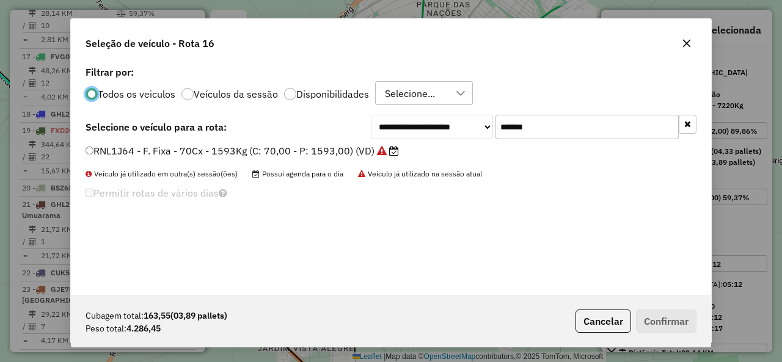
click at [559, 120] on input "*******" at bounding box center [587, 127] width 183 height 24
paste input "text"
type input "*******"
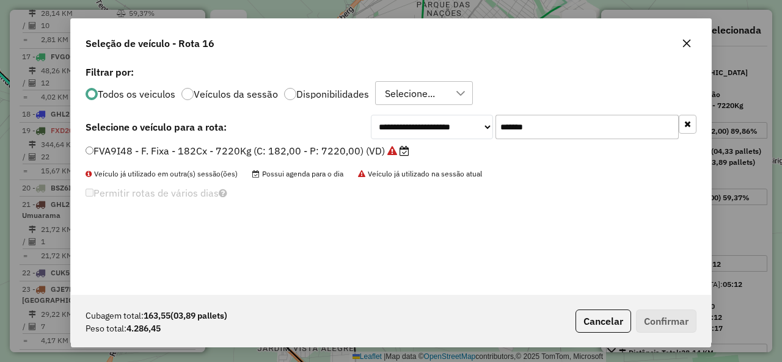
click at [155, 145] on label "FVA9I48 - F. Fixa - 182Cx - 7220Kg (C: 182,00 - P: 7220,00) (VD)" at bounding box center [248, 151] width 324 height 15
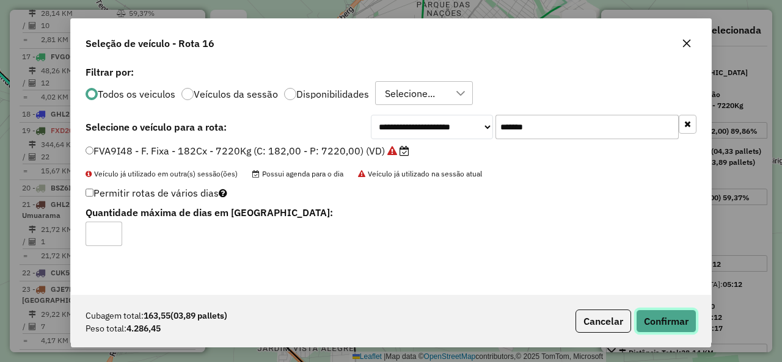
click at [680, 321] on button "Confirmar" at bounding box center [666, 321] width 61 height 23
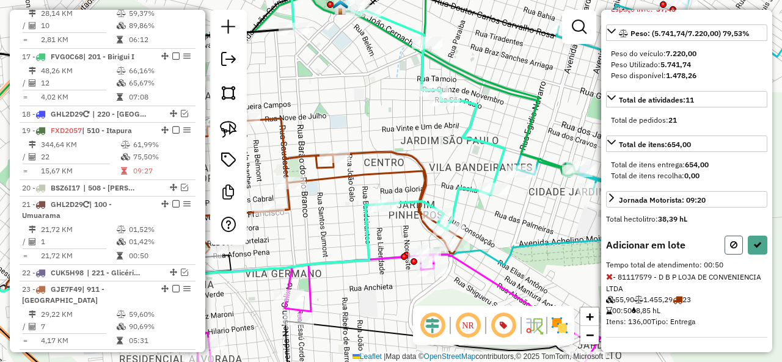
click at [731, 247] on icon at bounding box center [733, 245] width 7 height 9
select select "**********"
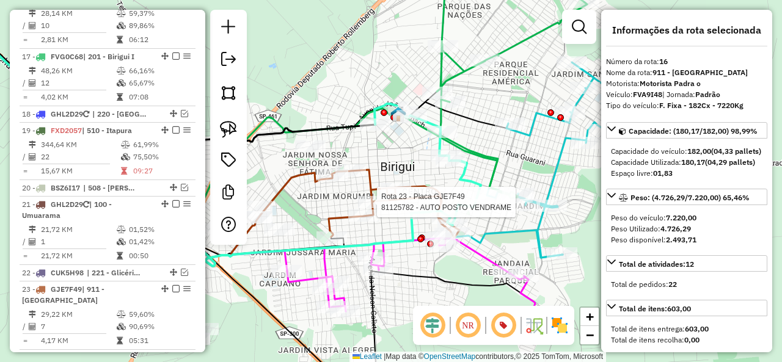
select select "**********"
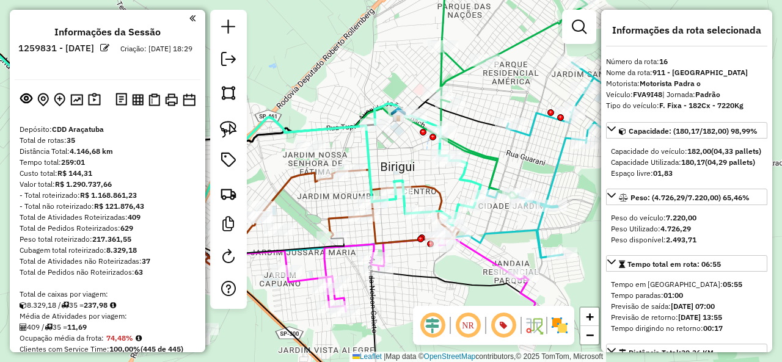
select select "**********"
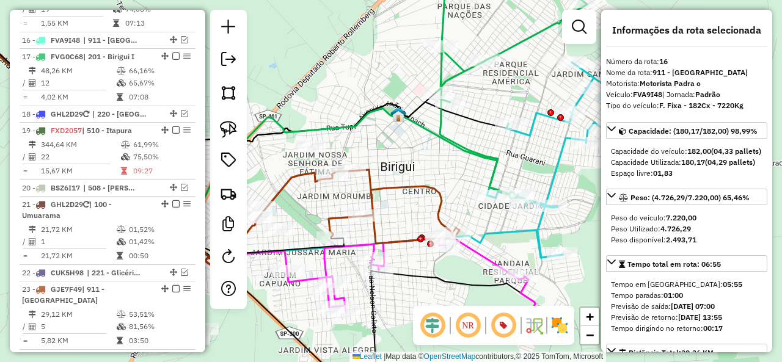
click at [394, 188] on icon at bounding box center [394, 207] width 131 height 74
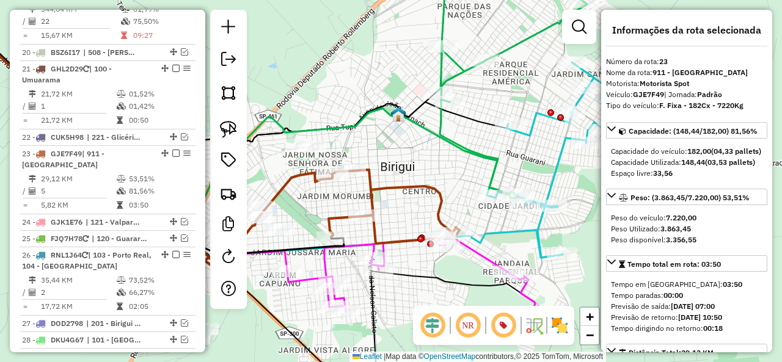
scroll to position [1296, 0]
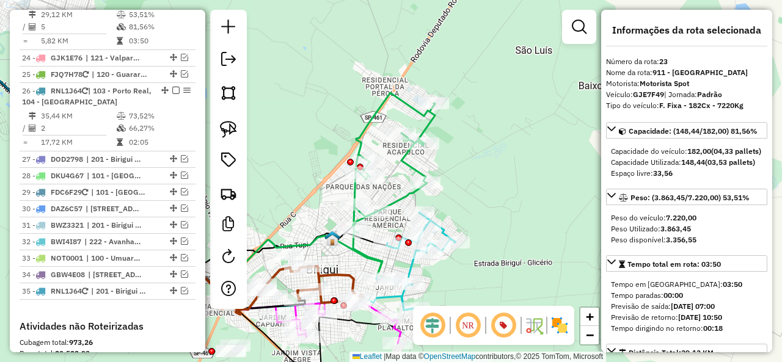
click at [433, 125] on icon at bounding box center [393, 186] width 83 height 187
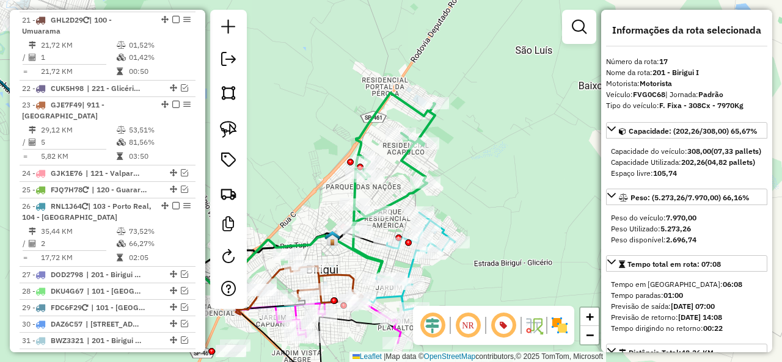
scroll to position [1065, 0]
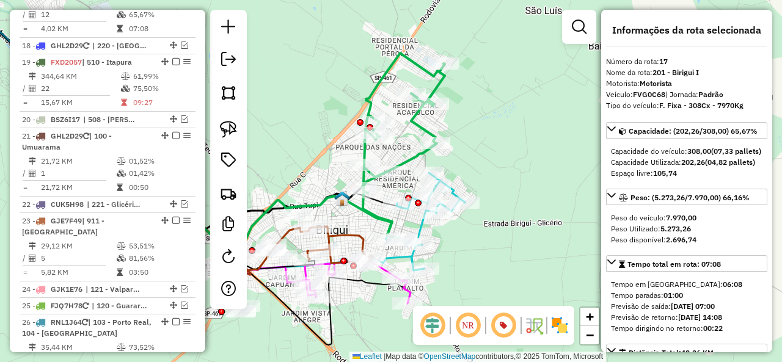
drag, startPoint x: 480, startPoint y: 150, endPoint x: 487, endPoint y: 117, distance: 33.7
click at [487, 117] on div "Janela de atendimento Grade de atendimento Capacidade Transportadoras Veículos …" at bounding box center [391, 181] width 782 height 362
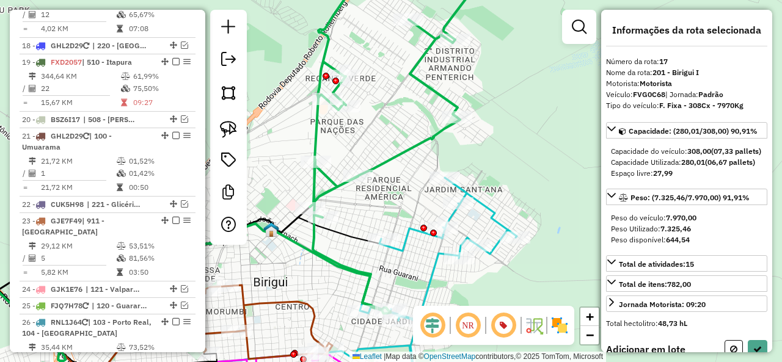
select select "**********"
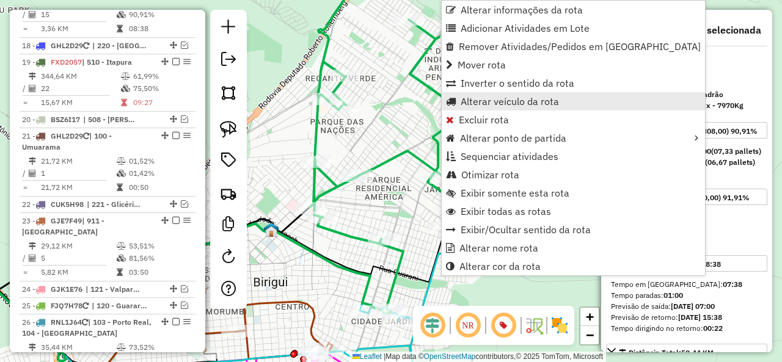
click at [515, 98] on span "Alterar veículo da rota" at bounding box center [510, 102] width 98 height 10
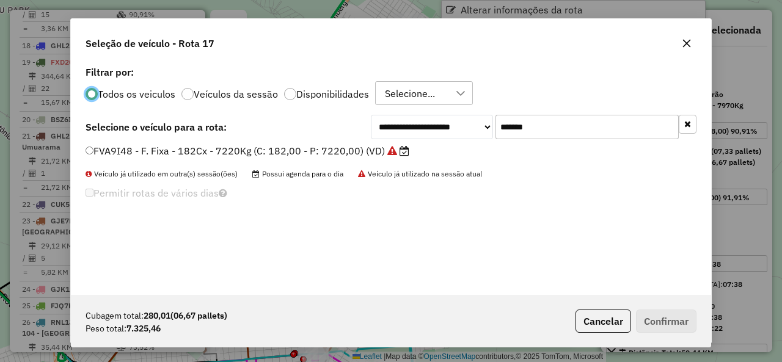
scroll to position [7, 4]
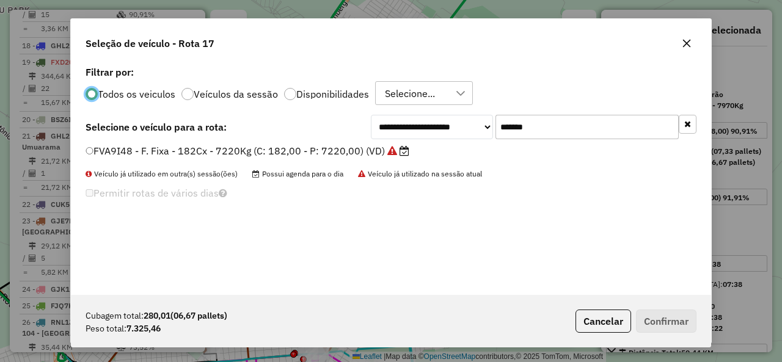
click at [576, 116] on input "*******" at bounding box center [587, 127] width 183 height 24
paste input "text"
type input "*******"
click at [180, 151] on label "EOA6I05 - F. Fixa - 308Cx - 8335Kg (C: 308,00 - P: 8335,00) (VD)" at bounding box center [242, 151] width 313 height 15
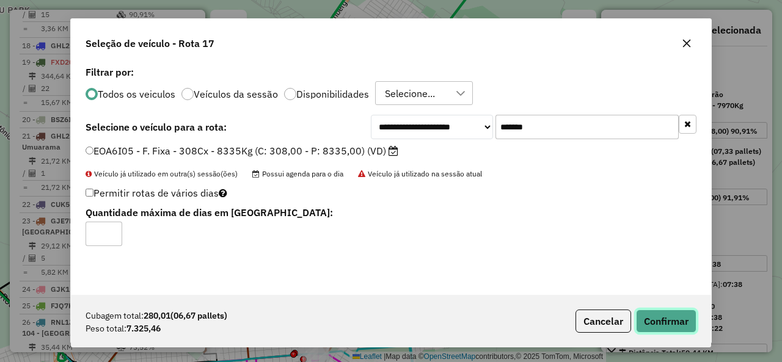
click at [656, 314] on button "Confirmar" at bounding box center [666, 321] width 61 height 23
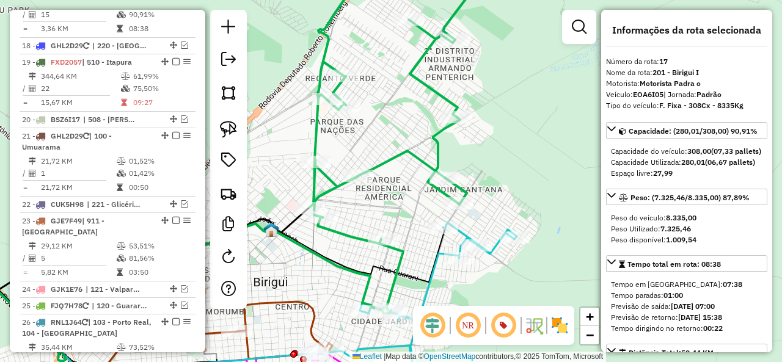
drag, startPoint x: 512, startPoint y: 134, endPoint x: 515, endPoint y: 127, distance: 7.7
click at [515, 127] on div "Janela de atendimento Grade de atendimento Capacidade Transportadoras Veículos …" at bounding box center [391, 181] width 782 height 362
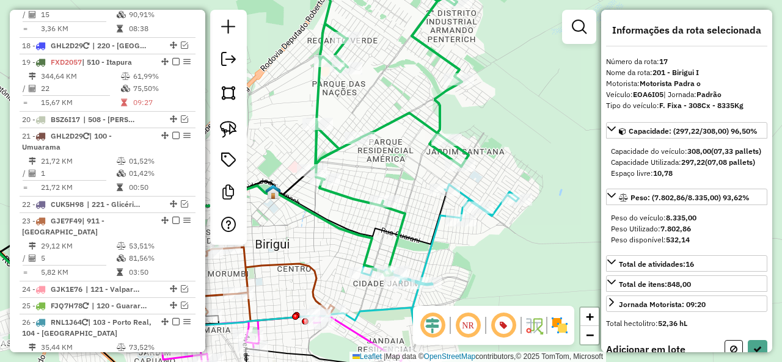
select select "**********"
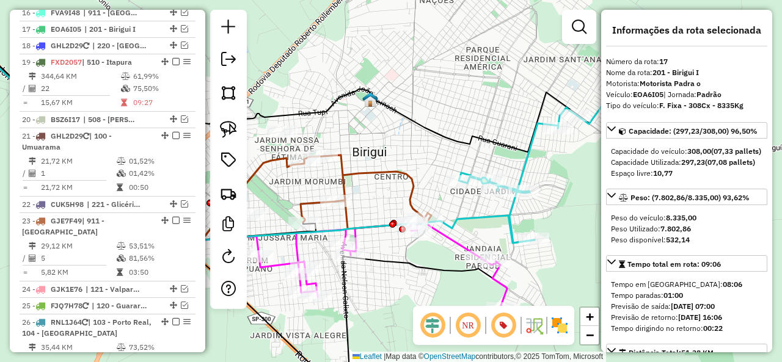
click at [381, 164] on div "Janela de atendimento Grade de atendimento Capacidade Transportadoras Veículos …" at bounding box center [391, 181] width 782 height 362
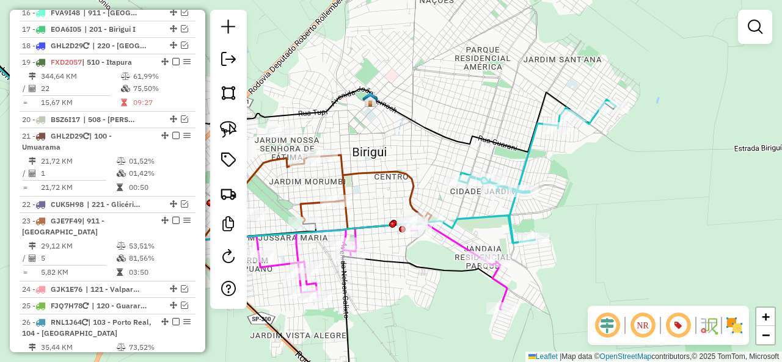
click at [380, 168] on icon at bounding box center [366, 192] width 131 height 74
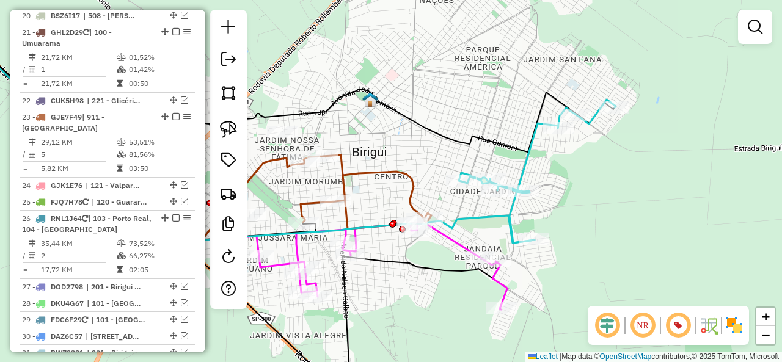
select select "**********"
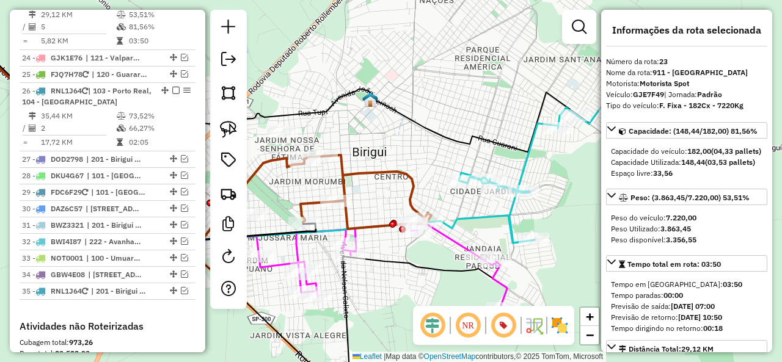
scroll to position [1255, 0]
drag, startPoint x: 378, startPoint y: 174, endPoint x: 417, endPoint y: 159, distance: 42.0
click at [417, 159] on icon at bounding box center [366, 192] width 131 height 74
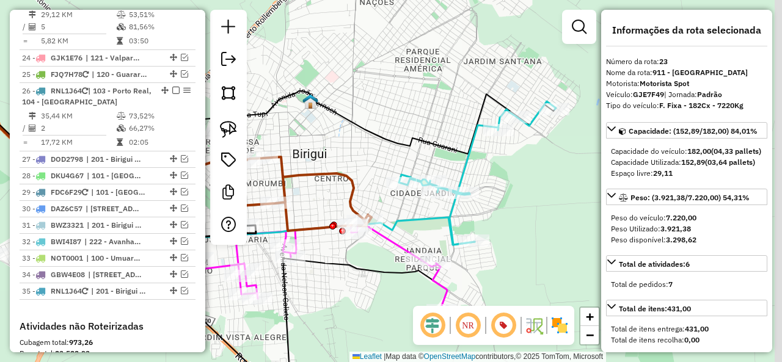
drag, startPoint x: 428, startPoint y: 142, endPoint x: 414, endPoint y: 145, distance: 14.3
click at [414, 145] on icon at bounding box center [207, 76] width 696 height 172
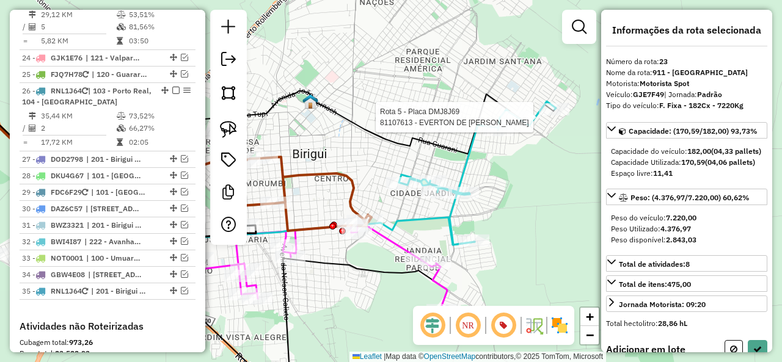
select select "**********"
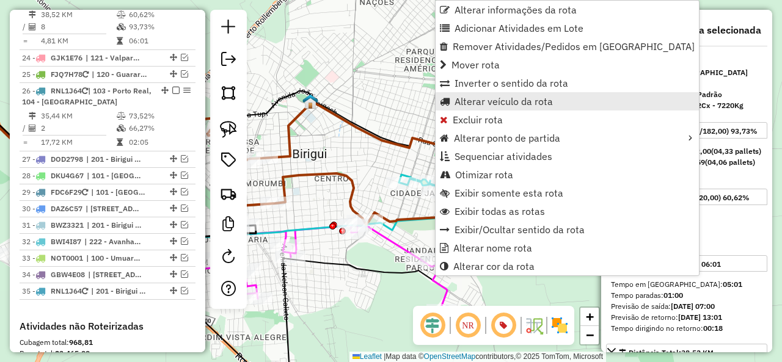
click at [508, 100] on span "Alterar veículo da rota" at bounding box center [504, 102] width 98 height 10
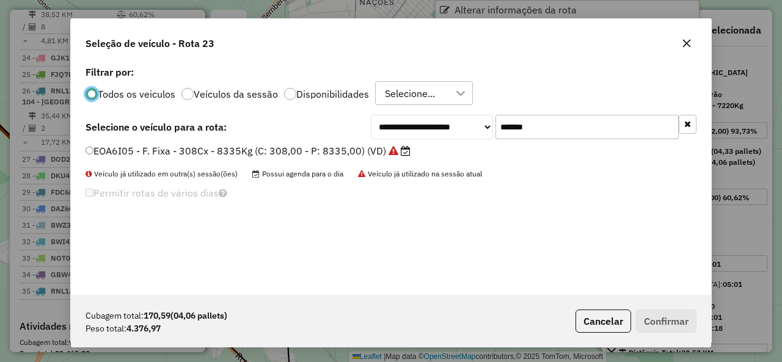
scroll to position [7, 4]
click at [568, 127] on input "*******" at bounding box center [587, 127] width 183 height 24
paste input "text"
type input "*******"
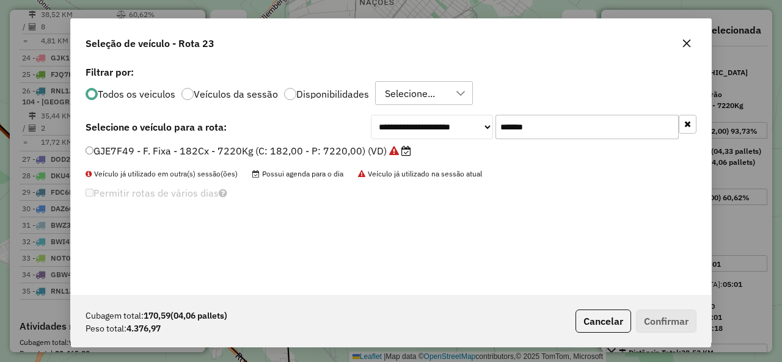
click at [147, 149] on label "GJE7F49 - F. Fixa - 182Cx - 7220Kg (C: 182,00 - P: 7220,00) (VD)" at bounding box center [249, 151] width 326 height 15
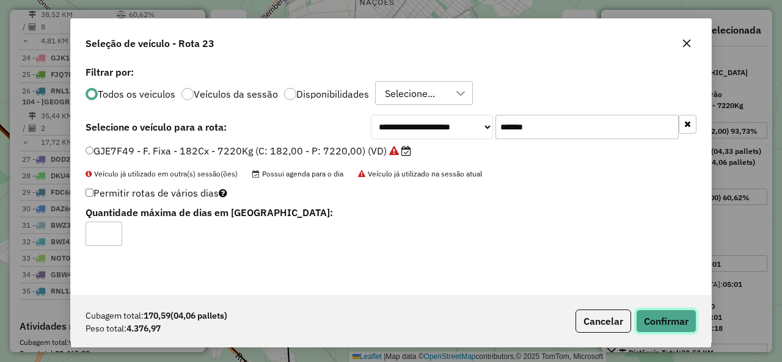
click at [671, 323] on button "Confirmar" at bounding box center [666, 321] width 61 height 23
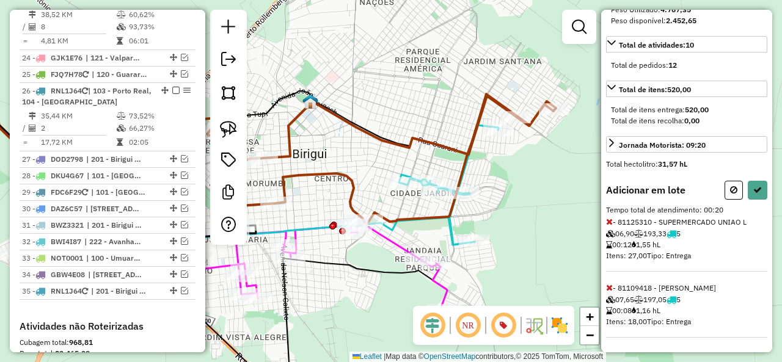
click at [608, 284] on icon at bounding box center [609, 288] width 7 height 9
click at [610, 292] on icon at bounding box center [609, 288] width 7 height 9
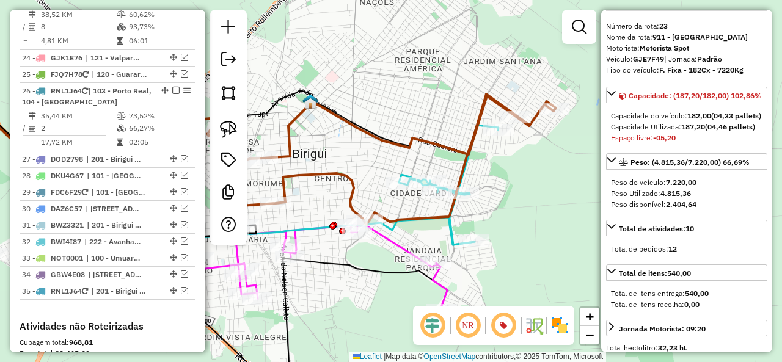
scroll to position [0, 0]
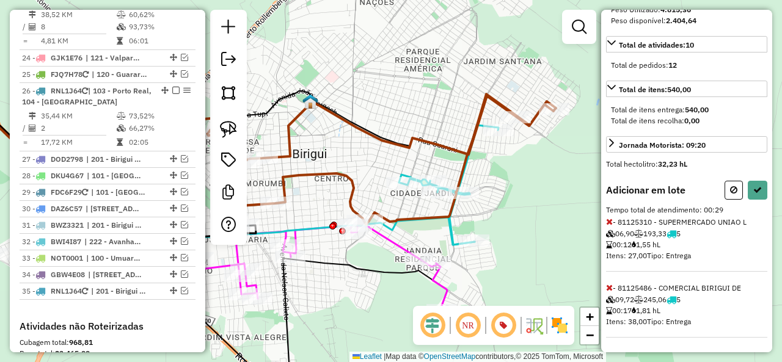
click at [611, 289] on icon at bounding box center [609, 288] width 7 height 9
click at [612, 284] on icon at bounding box center [609, 288] width 7 height 9
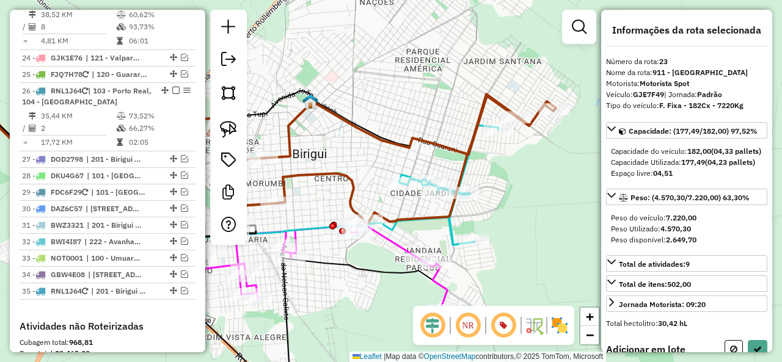
select select "**********"
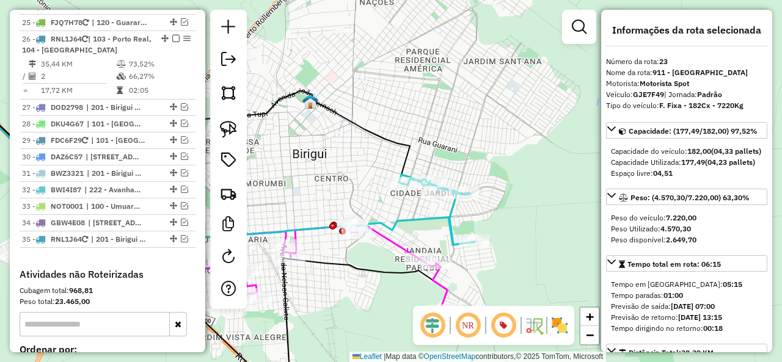
scroll to position [1203, 0]
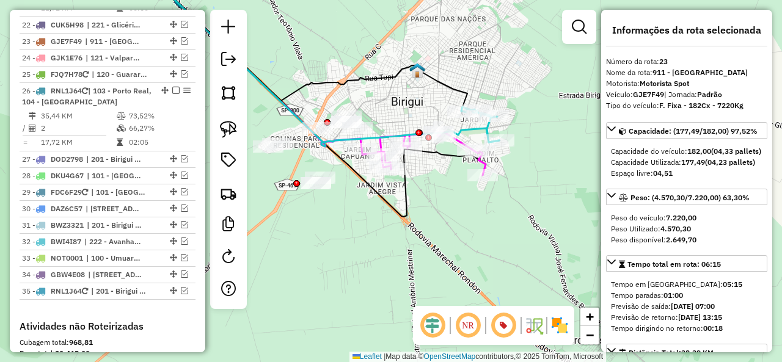
click at [477, 131] on icon at bounding box center [314, 55] width 372 height 183
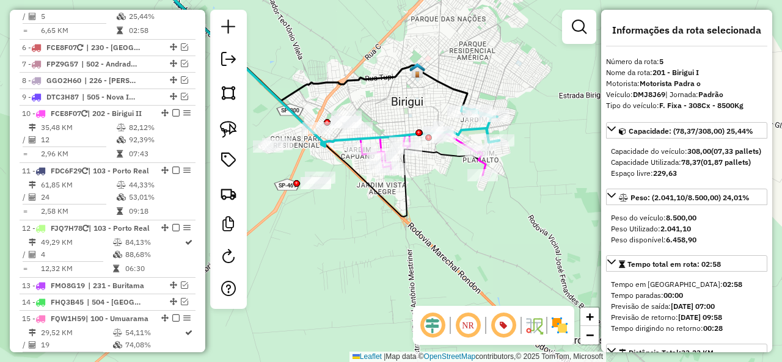
scroll to position [631, 0]
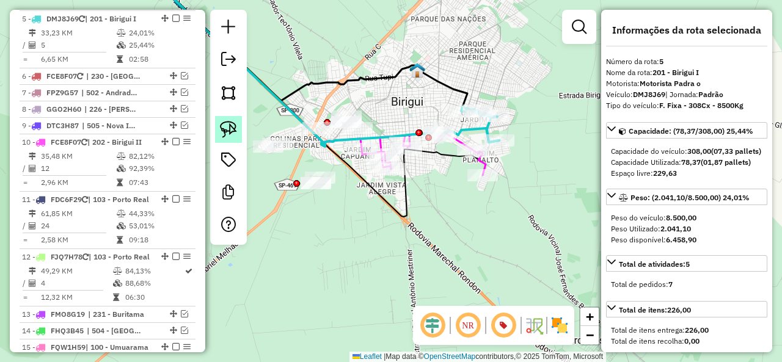
click at [231, 128] on img at bounding box center [228, 129] width 17 height 17
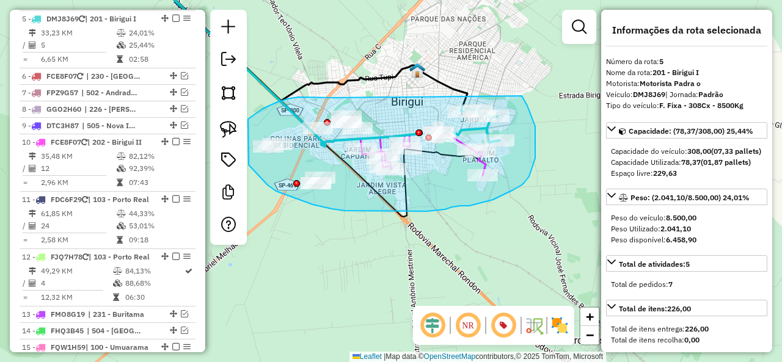
drag, startPoint x: 331, startPoint y: 97, endPoint x: 503, endPoint y: 86, distance: 172.1
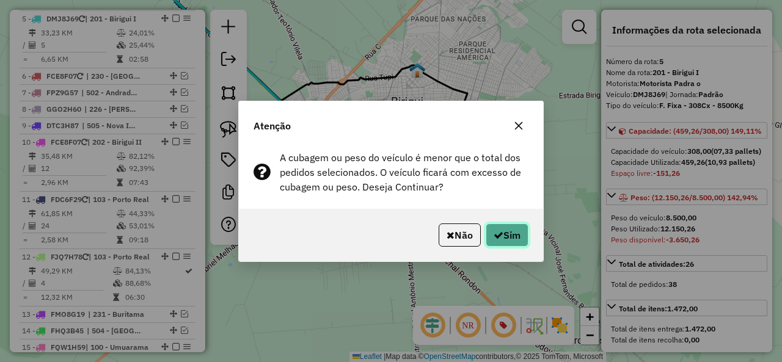
click at [516, 235] on button "Sim" at bounding box center [507, 235] width 43 height 23
select select "**********"
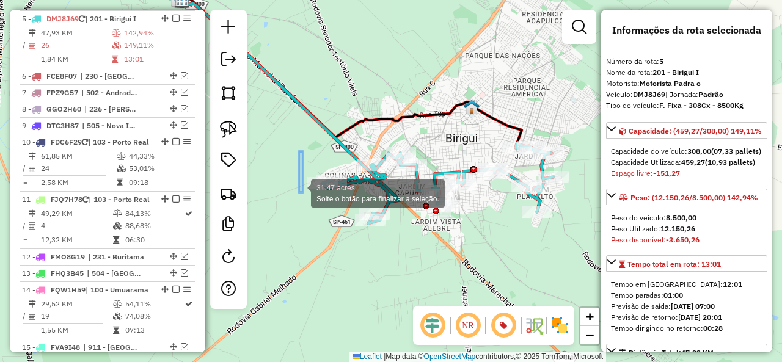
drag, startPoint x: 328, startPoint y: 163, endPoint x: 298, endPoint y: 193, distance: 41.5
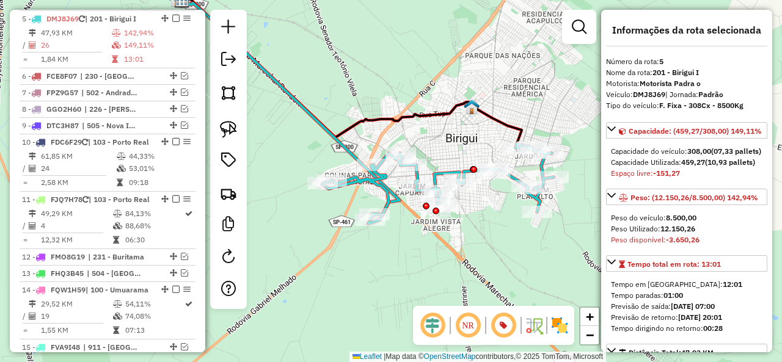
click at [451, 170] on icon at bounding box center [438, 182] width 232 height 76
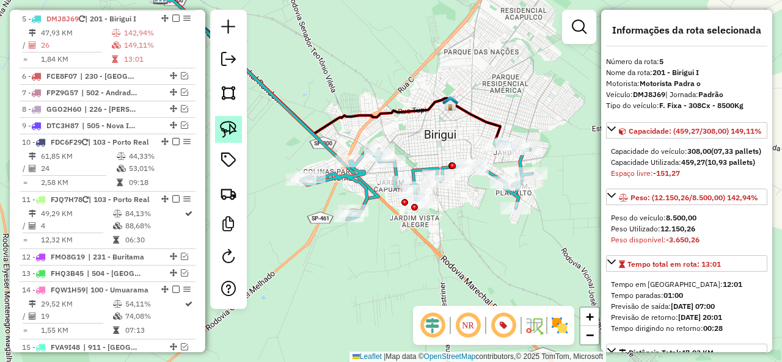
click at [227, 138] on img at bounding box center [228, 129] width 17 height 17
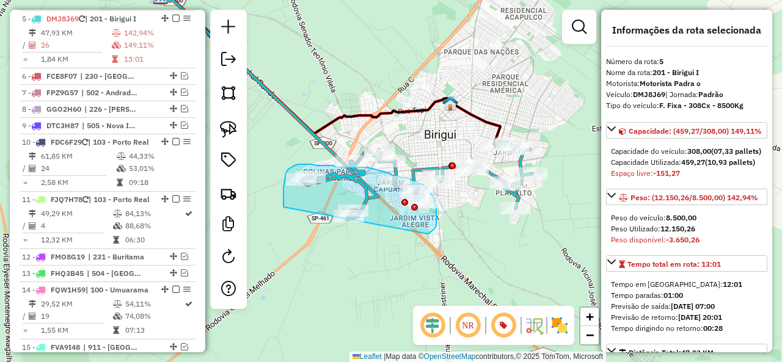
drag, startPoint x: 430, startPoint y: 233, endPoint x: 286, endPoint y: 215, distance: 145.3
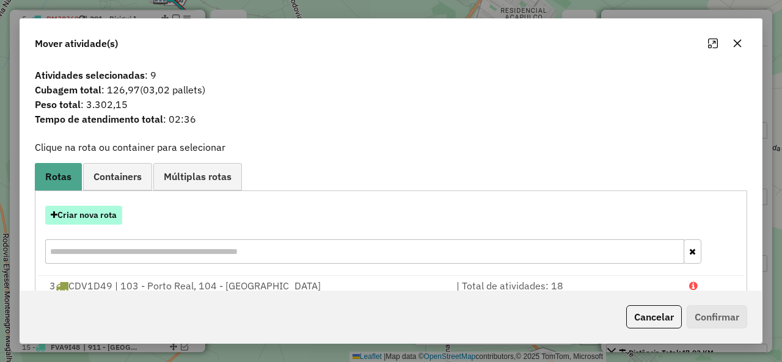
click at [105, 217] on button "Criar nova rota" at bounding box center [83, 215] width 77 height 19
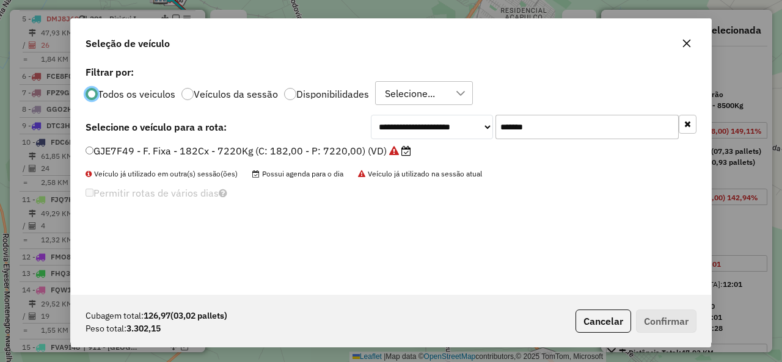
scroll to position [7, 4]
click at [554, 122] on input "*******" at bounding box center [587, 127] width 183 height 24
paste input "text"
type input "*******"
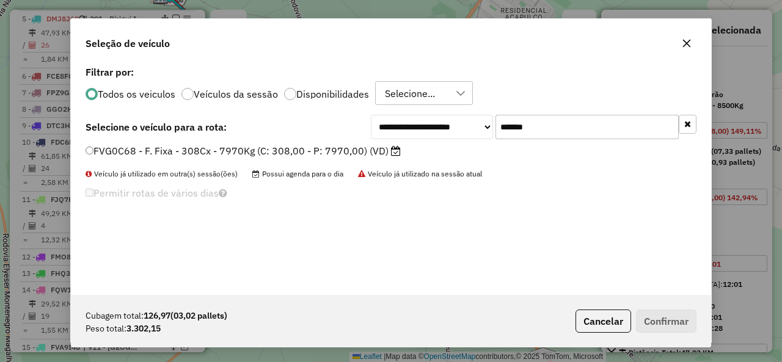
click at [177, 160] on div "FVG0C68 - F. Fixa - 308Cx - 7970Kg (C: 308,00 - P: 7970,00) (VD)" at bounding box center [391, 156] width 626 height 24
click at [155, 153] on label "FVG0C68 - F. Fixa - 308Cx - 7970Kg (C: 308,00 - P: 7970,00) (VD)" at bounding box center [243, 151] width 315 height 15
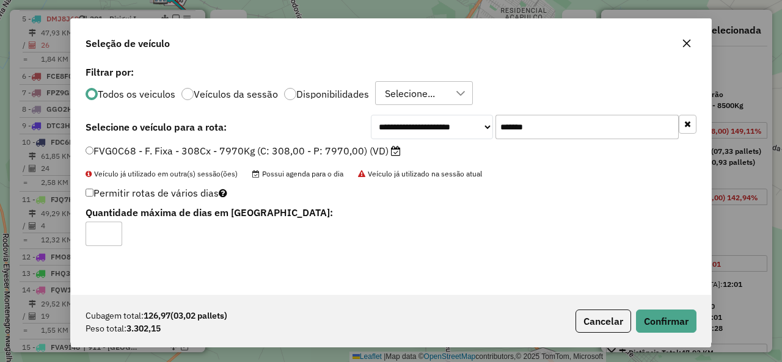
click at [699, 323] on div "Cubagem total: 126,97 (03,02 pallets) Peso total: 3.302,15 Cancelar Confirmar" at bounding box center [391, 321] width 640 height 53
click at [677, 323] on button "Confirmar" at bounding box center [666, 321] width 61 height 23
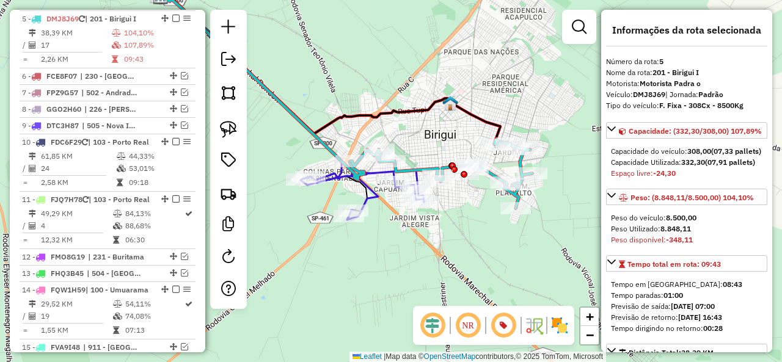
click at [375, 197] on icon at bounding box center [362, 195] width 123 height 50
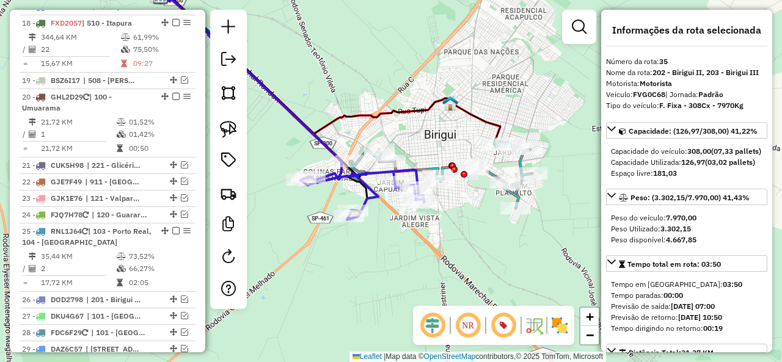
scroll to position [1459, 0]
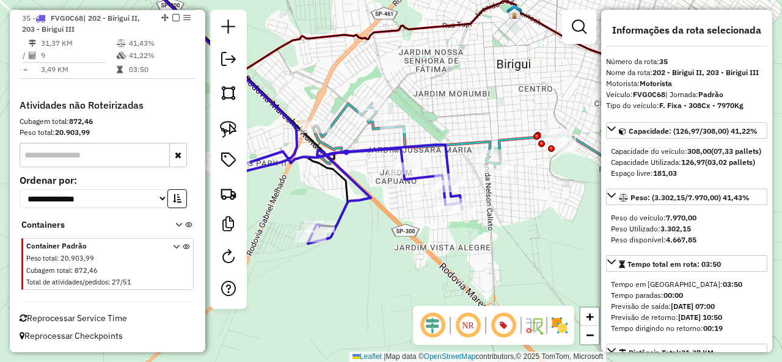
click at [463, 142] on icon at bounding box center [497, 153] width 364 height 137
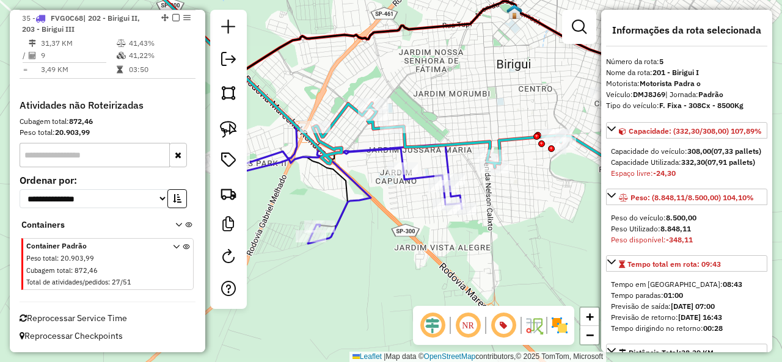
scroll to position [631, 0]
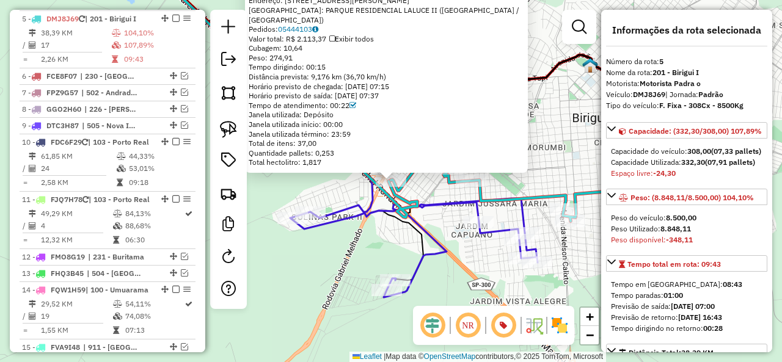
click at [429, 206] on icon at bounding box center [414, 248] width 248 height 99
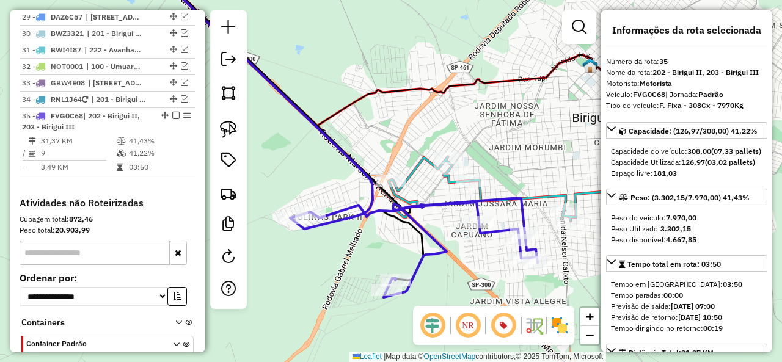
scroll to position [1459, 0]
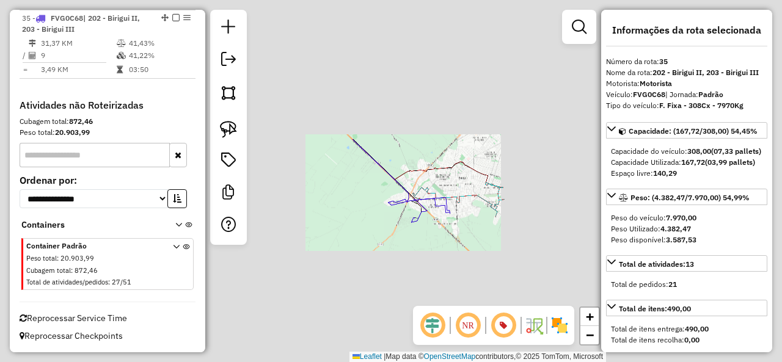
select select "**********"
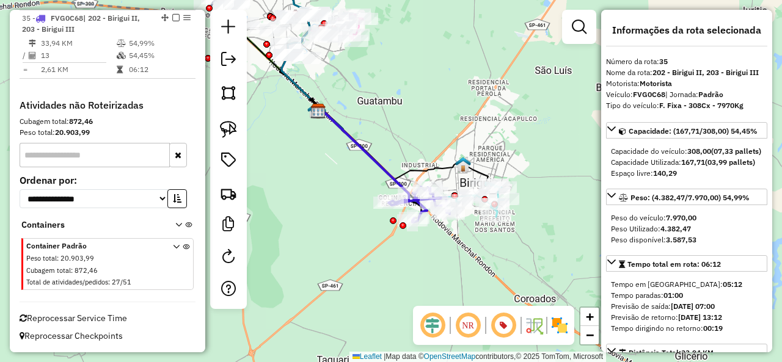
click at [174, 23] on div "35 - FVG0C68 | 202 - Birigui II, 203 - Birigui III" at bounding box center [107, 24] width 171 height 22
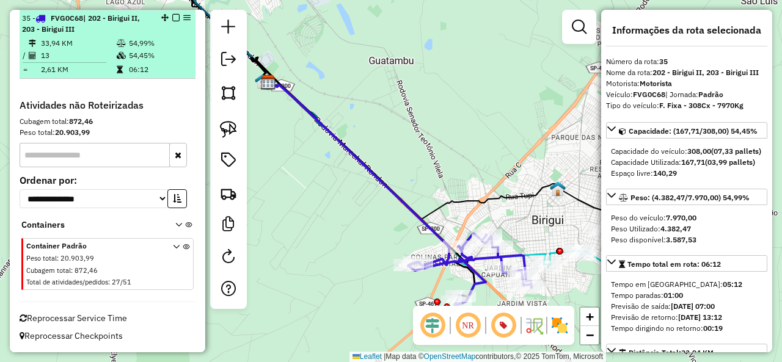
click at [174, 20] on em at bounding box center [175, 17] width 7 height 7
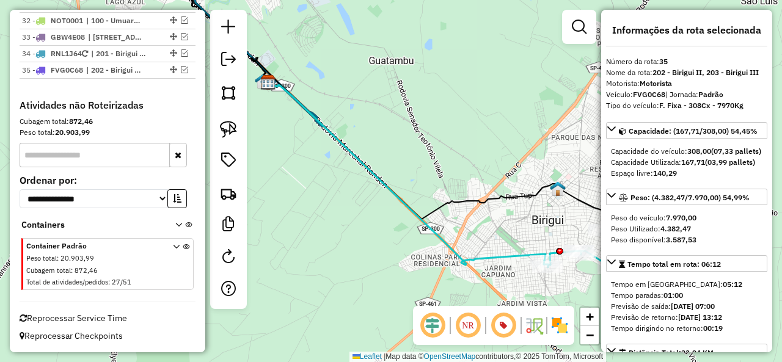
click at [496, 257] on icon at bounding box center [406, 174] width 277 height 183
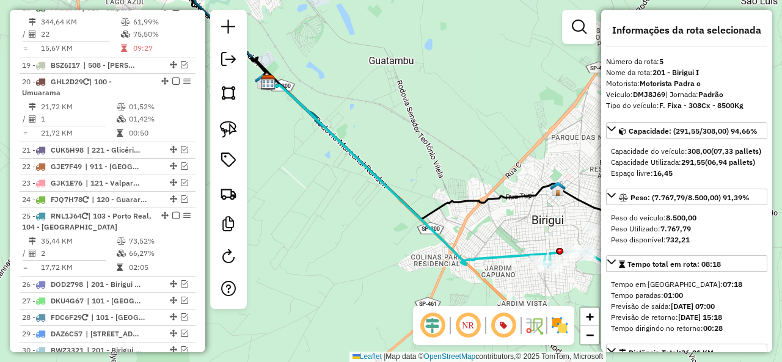
scroll to position [631, 0]
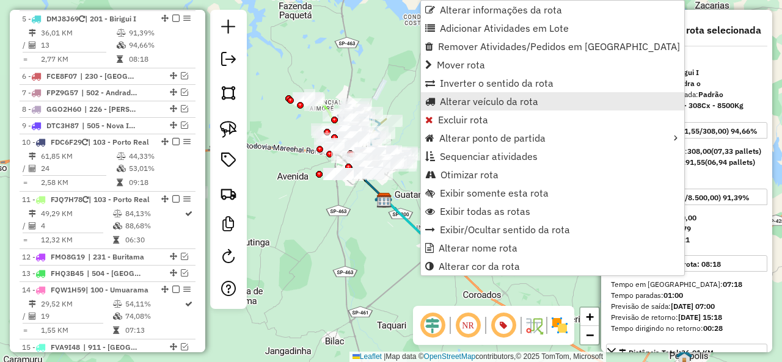
click at [496, 103] on span "Alterar veículo da rota" at bounding box center [489, 102] width 98 height 10
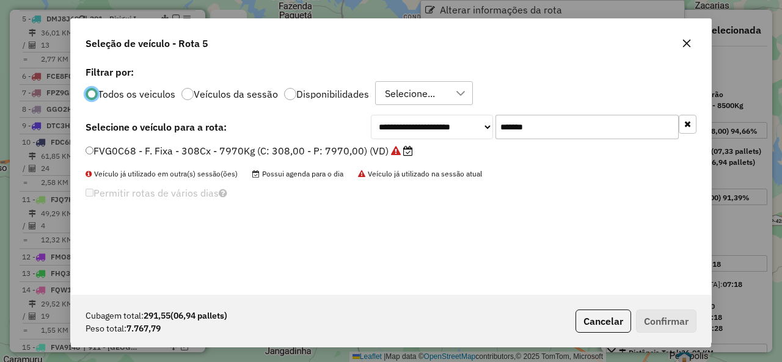
scroll to position [7, 4]
click at [566, 135] on input "*******" at bounding box center [587, 127] width 183 height 24
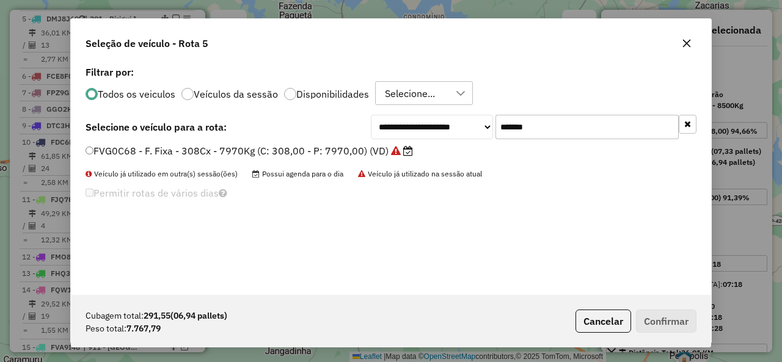
click at [566, 135] on input "*******" at bounding box center [587, 127] width 183 height 24
paste input "text"
type input "*******"
click at [165, 136] on div "**********" at bounding box center [391, 127] width 611 height 24
drag, startPoint x: 153, startPoint y: 147, endPoint x: 275, endPoint y: 178, distance: 125.5
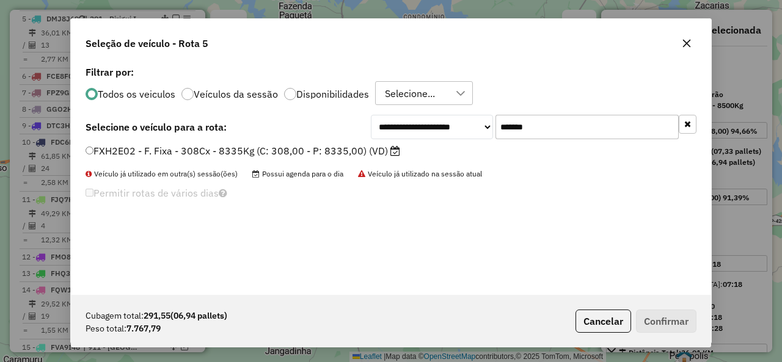
click at [153, 147] on label "FXH2E02 - F. Fixa - 308Cx - 8335Kg (C: 308,00 - P: 8335,00) (VD)" at bounding box center [243, 151] width 315 height 15
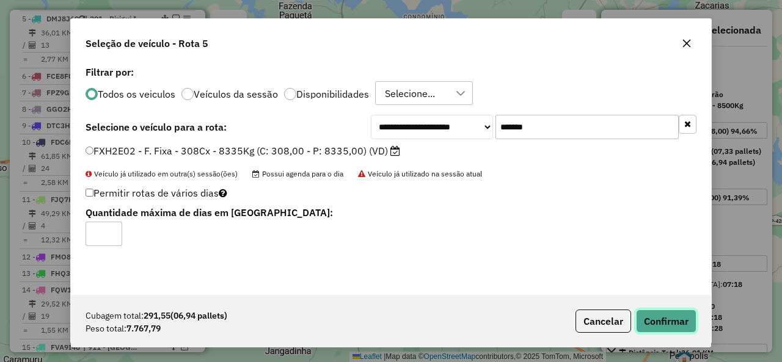
click at [669, 322] on button "Confirmar" at bounding box center [666, 321] width 61 height 23
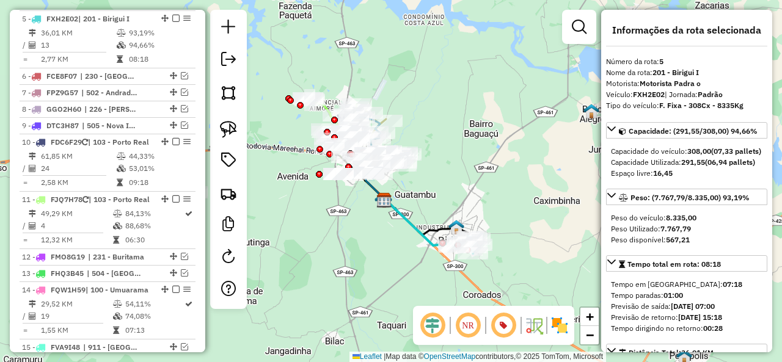
click at [173, 17] on em at bounding box center [175, 18] width 7 height 7
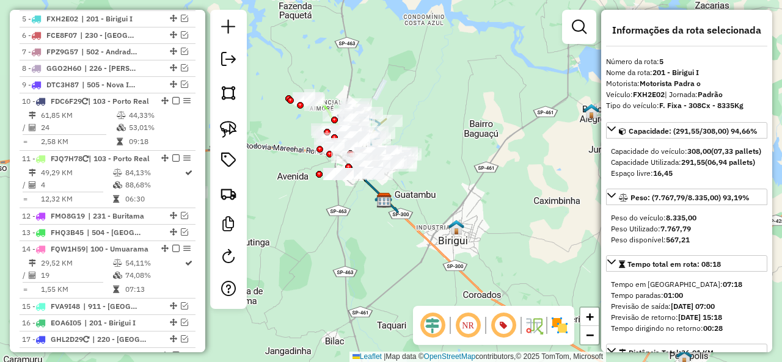
scroll to position [590, 0]
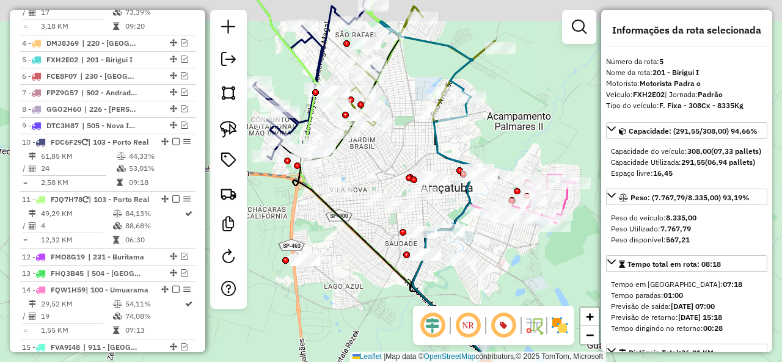
drag, startPoint x: 521, startPoint y: 234, endPoint x: 510, endPoint y: 267, distance: 34.6
click at [510, 267] on div "Janela de atendimento Grade de atendimento Capacidade Transportadoras Veículos …" at bounding box center [391, 181] width 782 height 362
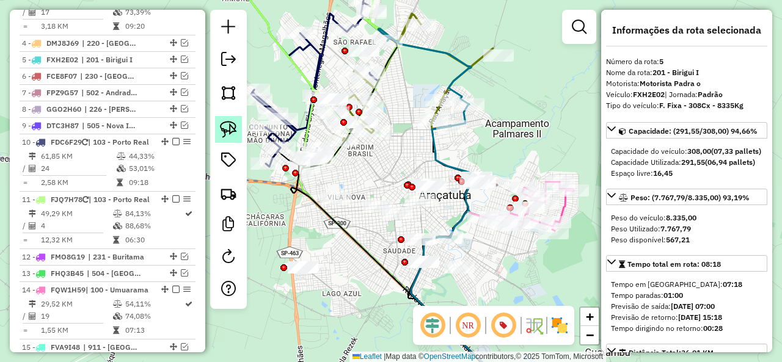
click at [235, 128] on img at bounding box center [228, 129] width 17 height 17
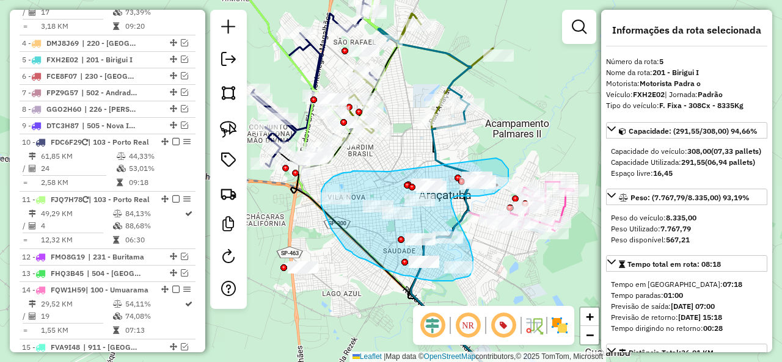
drag, startPoint x: 385, startPoint y: 172, endPoint x: 496, endPoint y: 158, distance: 111.5
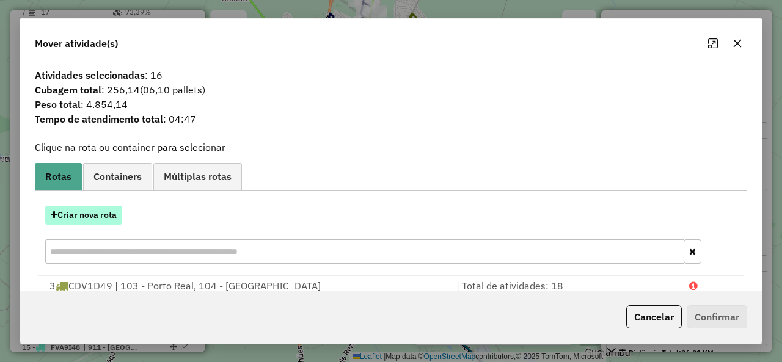
click at [98, 217] on button "Criar nova rota" at bounding box center [83, 215] width 77 height 19
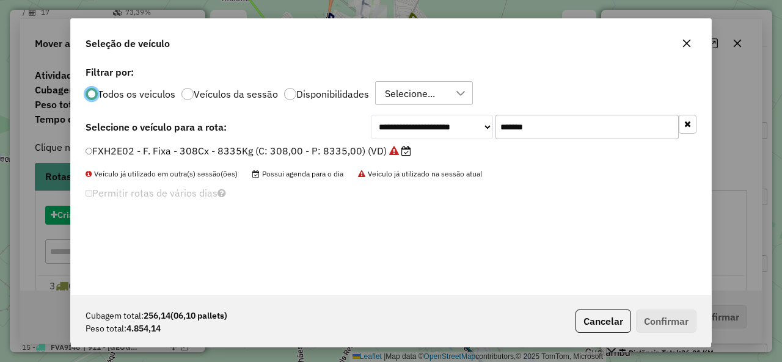
scroll to position [7, 4]
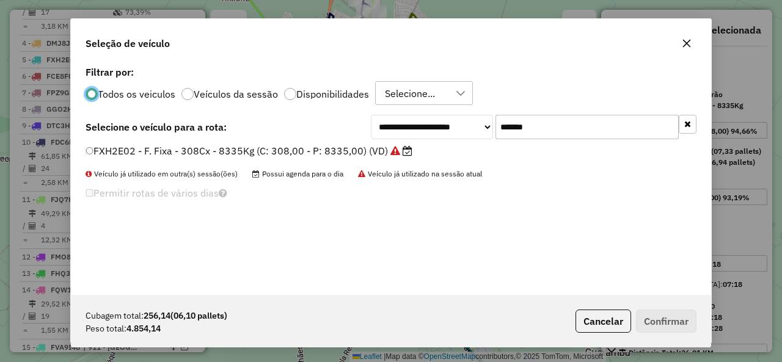
click at [571, 131] on input "*******" at bounding box center [587, 127] width 183 height 24
paste input "text"
type input "*******"
click at [154, 149] on label "GIJ4J58 - F. Fixa - 182Cx - 7220Kg (C: 182,00 - P: 7220,00) (VD)" at bounding box center [241, 151] width 311 height 15
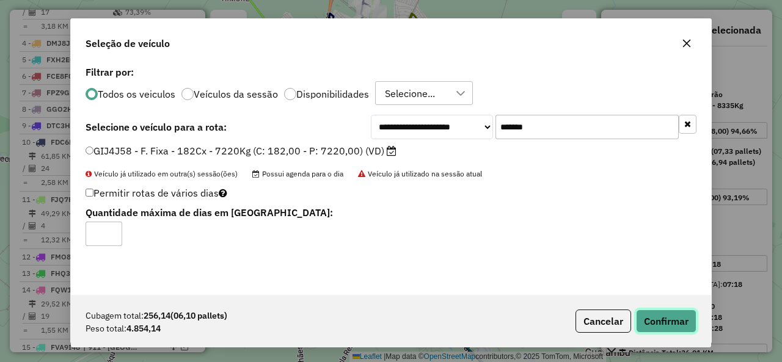
click at [675, 318] on button "Confirmar" at bounding box center [666, 321] width 61 height 23
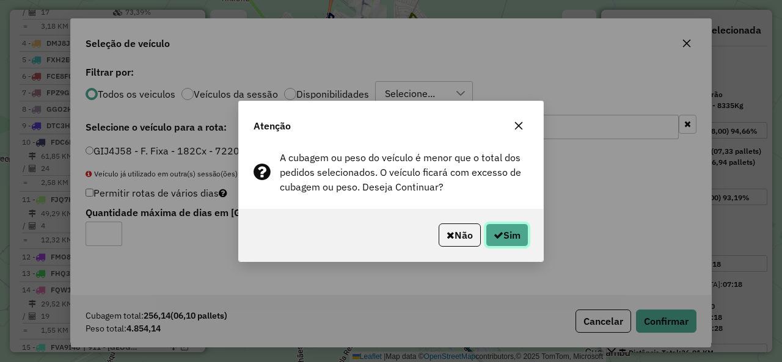
click at [512, 226] on button "Sim" at bounding box center [507, 235] width 43 height 23
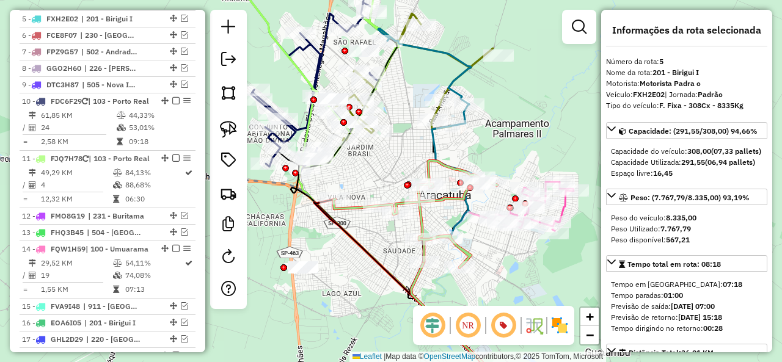
click at [353, 210] on icon at bounding box center [416, 214] width 164 height 107
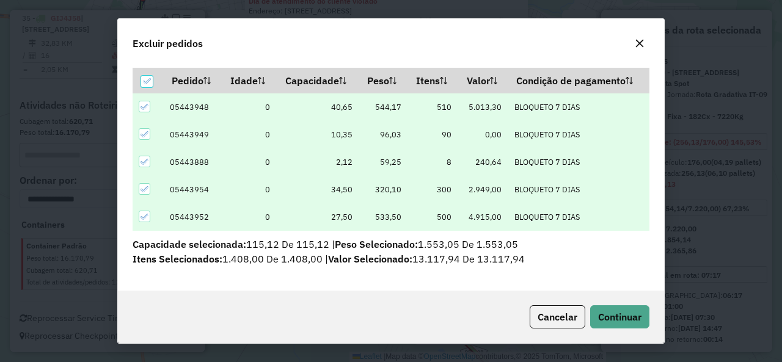
scroll to position [39, 0]
click at [608, 310] on button "Continuar" at bounding box center [619, 317] width 59 height 23
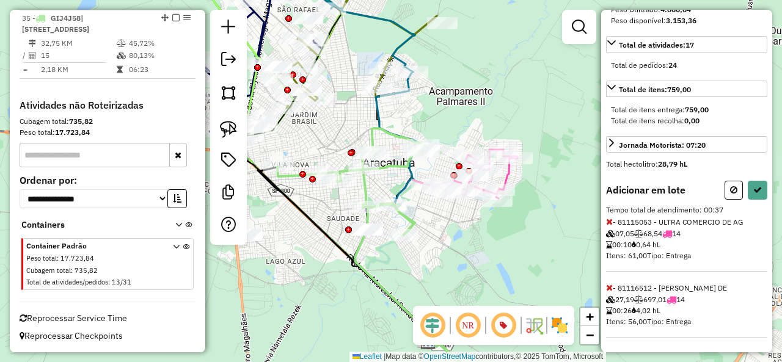
scroll to position [259, 0]
click at [609, 221] on icon at bounding box center [609, 222] width 7 height 9
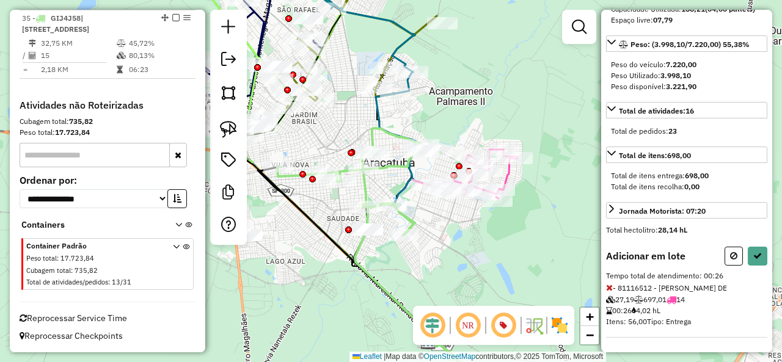
scroll to position [0, 0]
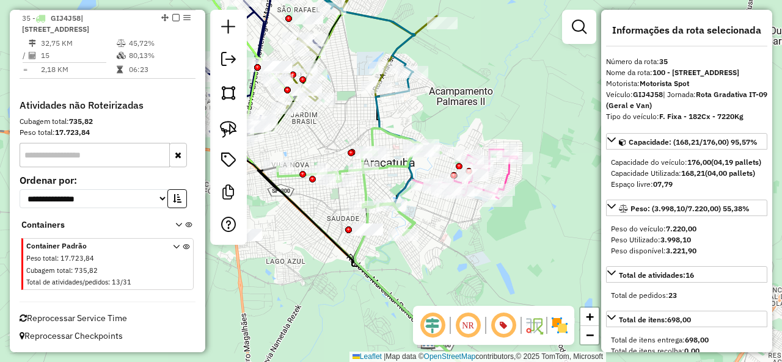
select select "**********"
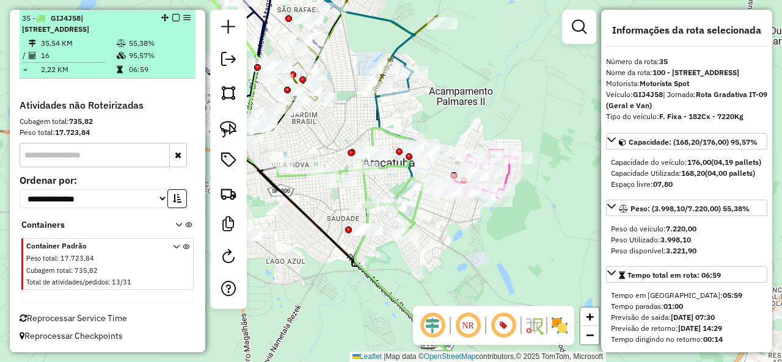
click at [174, 20] on em at bounding box center [175, 17] width 7 height 7
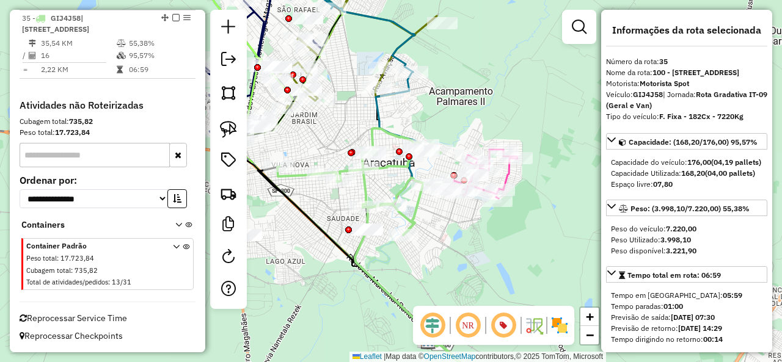
scroll to position [1315, 0]
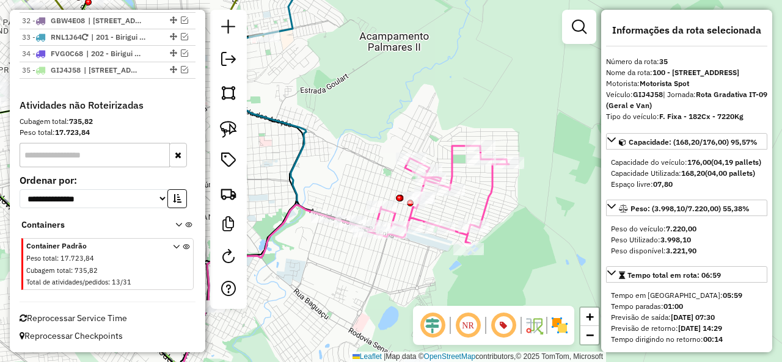
click at [493, 195] on icon at bounding box center [417, 195] width 183 height 98
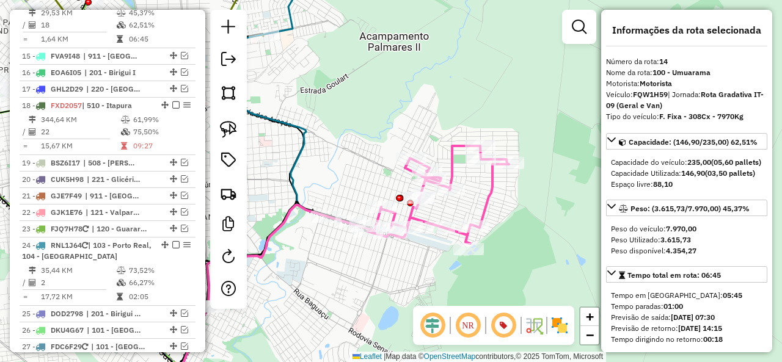
click at [506, 173] on div "Janela de atendimento Grade de atendimento Capacidade Transportadoras Veículos …" at bounding box center [391, 181] width 782 height 362
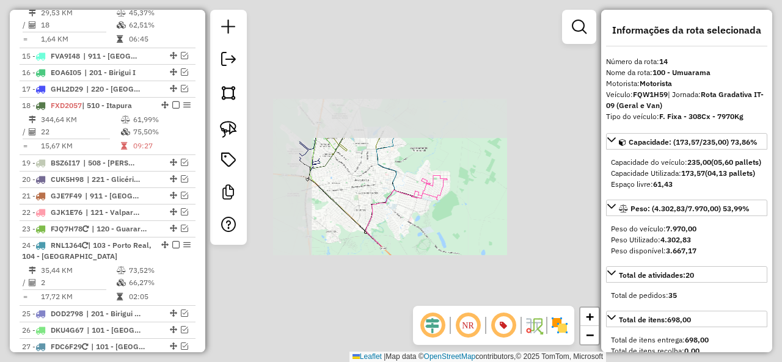
select select "**********"
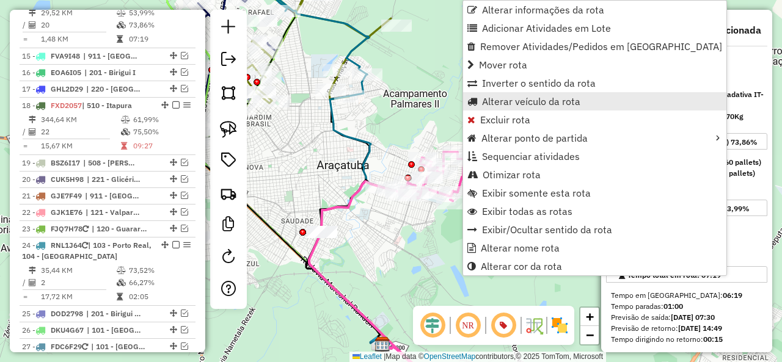
click at [515, 101] on span "Alterar veículo da rota" at bounding box center [531, 102] width 98 height 10
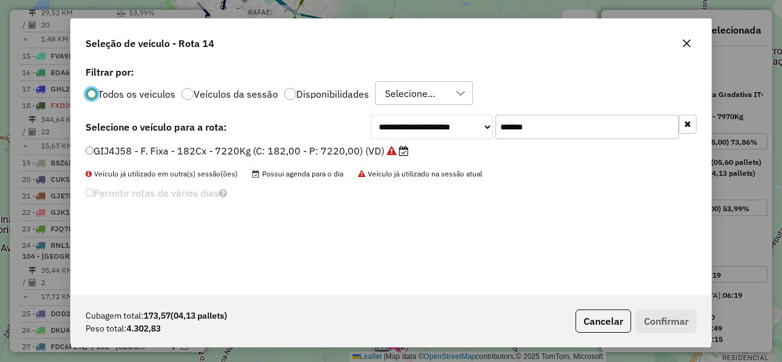
click at [561, 130] on input "*******" at bounding box center [587, 127] width 183 height 24
paste input "text"
type input "*******"
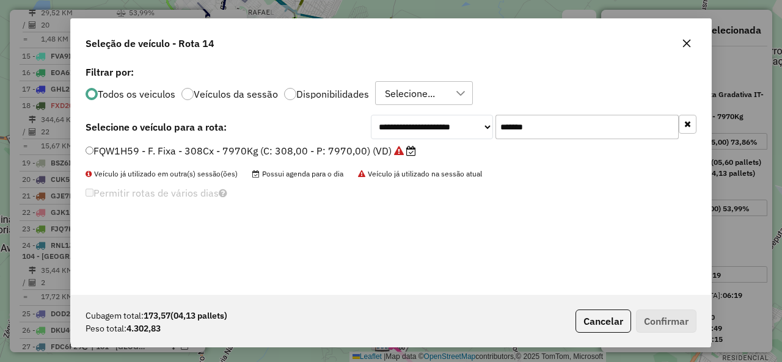
click at [137, 160] on div "FQW1H59 - F. Fixa - 308Cx - 7970Kg (C: 308,00 - P: 7970,00) (VD)" at bounding box center [391, 156] width 626 height 24
click at [162, 144] on label "FQW1H59 - F. Fixa - 308Cx - 7970Kg (C: 308,00 - P: 7970,00) (VD)" at bounding box center [251, 151] width 331 height 15
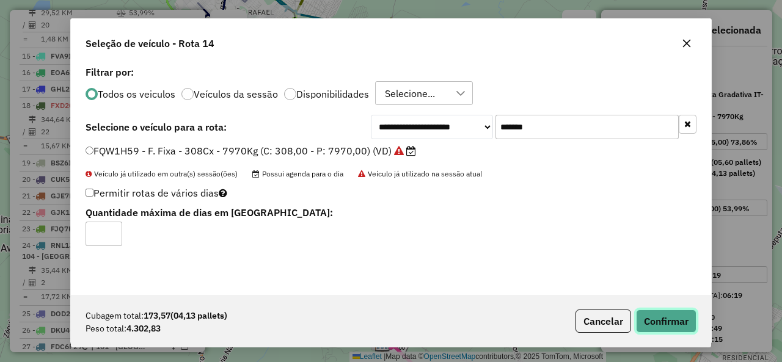
click at [661, 318] on button "Confirmar" at bounding box center [666, 321] width 61 height 23
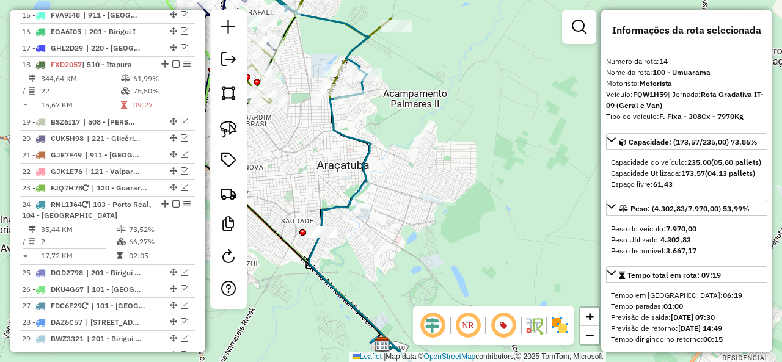
scroll to position [830, 0]
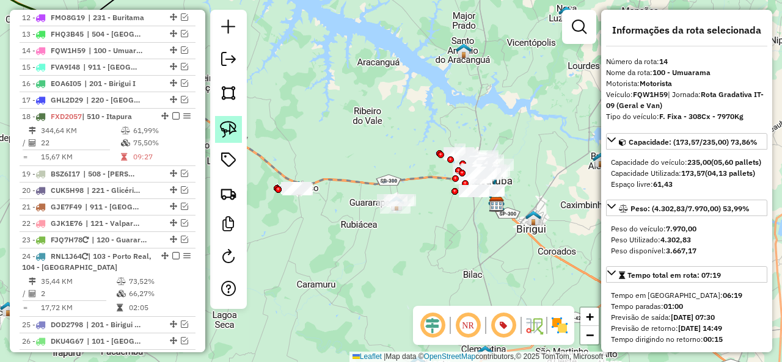
click at [234, 125] on img at bounding box center [228, 129] width 17 height 17
drag, startPoint x: 330, startPoint y: 164, endPoint x: 320, endPoint y: 162, distance: 10.1
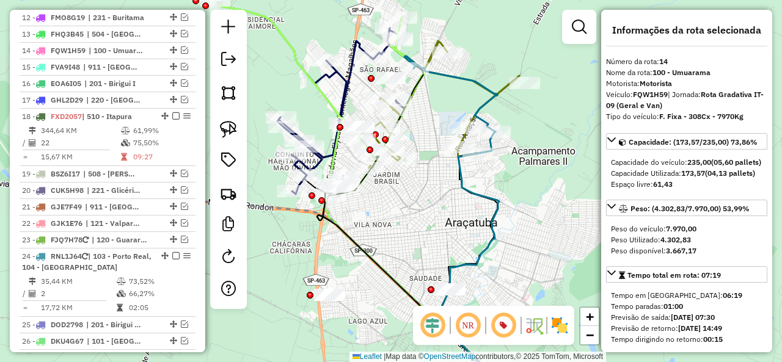
drag, startPoint x: 518, startPoint y: 132, endPoint x: 505, endPoint y: 169, distance: 39.4
click at [505, 169] on div "Janela de atendimento Grade de atendimento Capacidade Transportadoras Veículos …" at bounding box center [391, 181] width 782 height 362
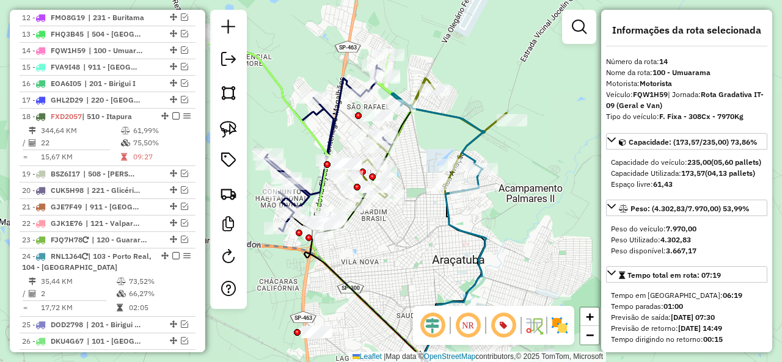
click at [463, 116] on icon at bounding box center [438, 132] width 93 height 76
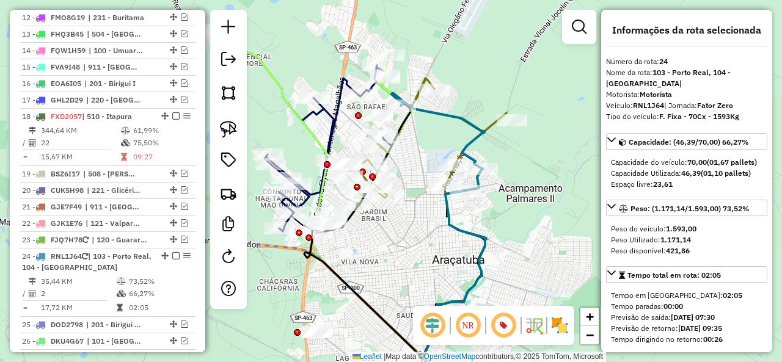
scroll to position [1086, 0]
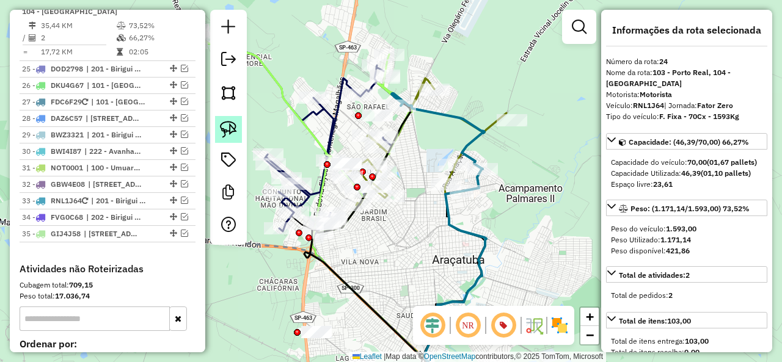
click at [237, 128] on link at bounding box center [228, 129] width 27 height 27
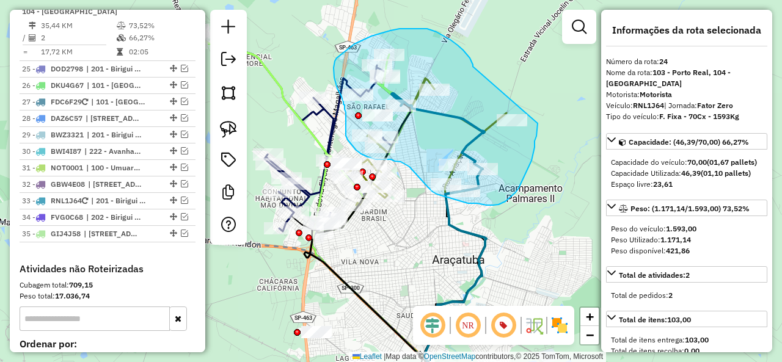
drag, startPoint x: 472, startPoint y: 63, endPoint x: 540, endPoint y: 111, distance: 82.9
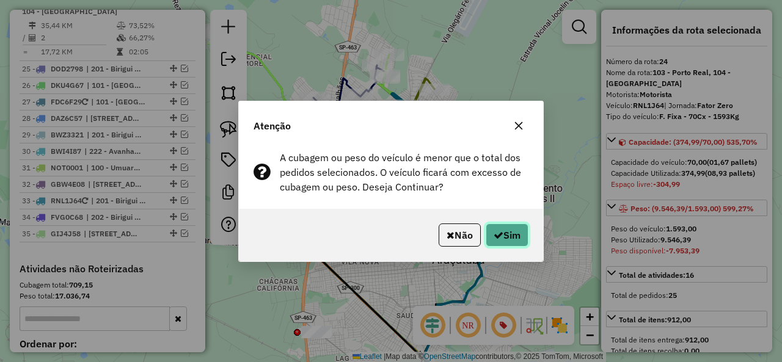
click at [521, 240] on button "Sim" at bounding box center [507, 235] width 43 height 23
select select "**********"
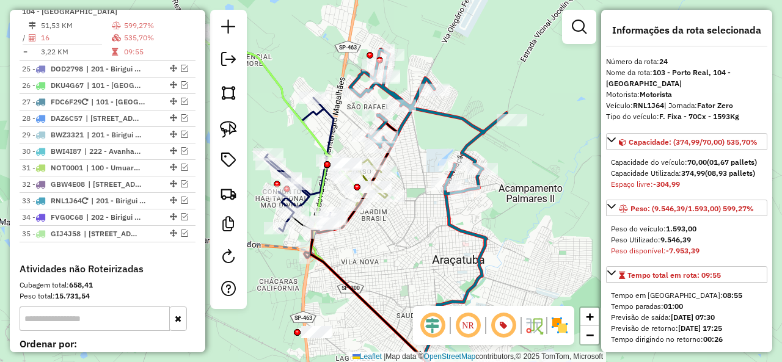
click at [483, 238] on icon at bounding box center [456, 281] width 62 height 235
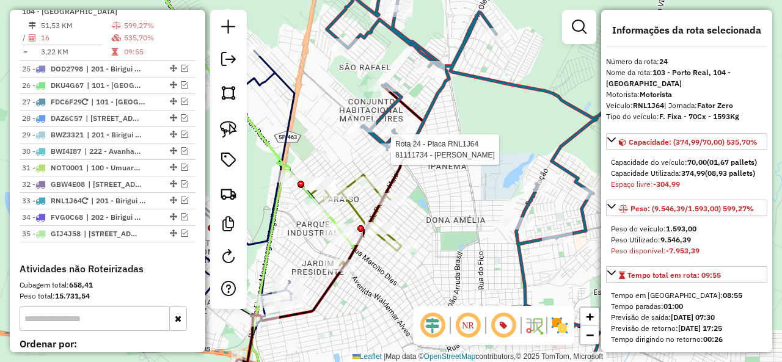
click at [386, 156] on div at bounding box center [387, 150] width 31 height 12
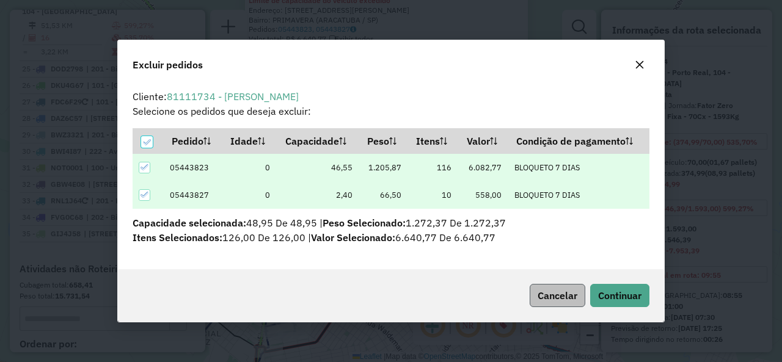
scroll to position [0, 0]
click at [626, 292] on span "Continuar" at bounding box center [619, 296] width 43 height 12
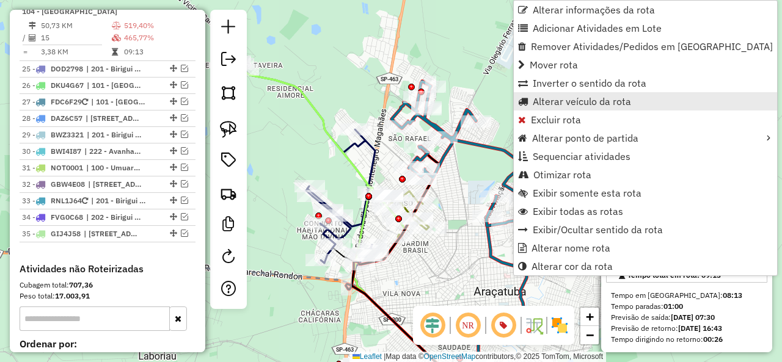
click at [562, 103] on span "Alterar veículo da rota" at bounding box center [582, 102] width 98 height 10
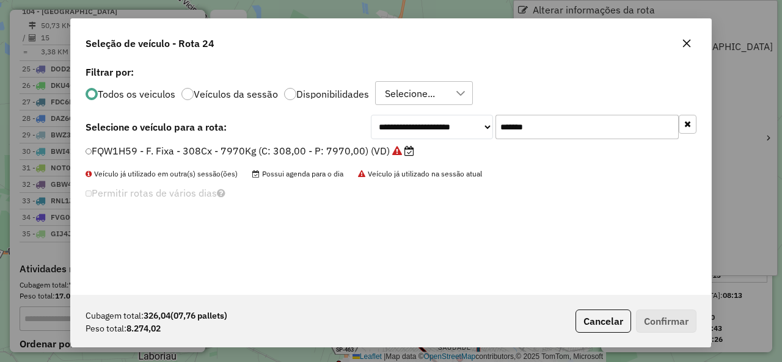
scroll to position [7, 4]
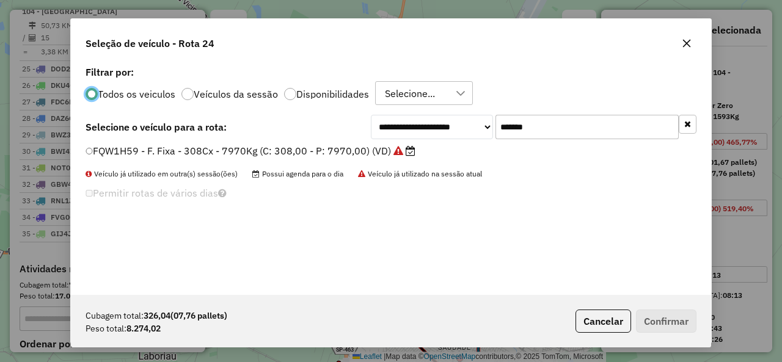
click at [575, 130] on input "*******" at bounding box center [587, 127] width 183 height 24
paste input "text"
type input "*******"
click at [131, 149] on label "FJF0H18 - F. Fixa - 420Cx - 12810Kg (C: 420,00 - P: 12810,00) (VD)" at bounding box center [248, 151] width 325 height 15
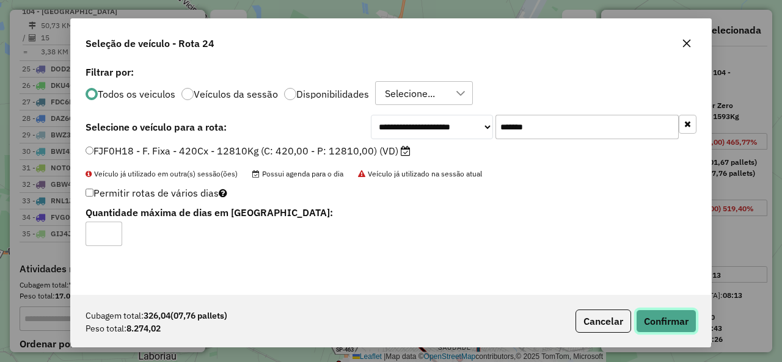
click at [671, 322] on button "Confirmar" at bounding box center [666, 321] width 61 height 23
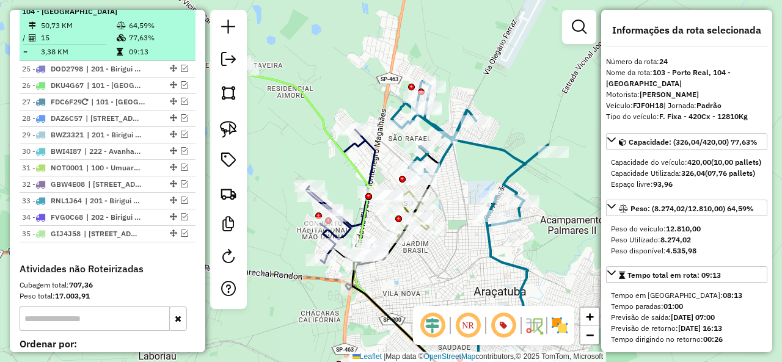
click at [172, 4] on em at bounding box center [175, -1] width 7 height 7
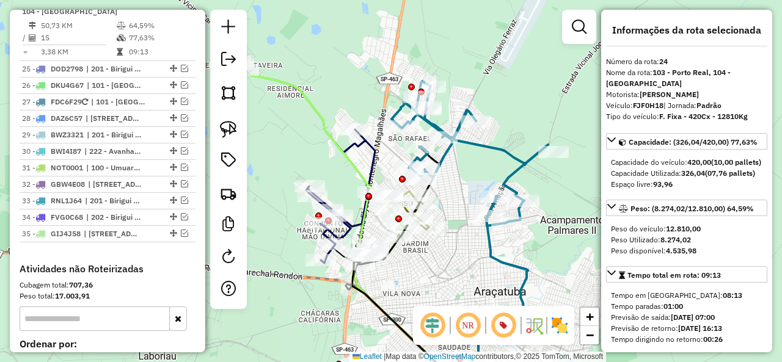
scroll to position [1034, 0]
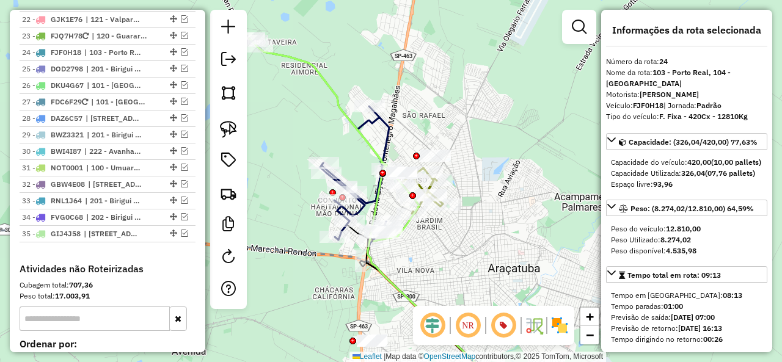
drag, startPoint x: 509, startPoint y: 185, endPoint x: 519, endPoint y: 168, distance: 20.0
click at [519, 168] on div "Janela de atendimento Grade de atendimento Capacidade Transportadoras Veículos …" at bounding box center [391, 181] width 782 height 362
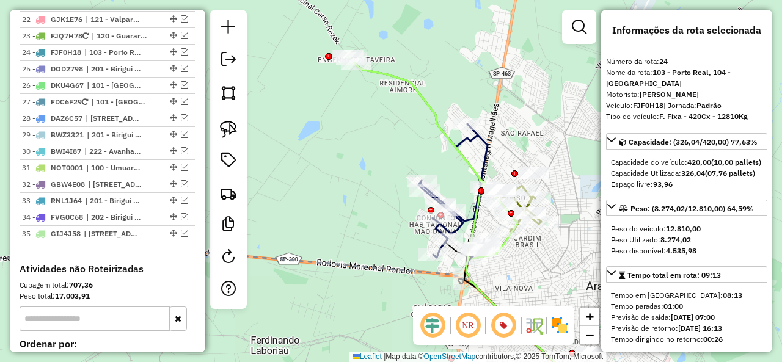
click at [411, 84] on icon at bounding box center [433, 157] width 170 height 203
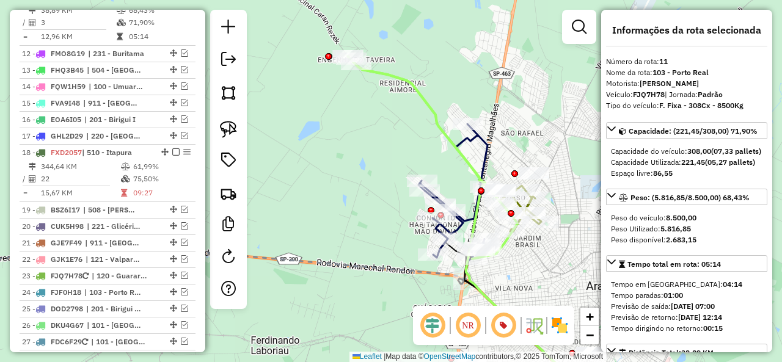
scroll to position [781, 0]
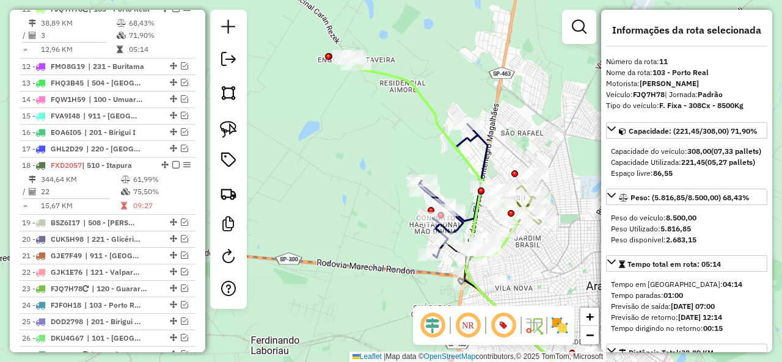
click at [461, 225] on icon at bounding box center [425, 157] width 155 height 202
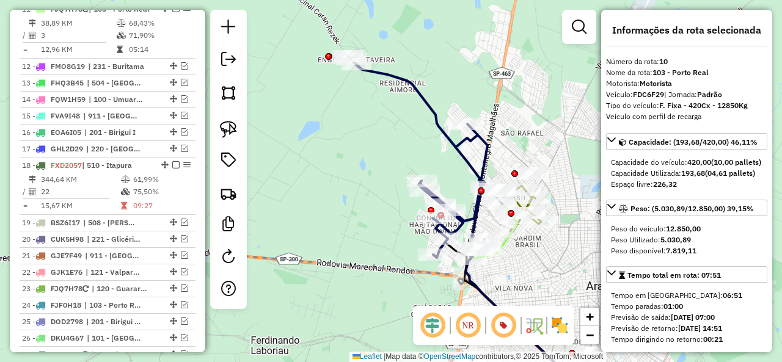
scroll to position [713, 0]
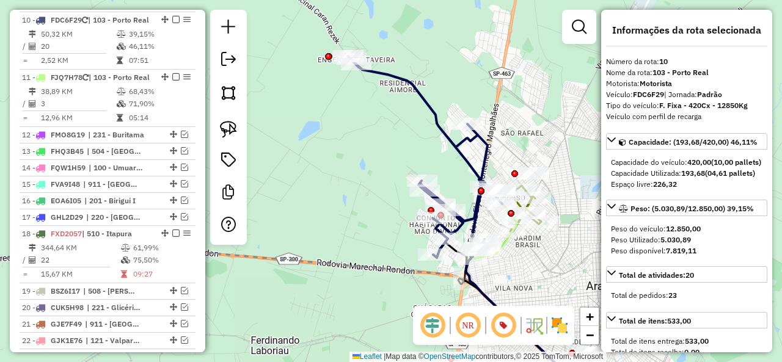
click at [243, 130] on div at bounding box center [228, 127] width 37 height 235
click at [230, 124] on img at bounding box center [228, 129] width 17 height 17
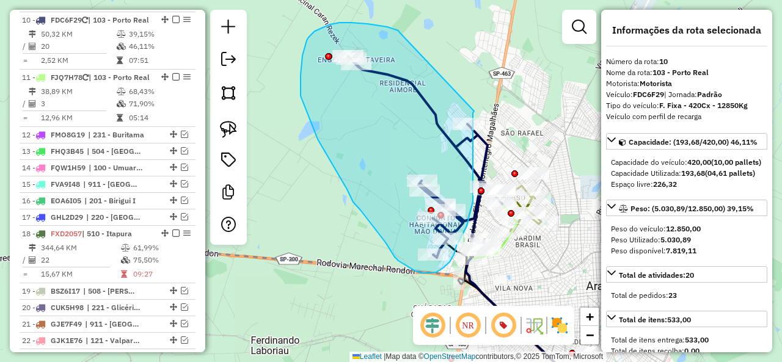
drag, startPoint x: 400, startPoint y: 32, endPoint x: 476, endPoint y: 107, distance: 106.7
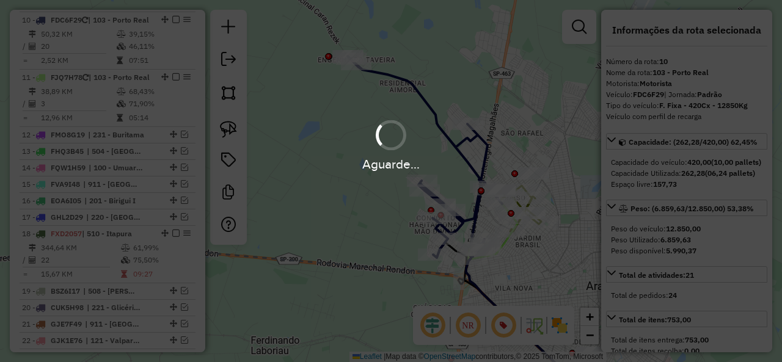
select select "**********"
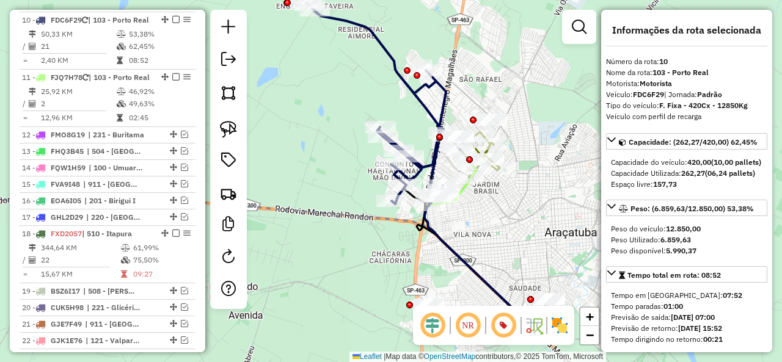
drag, startPoint x: 559, startPoint y: 148, endPoint x: 506, endPoint y: 75, distance: 89.7
click at [506, 75] on div "Janela de atendimento Grade de atendimento Capacidade Transportadoras Veículos …" at bounding box center [391, 181] width 782 height 362
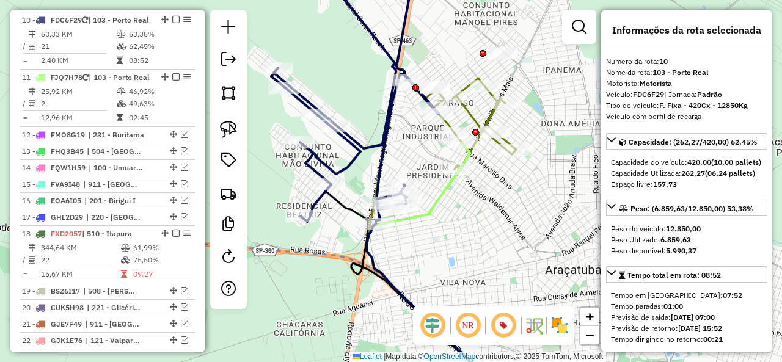
click at [442, 197] on icon at bounding box center [424, 183] width 91 height 81
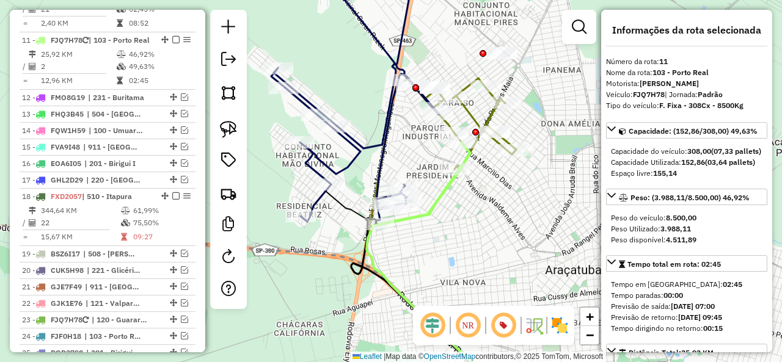
scroll to position [781, 0]
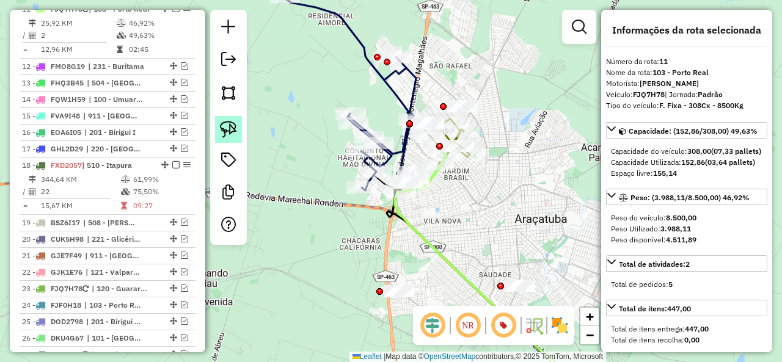
click at [236, 134] on img at bounding box center [228, 129] width 17 height 17
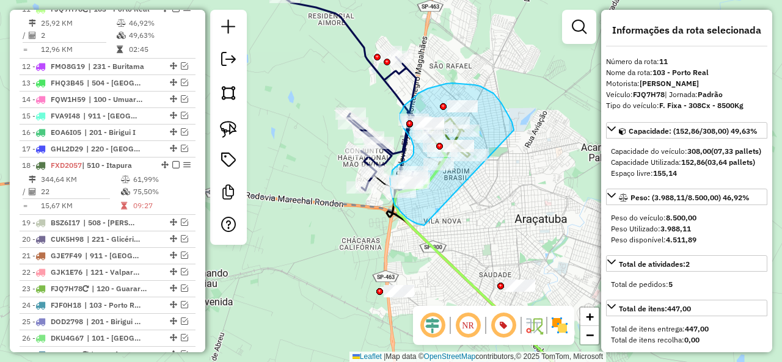
drag, startPoint x: 508, startPoint y: 114, endPoint x: 434, endPoint y: 223, distance: 131.5
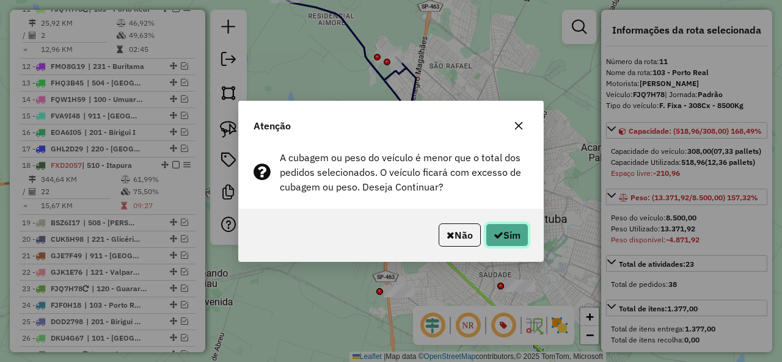
click at [506, 236] on button "Sim" at bounding box center [507, 235] width 43 height 23
select select "**********"
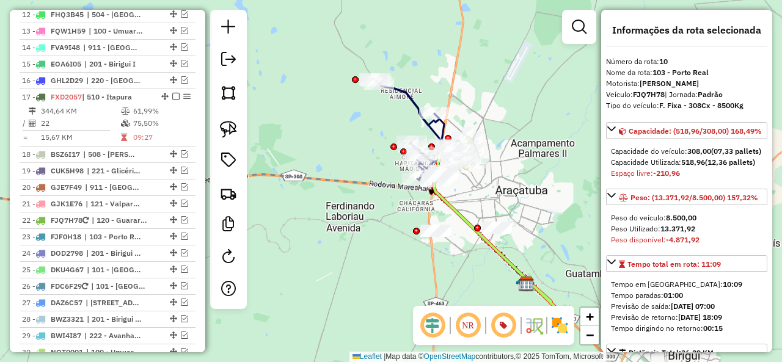
click at [413, 95] on icon at bounding box center [410, 129] width 70 height 101
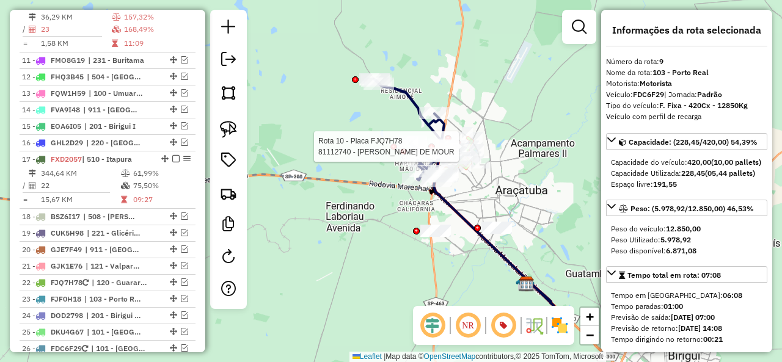
scroll to position [645, 0]
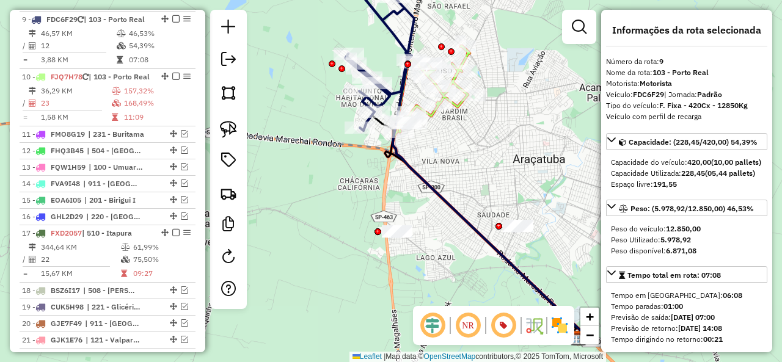
drag, startPoint x: 433, startPoint y: 172, endPoint x: 425, endPoint y: 162, distance: 12.6
click at [425, 162] on div "Janela de atendimento Grade de atendimento Capacidade Transportadoras Veículos …" at bounding box center [391, 181] width 782 height 362
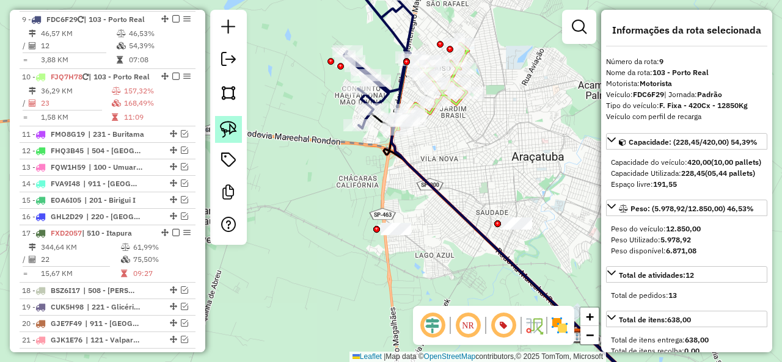
click at [225, 123] on img at bounding box center [228, 129] width 17 height 17
drag, startPoint x: 371, startPoint y: 237, endPoint x: 406, endPoint y: 204, distance: 48.0
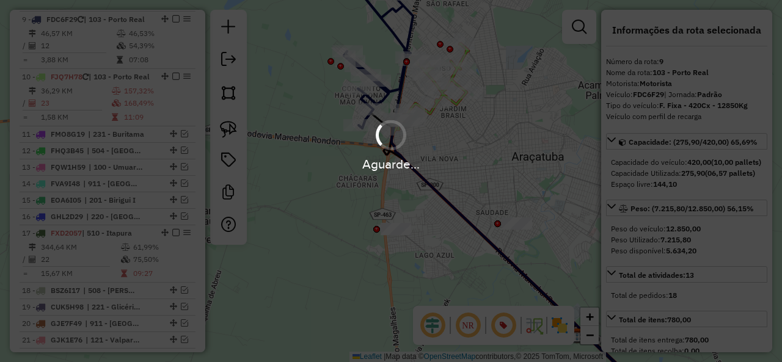
select select "**********"
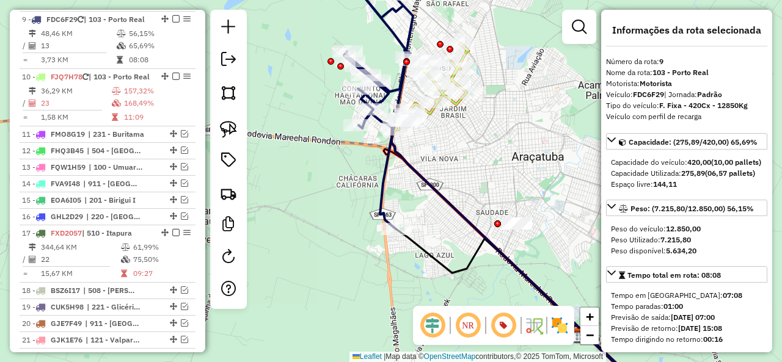
click at [387, 177] on icon at bounding box center [378, 96] width 69 height 265
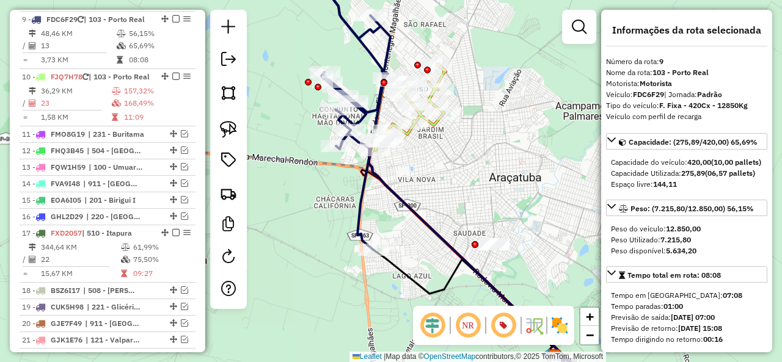
click at [411, 140] on icon at bounding box center [410, 107] width 72 height 86
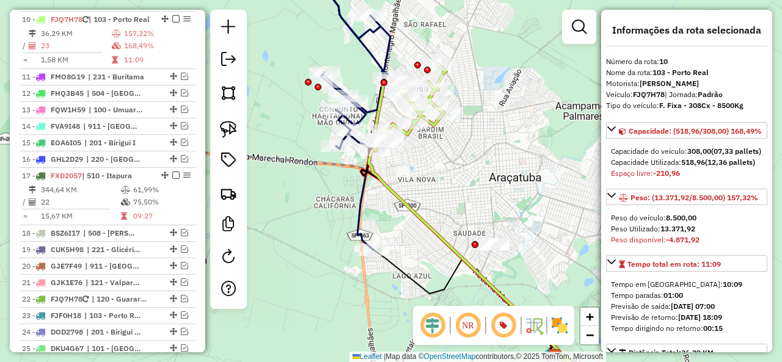
scroll to position [713, 0]
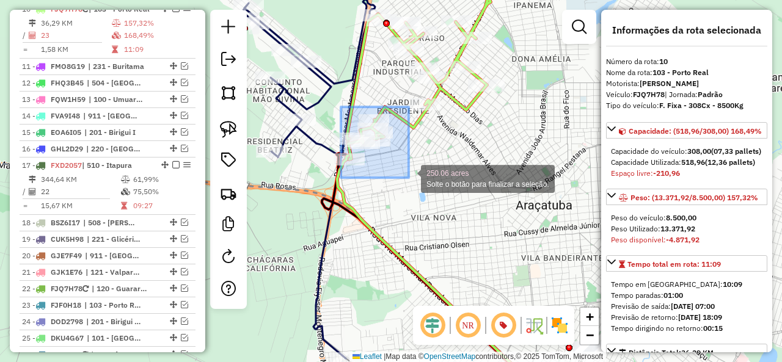
drag, startPoint x: 341, startPoint y: 107, endPoint x: 412, endPoint y: 178, distance: 100.7
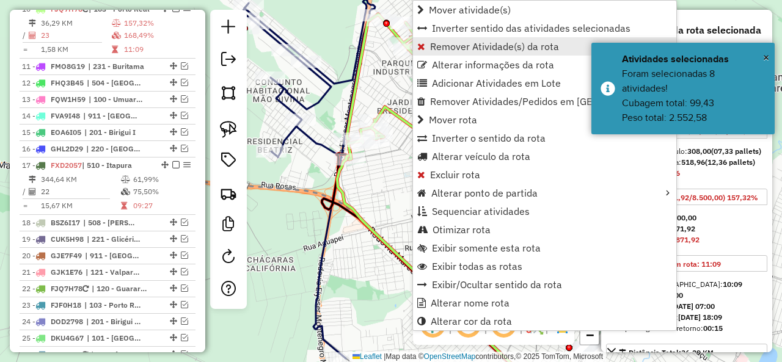
click at [488, 46] on span "Remover Atividade(s) da rota" at bounding box center [494, 47] width 129 height 10
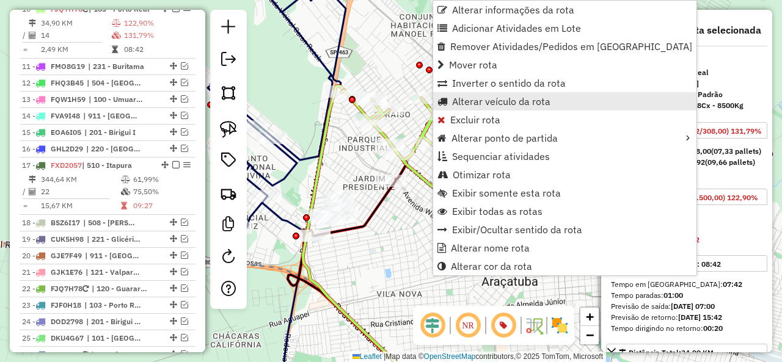
click at [505, 100] on span "Alterar veículo da rota" at bounding box center [501, 102] width 98 height 10
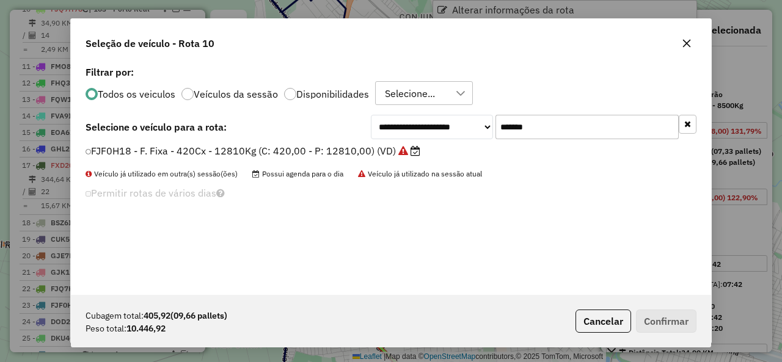
scroll to position [7, 4]
click at [576, 126] on input "*******" at bounding box center [587, 127] width 183 height 24
paste input "text"
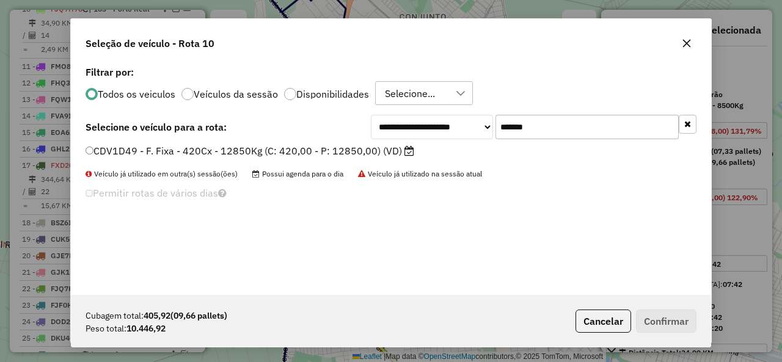
type input "*******"
click at [133, 143] on div "**********" at bounding box center [391, 179] width 640 height 232
click at [155, 152] on label "CDV1D49 - F. Fixa - 420Cx - 12850Kg (C: 420,00 - P: 12850,00) (VD)" at bounding box center [250, 151] width 329 height 15
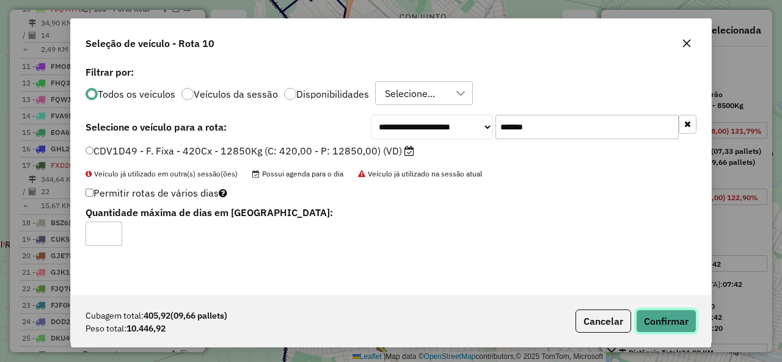
click at [672, 325] on button "Confirmar" at bounding box center [666, 321] width 61 height 23
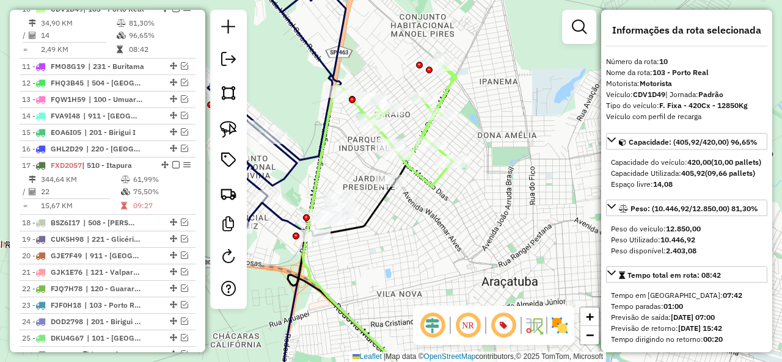
click at [172, 12] on em at bounding box center [175, 8] width 7 height 7
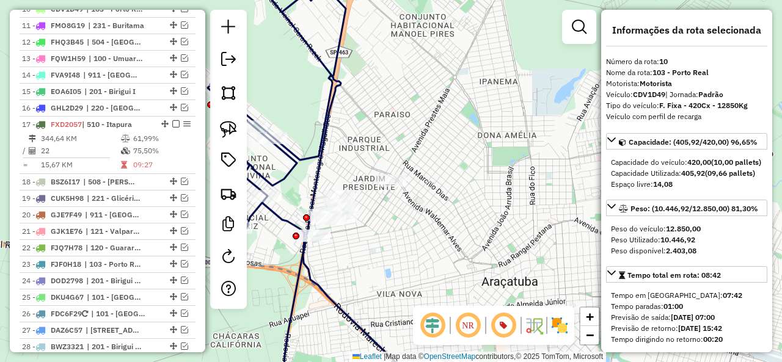
click at [310, 157] on icon at bounding box center [277, 181] width 138 height 435
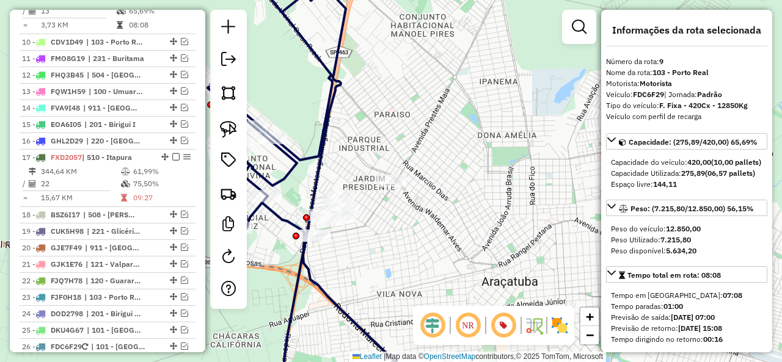
scroll to position [645, 0]
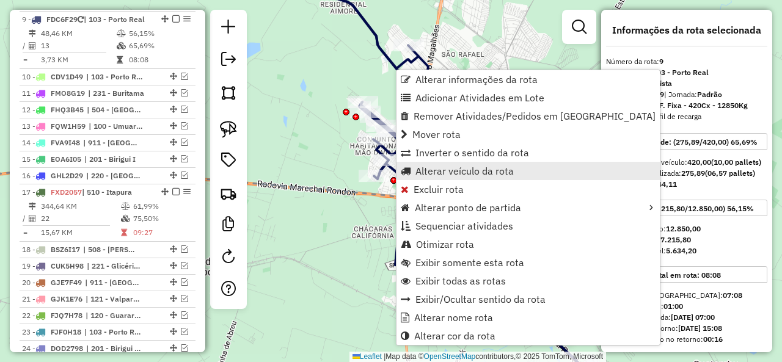
click at [479, 172] on span "Alterar veículo da rota" at bounding box center [465, 171] width 98 height 10
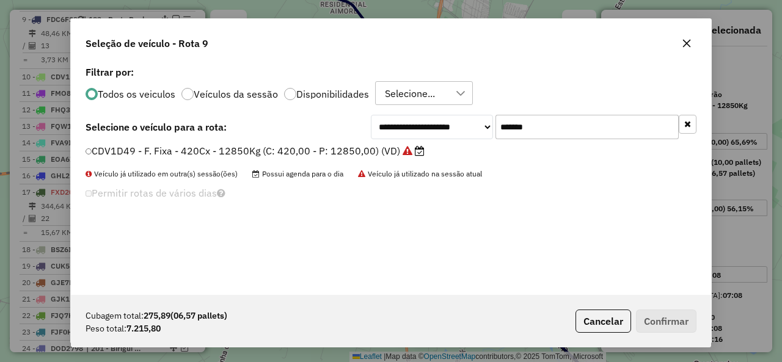
scroll to position [7, 4]
click at [528, 128] on input "*******" at bounding box center [587, 127] width 183 height 24
drag, startPoint x: 528, startPoint y: 128, endPoint x: 513, endPoint y: 139, distance: 18.8
click at [528, 128] on input "*******" at bounding box center [587, 127] width 183 height 24
paste input "text"
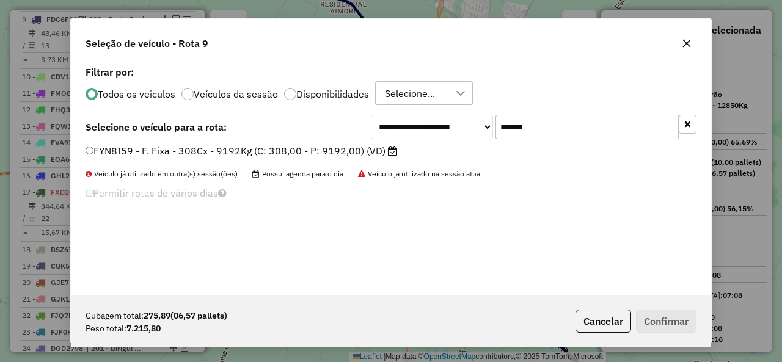
type input "*******"
click at [123, 149] on label "FYN8I59 - F. Fixa - 308Cx - 9192Kg (C: 308,00 - P: 9192,00) (VD)" at bounding box center [242, 151] width 312 height 15
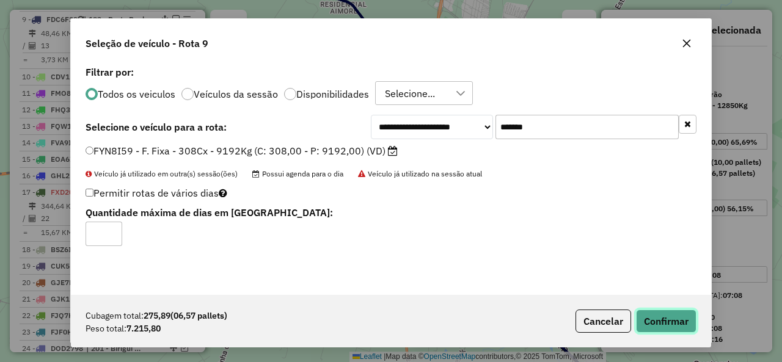
click at [654, 321] on button "Confirmar" at bounding box center [666, 321] width 61 height 23
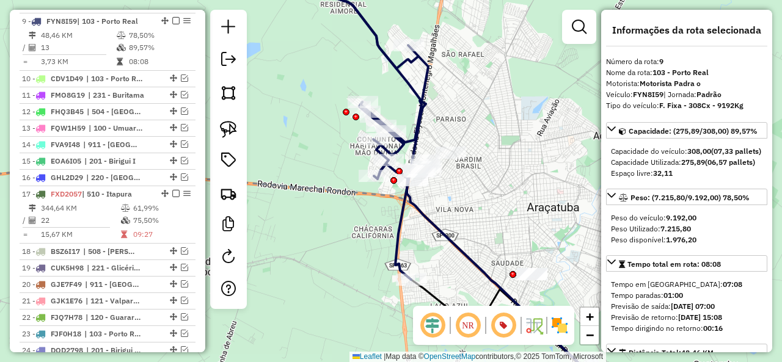
scroll to position [645, 0]
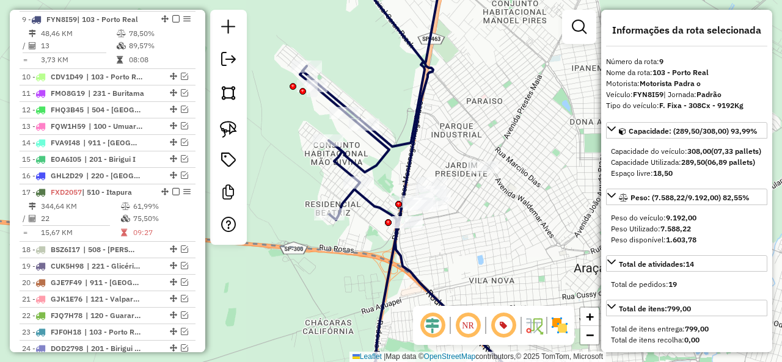
select select "**********"
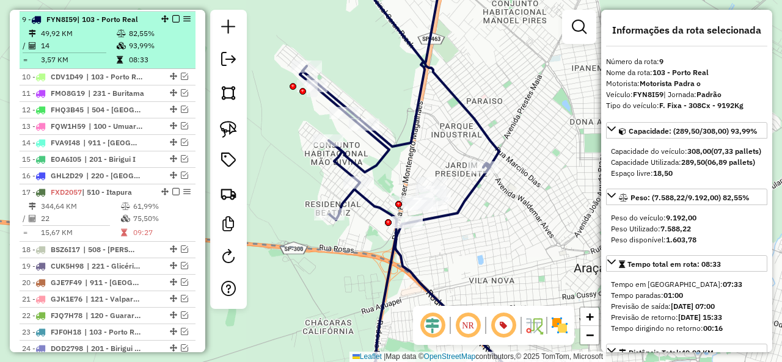
click at [176, 17] on div at bounding box center [172, 18] width 37 height 7
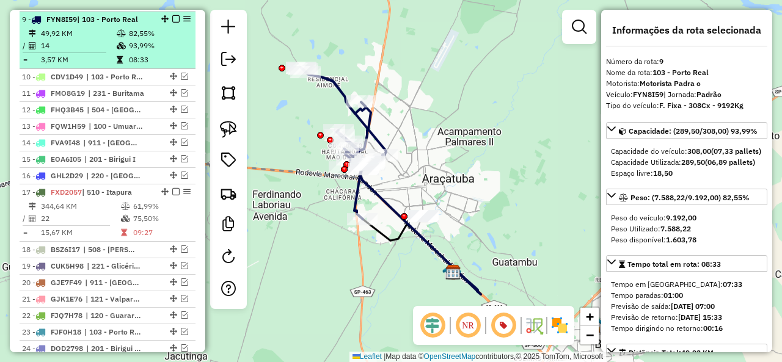
click at [172, 16] on em at bounding box center [175, 18] width 7 height 7
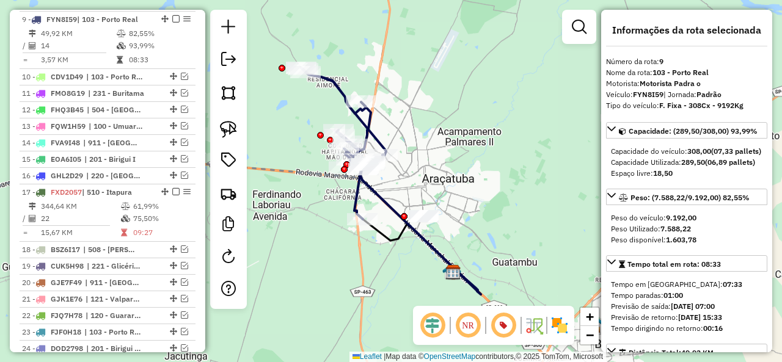
scroll to position [604, 0]
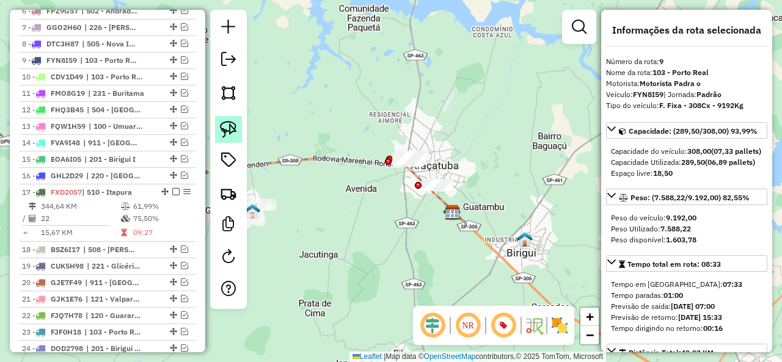
click at [234, 131] on img at bounding box center [228, 129] width 17 height 17
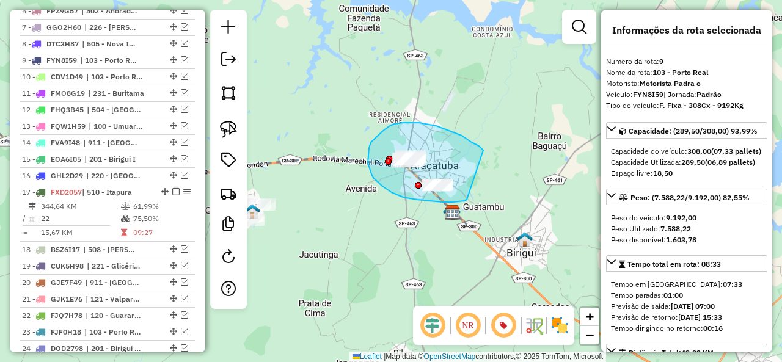
drag, startPoint x: 472, startPoint y: 142, endPoint x: 472, endPoint y: 197, distance: 54.4
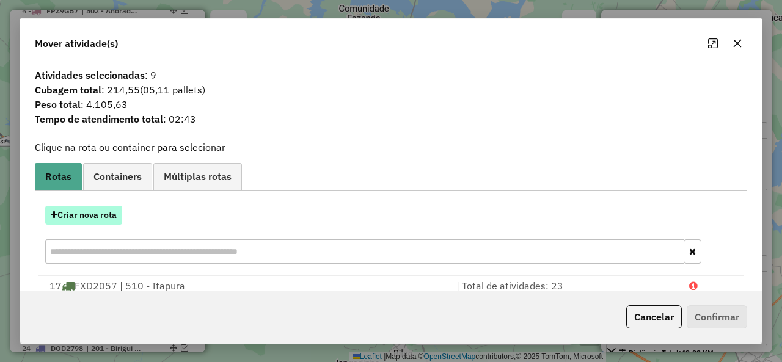
click at [106, 209] on button "Criar nova rota" at bounding box center [83, 215] width 77 height 19
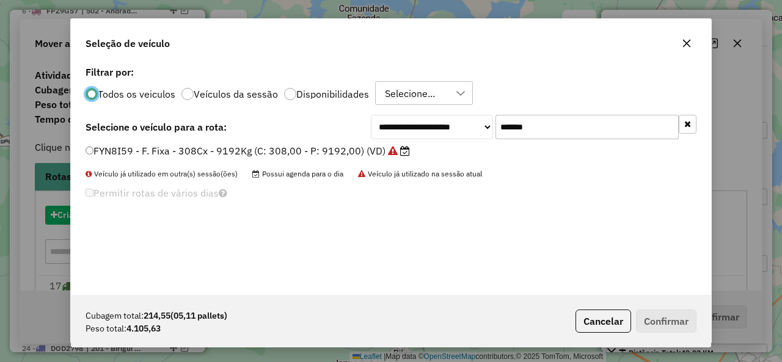
scroll to position [7, 4]
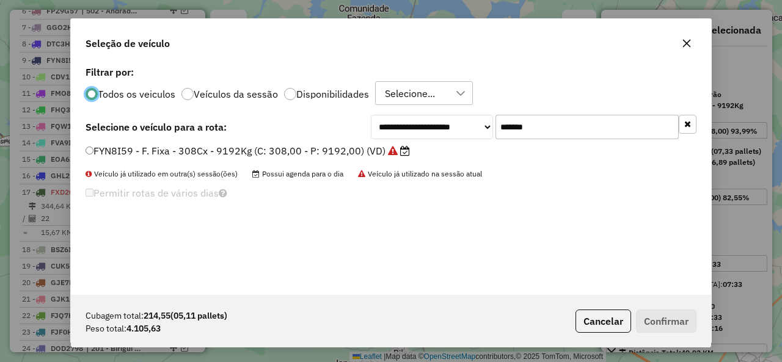
click at [563, 120] on input "*******" at bounding box center [587, 127] width 183 height 24
paste input "text"
type input "*******"
click at [155, 155] on label "FJP3B79 - F. Fixa - 420Cx - 12810Kg (C: 420,00 - P: 12810,00) (VD)" at bounding box center [248, 151] width 325 height 15
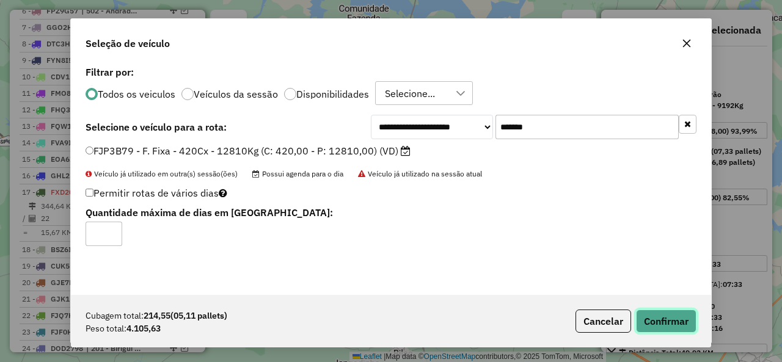
click at [662, 328] on button "Confirmar" at bounding box center [666, 321] width 61 height 23
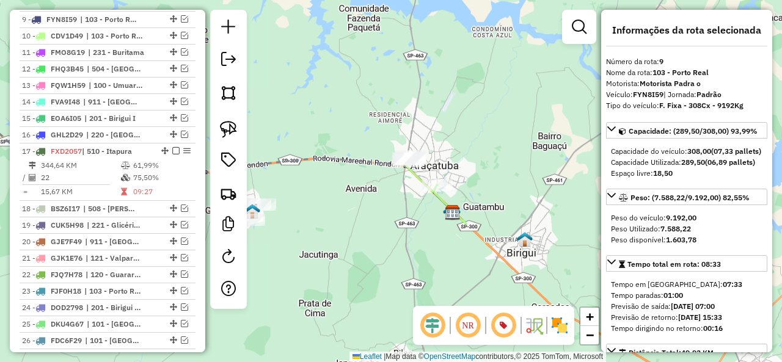
click at [438, 201] on icon at bounding box center [451, 205] width 32 height 40
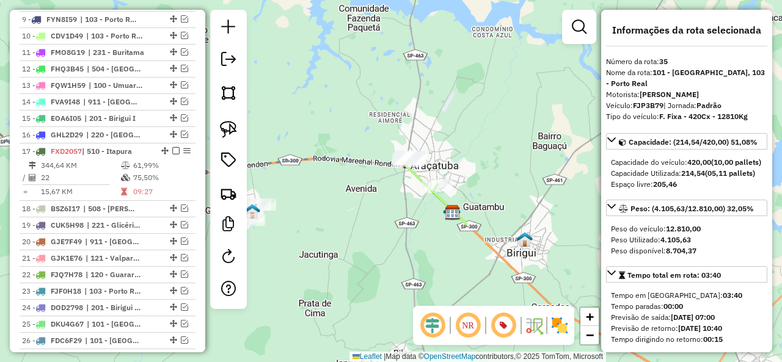
scroll to position [1107, 0]
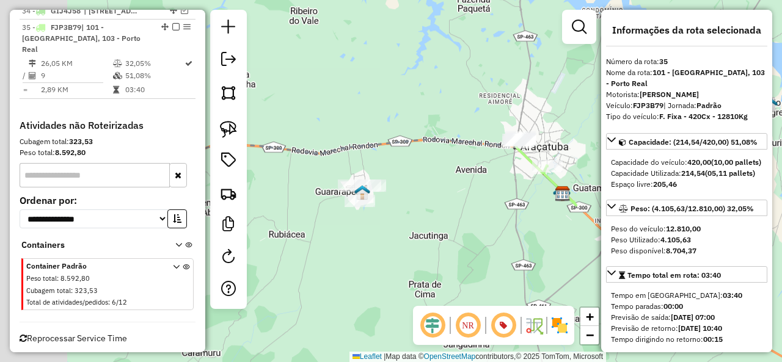
drag, startPoint x: 413, startPoint y: 226, endPoint x: 530, endPoint y: 205, distance: 119.2
click at [530, 205] on div "Janela de atendimento Grade de atendimento Capacidade Transportadoras Veículos …" at bounding box center [391, 181] width 782 height 362
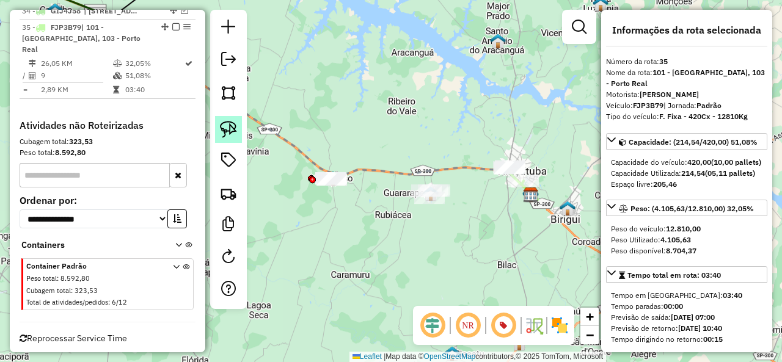
click at [235, 134] on img at bounding box center [228, 129] width 17 height 17
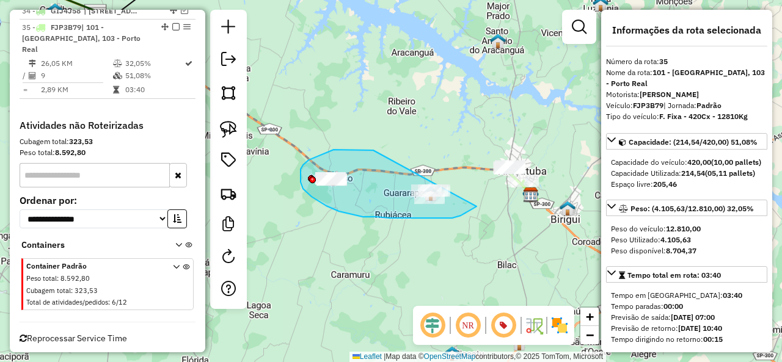
drag, startPoint x: 354, startPoint y: 150, endPoint x: 480, endPoint y: 180, distance: 129.4
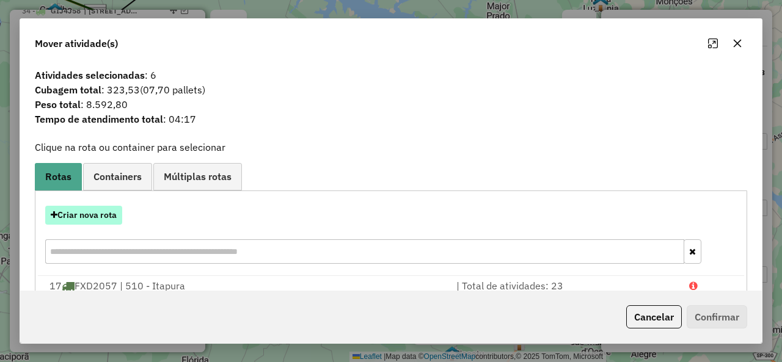
click at [72, 216] on button "Criar nova rota" at bounding box center [83, 215] width 77 height 19
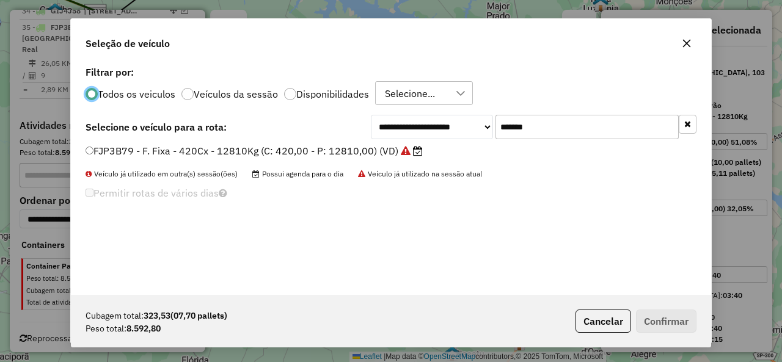
scroll to position [7, 4]
click at [504, 123] on input "*******" at bounding box center [587, 127] width 183 height 24
paste input "text"
type input "*******"
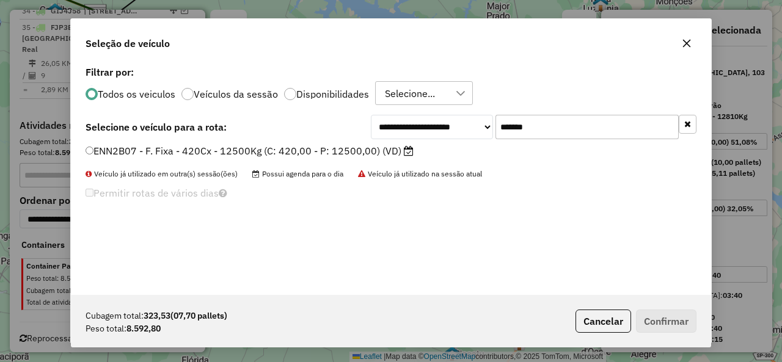
click at [114, 153] on label "ENN2B07 - F. Fixa - 420Cx - 12500Kg (C: 420,00 - P: 12500,00) (VD)" at bounding box center [250, 151] width 328 height 15
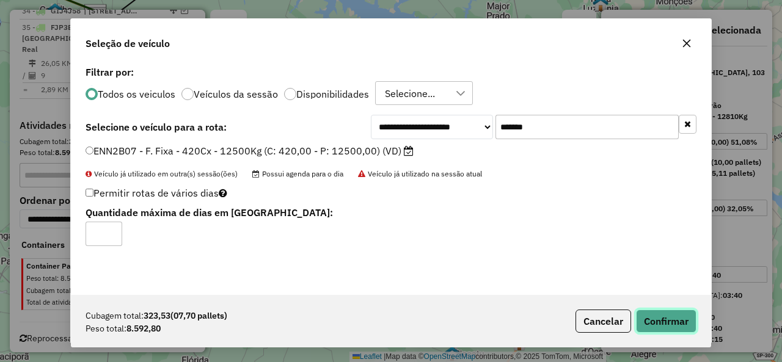
click at [656, 315] on button "Confirmar" at bounding box center [666, 321] width 61 height 23
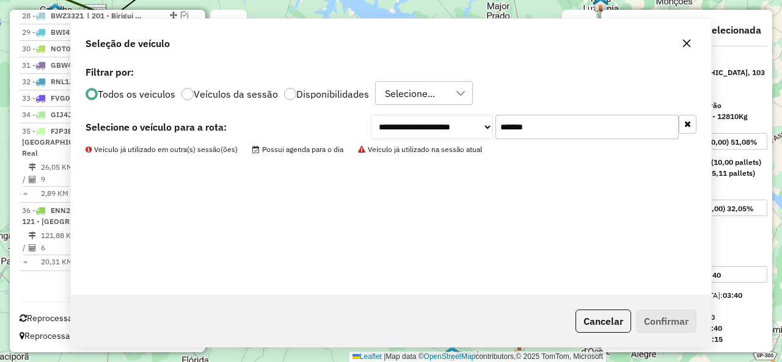
scroll to position [984, 0]
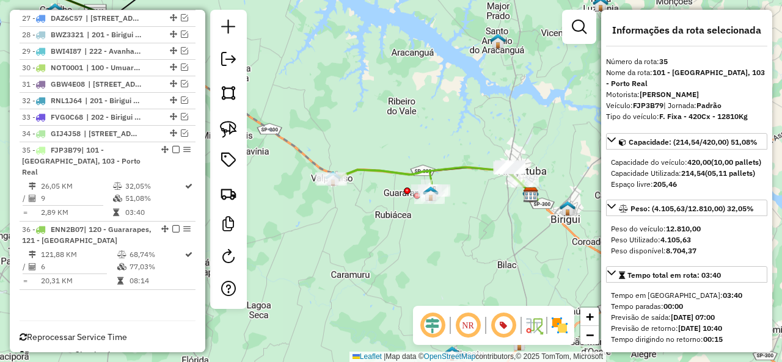
click at [371, 170] on icon at bounding box center [382, 184] width 105 height 28
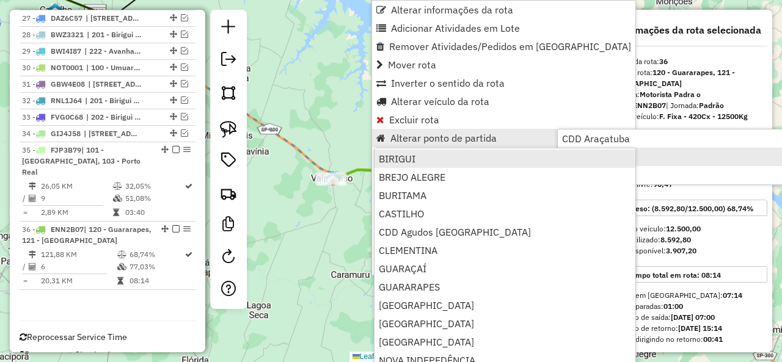
scroll to position [122, 0]
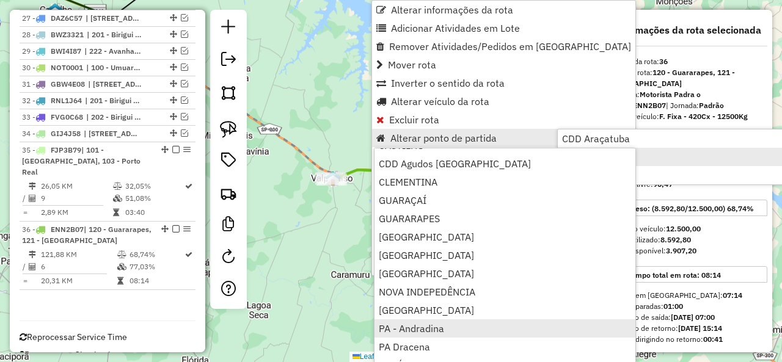
click at [462, 328] on link "PA - Andradina" at bounding box center [505, 329] width 261 height 18
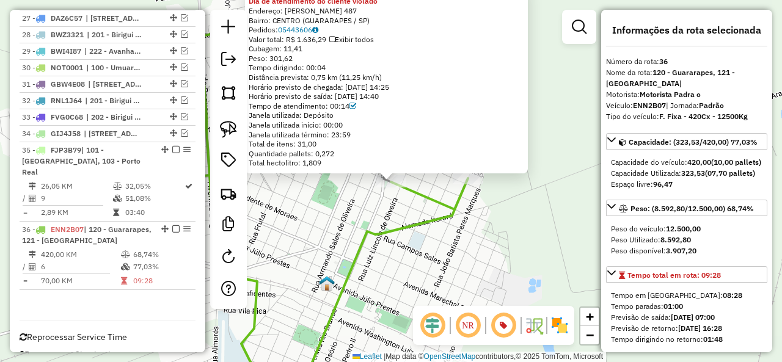
click at [418, 218] on icon at bounding box center [326, 181] width 284 height 435
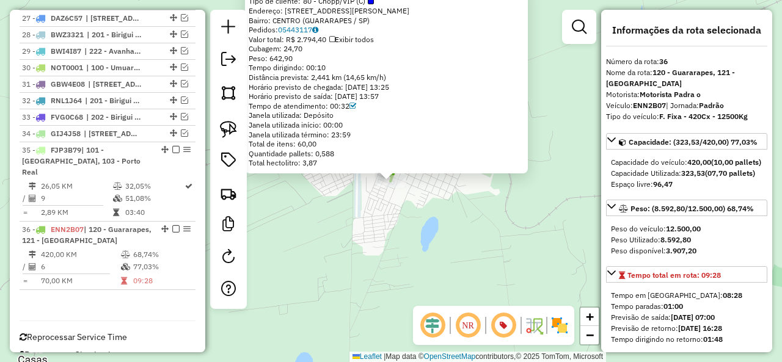
click at [439, 219] on div "81191581 - [PERSON_NAME] DA S Tipo de cliente: 80 - Chopp/VIP (C) Endereço: [ST…" at bounding box center [391, 181] width 782 height 362
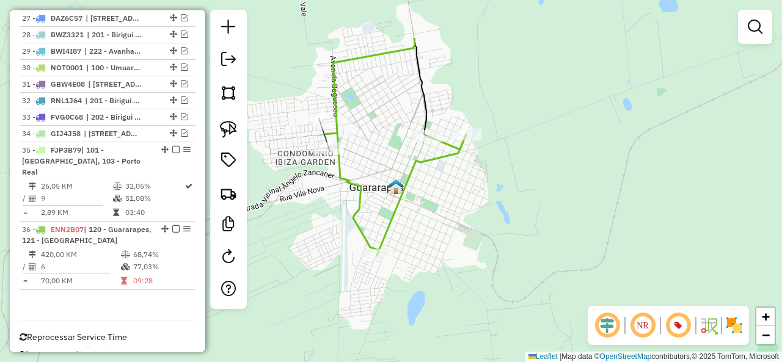
drag, startPoint x: 453, startPoint y: 221, endPoint x: 440, endPoint y: 268, distance: 49.5
click at [440, 268] on div "Janela de atendimento Grade de atendimento Capacidade Transportadoras Veículos …" at bounding box center [391, 181] width 782 height 362
select select "**********"
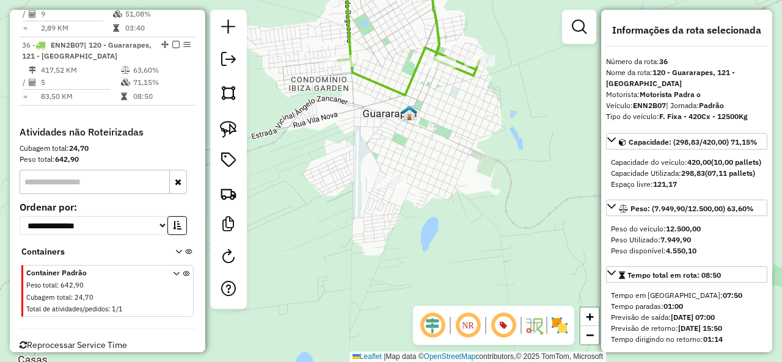
scroll to position [1175, 0]
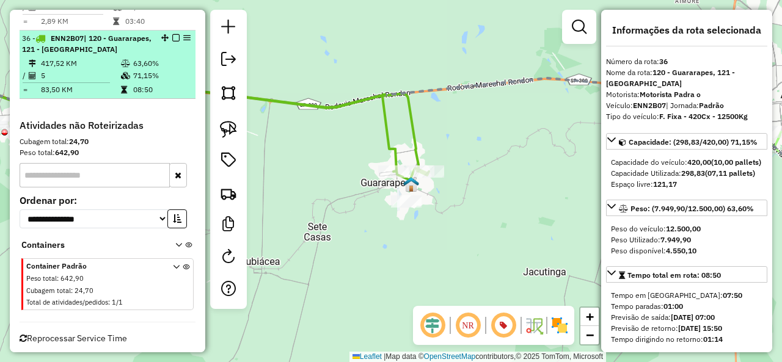
click at [173, 34] on em at bounding box center [175, 37] width 7 height 7
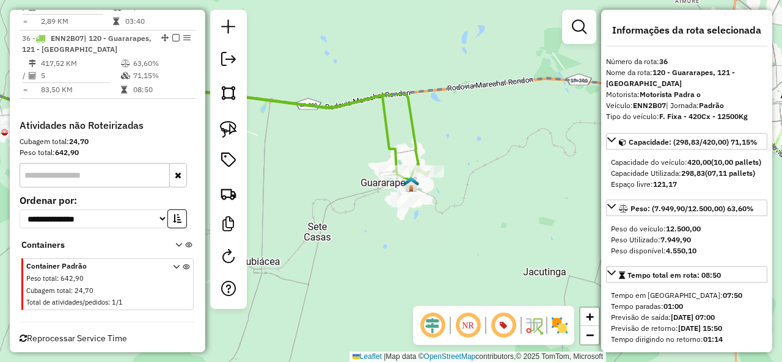
scroll to position [1123, 0]
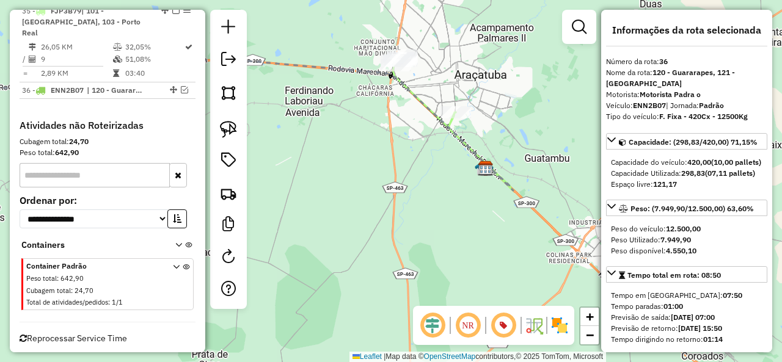
click at [419, 95] on icon at bounding box center [218, 125] width 592 height 132
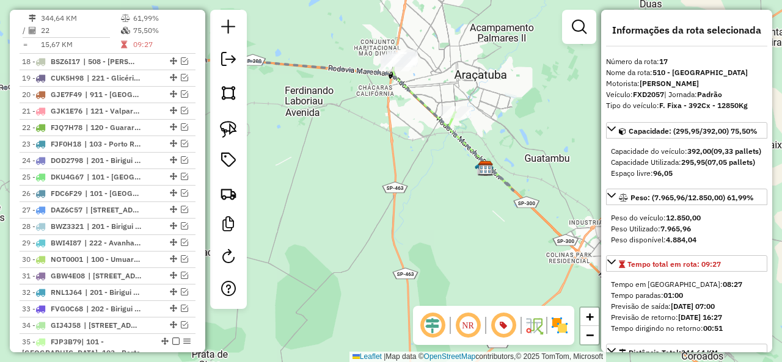
scroll to position [775, 0]
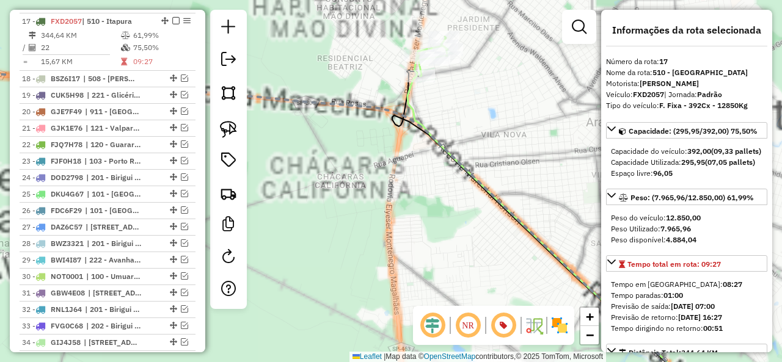
click at [409, 92] on icon at bounding box center [533, 179] width 251 height 284
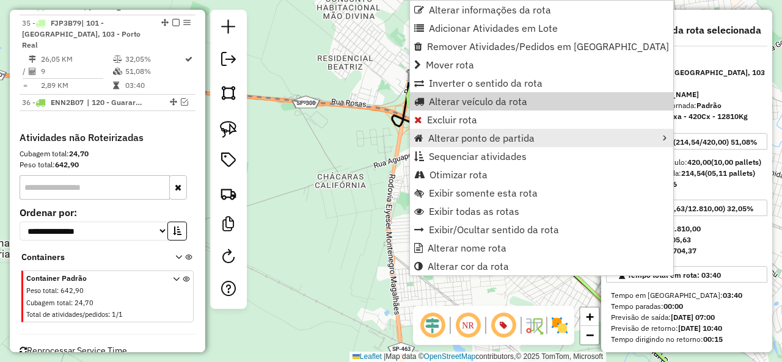
scroll to position [1109, 0]
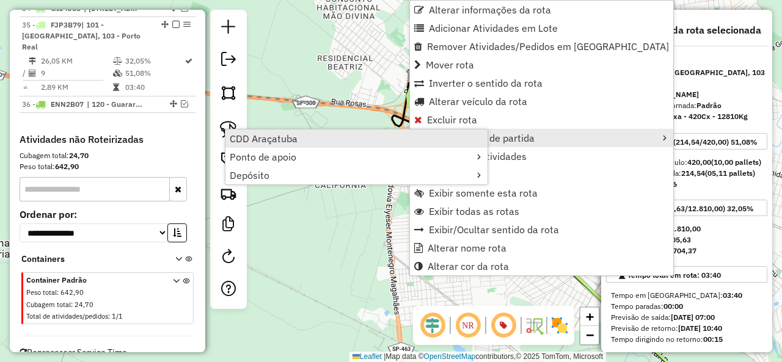
click at [376, 140] on link "CDD Araçatuba" at bounding box center [357, 139] width 262 height 18
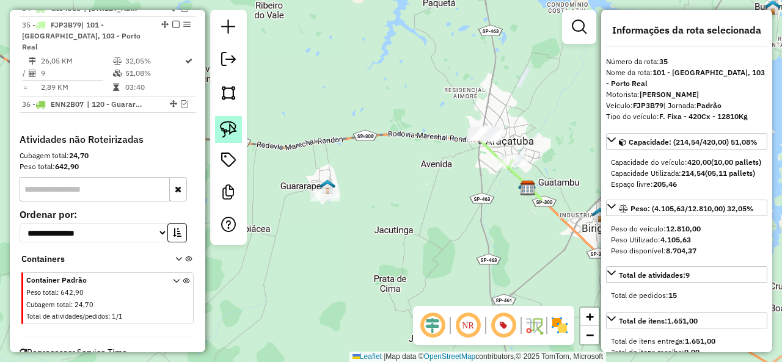
click at [233, 123] on img at bounding box center [228, 129] width 17 height 17
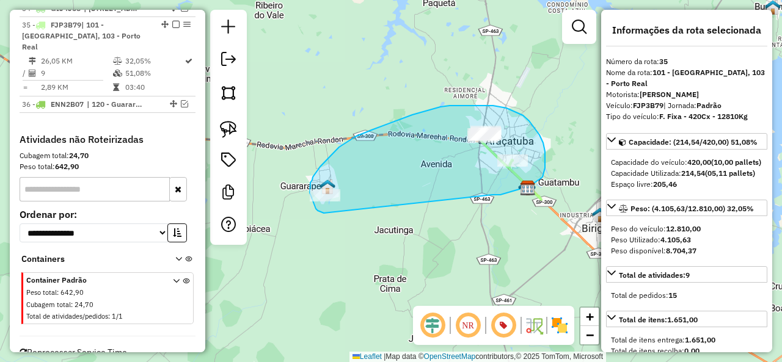
drag, startPoint x: 493, startPoint y: 195, endPoint x: 325, endPoint y: 213, distance: 168.5
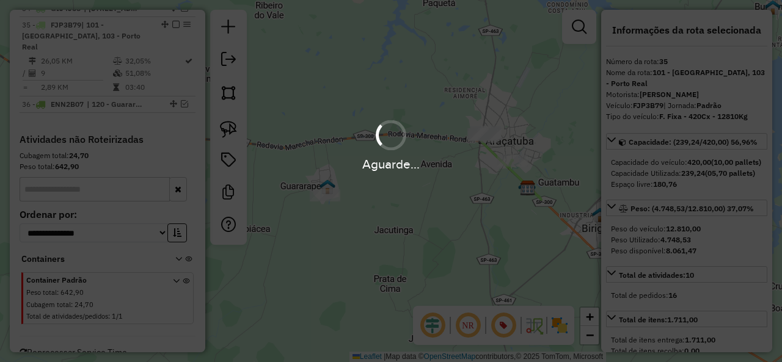
select select "**********"
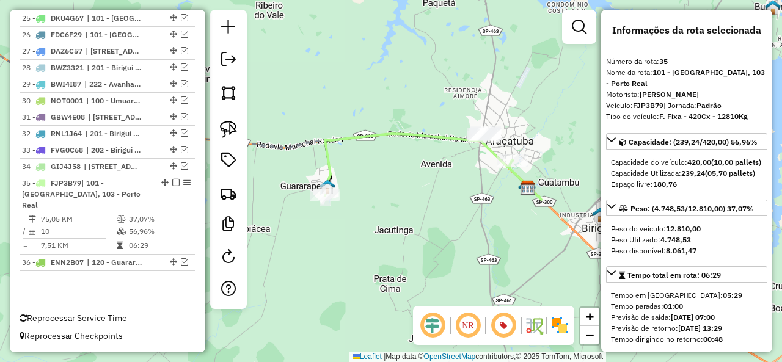
scroll to position [931, 0]
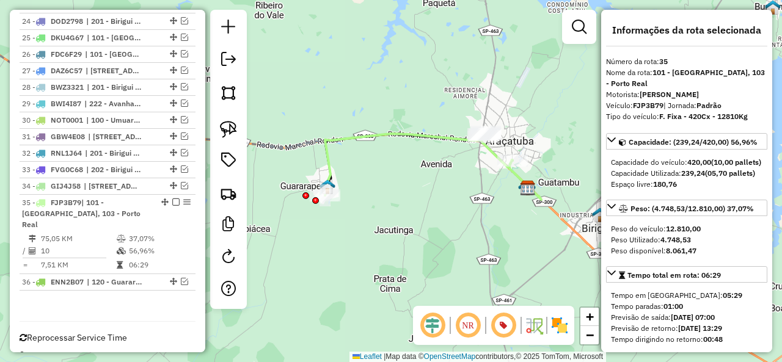
click at [412, 136] on icon at bounding box center [419, 164] width 188 height 64
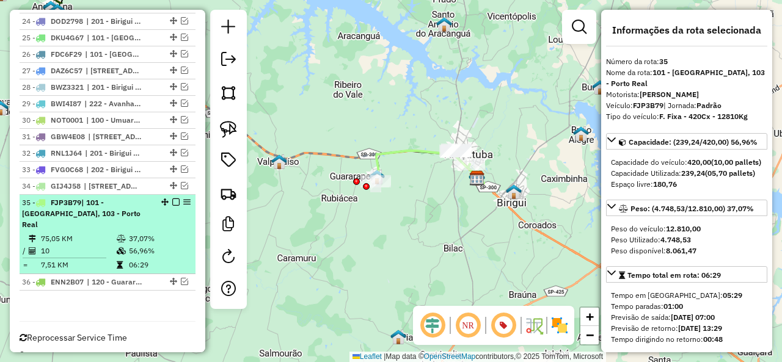
click at [172, 199] on em at bounding box center [175, 202] width 7 height 7
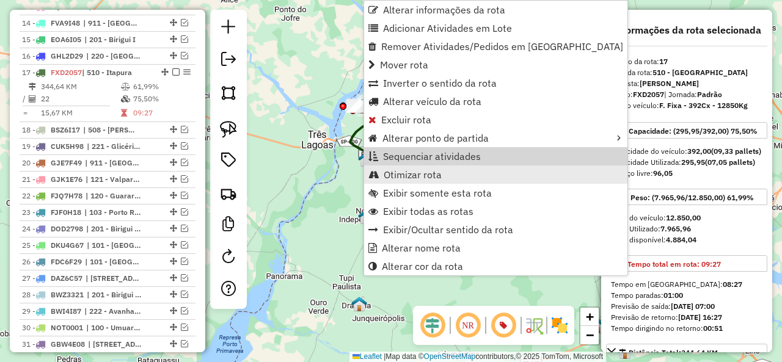
scroll to position [775, 0]
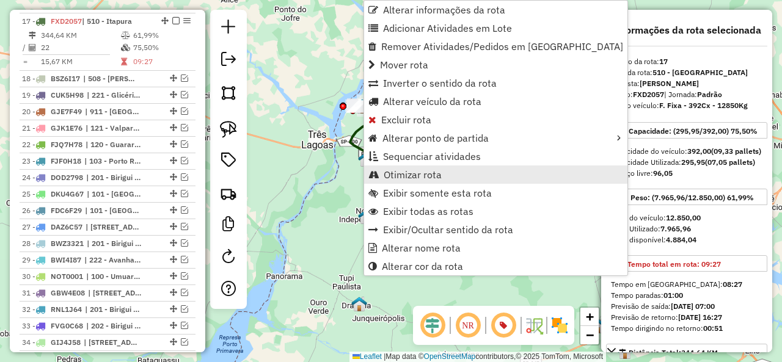
click at [455, 172] on link "Otimizar rota" at bounding box center [495, 175] width 263 height 18
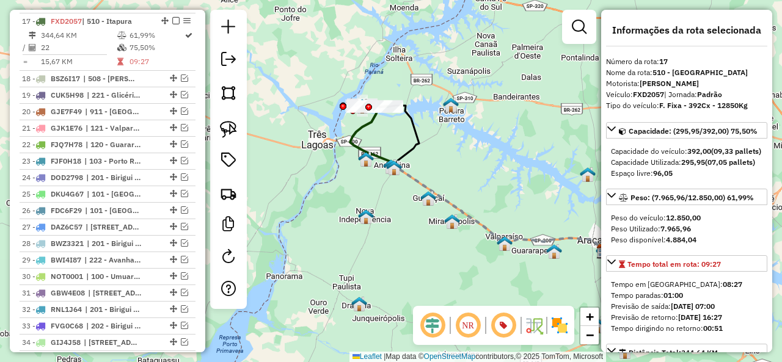
click at [450, 156] on div "Janela de atendimento Grade de atendimento Capacidade Transportadoras Veículos …" at bounding box center [391, 181] width 782 height 362
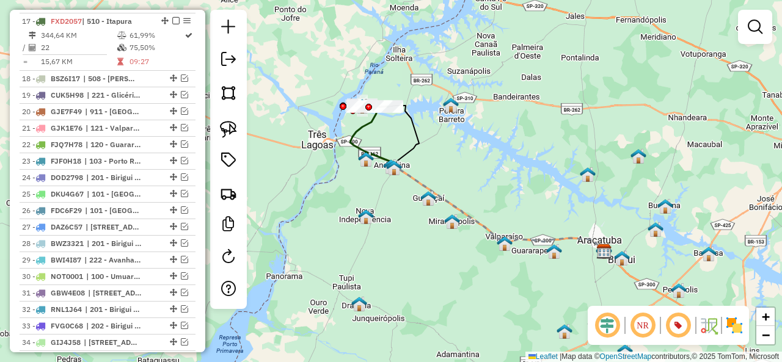
select select "**********"
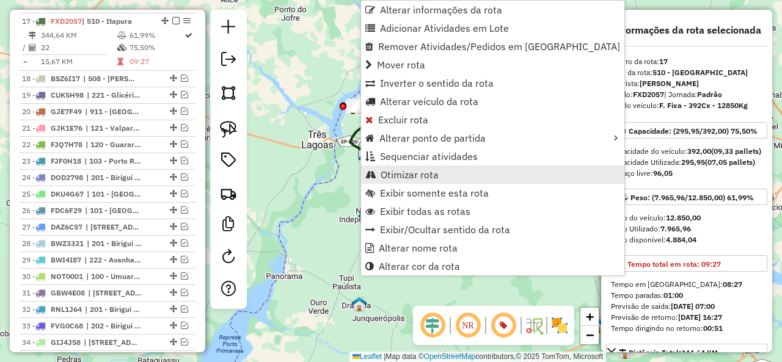
click at [427, 174] on span "Otimizar rota" at bounding box center [410, 175] width 58 height 10
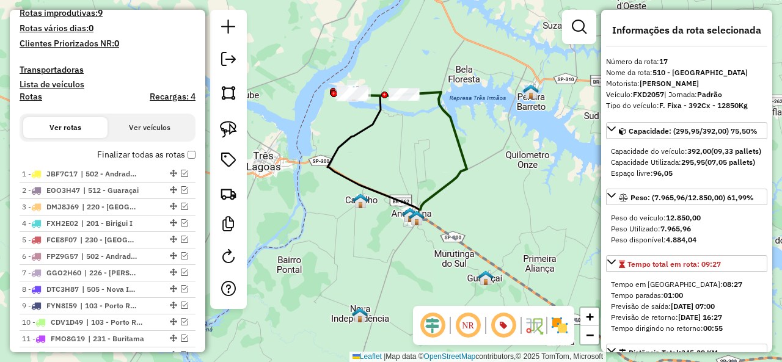
scroll to position [347, 0]
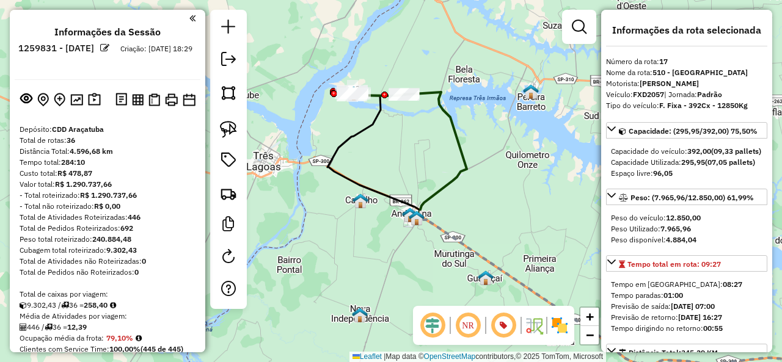
select select "**********"
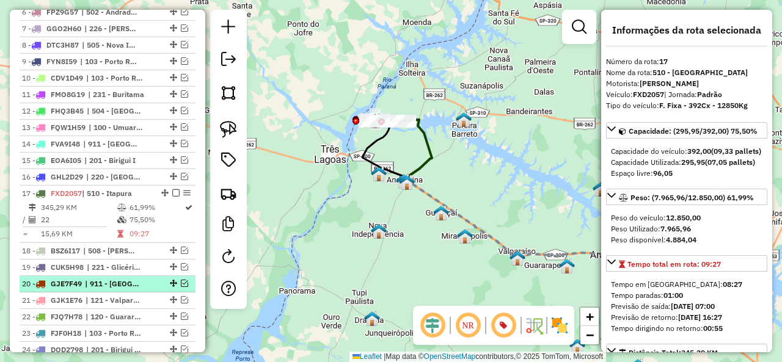
scroll to position [513, 0]
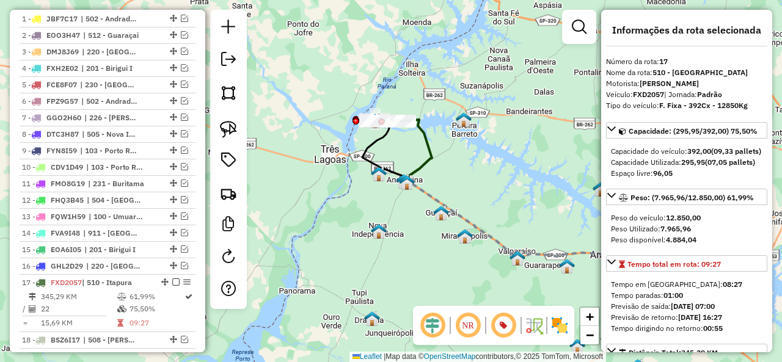
click at [486, 204] on div "Janela de atendimento Grade de atendimento Capacidade Transportadoras Veículos …" at bounding box center [391, 181] width 782 height 362
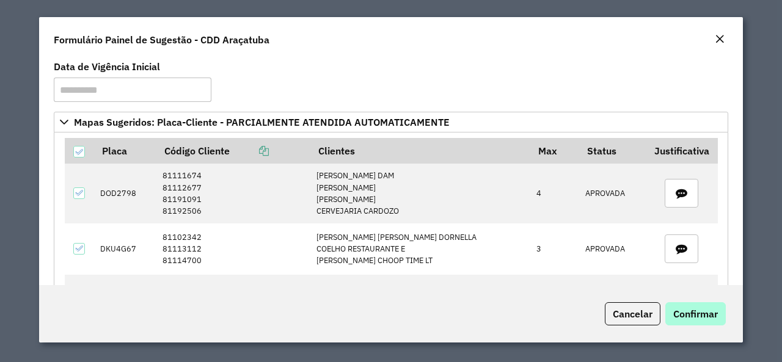
scroll to position [309, 0]
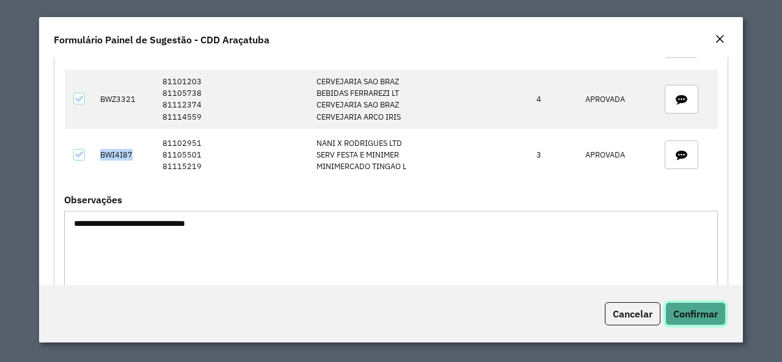
click at [705, 315] on span "Confirmar" at bounding box center [695, 314] width 45 height 12
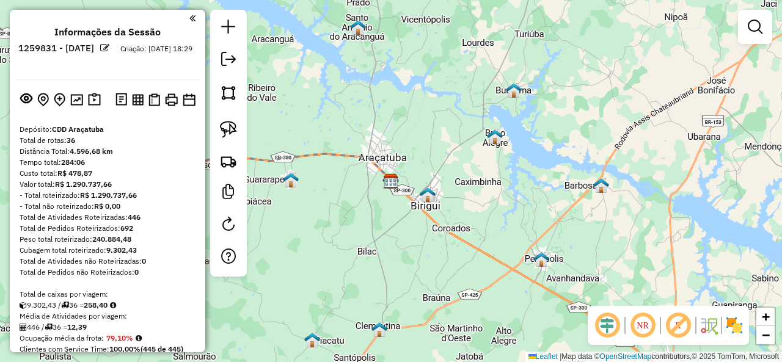
click at [679, 326] on em at bounding box center [678, 325] width 29 height 29
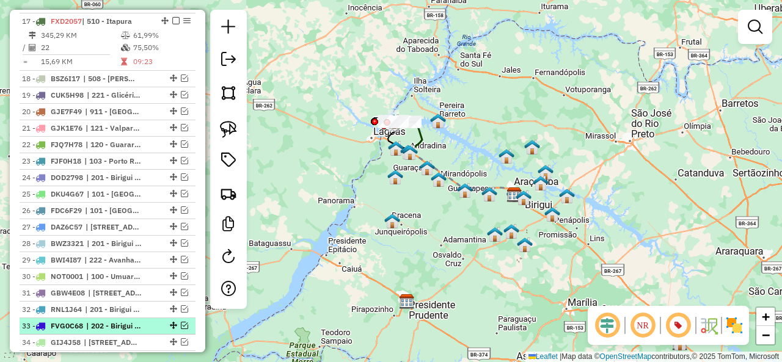
scroll to position [697, 0]
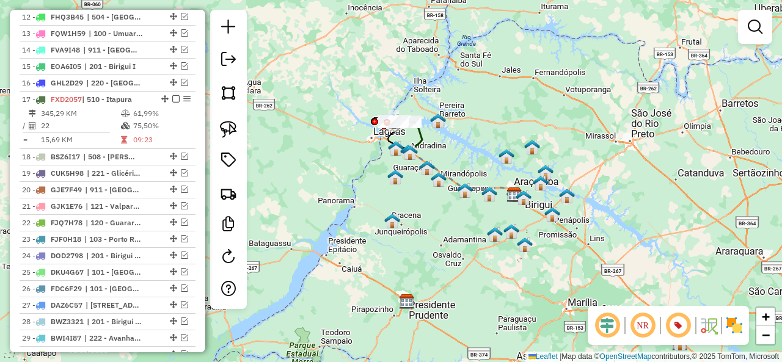
click at [421, 139] on icon at bounding box center [414, 137] width 16 height 31
select select "**********"
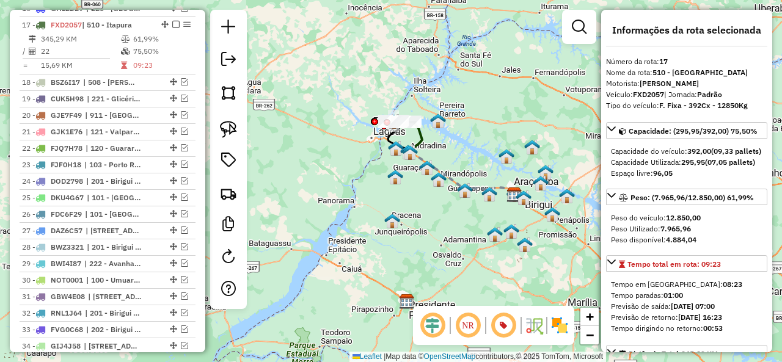
scroll to position [775, 0]
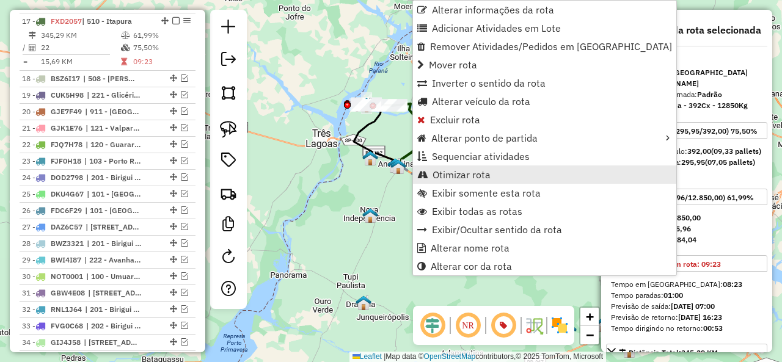
click at [469, 171] on span "Otimizar rota" at bounding box center [462, 175] width 58 height 10
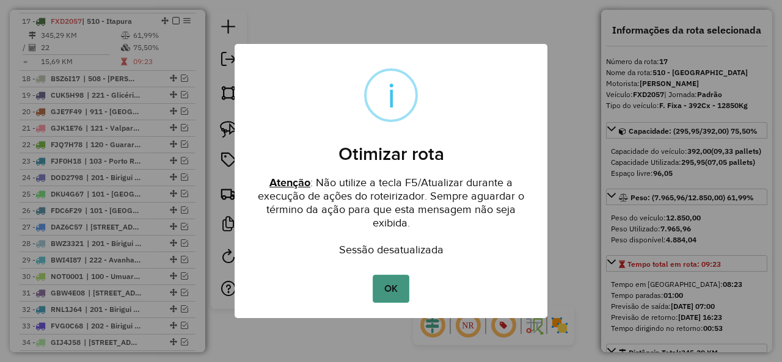
click at [395, 290] on button "OK" at bounding box center [391, 289] width 36 height 28
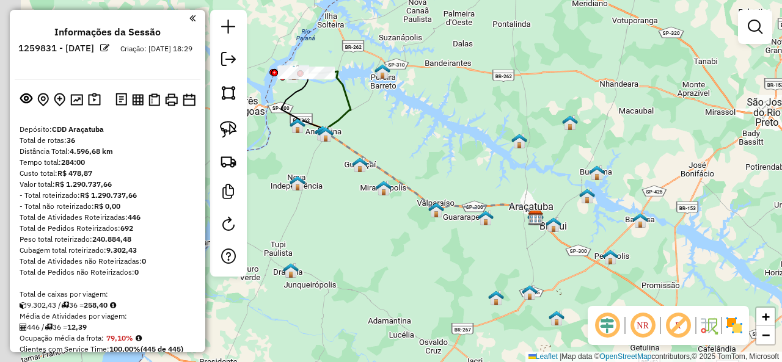
drag, startPoint x: 458, startPoint y: 234, endPoint x: 440, endPoint y: 217, distance: 25.1
click at [462, 234] on div "Janela de atendimento Grade de atendimento Capacidade Transportadoras Veículos …" at bounding box center [391, 181] width 782 height 362
click at [352, 108] on icon at bounding box center [336, 103] width 31 height 63
select select "**********"
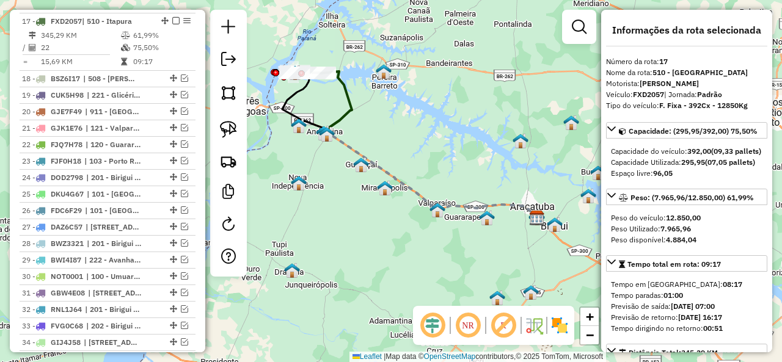
scroll to position [122, 0]
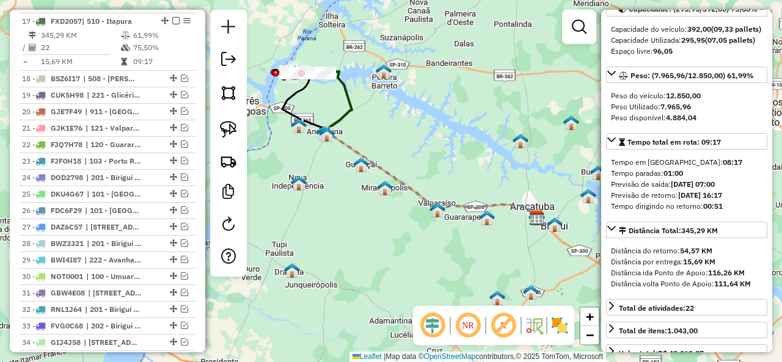
click at [505, 323] on em at bounding box center [503, 325] width 29 height 29
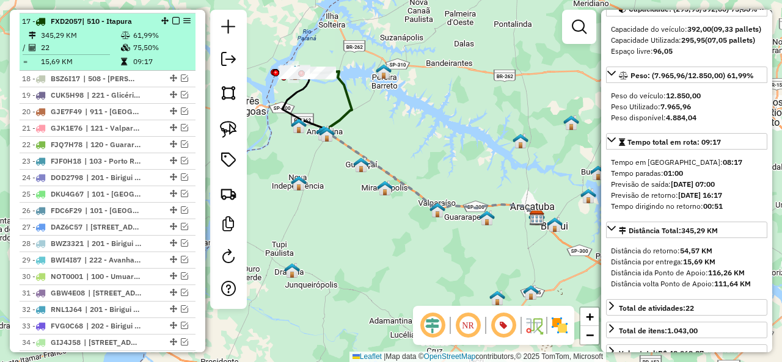
click at [172, 17] on em at bounding box center [175, 20] width 7 height 7
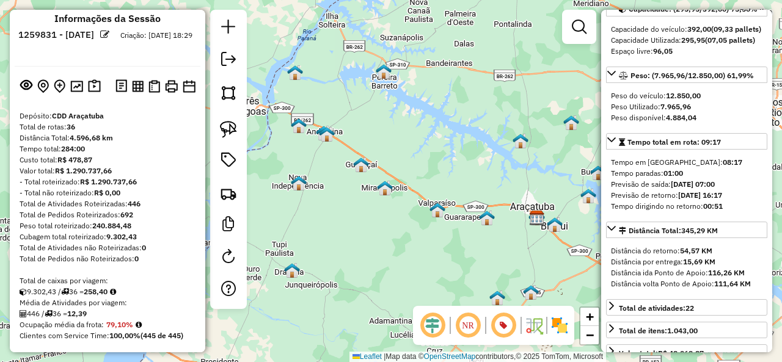
scroll to position [0, 0]
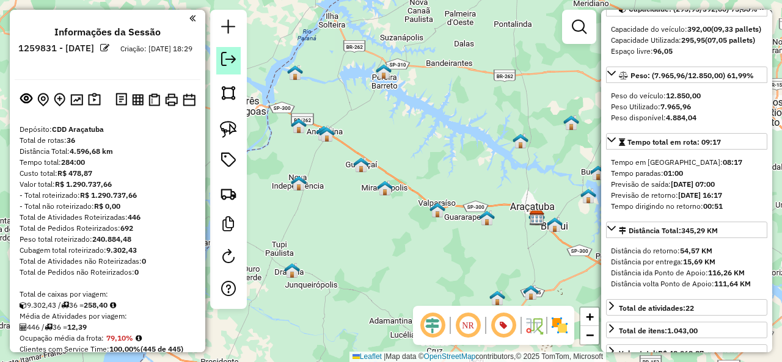
click at [222, 62] on em at bounding box center [228, 59] width 15 height 15
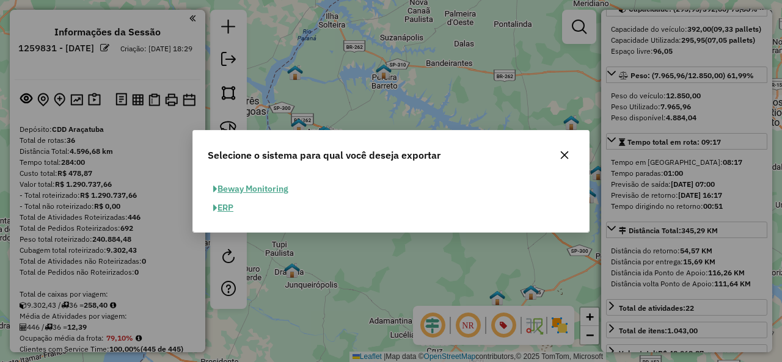
click at [232, 210] on button "ERP" at bounding box center [223, 208] width 31 height 19
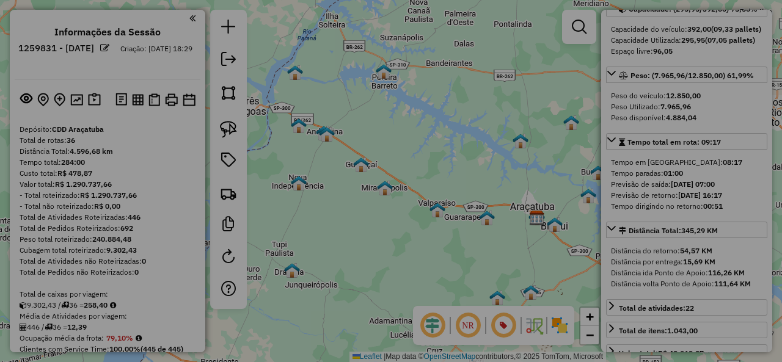
select select "*********"
select select "**"
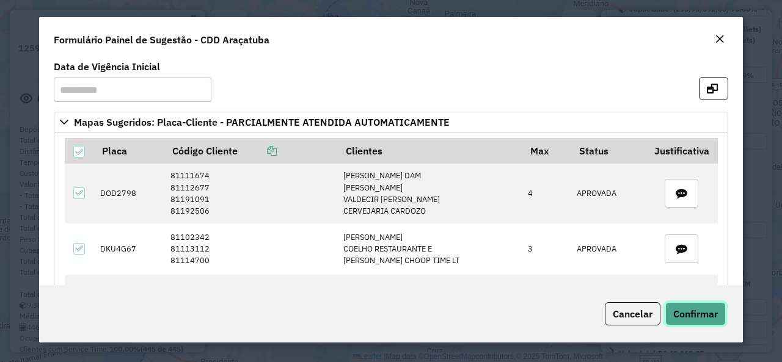
click at [681, 311] on span "Confirmar" at bounding box center [695, 314] width 45 height 12
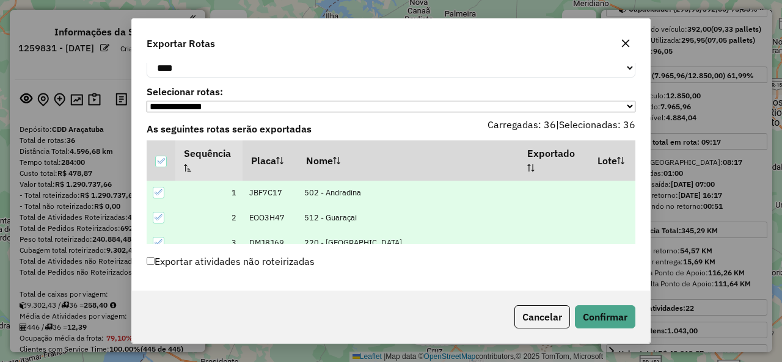
scroll to position [66, 0]
click at [182, 259] on label "Exportar atividades não roteirizadas" at bounding box center [231, 261] width 168 height 23
click at [617, 326] on button "Confirmar" at bounding box center [605, 317] width 61 height 23
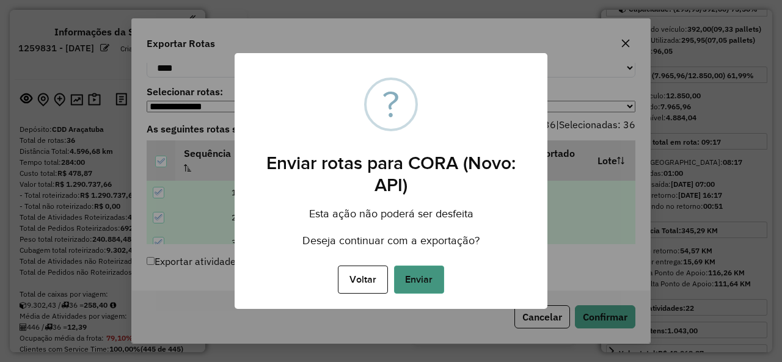
click at [424, 276] on button "Enviar" at bounding box center [419, 280] width 50 height 28
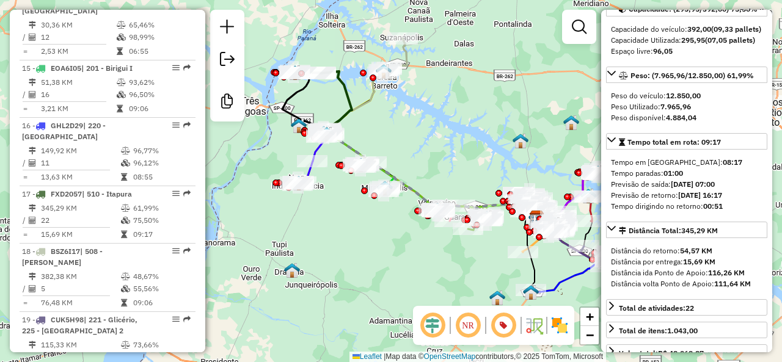
scroll to position [1504, 0]
